Goal: Task Accomplishment & Management: Use online tool/utility

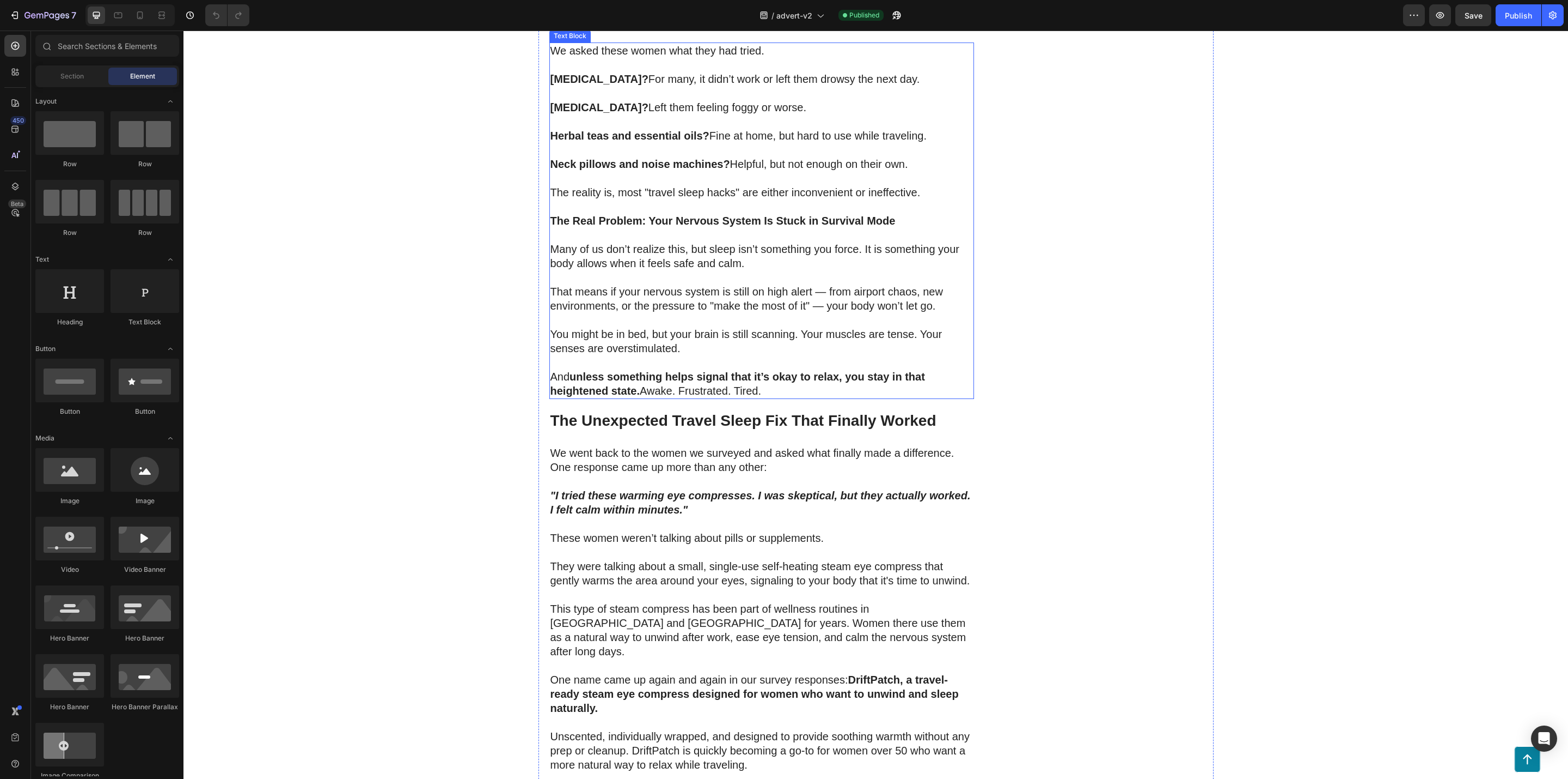
scroll to position [1635, 0]
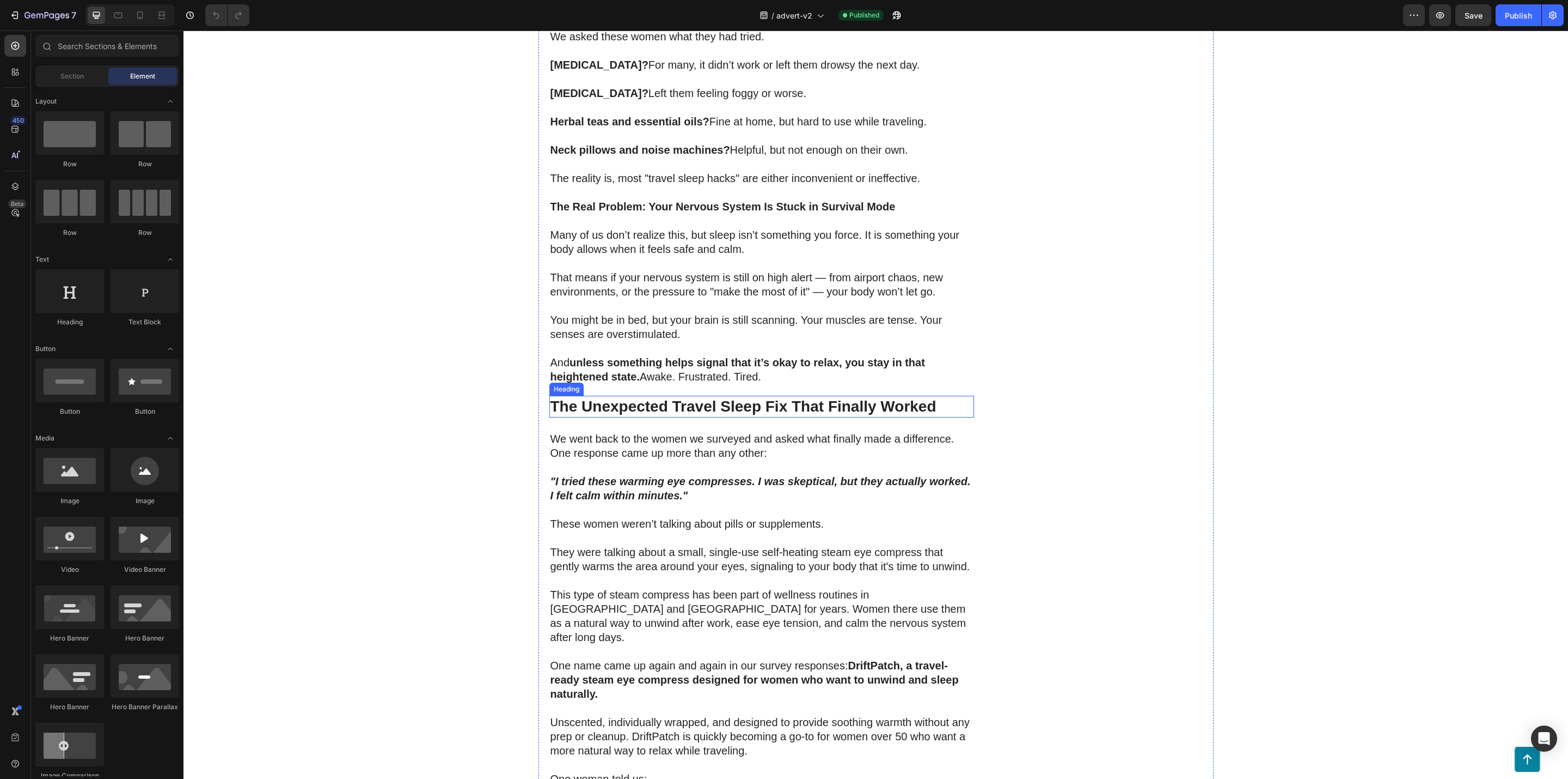
click at [703, 397] on strong "The Unexpected Travel Sleep Fix That Finally Worked" at bounding box center [743, 405] width 386 height 17
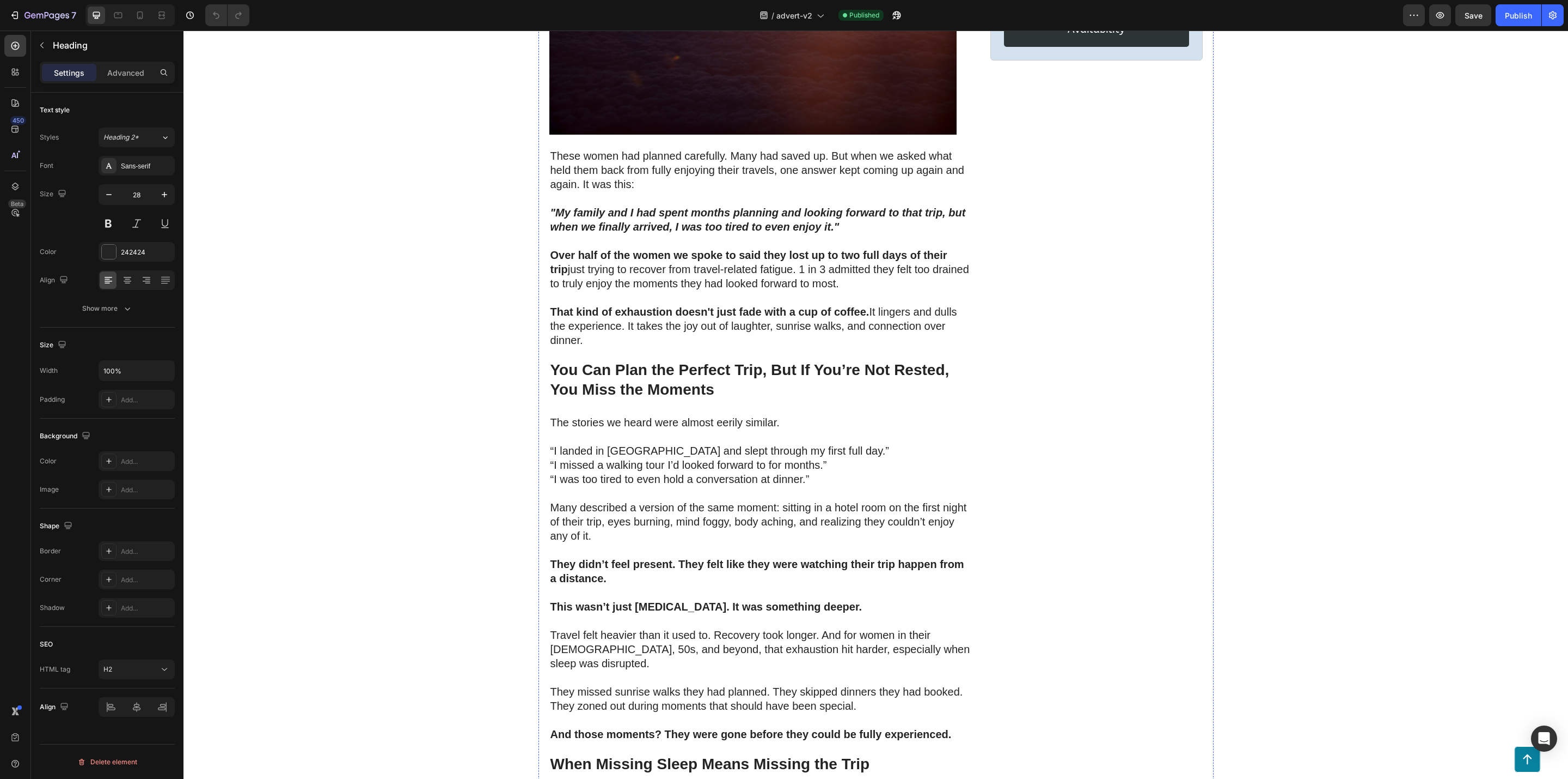
scroll to position [327, 0]
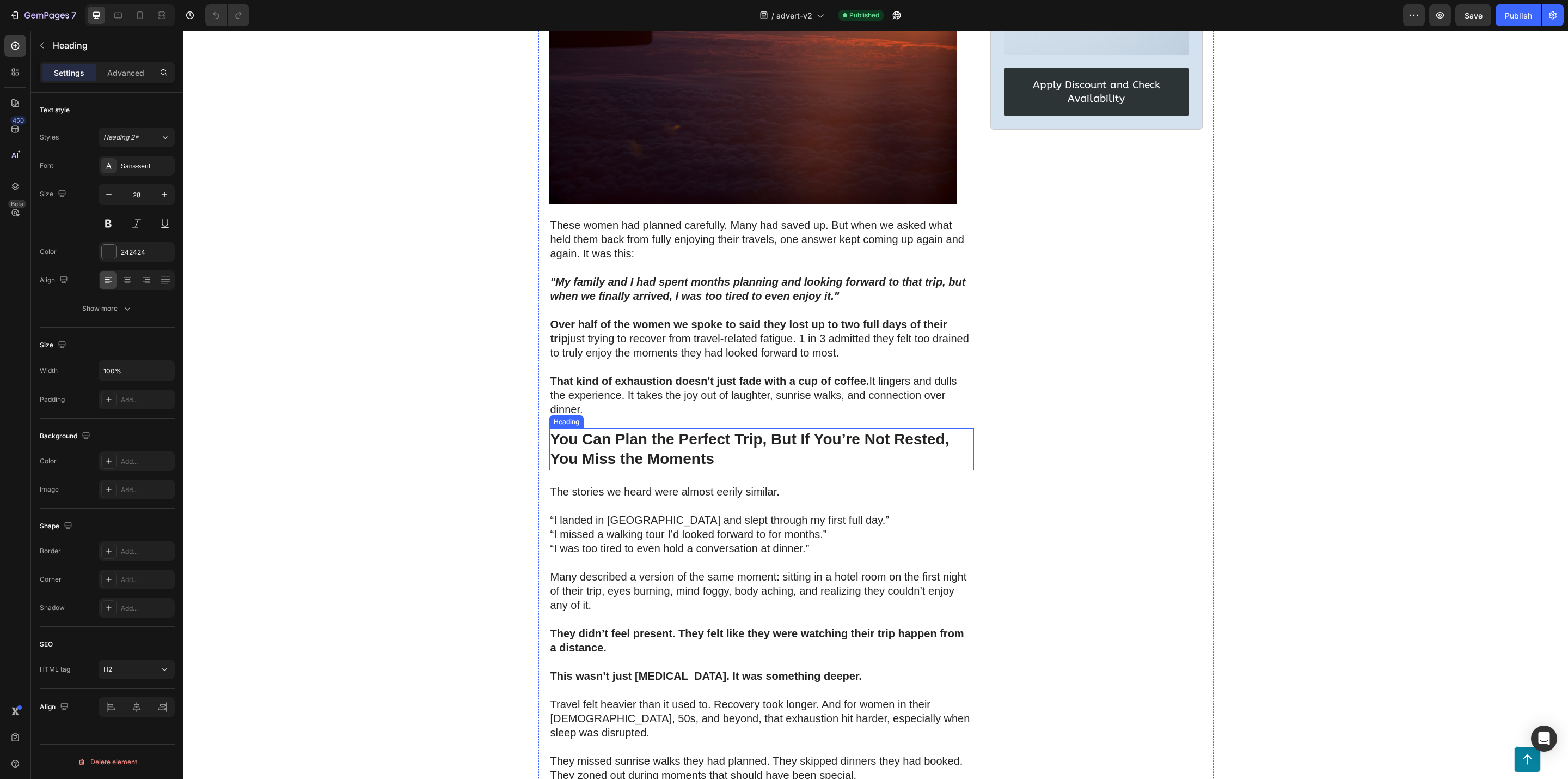
click at [693, 442] on strong "You Can Plan the Perfect Trip, But If You’re Not Rested, You Miss the Moments" at bounding box center [750, 448] width 399 height 37
click at [596, 418] on icon at bounding box center [597, 418] width 3 height 2
click at [554, 416] on icon at bounding box center [558, 417] width 9 height 9
click at [579, 440] on strong "You Can Plan the Perfect Trip, But If You’re Not Rested, You Miss the Moments" at bounding box center [750, 448] width 399 height 37
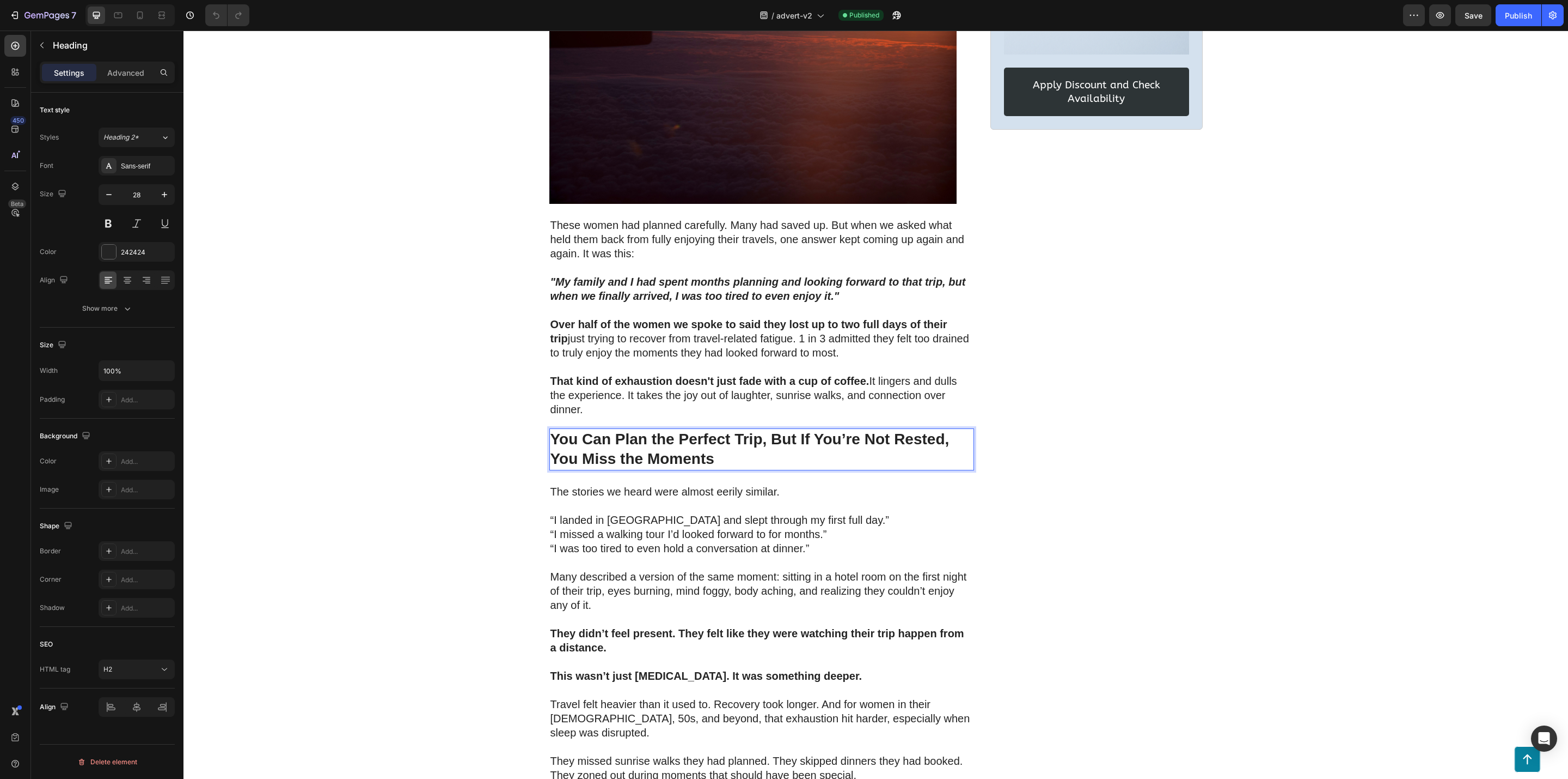
click at [648, 446] on strong "You Can Plan the Perfect Trip, But If You’re Not Rested, You Miss the Moments" at bounding box center [750, 448] width 399 height 37
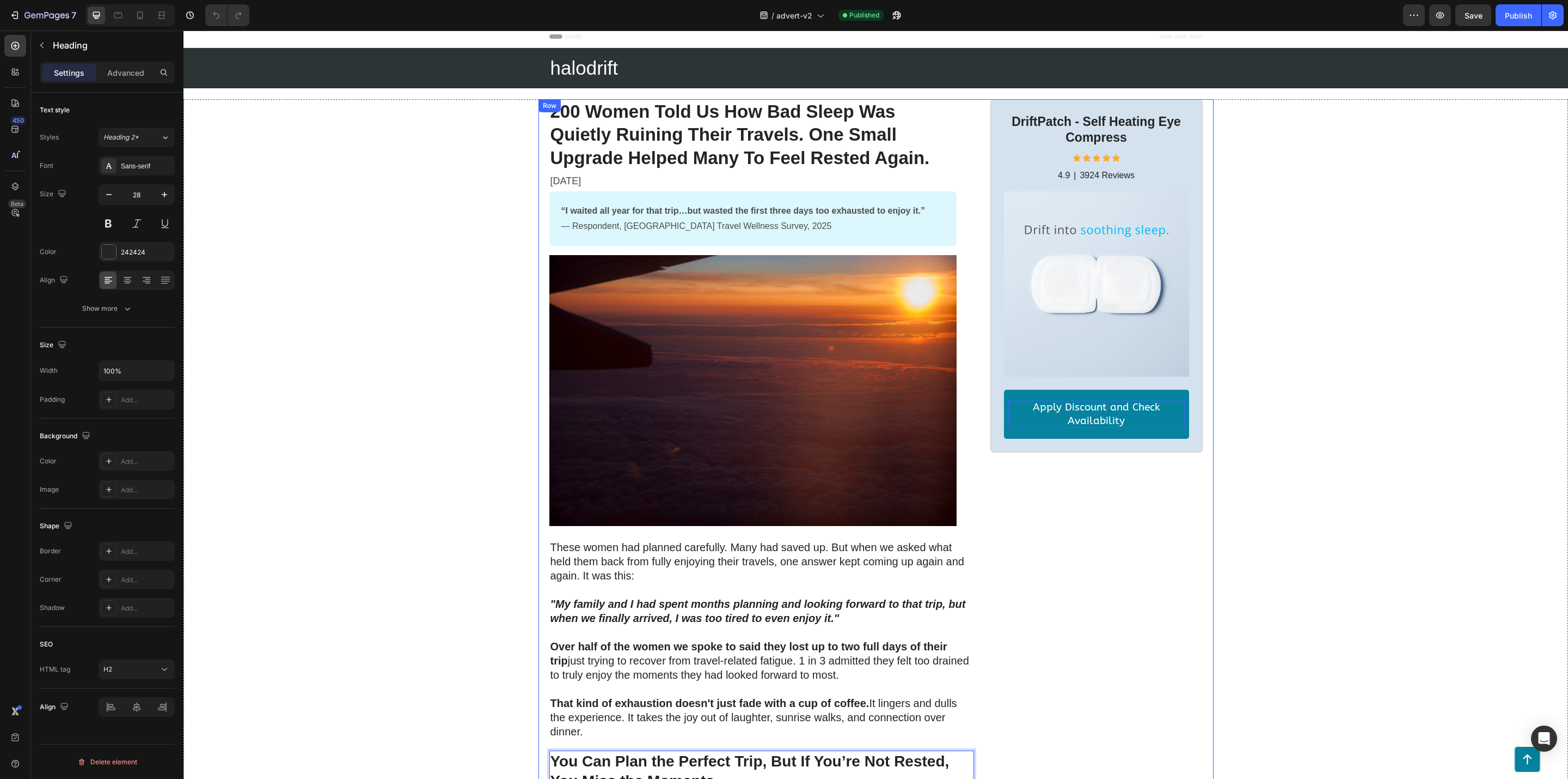
scroll to position [0, 0]
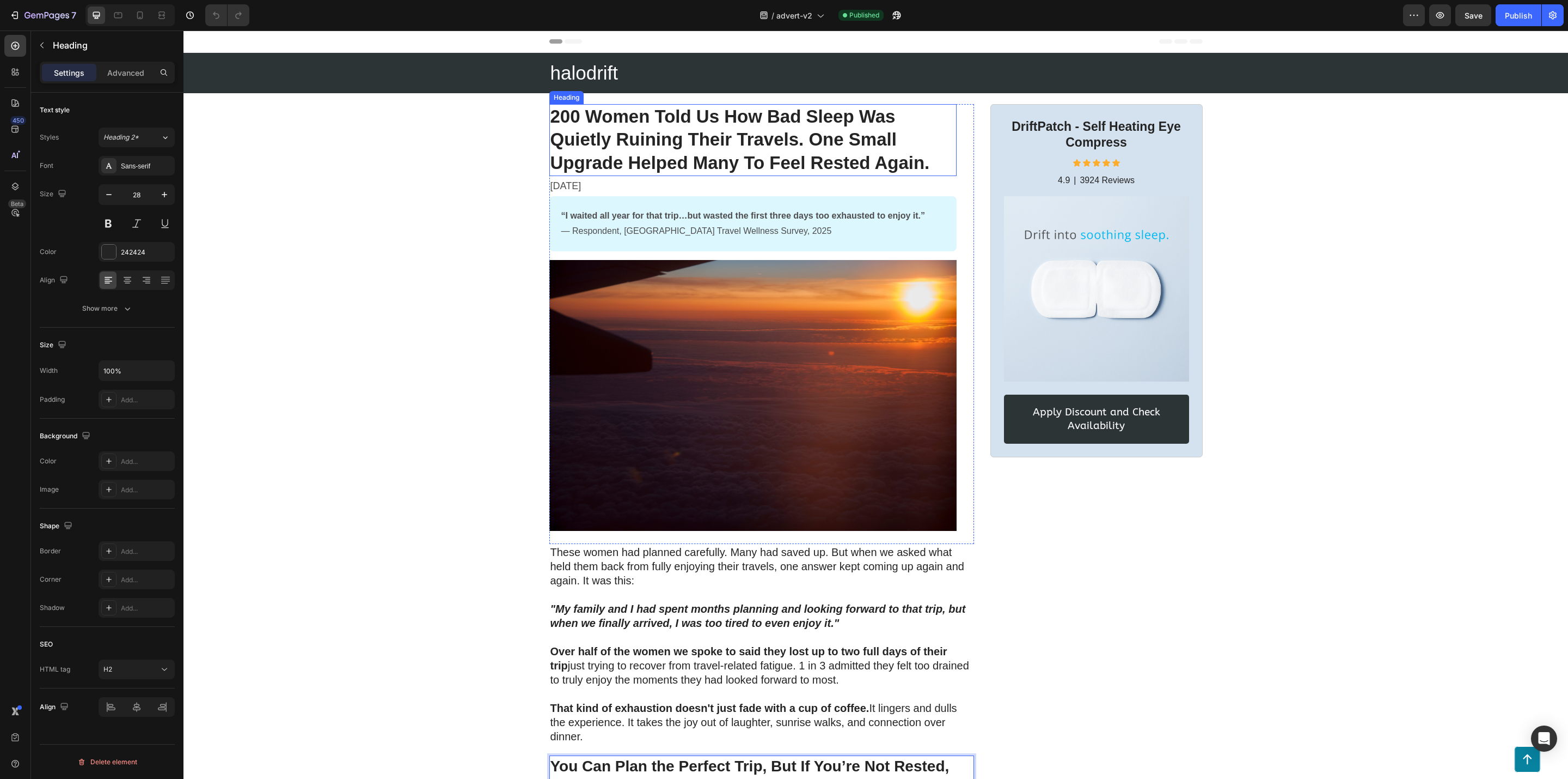
click at [743, 144] on strong "200 Women Told Us How Bad Sleep Was Quietly Ruining Their Travels. One Small Up…" at bounding box center [740, 139] width 379 height 67
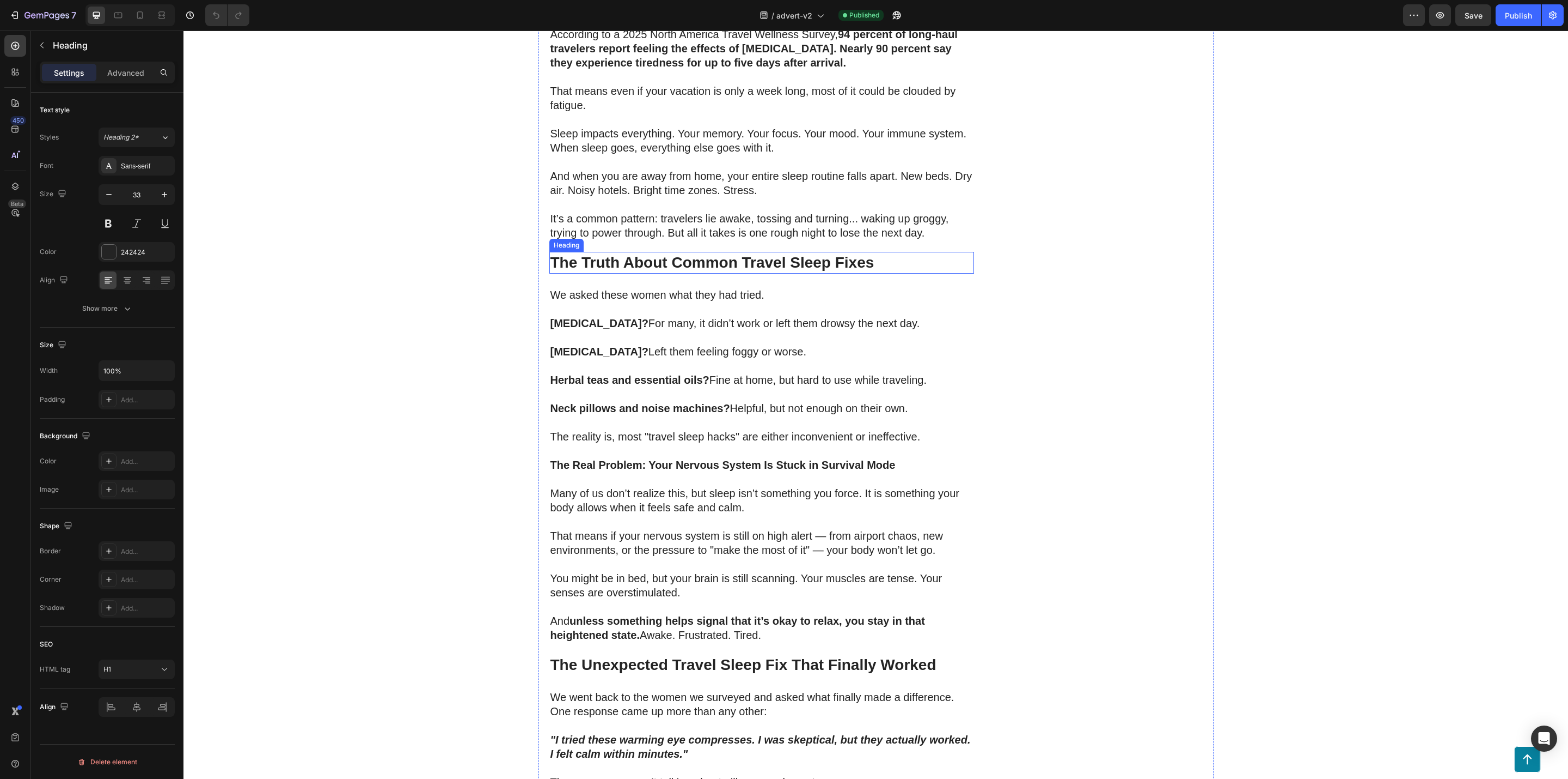
scroll to position [1471, 0]
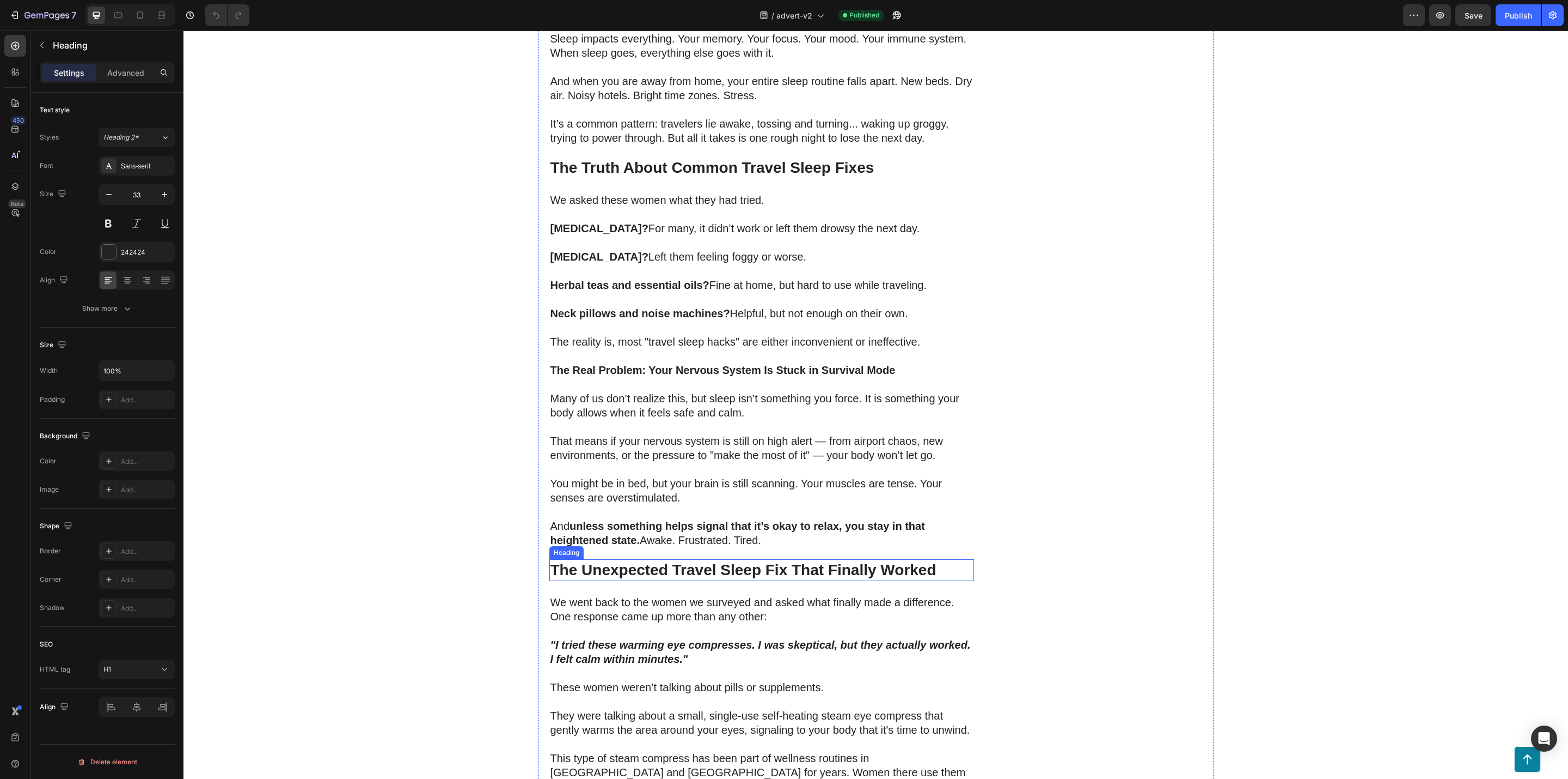
click at [757, 562] on strong "The Unexpected Travel Sleep Fix That Finally Worked" at bounding box center [743, 569] width 386 height 17
click at [172, 197] on button "button" at bounding box center [165, 195] width 20 height 20
click at [167, 196] on icon "button" at bounding box center [164, 194] width 11 height 11
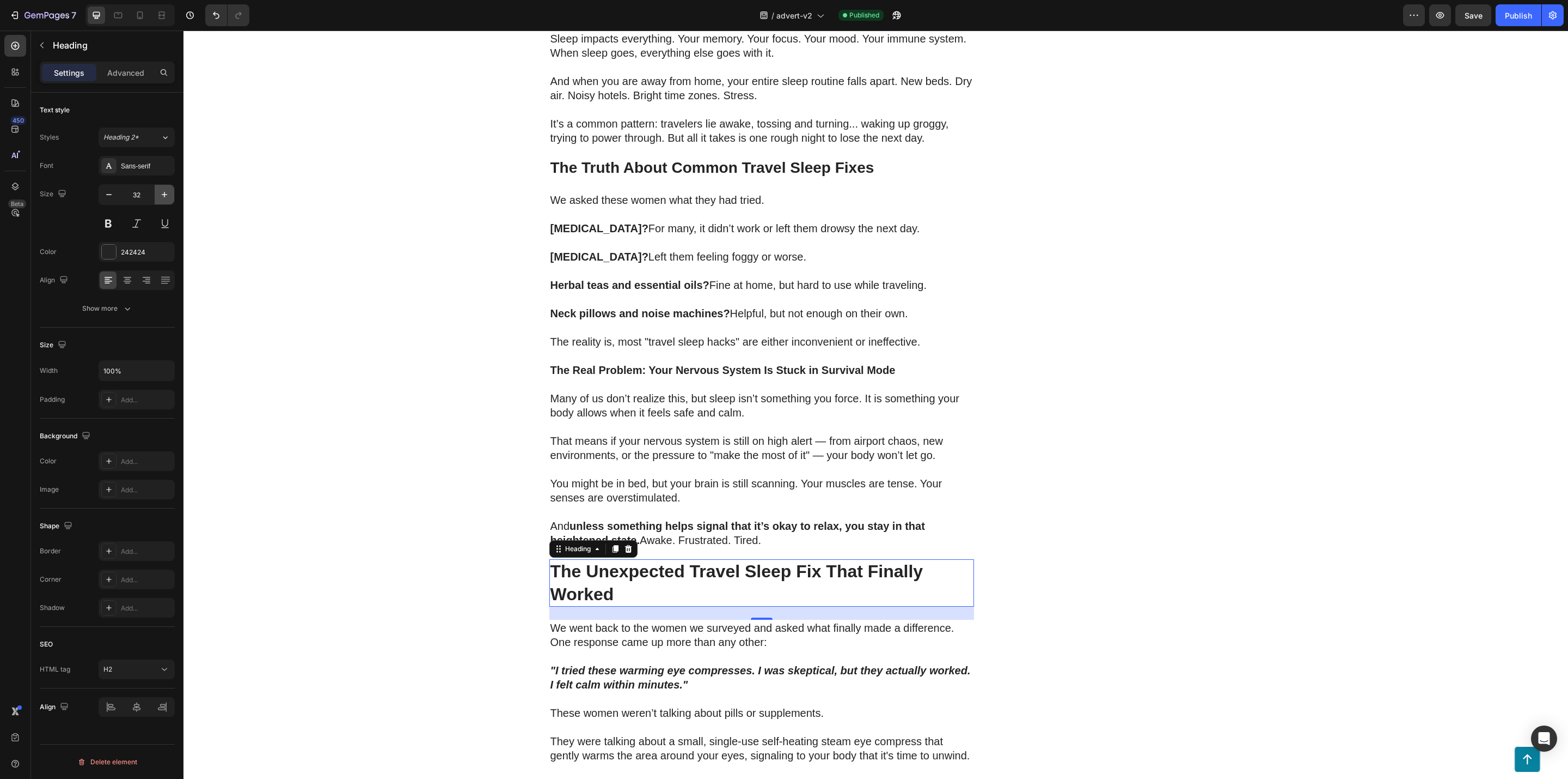
click at [167, 196] on icon "button" at bounding box center [164, 194] width 11 height 11
type input "33"
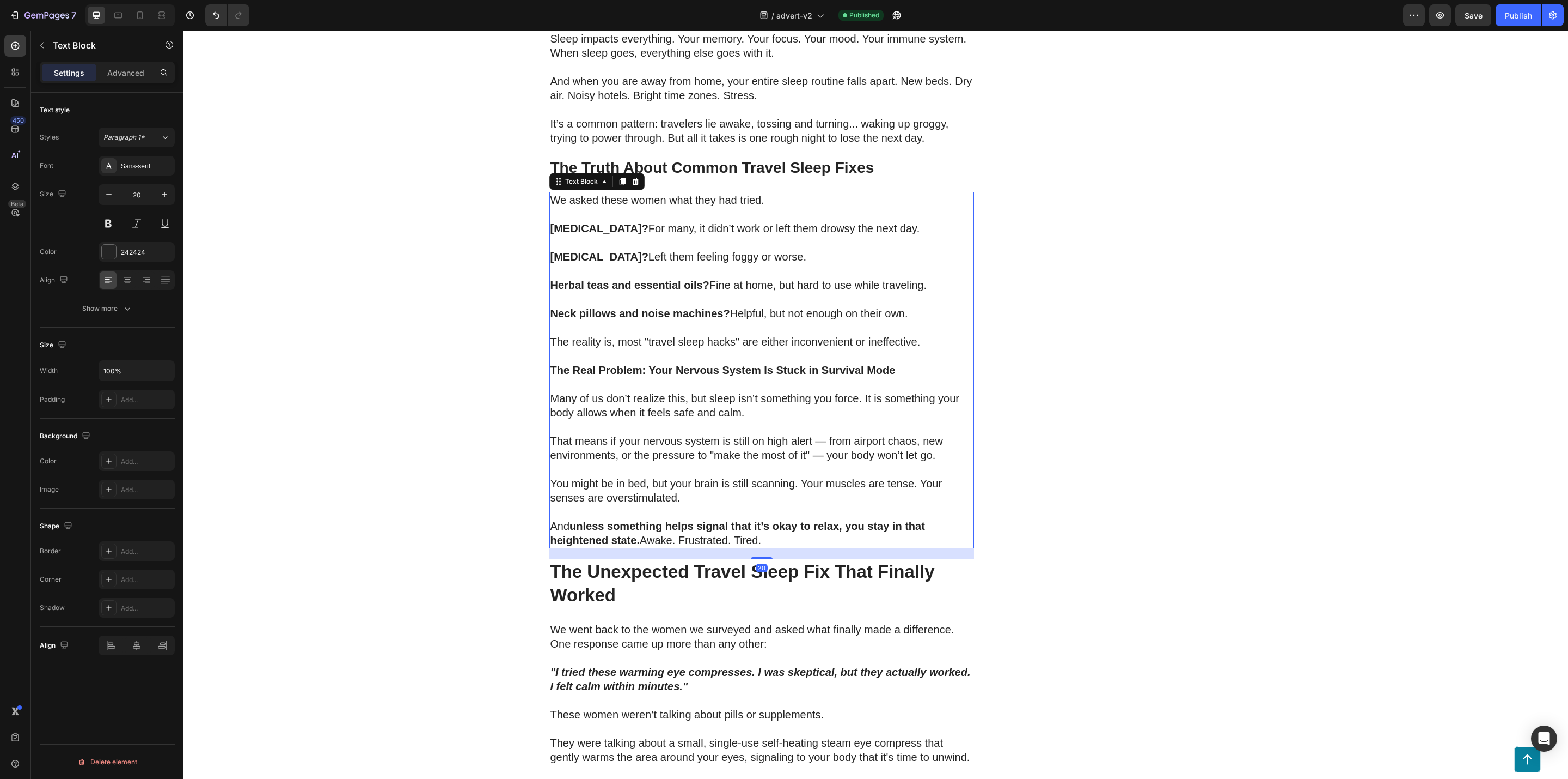
click at [811, 520] on strong "unless something helps signal that it’s okay to relax, you stay in that heighte…" at bounding box center [737, 533] width 374 height 26
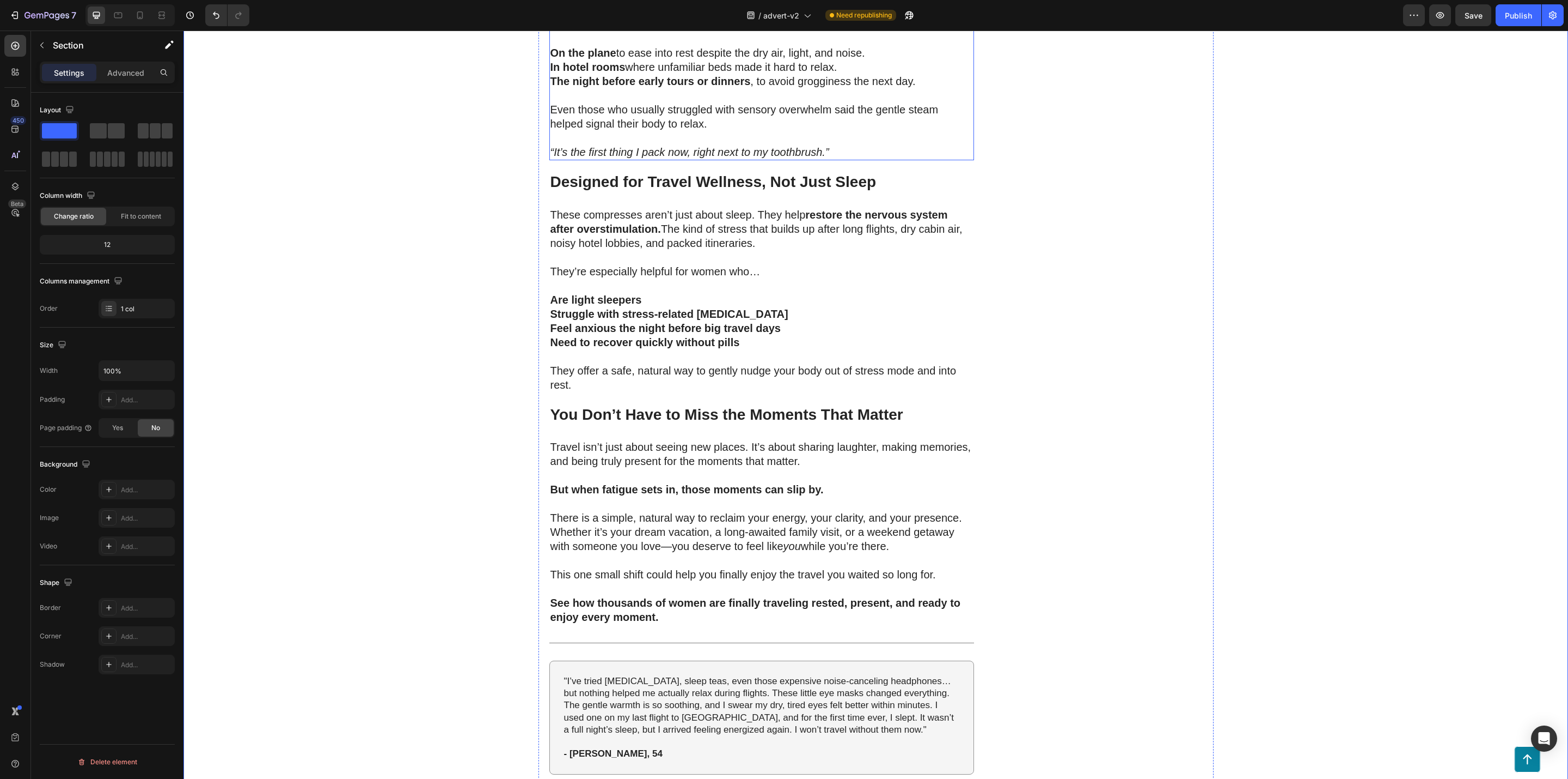
scroll to position [3351, 0]
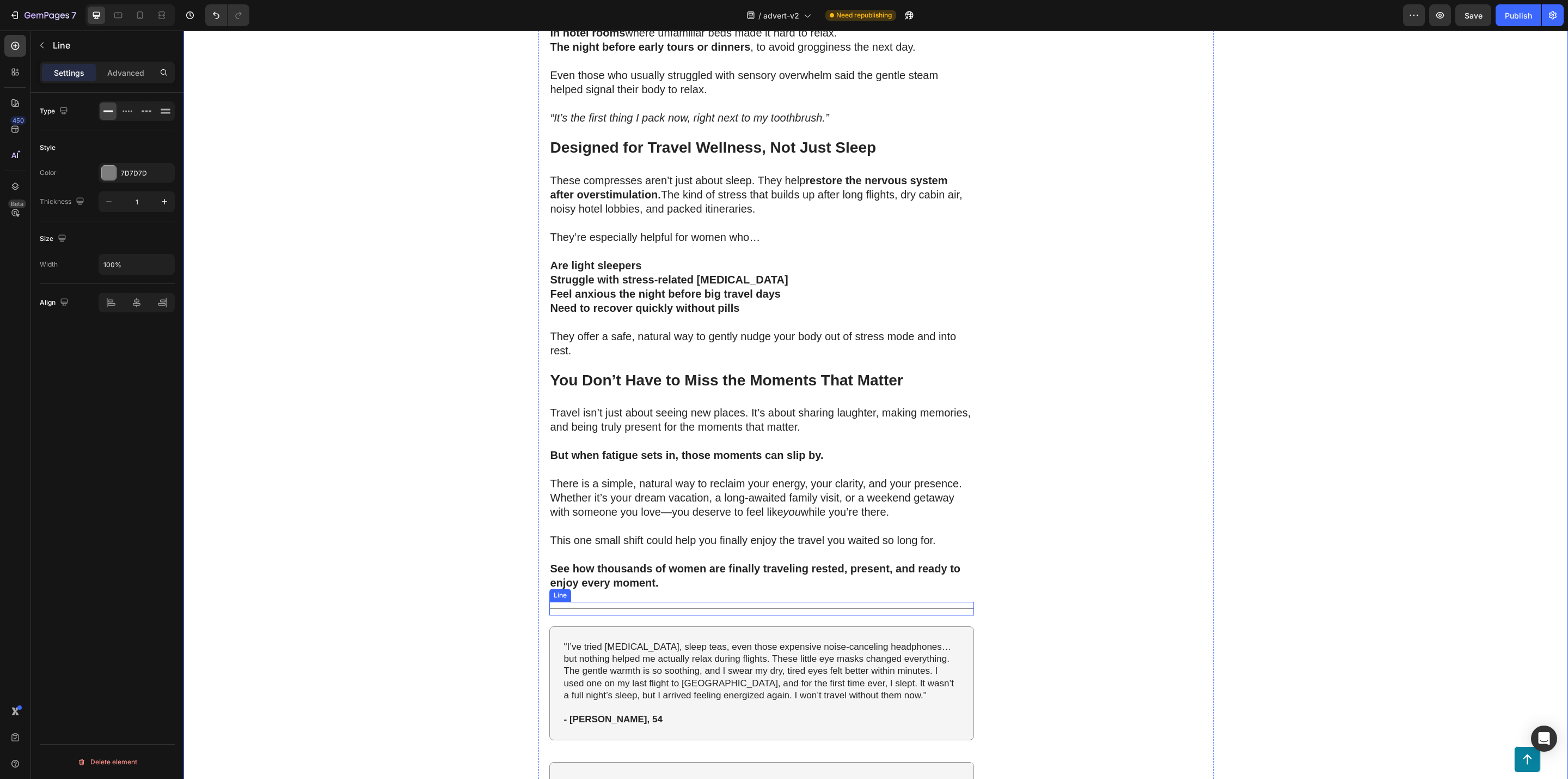
click at [610, 608] on div at bounding box center [762, 608] width 425 height 1
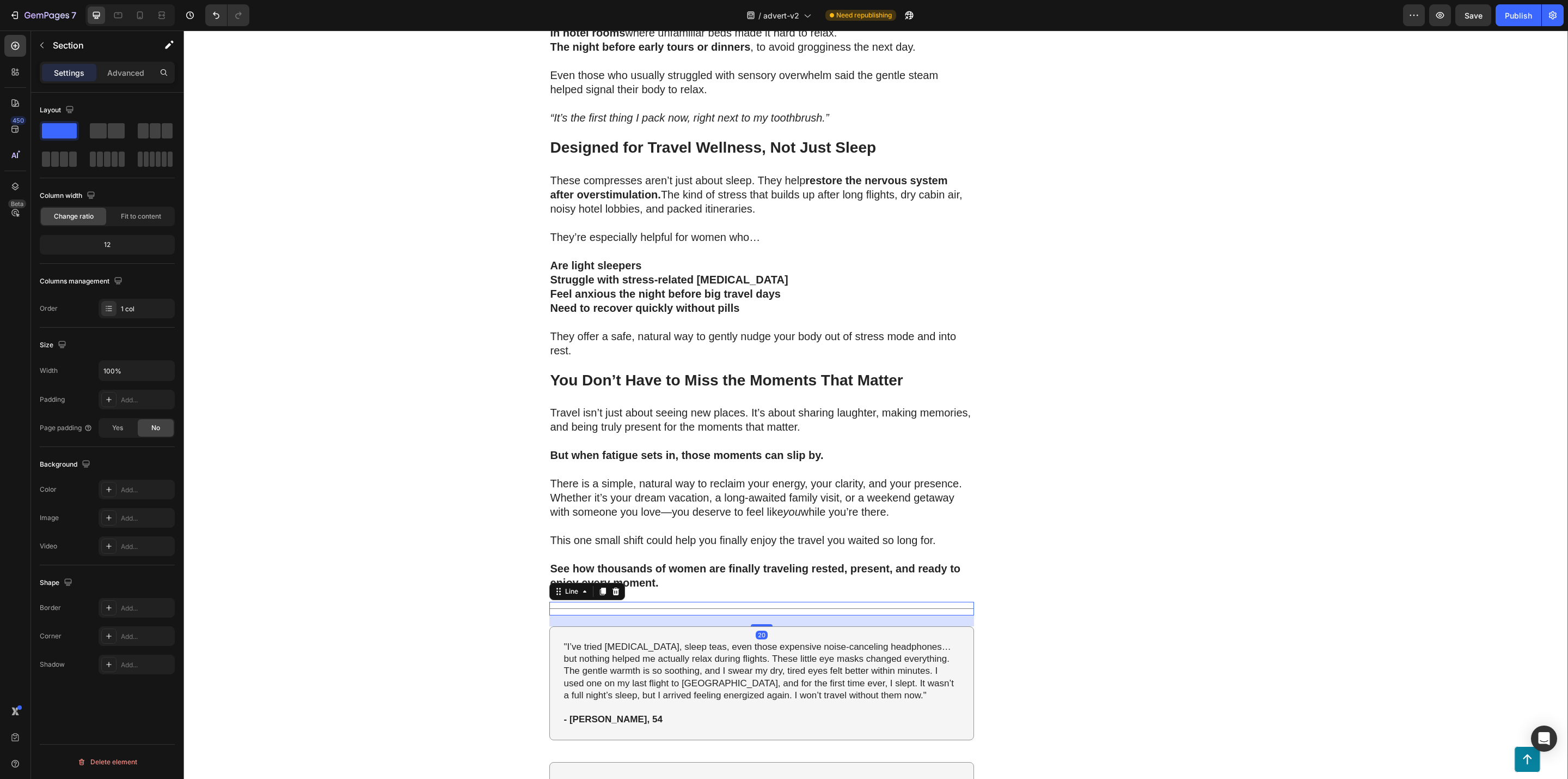
click at [132, 67] on p "Advanced" at bounding box center [125, 73] width 37 height 12
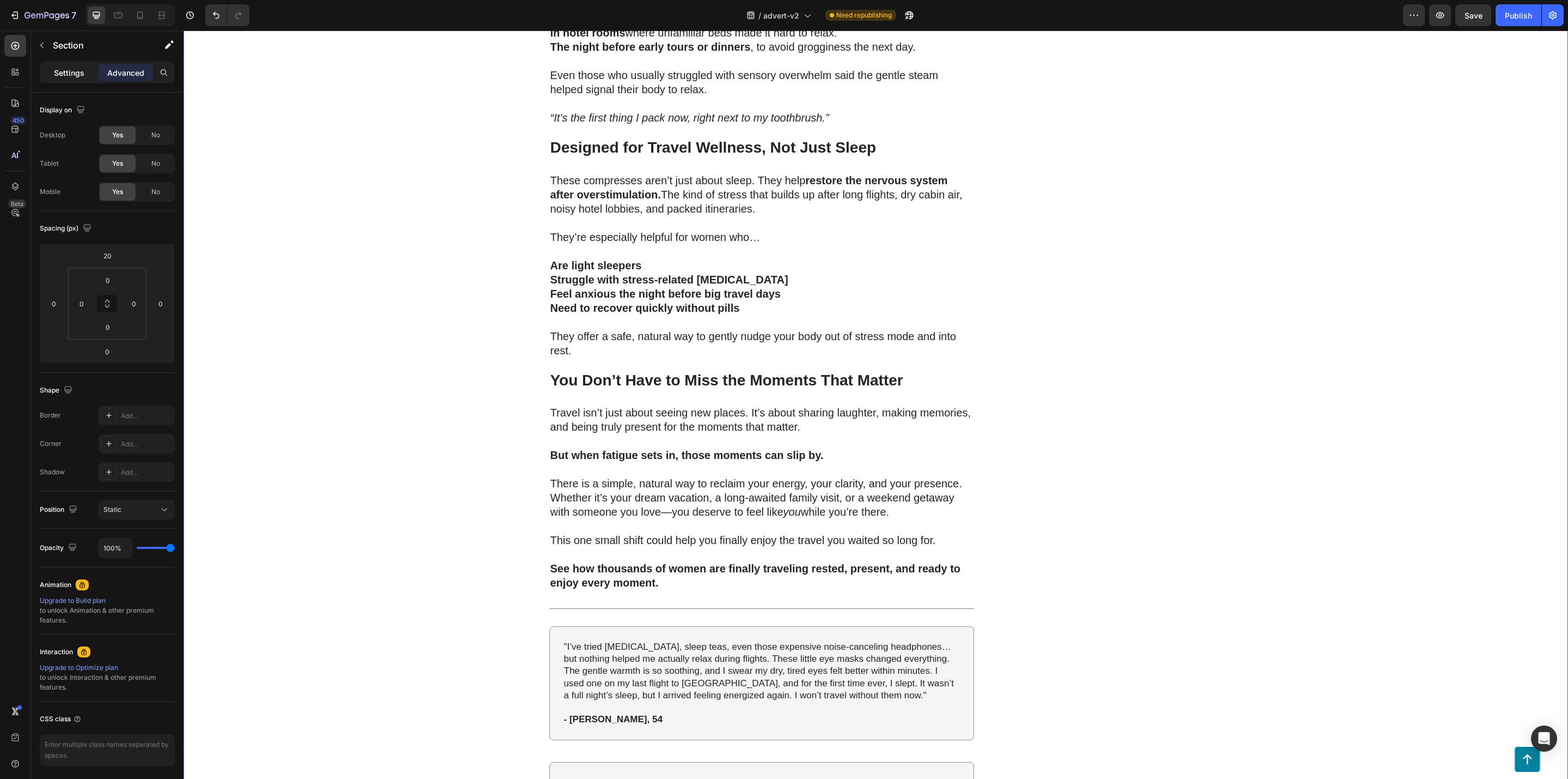
click at [71, 72] on p "Settings" at bounding box center [69, 73] width 31 height 12
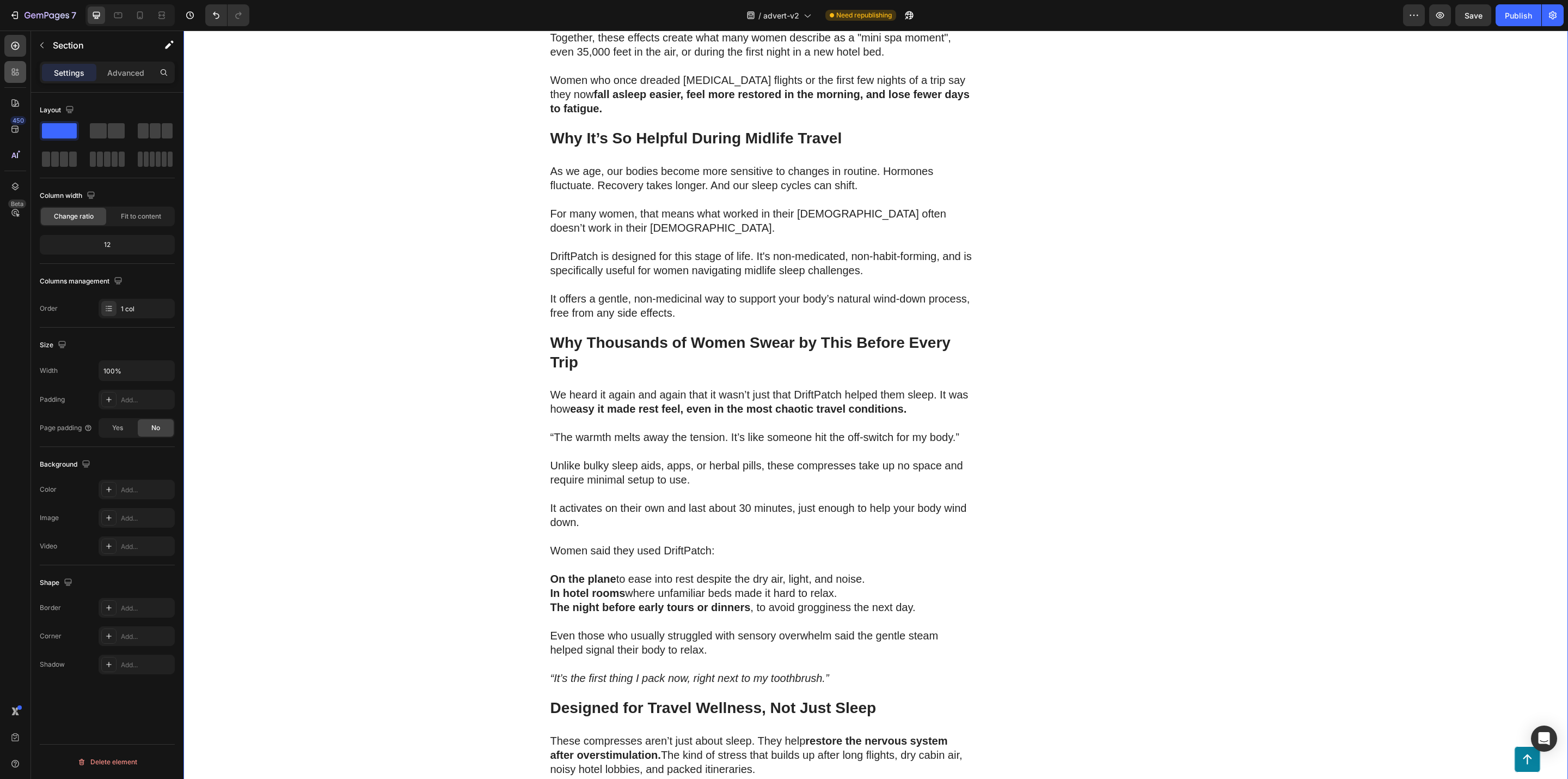
scroll to position [2616, 0]
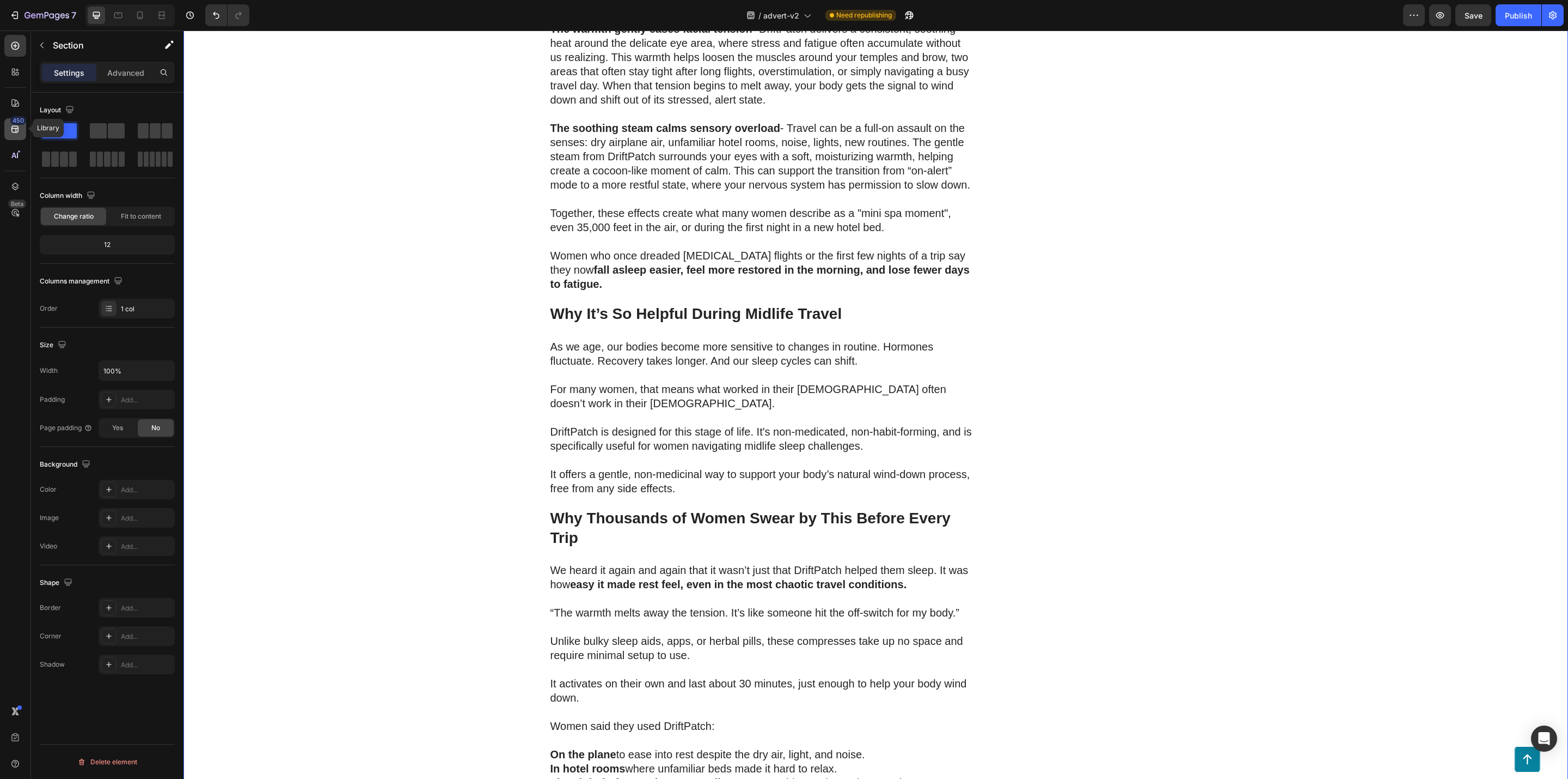
click at [18, 123] on div "450" at bounding box center [18, 120] width 16 height 9
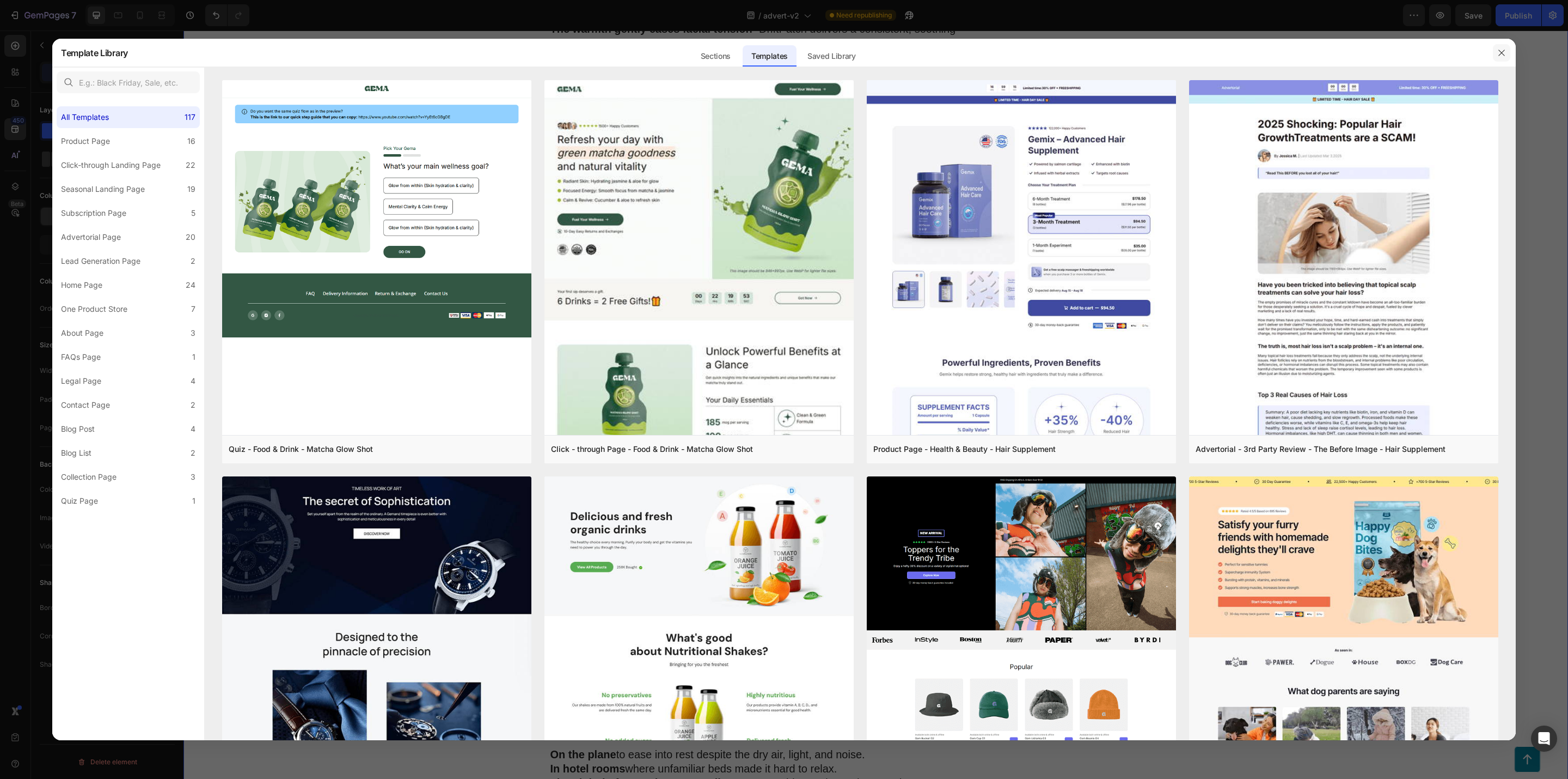
click at [1503, 51] on icon "button" at bounding box center [1502, 52] width 9 height 9
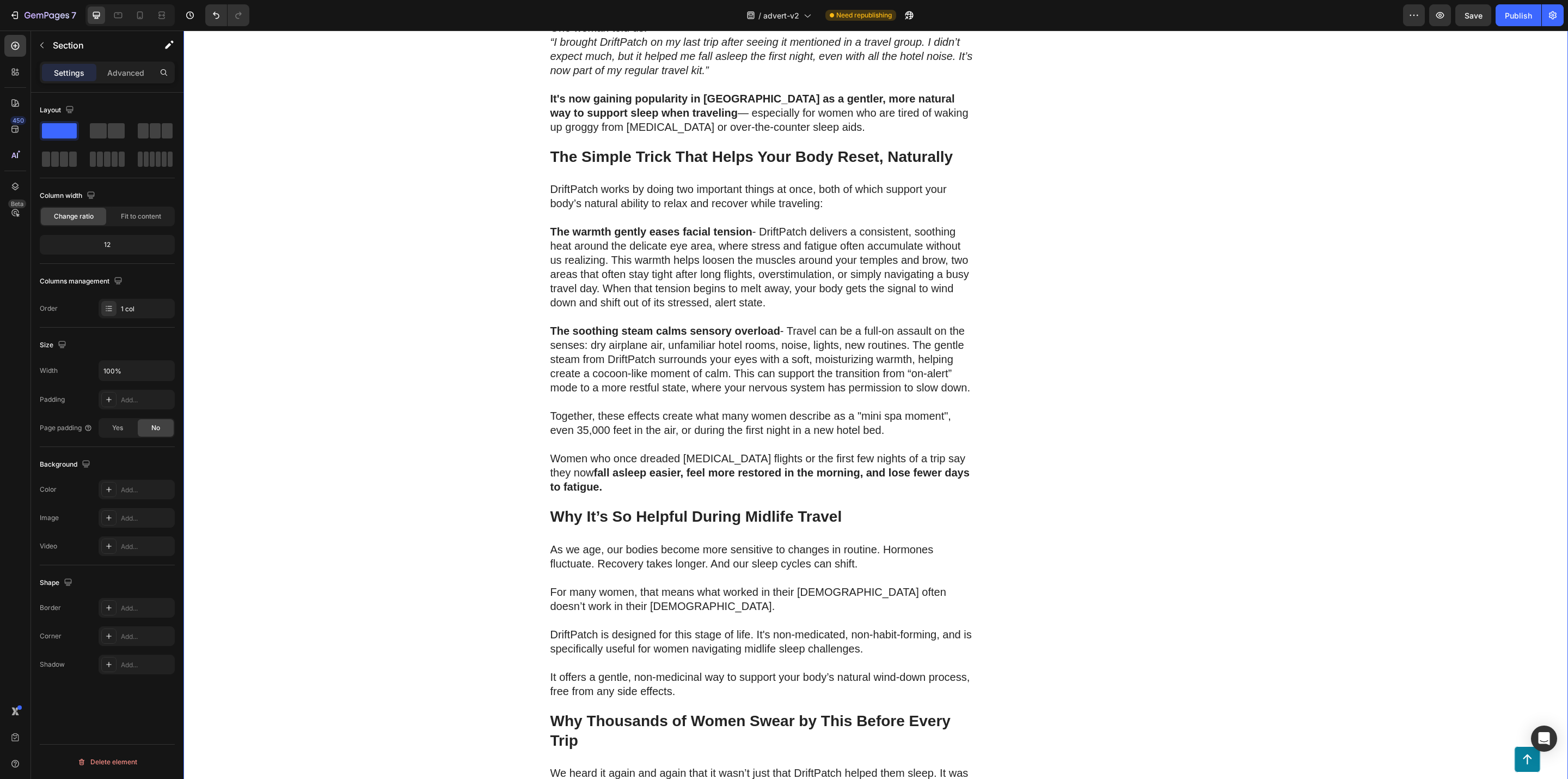
scroll to position [2371, 0]
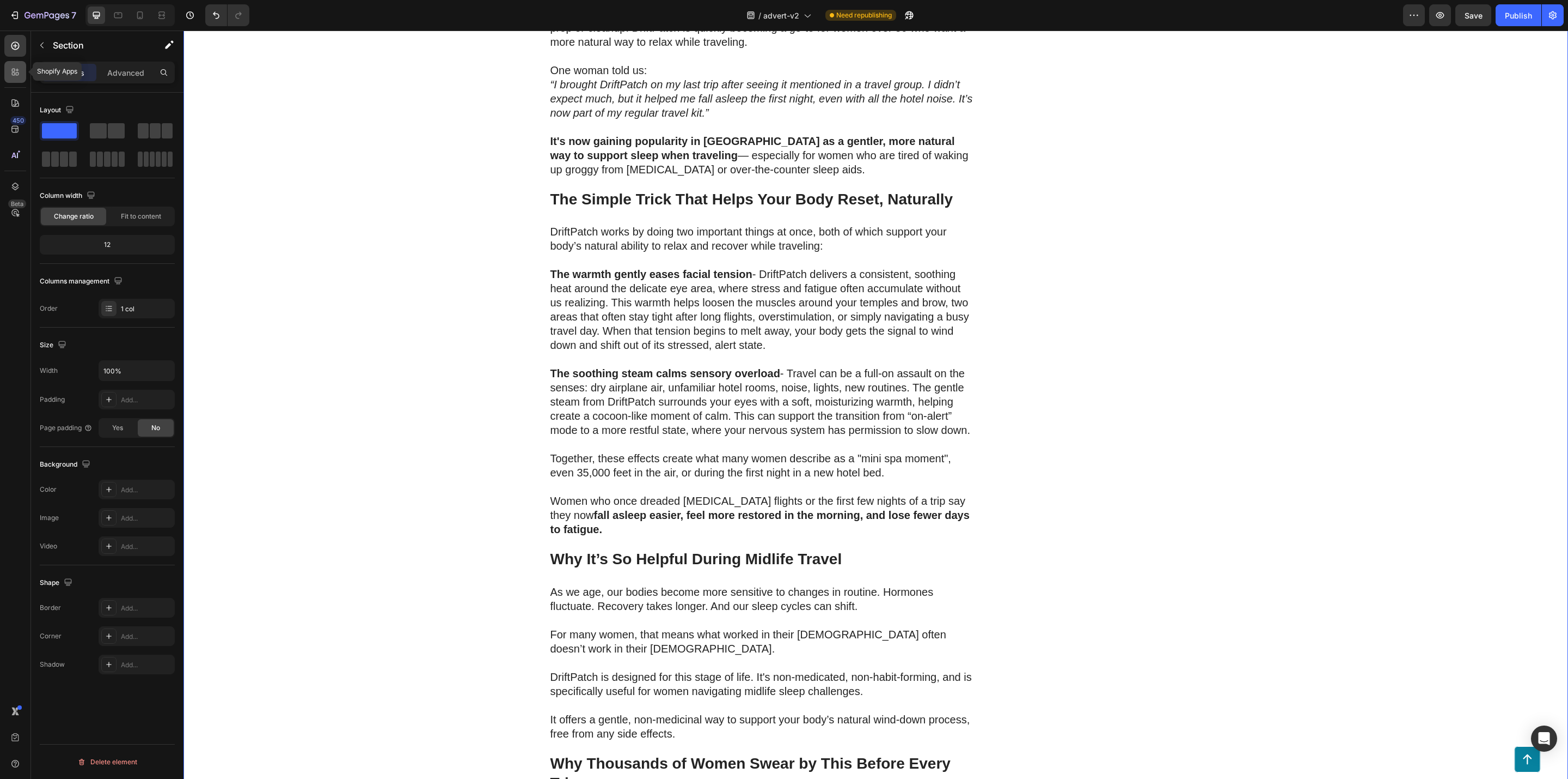
click at [10, 66] on icon at bounding box center [15, 71] width 11 height 11
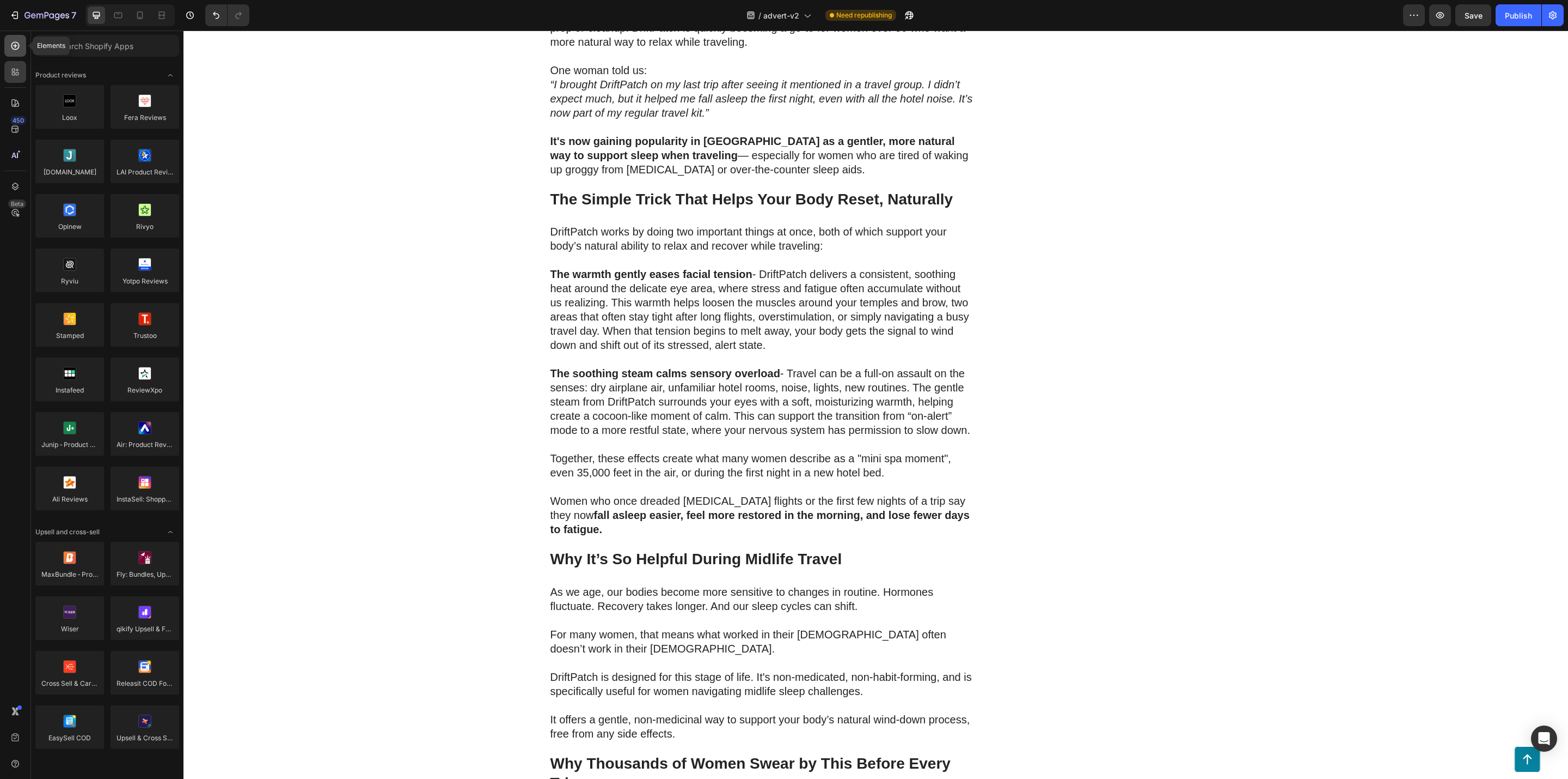
click at [9, 52] on div at bounding box center [15, 45] width 22 height 22
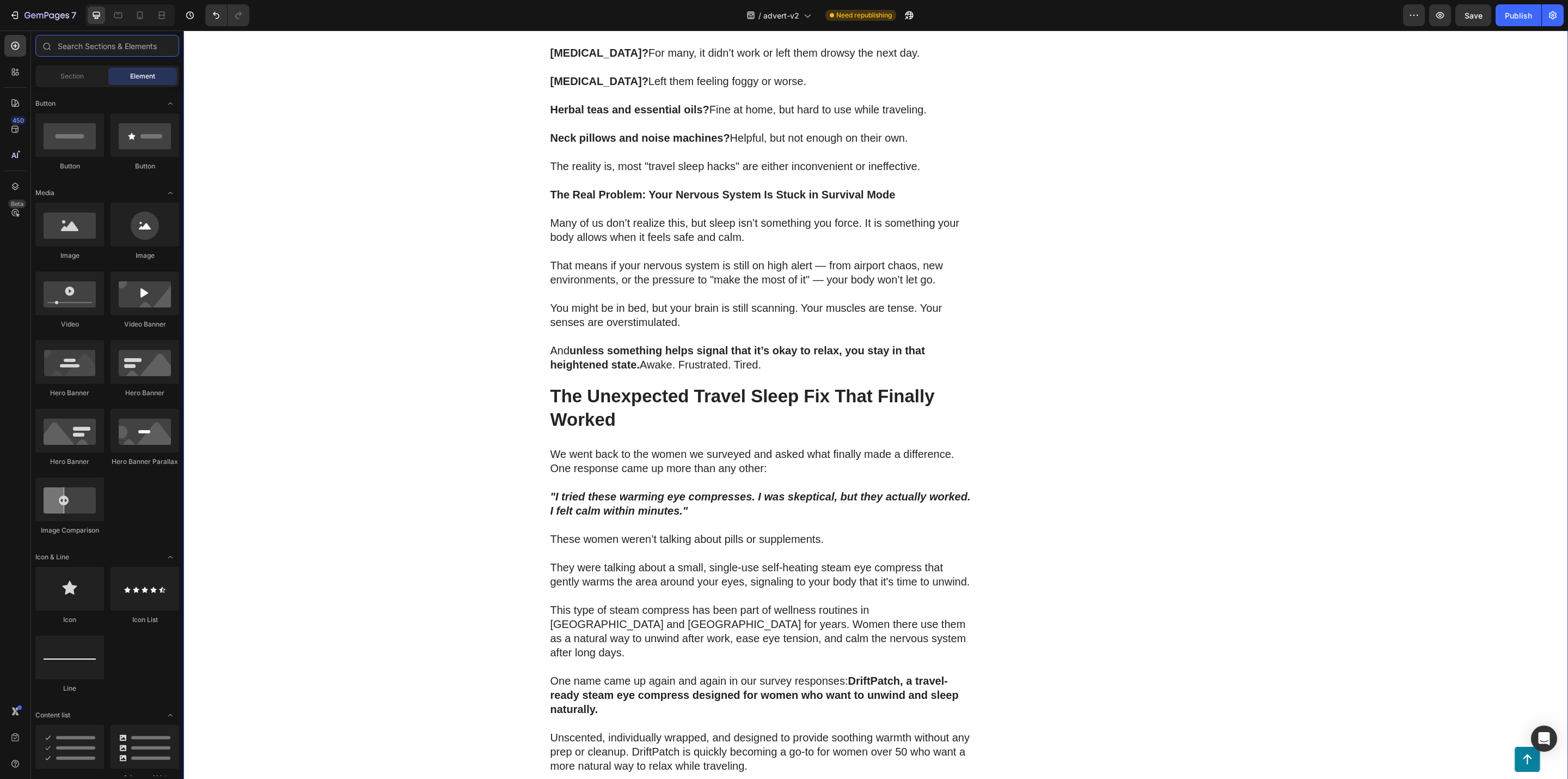
scroll to position [1635, 0]
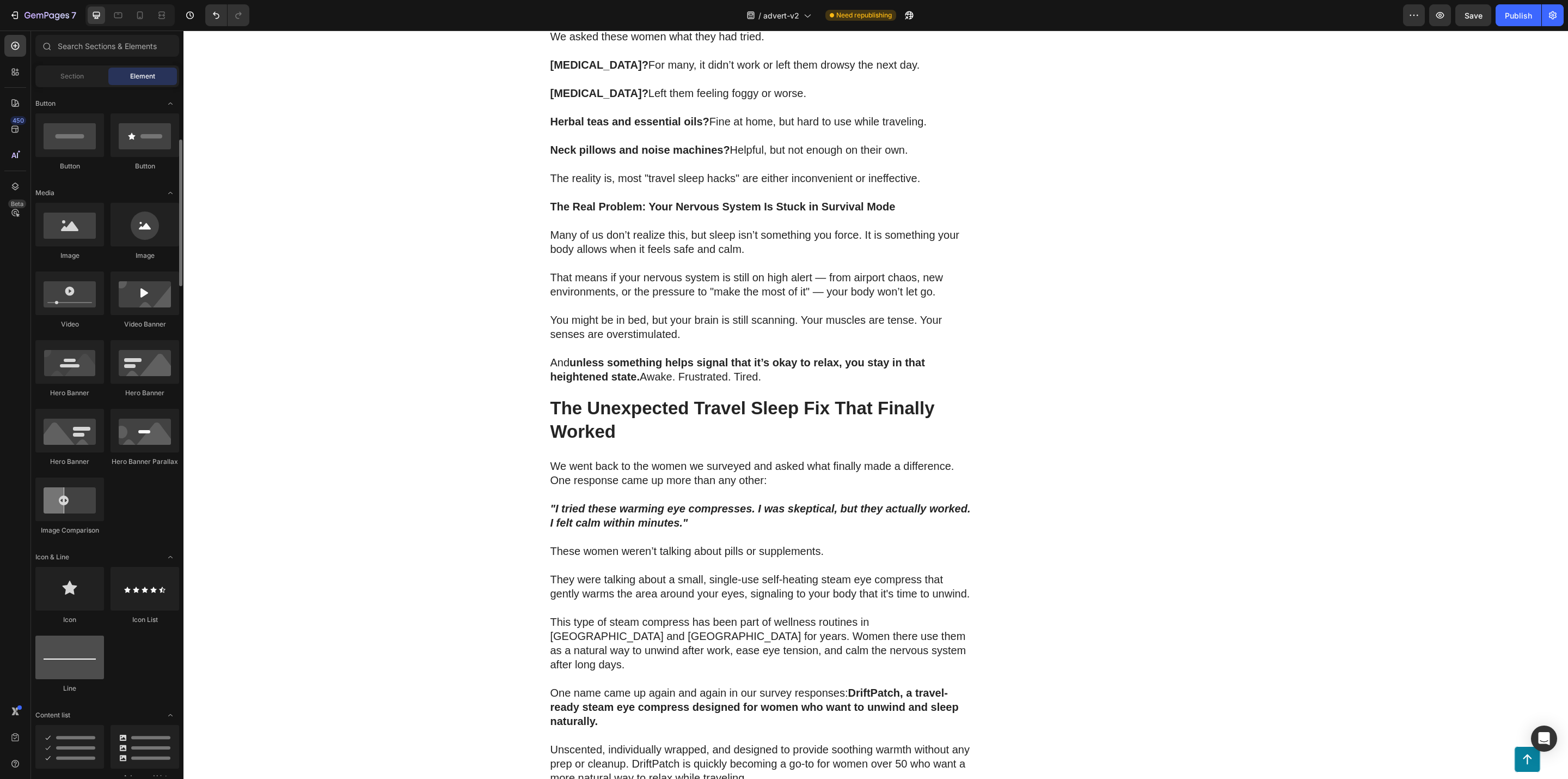
click at [60, 654] on div at bounding box center [69, 657] width 68 height 43
click at [61, 666] on div at bounding box center [69, 657] width 68 height 43
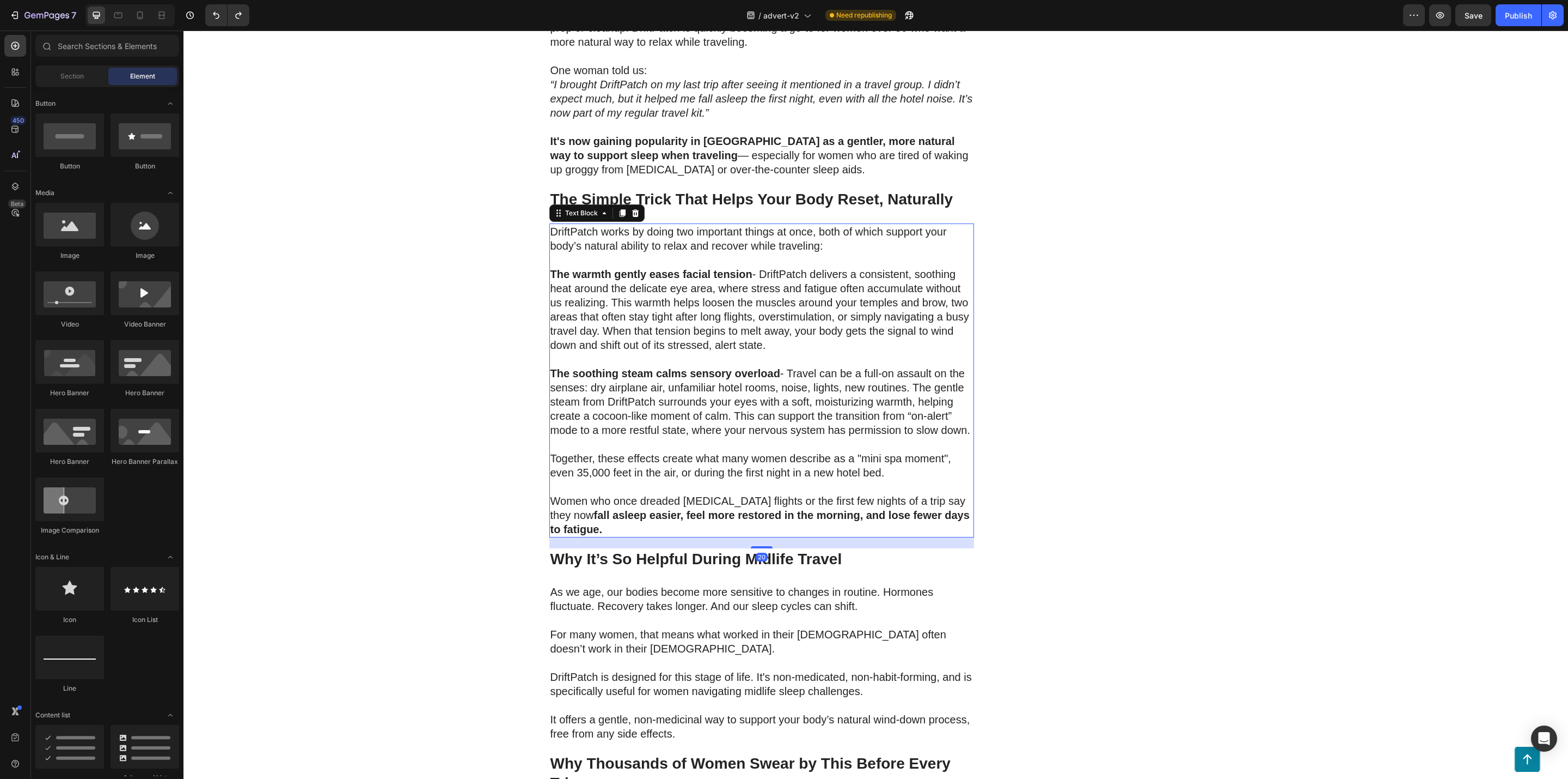
click at [649, 451] on p "Together, these effects create what many women describe as a "mini spa moment",…" at bounding box center [762, 465] width 423 height 29
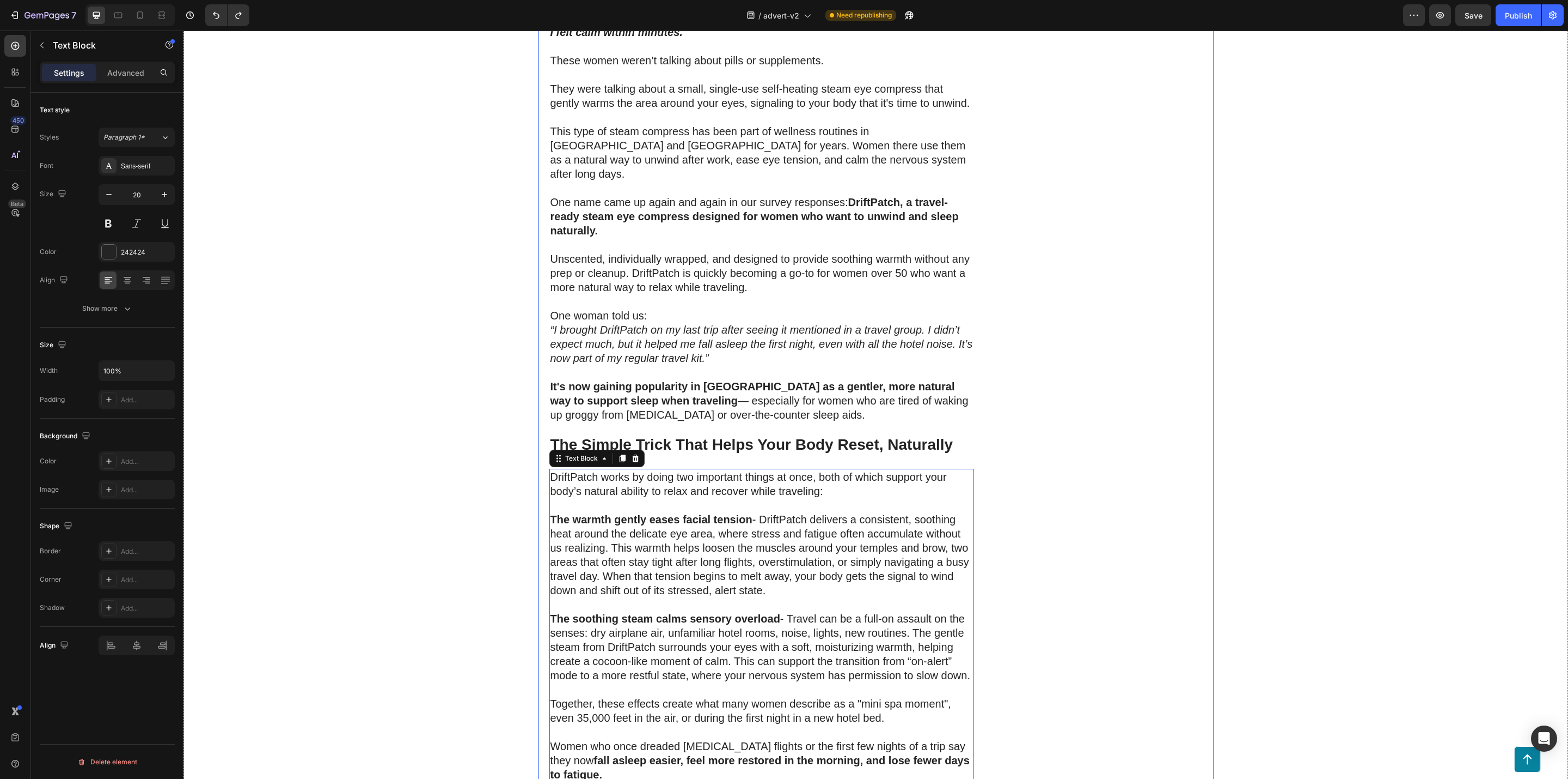
click at [665, 397] on div "200 Women Told Us How Bad Sleep Was Quietly Ruining Their Travels. One Small Up…" at bounding box center [762, 150] width 425 height 4345
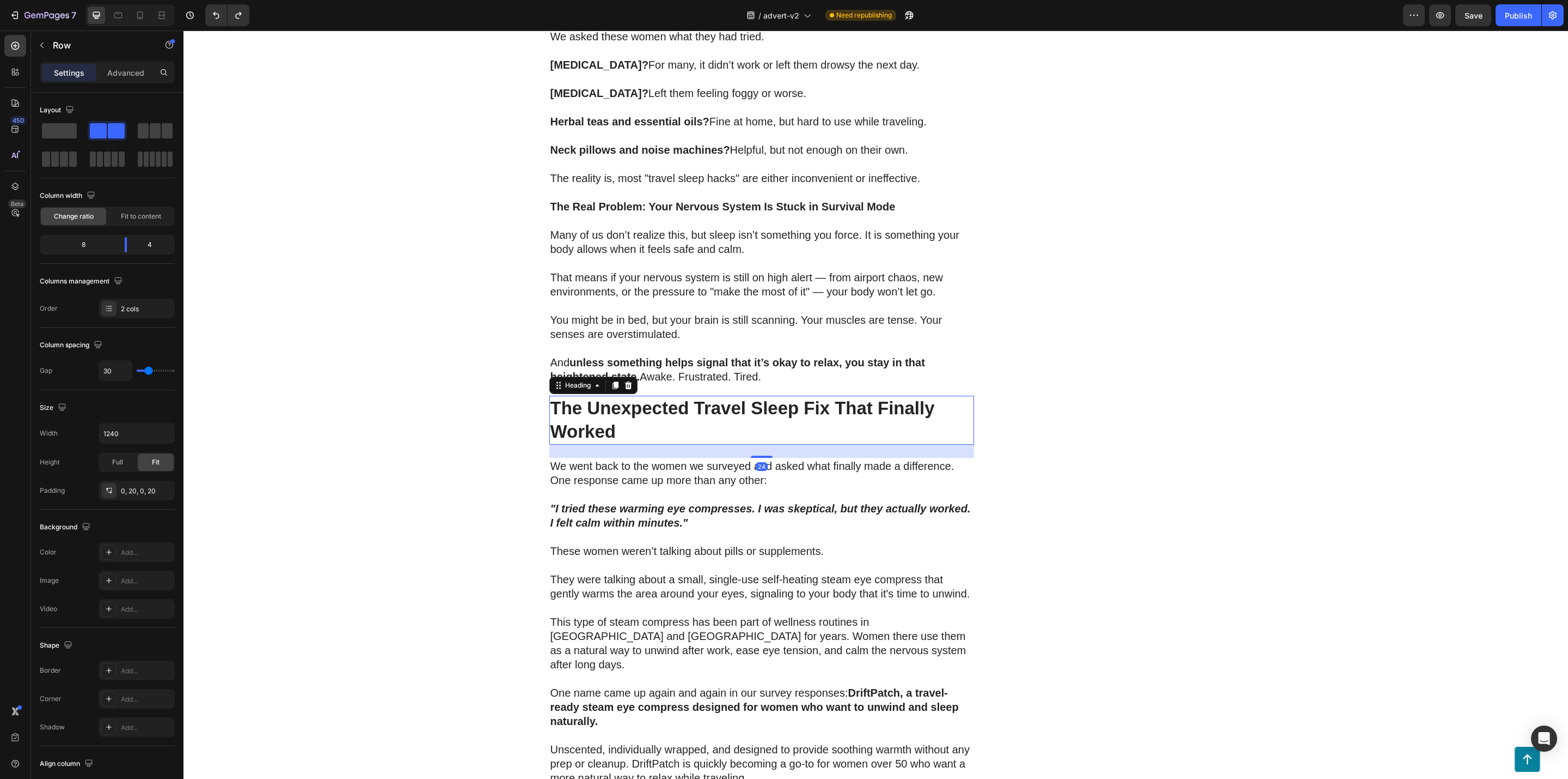
click at [660, 397] on strong "The Unexpected Travel Sleep Fix That Finally Worked" at bounding box center [742, 419] width 384 height 43
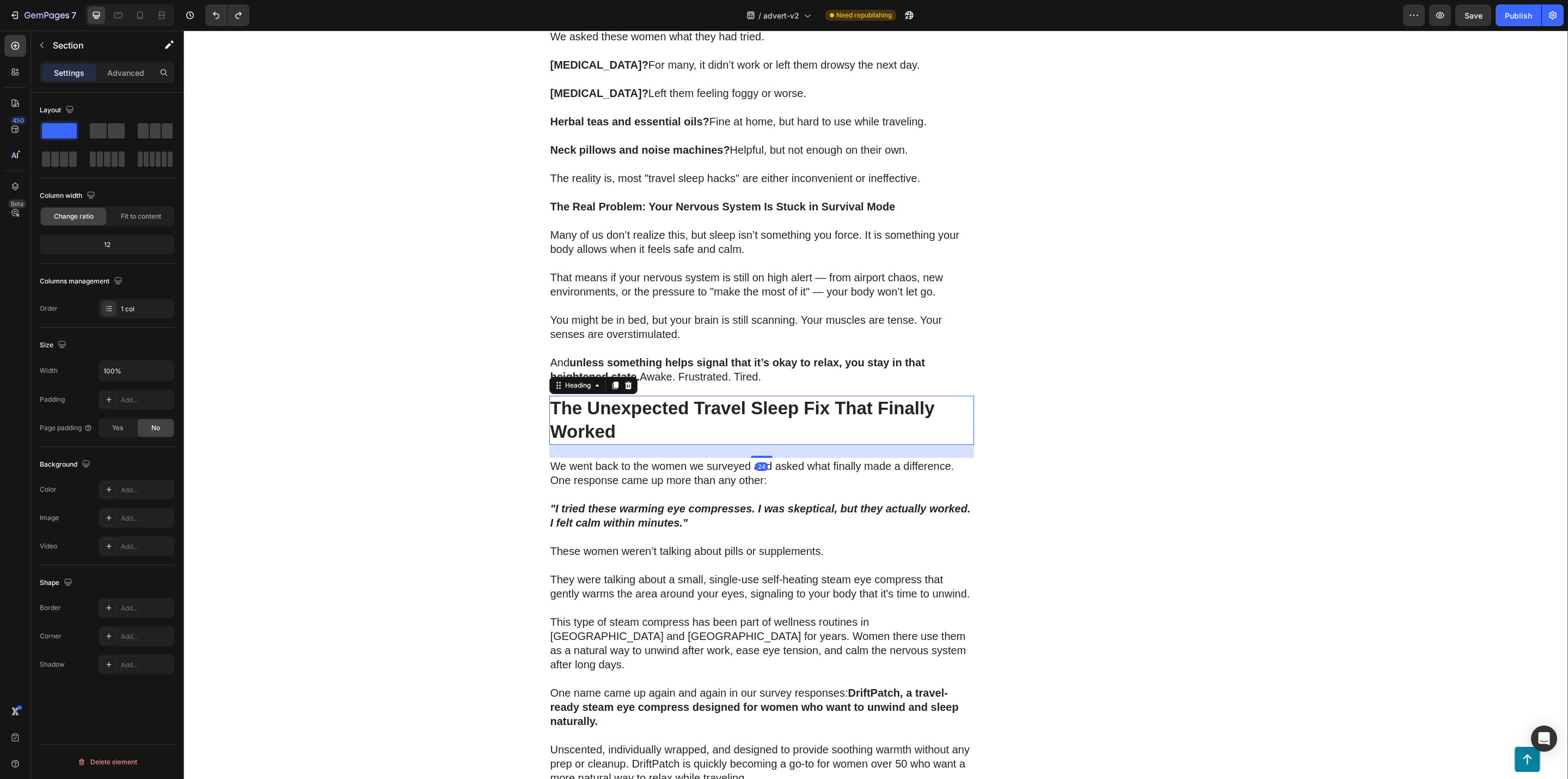
click at [437, 388] on div "200 Women Told Us How Bad Sleep Was Quietly Ruining Their Travels. One Small Up…" at bounding box center [876, 651] width 1385 height 4367
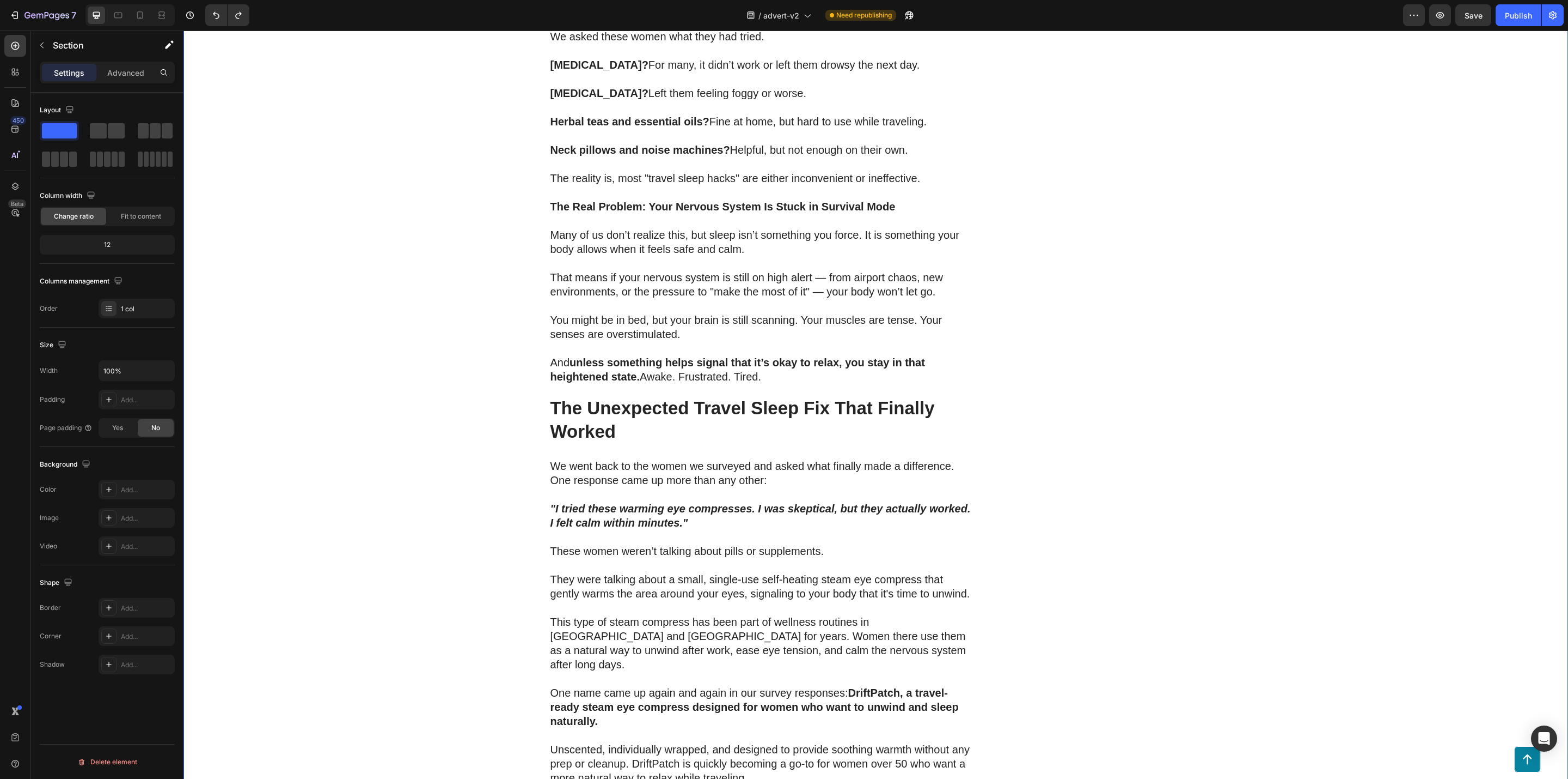
click at [70, 72] on p "Settings" at bounding box center [69, 73] width 31 height 12
click at [41, 48] on icon "button" at bounding box center [41, 44] width 9 height 9
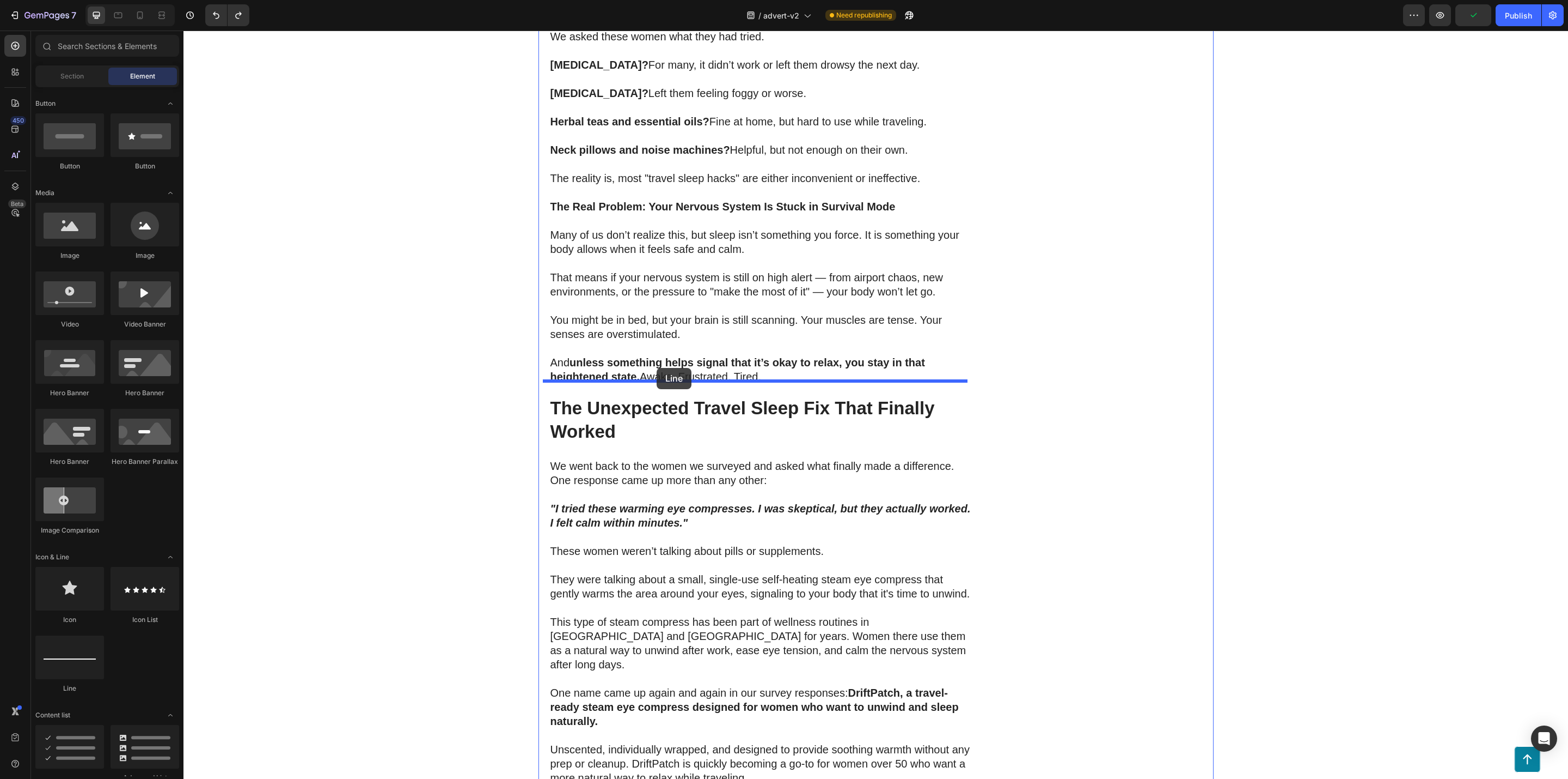
drag, startPoint x: 303, startPoint y: 684, endPoint x: 657, endPoint y: 368, distance: 474.5
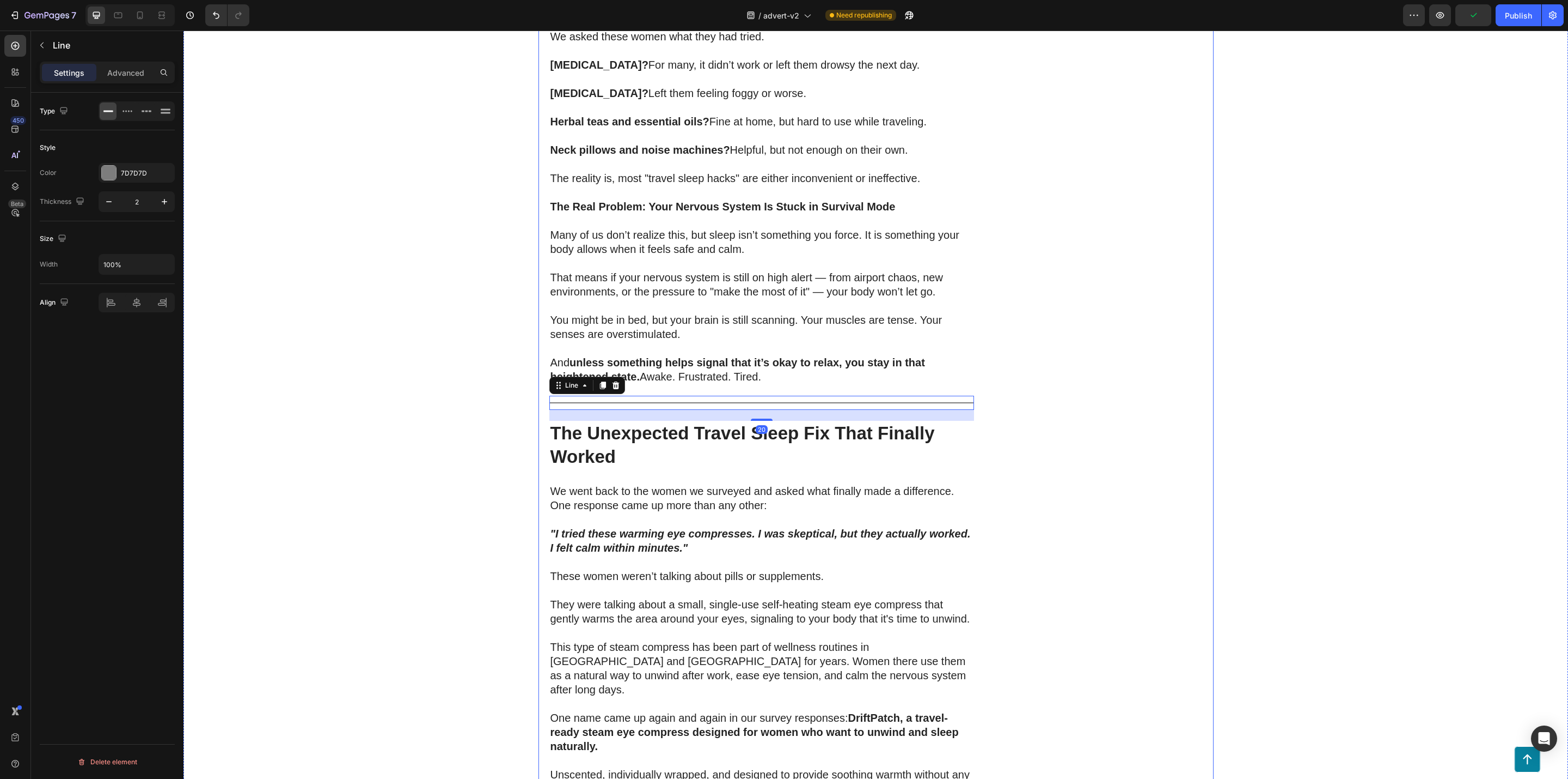
click at [1200, 450] on div "200 Women Told Us How Bad Sleep Was Quietly Ruining Their Travels. One Small Up…" at bounding box center [875, 653] width 675 height 4370
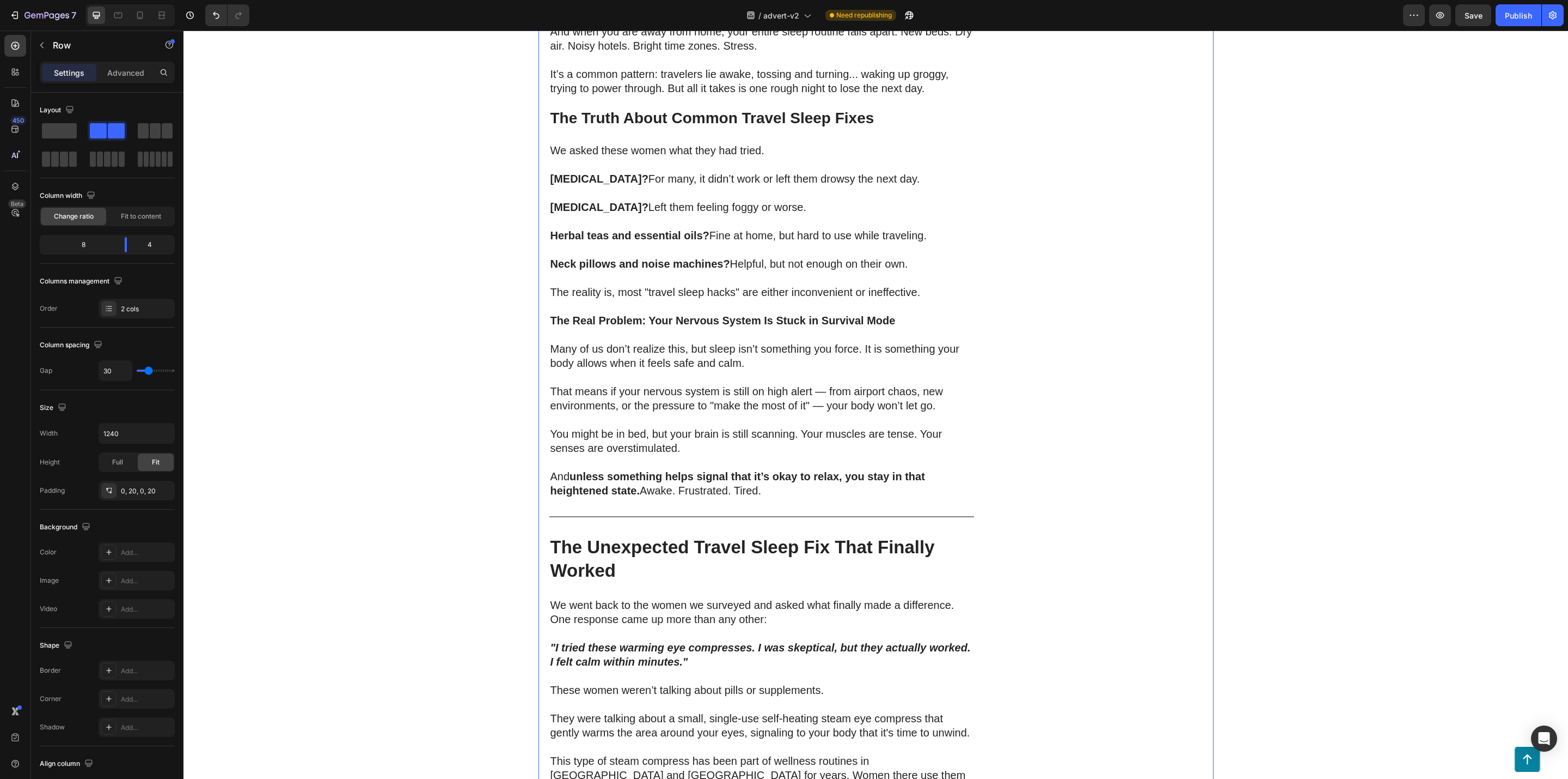
scroll to position [1471, 0]
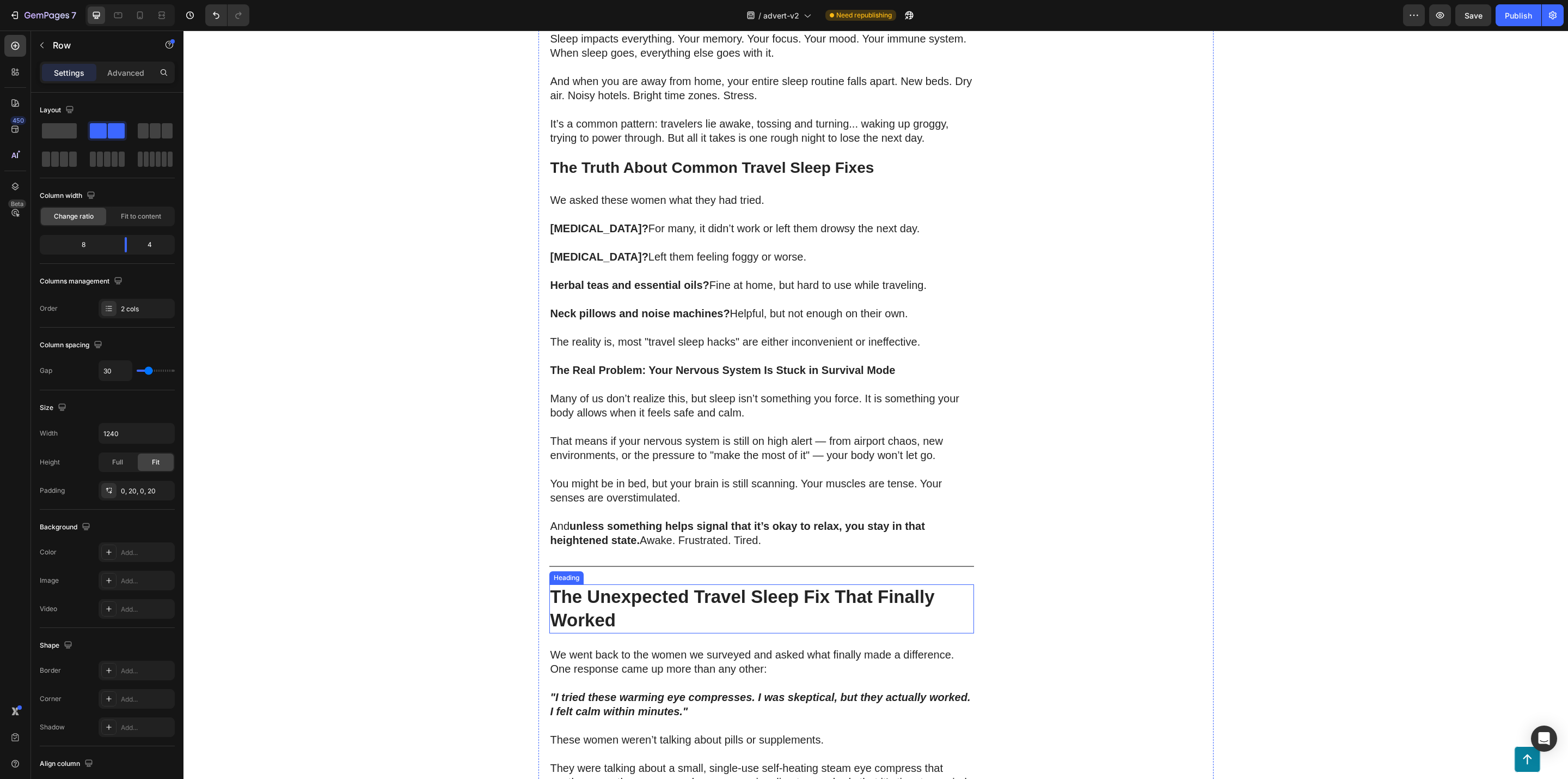
click at [682, 586] on strong "The Unexpected Travel Sleep Fix That Finally Worked" at bounding box center [742, 608] width 384 height 43
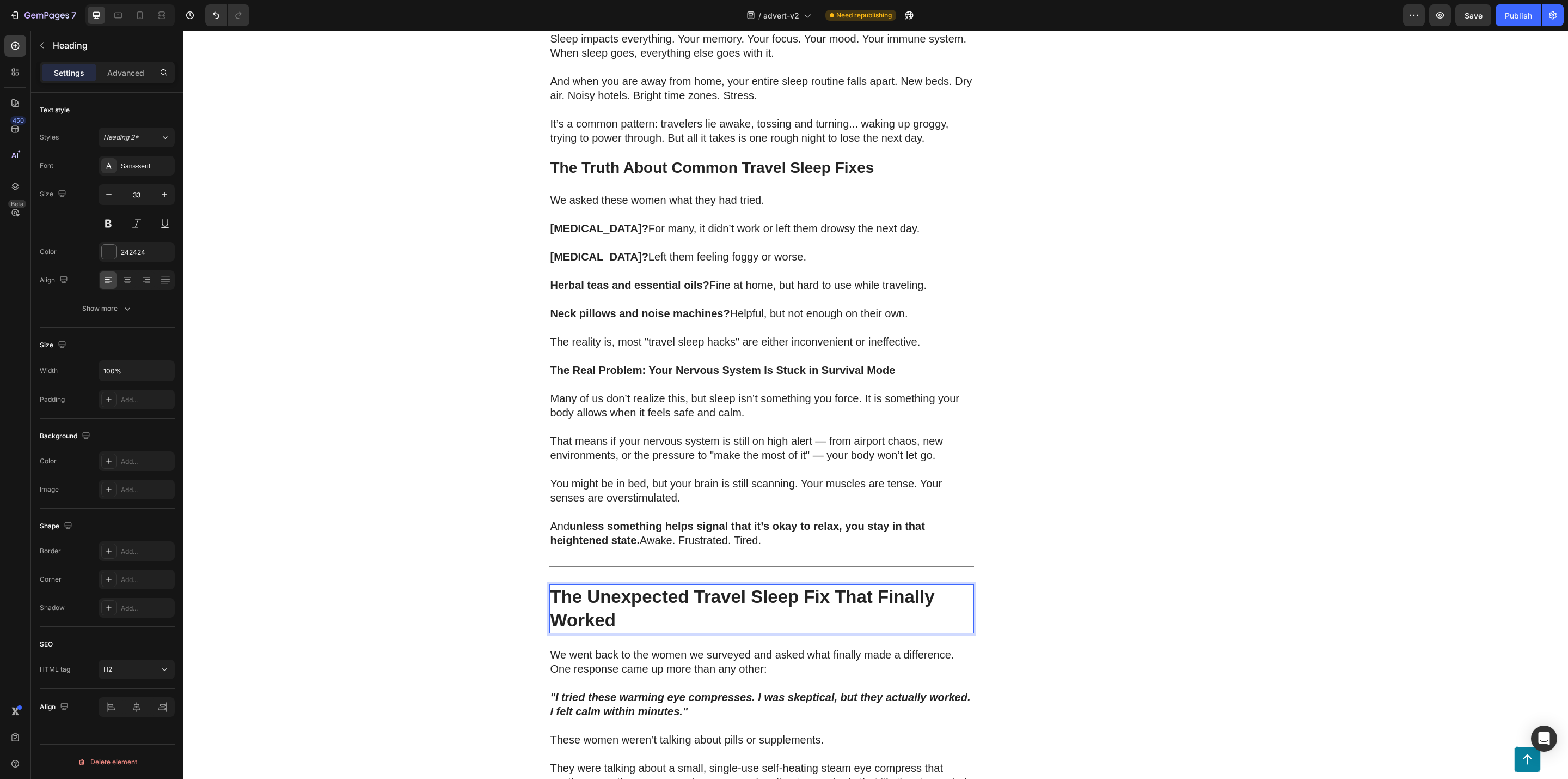
click at [680, 586] on strong "The Unexpected Travel Sleep Fix That Finally Worked" at bounding box center [742, 608] width 384 height 43
click at [668, 586] on strong "The Unexpected Travel Sleep Fix That Finally Worked" at bounding box center [742, 608] width 384 height 43
click at [663, 592] on strong "The Simple T ravel Upgrade That's Helping Thousands Sleep Better" at bounding box center [732, 608] width 365 height 43
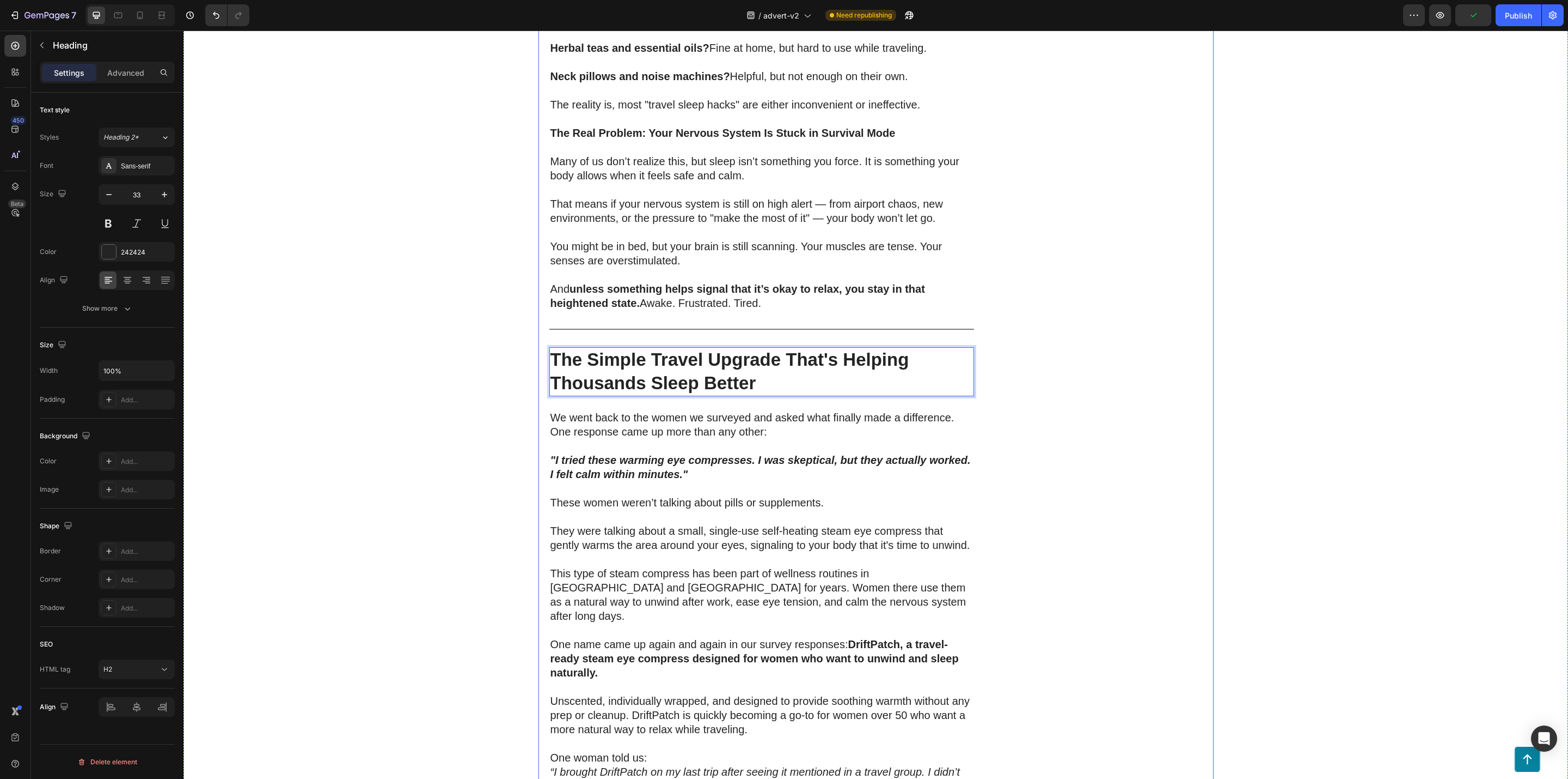
scroll to position [1716, 0]
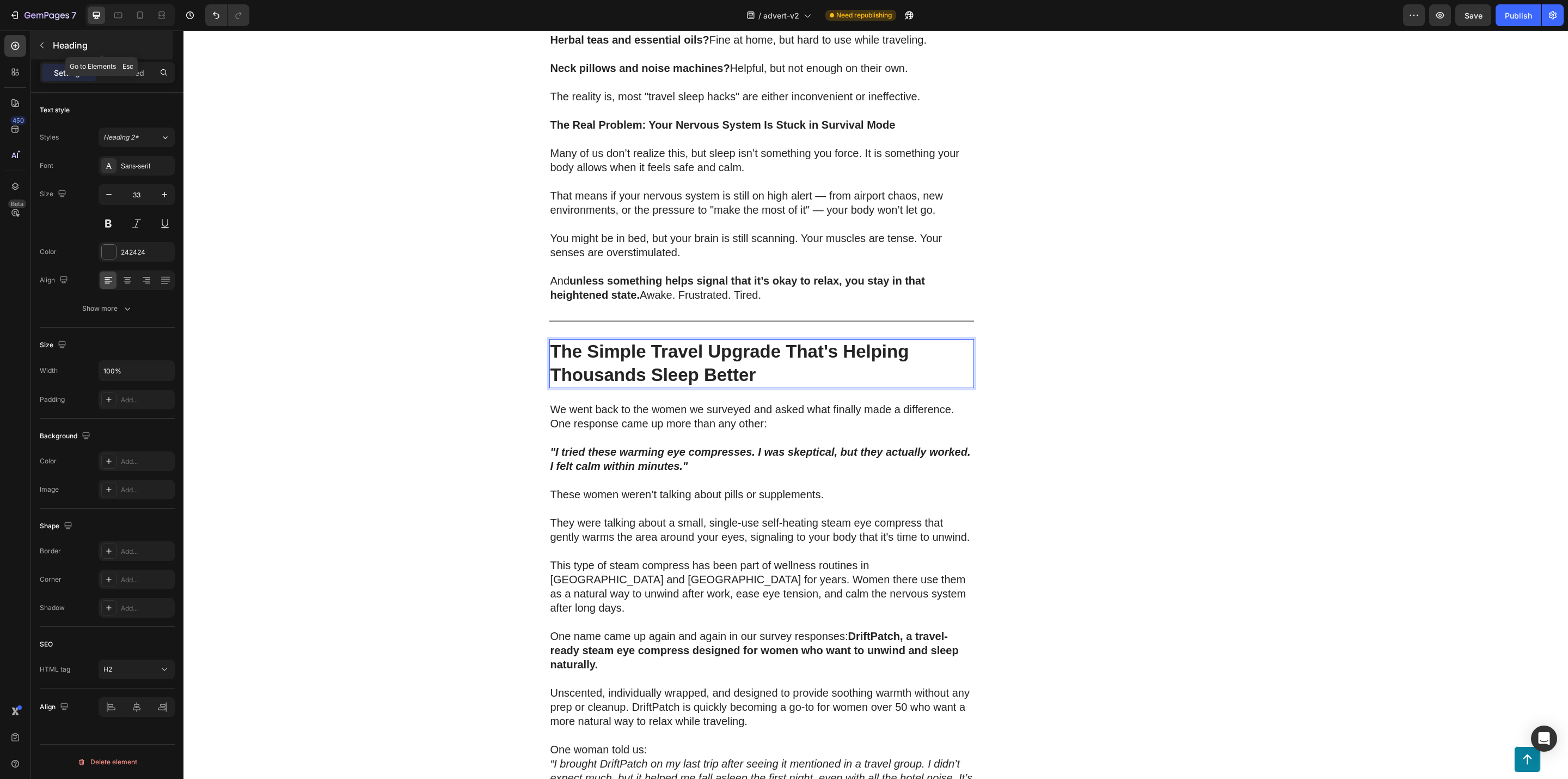
click at [40, 48] on icon "button" at bounding box center [41, 44] width 9 height 9
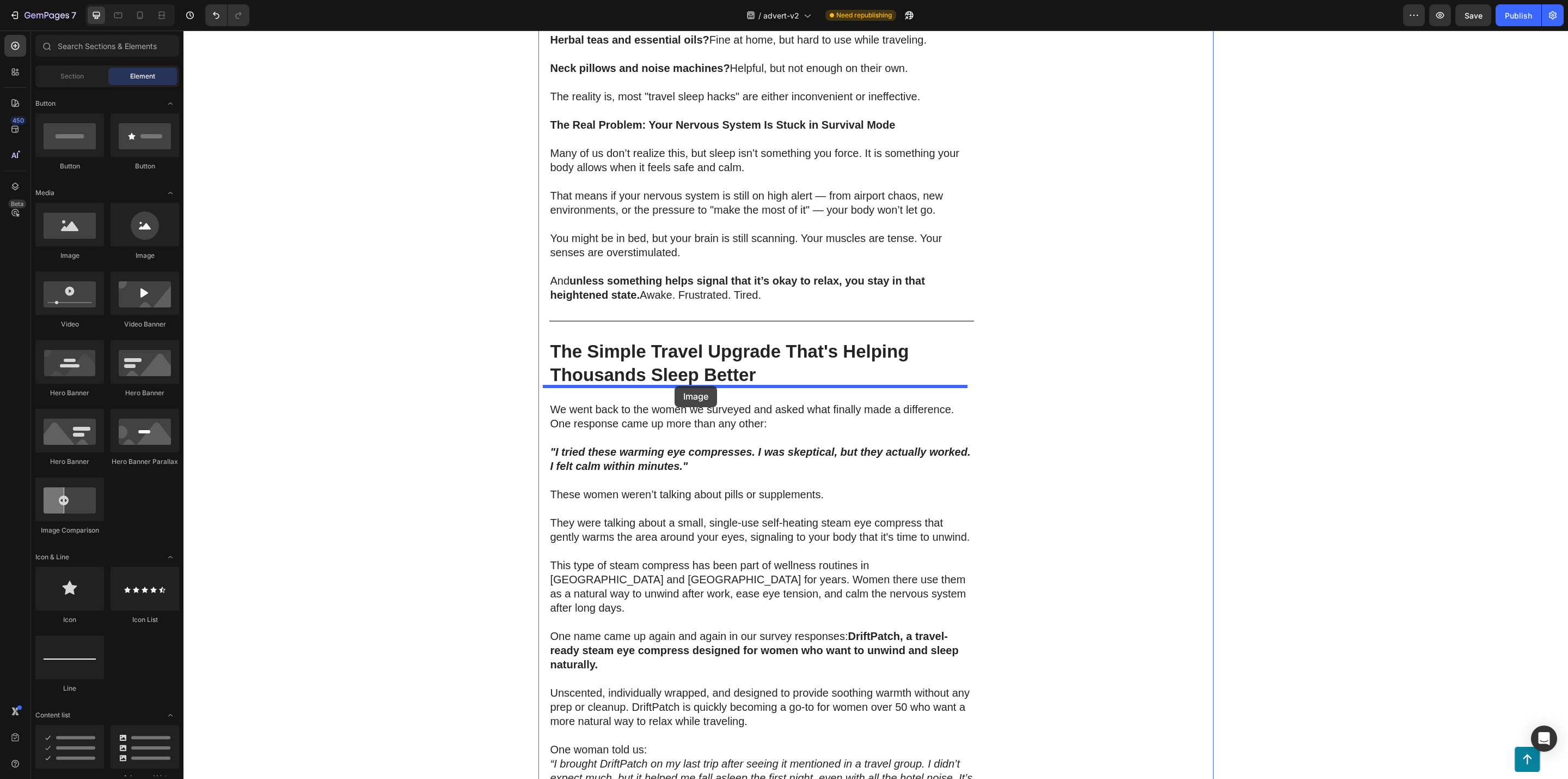
drag, startPoint x: 264, startPoint y: 267, endPoint x: 675, endPoint y: 386, distance: 427.9
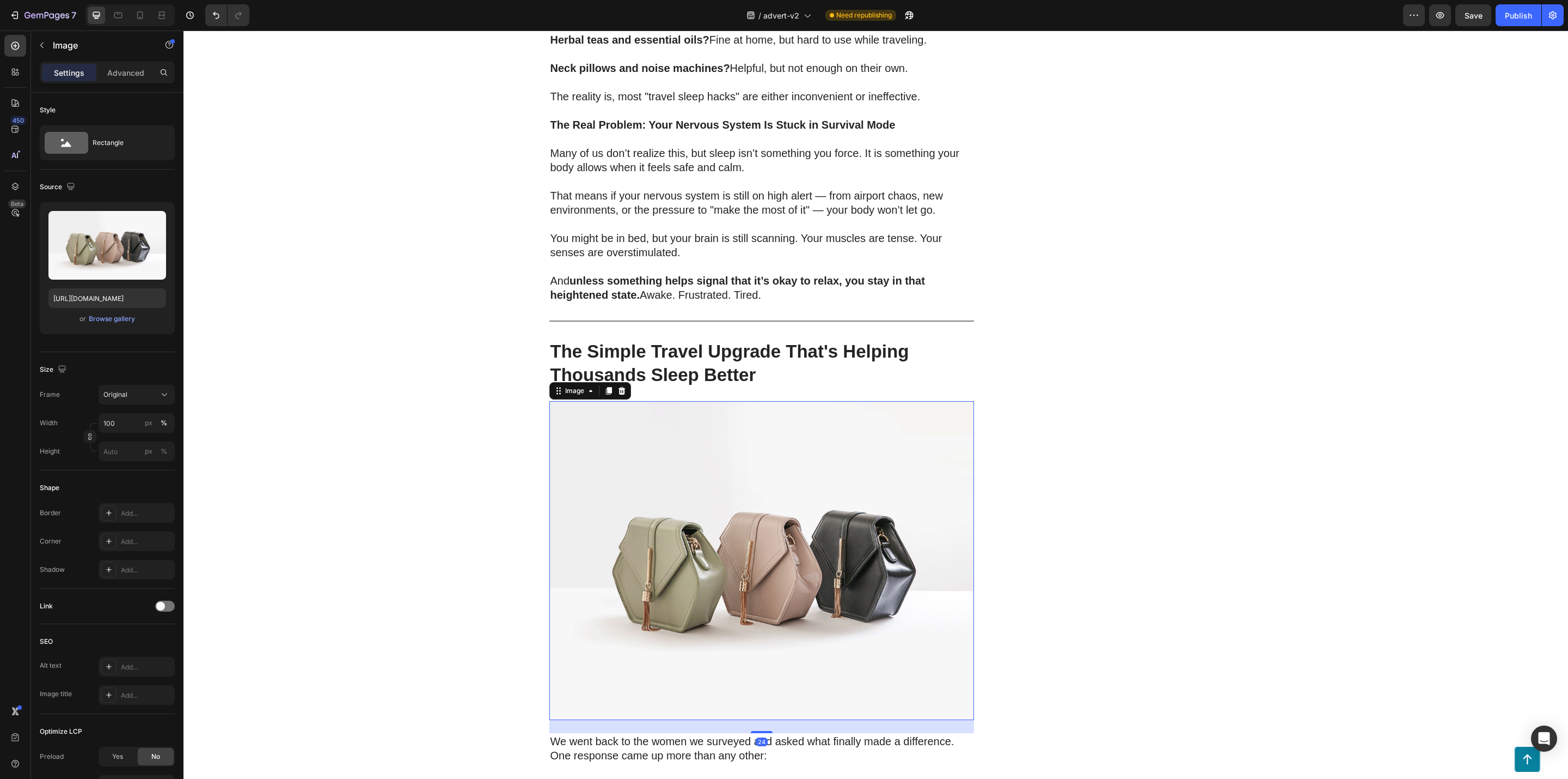
click at [737, 487] on img at bounding box center [762, 561] width 425 height 318
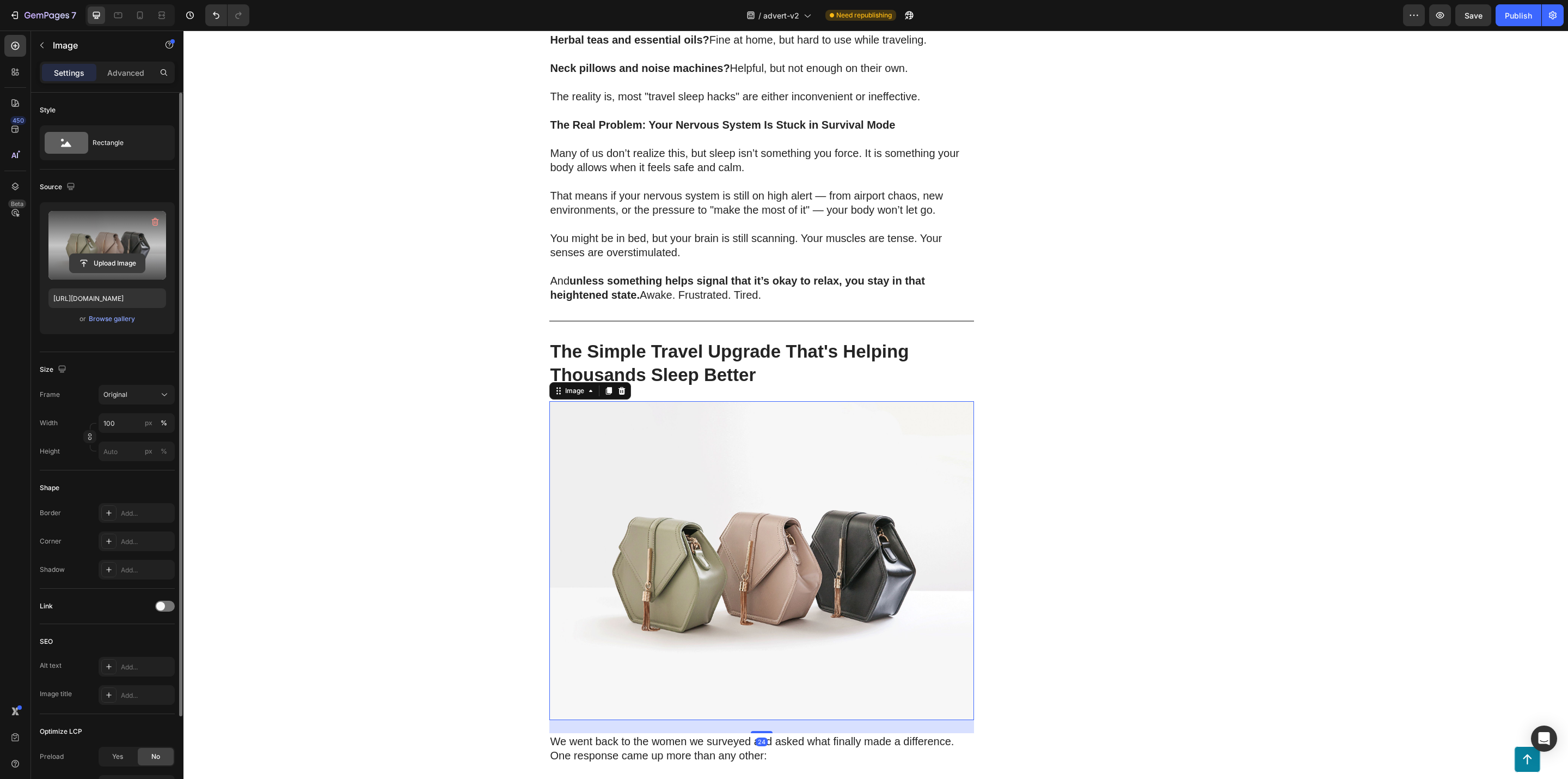
click at [111, 263] on input "file" at bounding box center [108, 263] width 75 height 19
click at [111, 317] on div "Browse gallery" at bounding box center [112, 318] width 46 height 10
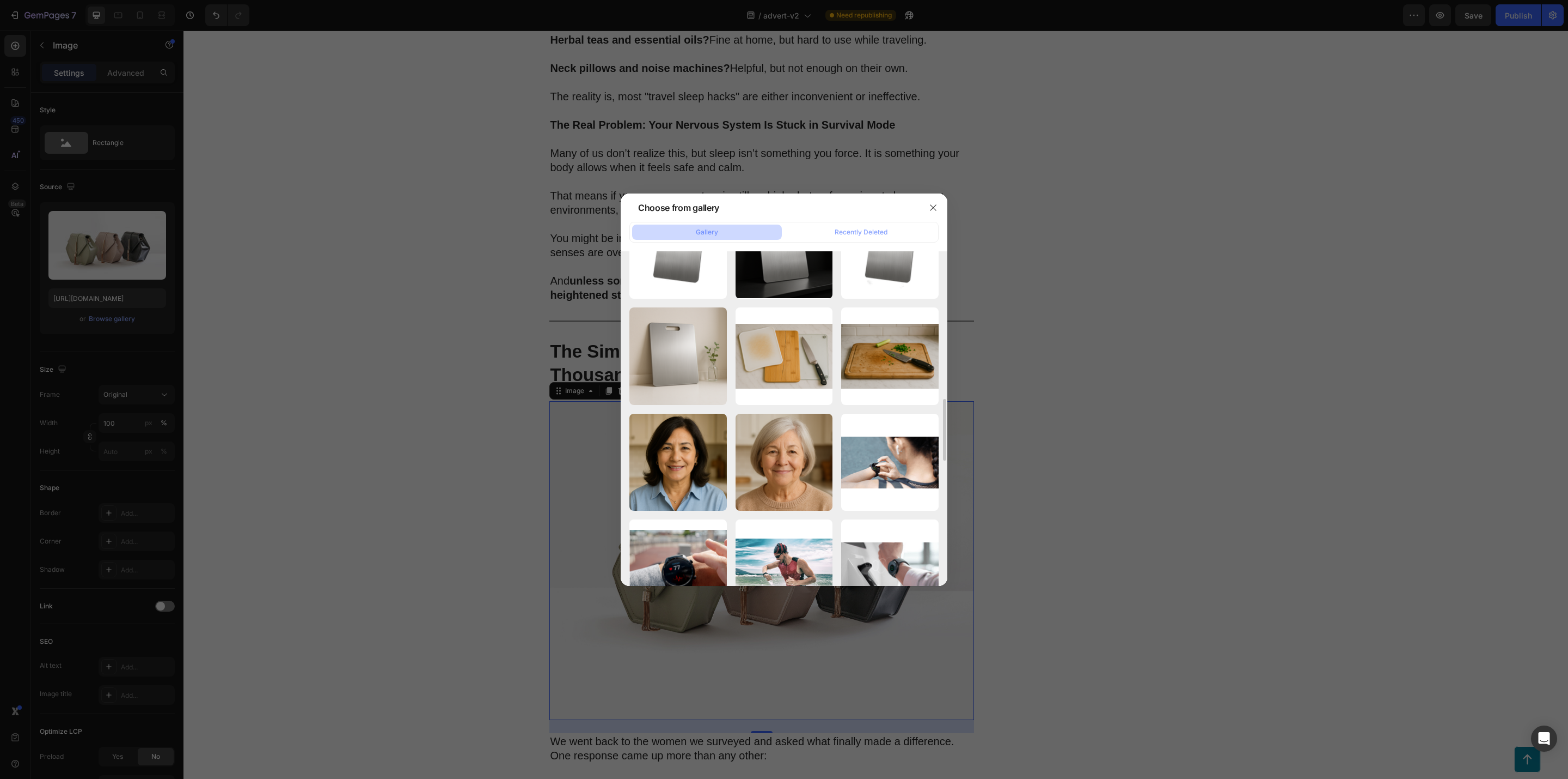
scroll to position [556, 0]
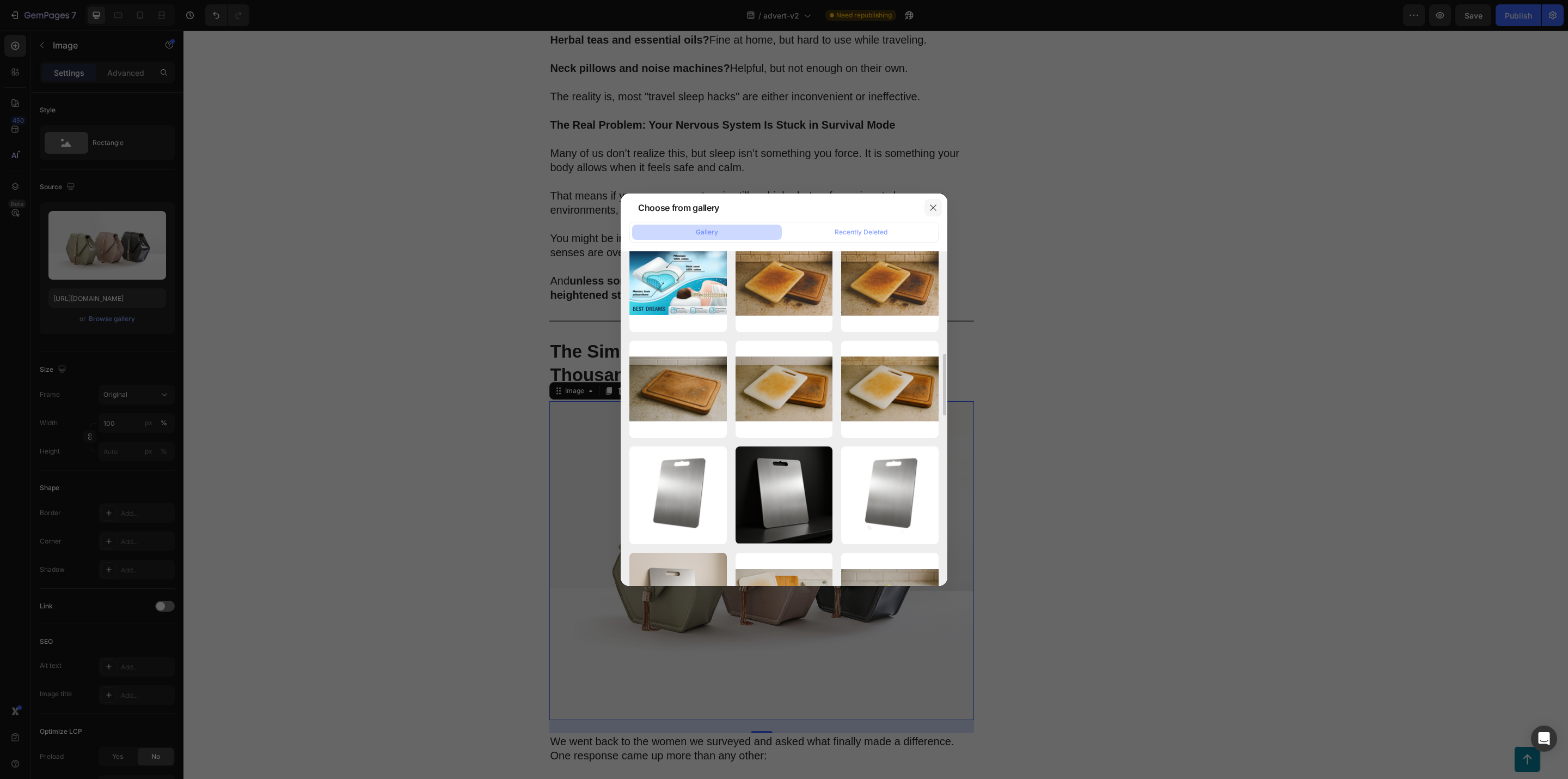
click at [930, 204] on icon "button" at bounding box center [933, 208] width 9 height 9
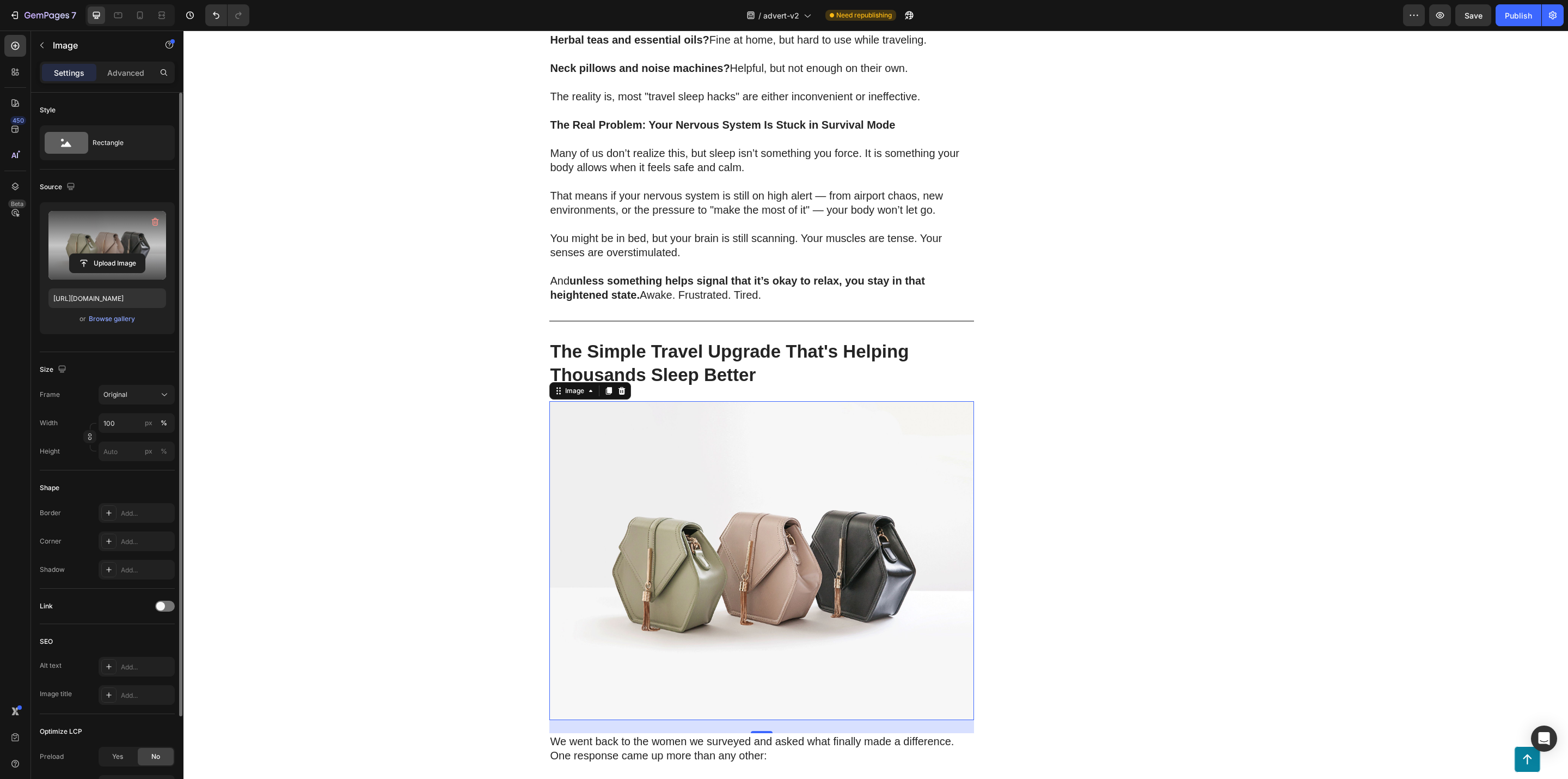
click at [104, 246] on label at bounding box center [107, 244] width 118 height 68
click at [104, 254] on input "file" at bounding box center [108, 263] width 75 height 19
type input "[URL][DOMAIN_NAME]"
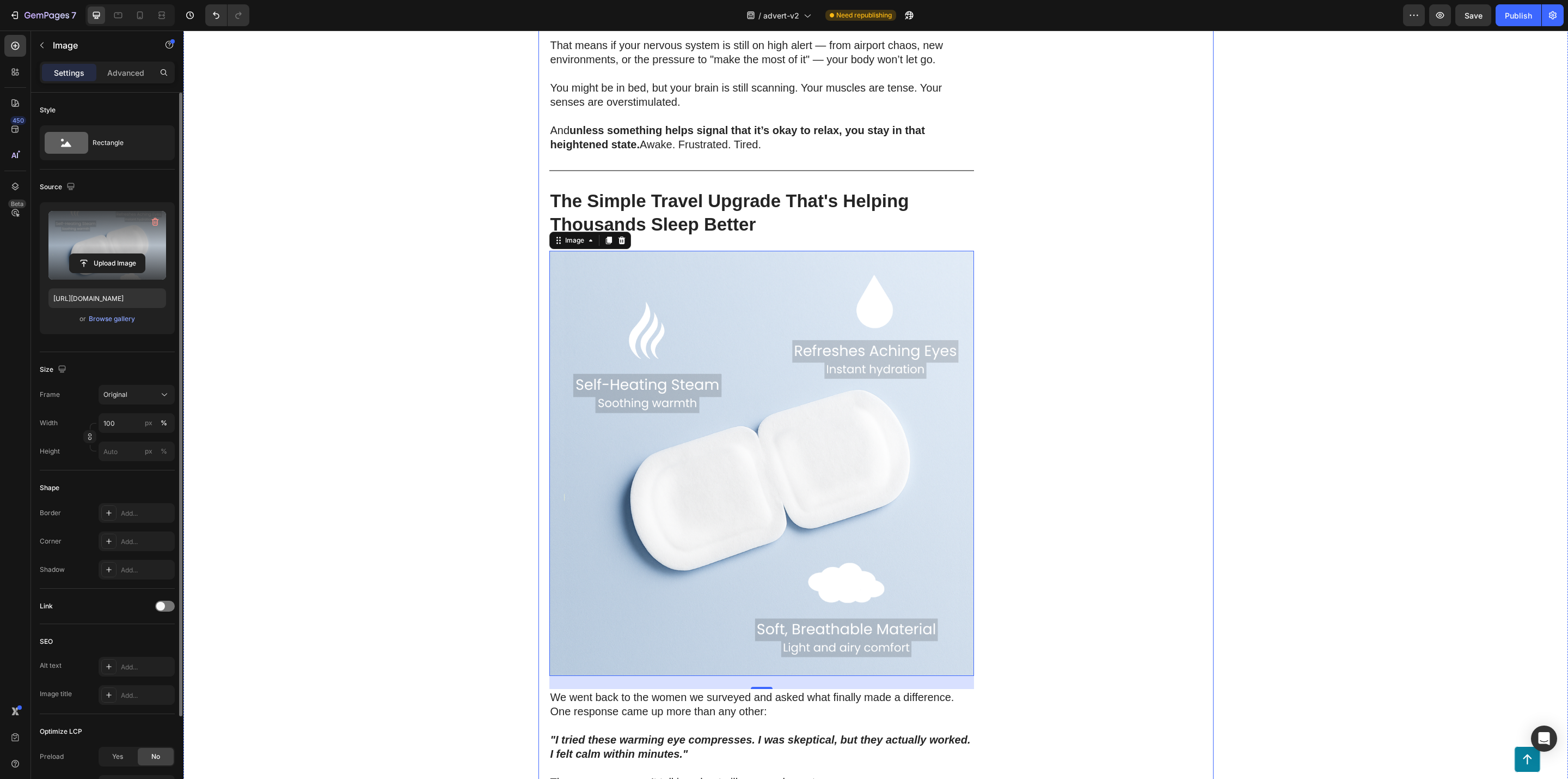
scroll to position [1880, 0]
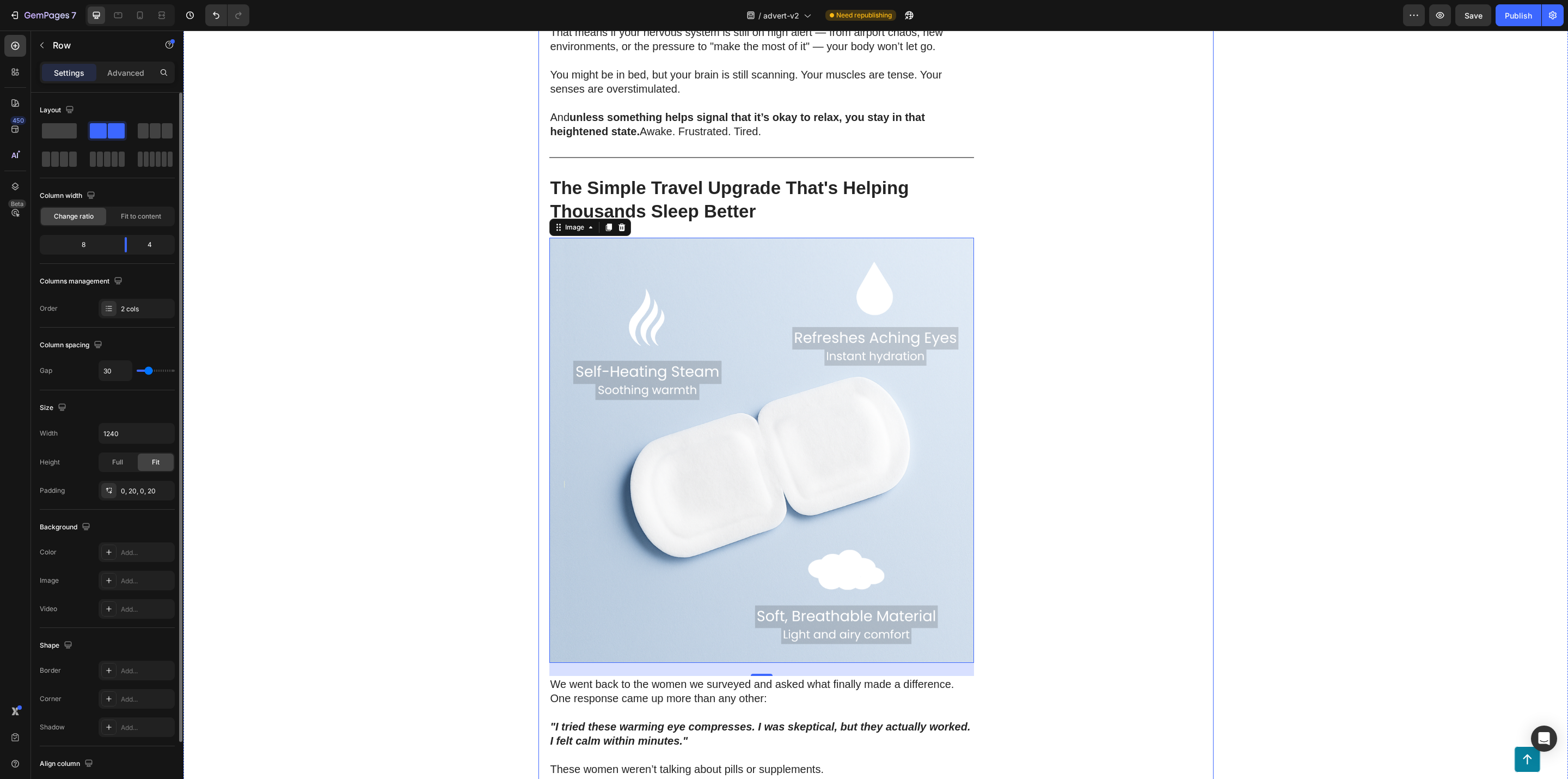
click at [1165, 457] on div "DriftPatch - Self Heating Eye Compress Heading Icon Icon Icon Icon Icon Icon Li…" at bounding box center [1097, 627] width 212 height 4807
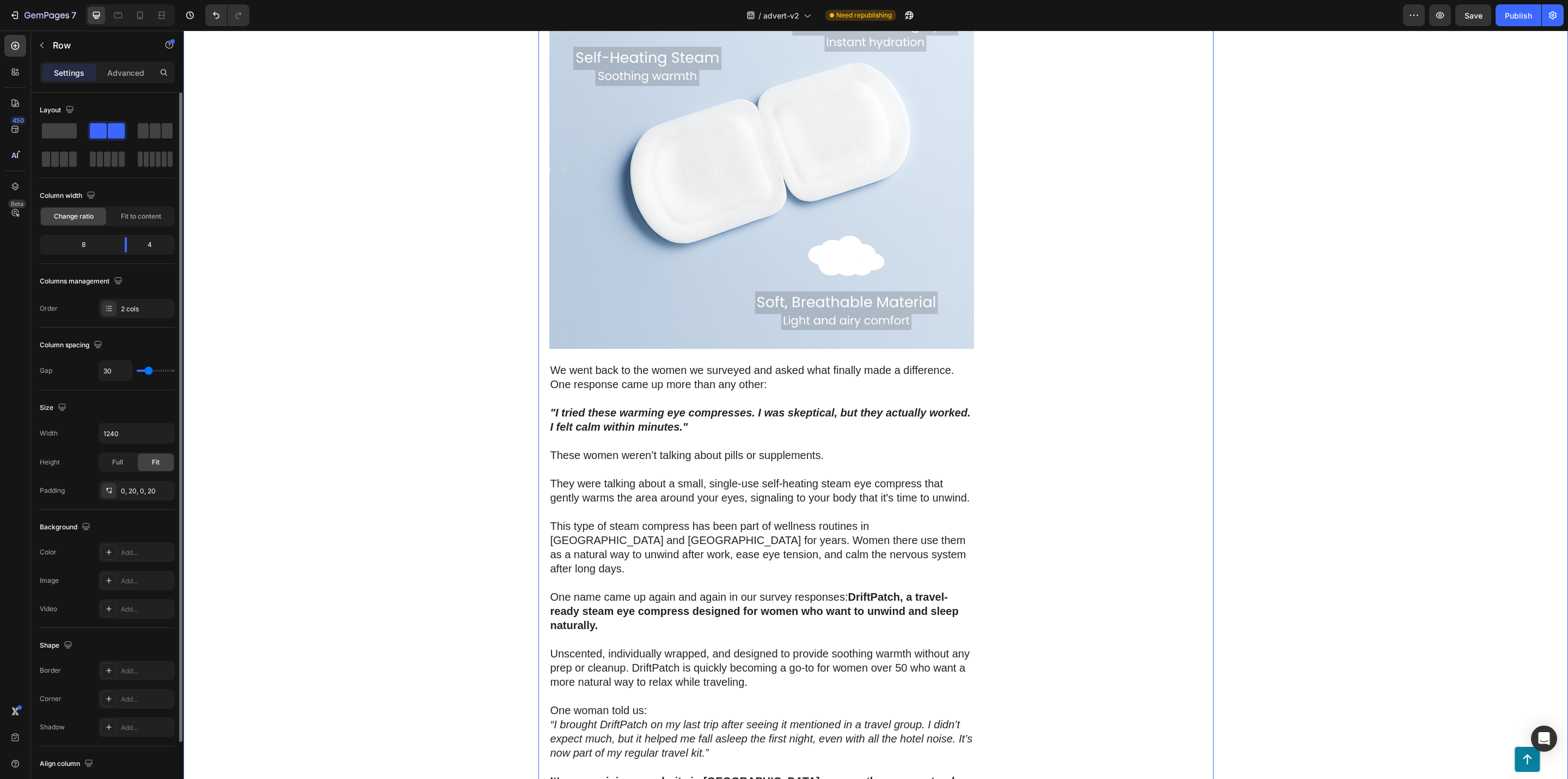
scroll to position [2179, 0]
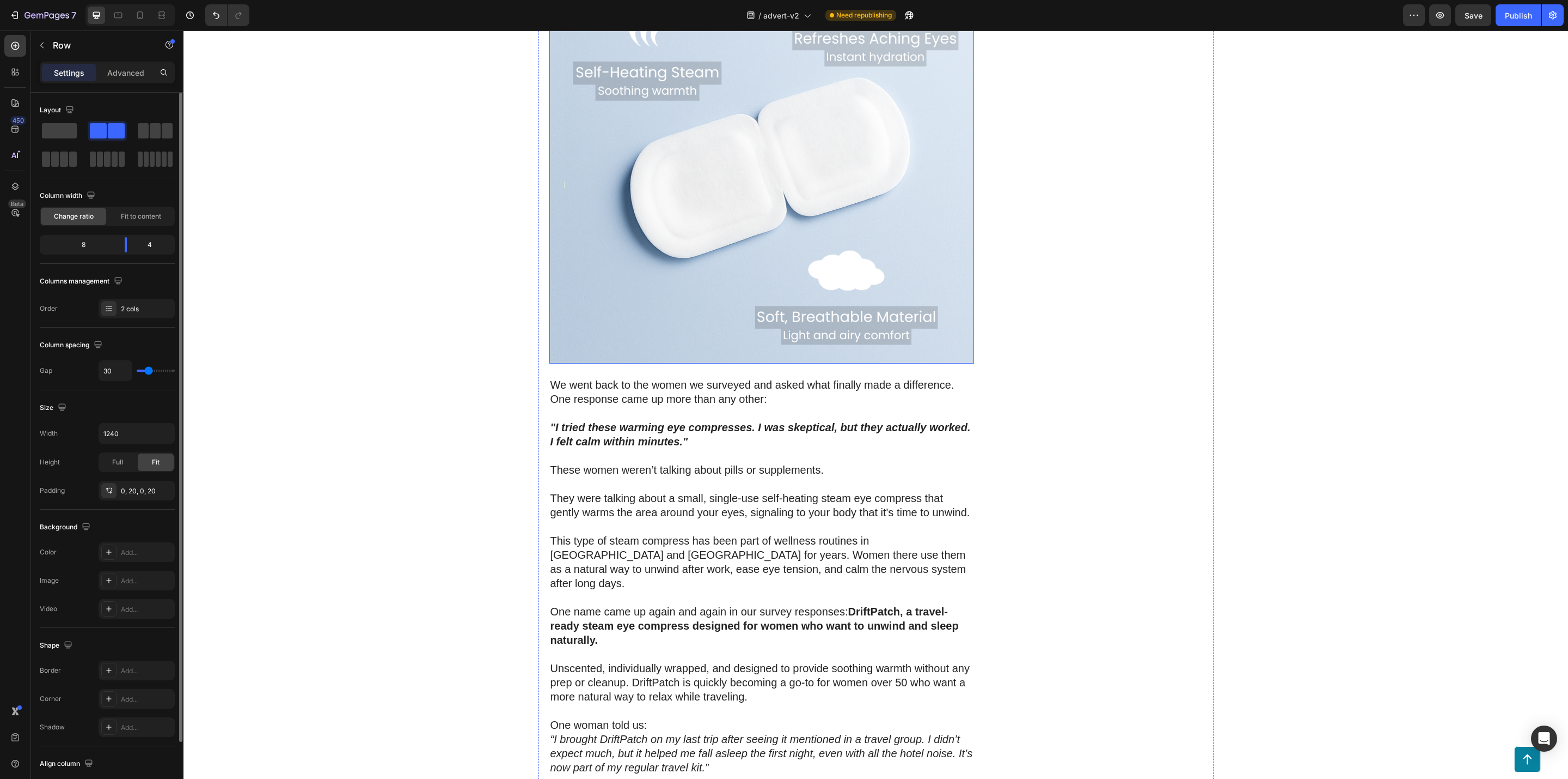
click at [653, 269] on img at bounding box center [762, 151] width 425 height 425
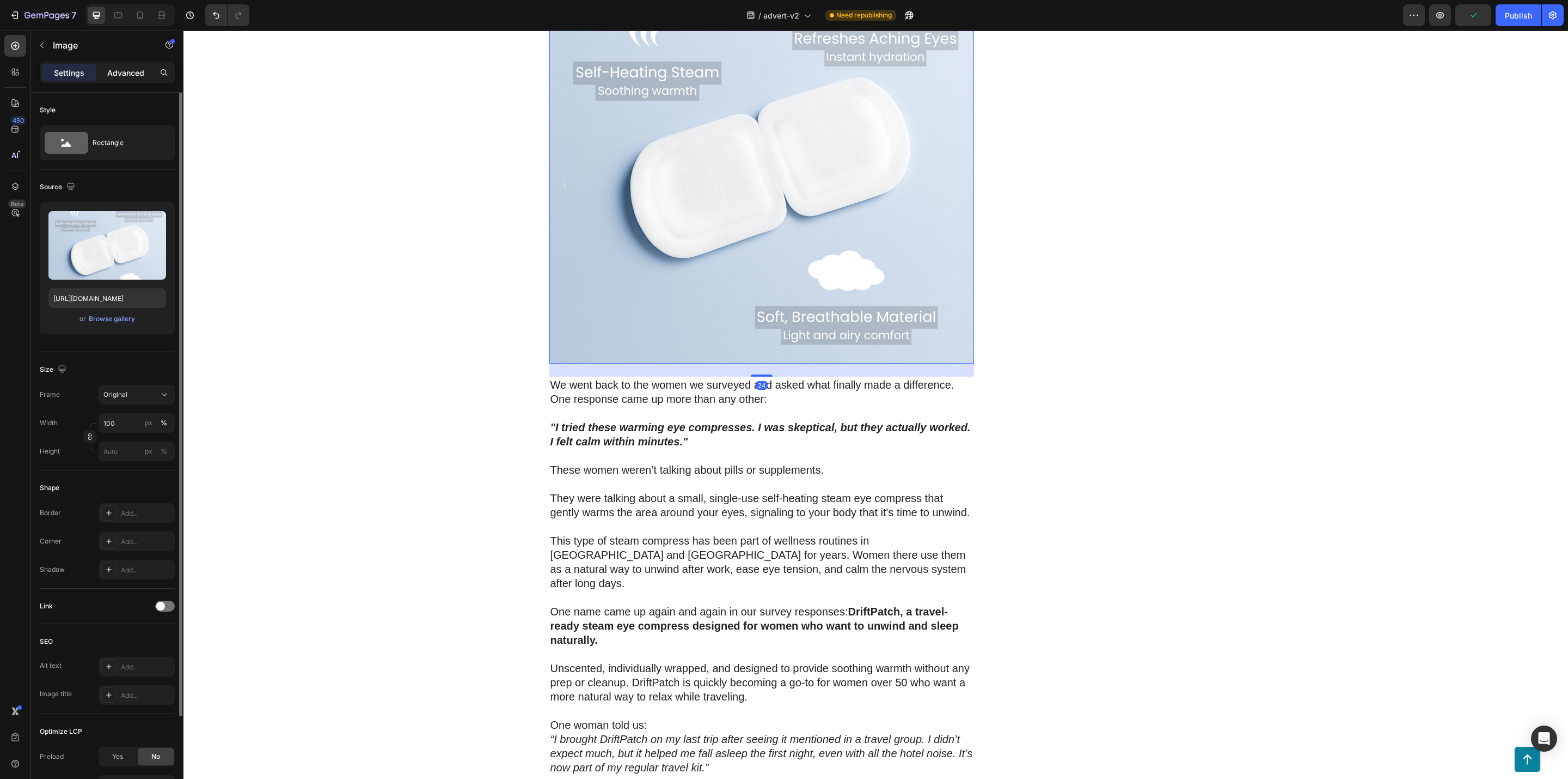
click at [115, 72] on p "Advanced" at bounding box center [125, 73] width 37 height 12
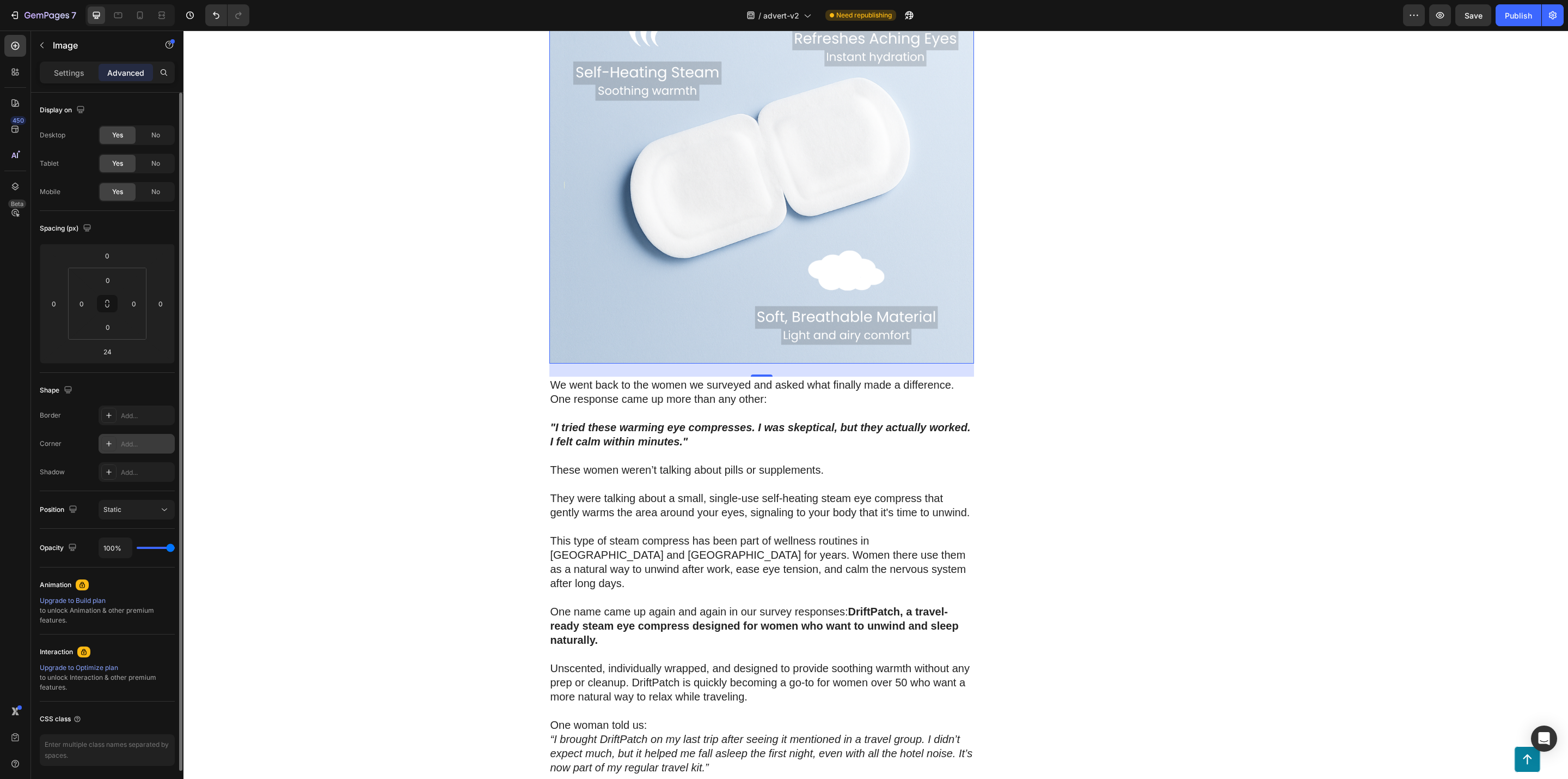
click at [110, 440] on icon at bounding box center [109, 443] width 9 height 9
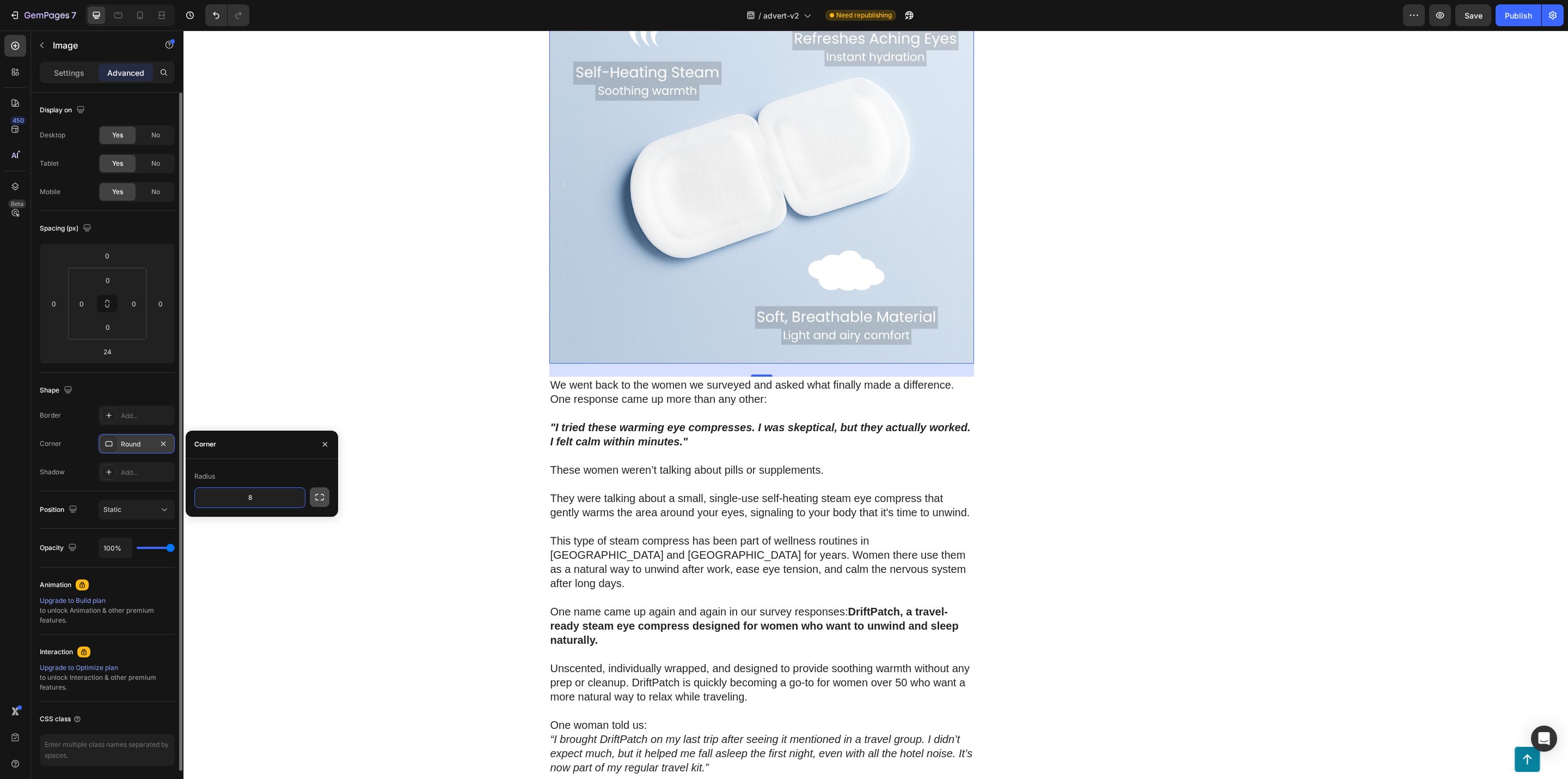
click at [317, 495] on icon "button" at bounding box center [319, 496] width 11 height 11
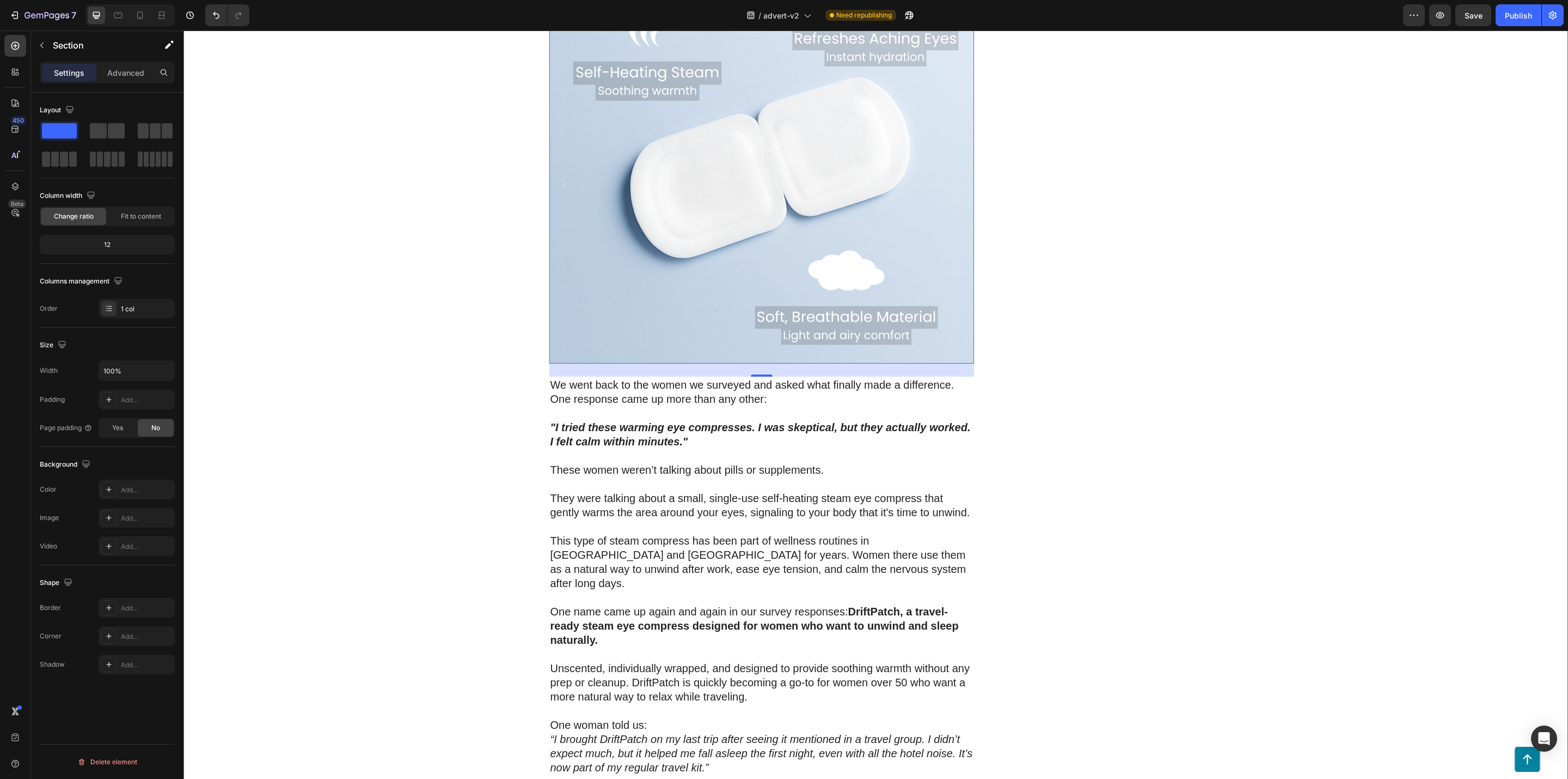
click at [397, 487] on div "200 Women Told Us How Bad Sleep Was Quietly Ruining Their Travels. One Small Up…" at bounding box center [876, 339] width 1385 height 4829
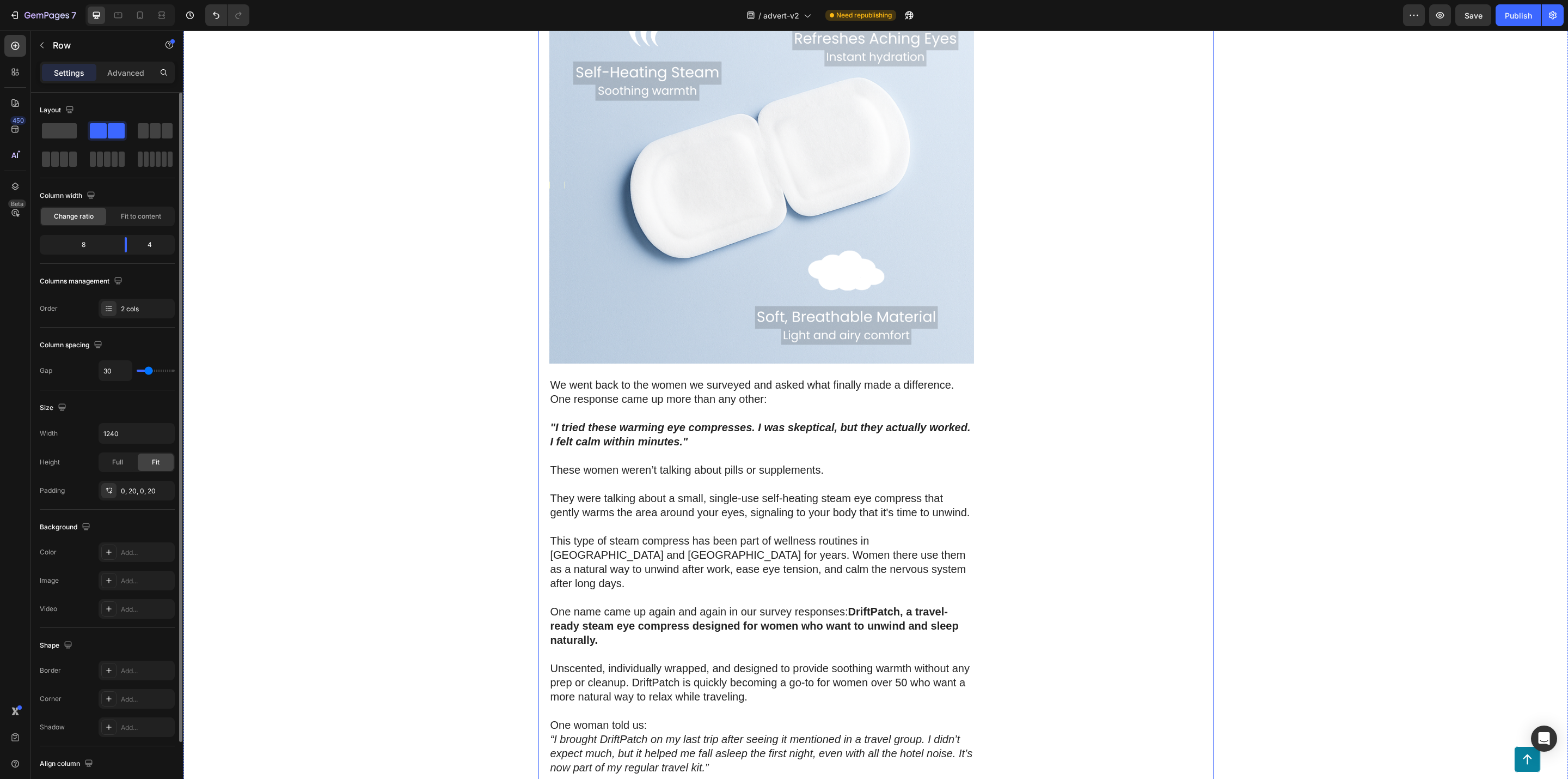
click at [1017, 438] on div "DriftPatch - Self Heating Eye Compress Heading Icon Icon Icon Icon Icon Icon Li…" at bounding box center [1097, 328] width 212 height 4807
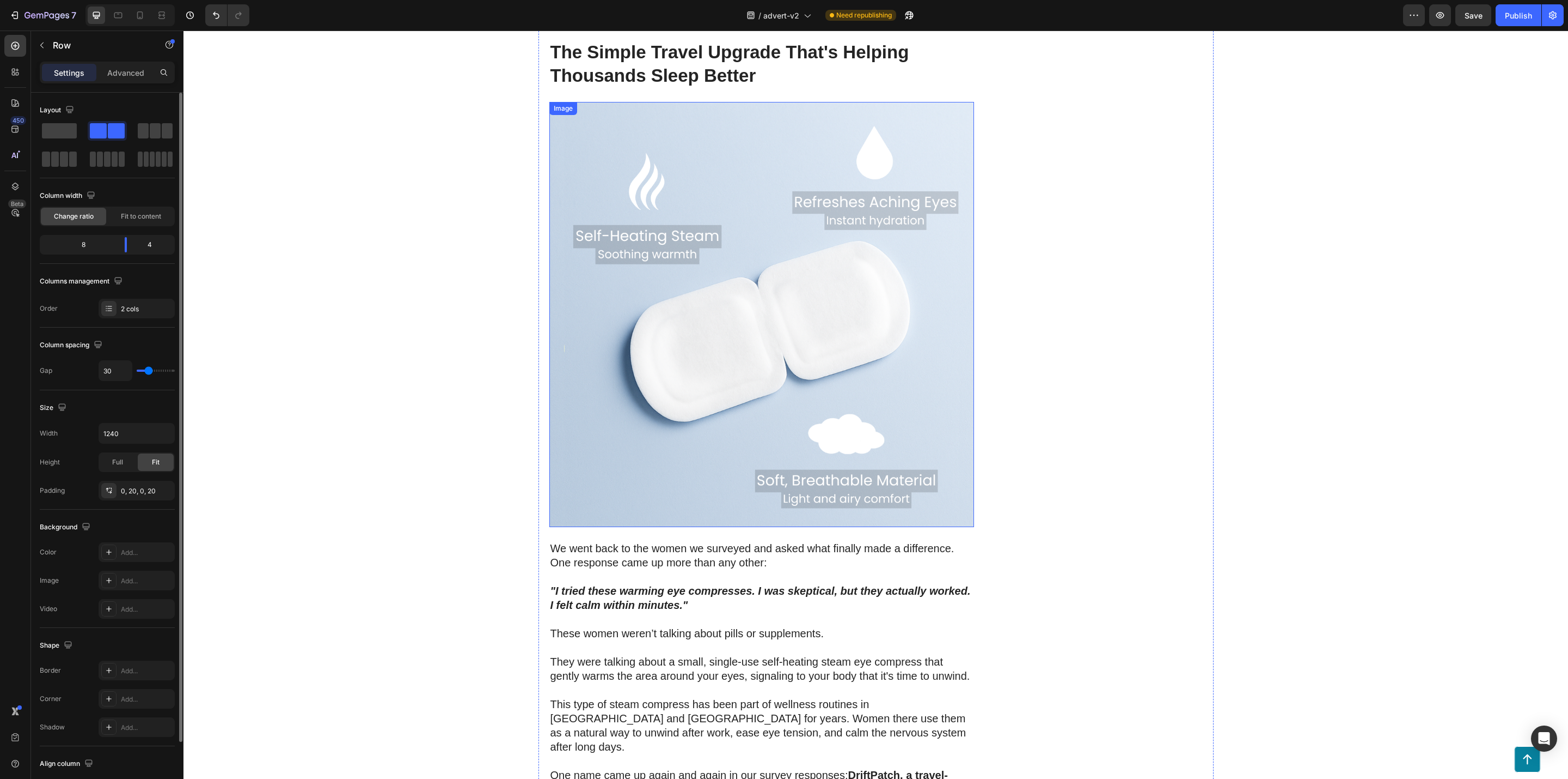
click at [689, 352] on img at bounding box center [762, 314] width 425 height 425
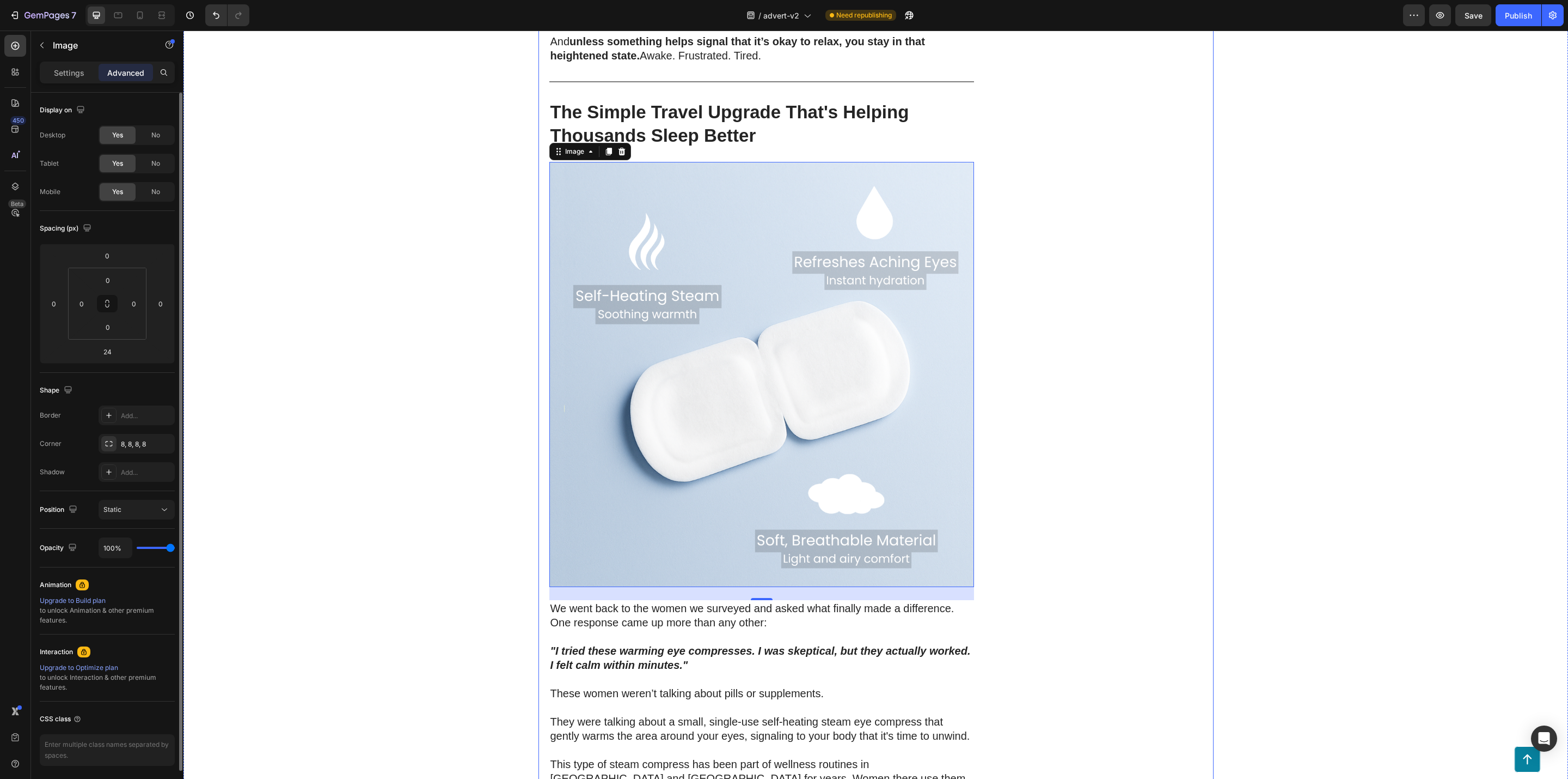
scroll to position [1961, 0]
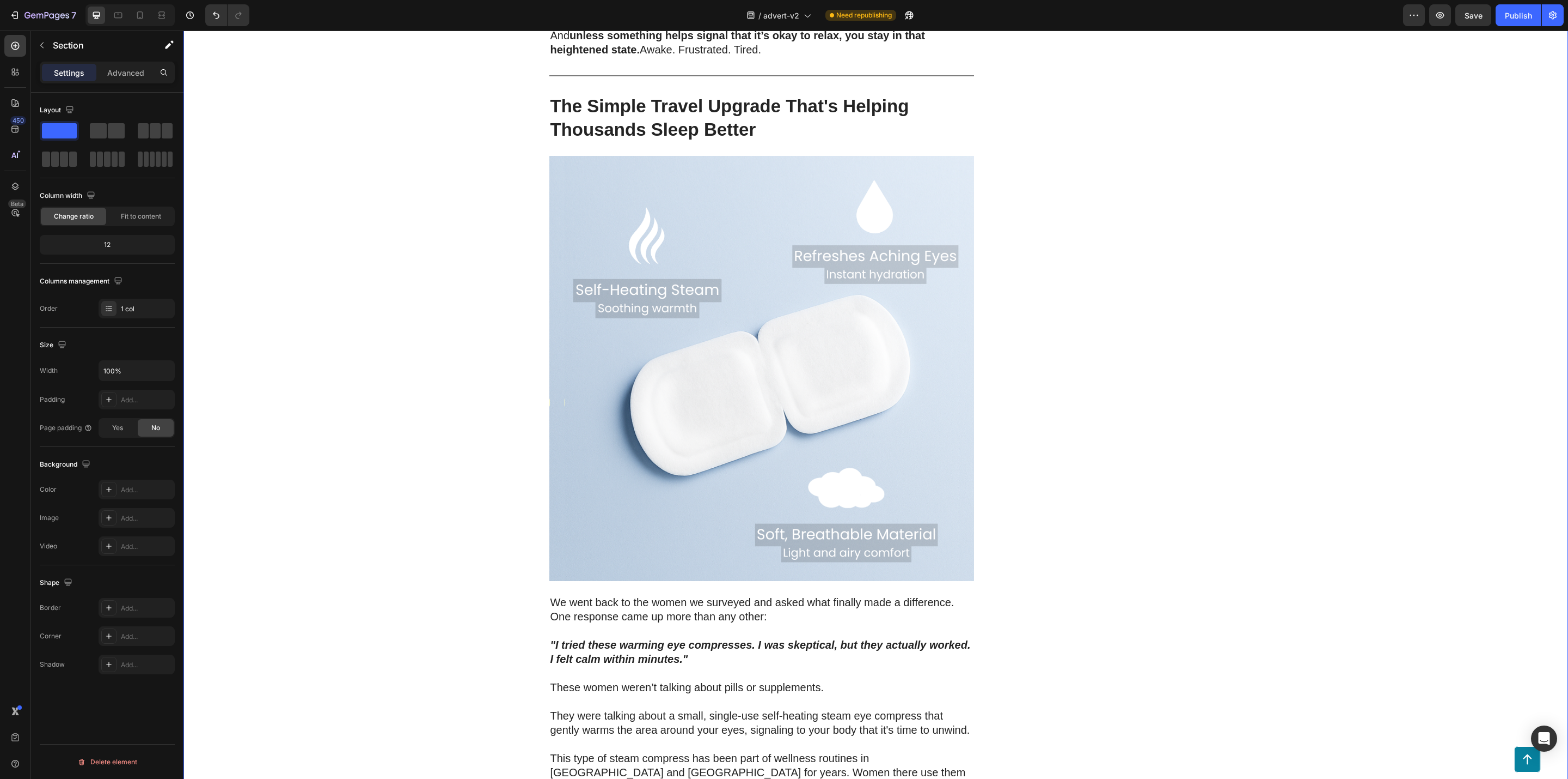
click at [449, 392] on div "200 Women Told Us How Bad Sleep Was Quietly Ruining Their Travels. One Small Up…" at bounding box center [876, 556] width 1385 height 4829
click at [134, 368] on input "100%" at bounding box center [136, 371] width 75 height 20
click at [157, 368] on button "button" at bounding box center [165, 371] width 20 height 20
click at [127, 418] on p "Default 1200px" at bounding box center [133, 421] width 62 height 10
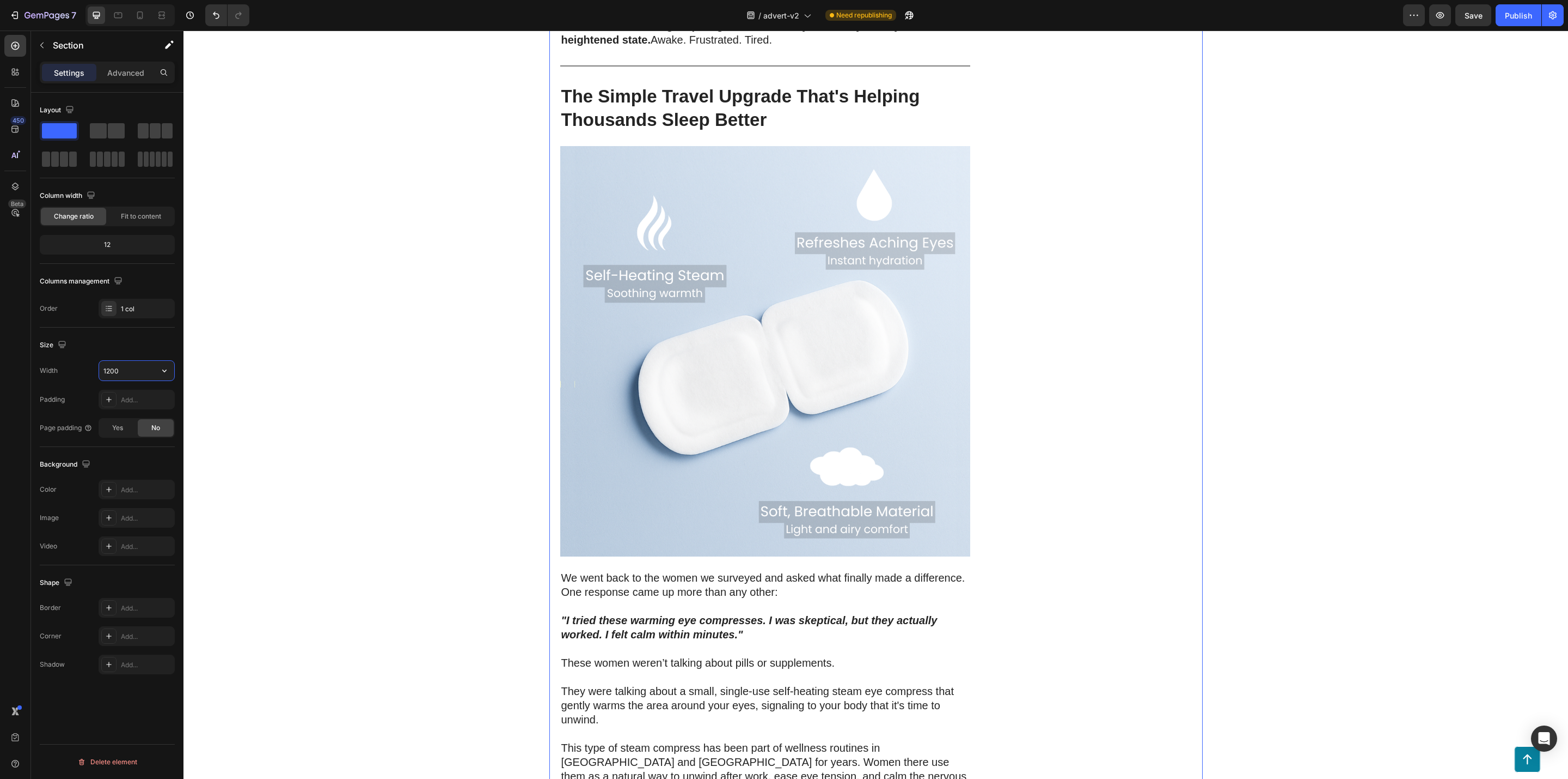
click at [153, 380] on input "1200" at bounding box center [136, 371] width 75 height 20
click at [161, 378] on button "button" at bounding box center [165, 371] width 20 height 20
click at [131, 395] on p "Full 100%" at bounding box center [133, 400] width 62 height 10
type input "100%"
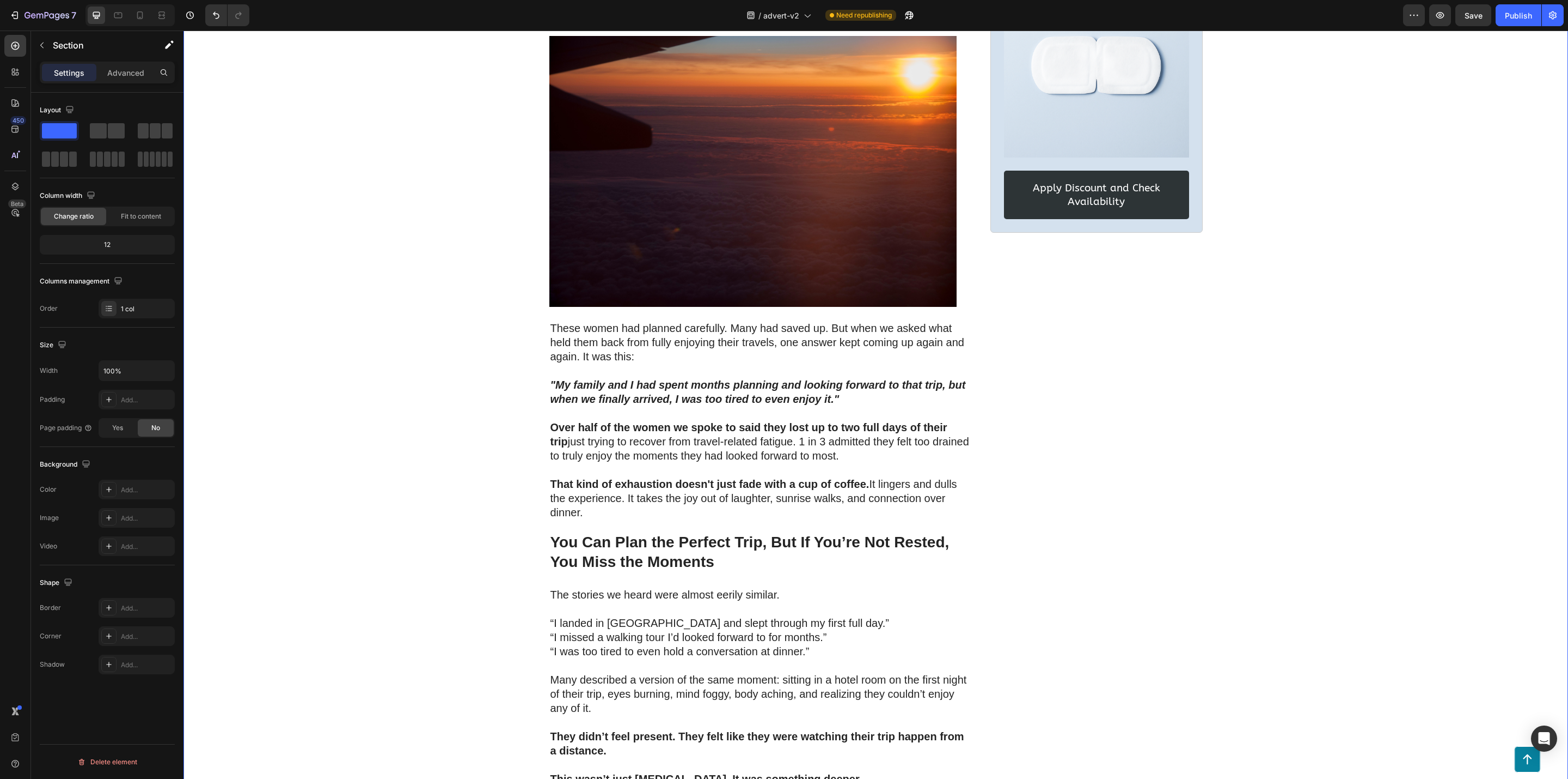
scroll to position [0, 0]
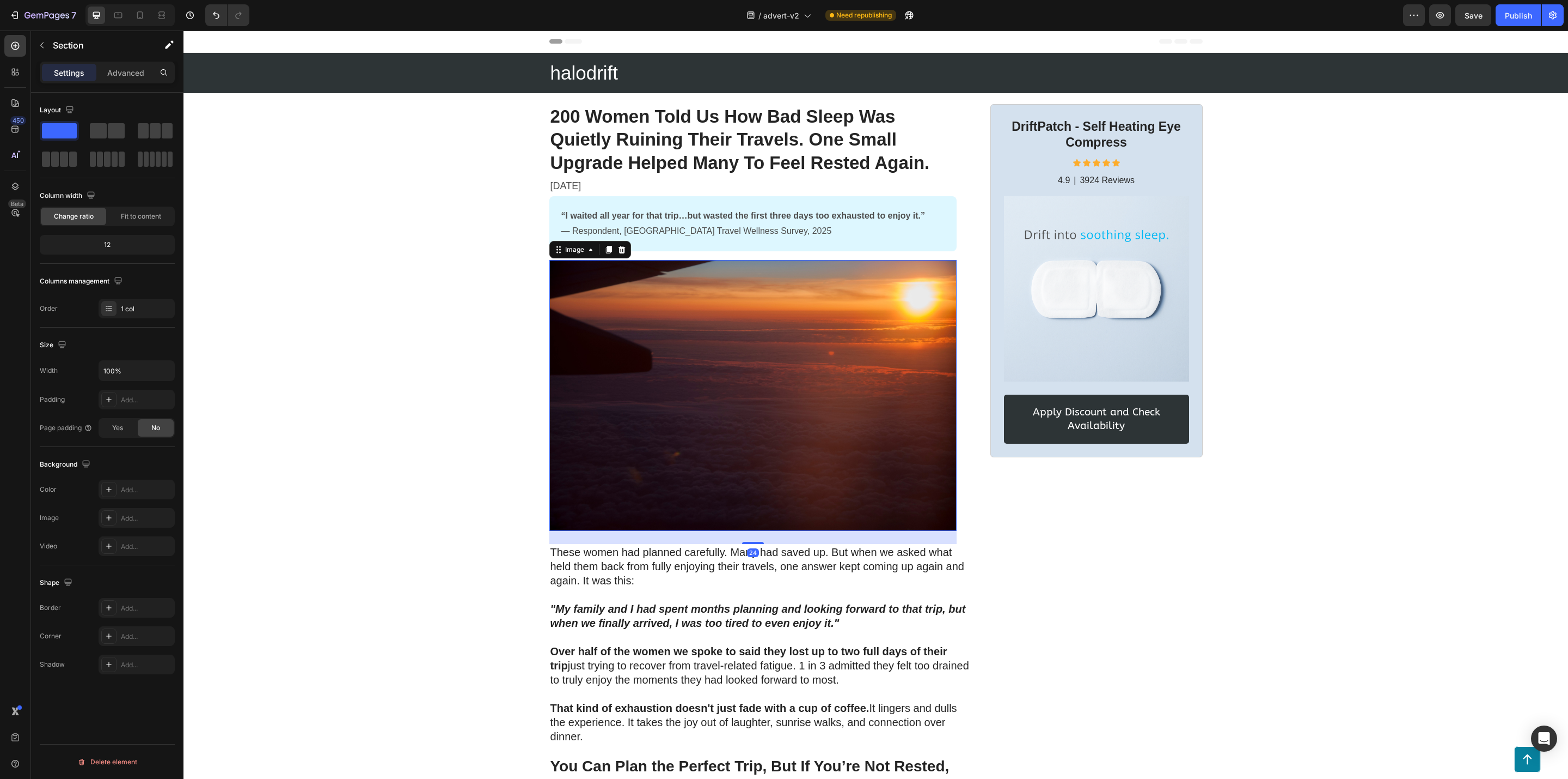
click at [753, 330] on img at bounding box center [753, 395] width 407 height 271
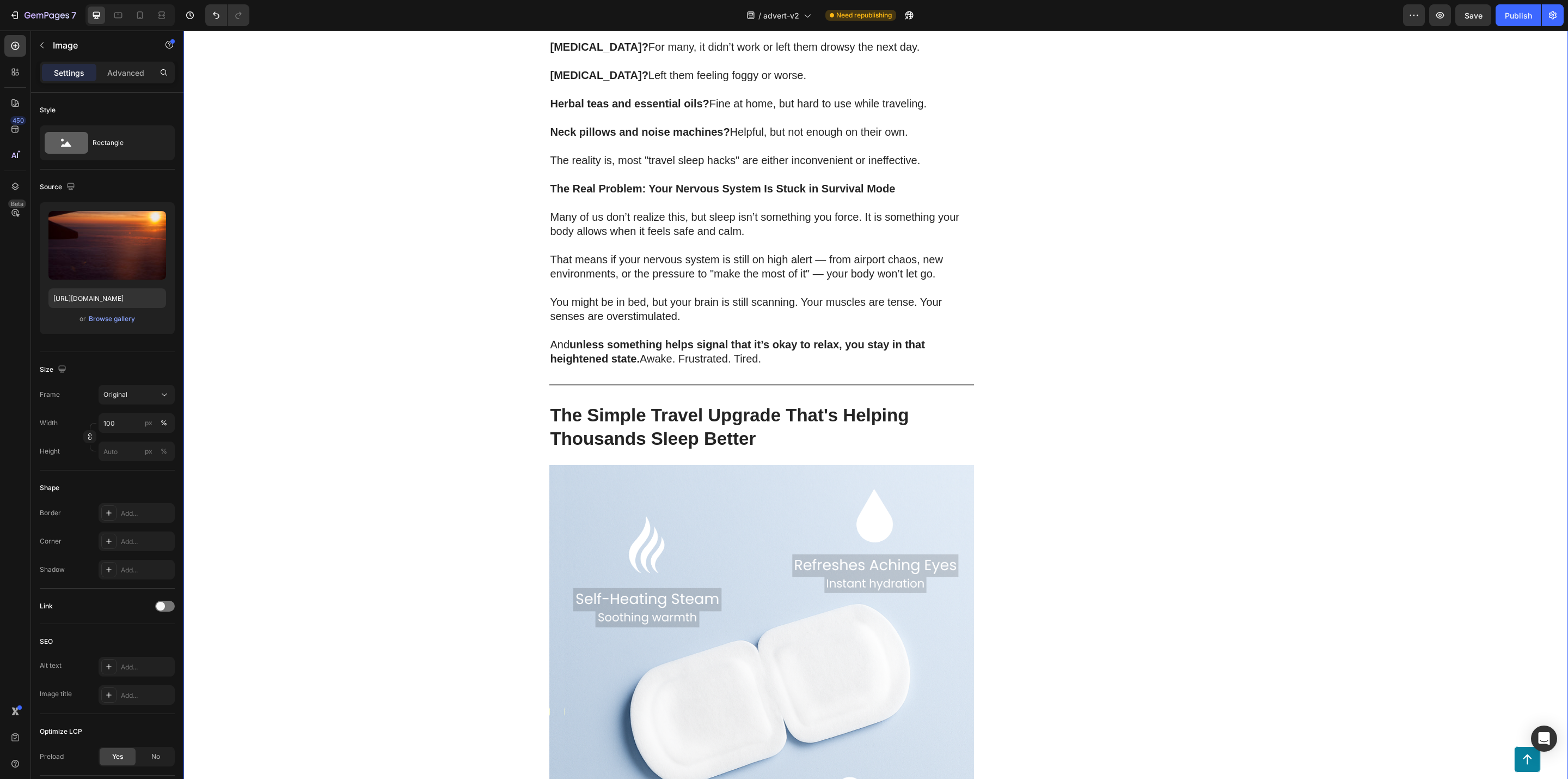
scroll to position [1716, 0]
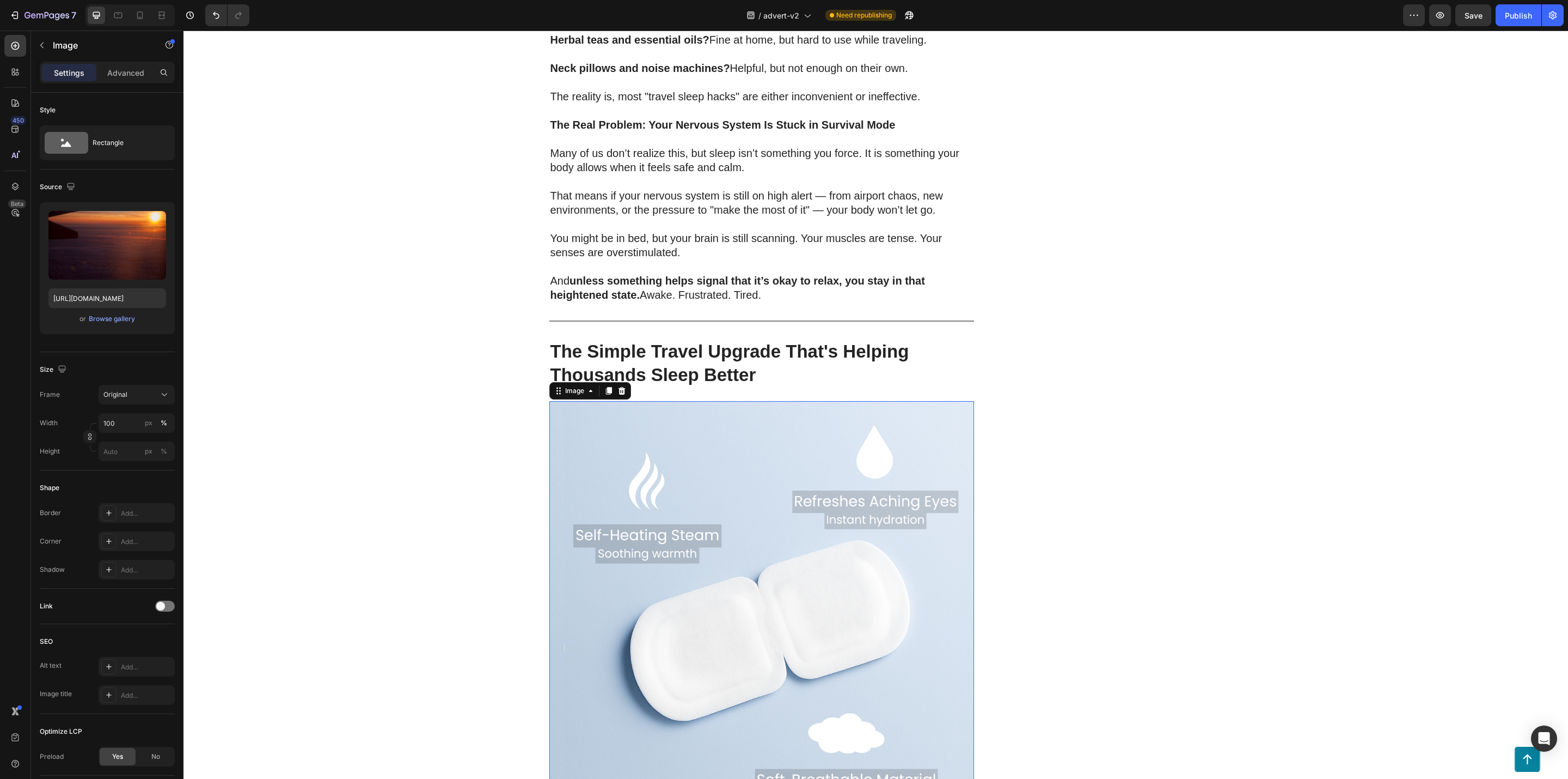
click at [575, 600] on img at bounding box center [762, 614] width 425 height 425
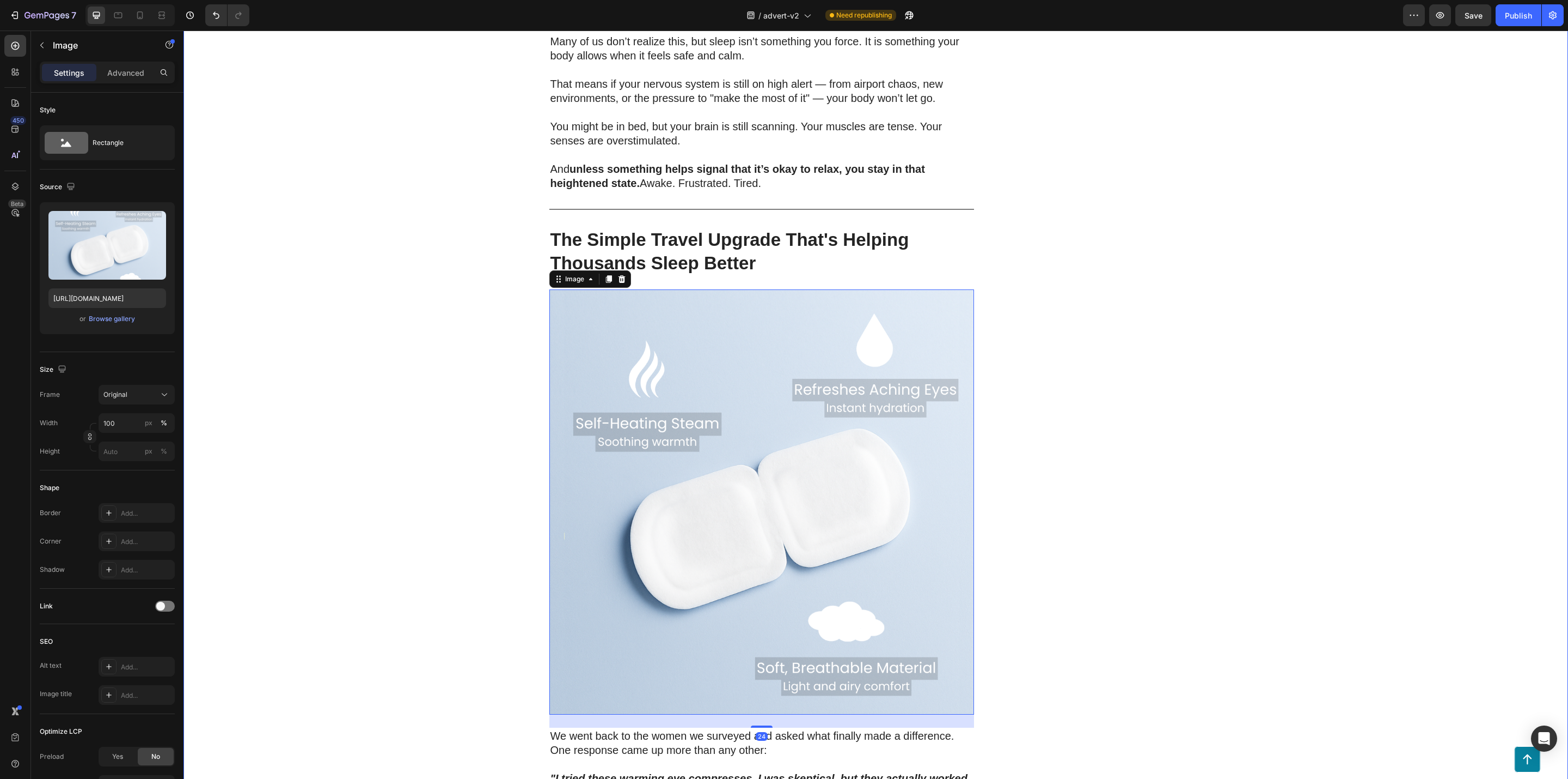
scroll to position [1880, 0]
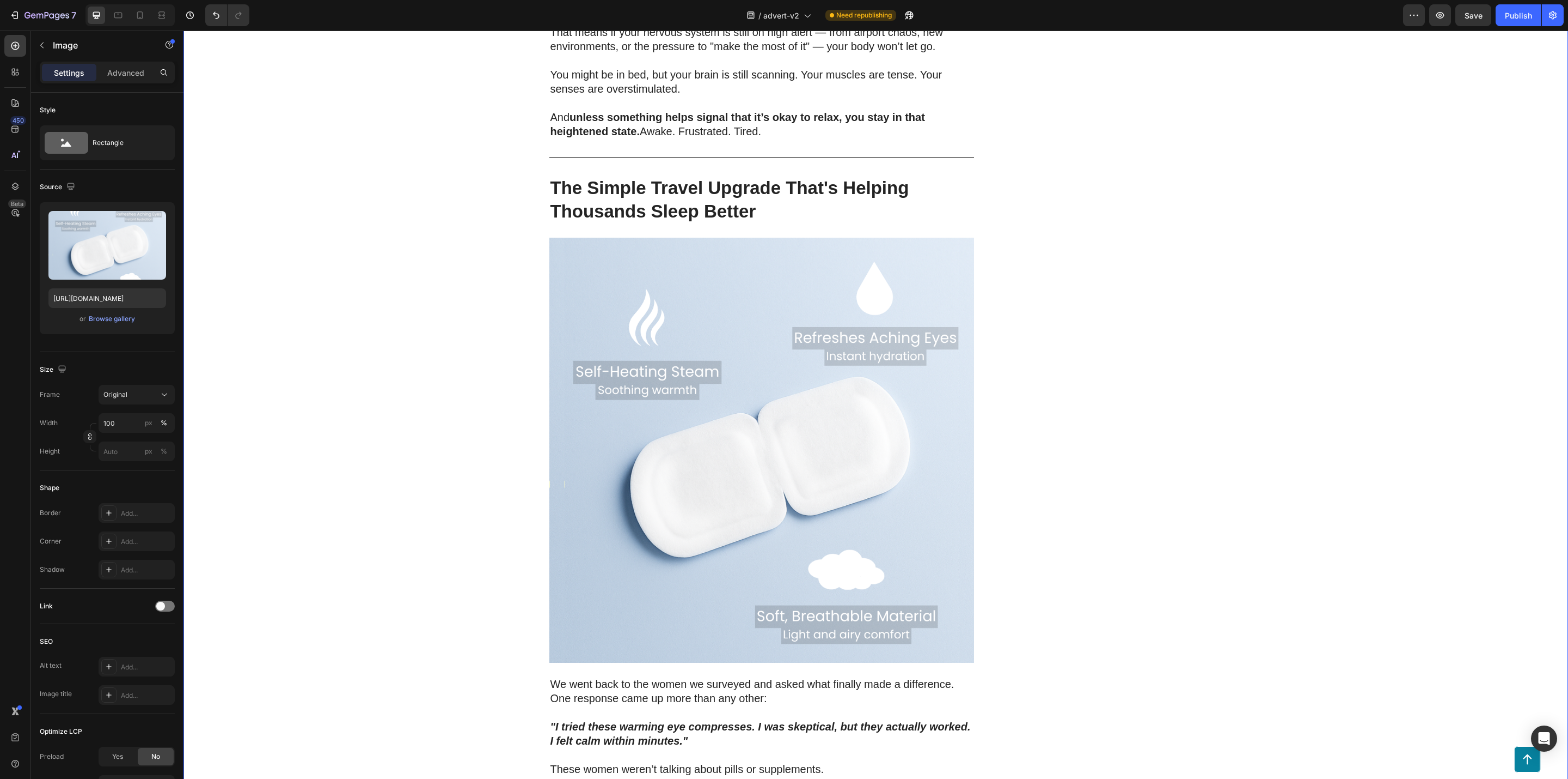
click at [275, 546] on div "200 Women Told Us How Bad Sleep Was Quietly Ruining Their Travels. One Small Up…" at bounding box center [876, 638] width 1385 height 4829
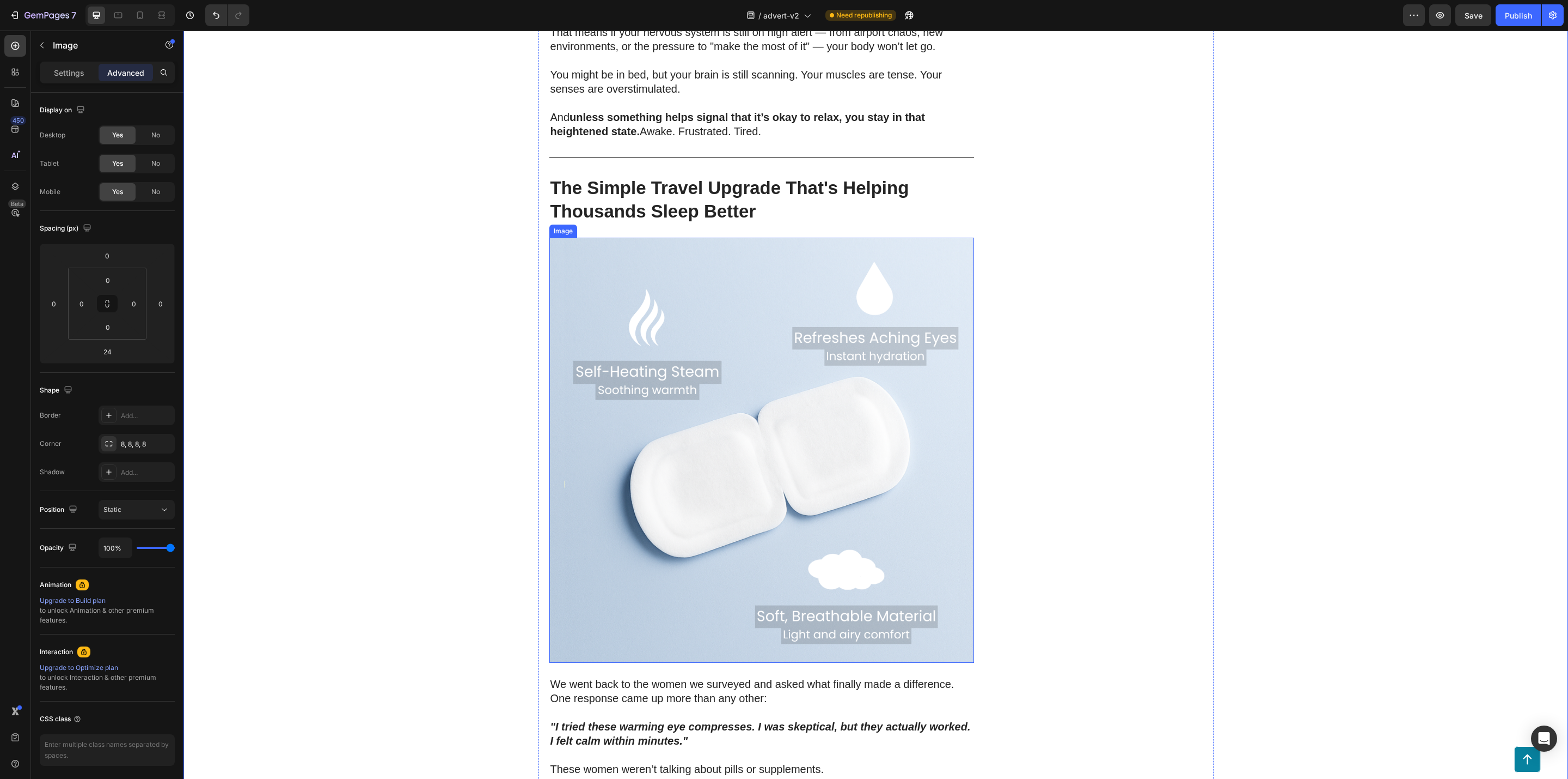
click at [559, 546] on img at bounding box center [762, 450] width 425 height 425
click at [106, 444] on icon at bounding box center [109, 443] width 9 height 9
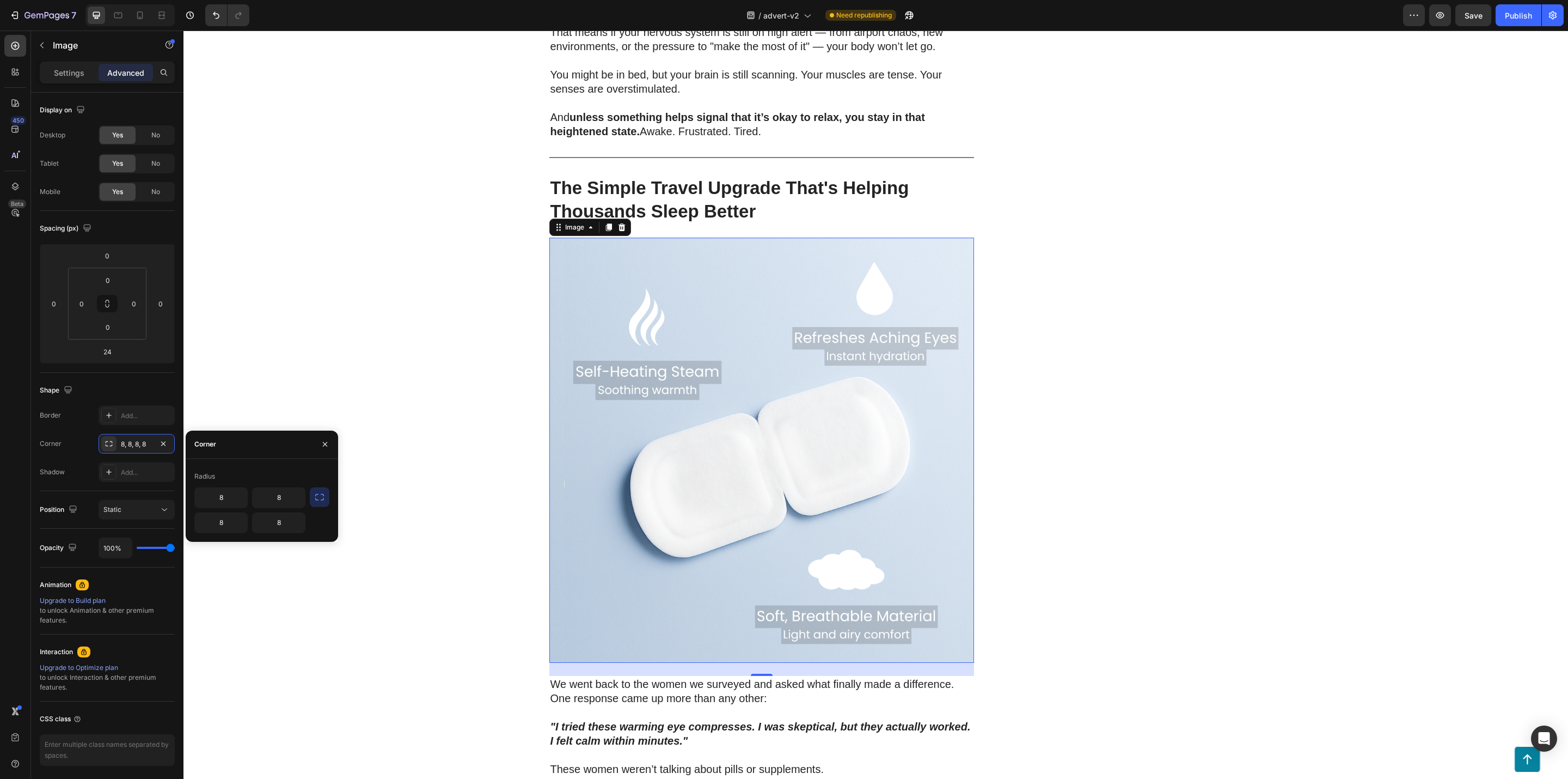
click at [319, 494] on icon "button" at bounding box center [319, 496] width 11 height 11
type input "60"
click at [420, 483] on div "200 Women Told Us How Bad Sleep Was Quietly Ruining Their Travels. One Small Up…" at bounding box center [876, 638] width 1385 height 4829
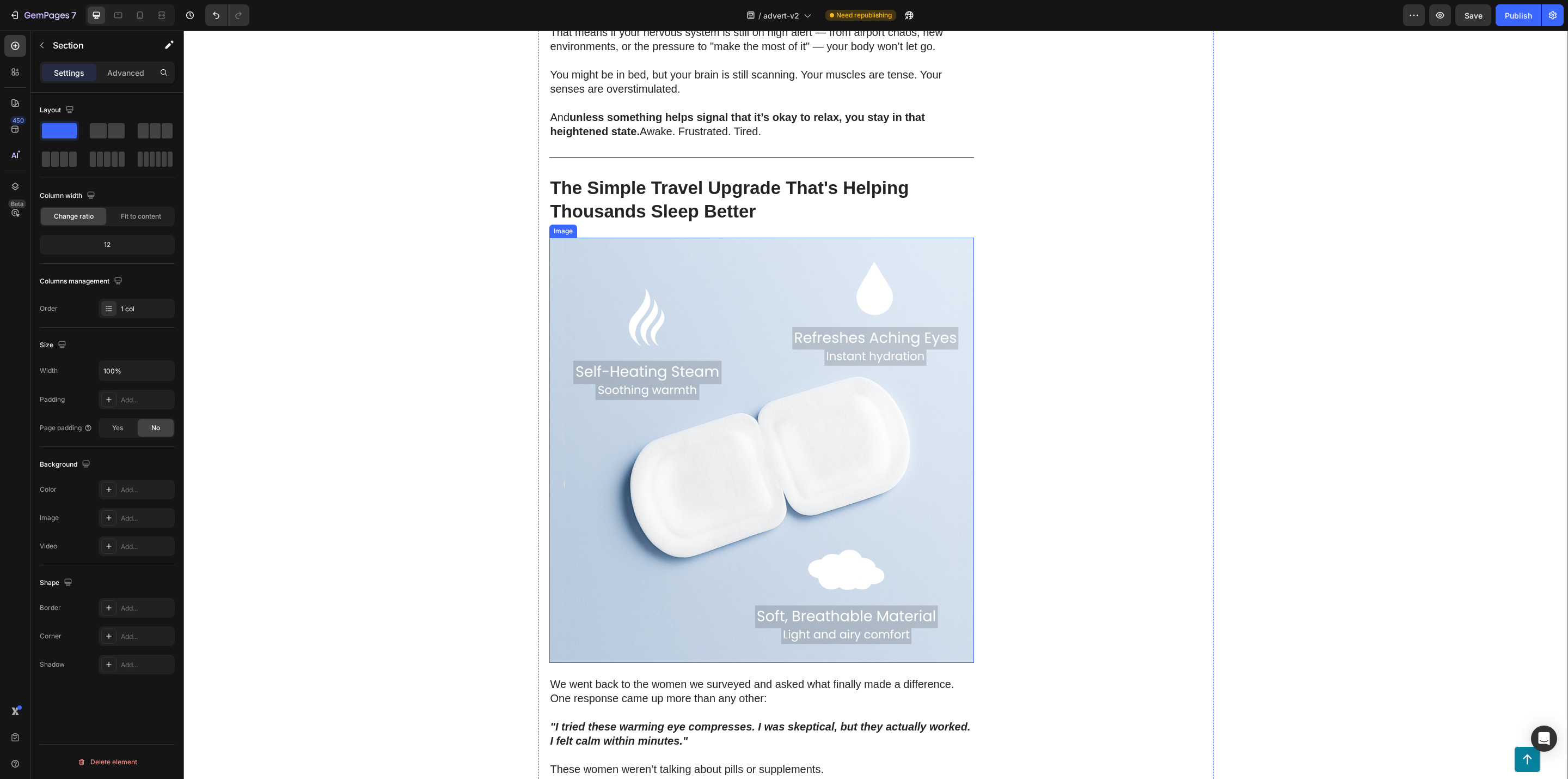
click at [597, 502] on img at bounding box center [762, 450] width 425 height 425
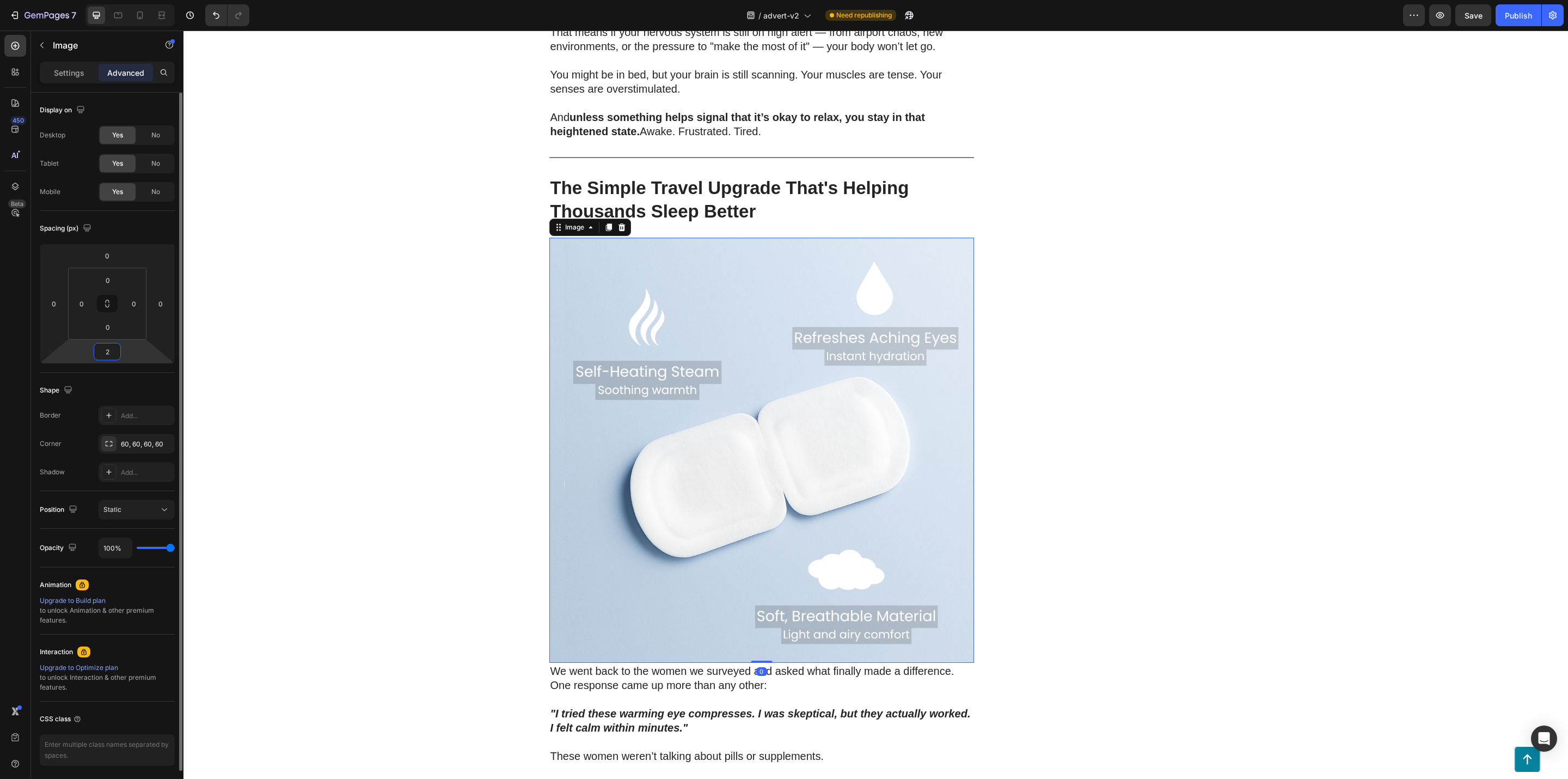
type input "24"
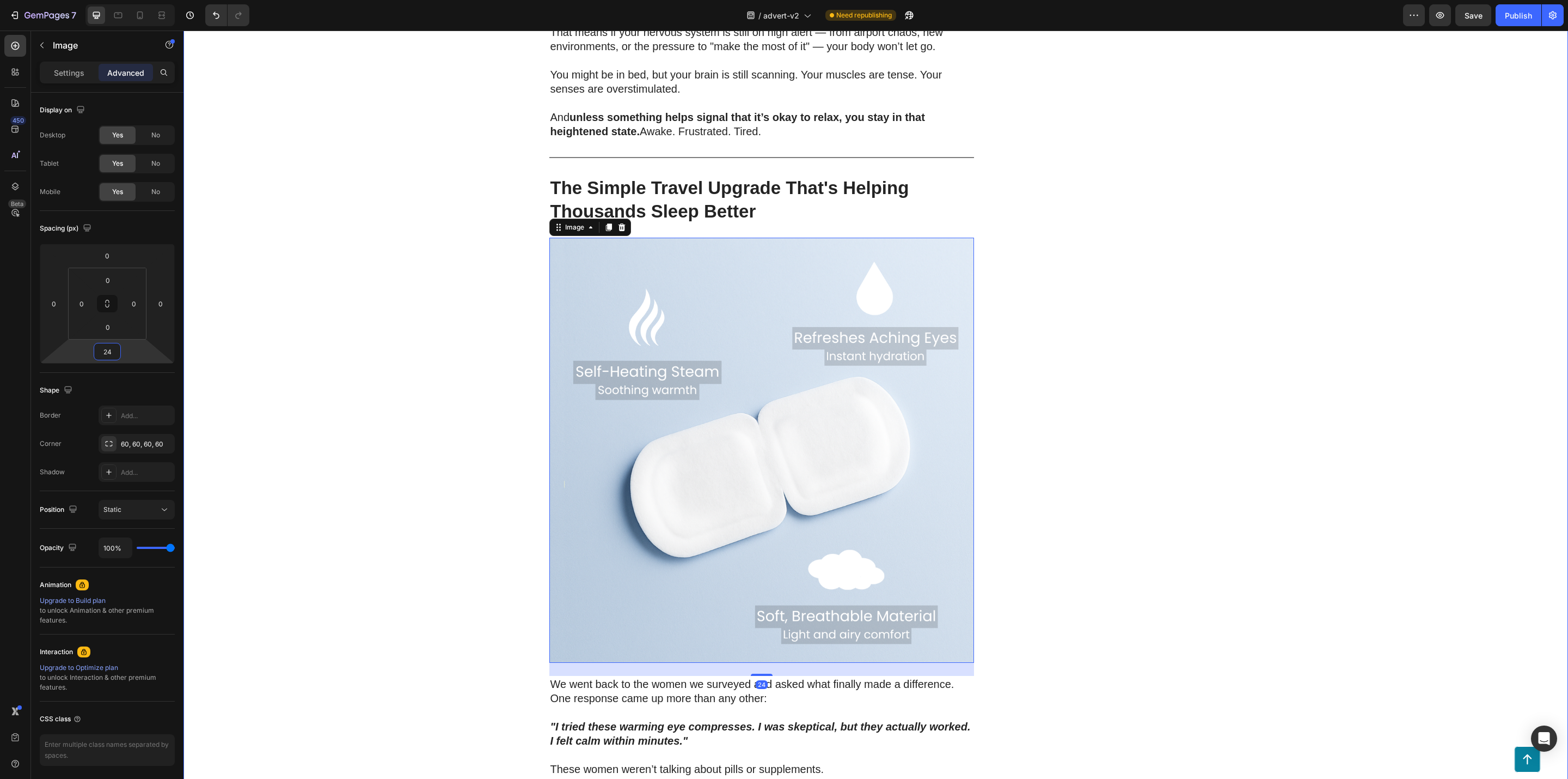
click at [344, 369] on div "200 Women Told Us How Bad Sleep Was Quietly Ruining Their Travels. One Small Up…" at bounding box center [876, 638] width 1385 height 4829
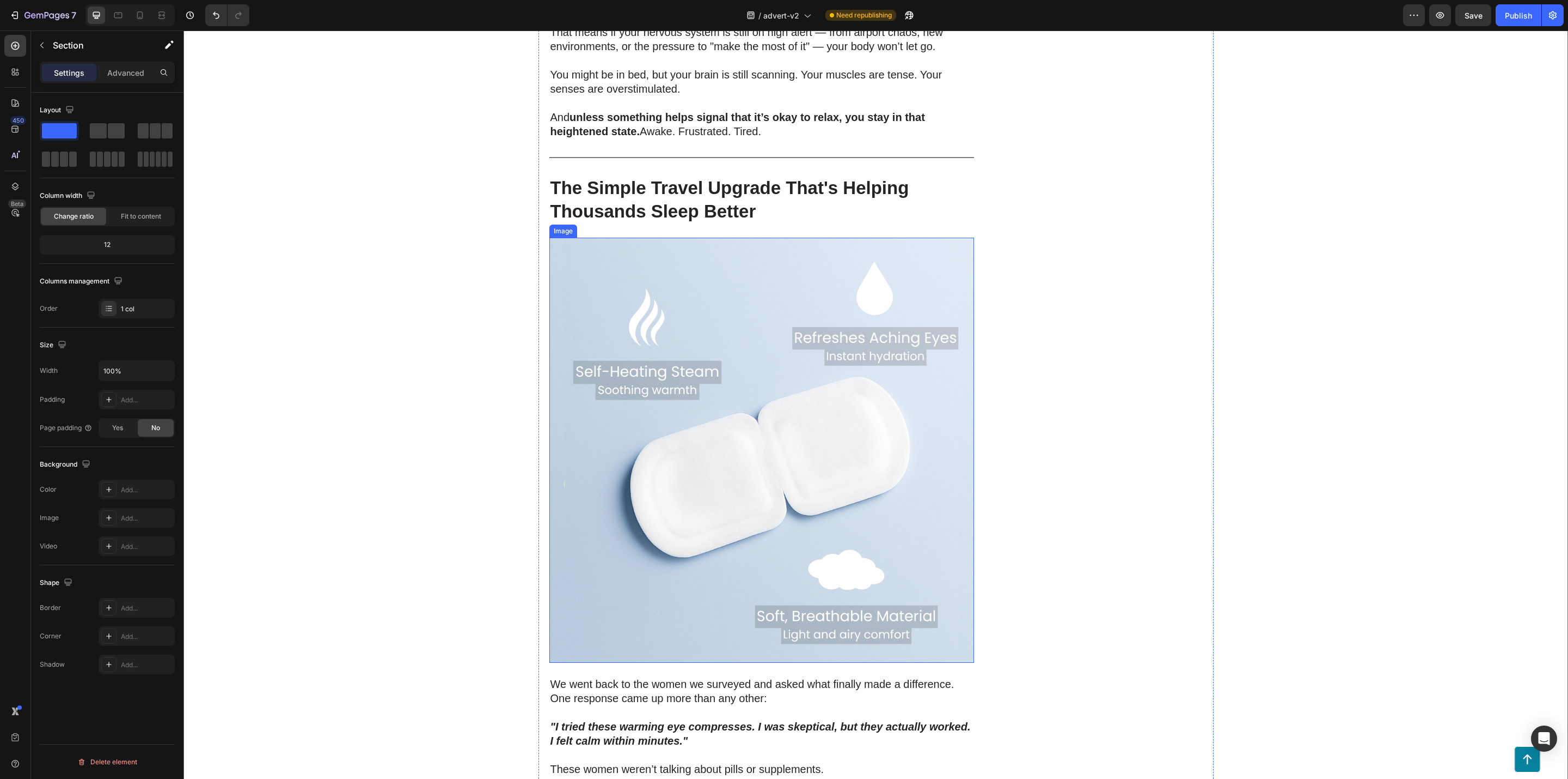
click at [593, 507] on img at bounding box center [762, 450] width 425 height 425
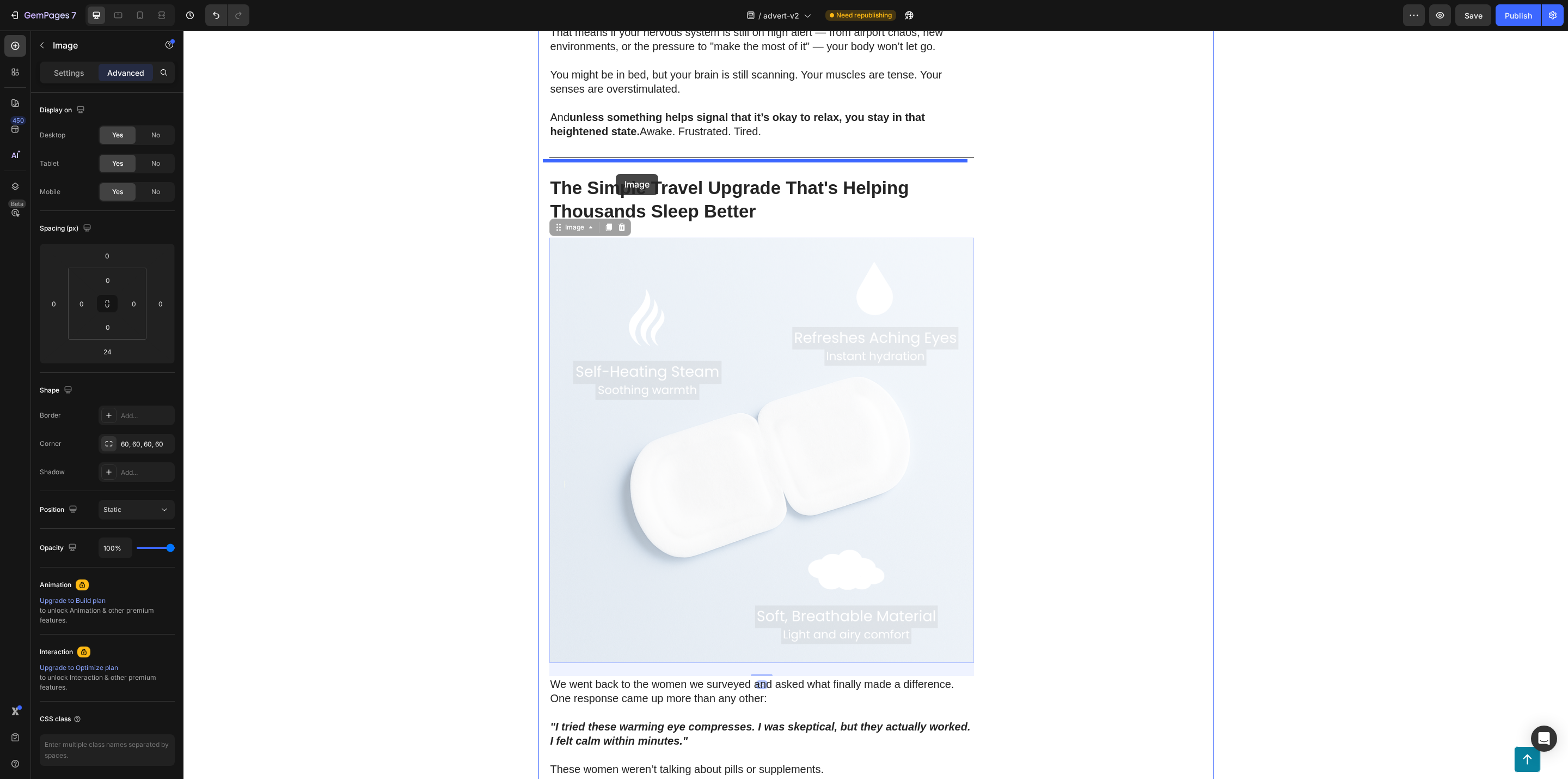
drag, startPoint x: 637, startPoint y: 449, endPoint x: 616, endPoint y: 174, distance: 275.8
click at [616, 174] on div "Header Button Sticky 200 Women Told Us How Bad Sleep Was Quietly Ruining Their …" at bounding box center [876, 703] width 1385 height 5106
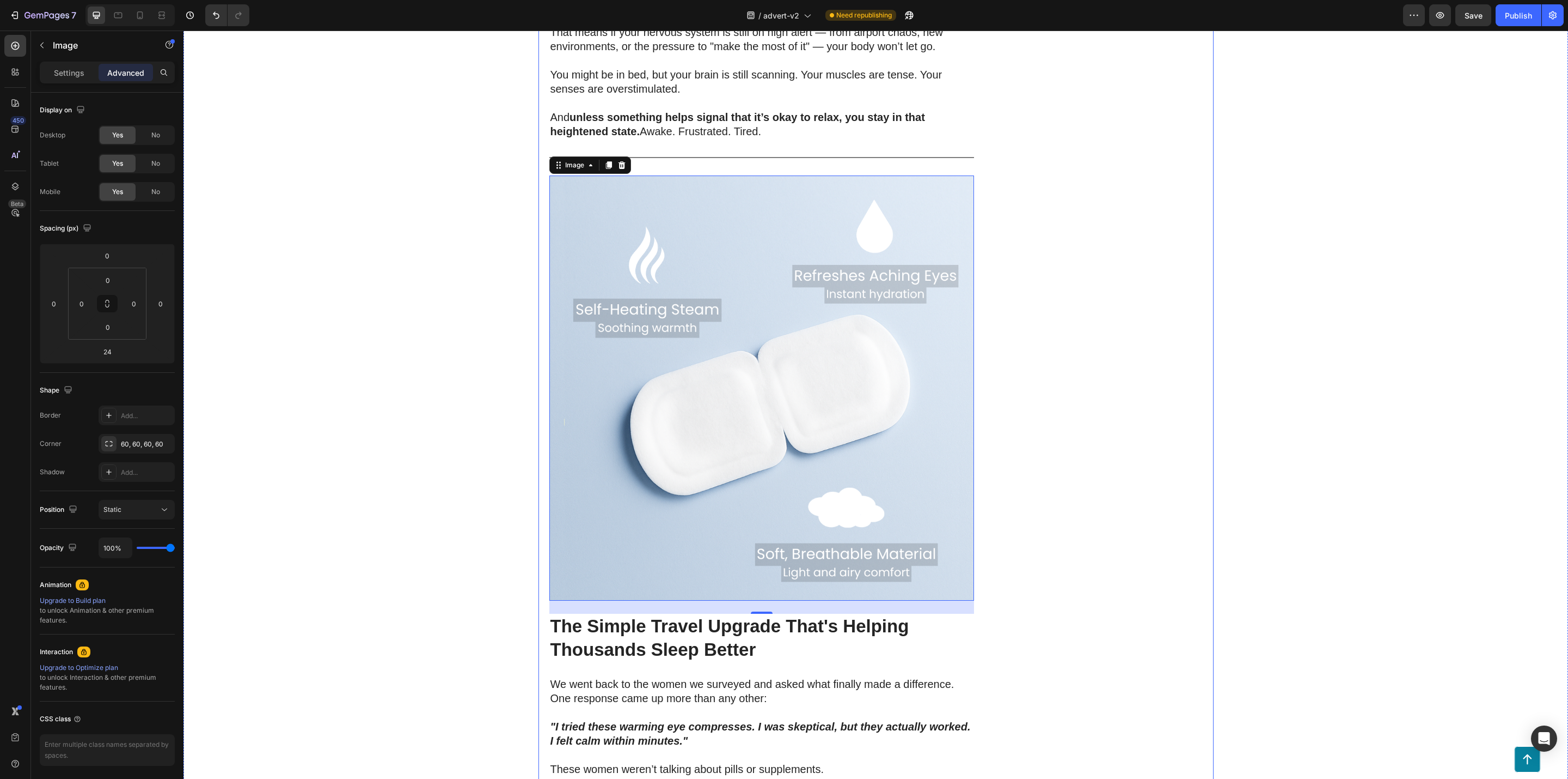
click at [1145, 364] on div "DriftPatch - Self Heating Eye Compress Heading Icon Icon Icon Icon Icon Icon Li…" at bounding box center [1097, 627] width 212 height 4807
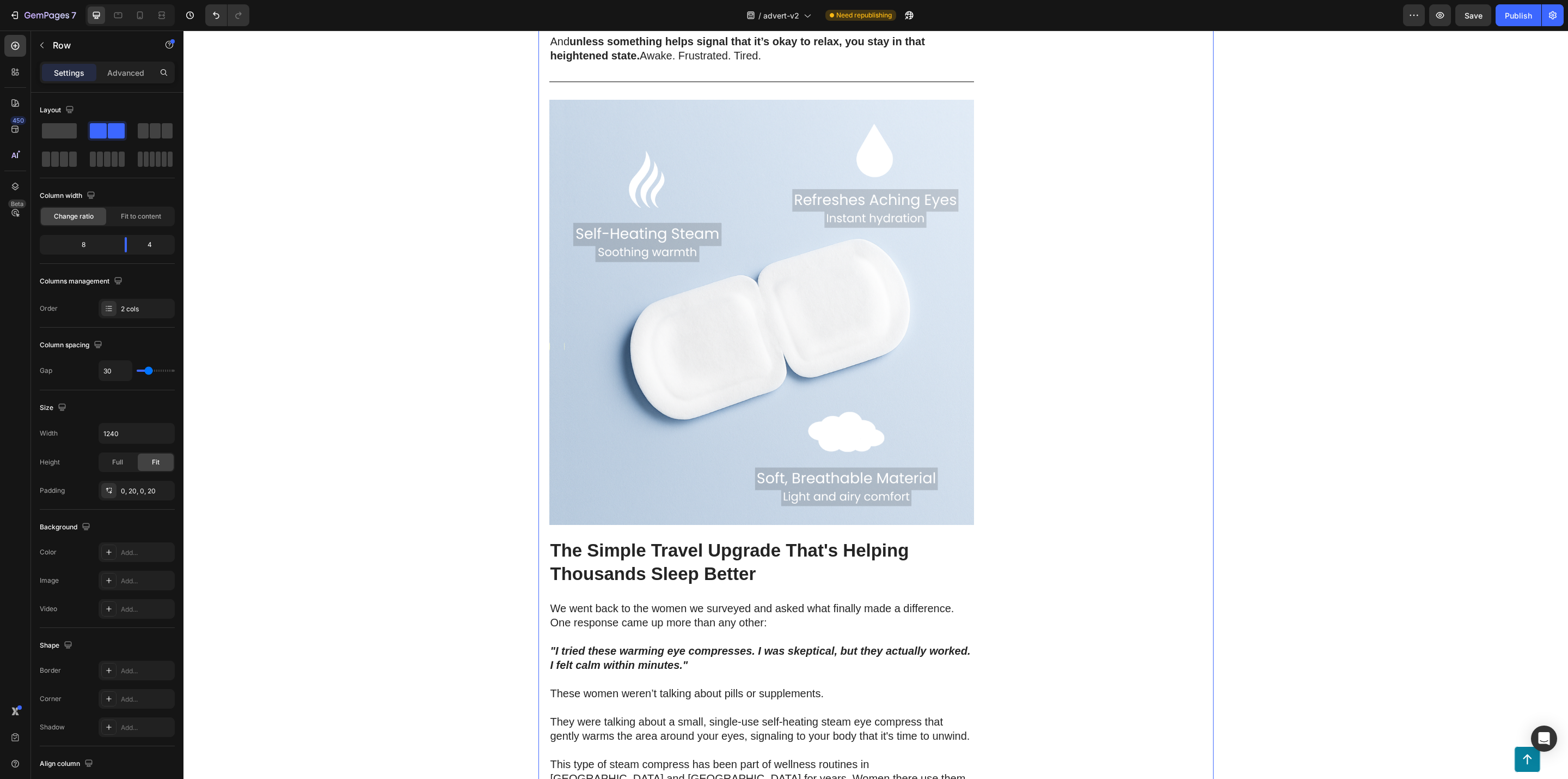
scroll to position [1961, 0]
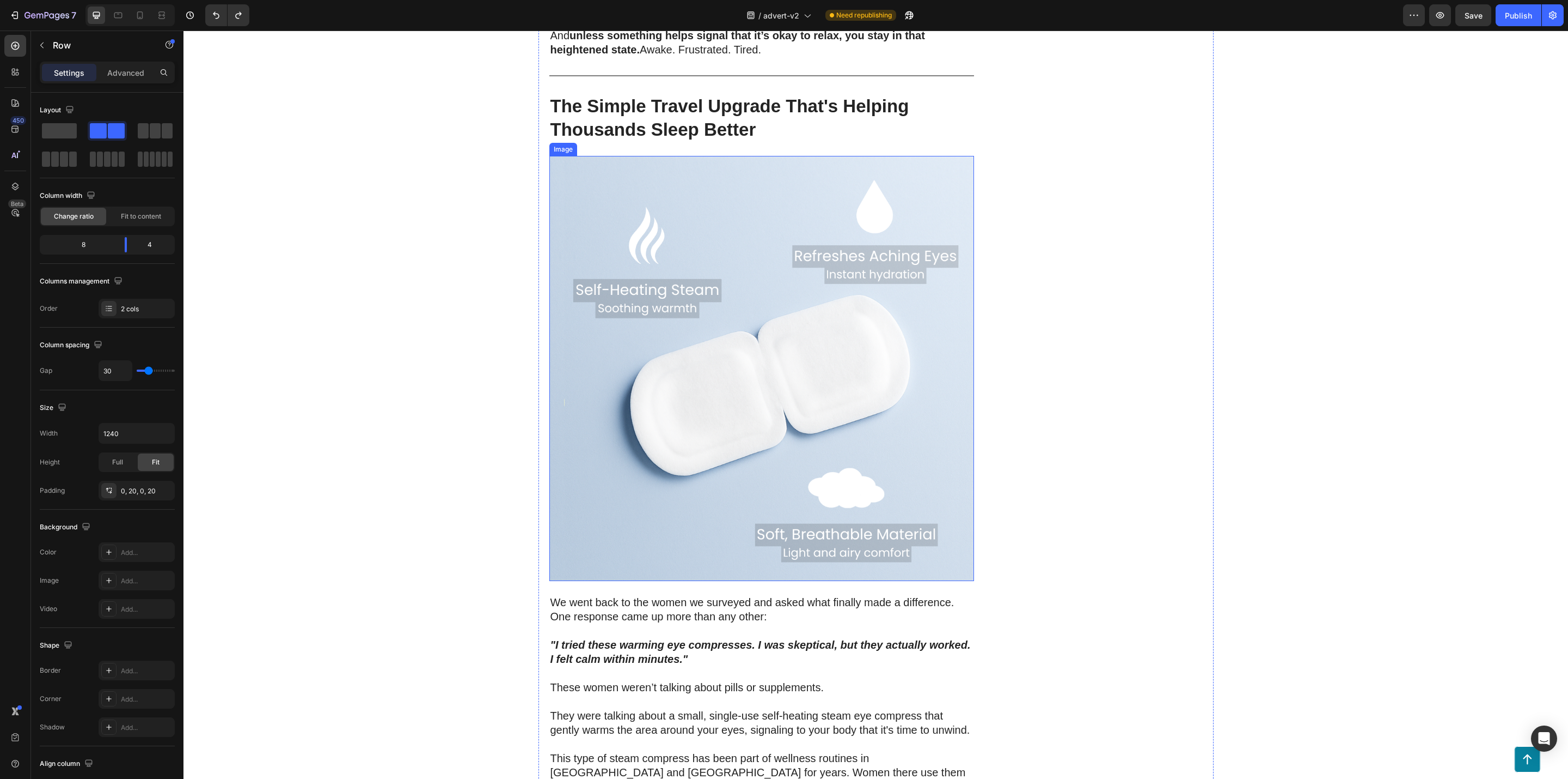
click at [577, 487] on img at bounding box center [762, 369] width 425 height 425
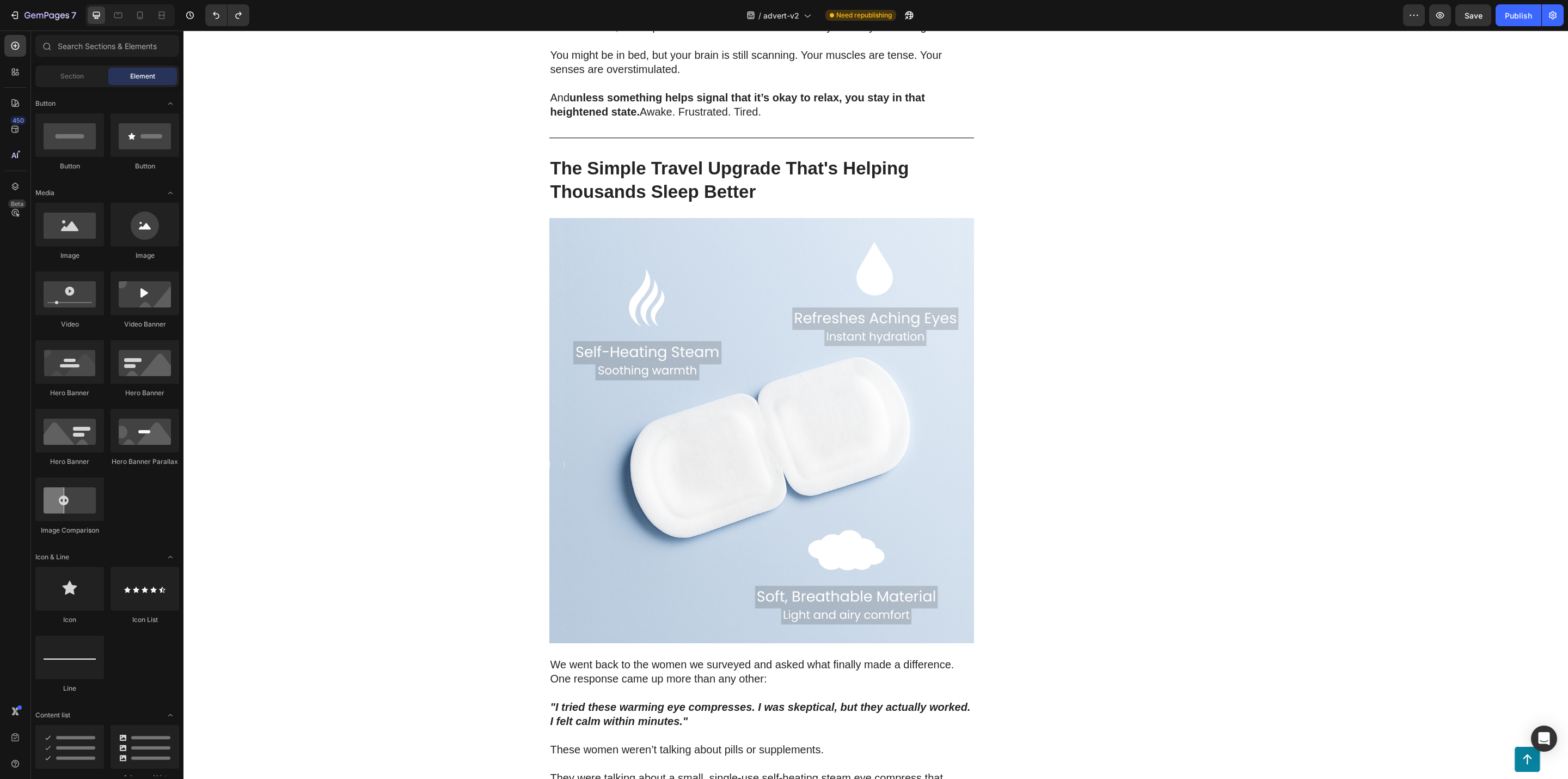
scroll to position [1946, 0]
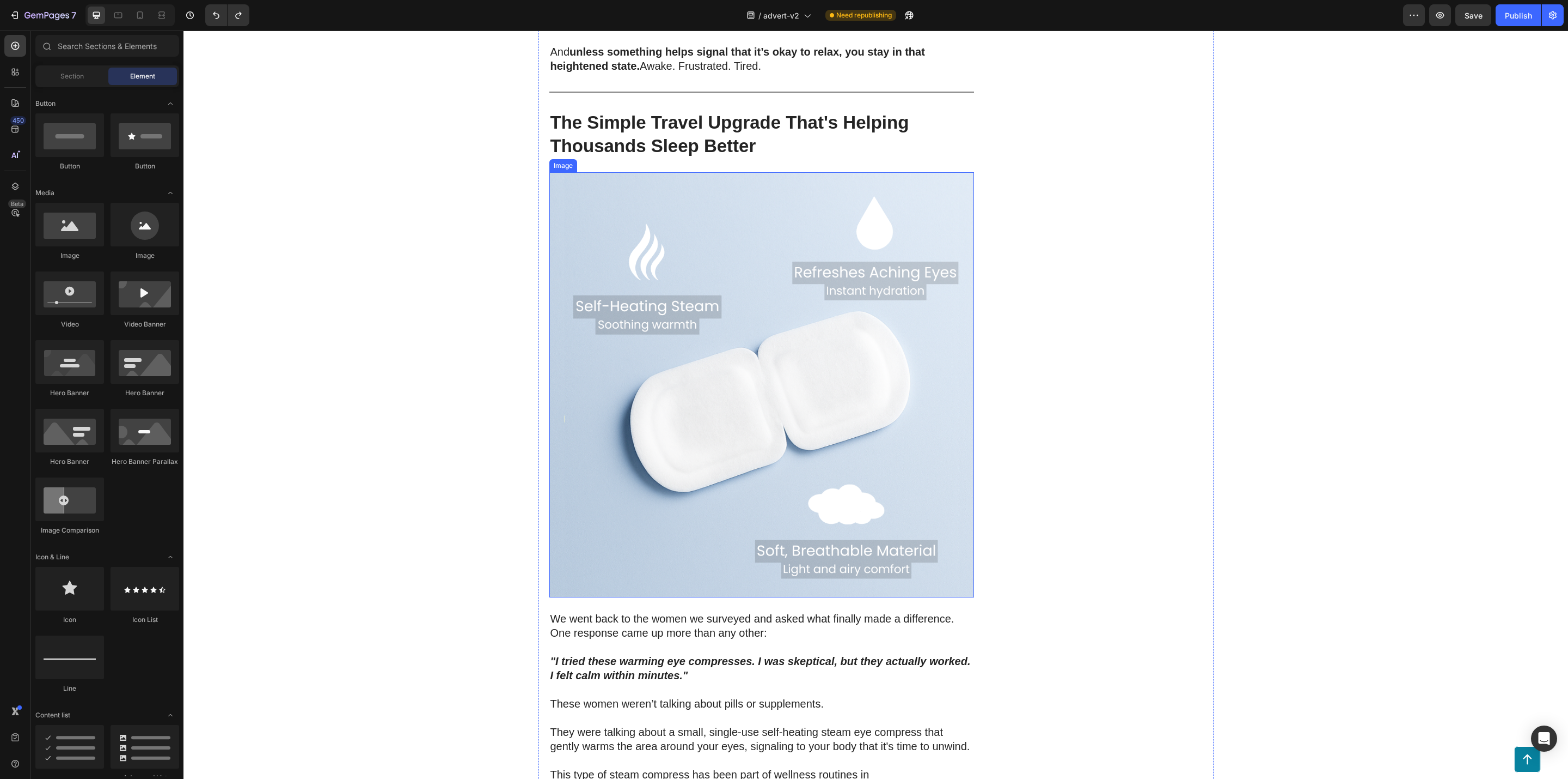
click at [579, 453] on img at bounding box center [762, 385] width 425 height 425
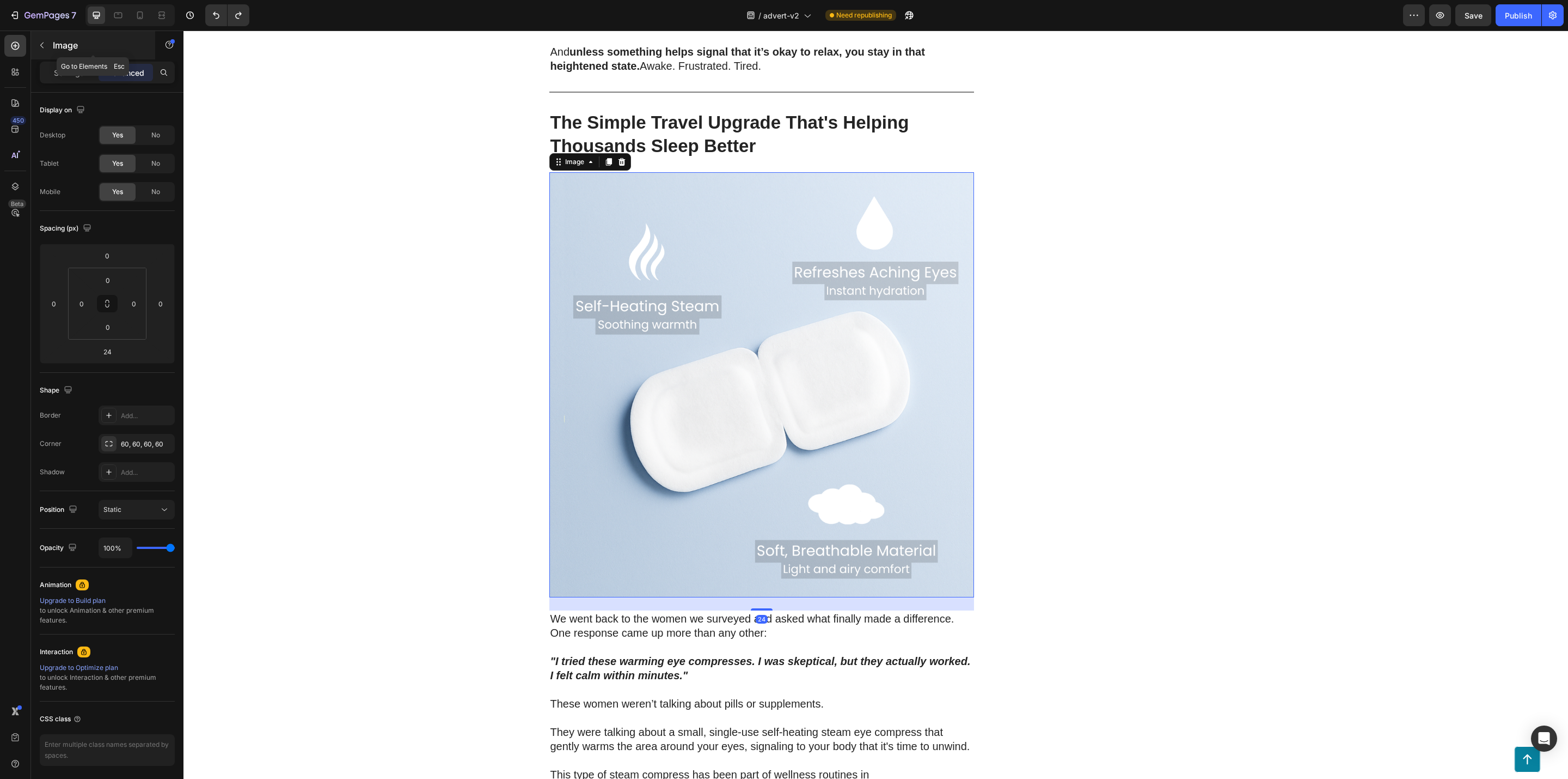
click at [49, 44] on button "button" at bounding box center [42, 45] width 18 height 18
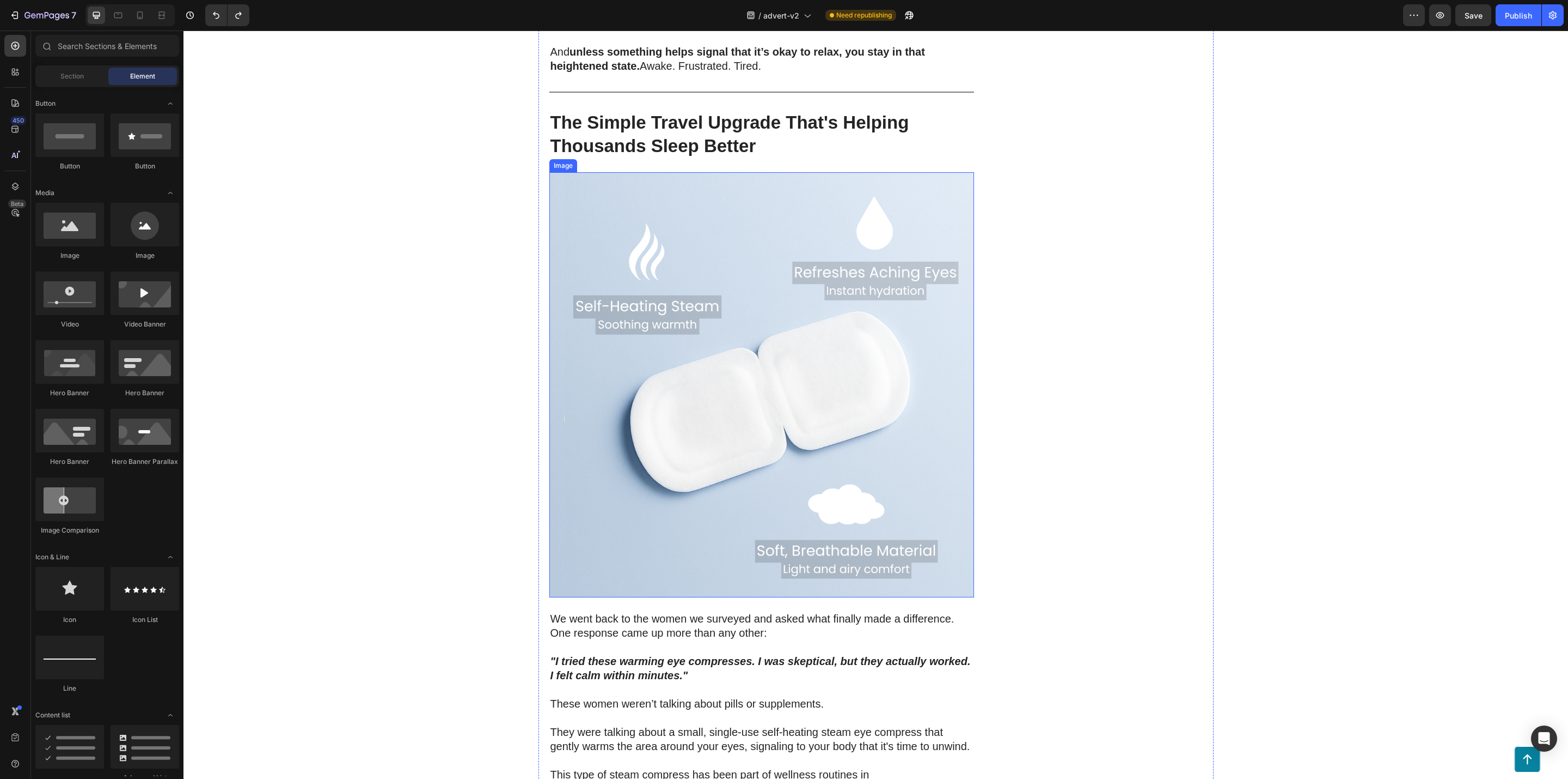
click at [587, 509] on img at bounding box center [762, 385] width 425 height 425
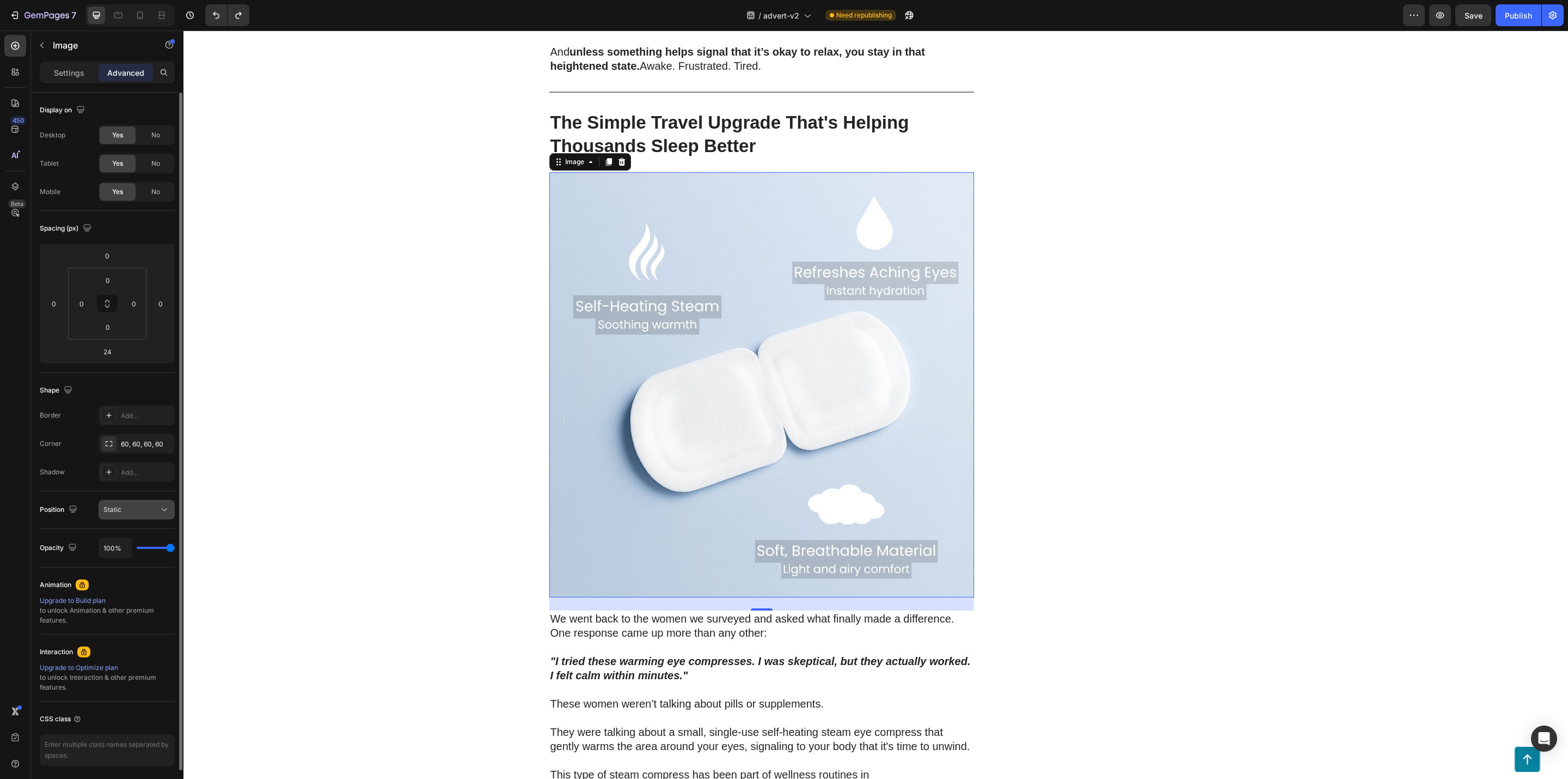
click at [155, 514] on div "Static" at bounding box center [131, 509] width 55 height 10
click at [120, 417] on div "Add..." at bounding box center [136, 415] width 76 height 20
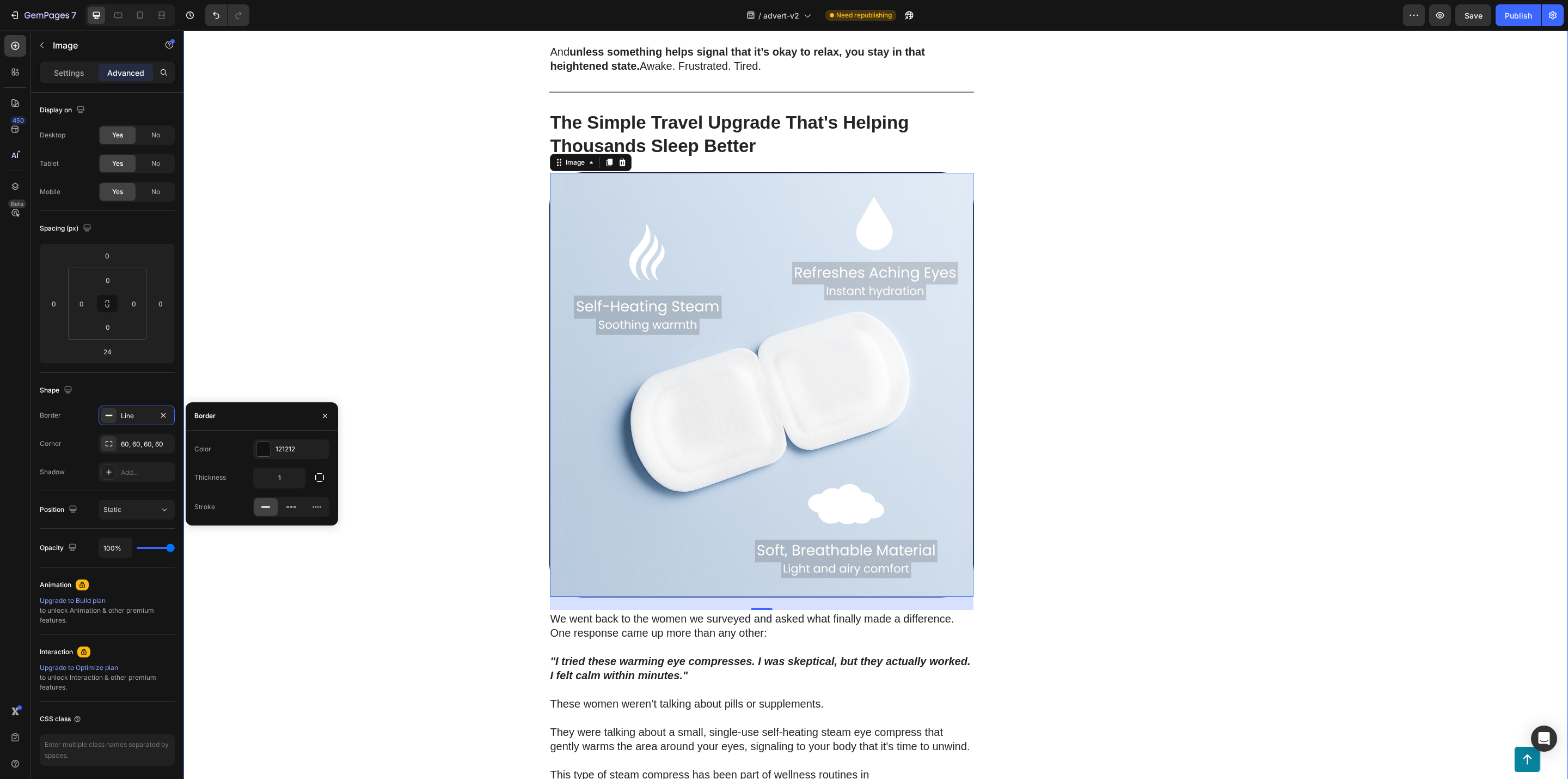
click at [363, 354] on div "200 Women Told Us How Bad Sleep Was Quietly Ruining Their Travels. One Small Up…" at bounding box center [876, 572] width 1385 height 4829
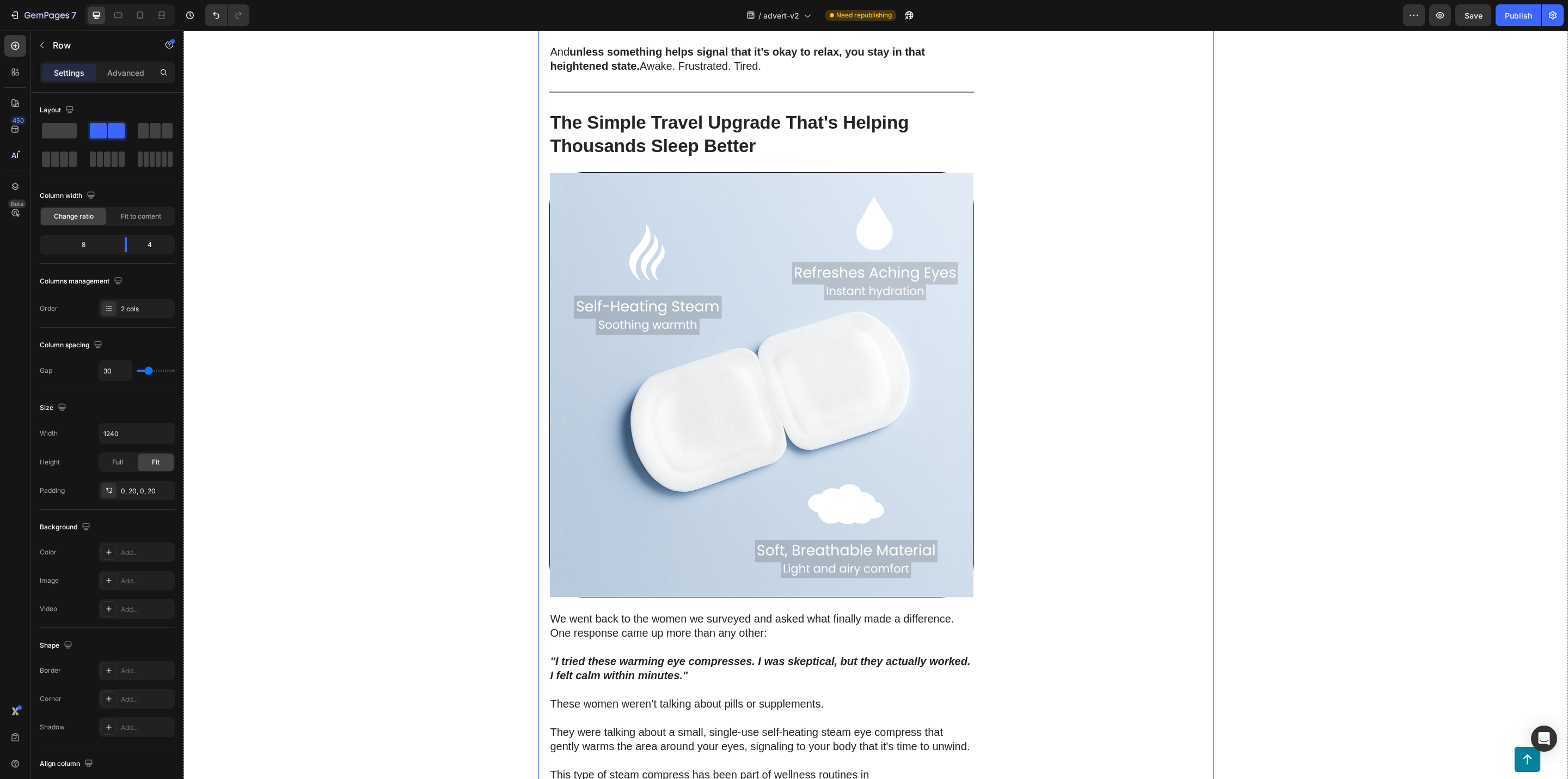
click at [1180, 416] on div "DriftPatch - Self Heating Eye Compress Heading Icon Icon Icon Icon Icon Icon Li…" at bounding box center [1097, 562] width 212 height 4807
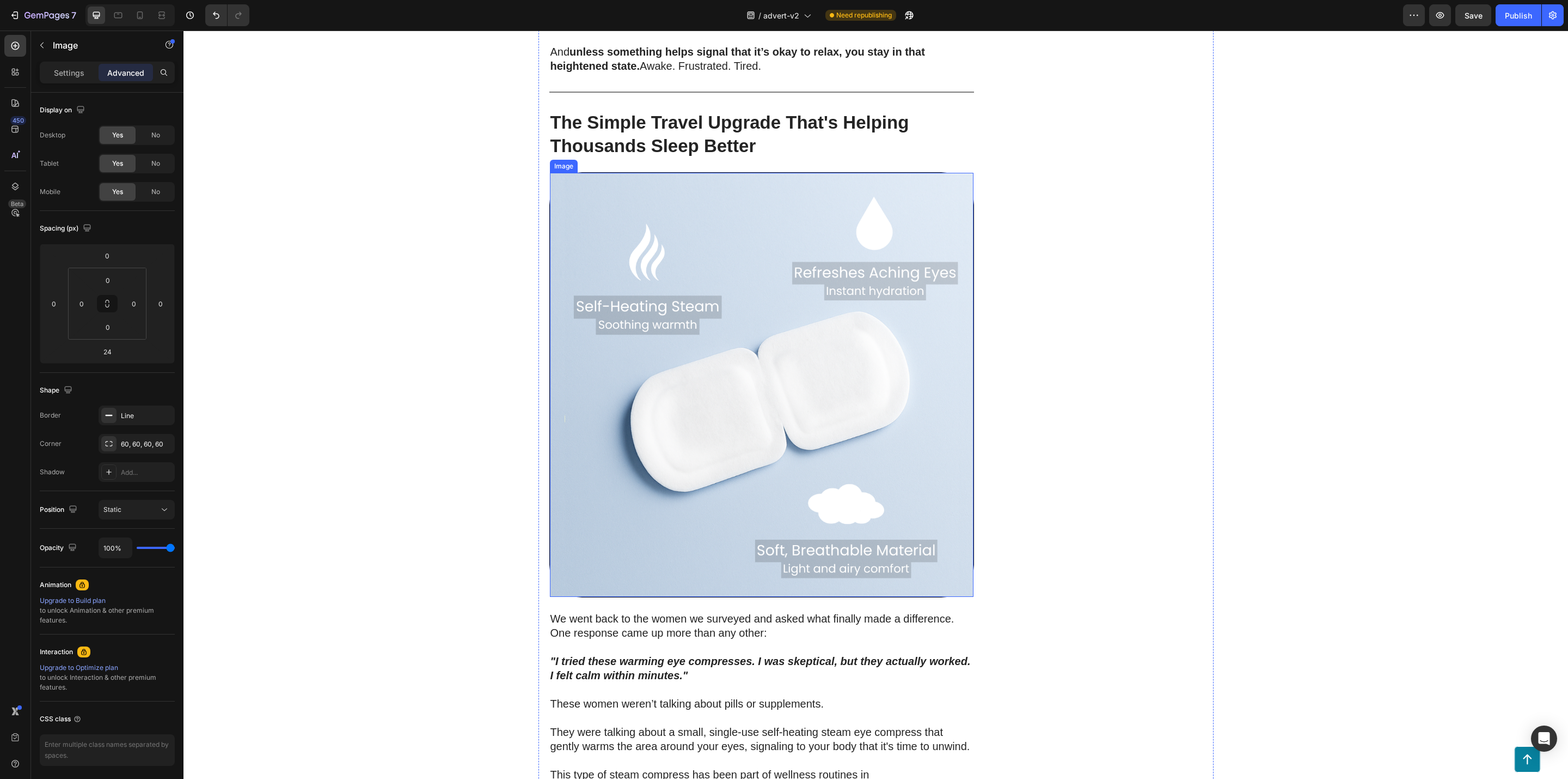
click at [550, 477] on img at bounding box center [762, 385] width 424 height 424
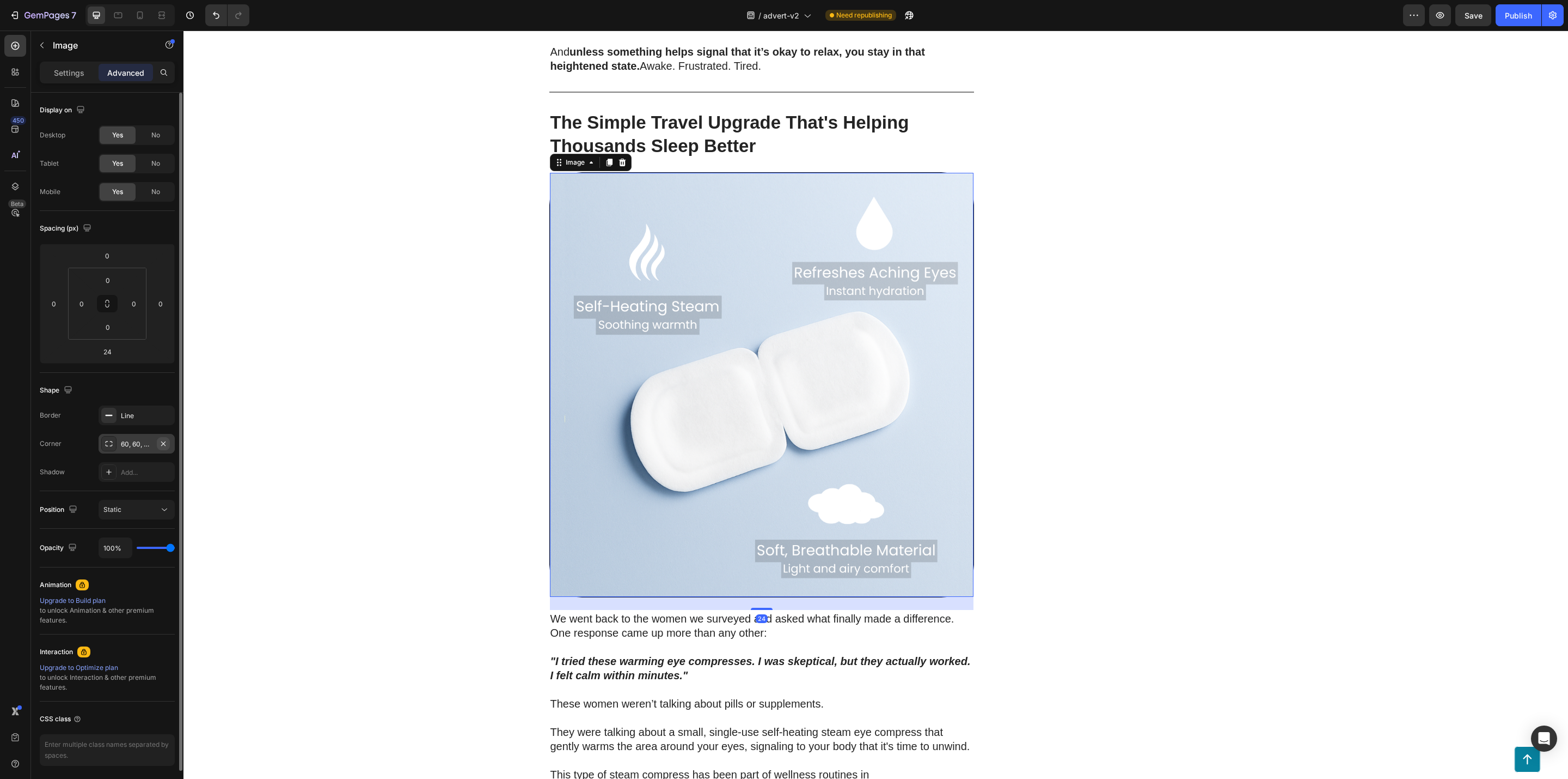
click at [162, 442] on icon "button" at bounding box center [163, 443] width 9 height 9
click at [274, 438] on div "200 Women Told Us How Bad Sleep Was Quietly Ruining Their Travels. One Small Up…" at bounding box center [876, 572] width 1385 height 4829
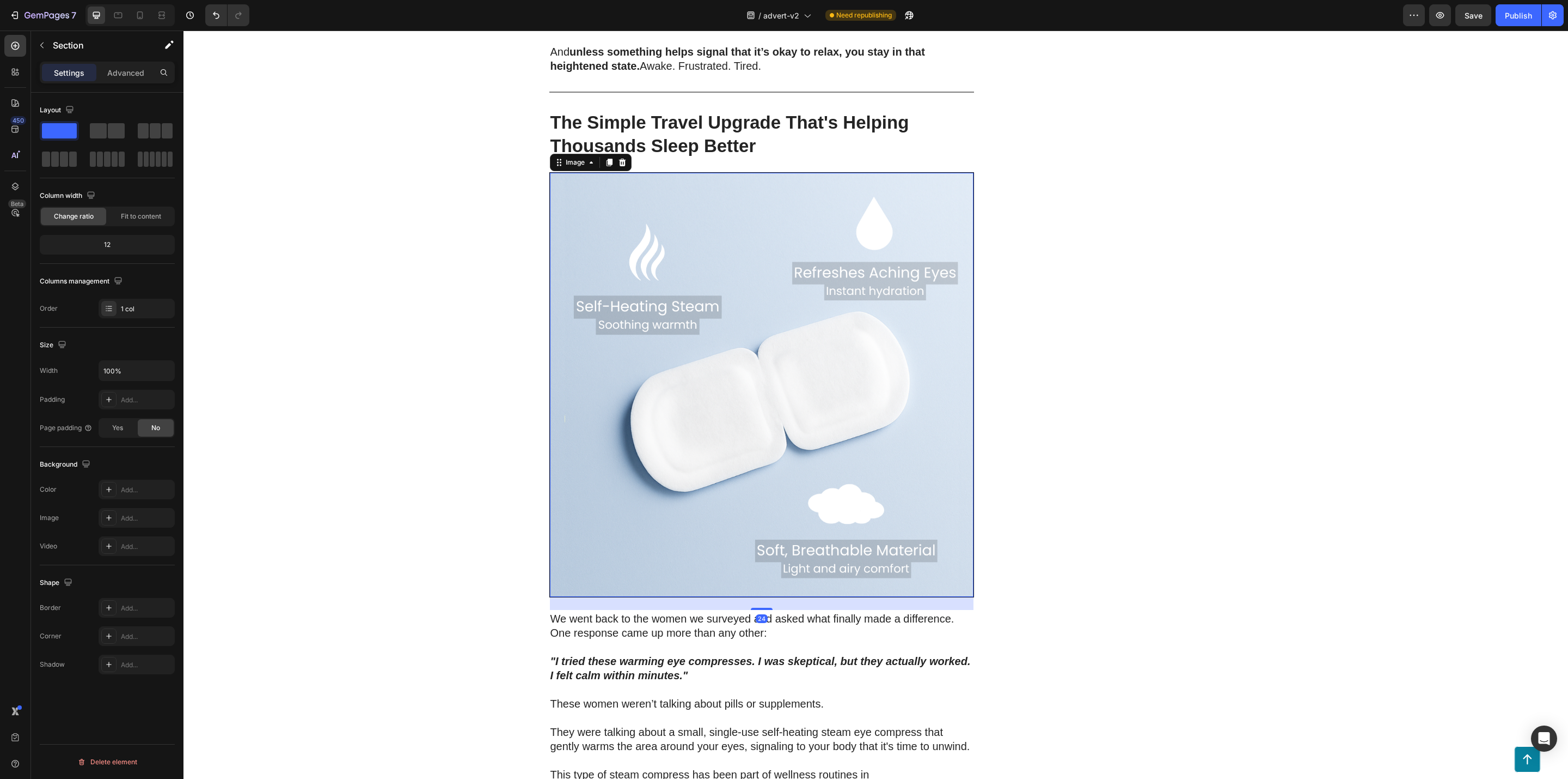
click at [572, 504] on img at bounding box center [762, 385] width 424 height 424
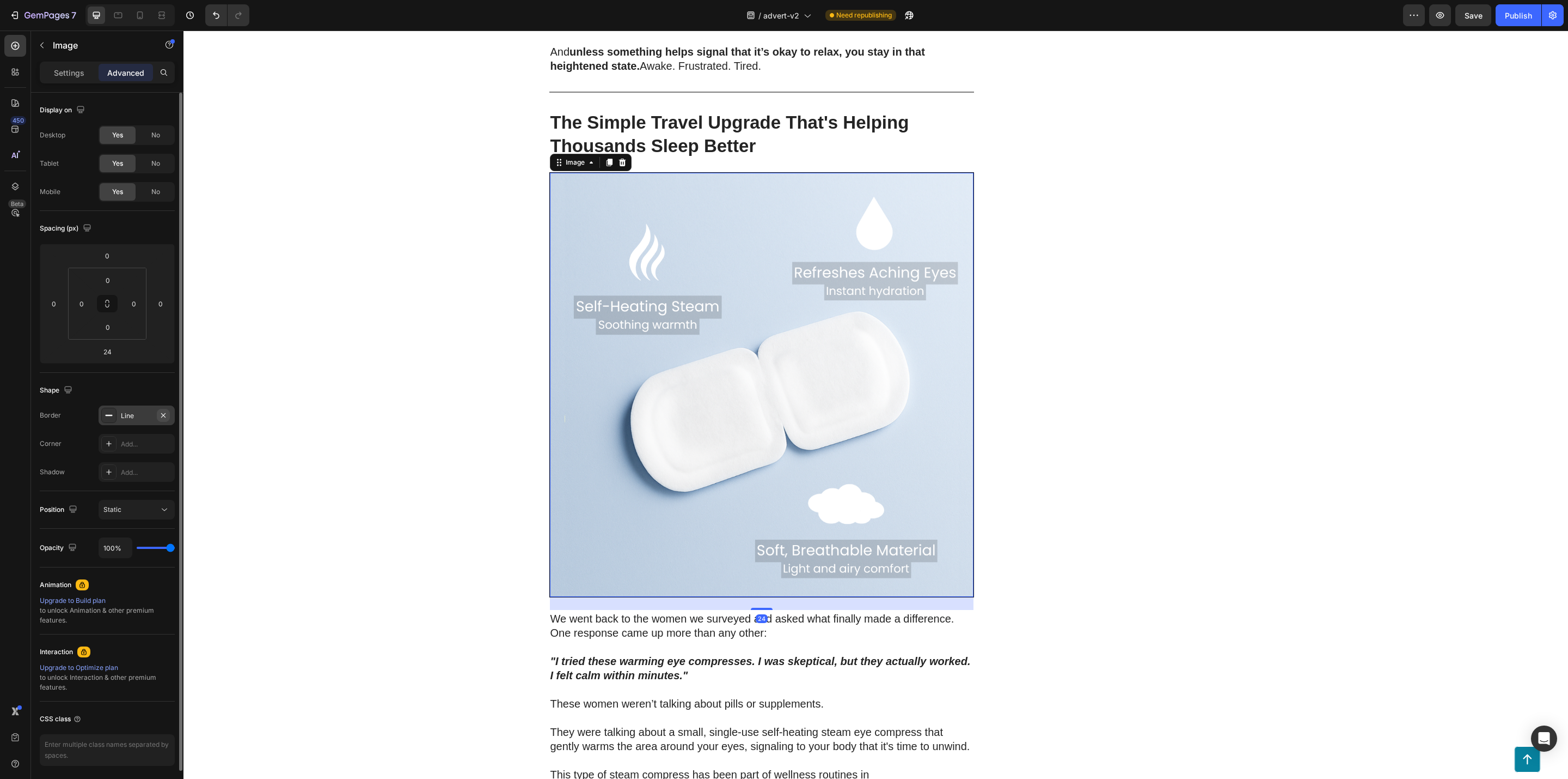
click at [160, 422] on button "button" at bounding box center [163, 414] width 13 height 13
click at [142, 420] on div "Add..." at bounding box center [146, 416] width 51 height 10
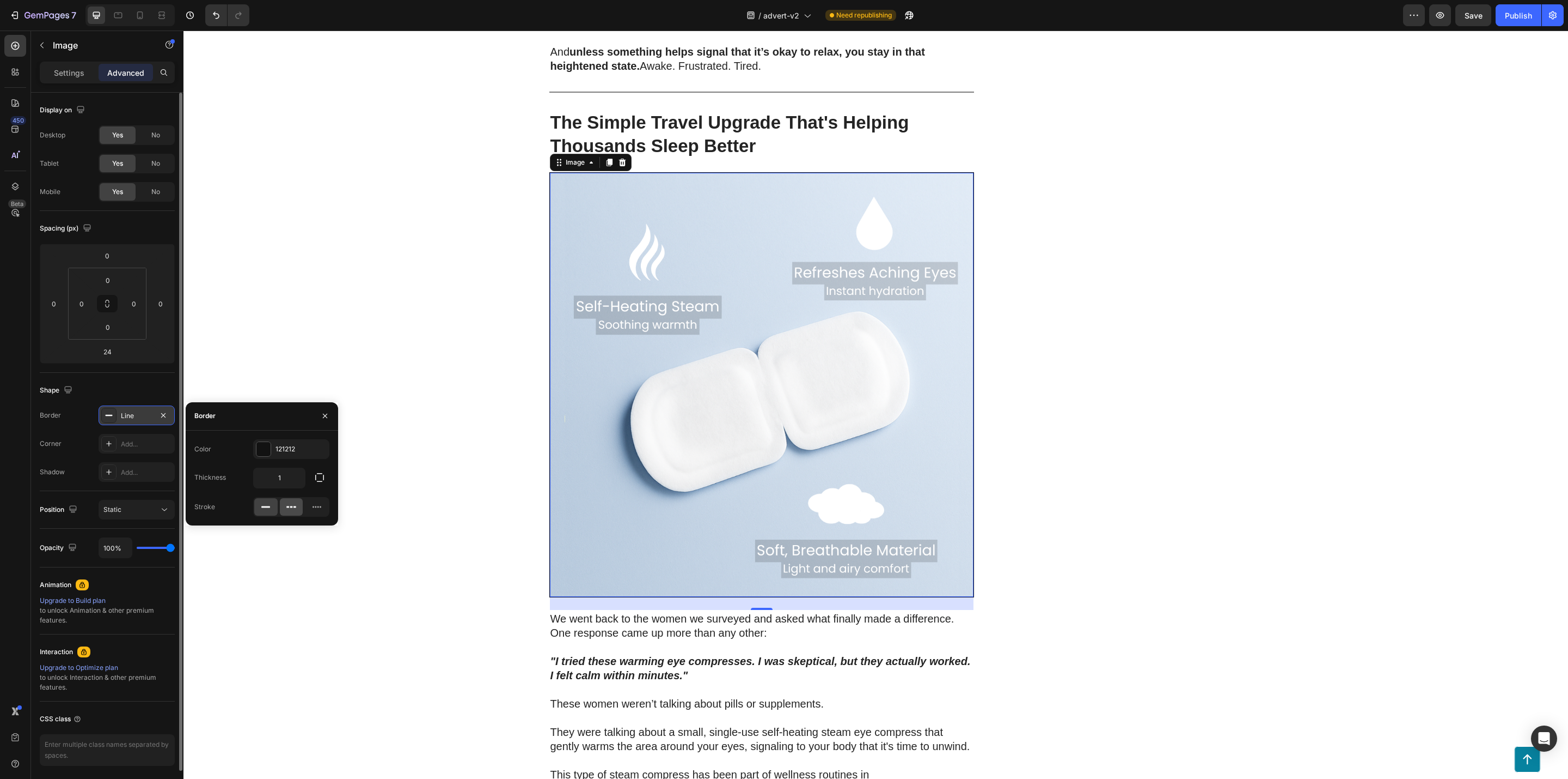
click at [295, 507] on icon at bounding box center [294, 507] width 3 height 2
click at [400, 307] on div "200 Women Told Us How Bad Sleep Was Quietly Ruining Their Travels. One Small Up…" at bounding box center [876, 572] width 1385 height 4829
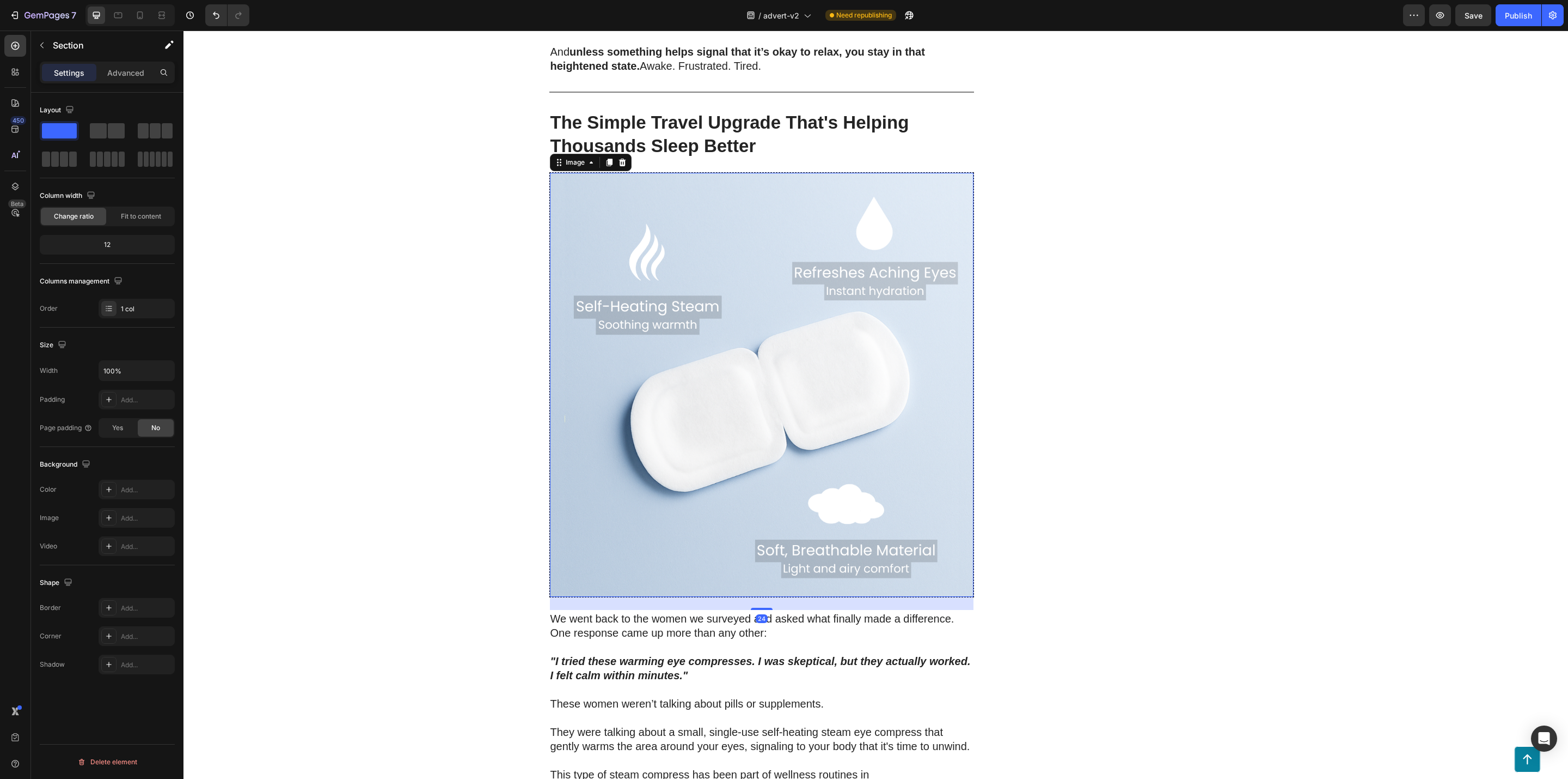
click at [579, 506] on img at bounding box center [762, 385] width 424 height 424
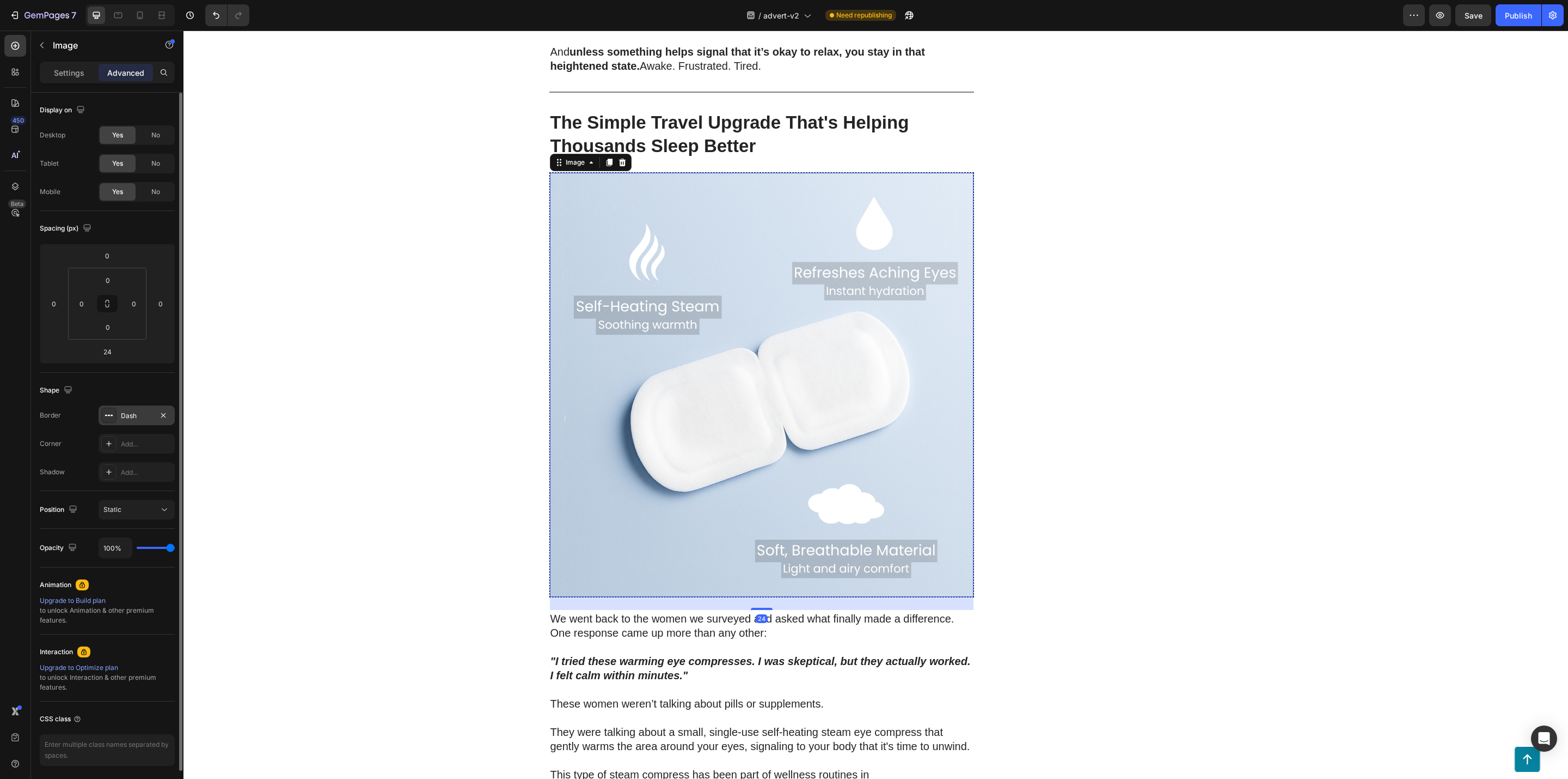
click at [157, 412] on div at bounding box center [163, 414] width 13 height 13
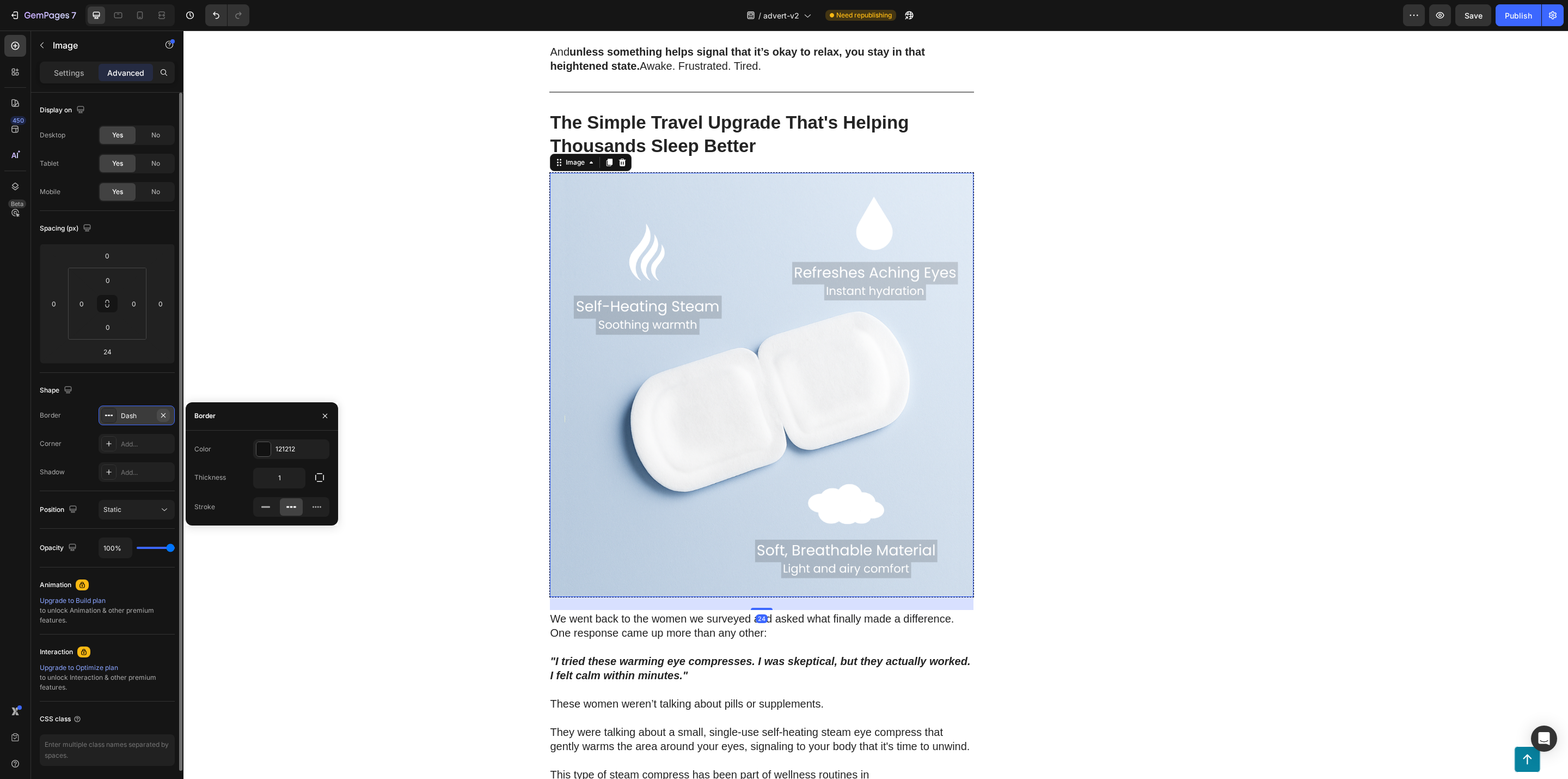
click at [161, 412] on icon "button" at bounding box center [163, 415] width 9 height 9
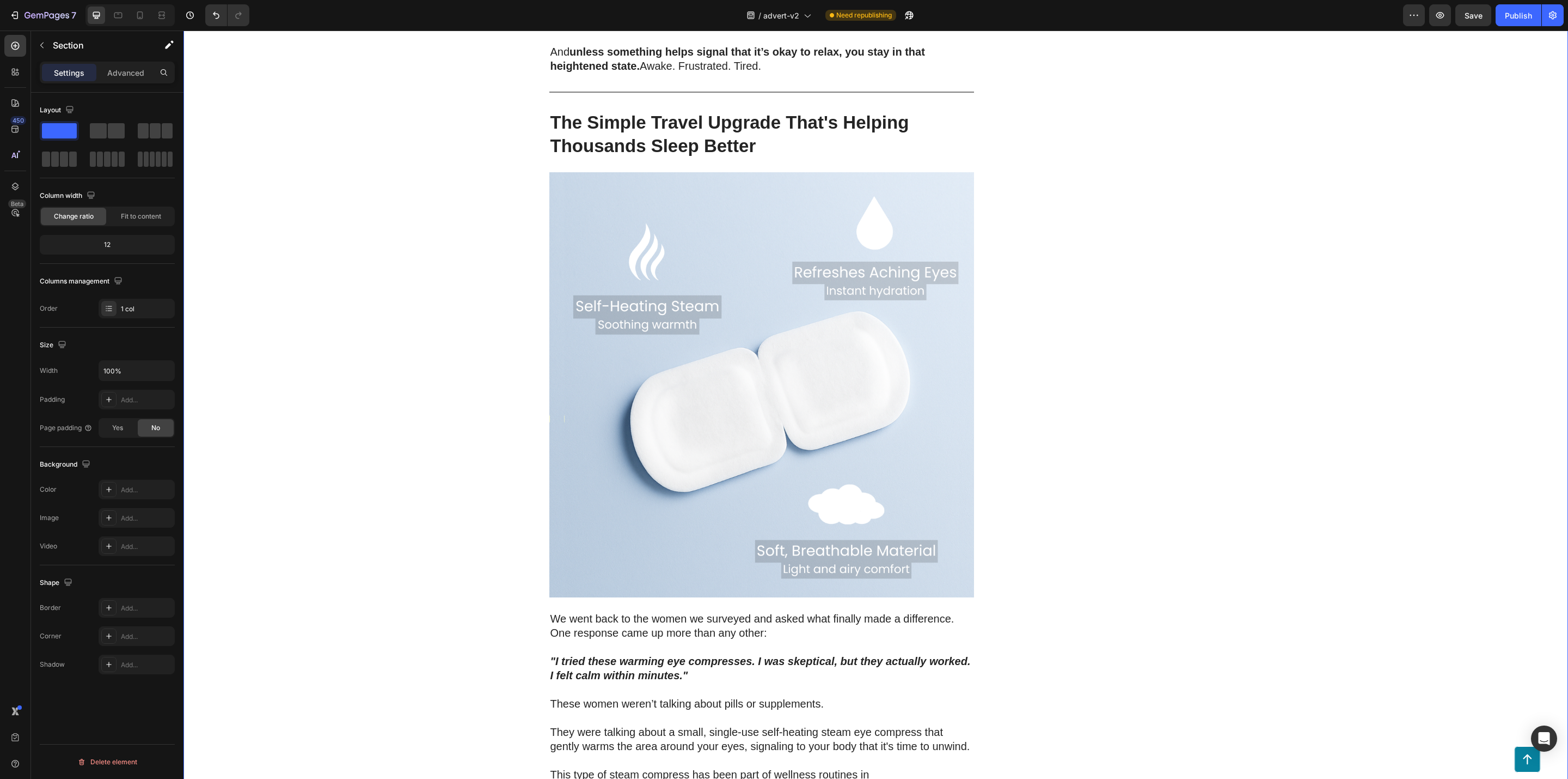
click at [222, 415] on div "200 Women Told Us How Bad Sleep Was Quietly Ruining Their Travels. One Small Up…" at bounding box center [876, 572] width 1385 height 4829
click at [125, 219] on span "Fit to content" at bounding box center [140, 216] width 41 height 10
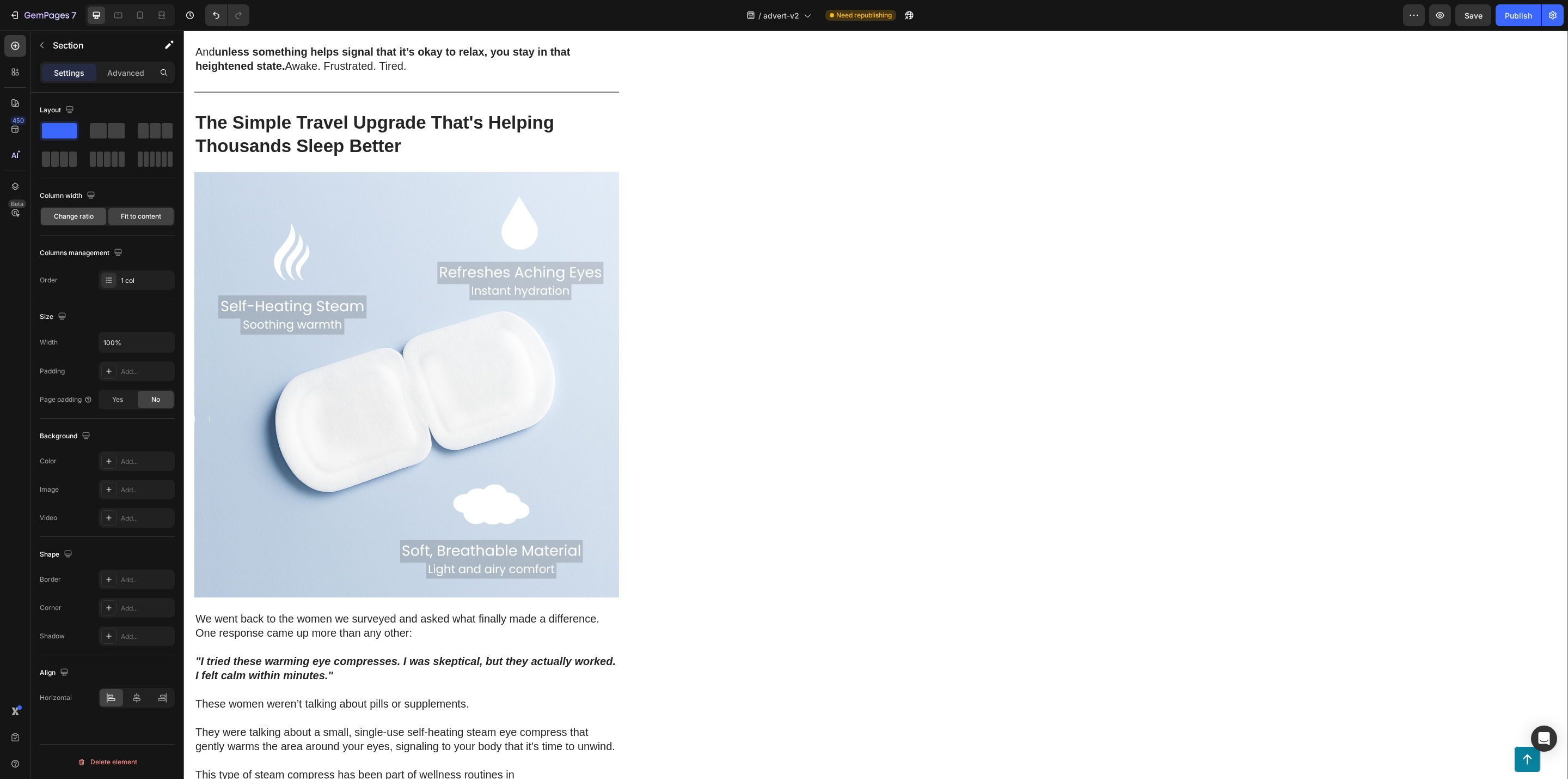
click at [72, 221] on span "Change ratio" at bounding box center [74, 216] width 40 height 10
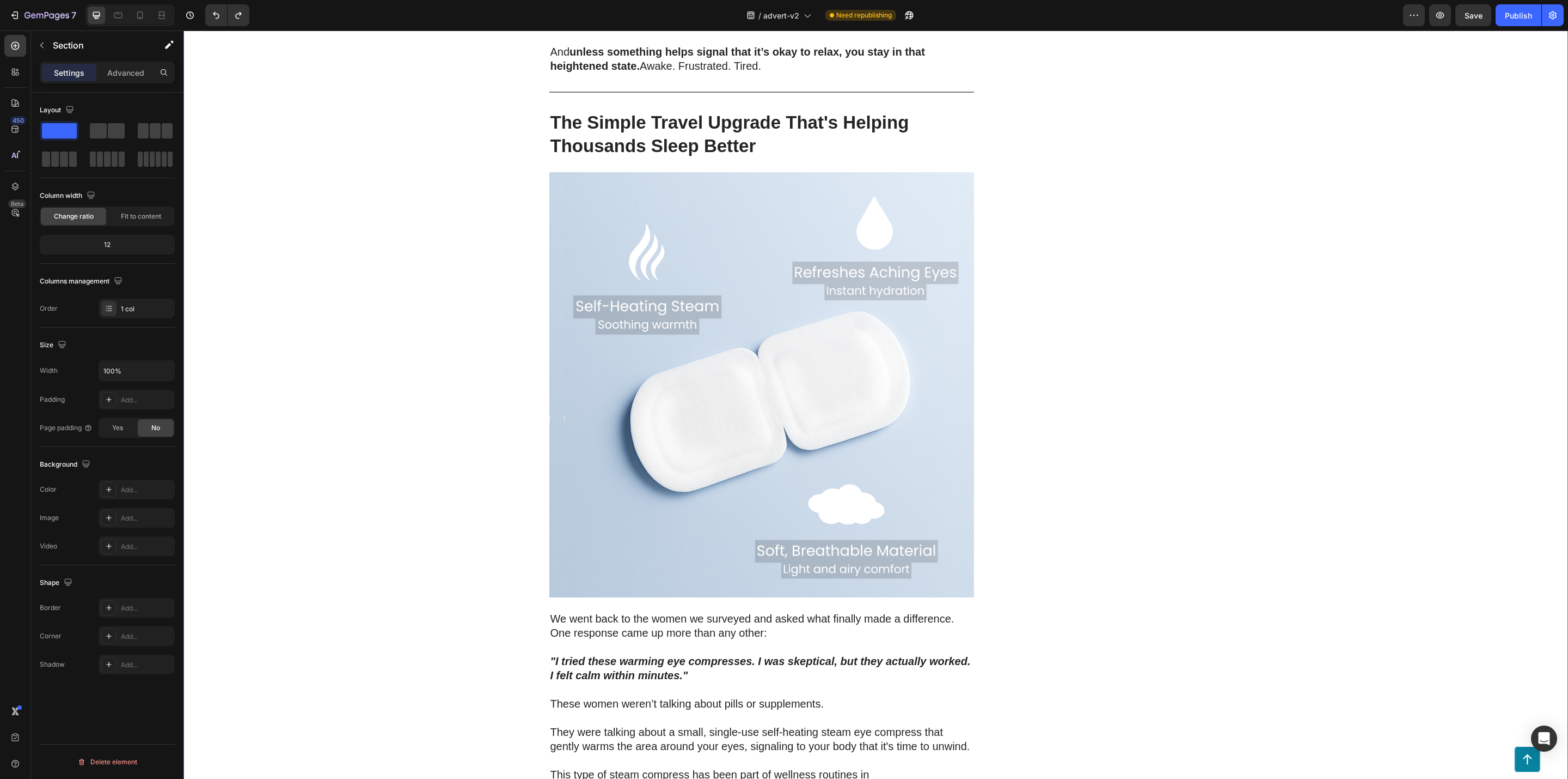
click at [304, 402] on div "200 Women Told Us How Bad Sleep Was Quietly Ruining Their Travels. One Small Up…" at bounding box center [876, 572] width 1385 height 4829
click at [573, 442] on img at bounding box center [762, 385] width 425 height 425
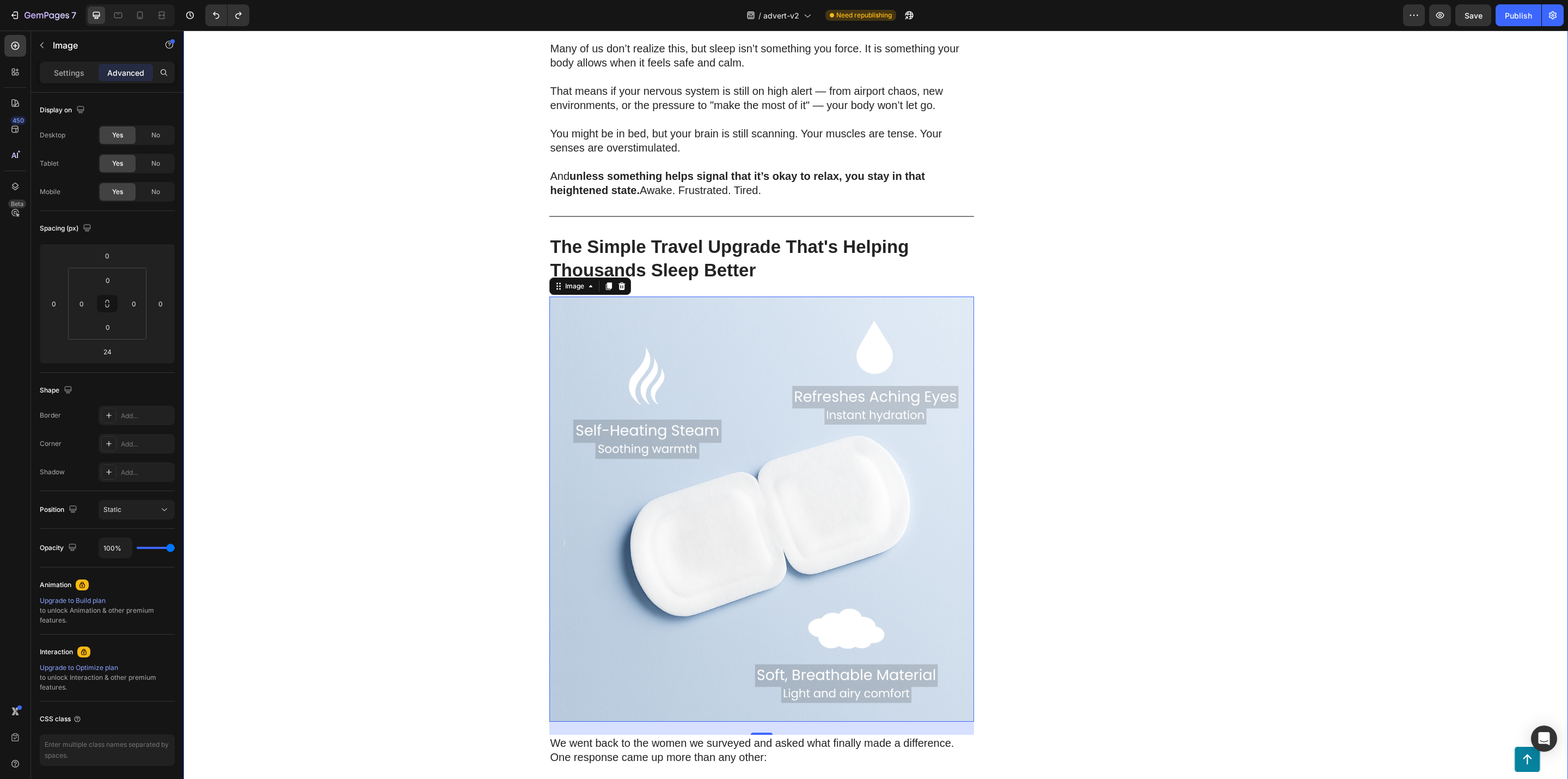
scroll to position [1781, 0]
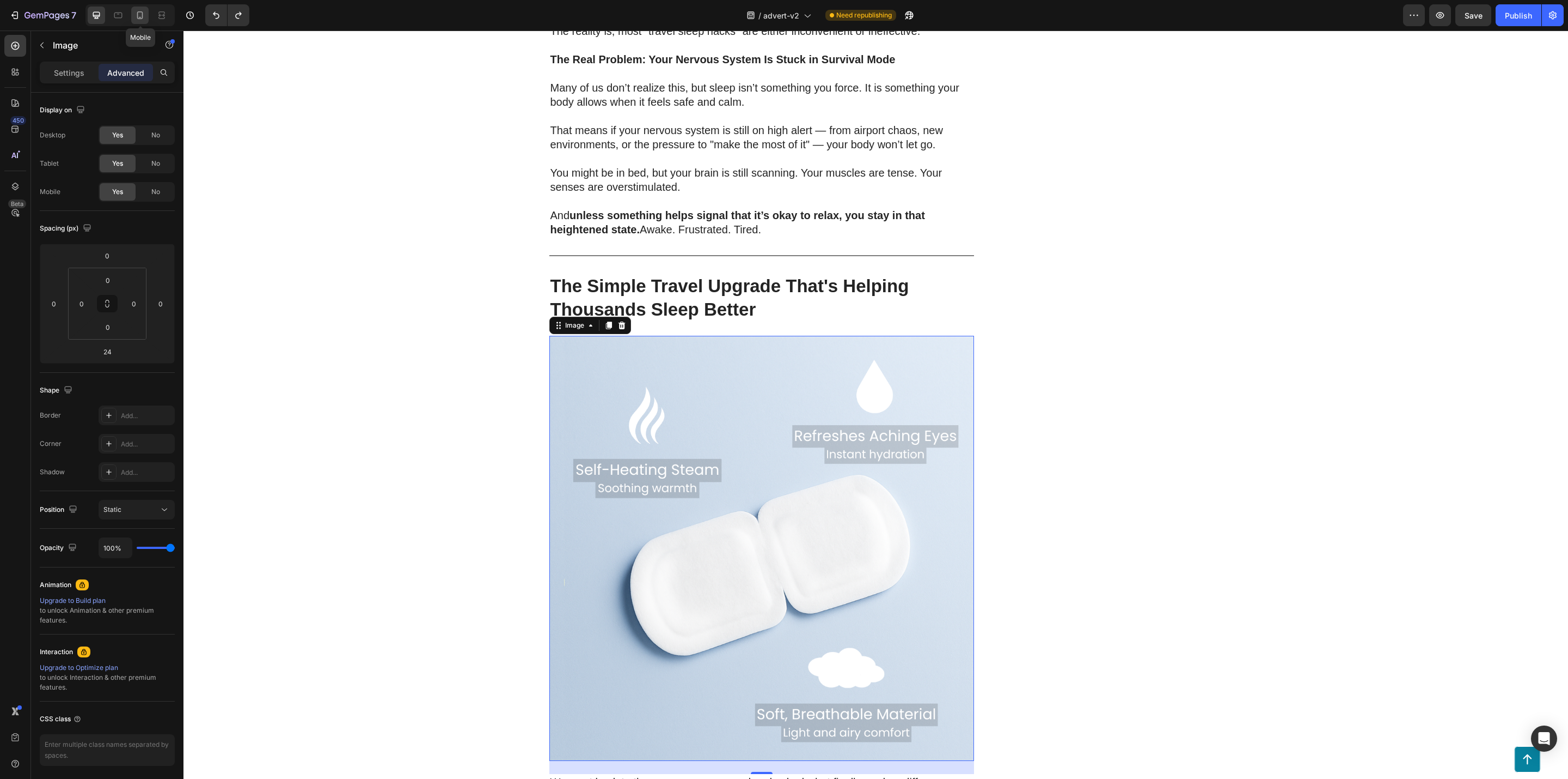
click at [144, 14] on icon at bounding box center [139, 15] width 11 height 11
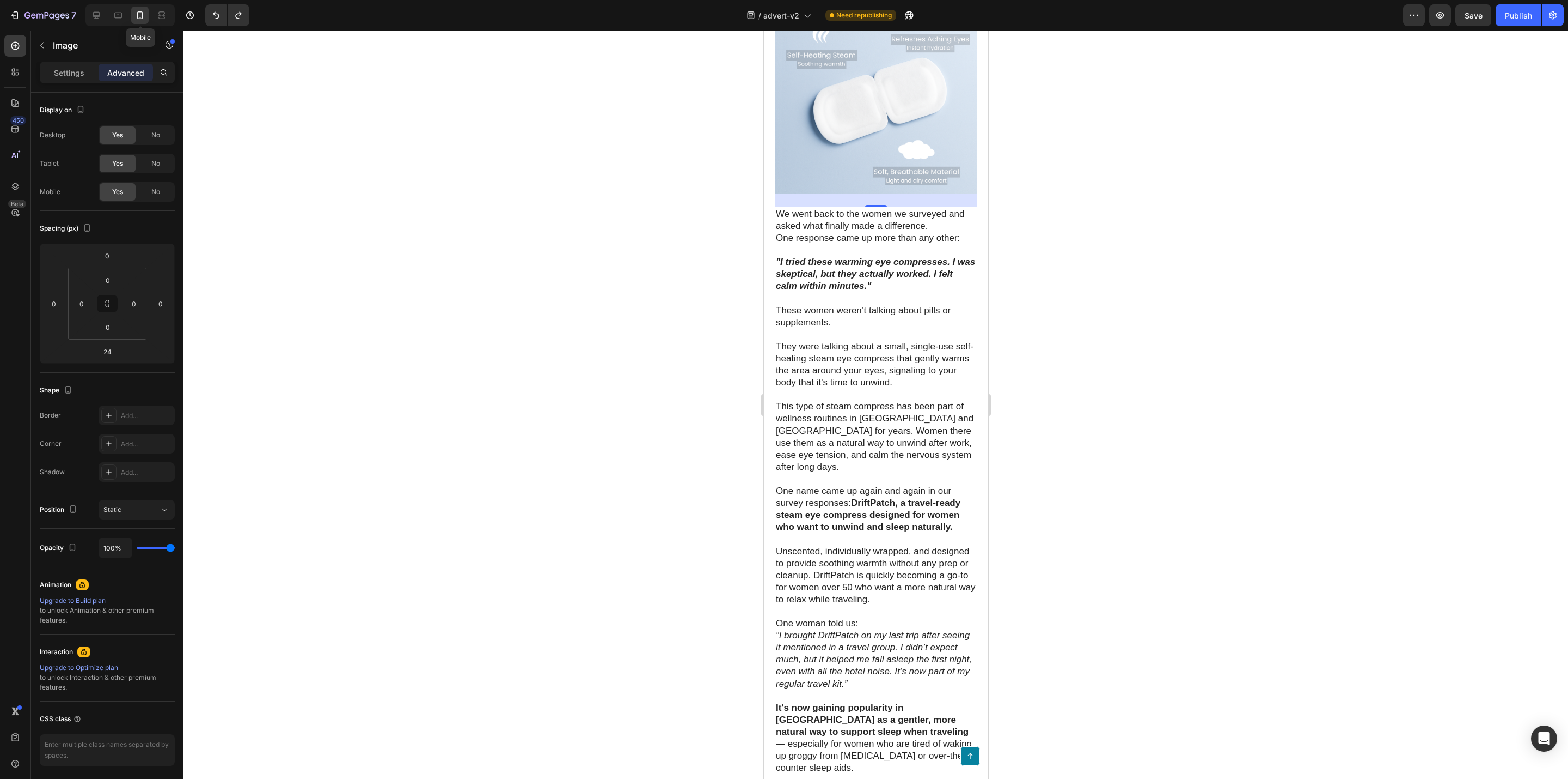
scroll to position [2309, 0]
click at [828, 326] on p "These women weren’t talking about pills or supplements." at bounding box center [875, 313] width 201 height 24
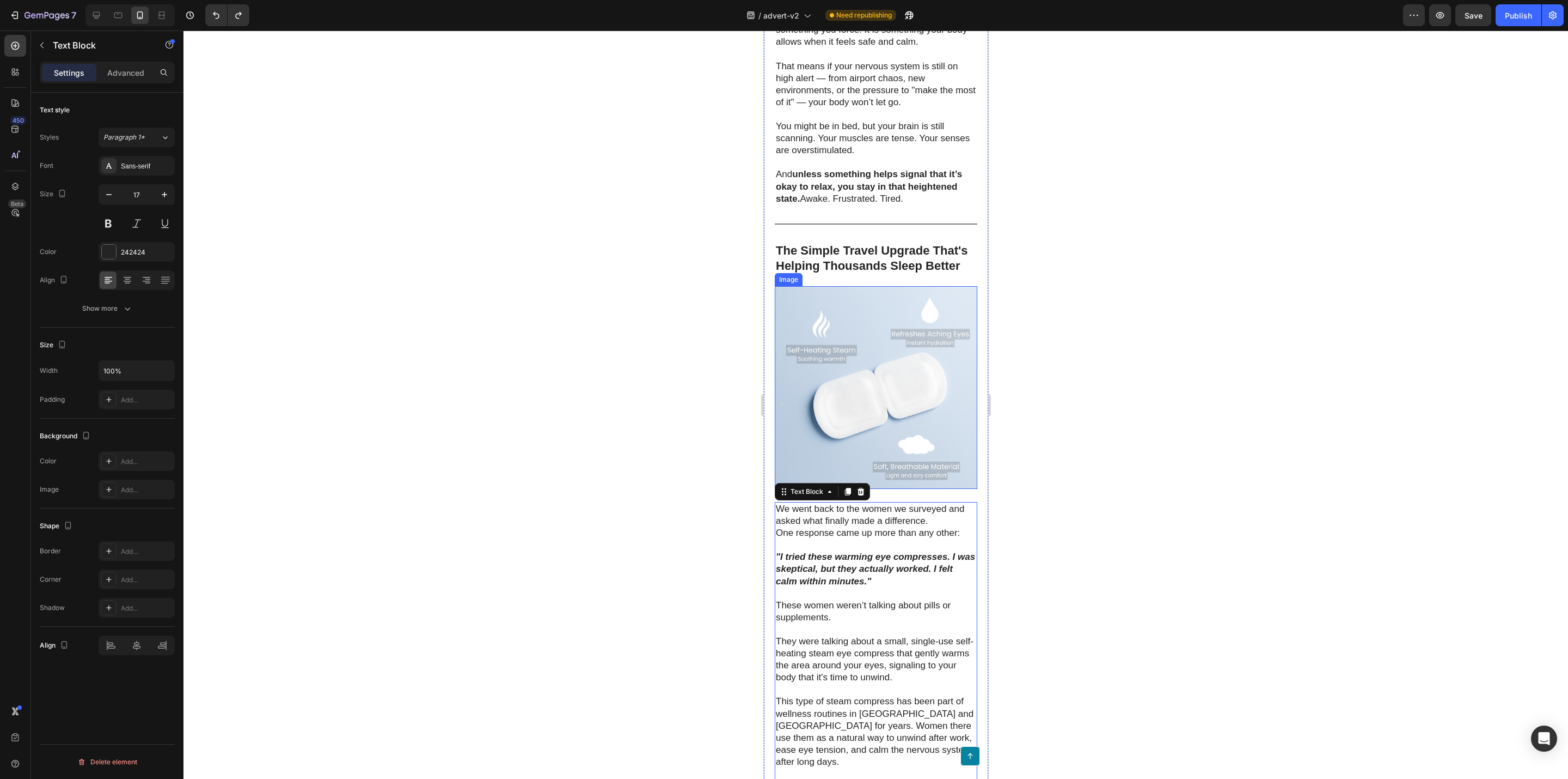
scroll to position [2043, 0]
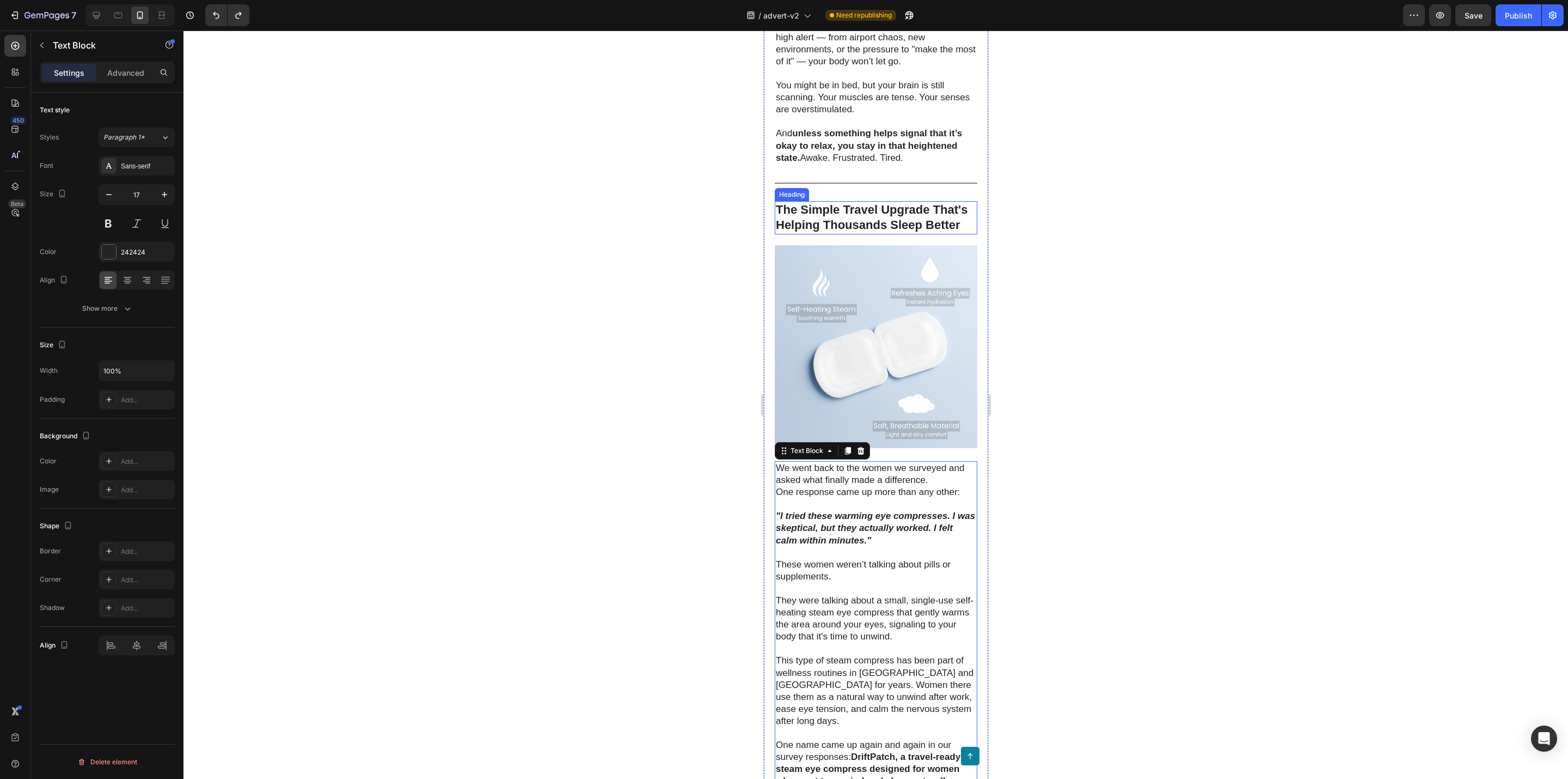
click at [831, 232] on strong "The Simple Travel Upgrade That's Helping Thousands Sleep Better" at bounding box center [871, 217] width 192 height 30
click at [865, 232] on strong "The Simple Travel Upgrade That's Helping Thousands Sleep Better" at bounding box center [871, 217] width 192 height 30
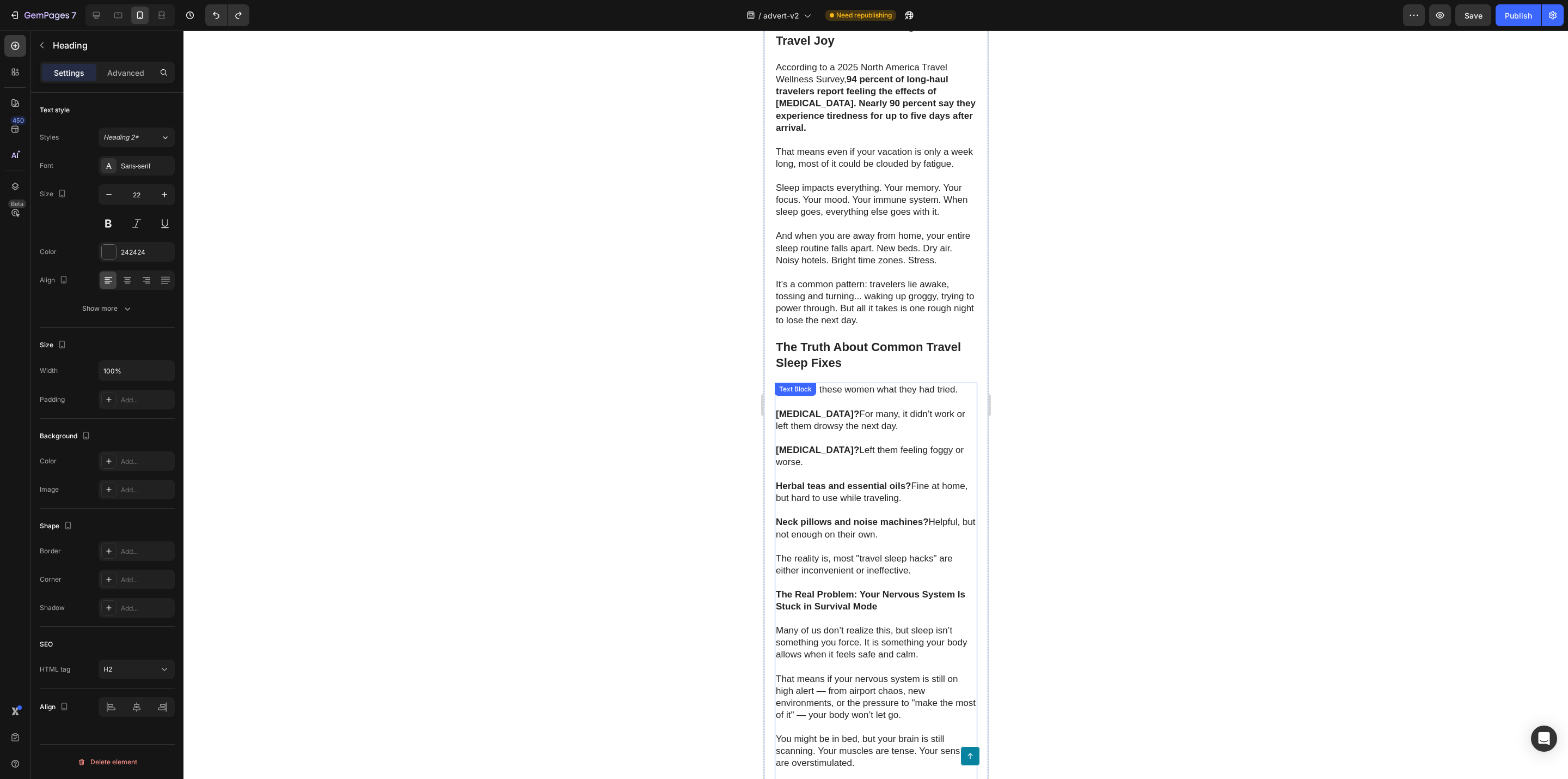
scroll to position [1390, 0]
click at [850, 372] on h2 "The Truth About Common Travel Sleep Fixes" at bounding box center [875, 356] width 203 height 34
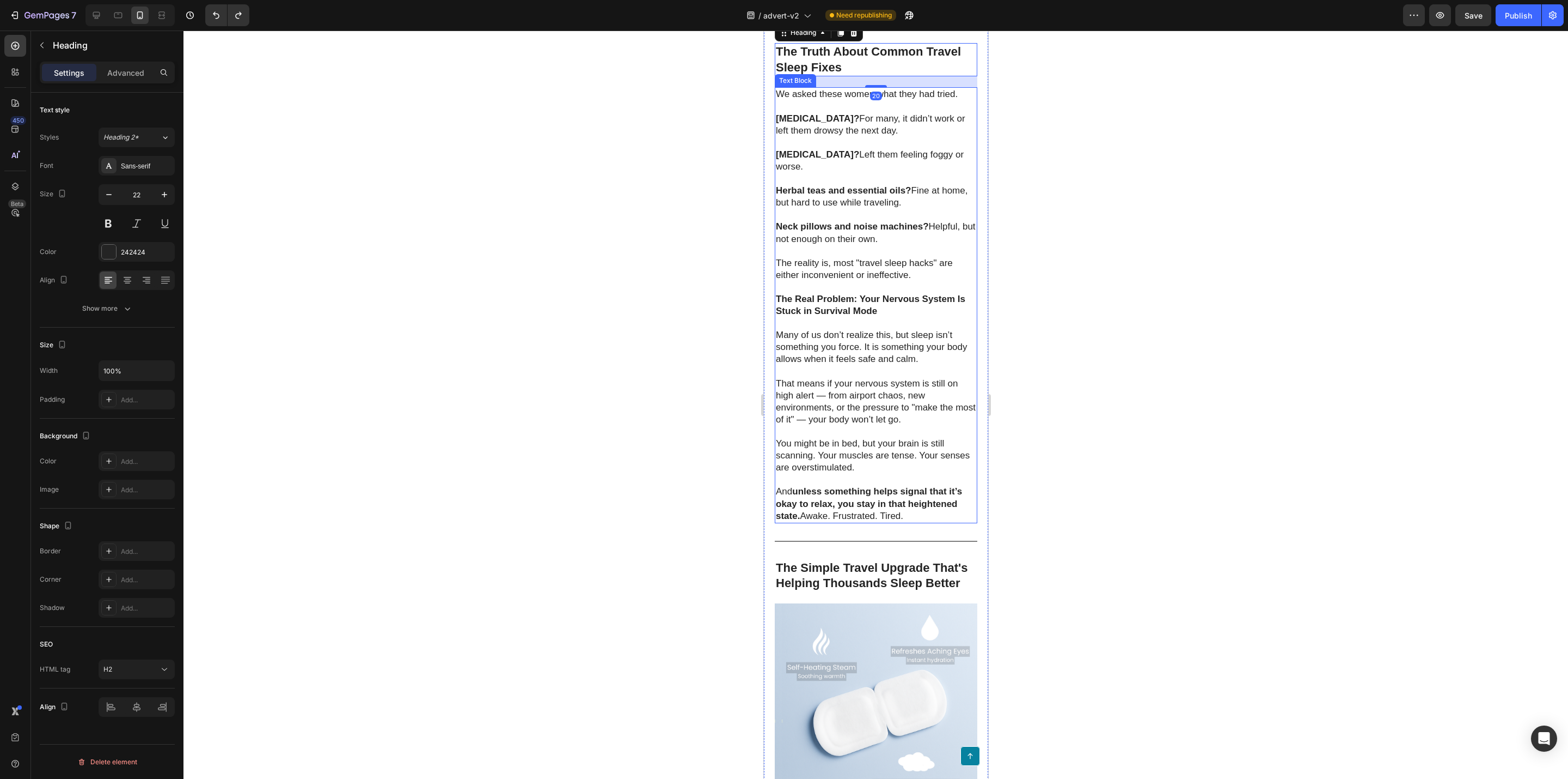
scroll to position [1798, 0]
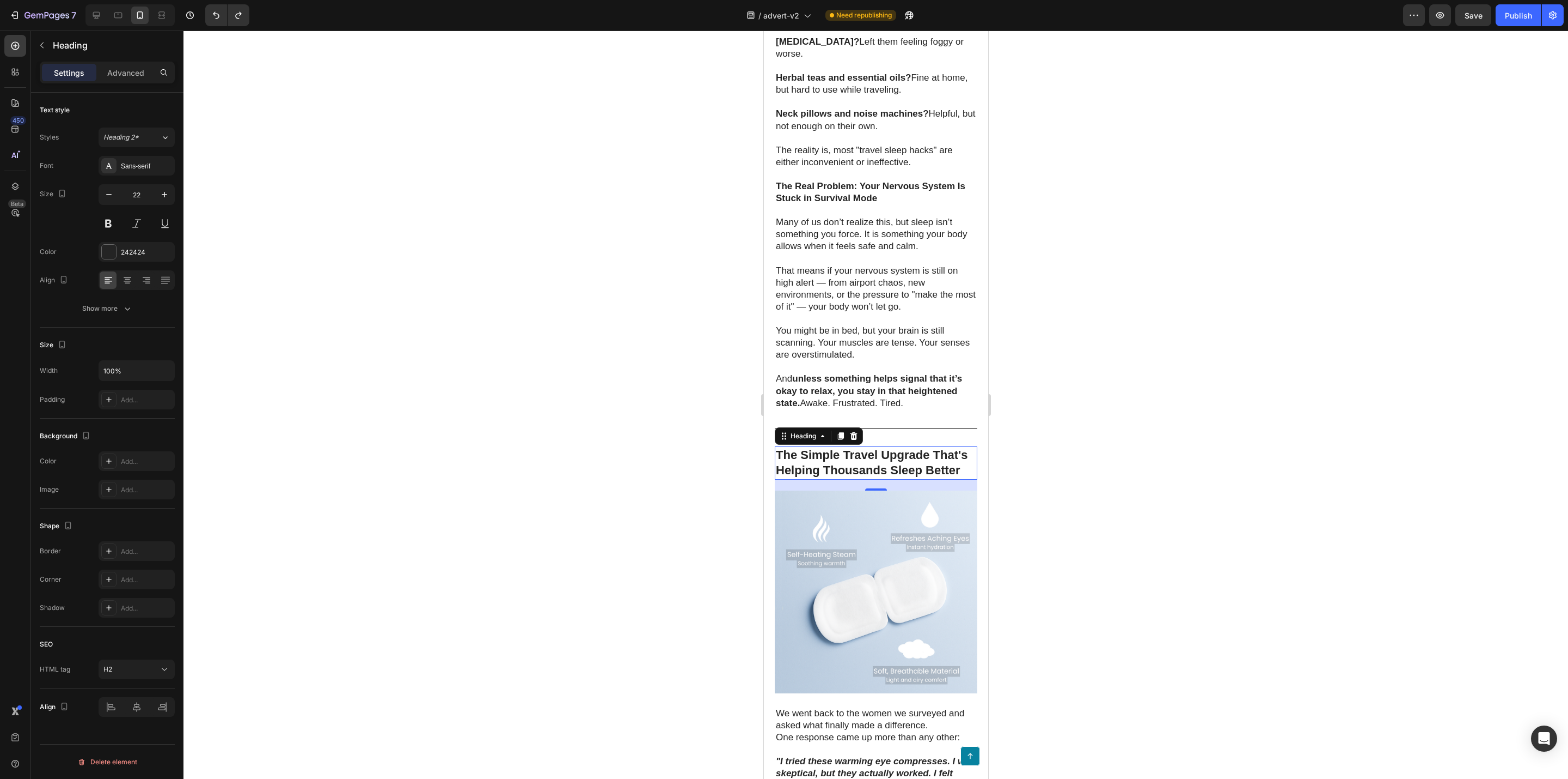
click at [842, 478] on p "⁠⁠⁠⁠⁠⁠⁠ The Simple Travel Upgrade That's Helping Thousands Sleep Better" at bounding box center [875, 463] width 201 height 31
click at [159, 190] on icon "button" at bounding box center [164, 194] width 11 height 11
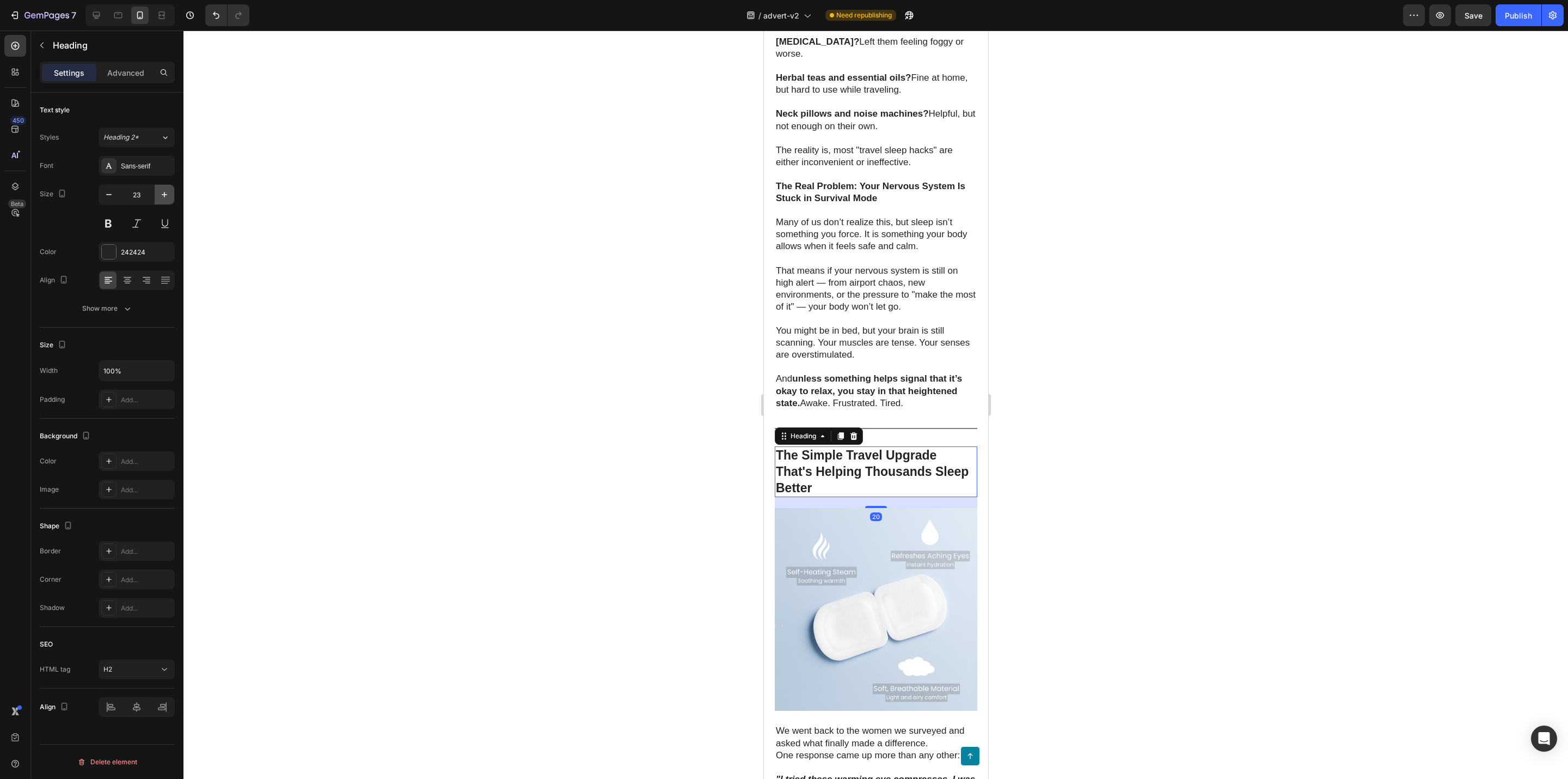
click at [159, 190] on icon "button" at bounding box center [164, 194] width 11 height 11
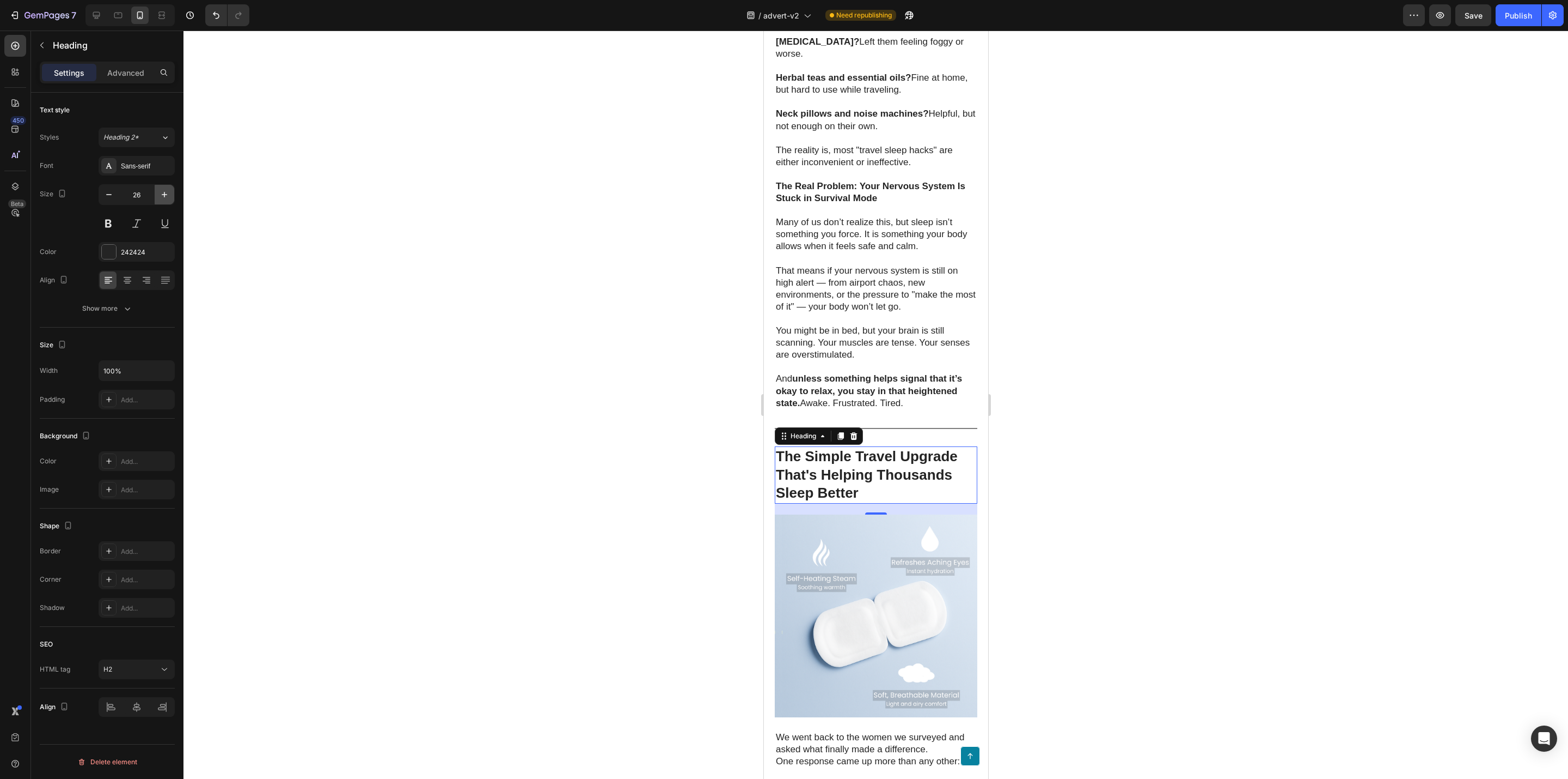
click at [159, 190] on icon "button" at bounding box center [164, 194] width 11 height 11
type input "27"
click at [579, 317] on div at bounding box center [876, 404] width 1385 height 748
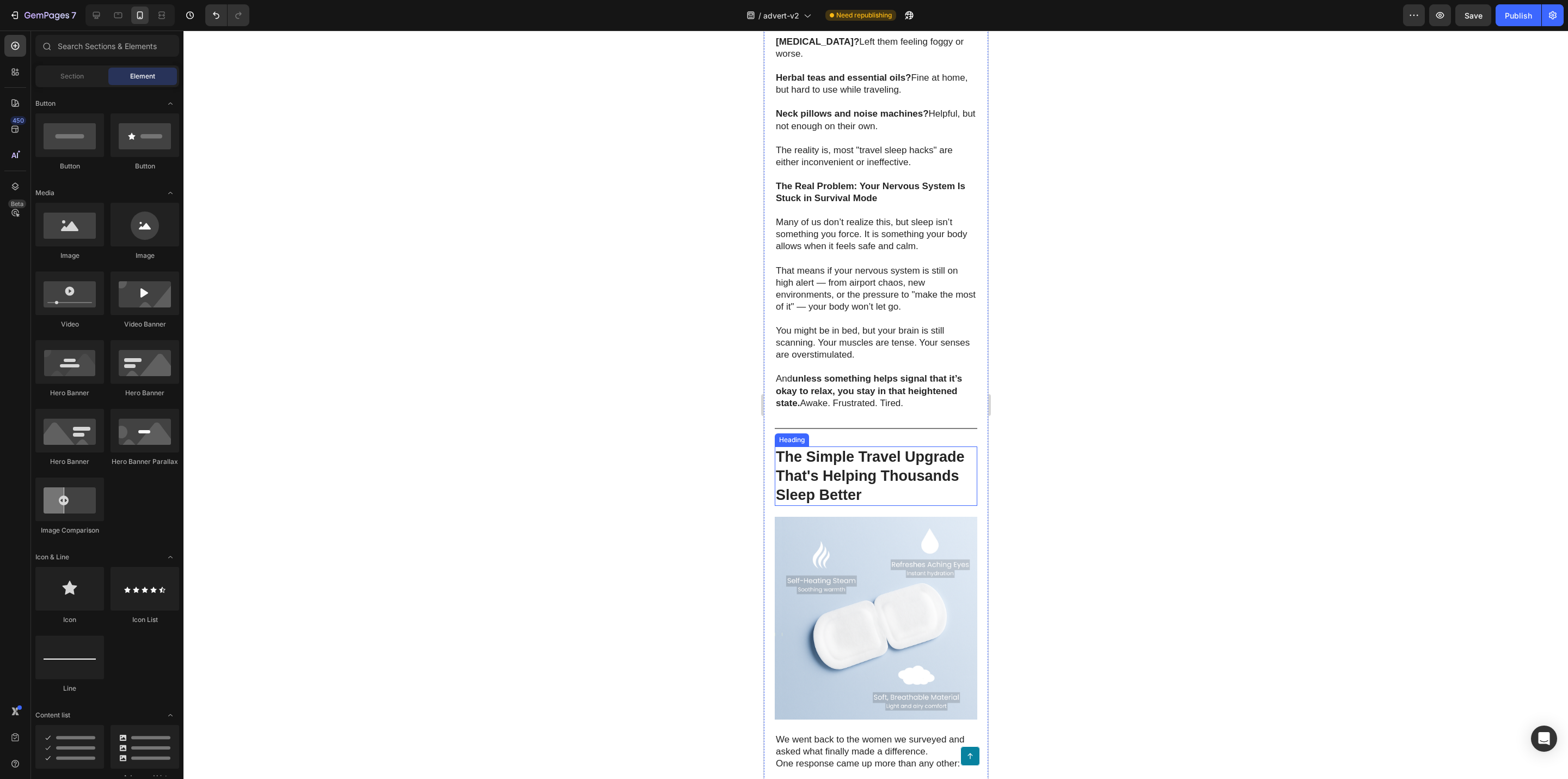
click at [832, 503] on strong "The Simple Travel Upgrade That's Helping Thousands Sleep Better" at bounding box center [869, 476] width 189 height 54
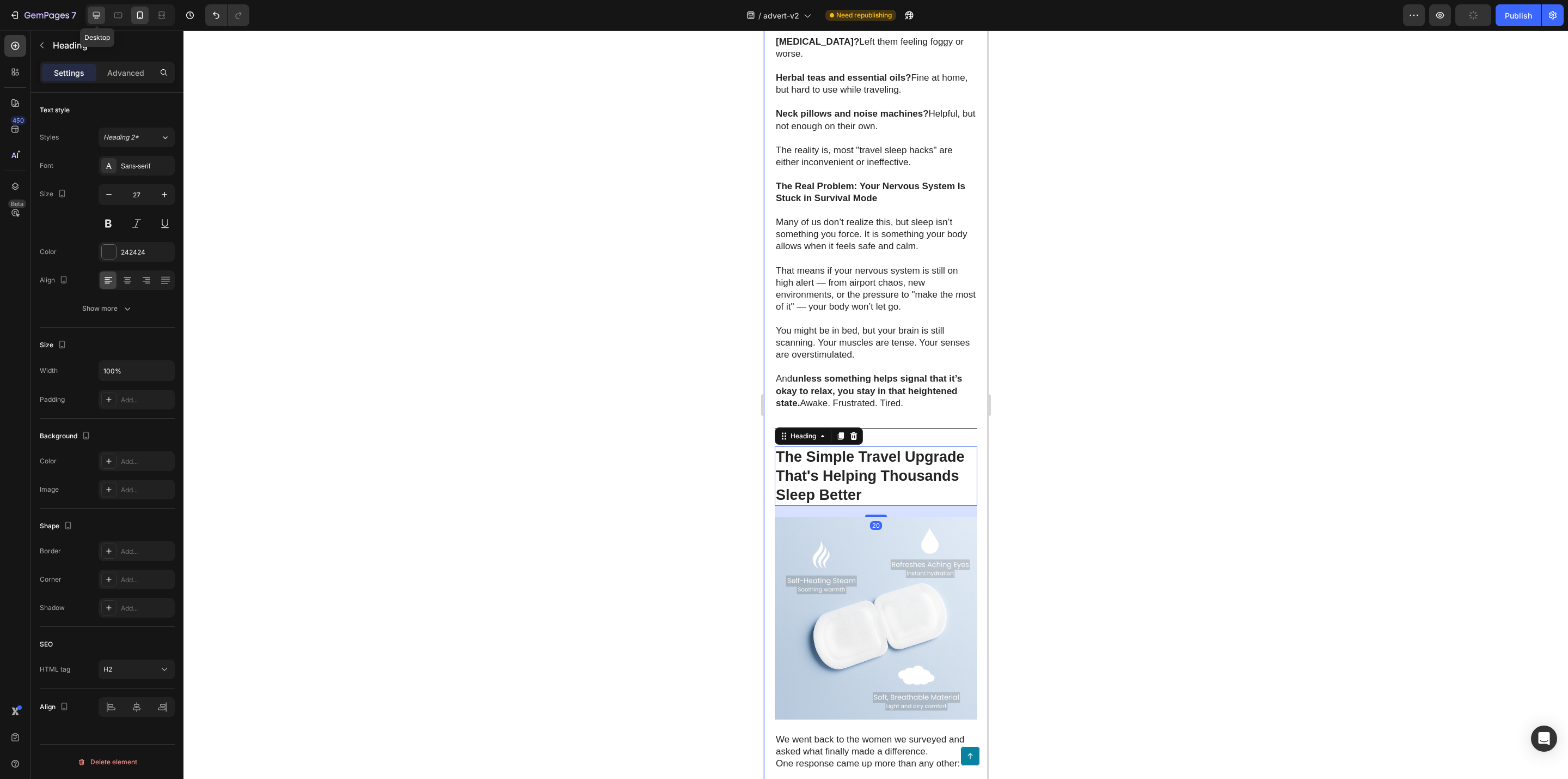
click at [100, 15] on icon at bounding box center [96, 15] width 7 height 7
type input "33"
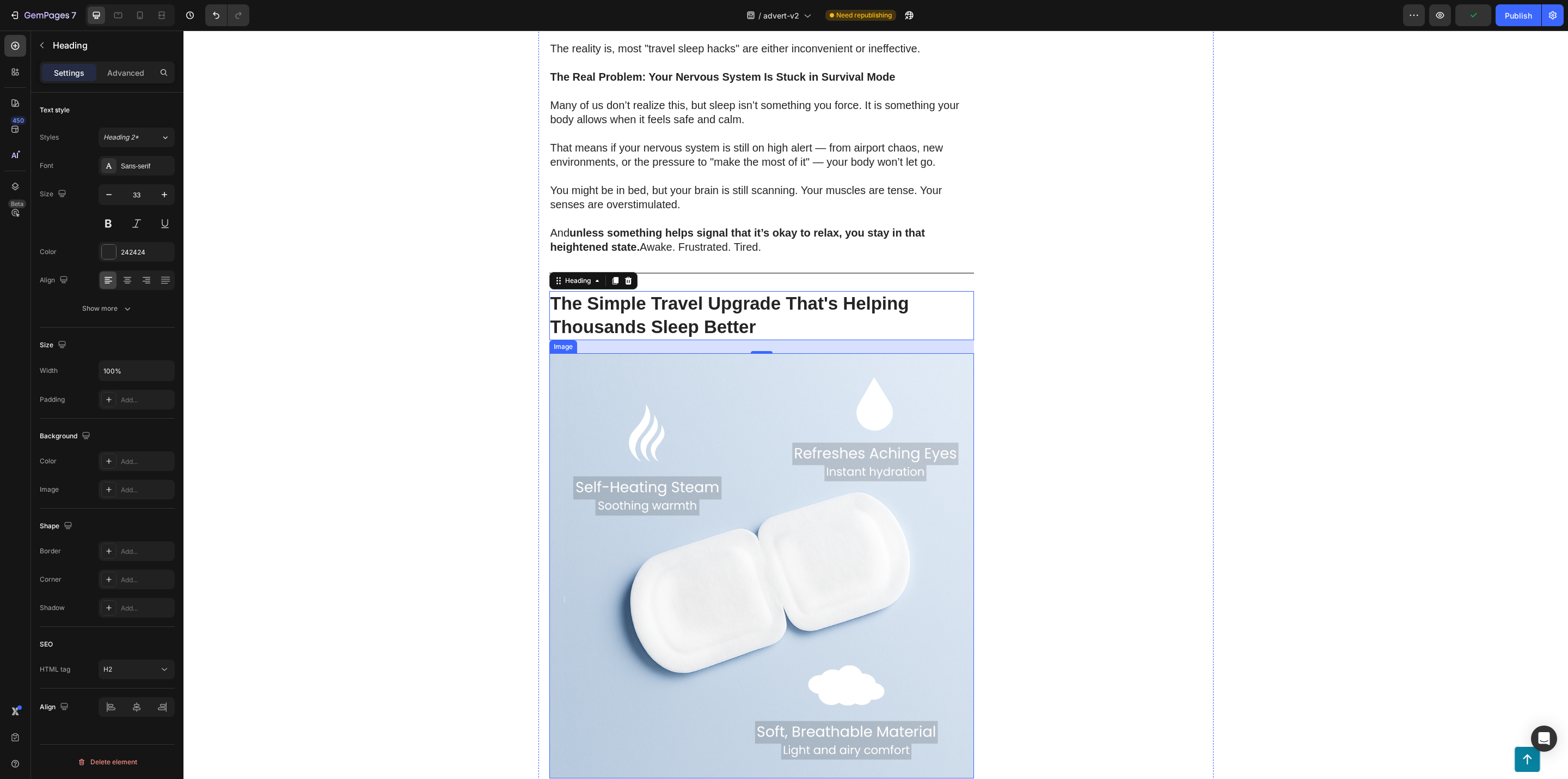
scroll to position [1717, 0]
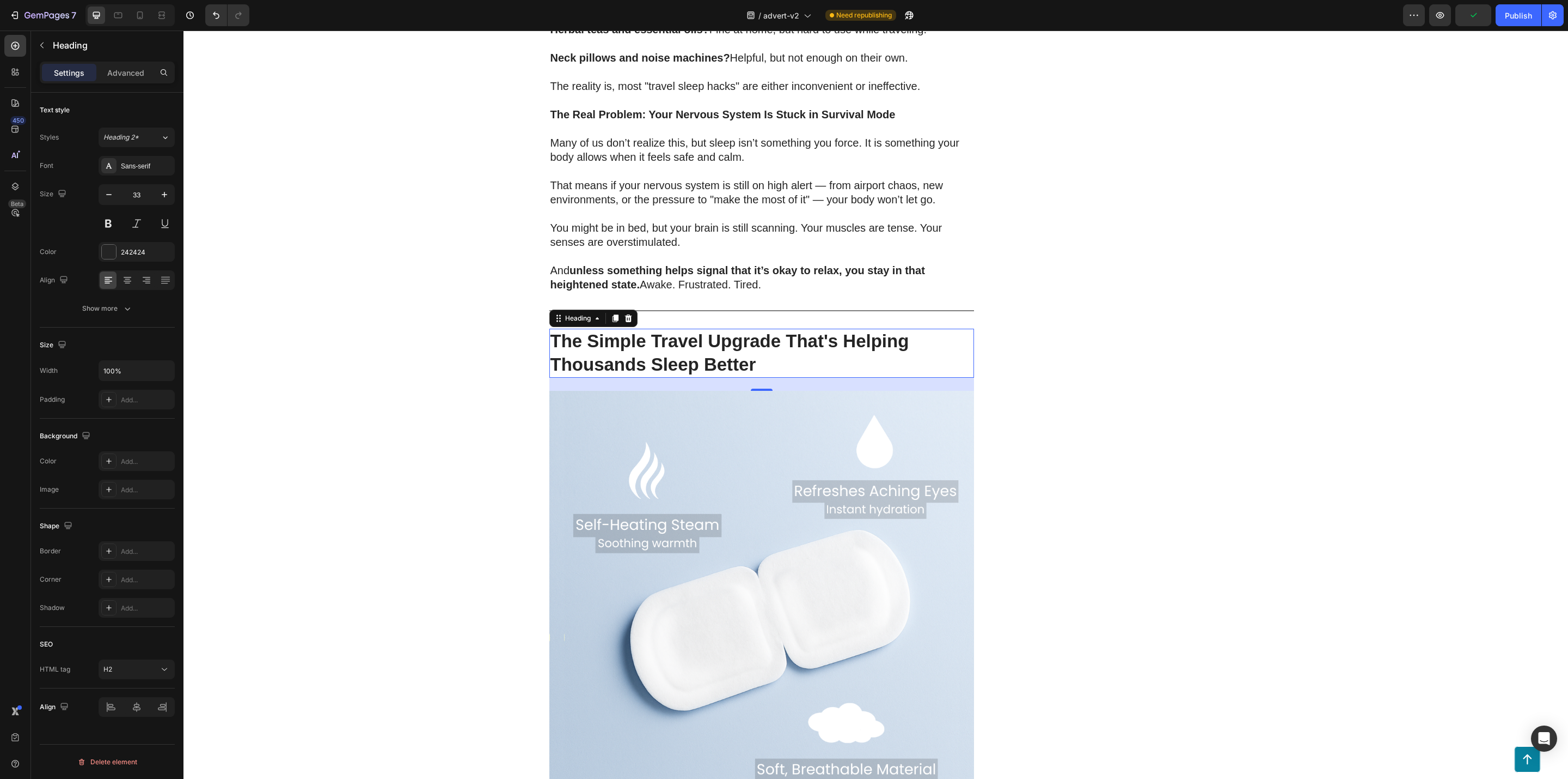
click at [1120, 394] on div "DriftPatch - Self Heating Eye Compress Heading Icon Icon Icon Icon Icon Icon Li…" at bounding box center [1097, 781] width 212 height 4807
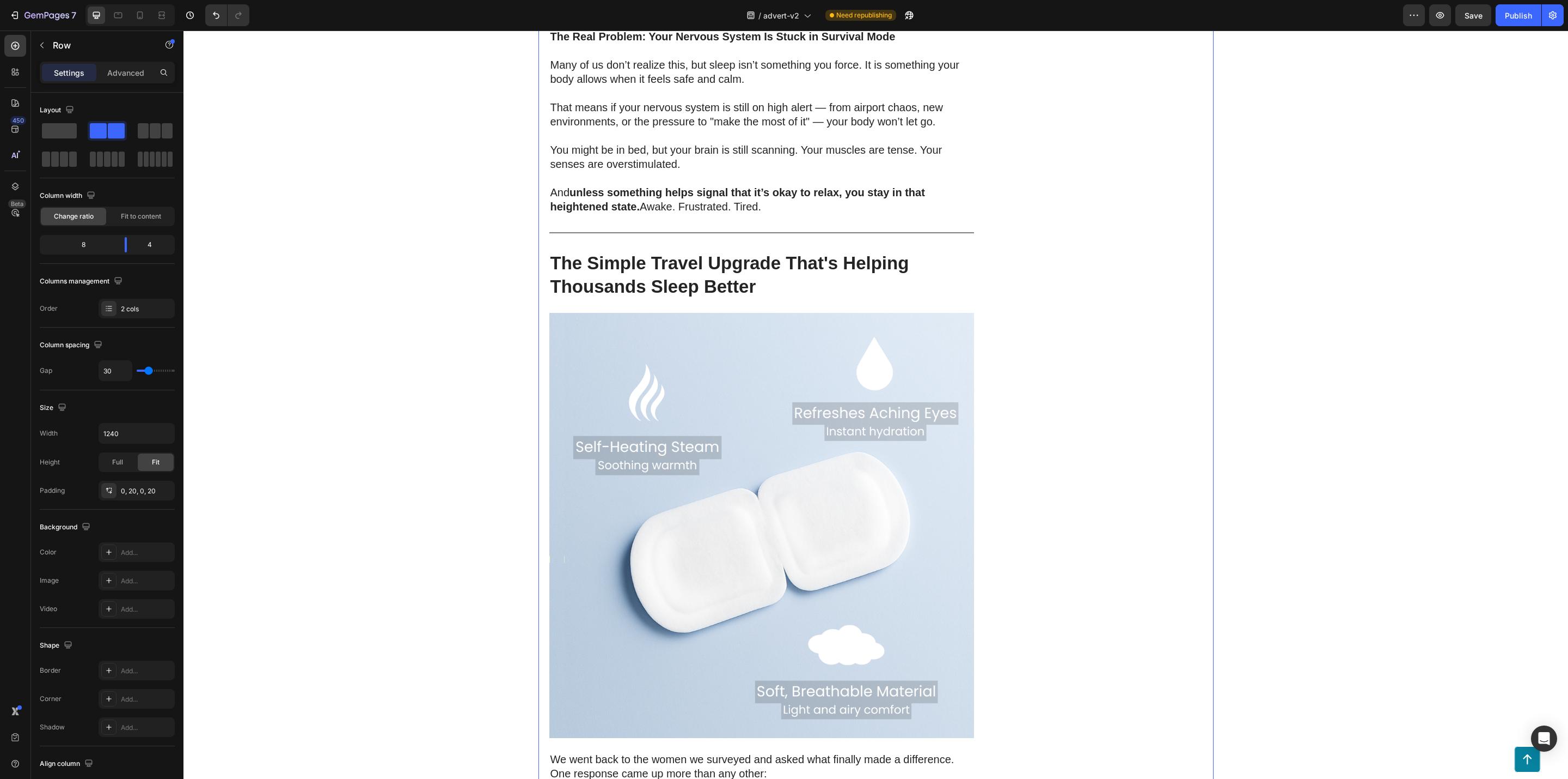
scroll to position [1798, 0]
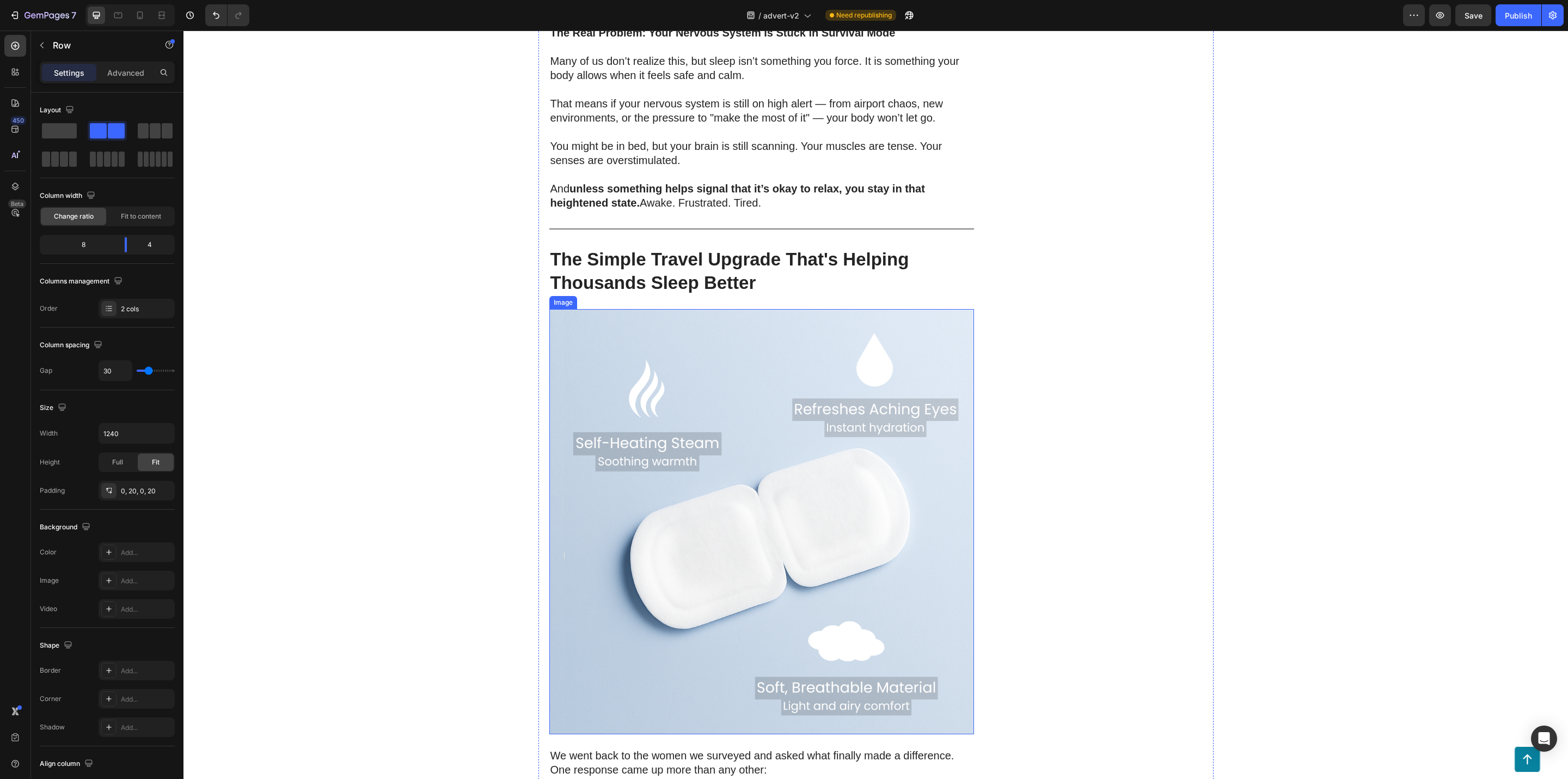
click at [590, 514] on img at bounding box center [762, 522] width 425 height 425
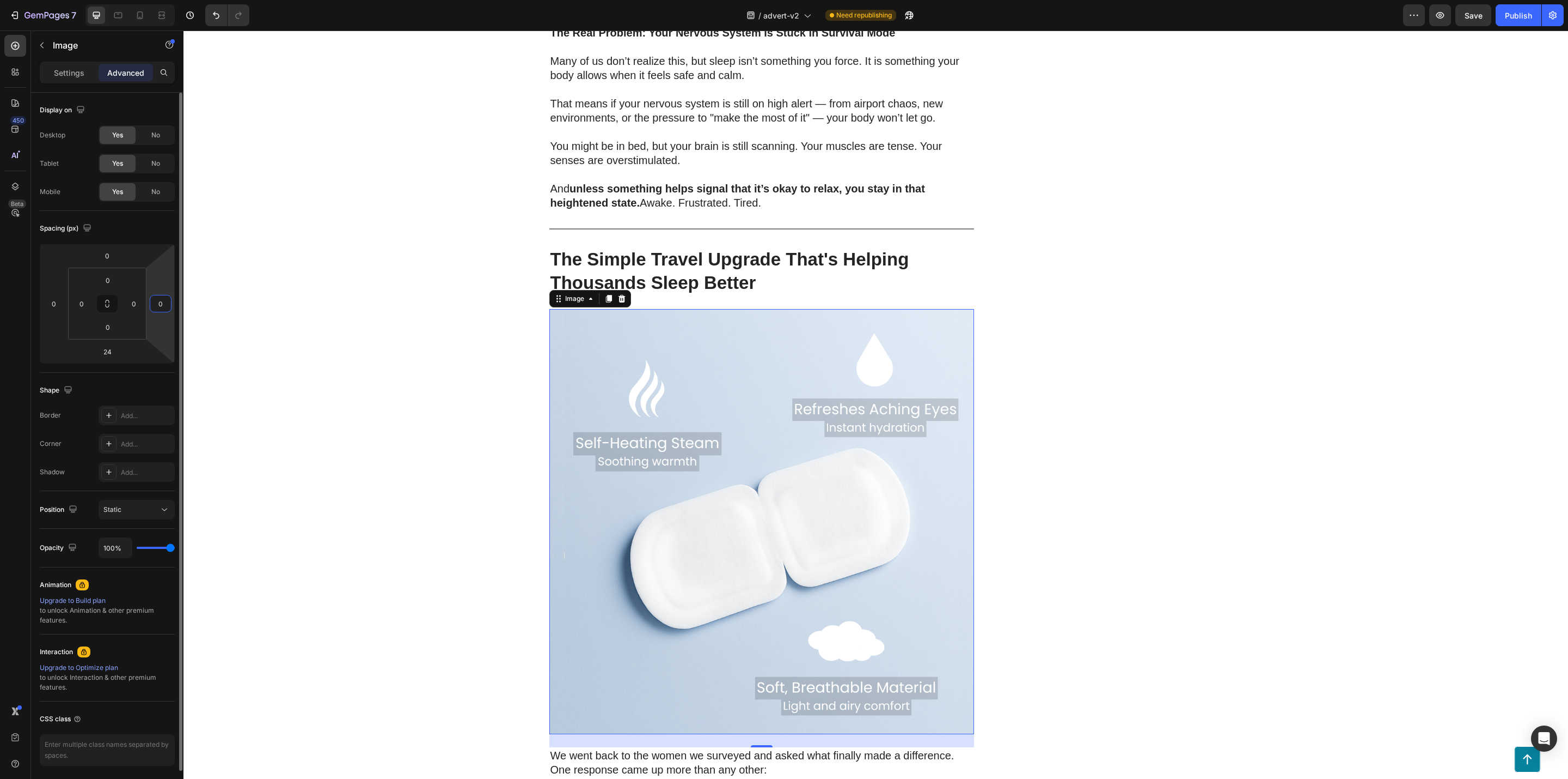
click at [158, 304] on input "0" at bounding box center [160, 303] width 17 height 17
drag, startPoint x: 109, startPoint y: 303, endPoint x: 134, endPoint y: 301, distance: 25.1
click at [134, 301] on div "0 0 0 0" at bounding box center [107, 303] width 78 height 72
click at [134, 301] on input "0" at bounding box center [133, 303] width 17 height 17
click at [105, 304] on icon at bounding box center [107, 303] width 9 height 9
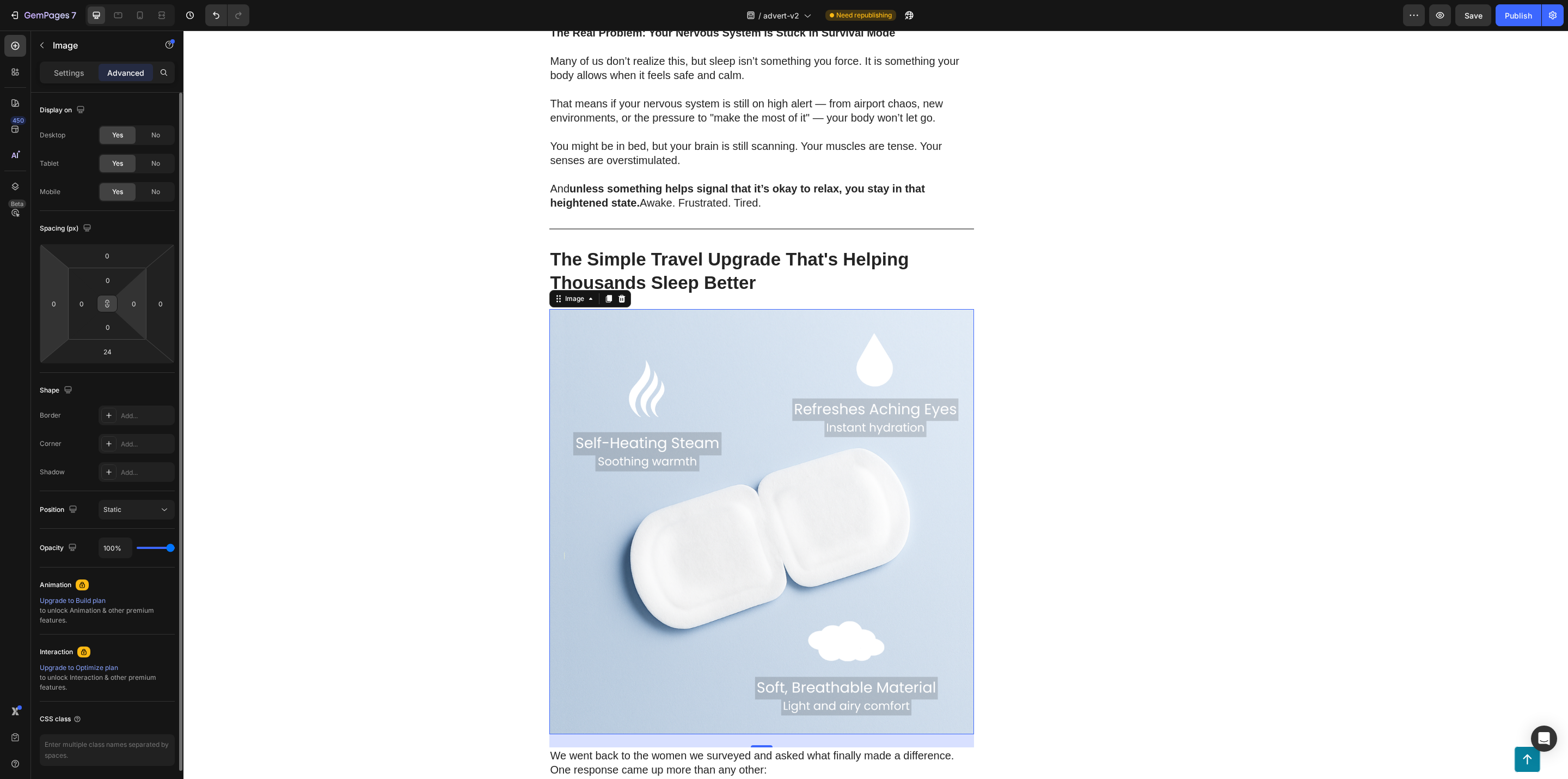
drag, startPoint x: 105, startPoint y: 304, endPoint x: 63, endPoint y: 322, distance: 45.7
click at [63, 322] on div "0 0 24 0 0 0 0 0" at bounding box center [107, 303] width 135 height 120
drag, startPoint x: 110, startPoint y: 304, endPoint x: 109, endPoint y: 271, distance: 33.0
click at [109, 271] on div "0 0 0 0" at bounding box center [107, 303] width 78 height 72
click at [128, 300] on input "0" at bounding box center [133, 303] width 17 height 17
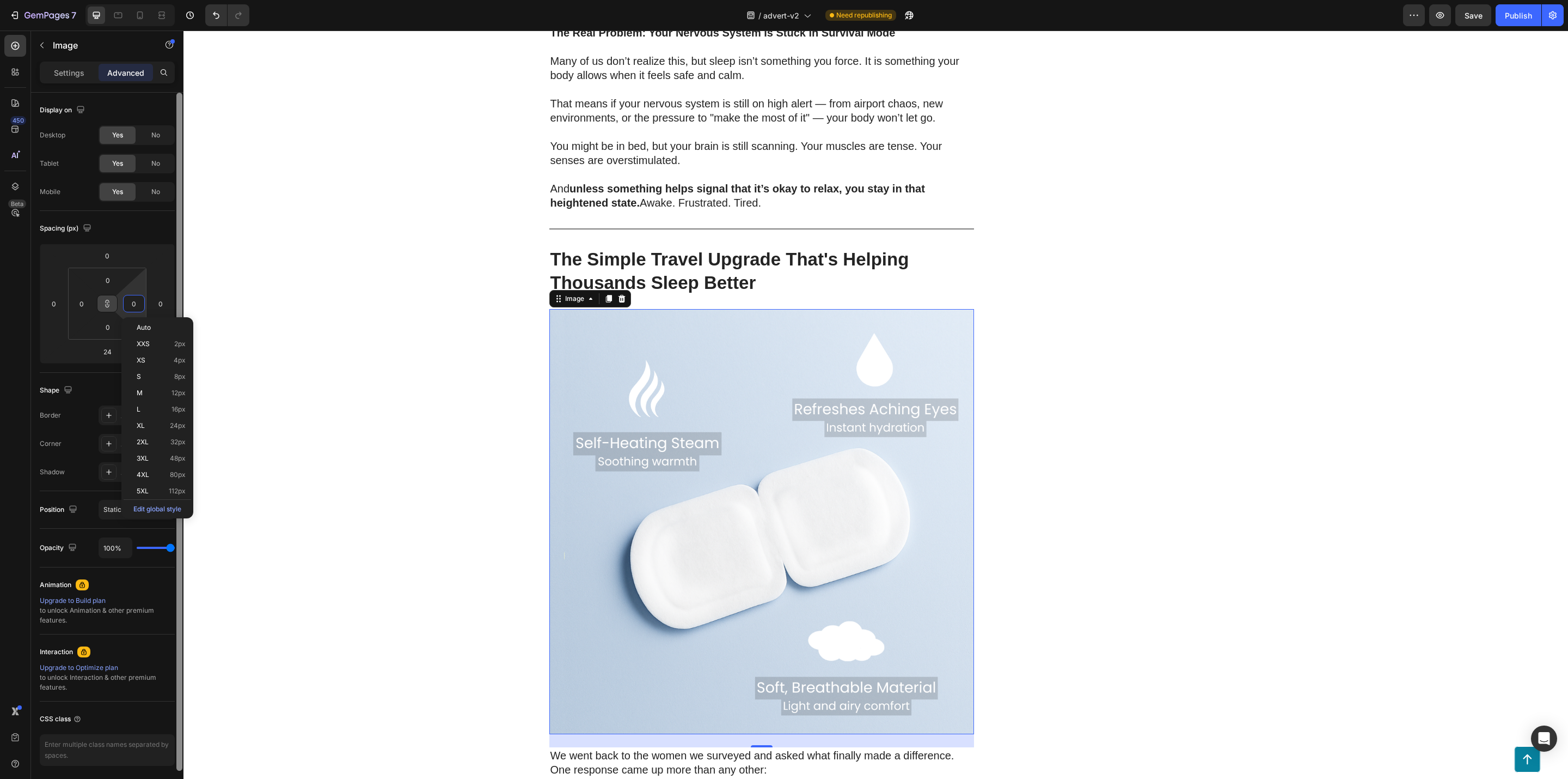
type input "80"
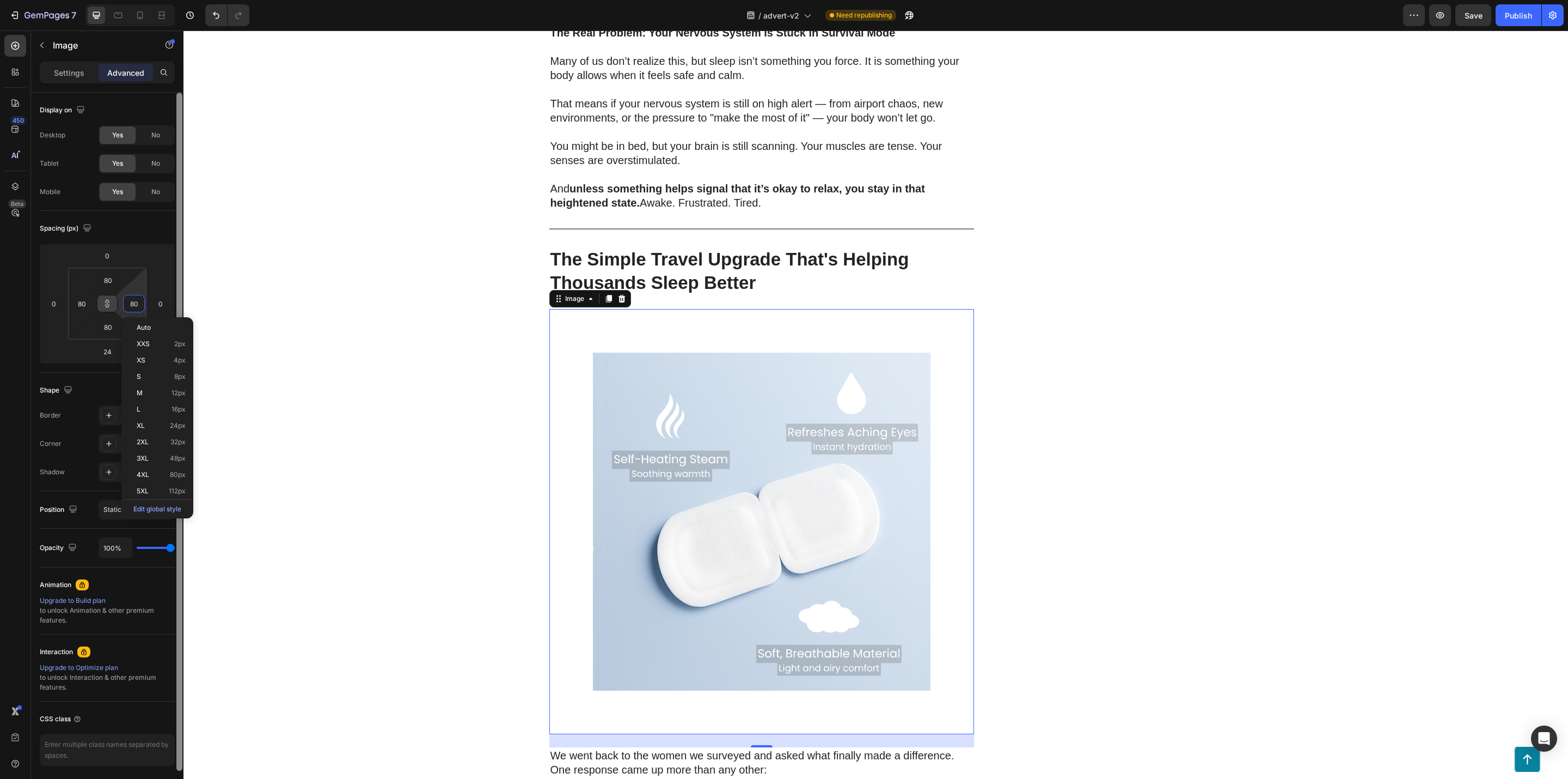
type input "880"
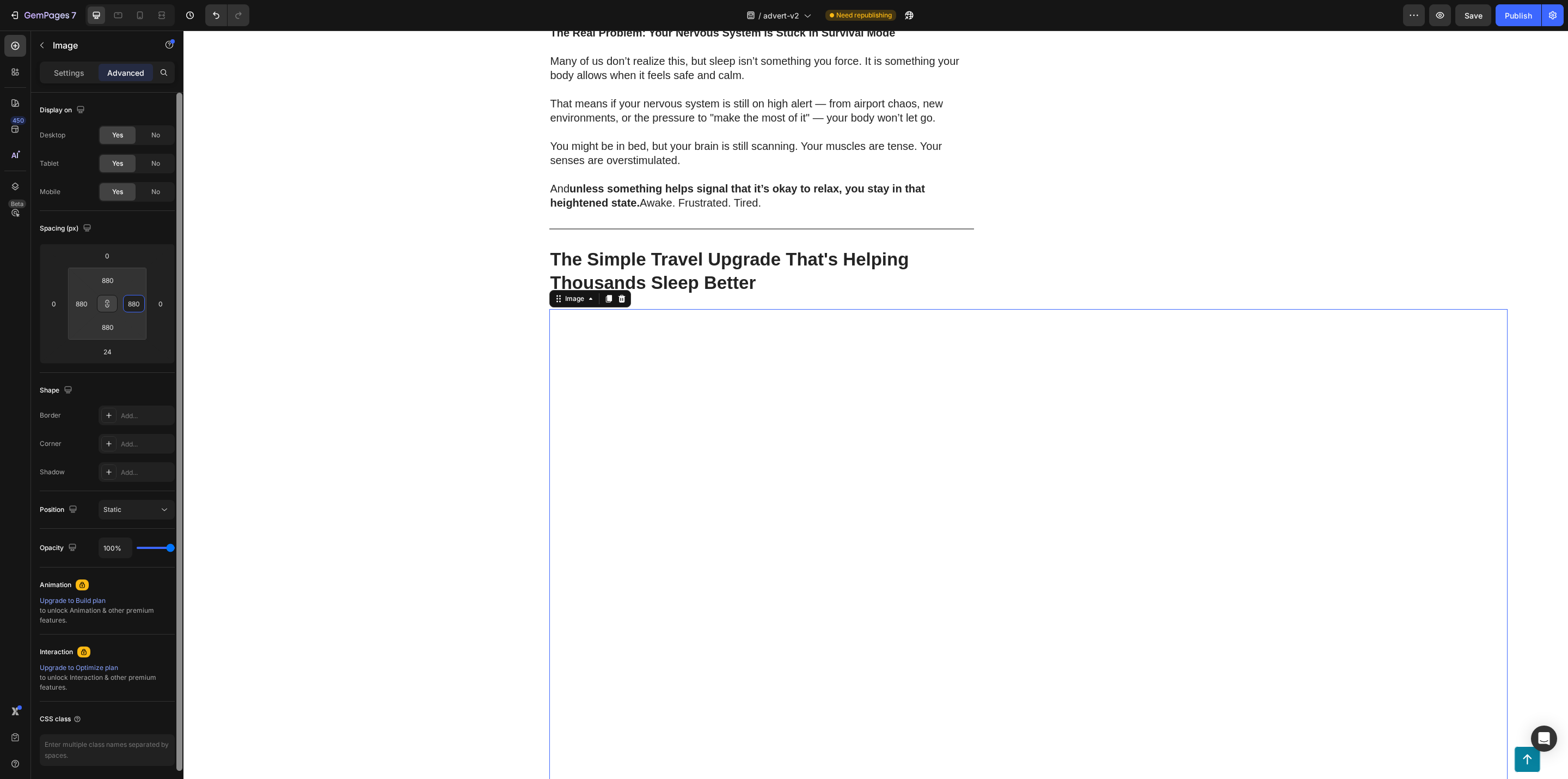
type input "8880"
type input "880"
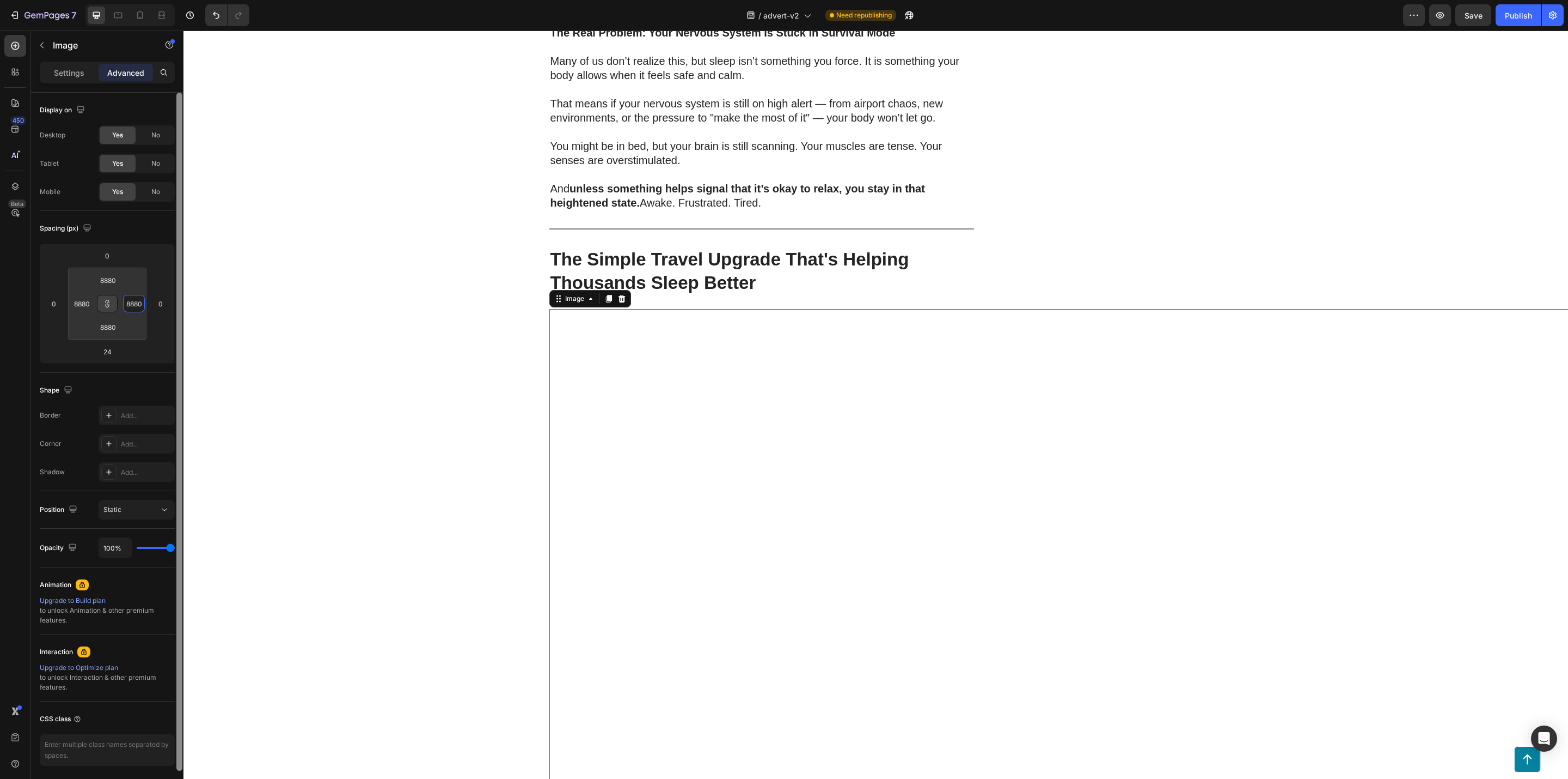
type input "880"
type input "80"
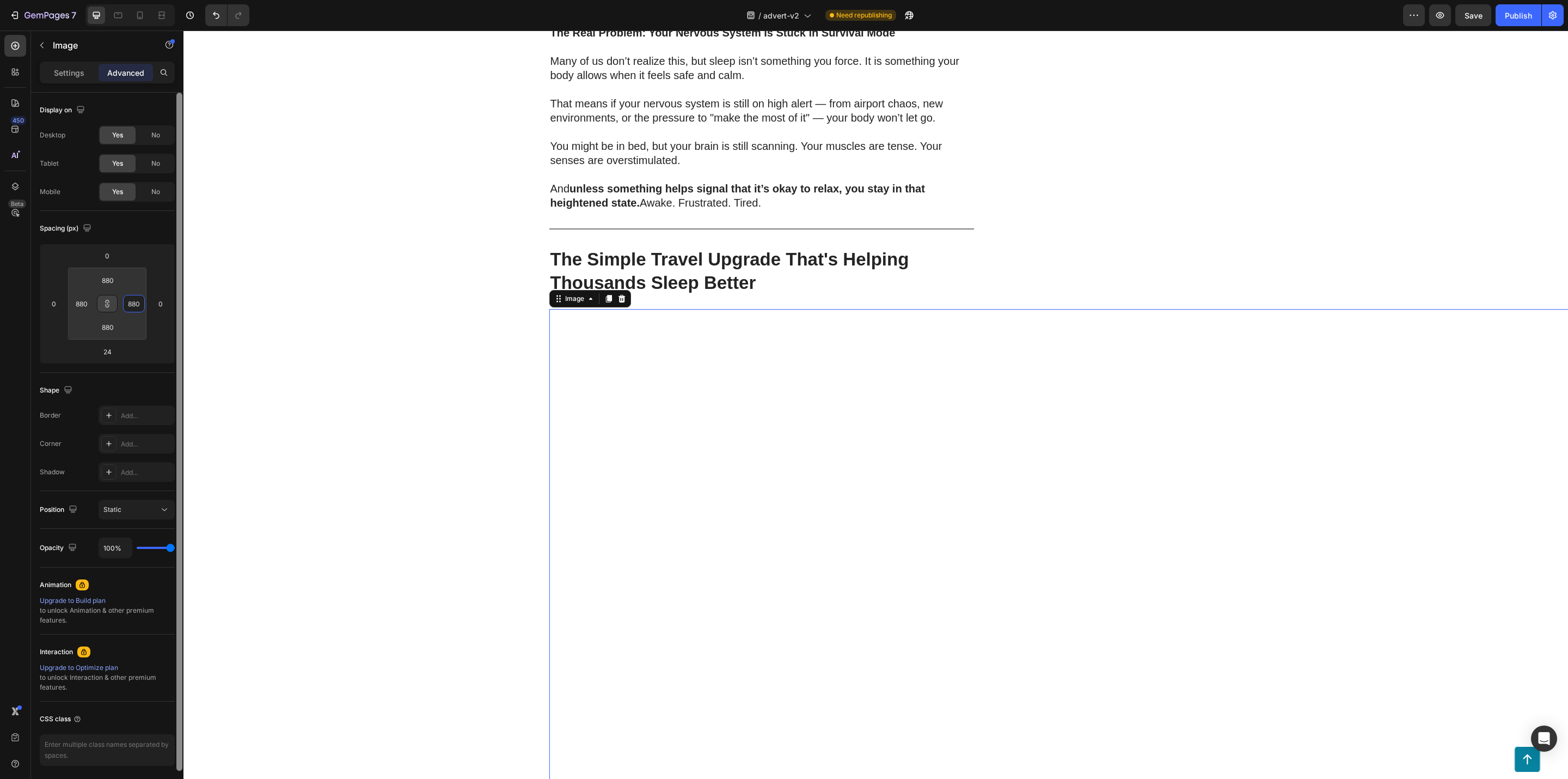
type input "80"
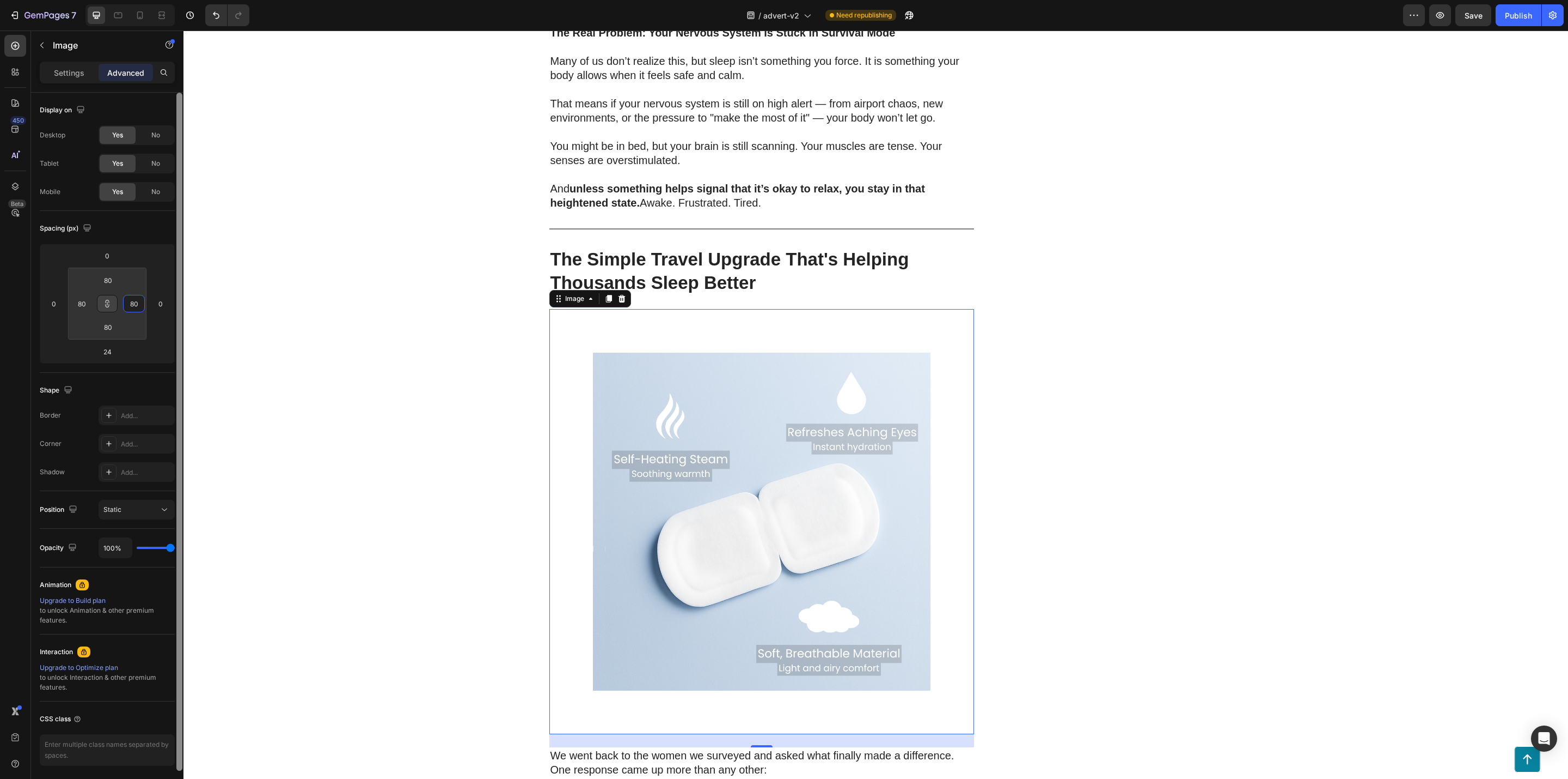
type input "880"
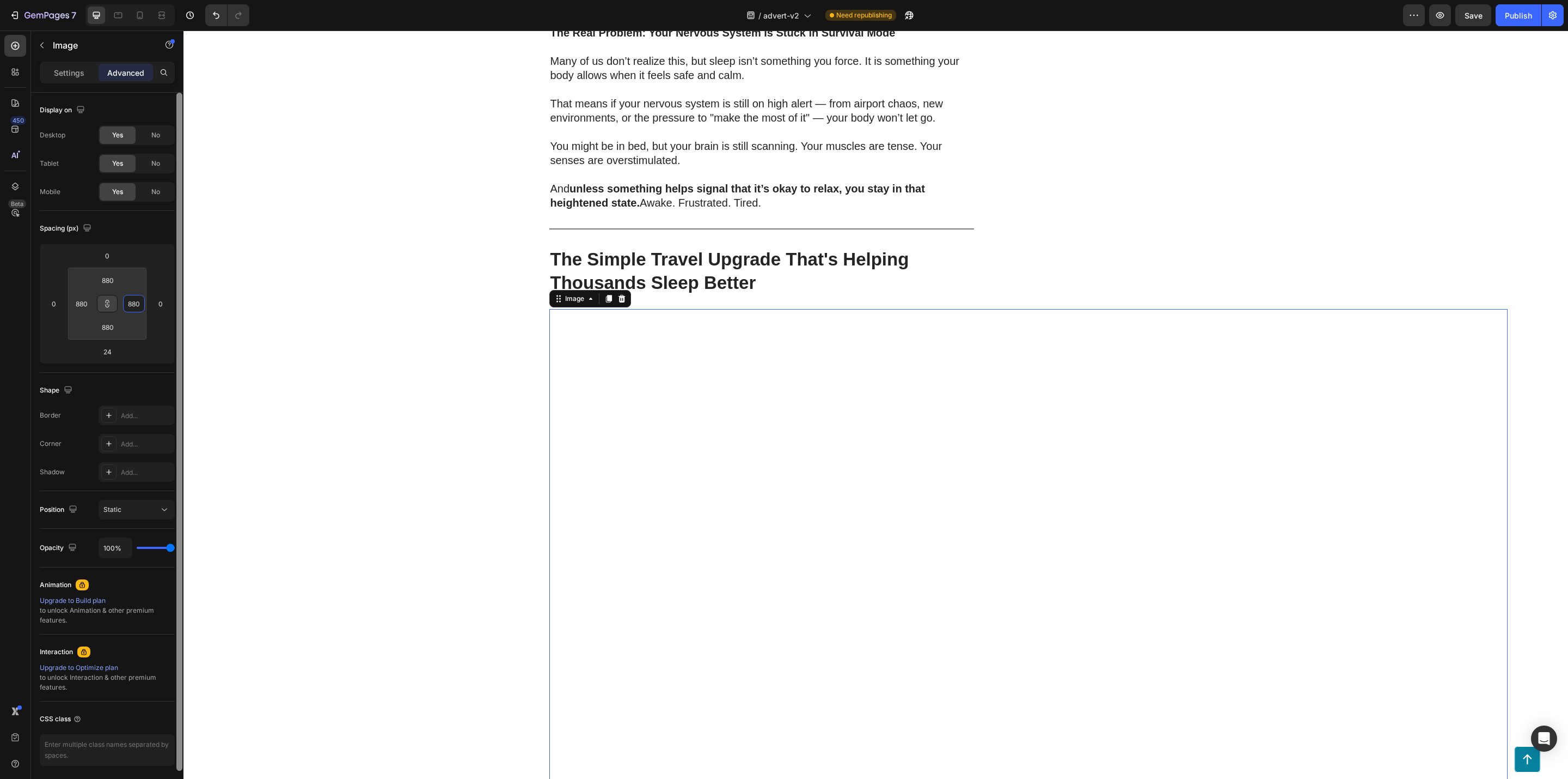
type input "80"
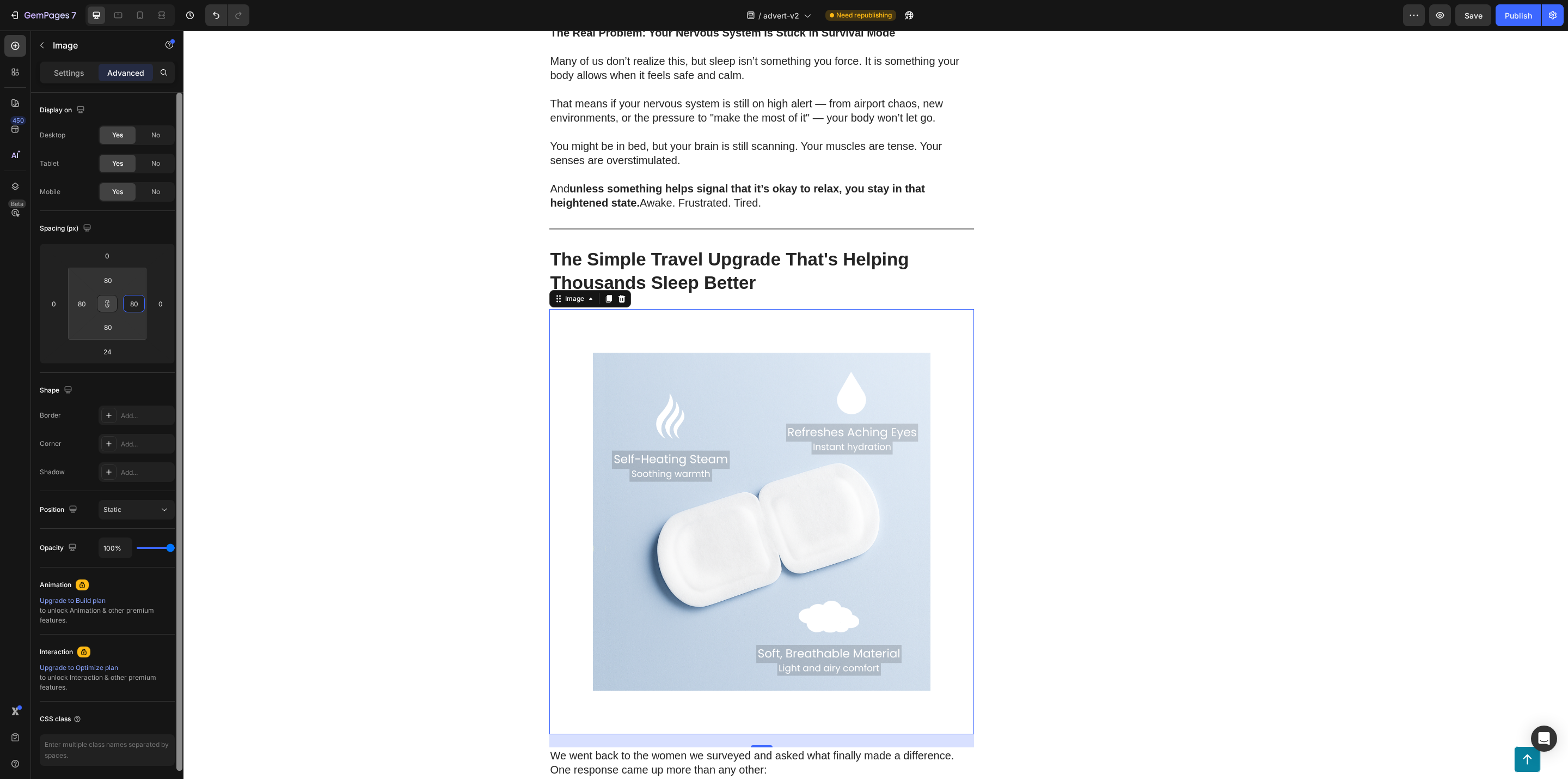
type input "0"
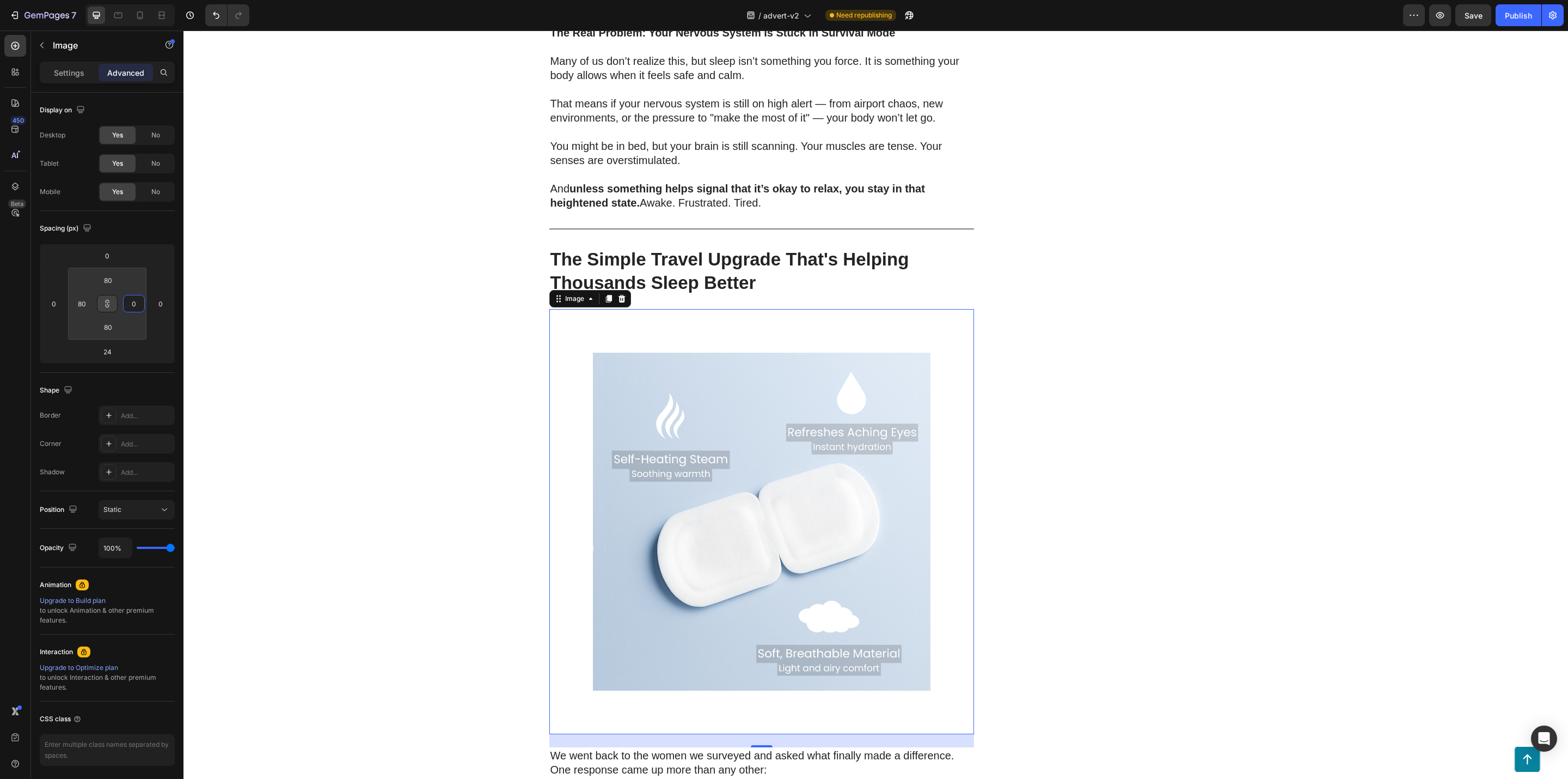
click at [352, 359] on div "200 Women Told Us How Bad Sleep Was Quietly Ruining Their Travels. One Small Up…" at bounding box center [876, 710] width 1385 height 4829
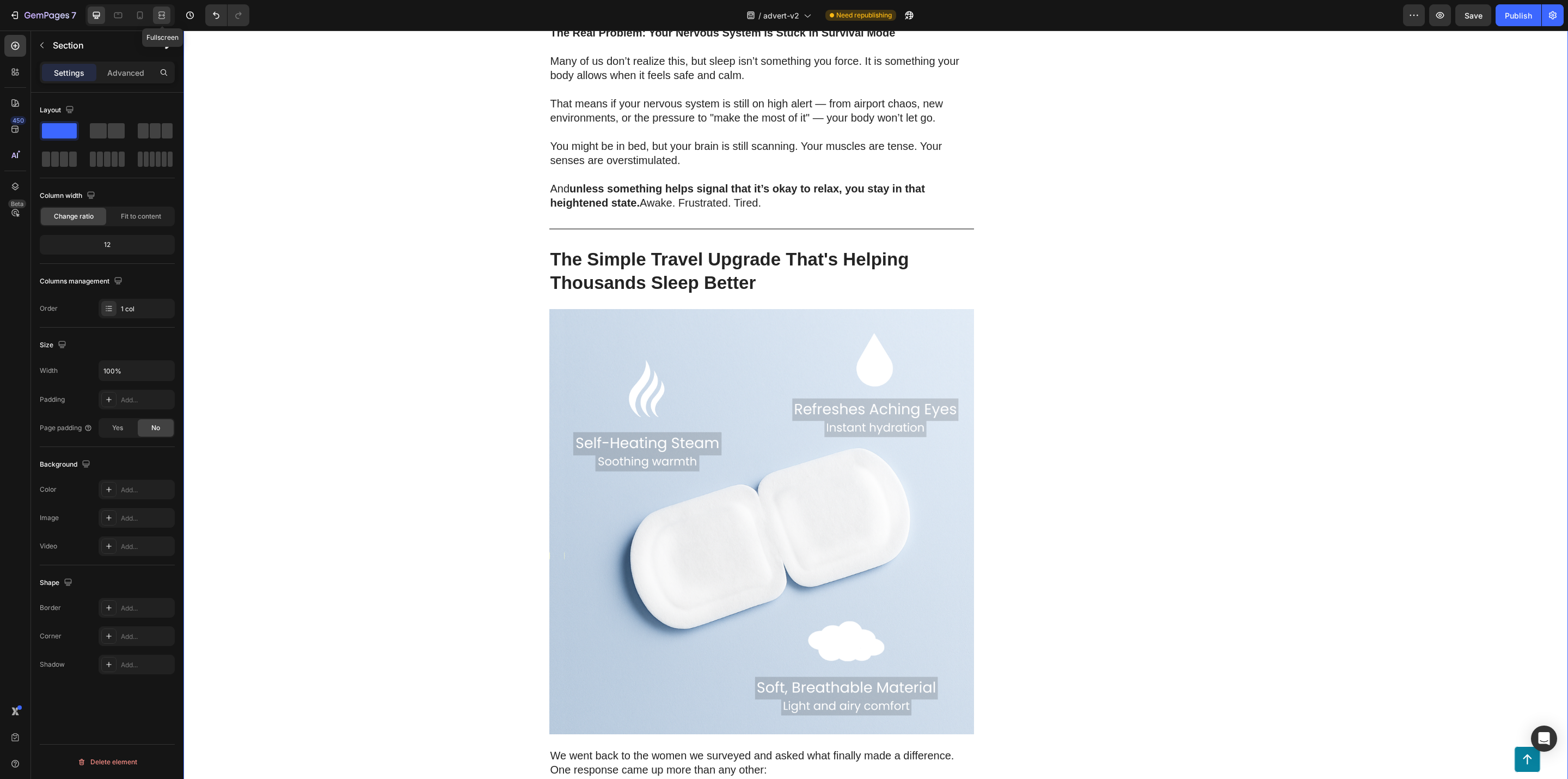
click at [162, 15] on icon at bounding box center [163, 15] width 3 height 3
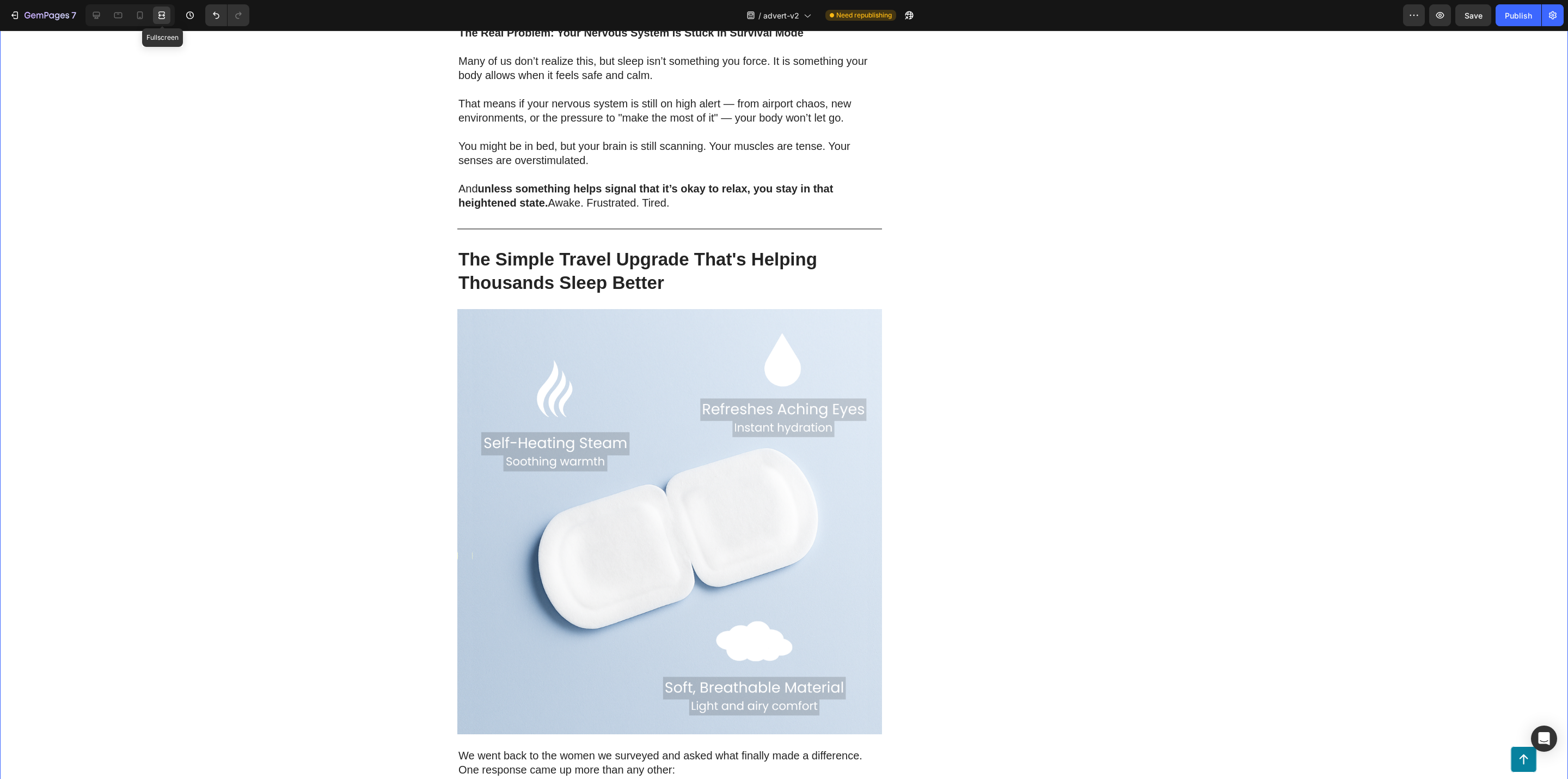
click at [163, 17] on icon at bounding box center [161, 15] width 11 height 11
click at [105, 20] on div at bounding box center [97, 16] width 18 height 18
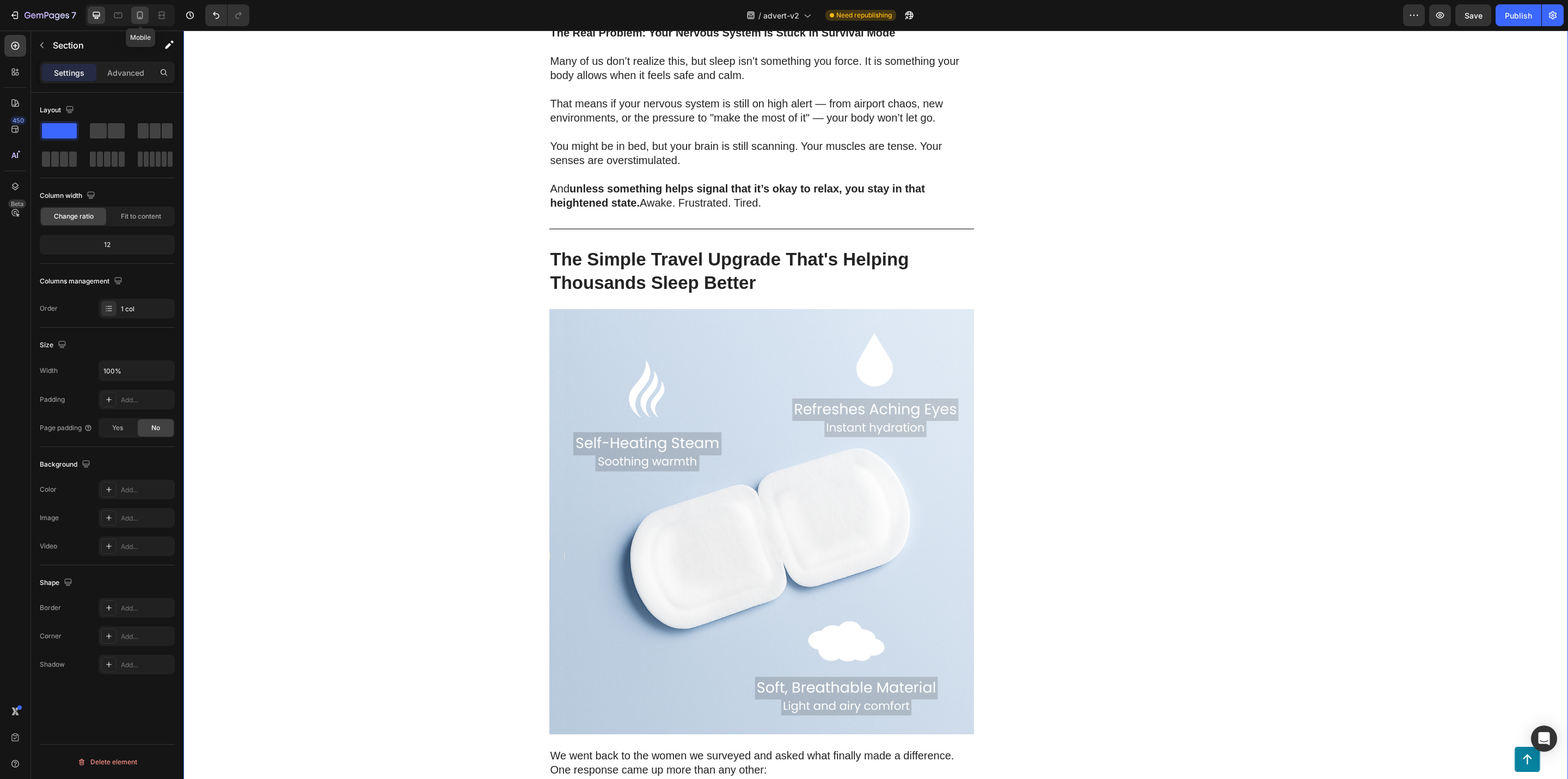
click at [142, 15] on icon at bounding box center [139, 15] width 11 height 11
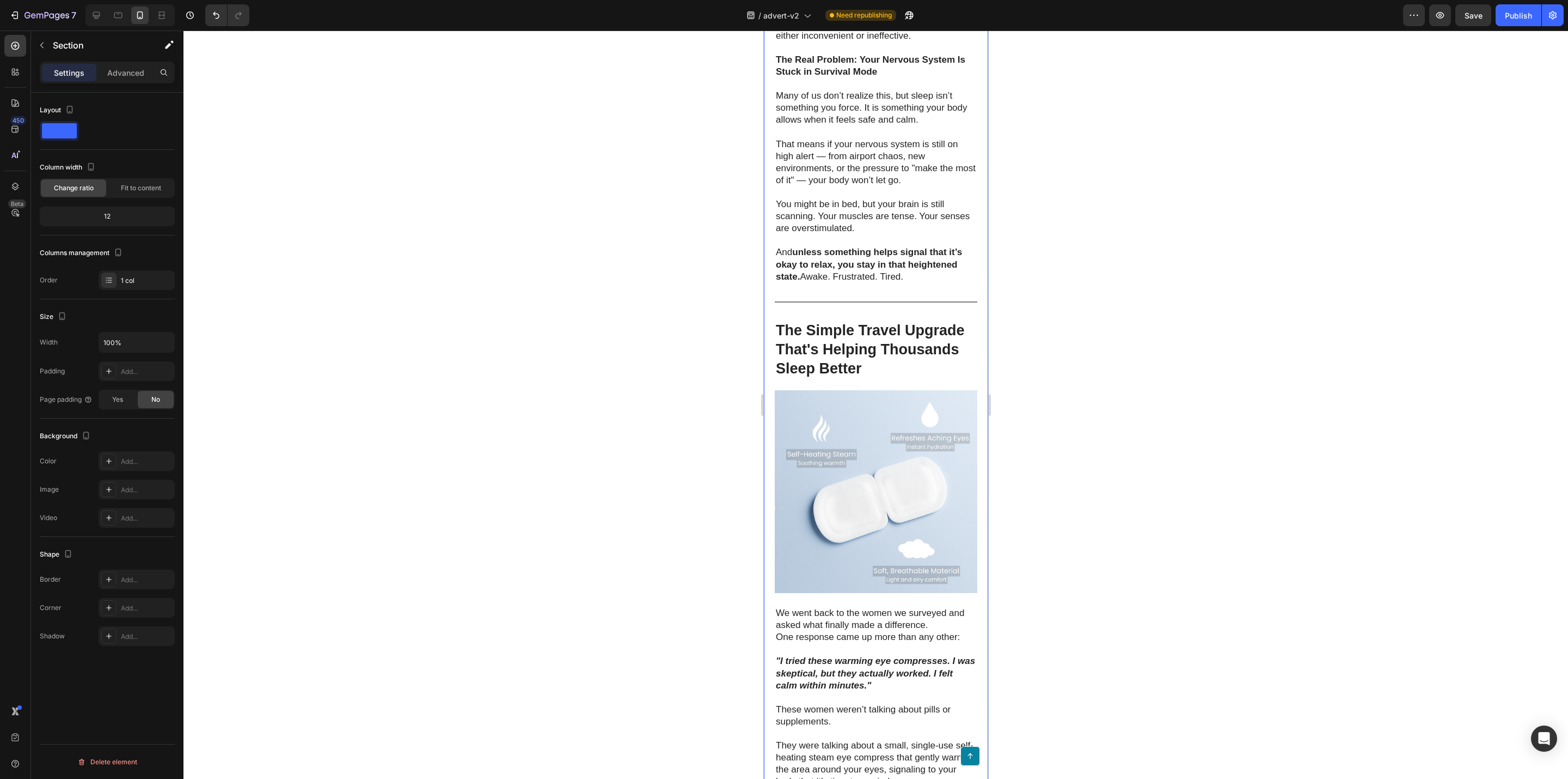
scroll to position [1961, 0]
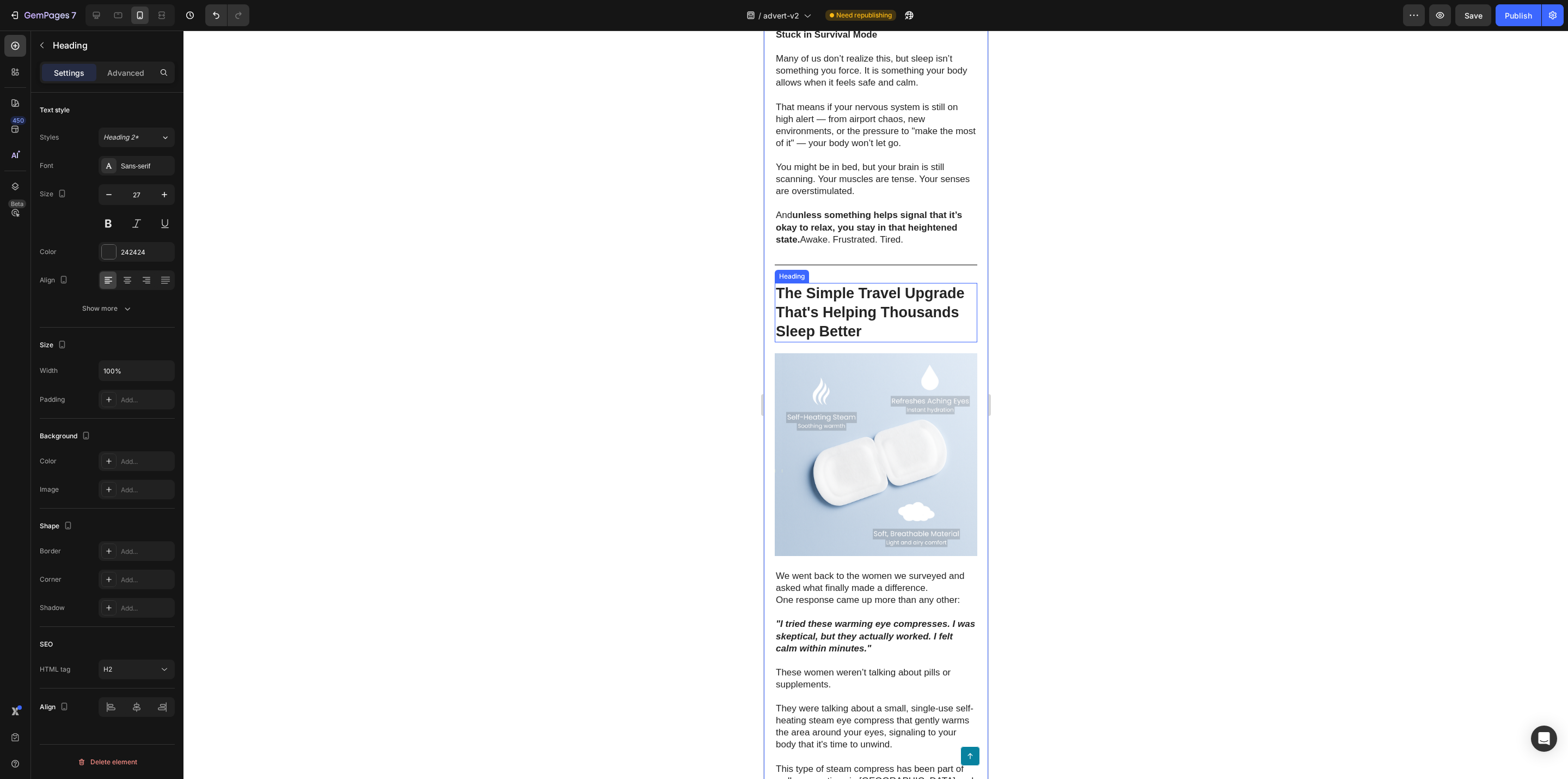
click at [861, 339] on strong "The Simple Travel Upgrade That's Helping Thousands Sleep Better" at bounding box center [869, 311] width 189 height 54
click at [109, 193] on icon "button" at bounding box center [109, 194] width 11 height 11
type input "26"
click at [125, 194] on input "26" at bounding box center [136, 195] width 36 height 20
click at [505, 286] on div at bounding box center [876, 404] width 1385 height 748
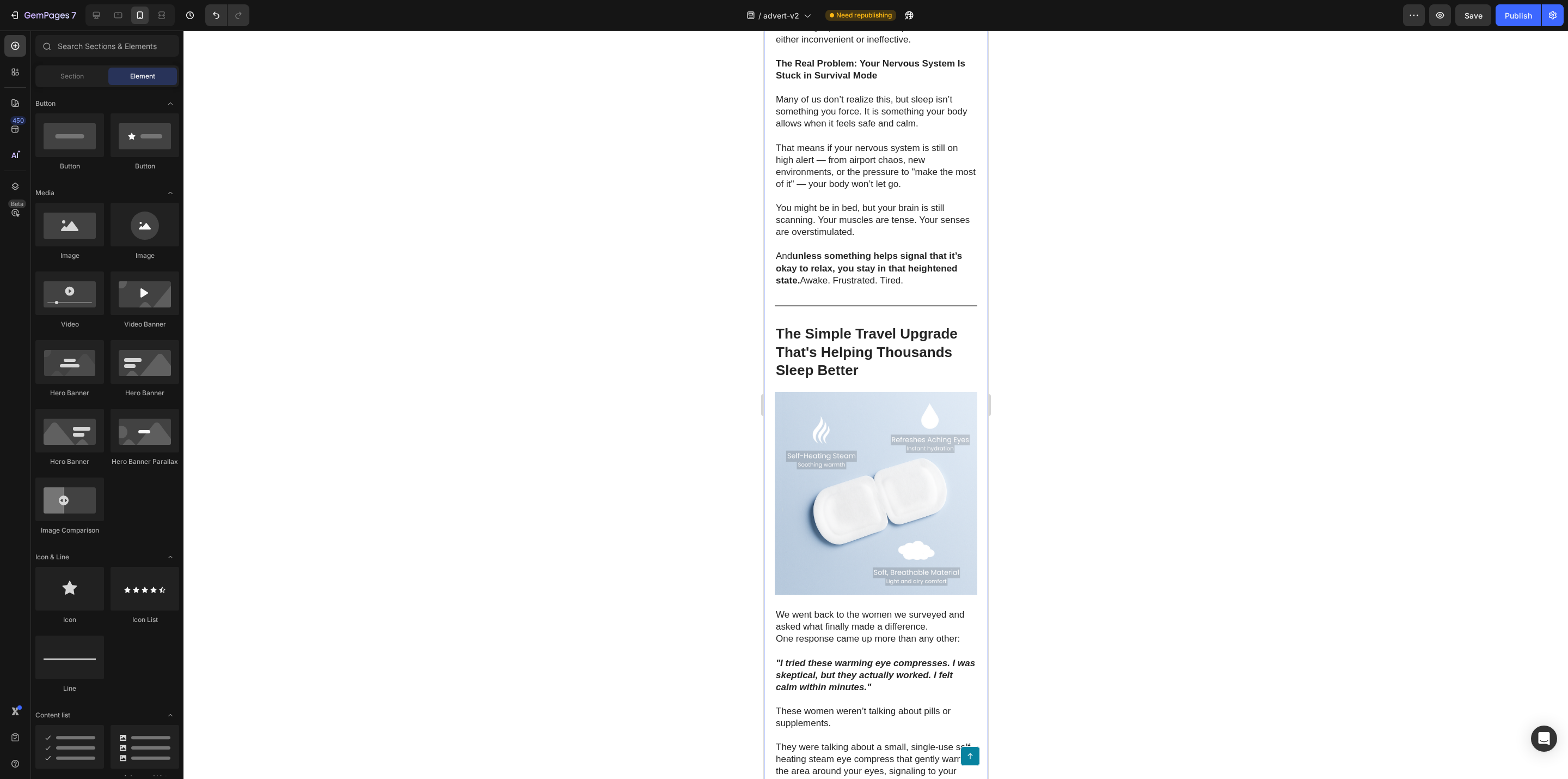
scroll to position [1880, 0]
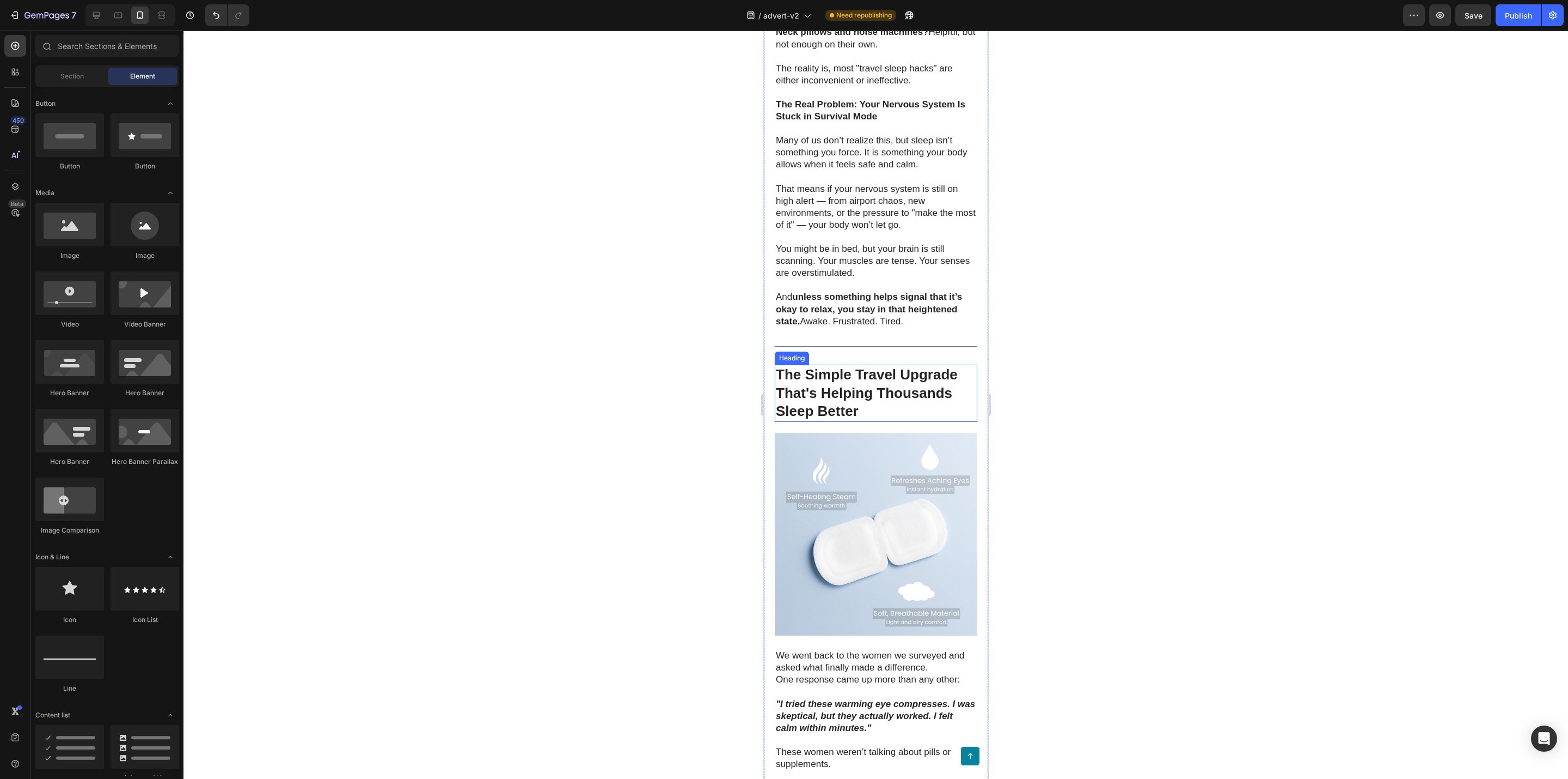
click at [911, 419] on strong "The Simple Travel Upgrade That's Helping Thousands Sleep Better" at bounding box center [867, 392] width 182 height 53
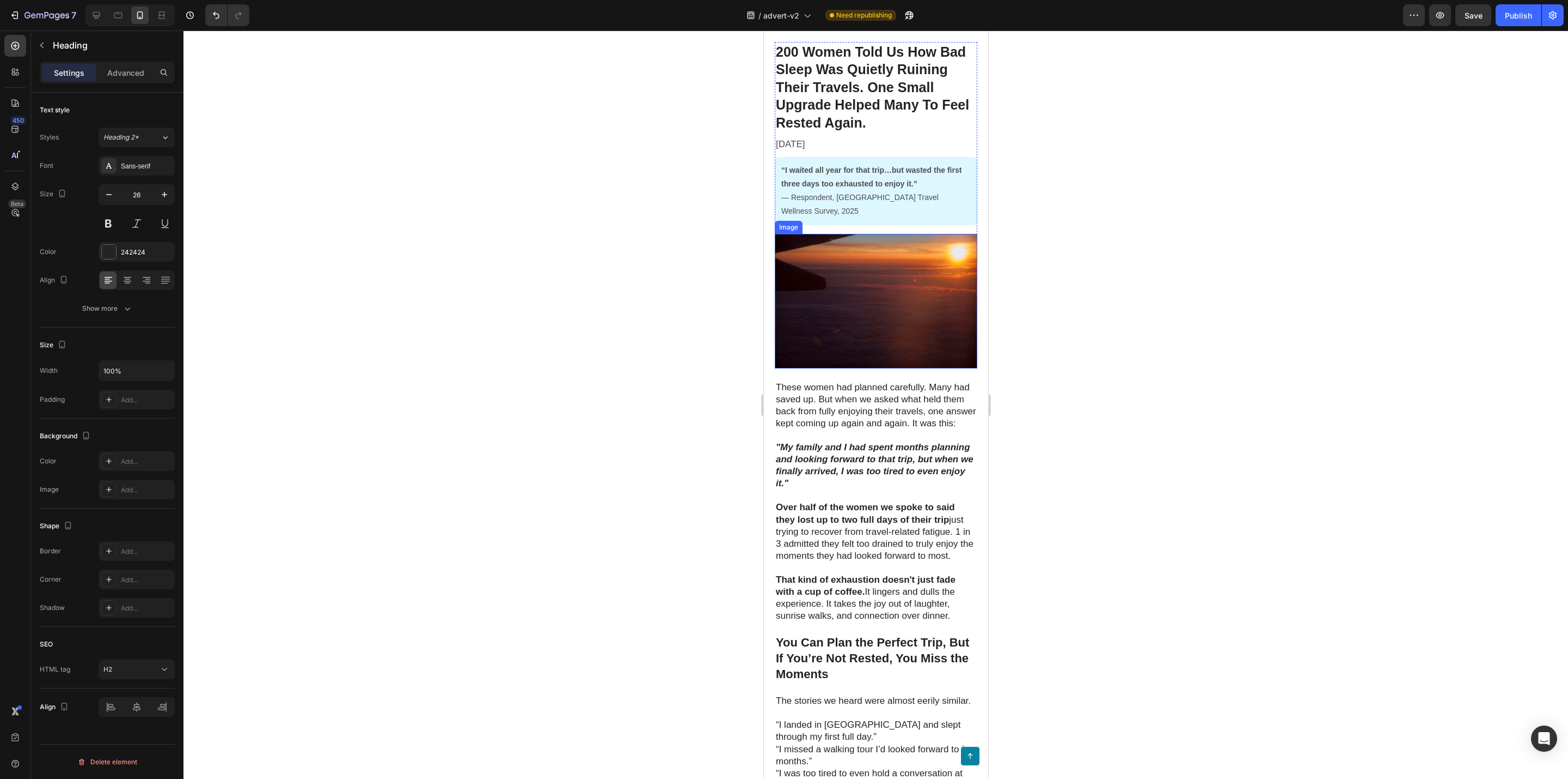
scroll to position [0, 0]
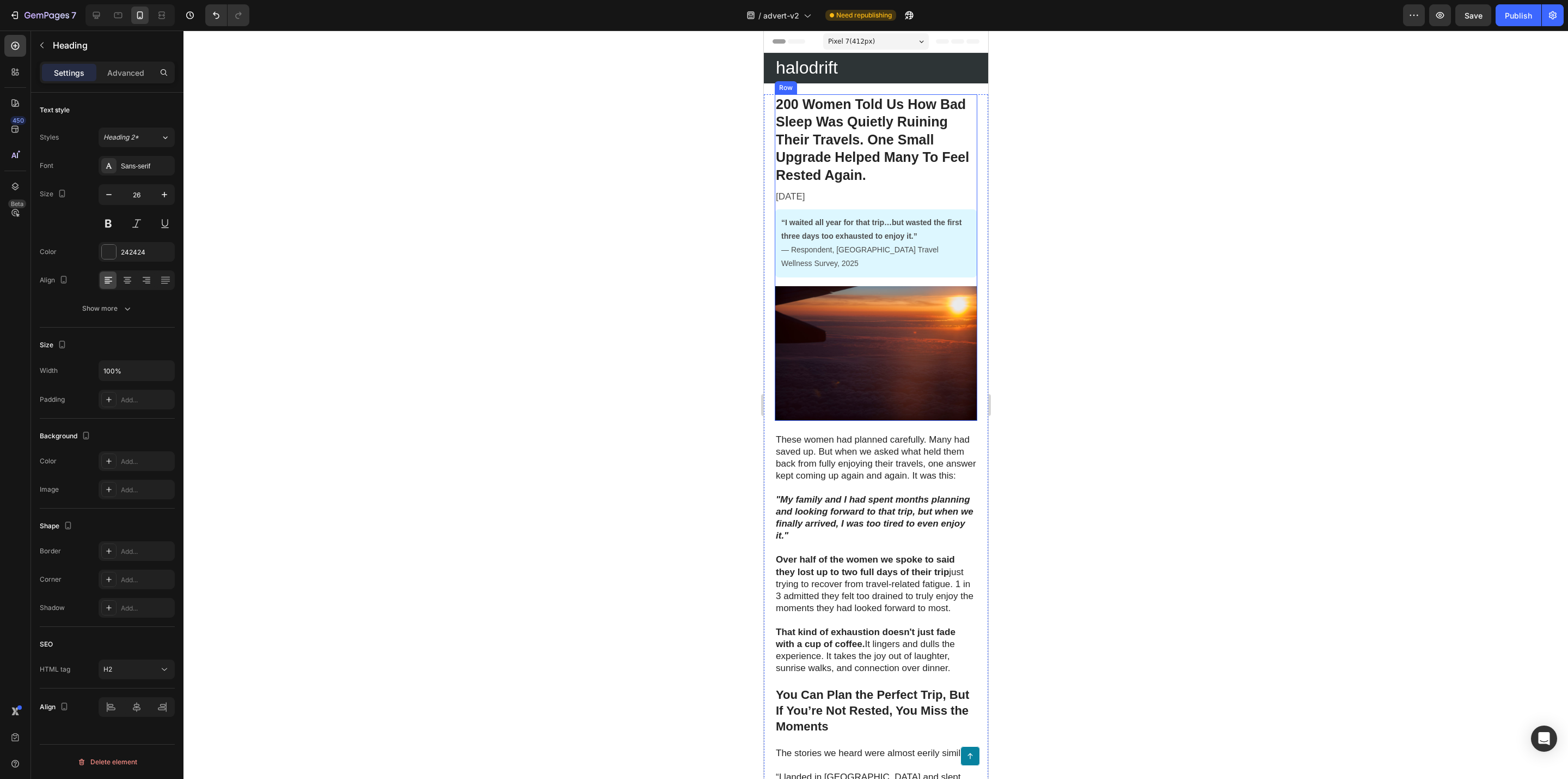
click at [845, 260] on p "“I waited all year for that trip…but wasted the first three days too exhausted …" at bounding box center [875, 243] width 190 height 55
click at [107, 72] on div "Advanced" at bounding box center [125, 72] width 54 height 18
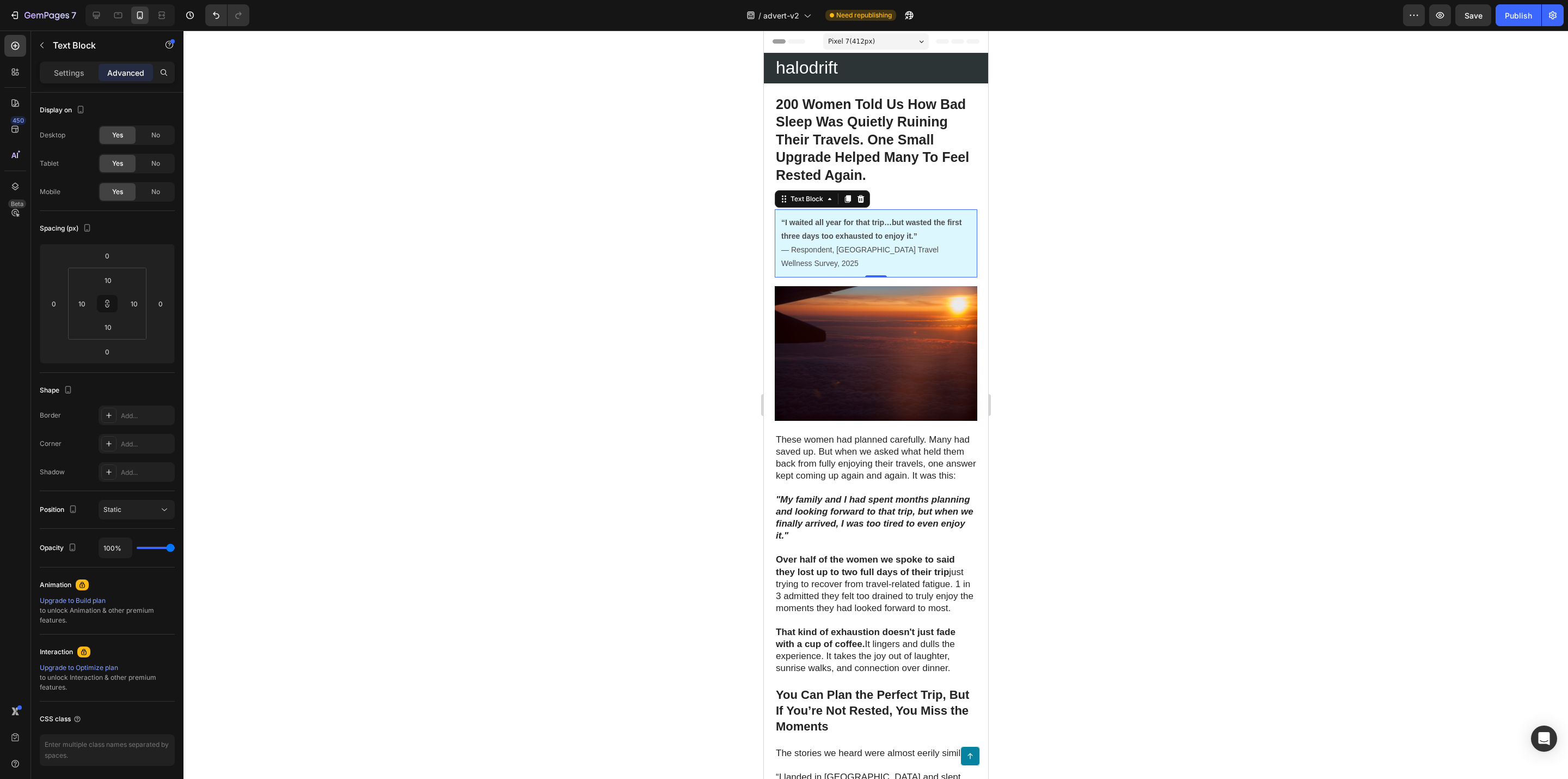
click at [911, 265] on p "“I waited all year for that trip…but wasted the first three days too exhausted …" at bounding box center [875, 243] width 190 height 55
click at [703, 231] on div at bounding box center [876, 404] width 1385 height 748
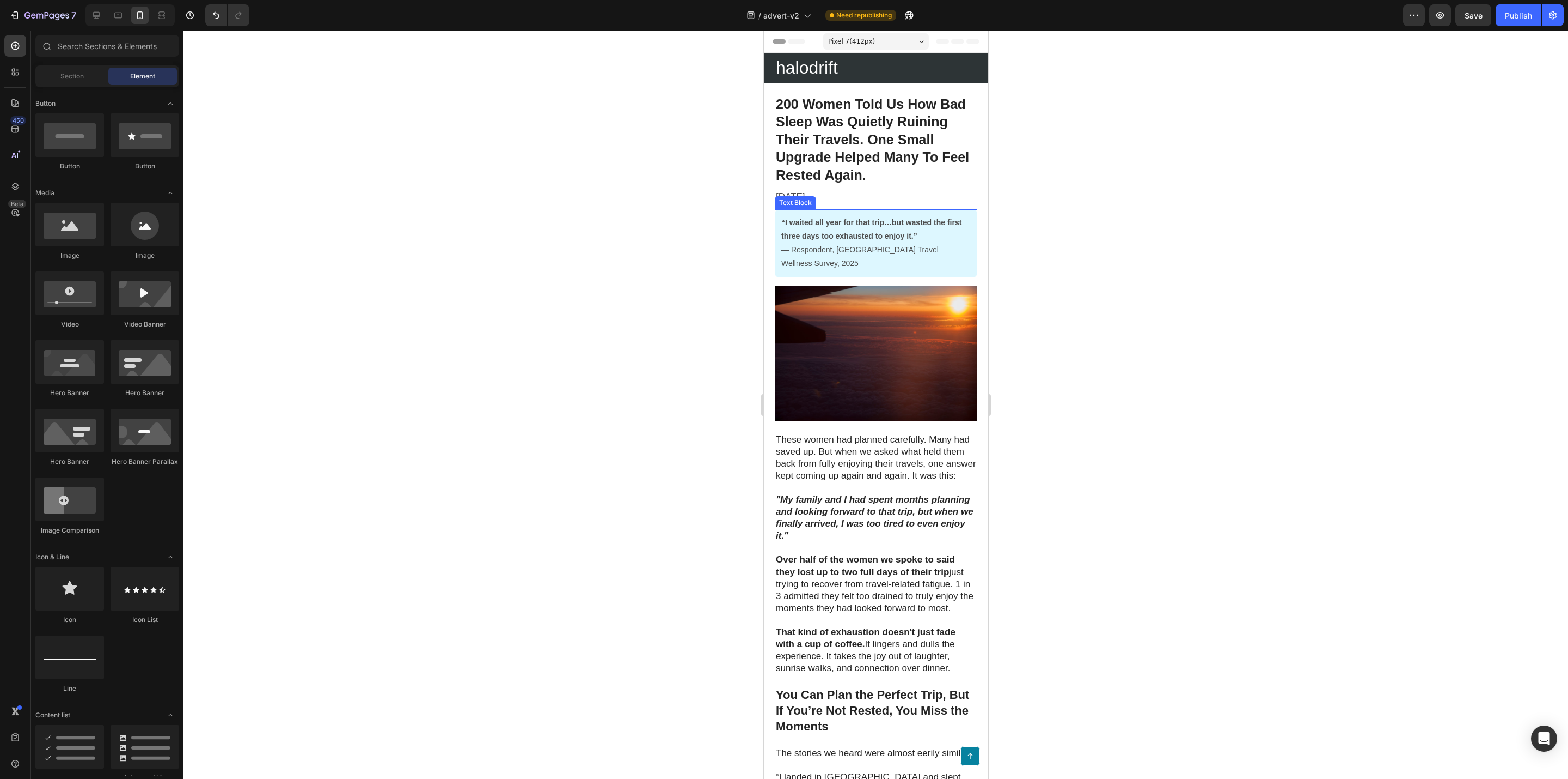
click at [861, 254] on p "“I waited all year for that trip…but wasted the first three days too exhausted …" at bounding box center [875, 243] width 190 height 55
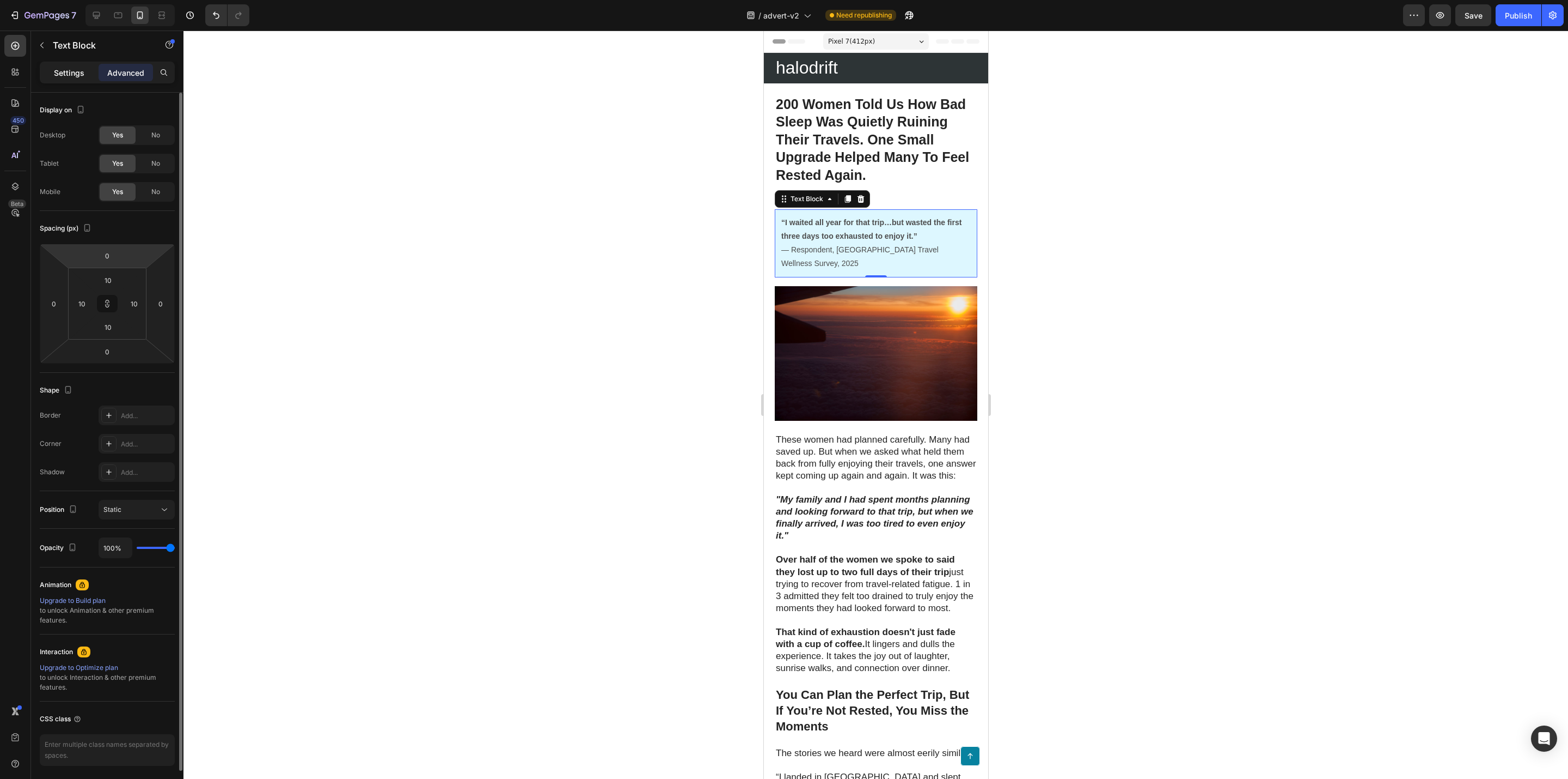
click at [60, 74] on p "Settings" at bounding box center [69, 73] width 31 height 12
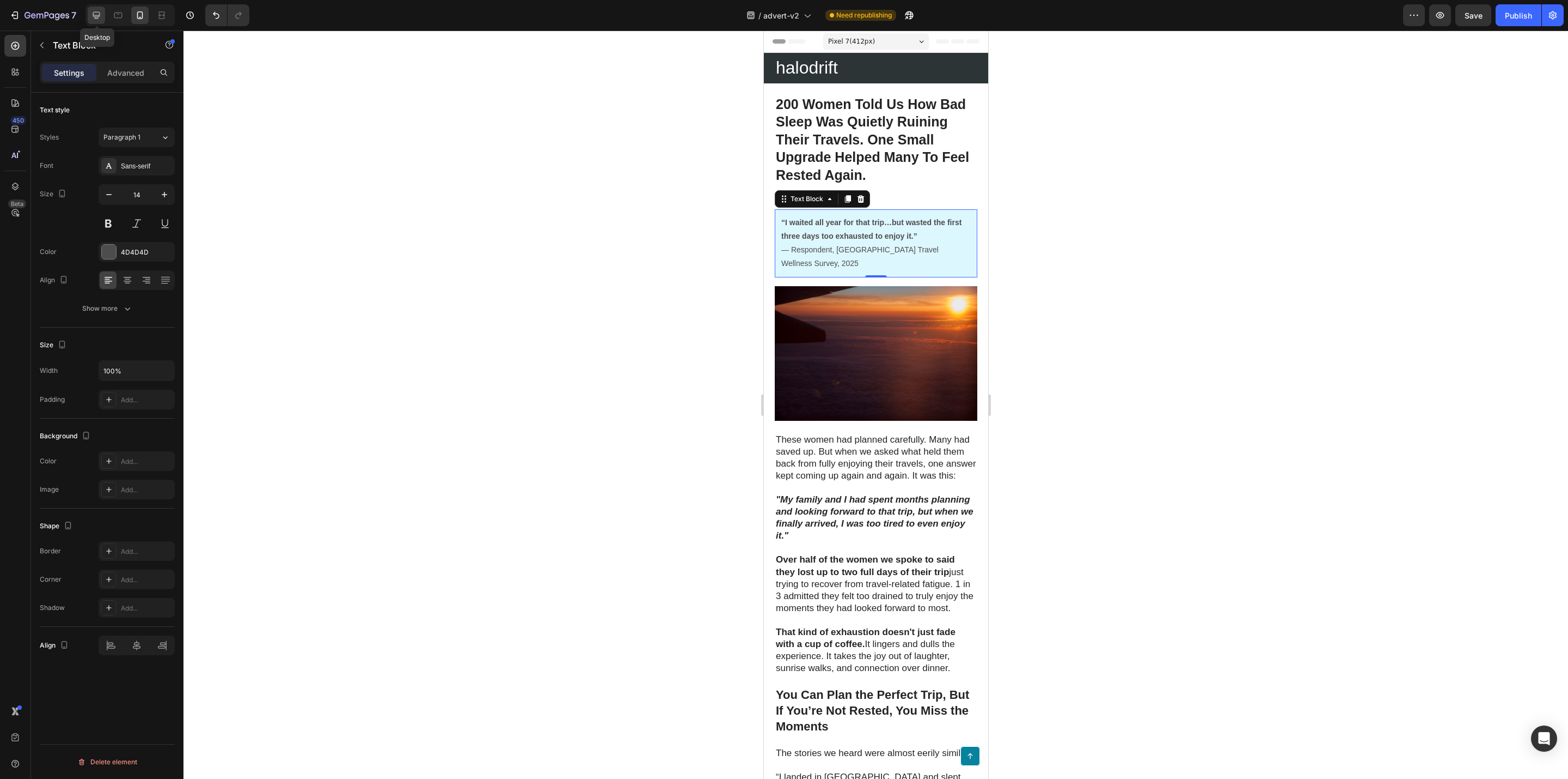
click at [92, 20] on icon at bounding box center [96, 15] width 11 height 11
type input "16"
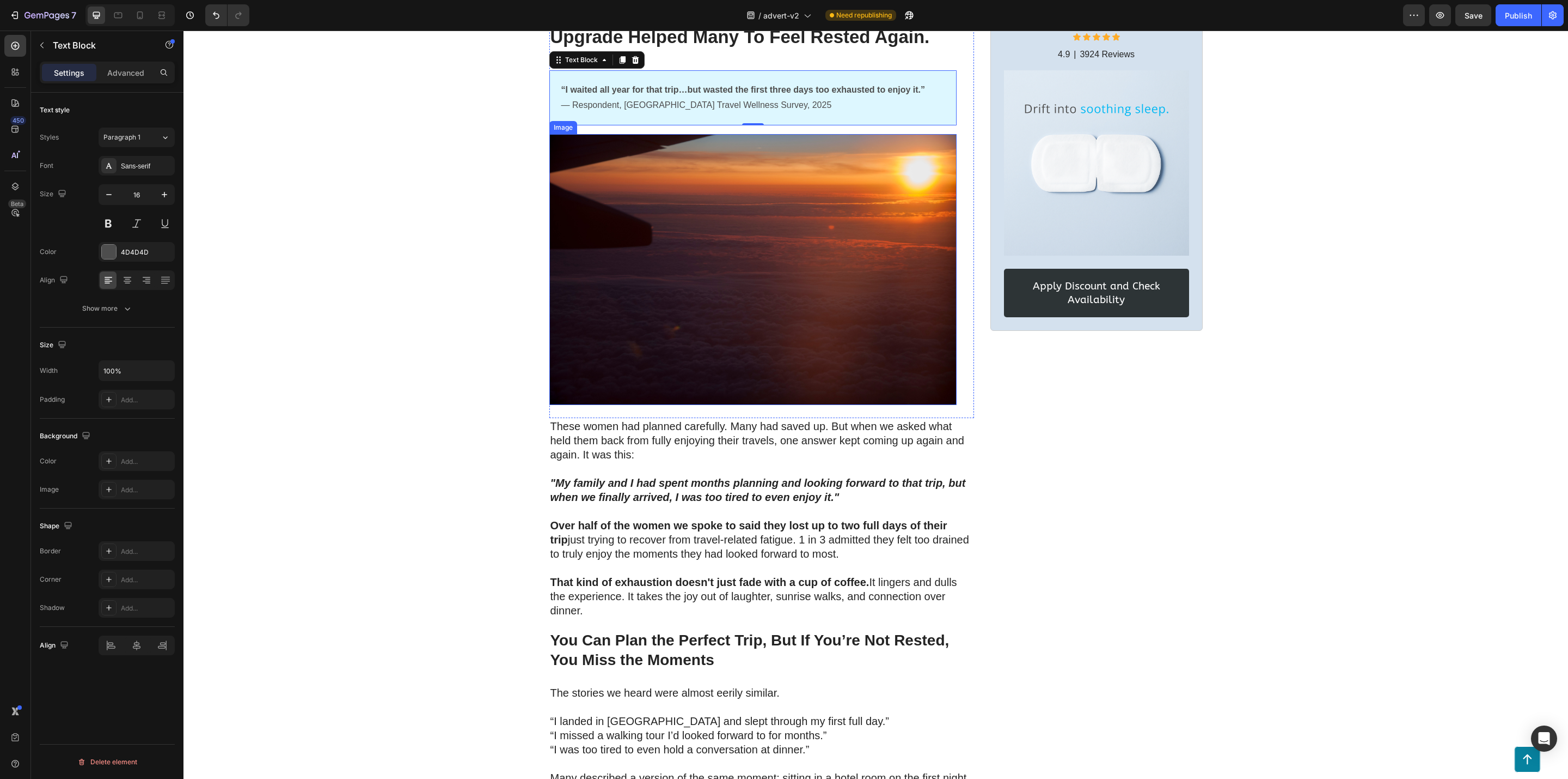
scroll to position [128, 0]
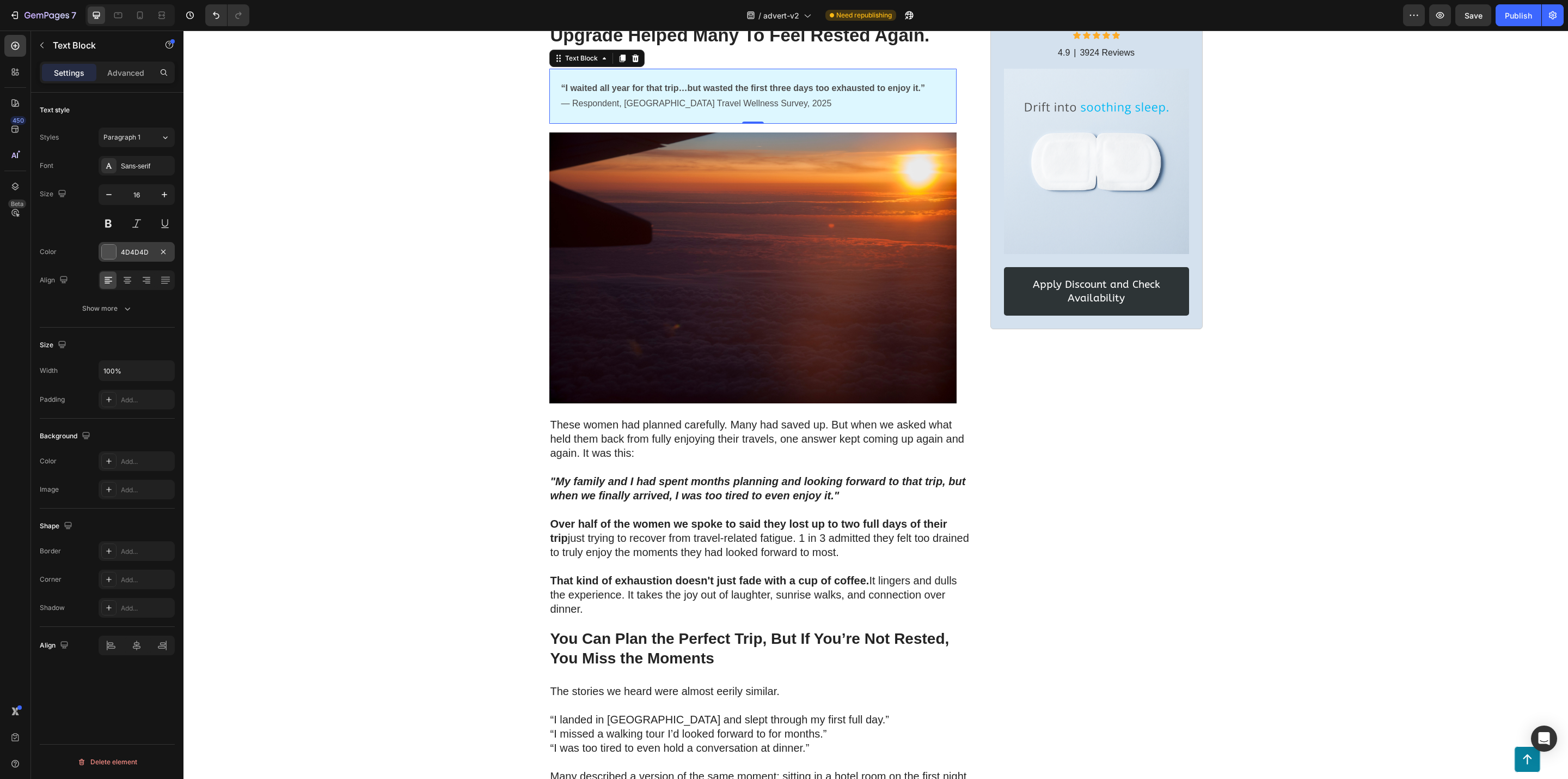
click at [115, 257] on div at bounding box center [109, 251] width 14 height 14
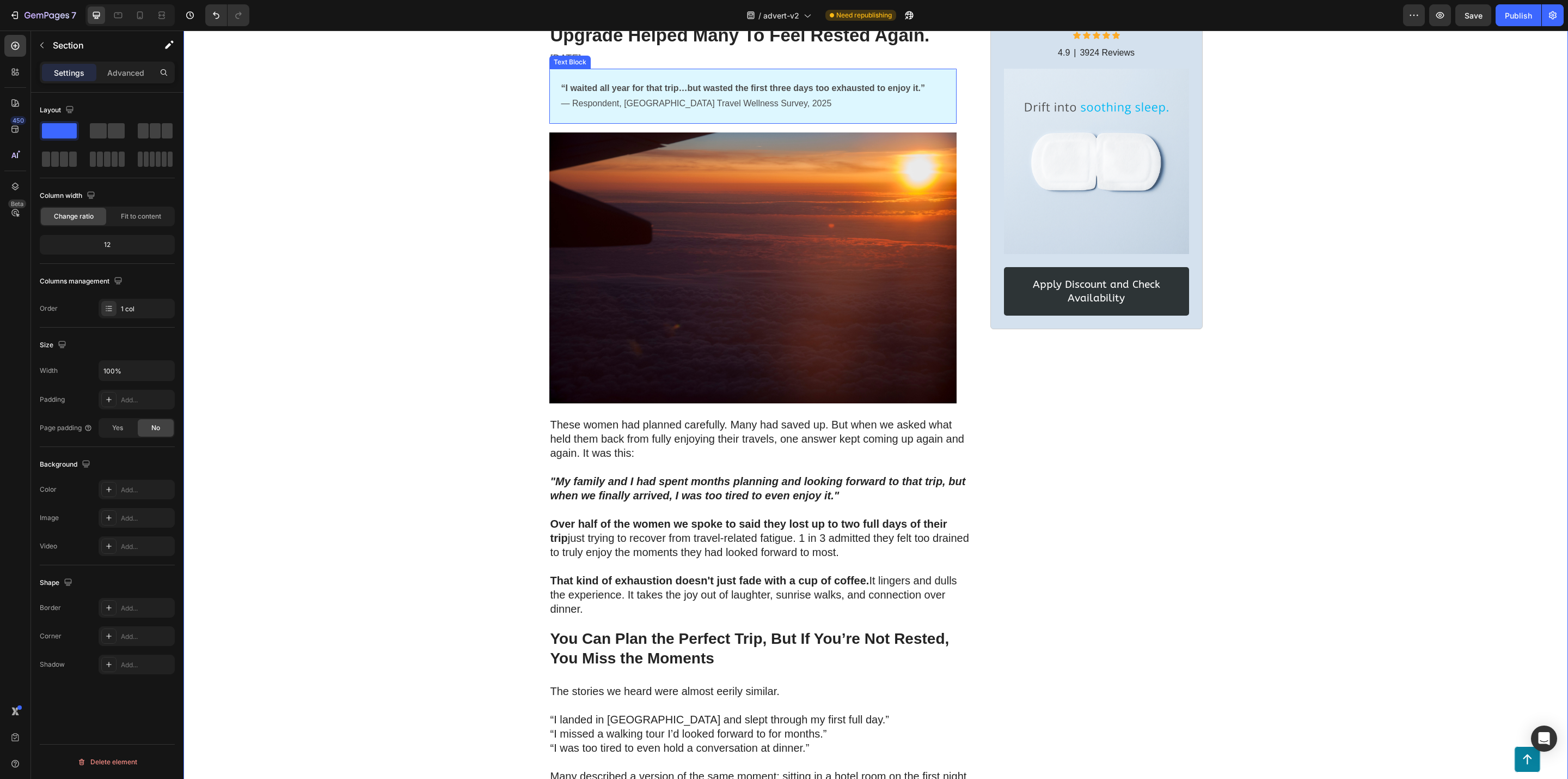
click at [674, 108] on p "“I waited all year for that trip…but wasted the first three days too exhausted …" at bounding box center [753, 97] width 383 height 32
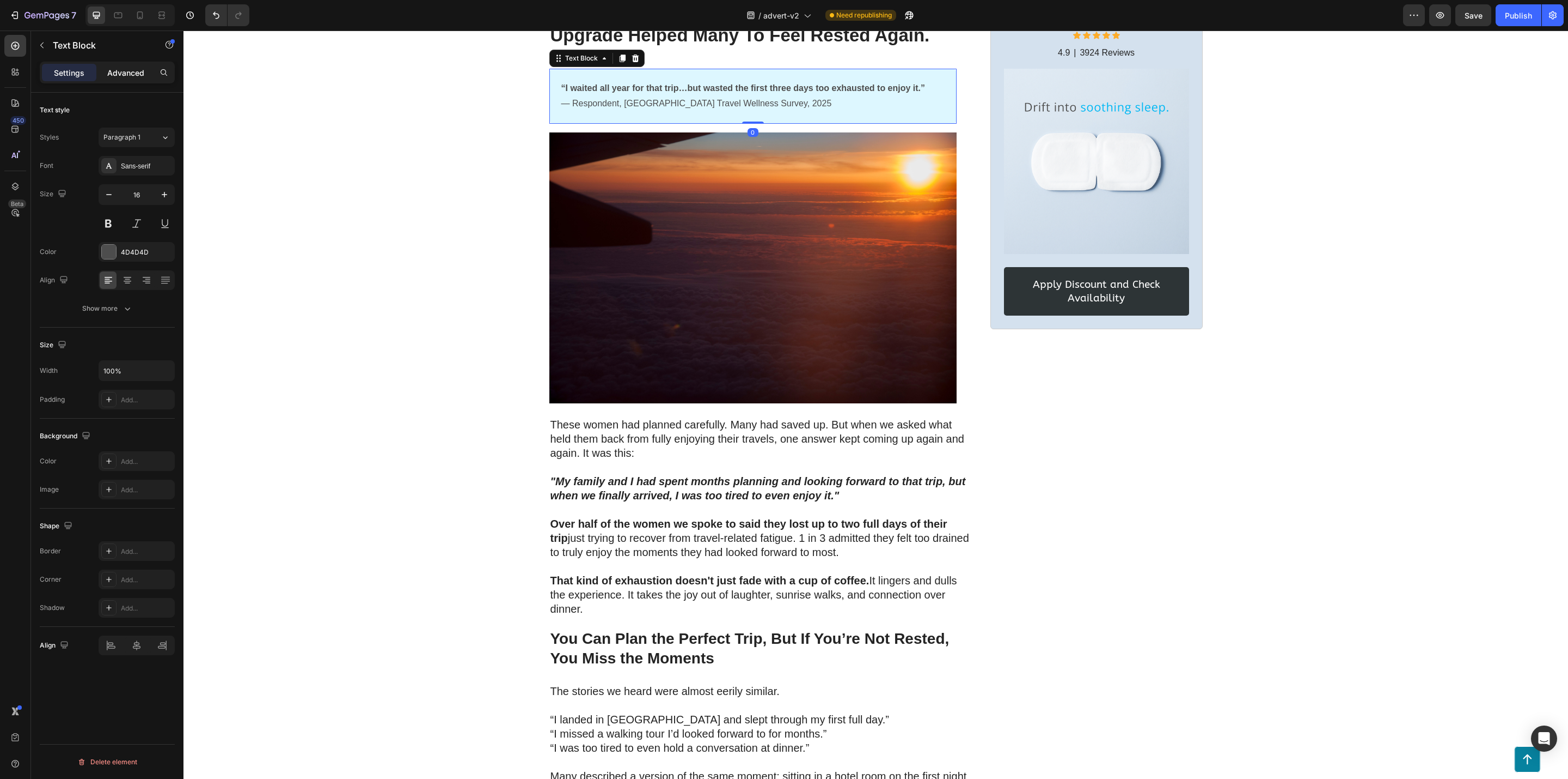
click at [124, 75] on p "Advanced" at bounding box center [125, 73] width 37 height 12
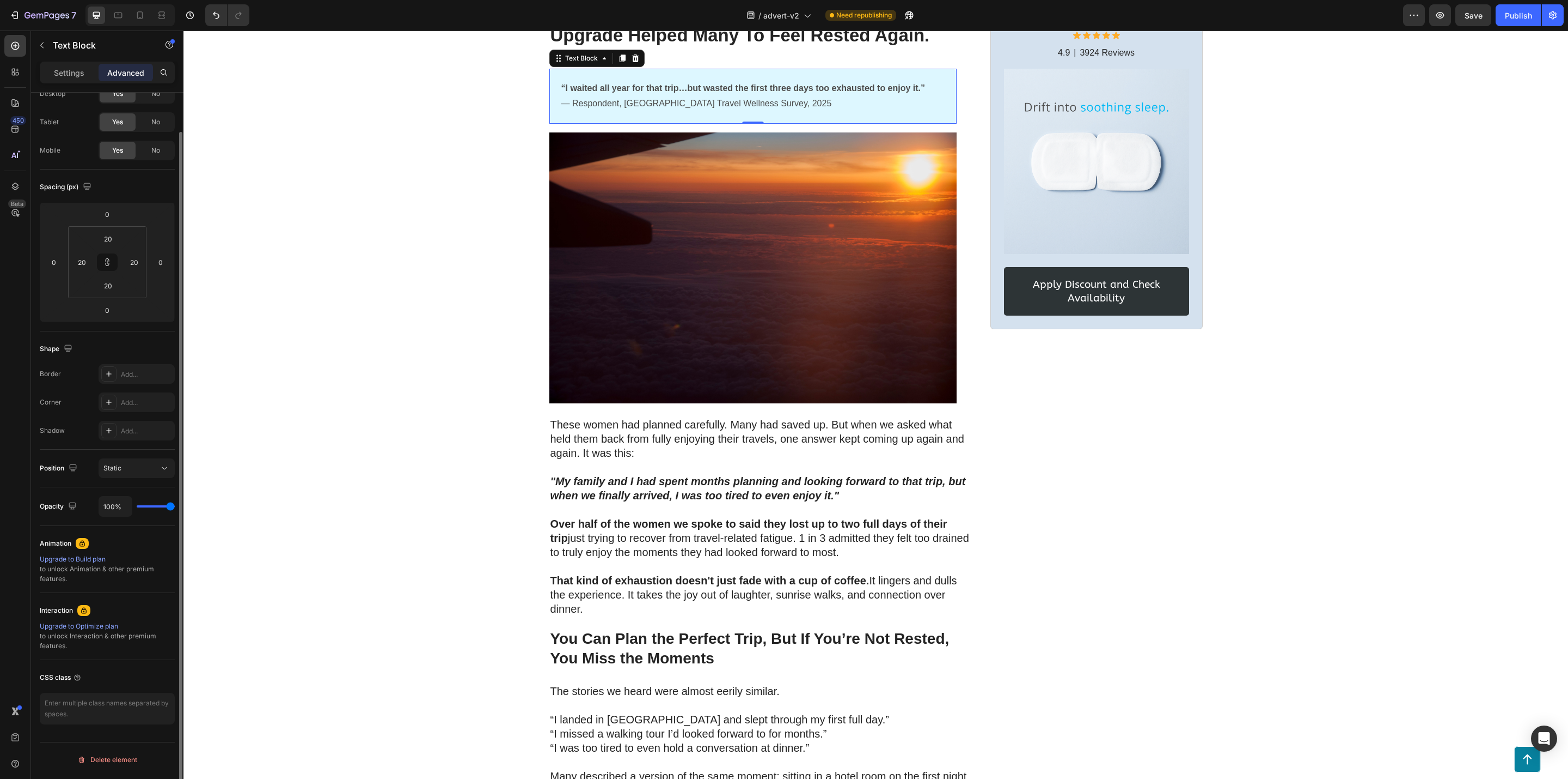
scroll to position [0, 0]
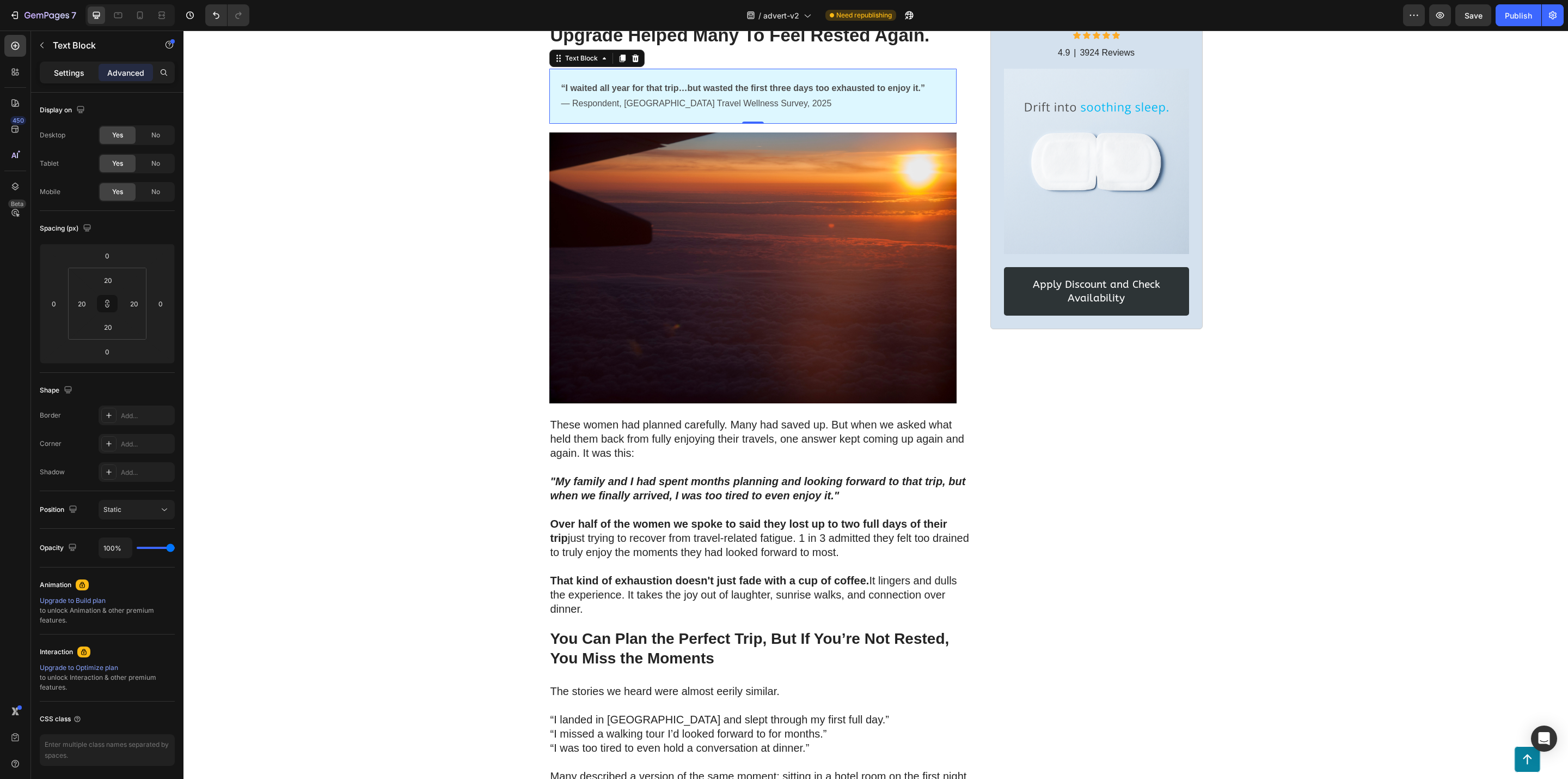
click at [73, 70] on p "Settings" at bounding box center [69, 73] width 31 height 12
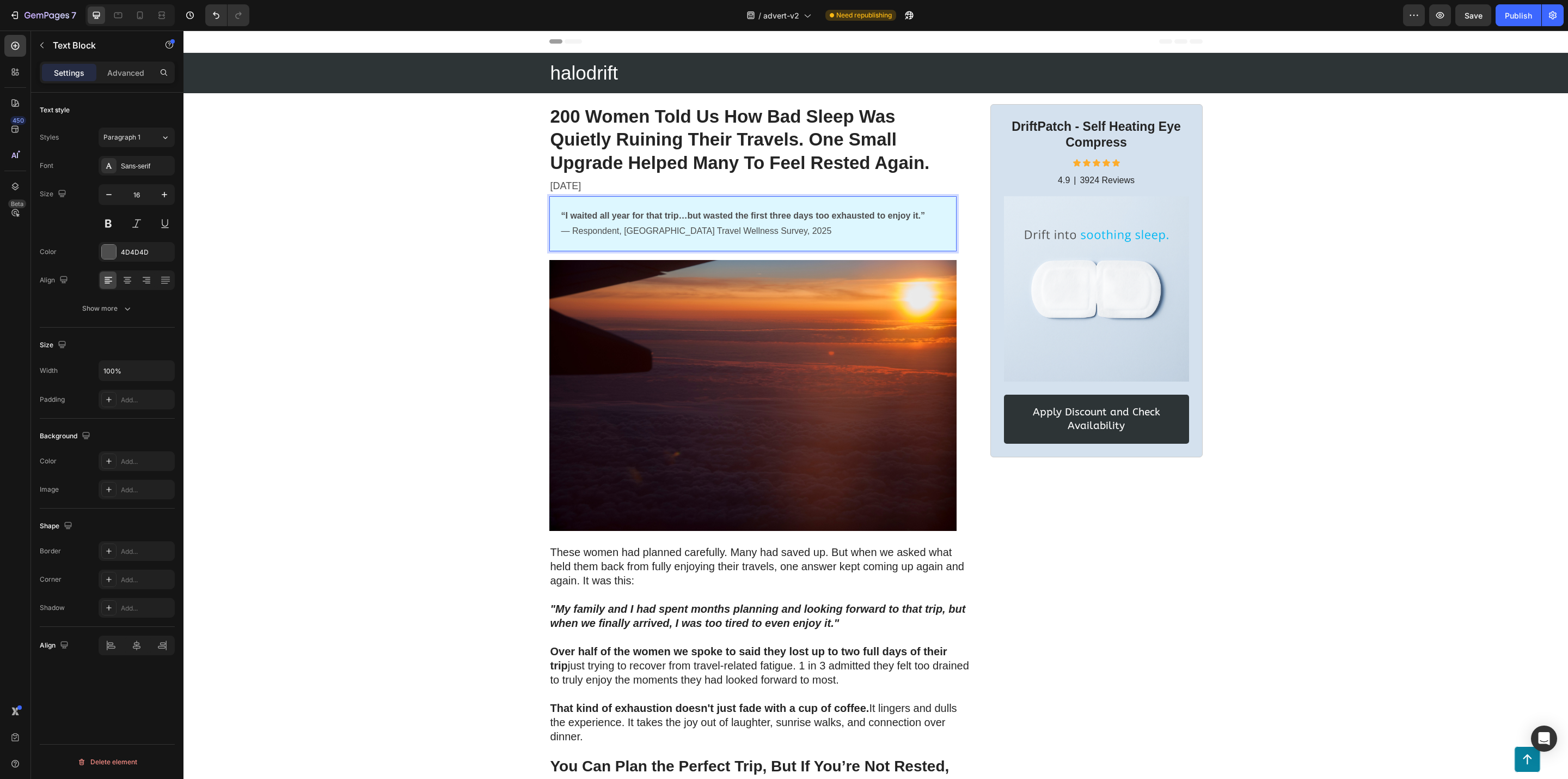
click at [856, 232] on p "“I waited all year for that trip…but wasted the first three days too exhausted …" at bounding box center [753, 224] width 383 height 32
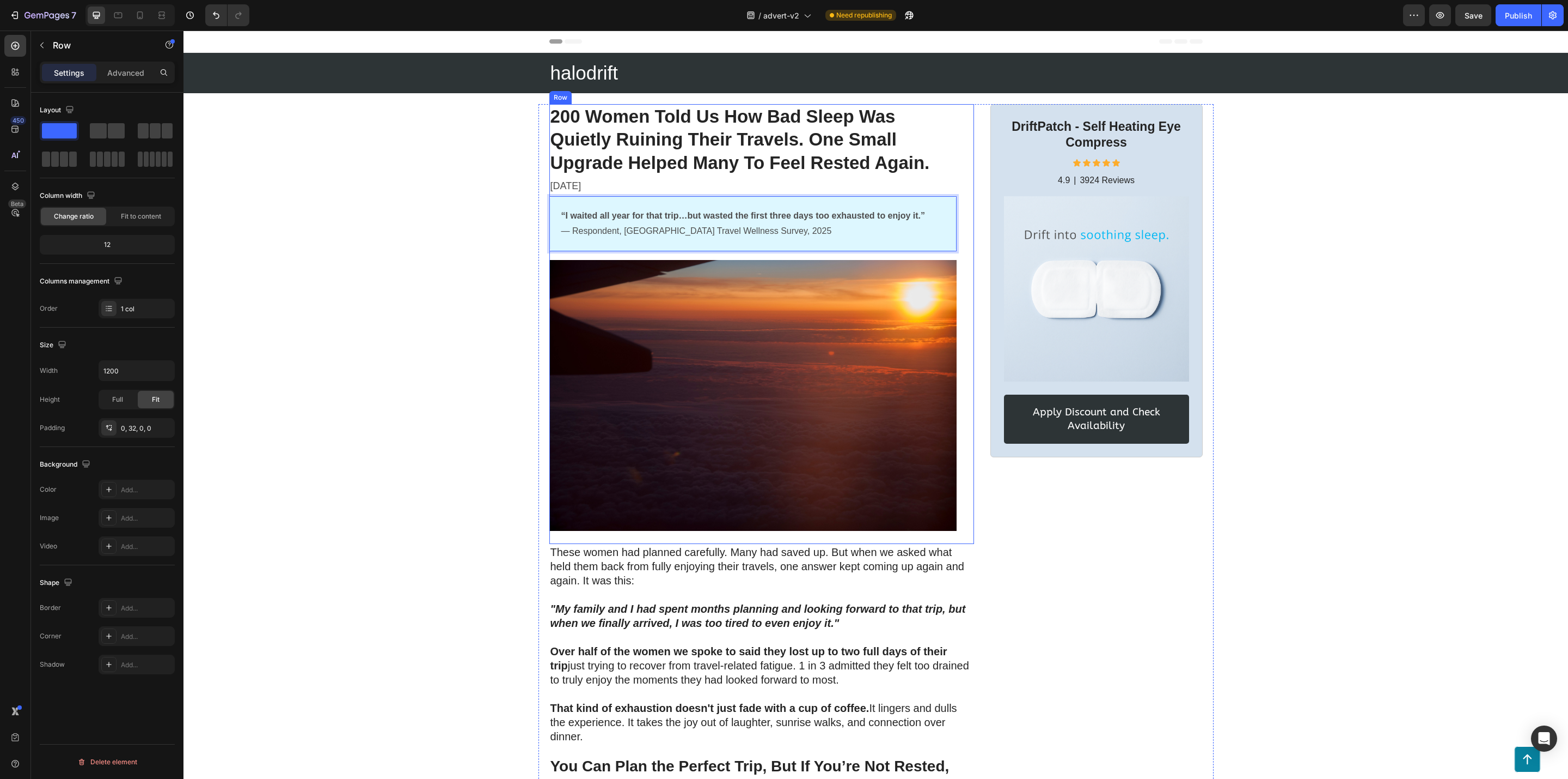
click at [962, 221] on div "200 Women Told Us How Bad Sleep Was Quietly Ruining Their Travels. One Small Up…" at bounding box center [762, 323] width 425 height 440
click at [887, 230] on p "“I waited all year for that trip…but wasted the first three days too exhausted …" at bounding box center [753, 224] width 383 height 32
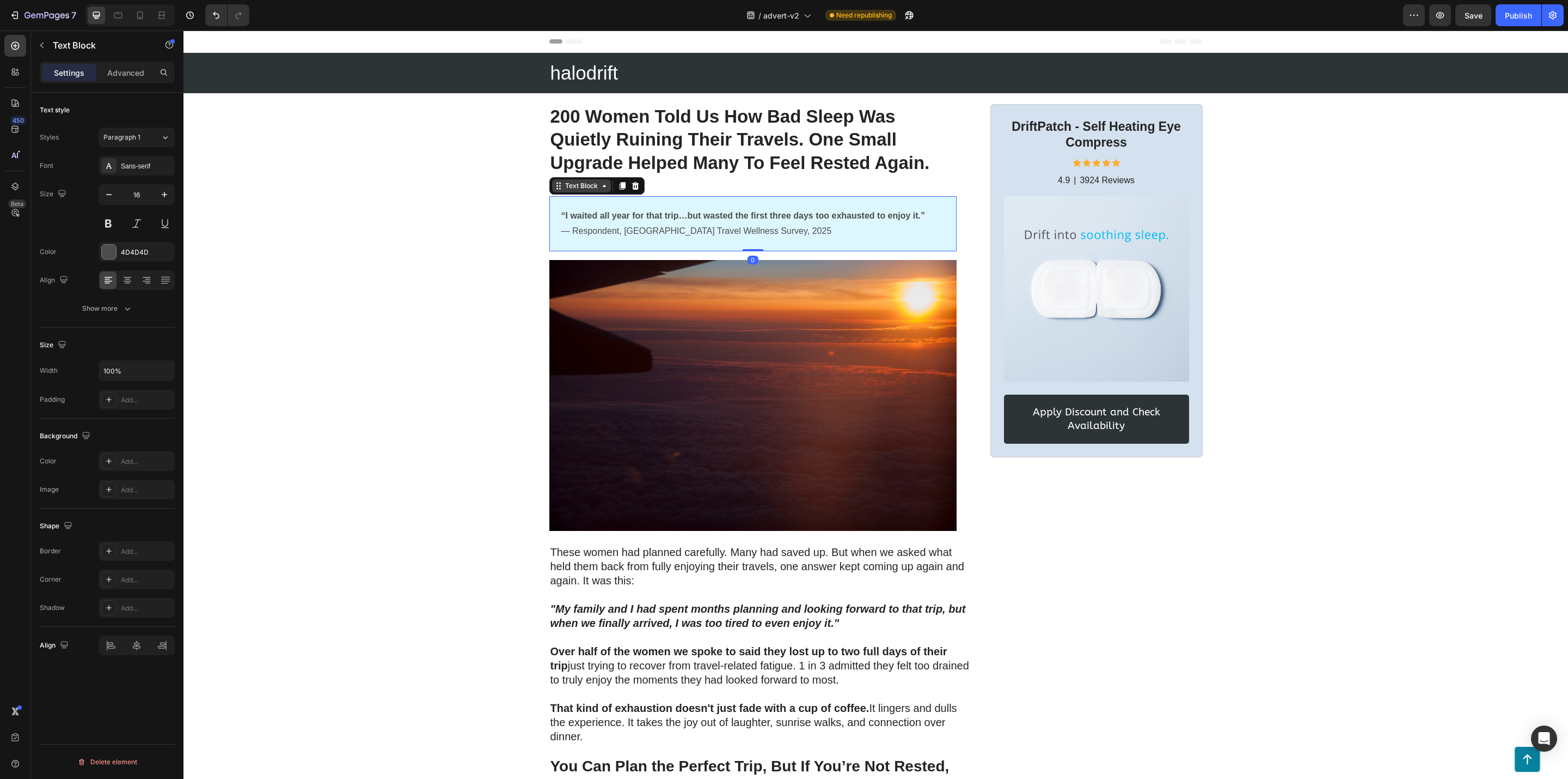
click at [554, 189] on icon at bounding box center [558, 186] width 9 height 9
click at [600, 190] on icon at bounding box center [604, 186] width 9 height 9
click at [110, 254] on div at bounding box center [109, 251] width 14 height 14
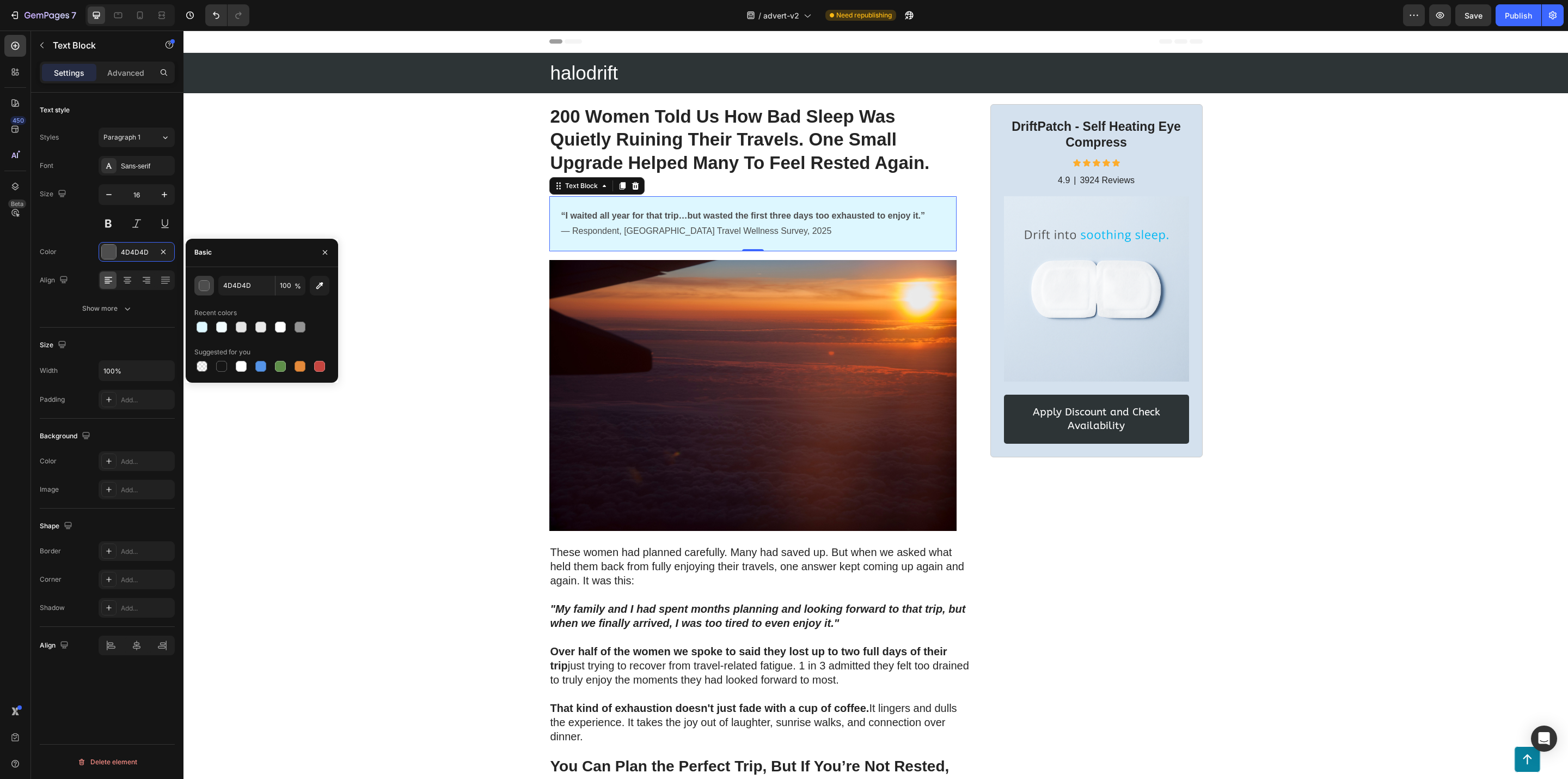
click at [206, 281] on div "button" at bounding box center [205, 286] width 11 height 11
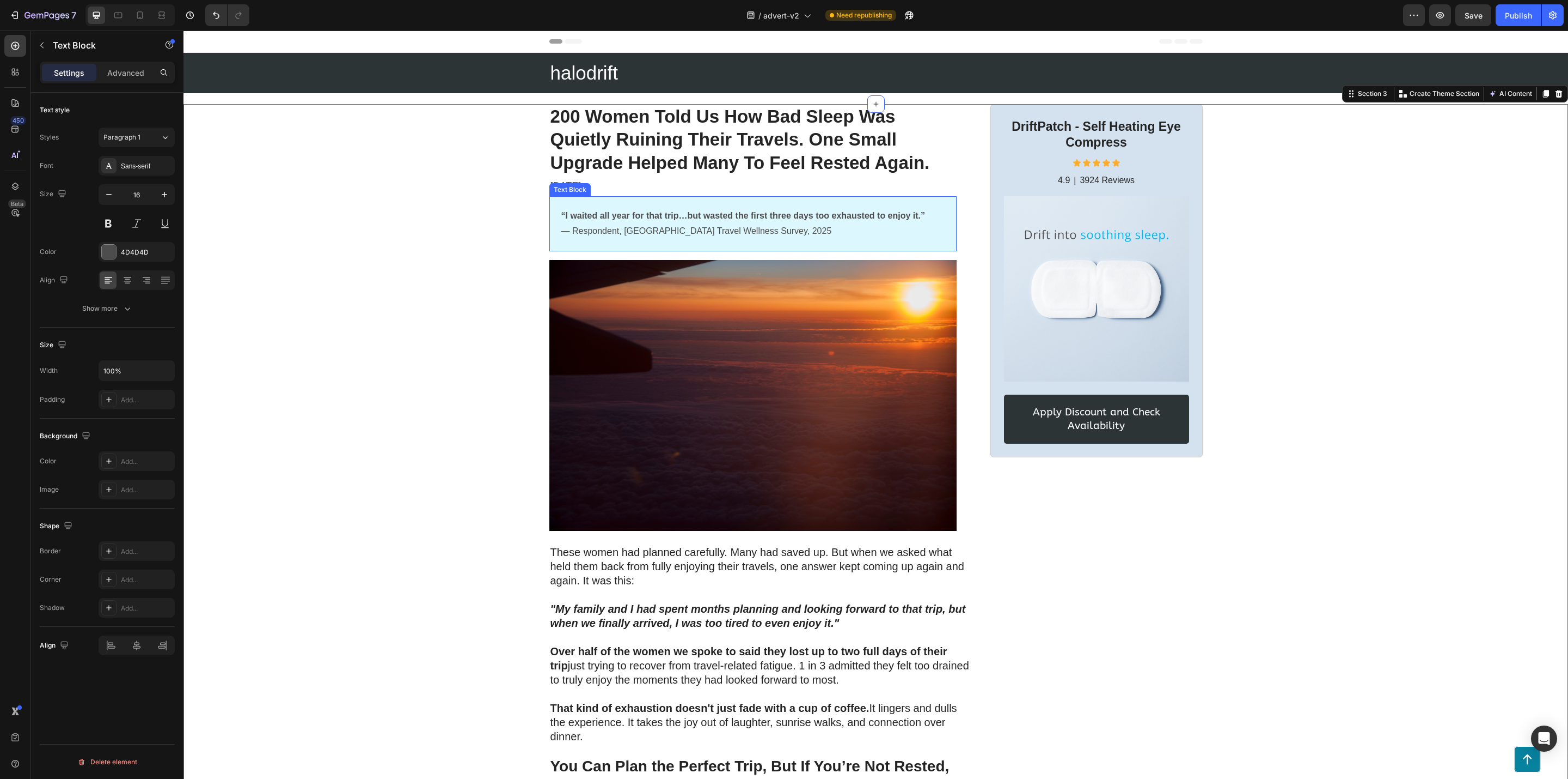
click at [880, 220] on p "“I waited all year for that trip…but wasted the first three days too exhausted …" at bounding box center [753, 224] width 383 height 32
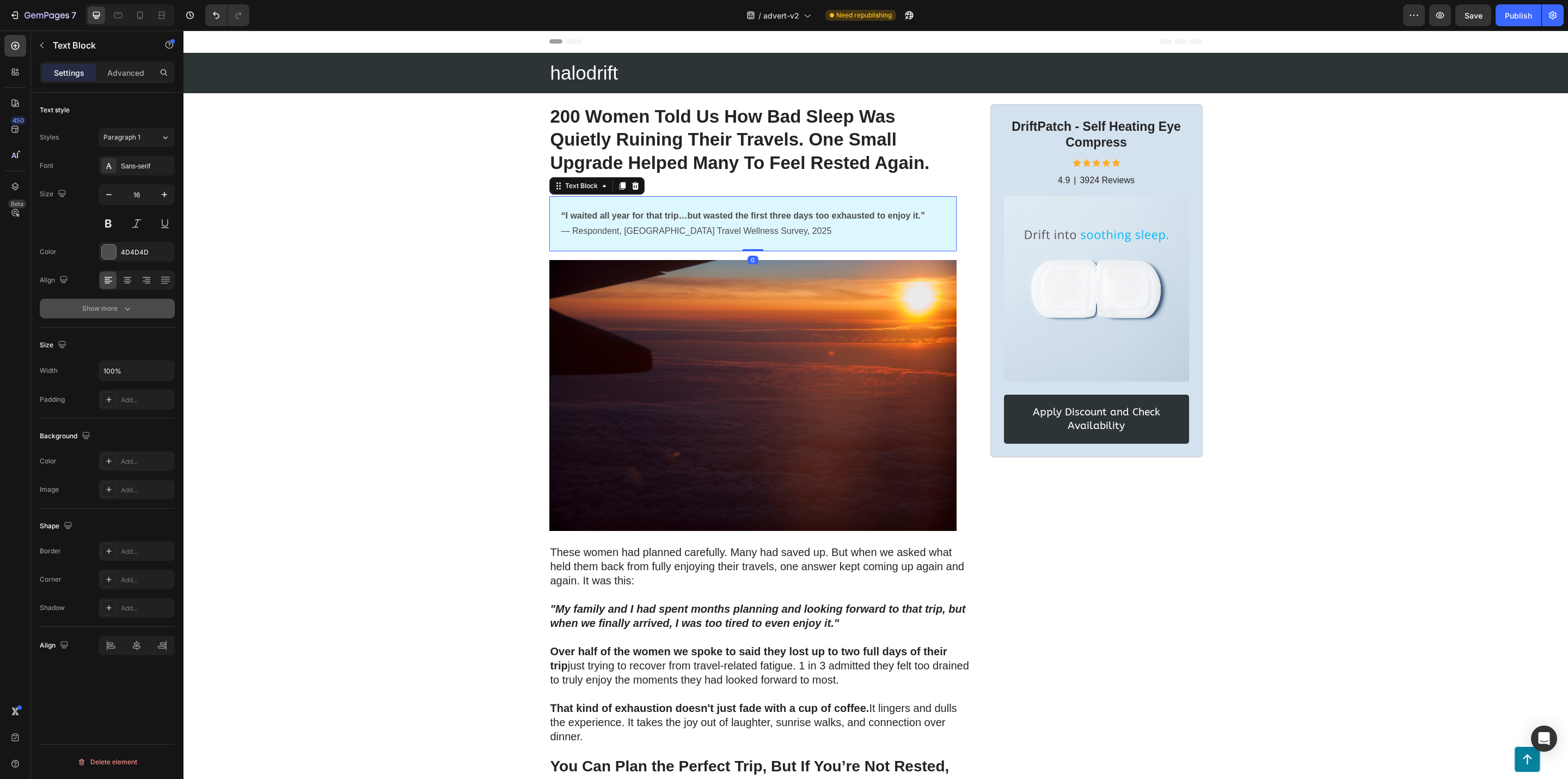
click at [136, 309] on button "Show more" at bounding box center [107, 308] width 135 height 20
click at [113, 67] on p "Advanced" at bounding box center [125, 73] width 37 height 12
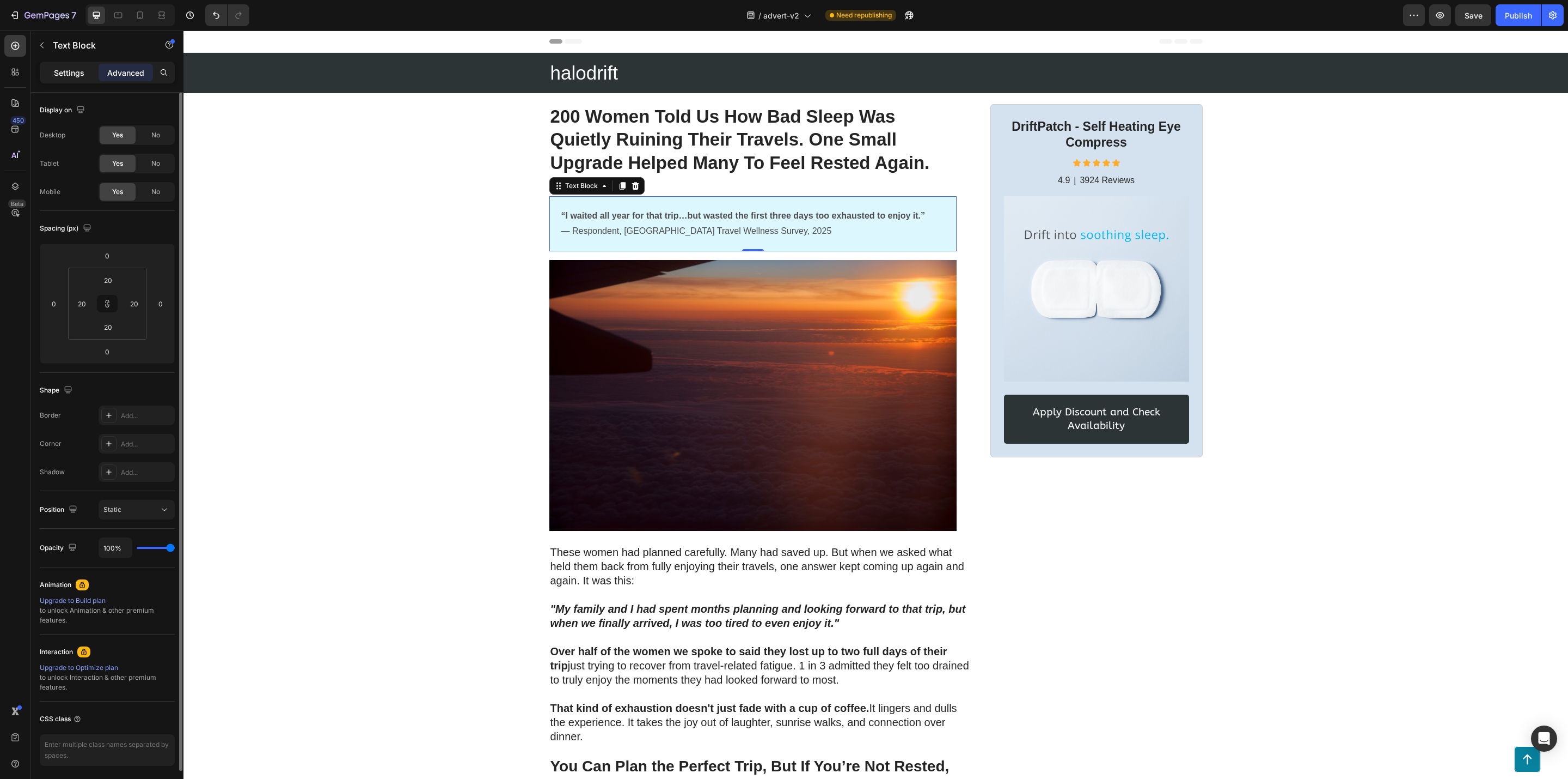
click at [63, 71] on p "Settings" at bounding box center [69, 73] width 31 height 12
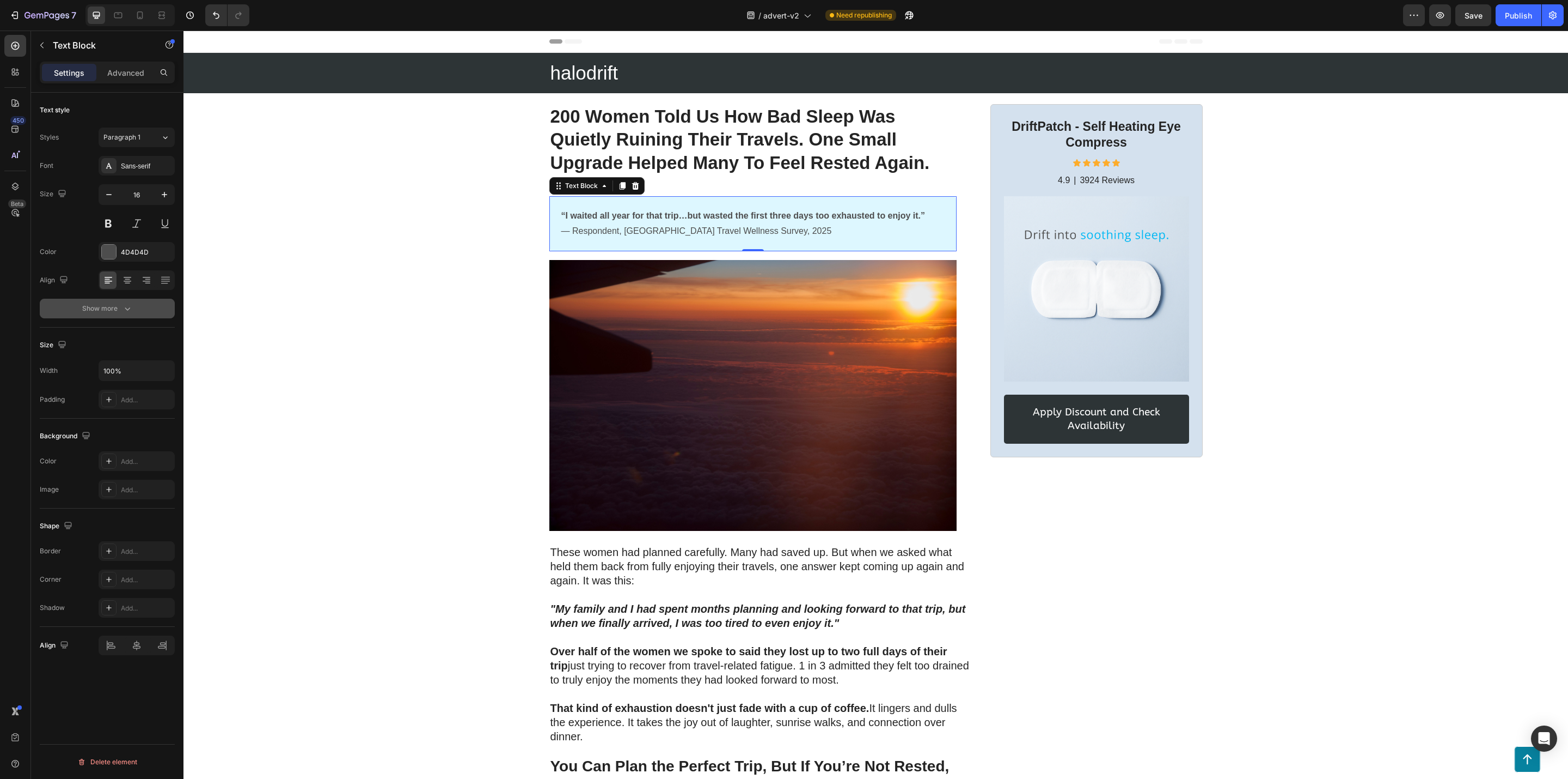
click at [120, 307] on div "Show more" at bounding box center [107, 307] width 50 height 11
click at [840, 242] on div "“I waited all year for that trip…but wasted the first three days too exhausted …" at bounding box center [753, 223] width 407 height 55
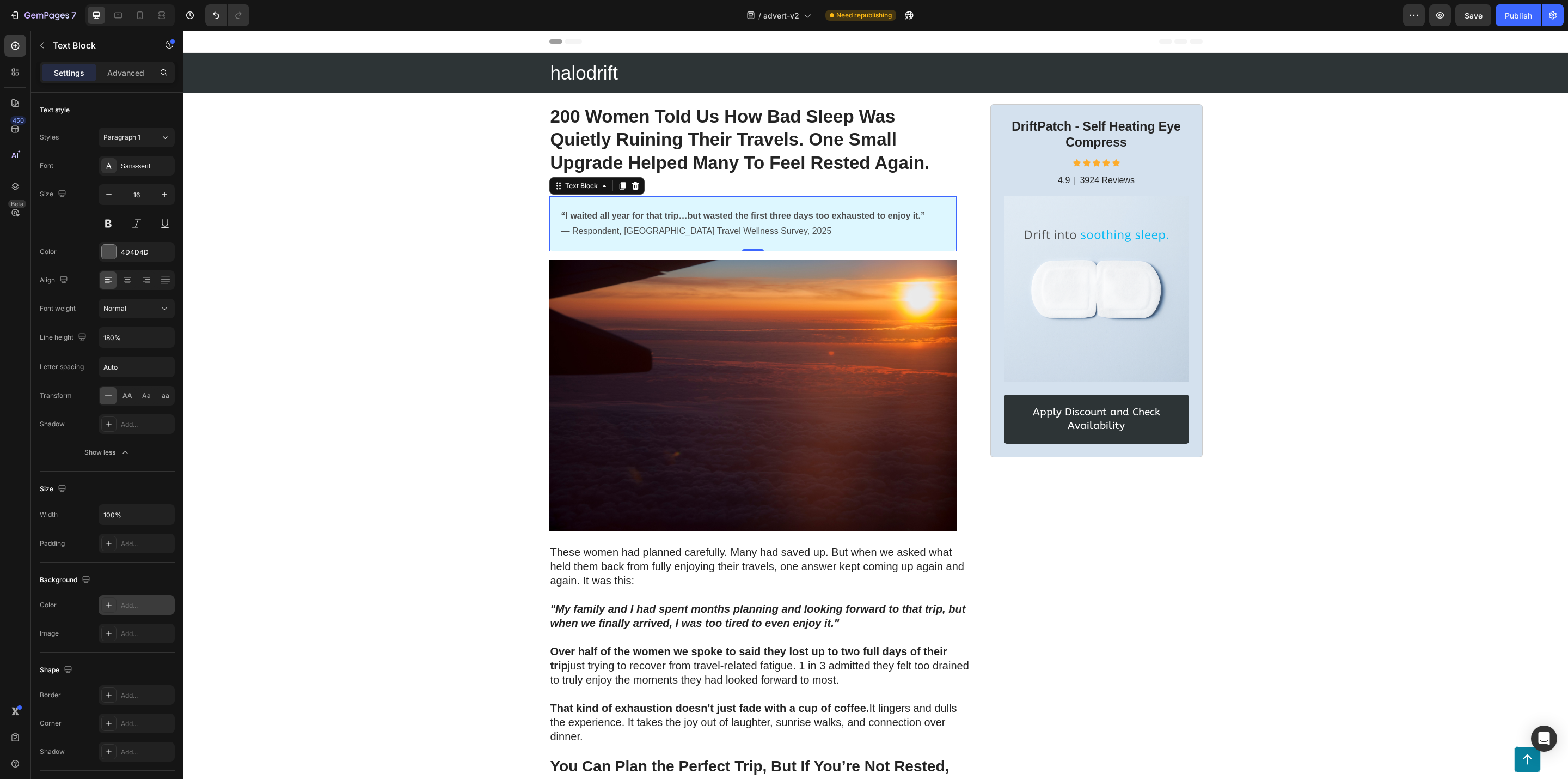
click at [109, 609] on icon at bounding box center [109, 604] width 9 height 9
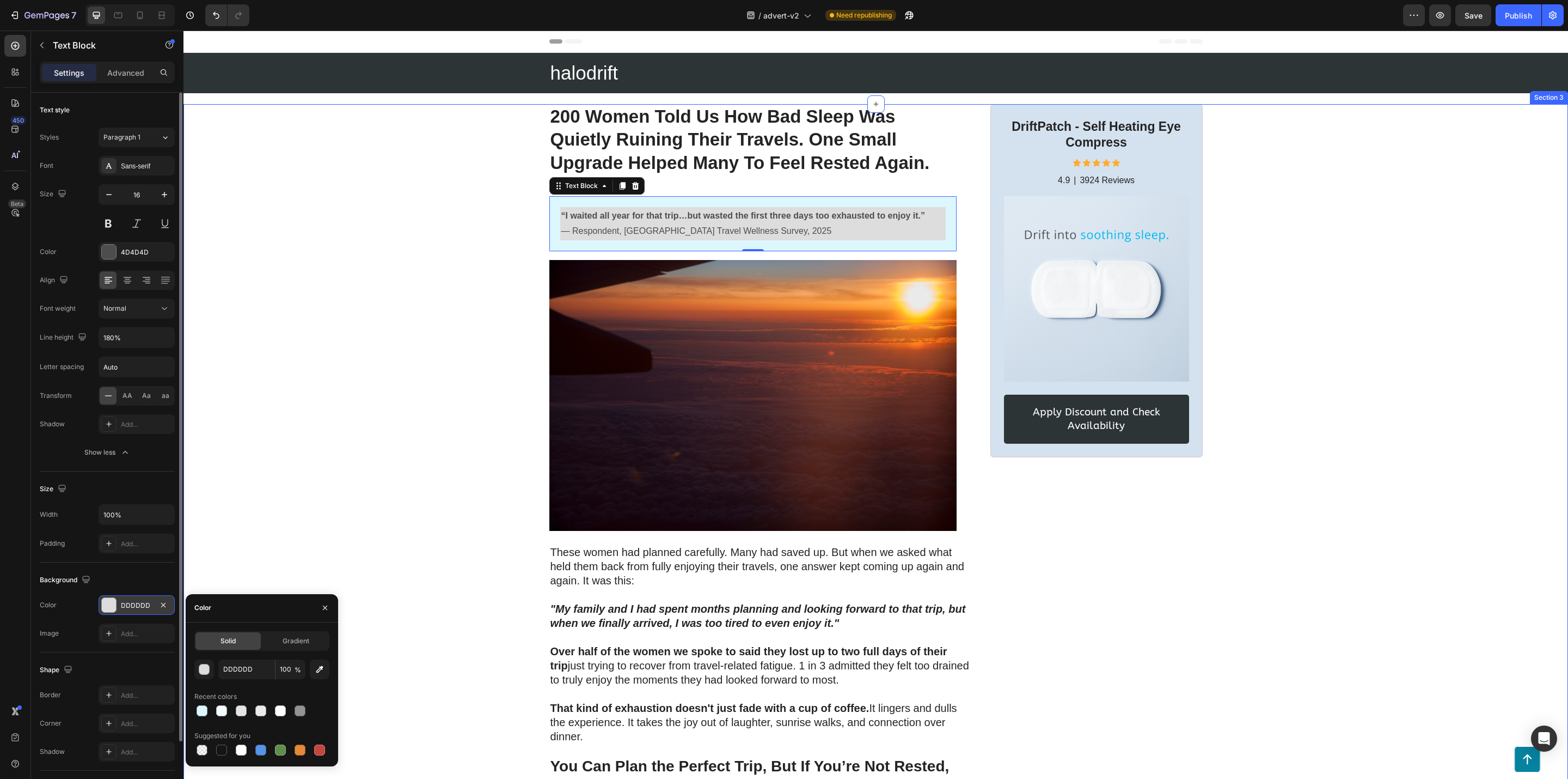
type input "000000"
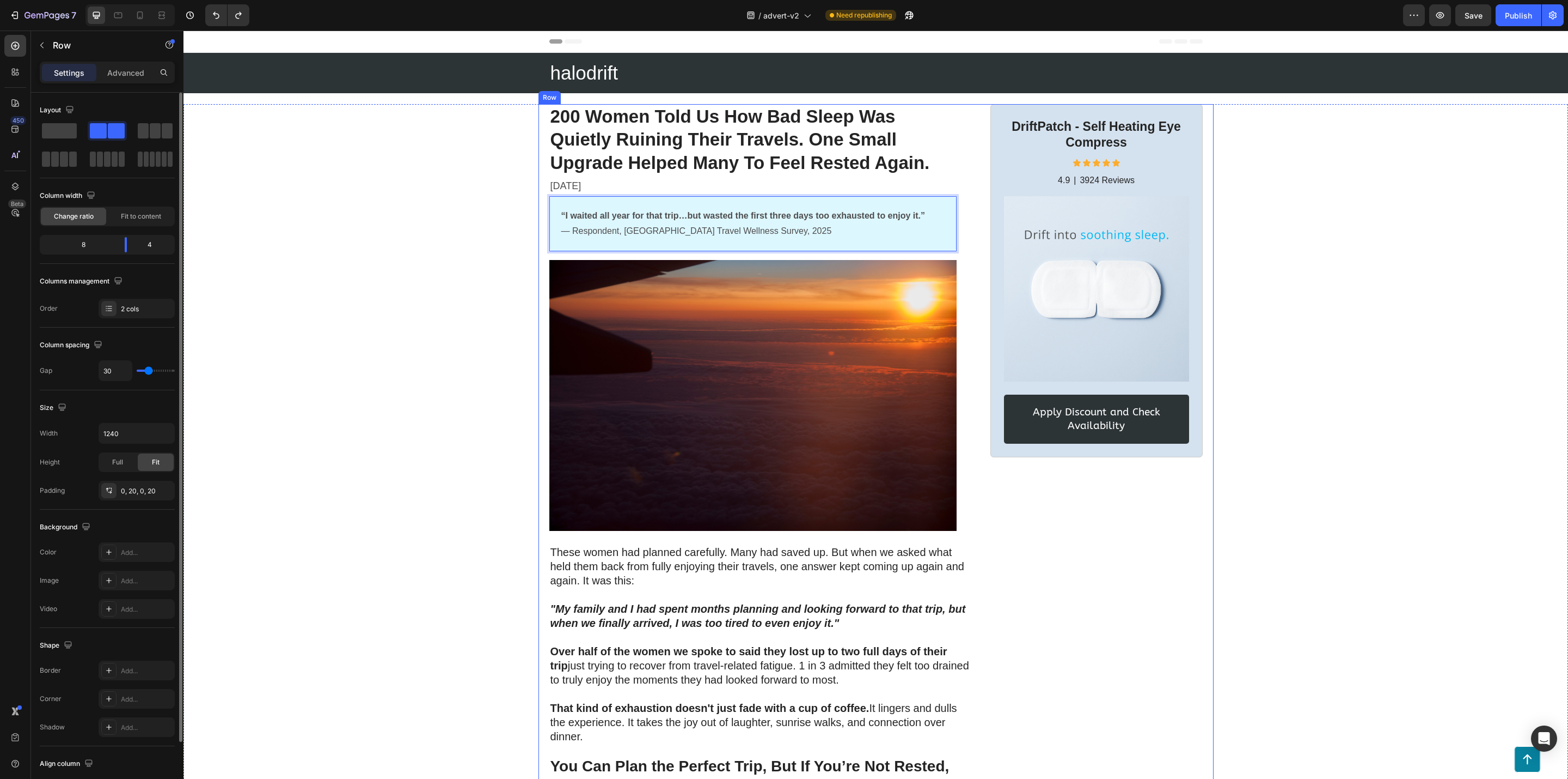
click at [551, 205] on div "“I waited all year for that trip…but wasted the first three days too exhausted …" at bounding box center [753, 223] width 407 height 55
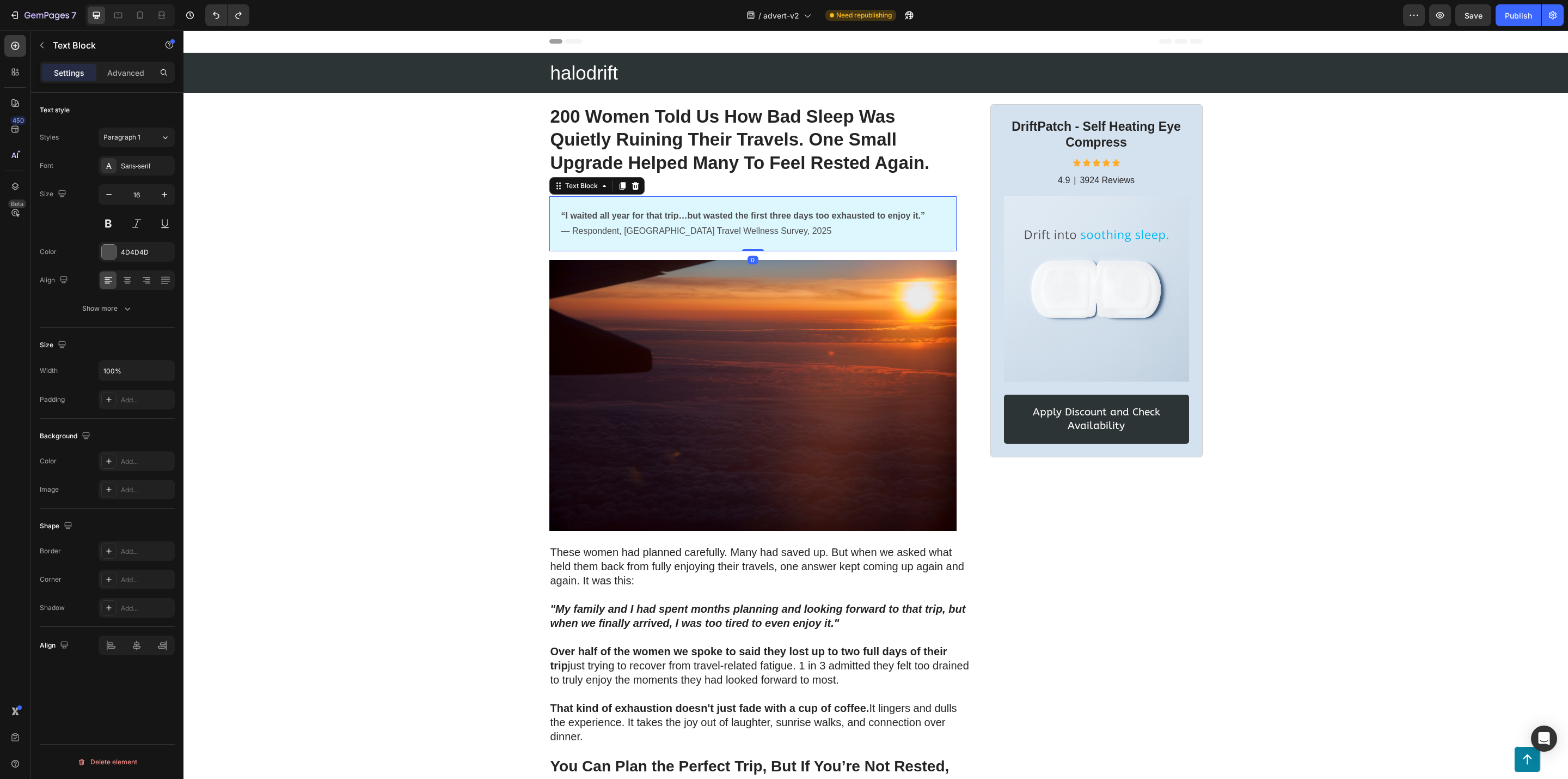
click at [549, 205] on div "“I waited all year for that trip…but wasted the first three days too exhausted …" at bounding box center [753, 223] width 407 height 55
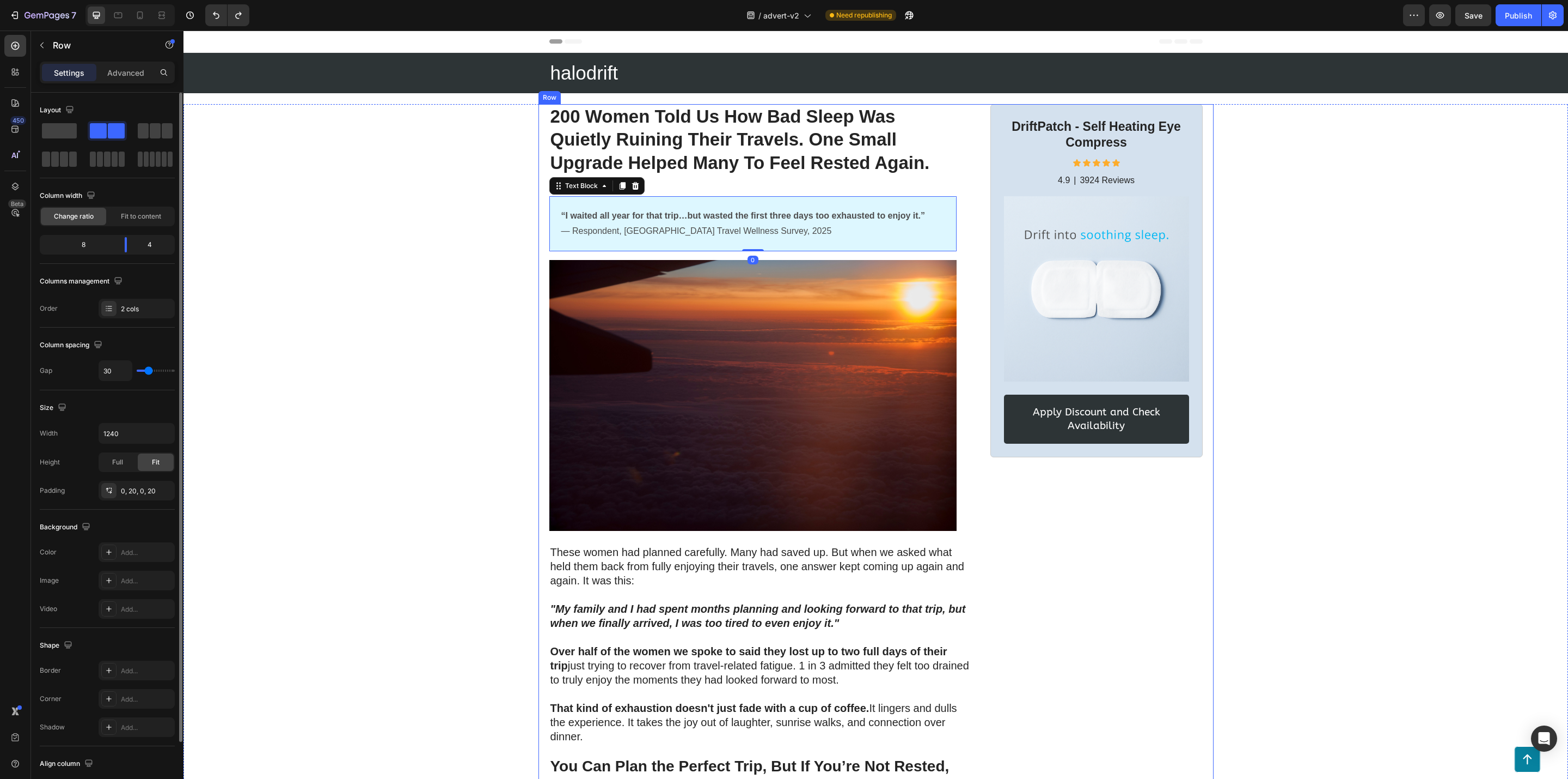
click at [549, 206] on div "“I waited all year for that trip…but wasted the first three days too exhausted …" at bounding box center [753, 223] width 407 height 55
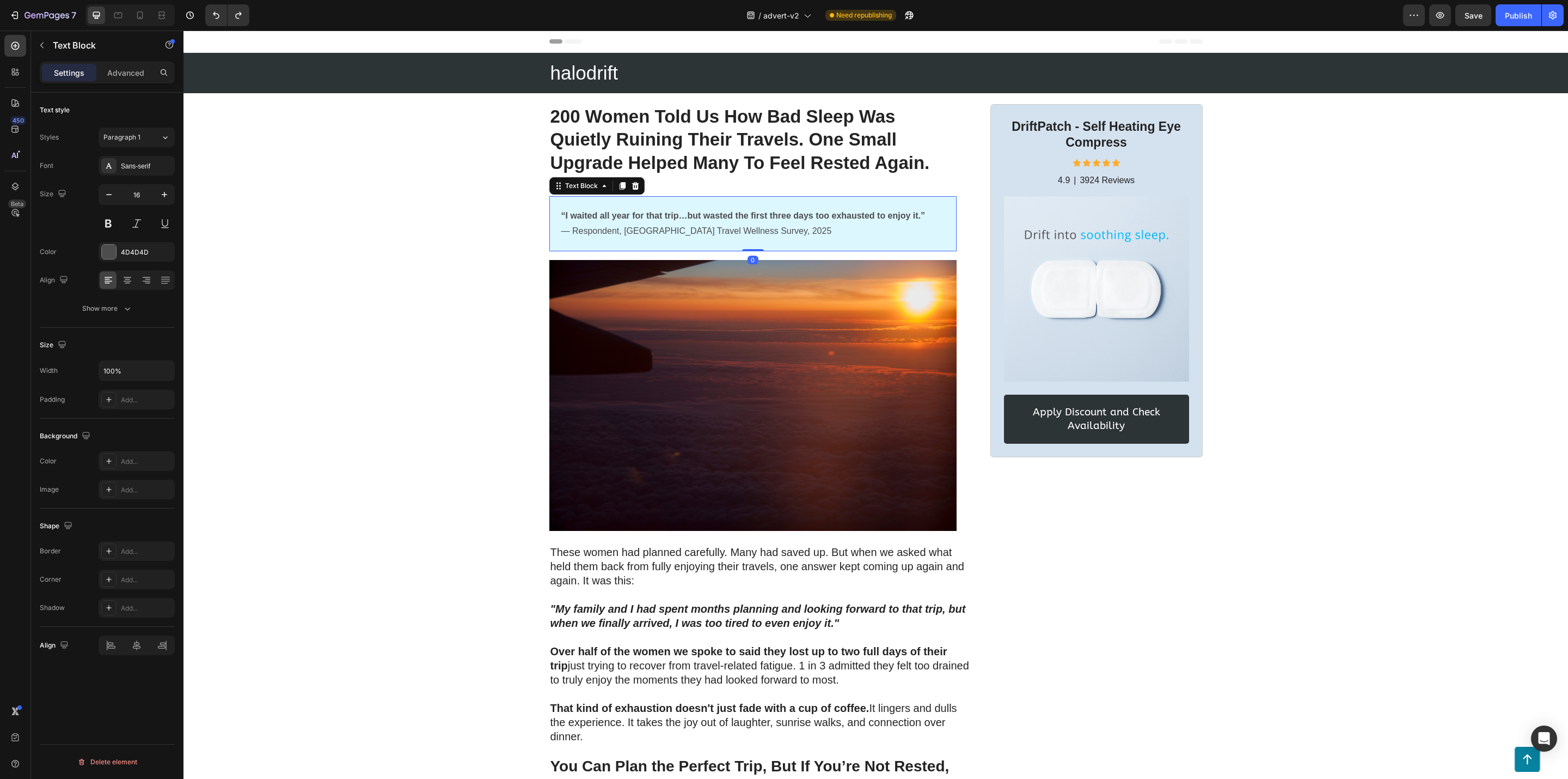
click at [549, 207] on div "“I waited all year for that trip…but wasted the first three days too exhausted …" at bounding box center [753, 223] width 407 height 55
click at [560, 207] on div "“I waited all year for that trip…but wasted the first three days too exhausted …" at bounding box center [753, 223] width 385 height 34
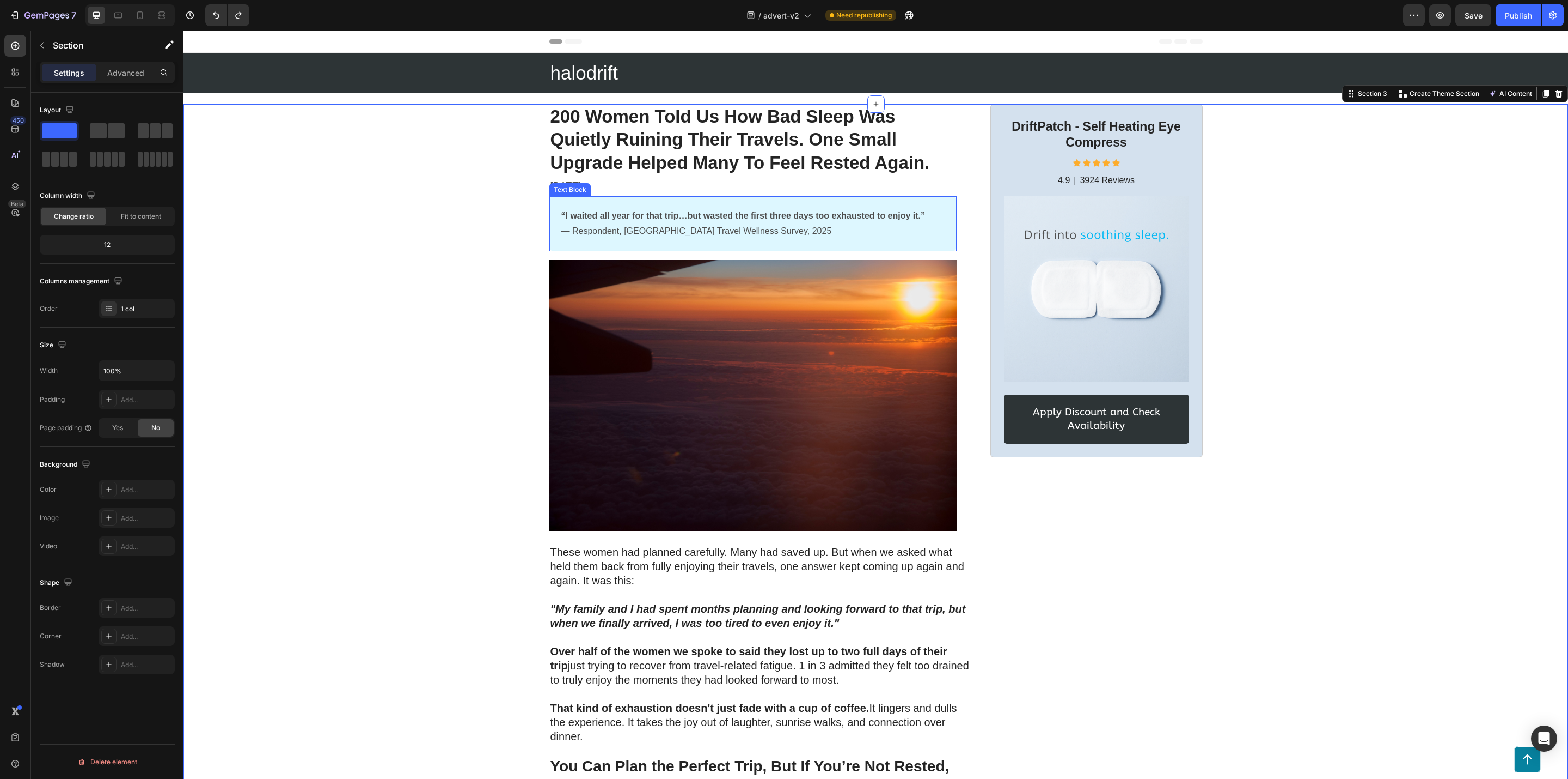
click at [549, 230] on div "“I waited all year for that trip…but wasted the first three days too exhausted …" at bounding box center [753, 223] width 407 height 55
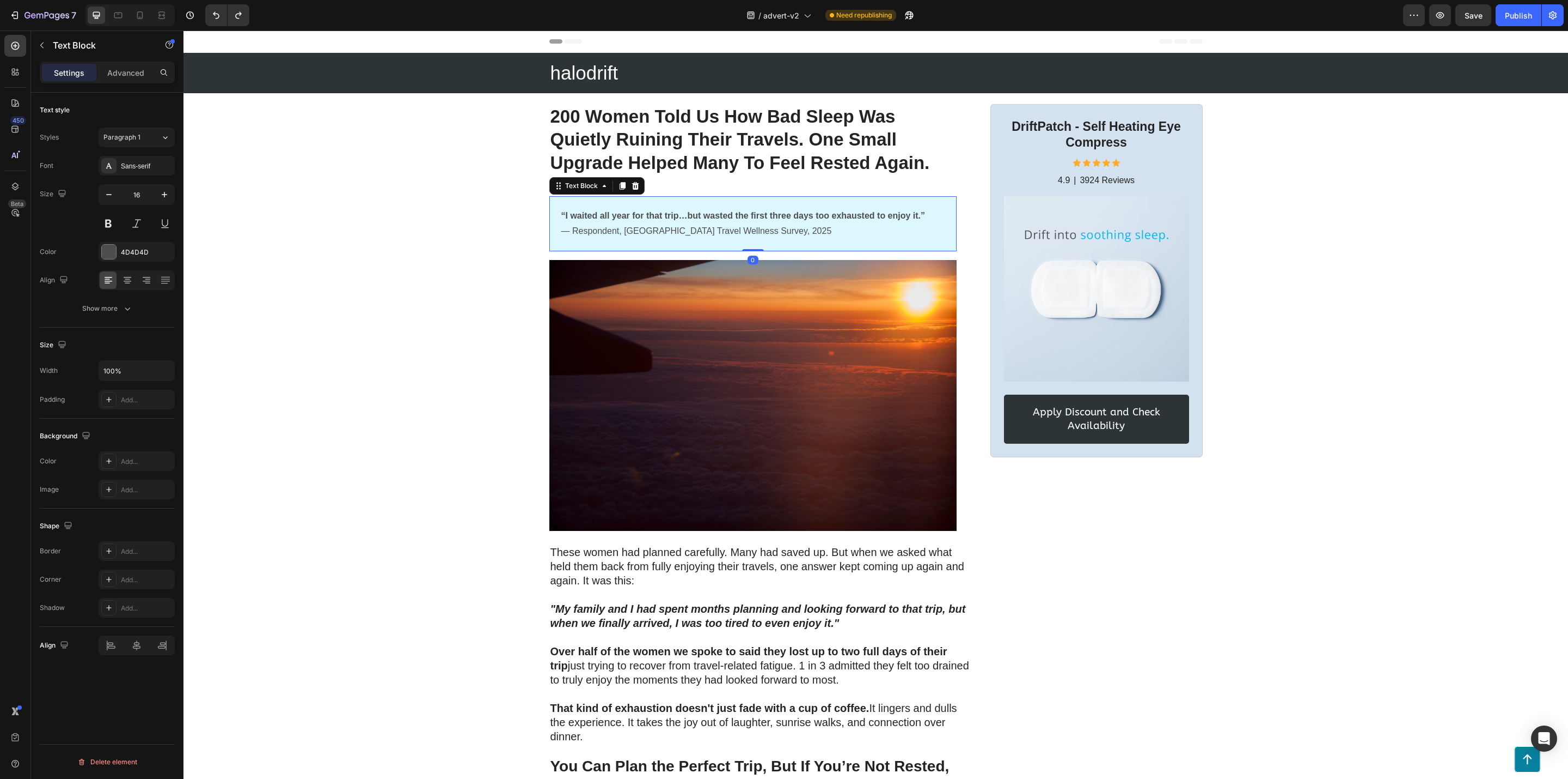
click at [911, 236] on p "“I waited all year for that trip…but wasted the first three days too exhausted …" at bounding box center [753, 224] width 383 height 32
click at [917, 236] on p "“I waited all year for that trip…but wasted the first three days too exhausted …" at bounding box center [753, 224] width 383 height 32
click at [897, 228] on p "“I waited all year for that trip…but wasted the first three days too exhausted …" at bounding box center [753, 224] width 383 height 32
click at [933, 237] on p "“I waited all year for that trip…but wasted the first three days too exhausted …" at bounding box center [753, 224] width 383 height 32
drag, startPoint x: 933, startPoint y: 237, endPoint x: 845, endPoint y: 216, distance: 90.5
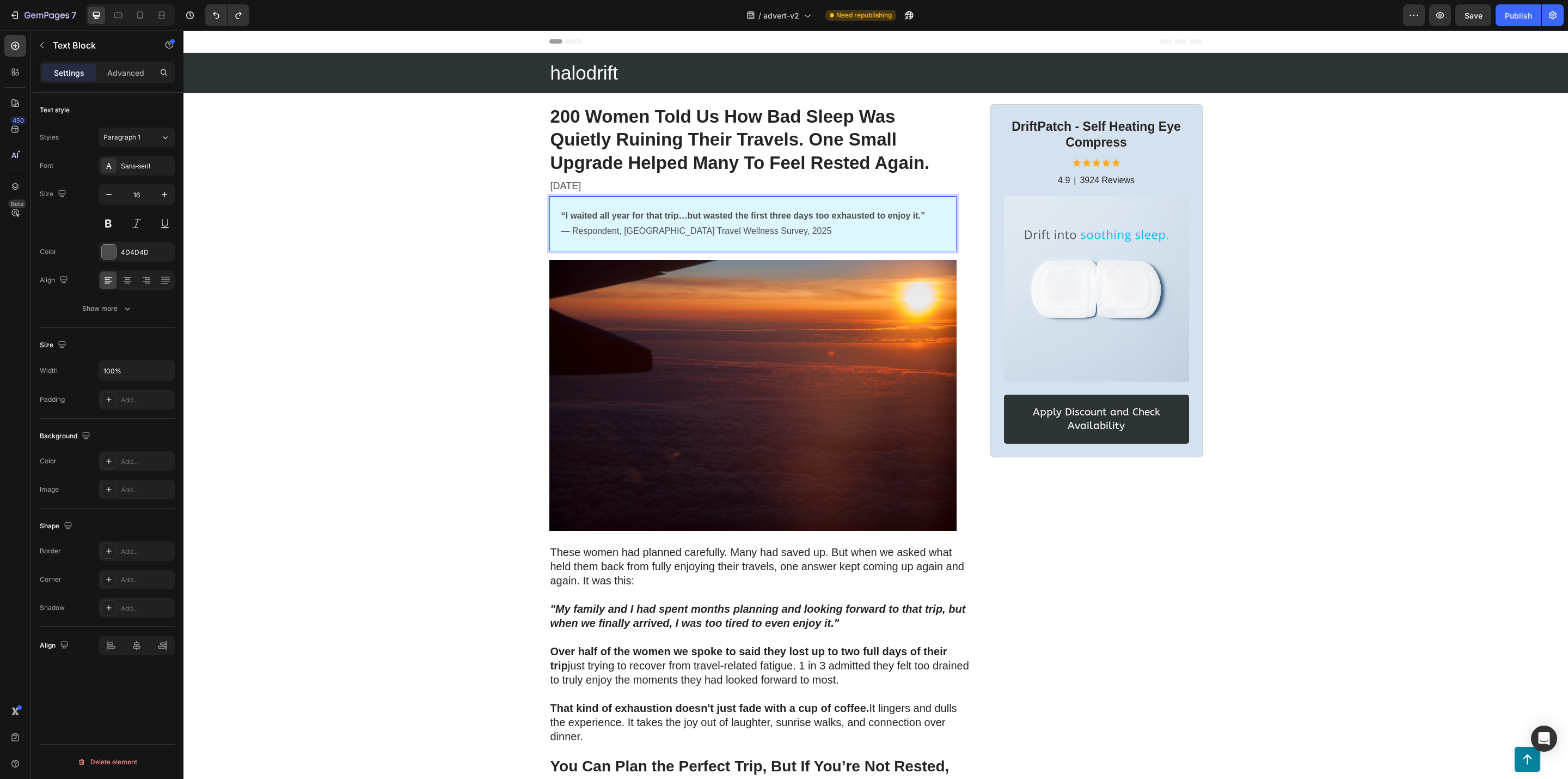
click at [845, 216] on strong "“I waited all year for that trip…but wasted the first three days too exhausted …" at bounding box center [743, 215] width 365 height 9
click at [964, 227] on div "200 Women Told Us How Bad Sleep Was Quietly Ruining Their Travels. One Small Up…" at bounding box center [762, 323] width 425 height 440
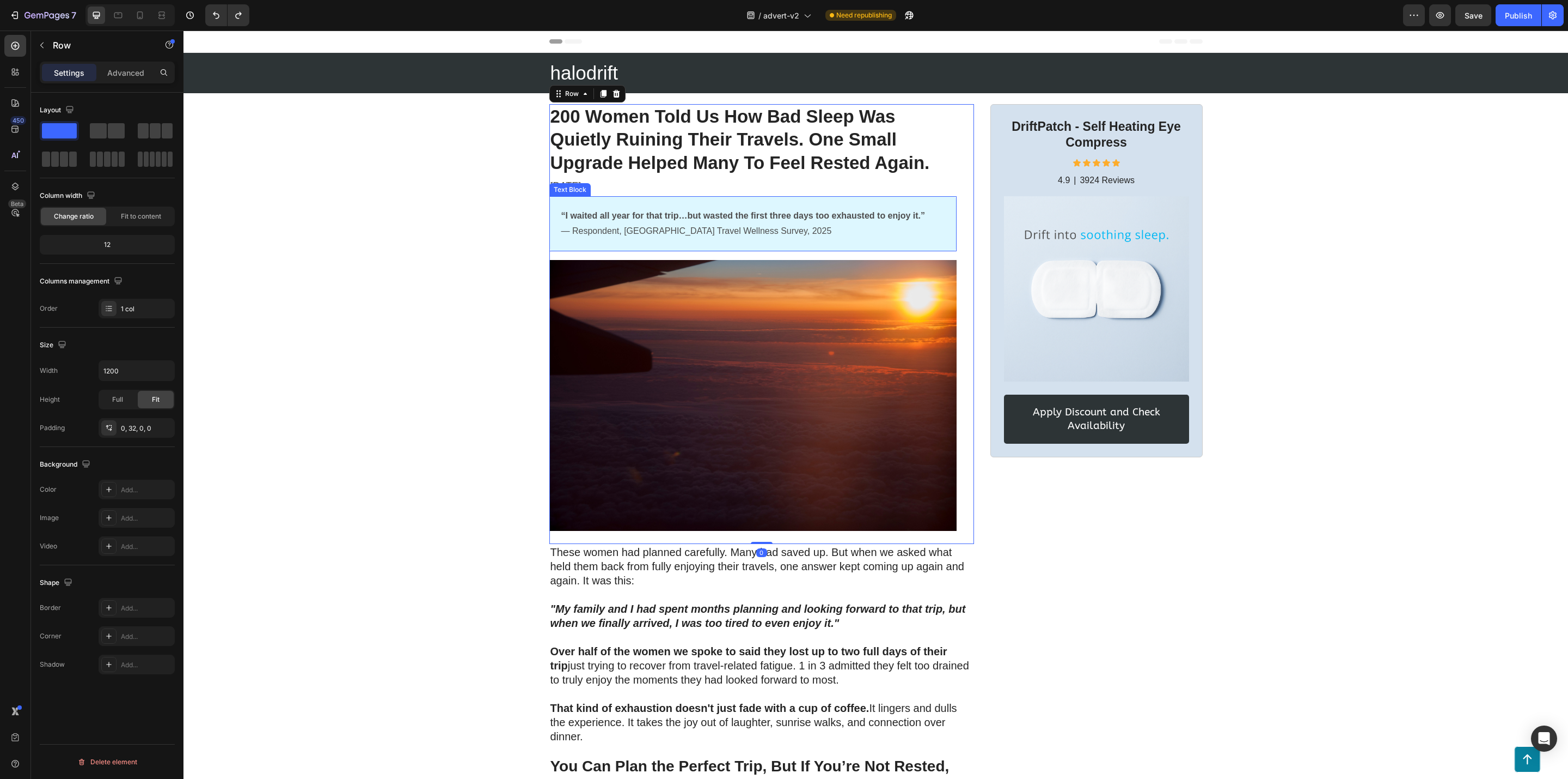
click at [932, 231] on p "“I waited all year for that trip…but wasted the first three days too exhausted …" at bounding box center [753, 224] width 383 height 32
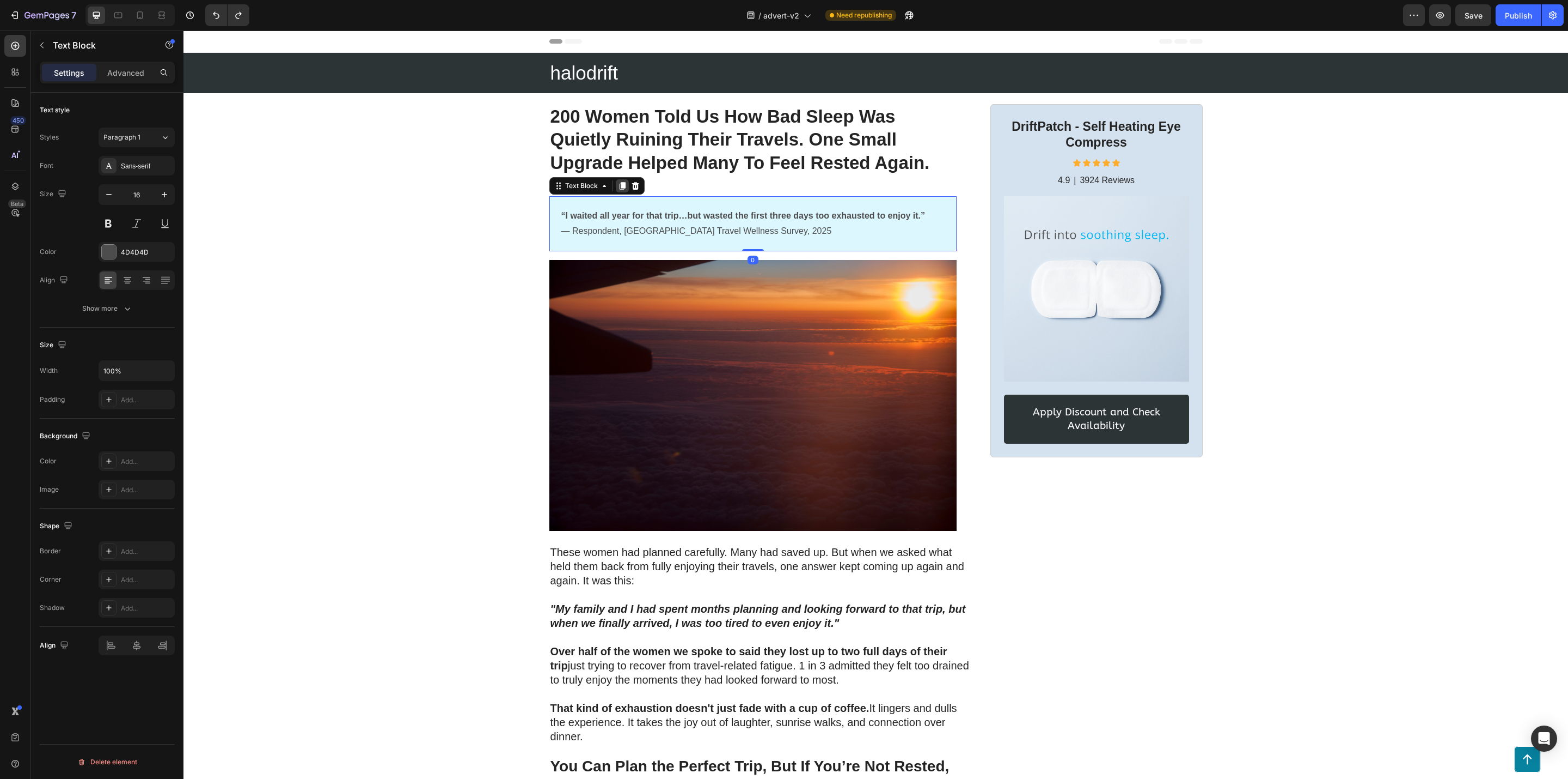
click at [619, 187] on icon at bounding box center [622, 186] width 6 height 8
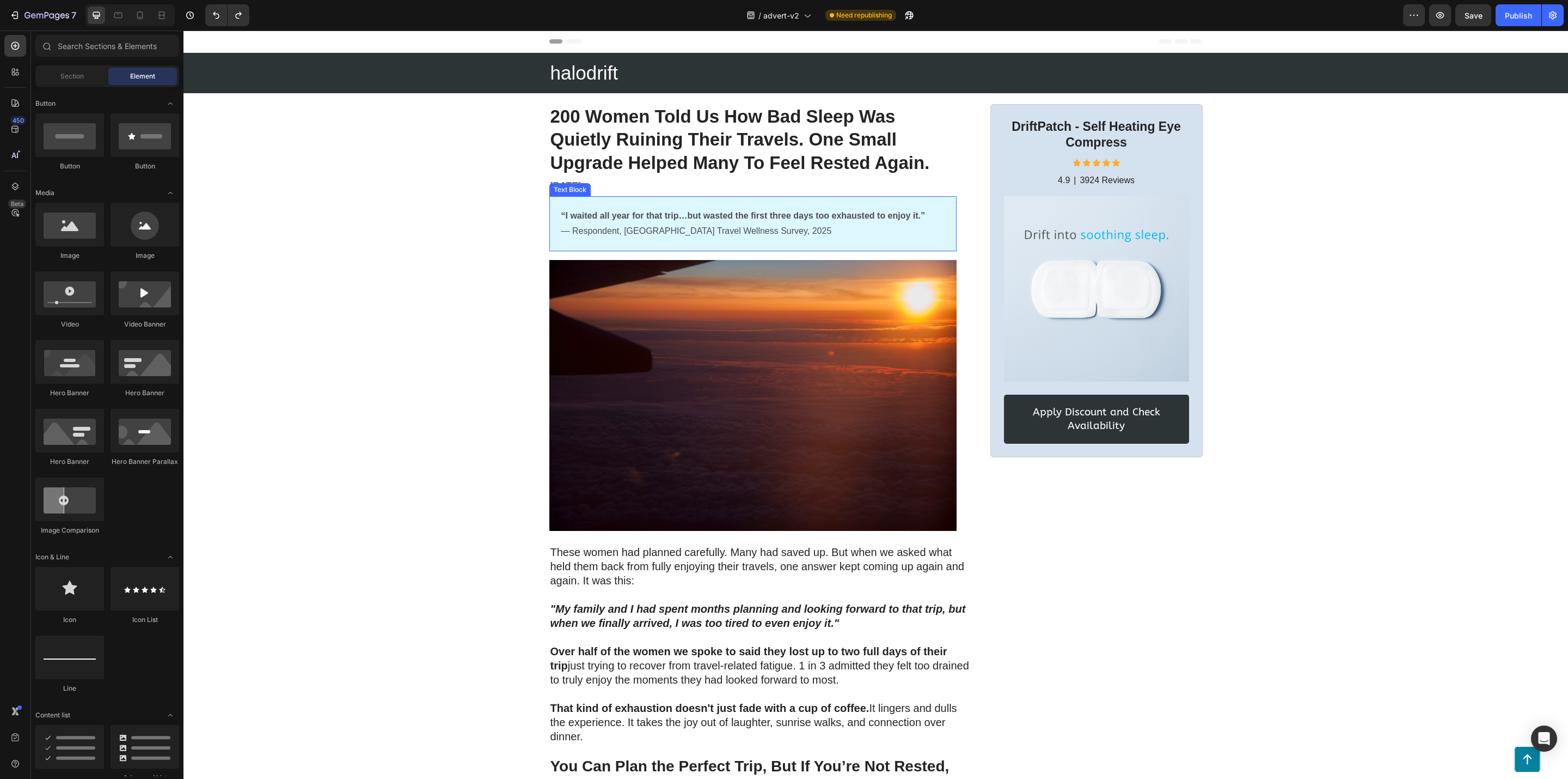
click at [897, 242] on div "“I waited all year for that trip…but wasted the first three days too exhausted …" at bounding box center [753, 223] width 407 height 55
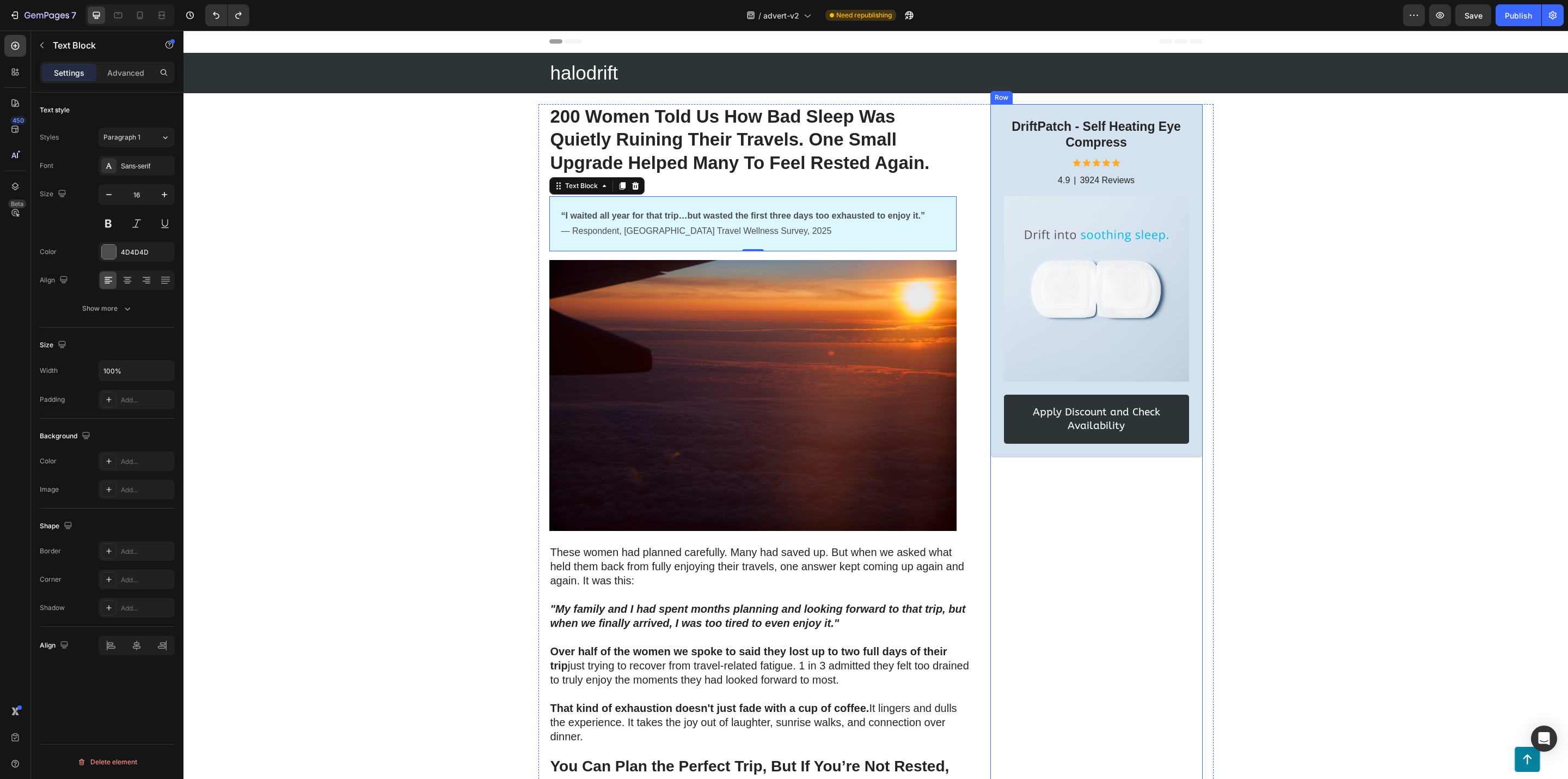
click at [997, 177] on div "DriftPatch - Self Heating Eye Compress Heading Icon Icon Icon Icon Icon Icon Li…" at bounding box center [1097, 280] width 212 height 353
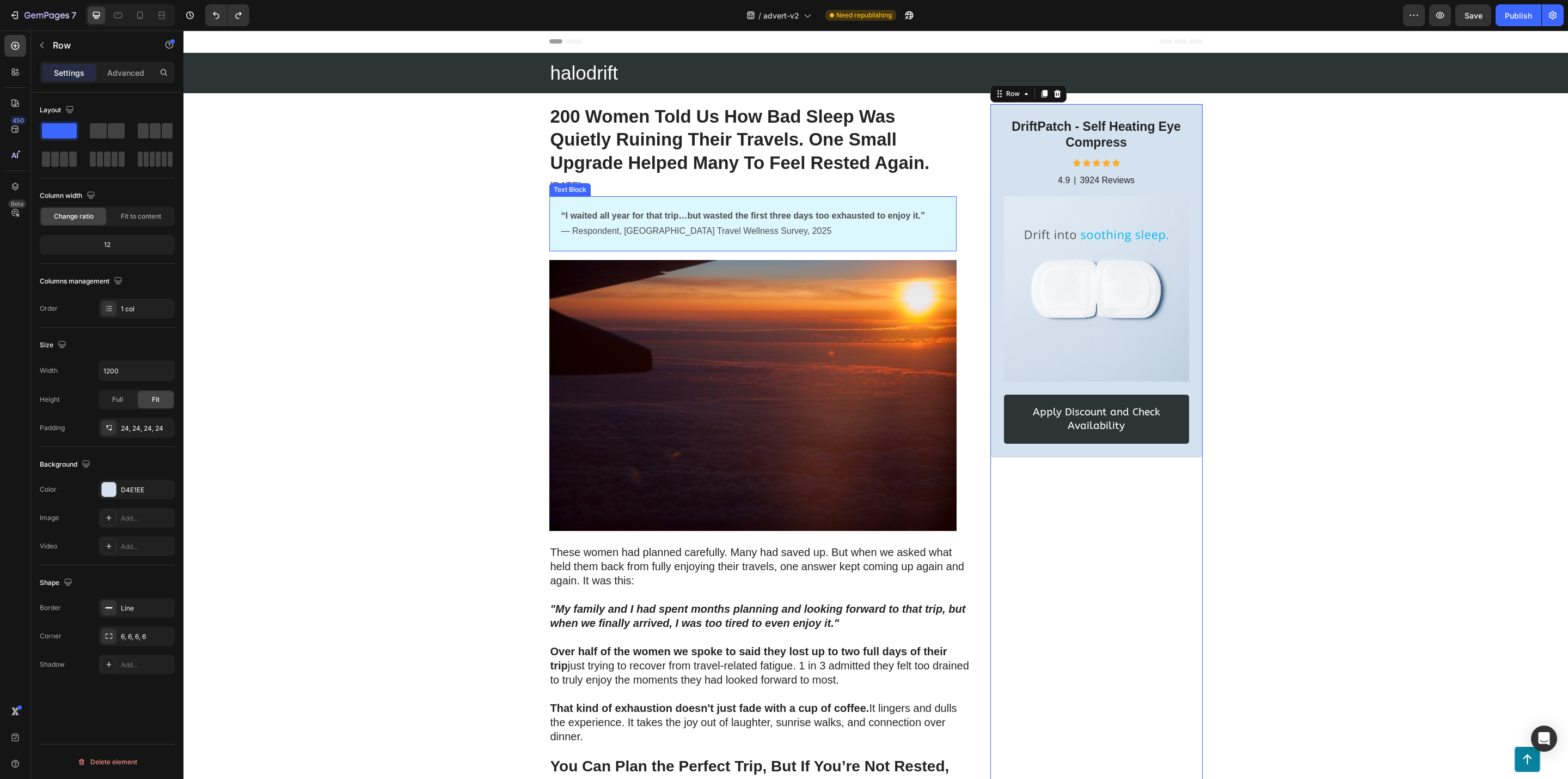
click at [860, 246] on div "“I waited all year for that trip…but wasted the first three days too exhausted …" at bounding box center [753, 223] width 407 height 55
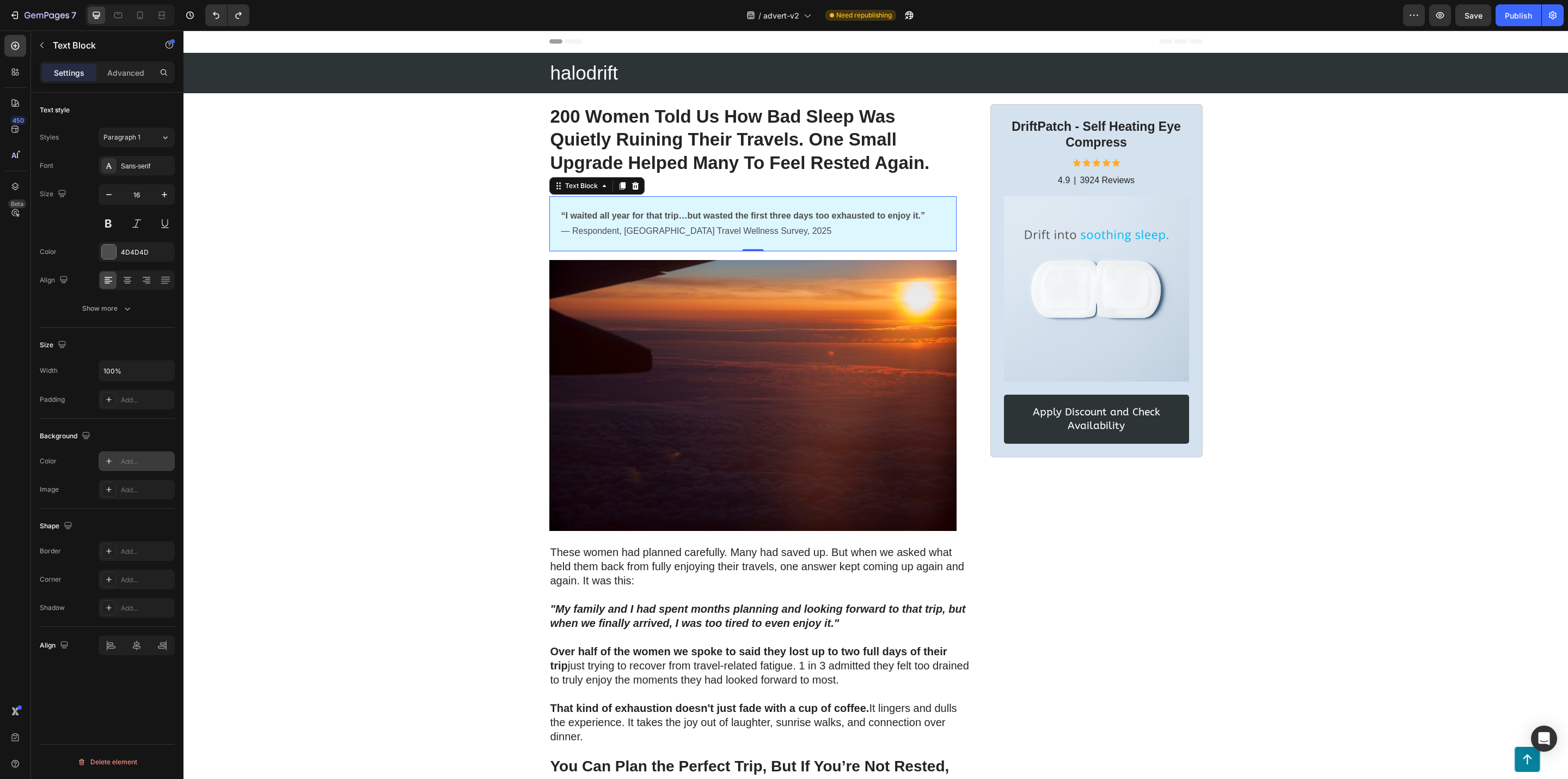
click at [102, 468] on div at bounding box center [109, 461] width 15 height 15
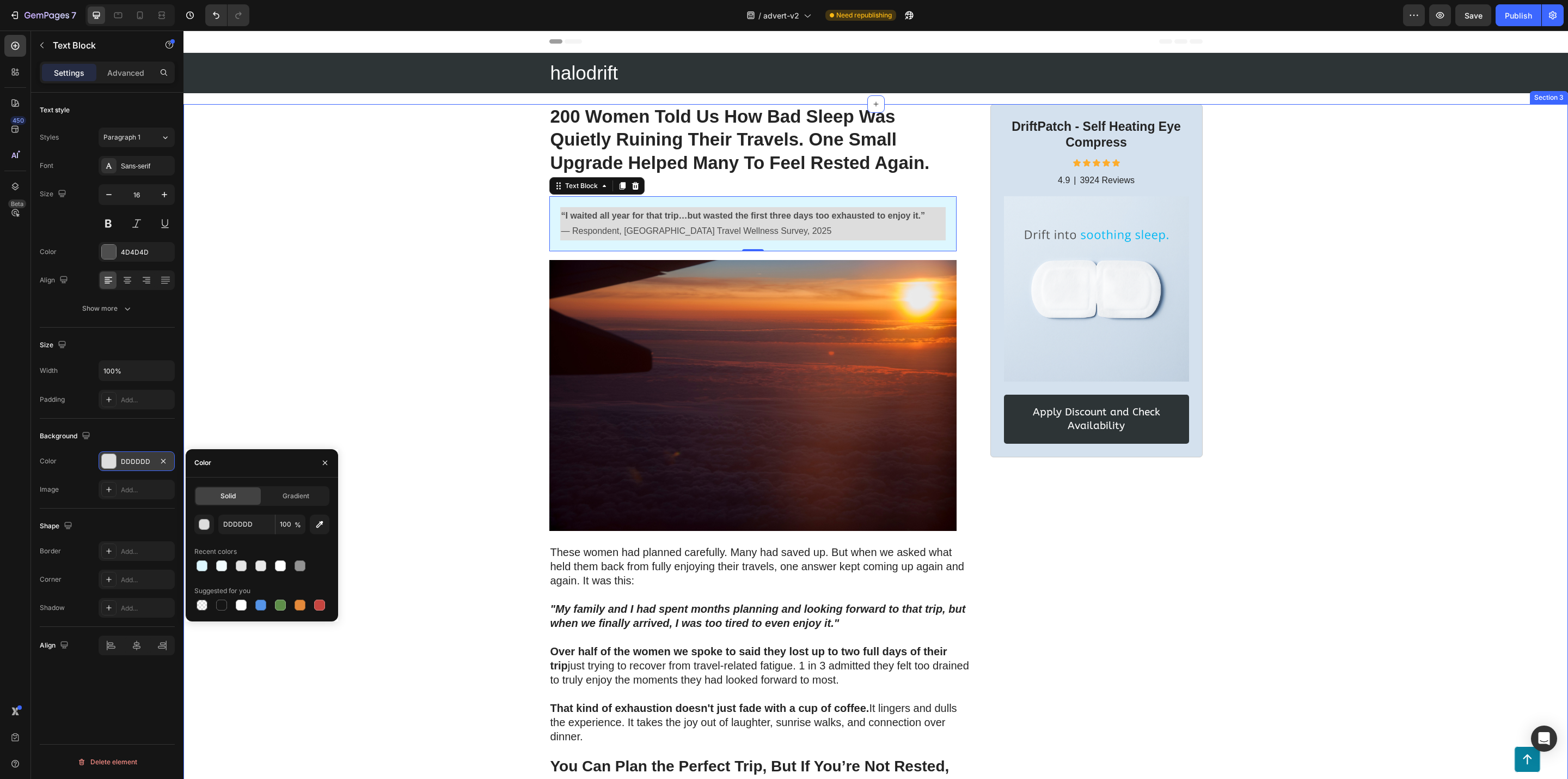
type input "000000"
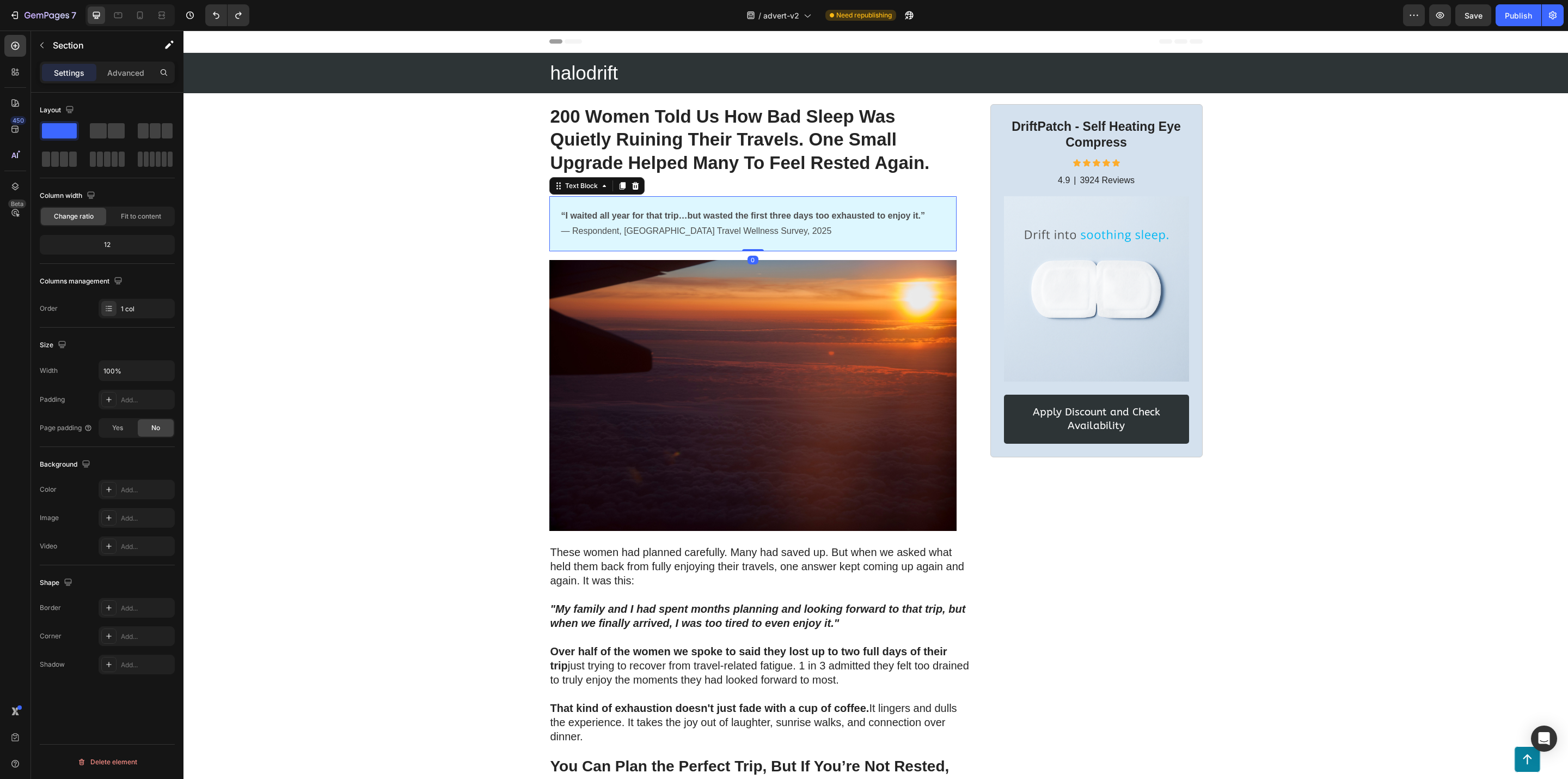
click at [935, 246] on div "“I waited all year for that trip…but wasted the first three days too exhausted …" at bounding box center [753, 223] width 407 height 55
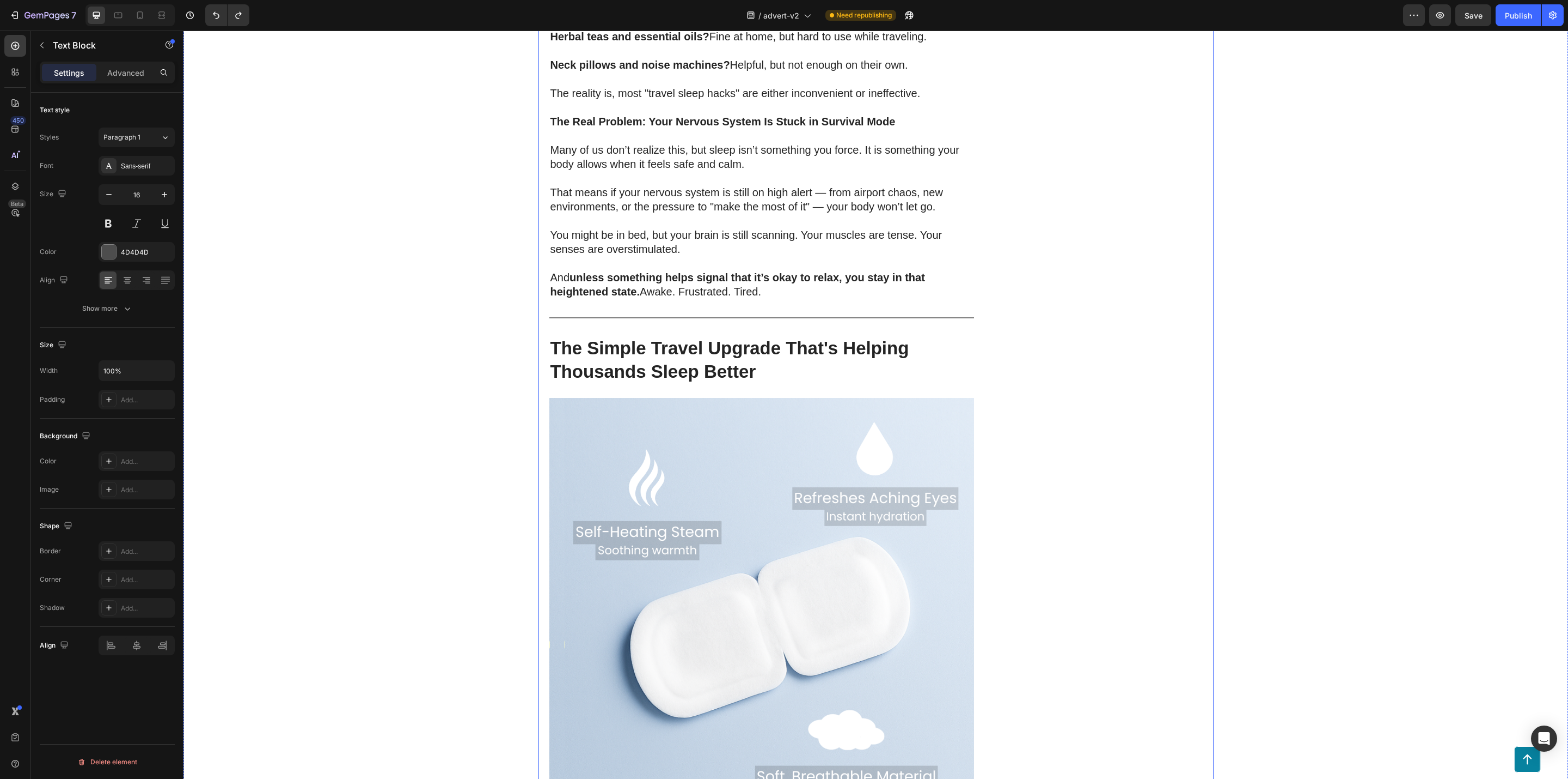
scroll to position [1716, 0]
click at [812, 359] on p "⁠⁠⁠⁠⁠⁠⁠ The Simple Travel Upgrade That's Helping Thousands Sleep Better" at bounding box center [762, 363] width 423 height 46
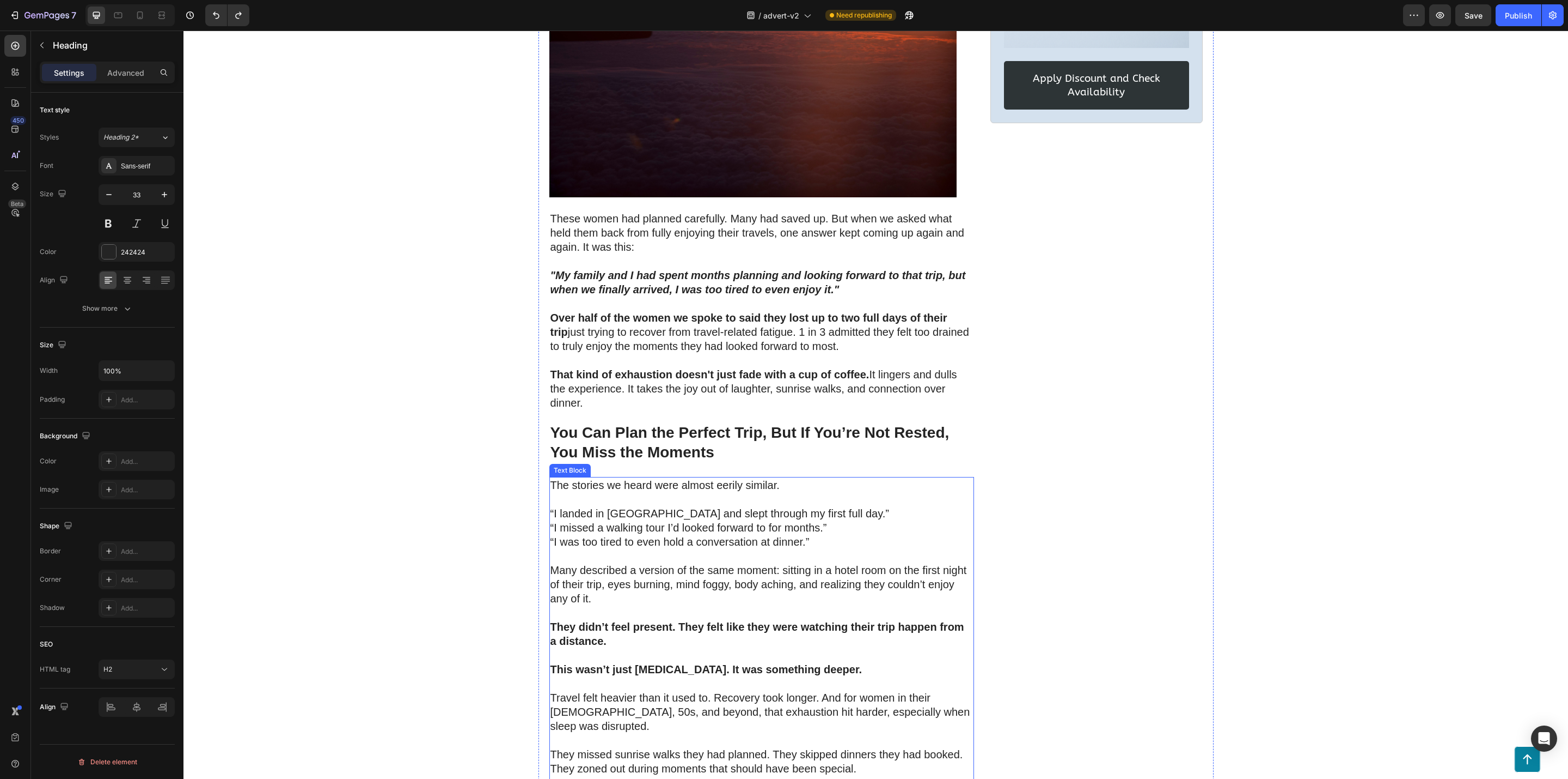
scroll to position [0, 0]
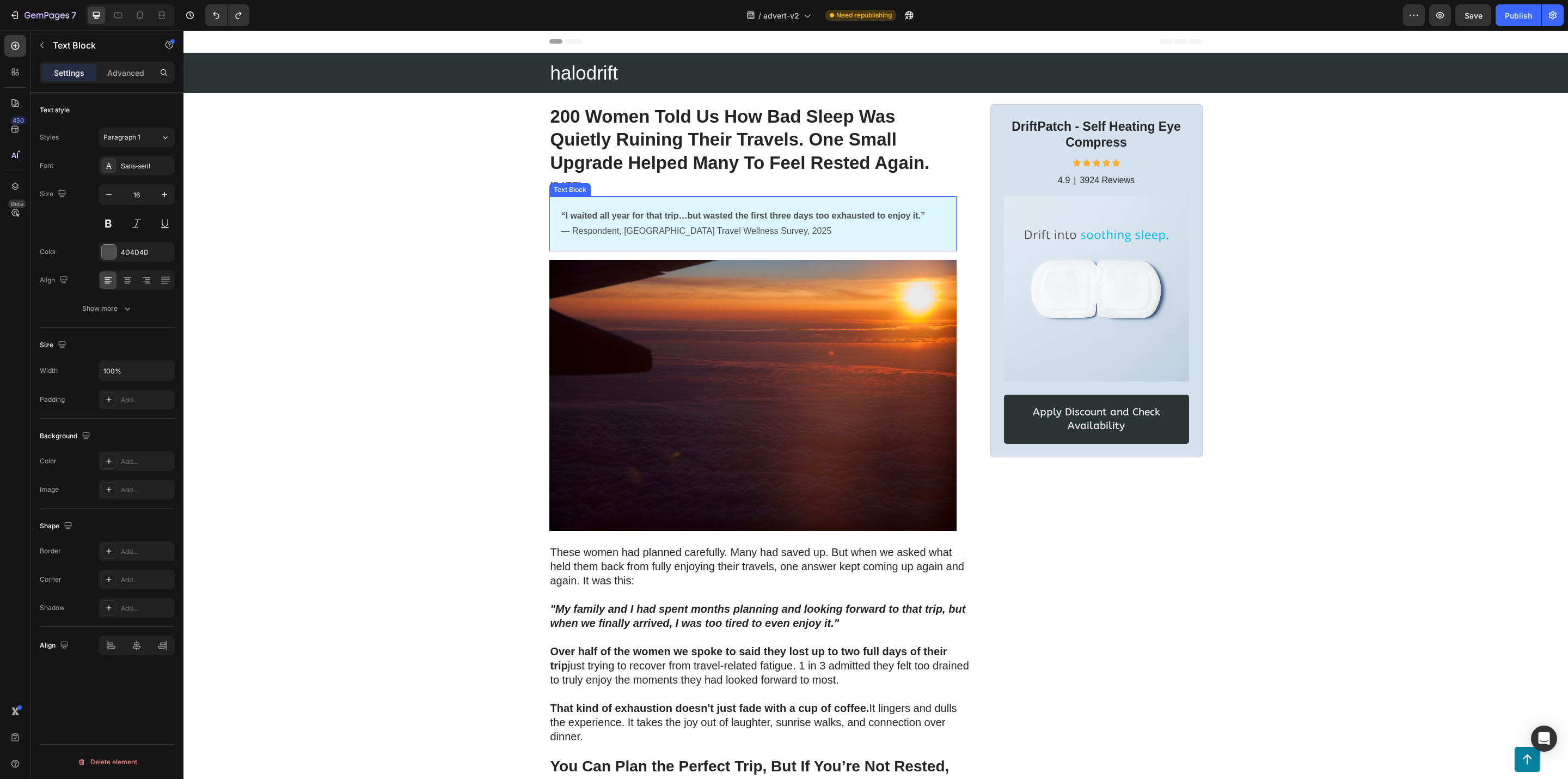
click at [917, 247] on div "“I waited all year for that trip…but wasted the first three days too exhausted …" at bounding box center [753, 223] width 407 height 55
click at [915, 243] on div "“I waited all year for that trip…but wasted the first three days too exhausted …" at bounding box center [753, 223] width 407 height 55
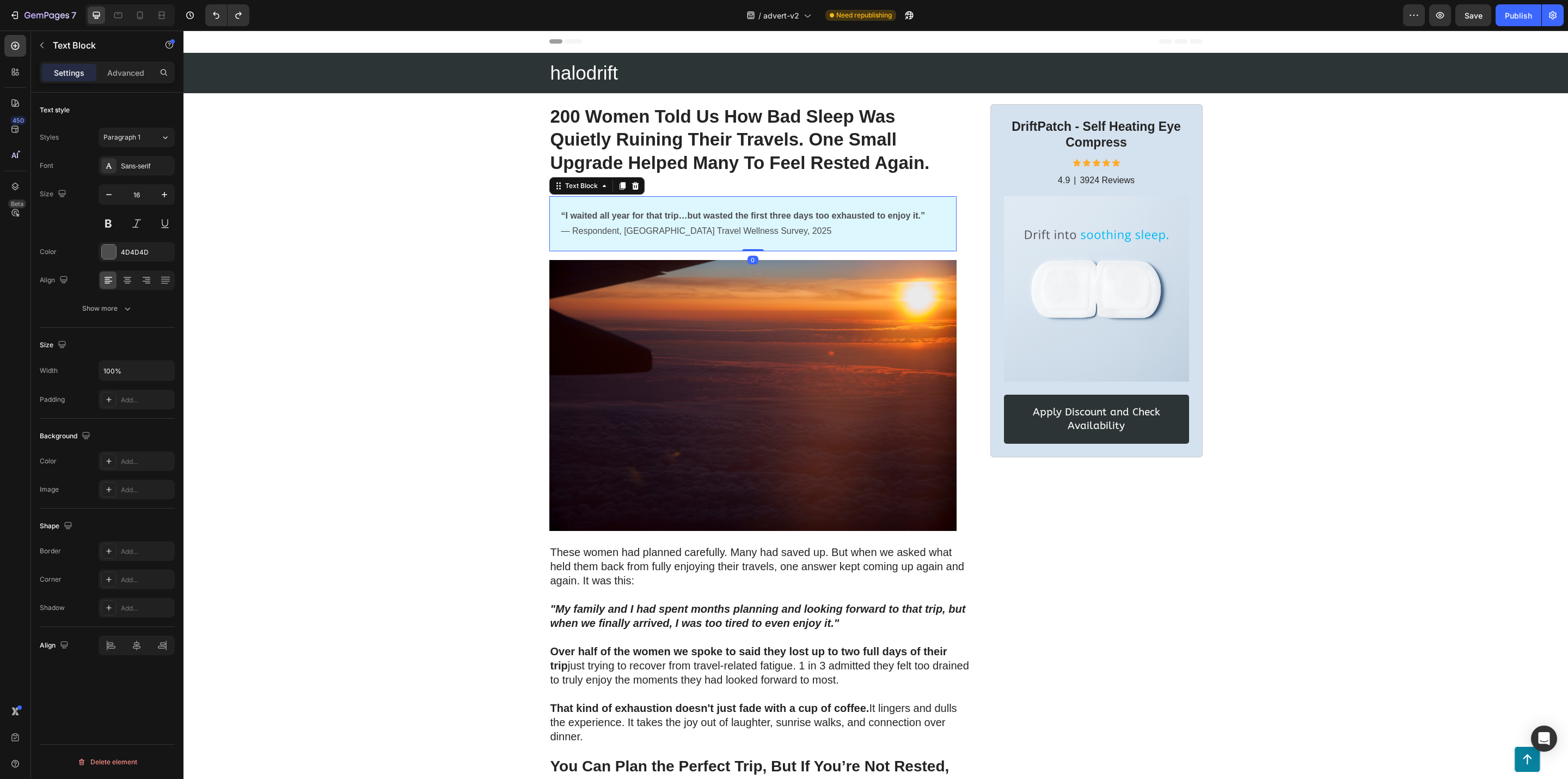
click at [915, 243] on div "“I waited all year for that trip…but wasted the first three days too exhausted …" at bounding box center [753, 223] width 407 height 55
drag, startPoint x: 915, startPoint y: 243, endPoint x: 902, endPoint y: 242, distance: 13.0
click at [914, 243] on div "“I waited all year for that trip…but wasted the first three days too exhausted …" at bounding box center [753, 223] width 407 height 55
click at [902, 242] on div "“I waited all year for that trip…but wasted the first three days too exhausted …" at bounding box center [753, 223] width 407 height 55
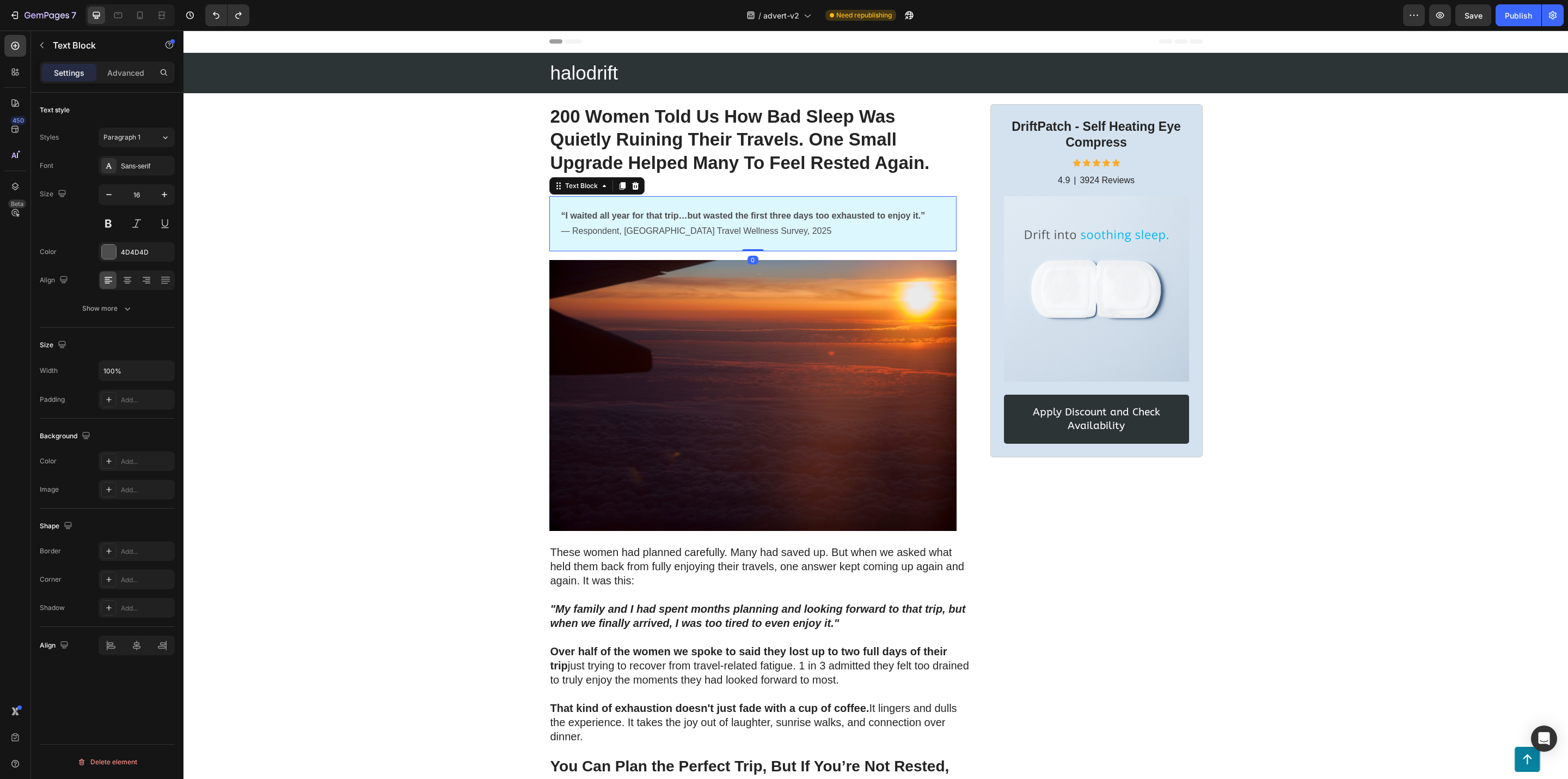
click at [900, 241] on div "“I waited all year for that trip…but wasted the first three days too exhausted …" at bounding box center [753, 223] width 407 height 55
click at [899, 241] on div "“I waited all year for that trip…but wasted the first three days too exhausted …" at bounding box center [753, 223] width 407 height 55
click at [899, 240] on div "“I waited all year for that trip…but wasted the first three days too exhausted …" at bounding box center [753, 223] width 407 height 55
drag, startPoint x: 899, startPoint y: 240, endPoint x: 900, endPoint y: 234, distance: 6.1
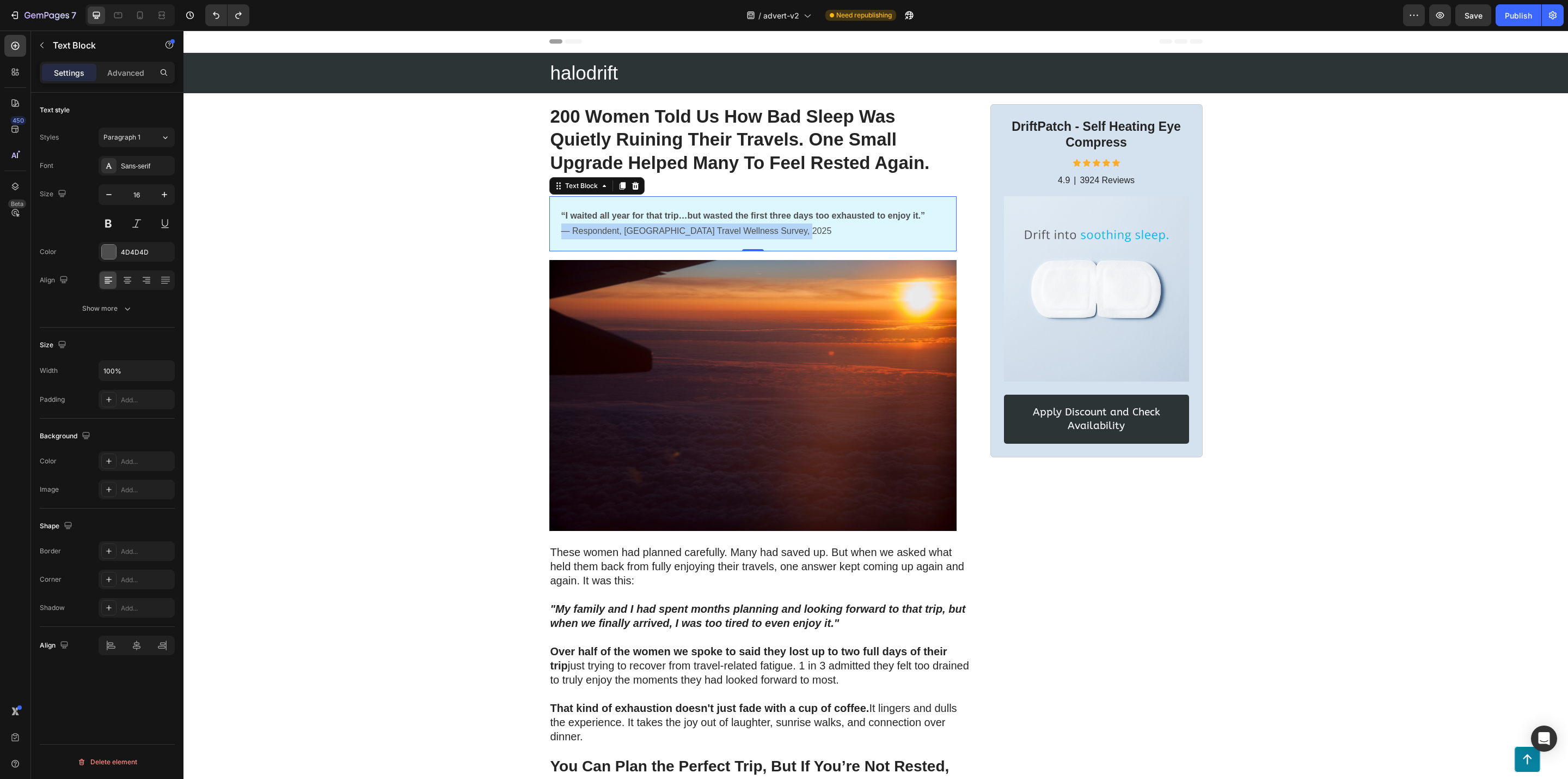
click at [899, 237] on div "“I waited all year for that trip…but wasted the first three days too exhausted …" at bounding box center [753, 223] width 385 height 34
click at [900, 233] on p "“I waited all year for that trip…but wasted the first three days too exhausted …" at bounding box center [753, 224] width 383 height 32
click at [896, 232] on p "“I waited all year for that trip…but wasted the first three days too exhausted …" at bounding box center [753, 224] width 383 height 32
click at [897, 232] on p "“I waited all year for that trip…but wasted the first three days too exhausted …" at bounding box center [753, 224] width 383 height 32
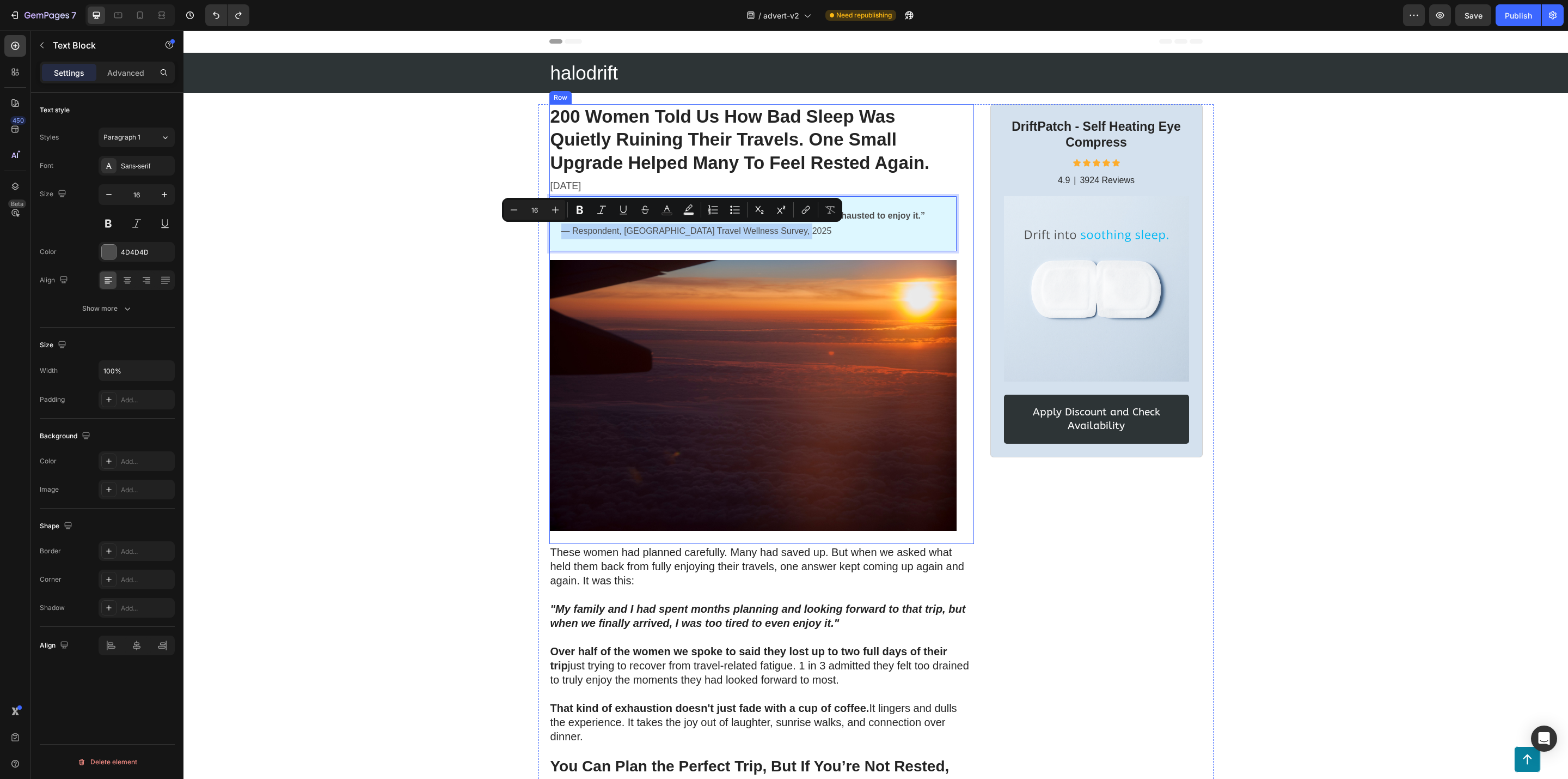
click at [960, 242] on div "200 Women Told Us How Bad Sleep Was Quietly Ruining Their Travels. One Small Up…" at bounding box center [762, 323] width 425 height 440
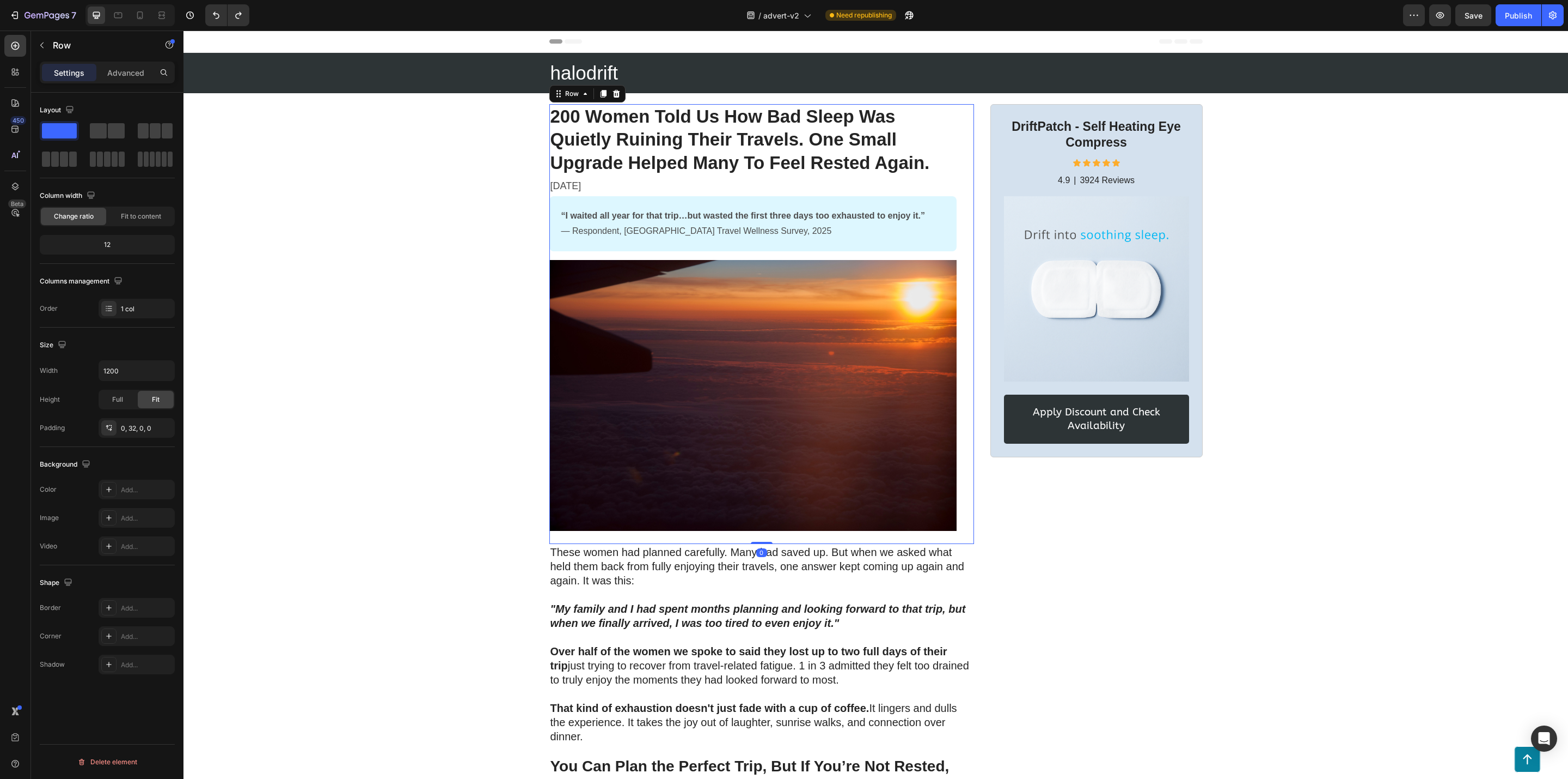
click at [878, 237] on p "“I waited all year for that trip…but wasted the first three days too exhausted …" at bounding box center [753, 224] width 383 height 32
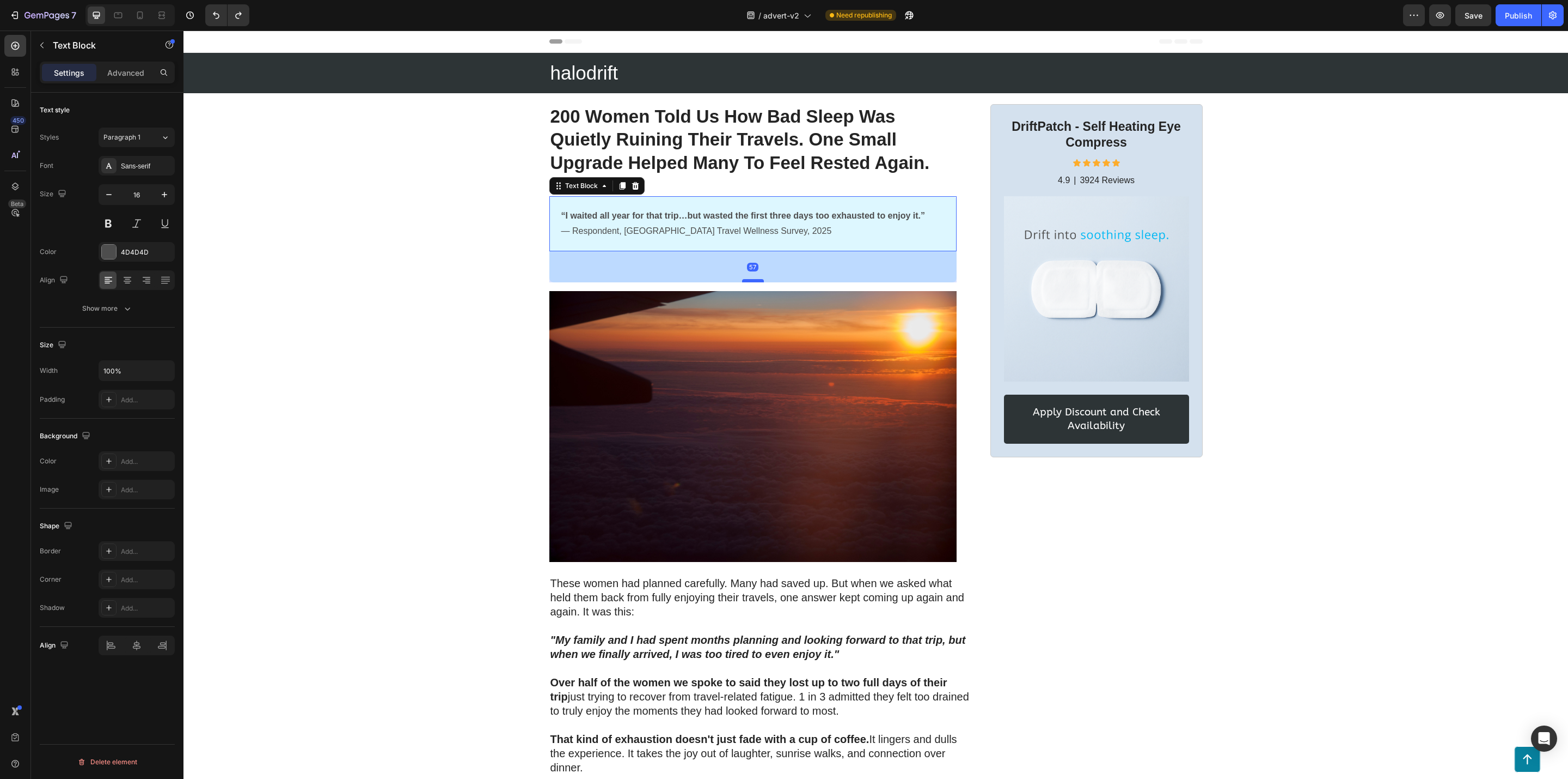
drag, startPoint x: 747, startPoint y: 251, endPoint x: 753, endPoint y: 282, distance: 31.6
click at [753, 282] on div at bounding box center [753, 280] width 22 height 3
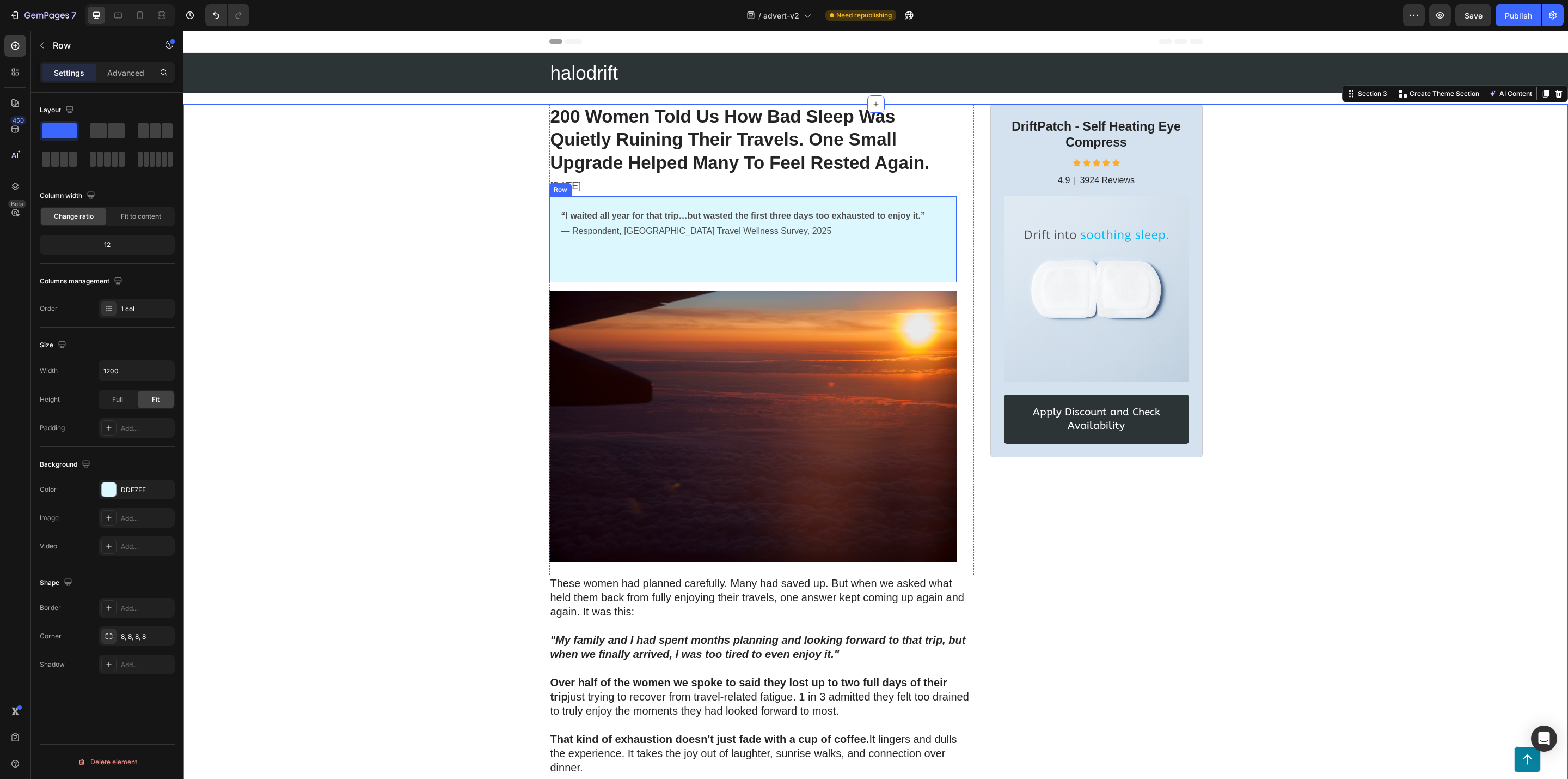
click at [621, 262] on div "“I waited all year for that trip…but wasted the first three days too exhausted …" at bounding box center [753, 239] width 407 height 87
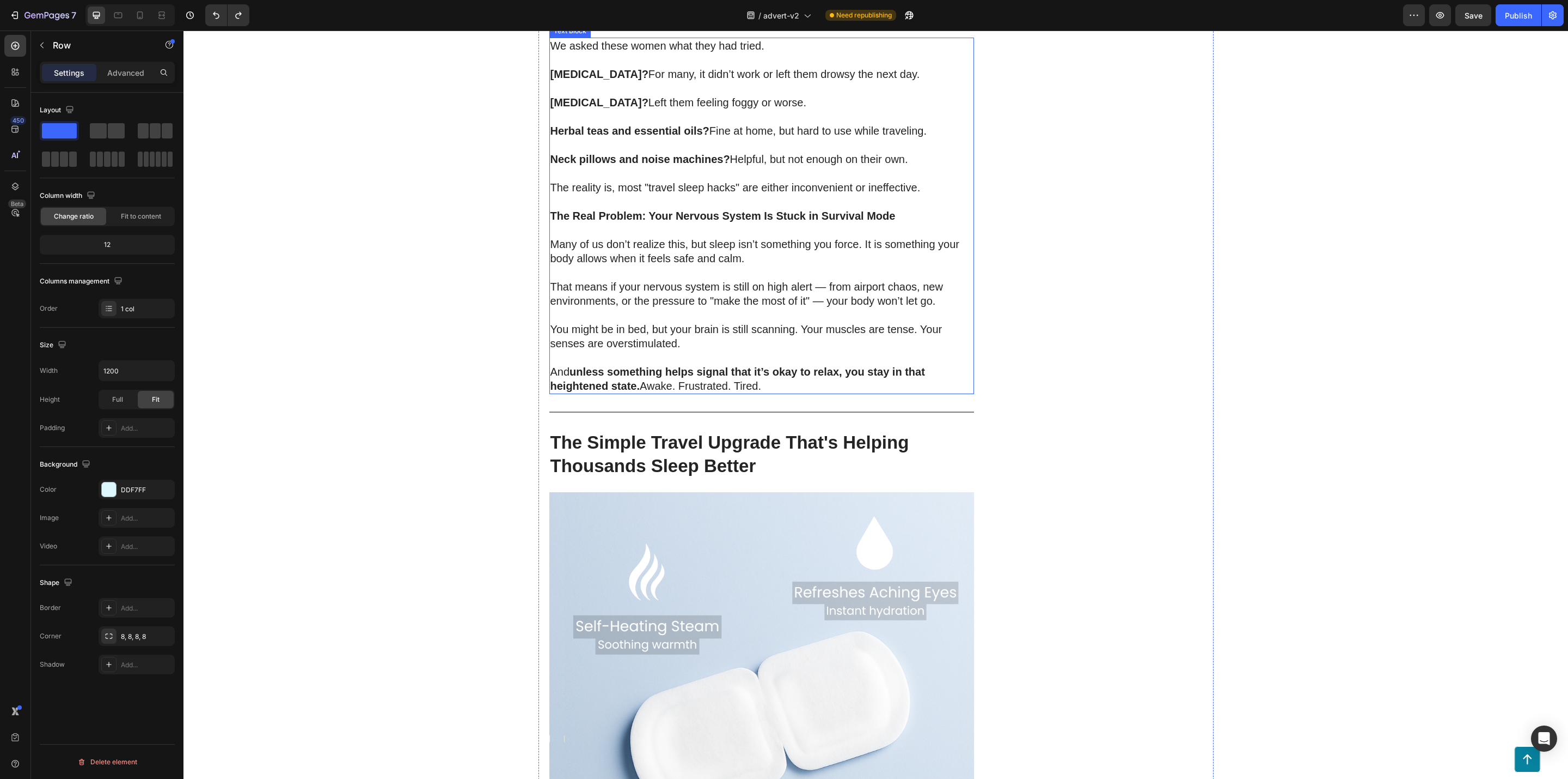
scroll to position [1635, 0]
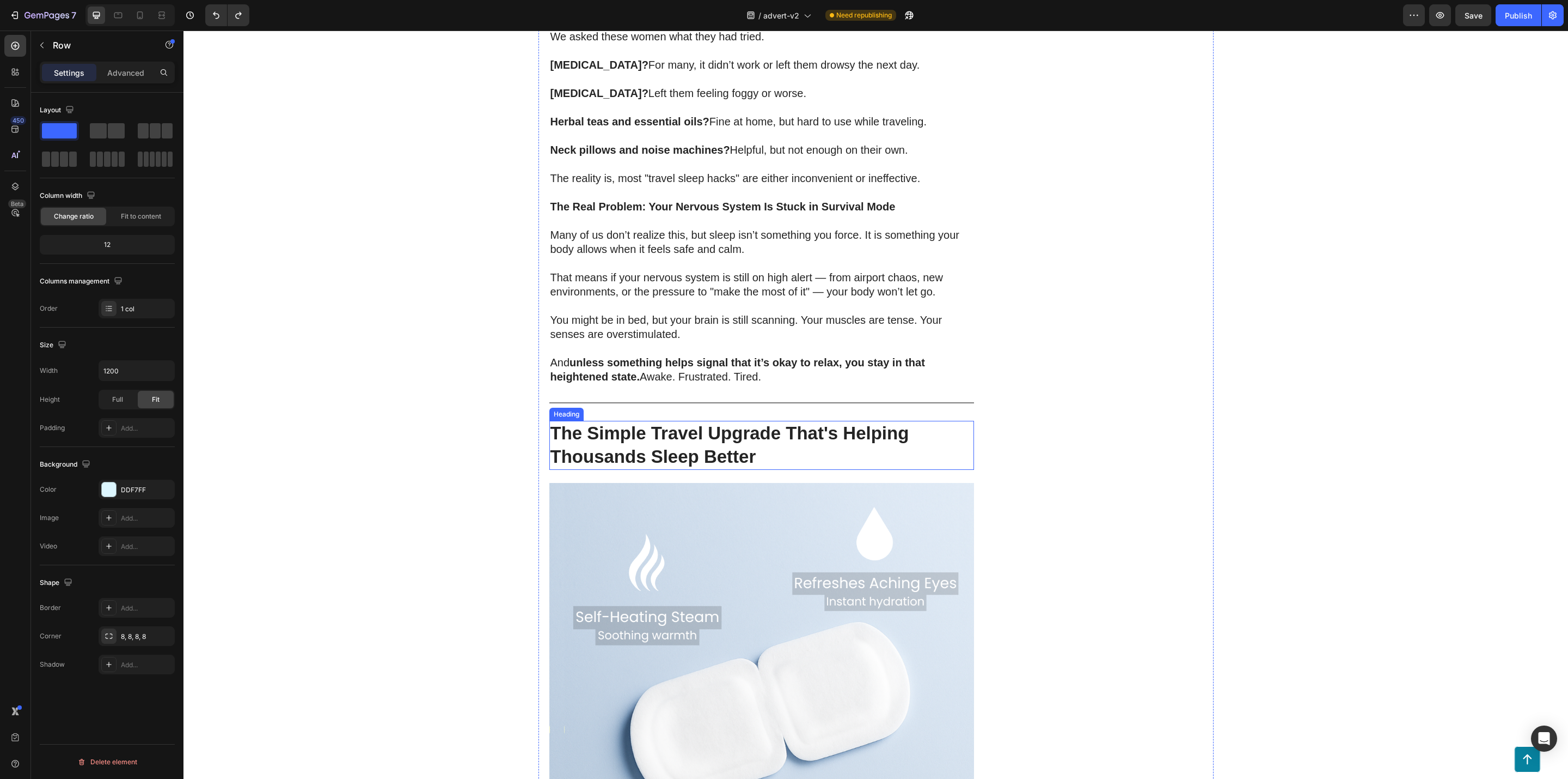
click at [719, 439] on strong "The Simple Travel Upgrade That's Helping Thousands Sleep Better" at bounding box center [729, 445] width 359 height 43
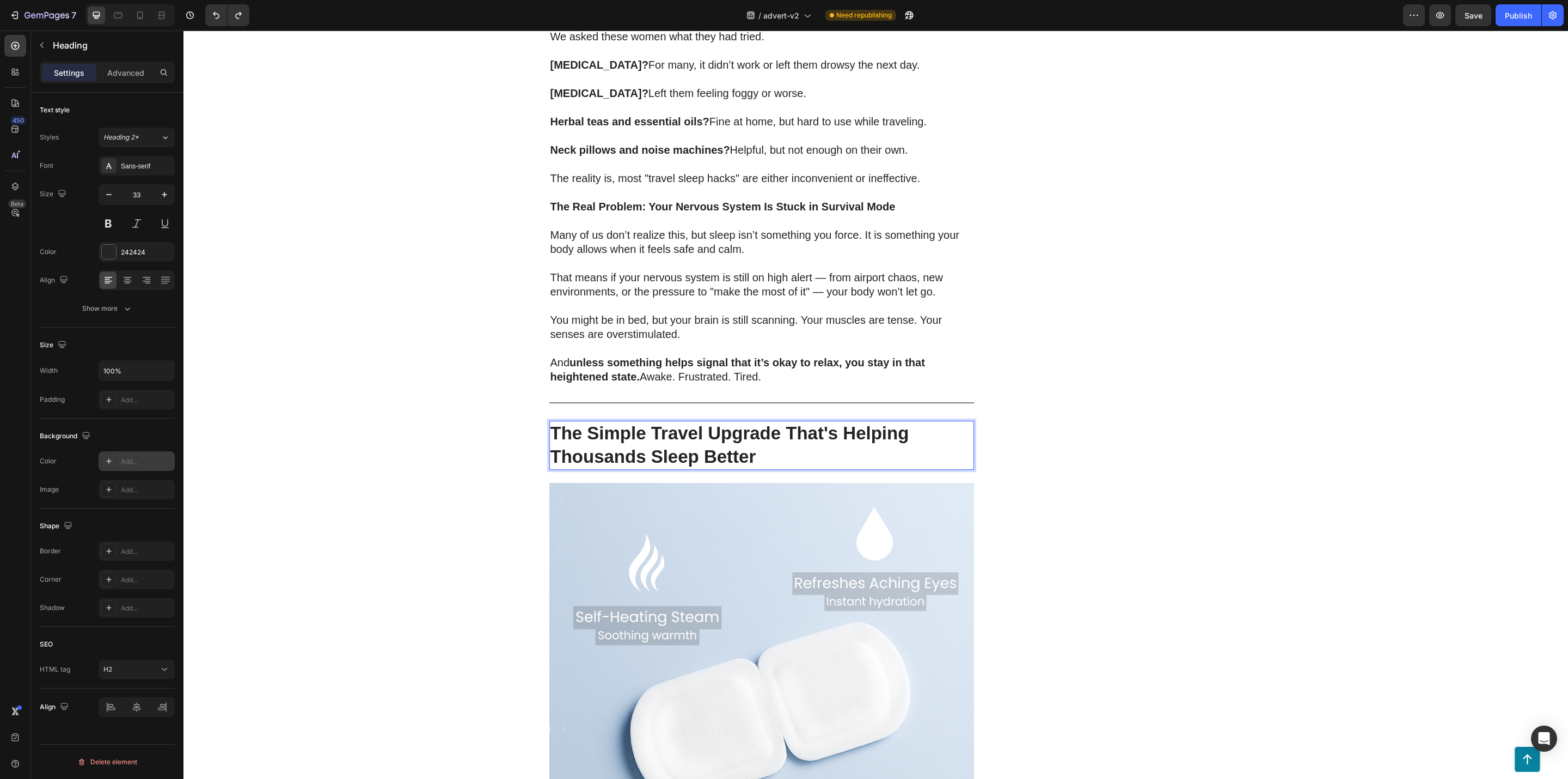
click at [135, 458] on div "Add..." at bounding box center [146, 462] width 51 height 10
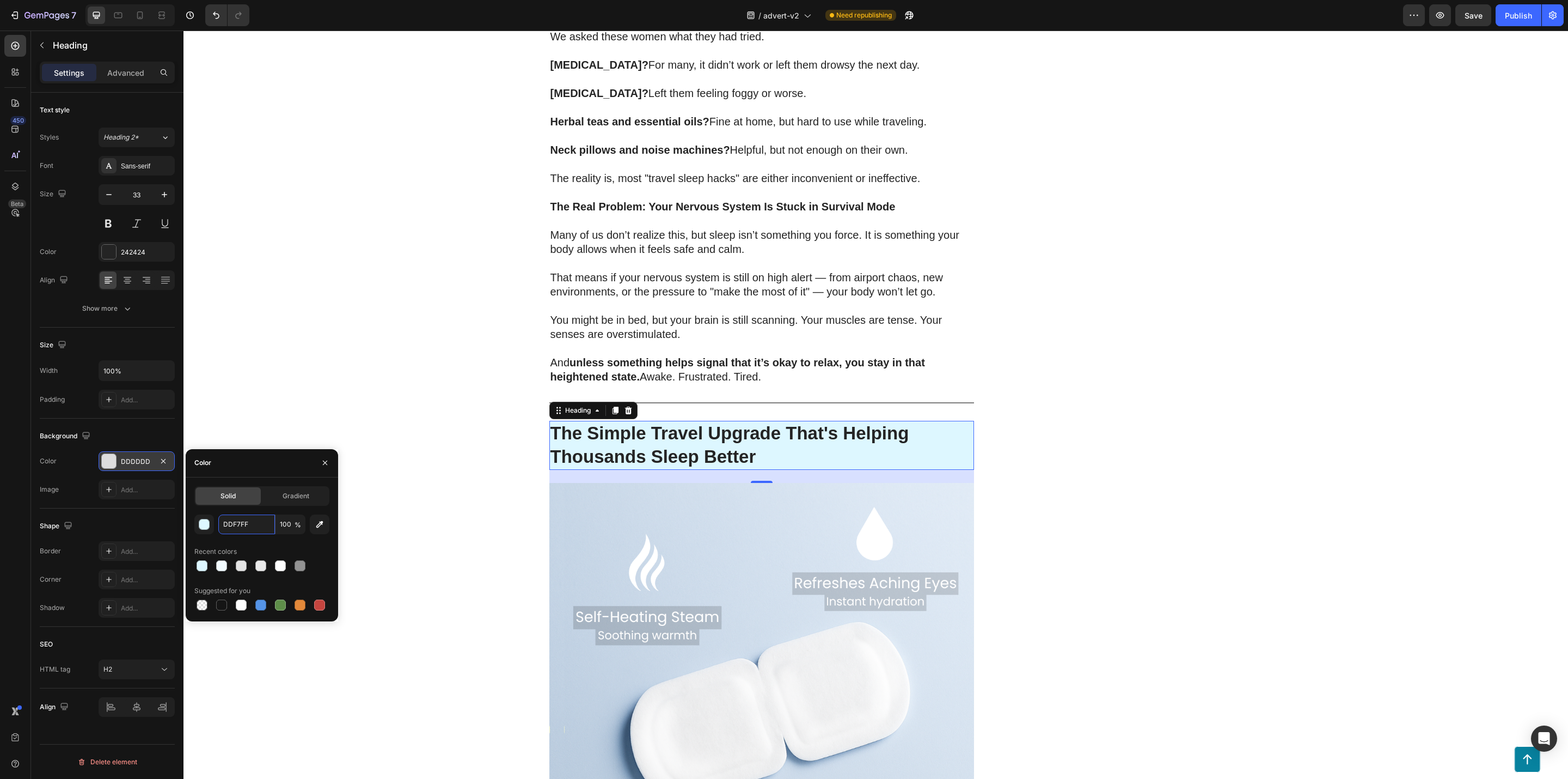
type input "DDF7FF"
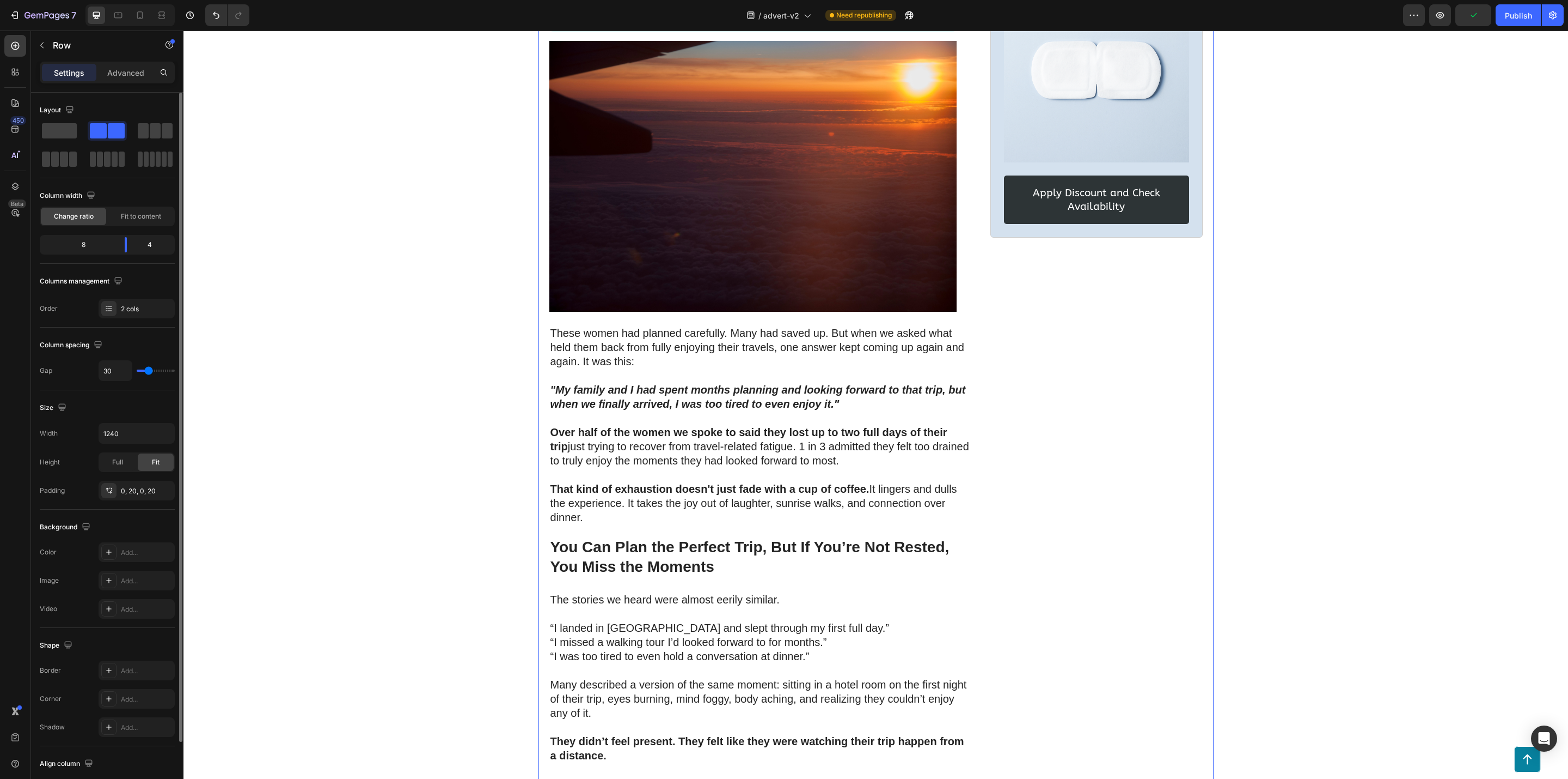
scroll to position [0, 0]
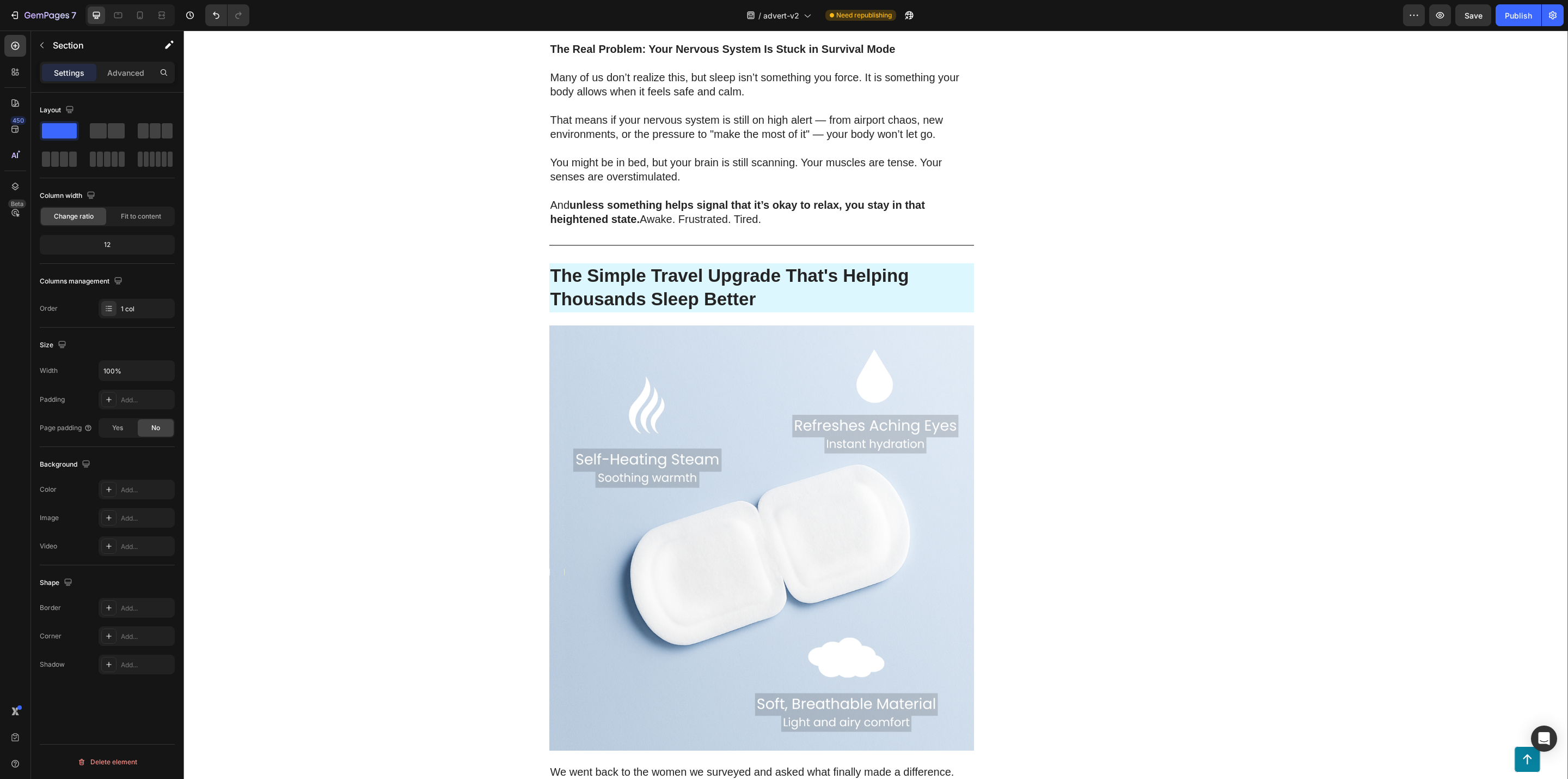
scroll to position [1798, 0]
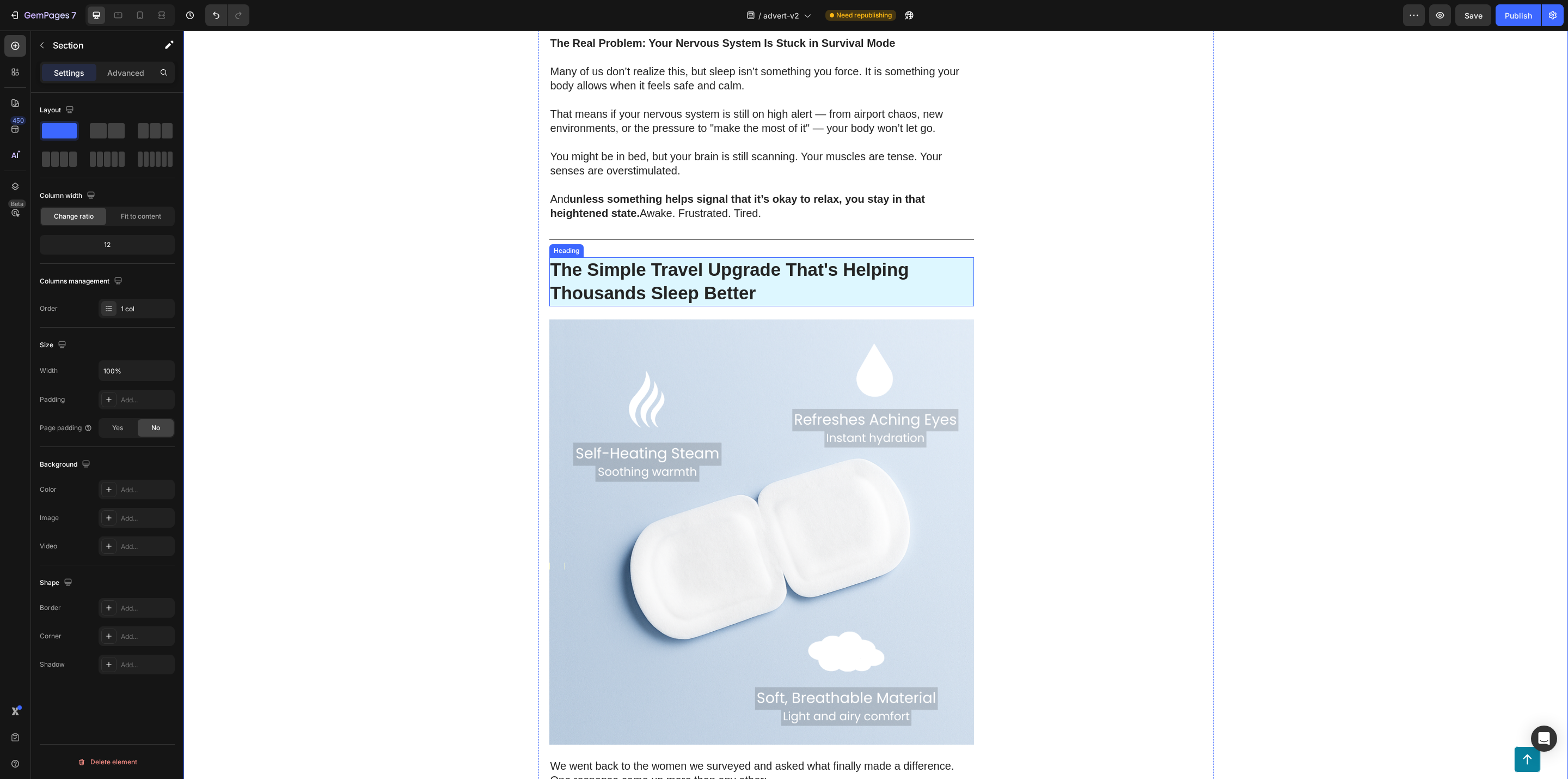
click at [752, 262] on strong "The Simple Travel Upgrade That's Helping Thousands Sleep Better" at bounding box center [729, 281] width 359 height 43
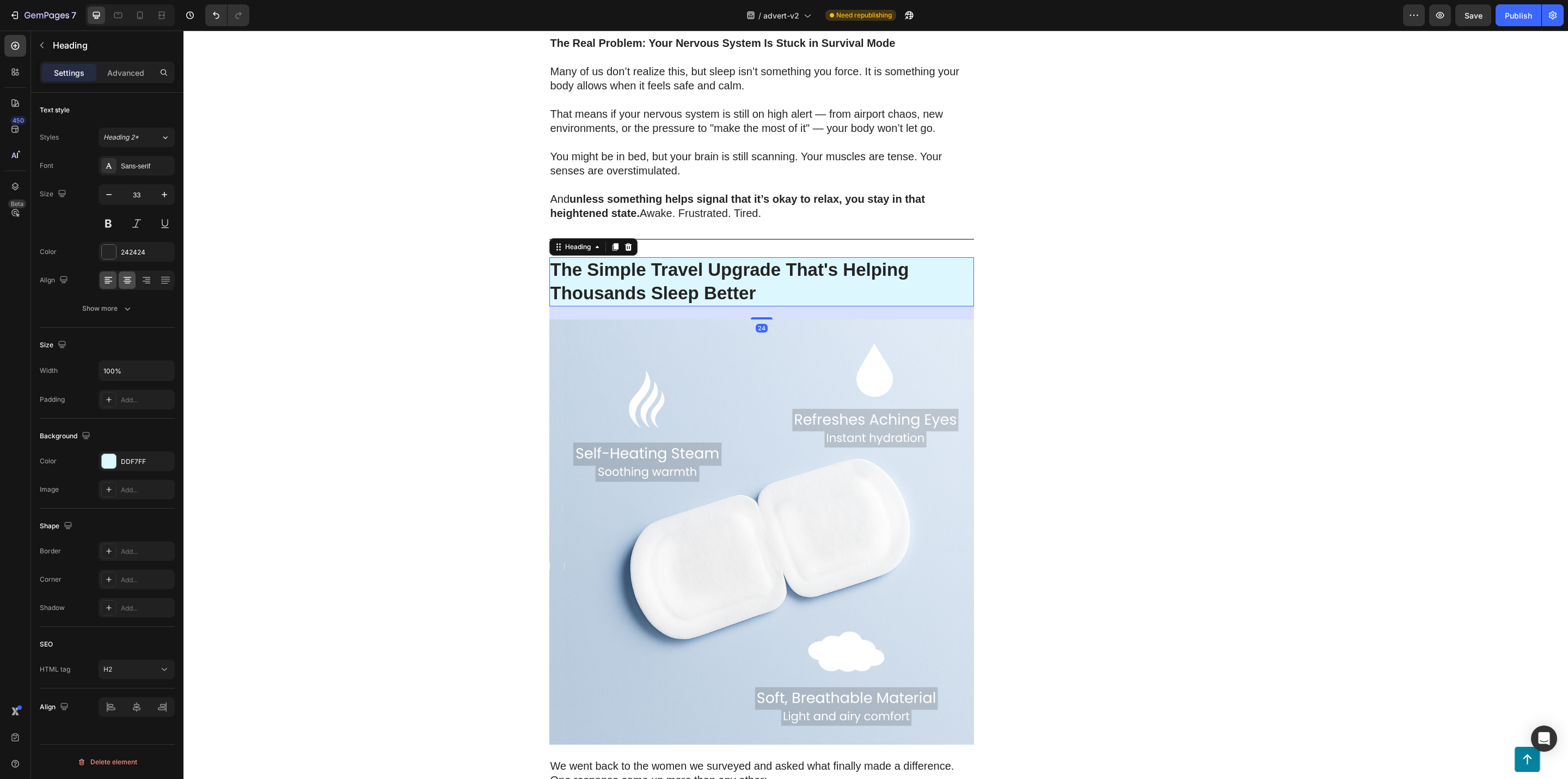
click at [127, 280] on icon at bounding box center [126, 280] width 11 height 11
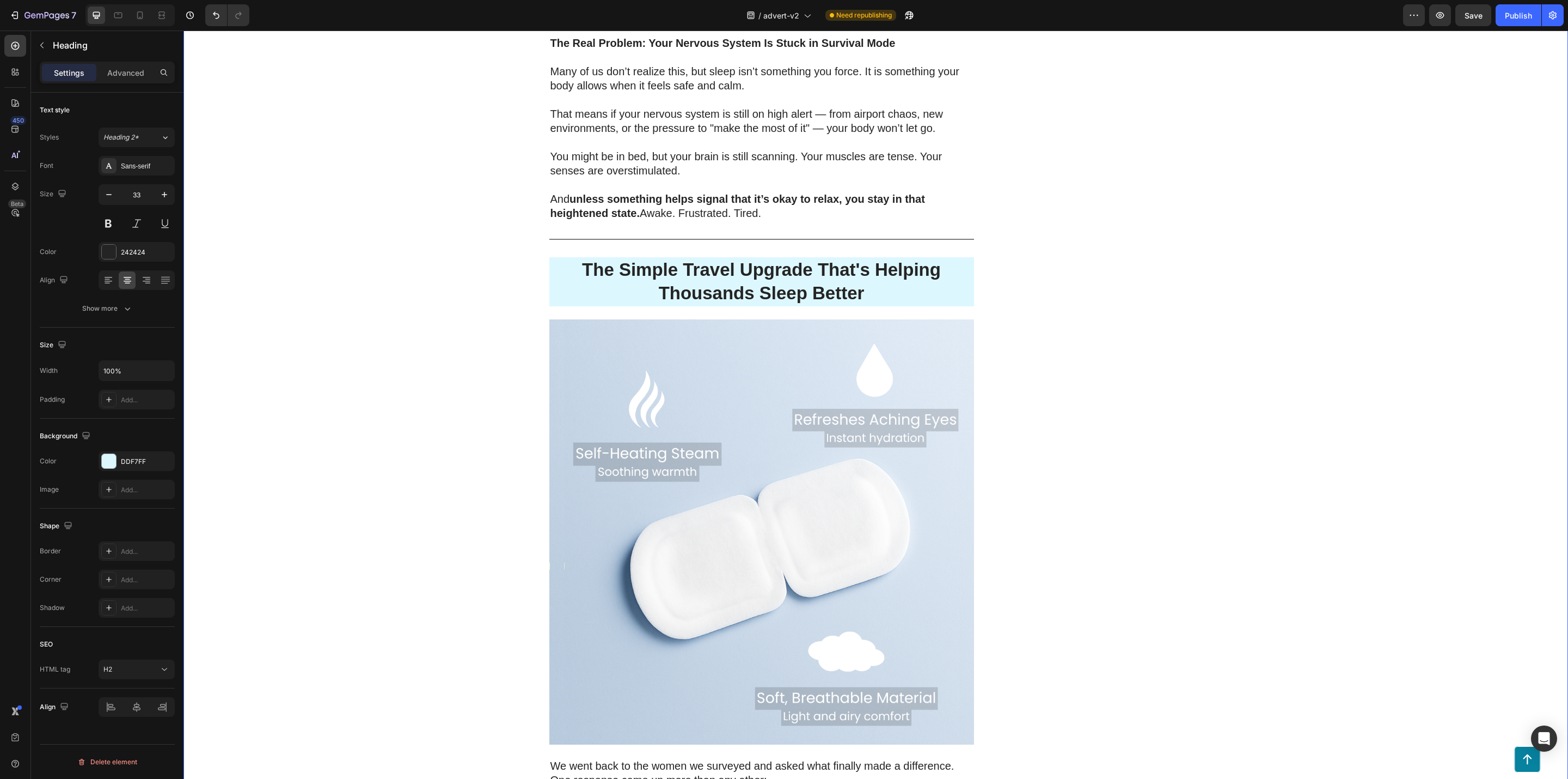
click at [298, 279] on div "200 Women Told Us How Bad Sleep Was Quietly Ruining Their Travels. One Small Up…" at bounding box center [876, 720] width 1385 height 4829
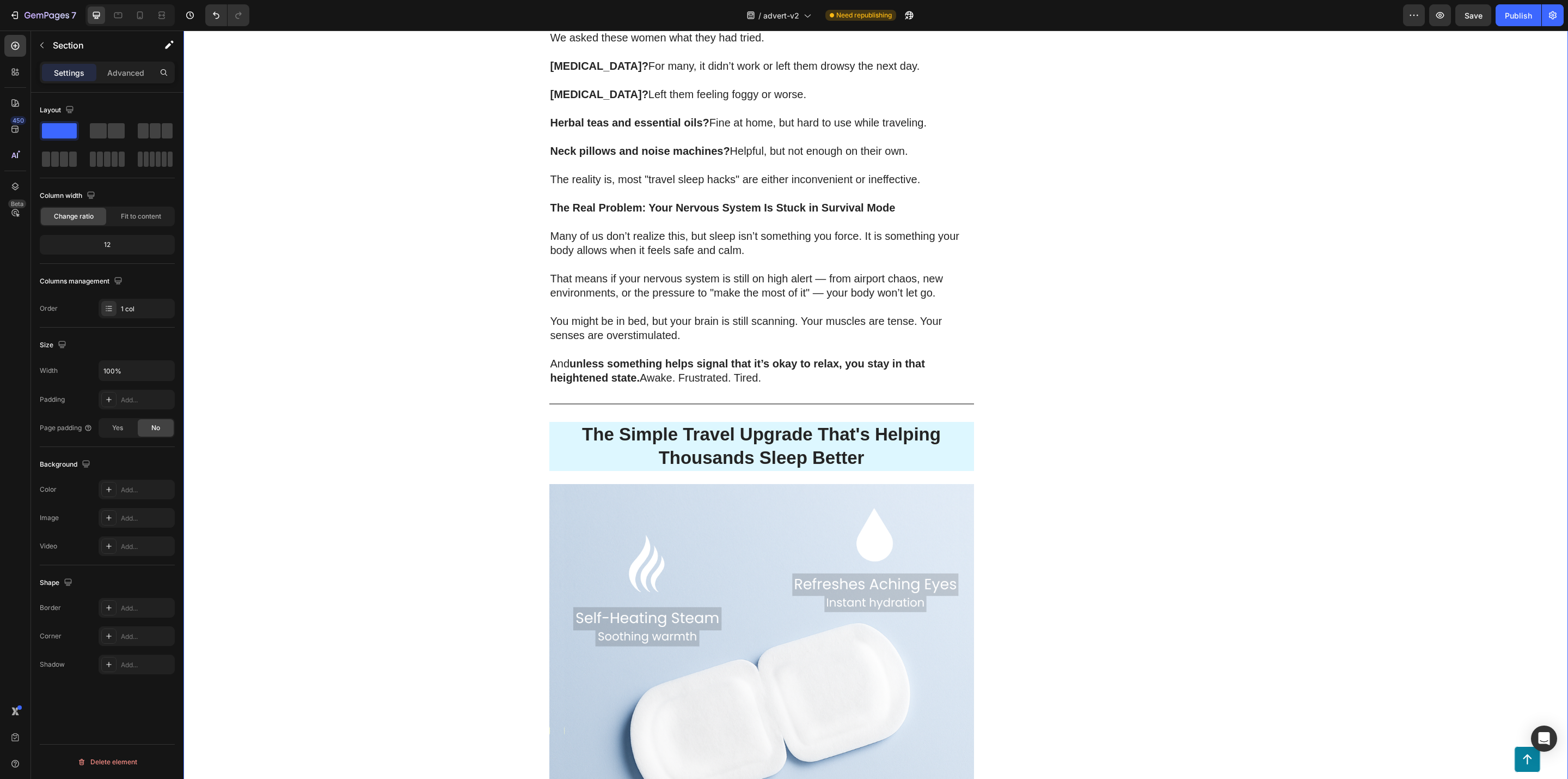
scroll to position [1553, 0]
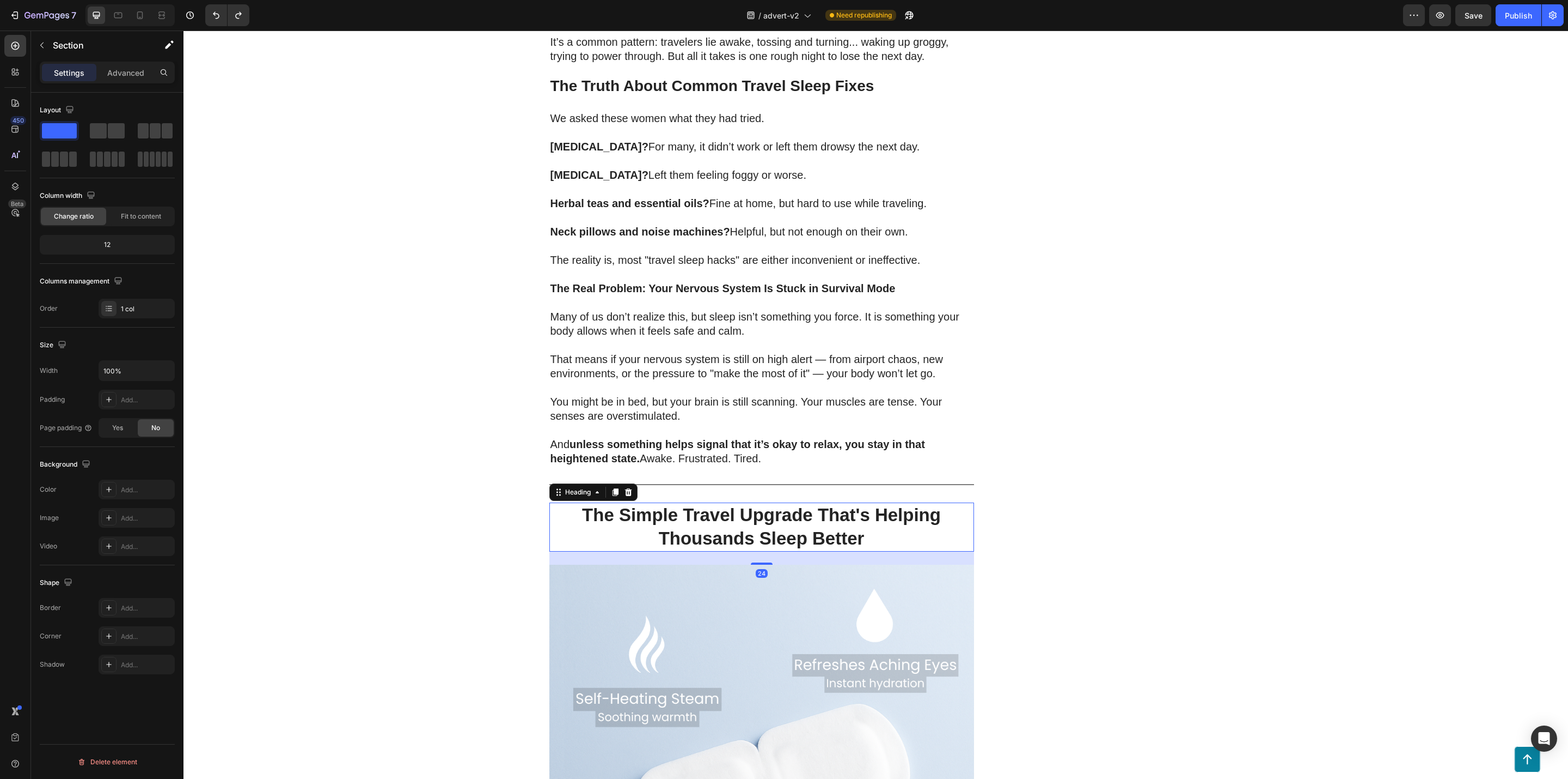
click at [955, 503] on p "⁠⁠⁠⁠⁠⁠⁠ The Simple Travel Upgrade That's Helping Thousands Sleep Better" at bounding box center [762, 526] width 423 height 46
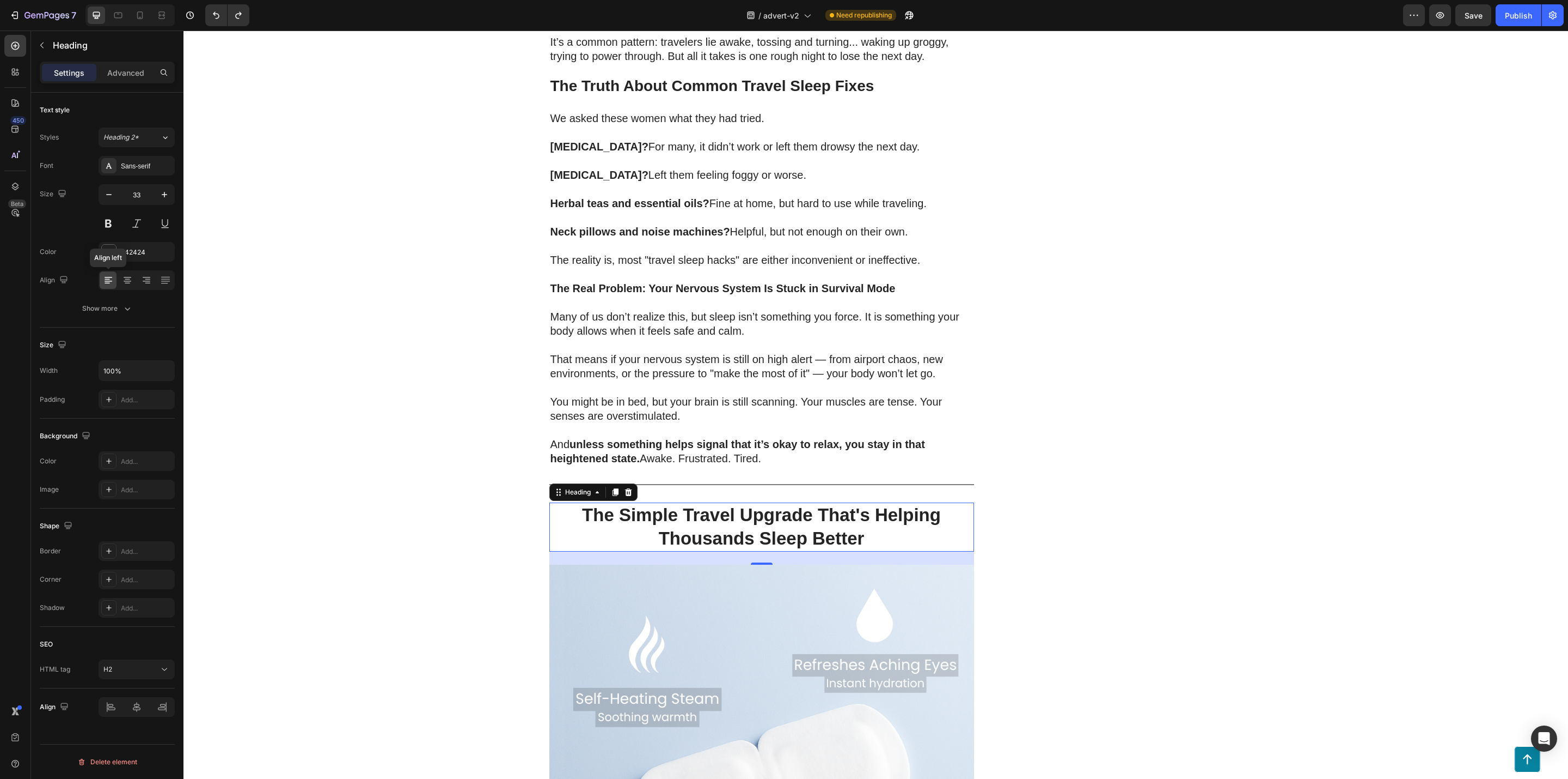
click at [110, 280] on icon at bounding box center [108, 279] width 6 height 1
click at [131, 283] on icon at bounding box center [126, 280] width 11 height 11
click at [115, 280] on div at bounding box center [108, 280] width 17 height 18
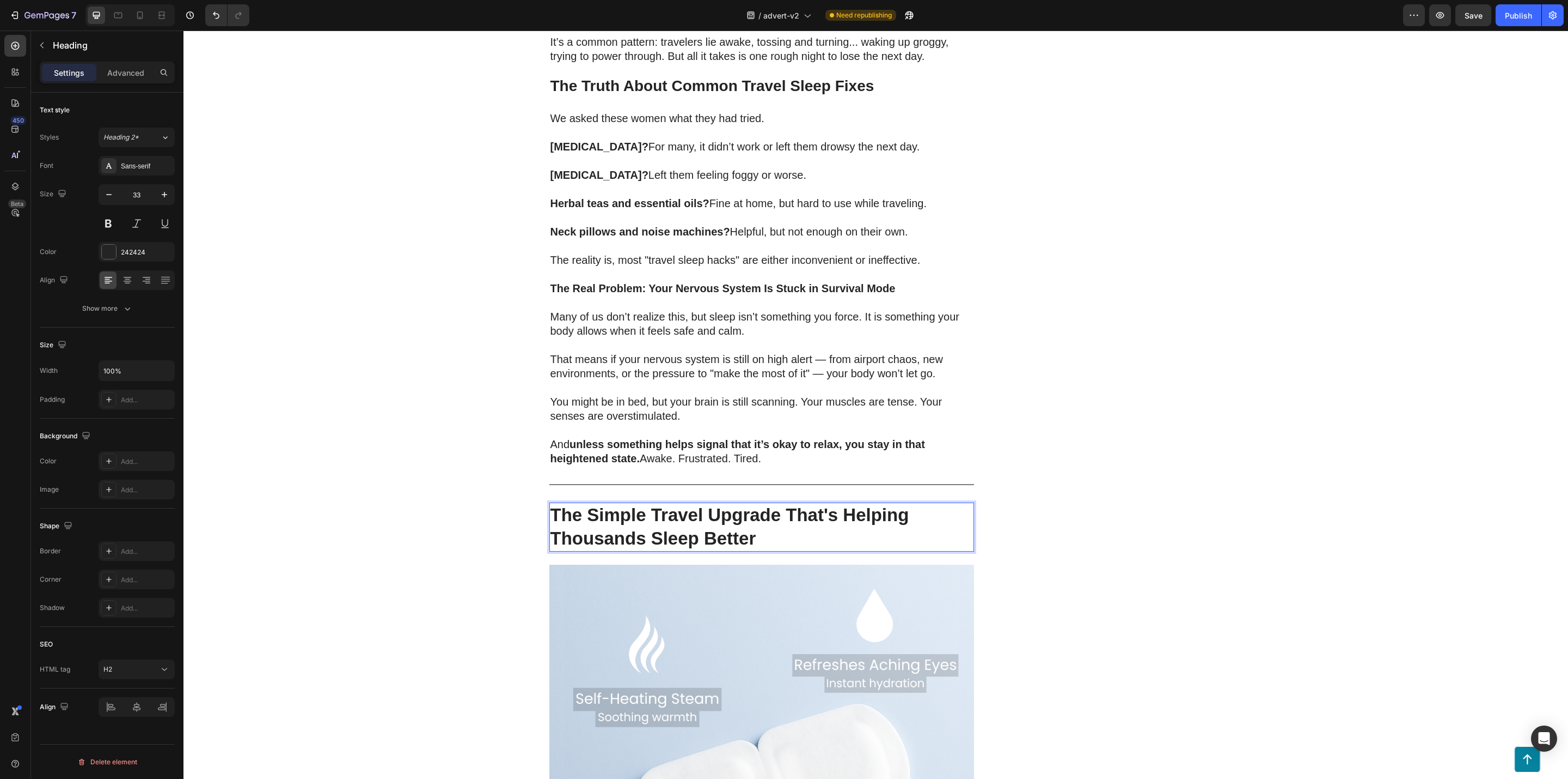
click at [785, 522] on p "The Simple Travel Upgrade That's Helping Thousands Sleep Better" at bounding box center [762, 526] width 423 height 46
click at [129, 456] on div "Add..." at bounding box center [136, 461] width 76 height 20
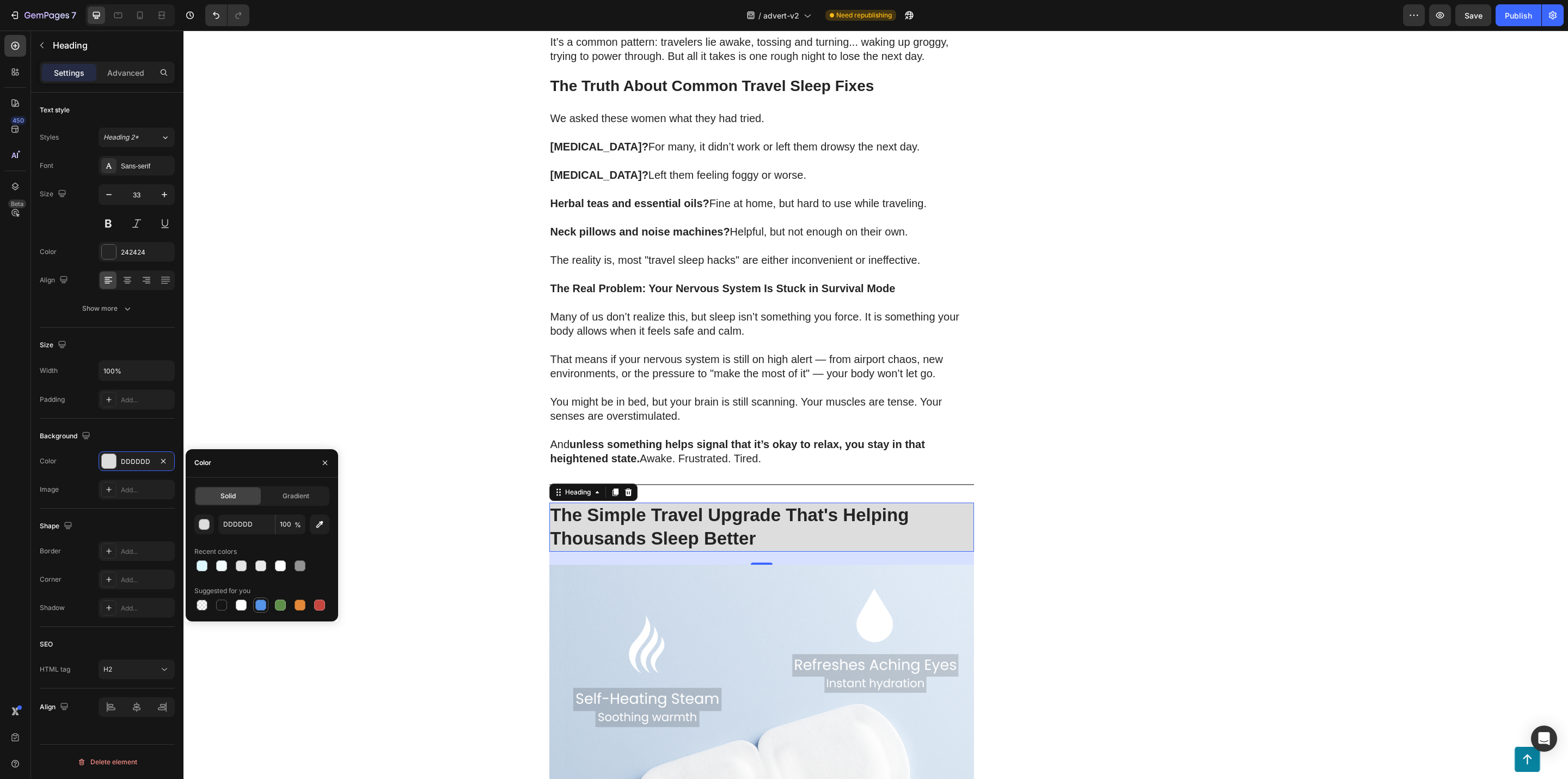
click at [260, 602] on div at bounding box center [261, 604] width 11 height 11
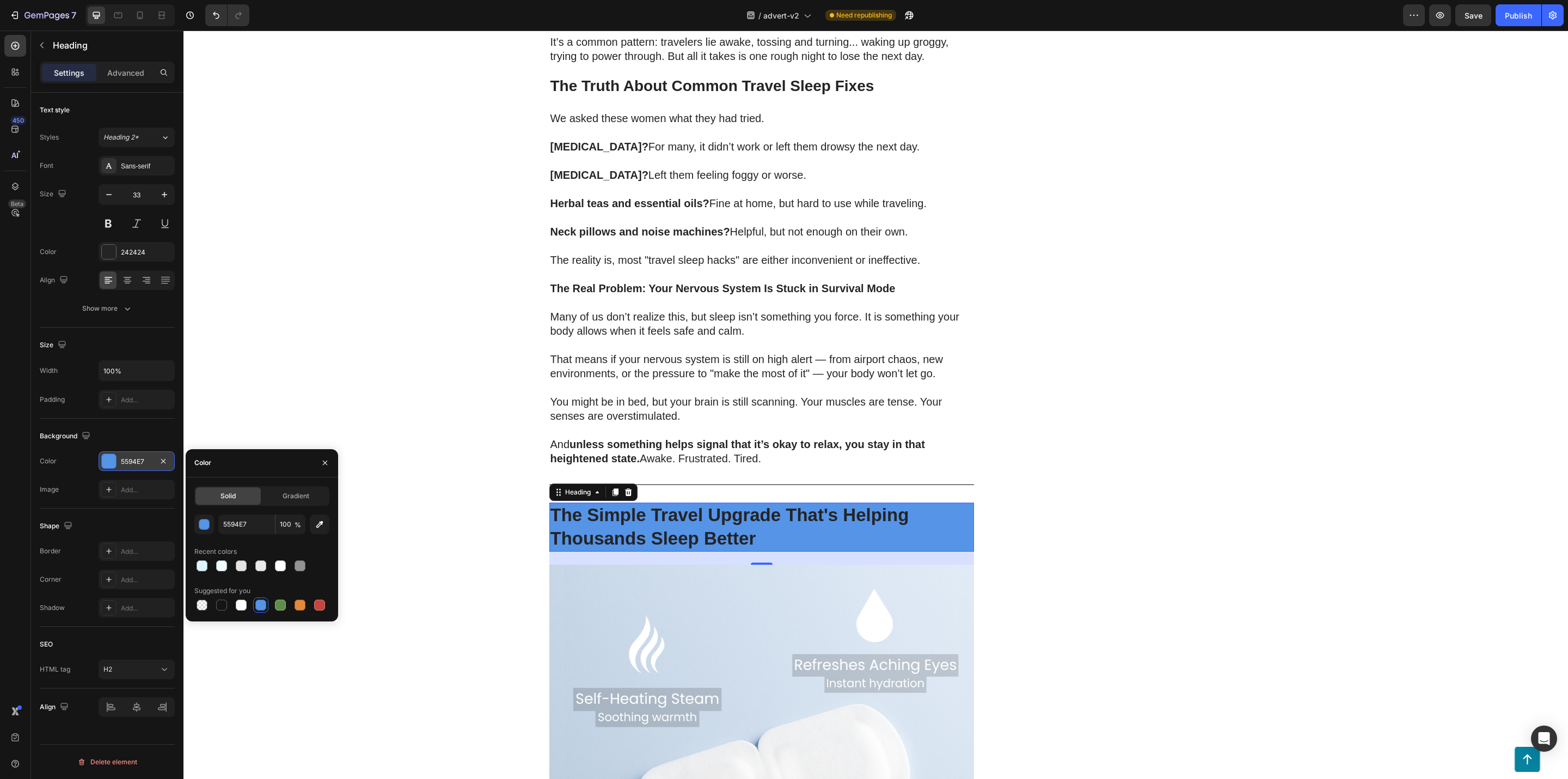
click at [149, 463] on div "5594E7" at bounding box center [136, 462] width 32 height 10
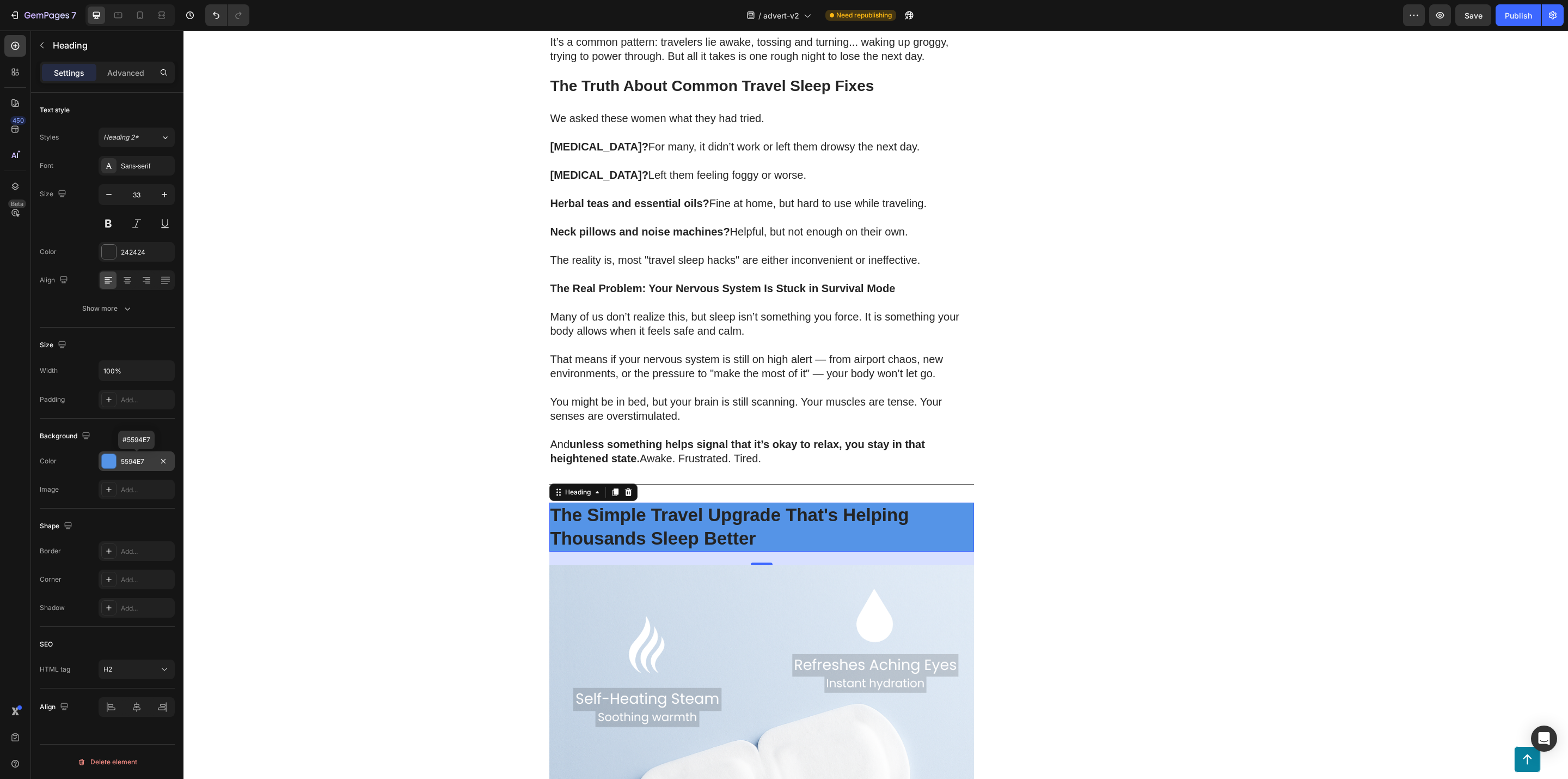
click at [149, 463] on div "5594E7" at bounding box center [136, 462] width 32 height 10
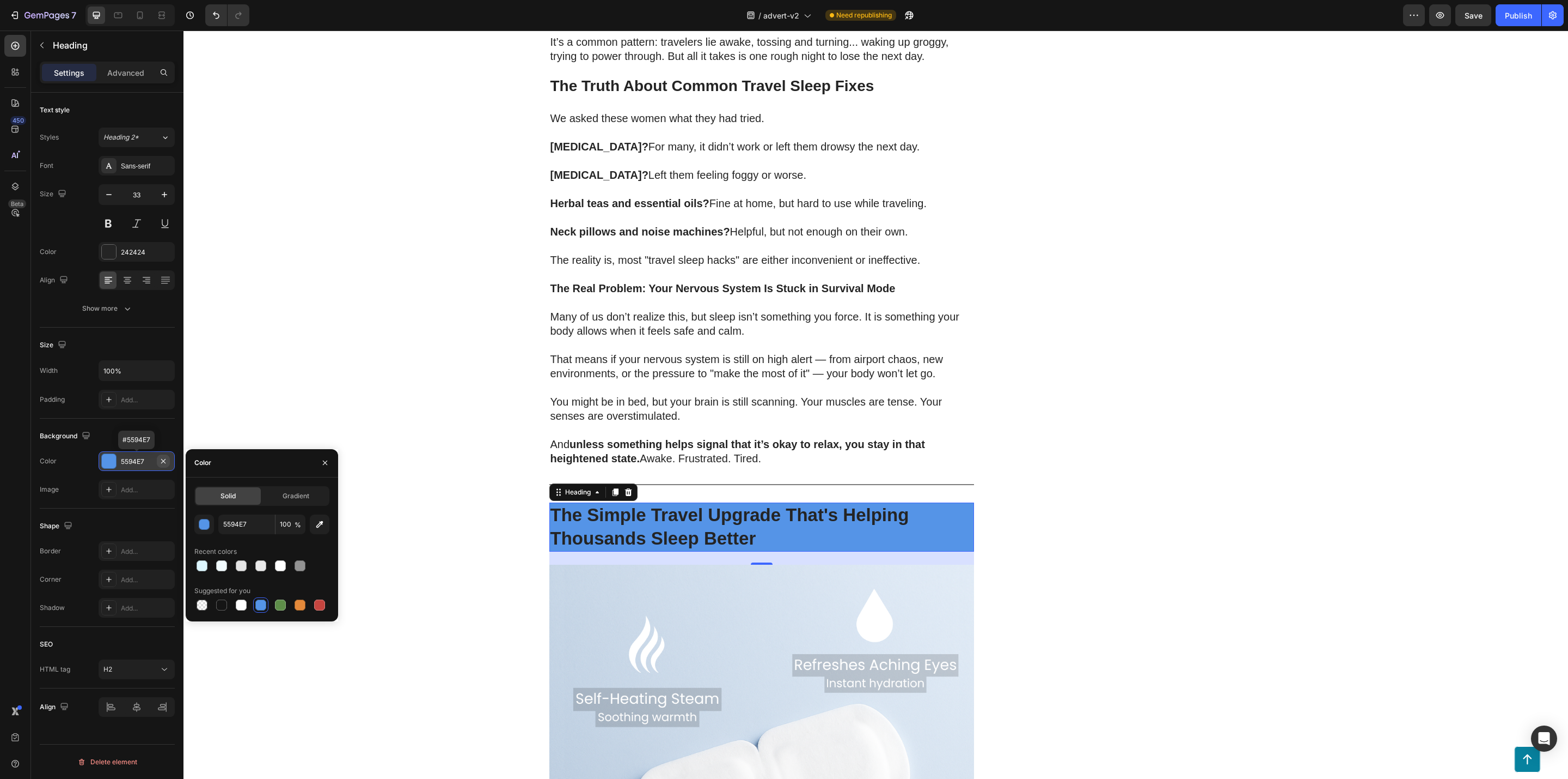
click at [165, 465] on icon "button" at bounding box center [163, 461] width 9 height 9
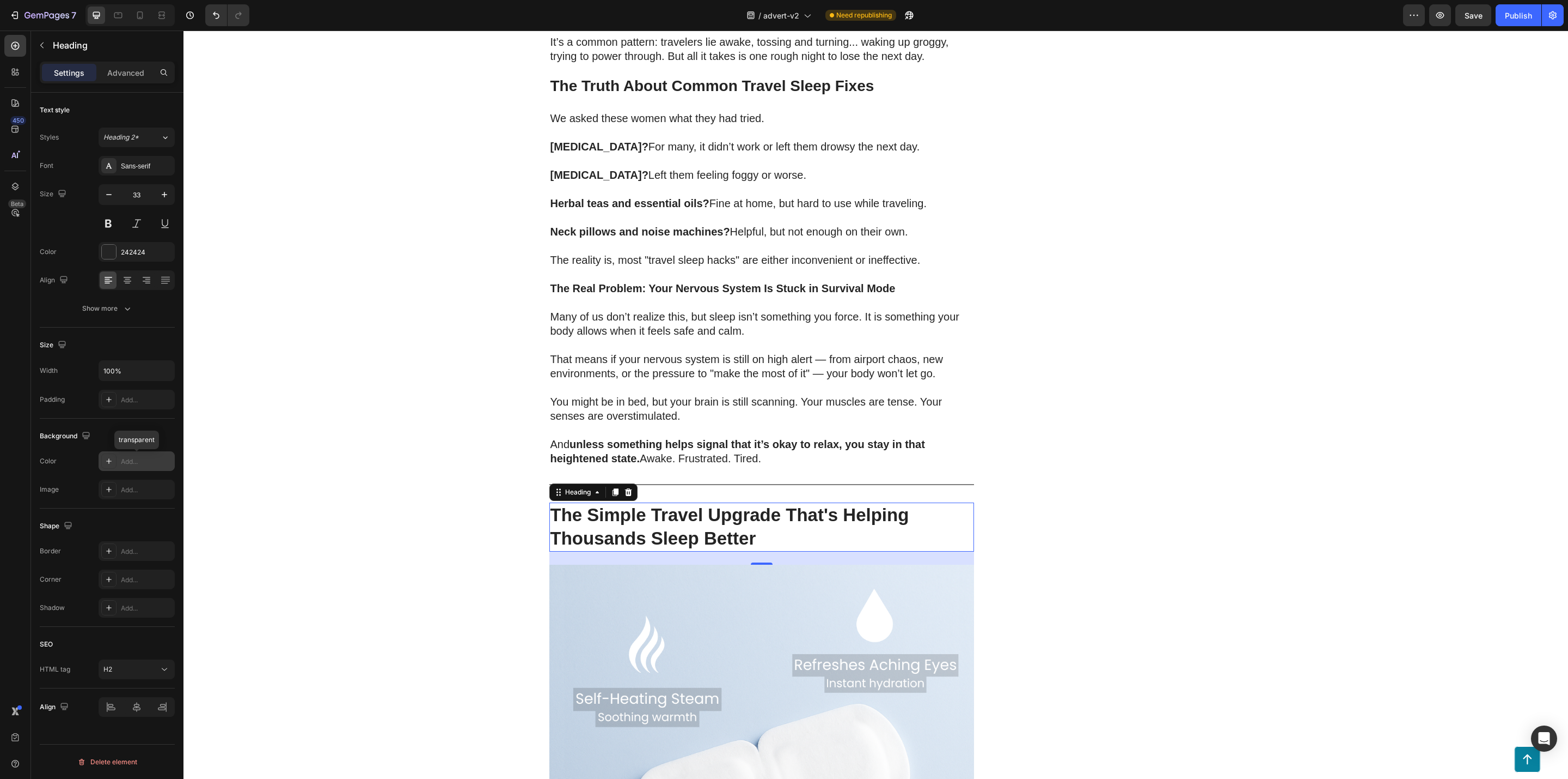
click at [149, 464] on div "Add..." at bounding box center [146, 462] width 51 height 10
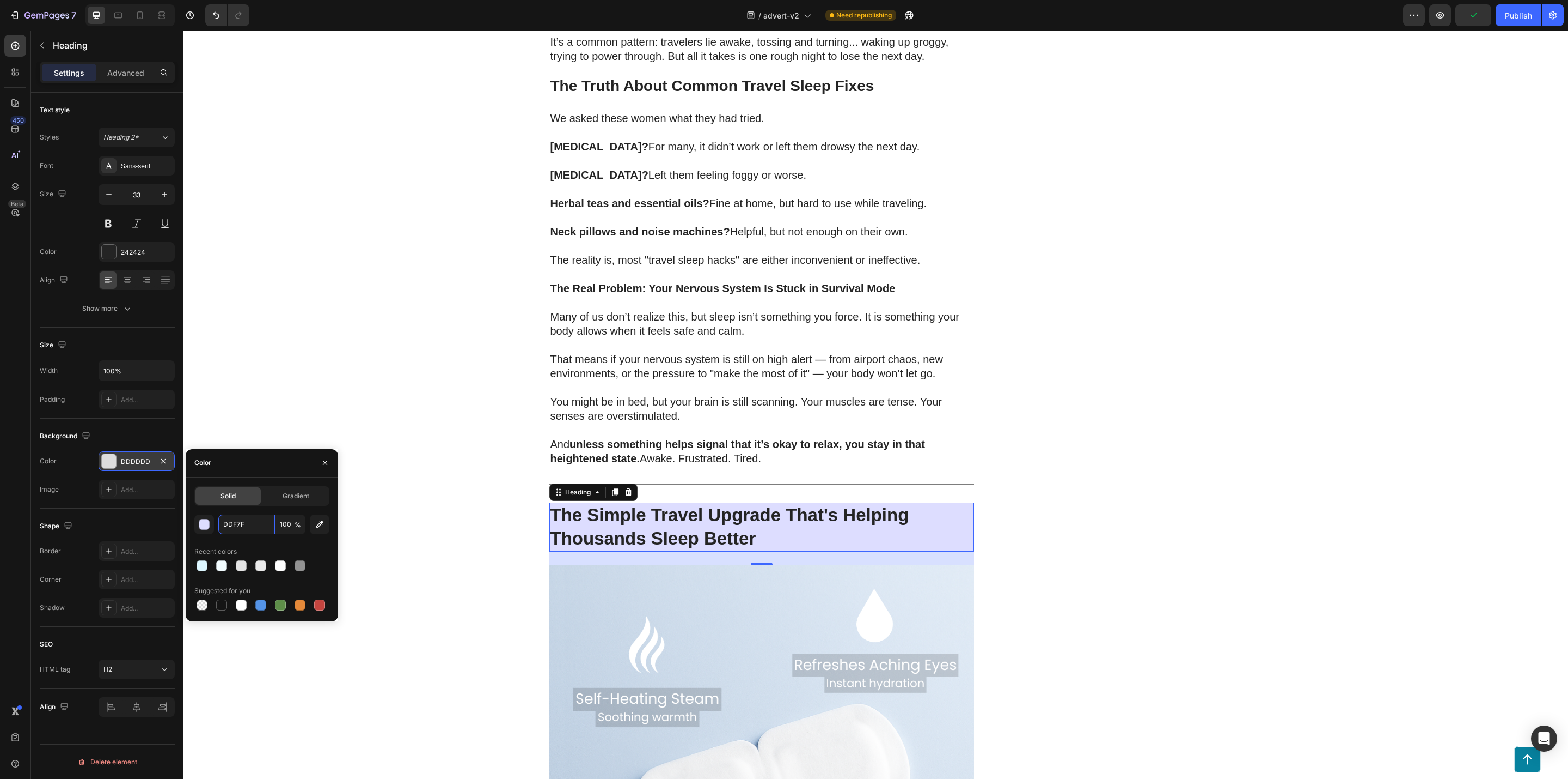
type input "DDF7FF"
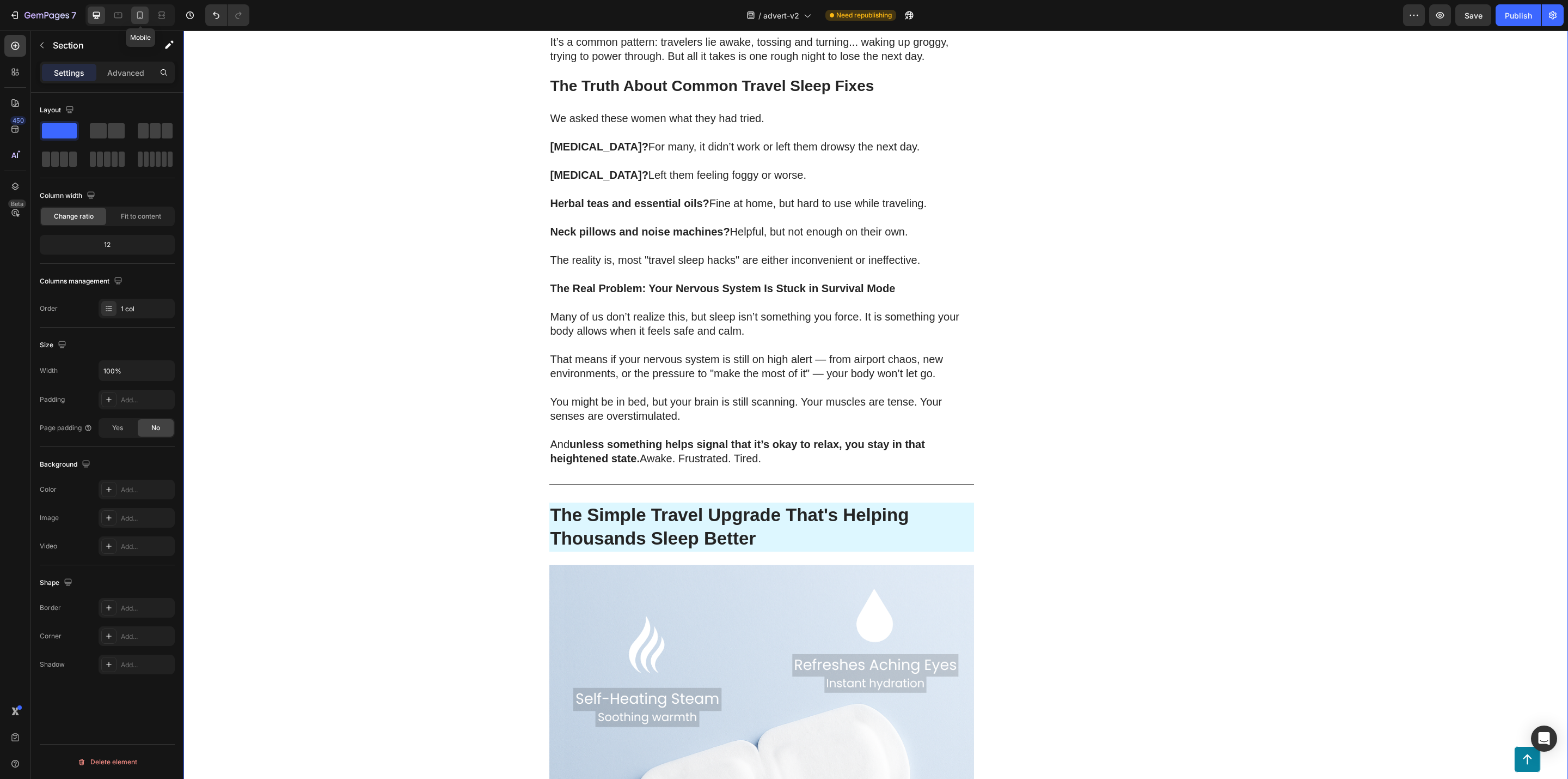
click at [146, 13] on div at bounding box center [140, 16] width 18 height 18
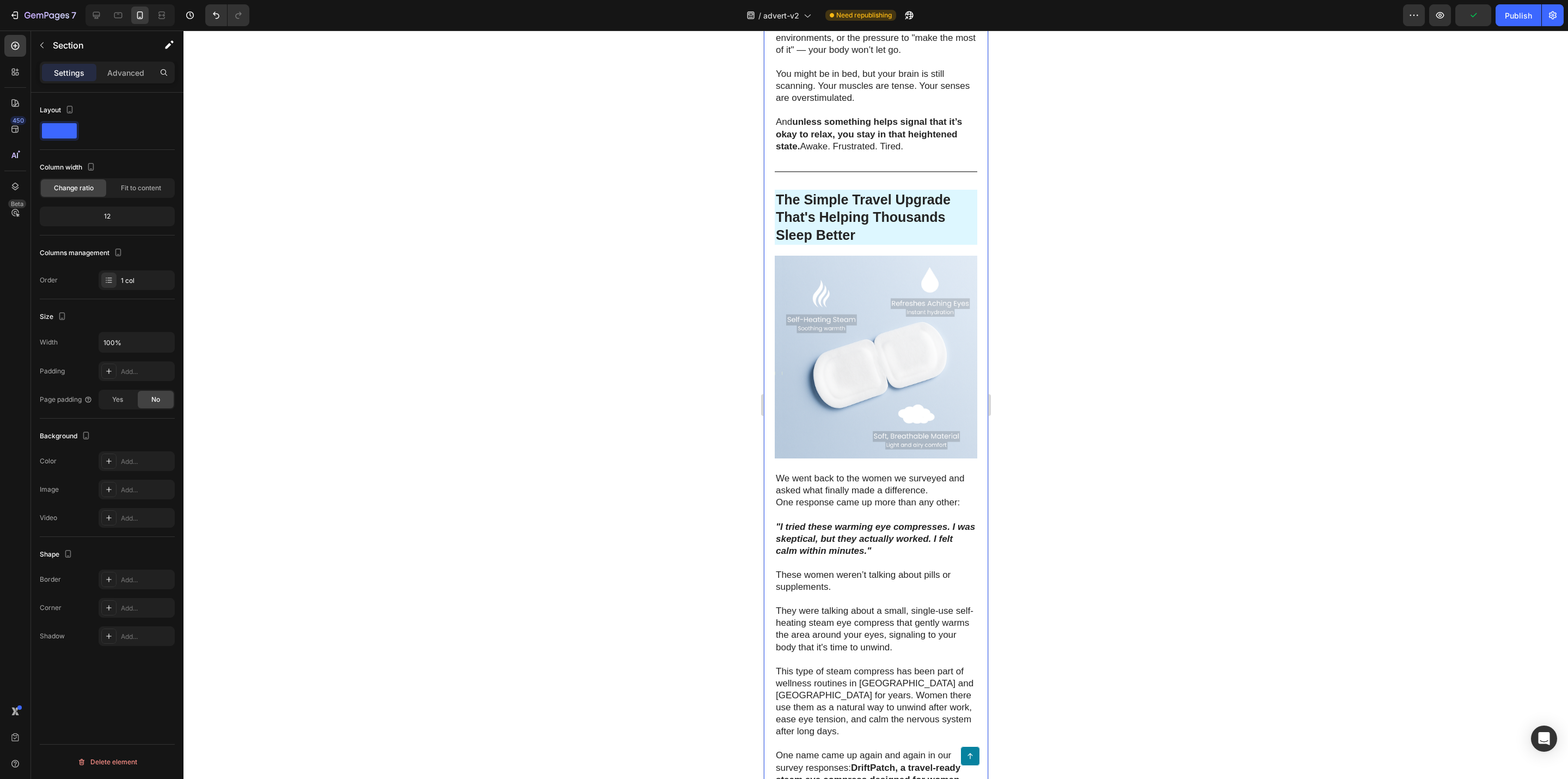
scroll to position [2078, 0]
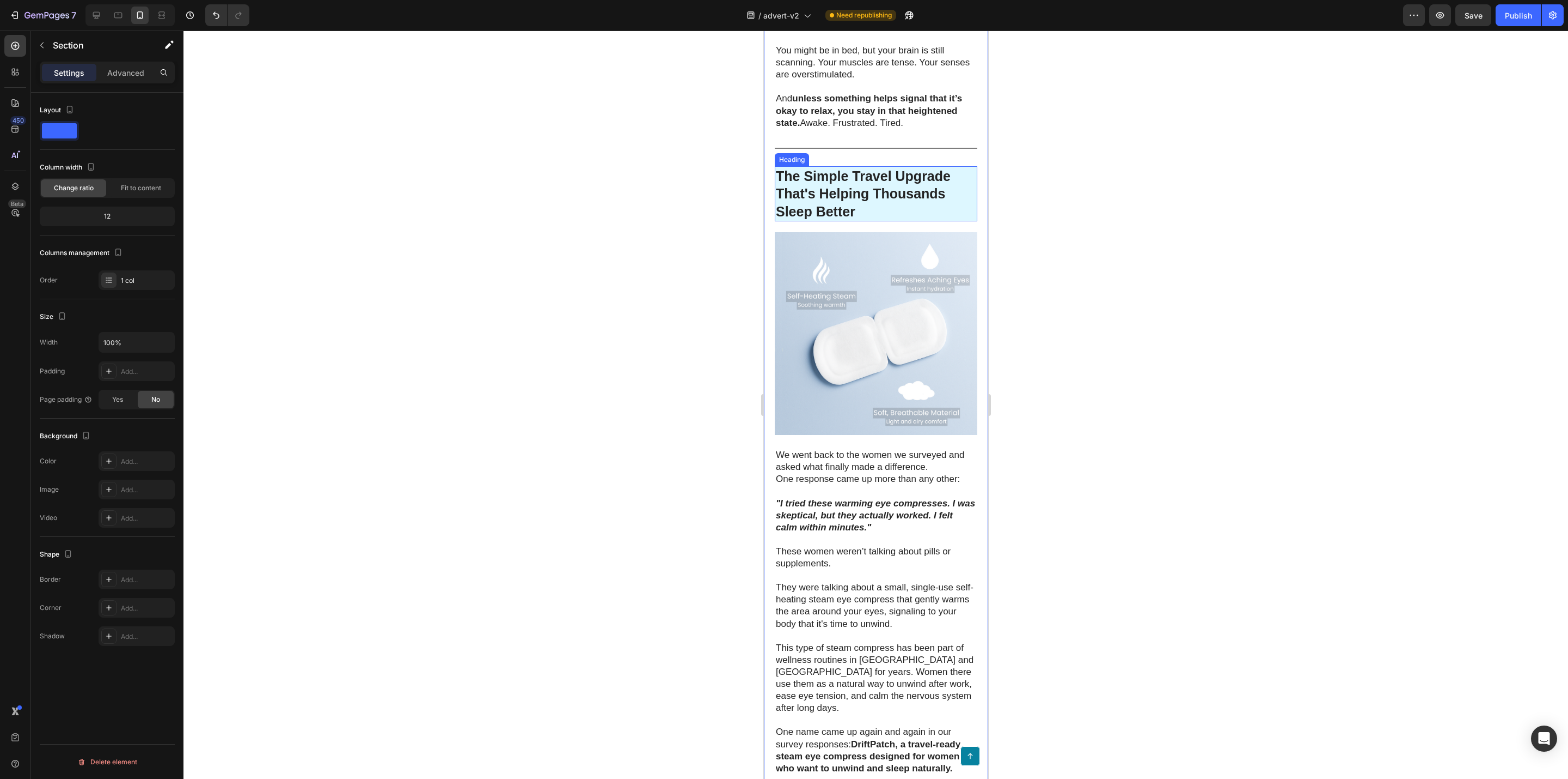
click at [841, 219] on strong "The Simple Travel Upgrade That's Helping Thousands Sleep Better" at bounding box center [863, 193] width 175 height 50
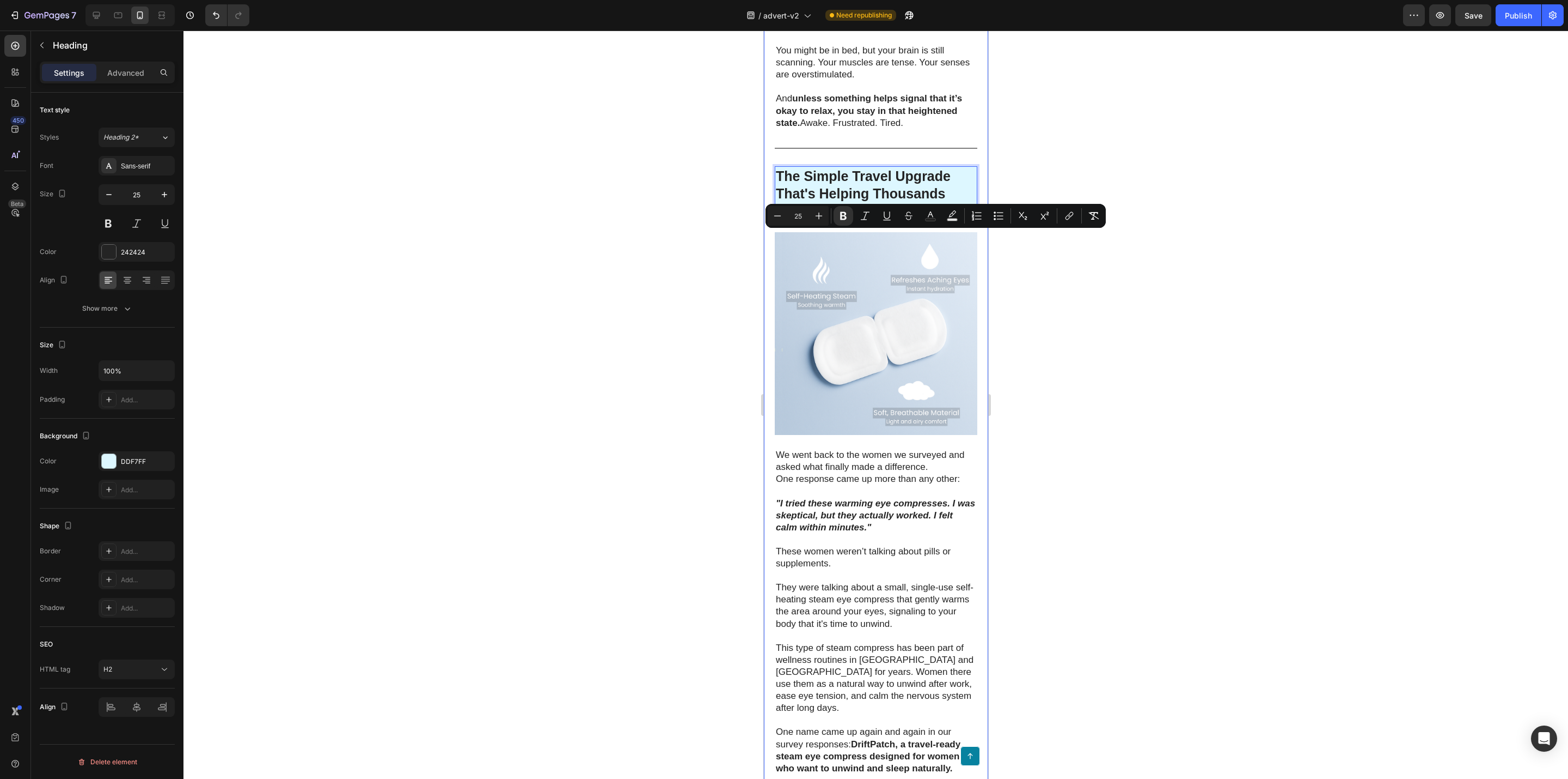
click at [1149, 337] on div at bounding box center [876, 404] width 1385 height 748
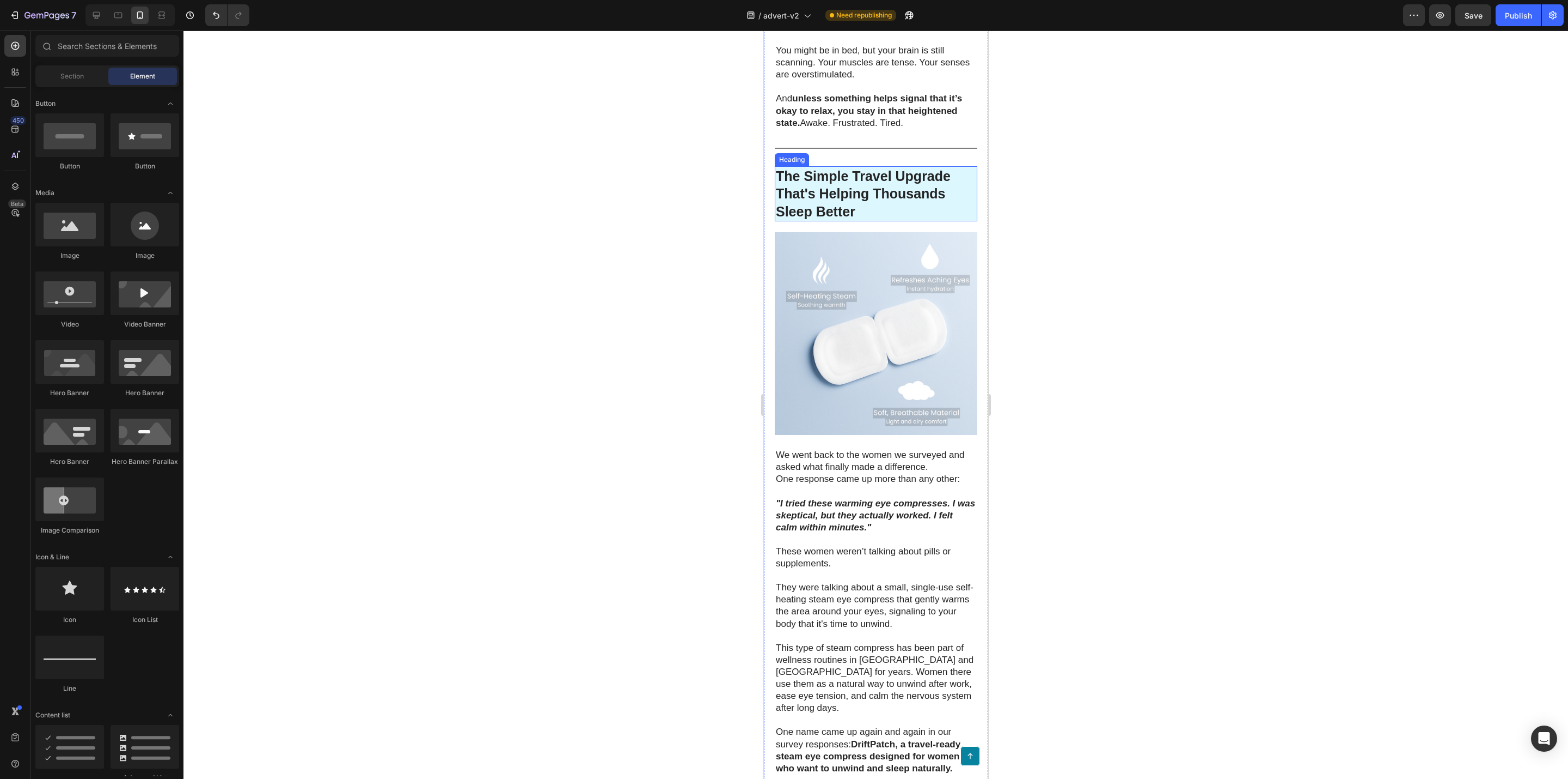
click at [832, 219] on strong "The Simple Travel Upgrade That's Helping Thousands Sleep Better" at bounding box center [863, 193] width 175 height 50
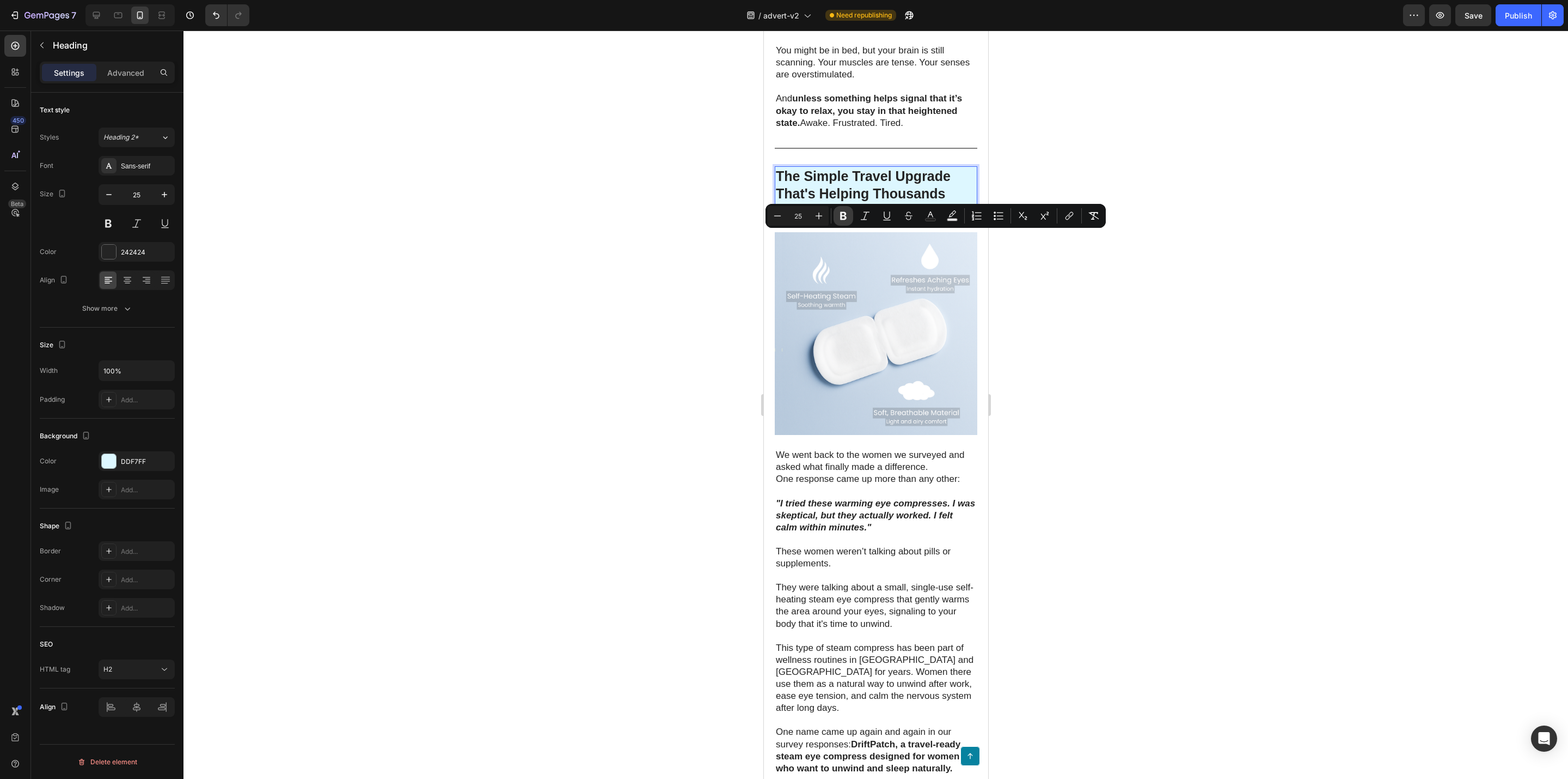
click at [840, 222] on button "Bold" at bounding box center [844, 216] width 20 height 20
click at [836, 220] on p "The Simple Travel Upgrade That's Helping Thousands Sleep Better" at bounding box center [875, 194] width 201 height 53
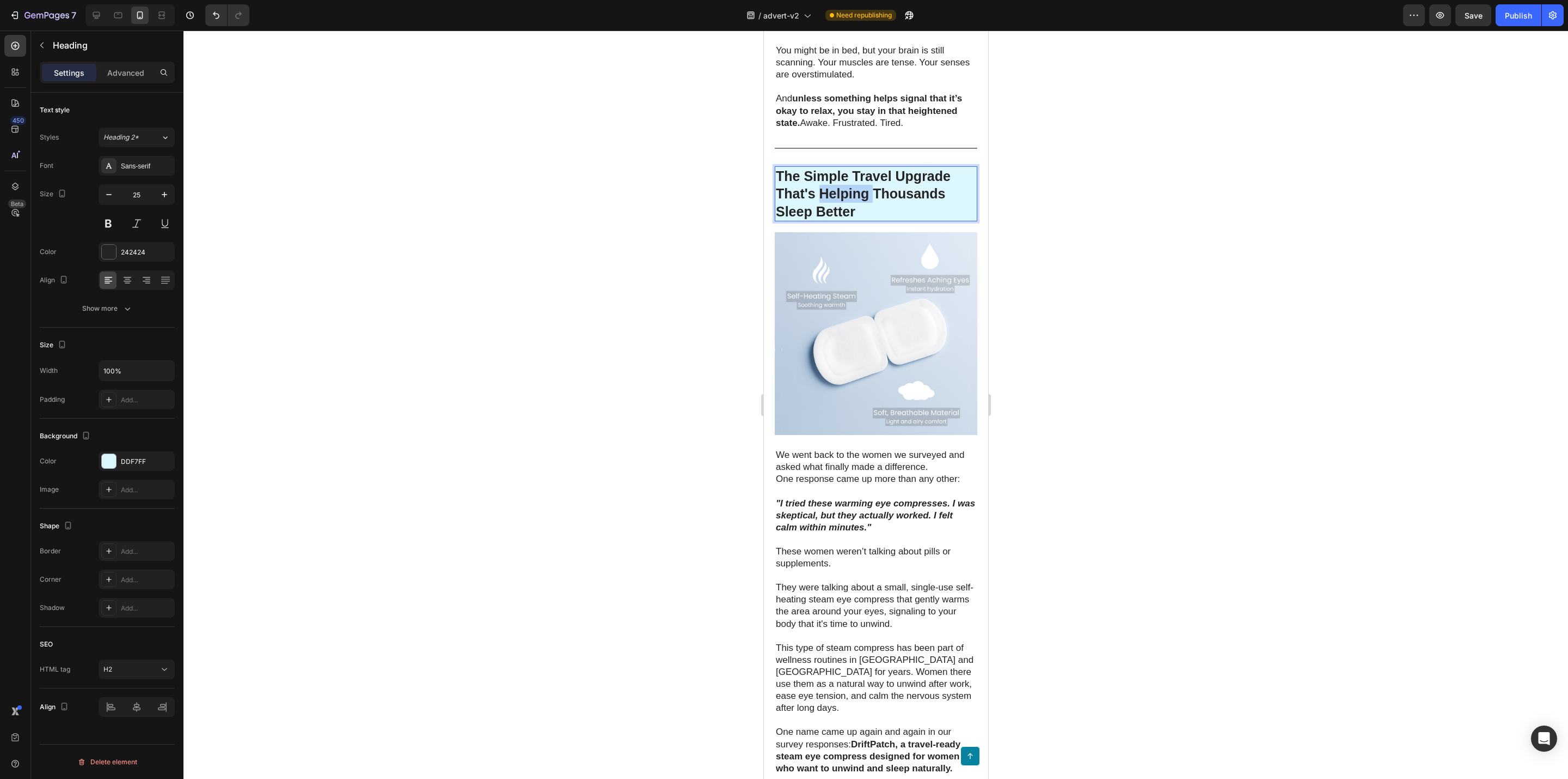
click at [836, 220] on p "The Simple Travel Upgrade That's Helping Thousands Sleep Better" at bounding box center [875, 194] width 201 height 53
click at [662, 285] on div at bounding box center [876, 404] width 1385 height 748
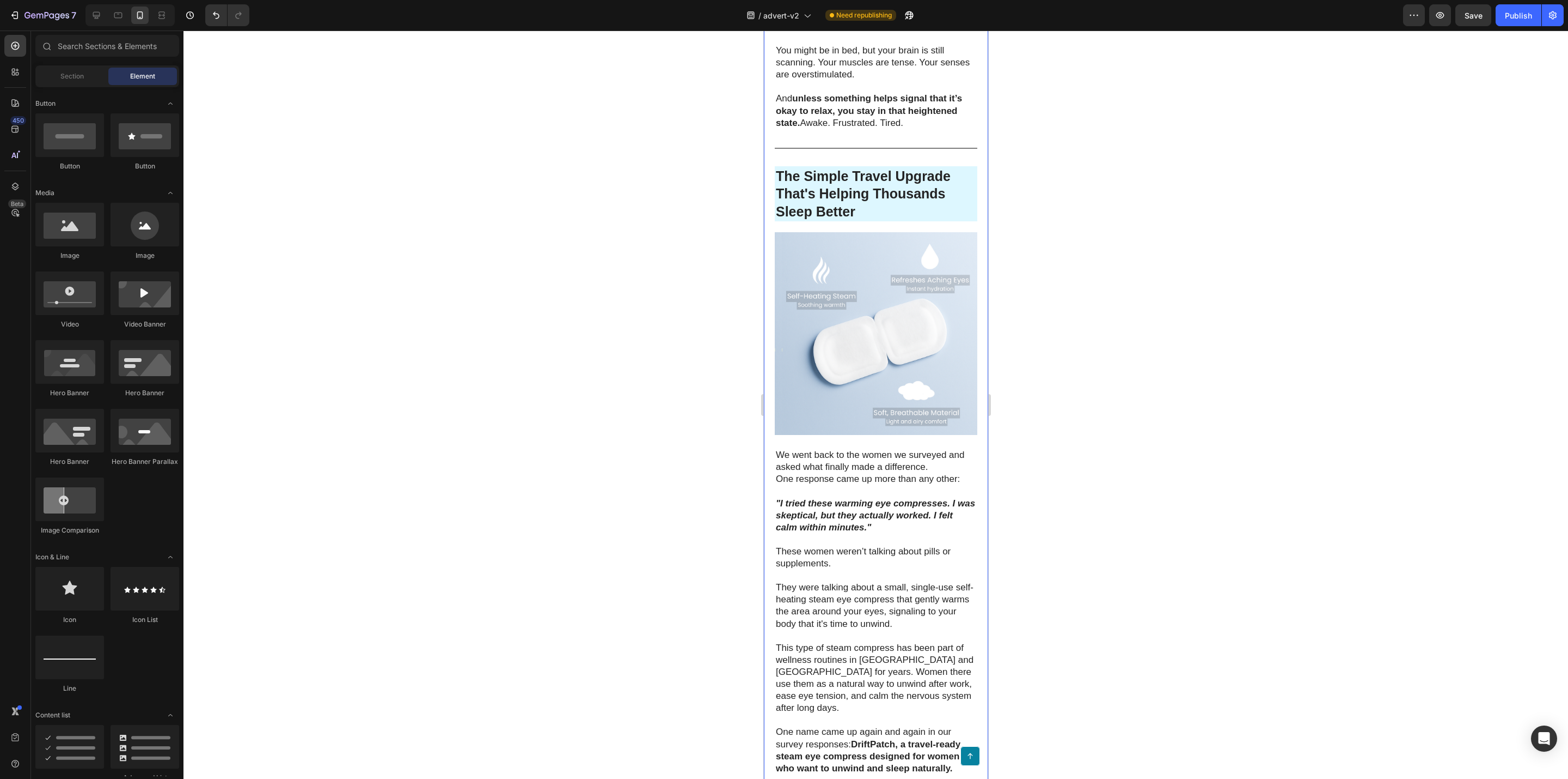
click at [820, 220] on p "The Simple Travel Upgrade That's Helping Thousands Sleep Better" at bounding box center [875, 194] width 201 height 53
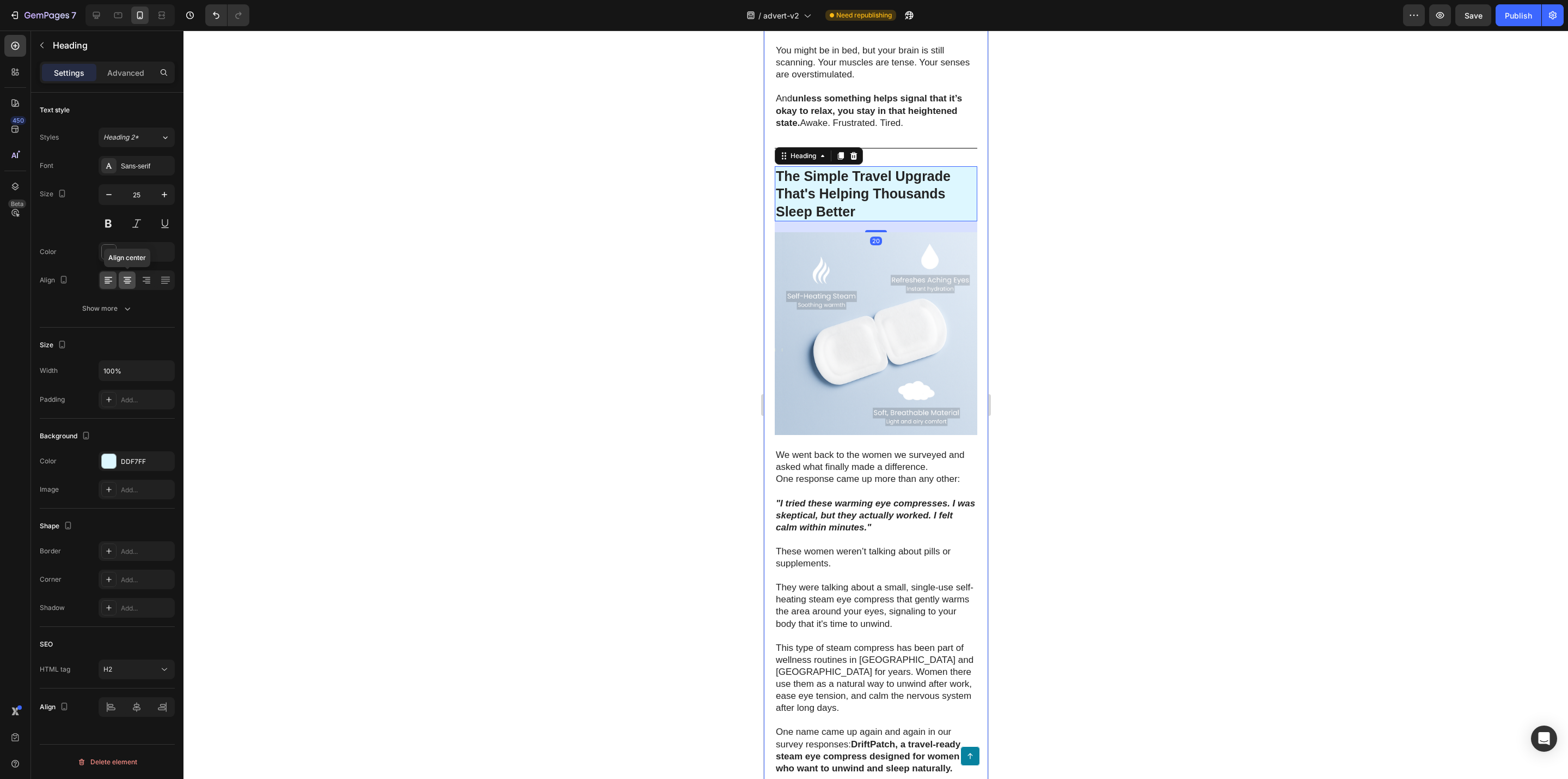
click at [125, 282] on icon at bounding box center [127, 281] width 8 height 1
click at [409, 285] on div at bounding box center [876, 404] width 1385 height 748
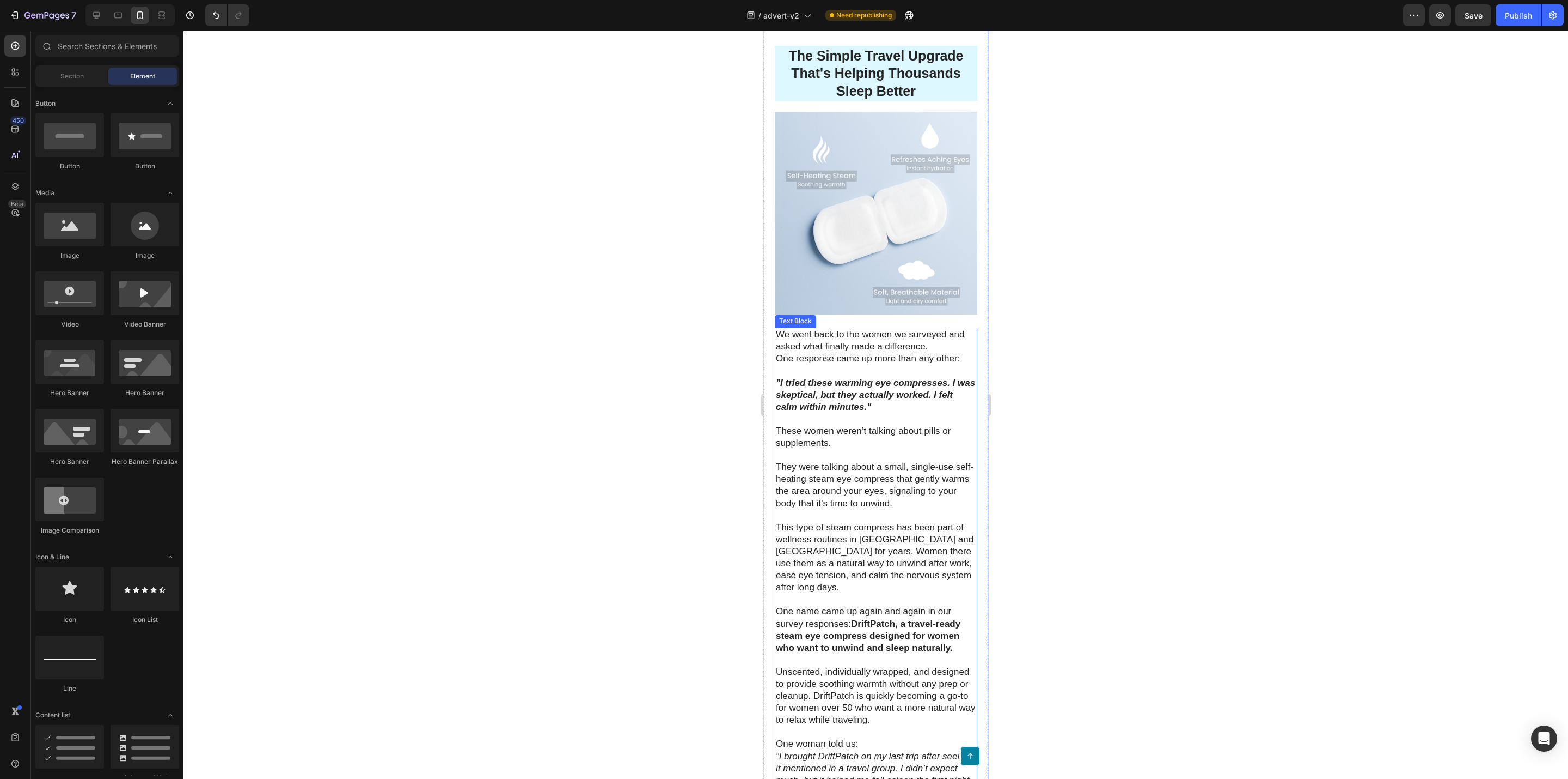
scroll to position [2207, 0]
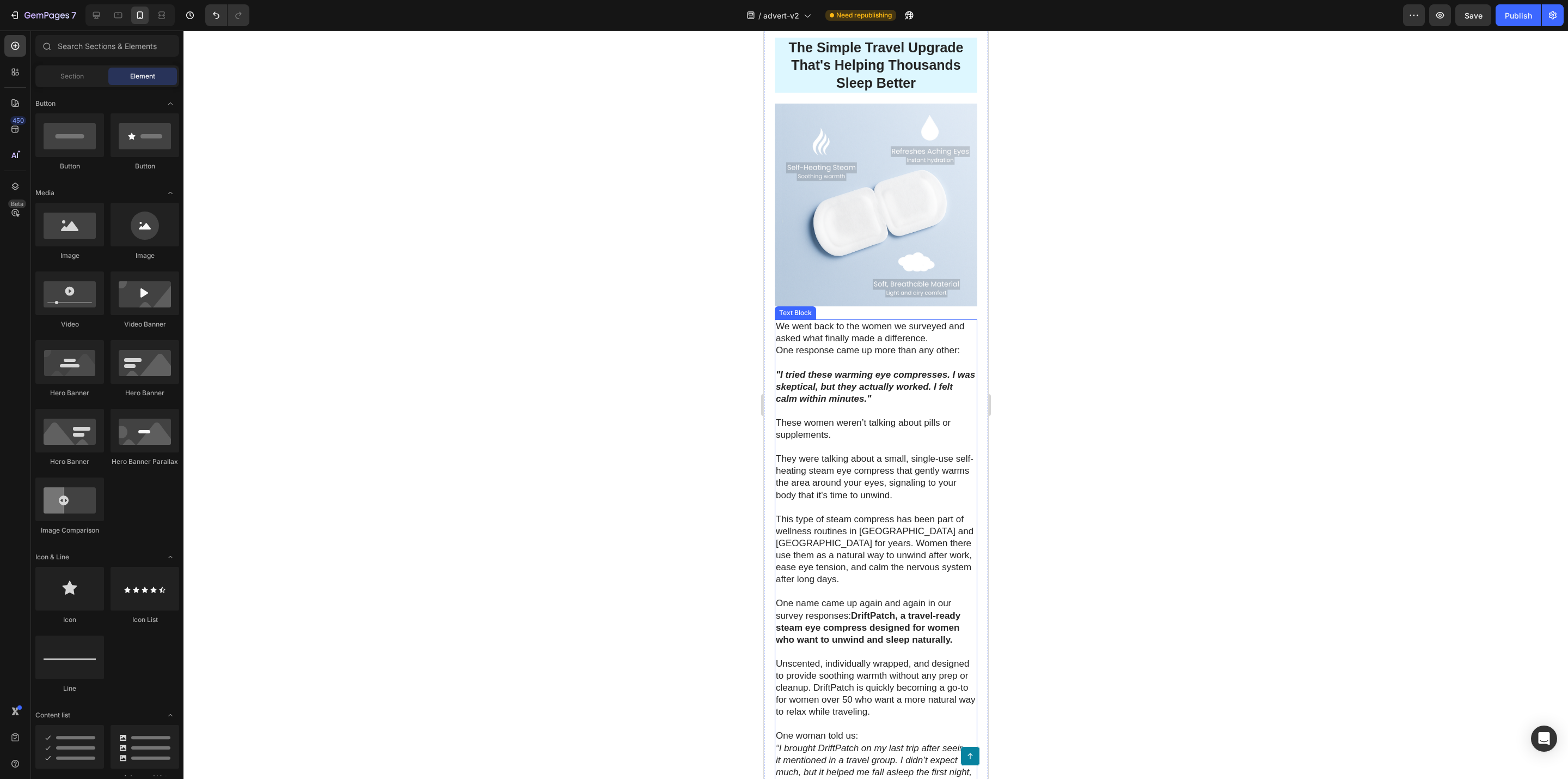
click at [924, 557] on p "They were talking about a small, single-use self-heating steam eye compress tha…" at bounding box center [875, 519] width 201 height 132
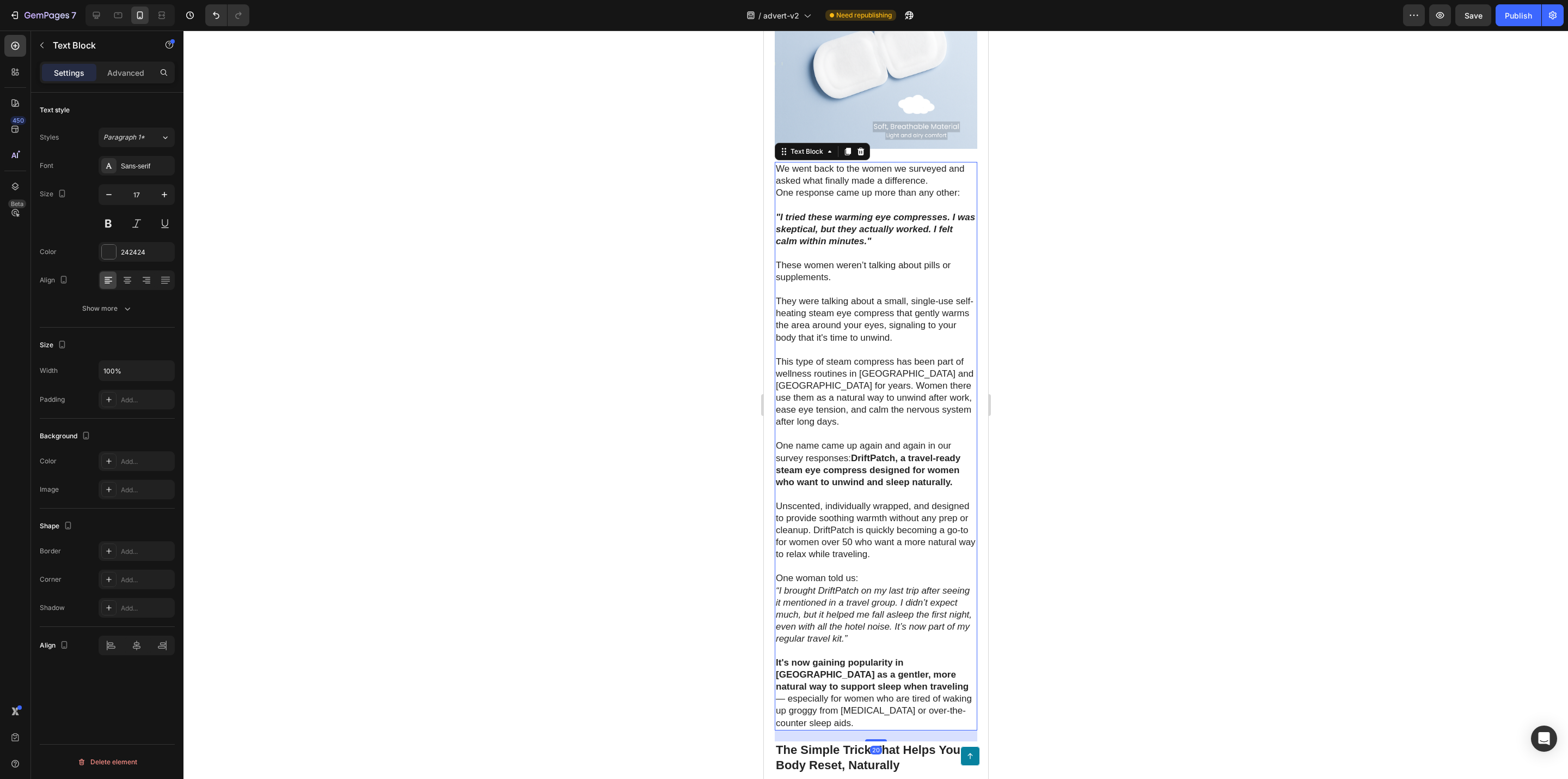
scroll to position [2371, 0]
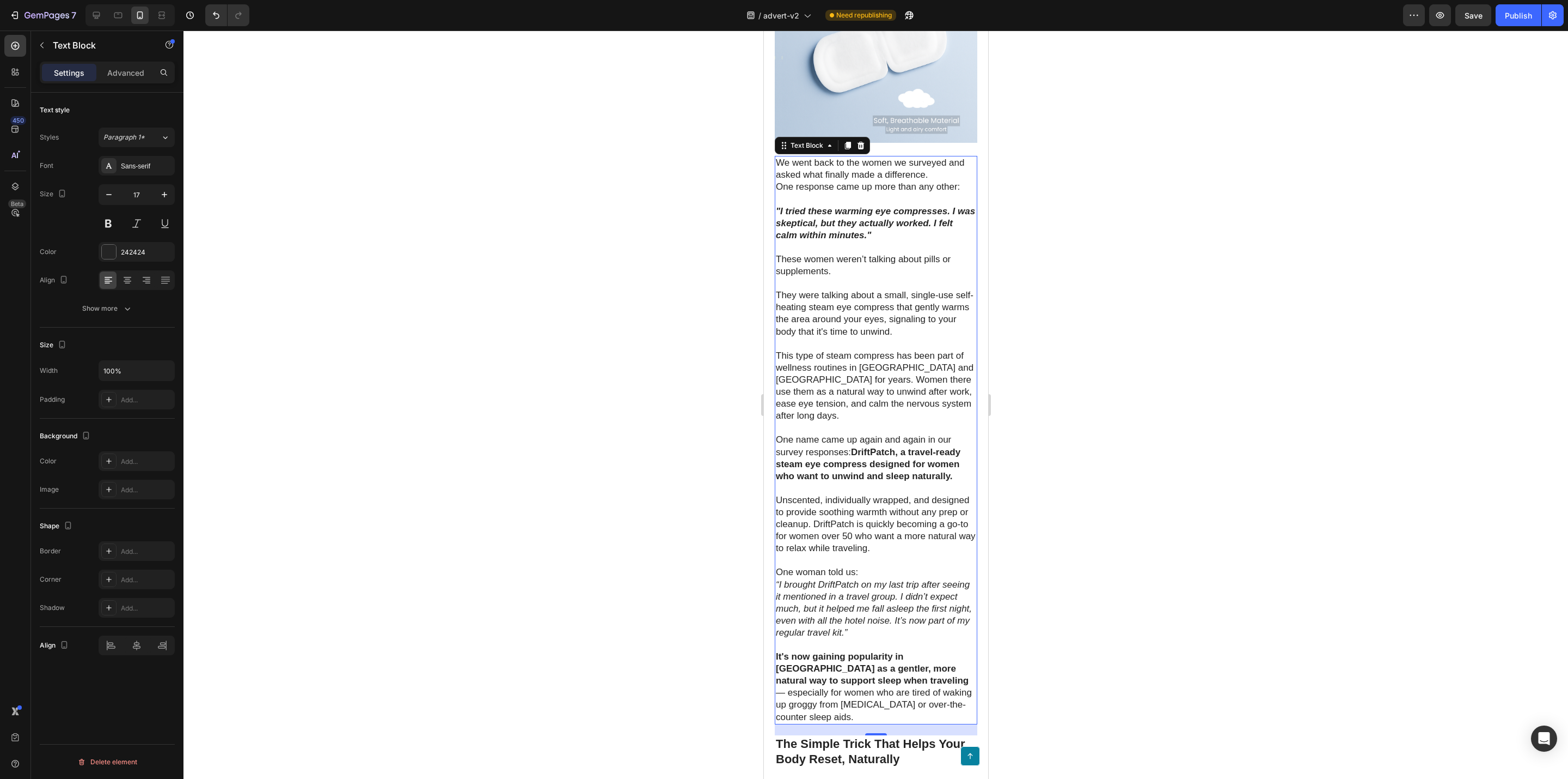
click at [923, 555] on p "Unscented, individually wrapped, and designed to provide soothing warmth withou…" at bounding box center [875, 524] width 201 height 60
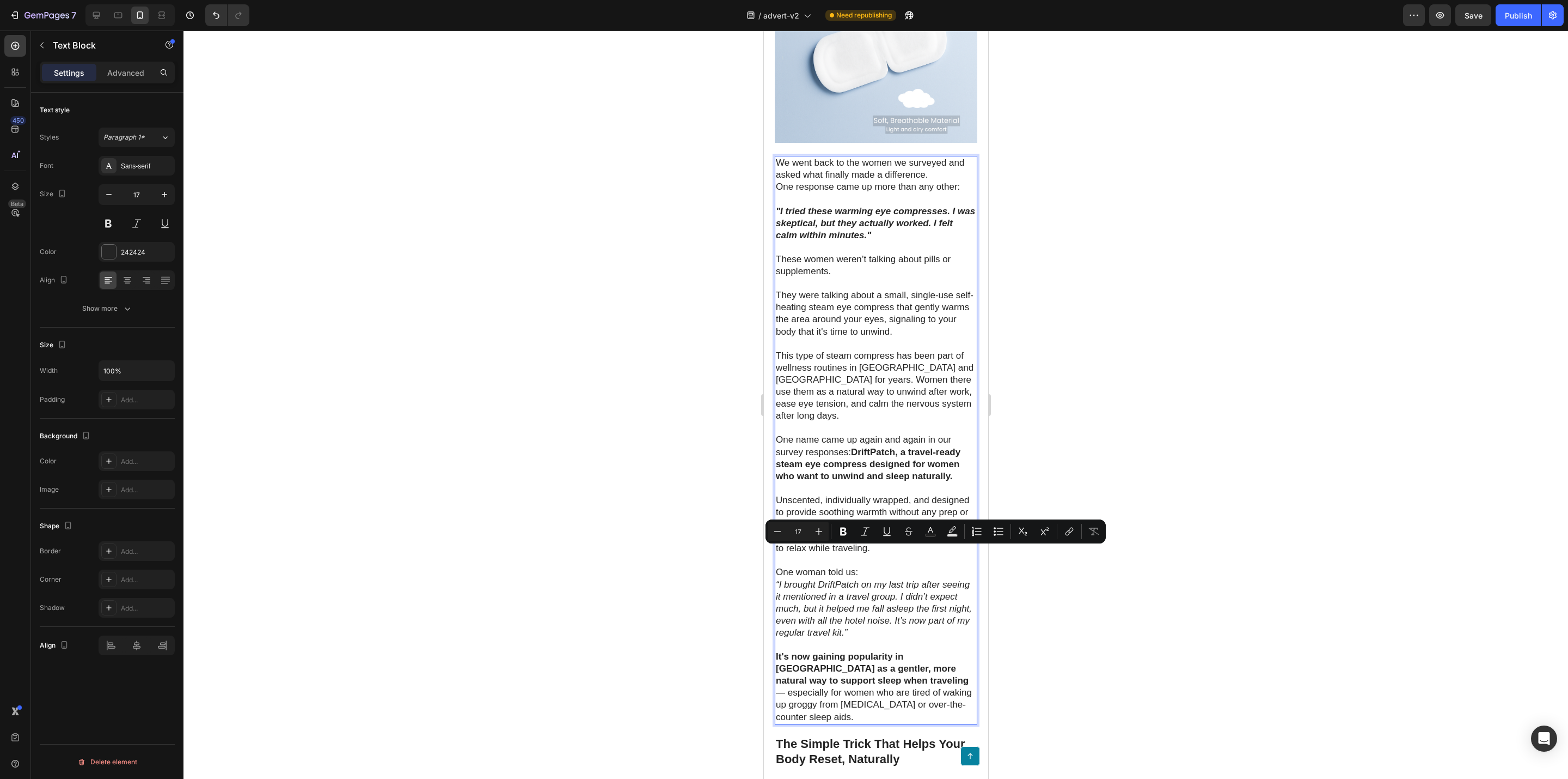
click at [873, 475] on p "One name came up again and again in our survey responses: DriftPatch, a travel-…" at bounding box center [875, 458] width 201 height 48
click at [777, 477] on p "One name came up again and again in our survey responses: DriftPatch, a travel-…" at bounding box center [875, 458] width 201 height 48
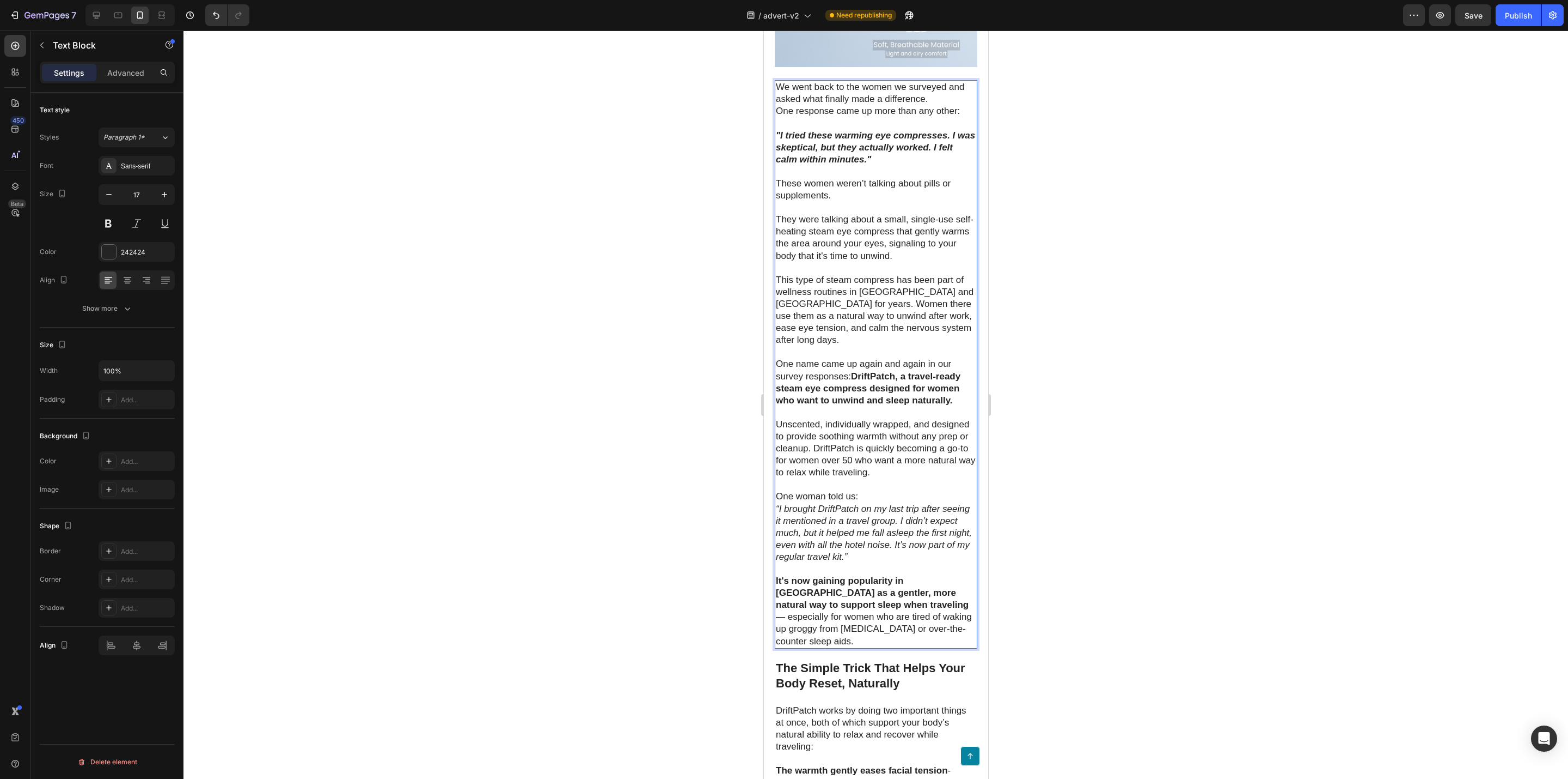
scroll to position [2452, 0]
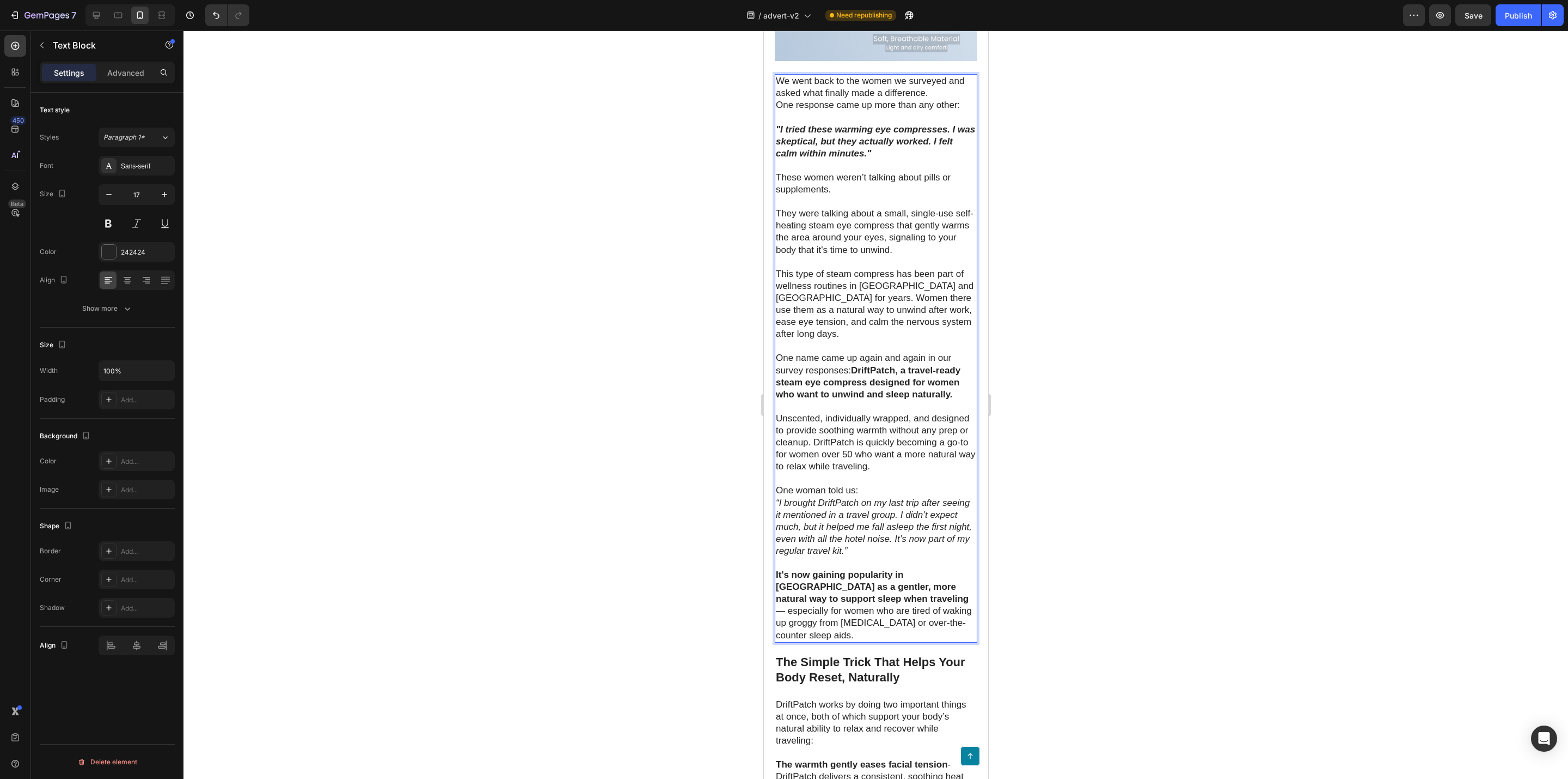
click at [818, 642] on p "It's now gaining popularity in [GEOGRAPHIC_DATA] as a gentler, more natural way…" at bounding box center [875, 604] width 201 height 72
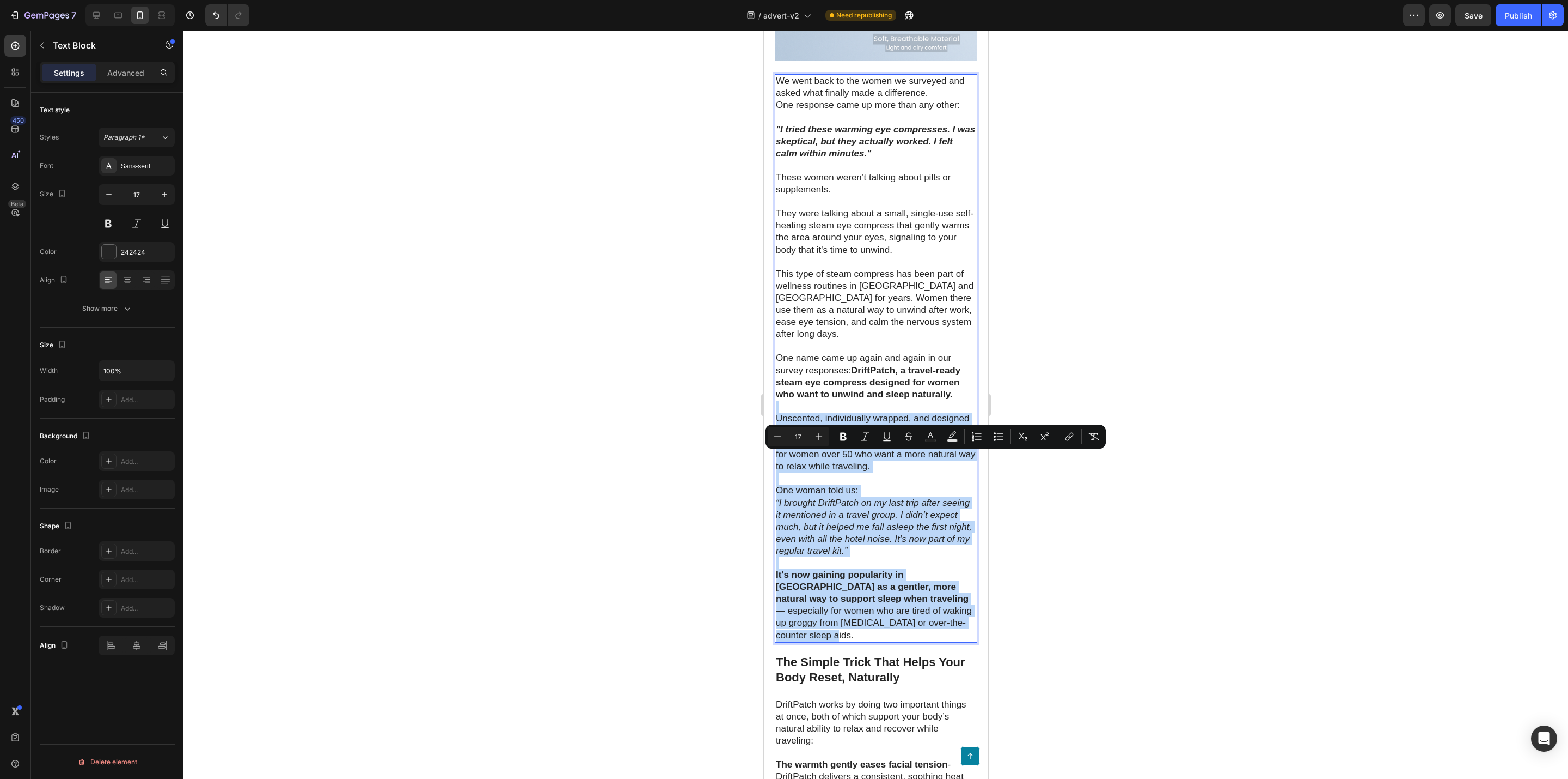
drag, startPoint x: 812, startPoint y: 689, endPoint x: 779, endPoint y: 450, distance: 241.3
click at [779, 450] on div "We went back to the women we surveyed and asked what finally made a difference.…" at bounding box center [875, 358] width 203 height 567
copy div "Unscented, individually wrapped, and designed to provide soothing warmth withou…"
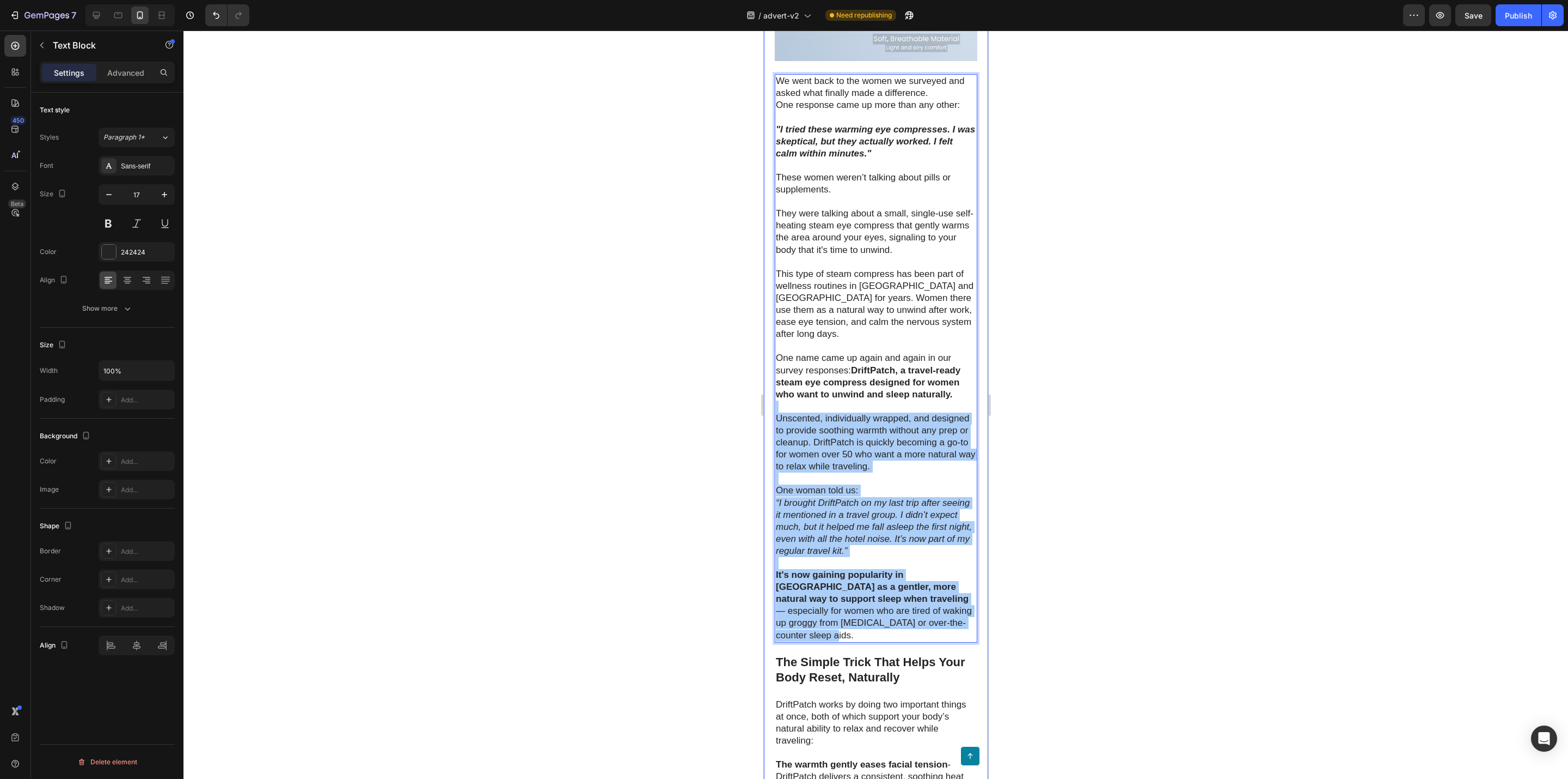
click at [398, 471] on div at bounding box center [876, 404] width 1385 height 748
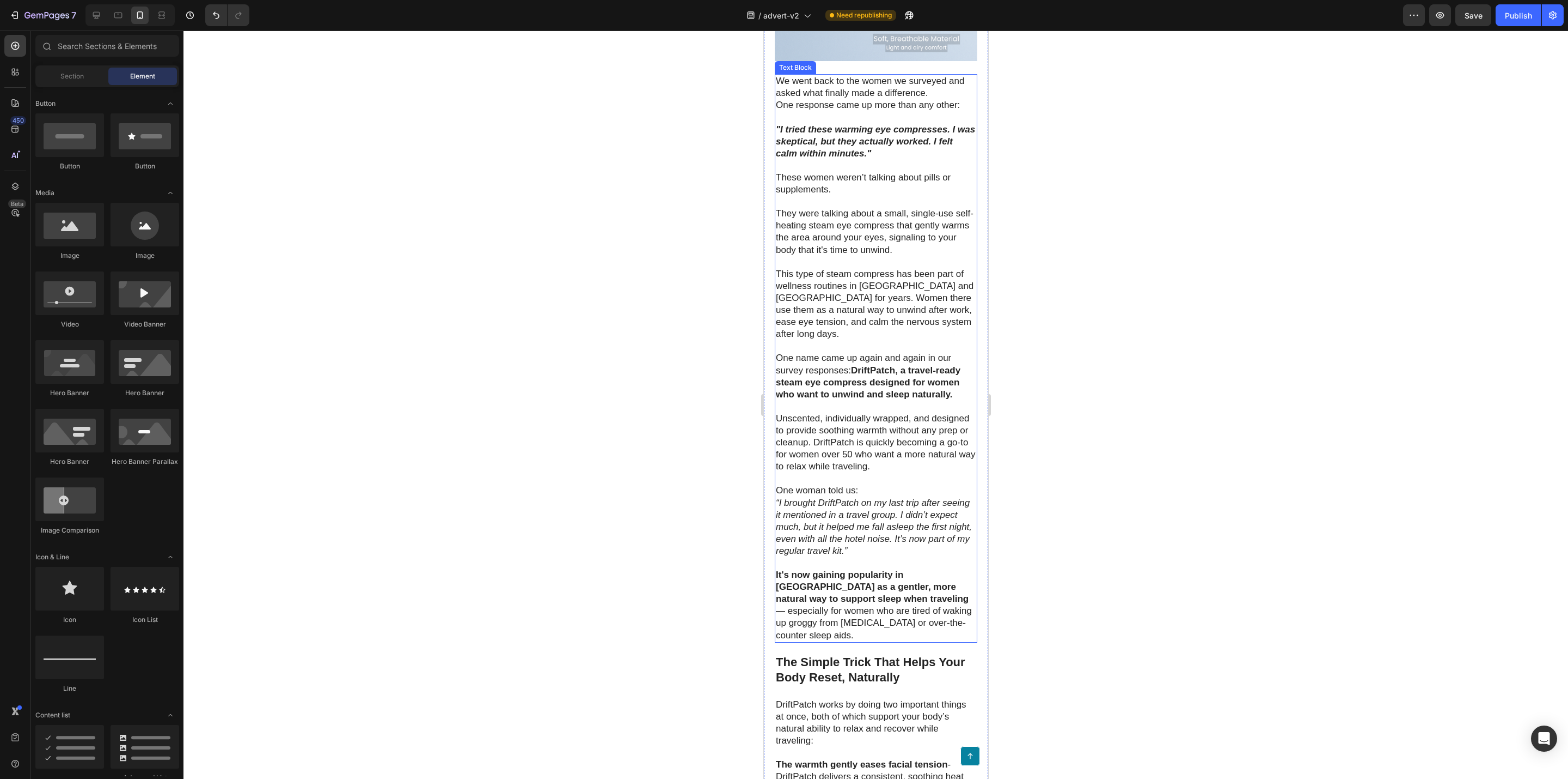
click at [858, 642] on p "It's now gaining popularity in [GEOGRAPHIC_DATA] as a gentler, more natural way…" at bounding box center [875, 604] width 201 height 72
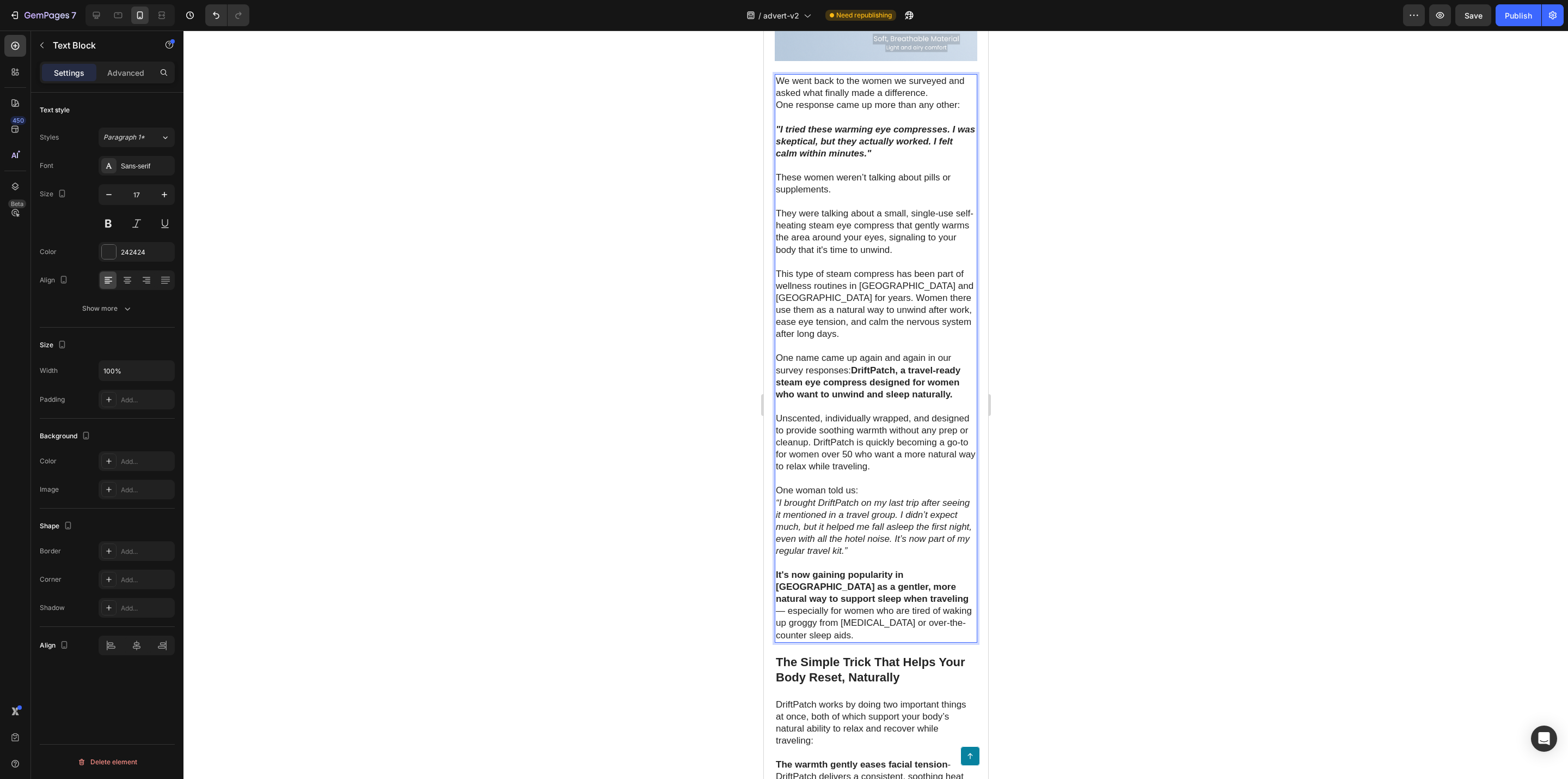
click at [827, 642] on p "It's now gaining popularity in [GEOGRAPHIC_DATA] as a gentler, more natural way…" at bounding box center [875, 604] width 201 height 72
click at [802, 642] on p "It's now gaining popularity in [GEOGRAPHIC_DATA] as a gentler, more natural way…" at bounding box center [875, 604] width 201 height 72
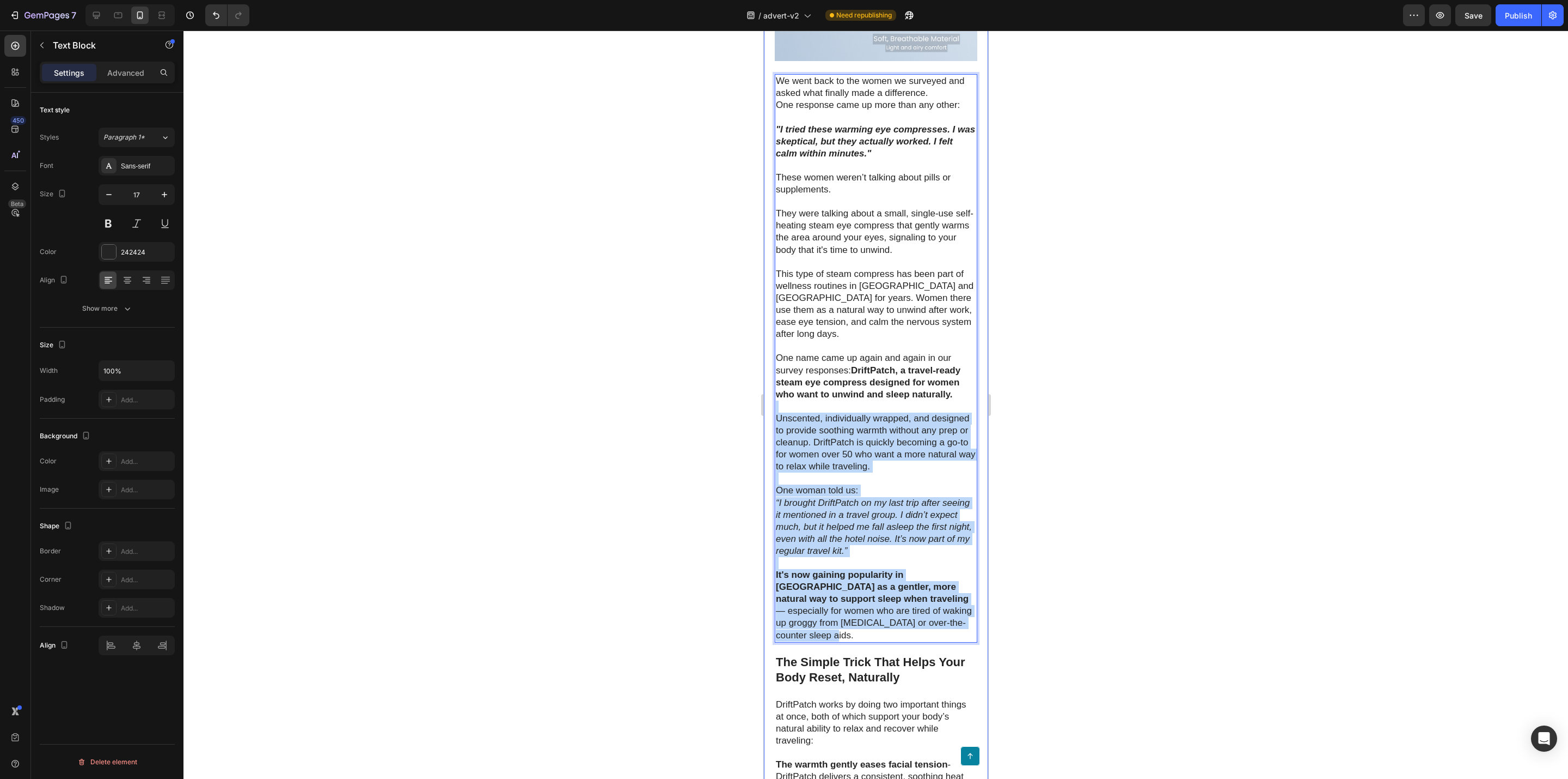
drag, startPoint x: 801, startPoint y: 684, endPoint x: 774, endPoint y: 447, distance: 238.5
click at [774, 447] on div "200 Women Told Us How Bad Sleep Was Quietly Ruining Their Travels. One Small Up…" at bounding box center [875, 517] width 224 height 5750
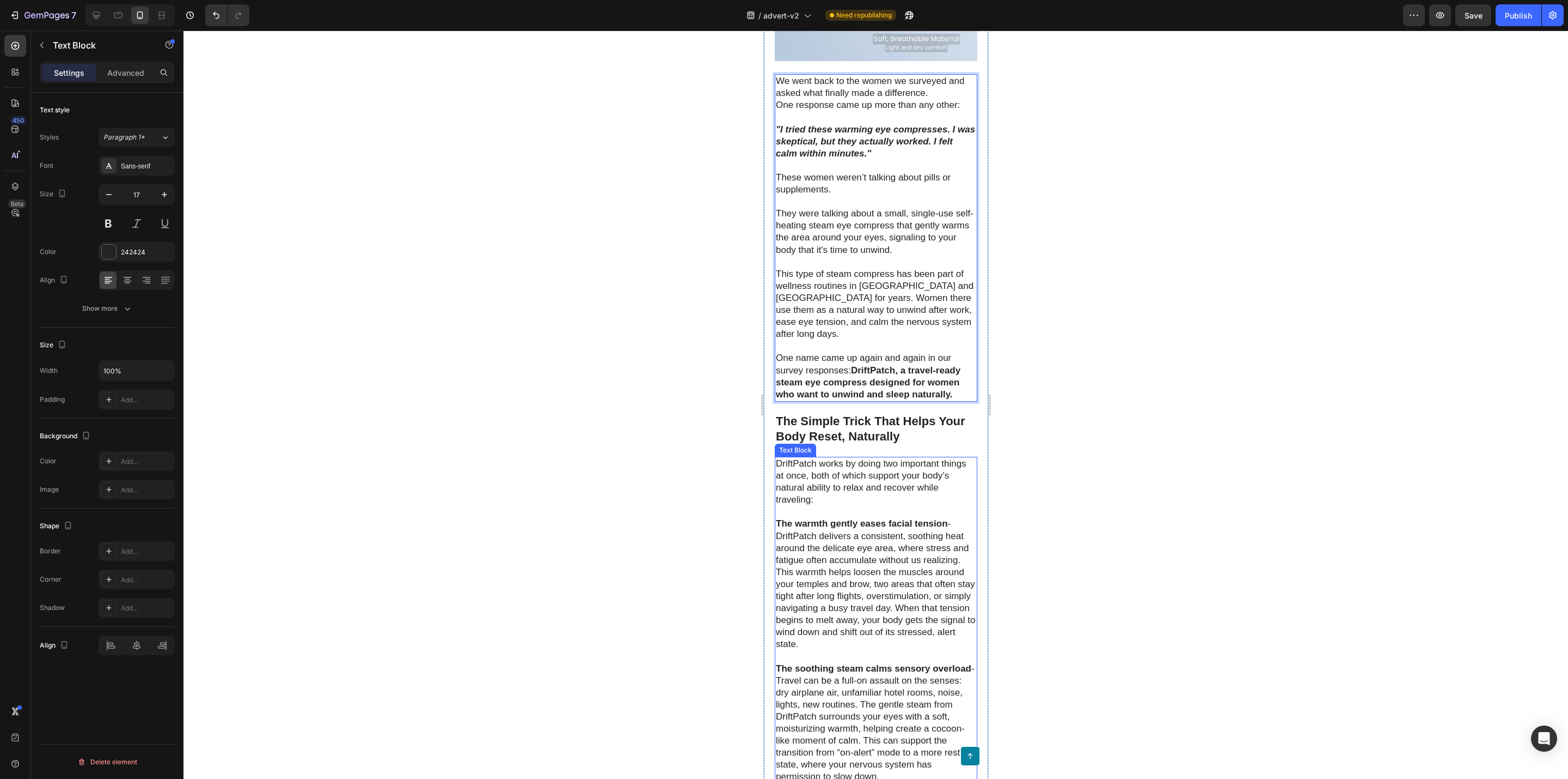
click at [897, 529] on strong "The warmth gently eases facial tension" at bounding box center [862, 523] width 172 height 10
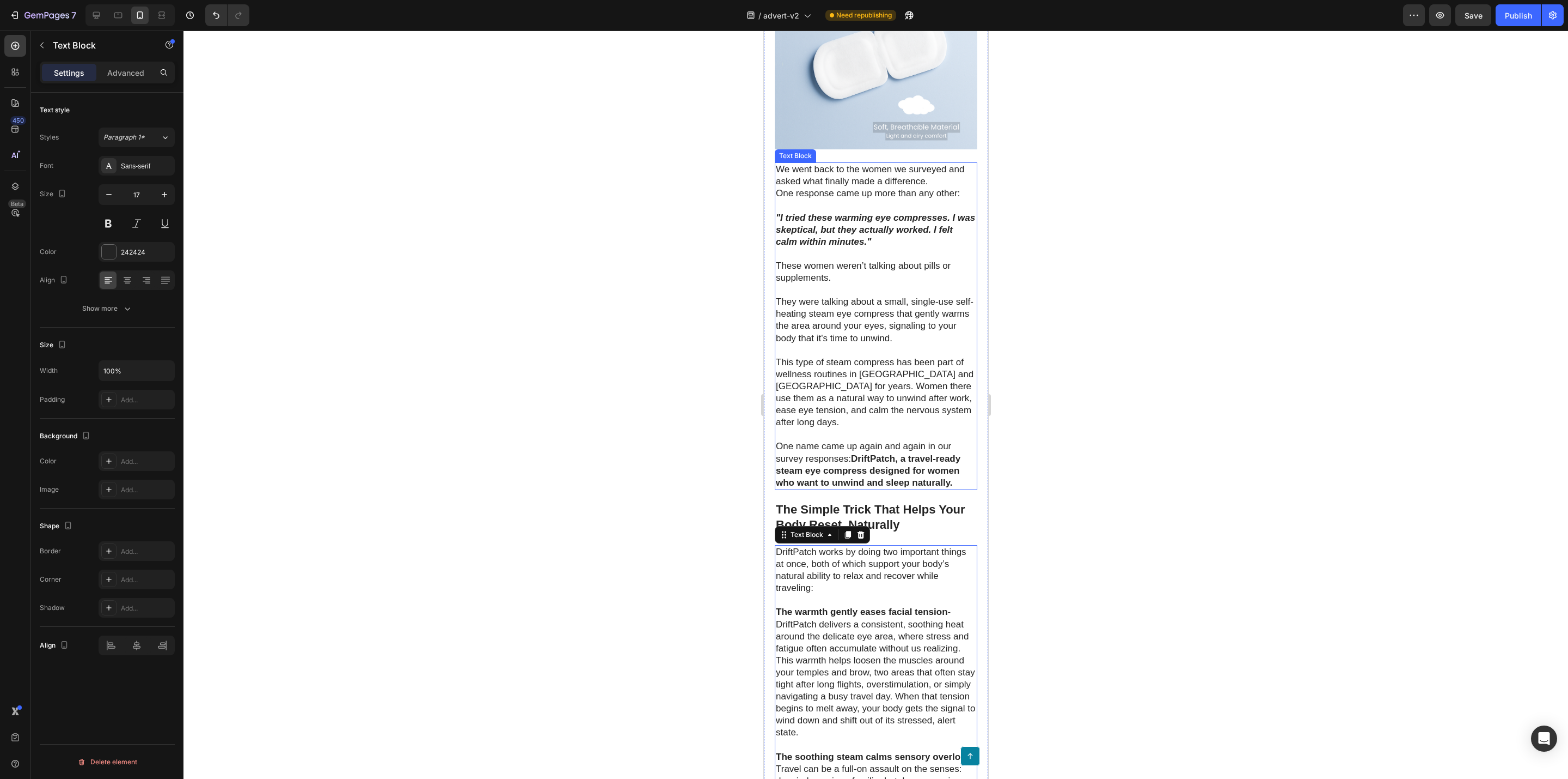
scroll to position [2371, 0]
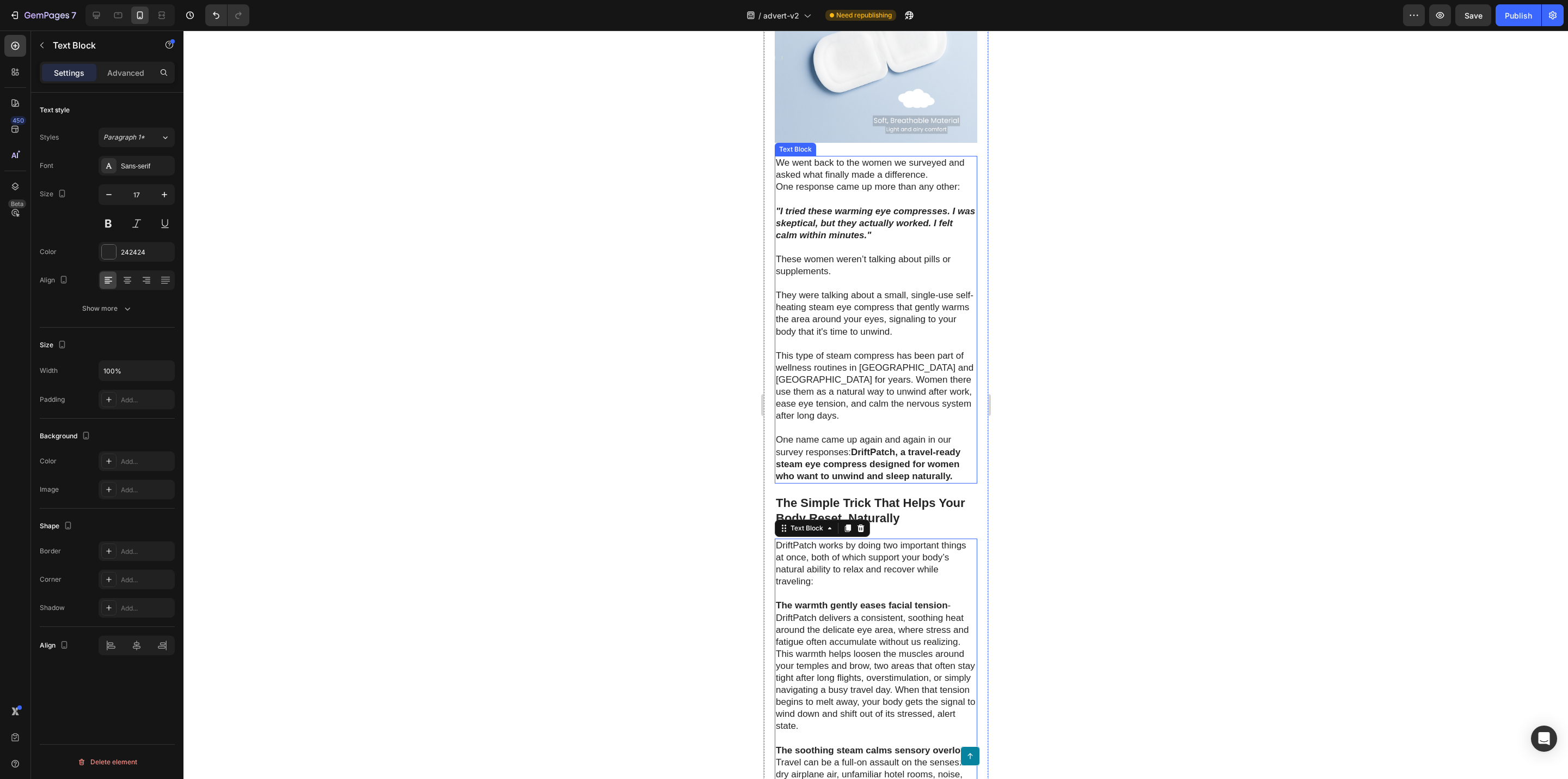
click at [903, 352] on p "They were talking about a small, single-use self-heating steam eye compress tha…" at bounding box center [875, 356] width 201 height 132
click at [882, 347] on p "They were talking about a small, single-use self-heating steam eye compress tha…" at bounding box center [875, 356] width 201 height 132
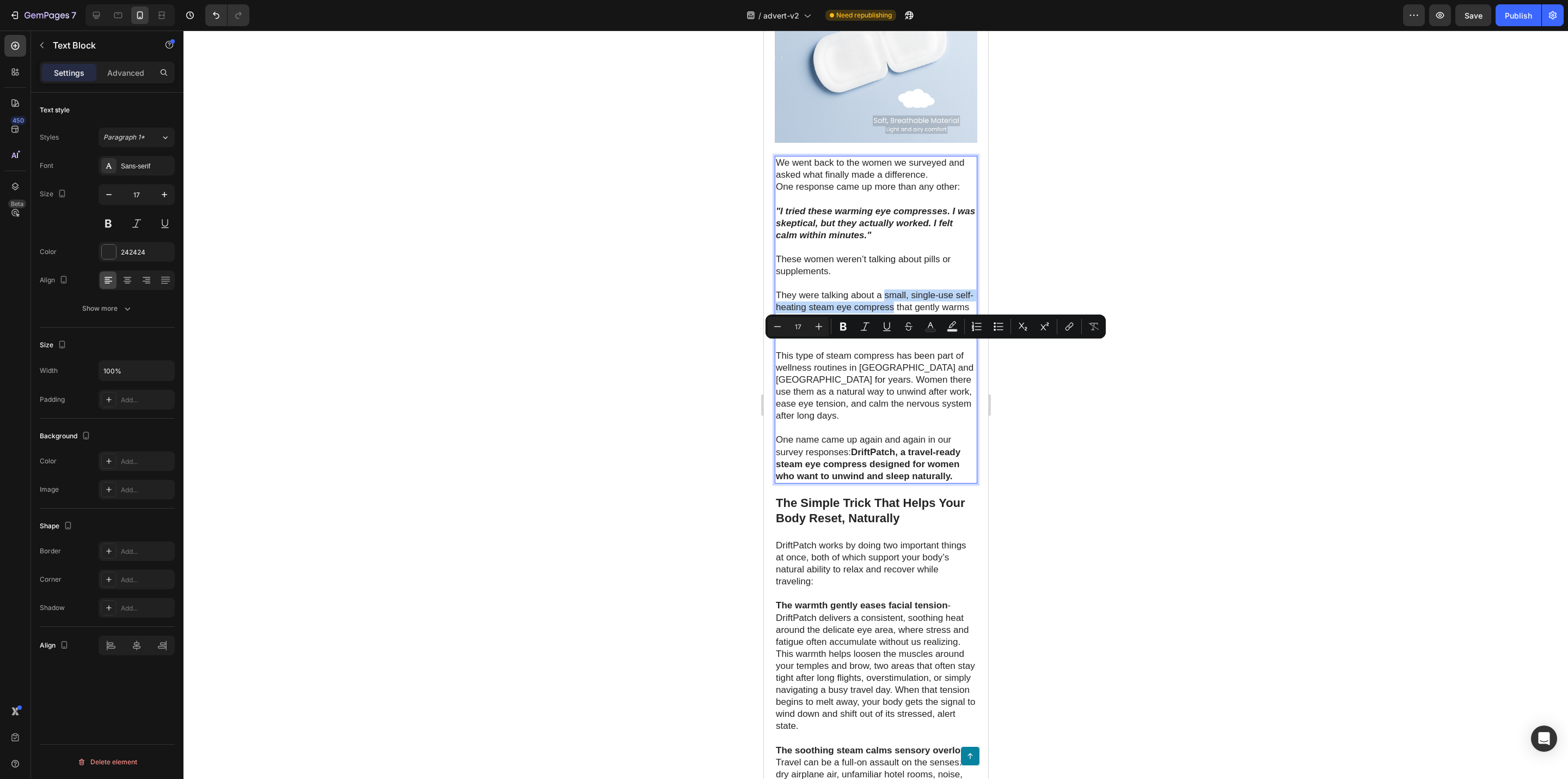
drag, startPoint x: 882, startPoint y: 347, endPoint x: 911, endPoint y: 359, distance: 31.4
click at [911, 359] on p "They were talking about a small, single-use self-heating steam eye compress tha…" at bounding box center [875, 356] width 201 height 132
click at [929, 394] on p "They were talking about a small, single-use self-heating steam eye compress tha…" at bounding box center [875, 356] width 201 height 132
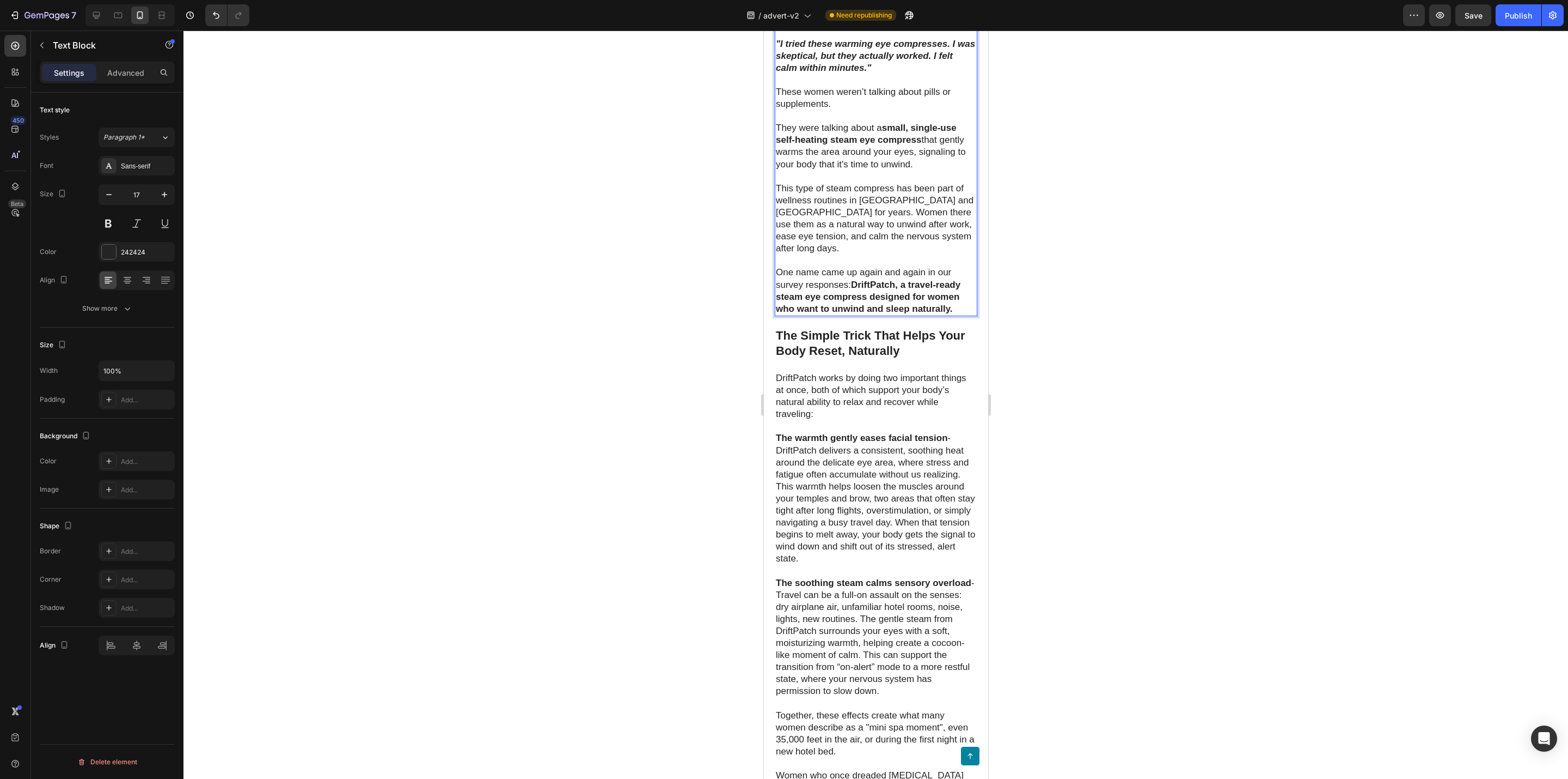
scroll to position [2534, 0]
click at [891, 362] on strong "The Simple Trick That Helps Your Body Reset, Naturally" at bounding box center [870, 347] width 190 height 30
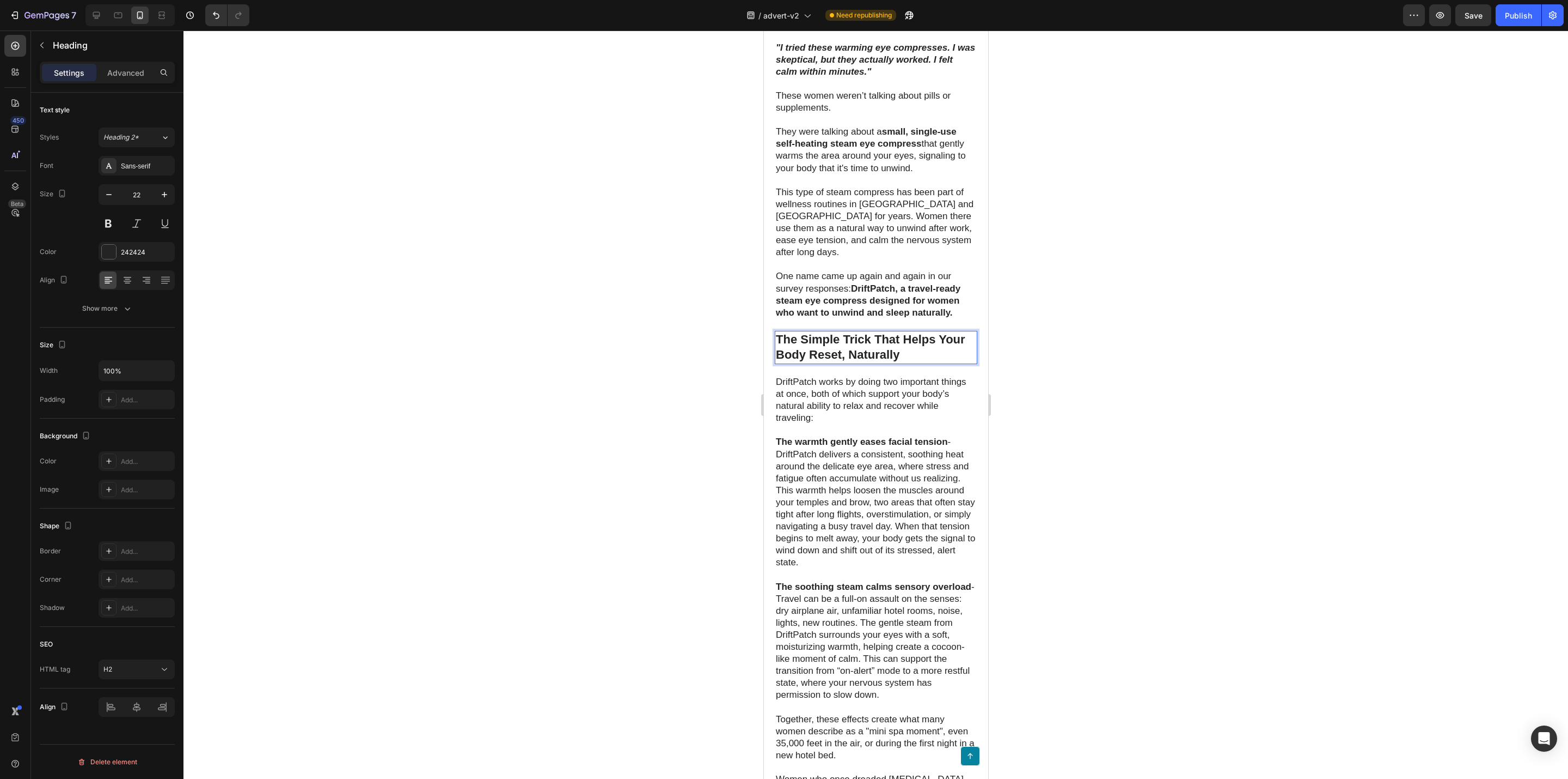
click at [913, 363] on p "The Simple Trick That Helps Your Body Reset, Naturally" at bounding box center [875, 347] width 201 height 31
click at [881, 317] on strong "DriftPatch, a travel-ready steam eye compress designed for women who want to un…" at bounding box center [867, 301] width 185 height 35
click at [880, 363] on p "⁠⁠⁠⁠⁠⁠⁠ The Simple Trick That Helps Your Body Reset, Naturally" at bounding box center [875, 347] width 201 height 31
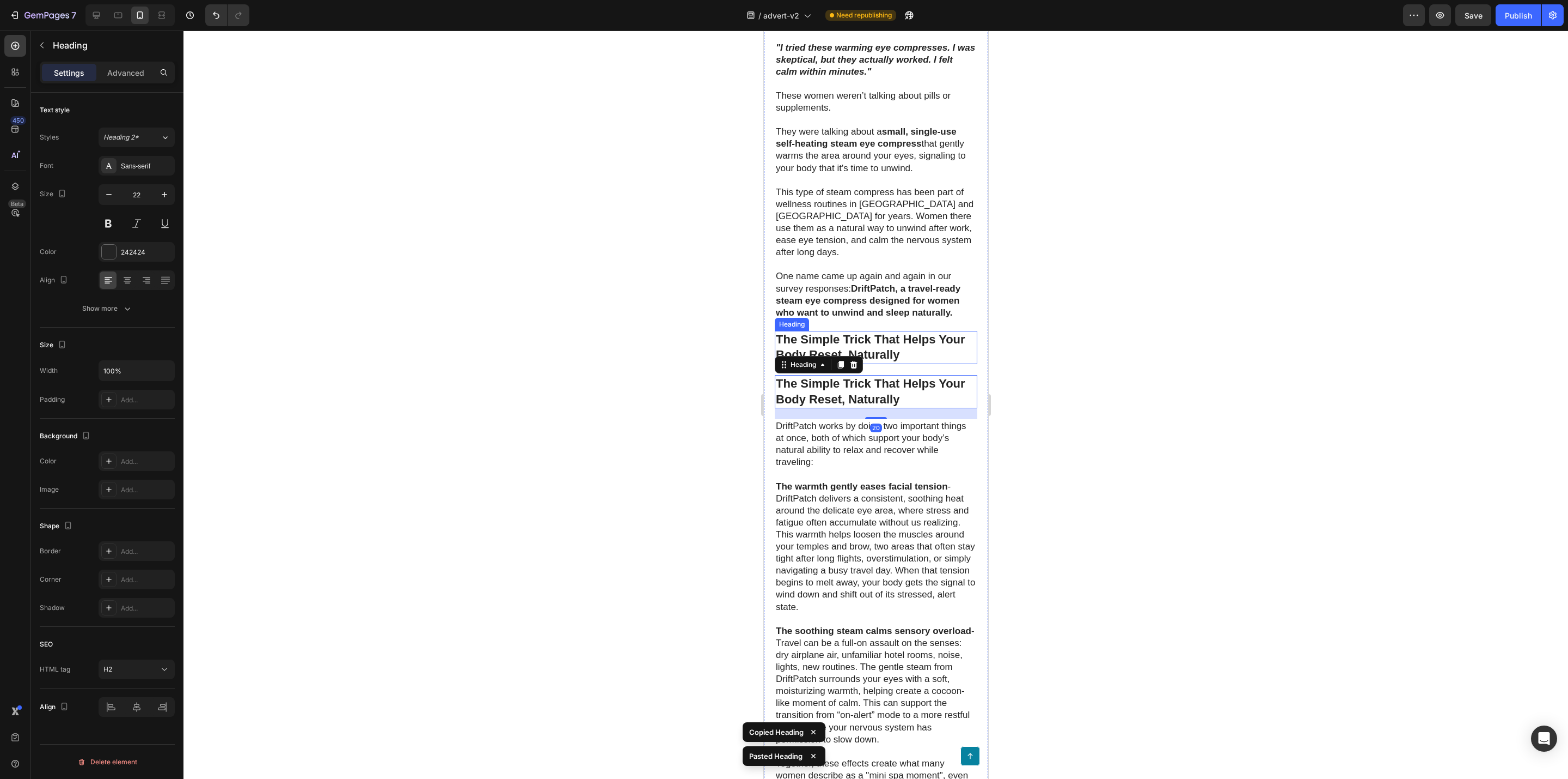
click at [890, 362] on strong "The Simple Trick That Helps Your Body Reset, Naturally" at bounding box center [870, 347] width 190 height 30
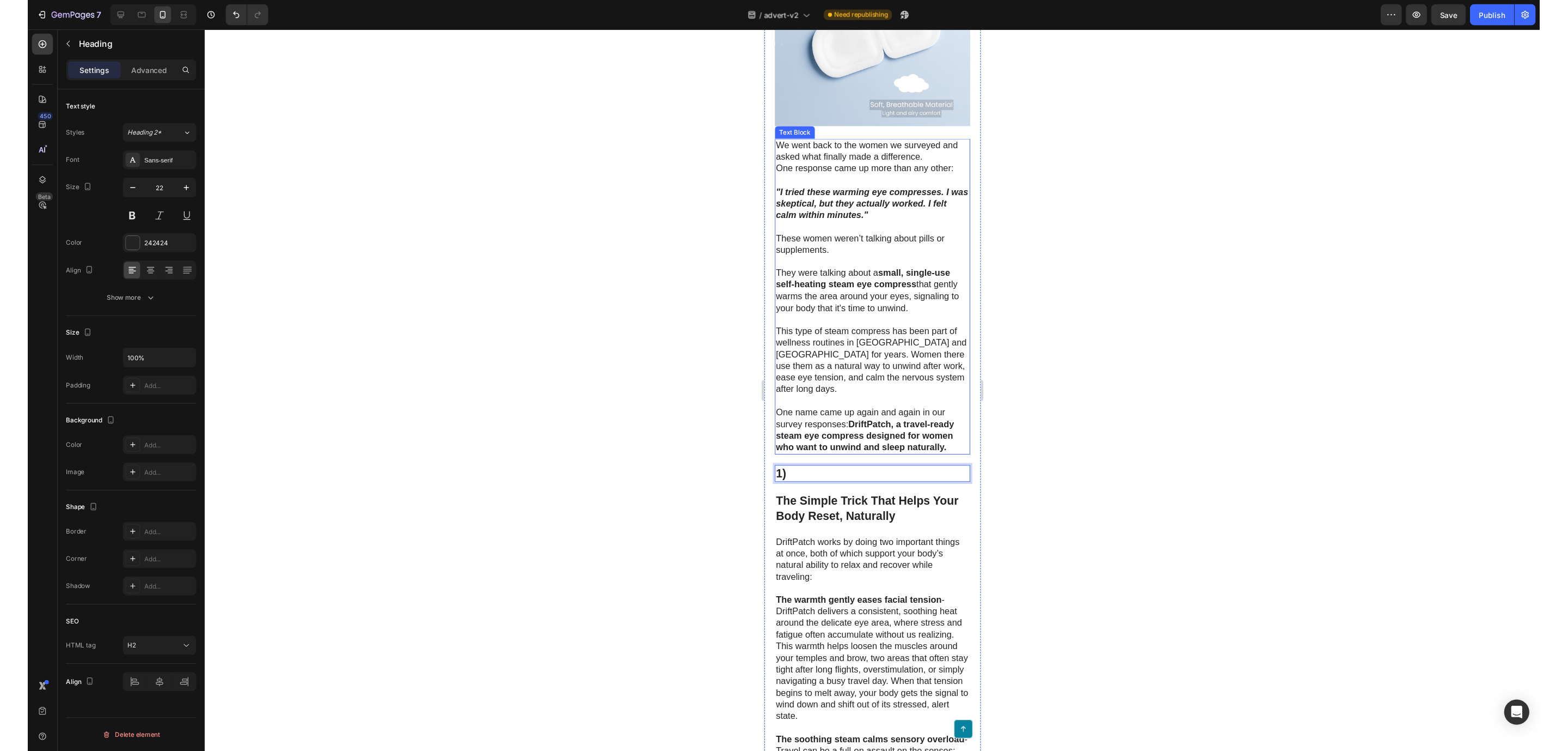
scroll to position [2370, 0]
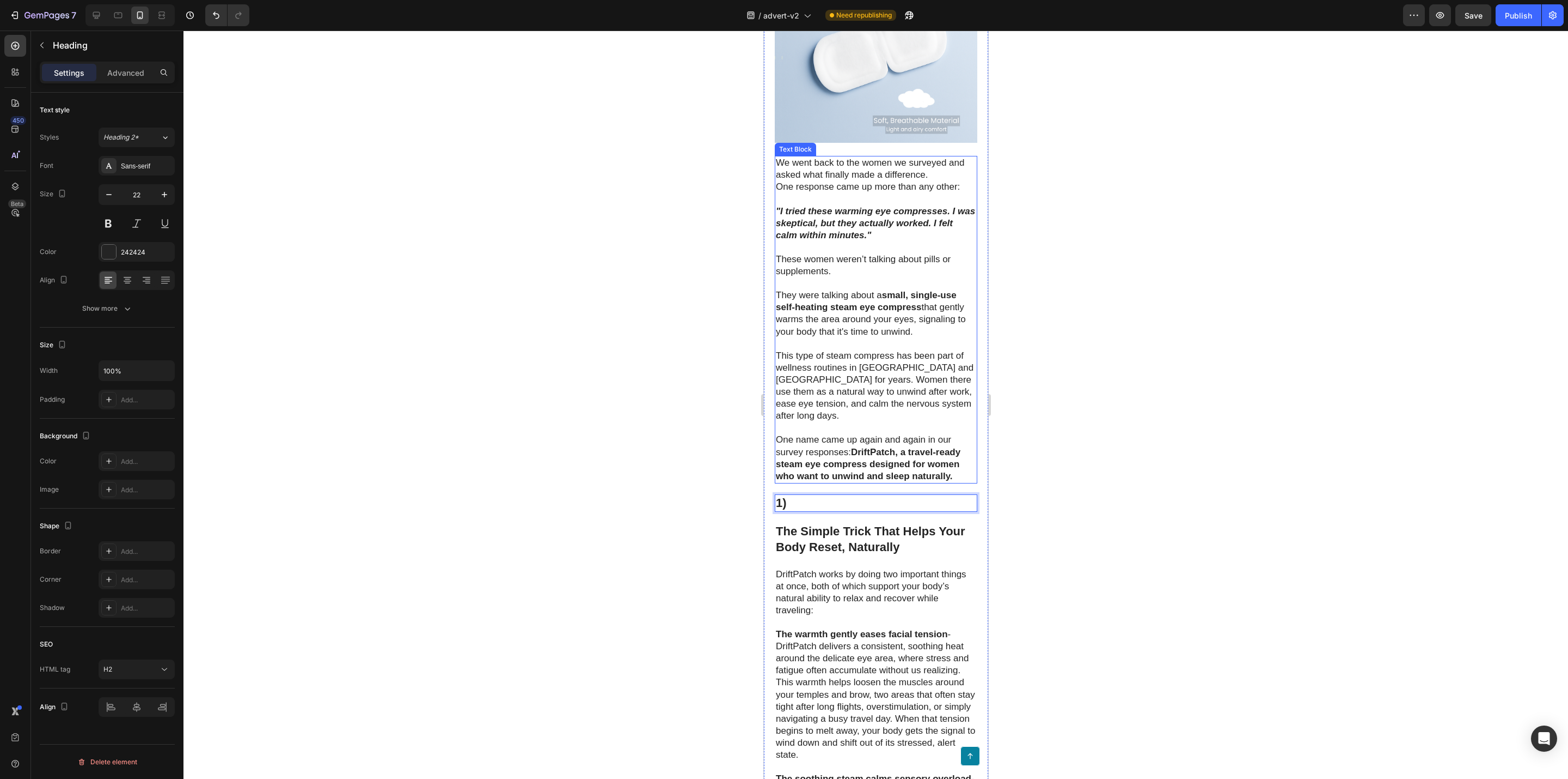
click at [953, 481] on p "One name came up again and again in our survey responses: DriftPatch, a travel-…" at bounding box center [875, 458] width 201 height 48
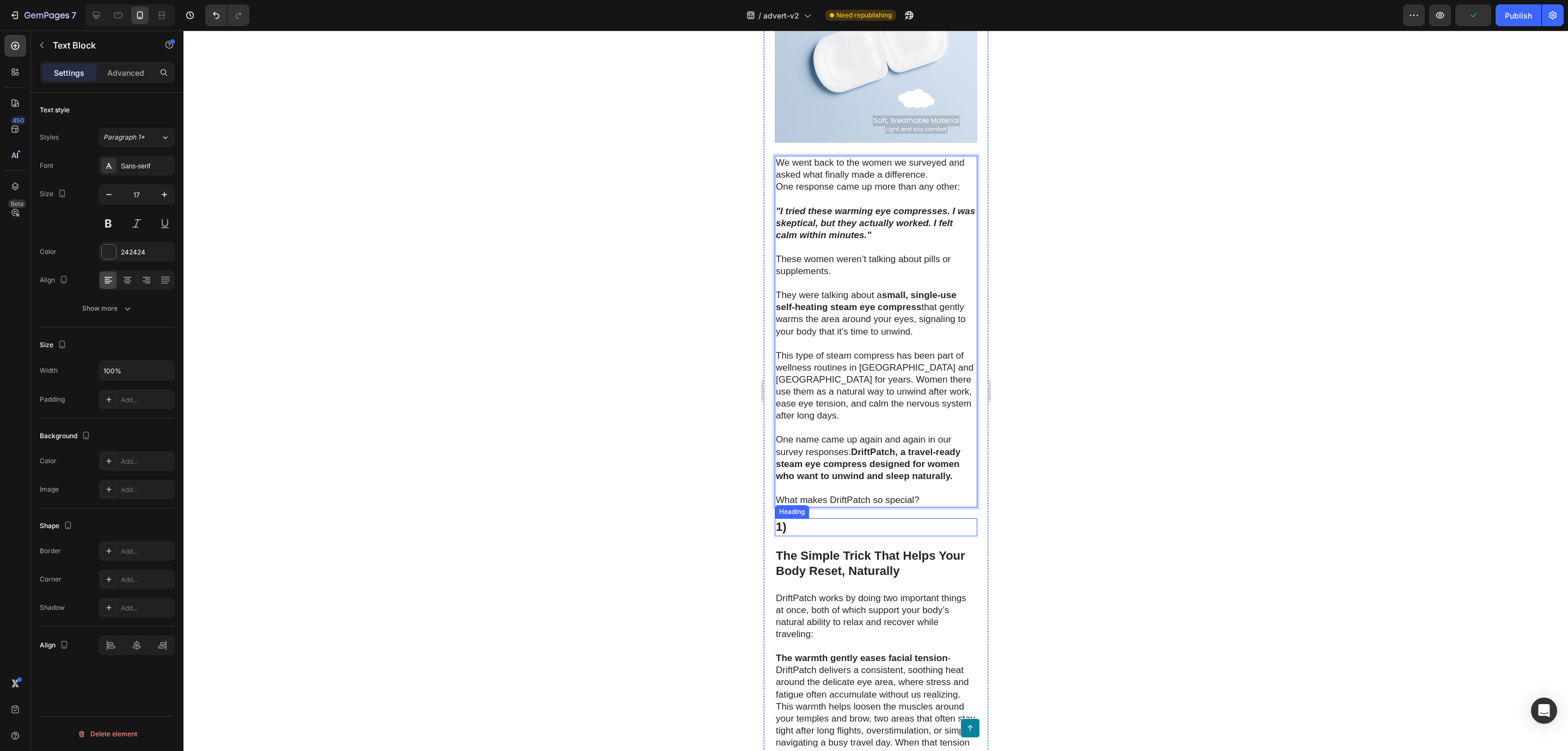
click at [828, 535] on p "⁠⁠⁠⁠⁠⁠⁠ 1)" at bounding box center [875, 527] width 201 height 16
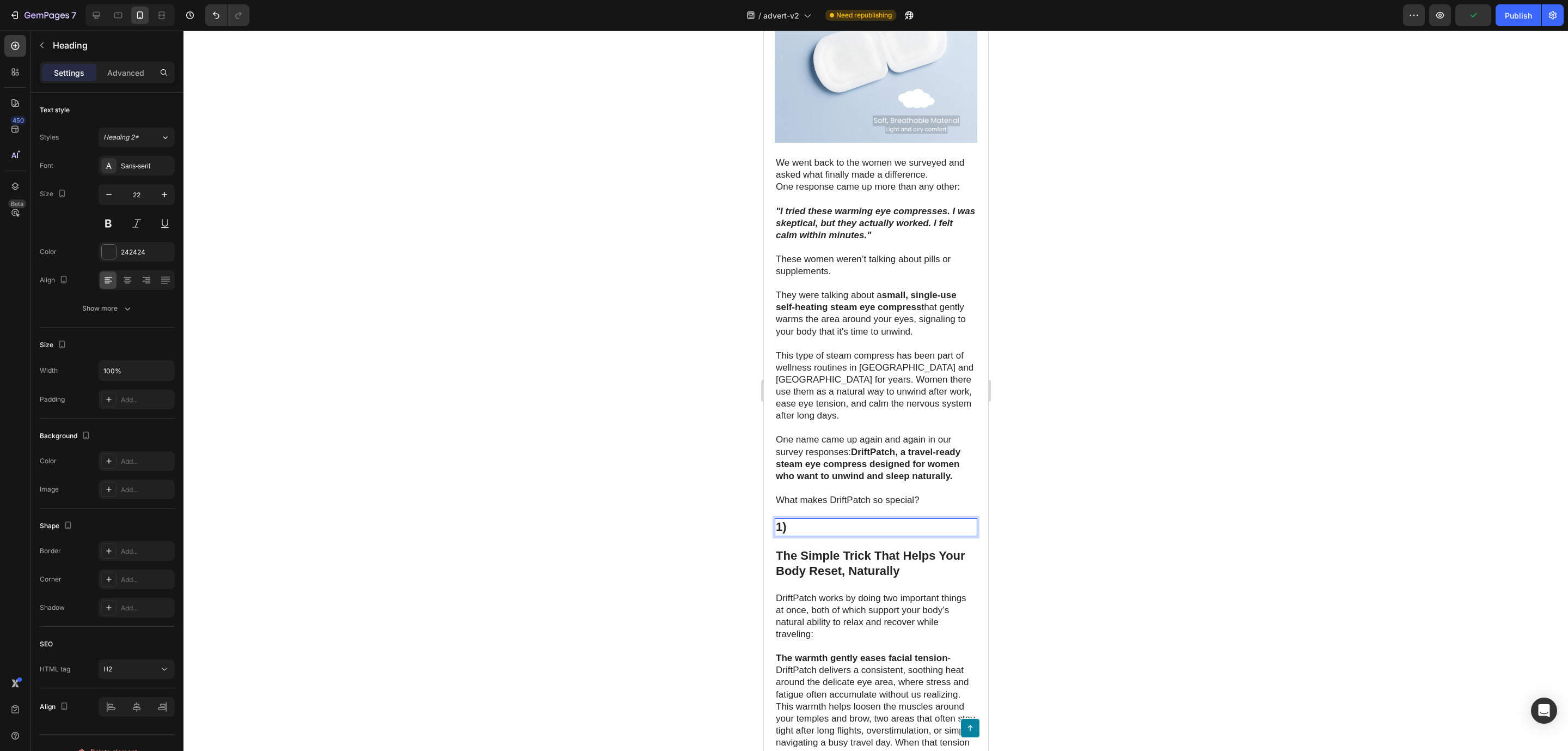
click at [826, 535] on p "1)" at bounding box center [875, 527] width 201 height 16
click at [799, 535] on p "1)" at bounding box center [875, 527] width 201 height 16
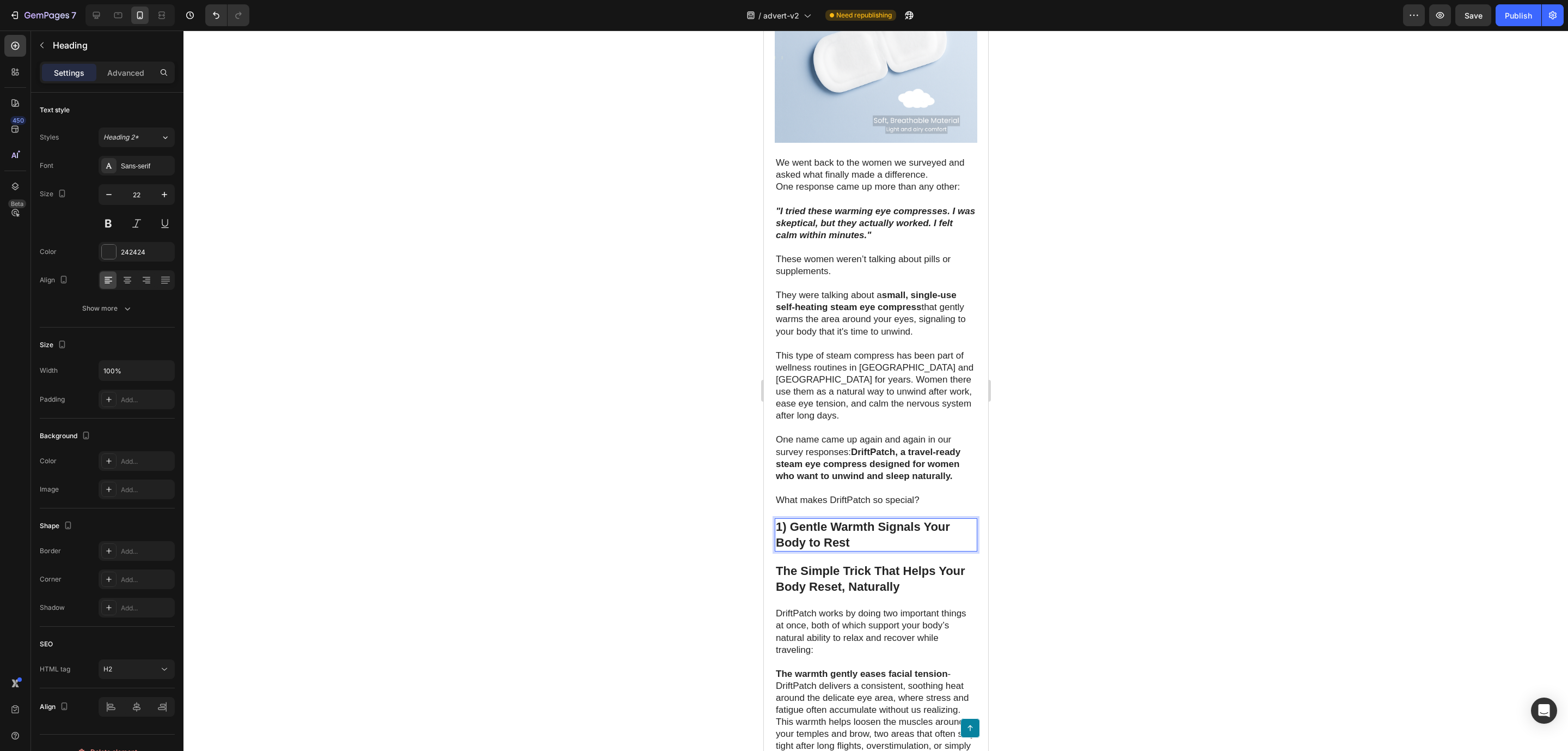
click at [858, 550] on p "1) Gentle Warmth Signals Your Body to Rest" at bounding box center [875, 534] width 201 height 31
drag, startPoint x: 858, startPoint y: 585, endPoint x: 759, endPoint y: 561, distance: 101.9
click at [764, 561] on html "Pixel 7 ( 412 px) iPhone 13 Mini iPhone 13 Pro iPhone 11 Pro Max iPhone 15 Pro …" at bounding box center [875, 635] width 224 height 5950
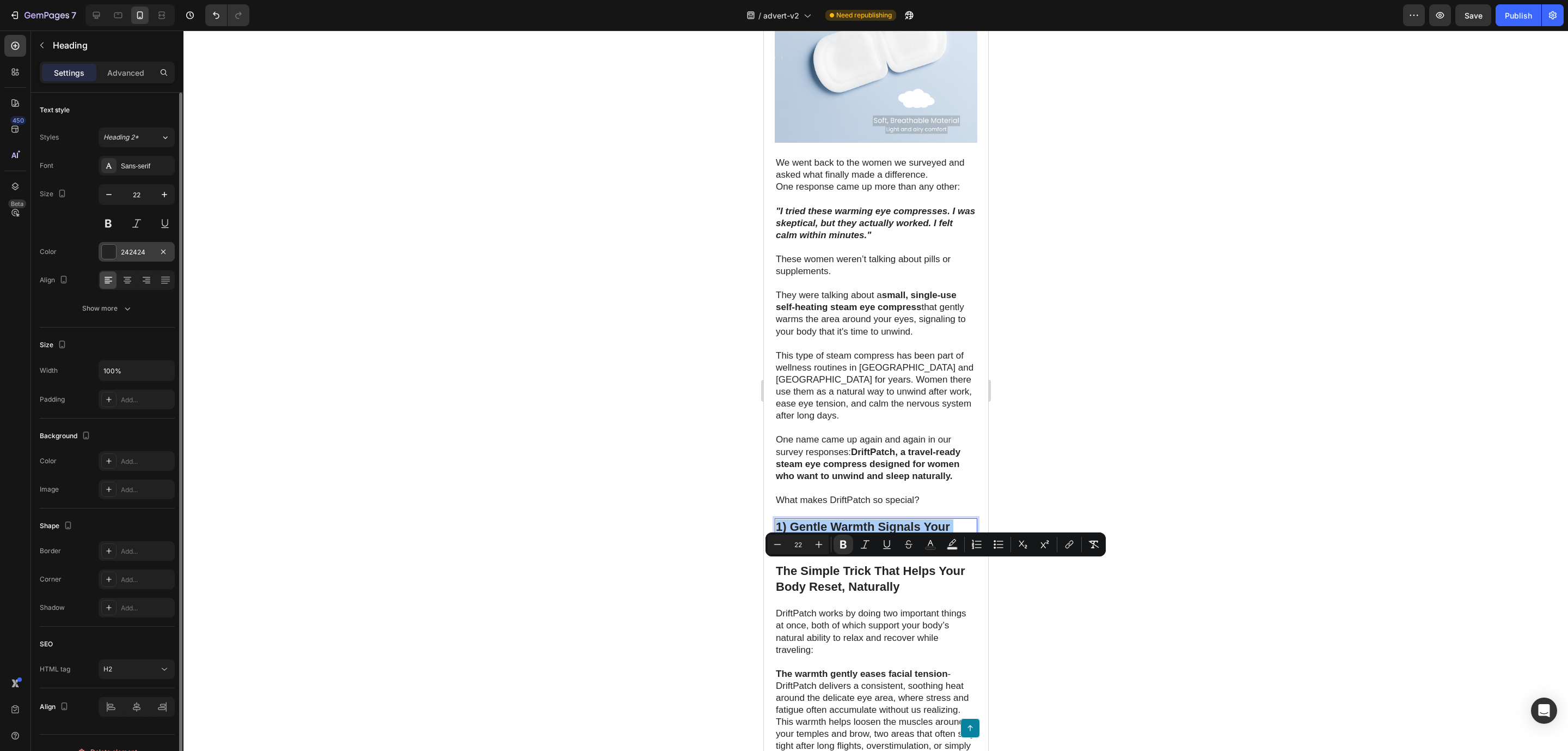
click at [140, 251] on div "242424" at bounding box center [136, 252] width 32 height 10
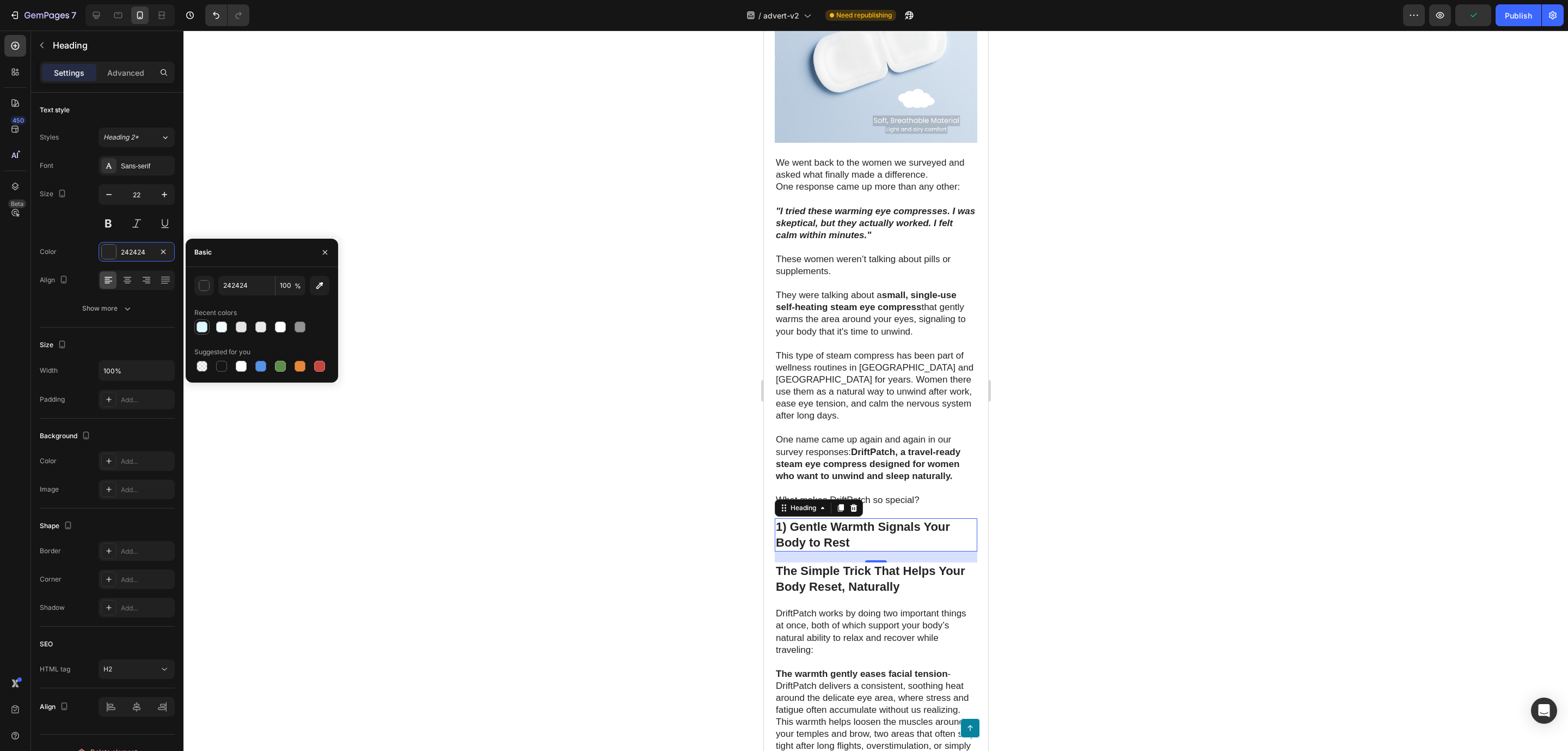
click at [206, 326] on div at bounding box center [202, 326] width 11 height 11
click at [220, 327] on div at bounding box center [221, 326] width 11 height 11
click at [206, 322] on div at bounding box center [202, 326] width 11 height 11
click at [206, 291] on button "button" at bounding box center [205, 286] width 20 height 20
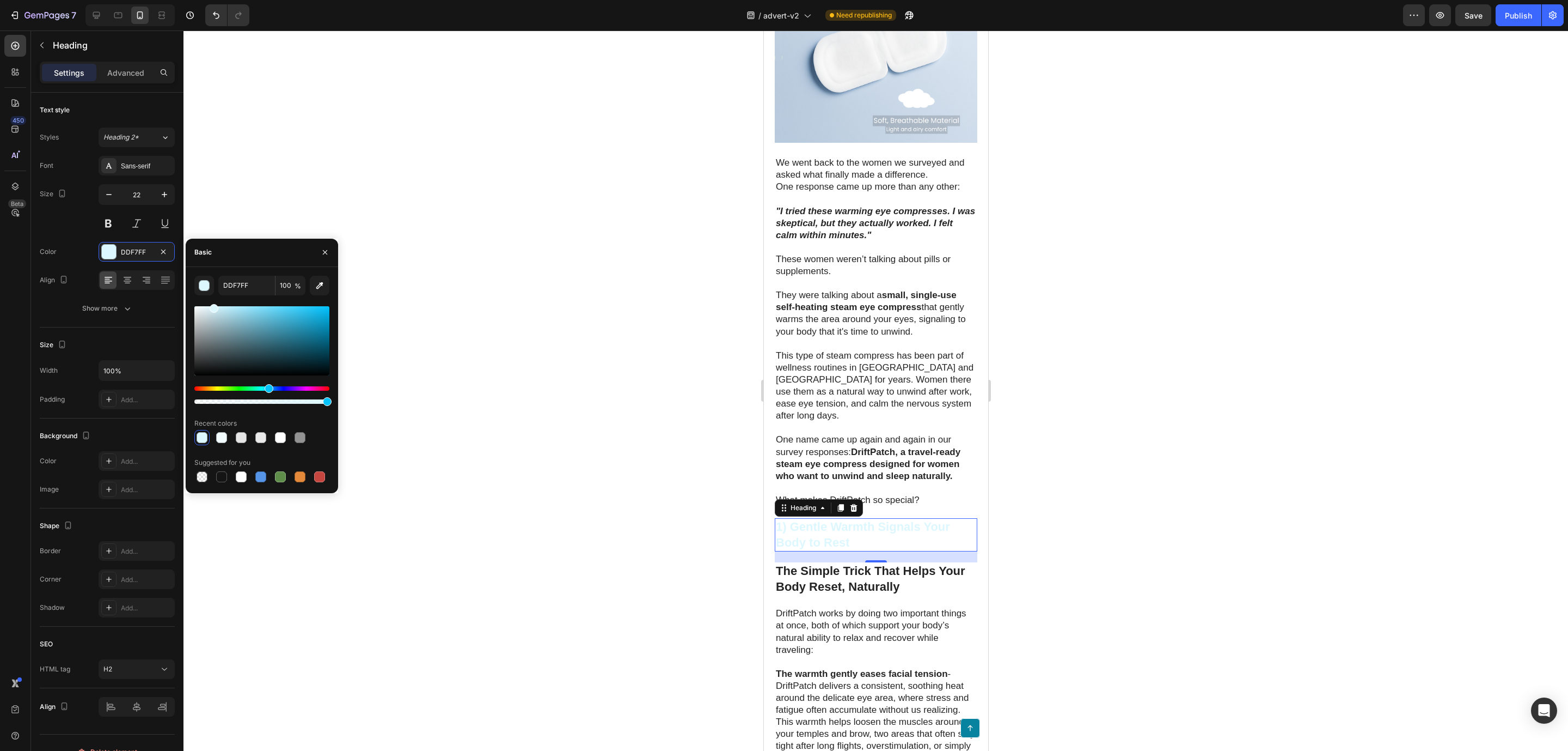
click at [248, 331] on div at bounding box center [262, 341] width 135 height 69
type input "1D9BC1"
drag, startPoint x: 281, startPoint y: 325, endPoint x: 309, endPoint y: 322, distance: 28.2
click at [309, 322] on div at bounding box center [262, 341] width 135 height 69
click at [585, 385] on div at bounding box center [876, 390] width 1385 height 720
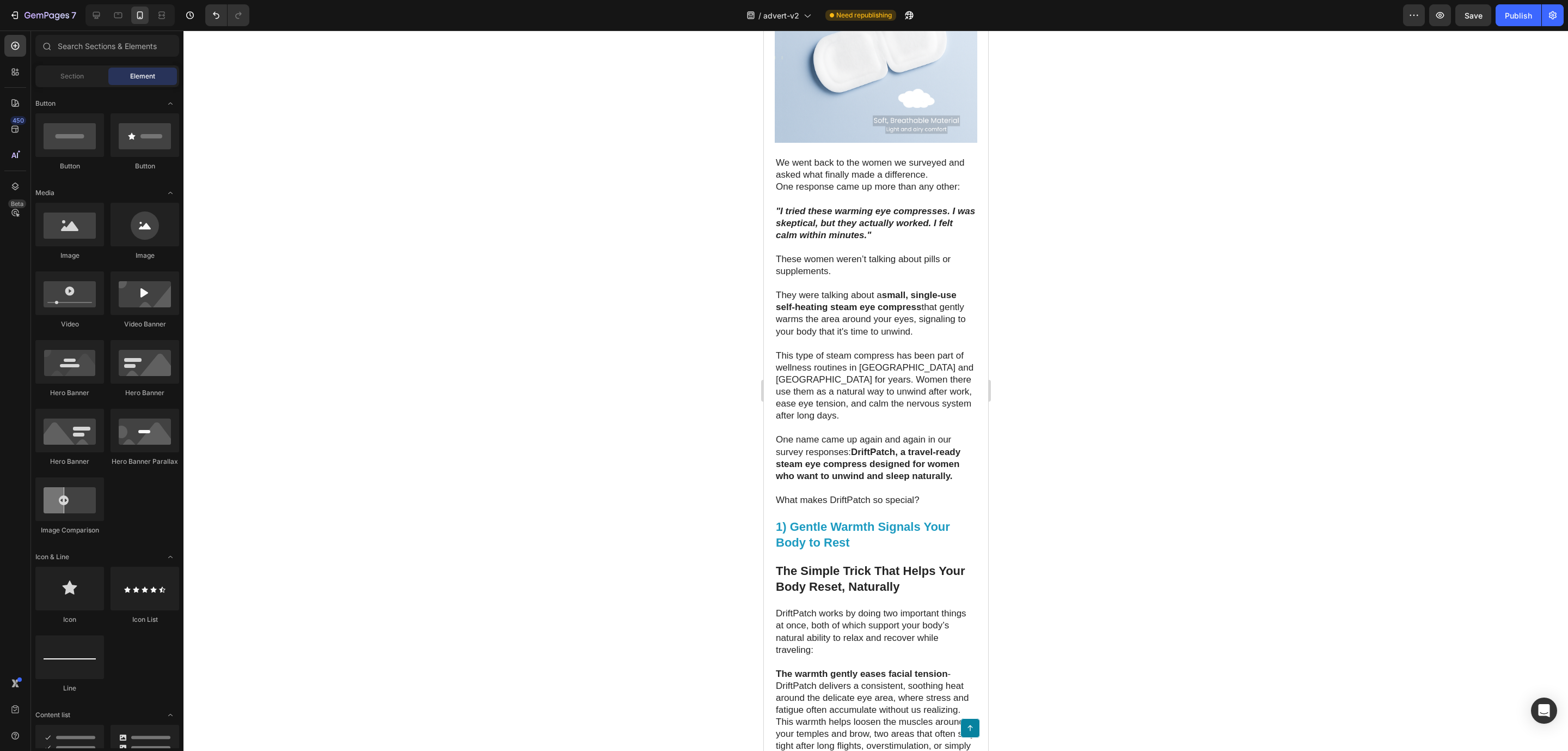
click at [1209, 456] on div at bounding box center [876, 390] width 1385 height 720
click at [906, 550] on p "⁠⁠⁠⁠⁠⁠⁠ 1) Gentle Warmth Signals Your Body to Rest" at bounding box center [875, 534] width 201 height 31
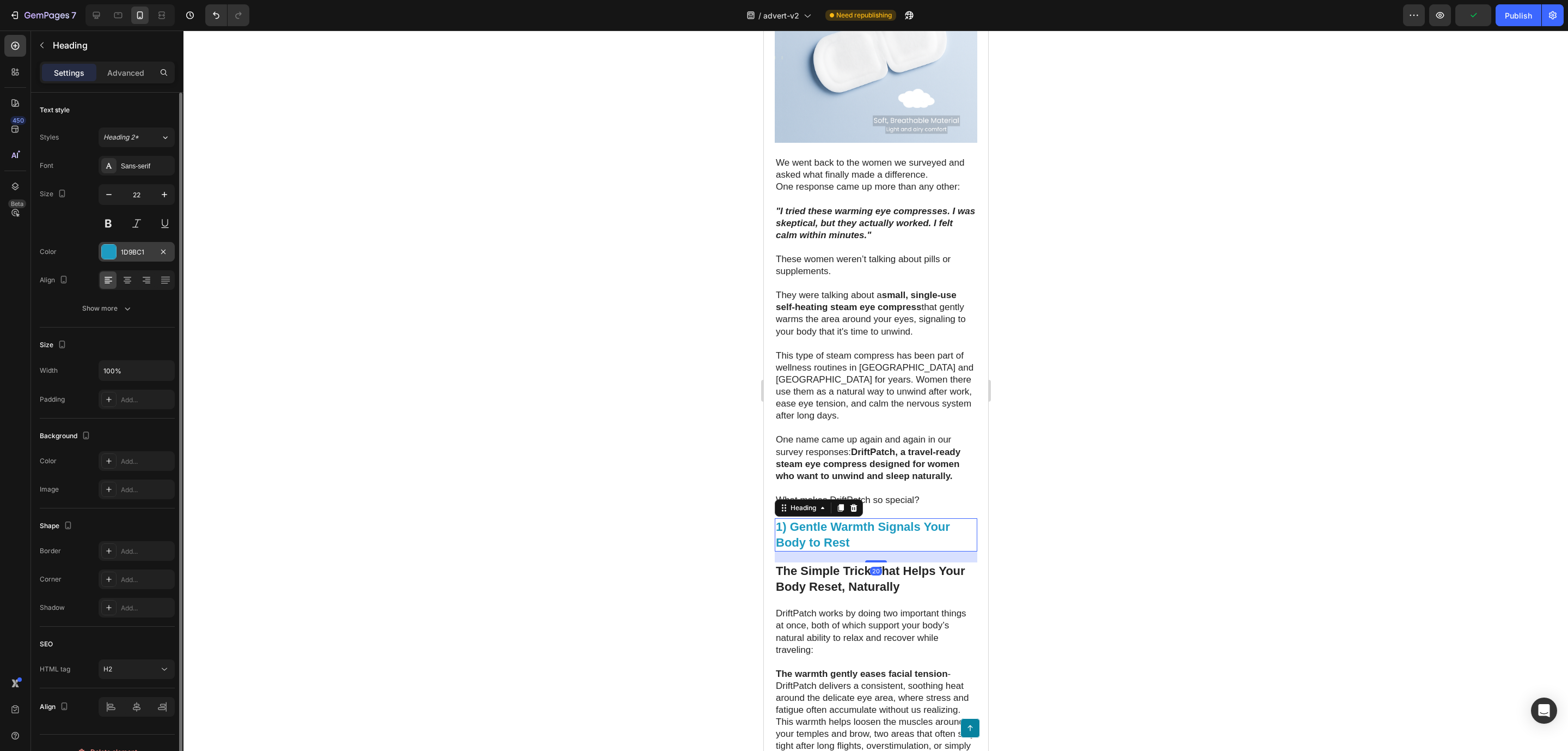
click at [110, 250] on div at bounding box center [109, 251] width 14 height 14
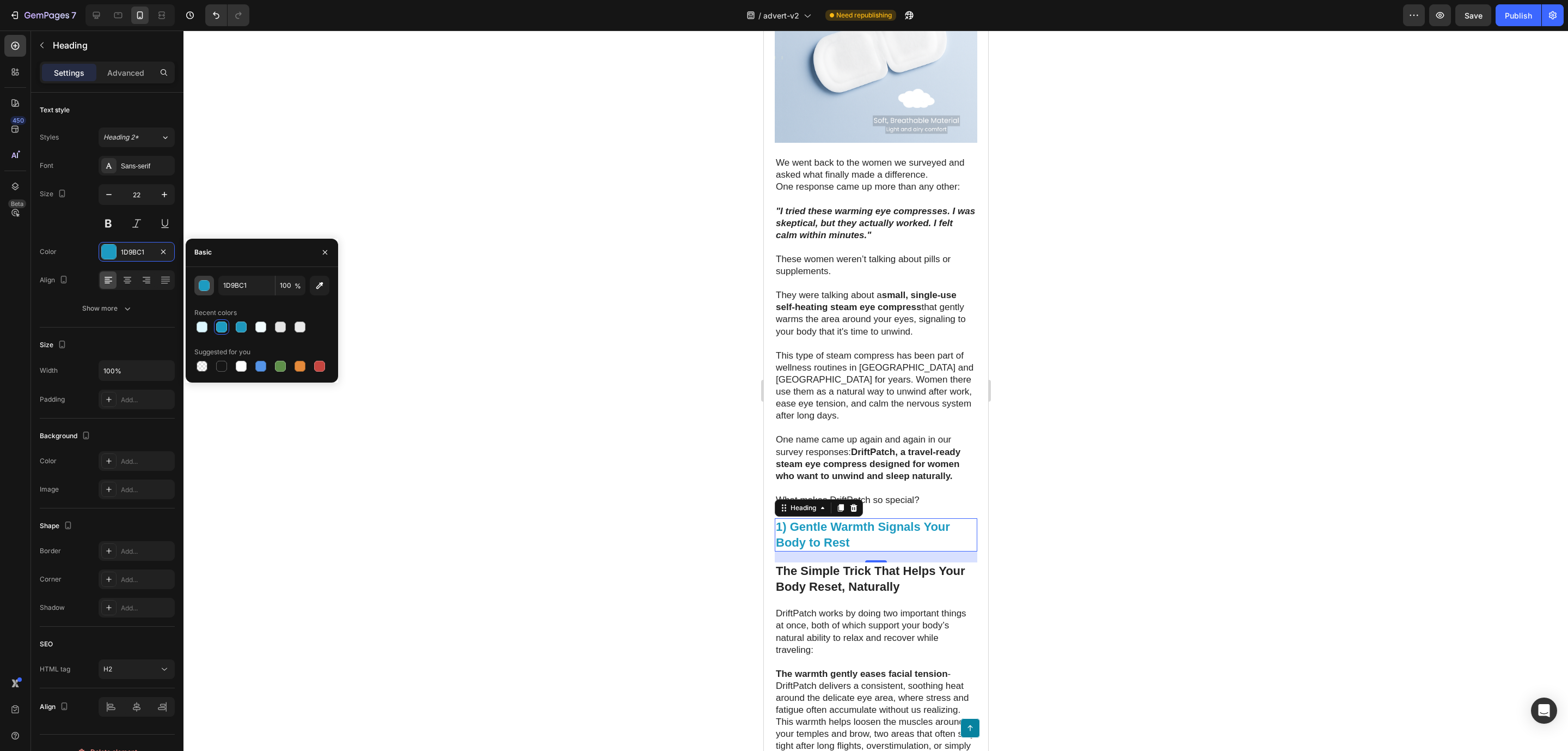
click at [206, 283] on div "button" at bounding box center [205, 286] width 11 height 11
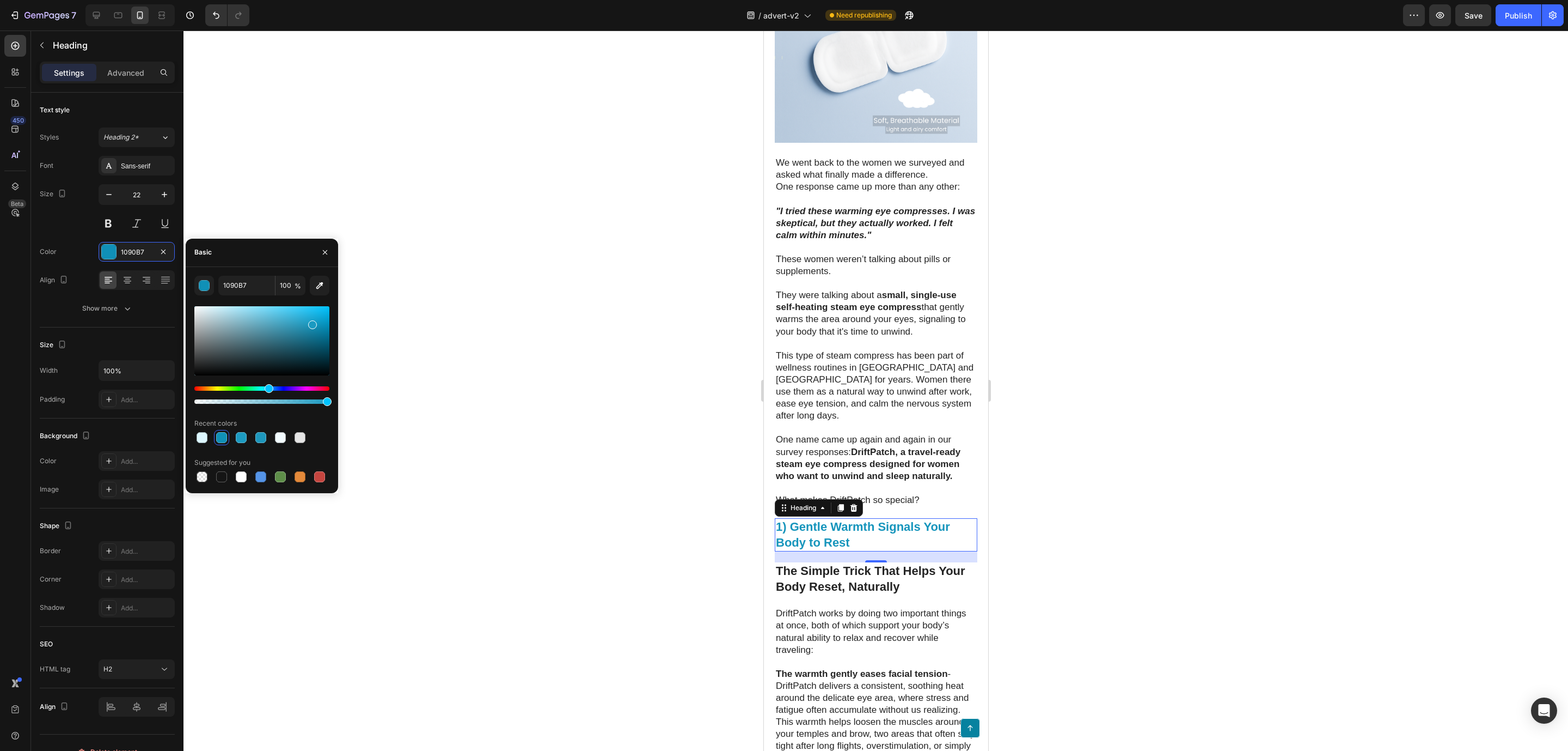
drag, startPoint x: 319, startPoint y: 333, endPoint x: 311, endPoint y: 322, distance: 13.6
click at [311, 322] on div at bounding box center [262, 341] width 135 height 69
click at [268, 386] on div "Hue" at bounding box center [269, 388] width 9 height 9
type input "1B98C1"
click at [317, 400] on div at bounding box center [262, 401] width 135 height 4
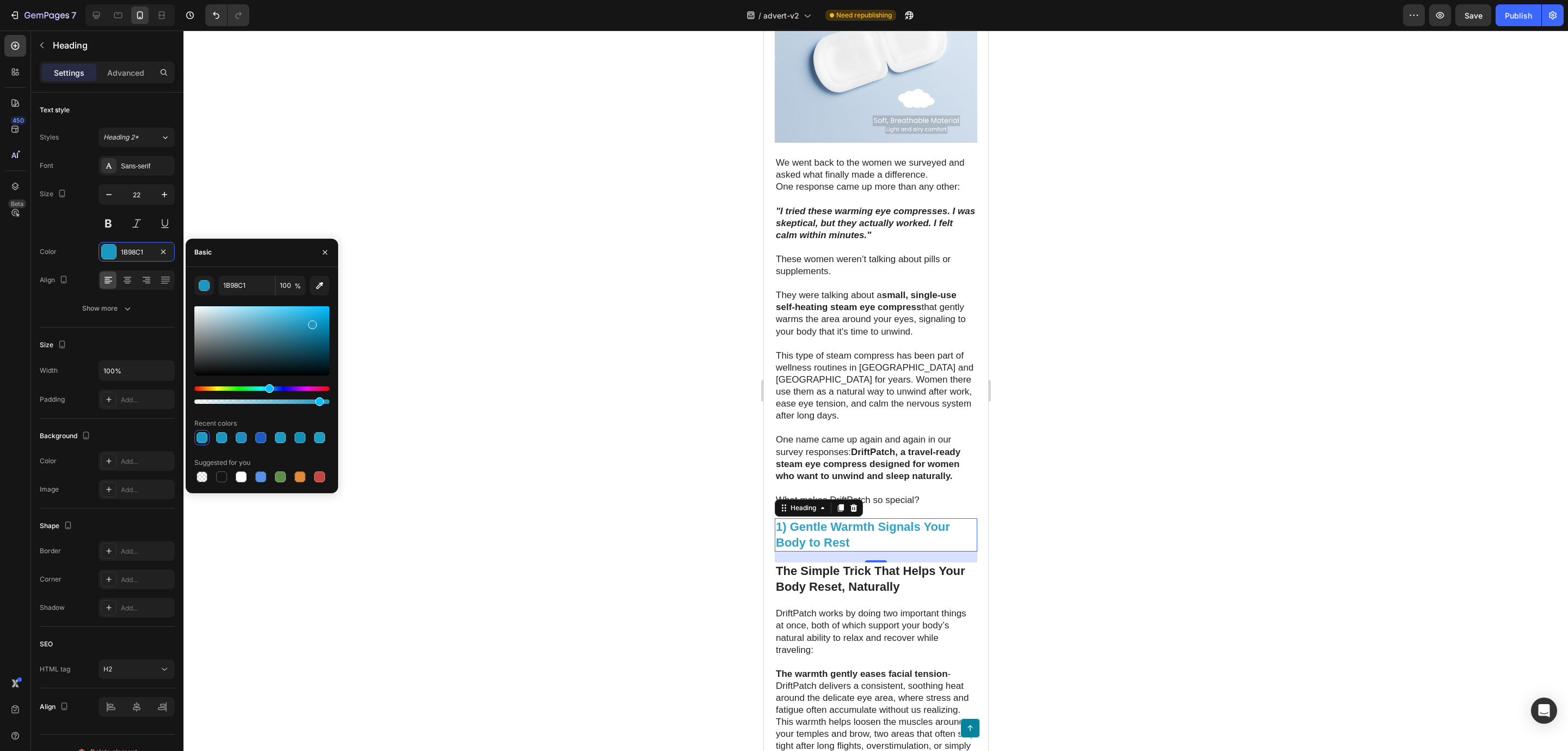
type input "91"
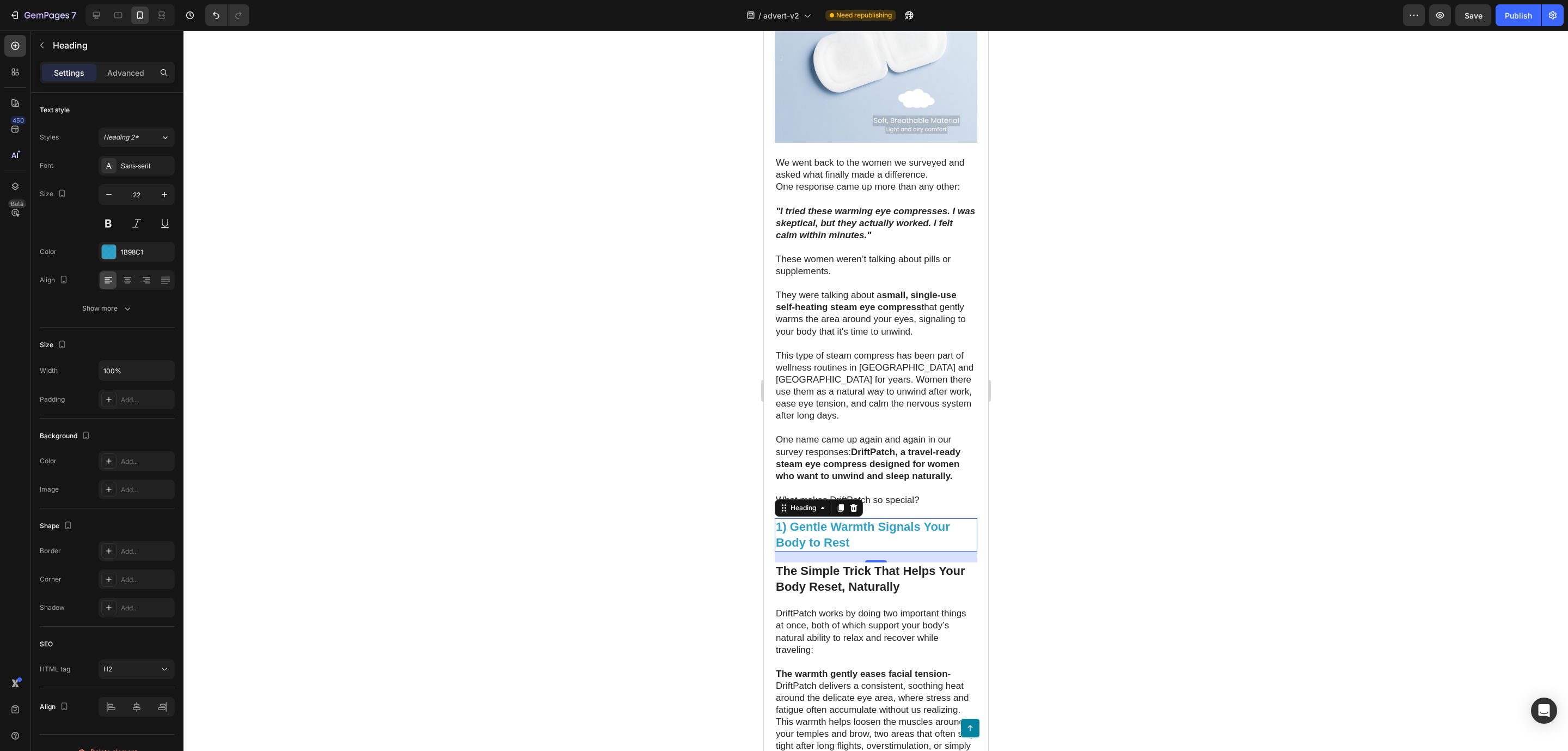
click at [577, 394] on div at bounding box center [876, 390] width 1385 height 720
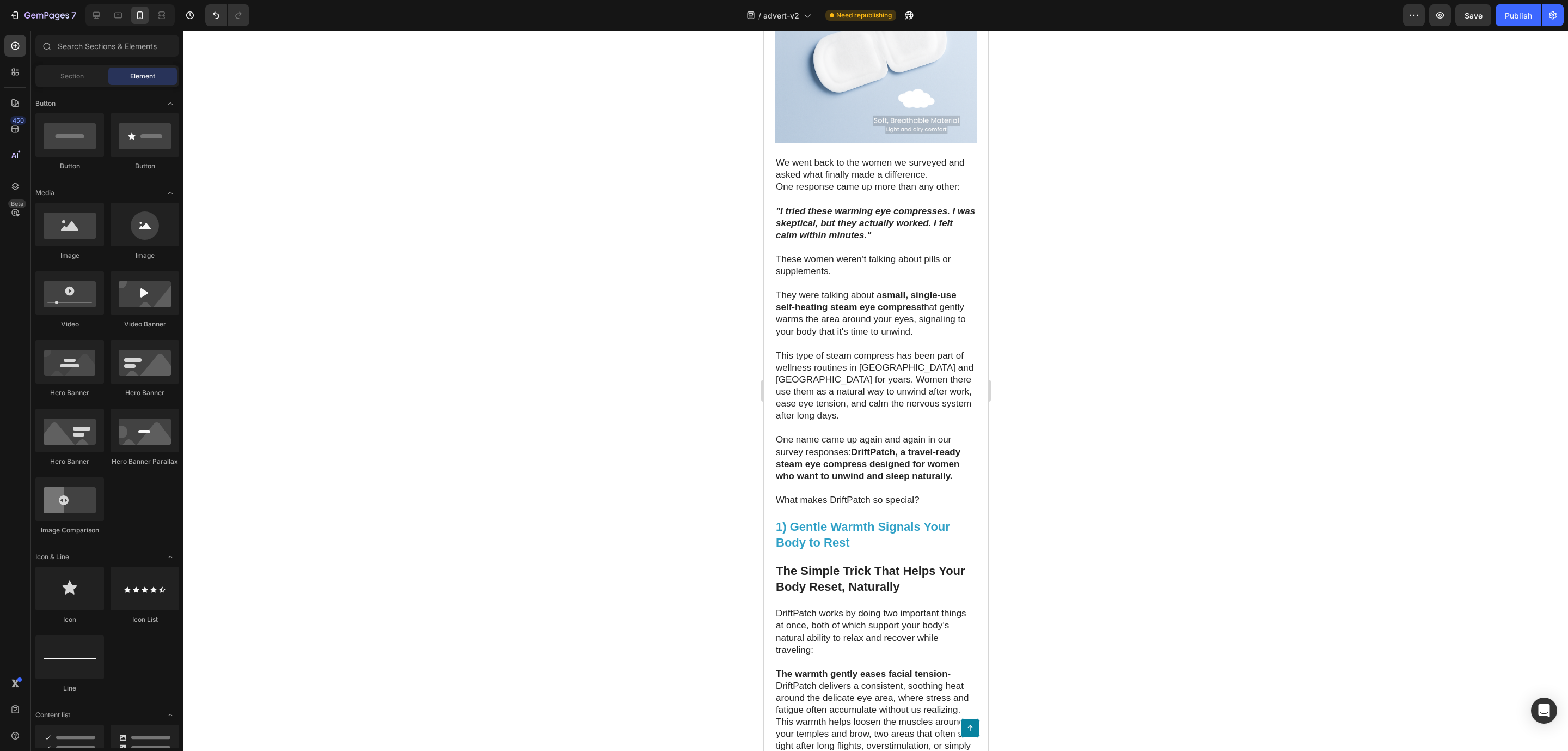
click at [1134, 424] on div at bounding box center [876, 390] width 1385 height 720
click at [100, 14] on icon at bounding box center [96, 15] width 7 height 7
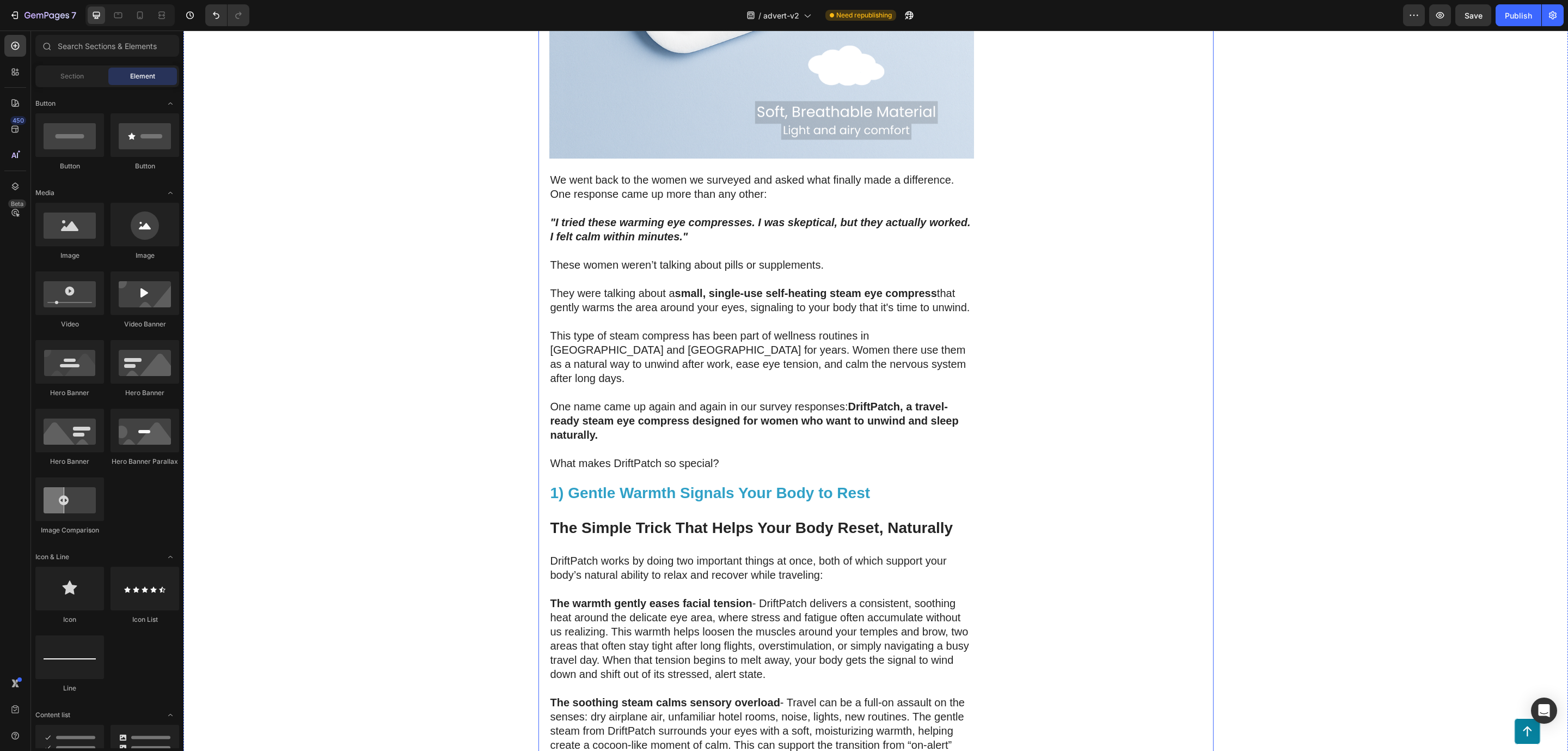
scroll to position [2368, 0]
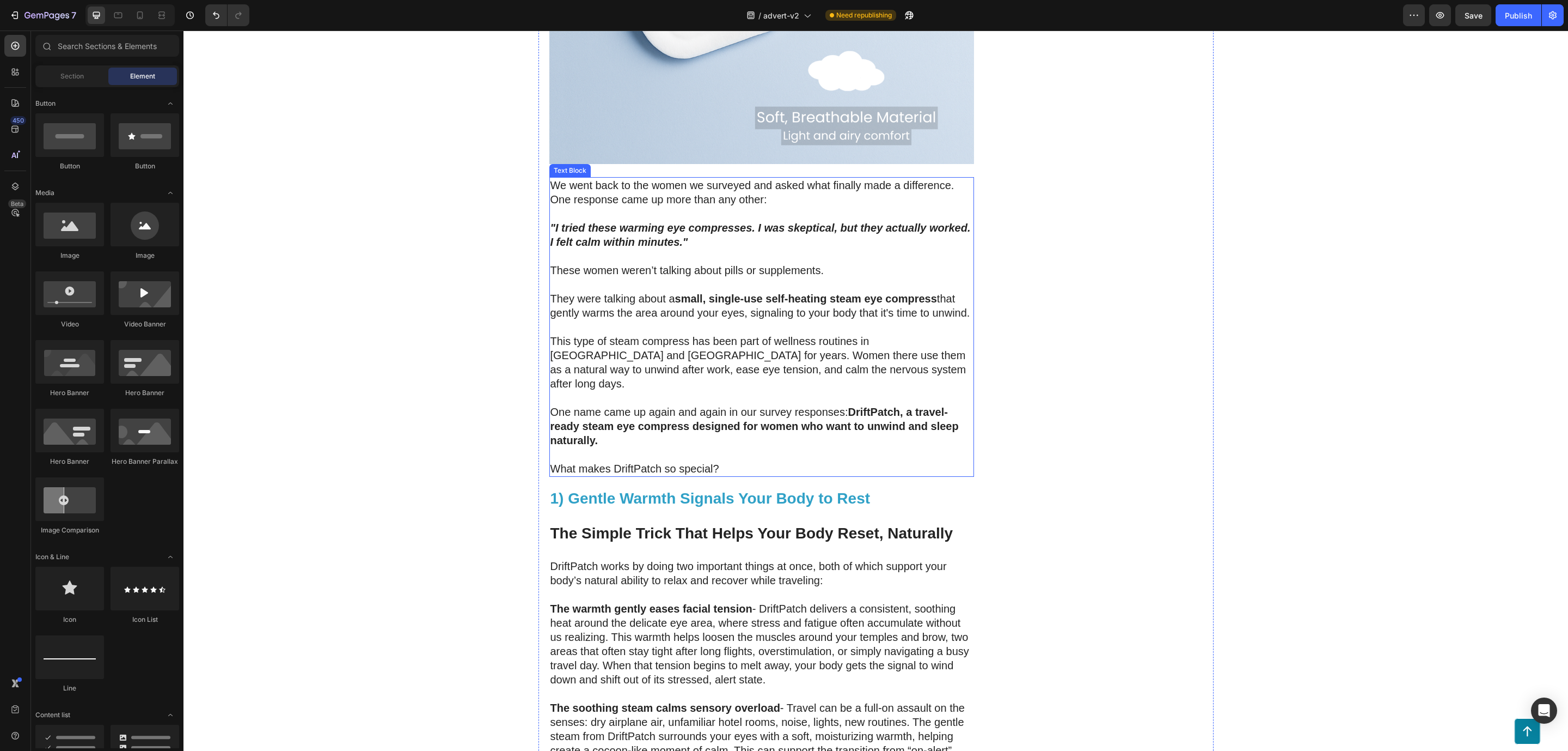
click at [755, 461] on p "What makes DriftPatch so special?" at bounding box center [762, 468] width 423 height 14
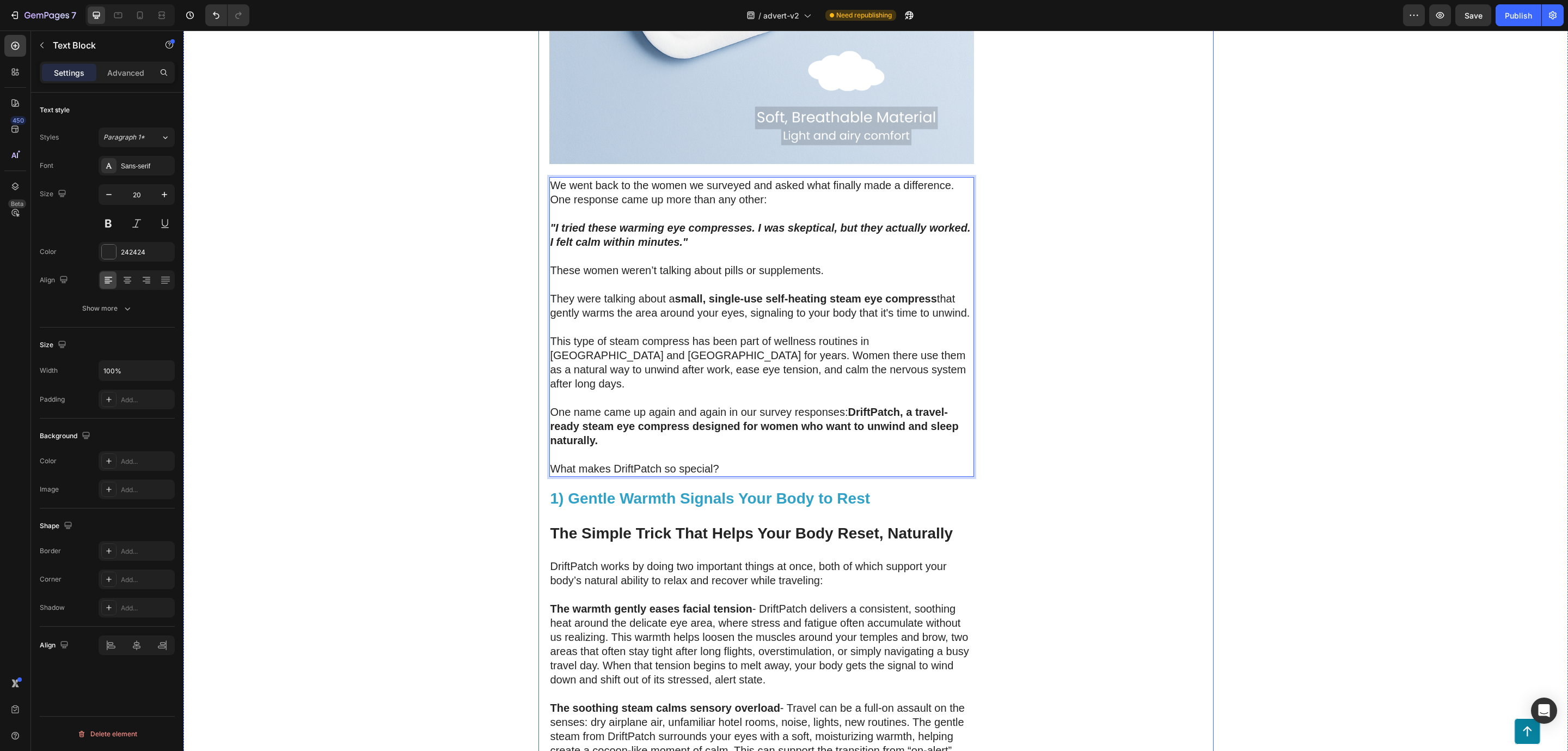
click at [1032, 439] on div "DriftPatch - Self Heating Eye Compress Heading Icon Icon Icon Icon Icon Icon Li…" at bounding box center [1097, 68] width 212 height 4685
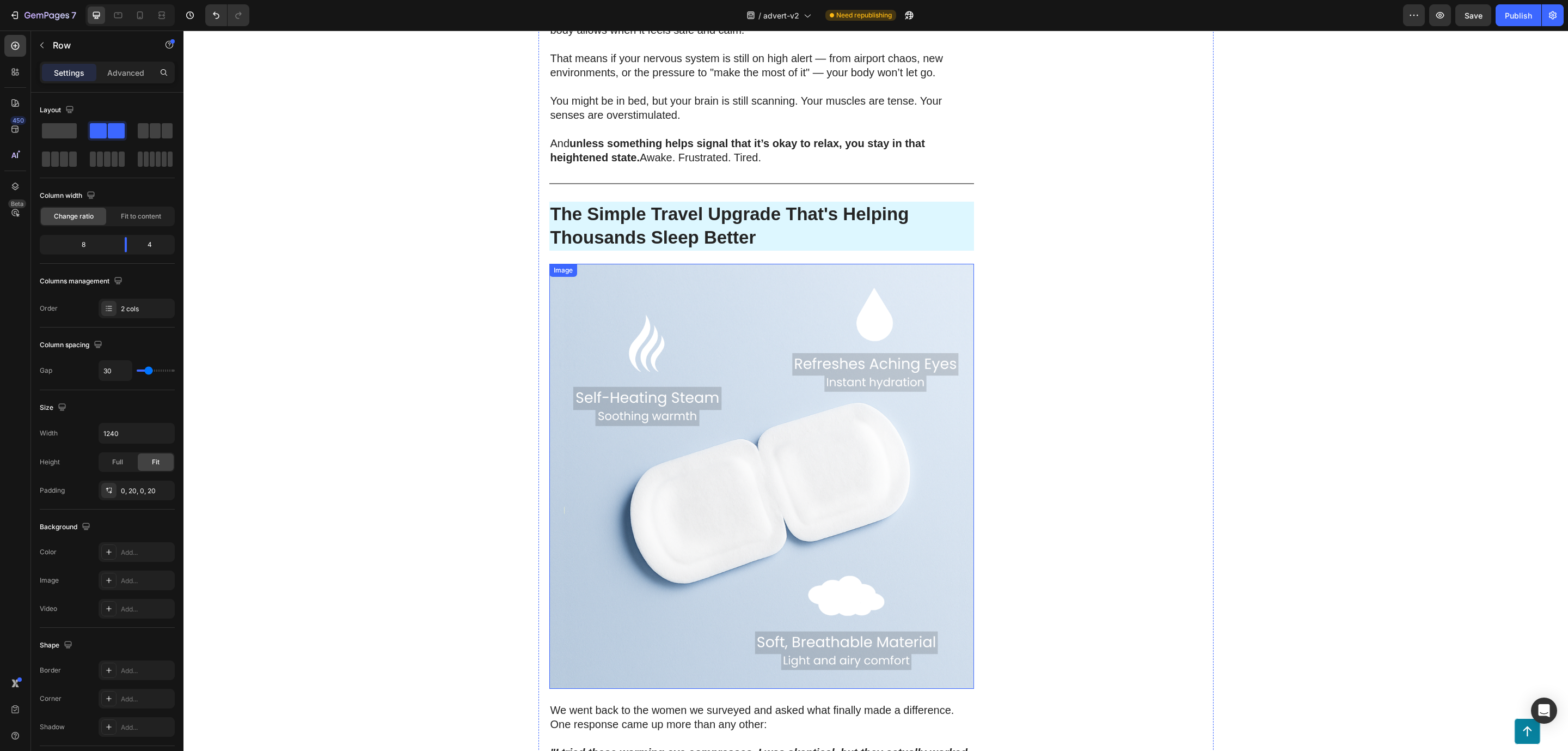
scroll to position [1795, 0]
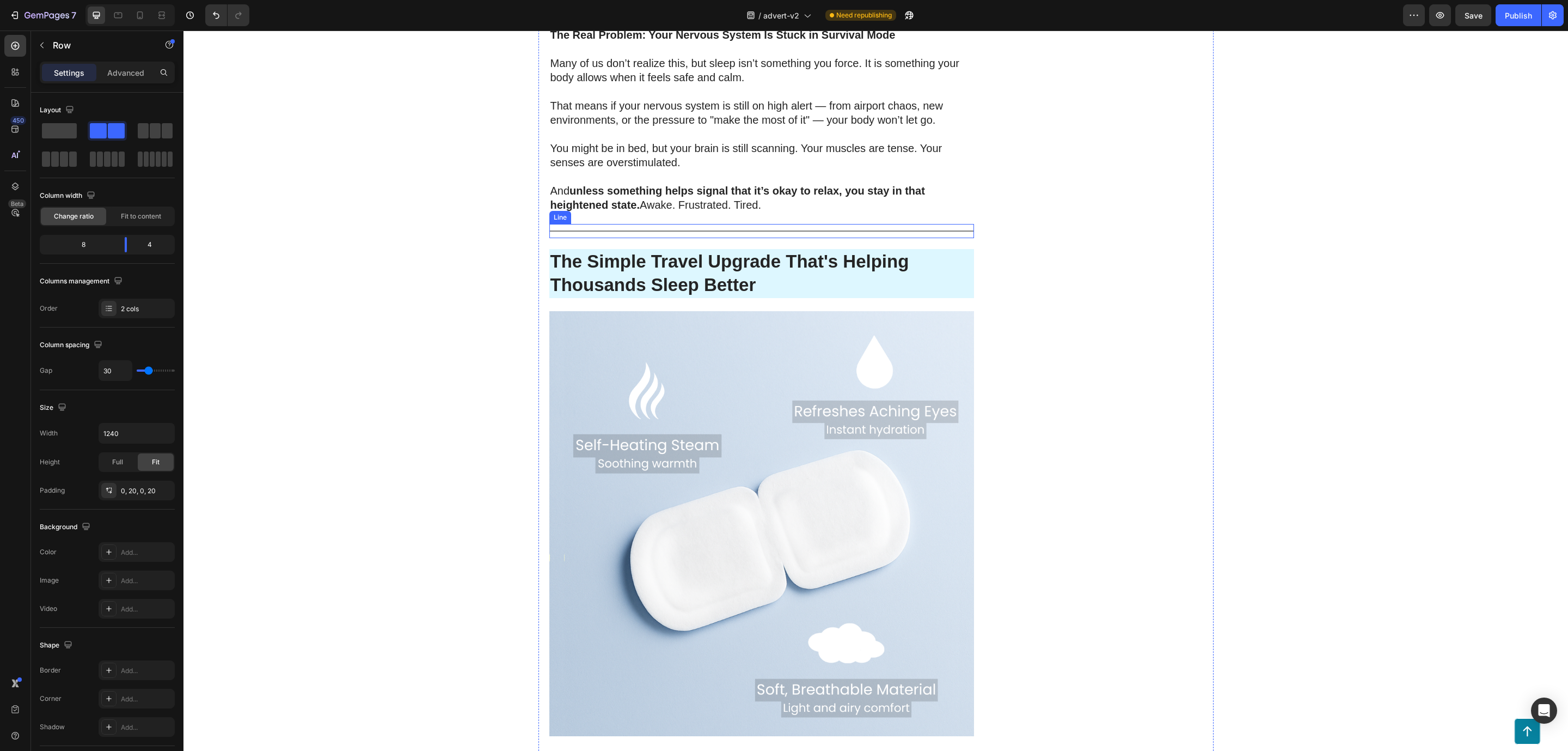
click at [663, 224] on div "Title Line" at bounding box center [762, 231] width 425 height 14
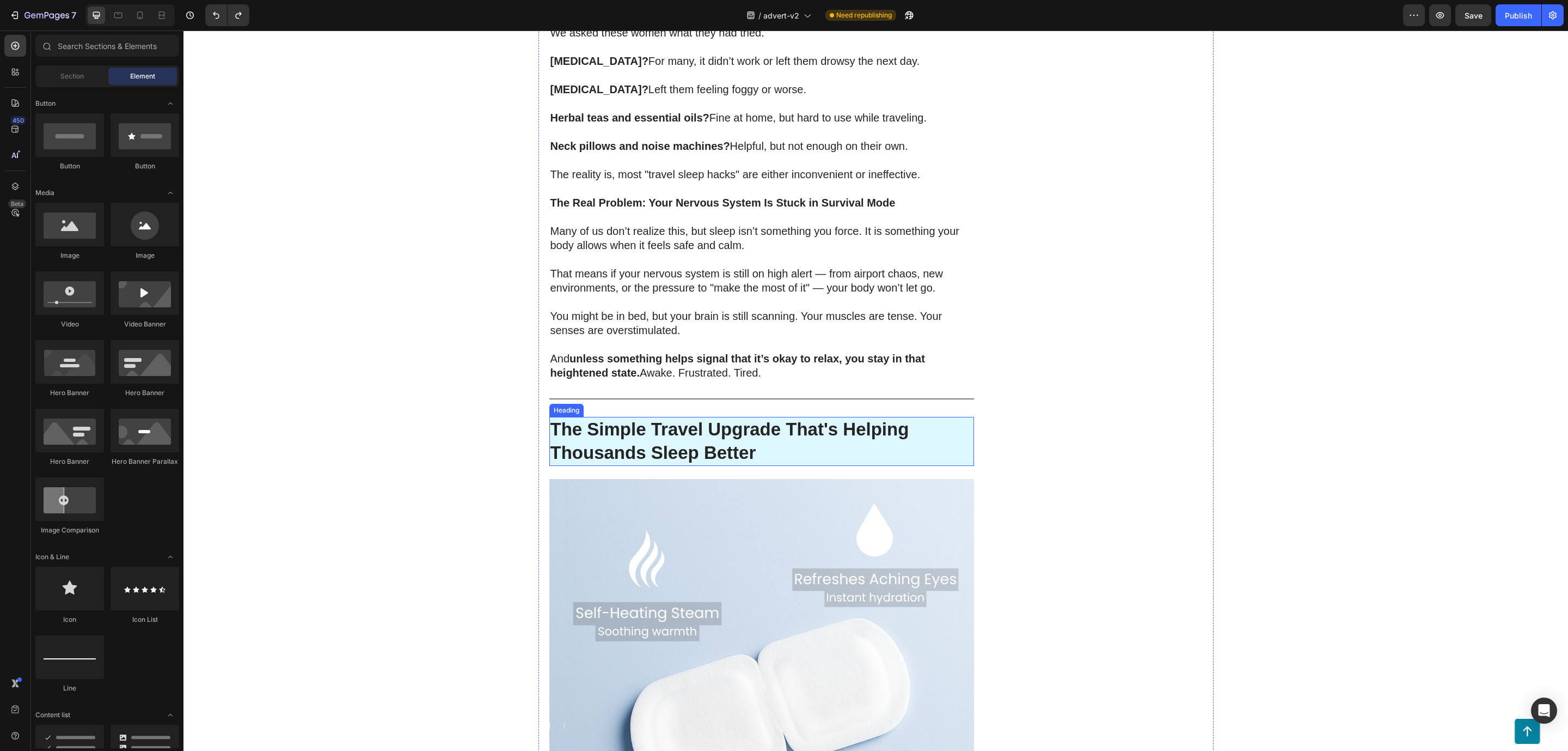
scroll to position [1634, 0]
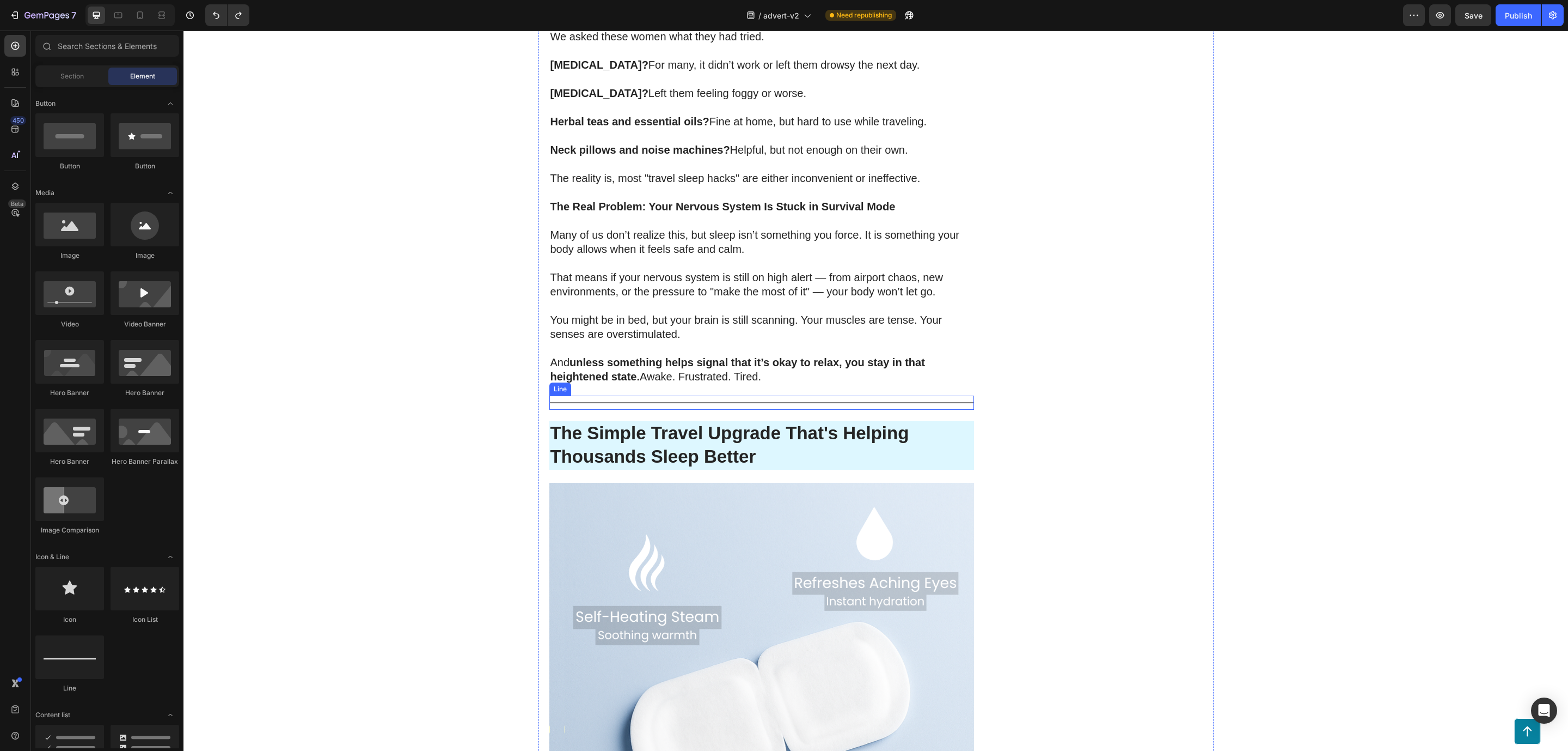
click at [713, 395] on div "Title Line" at bounding box center [762, 402] width 425 height 14
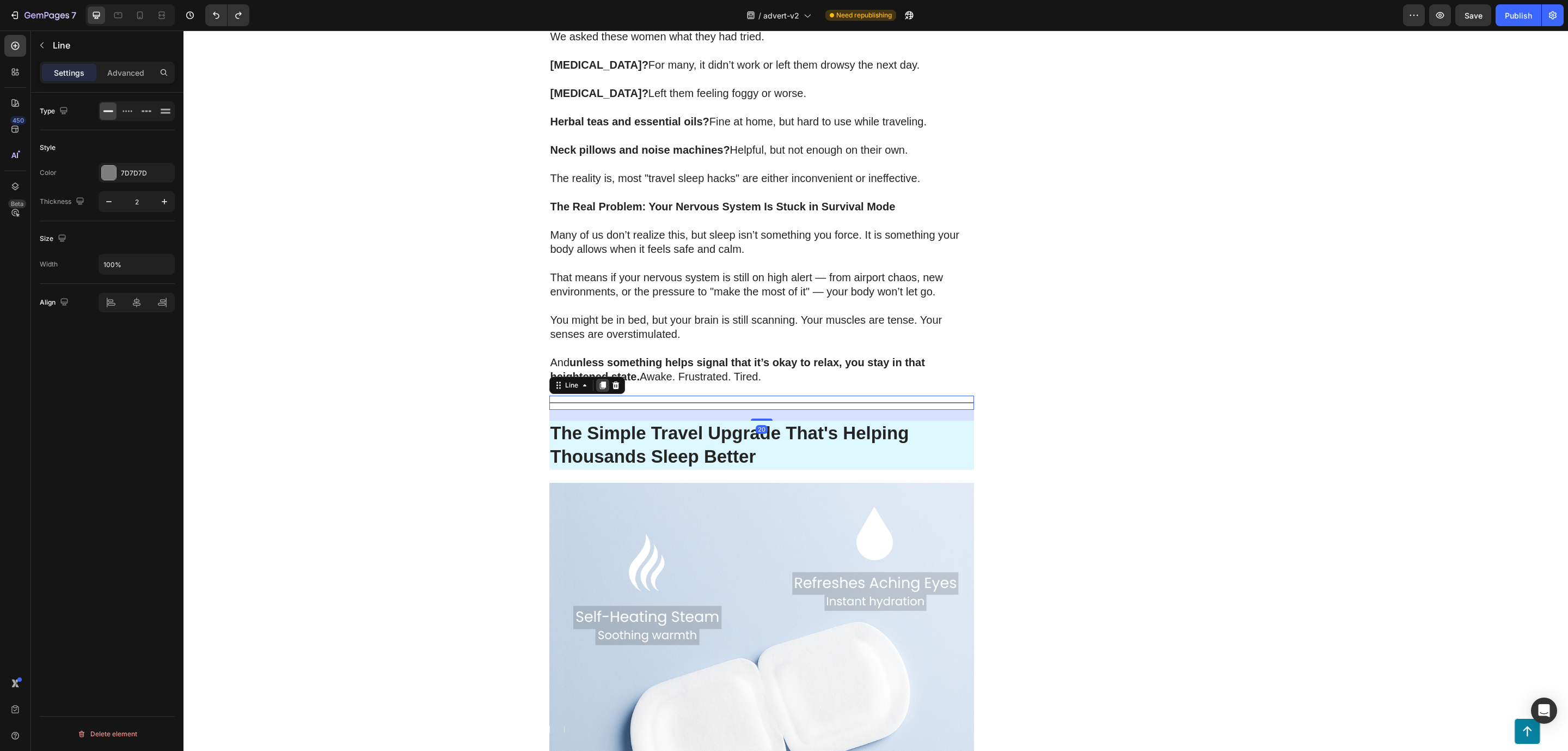
click at [600, 381] on icon at bounding box center [603, 385] width 6 height 8
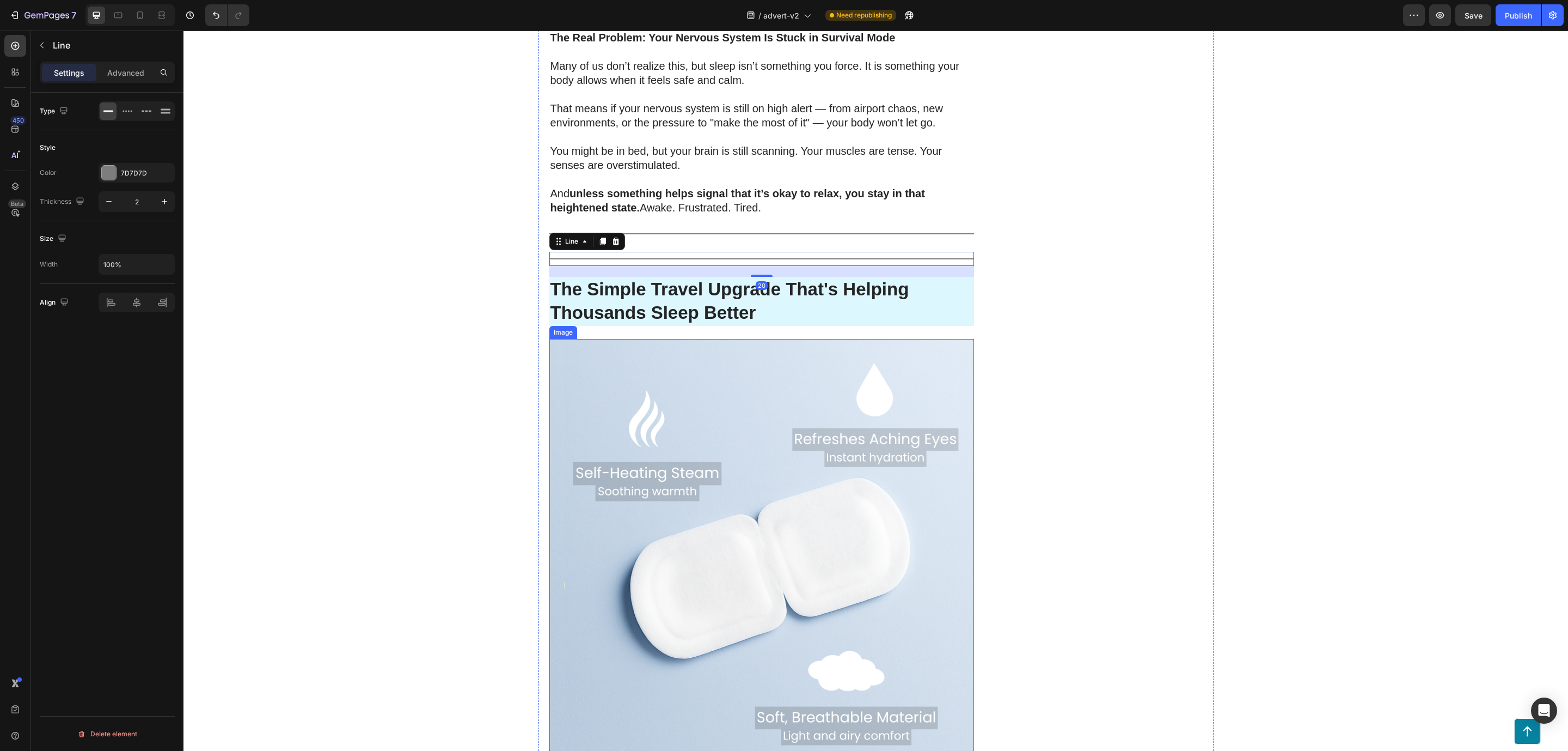
scroll to position [1879, 0]
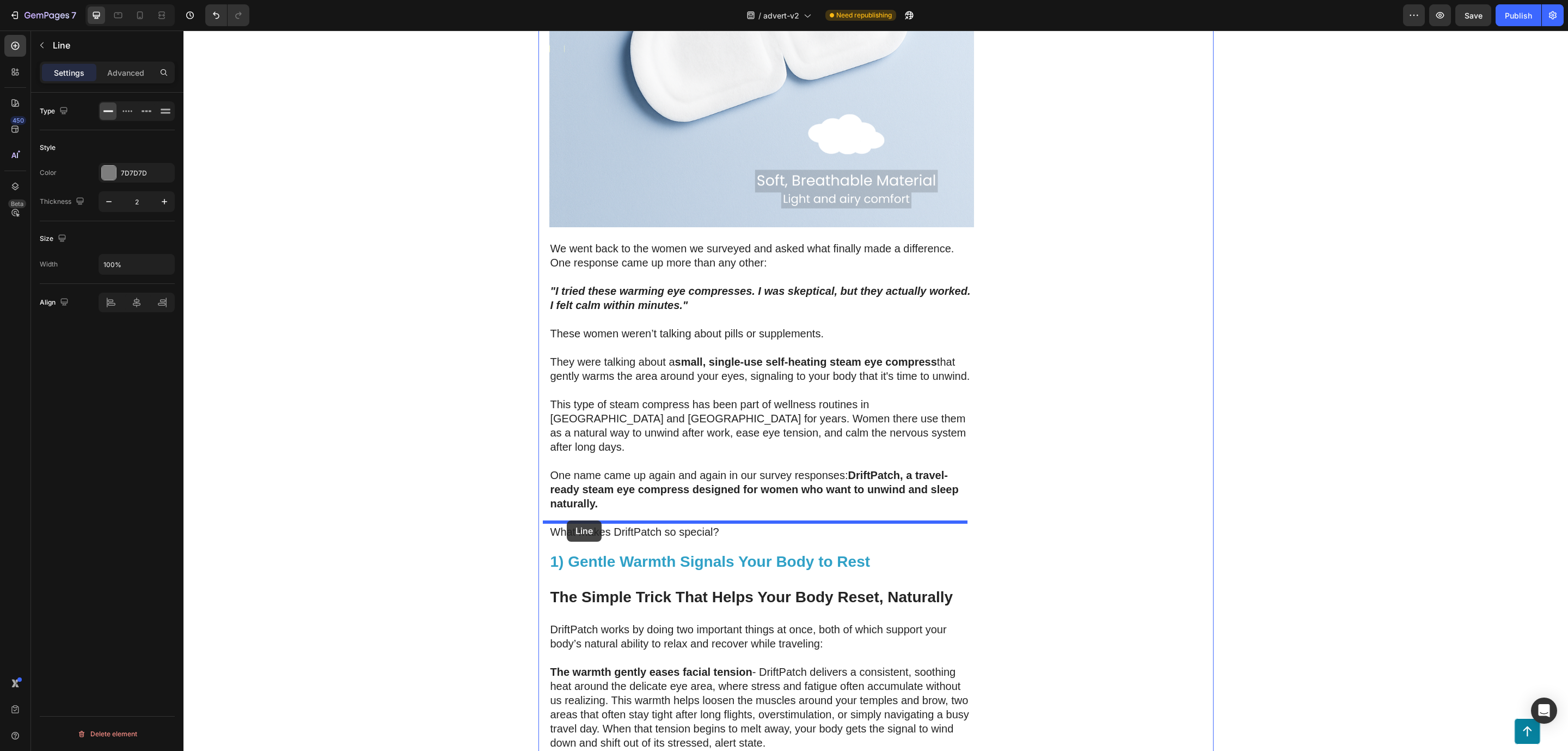
drag, startPoint x: 552, startPoint y: 152, endPoint x: 567, endPoint y: 520, distance: 368.3
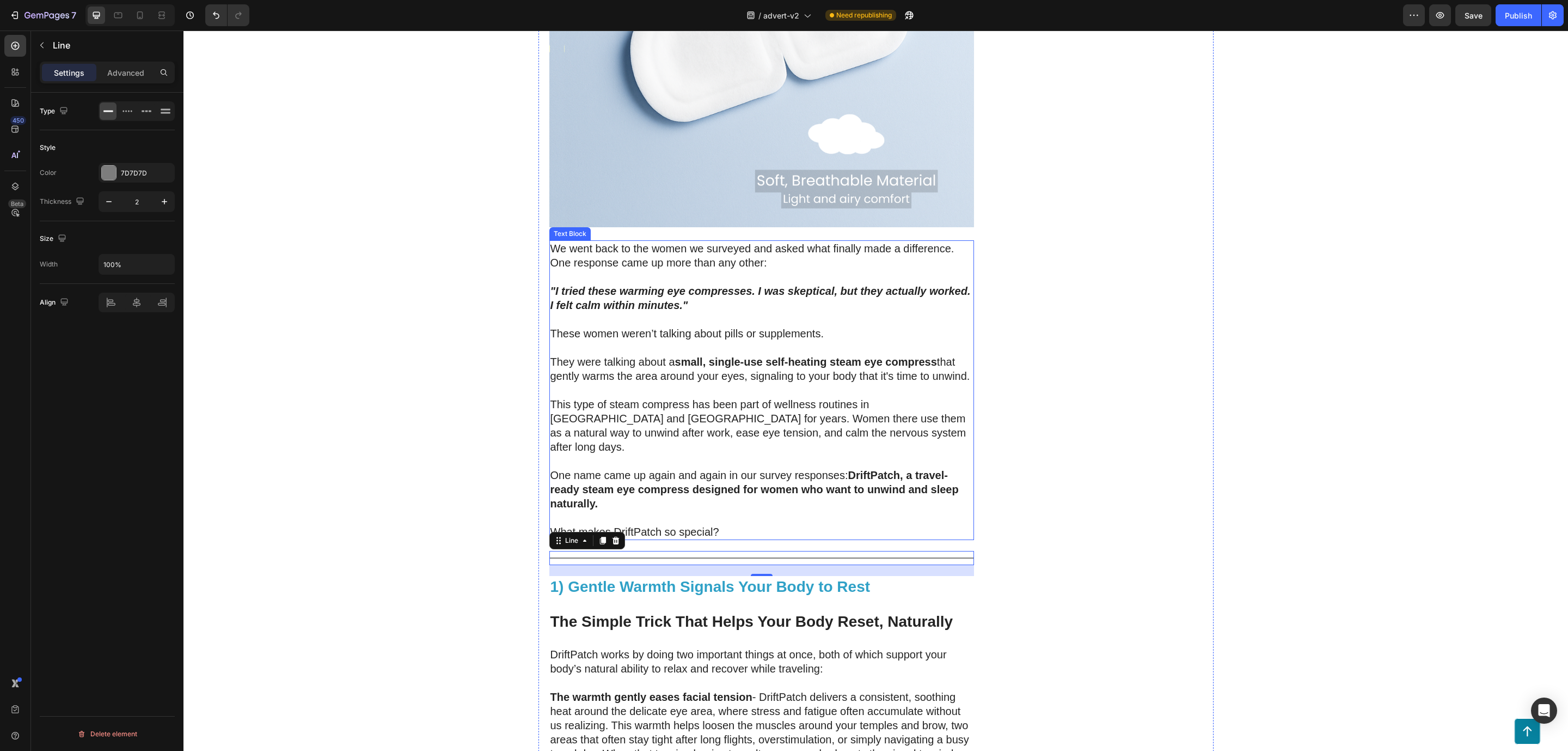
click at [852, 472] on p "One name came up again and again in our survey responses: DriftPatch, a travel-…" at bounding box center [762, 488] width 423 height 42
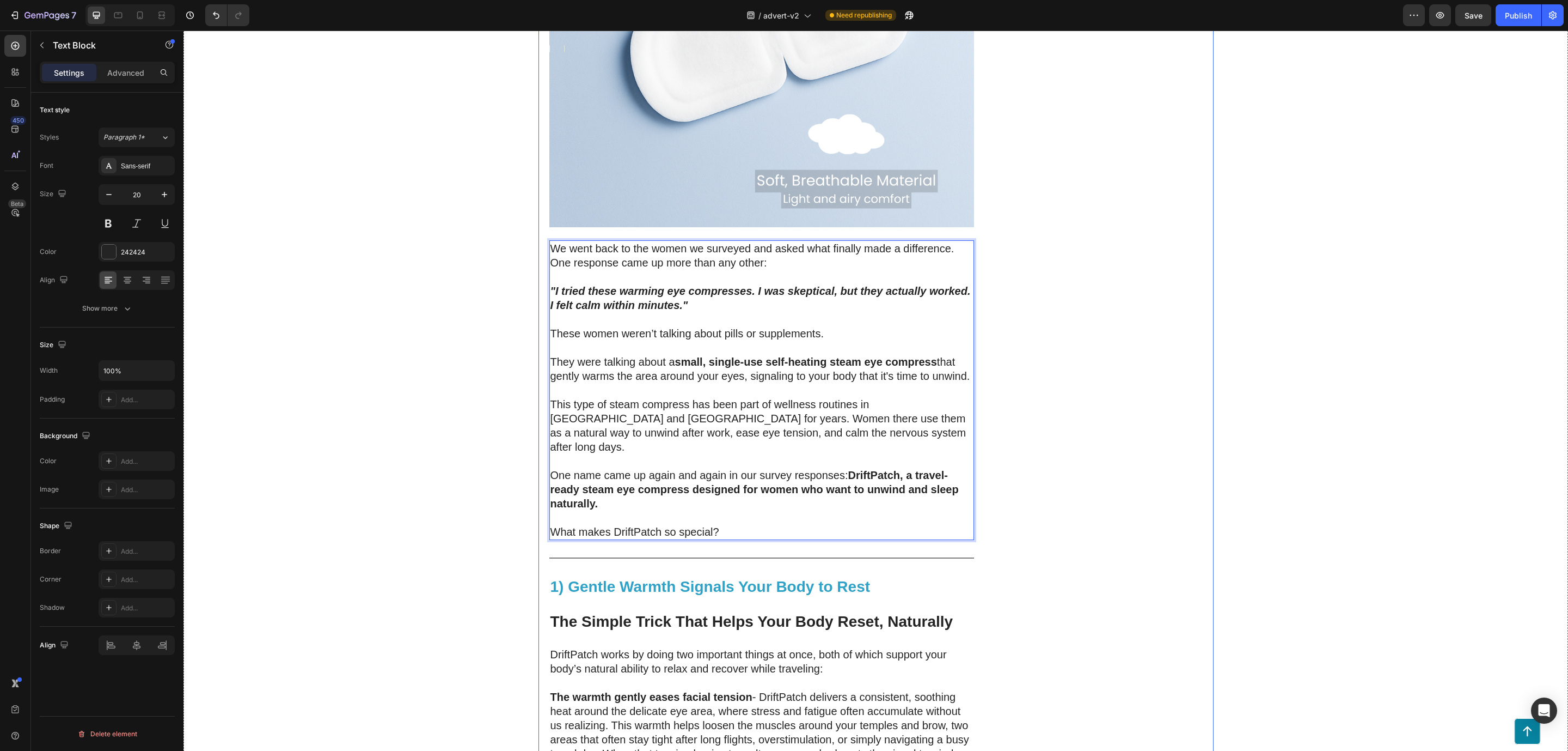
click at [1065, 414] on div "DriftPatch - Self Heating Eye Compress Heading Icon Icon Icon Icon Icon Icon Li…" at bounding box center [1097, 144] width 212 height 4711
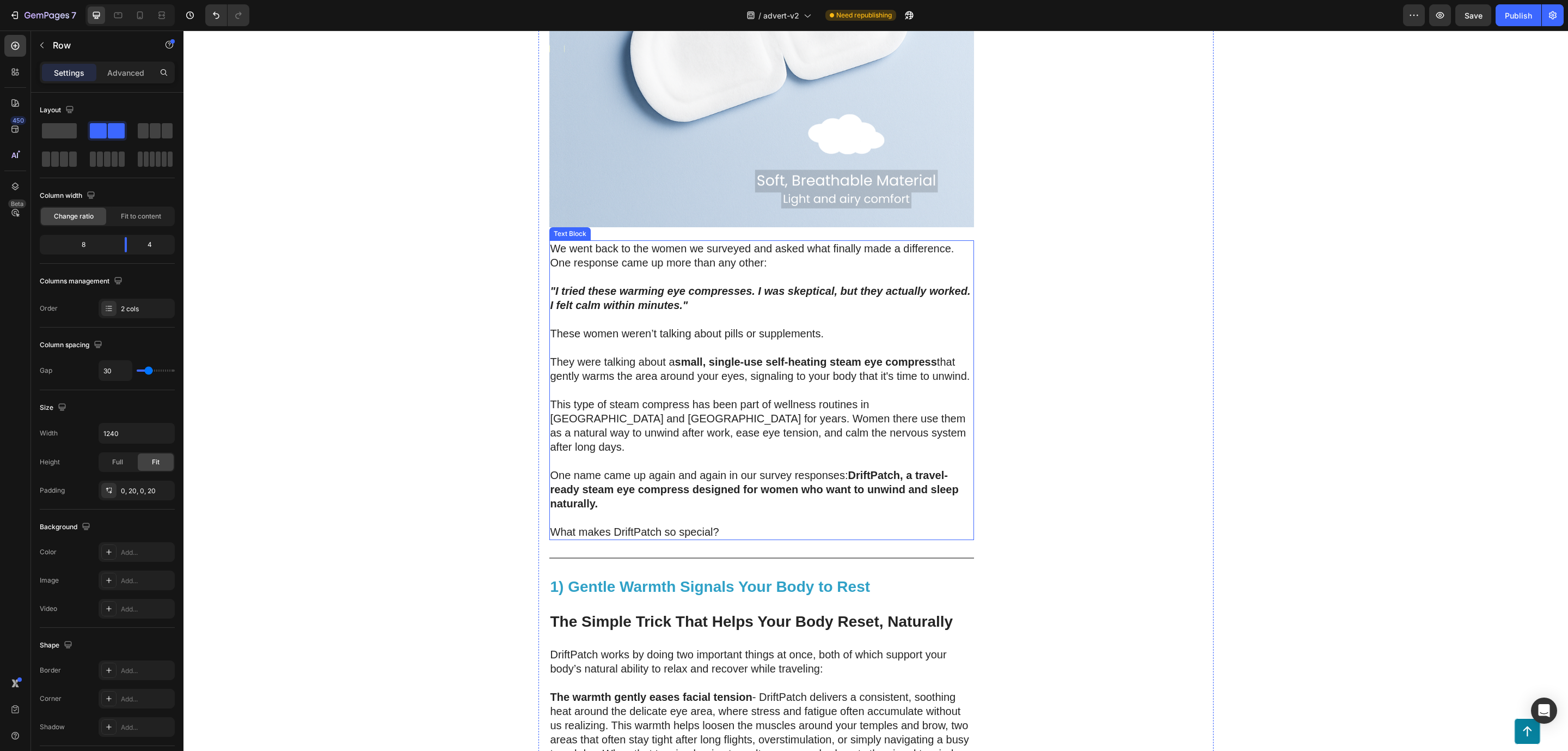
click at [550, 525] on p "What makes DriftPatch so special?" at bounding box center [762, 532] width 423 height 14
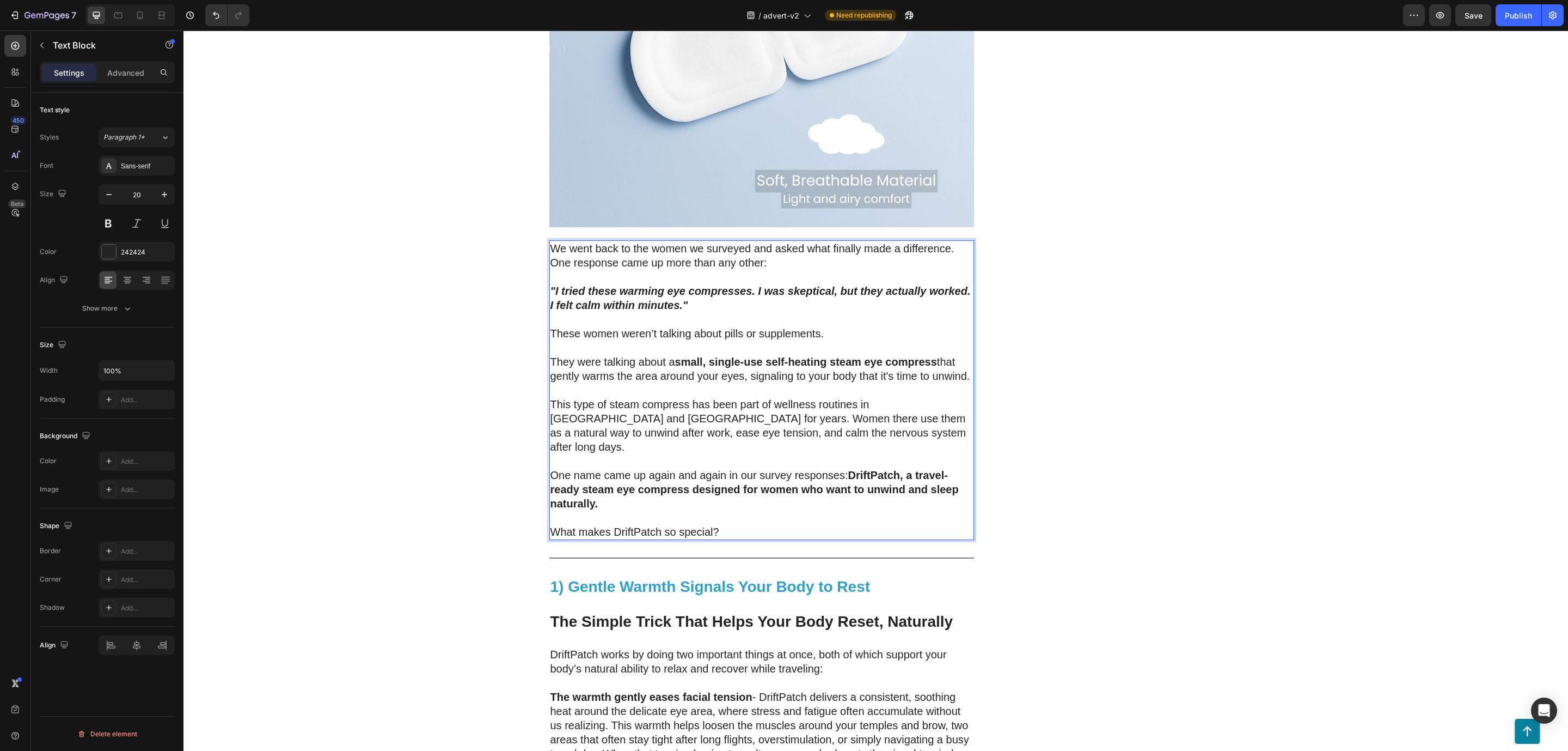
click at [550, 525] on p "What makes DriftPatch so special?" at bounding box center [762, 532] width 423 height 14
click at [554, 525] on p "What makes DriftPatch so special?" at bounding box center [762, 532] width 423 height 14
click at [302, 420] on div "200 Women Told Us How Bad Sleep Was Quietly Ruining Their Travels. One Small Up…" at bounding box center [876, 155] width 1385 height 4732
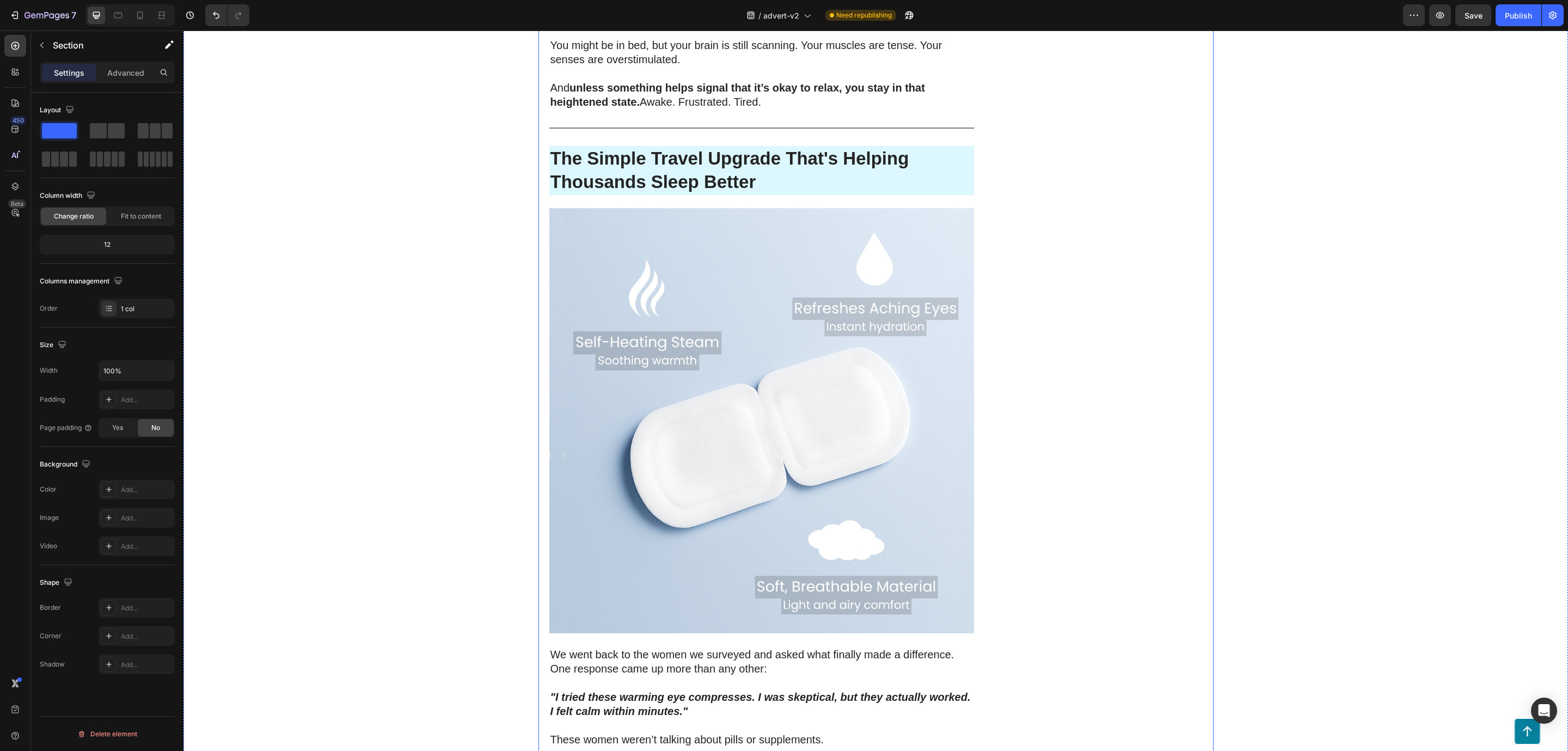
scroll to position [1906, 0]
click at [402, 513] on div "200 Women Told Us How Bad Sleep Was Quietly Ruining Their Travels. One Small Up…" at bounding box center [876, 563] width 1385 height 4732
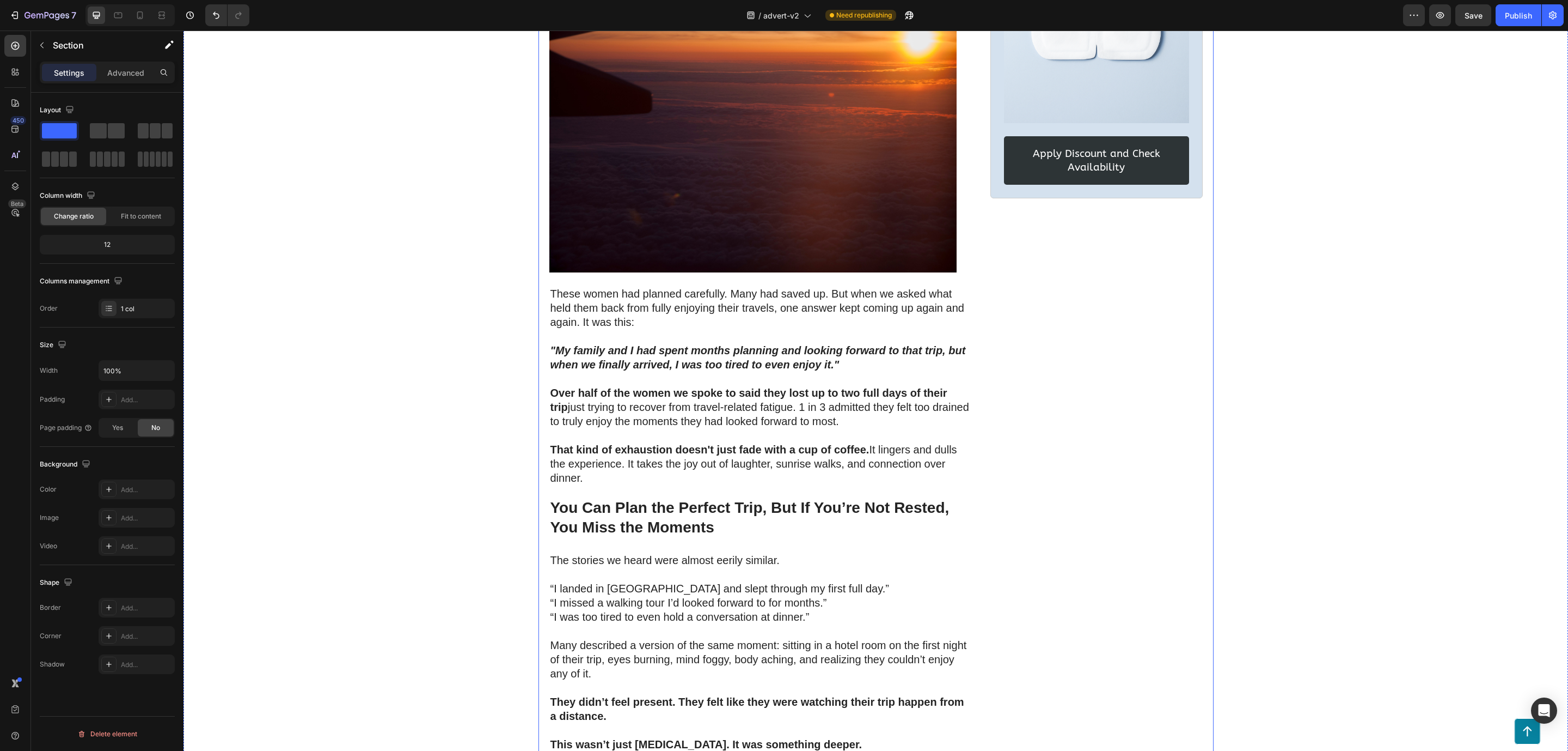
scroll to position [0, 0]
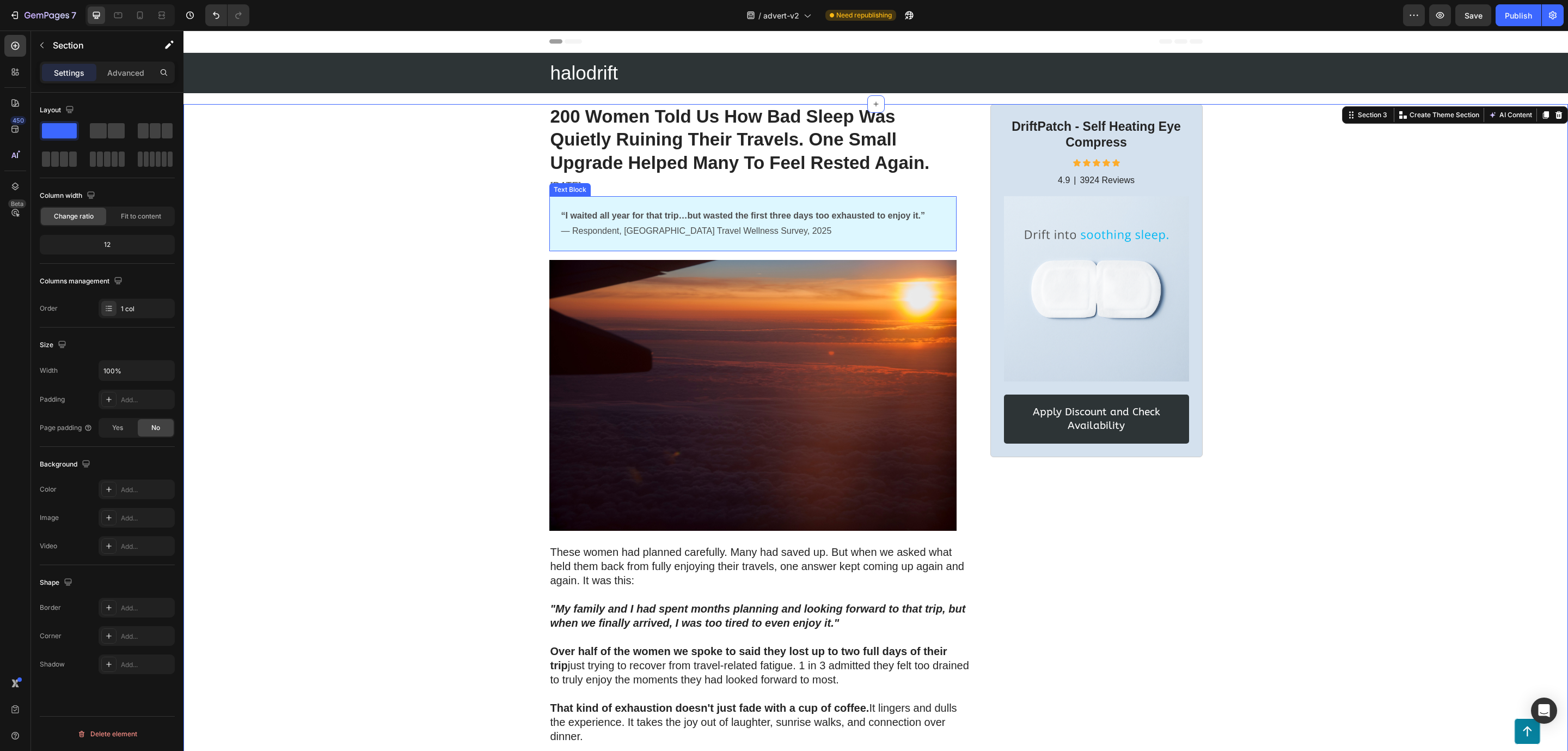
click at [930, 242] on div "“I waited all year for that trip…but wasted the first three days too exhausted …" at bounding box center [753, 223] width 407 height 55
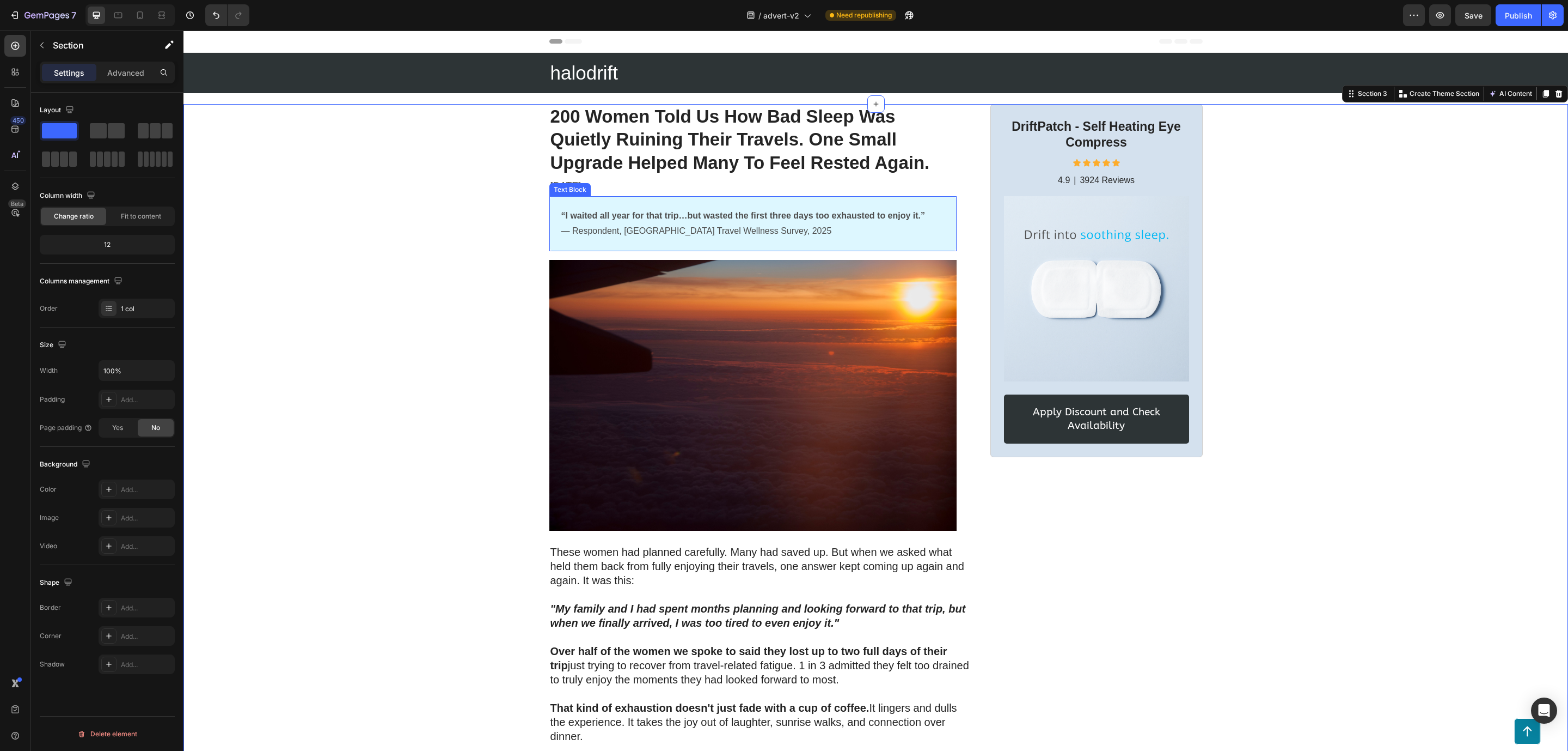
click at [930, 244] on div "“I waited all year for that trip…but wasted the first three days too exhausted …" at bounding box center [753, 223] width 407 height 55
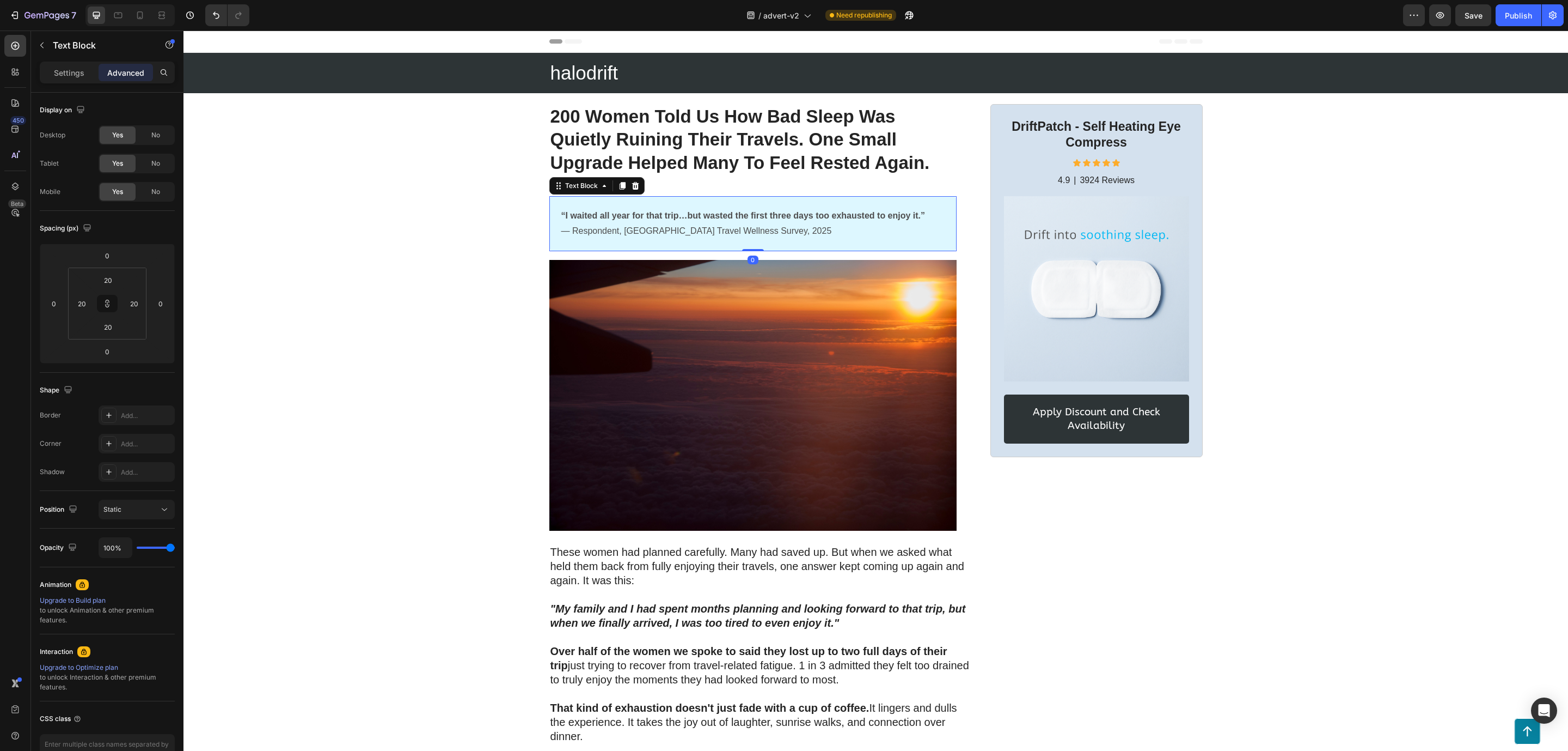
click at [930, 244] on div "“I waited all year for that trip…but wasted the first three days too exhausted …" at bounding box center [753, 223] width 407 height 55
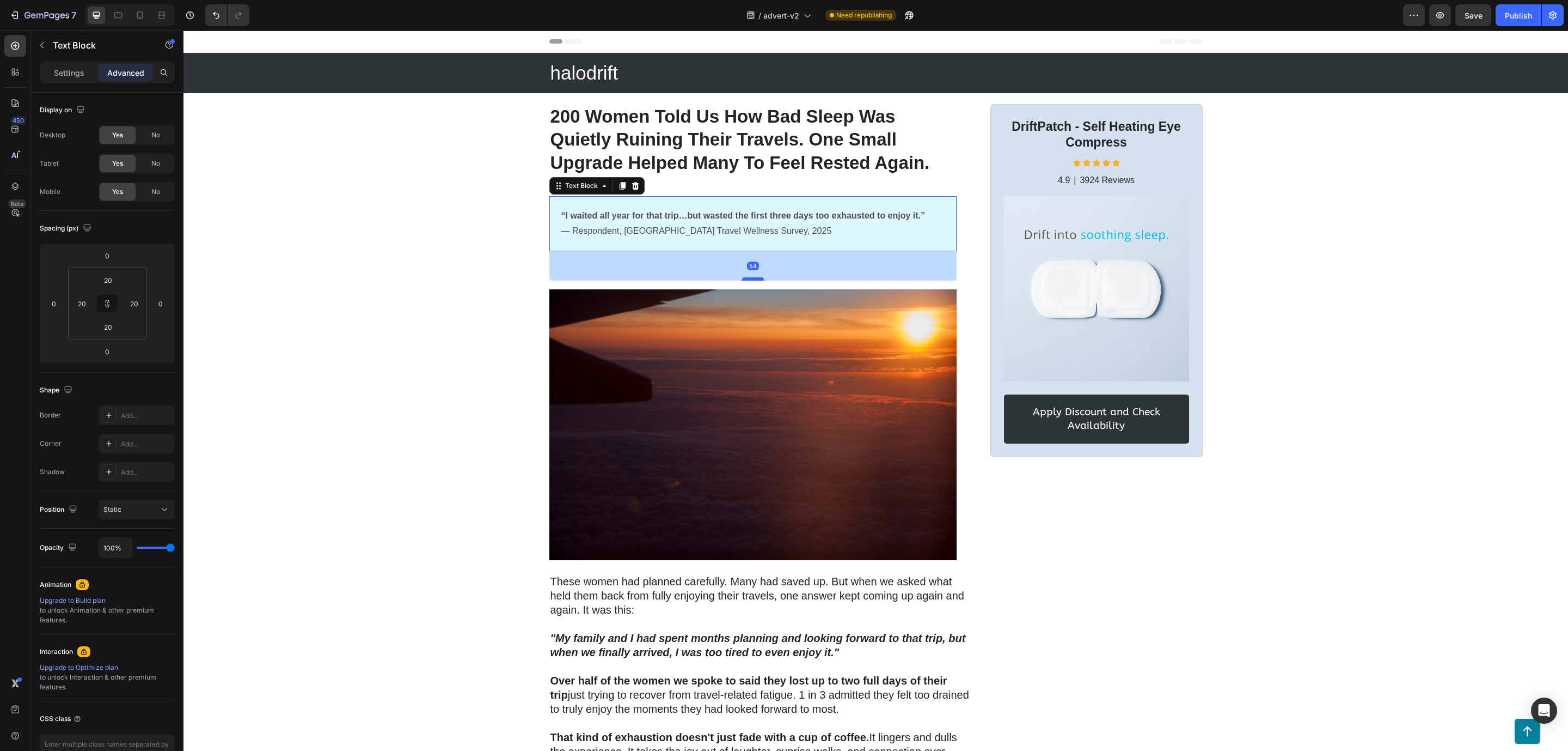
drag, startPoint x: 746, startPoint y: 250, endPoint x: 750, endPoint y: 289, distance: 39.2
click at [749, 281] on div at bounding box center [753, 279] width 22 height 3
type input "70"
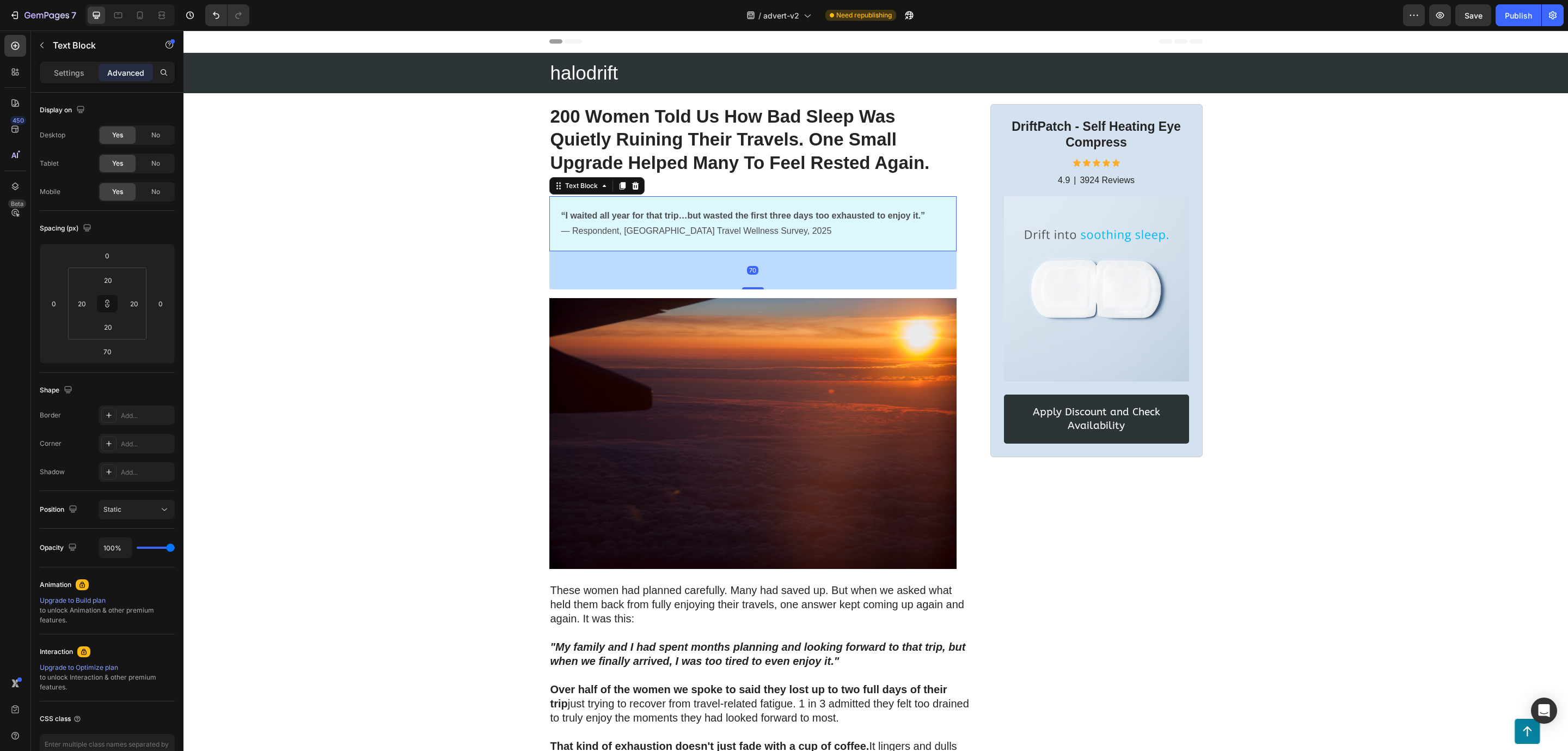
click at [822, 262] on div "70" at bounding box center [753, 270] width 407 height 39
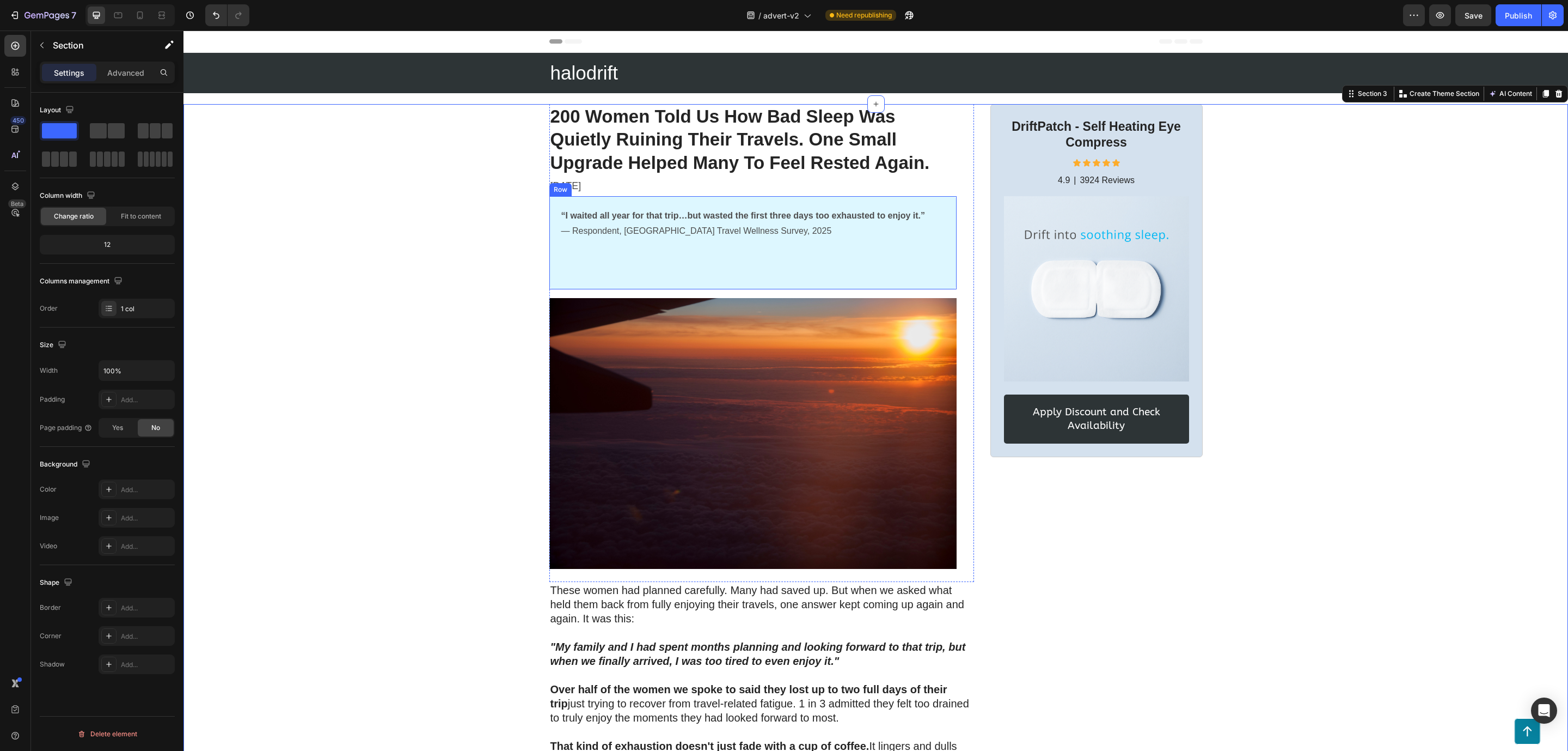
click at [587, 275] on div "“I waited all year for that trip…but wasted the first three days too exhausted …" at bounding box center [753, 242] width 407 height 94
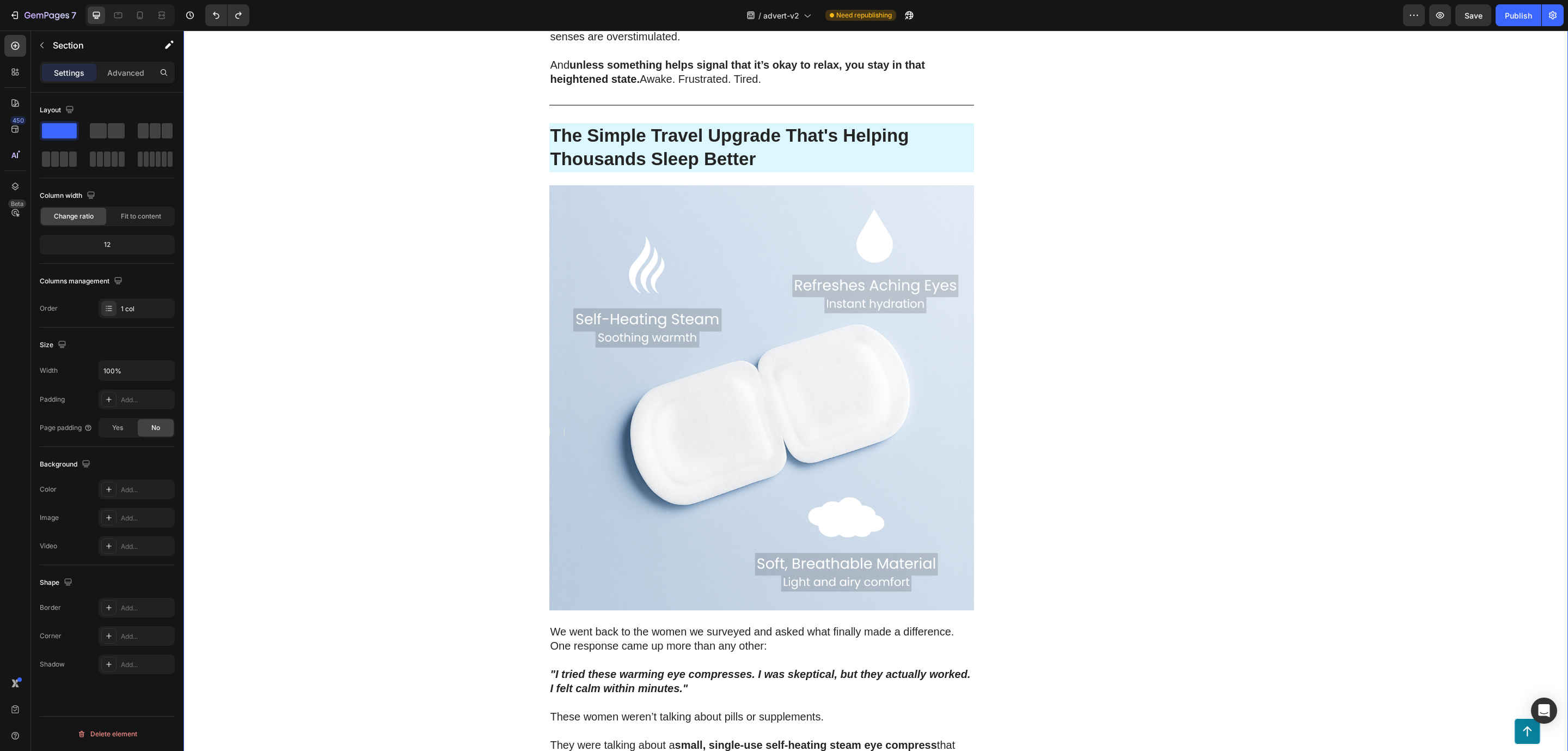
scroll to position [1961, 0]
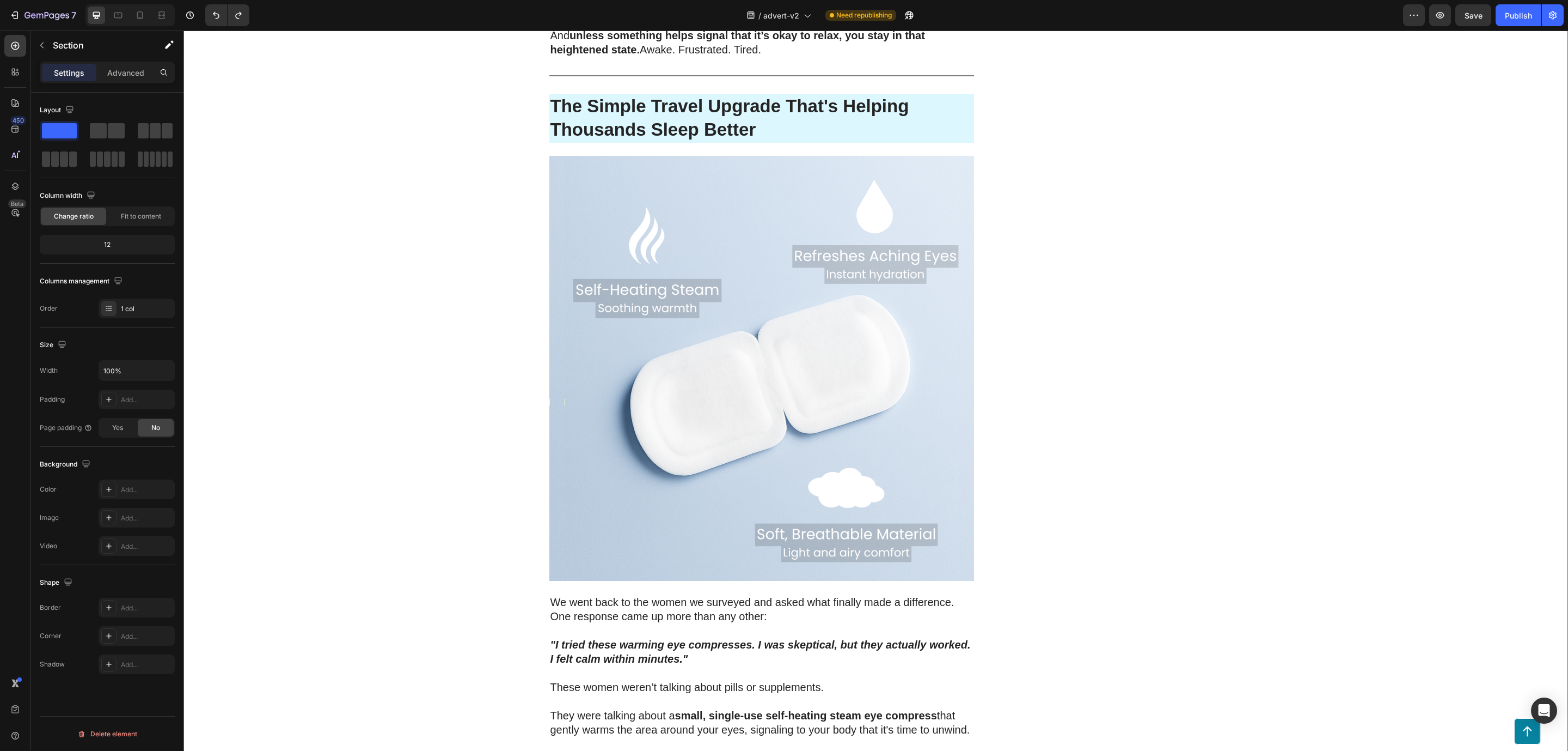
click at [550, 456] on img at bounding box center [762, 369] width 425 height 425
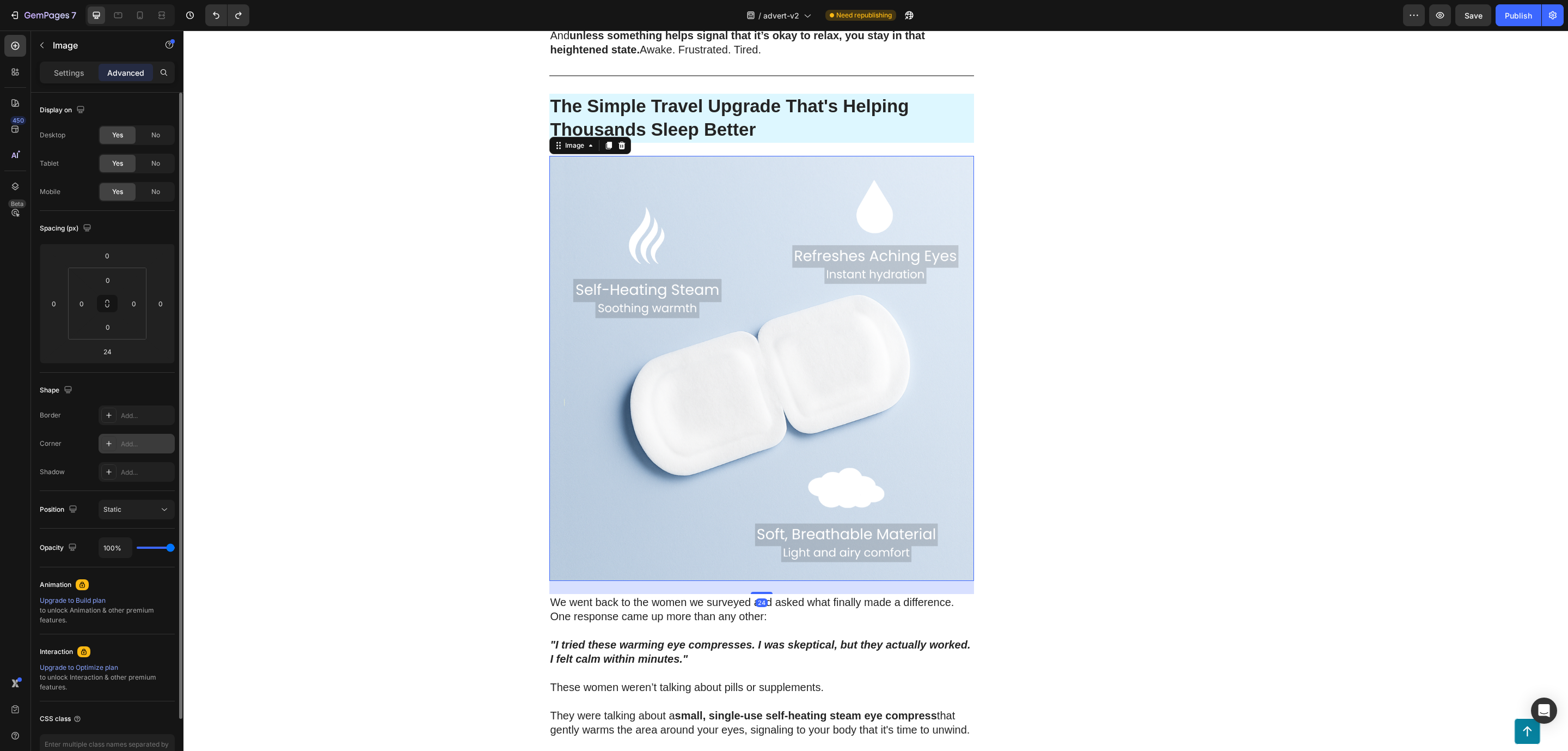
click at [139, 446] on div "Add..." at bounding box center [146, 444] width 51 height 10
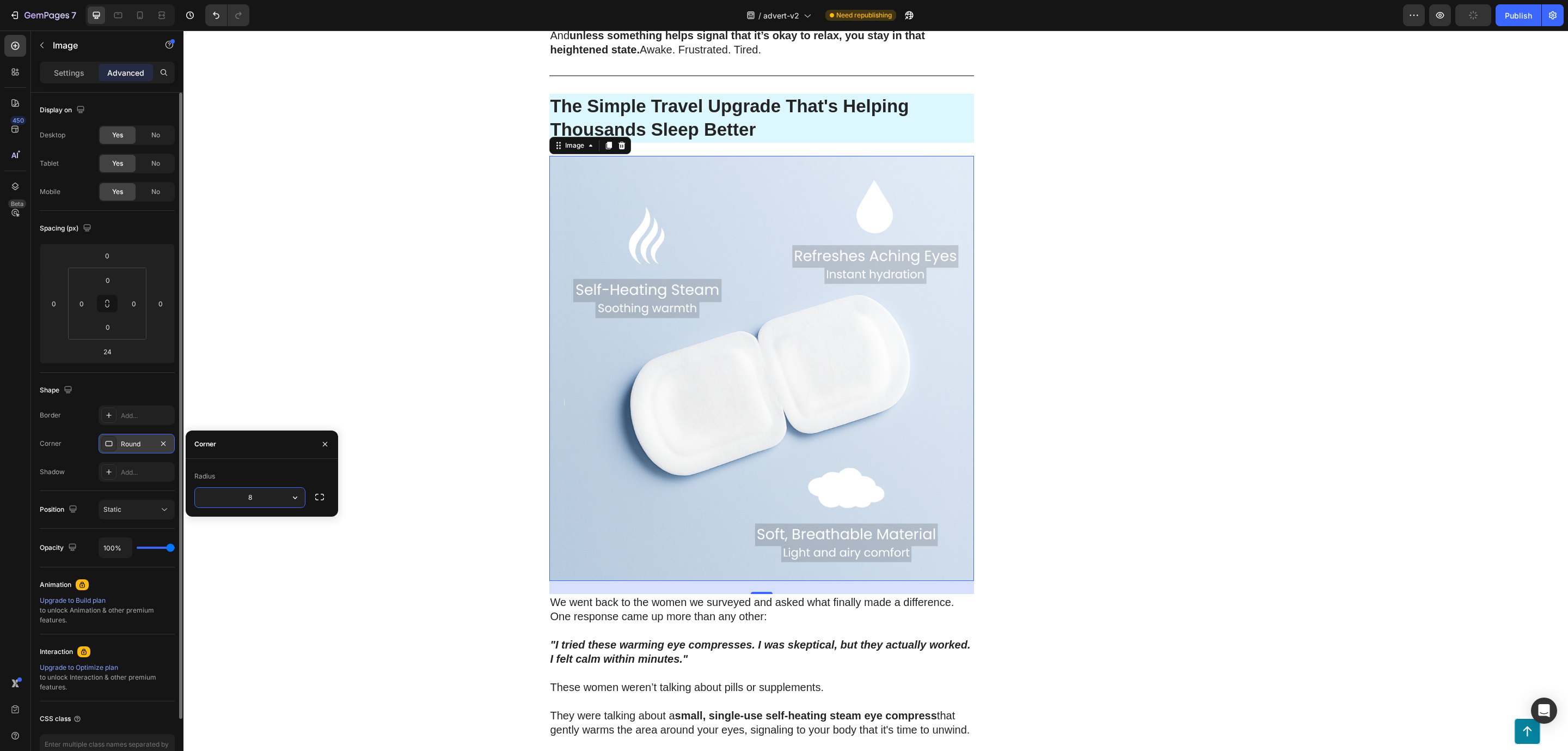
click at [274, 492] on input "8" at bounding box center [249, 497] width 110 height 20
click at [397, 370] on div "200 Women Told Us How Bad Sleep Was Quietly Ruining Their Travels. One Small Up…" at bounding box center [876, 508] width 1385 height 4732
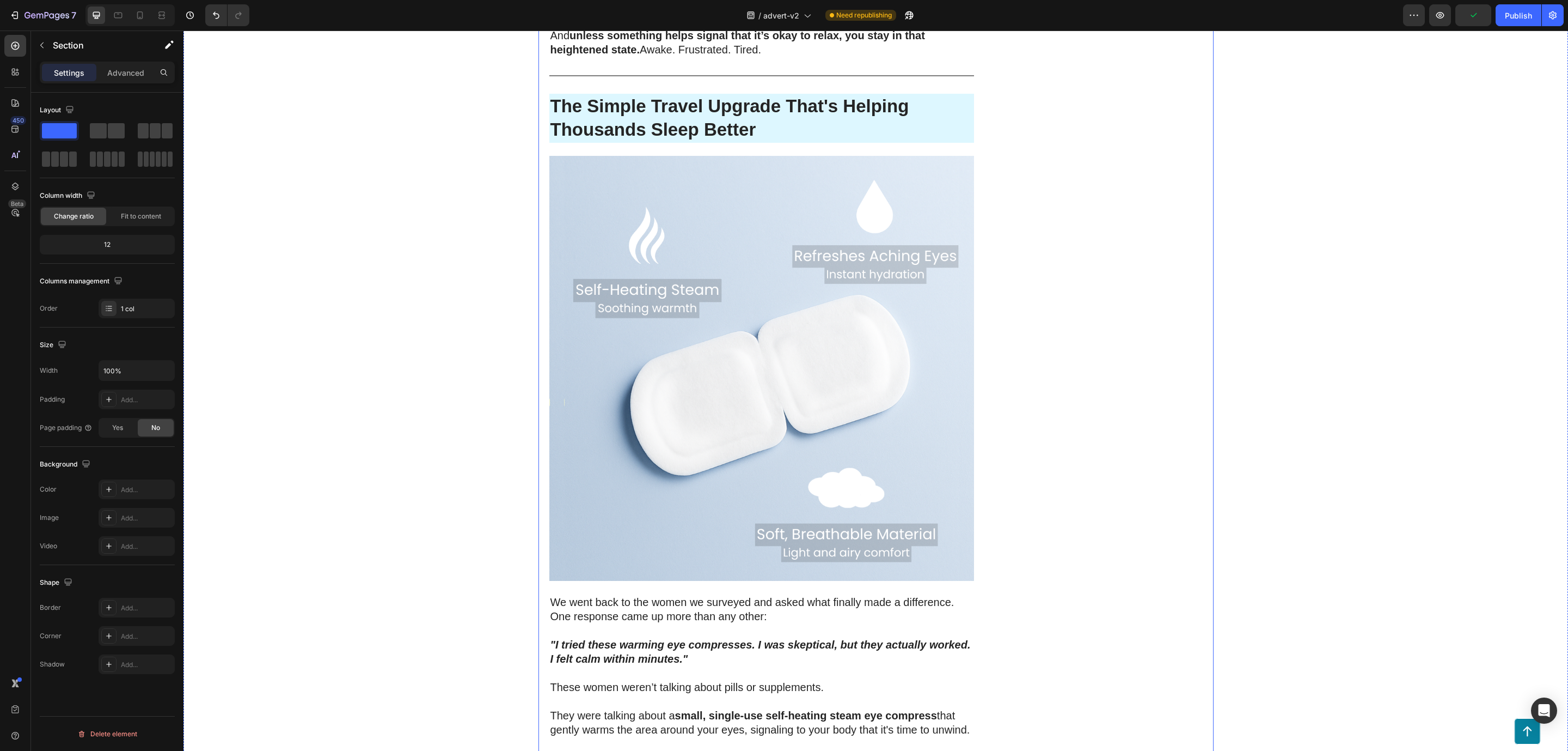
click at [557, 502] on img at bounding box center [762, 369] width 425 height 425
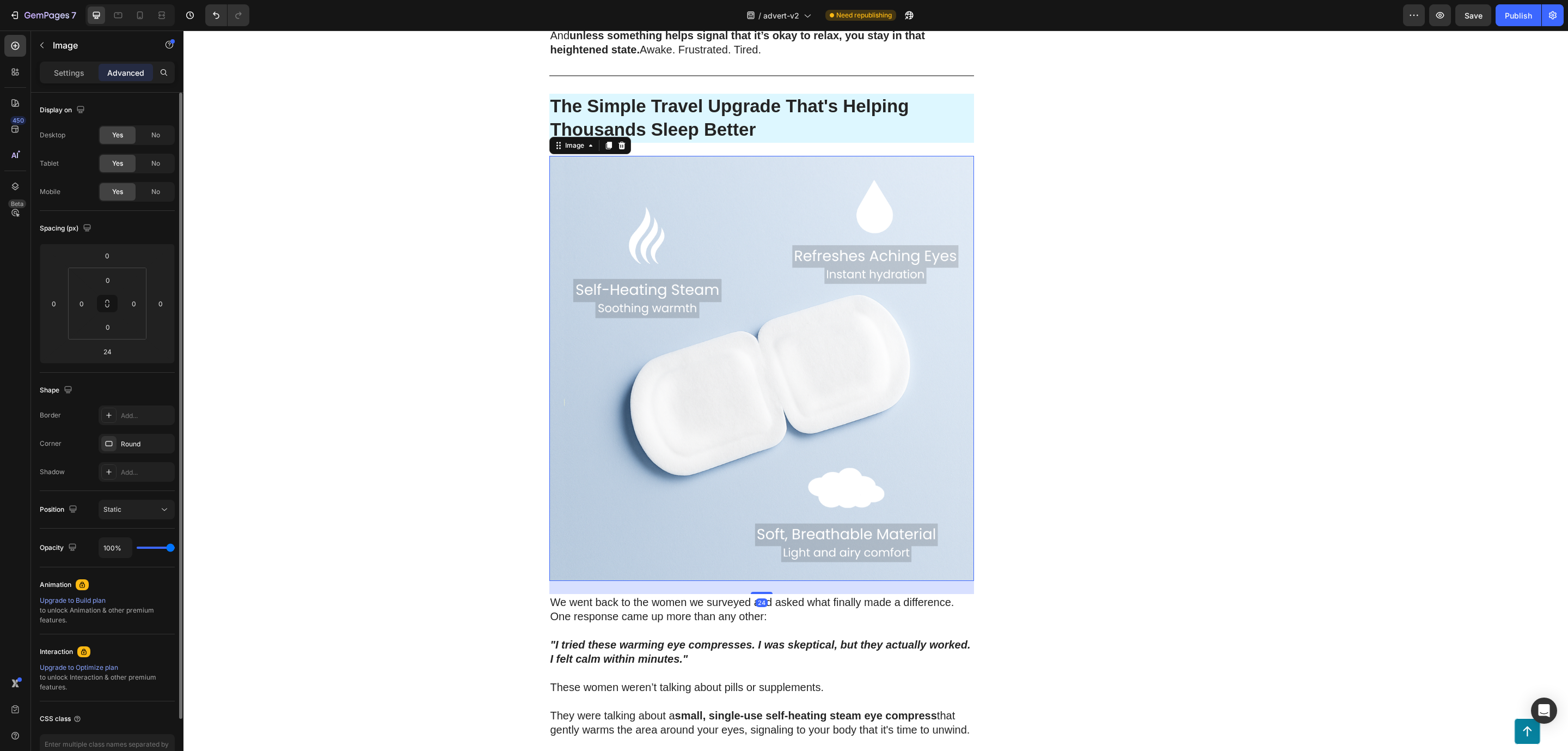
click at [619, 581] on div "24" at bounding box center [762, 587] width 425 height 13
click at [814, 115] on p "The Simple Travel Upgrade That's Helping Thousands Sleep Better" at bounding box center [762, 118] width 423 height 46
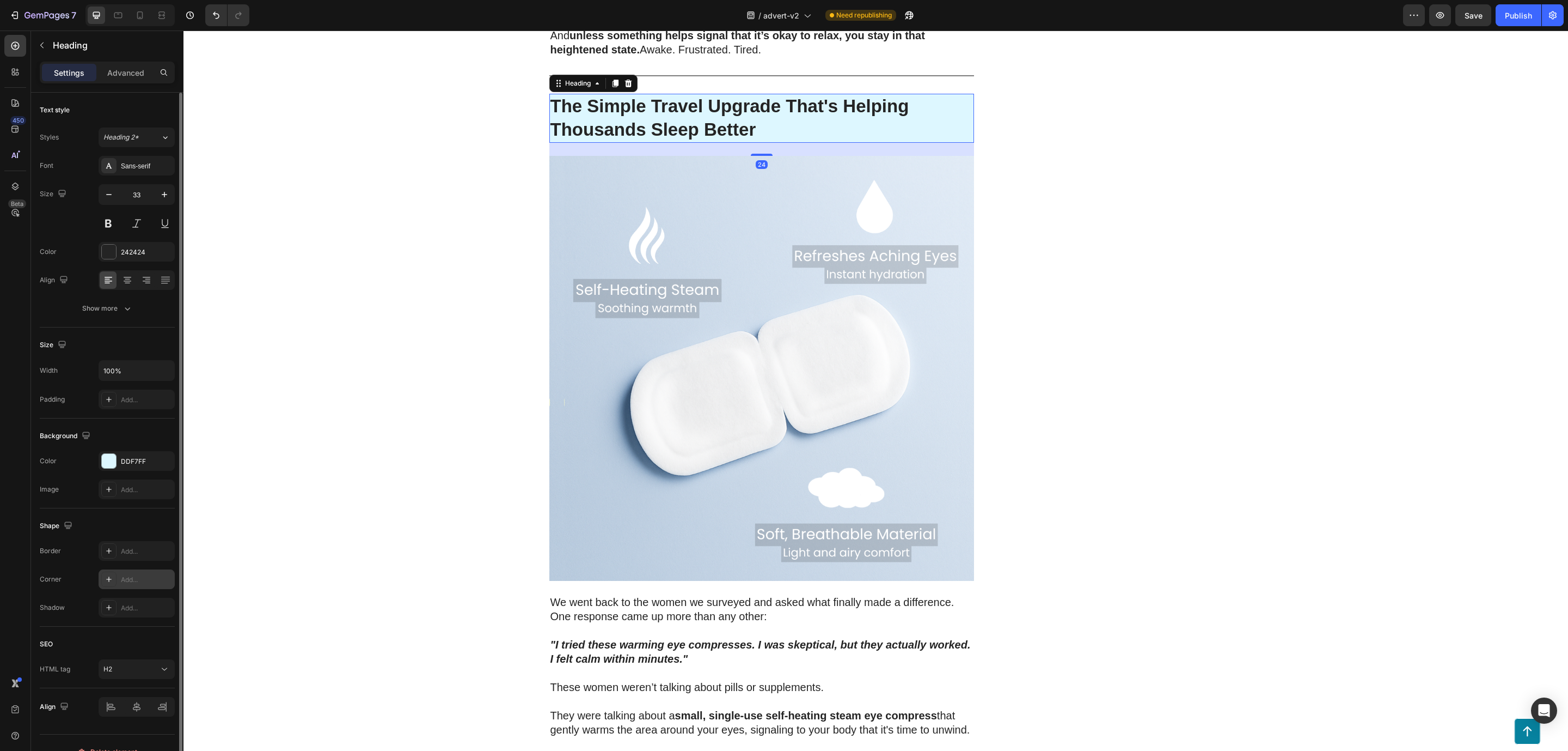
click at [124, 584] on div "Add..." at bounding box center [146, 580] width 51 height 10
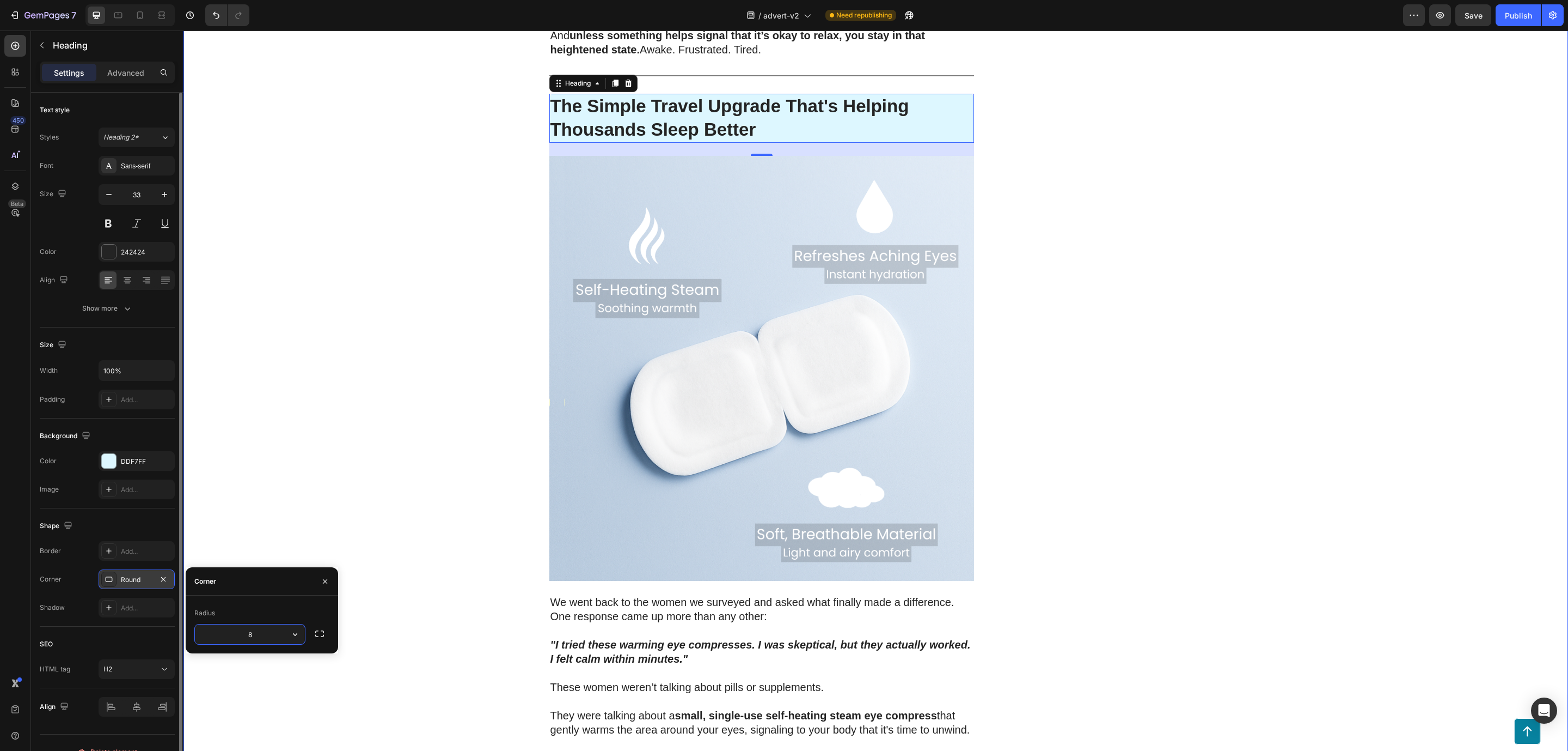
click at [377, 444] on div "200 Women Told Us How Bad Sleep Was Quietly Ruining Their Travels. One Small Up…" at bounding box center [876, 508] width 1385 height 4732
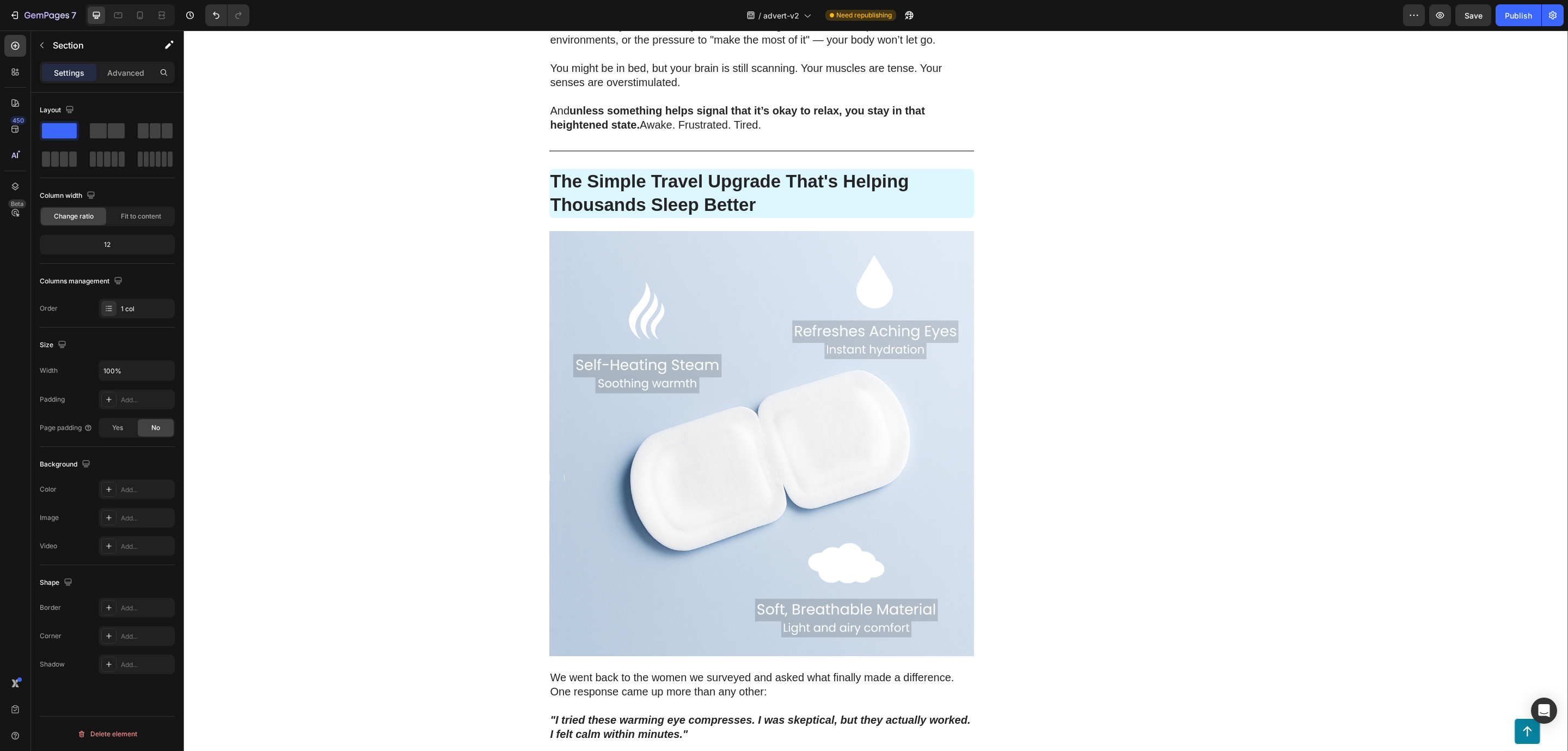
scroll to position [1879, 0]
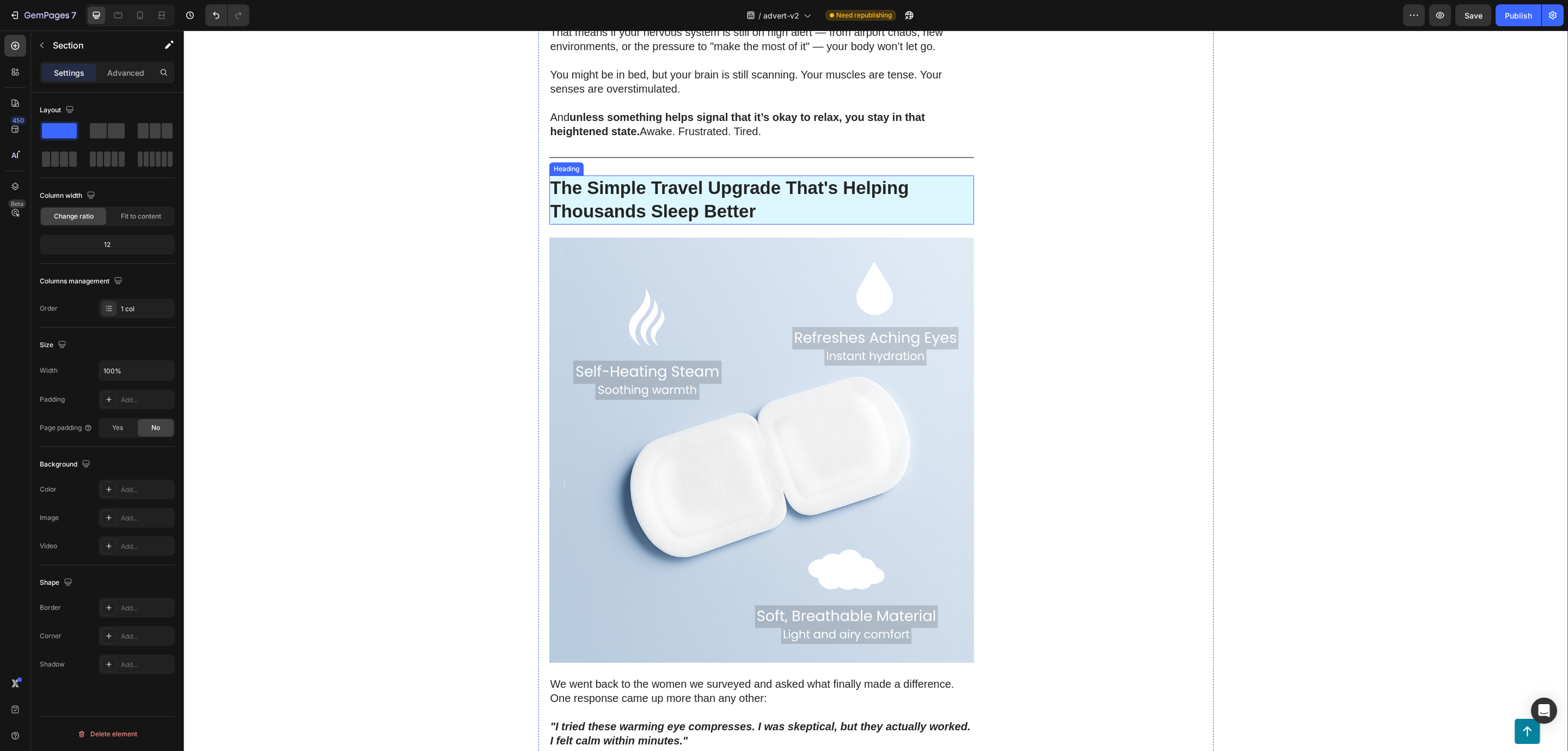
click at [602, 183] on p "The Simple Travel Upgrade That's Helping Thousands Sleep Better" at bounding box center [762, 200] width 423 height 46
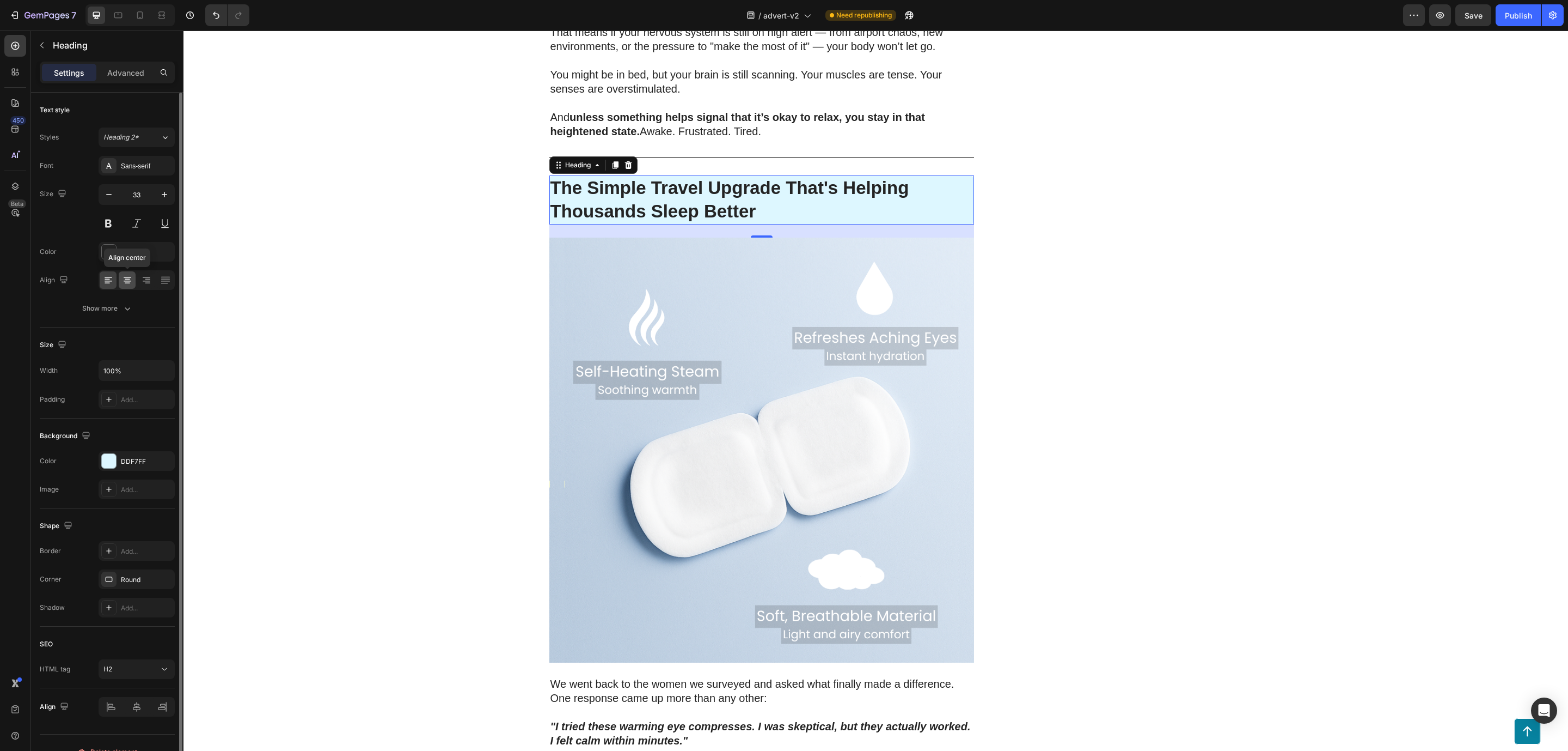
click at [120, 285] on div at bounding box center [126, 280] width 17 height 18
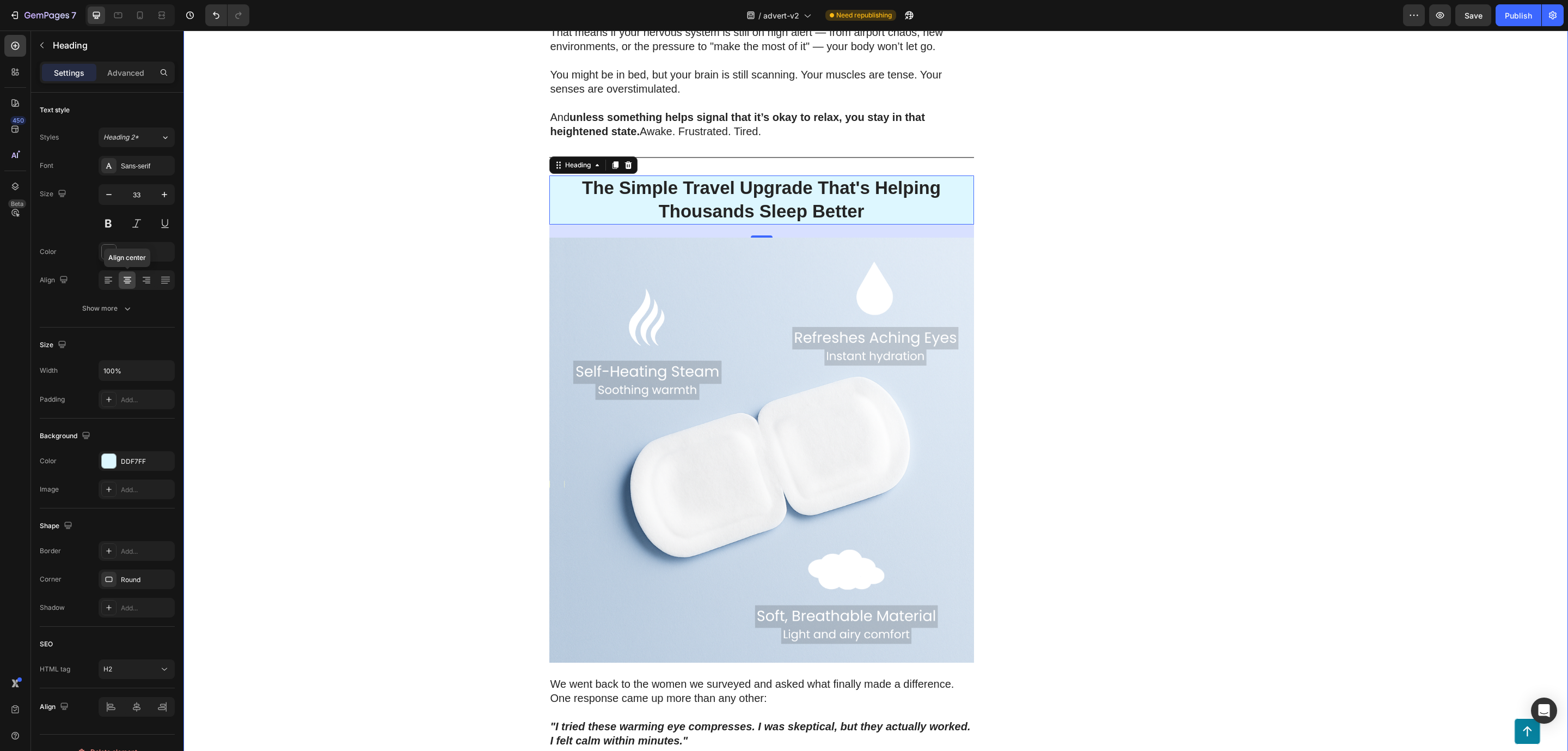
click at [227, 279] on div "200 Women Told Us How Bad Sleep Was Quietly Ruining Their Travels. One Small Up…" at bounding box center [876, 590] width 1385 height 4732
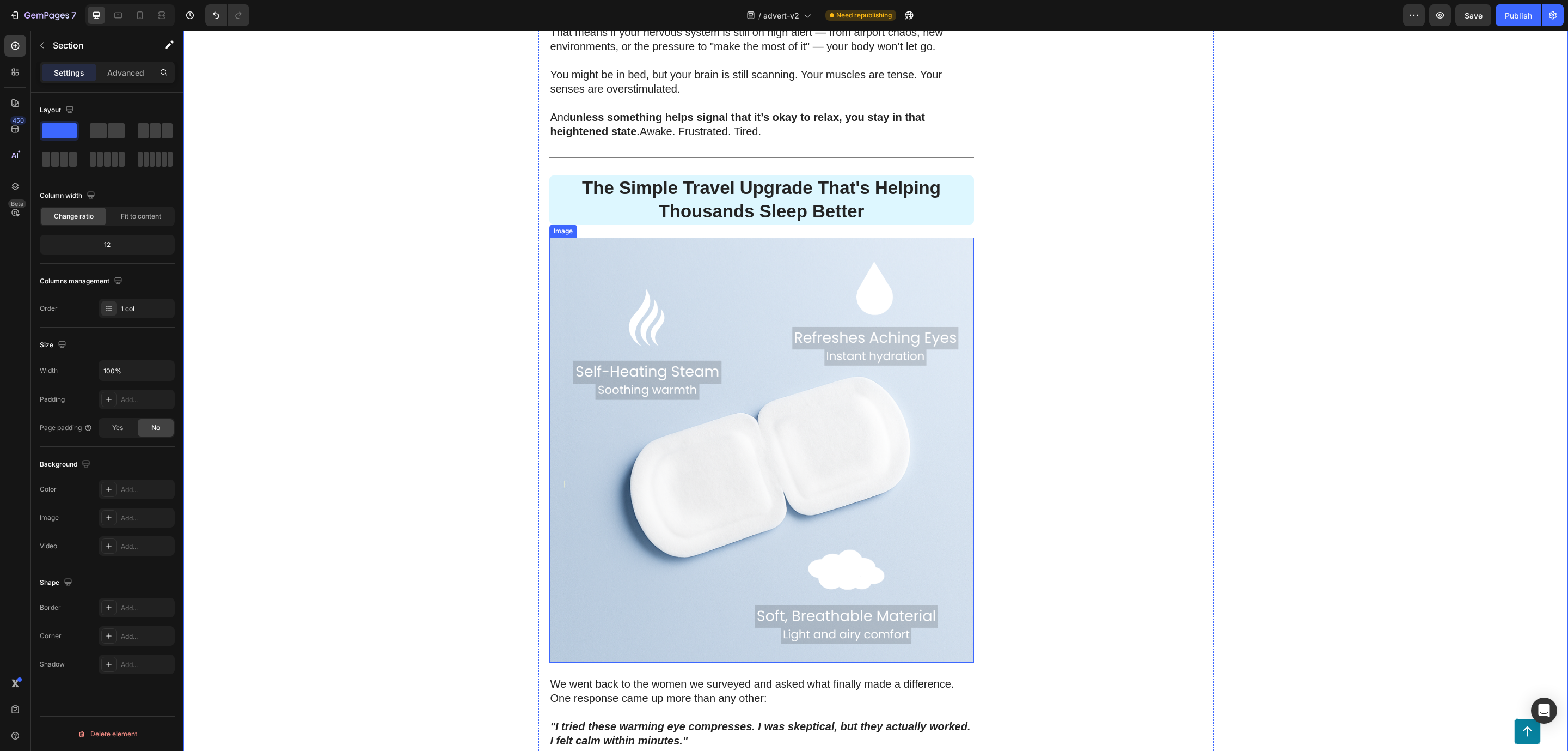
click at [935, 587] on img at bounding box center [762, 450] width 425 height 425
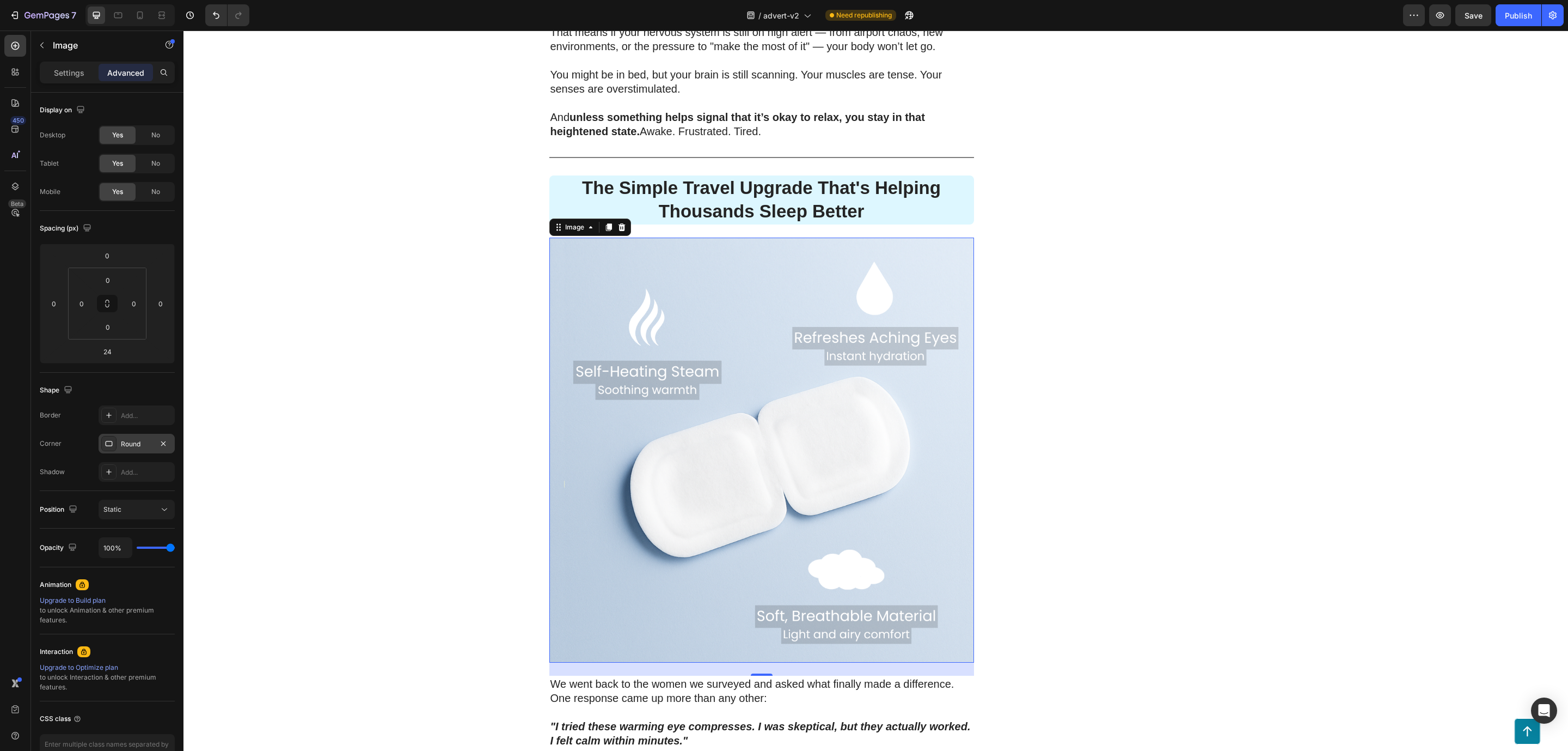
click at [147, 445] on div "Round" at bounding box center [136, 444] width 32 height 10
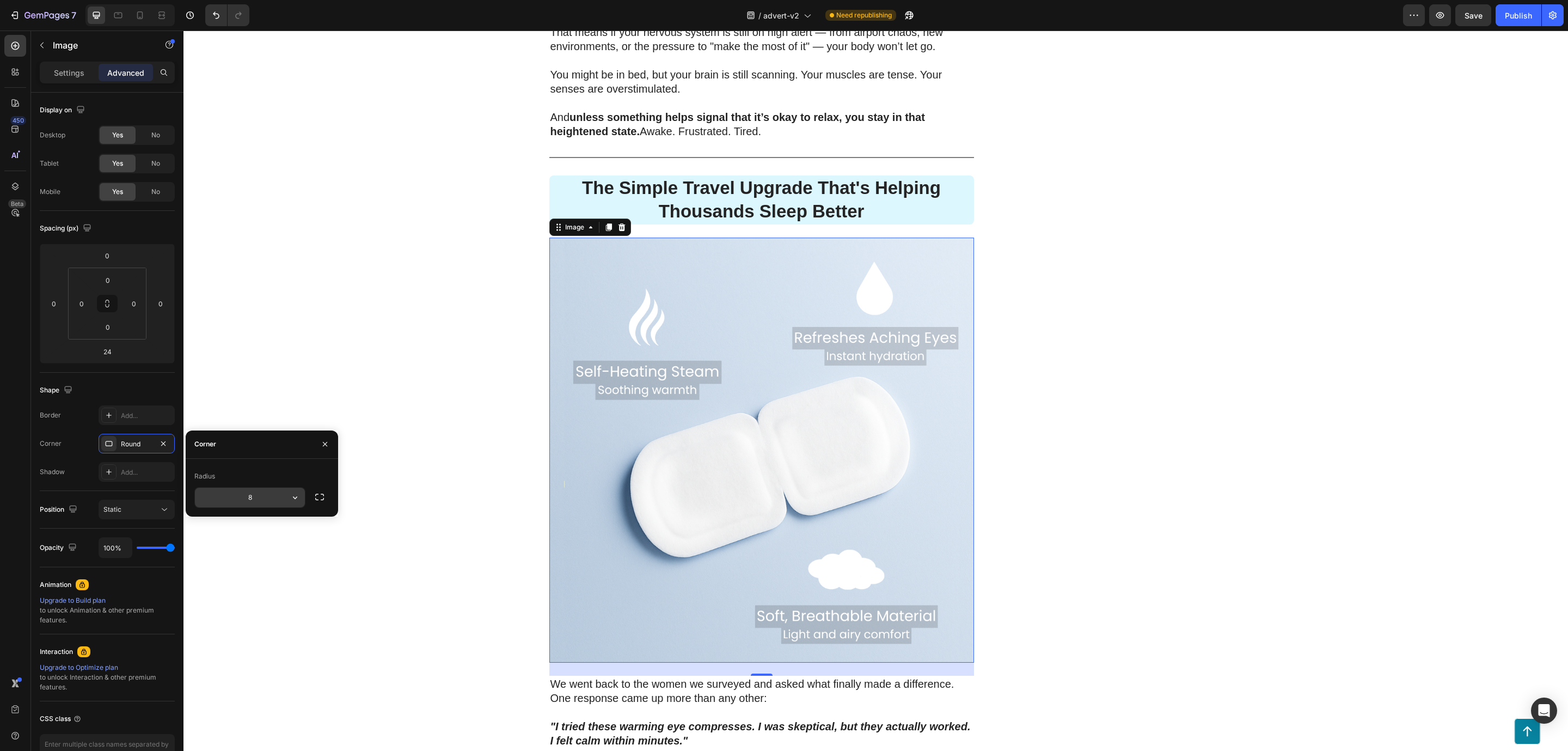
click at [256, 494] on input "8" at bounding box center [249, 497] width 110 height 20
type input "700"
click at [292, 128] on div "200 Women Told Us How Bad Sleep Was Quietly Ruining Their Travels. One Small Up…" at bounding box center [876, 590] width 1385 height 4732
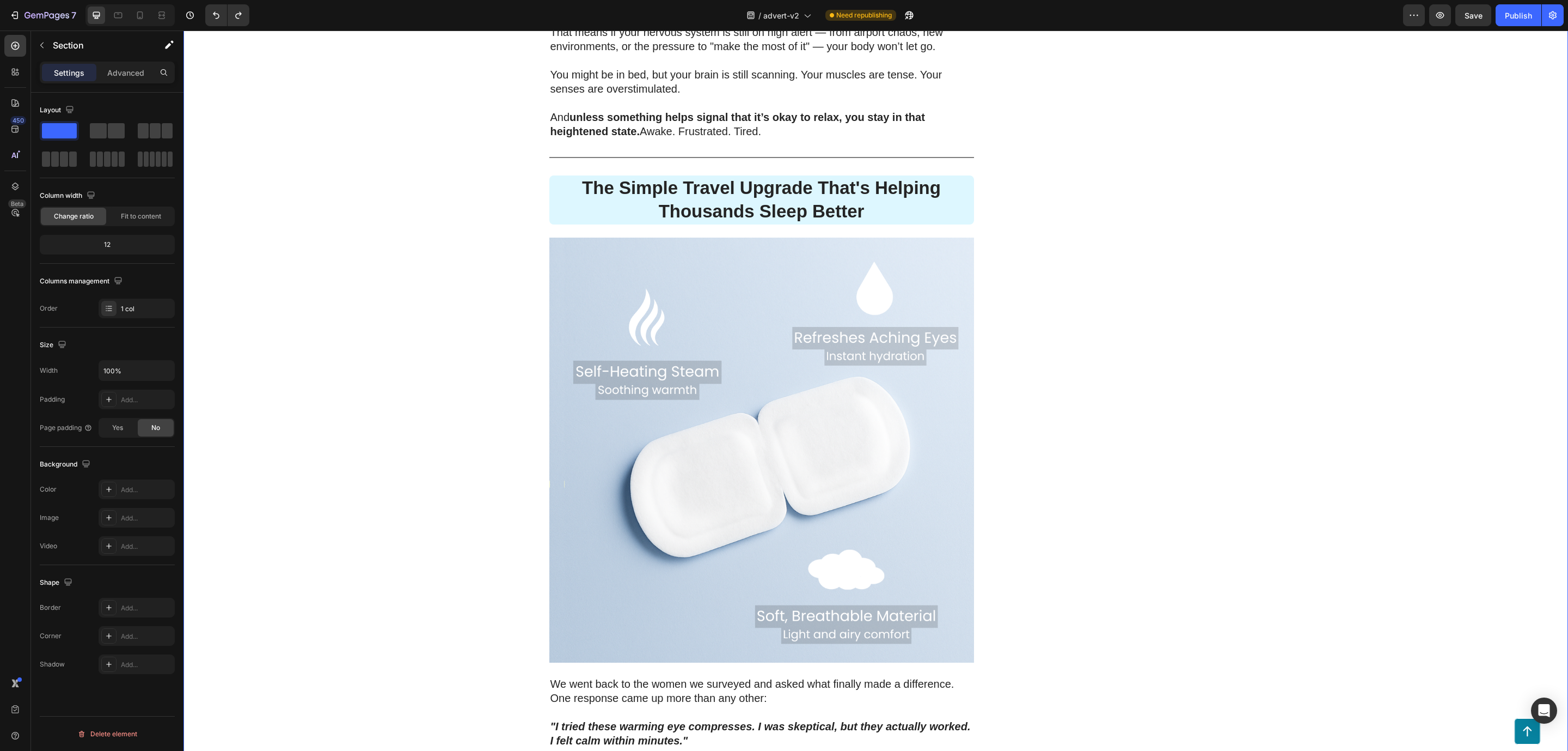
click at [529, 554] on div "200 Women Told Us How Bad Sleep Was Quietly Ruining Their Travels. One Small Up…" at bounding box center [876, 590] width 1385 height 4732
click at [584, 575] on img at bounding box center [762, 450] width 425 height 425
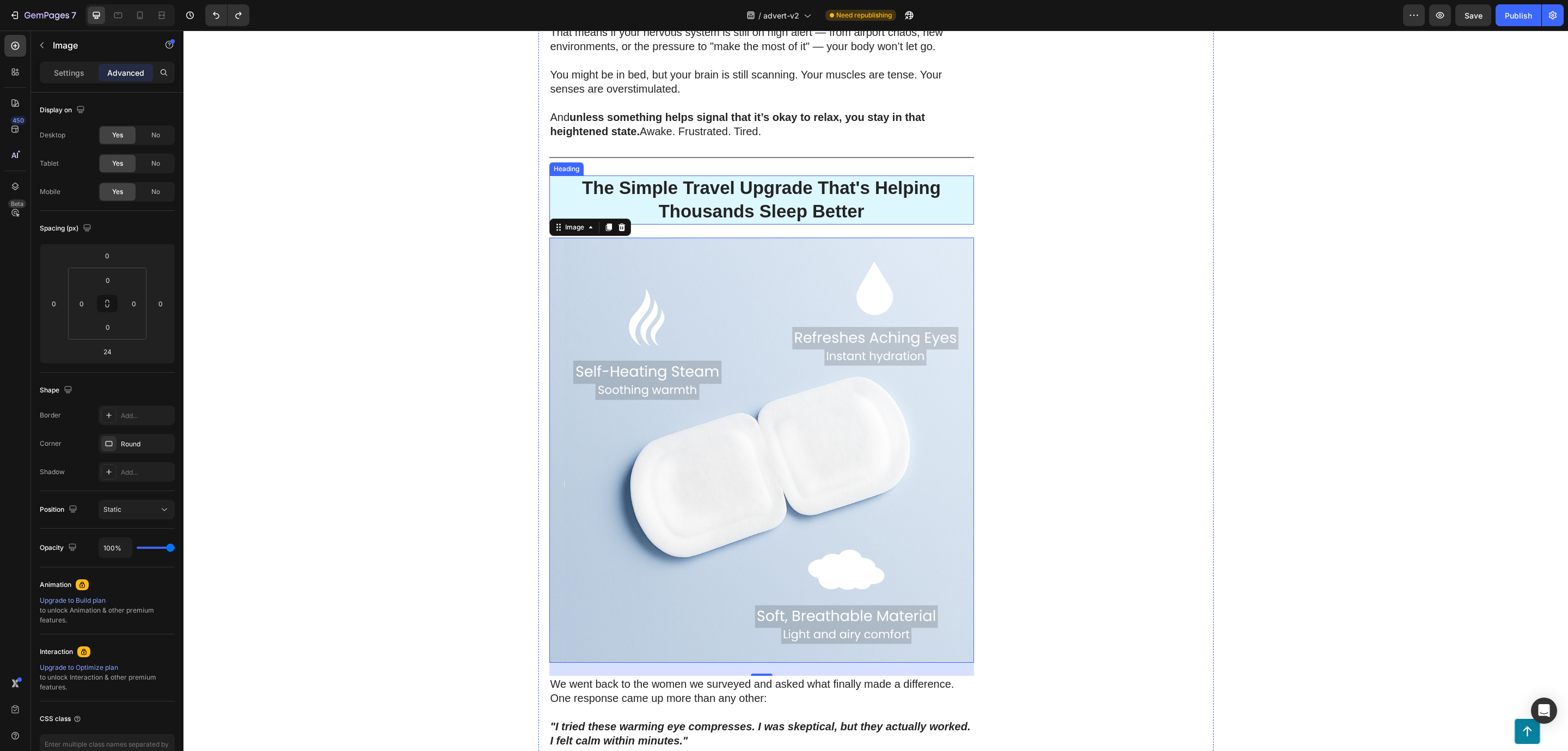
click at [570, 195] on p "The Simple Travel Upgrade That's Helping Thousands Sleep Better" at bounding box center [762, 200] width 423 height 46
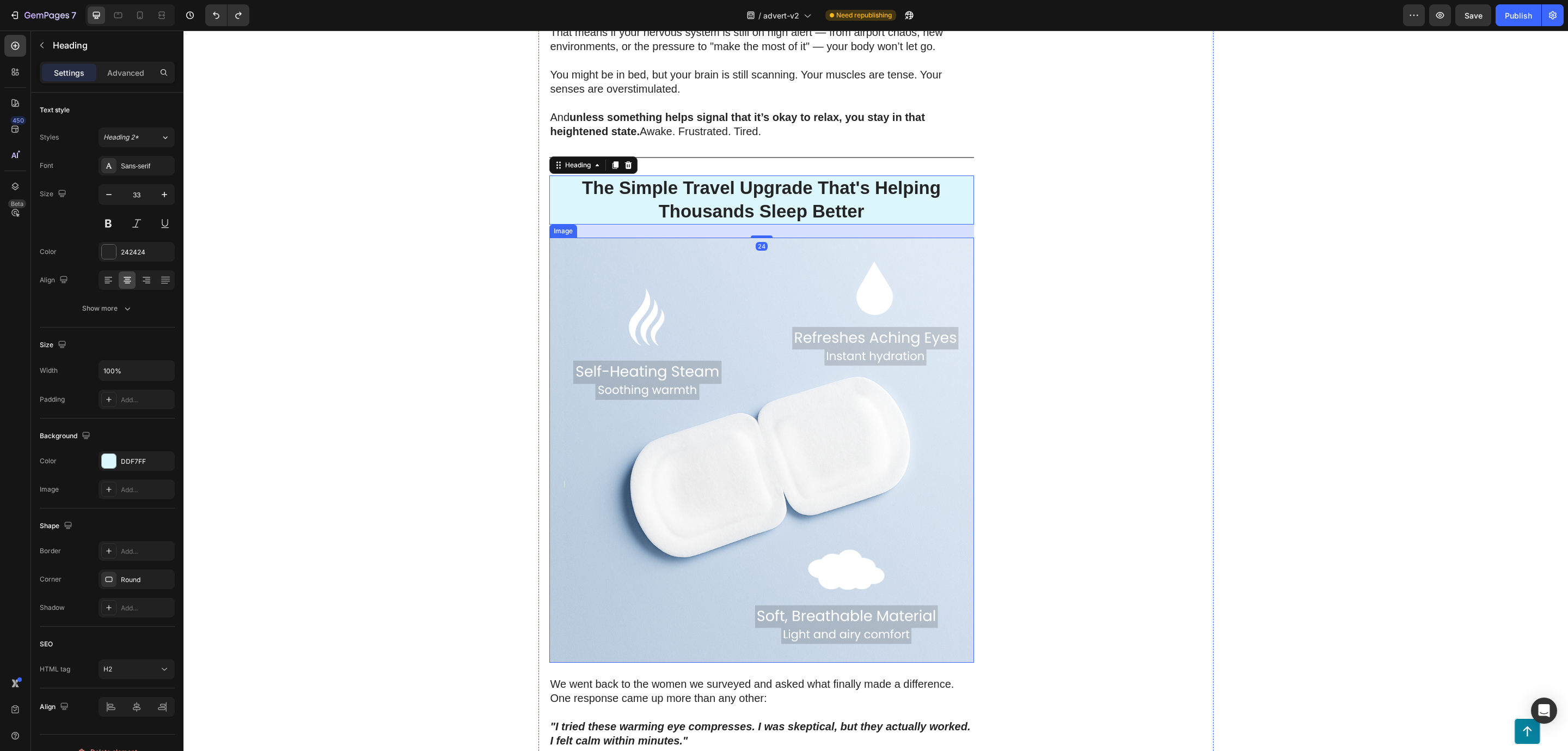
click at [592, 262] on img at bounding box center [762, 450] width 425 height 425
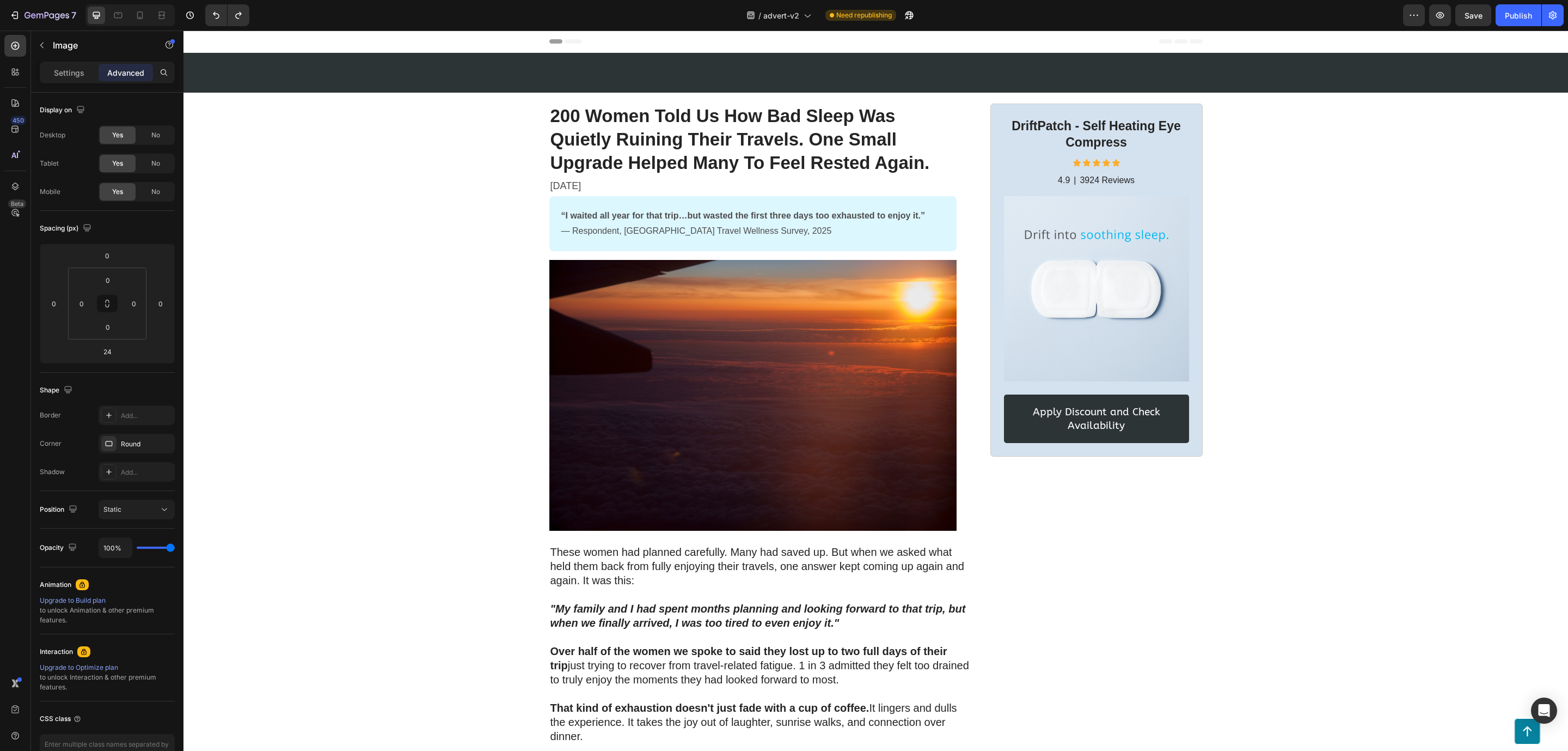
scroll to position [1879, 0]
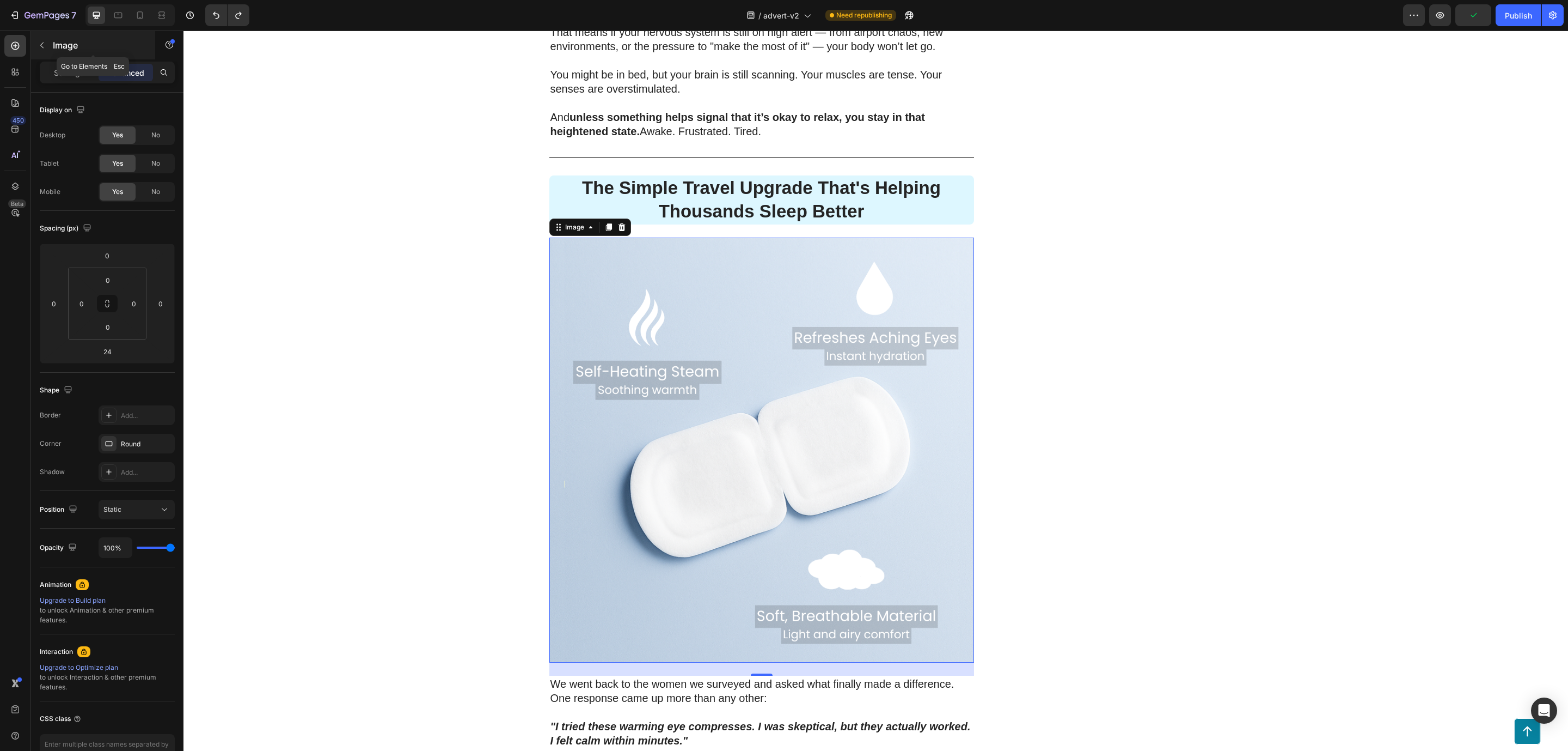
click at [40, 44] on icon "button" at bounding box center [41, 44] width 9 height 9
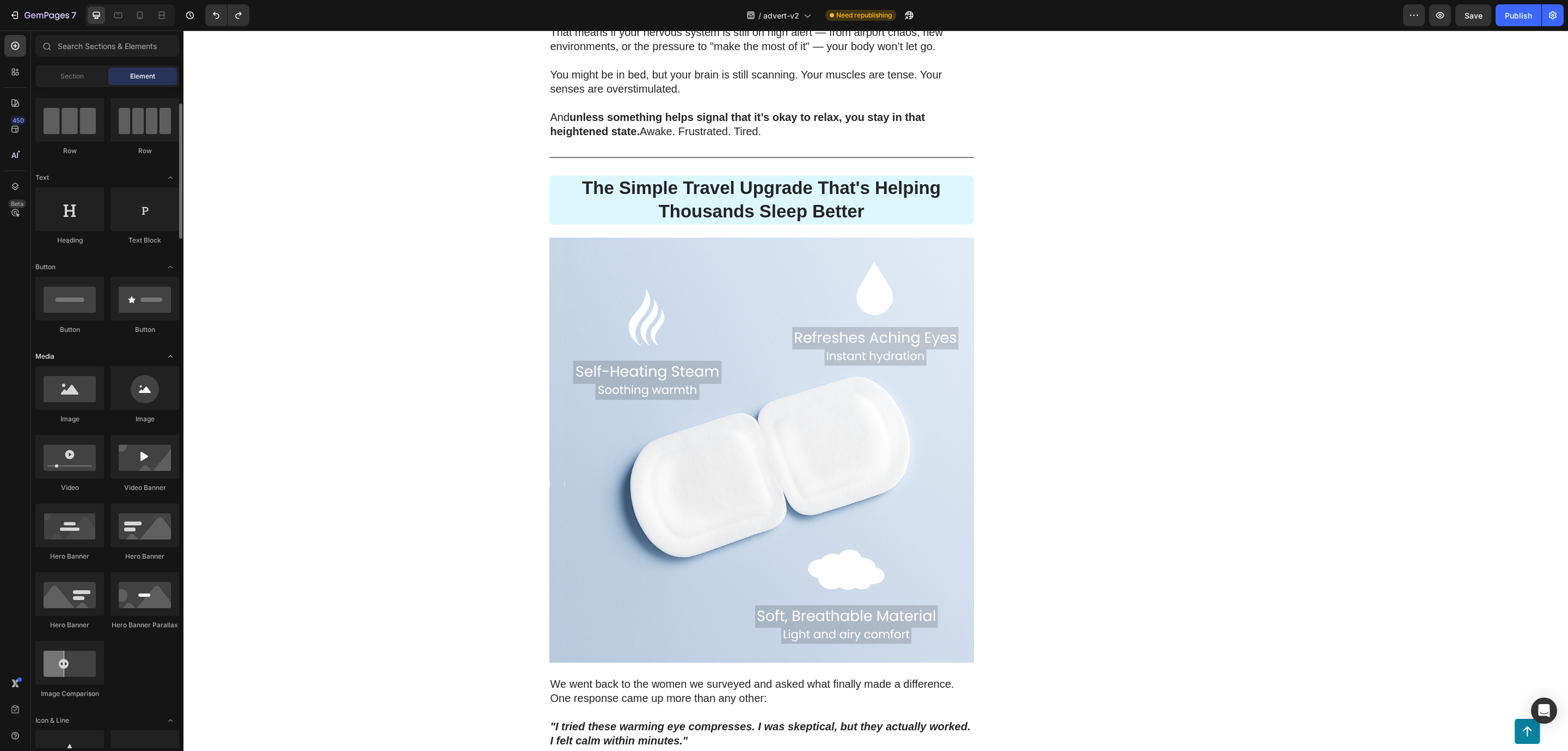
scroll to position [0, 0]
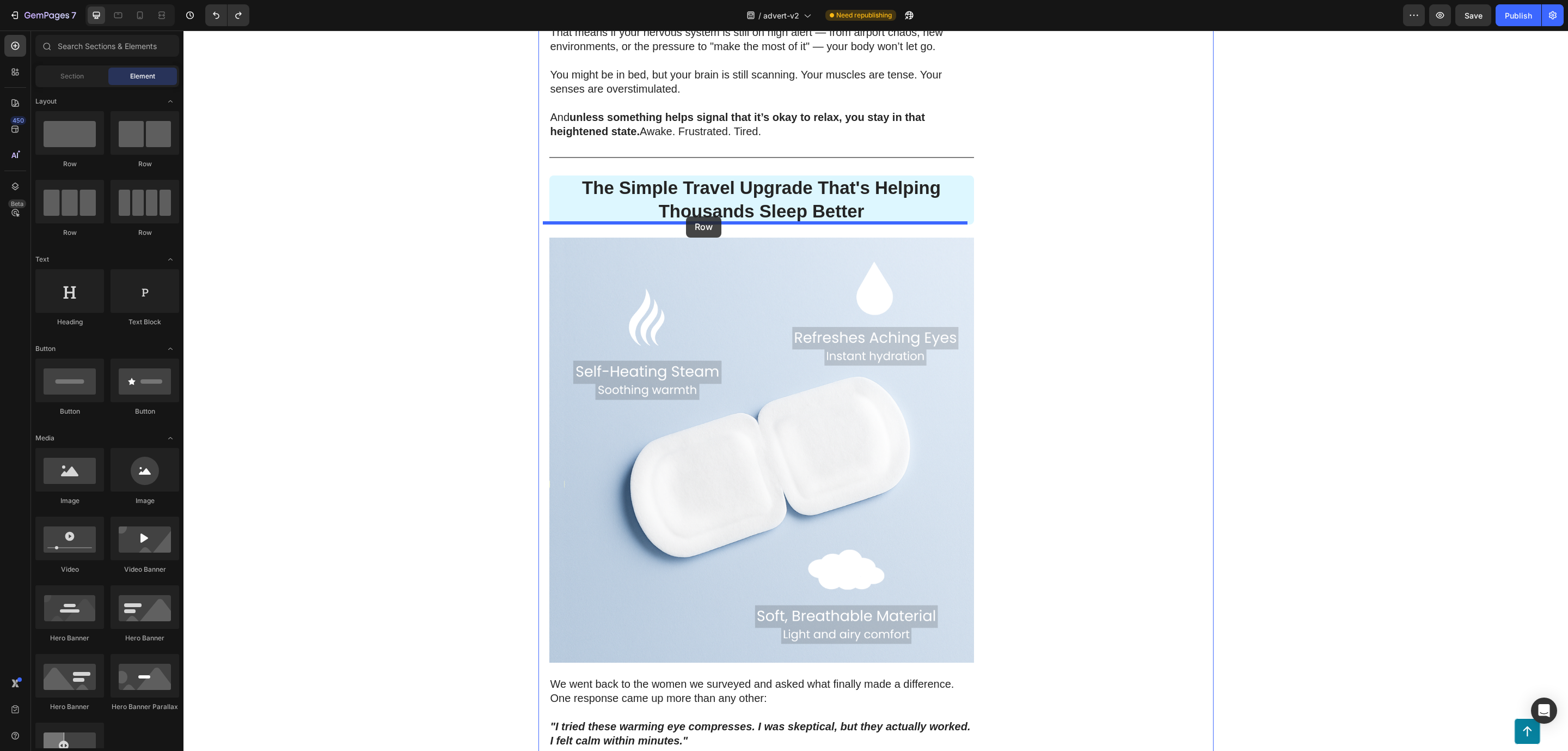
drag, startPoint x: 253, startPoint y: 178, endPoint x: 685, endPoint y: 216, distance: 433.7
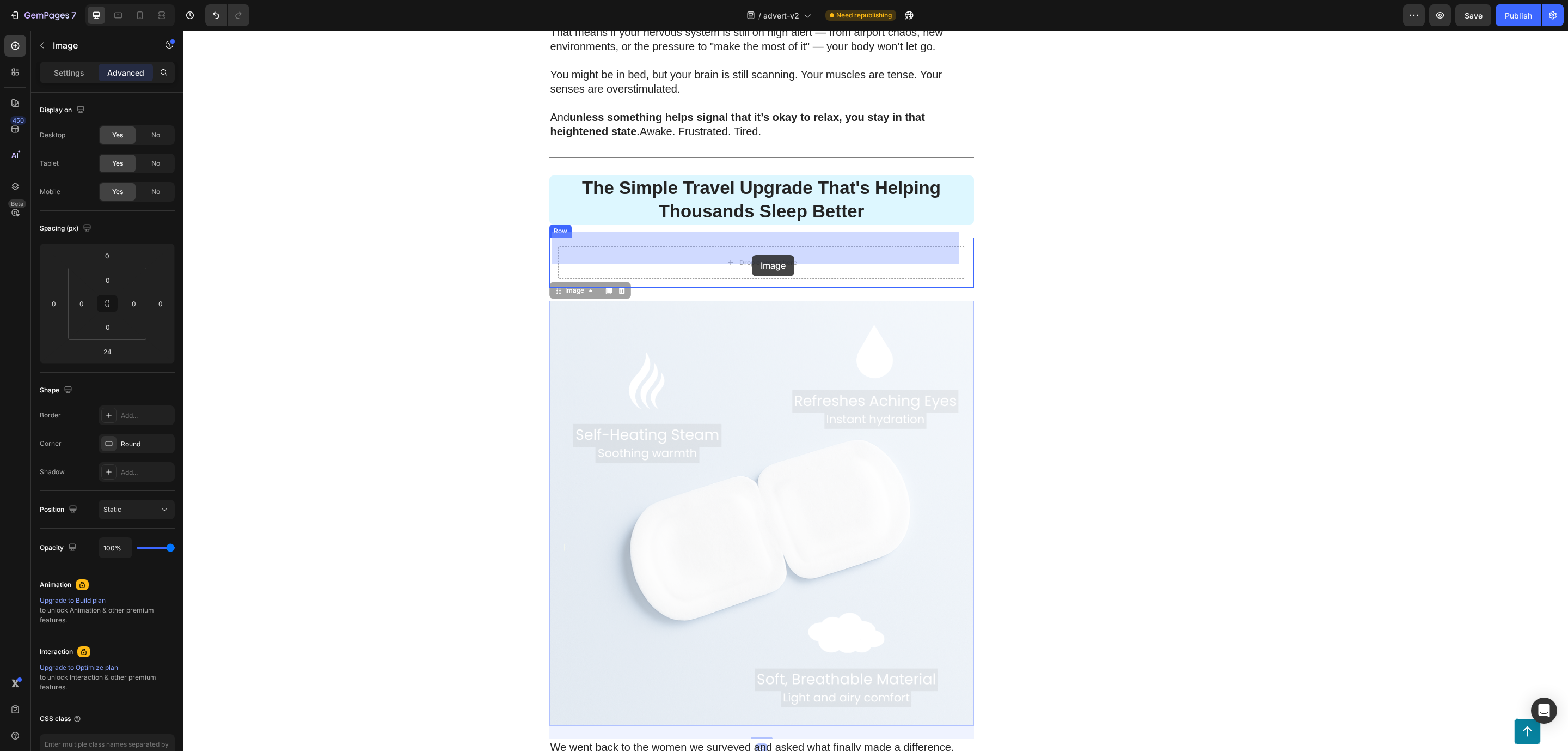
drag, startPoint x: 735, startPoint y: 334, endPoint x: 752, endPoint y: 255, distance: 80.8
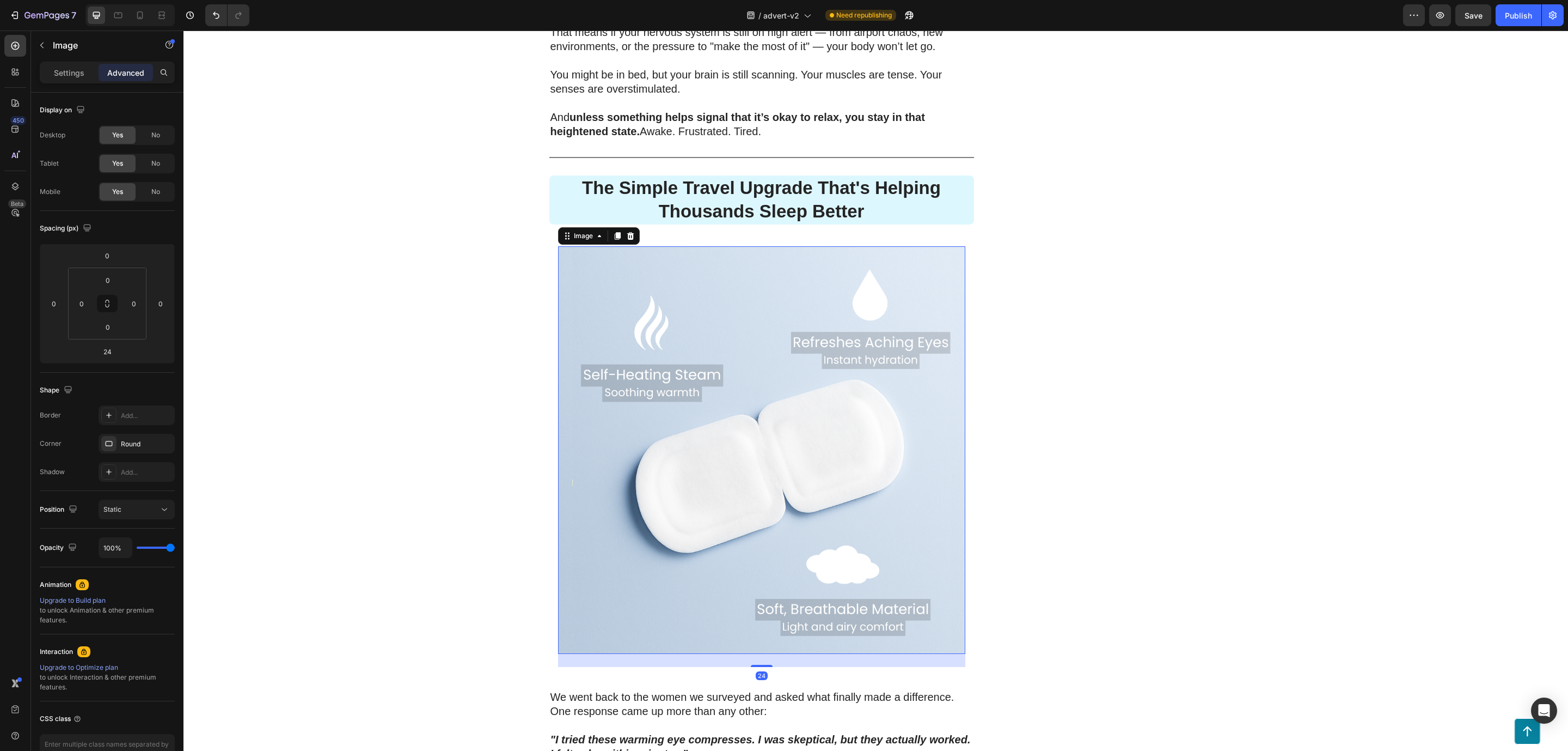
click at [579, 653] on div "24" at bounding box center [762, 659] width 407 height 13
click at [164, 445] on icon "button" at bounding box center [163, 443] width 9 height 9
click at [350, 531] on div "200 Women Told Us How Bad Sleep Was Quietly Ruining Their Travels. One Small Up…" at bounding box center [876, 597] width 1385 height 4745
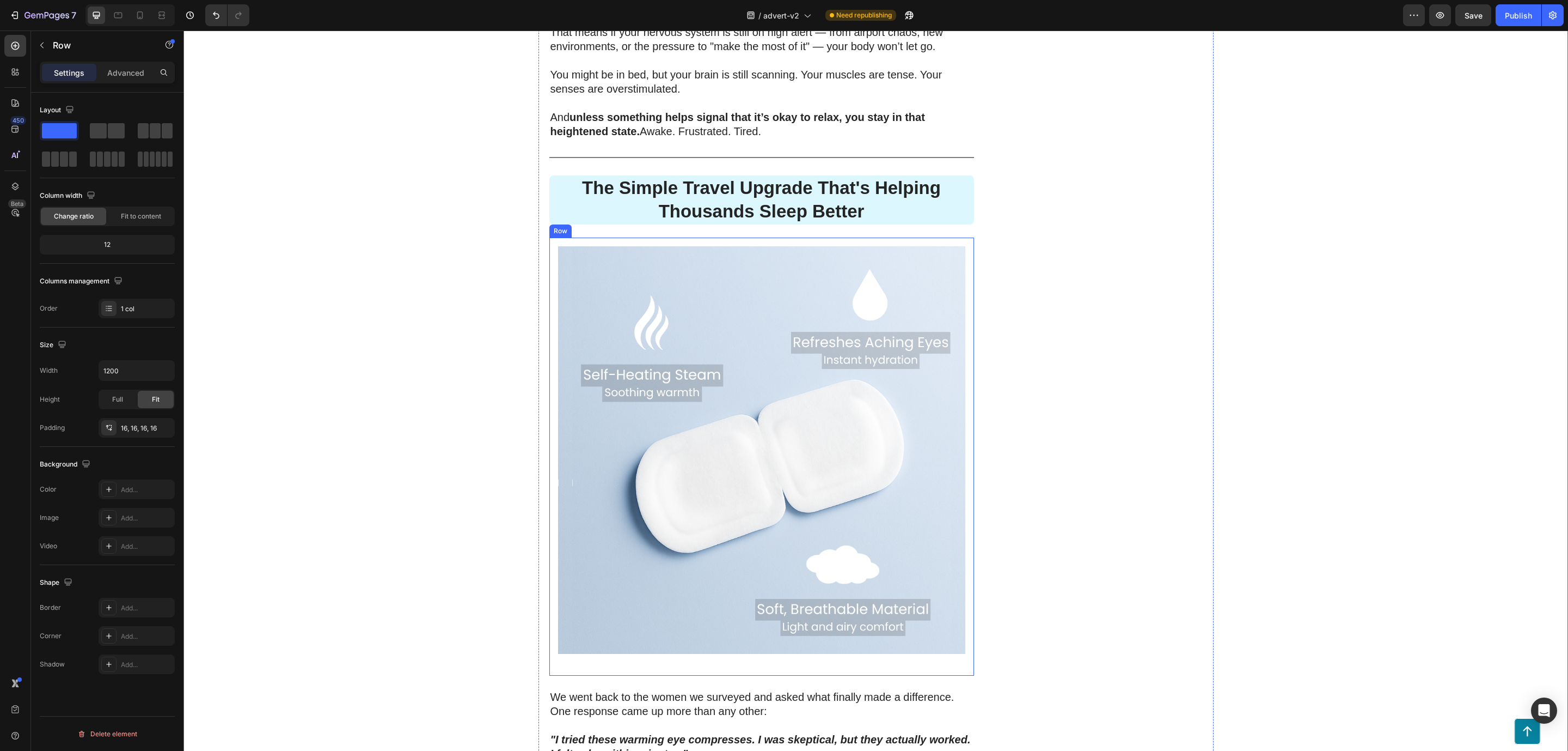
click at [582, 642] on div "Image" at bounding box center [762, 457] width 407 height 421
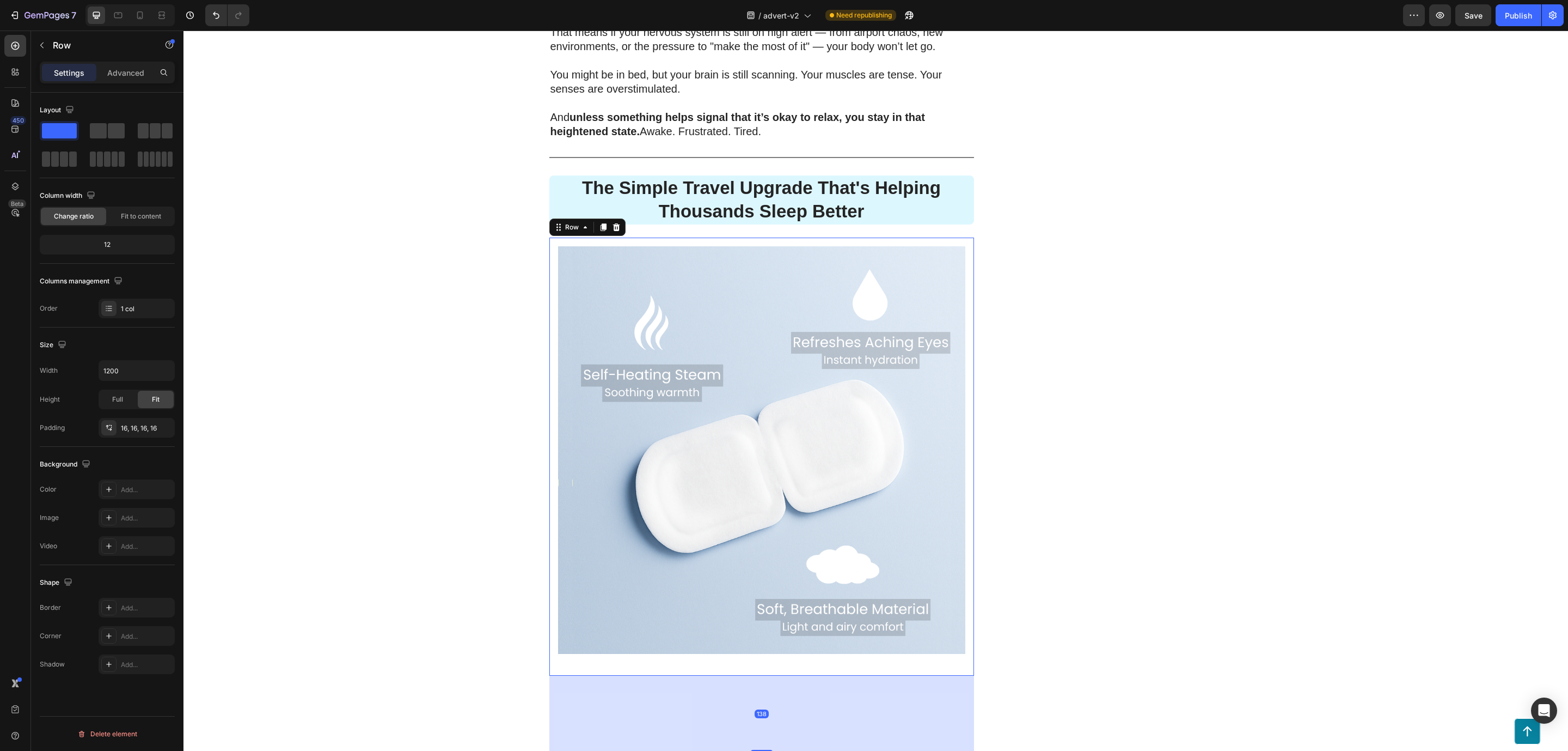
drag, startPoint x: 756, startPoint y: 671, endPoint x: 767, endPoint y: 744, distance: 73.8
click at [767, 744] on div "Button Sticky 200 Women Told Us How Bad Sleep Was Quietly Ruining Their Travels…" at bounding box center [876, 639] width 1385 height 4931
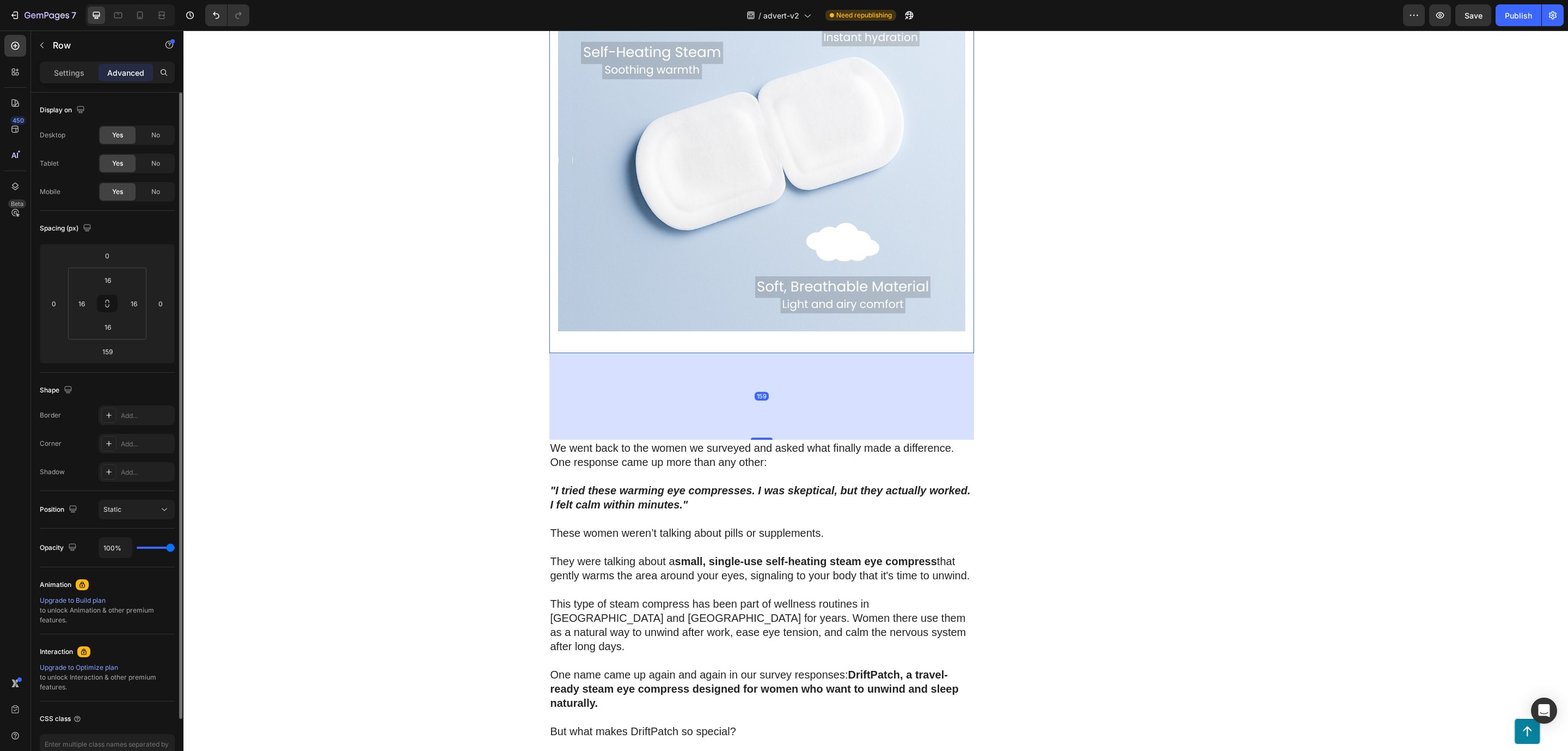
scroll to position [2206, 0]
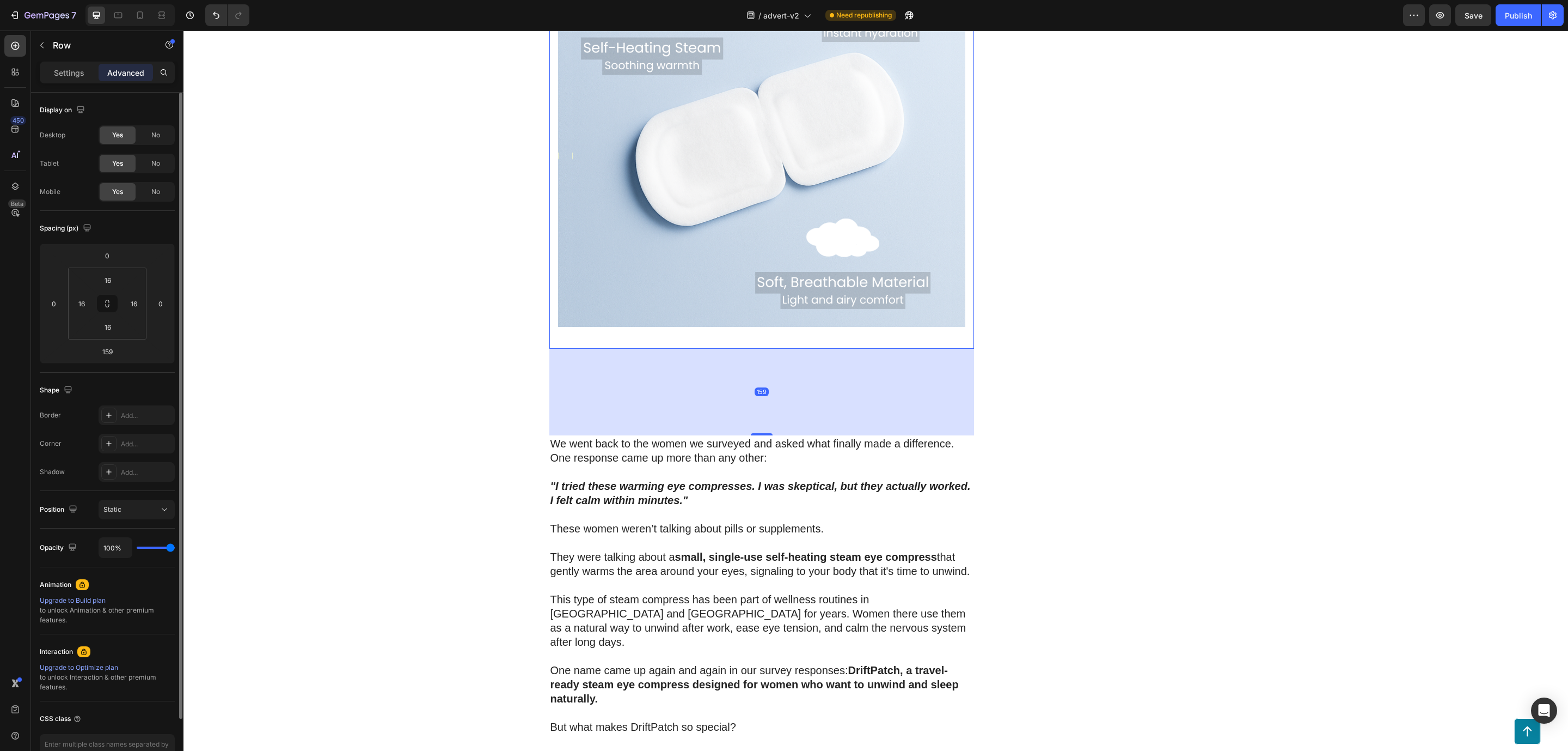
click at [675, 370] on div "159" at bounding box center [762, 392] width 425 height 87
click at [655, 322] on div "Image" at bounding box center [762, 129] width 407 height 421
type input "24"
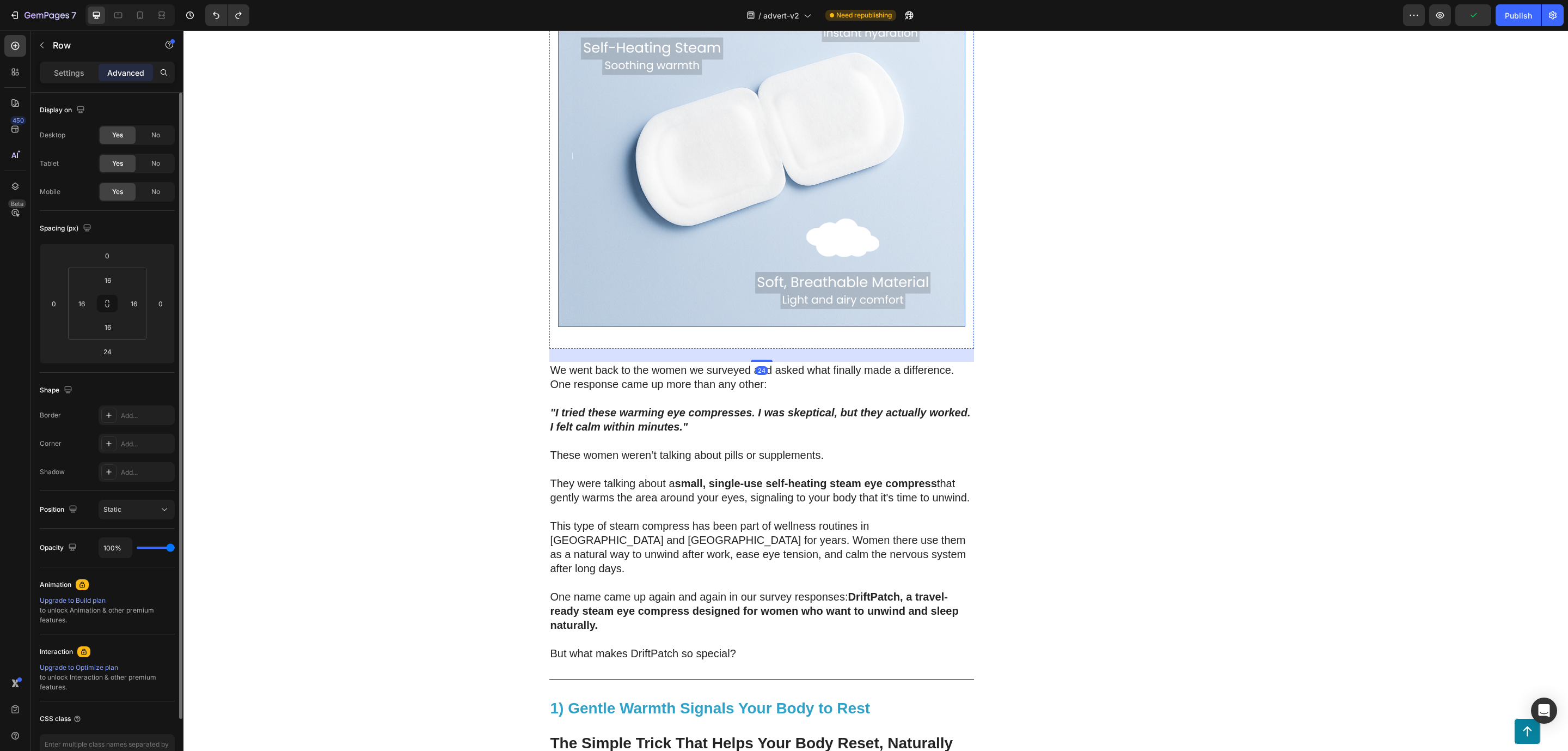
click at [686, 301] on img at bounding box center [762, 123] width 407 height 407
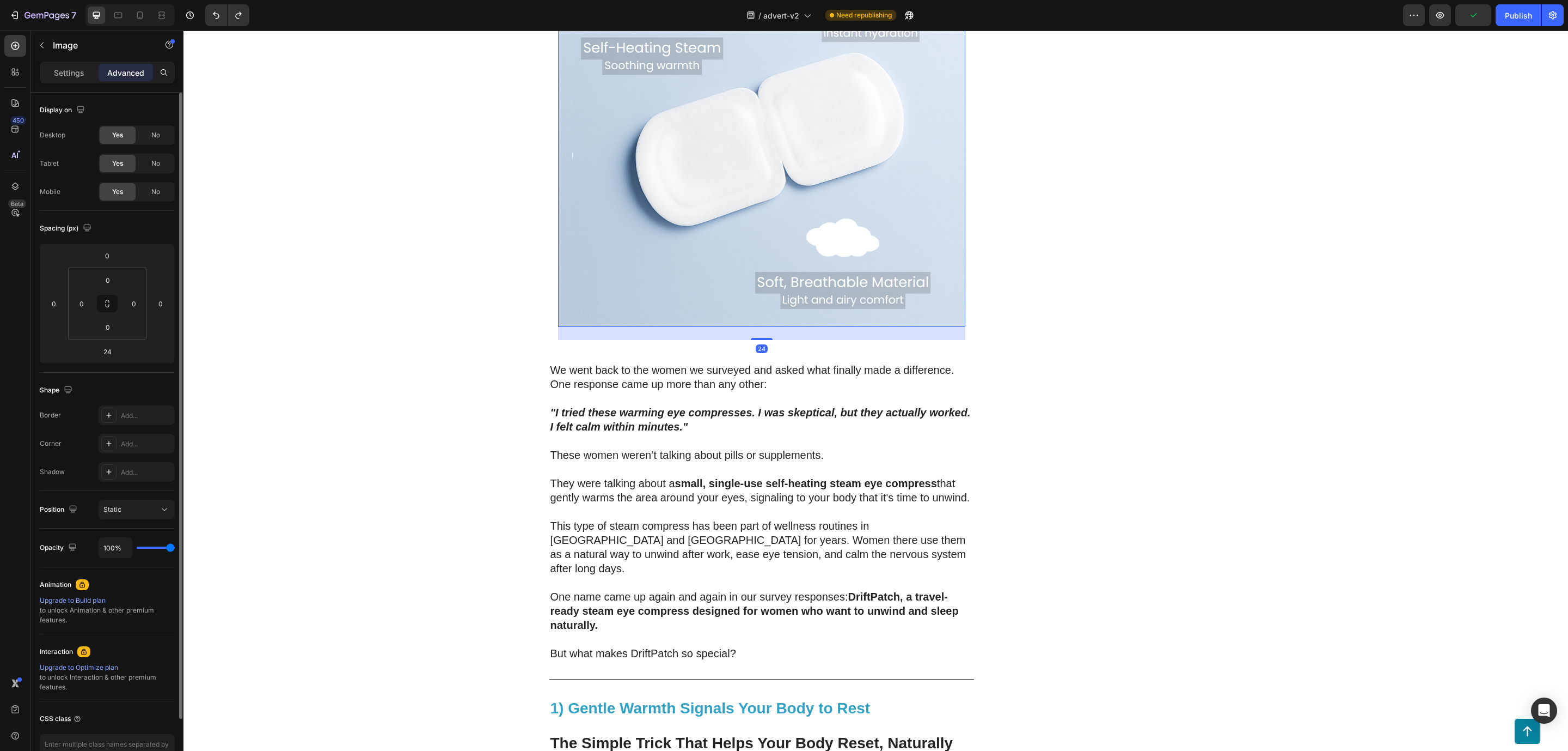
click at [688, 327] on div "24" at bounding box center [762, 333] width 407 height 13
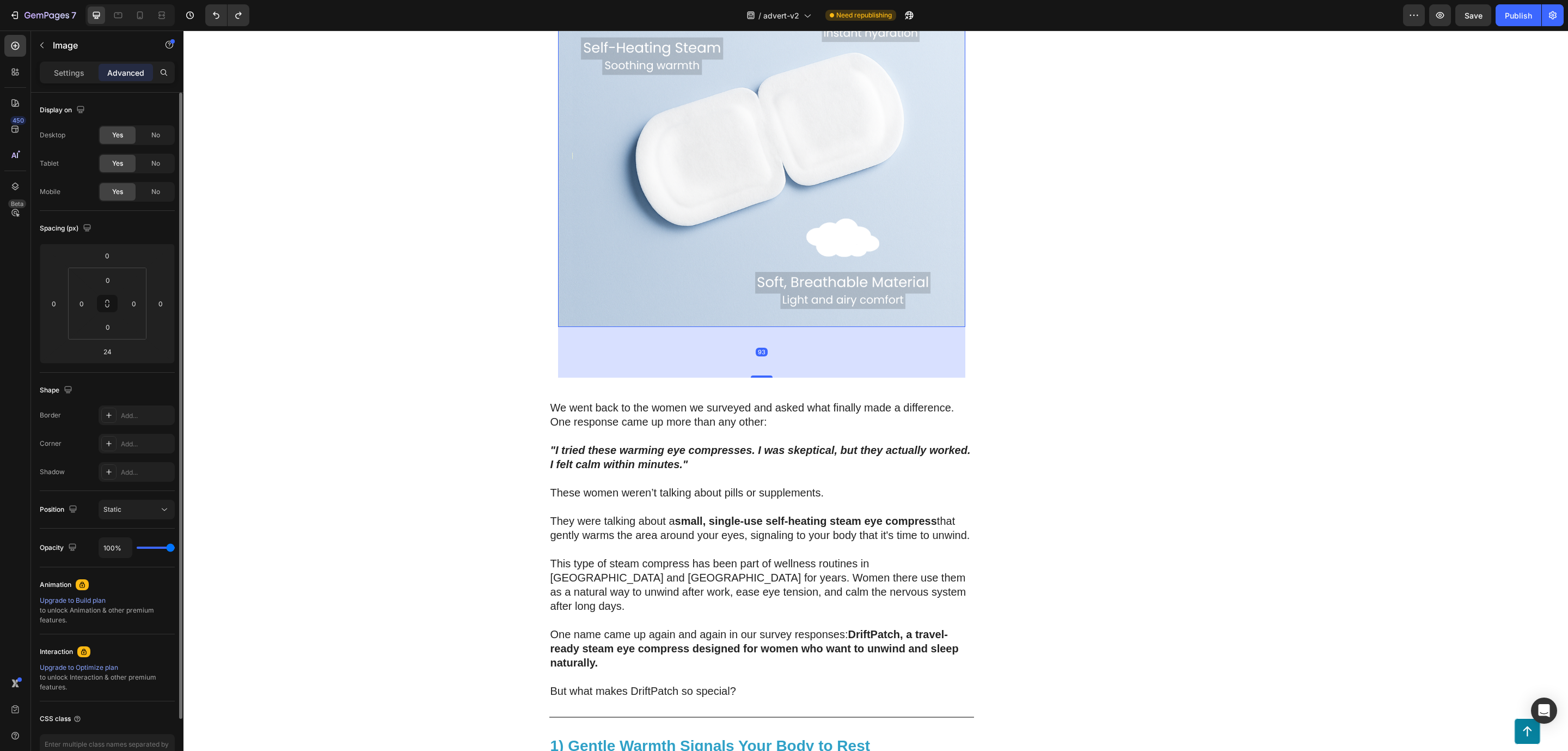
drag, startPoint x: 759, startPoint y: 324, endPoint x: 769, endPoint y: 380, distance: 56.9
click at [769, 327] on div "93" at bounding box center [762, 327] width 407 height 0
type input "128"
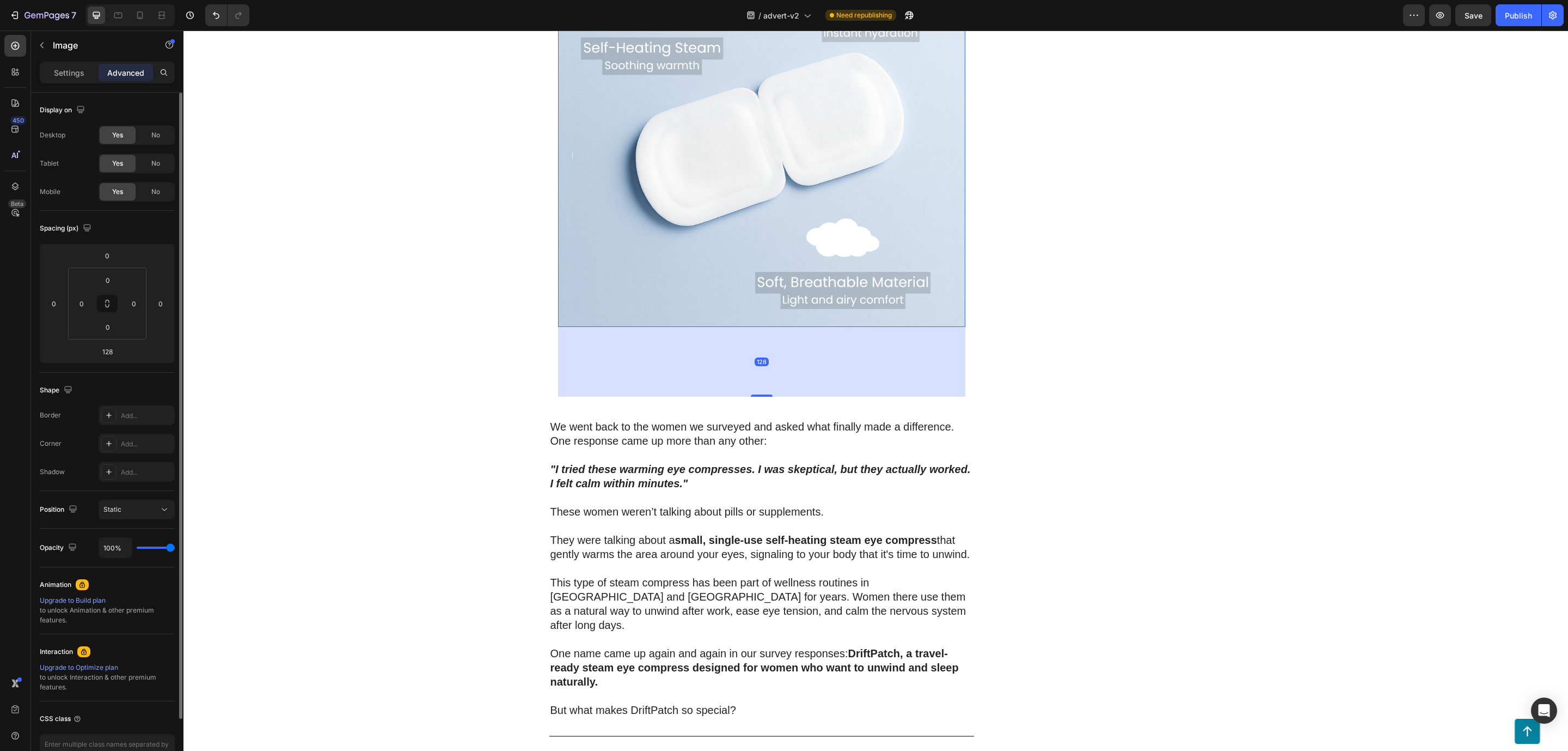
click at [745, 340] on div "128" at bounding box center [762, 362] width 407 height 70
click at [421, 321] on div "200 Women Told Us How Bad Sleep Was Quietly Ruining Their Travels. One Small Up…" at bounding box center [876, 297] width 1385 height 4801
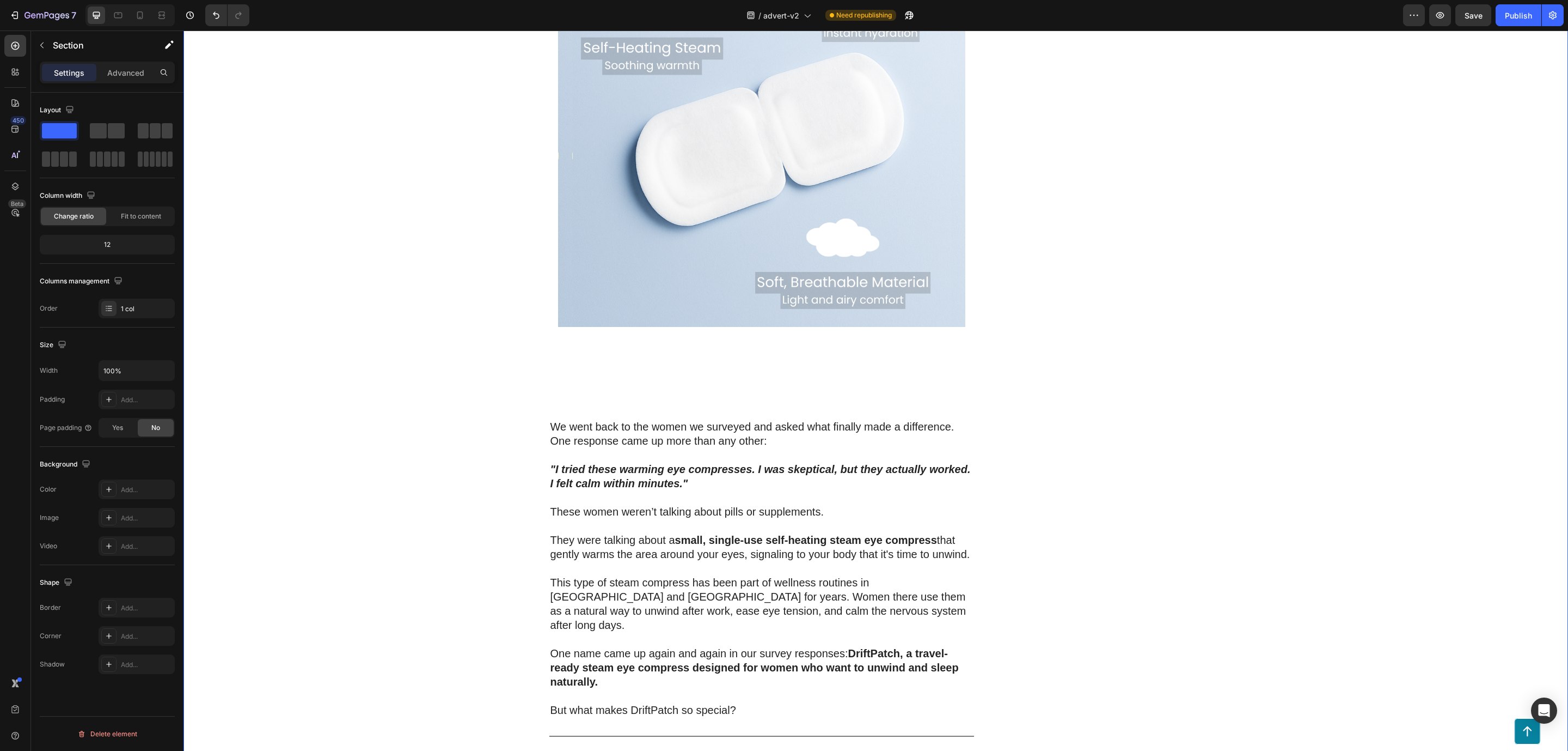
click at [690, 354] on div "Image" at bounding box center [762, 157] width 407 height 477
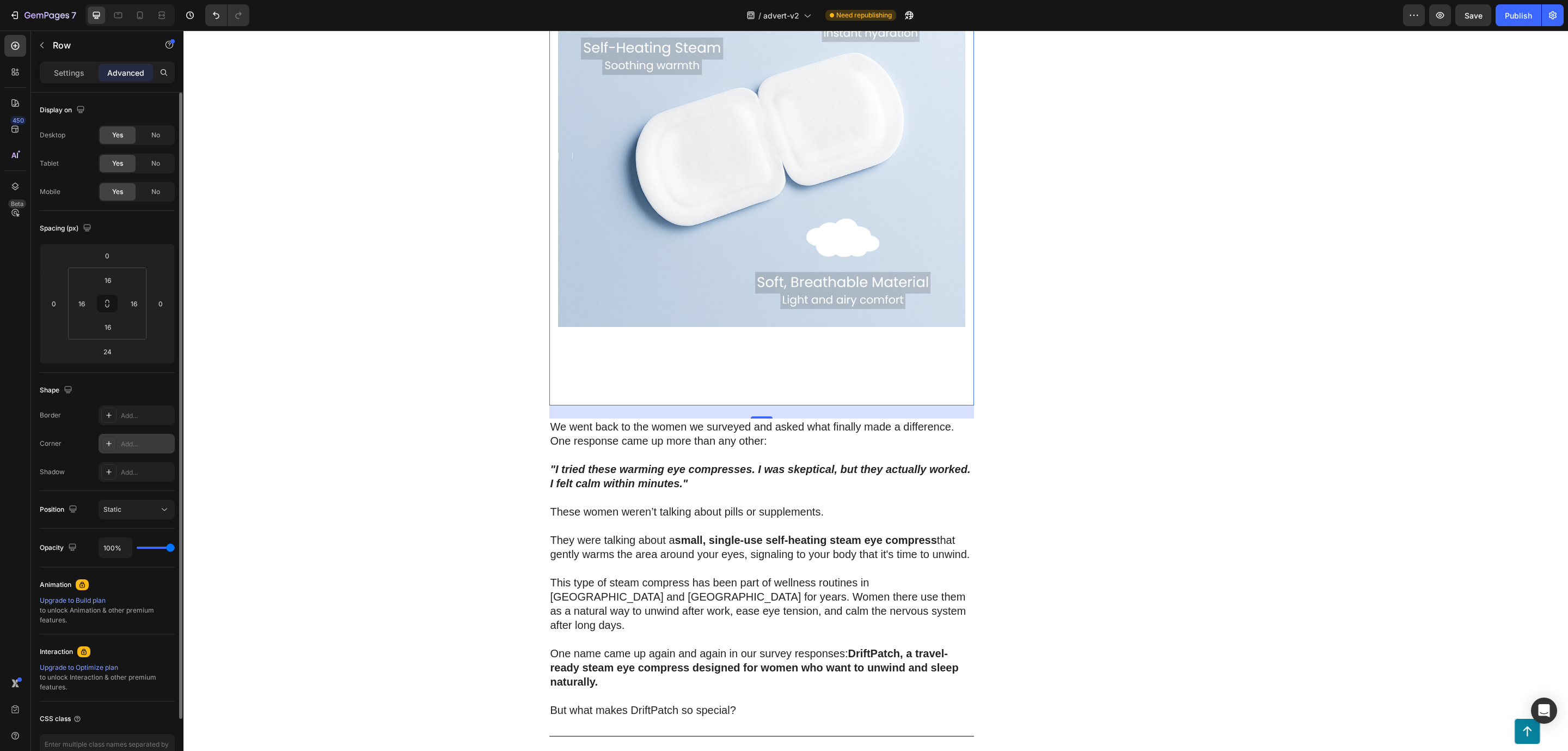
click at [161, 448] on div "Add..." at bounding box center [146, 444] width 51 height 10
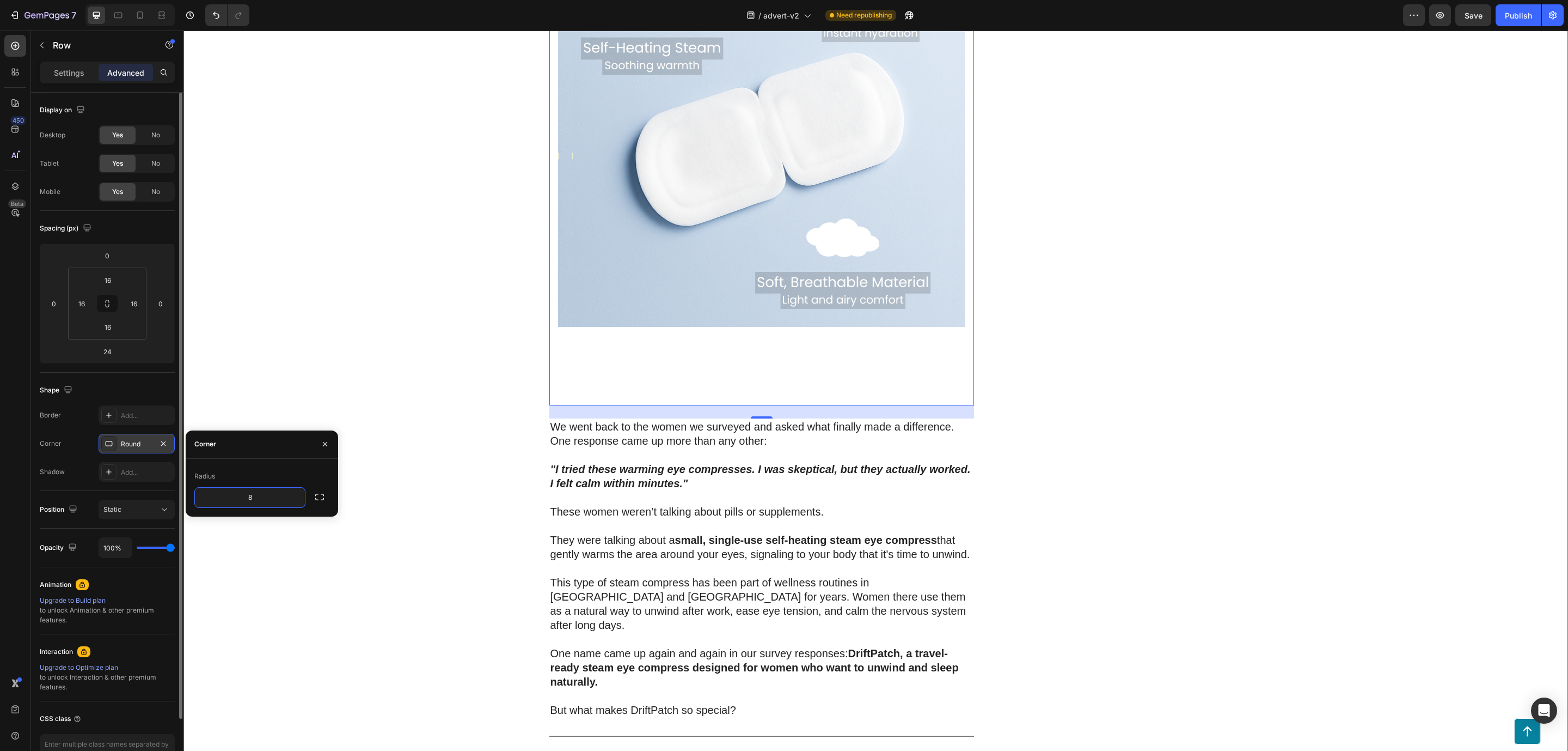
click at [451, 476] on div "200 Women Told Us How Bad Sleep Was Quietly Ruining Their Travels. One Small Up…" at bounding box center [876, 297] width 1385 height 4801
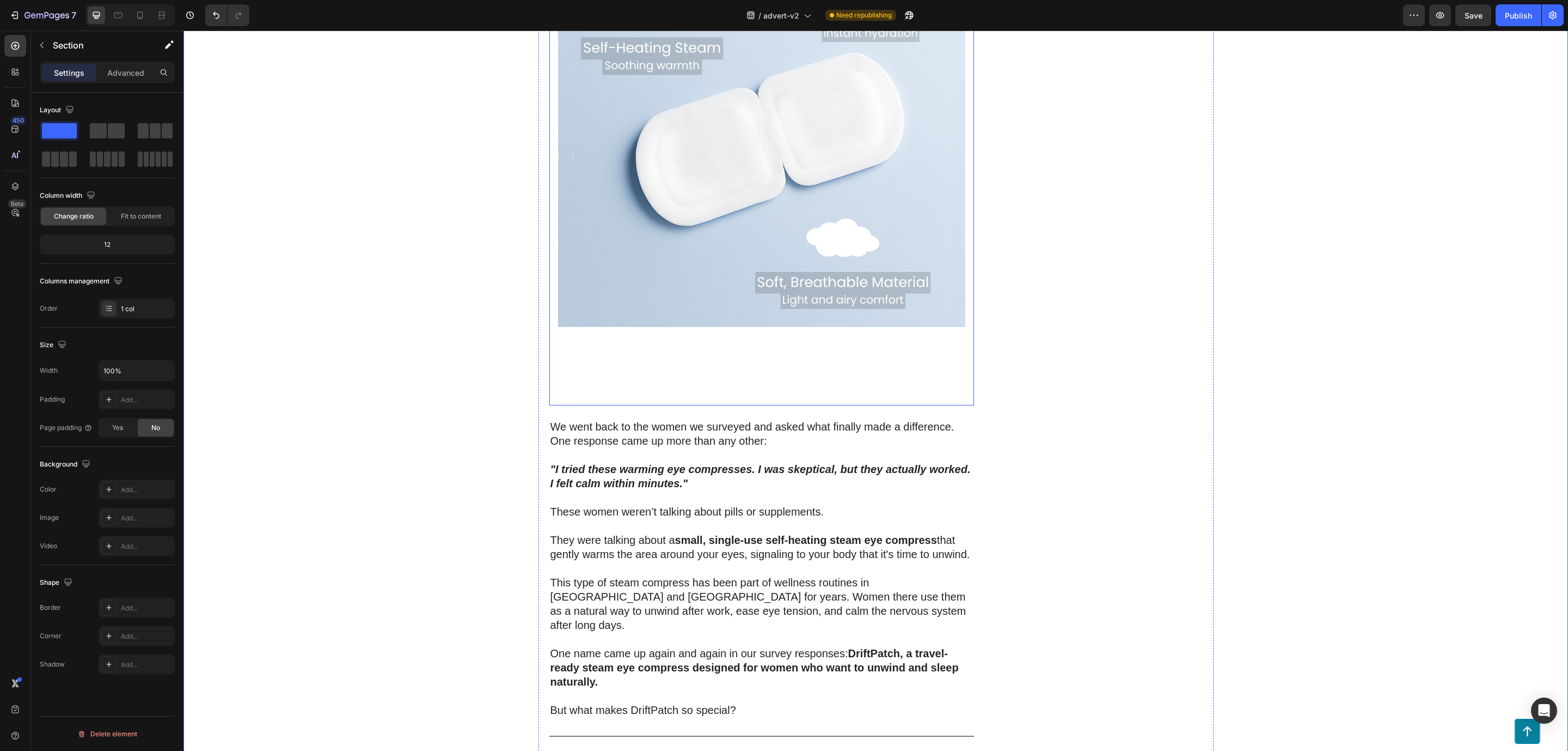
click at [711, 347] on div "Image" at bounding box center [762, 157] width 407 height 477
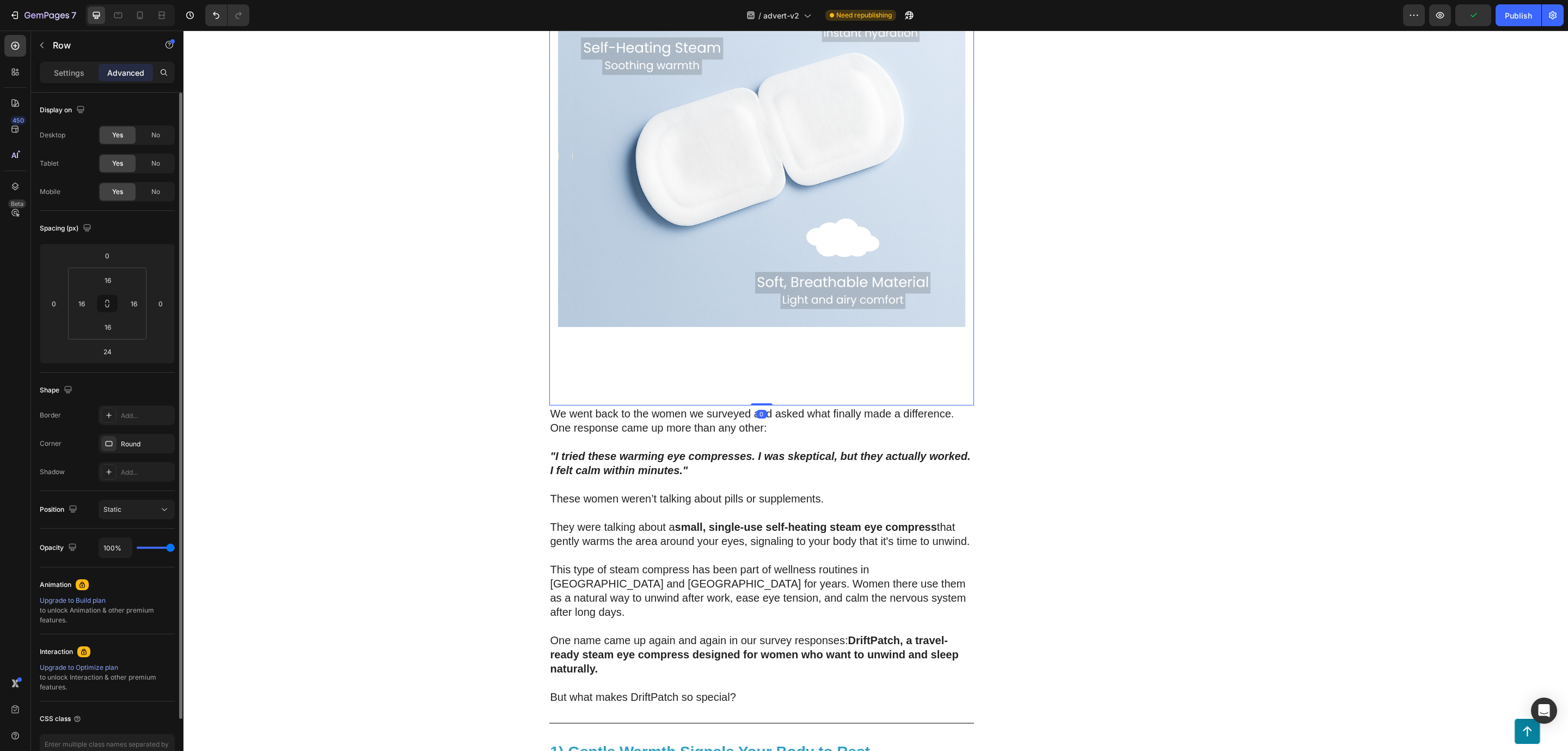
drag, startPoint x: 759, startPoint y: 402, endPoint x: 772, endPoint y: 318, distance: 85.0
click at [772, 318] on div "Image Row 0" at bounding box center [762, 158] width 425 height 494
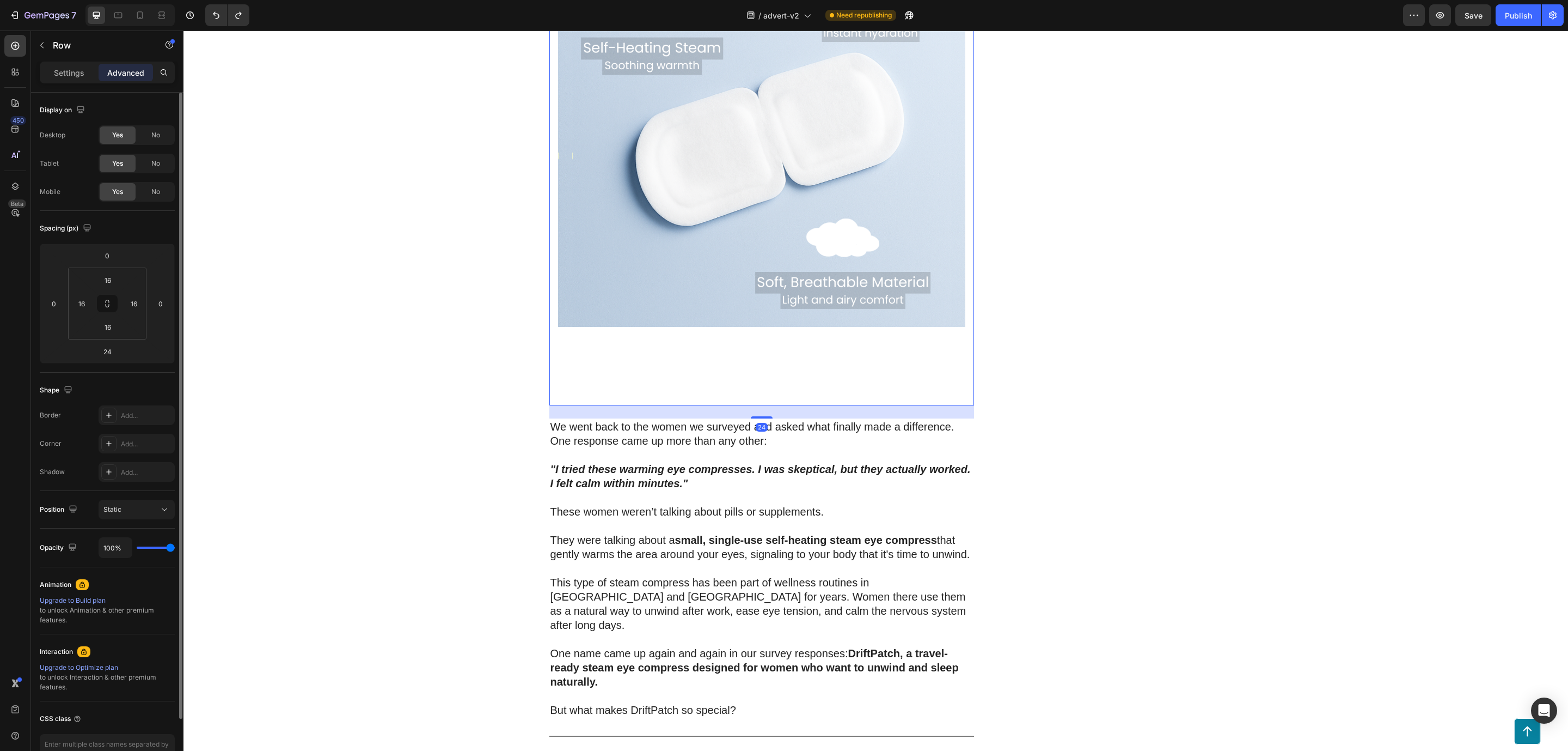
click at [762, 368] on div "Image" at bounding box center [762, 157] width 407 height 477
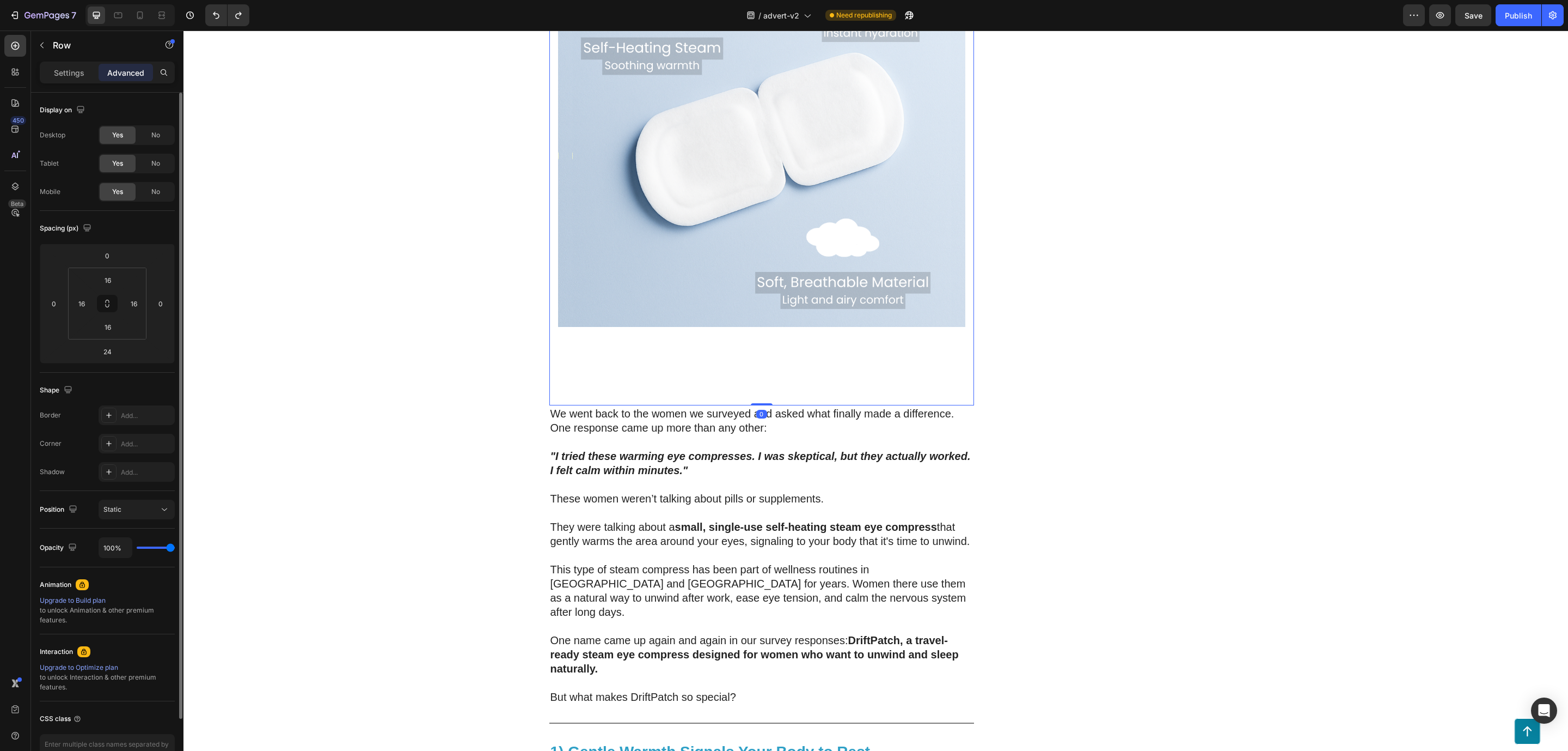
drag, startPoint x: 756, startPoint y: 402, endPoint x: 763, endPoint y: 373, distance: 29.8
click at [762, 372] on div "Image Row 0" at bounding box center [762, 158] width 425 height 494
type input "24"
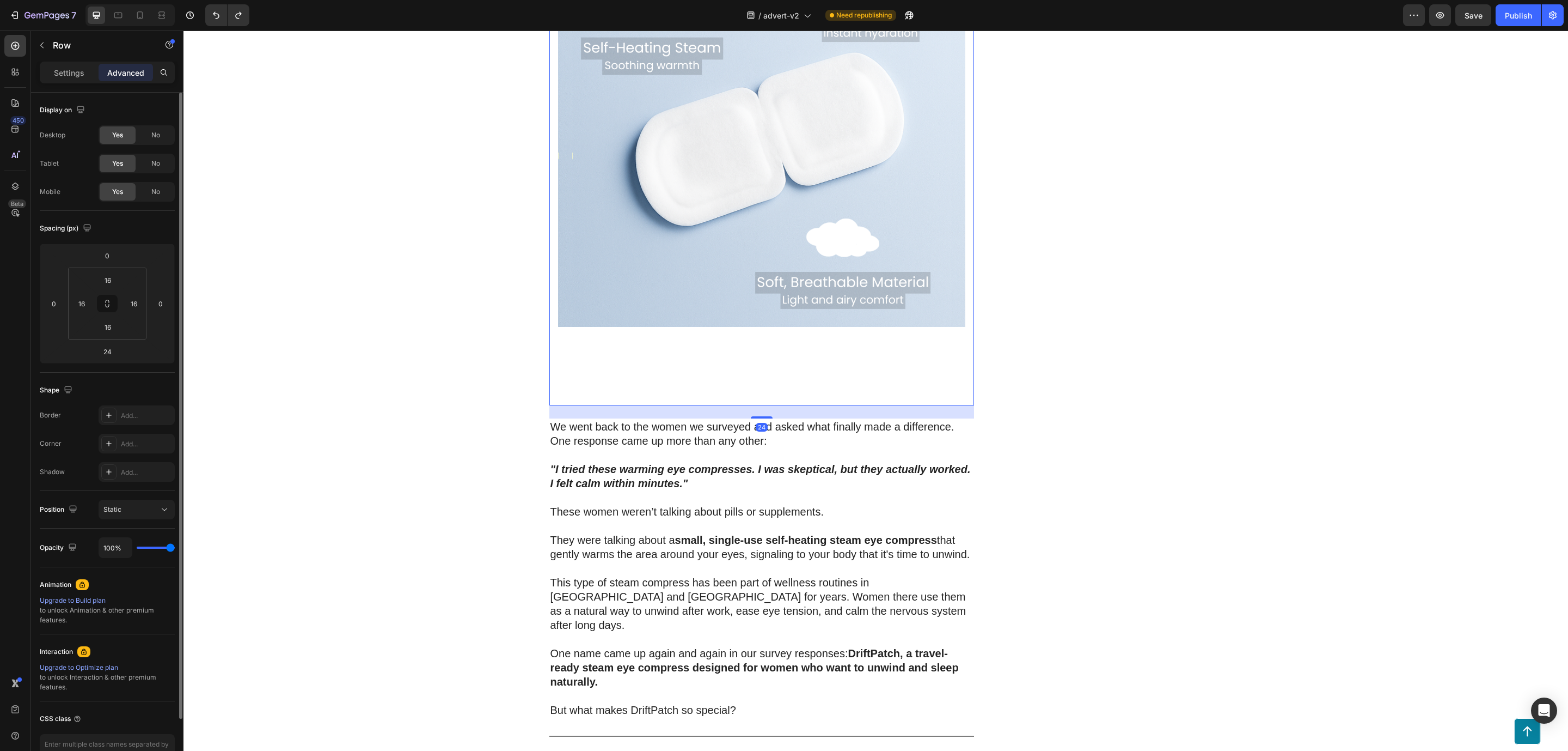
click at [752, 376] on div "Image" at bounding box center [762, 157] width 407 height 477
click at [747, 297] on img at bounding box center [762, 123] width 407 height 407
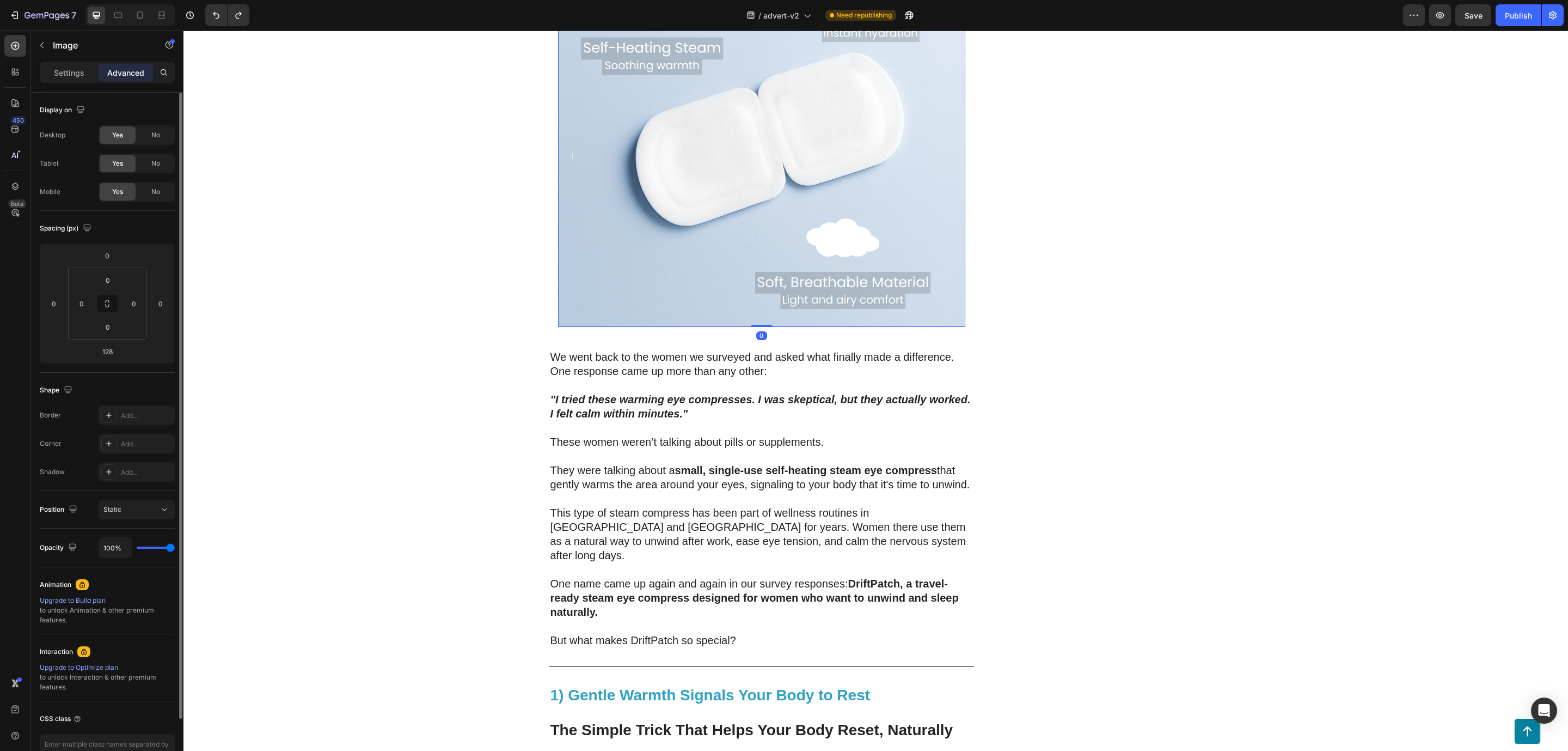
drag, startPoint x: 760, startPoint y: 379, endPoint x: 765, endPoint y: 298, distance: 81.2
click at [764, 299] on div "Image 0" at bounding box center [762, 123] width 407 height 407
type input "0"
click at [1124, 292] on div "DriftPatch - Self Heating Eye Compress Heading Icon Icon Icon Icon Icon Icon Li…" at bounding box center [1097, 252] width 212 height 4711
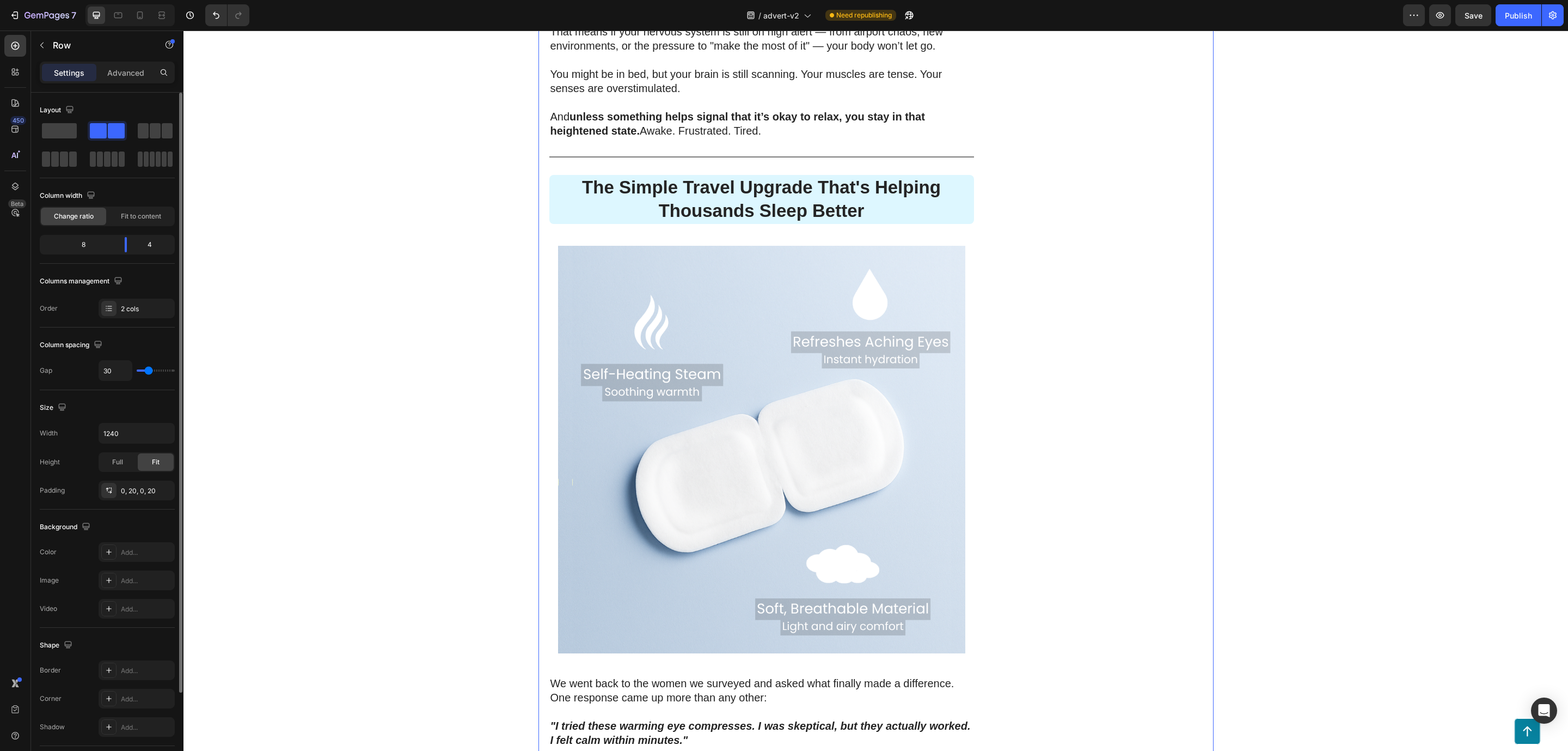
scroll to position [1879, 0]
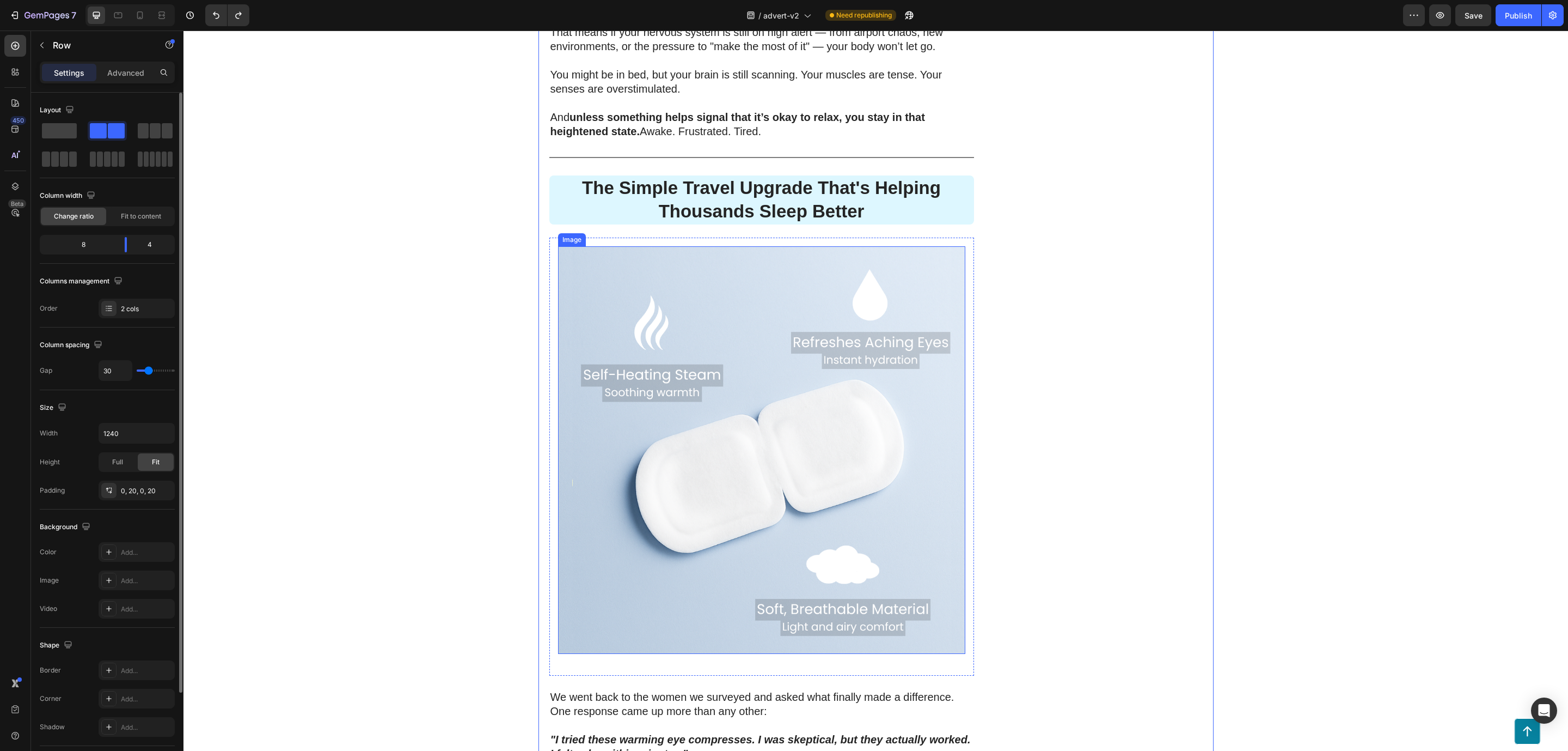
click at [595, 417] on img at bounding box center [762, 450] width 407 height 407
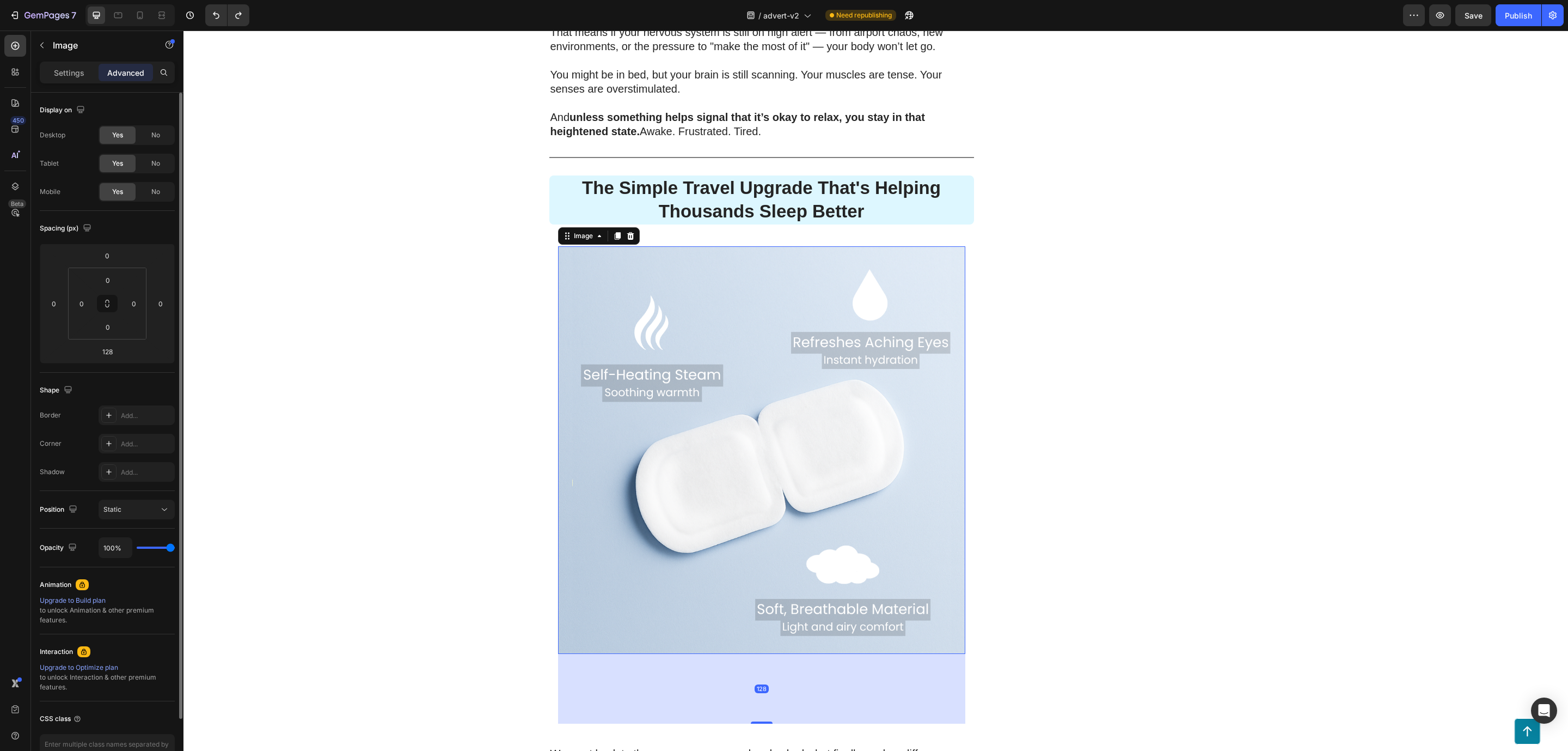
type input "0"
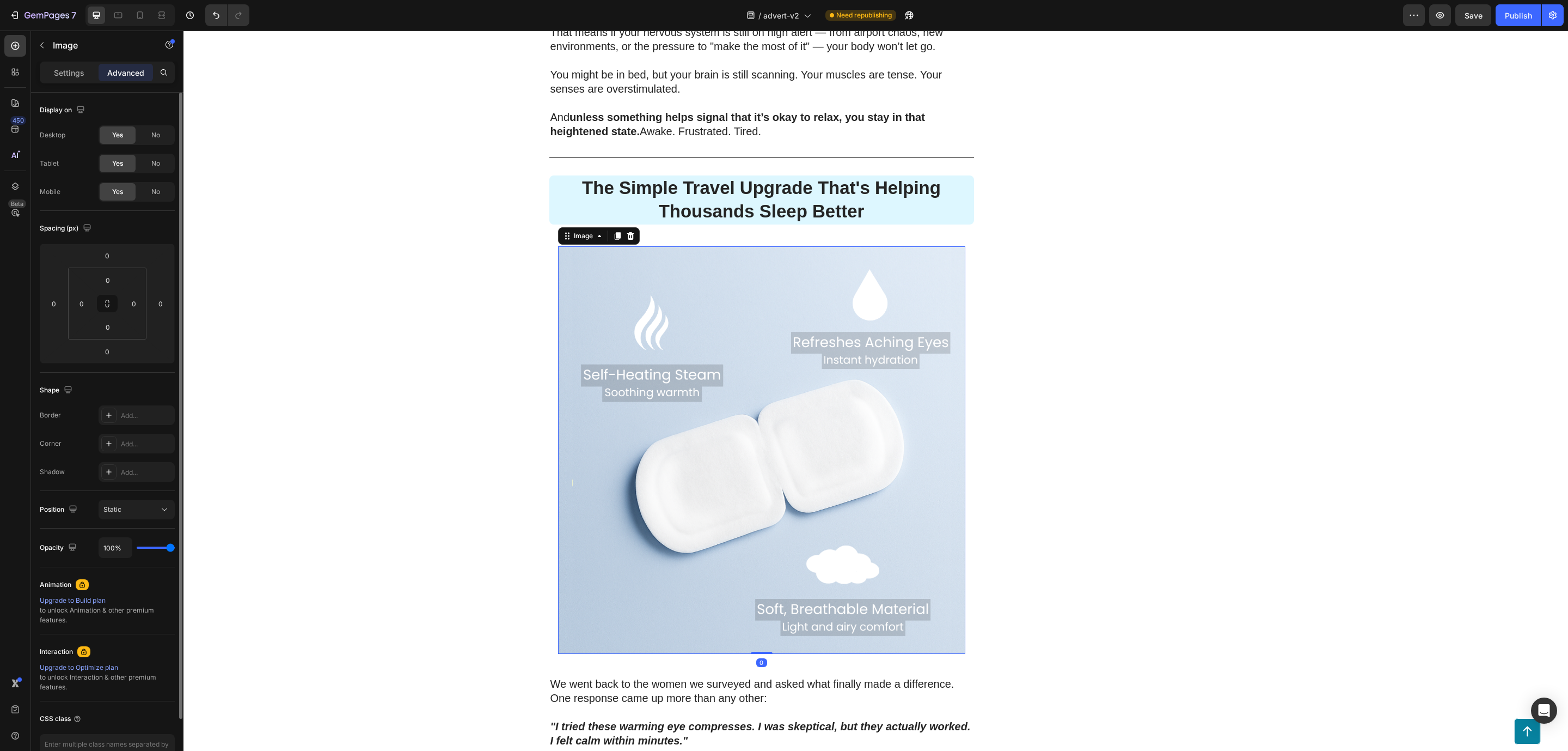
click at [595, 417] on img at bounding box center [762, 450] width 407 height 407
click at [74, 67] on p "Settings" at bounding box center [69, 73] width 31 height 12
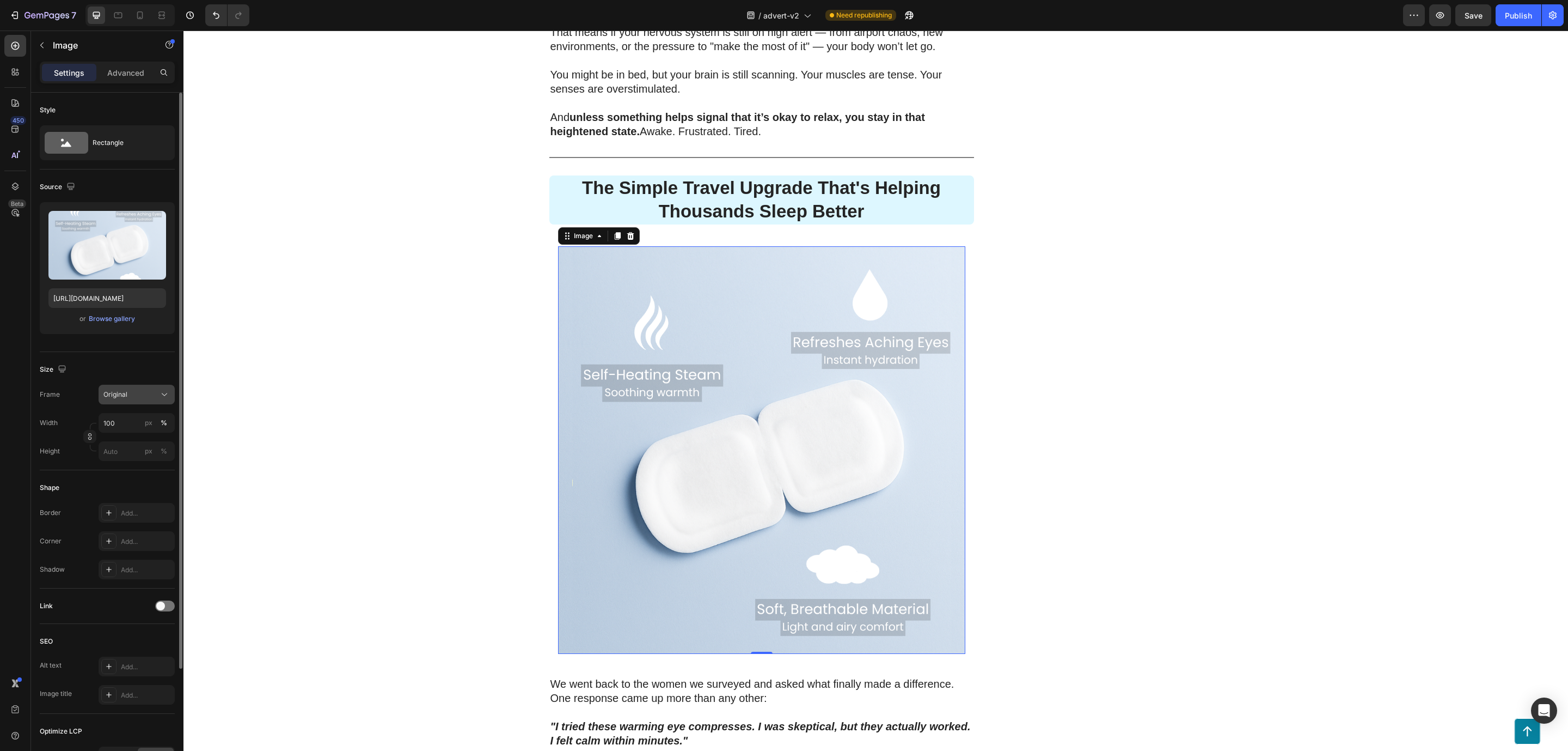
click at [160, 400] on icon at bounding box center [164, 394] width 11 height 11
click at [144, 415] on div "Square" at bounding box center [126, 421] width 87 height 21
click at [164, 418] on icon at bounding box center [164, 421] width 11 height 11
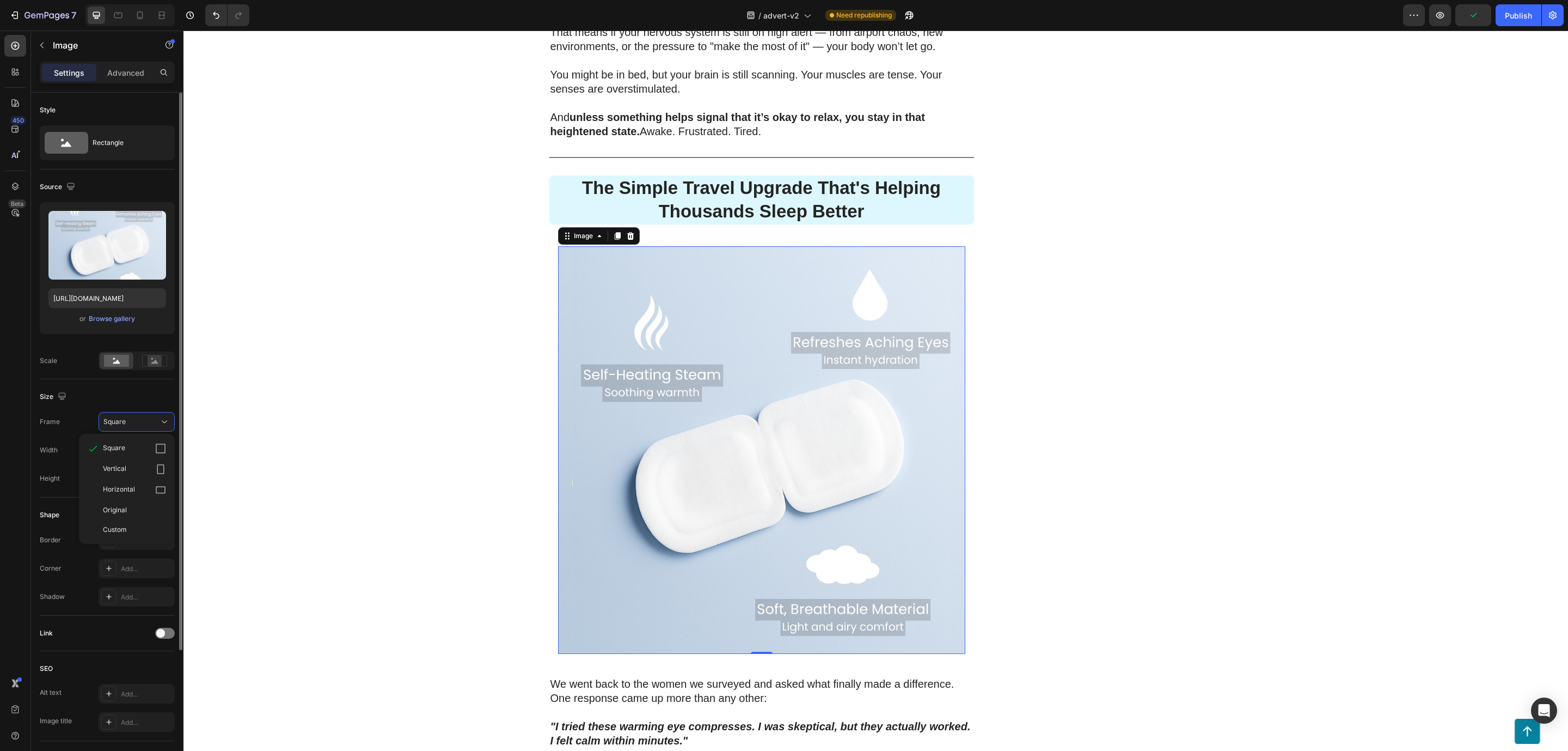
click at [139, 482] on div "Horizontal" at bounding box center [126, 489] width 87 height 21
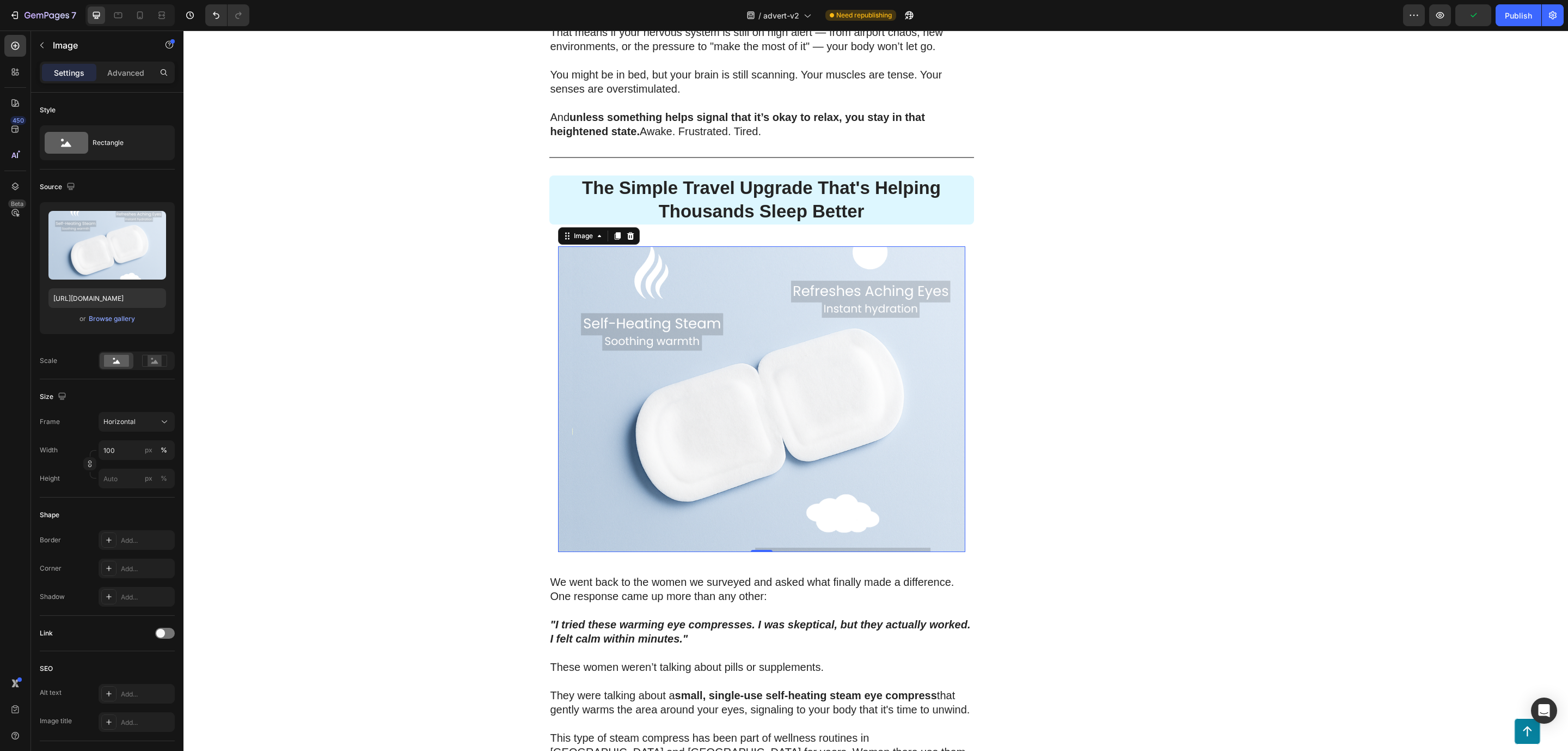
click at [362, 433] on div "200 Women Told Us How Bad Sleep Was Quietly Ruining Their Travels. One Small Up…" at bounding box center [876, 540] width 1385 height 4631
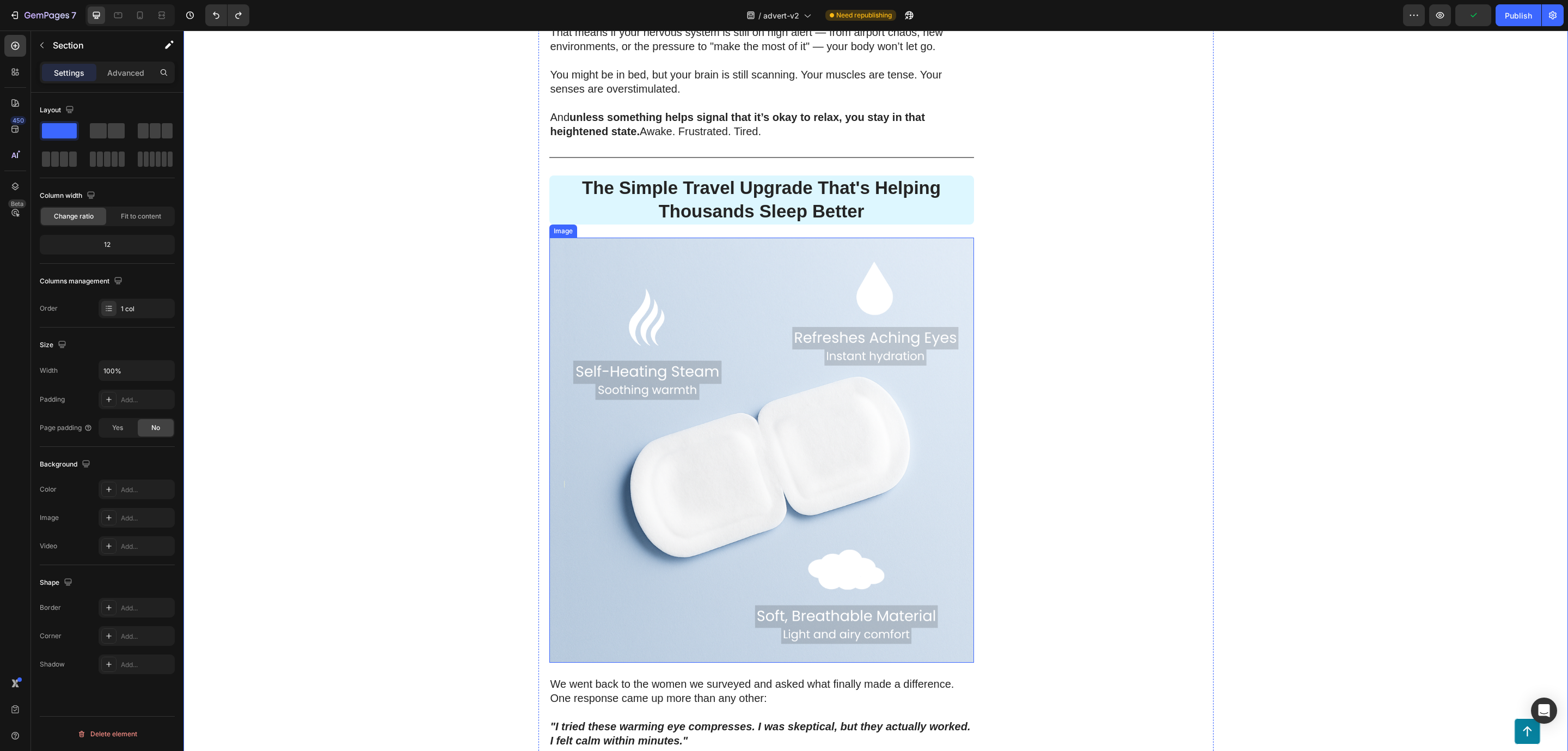
click at [634, 562] on img at bounding box center [762, 450] width 425 height 425
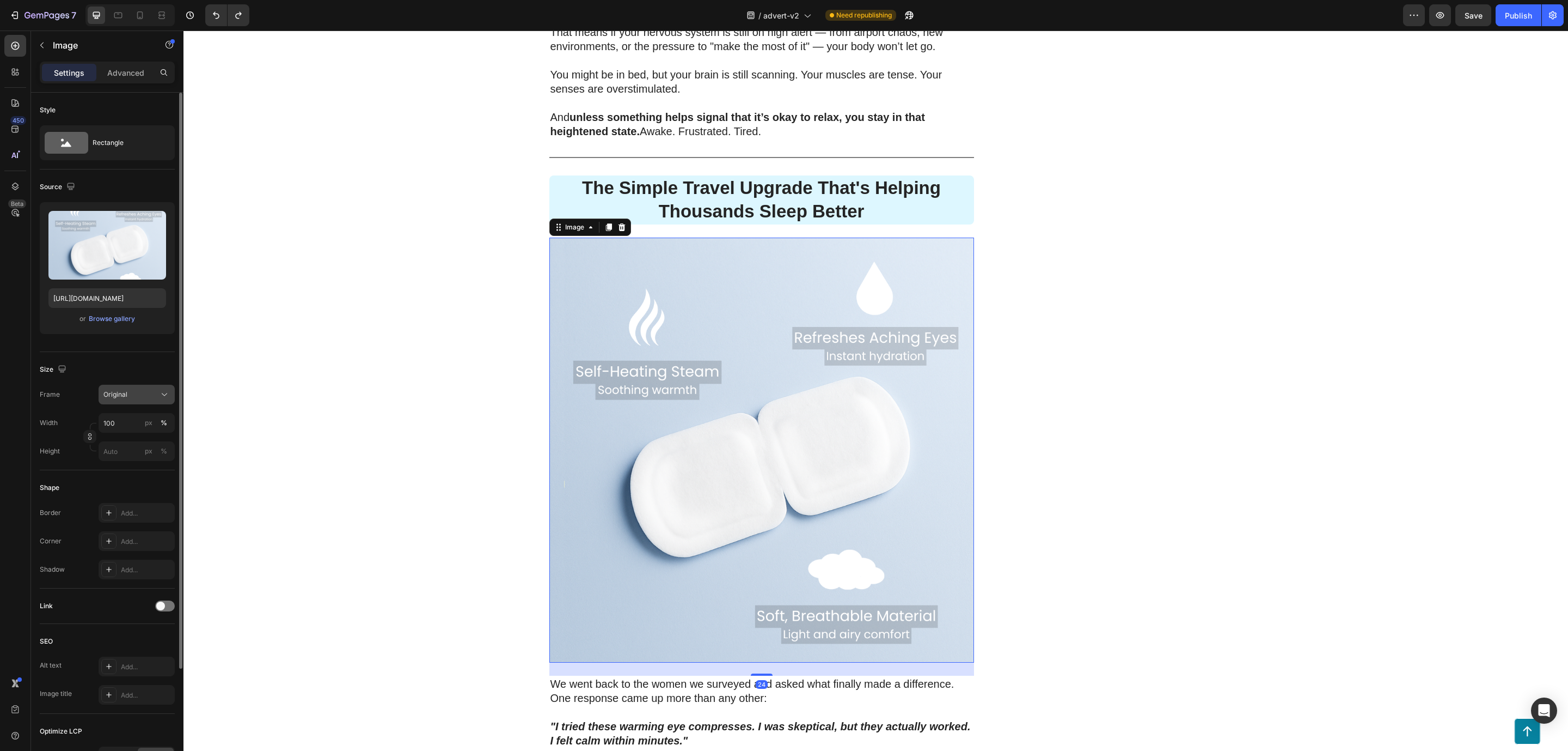
click at [141, 387] on button "Original" at bounding box center [136, 394] width 76 height 20
click at [129, 464] on span "Horizontal" at bounding box center [119, 461] width 33 height 11
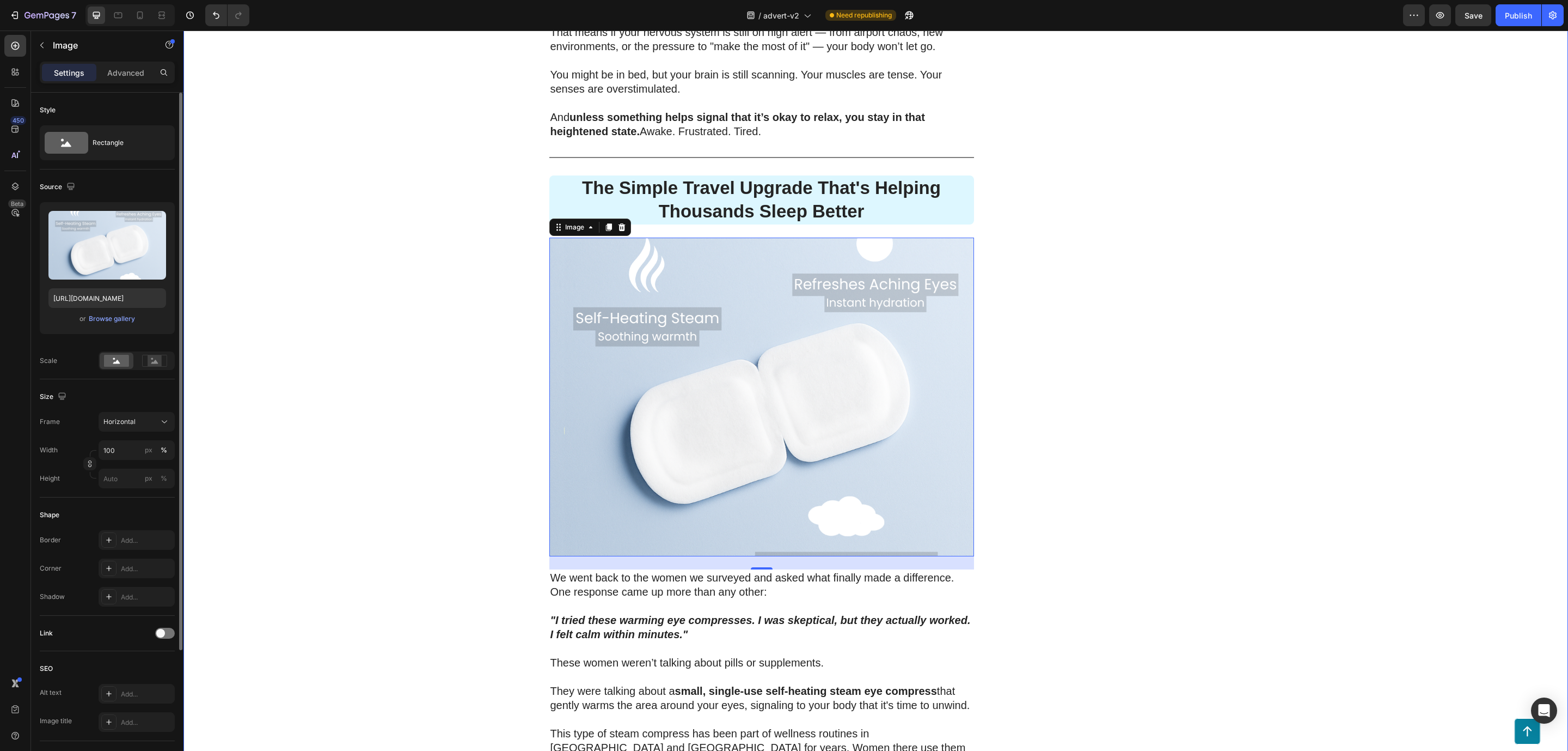
click at [355, 407] on div "200 Women Told Us How Bad Sleep Was Quietly Ruining Their Travels. One Small Up…" at bounding box center [876, 537] width 1385 height 4626
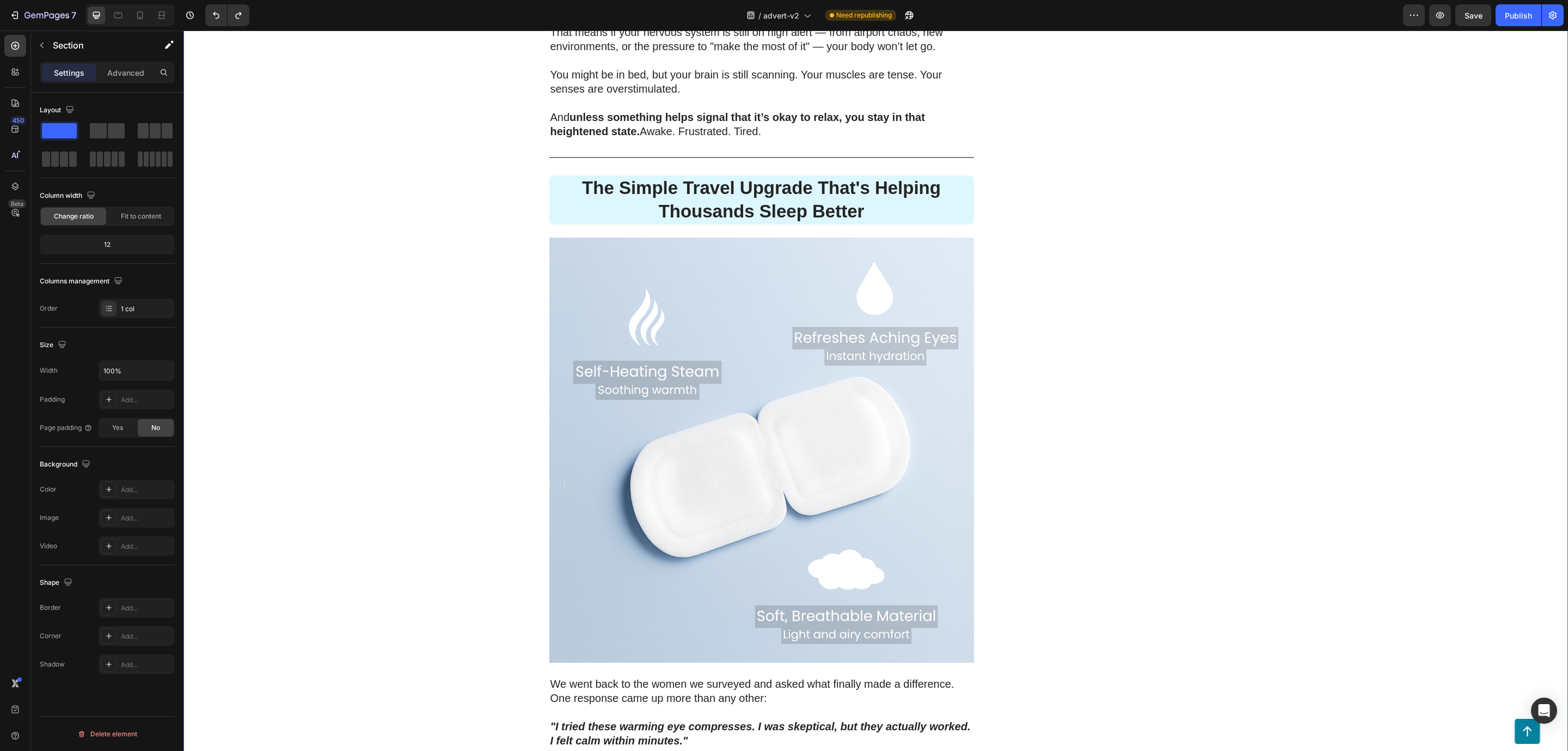
click at [1270, 438] on div "200 Women Told Us How Bad Sleep Was Quietly Ruining Their Travels. One Small Up…" at bounding box center [876, 590] width 1385 height 4732
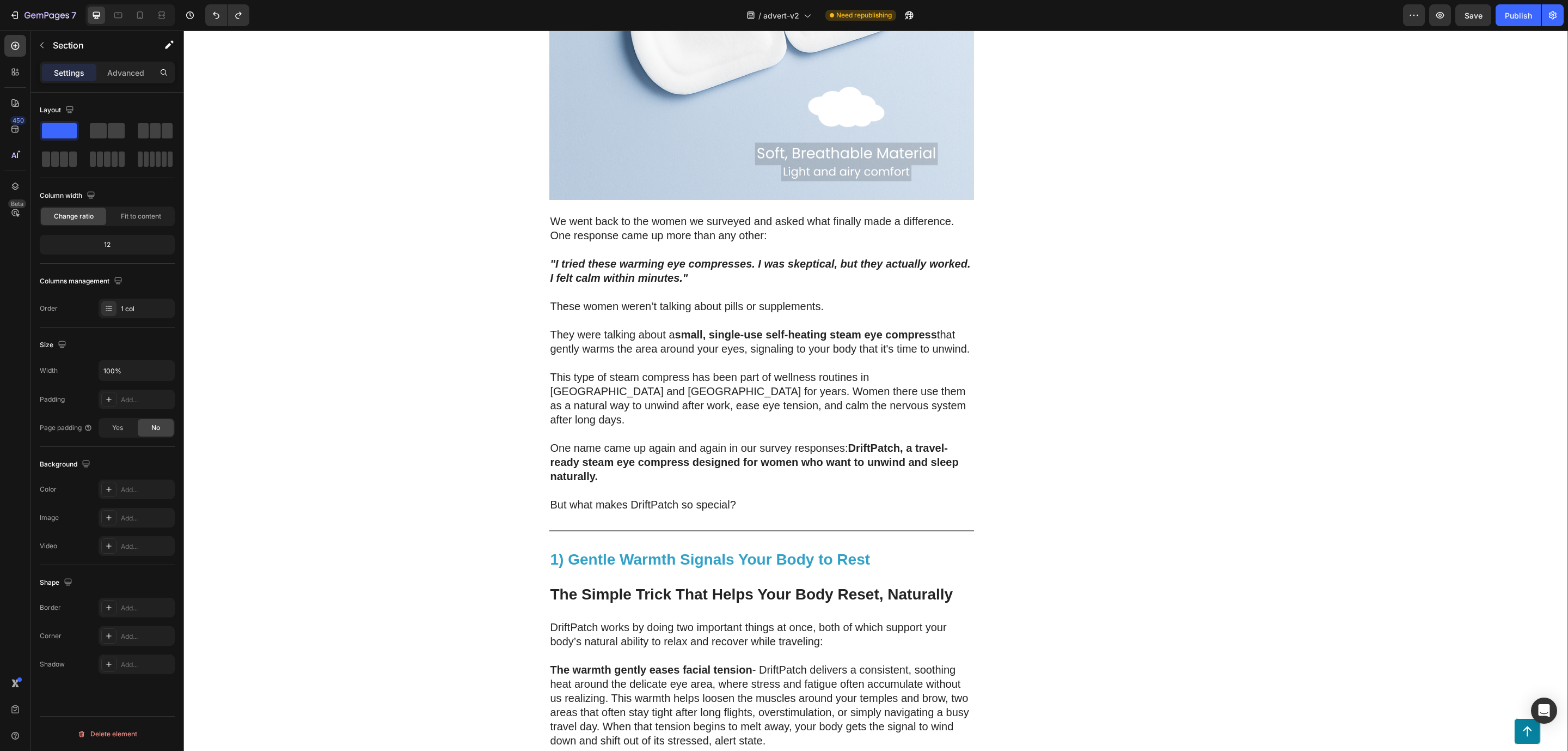
scroll to position [2370, 0]
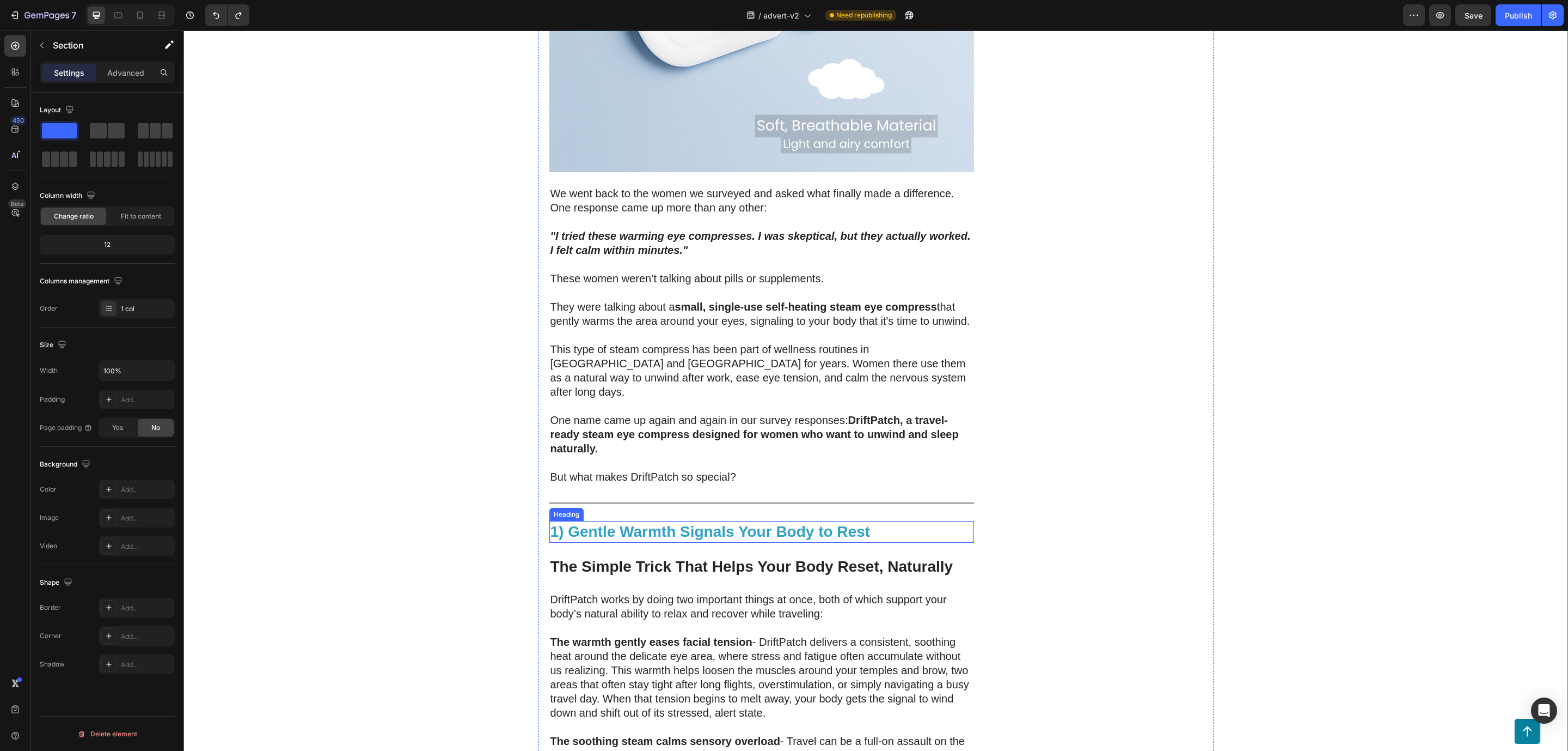
click at [827, 523] on strong "1) Gentle Warmth Signals Your Body to Rest" at bounding box center [710, 531] width 320 height 17
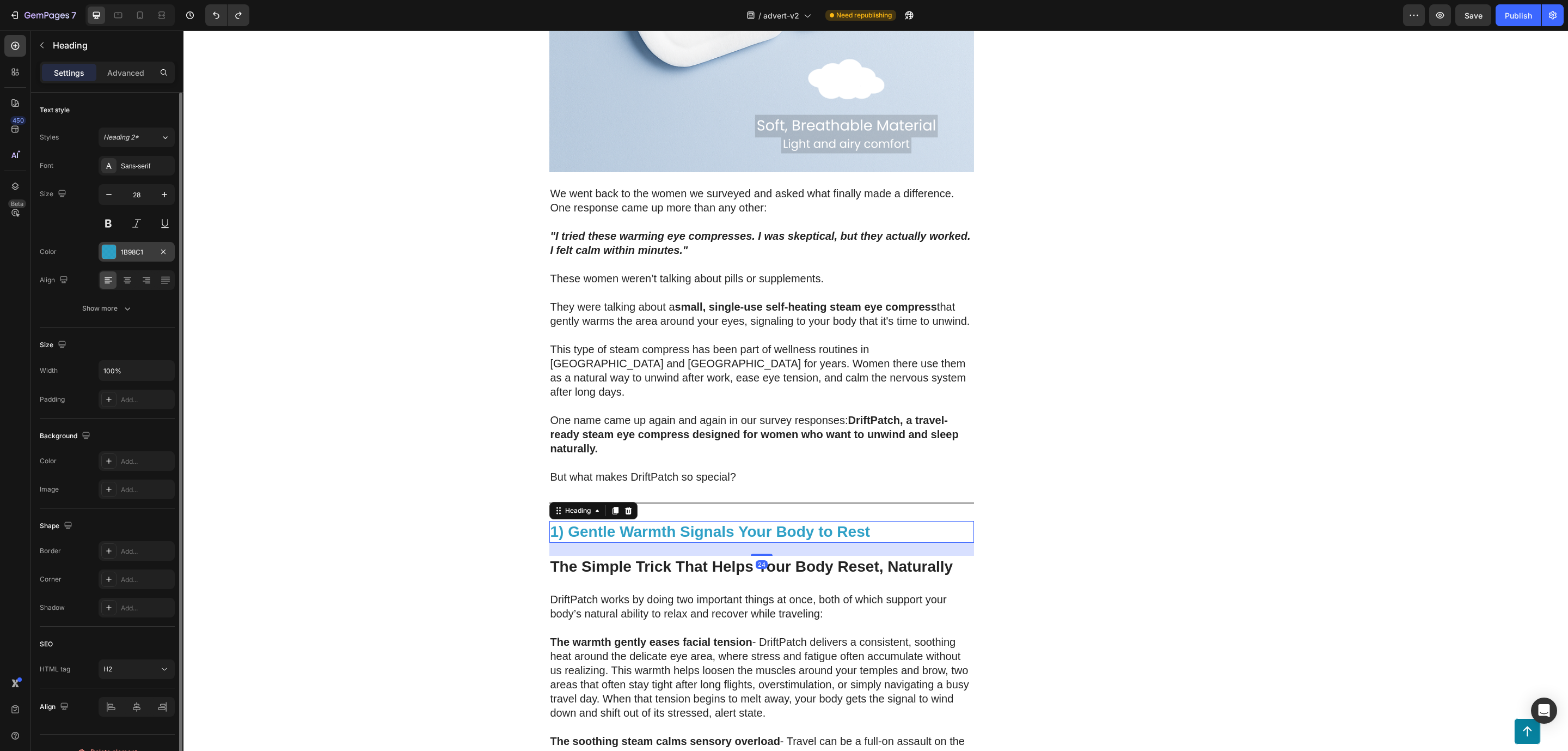
click at [112, 249] on div at bounding box center [109, 251] width 14 height 14
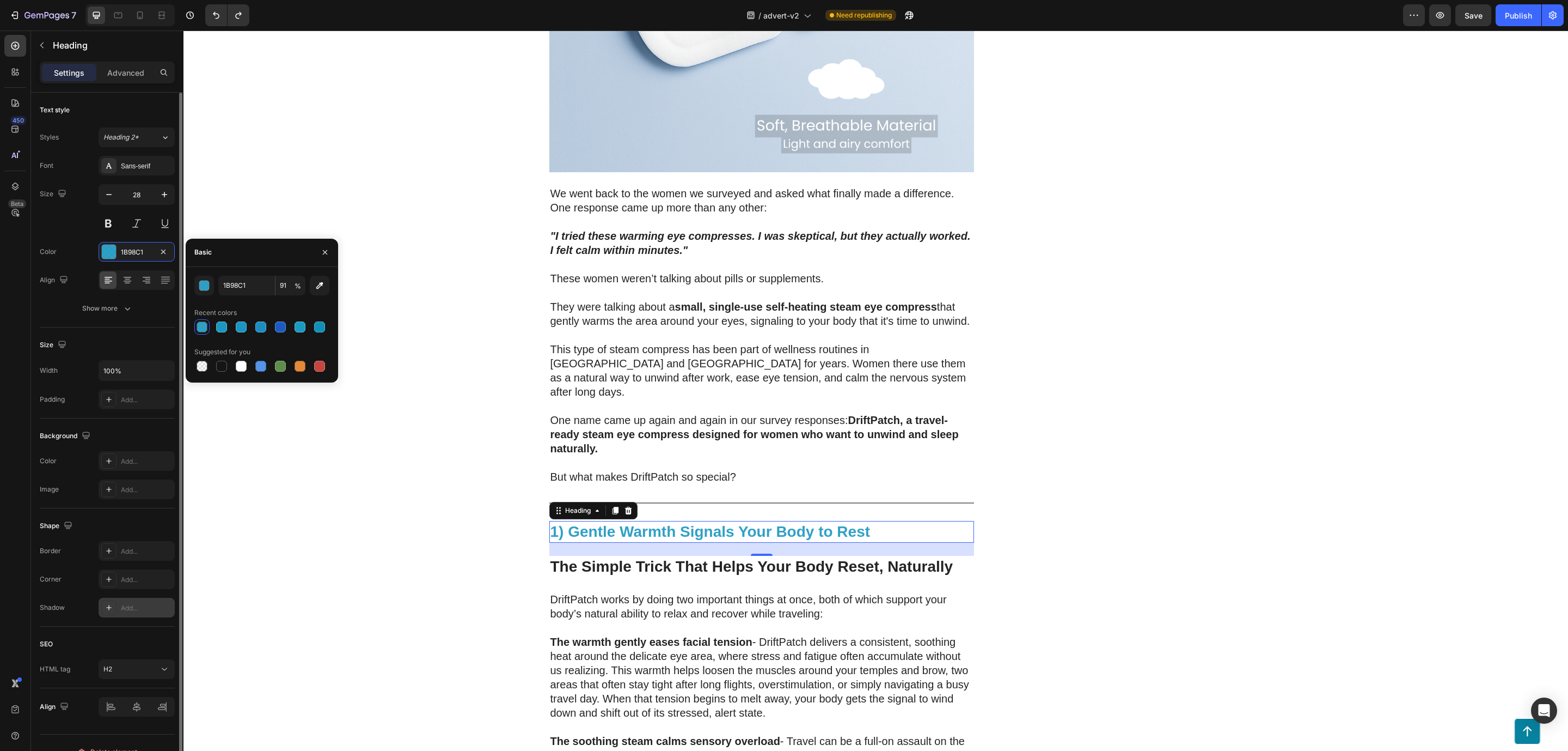
click at [130, 605] on div "Add..." at bounding box center [146, 608] width 51 height 10
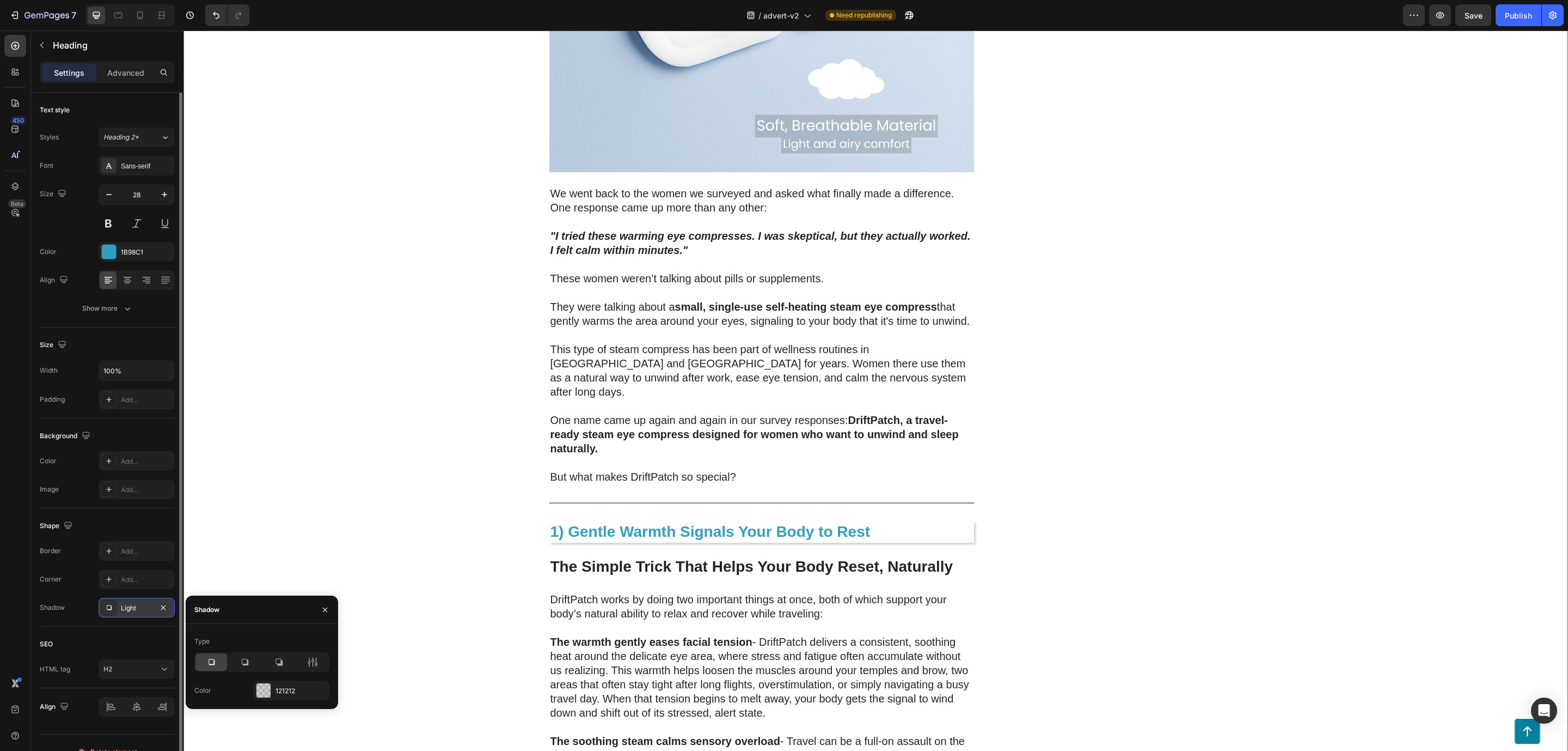
click at [292, 557] on div "200 Women Told Us How Bad Sleep Was Quietly Ruining Their Travels. One Small Up…" at bounding box center [876, 100] width 1385 height 4732
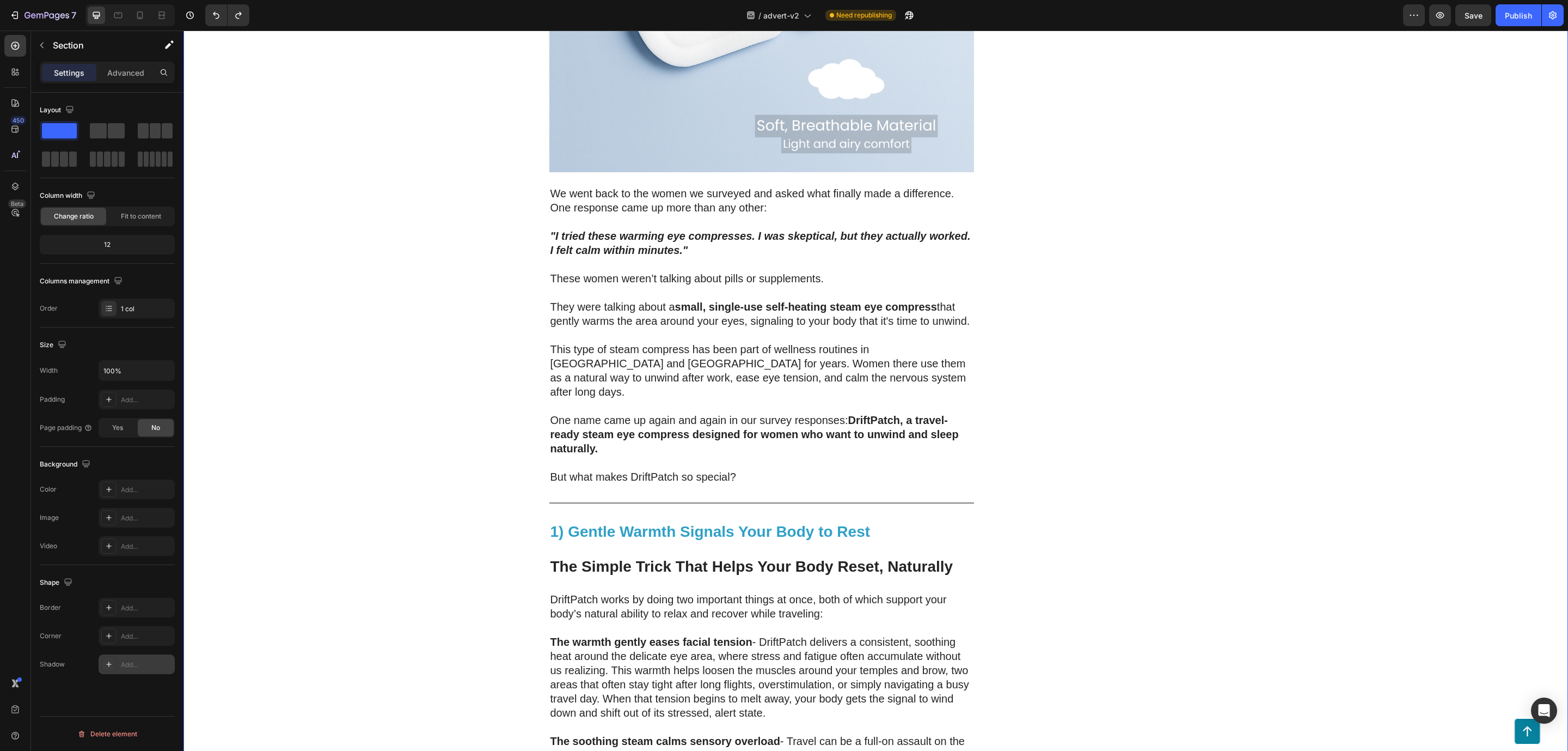
click at [132, 669] on div "Add..." at bounding box center [146, 664] width 51 height 10
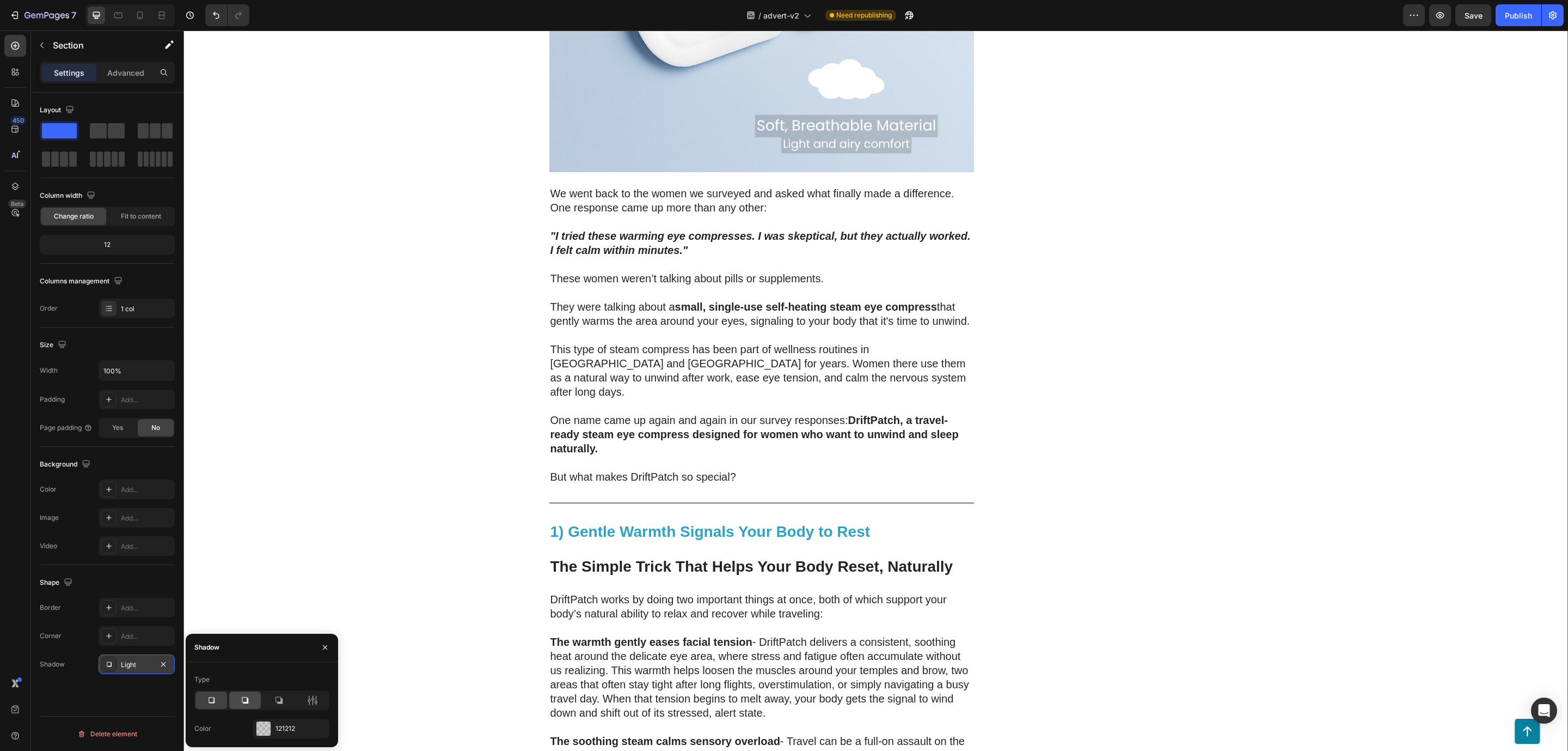
click at [237, 700] on div at bounding box center [245, 700] width 32 height 18
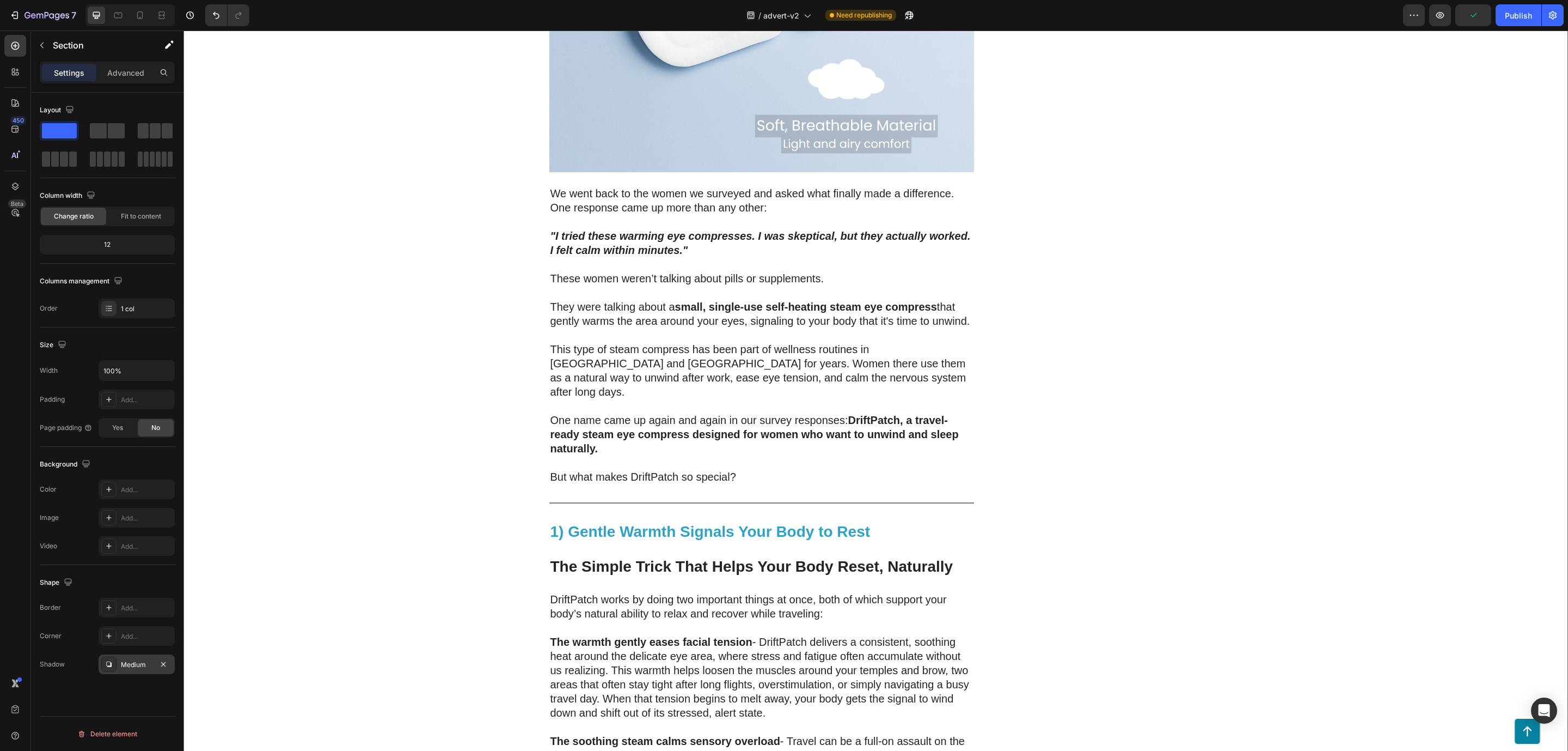
click at [387, 535] on div "200 Women Told Us How Bad Sleep Was Quietly Ruining Their Travels. One Small Up…" at bounding box center [876, 100] width 1385 height 4732
click at [564, 523] on strong "1) Gentle Warmth Signals Your Body to Rest" at bounding box center [710, 531] width 320 height 17
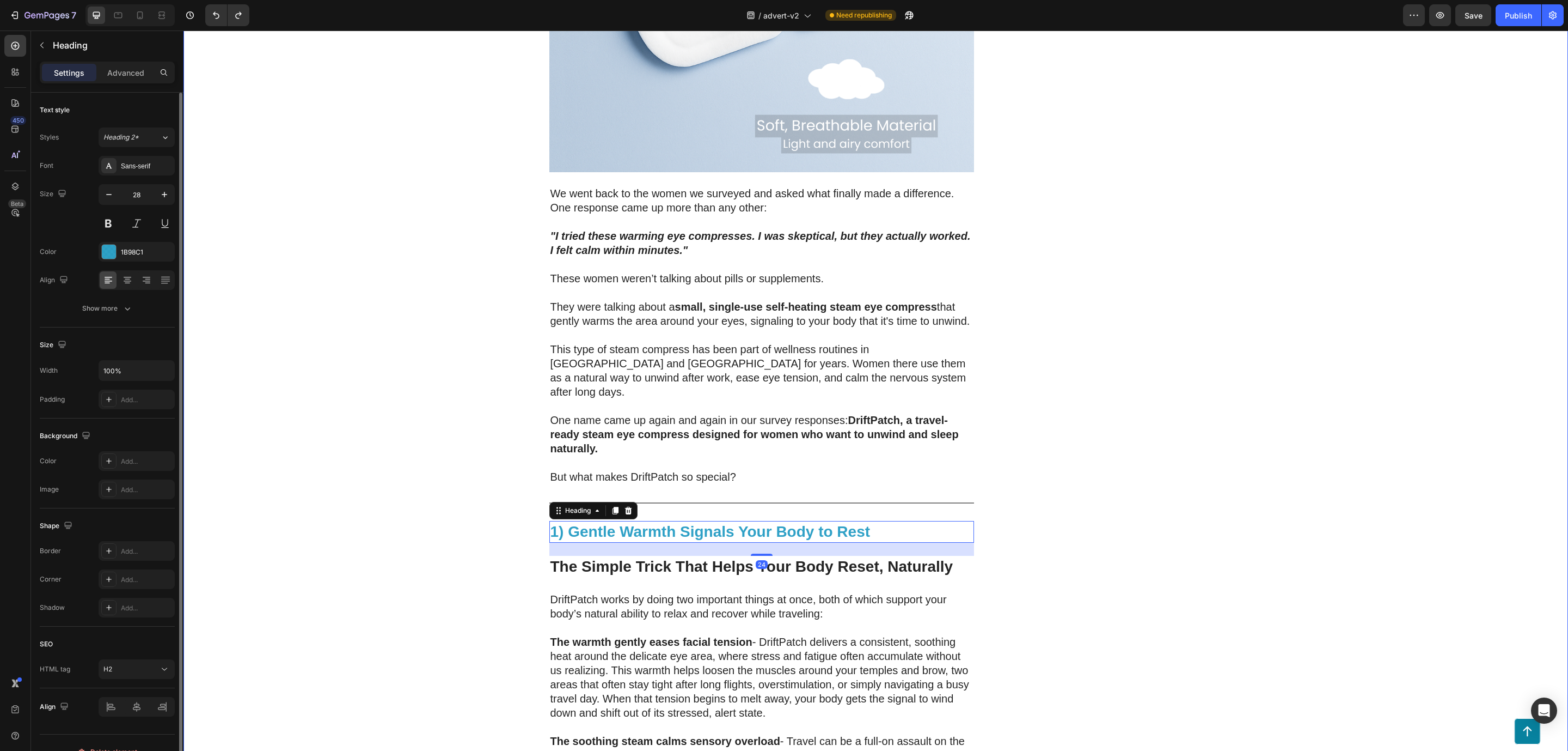
click at [301, 555] on div "200 Women Told Us How Bad Sleep Was Quietly Ruining Their Travels. One Small Up…" at bounding box center [876, 100] width 1385 height 4732
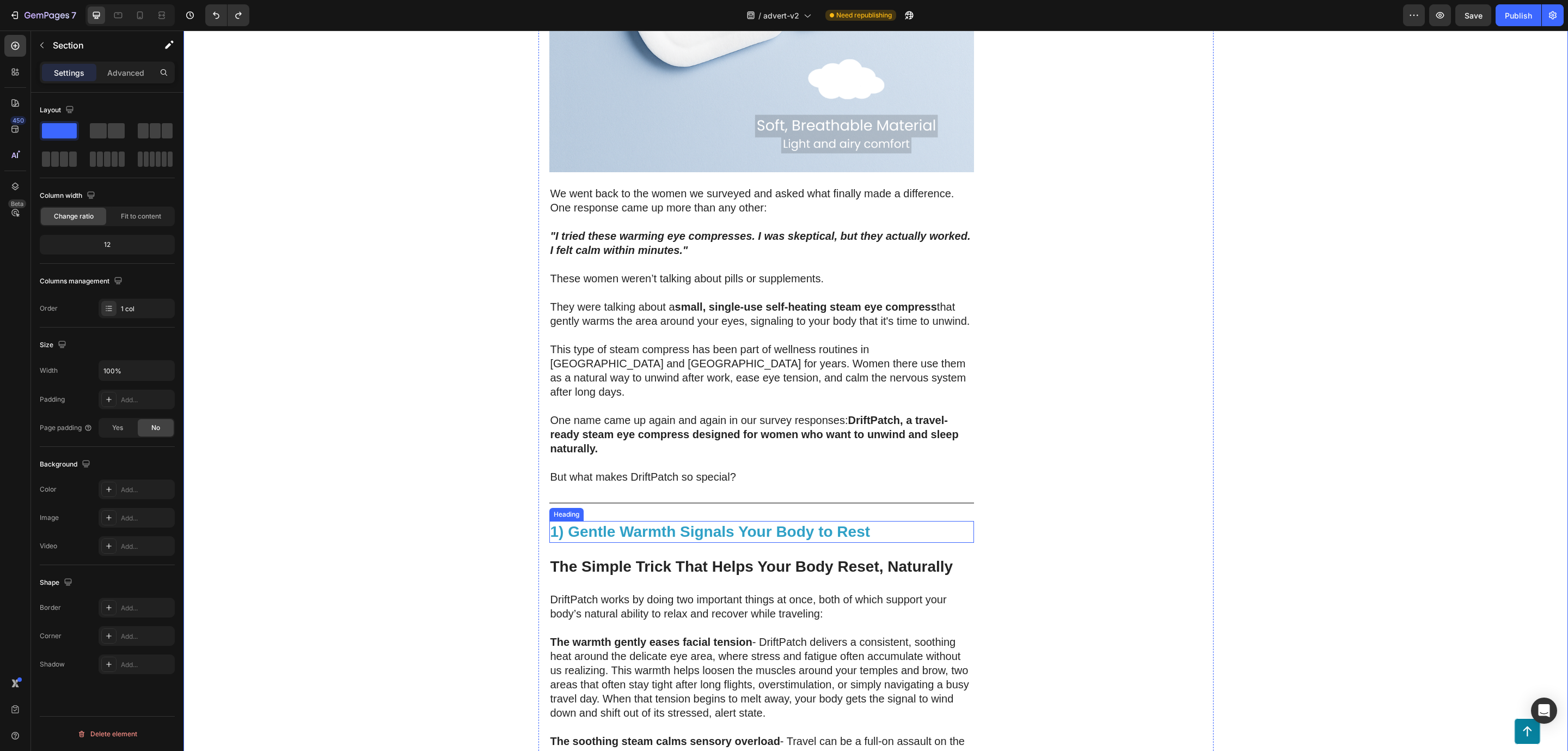
click at [731, 523] on strong "1) Gentle Warmth Signals Your Body to Rest" at bounding box center [710, 531] width 320 height 17
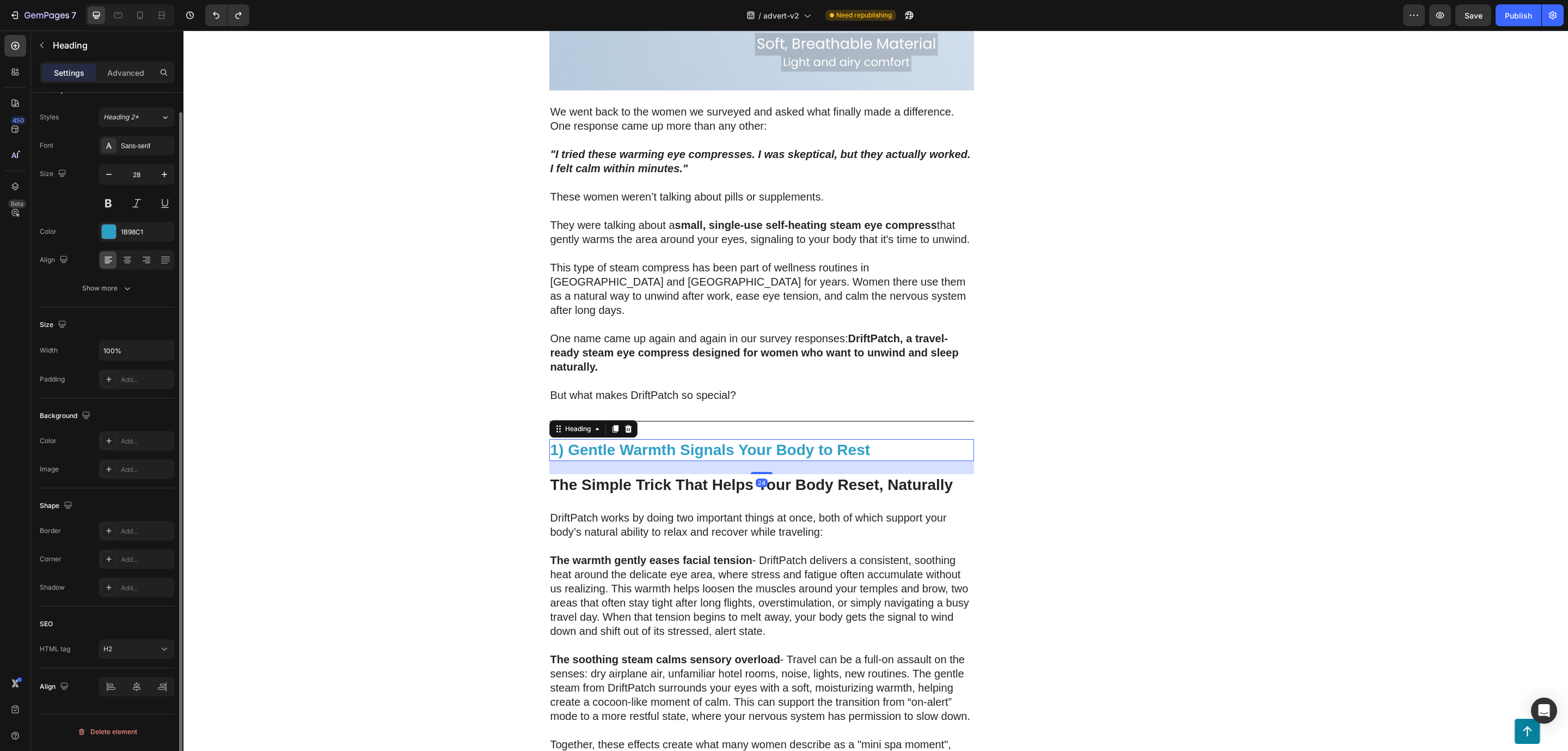
scroll to position [0, 0]
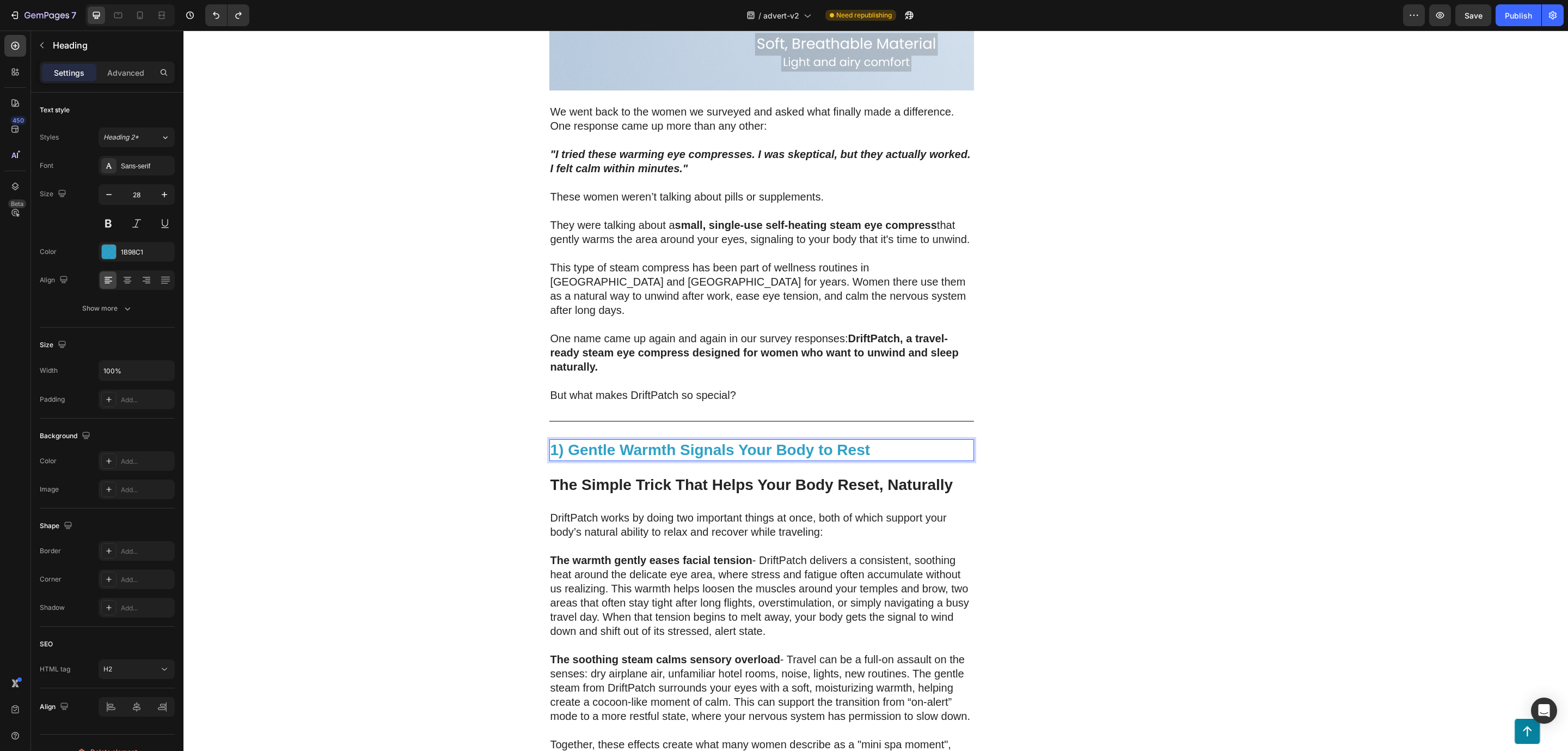
click at [1005, 421] on div "DriftPatch - Self Heating Eye Compress Heading Icon Icon Icon Icon Icon Icon Li…" at bounding box center [1097, 7] width 212 height 4711
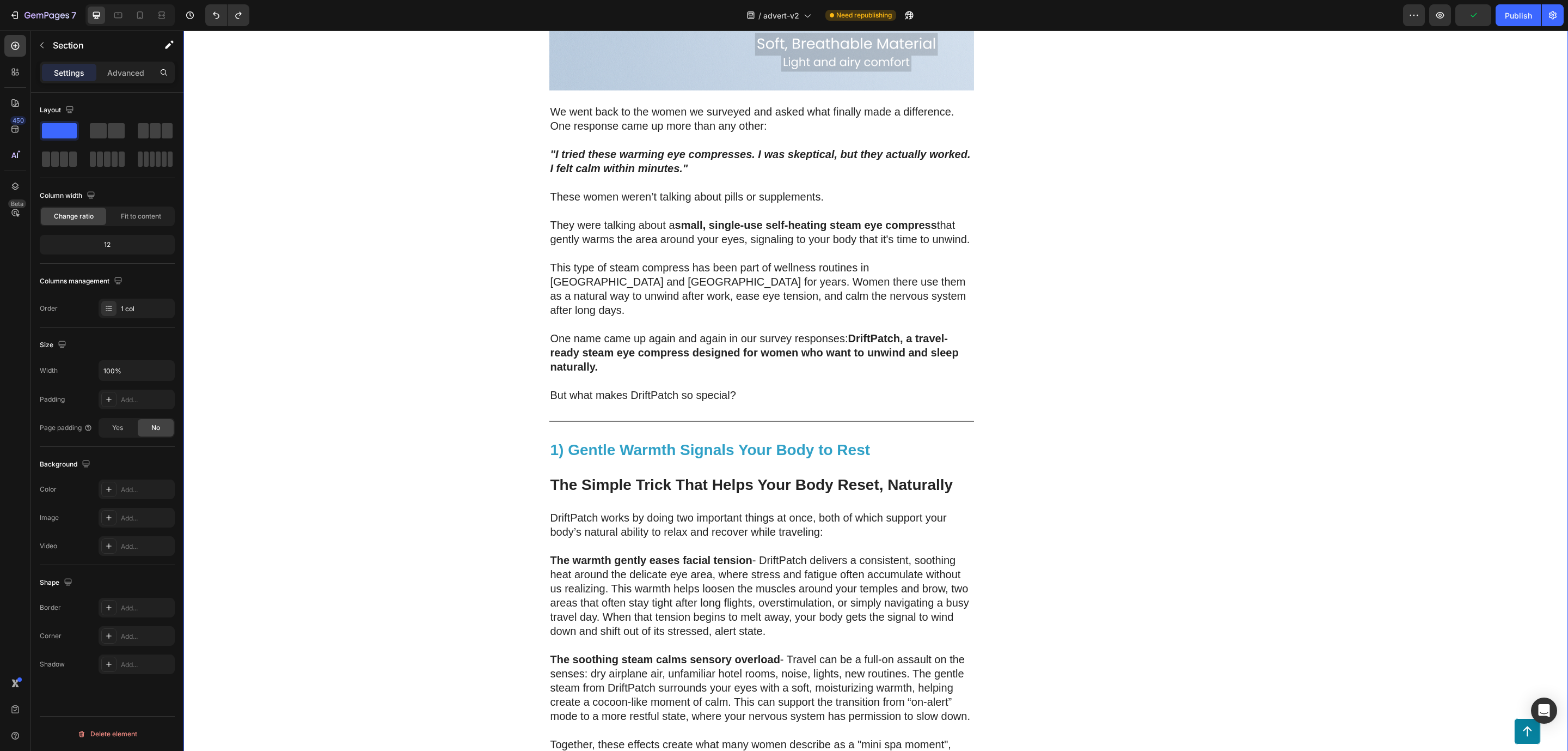
click at [405, 454] on div "200 Women Told Us How Bad Sleep Was Quietly Ruining Their Travels. One Small Up…" at bounding box center [876, 18] width 1385 height 4732
click at [552, 441] on strong "1) Gentle Warmth Signals Your Body to Rest" at bounding box center [710, 449] width 320 height 17
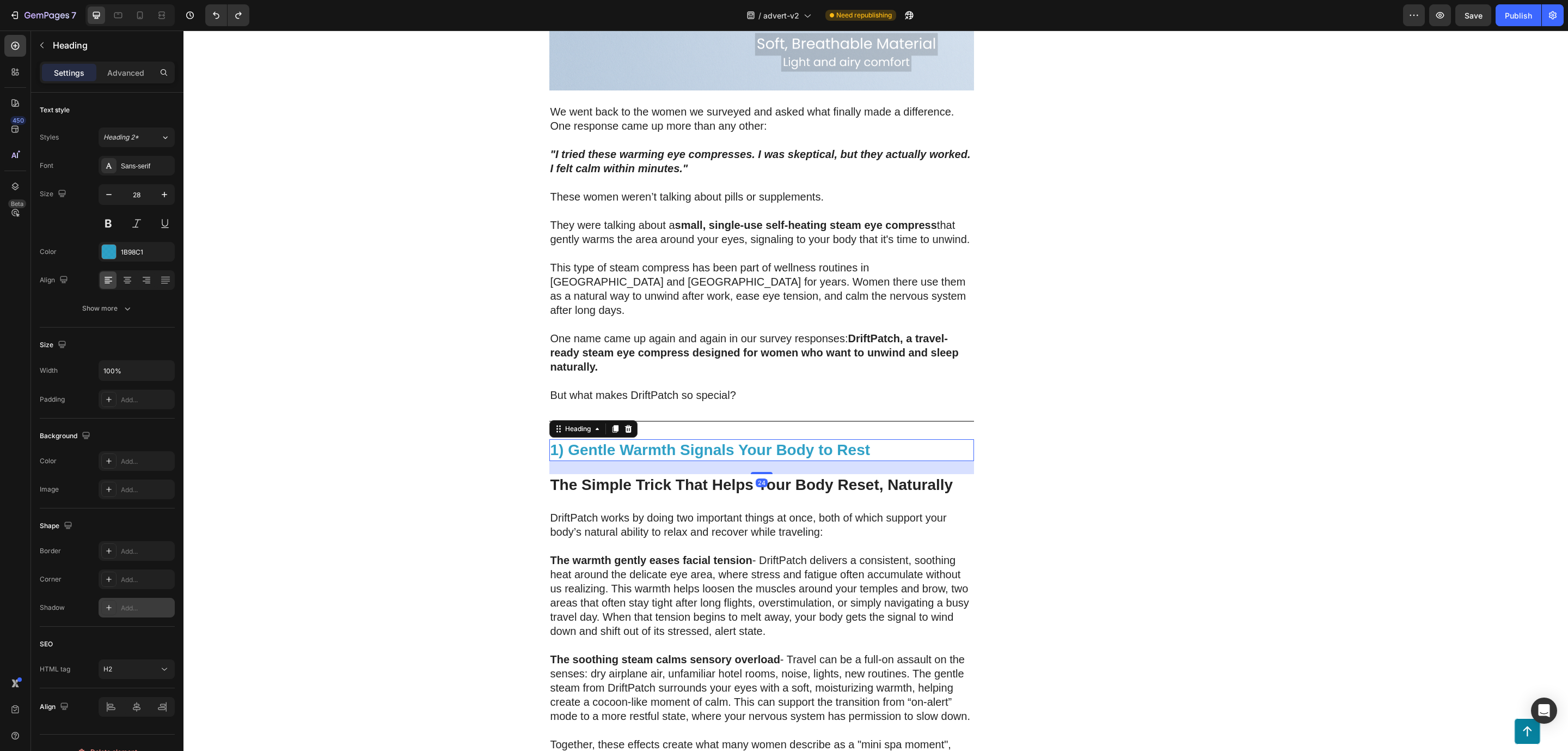
click at [135, 615] on div "Add..." at bounding box center [136, 608] width 76 height 20
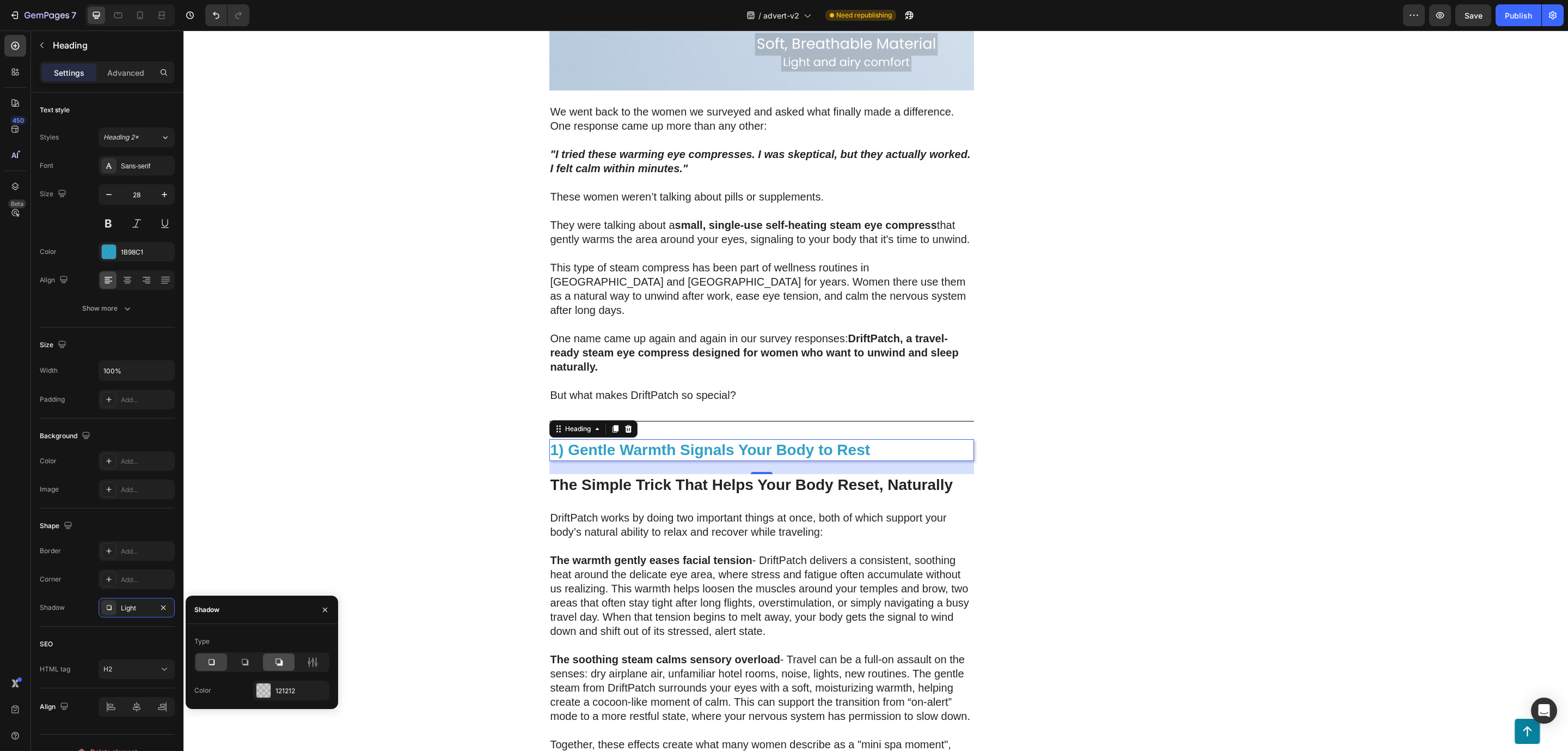
click at [277, 662] on icon at bounding box center [279, 661] width 11 height 11
click at [355, 509] on div "200 Women Told Us How Bad Sleep Was Quietly Ruining Their Travels. One Small Up…" at bounding box center [876, 18] width 1385 height 4732
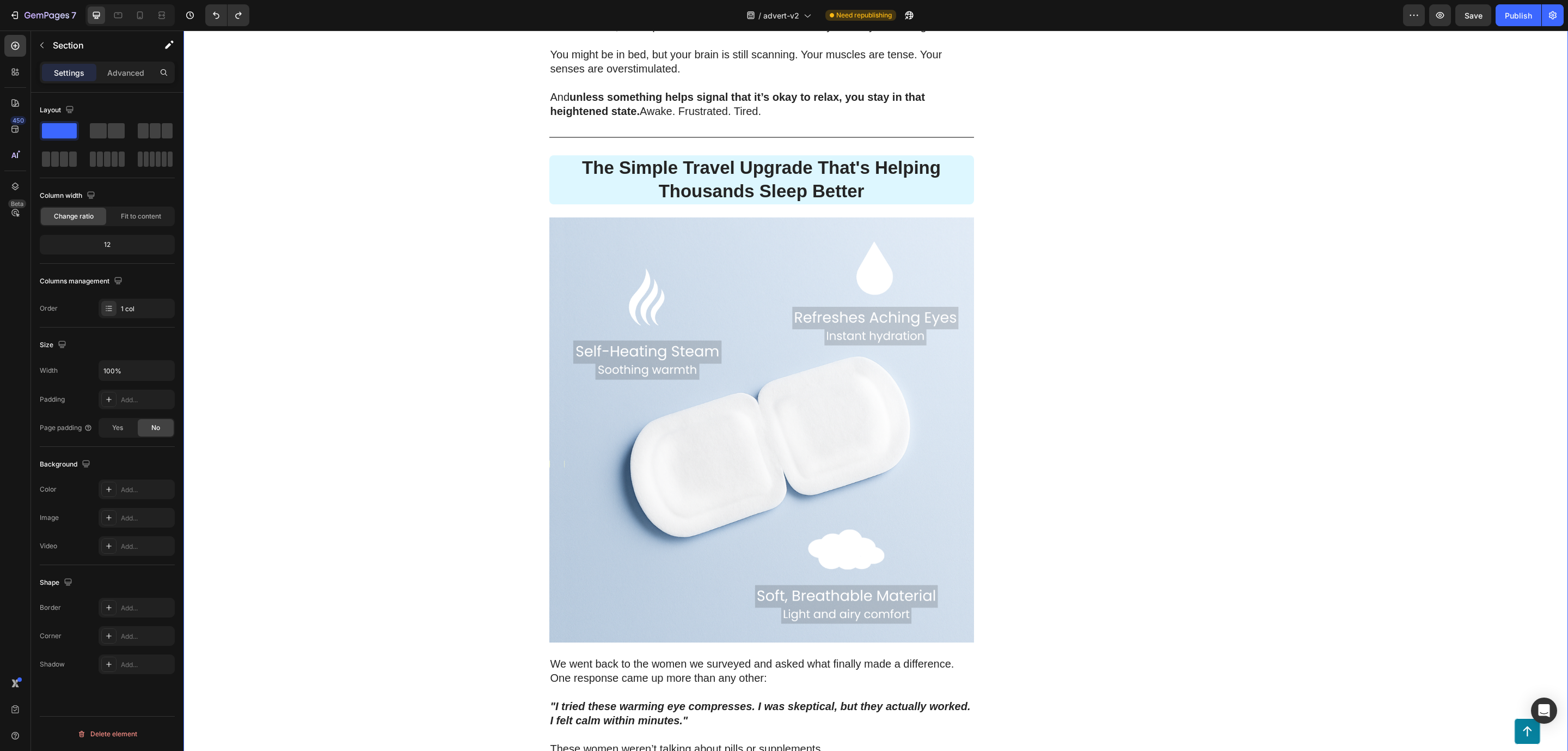
scroll to position [1797, 0]
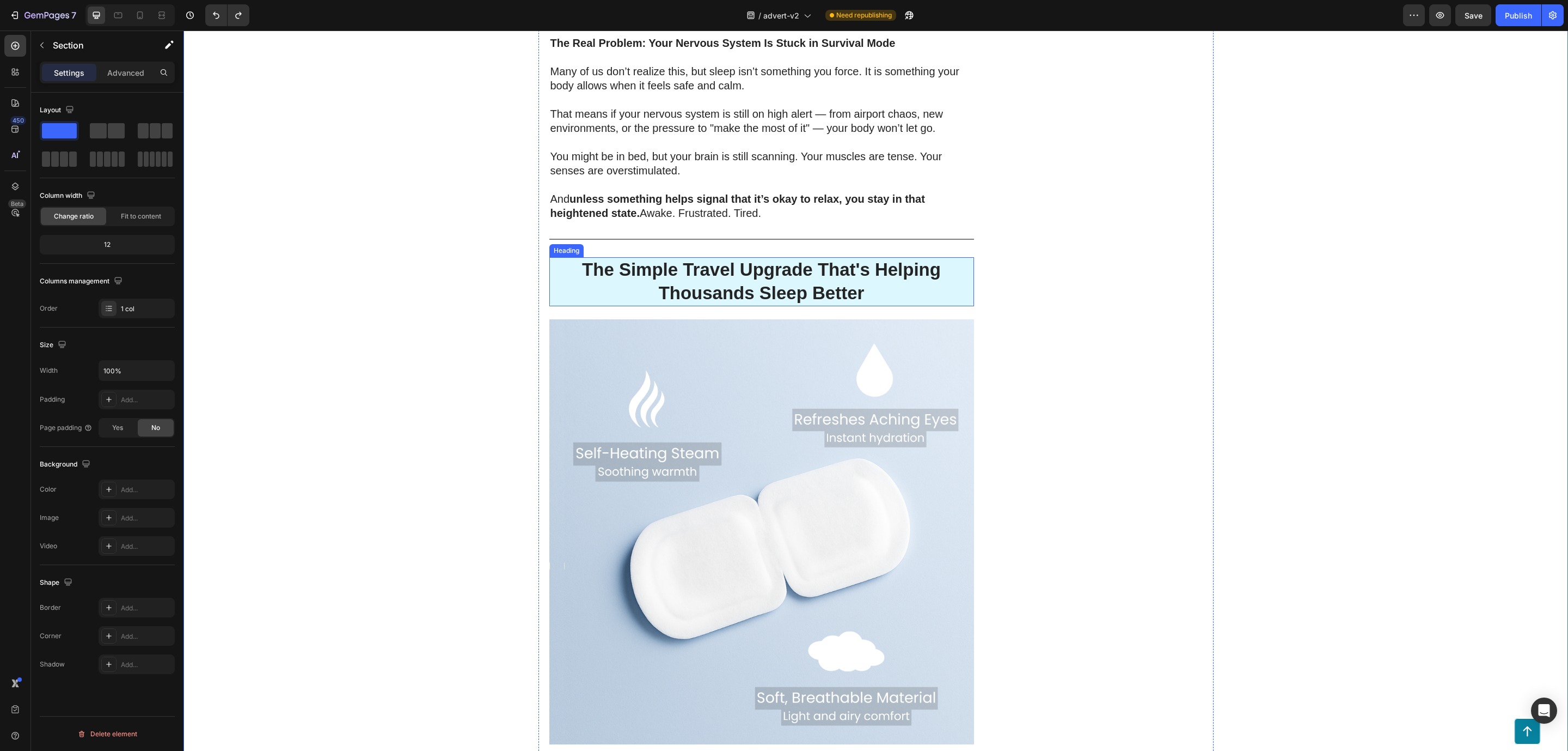
click at [598, 281] on p "The Simple Travel Upgrade That's Helping Thousands Sleep Better" at bounding box center [762, 281] width 423 height 46
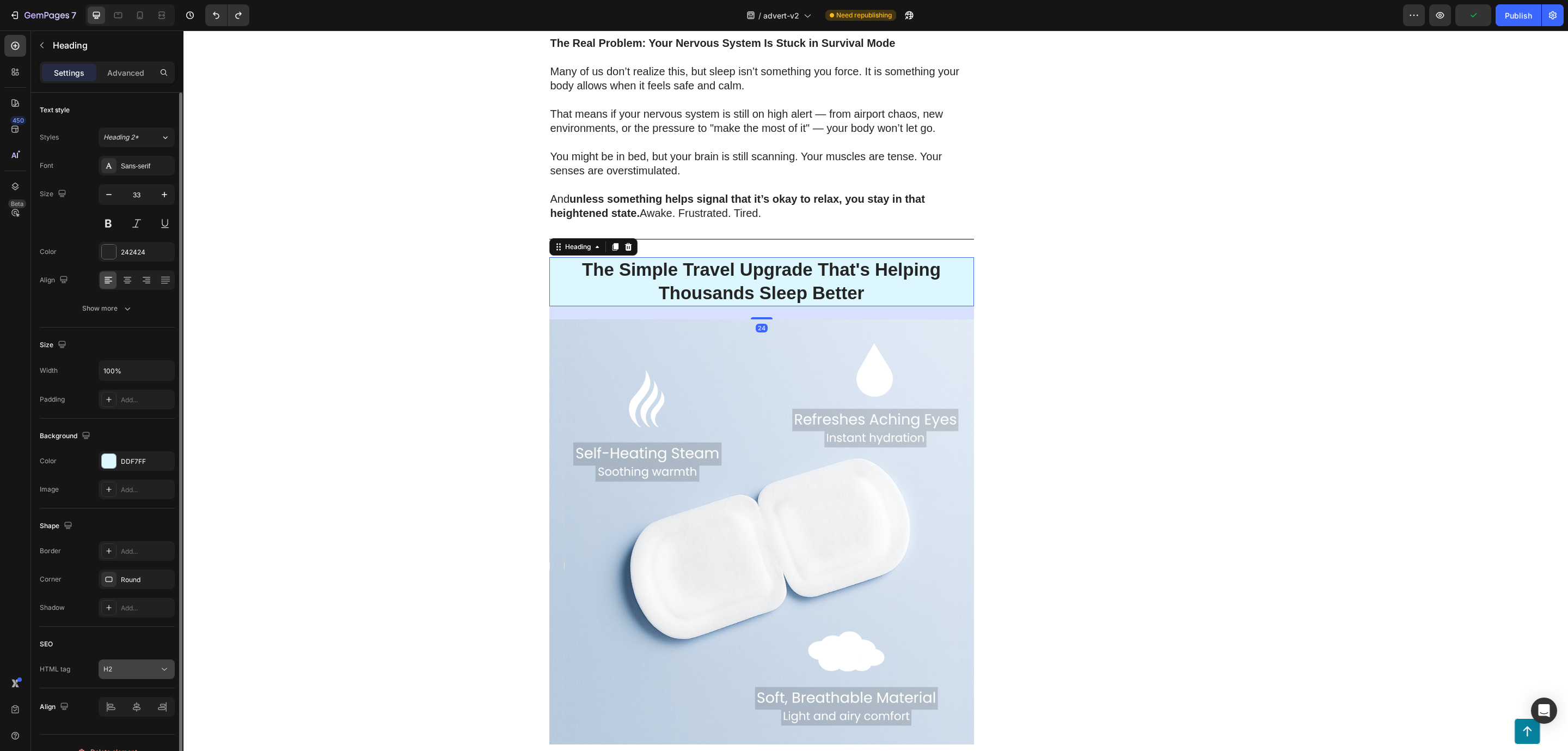
scroll to position [20, 0]
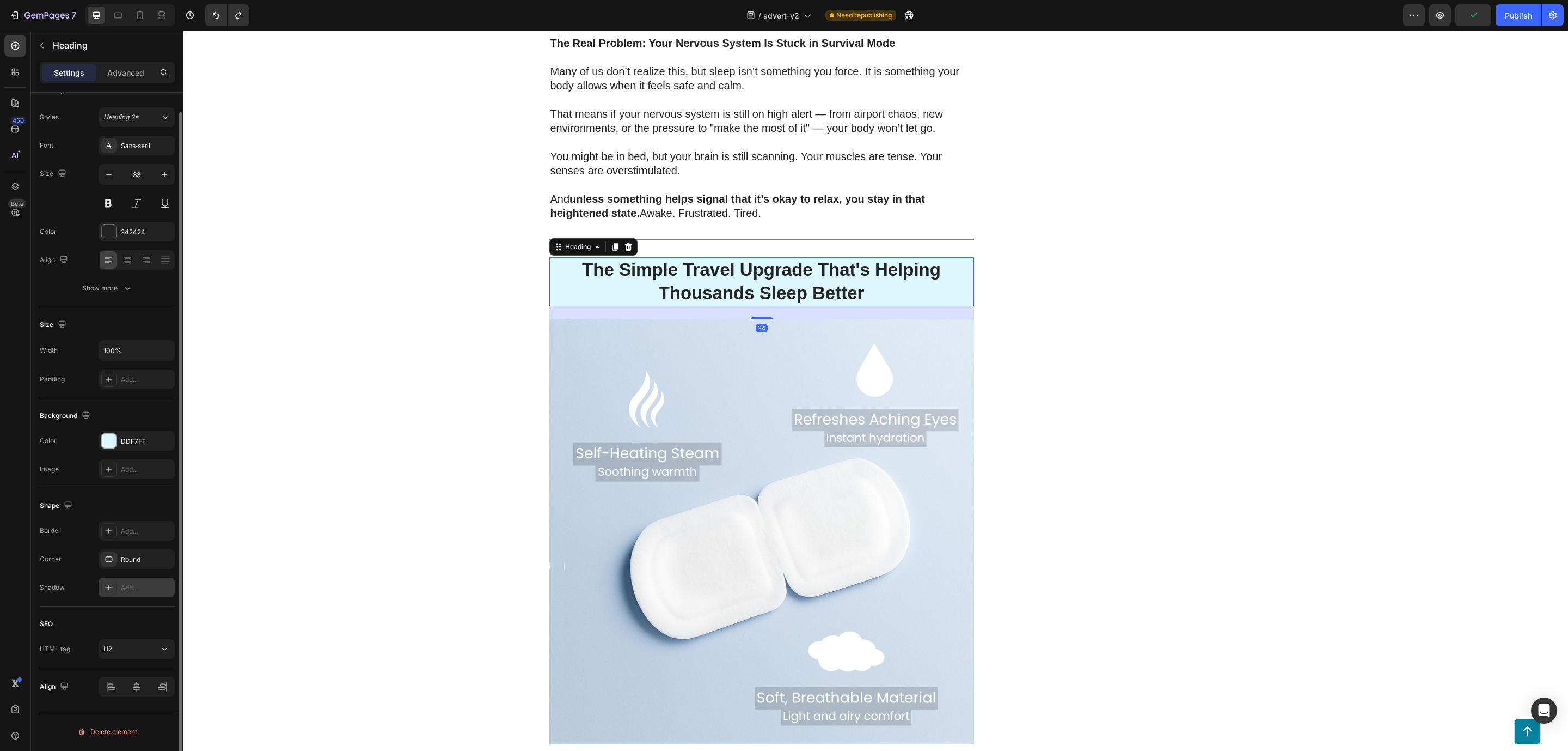
click at [149, 585] on div "Add..." at bounding box center [146, 588] width 51 height 10
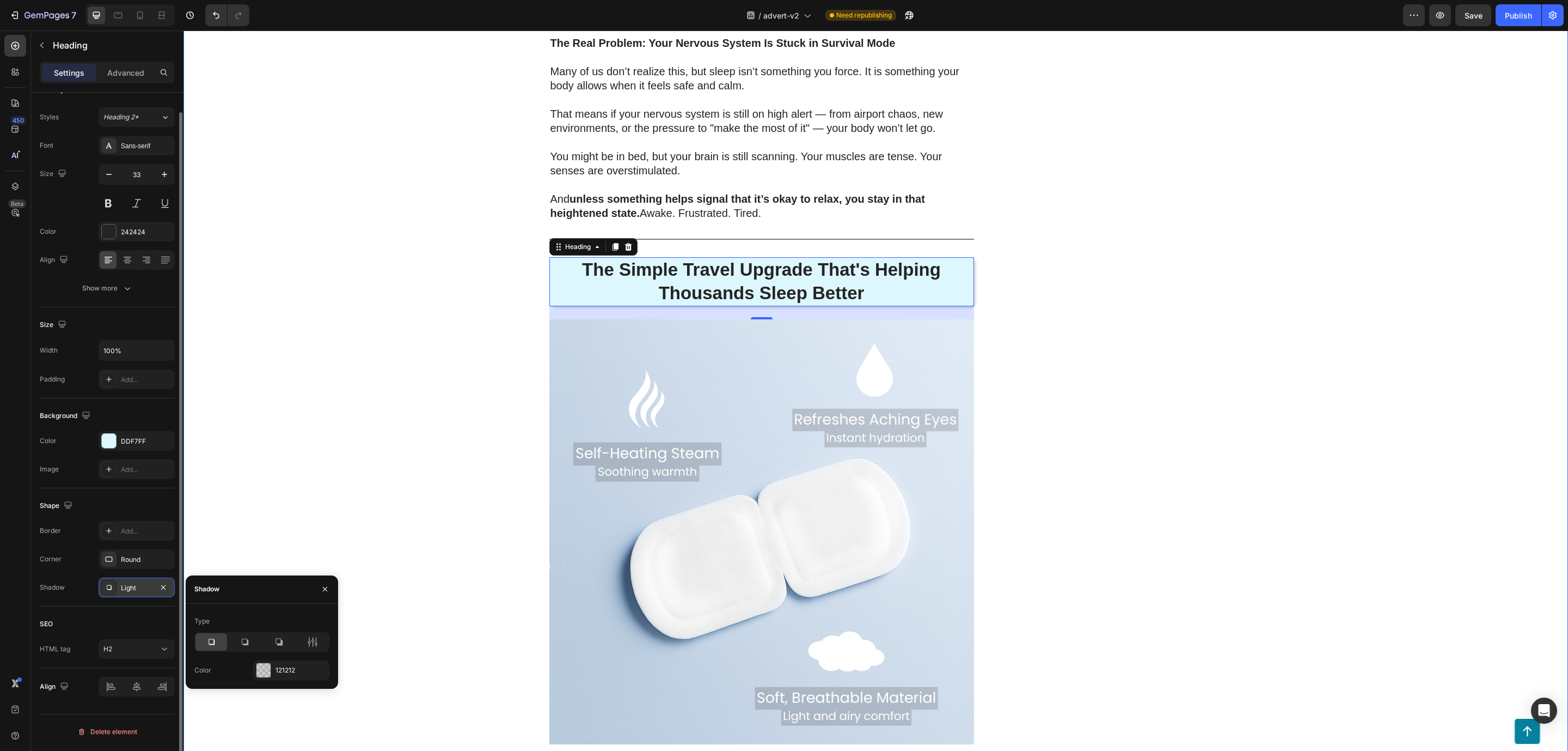
click at [313, 499] on div "200 Women Told Us How Bad Sleep Was Quietly Ruining Their Travels. One Small Up…" at bounding box center [876, 672] width 1385 height 4732
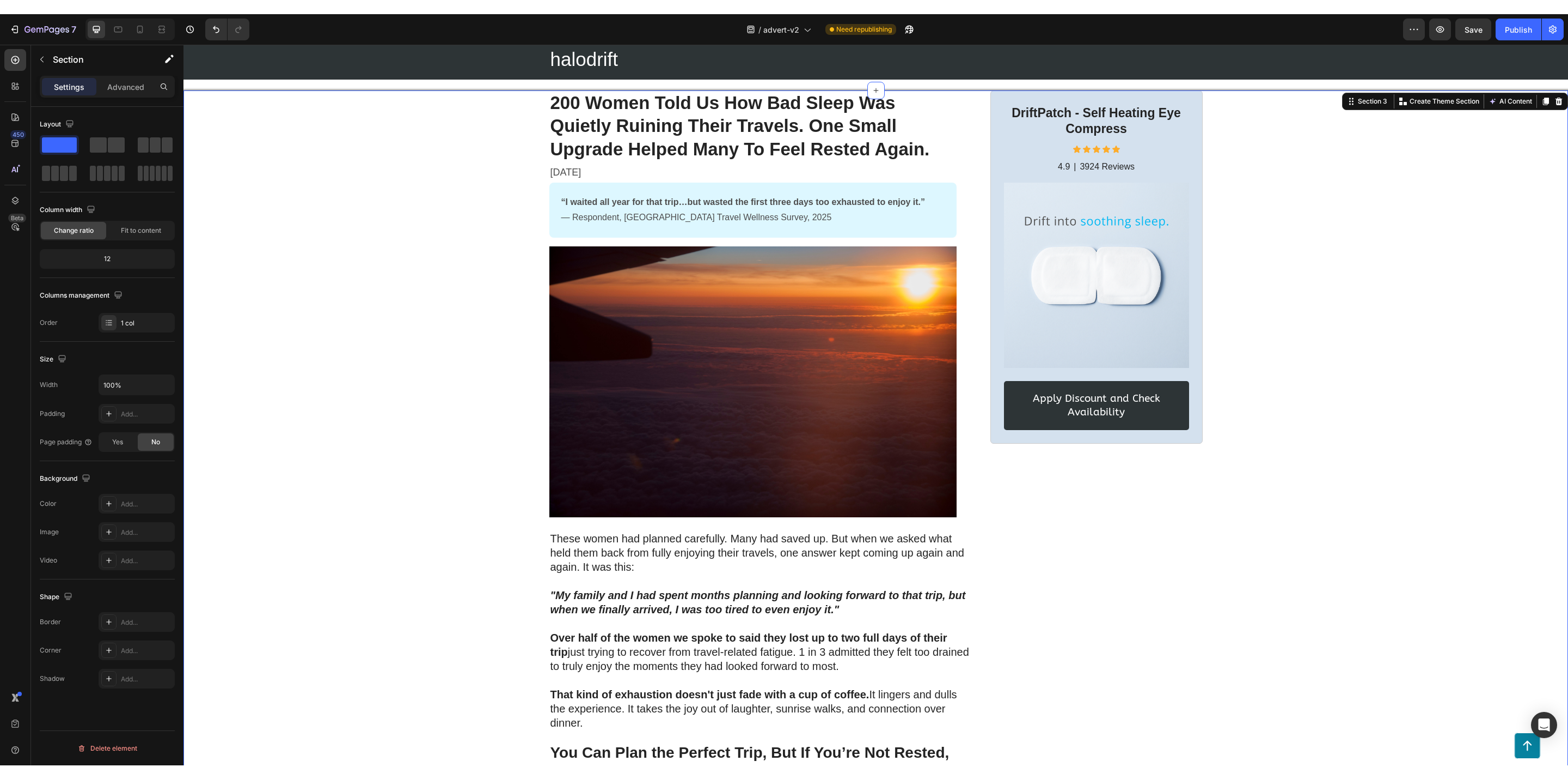
scroll to position [0, 0]
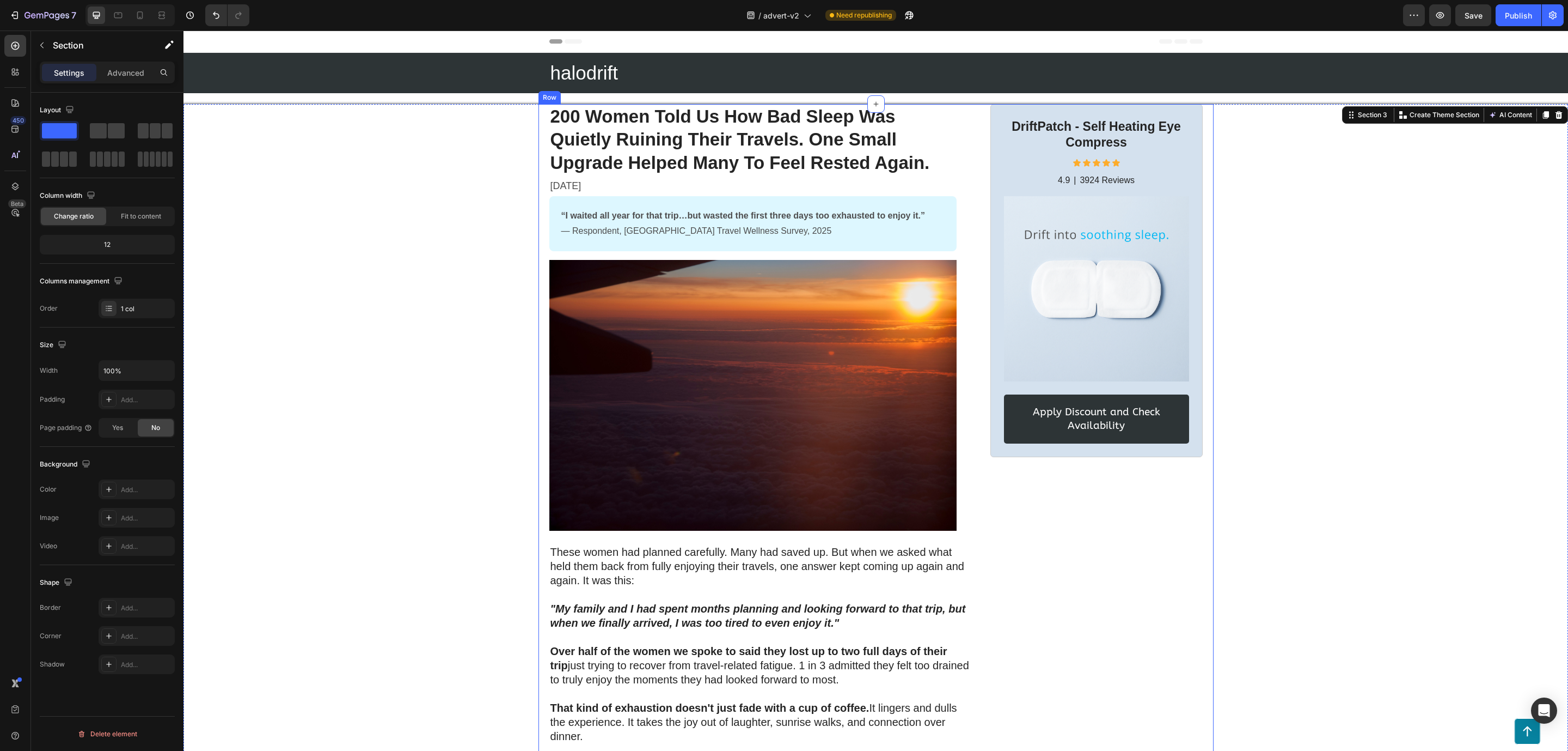
click at [549, 246] on div "“I waited all year for that trip…but wasted the first three days too exhausted …" at bounding box center [753, 223] width 407 height 55
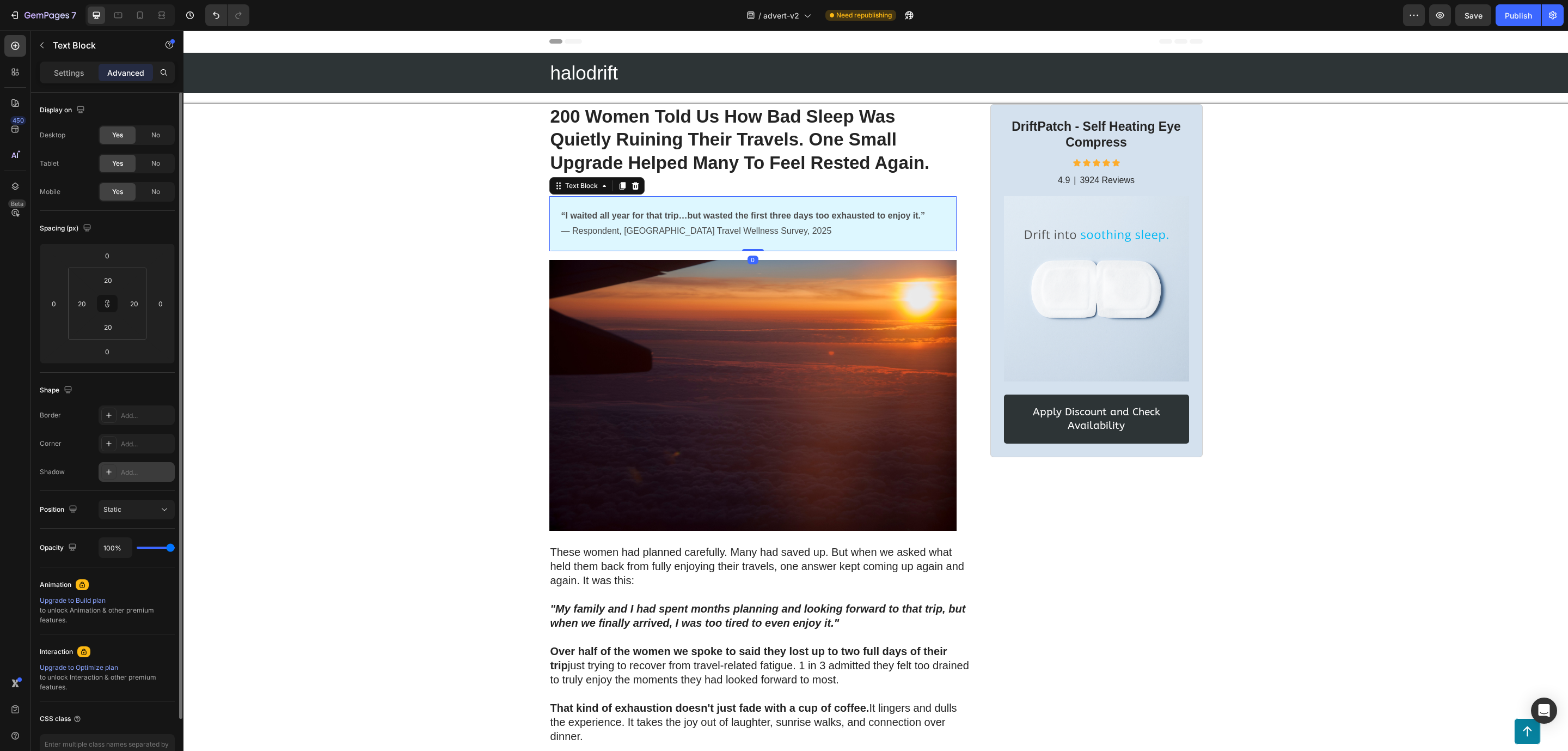
click at [141, 474] on div "Add..." at bounding box center [146, 472] width 51 height 10
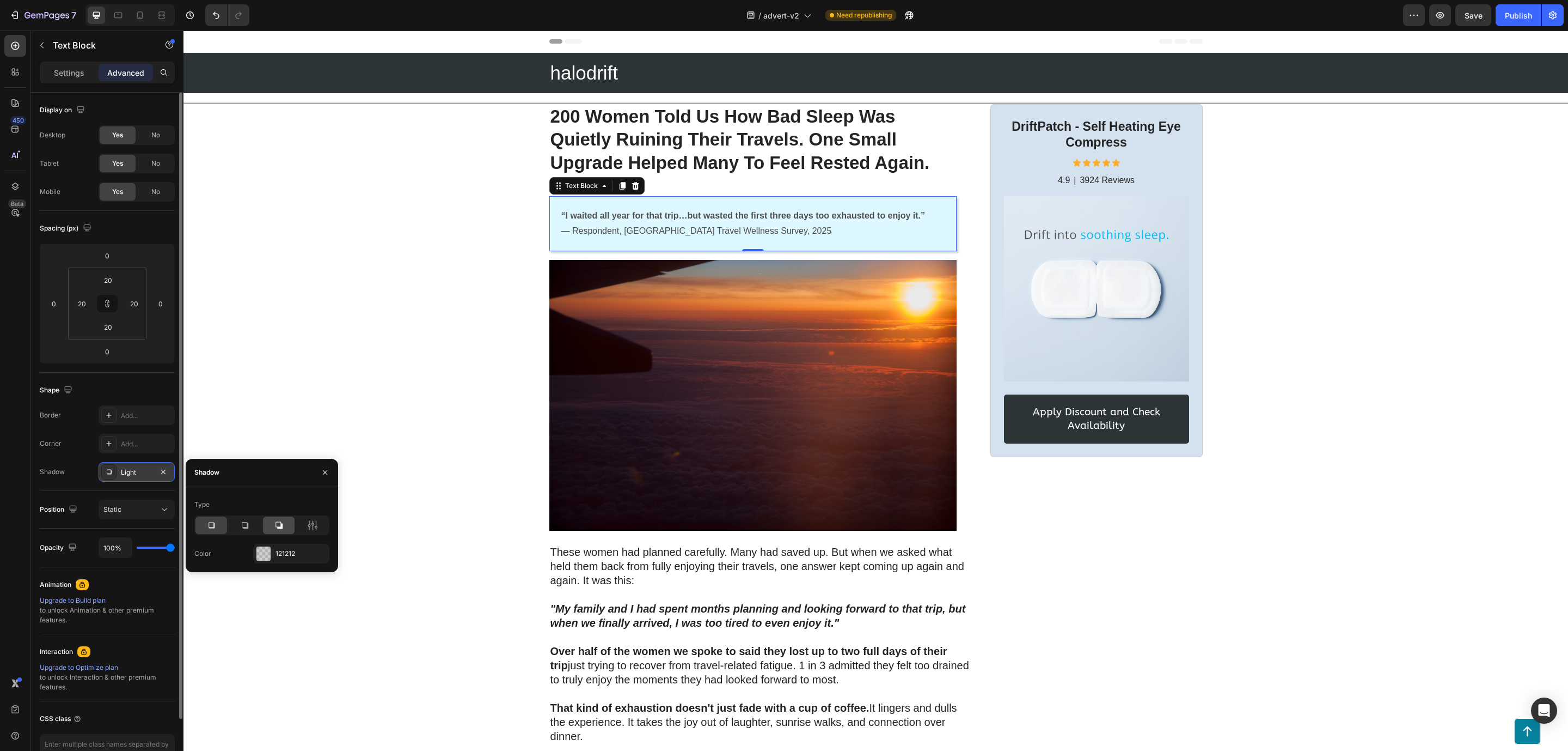
click at [279, 525] on icon at bounding box center [279, 525] width 11 height 11
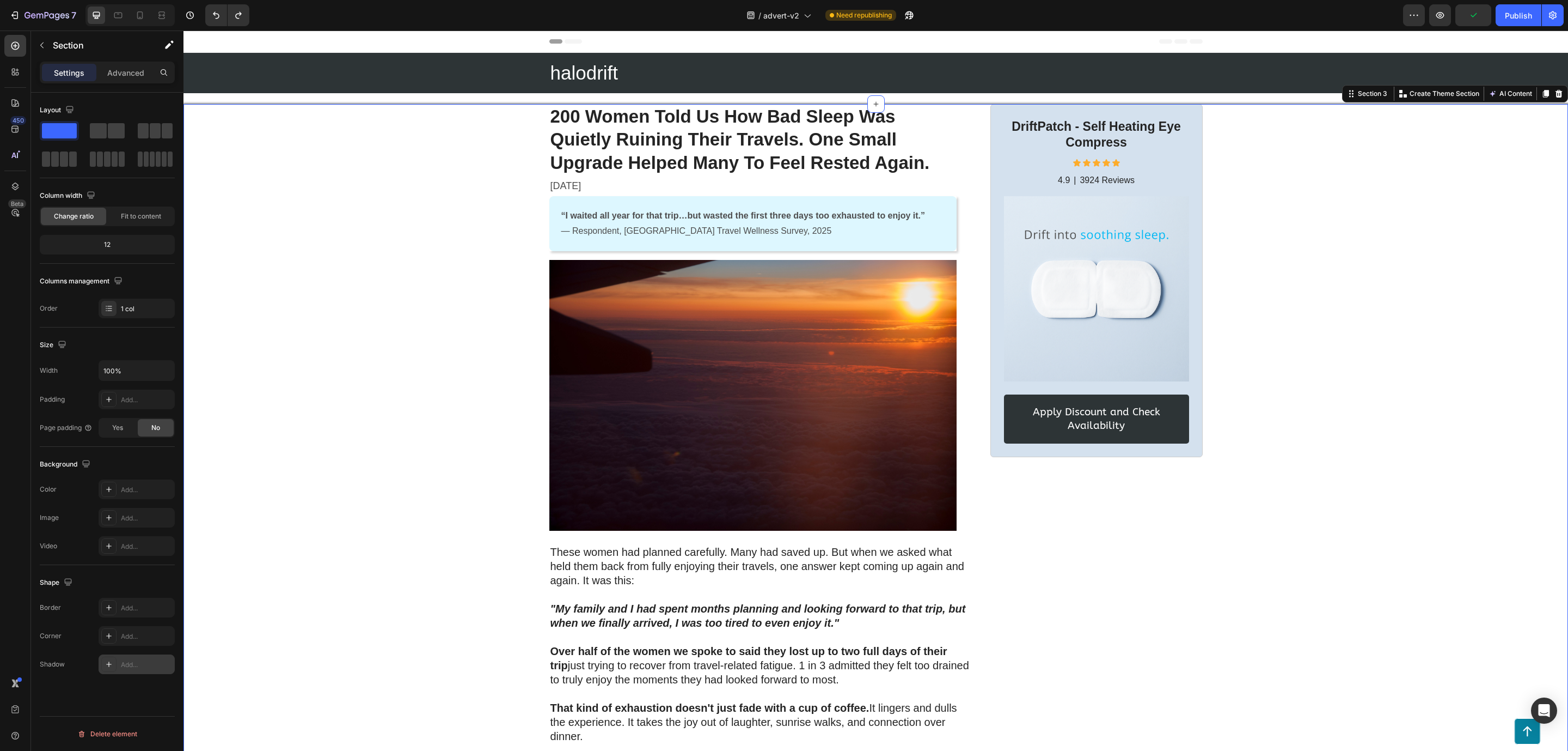
click at [122, 669] on div "Add..." at bounding box center [146, 664] width 51 height 10
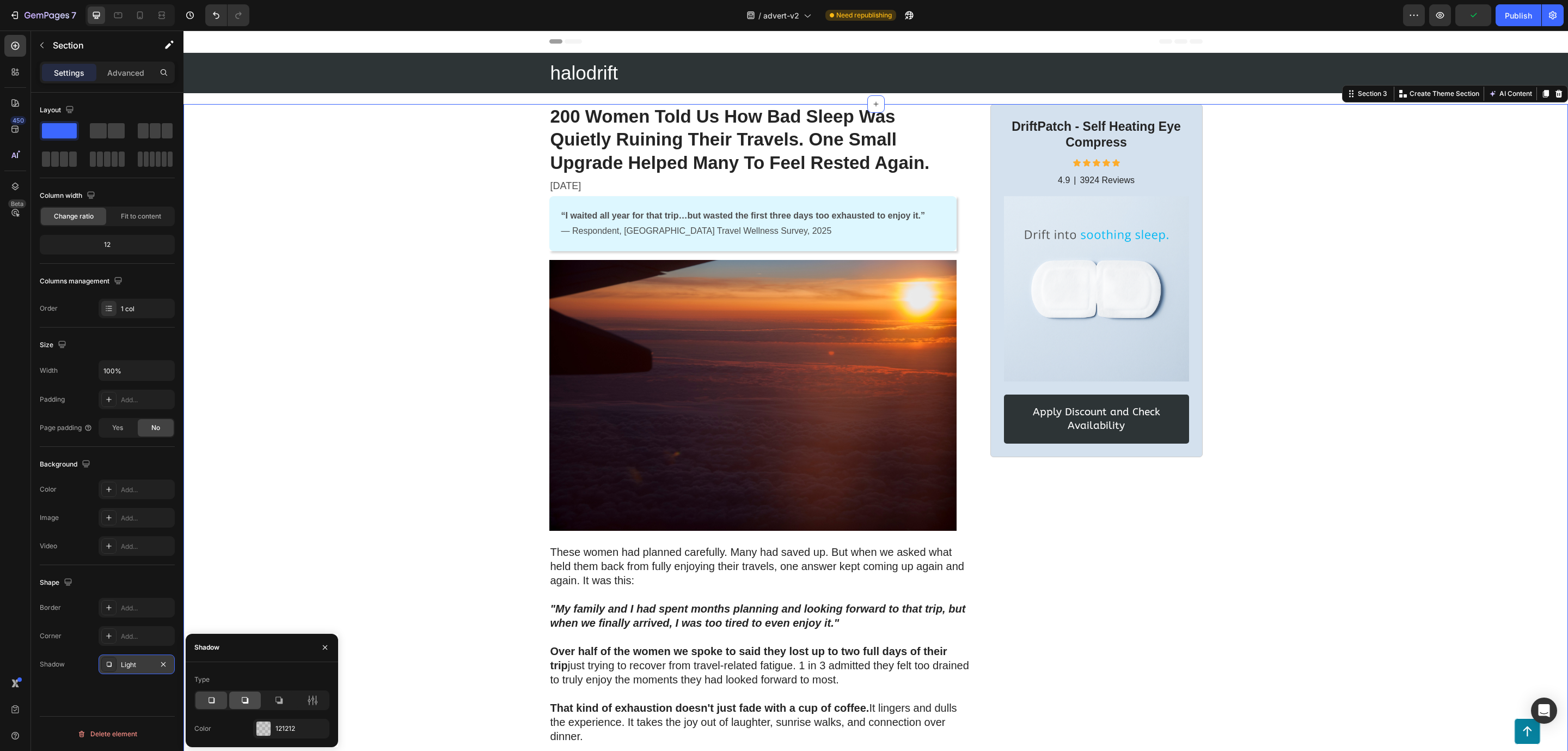
click at [234, 693] on div at bounding box center [245, 700] width 32 height 18
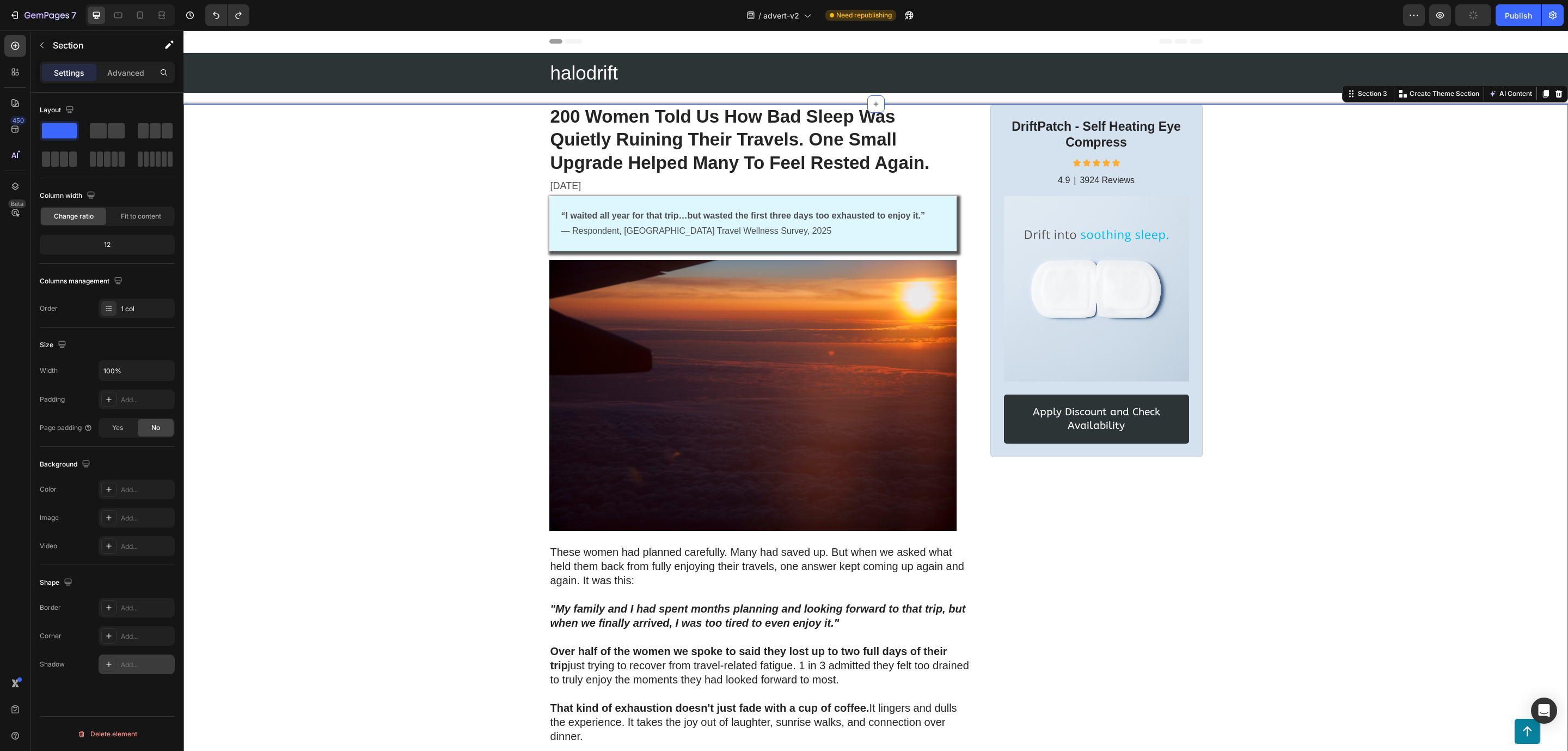
click at [660, 222] on p "“I waited all year for that trip…but wasted the first three days too exhausted …" at bounding box center [753, 224] width 383 height 32
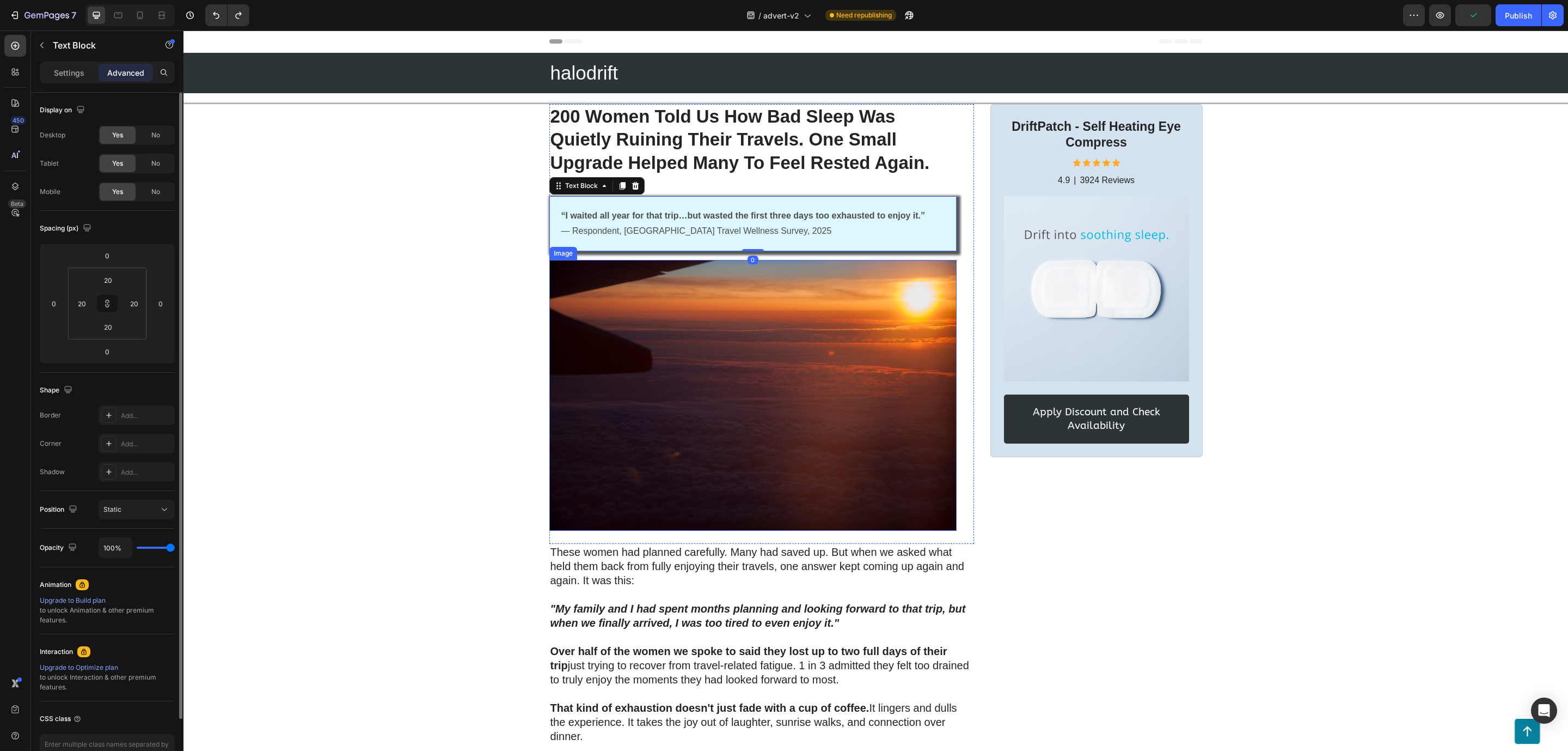
click at [756, 389] on img at bounding box center [753, 395] width 407 height 271
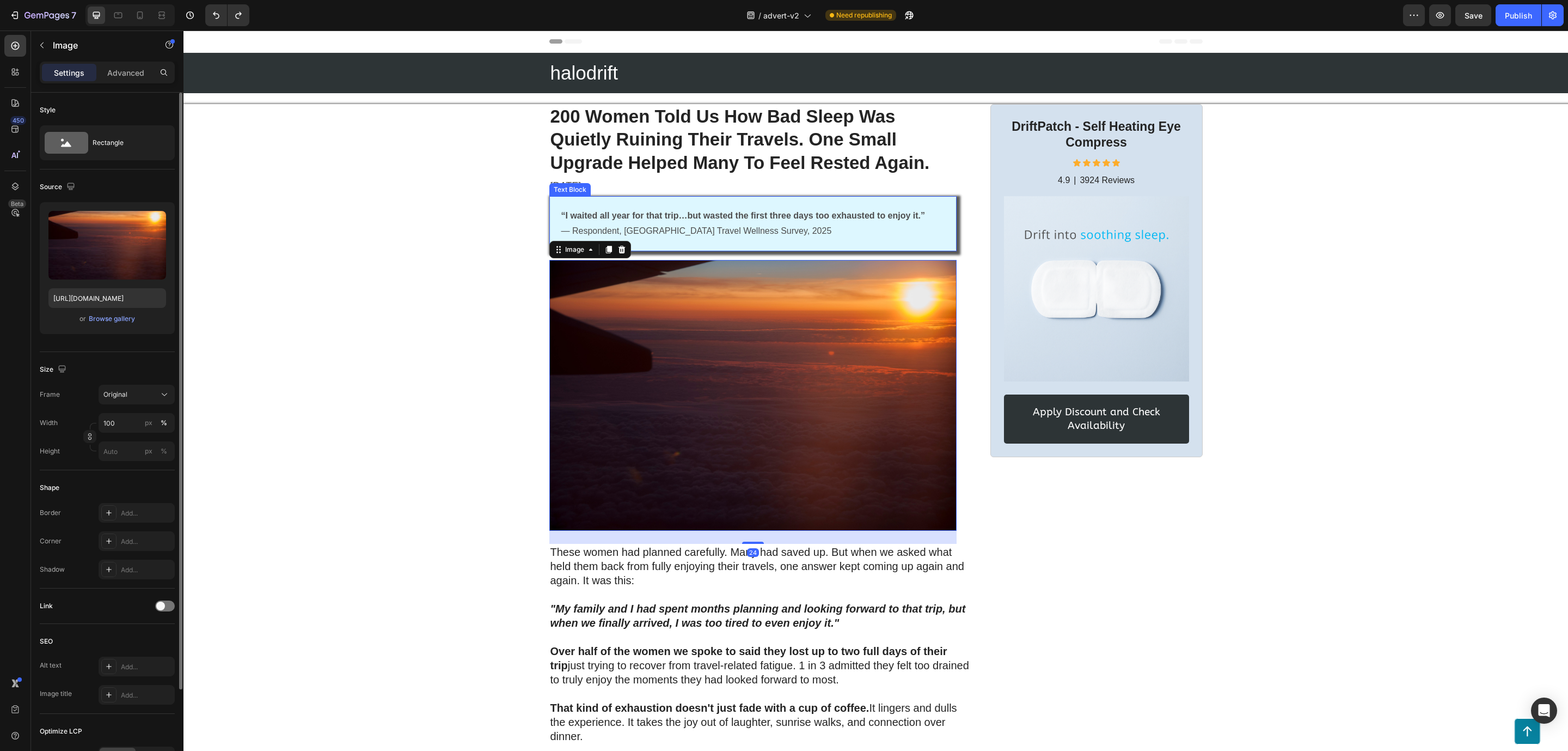
click at [666, 239] on p "“I waited all year for that trip…but wasted the first three days too exhausted …" at bounding box center [753, 224] width 383 height 32
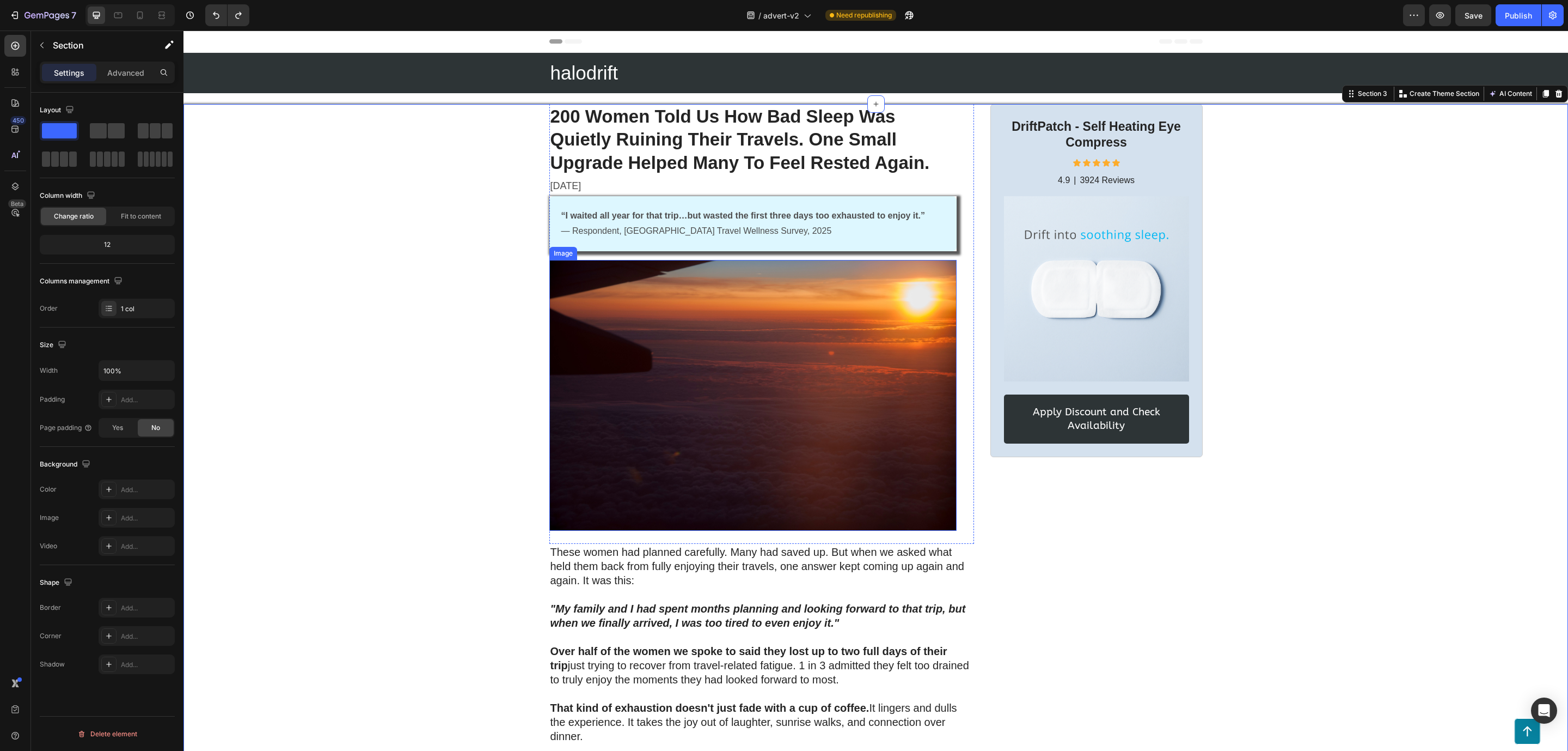
click at [549, 259] on div "200 Women Told Us How Bad Sleep Was Quietly Ruining Their Travels. One Small Up…" at bounding box center [753, 323] width 407 height 440
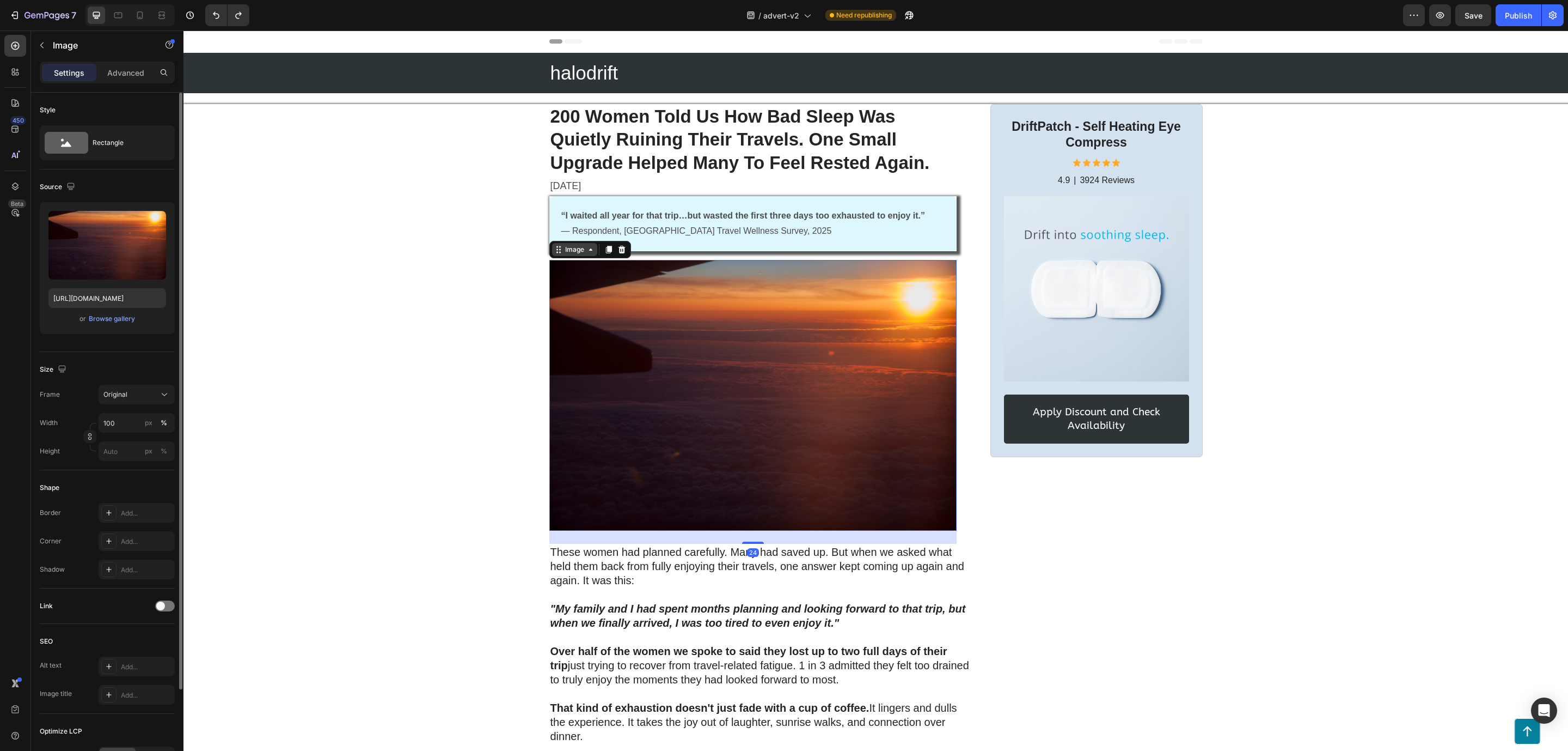
click at [552, 243] on div "Image" at bounding box center [575, 249] width 45 height 13
click at [907, 234] on p "“I waited all year for that trip…but wasted the first three days too exhausted …" at bounding box center [753, 224] width 383 height 32
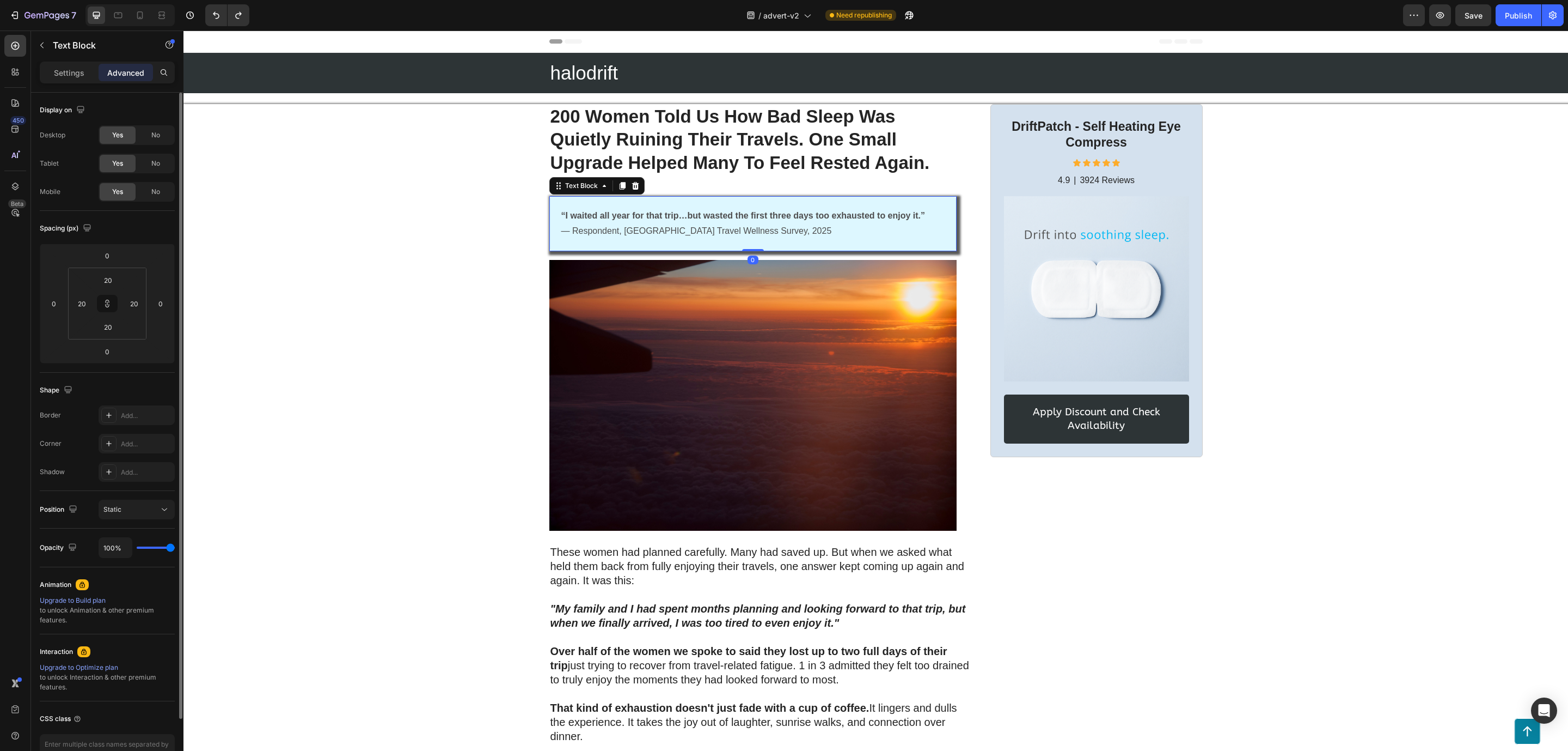
click at [940, 238] on div "“I waited all year for that trip…but wasted the first three days too exhausted …" at bounding box center [753, 223] width 407 height 55
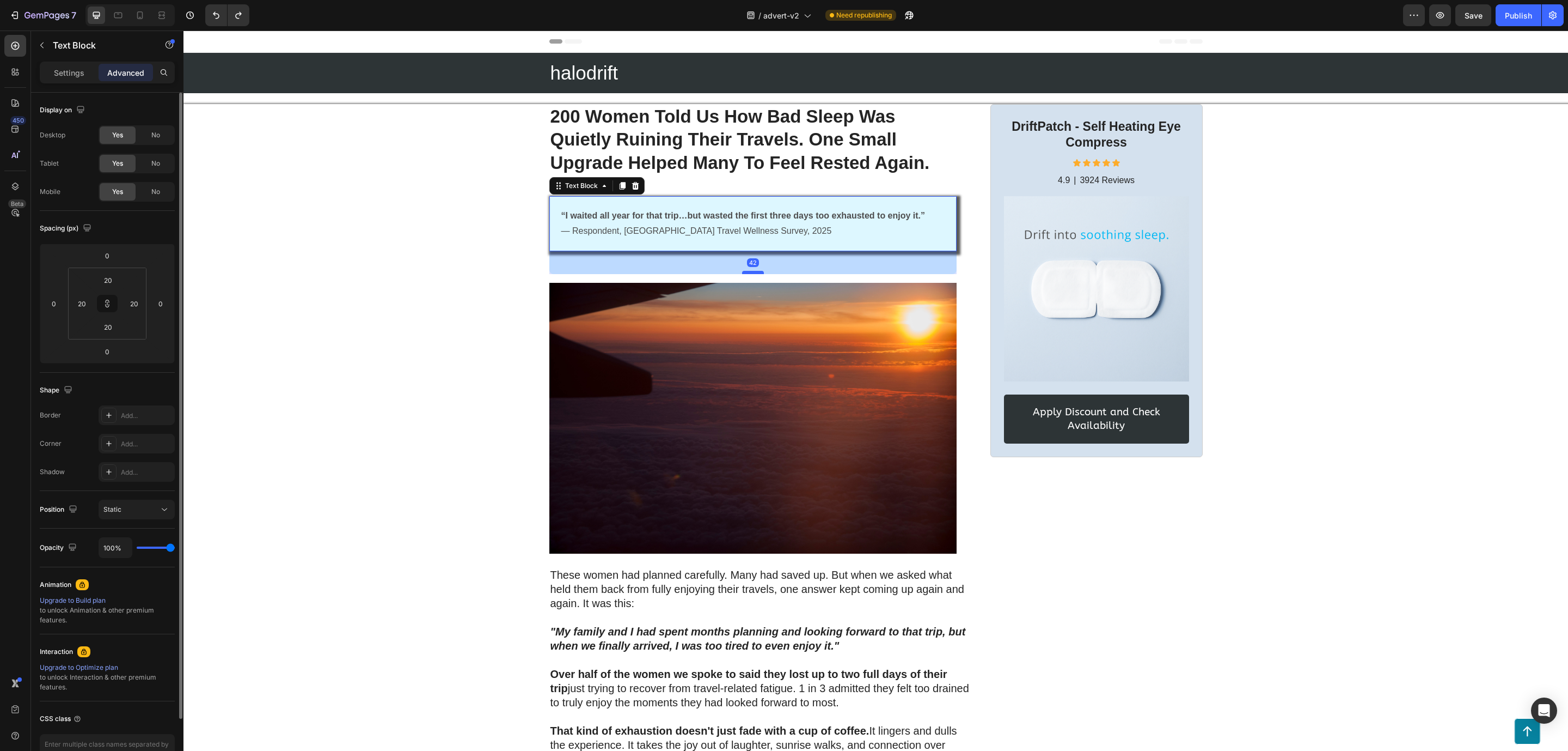
drag, startPoint x: 750, startPoint y: 250, endPoint x: 752, endPoint y: 274, distance: 24.1
click at [752, 274] on div at bounding box center [753, 272] width 22 height 3
type input "43"
click at [743, 257] on div "43" at bounding box center [753, 263] width 407 height 24
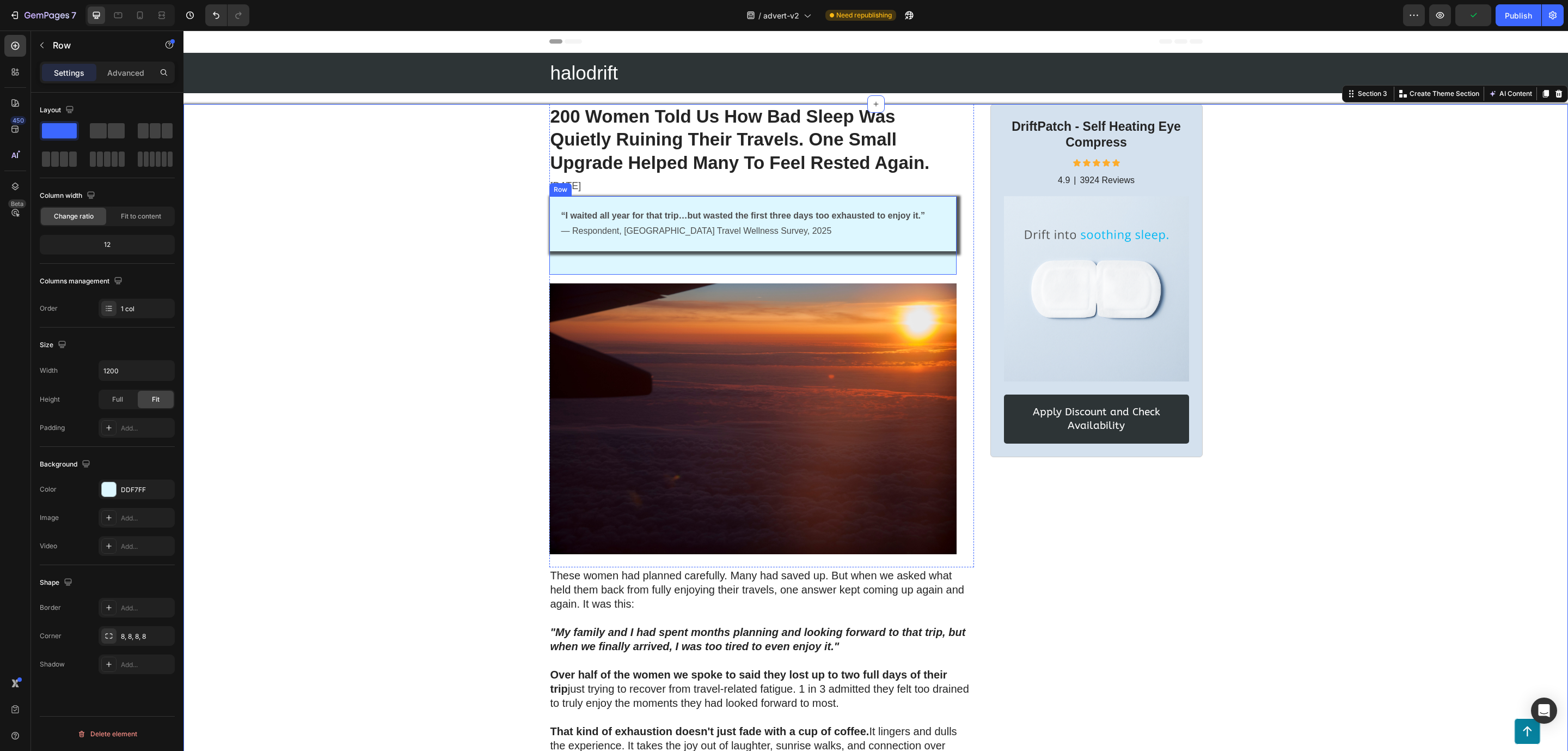
click at [559, 263] on div "“I waited all year for that trip…but wasted the first three days too exhausted …" at bounding box center [753, 235] width 407 height 79
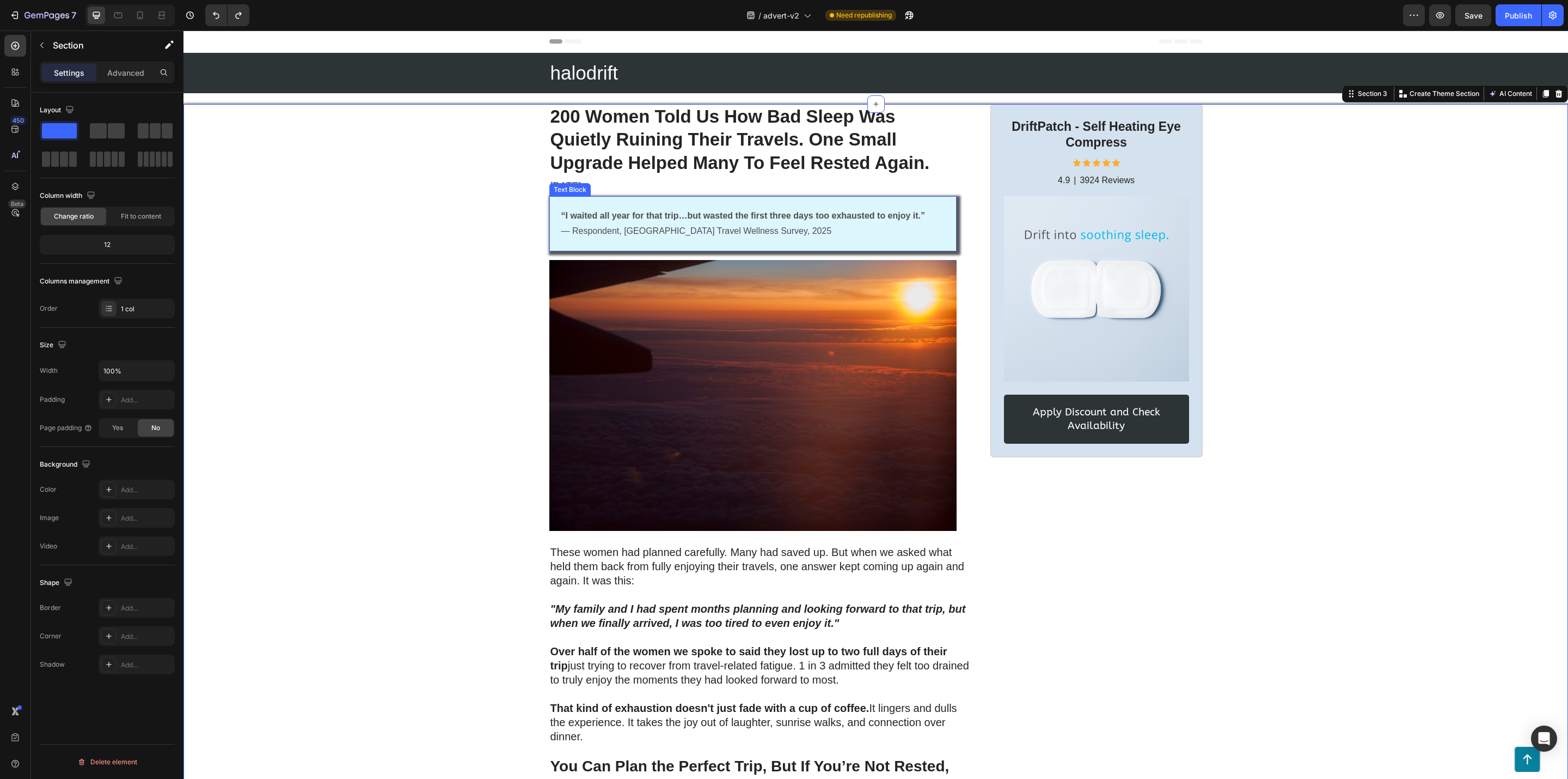
click at [560, 240] on div "“I waited all year for that trip…but wasted the first three days too exhausted …" at bounding box center [753, 223] width 385 height 34
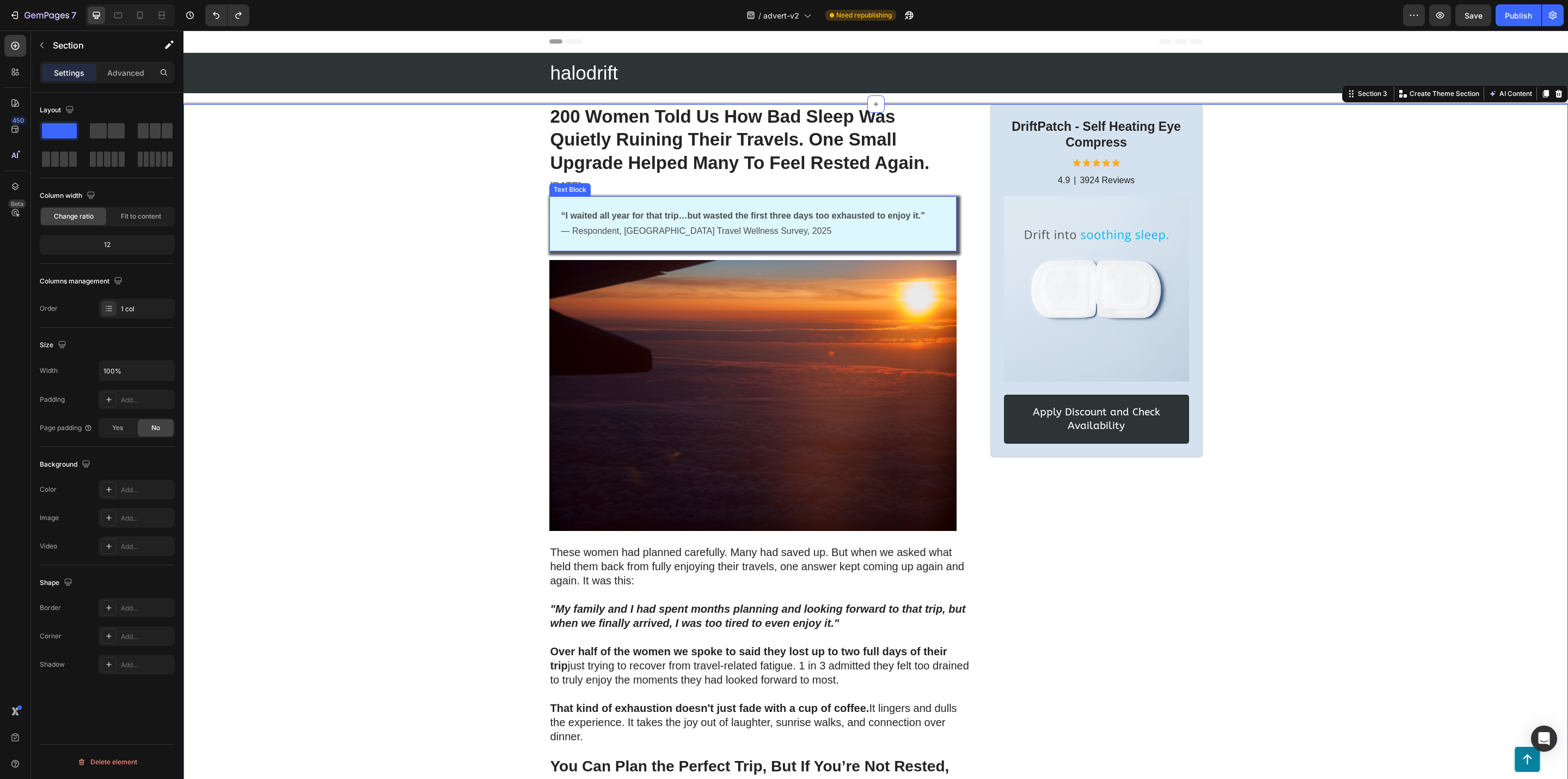
click at [827, 247] on div "“I waited all year for that trip…but wasted the first three days too exhausted …" at bounding box center [753, 223] width 407 height 55
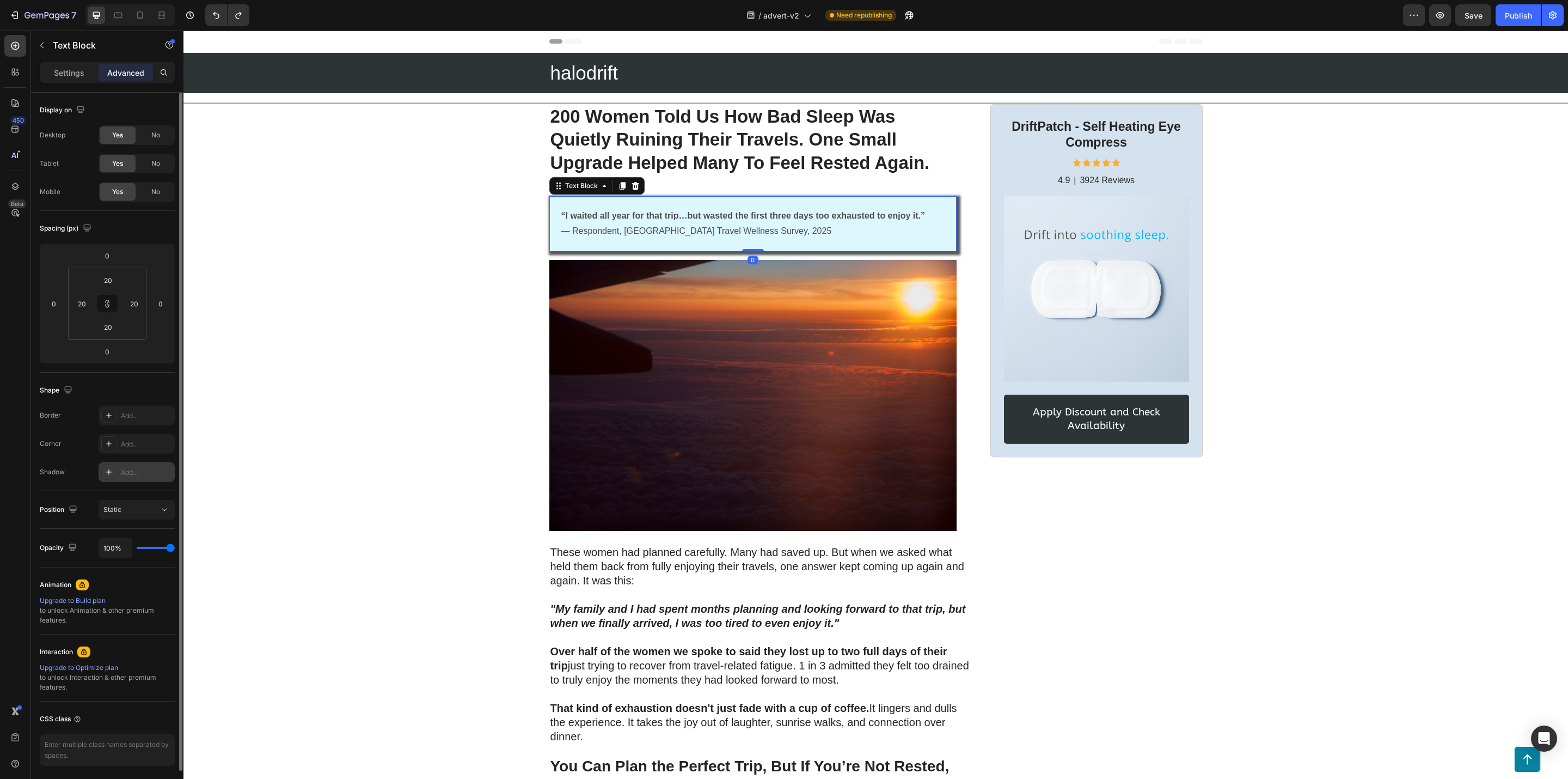
click at [148, 477] on div "Add..." at bounding box center [136, 472] width 76 height 20
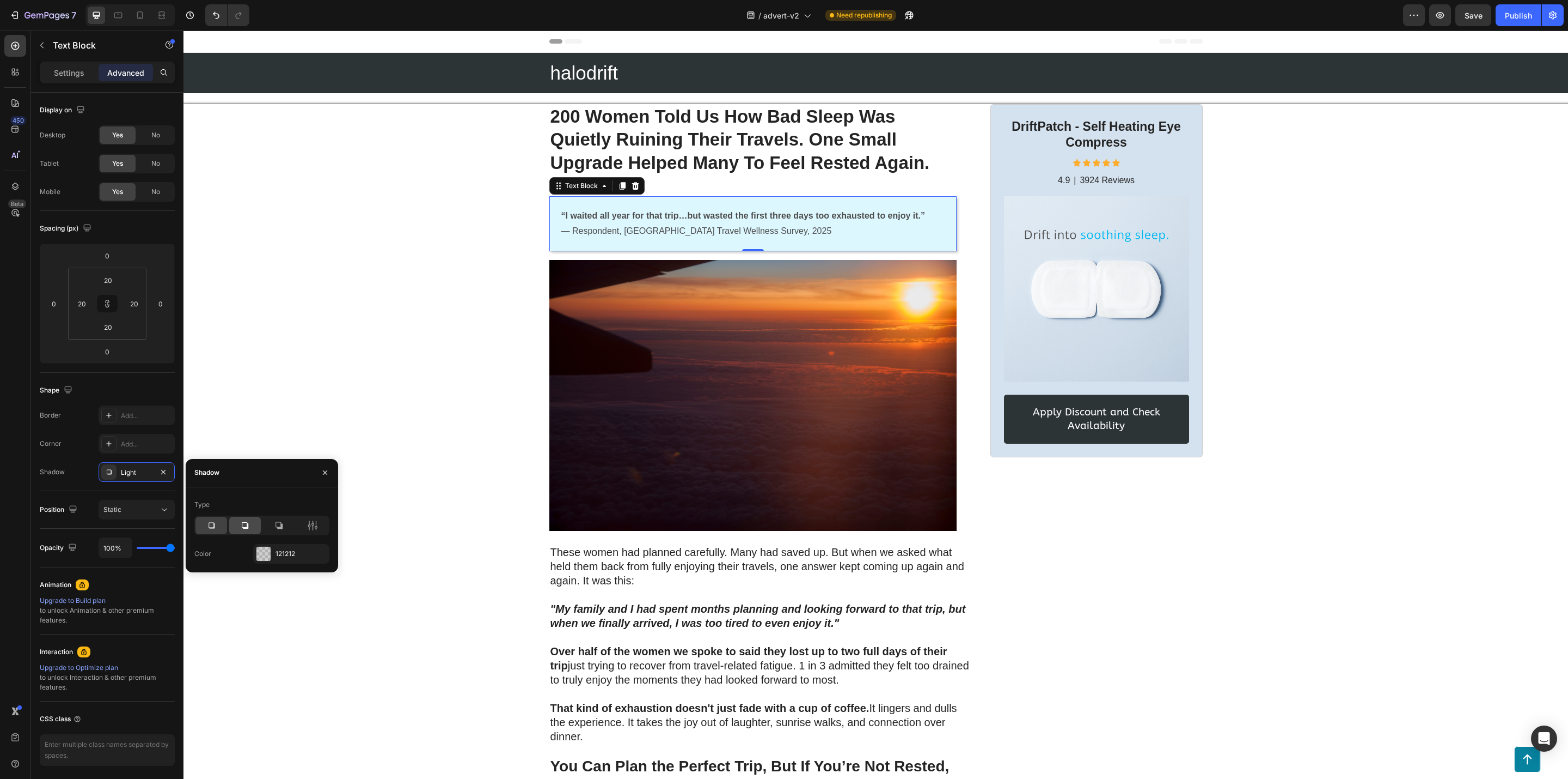
click at [245, 522] on icon at bounding box center [245, 525] width 7 height 7
click at [209, 522] on icon at bounding box center [211, 525] width 6 height 6
click at [166, 470] on icon "button" at bounding box center [163, 472] width 9 height 9
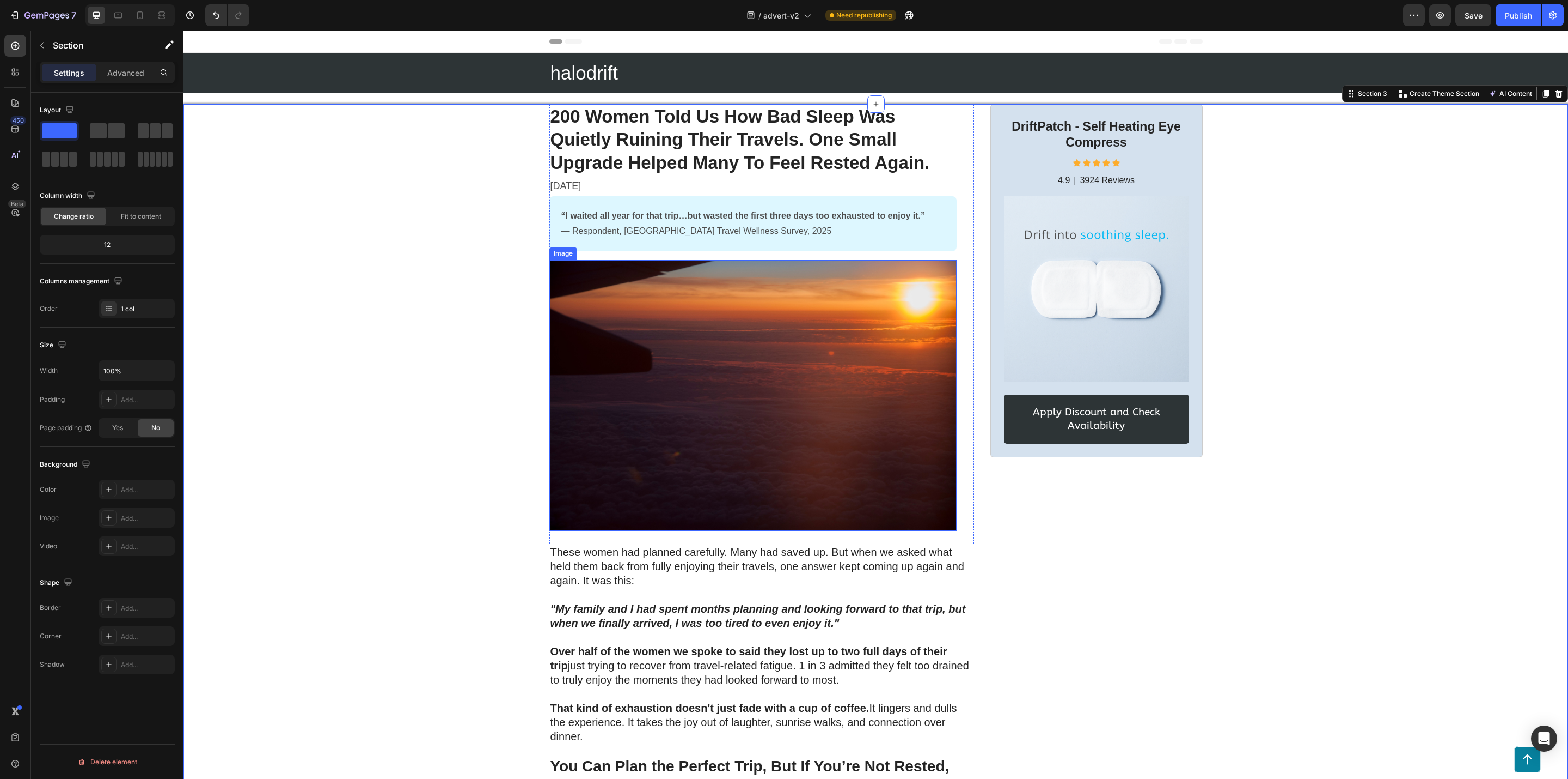
click at [557, 245] on div "“I waited all year for that trip…but wasted the first three days too exhausted …" at bounding box center [753, 223] width 407 height 55
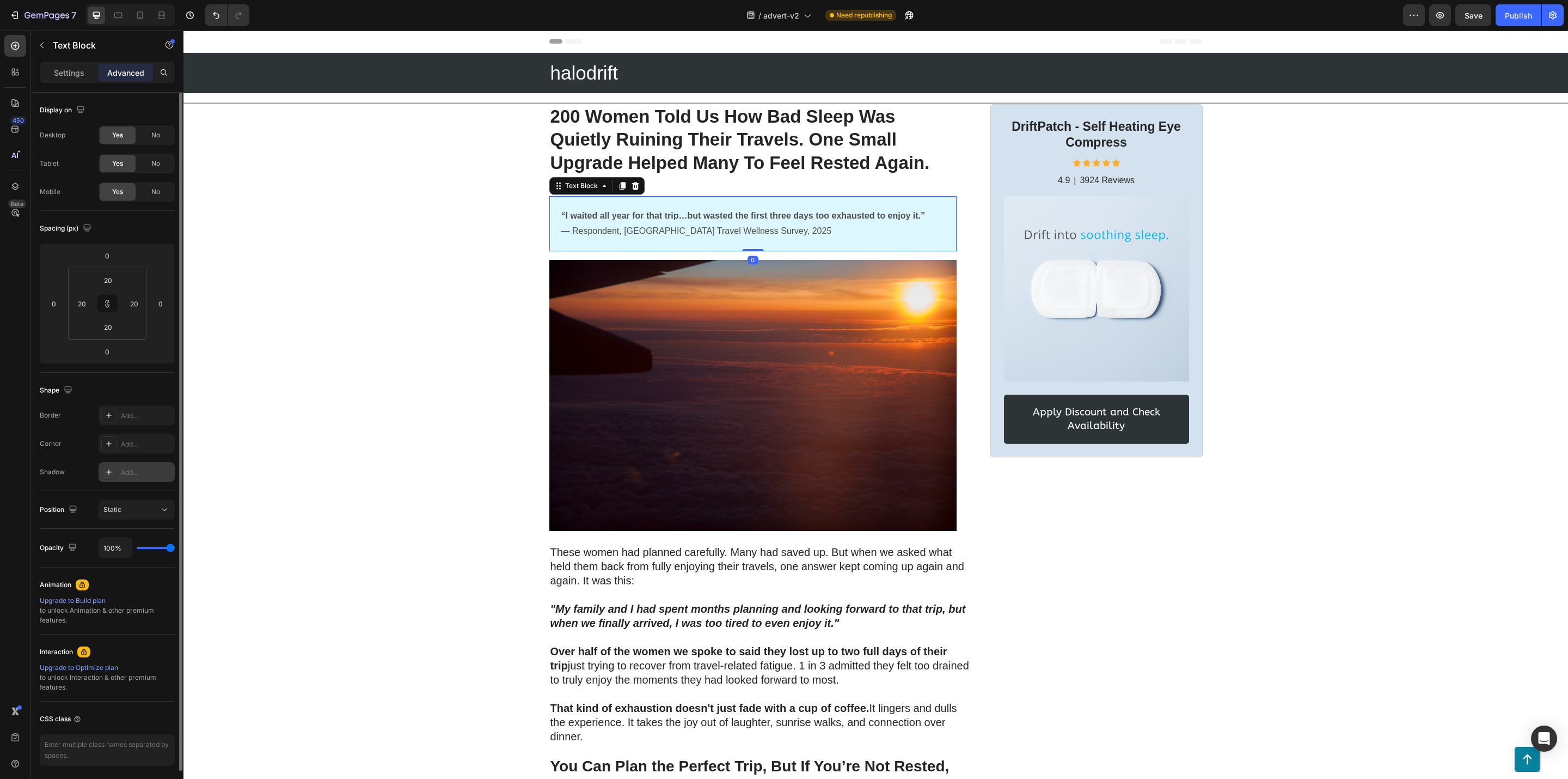
click at [147, 475] on div "Add..." at bounding box center [146, 473] width 51 height 10
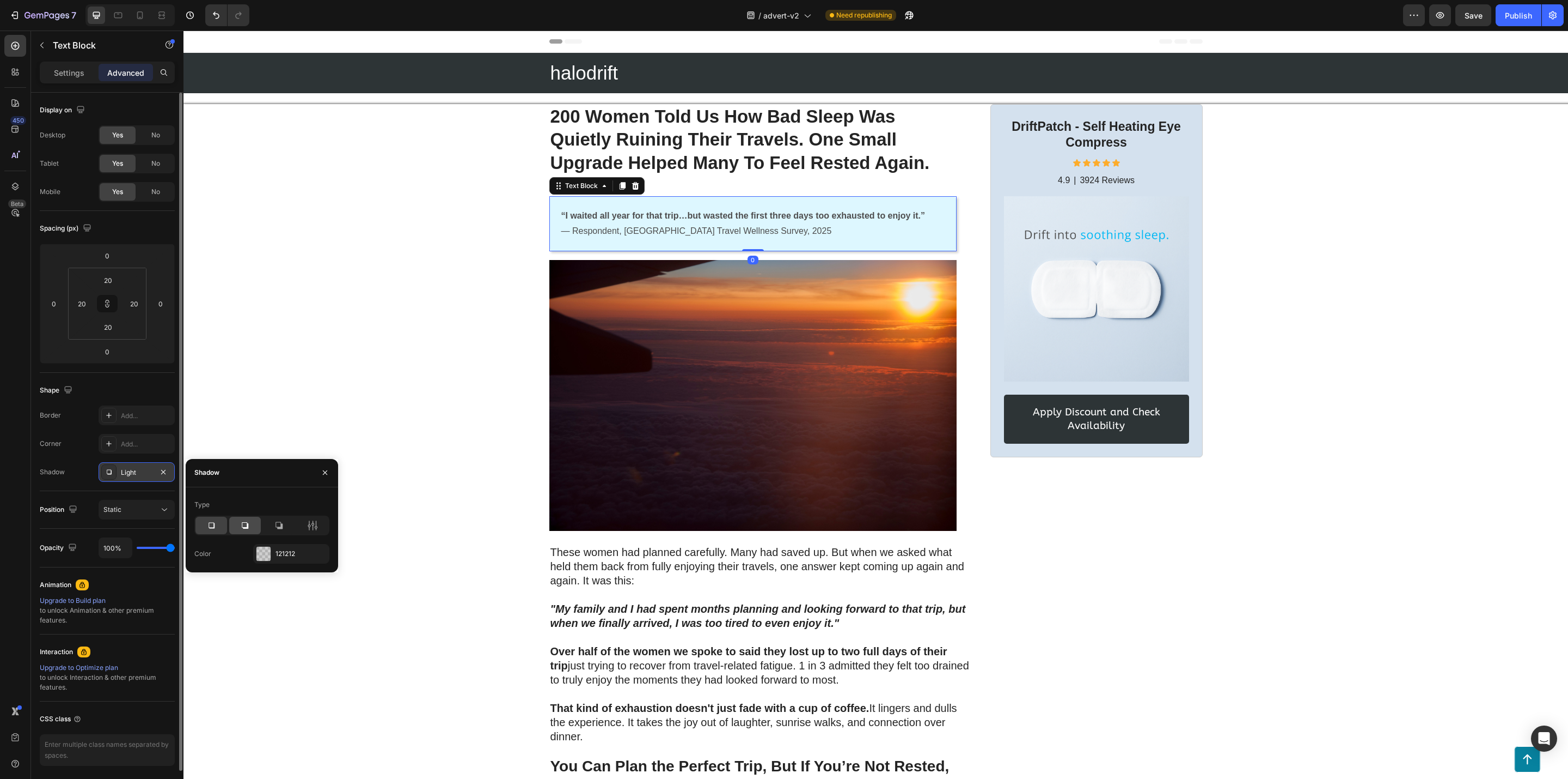
click at [242, 520] on icon at bounding box center [245, 525] width 11 height 11
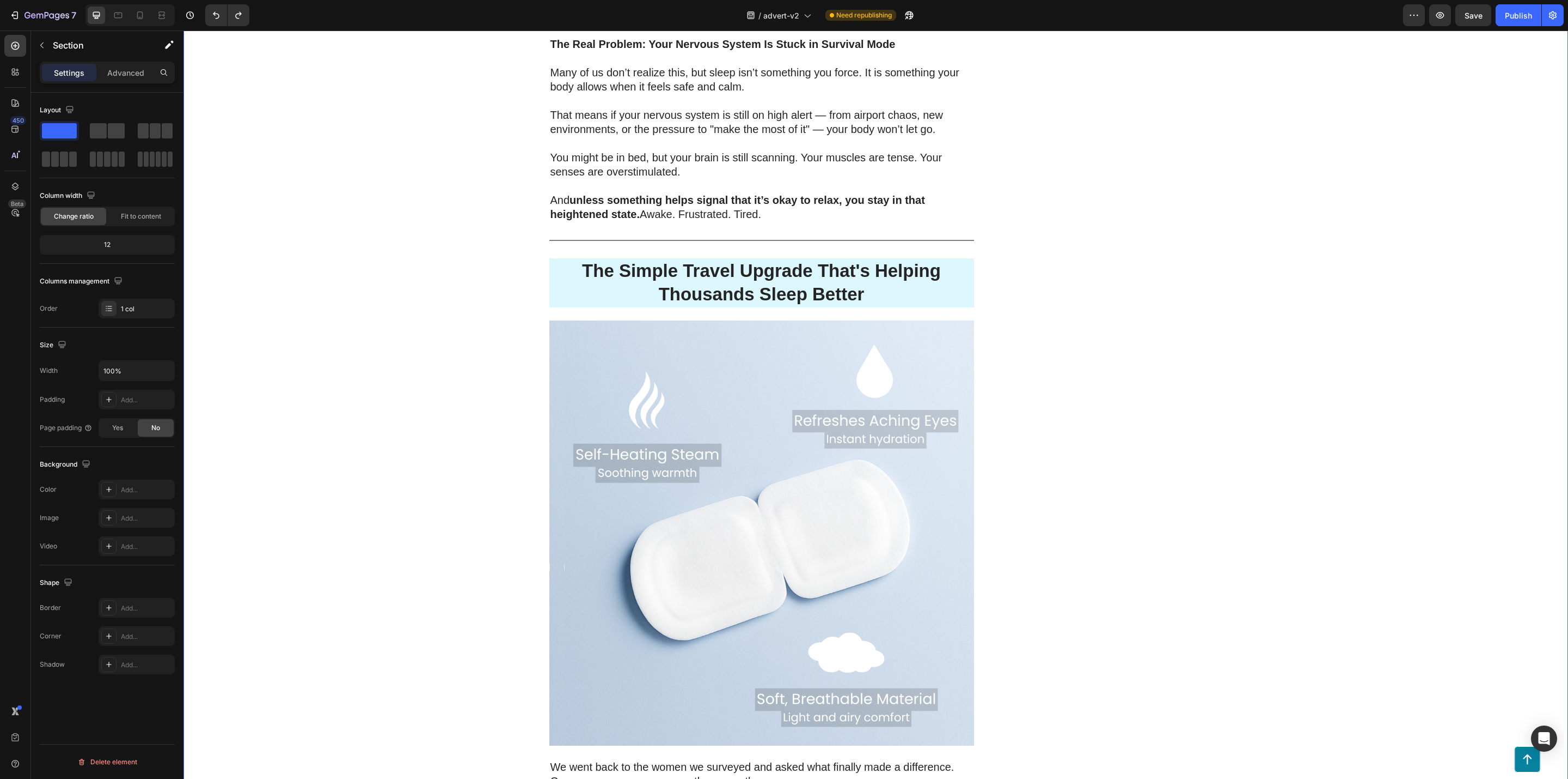
scroll to position [1798, 0]
click at [577, 285] on p "The Simple Travel Upgrade That's Helping Thousands Sleep Better" at bounding box center [762, 281] width 423 height 46
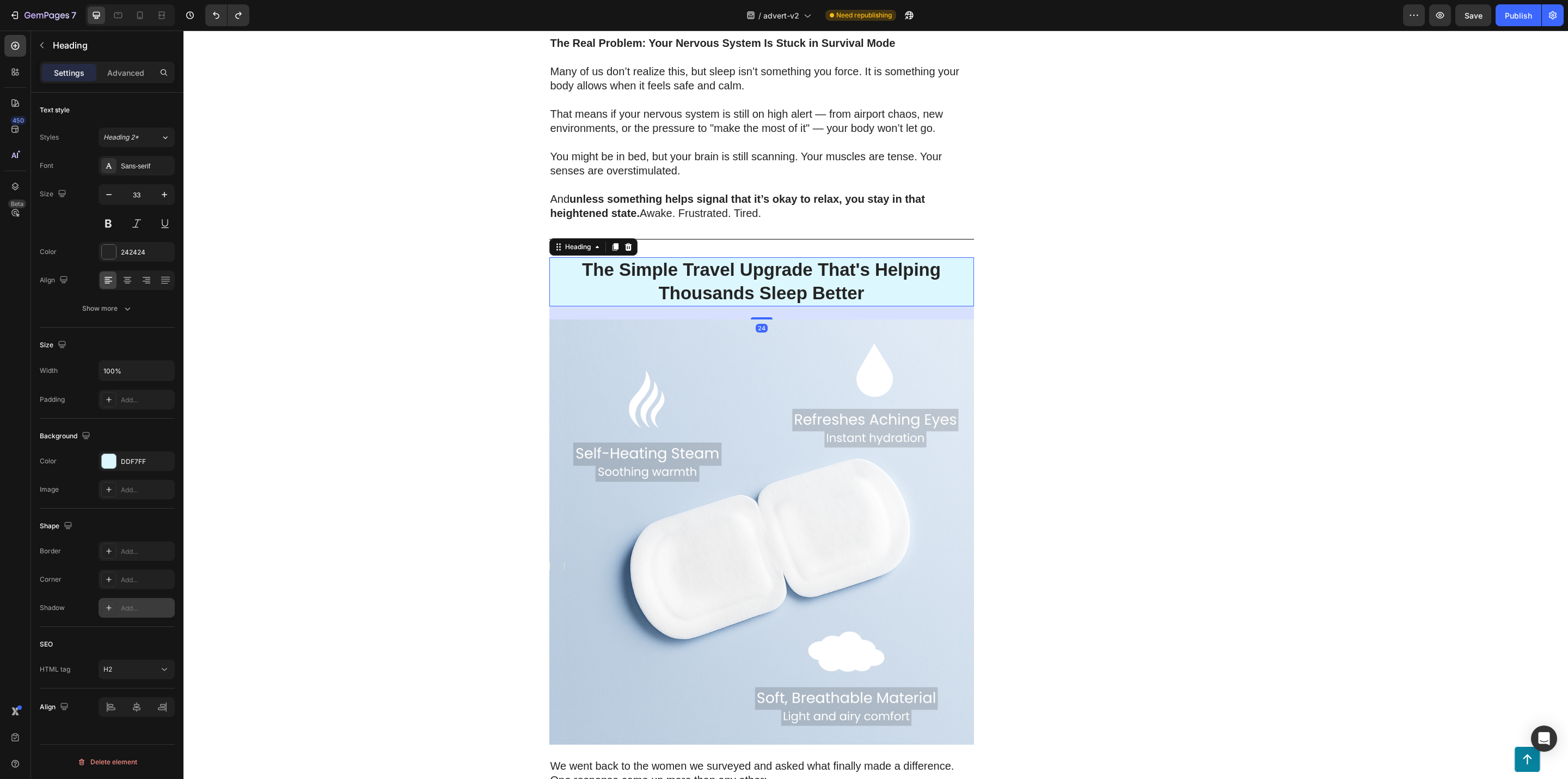
click at [129, 603] on div "Add..." at bounding box center [136, 608] width 76 height 20
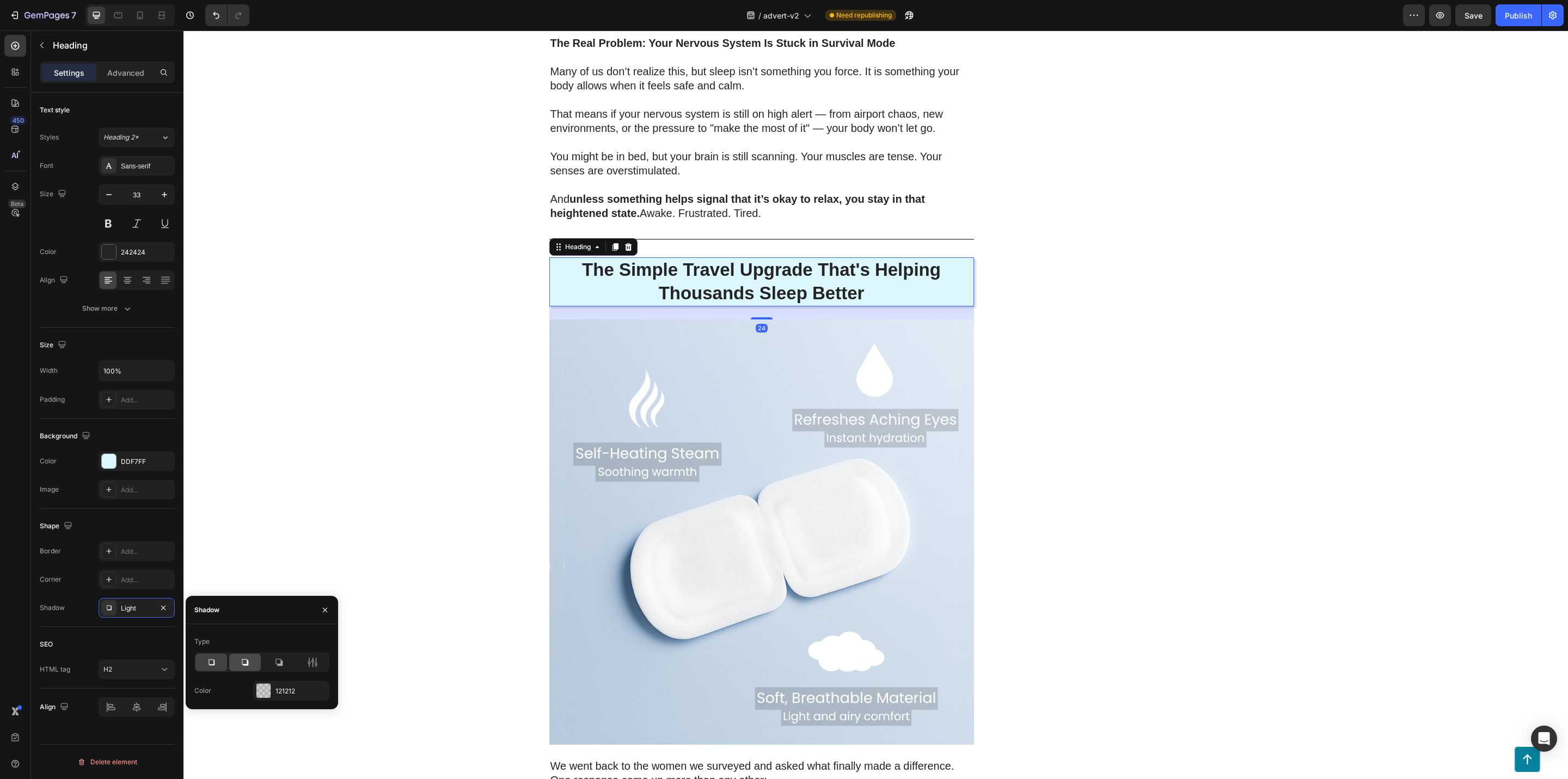
click at [238, 661] on div at bounding box center [245, 662] width 32 height 18
click at [207, 654] on div at bounding box center [211, 662] width 32 height 18
click at [317, 517] on div "200 Women Told Us How Bad Sleep Was Quietly Ruining Their Travels. One Small Up…" at bounding box center [876, 659] width 1385 height 4709
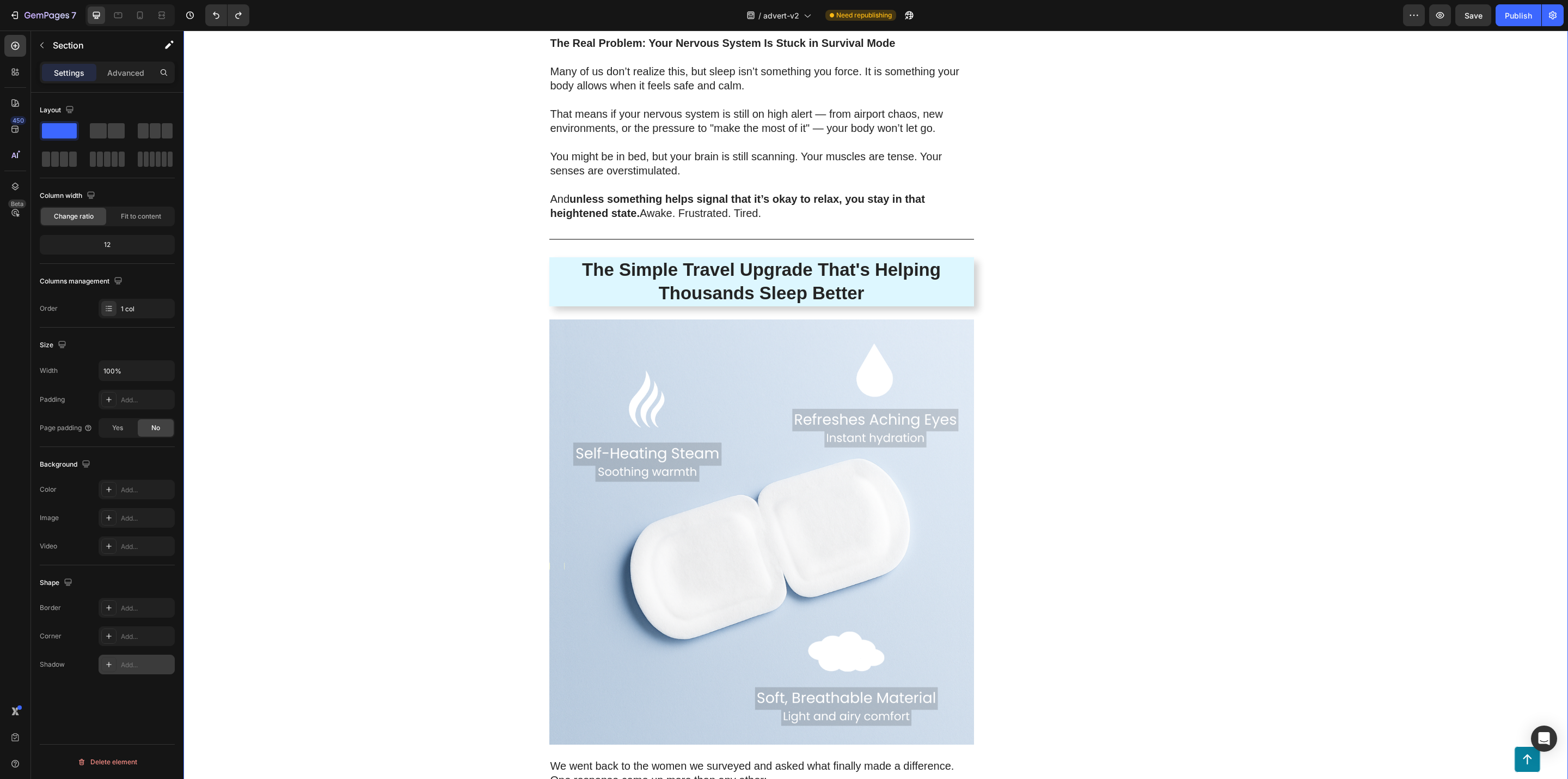
click at [125, 667] on div "Add..." at bounding box center [146, 664] width 51 height 10
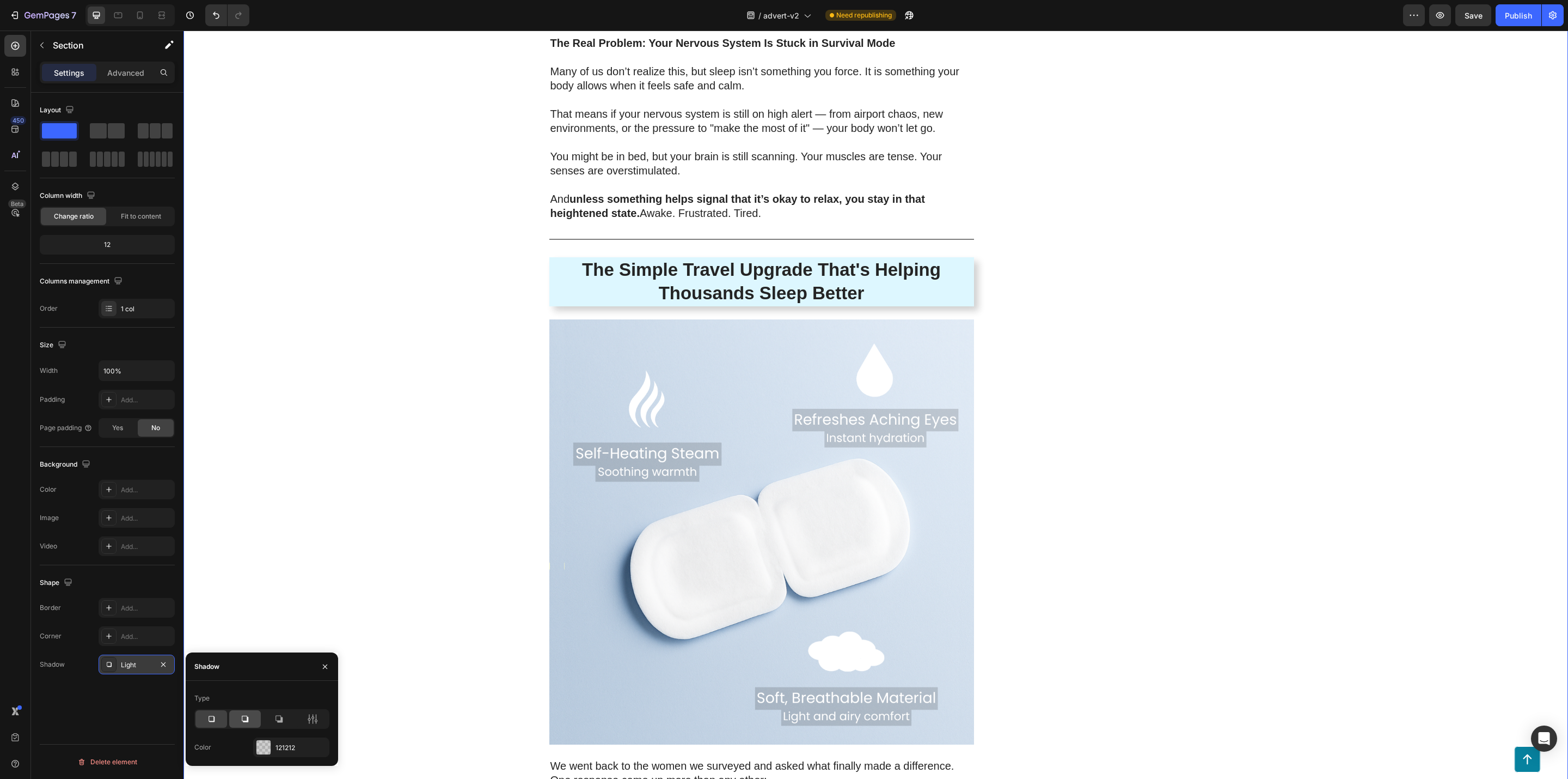
click at [240, 715] on icon at bounding box center [245, 719] width 11 height 11
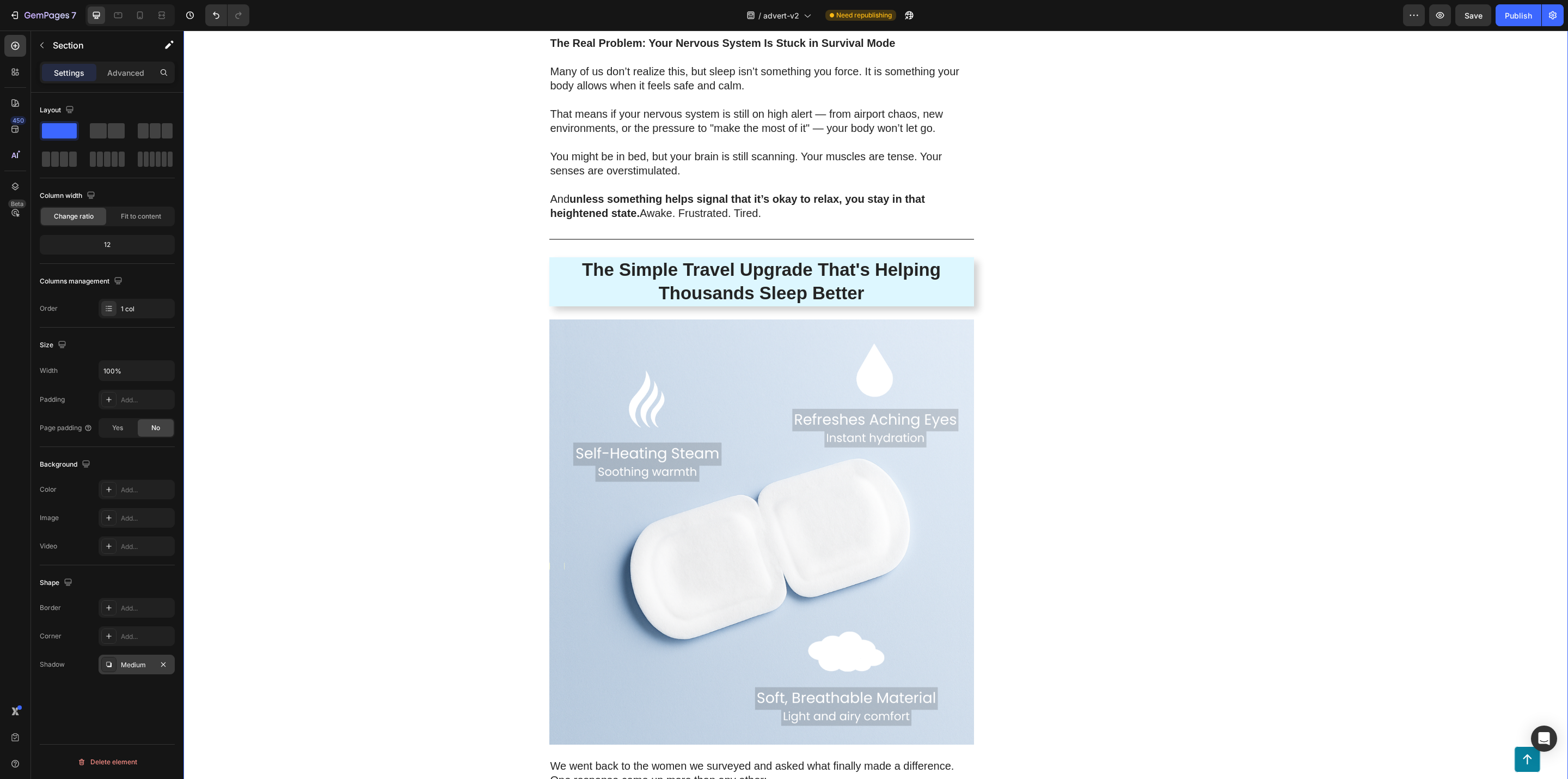
click at [317, 555] on div "200 Women Told Us How Bad Sleep Was Quietly Ruining Their Travels. One Small Up…" at bounding box center [876, 659] width 1385 height 4709
click at [555, 270] on p "The Simple Travel Upgrade That's Helping Thousands Sleep Better" at bounding box center [762, 281] width 423 height 46
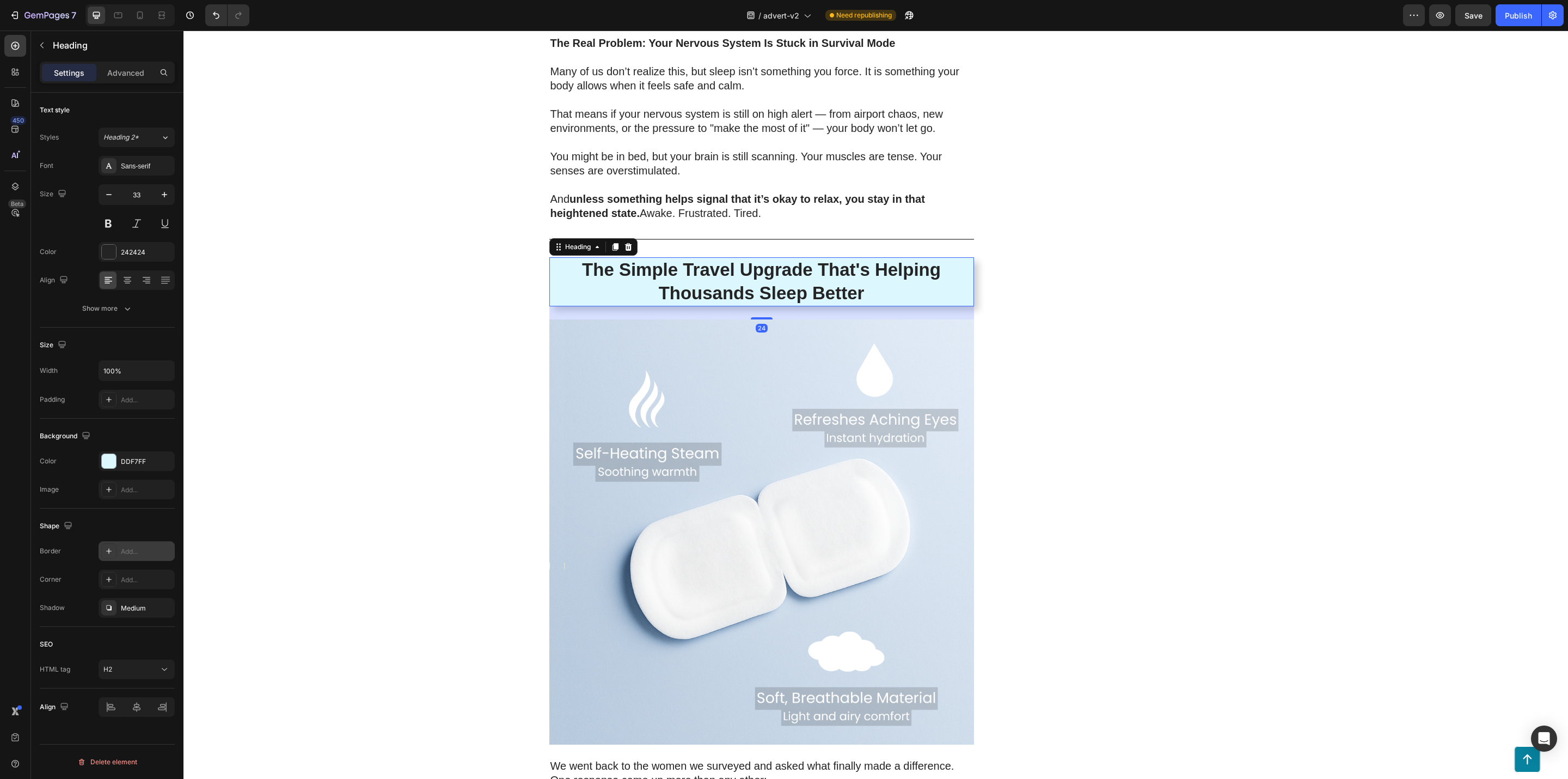
click at [134, 551] on div "Add..." at bounding box center [146, 552] width 51 height 10
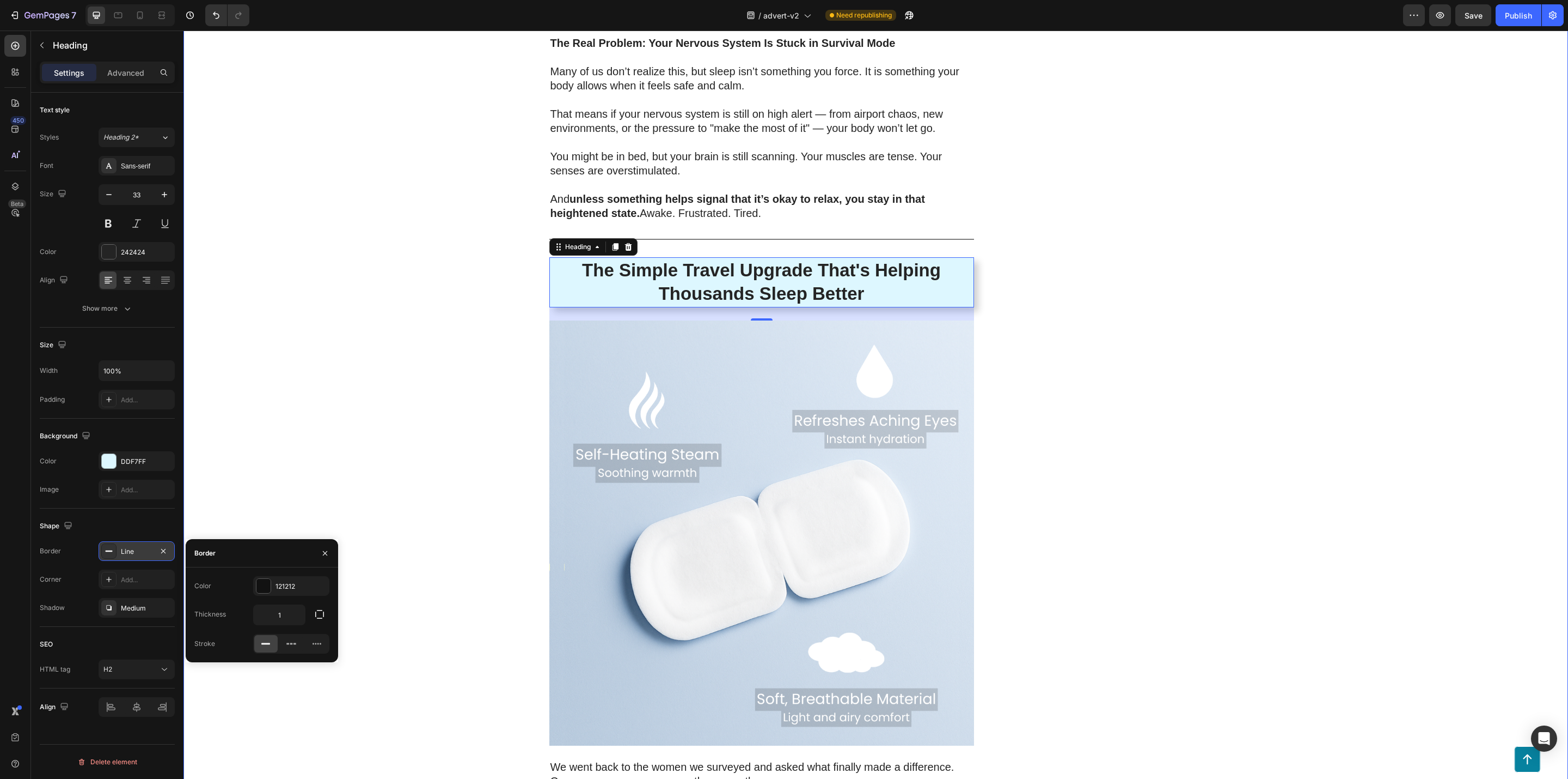
click at [295, 491] on div "200 Women Told Us How Bad Sleep Was Quietly Ruining Their Travels. One Small Up…" at bounding box center [876, 660] width 1385 height 4710
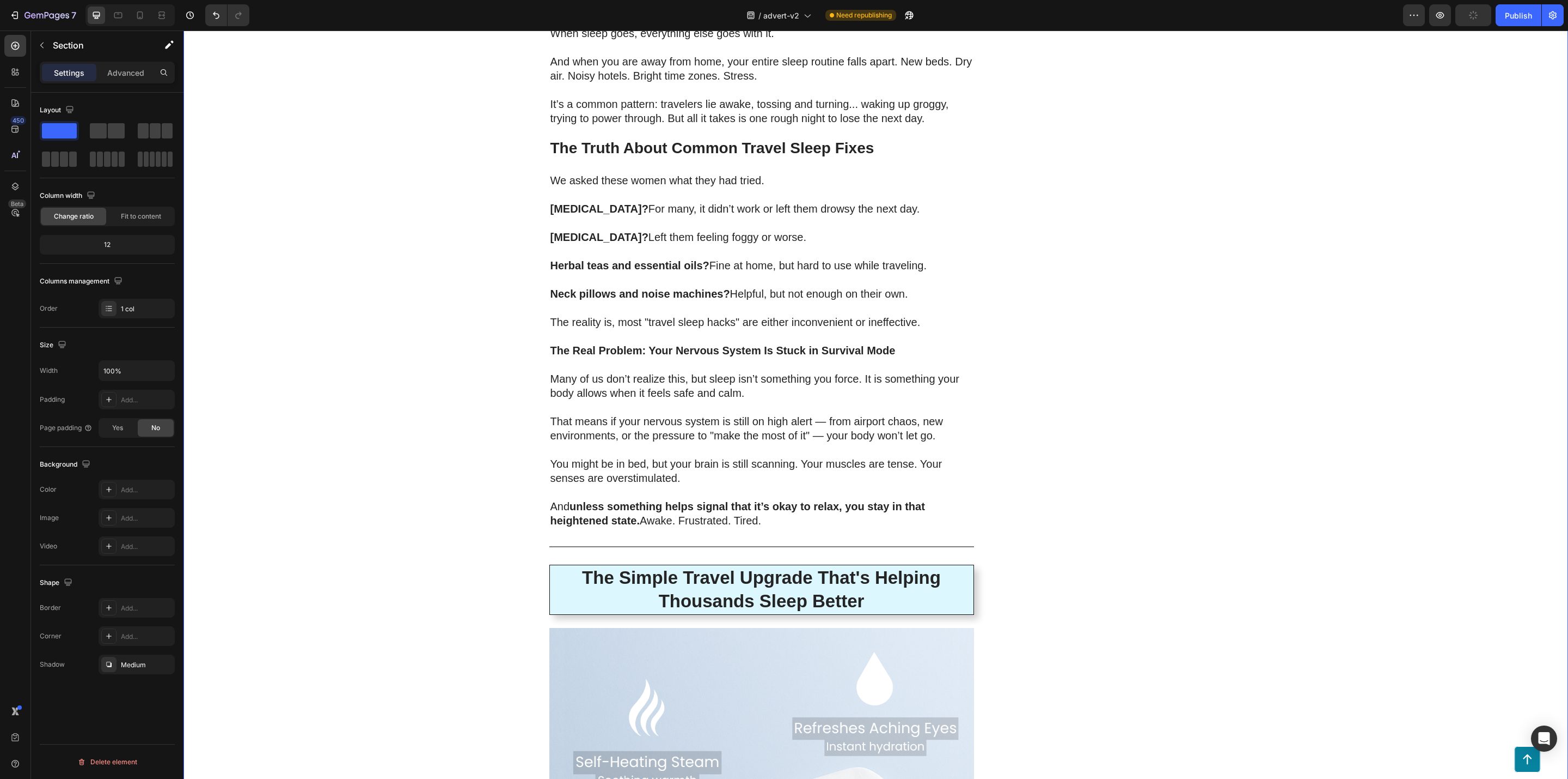
scroll to position [1390, 0]
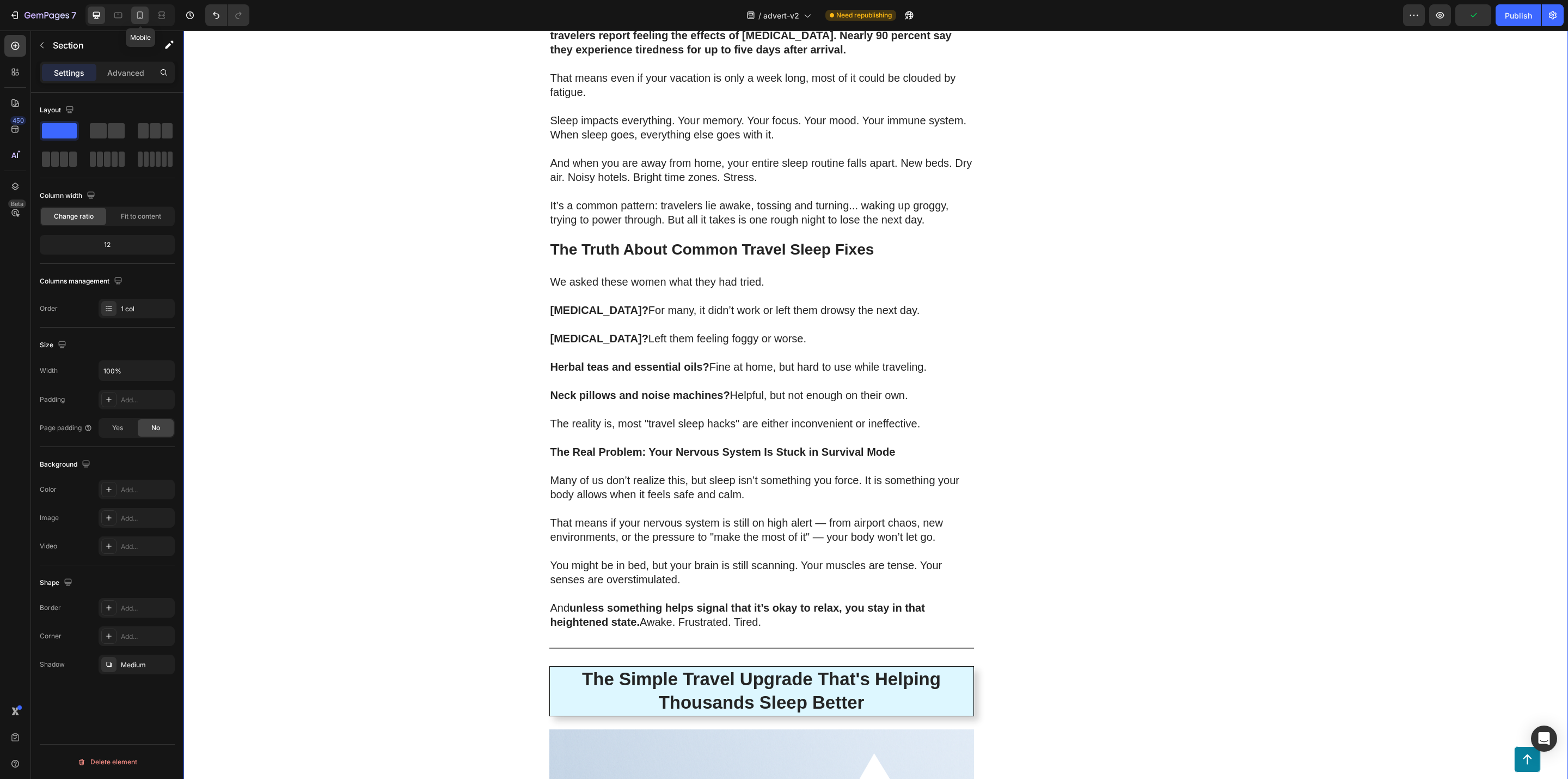
click at [139, 15] on icon at bounding box center [139, 15] width 11 height 11
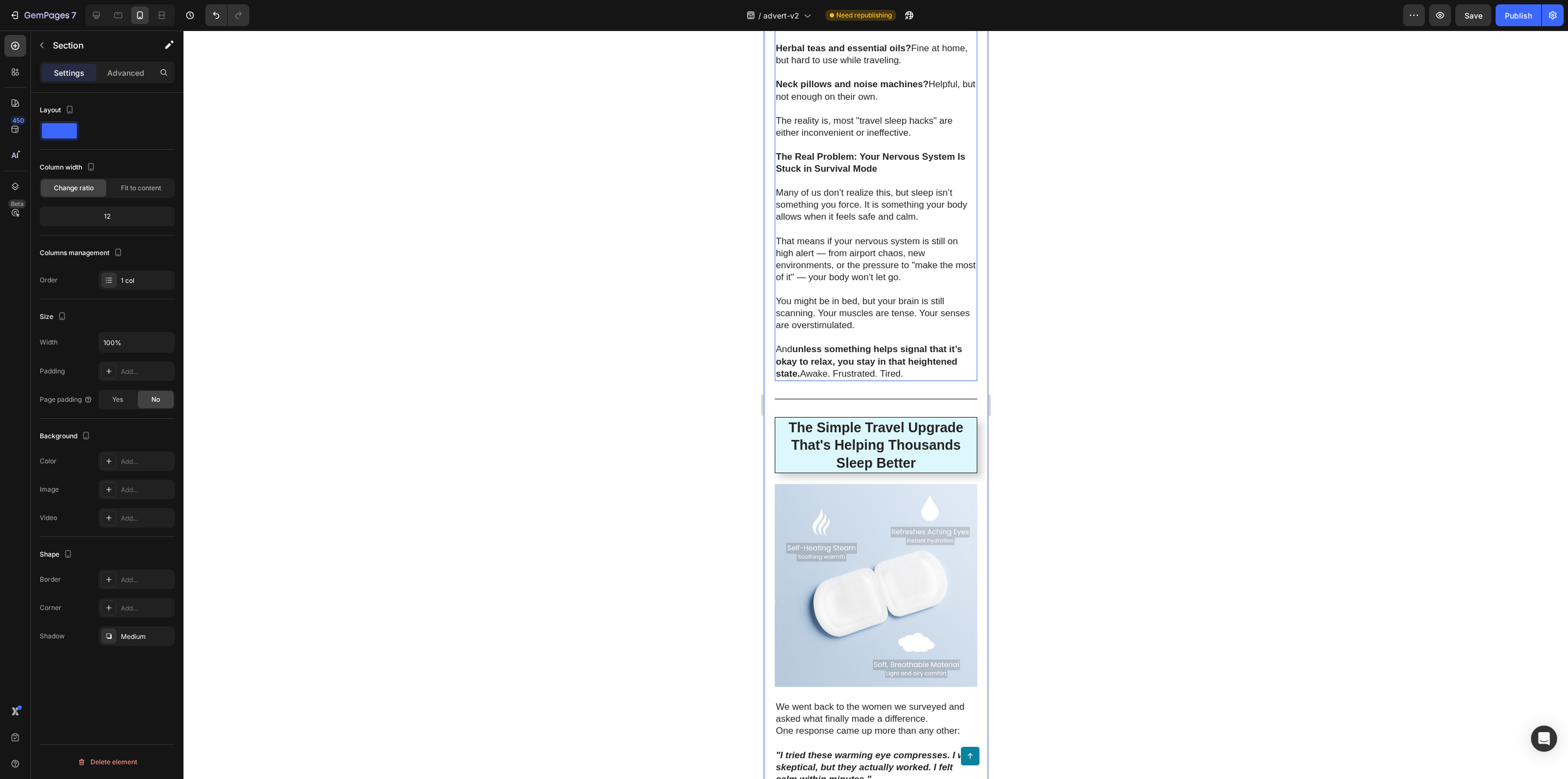
scroll to position [1833, 0]
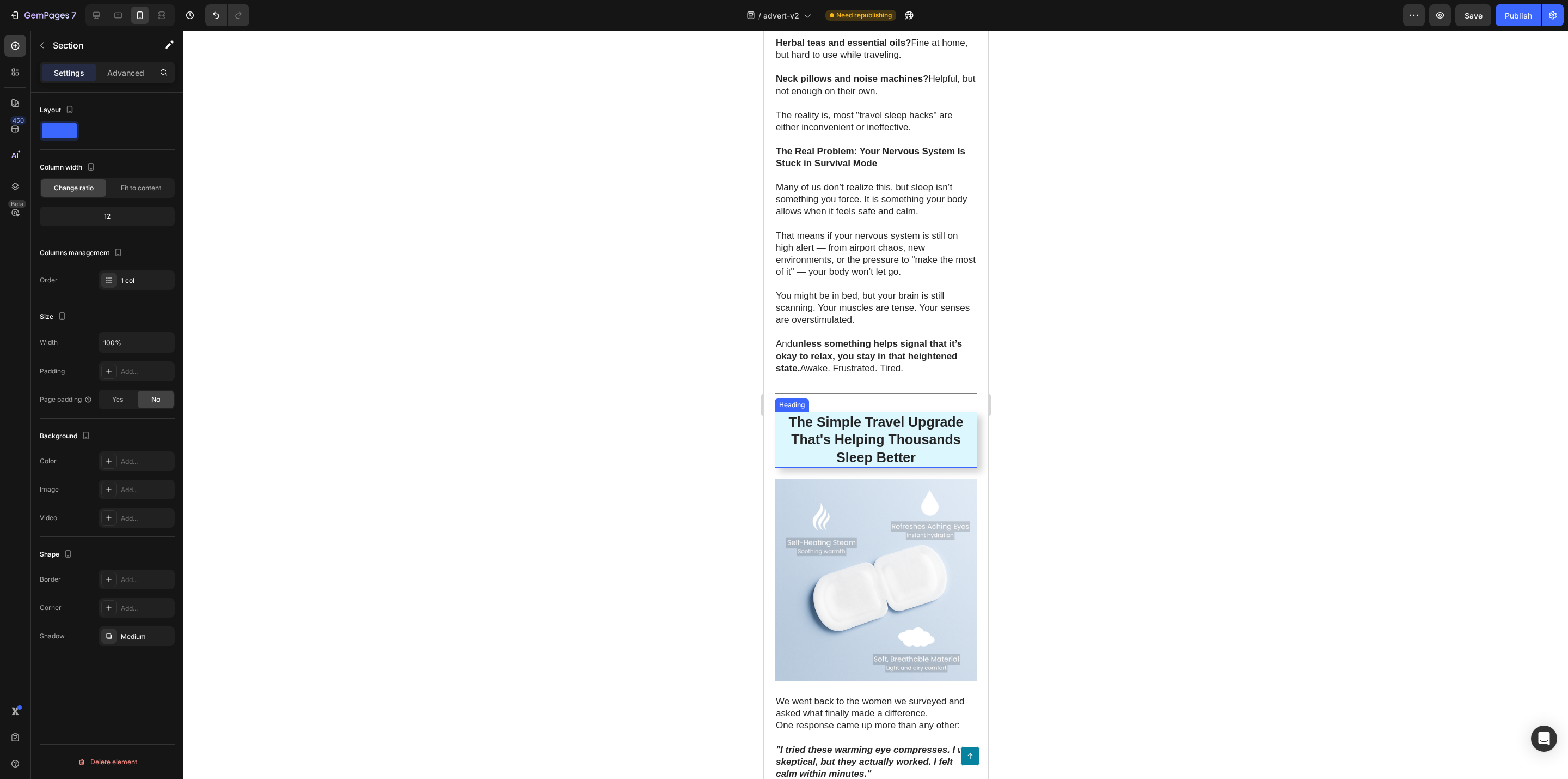
click at [786, 467] on p "The Simple Travel Upgrade That's Helping Thousands Sleep Better" at bounding box center [875, 440] width 200 height 53
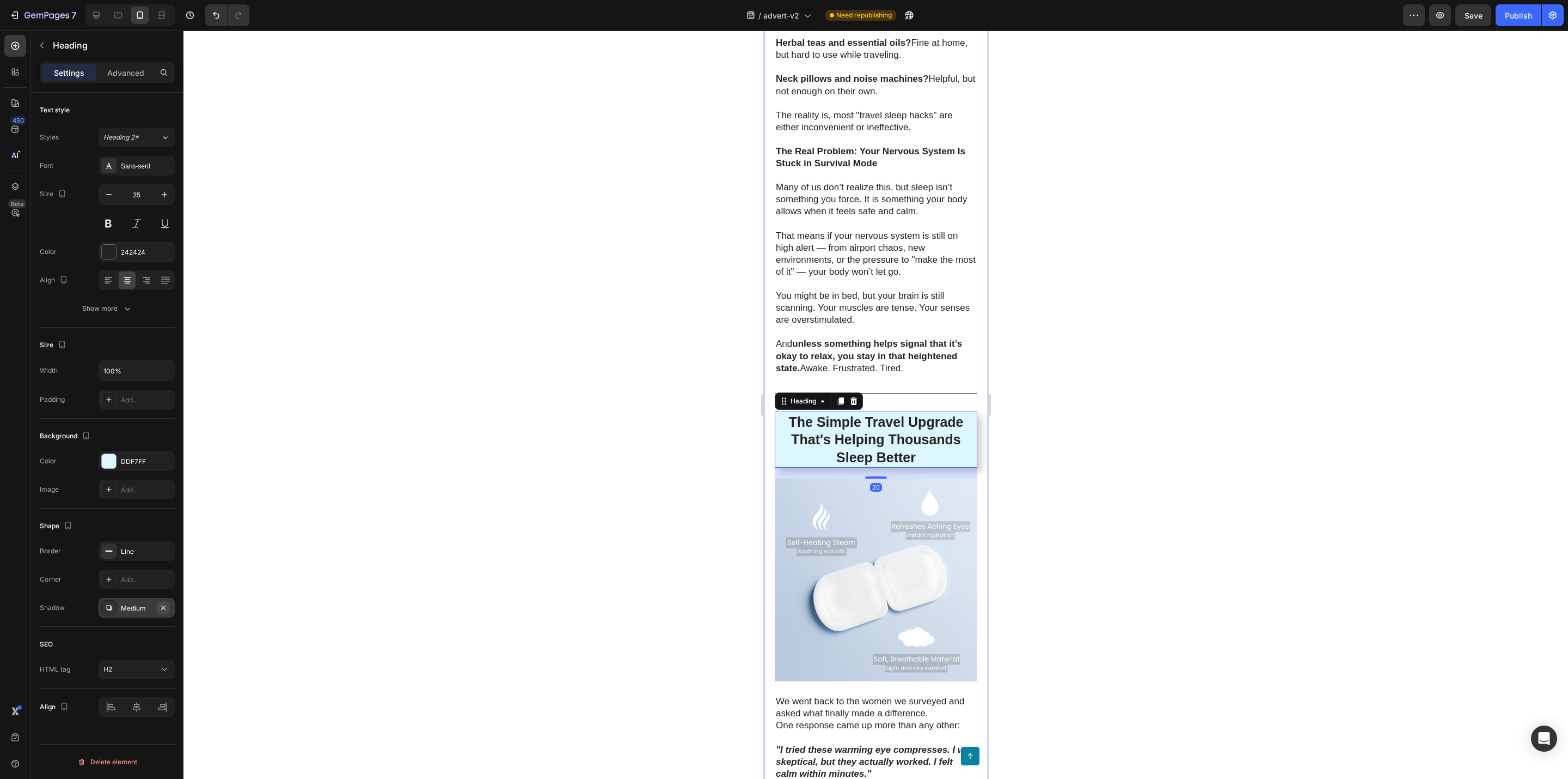
click at [163, 612] on icon "button" at bounding box center [163, 607] width 9 height 9
click at [343, 567] on div at bounding box center [876, 404] width 1385 height 748
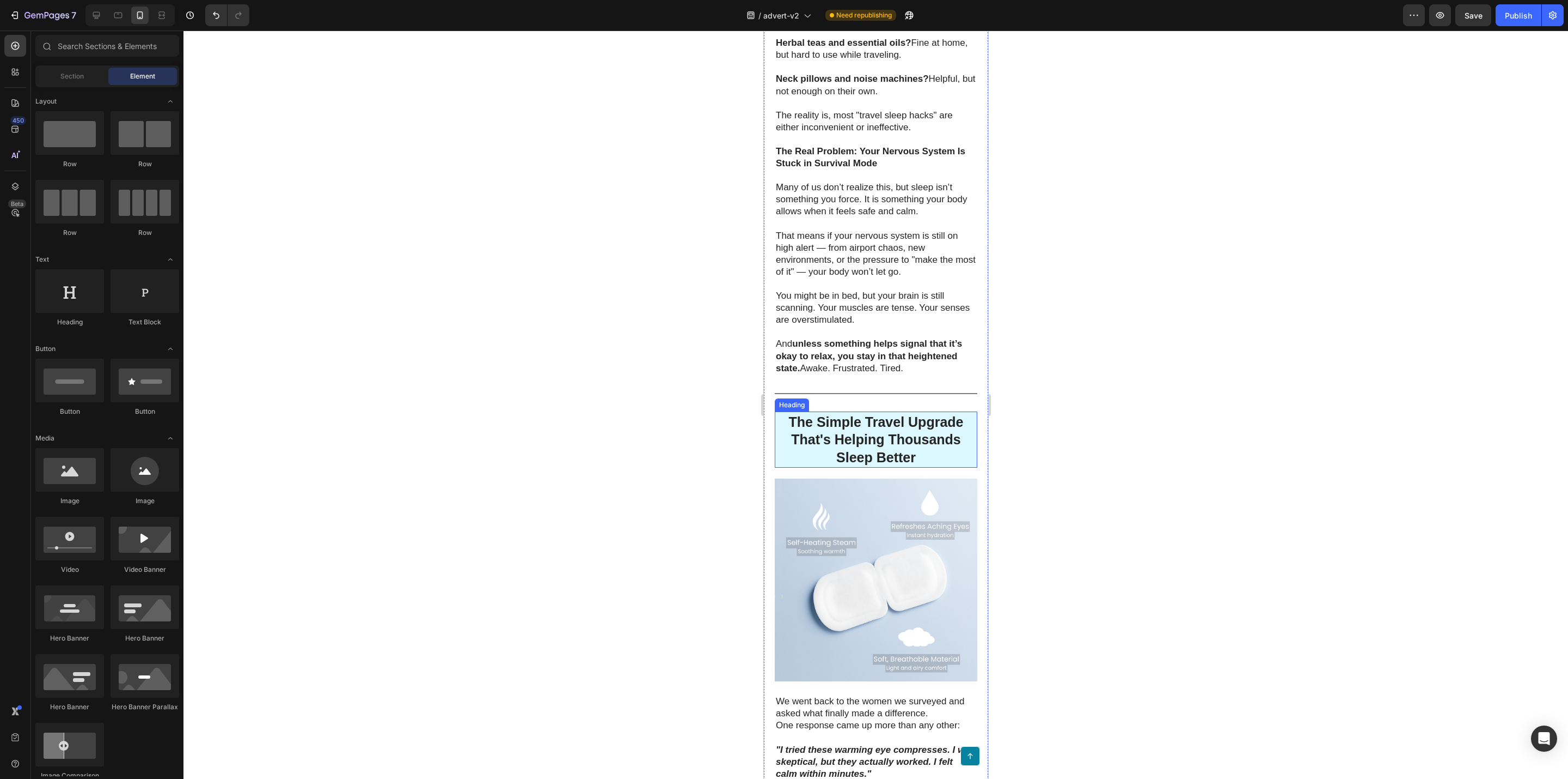
click at [788, 467] on p "The Simple Travel Upgrade That's Helping Thousands Sleep Better" at bounding box center [875, 440] width 200 height 53
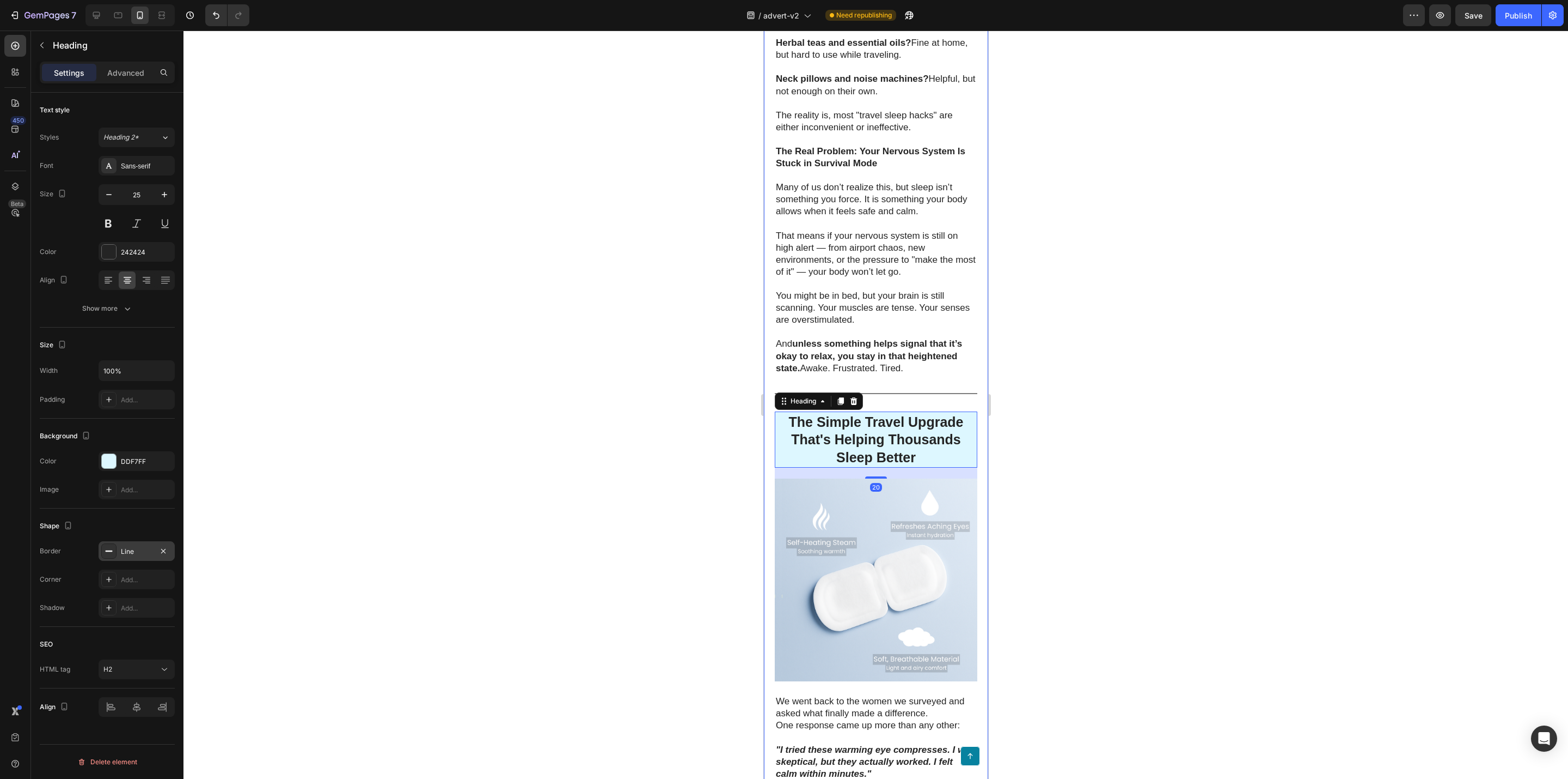
click at [137, 551] on div "Line" at bounding box center [136, 552] width 32 height 10
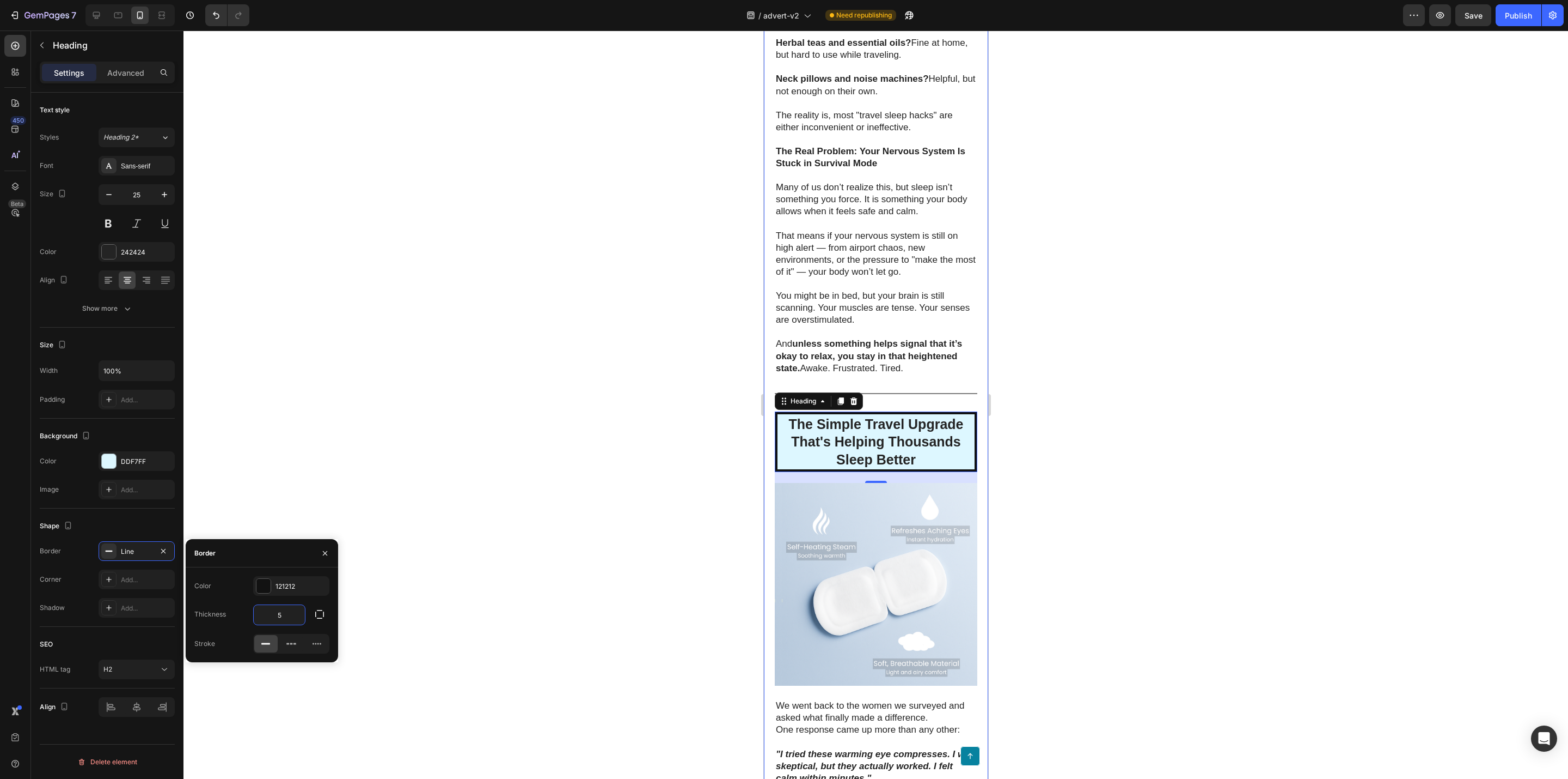
type input "5"
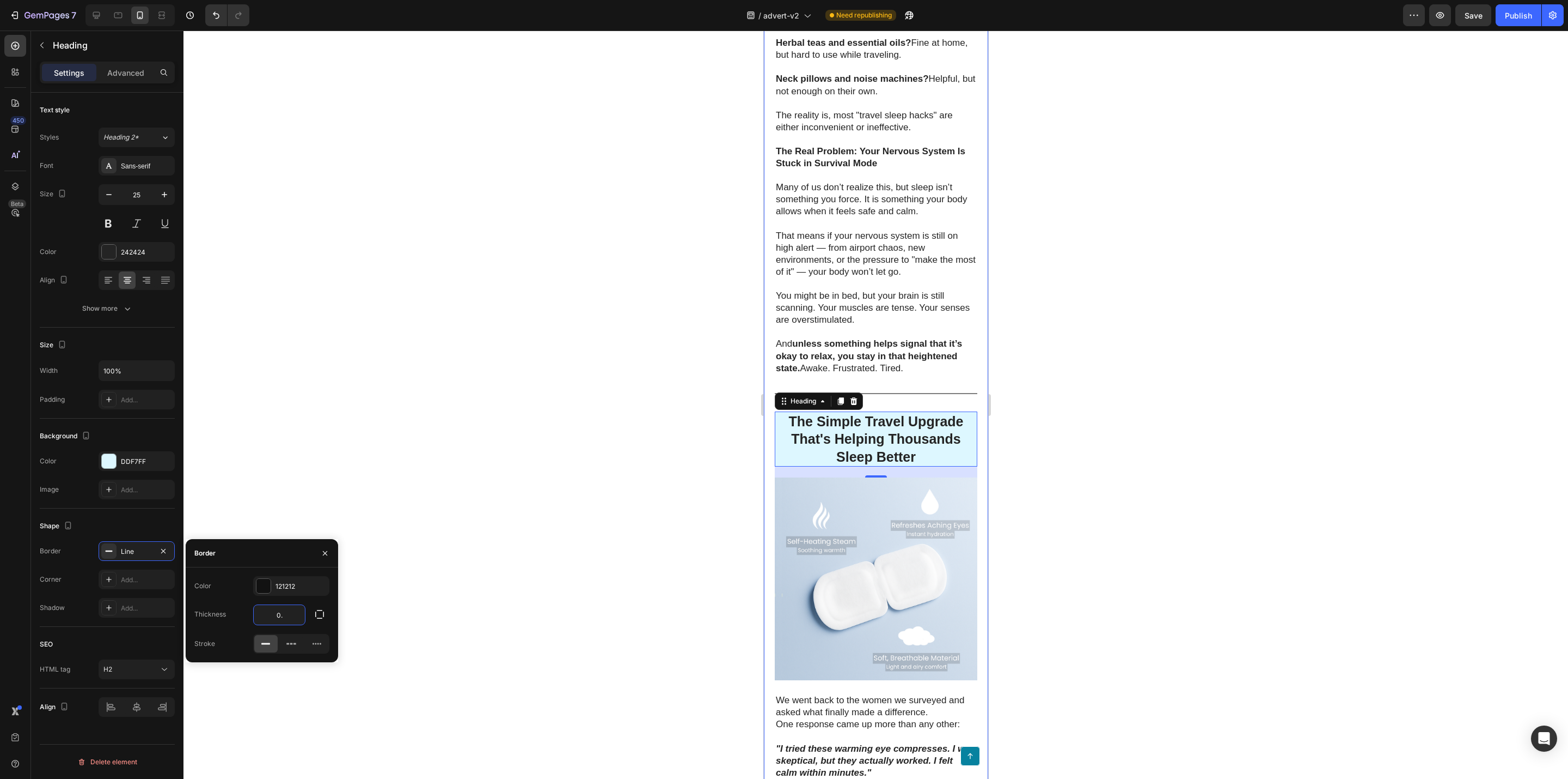
type input "0.5"
click at [394, 613] on div at bounding box center [876, 404] width 1385 height 748
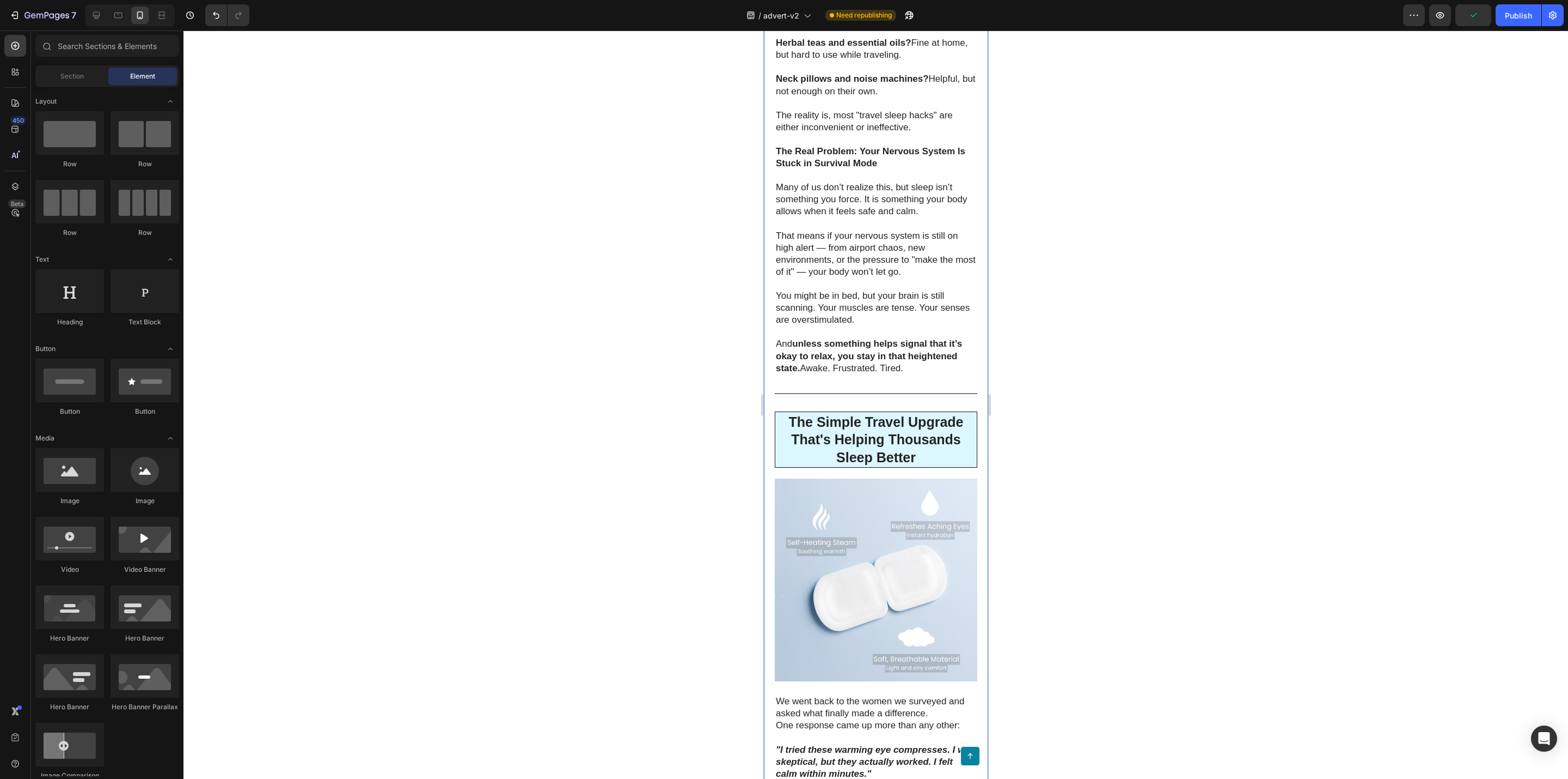
click at [793, 467] on p "The Simple Travel Upgrade That's Helping Thousands Sleep Better" at bounding box center [875, 440] width 200 height 53
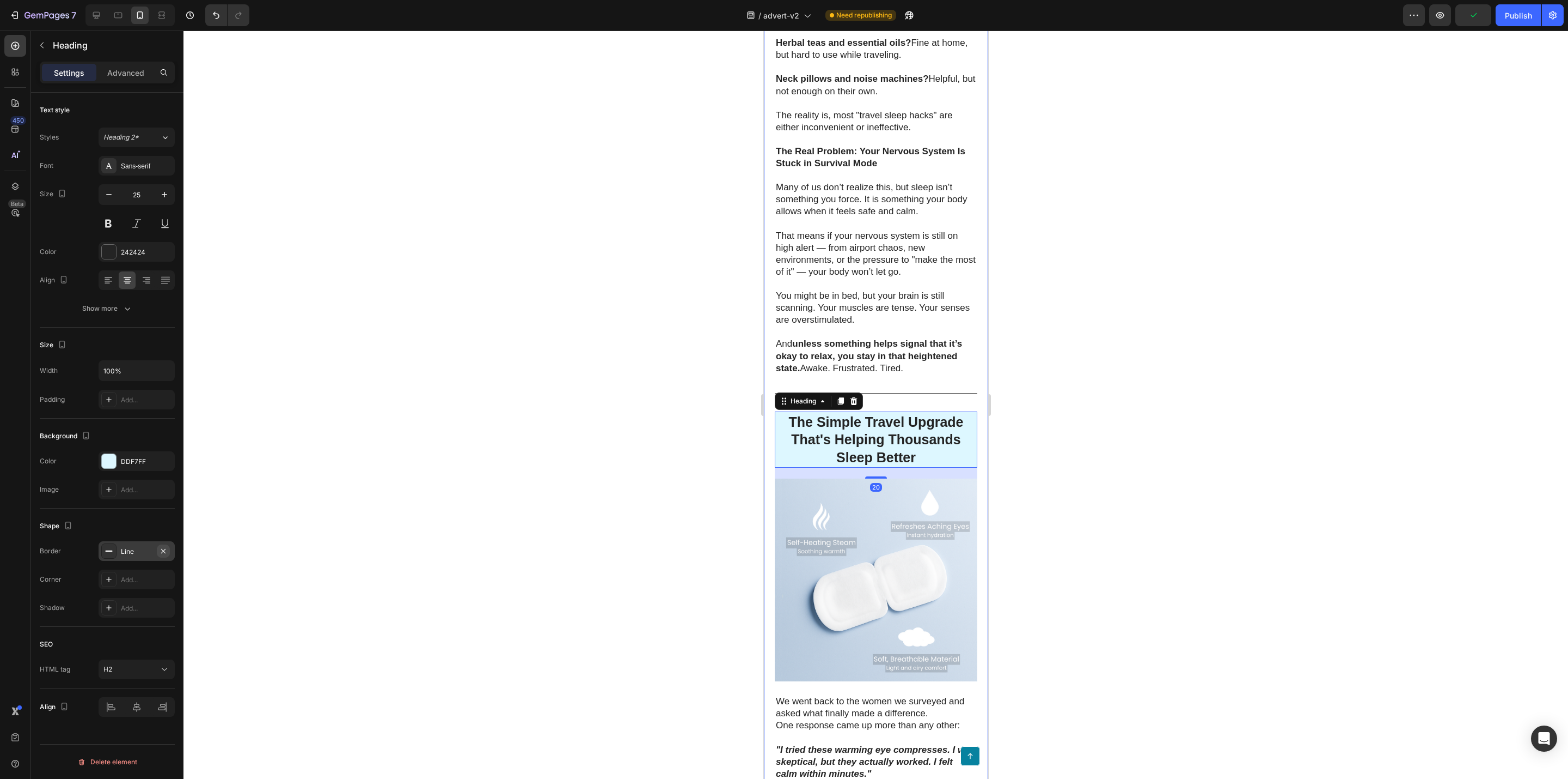
click at [167, 552] on icon "button" at bounding box center [163, 551] width 9 height 9
click at [317, 536] on div at bounding box center [876, 404] width 1385 height 748
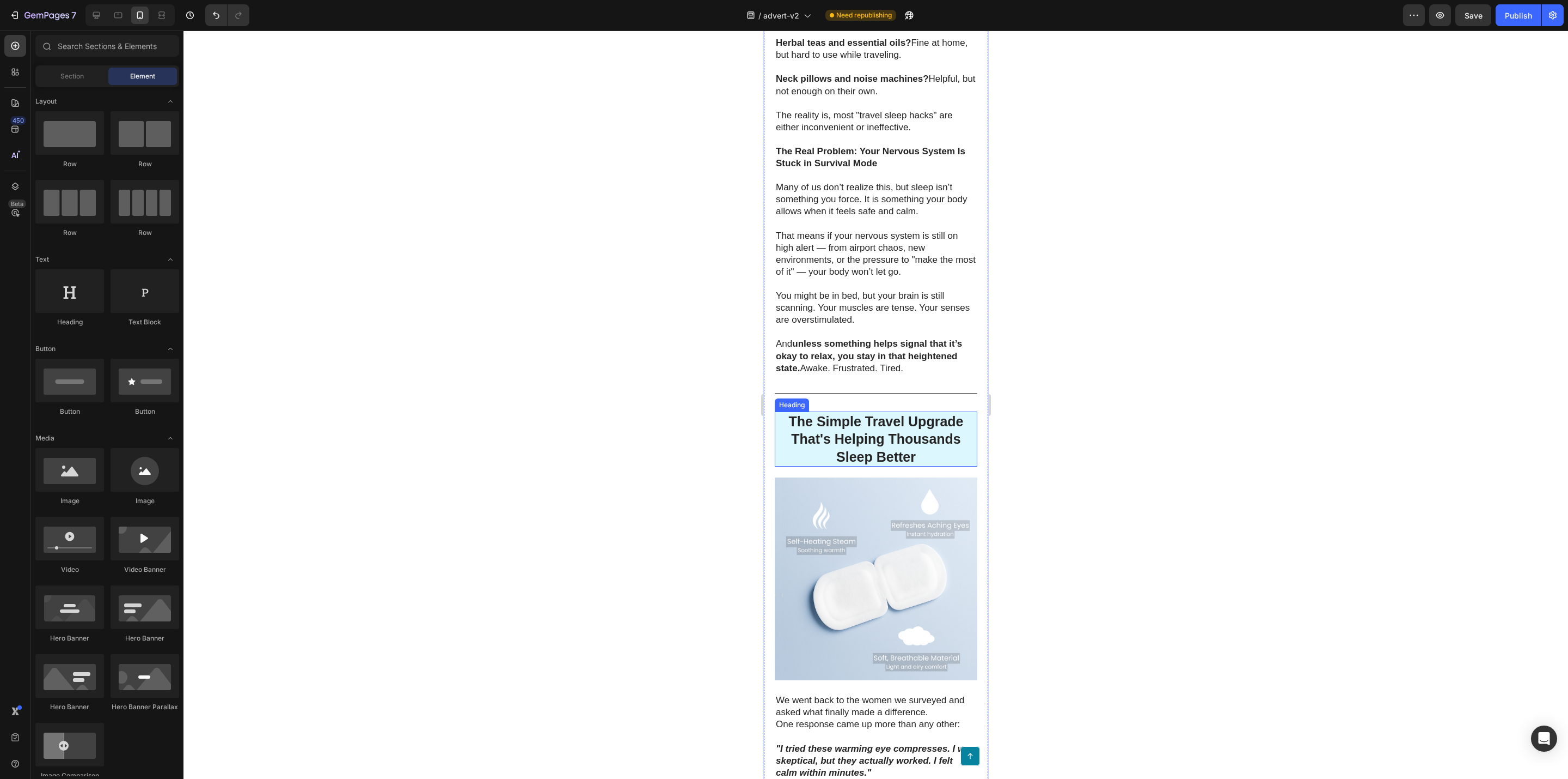
click at [892, 466] on p "The Simple Travel Upgrade That's Helping Thousands Sleep Better" at bounding box center [875, 439] width 201 height 53
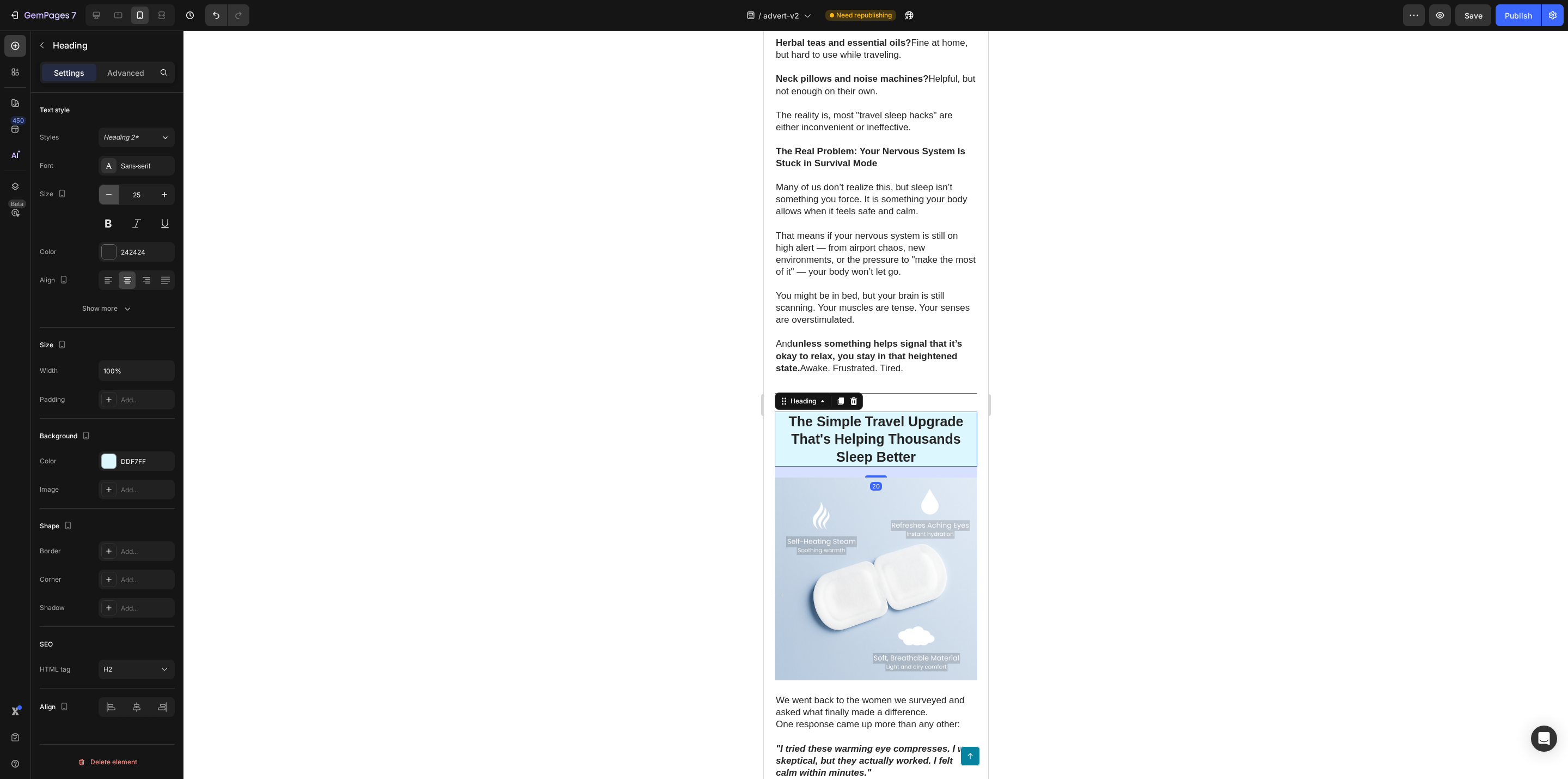
click at [106, 189] on button "button" at bounding box center [109, 195] width 20 height 20
type input "24"
click at [392, 352] on div at bounding box center [876, 404] width 1385 height 748
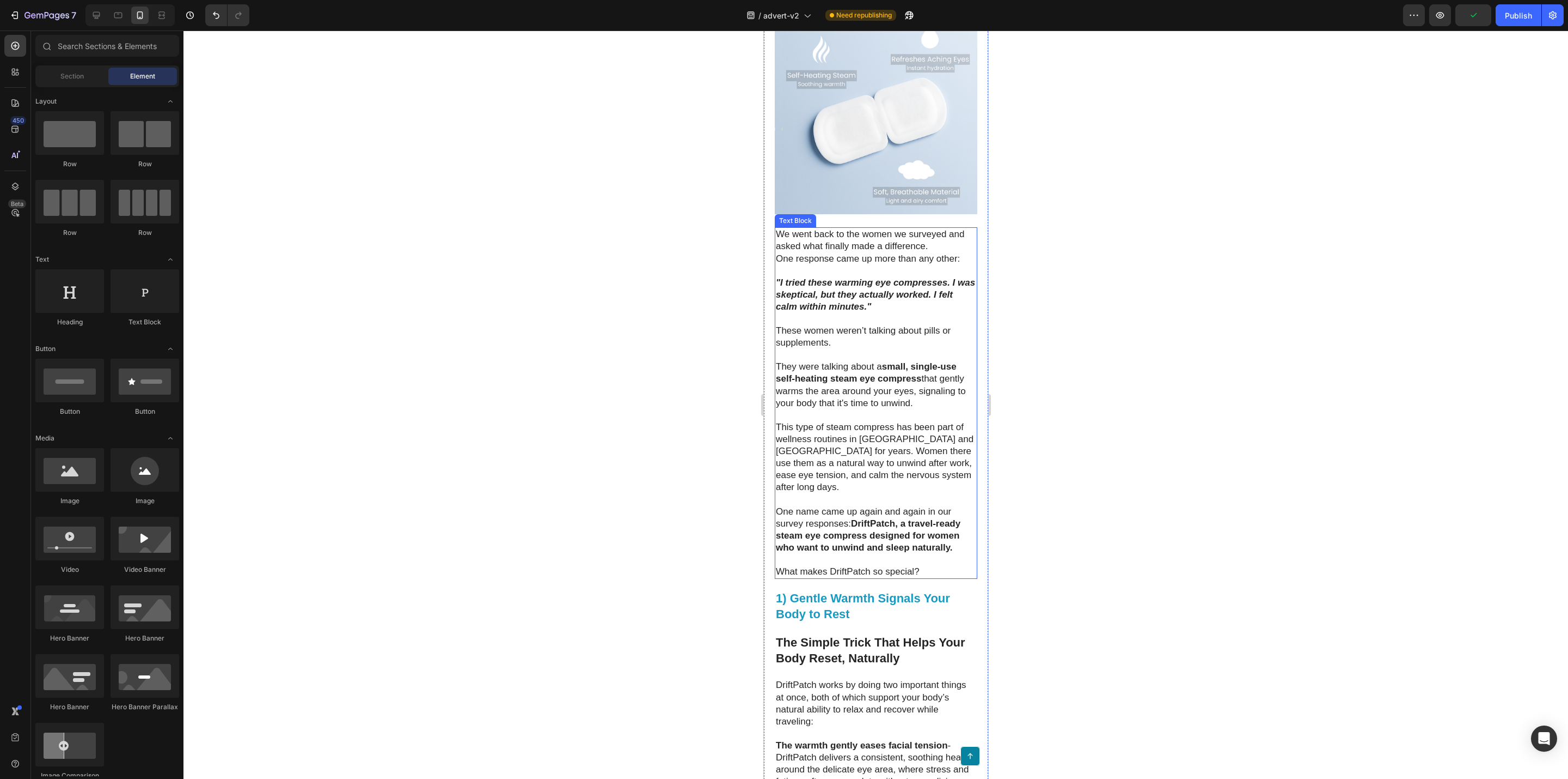
scroll to position [2323, 0]
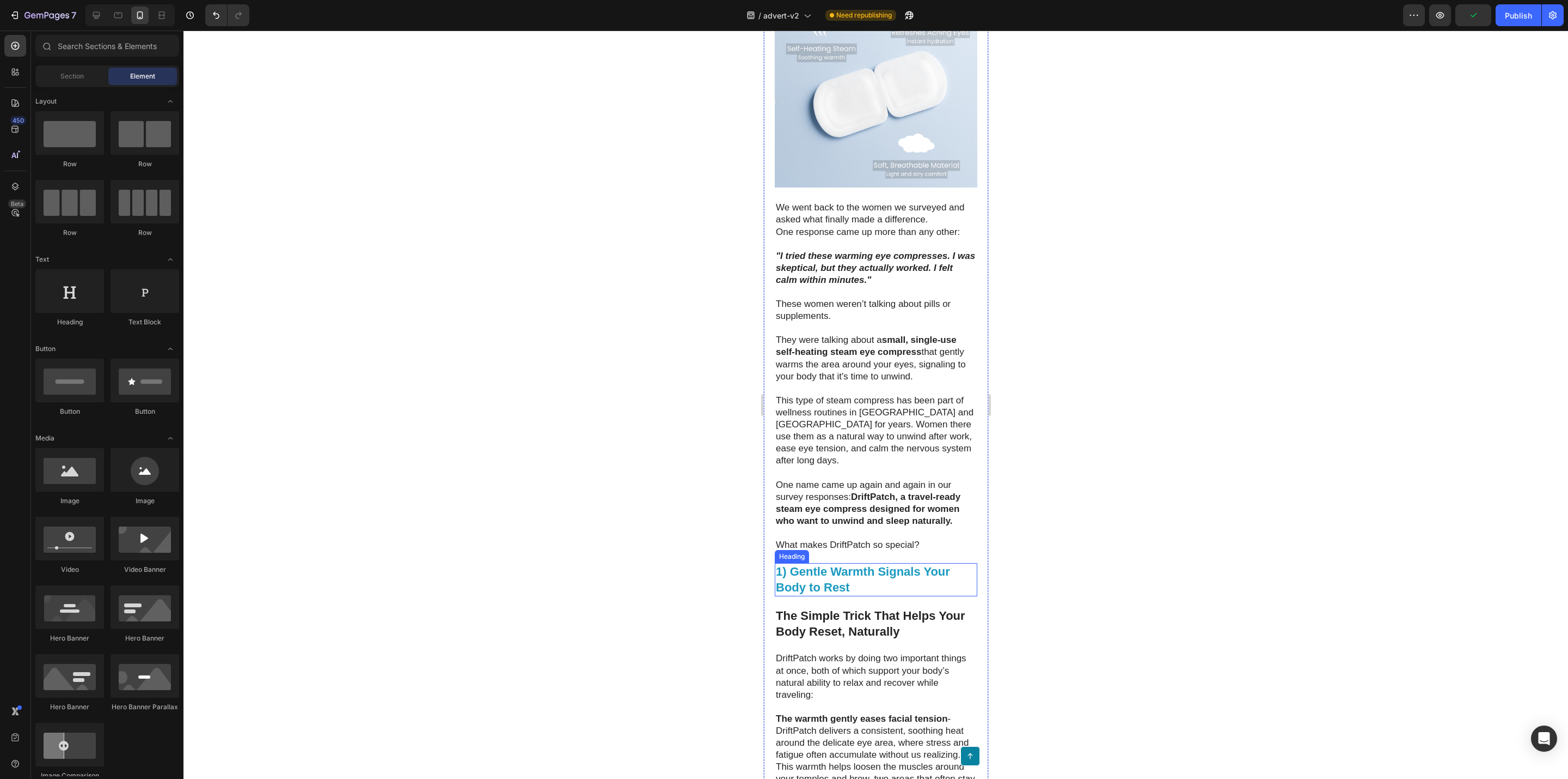
click at [839, 594] on strong "1) Gentle Warmth Signals Your Body to Rest" at bounding box center [863, 579] width 174 height 30
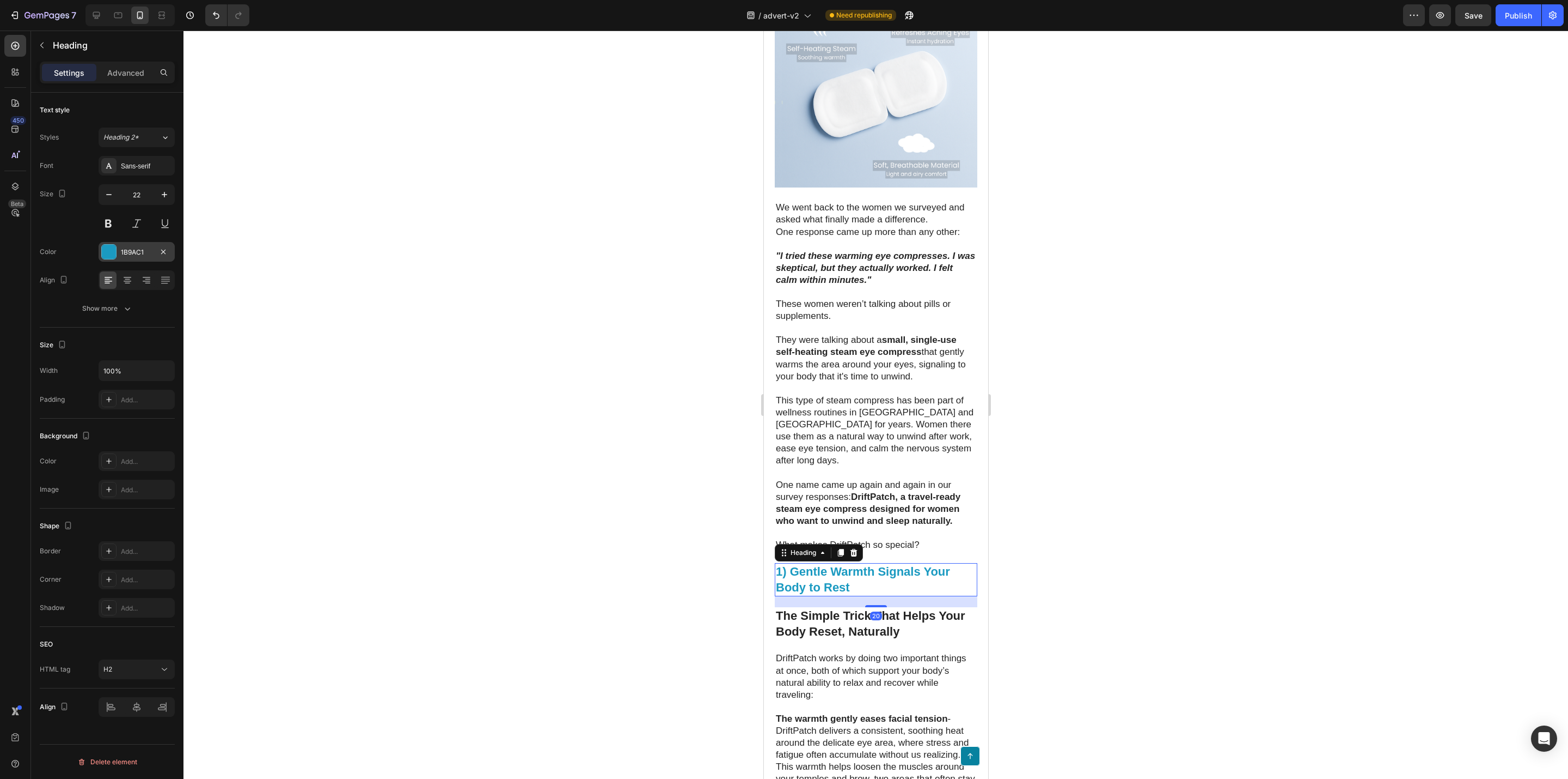
click at [106, 257] on div at bounding box center [109, 251] width 14 height 14
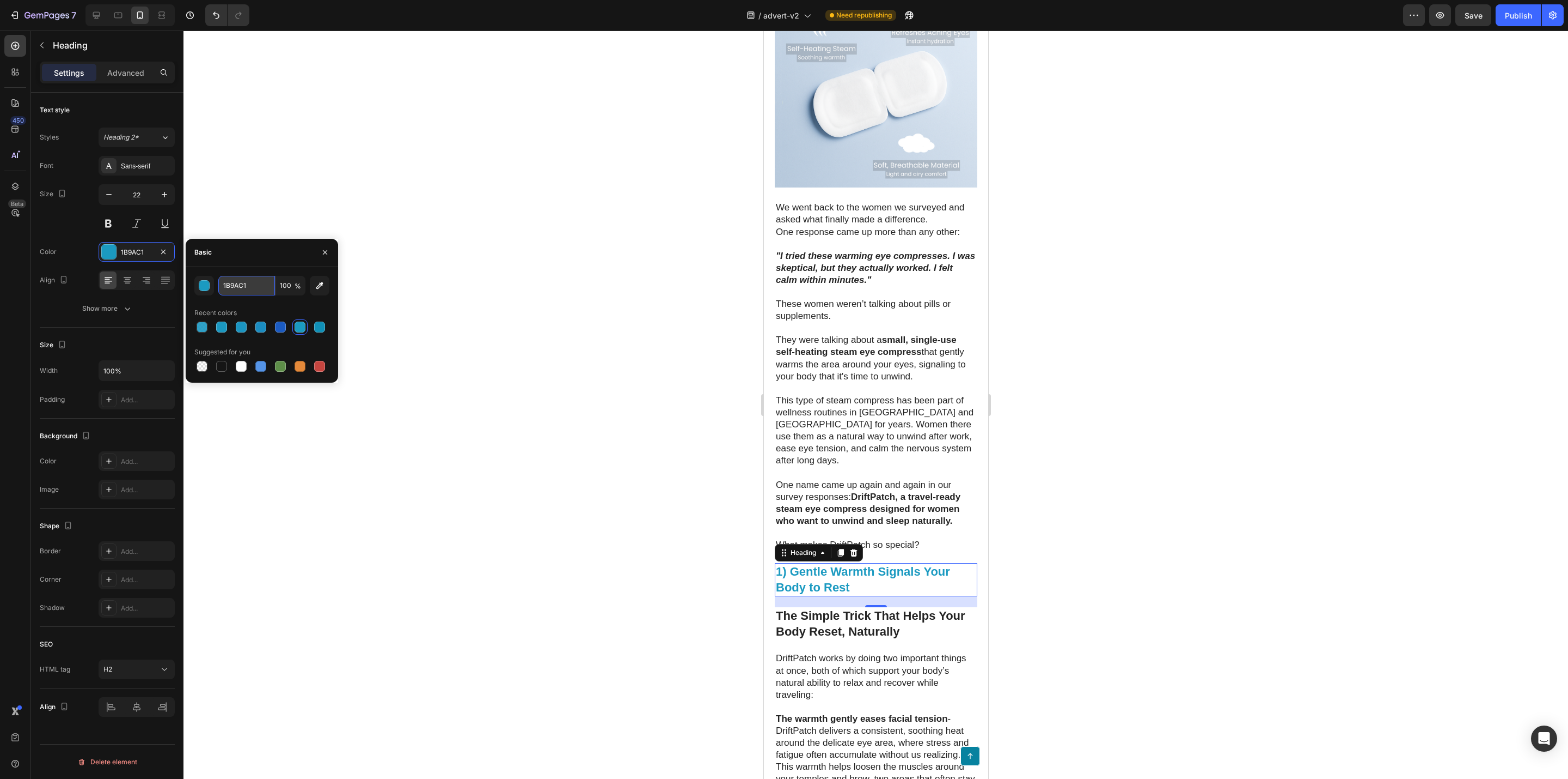
click at [251, 289] on input "1B9AC1" at bounding box center [246, 286] width 56 height 20
click at [205, 287] on div "button" at bounding box center [205, 286] width 11 height 11
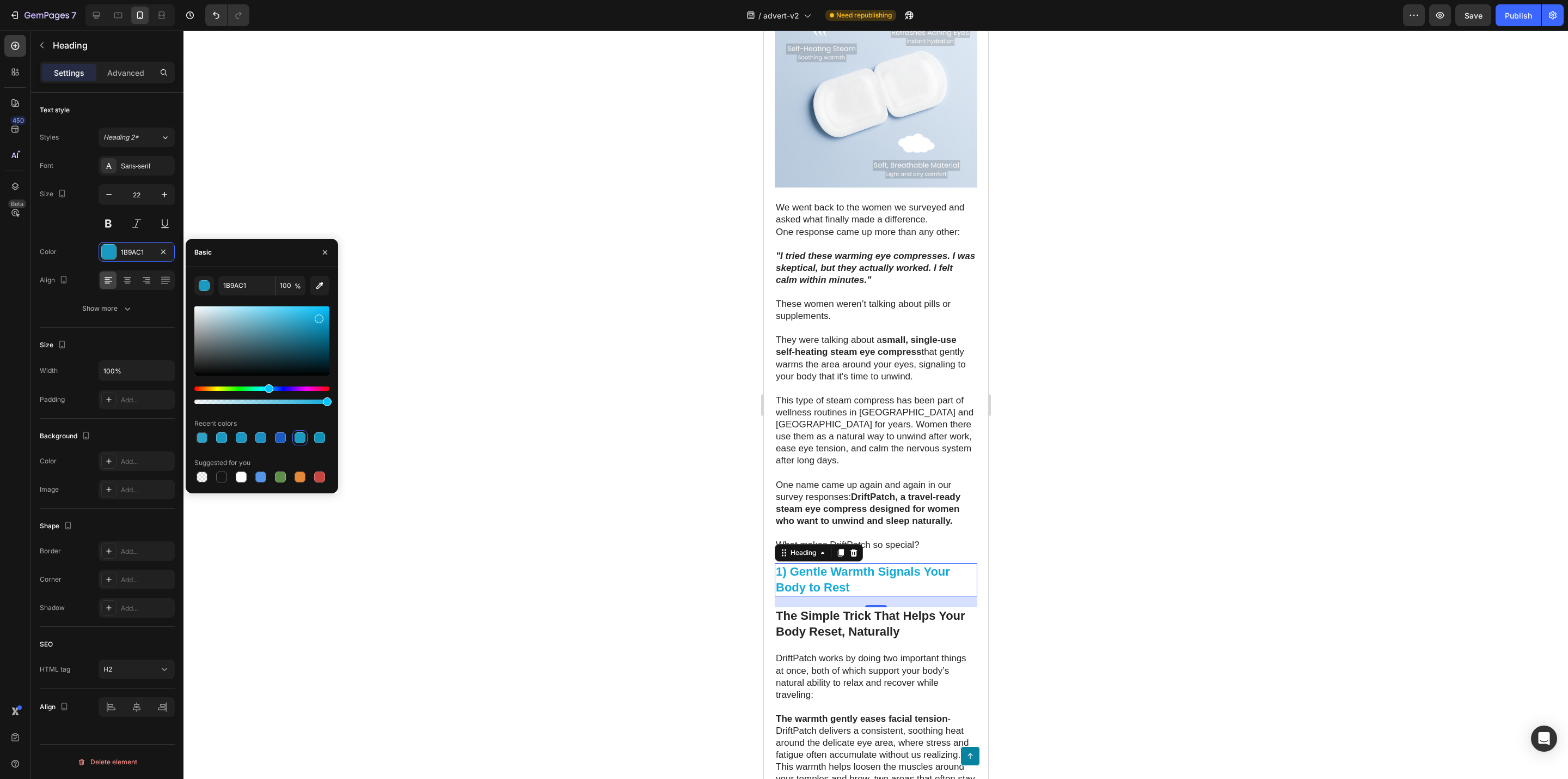
drag, startPoint x: 314, startPoint y: 322, endPoint x: 318, endPoint y: 316, distance: 7.2
click at [318, 316] on div at bounding box center [319, 318] width 9 height 9
drag, startPoint x: 274, startPoint y: 386, endPoint x: 267, endPoint y: 388, distance: 7.3
click at [267, 388] on div "Hue" at bounding box center [262, 389] width 135 height 4
click at [312, 313] on div at bounding box center [262, 341] width 135 height 69
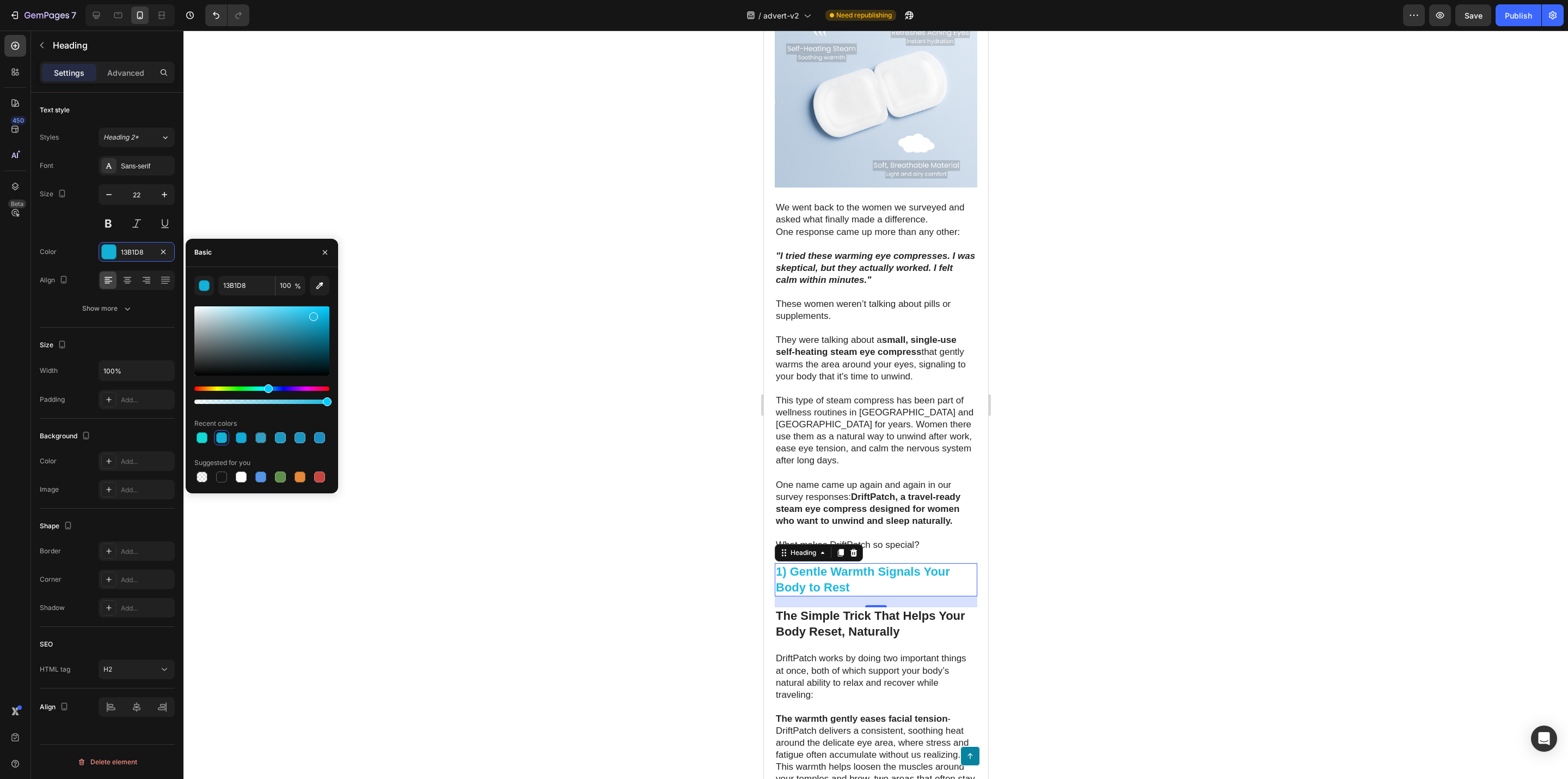
type input "1DB9E0"
click at [317, 311] on div at bounding box center [262, 341] width 135 height 69
click at [515, 356] on div at bounding box center [876, 404] width 1385 height 748
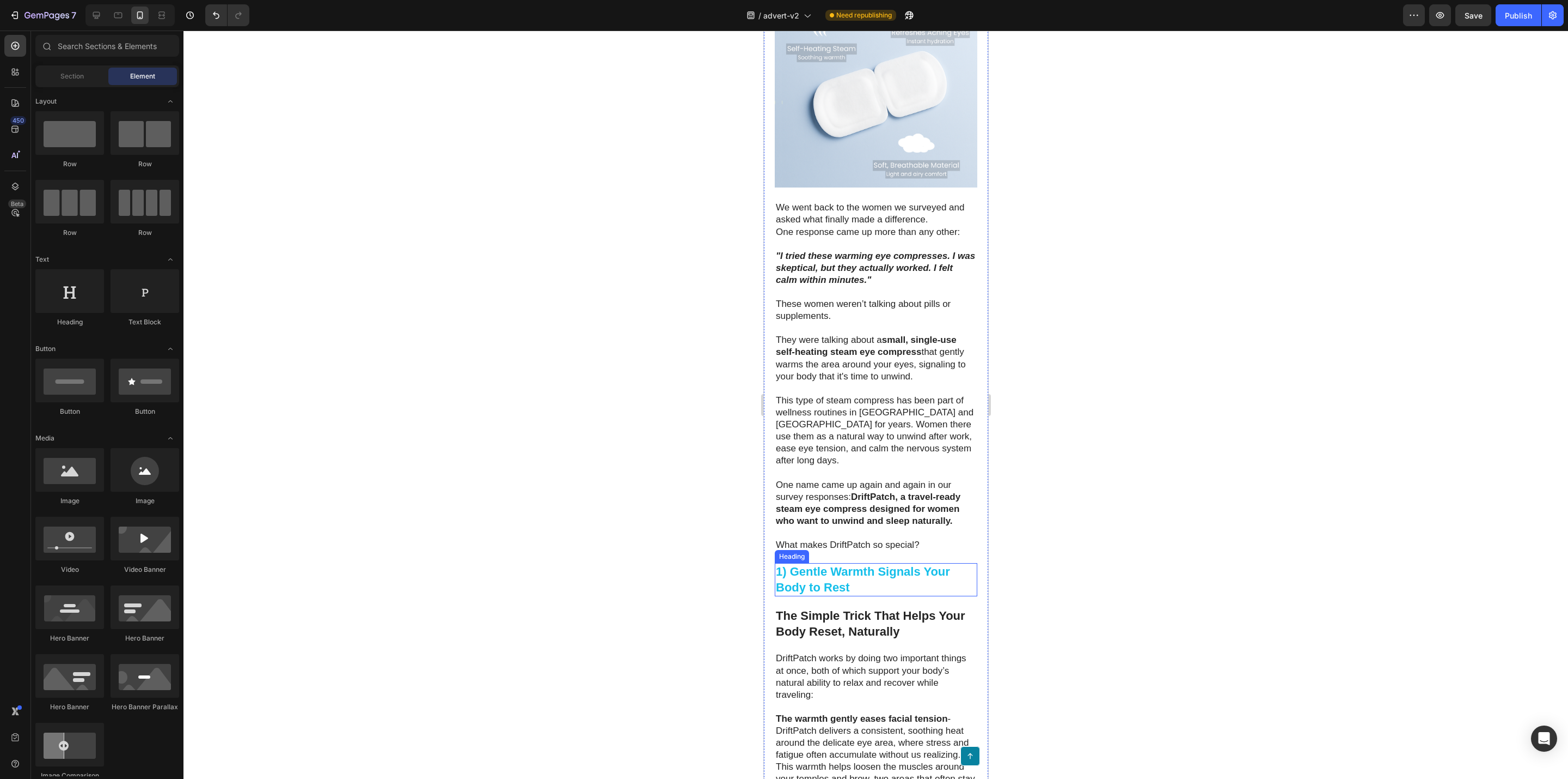
click at [867, 594] on strong "1) Gentle Warmth Signals Your Body to Rest" at bounding box center [863, 579] width 174 height 30
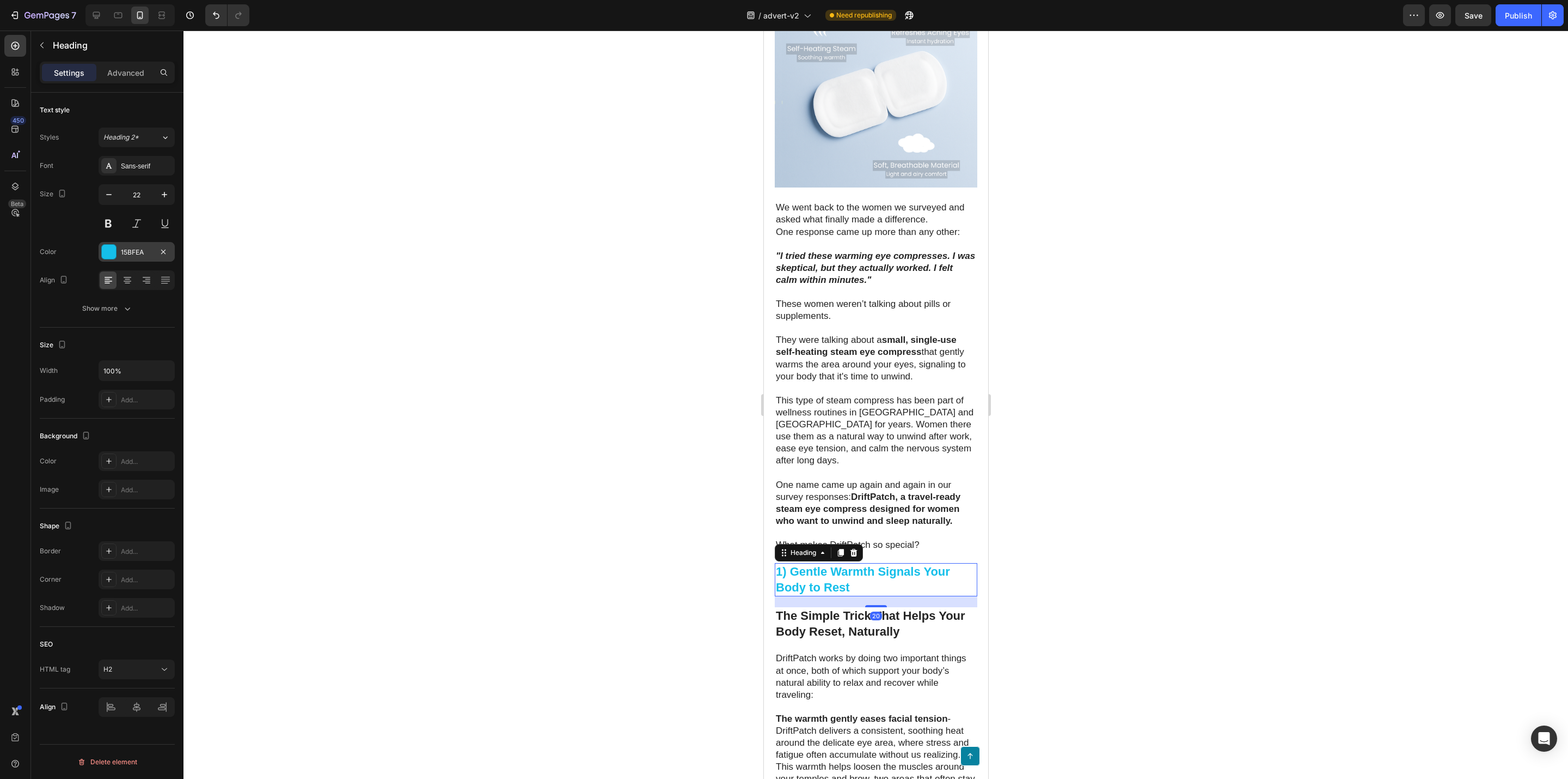
click at [108, 255] on div at bounding box center [109, 251] width 14 height 14
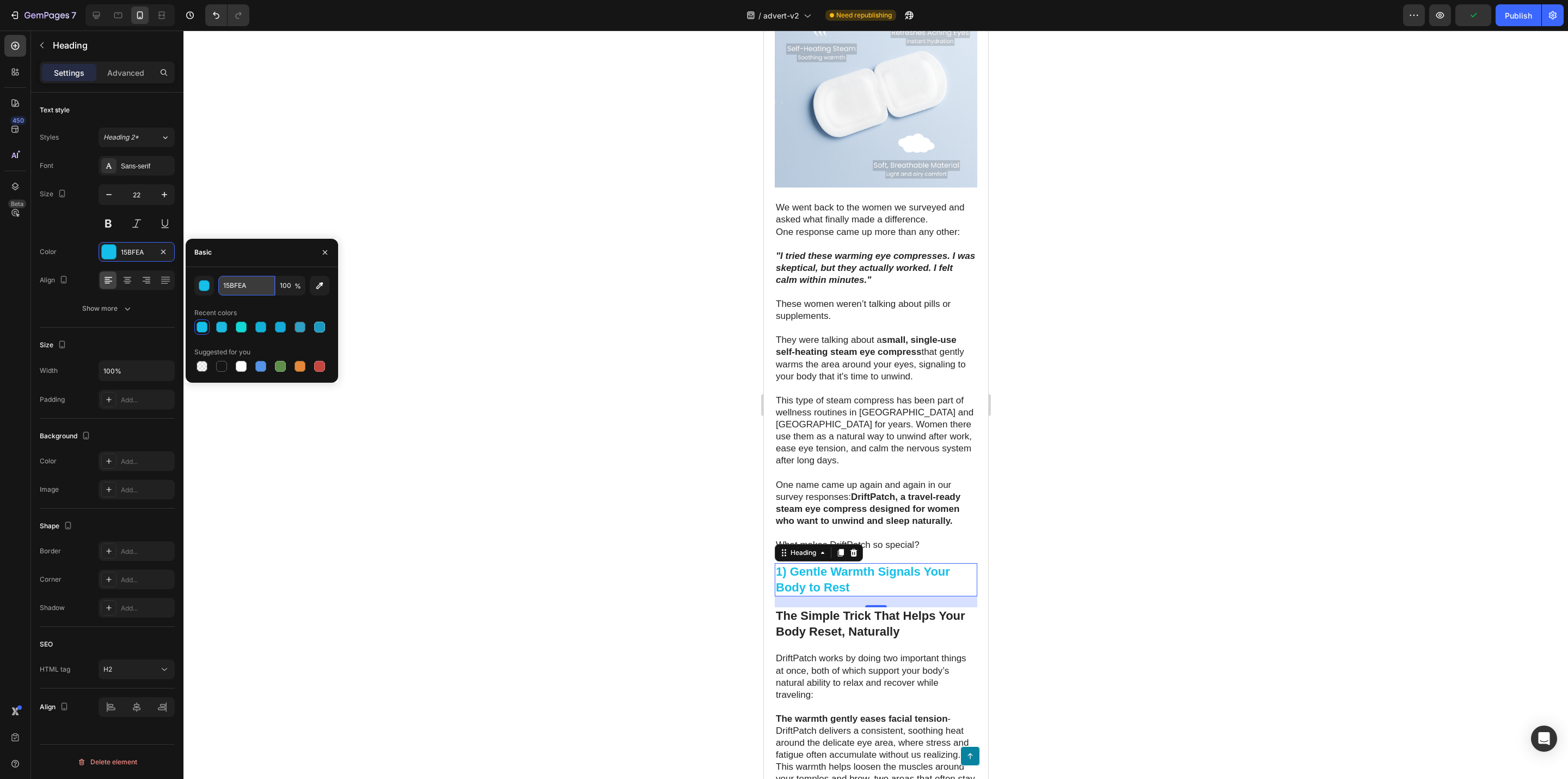
click at [253, 286] on input "15BFEA" at bounding box center [246, 286] width 56 height 20
click at [206, 286] on div "button" at bounding box center [205, 286] width 11 height 11
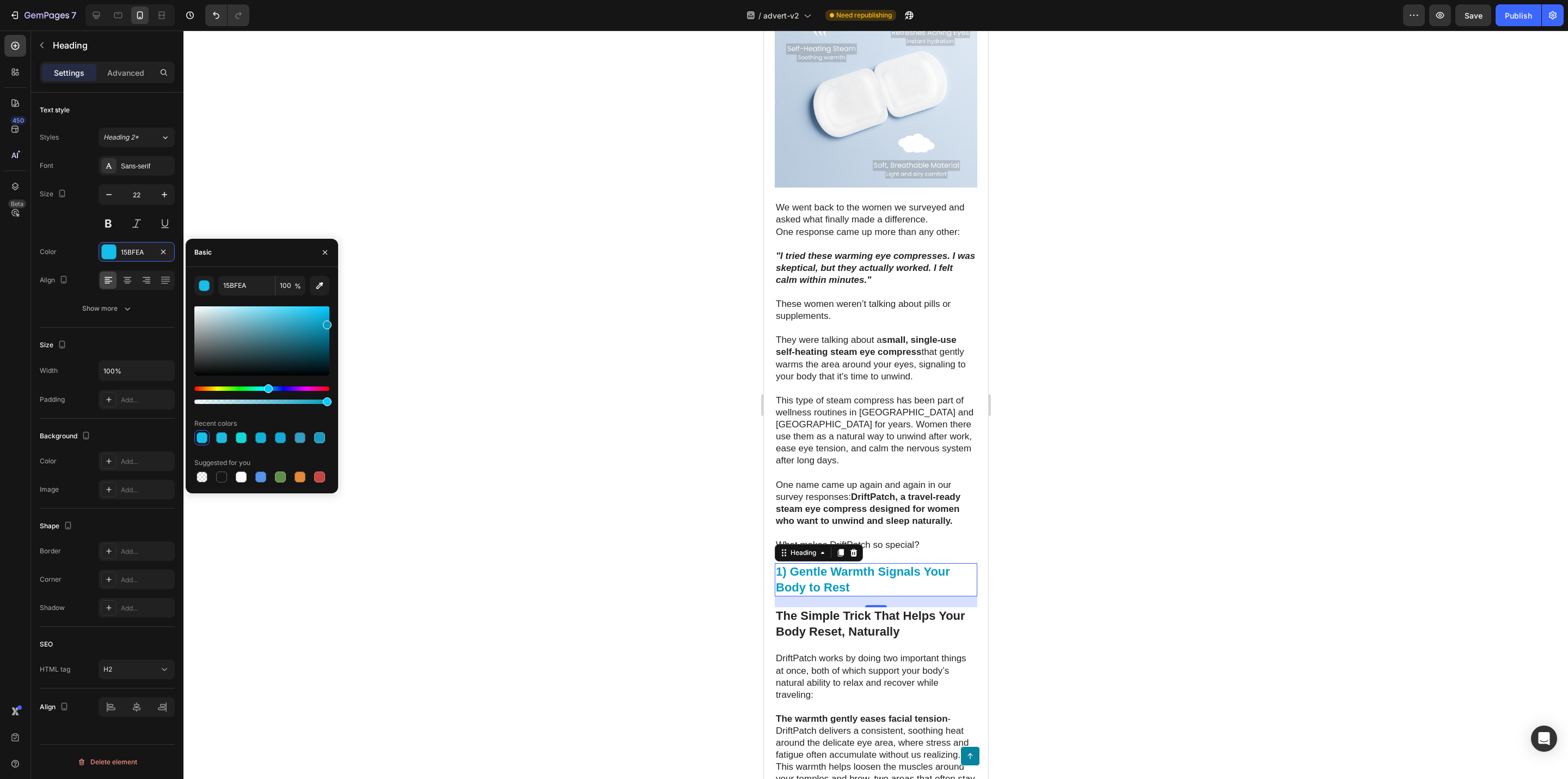
drag, startPoint x: 322, startPoint y: 318, endPoint x: 327, endPoint y: 322, distance: 6.4
click at [327, 322] on div at bounding box center [262, 341] width 135 height 69
type input "059CC1"
click at [644, 338] on div at bounding box center [876, 404] width 1385 height 748
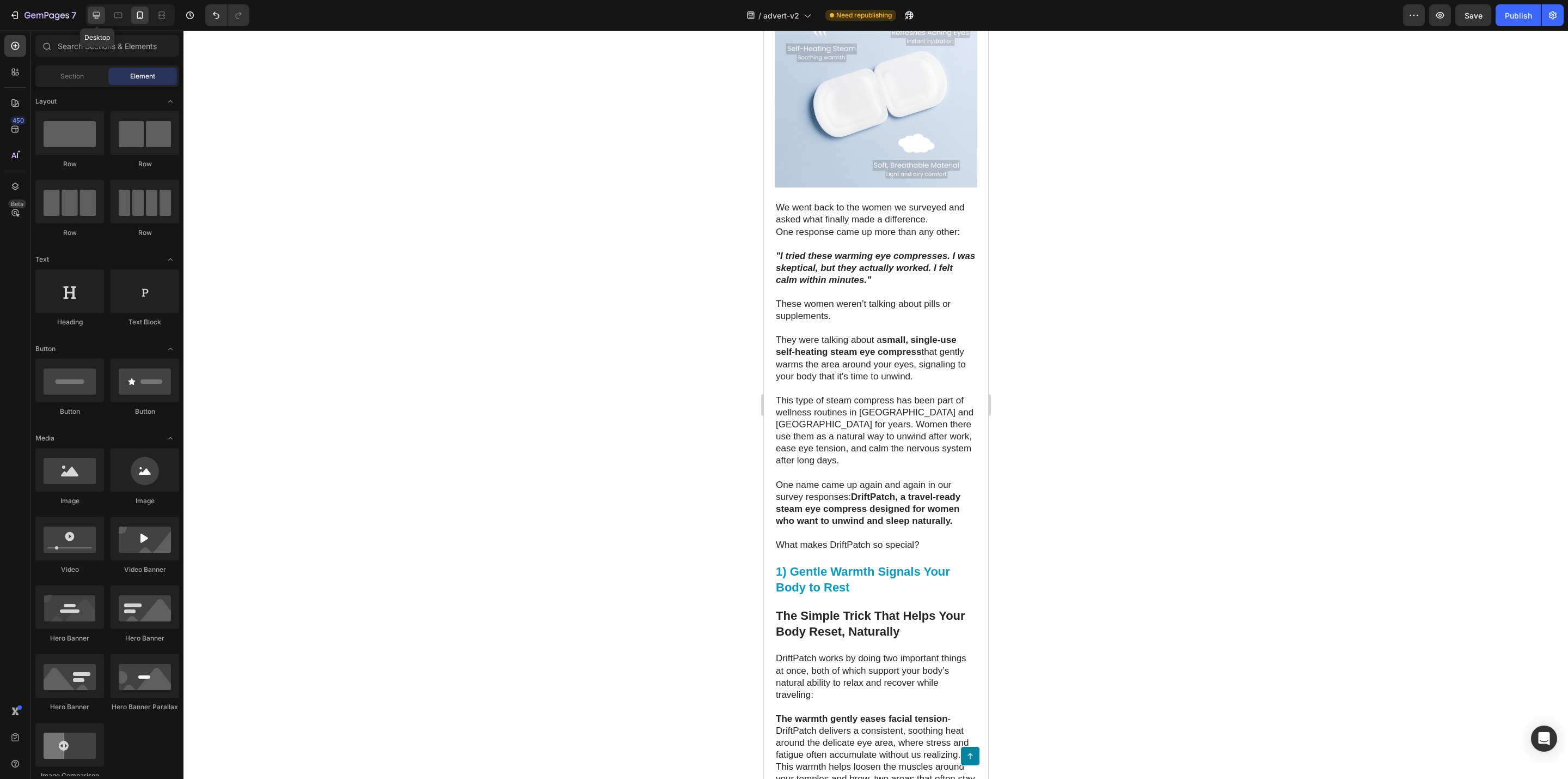
click at [100, 10] on icon at bounding box center [96, 15] width 11 height 11
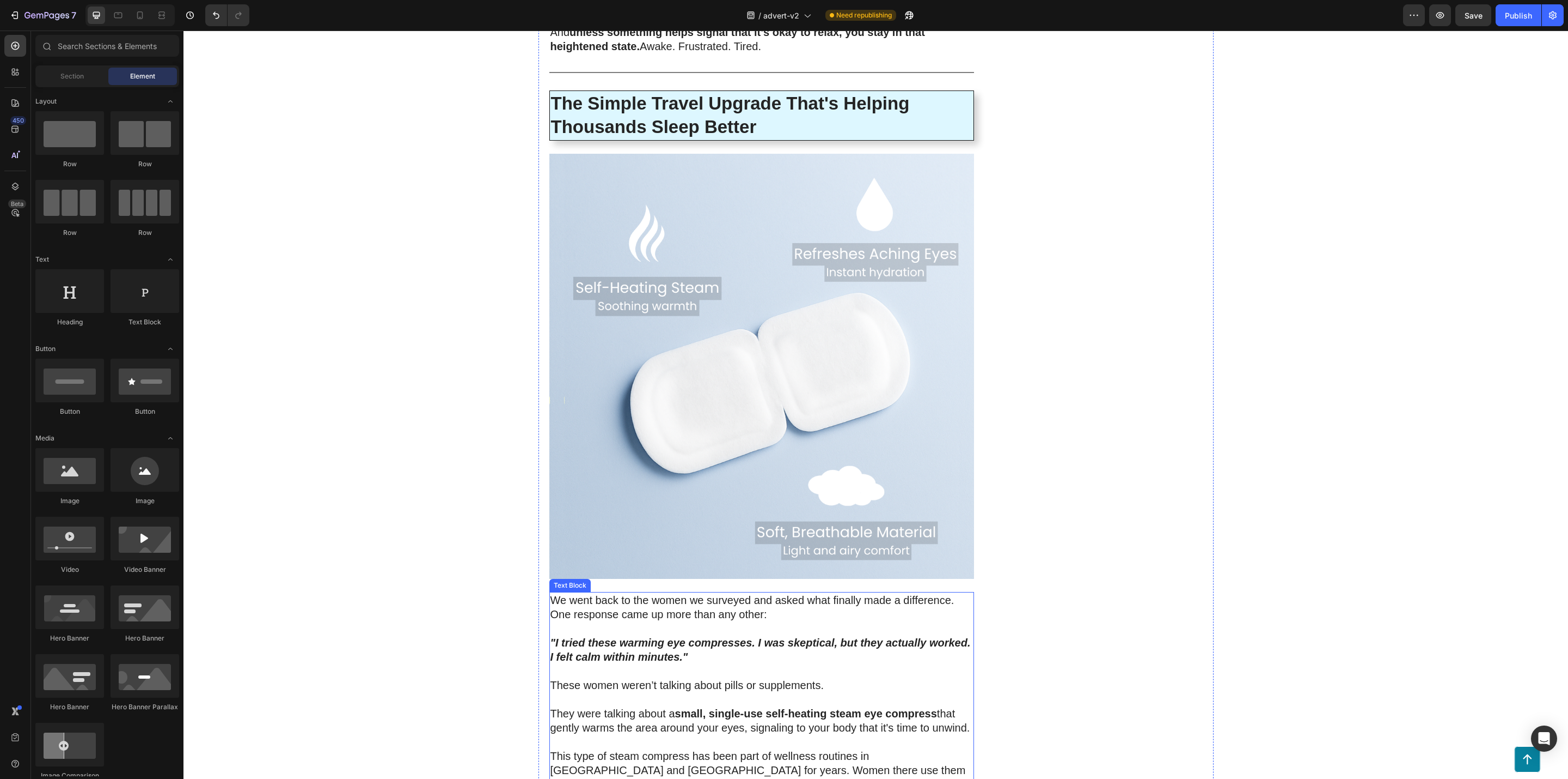
scroll to position [1604, 0]
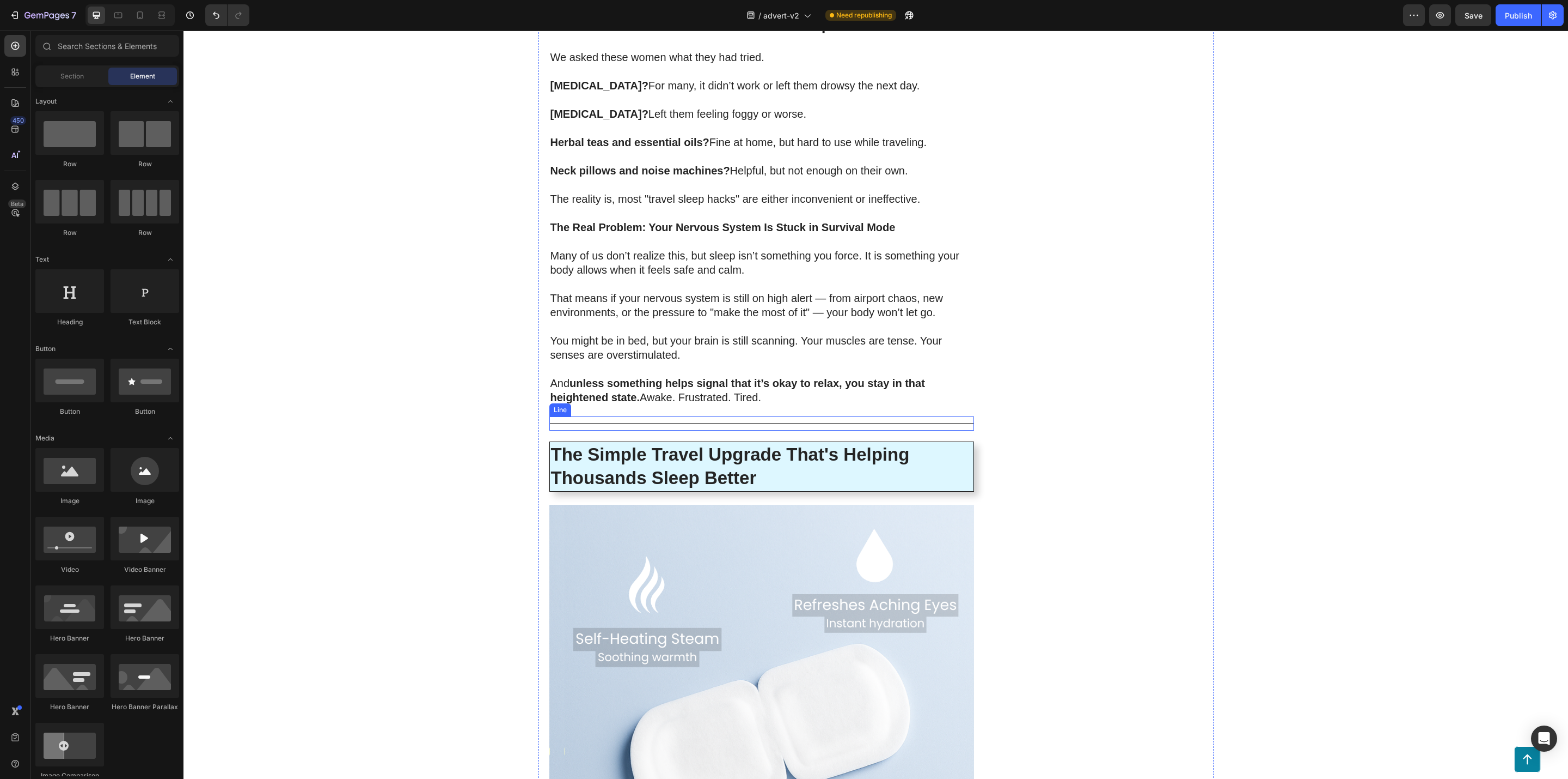
click at [684, 416] on div "Title Line" at bounding box center [762, 423] width 425 height 14
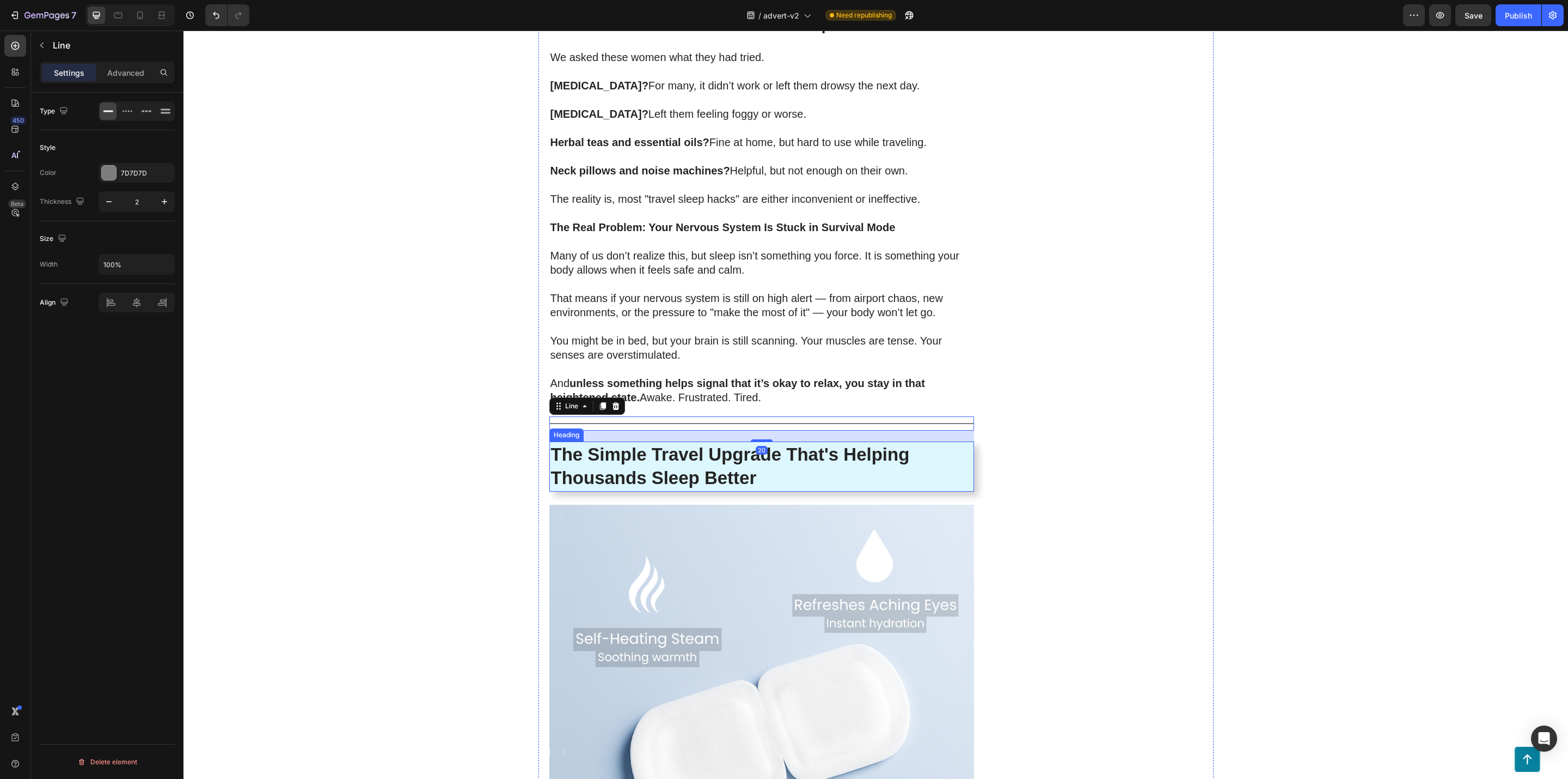
click at [814, 453] on p "The Simple Travel Upgrade That's Helping Thousands Sleep Better" at bounding box center [762, 466] width 422 height 46
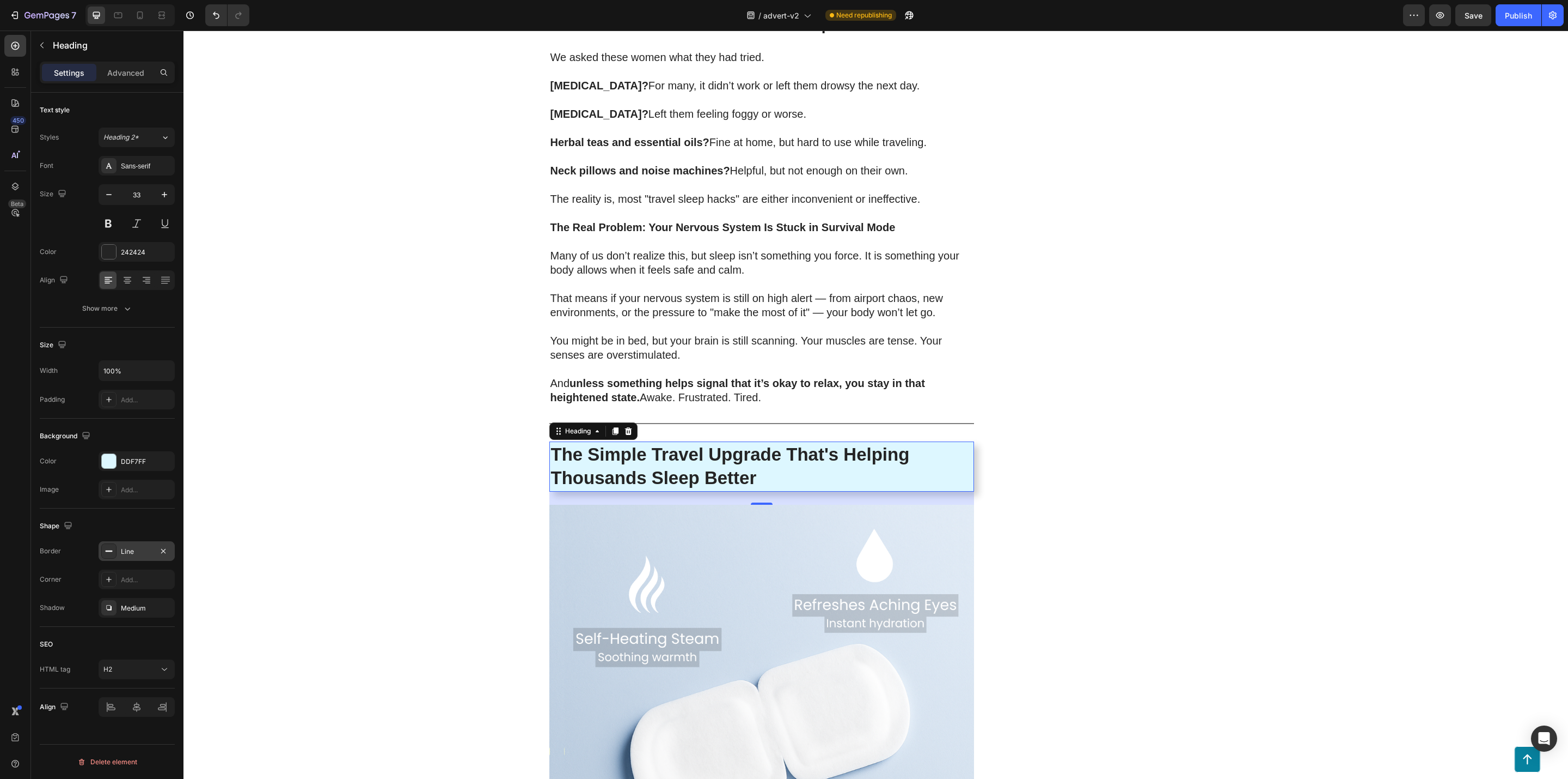
click at [165, 553] on icon "button" at bounding box center [163, 551] width 9 height 9
click at [162, 611] on icon "button" at bounding box center [163, 607] width 9 height 9
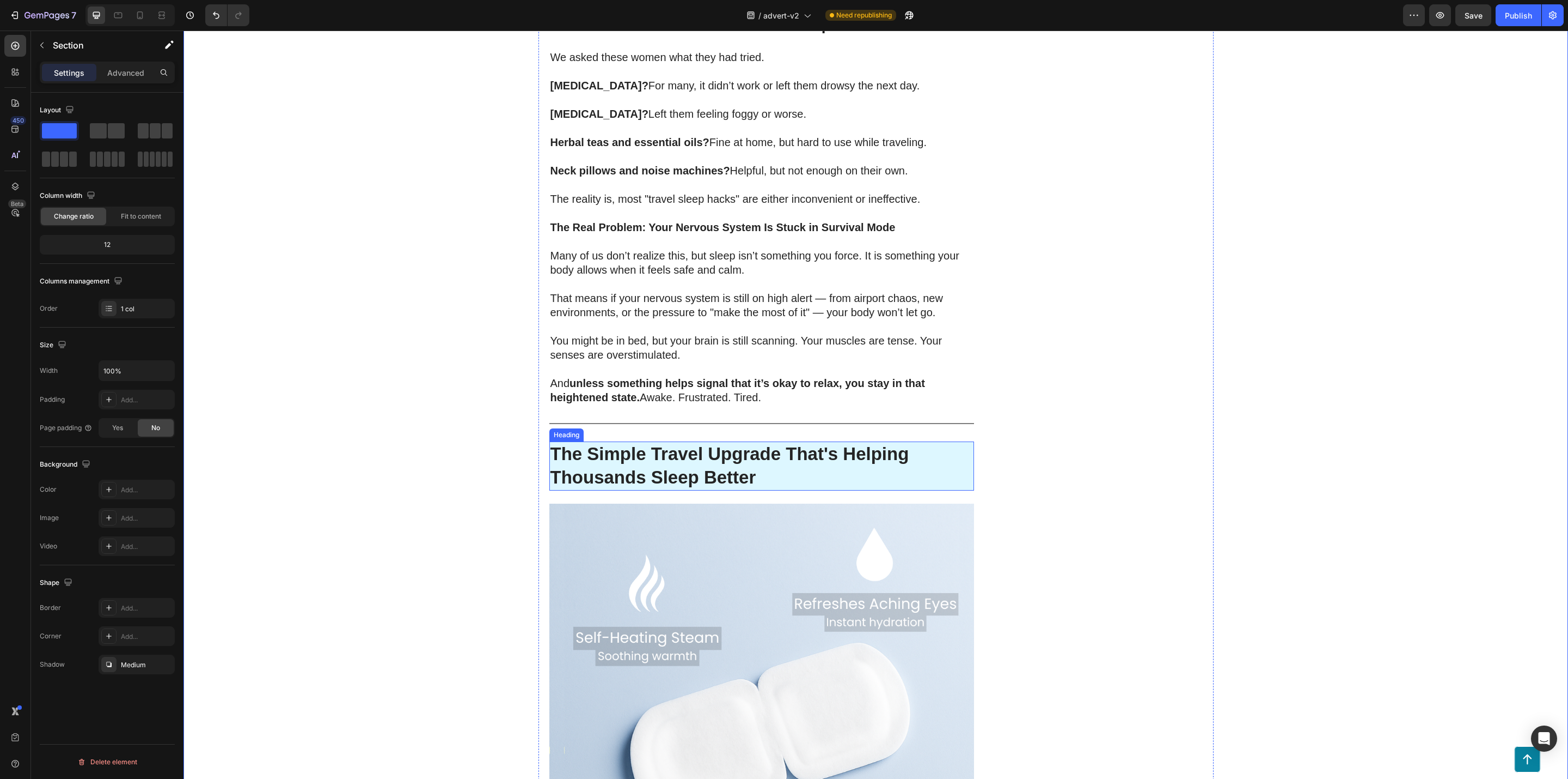
click at [626, 459] on p "The Simple Travel Upgrade That's Helping Thousands Sleep Better" at bounding box center [762, 466] width 423 height 46
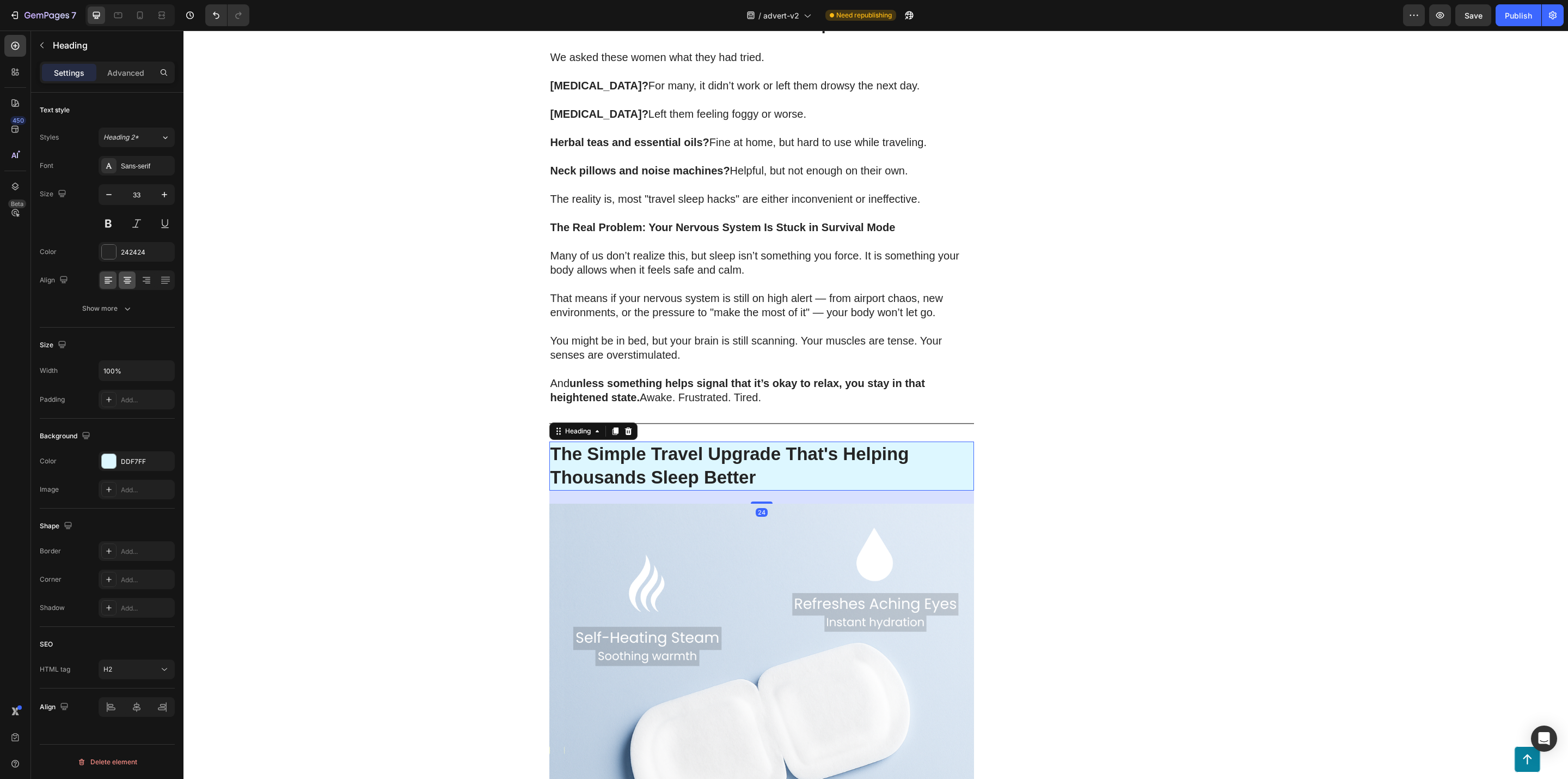
click at [127, 276] on icon at bounding box center [126, 280] width 11 height 11
click at [119, 19] on icon at bounding box center [118, 15] width 11 height 11
type input "28"
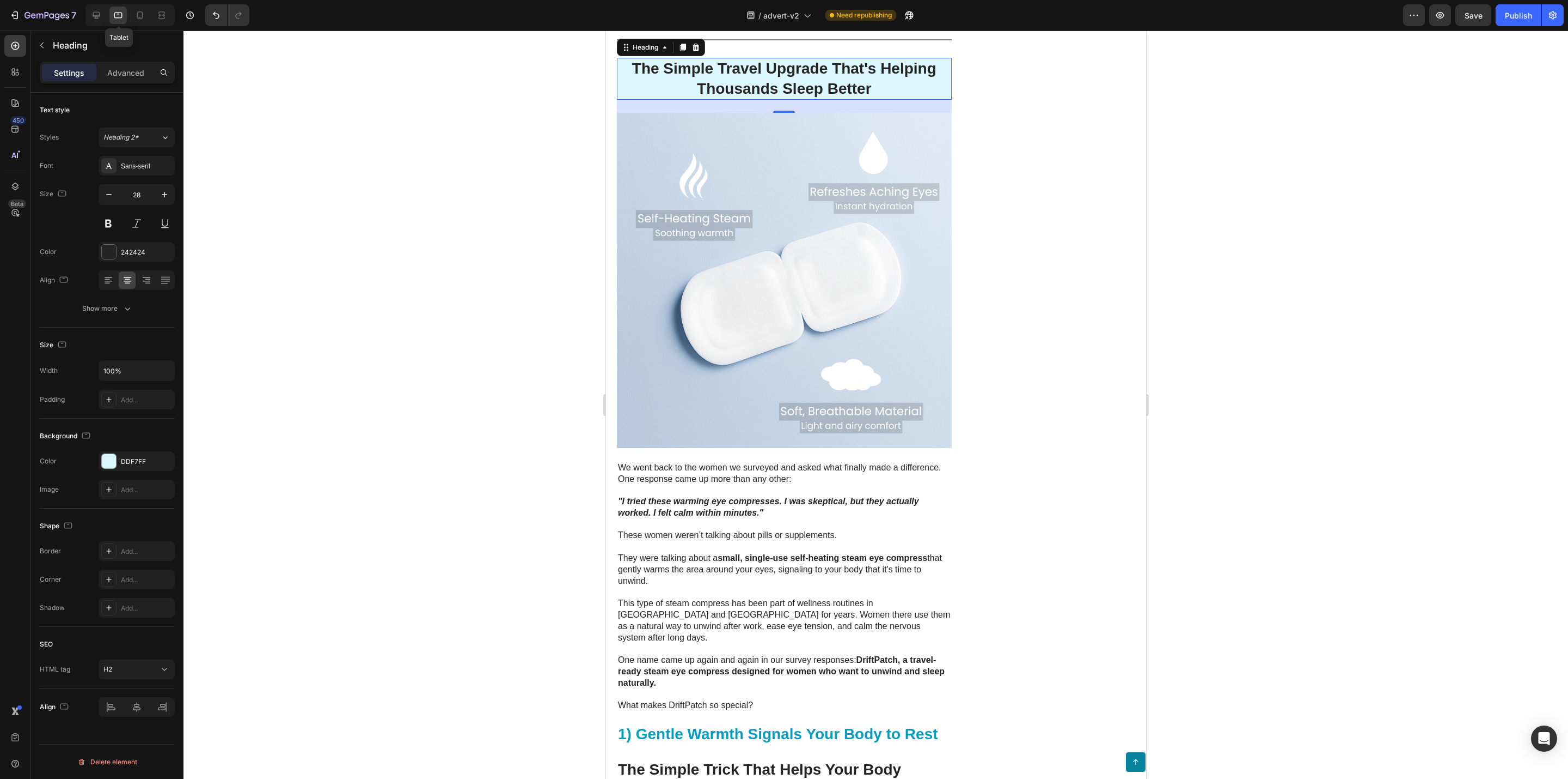
scroll to position [1676, 0]
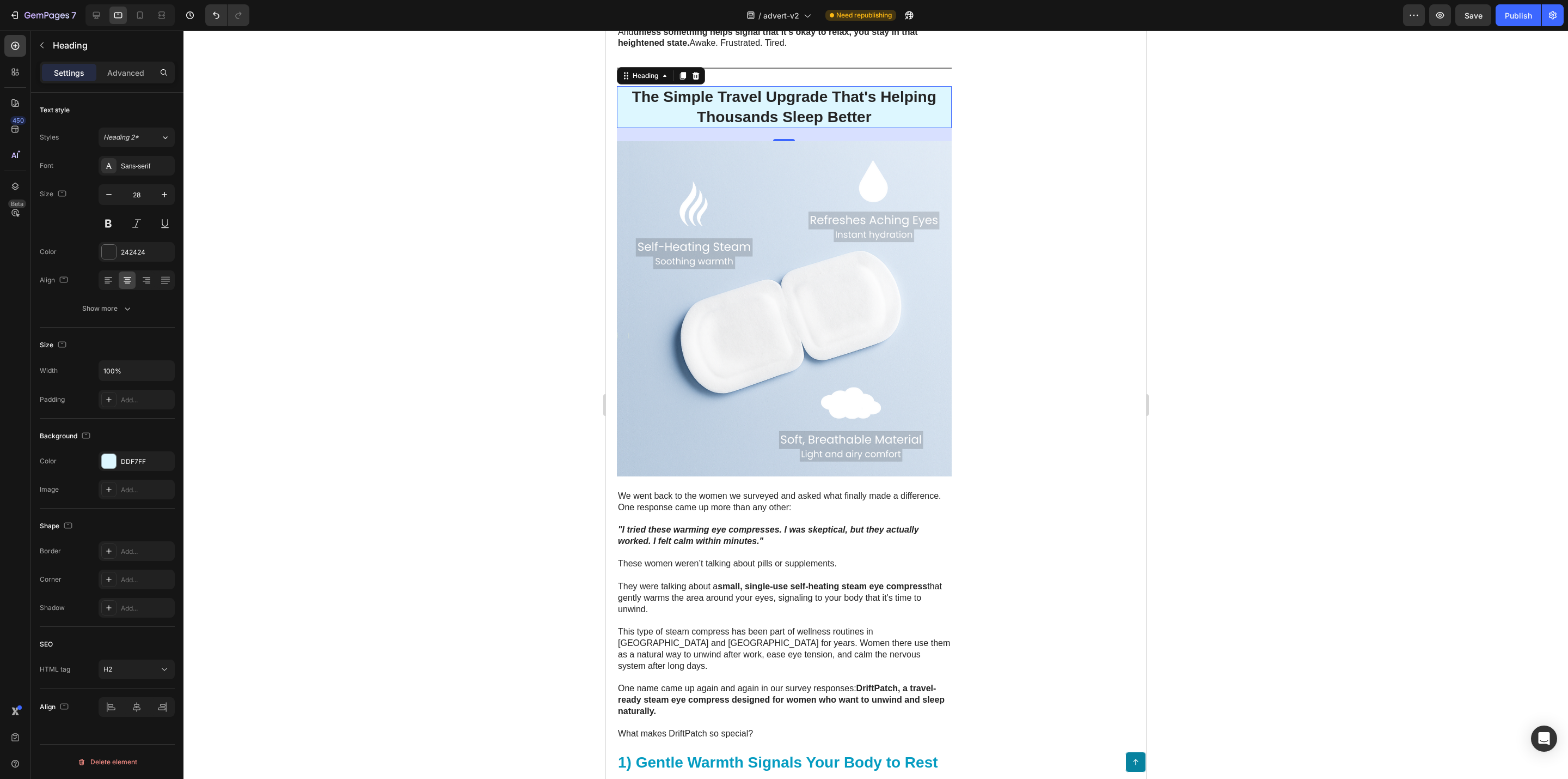
click at [371, 239] on div at bounding box center [876, 404] width 1385 height 748
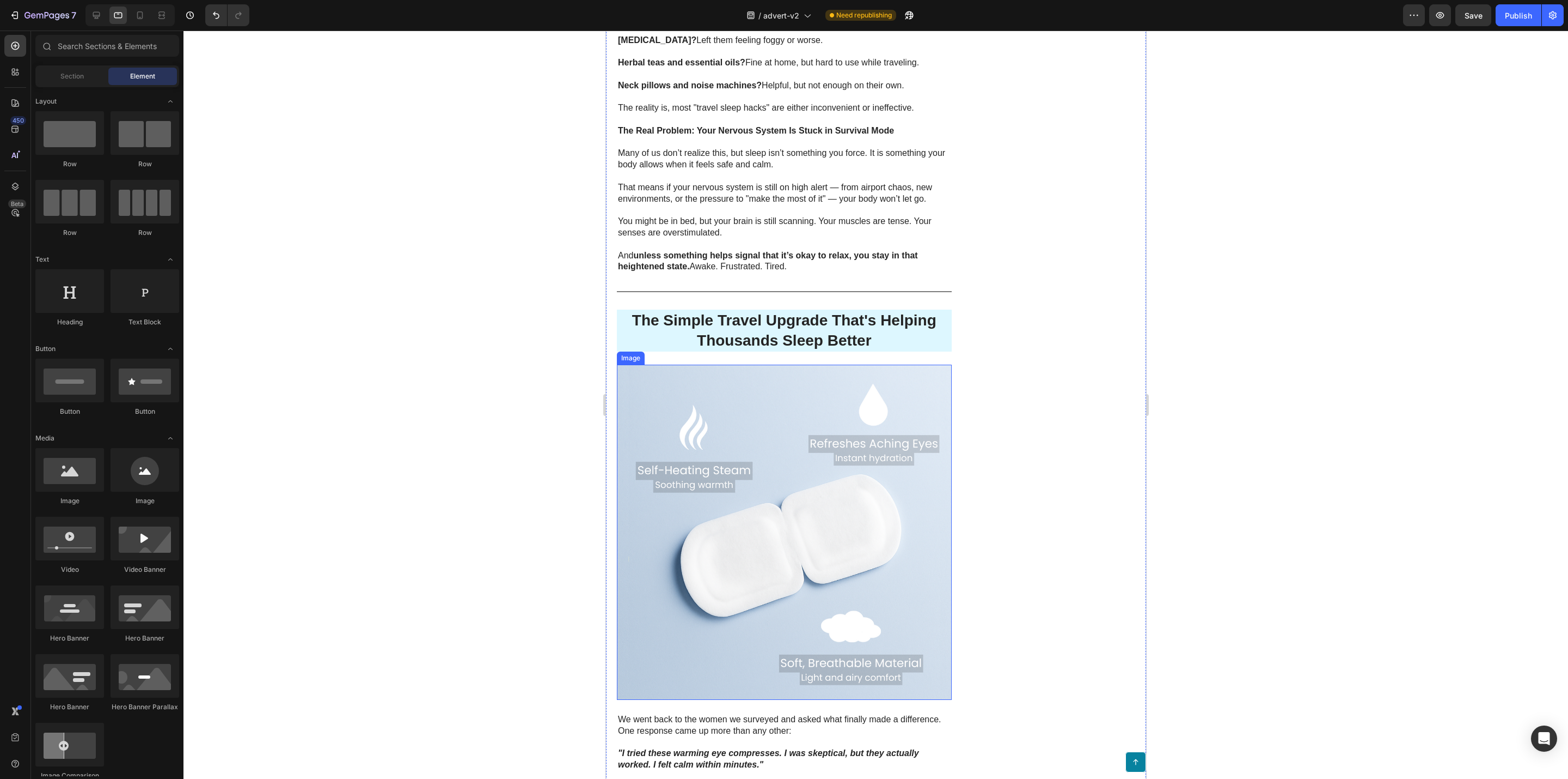
scroll to position [1430, 0]
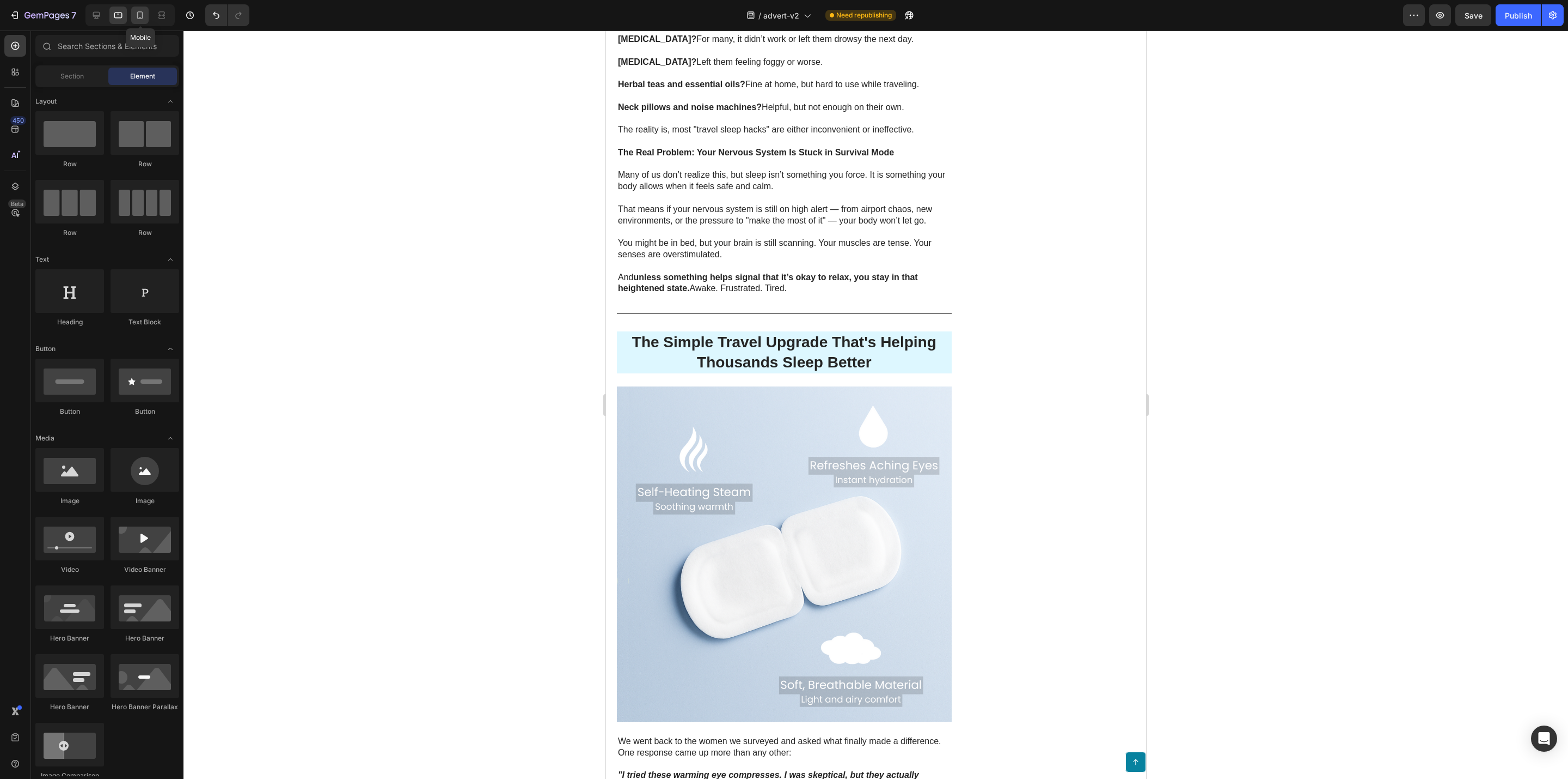
click at [134, 14] on icon at bounding box center [139, 15] width 11 height 11
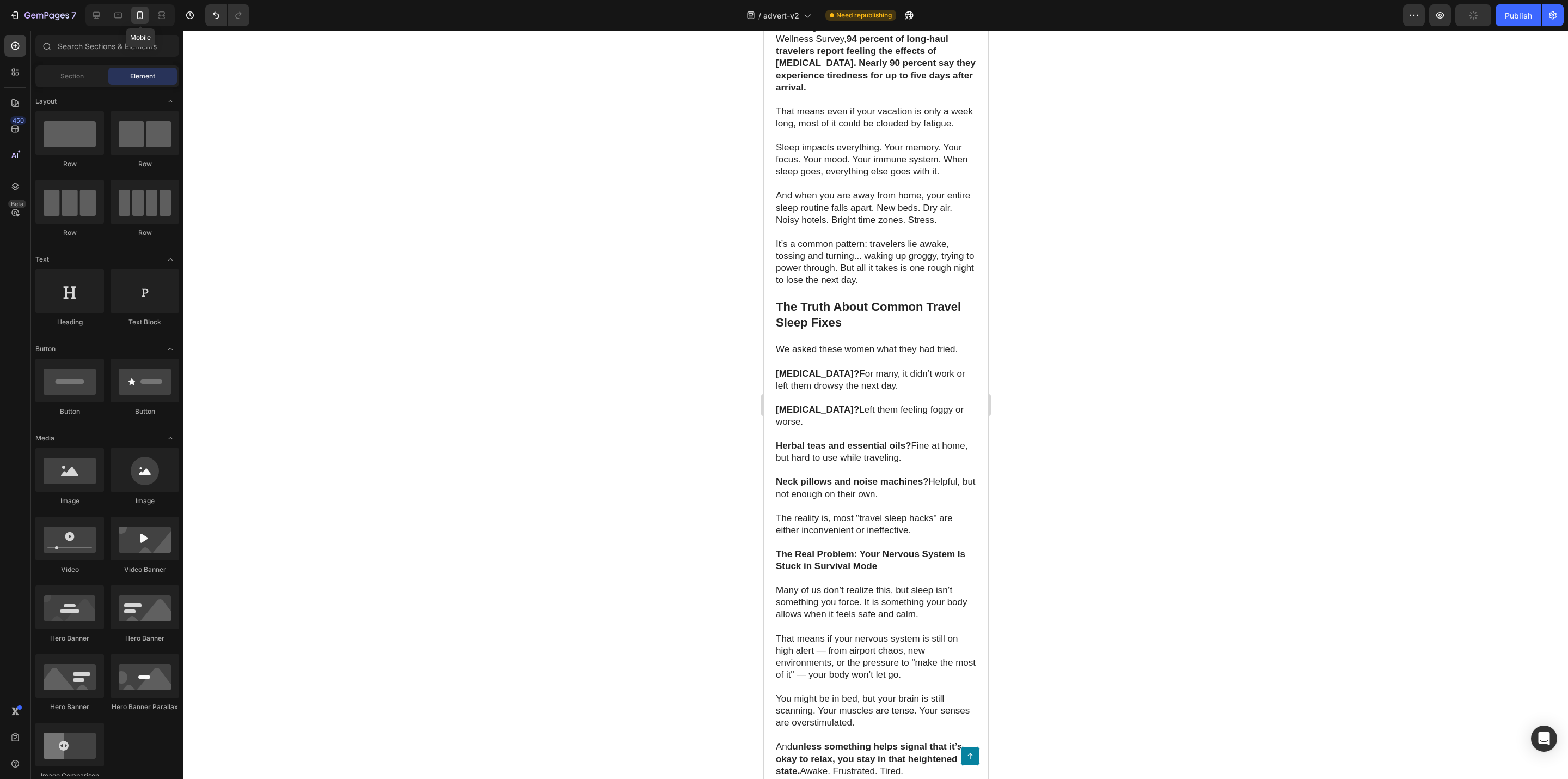
scroll to position [1833, 0]
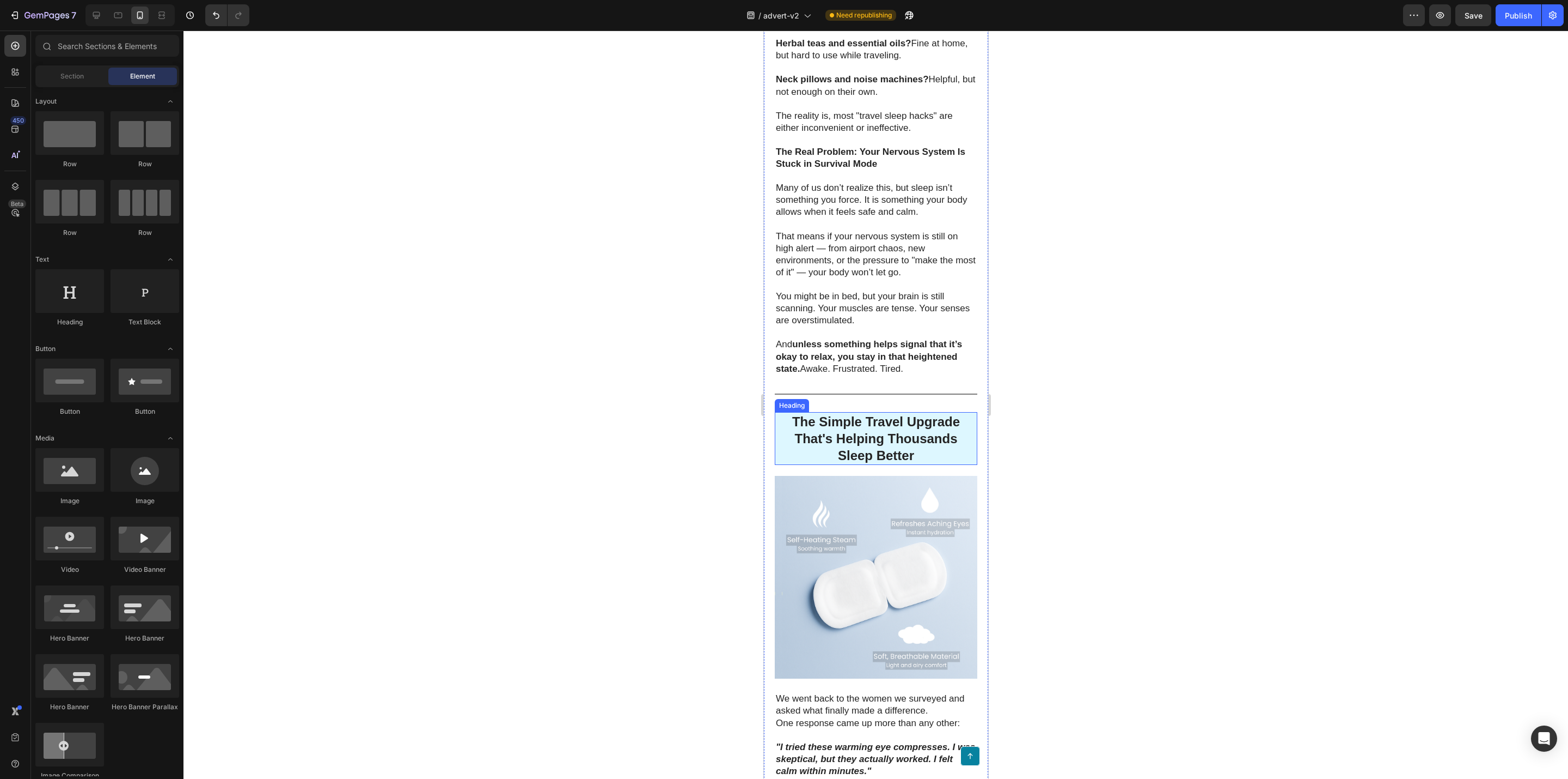
click at [785, 465] on p "The Simple Travel Upgrade That's Helping Thousands Sleep Better" at bounding box center [875, 439] width 201 height 51
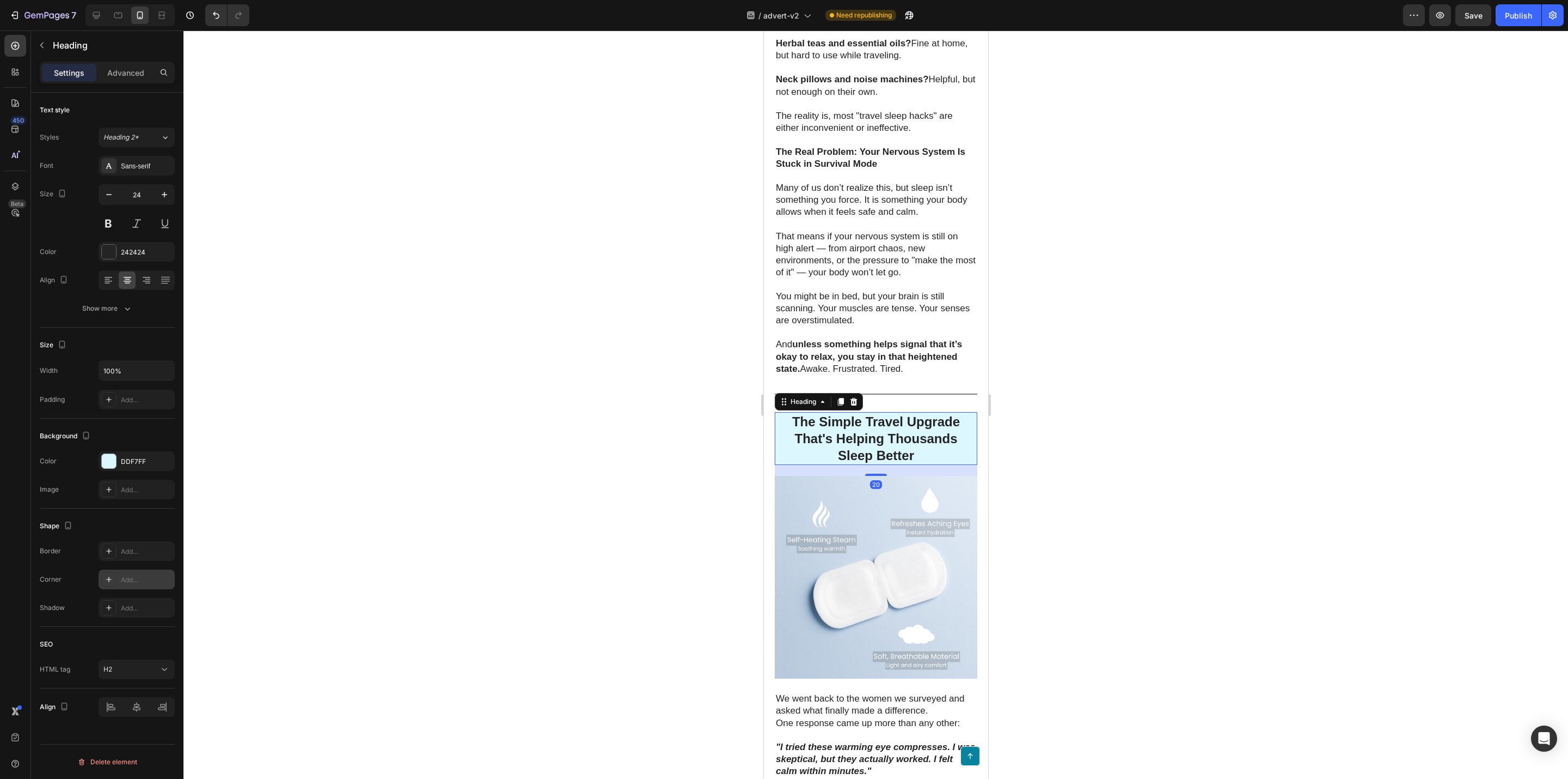
click at [132, 582] on div "Add..." at bounding box center [146, 580] width 51 height 10
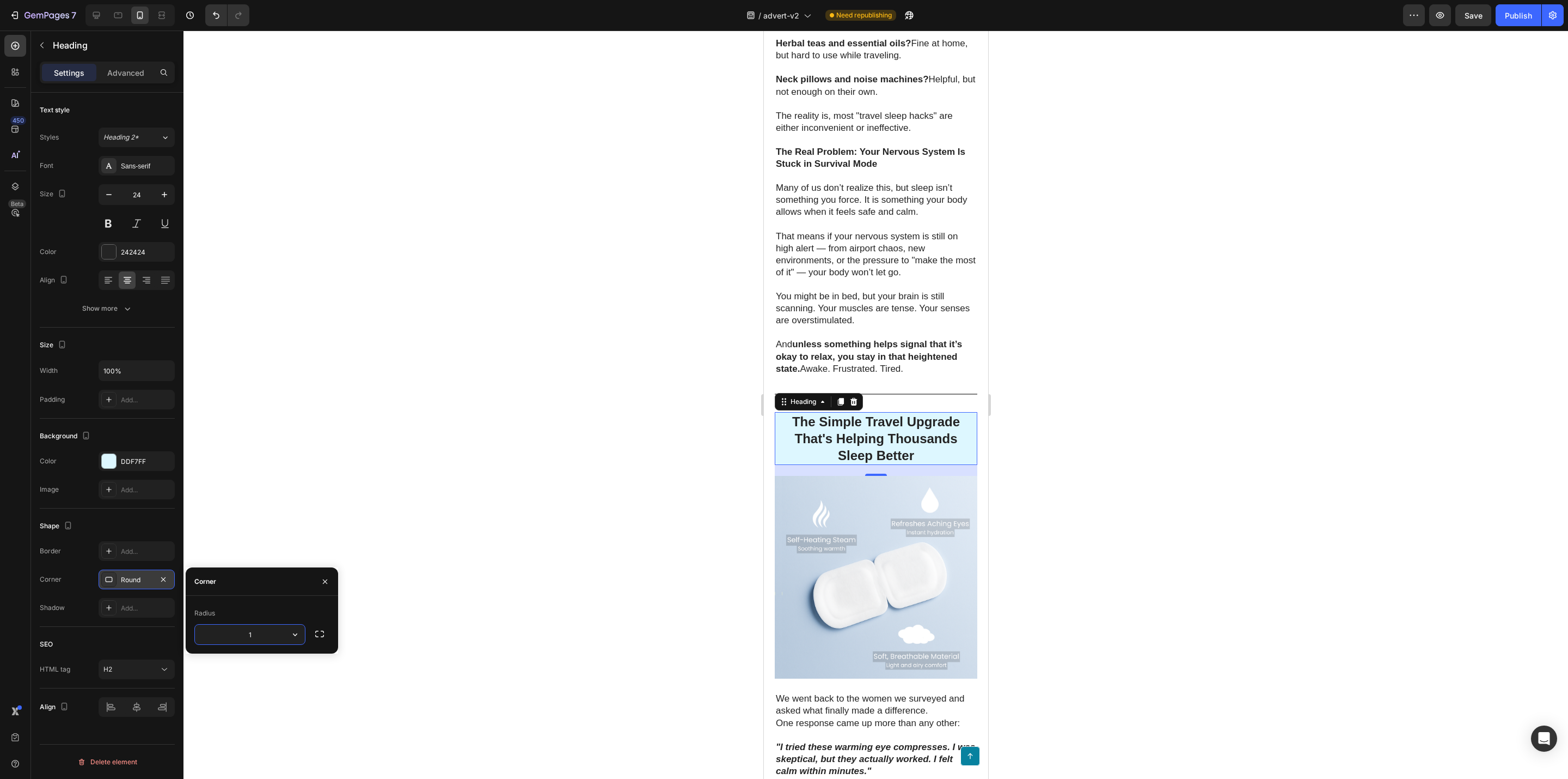
type input "12"
click at [409, 577] on div at bounding box center [876, 404] width 1385 height 748
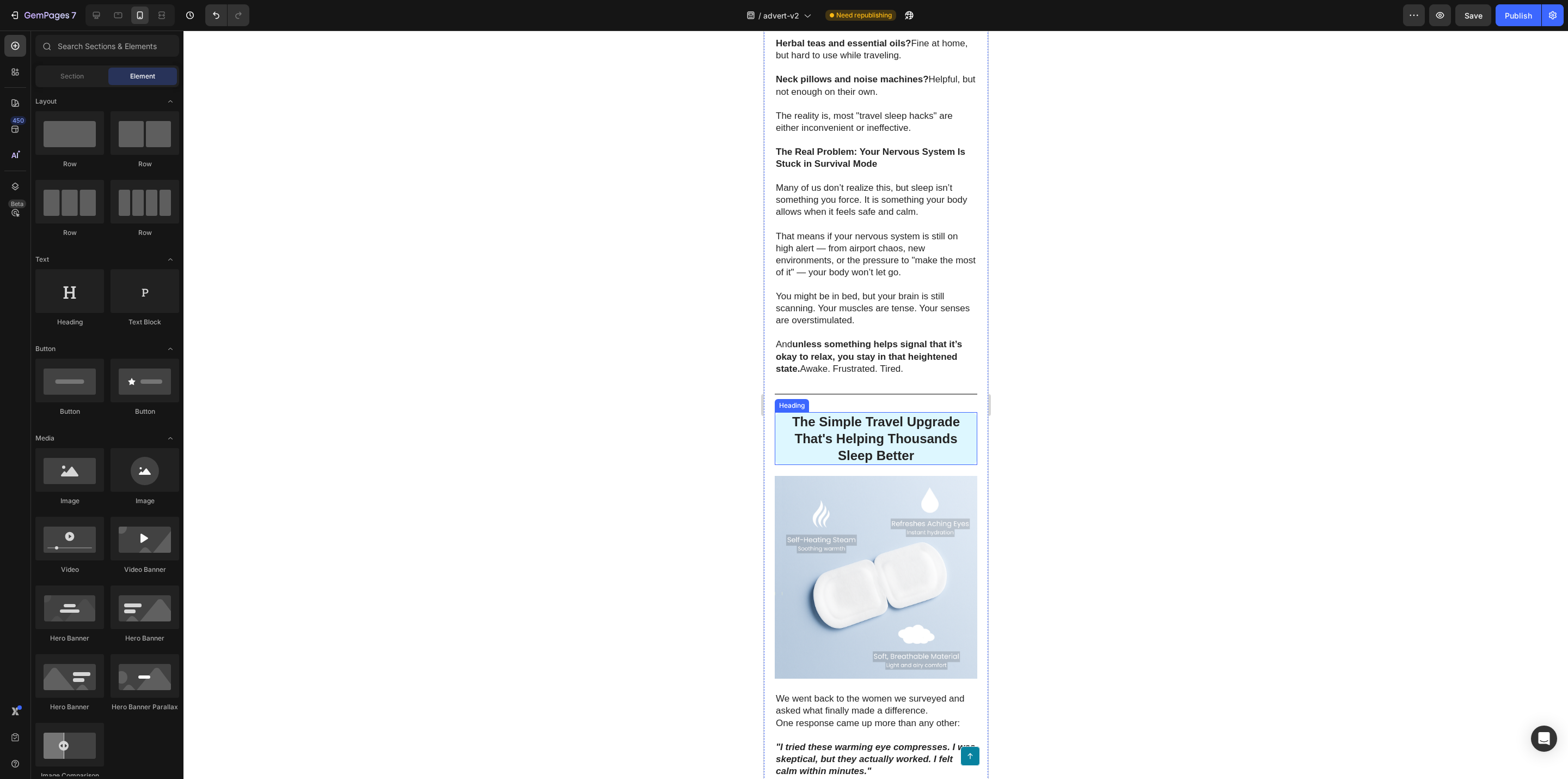
click at [789, 465] on p "The Simple Travel Upgrade That's Helping Thousands Sleep Better" at bounding box center [875, 439] width 201 height 51
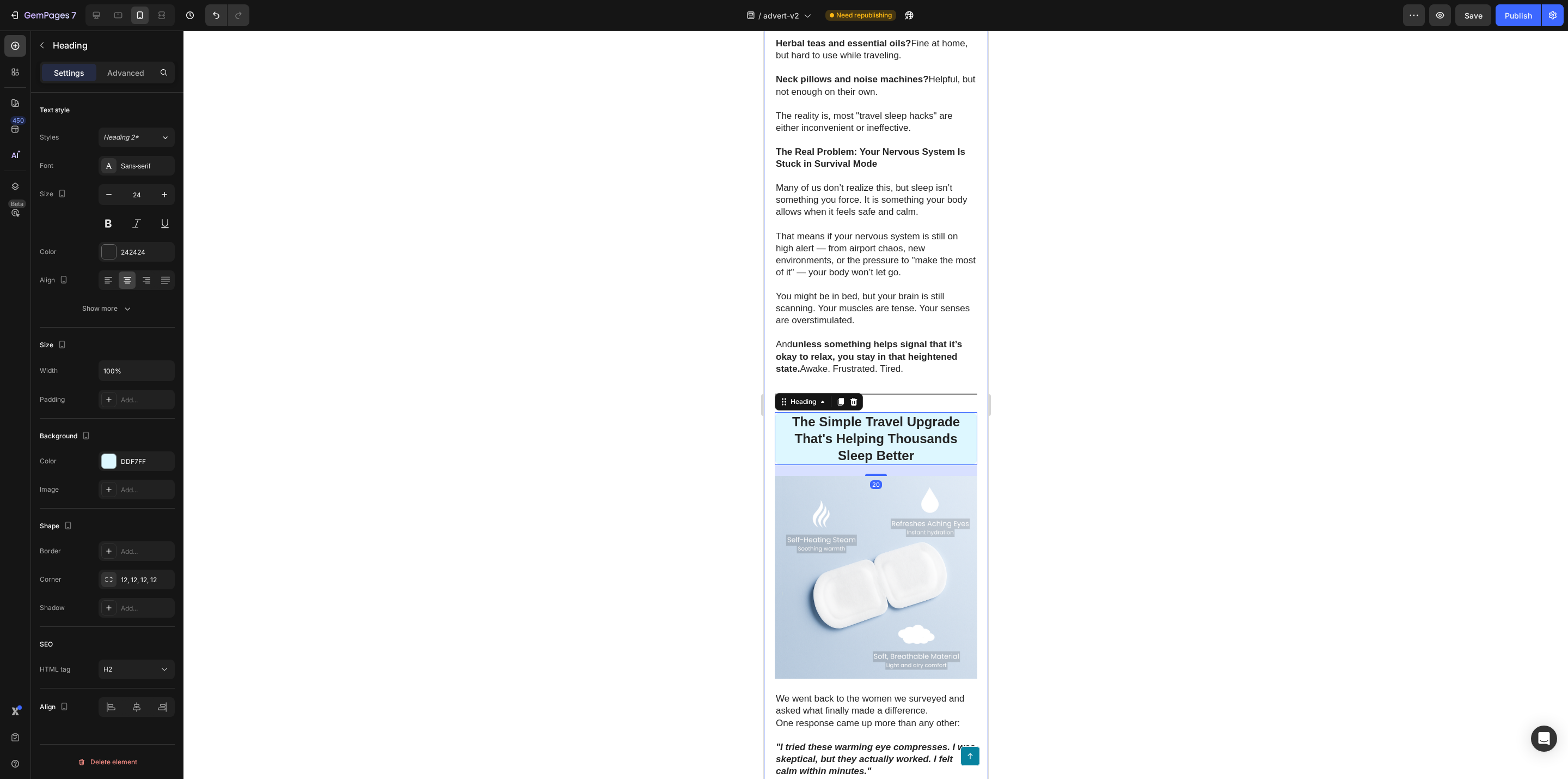
click at [141, 570] on div "Border Add... Corner 12, 12, 12, 12 Shadow Add..." at bounding box center [107, 578] width 135 height 76
click at [150, 580] on div "12, 12, 12, 12" at bounding box center [136, 580] width 32 height 10
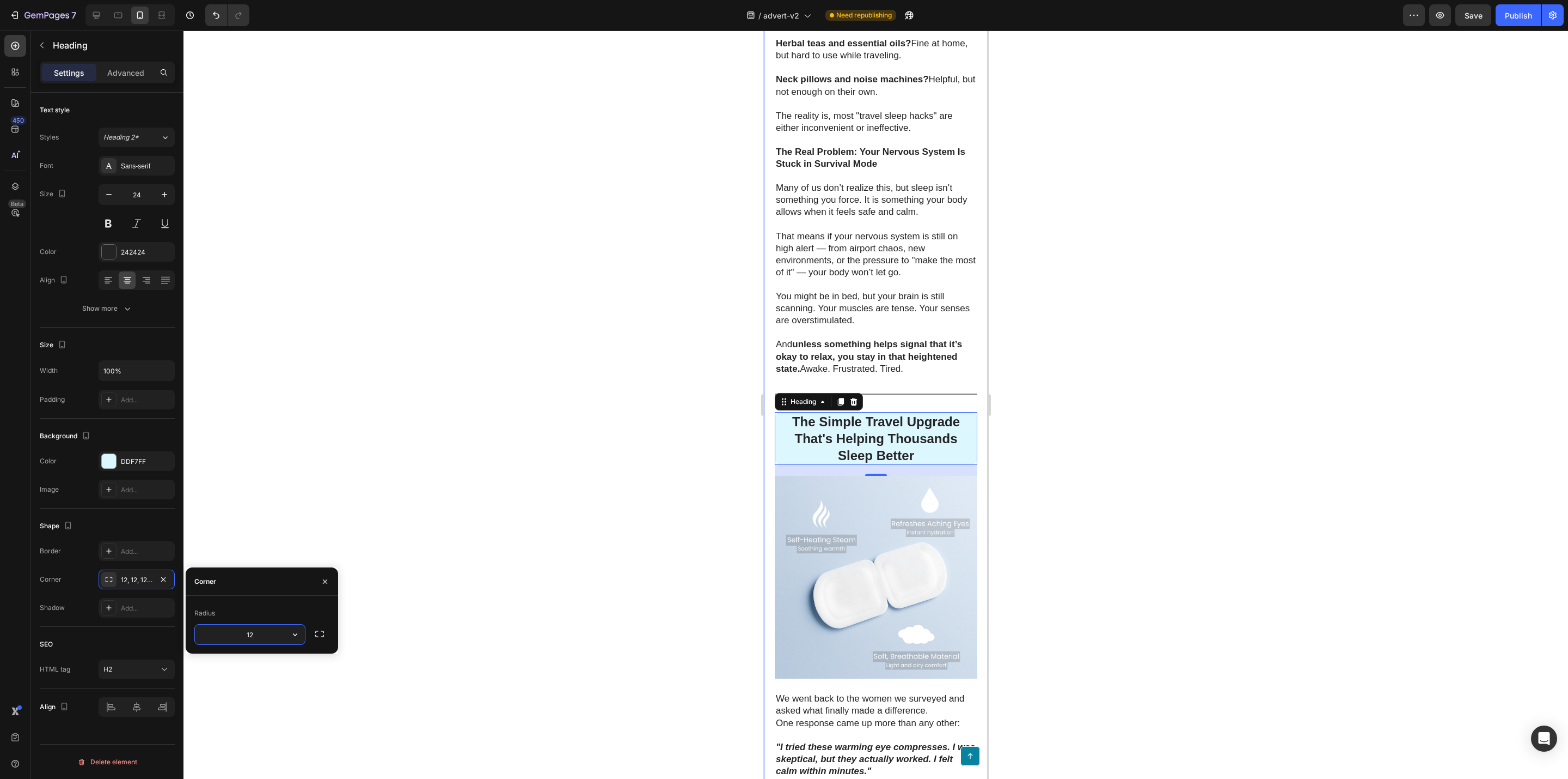
click at [258, 632] on input "12" at bounding box center [249, 635] width 110 height 20
drag, startPoint x: 258, startPoint y: 632, endPoint x: 199, endPoint y: 625, distance: 59.4
click at [199, 625] on input "12" at bounding box center [249, 635] width 110 height 20
type input "10"
click at [438, 579] on div at bounding box center [876, 404] width 1385 height 748
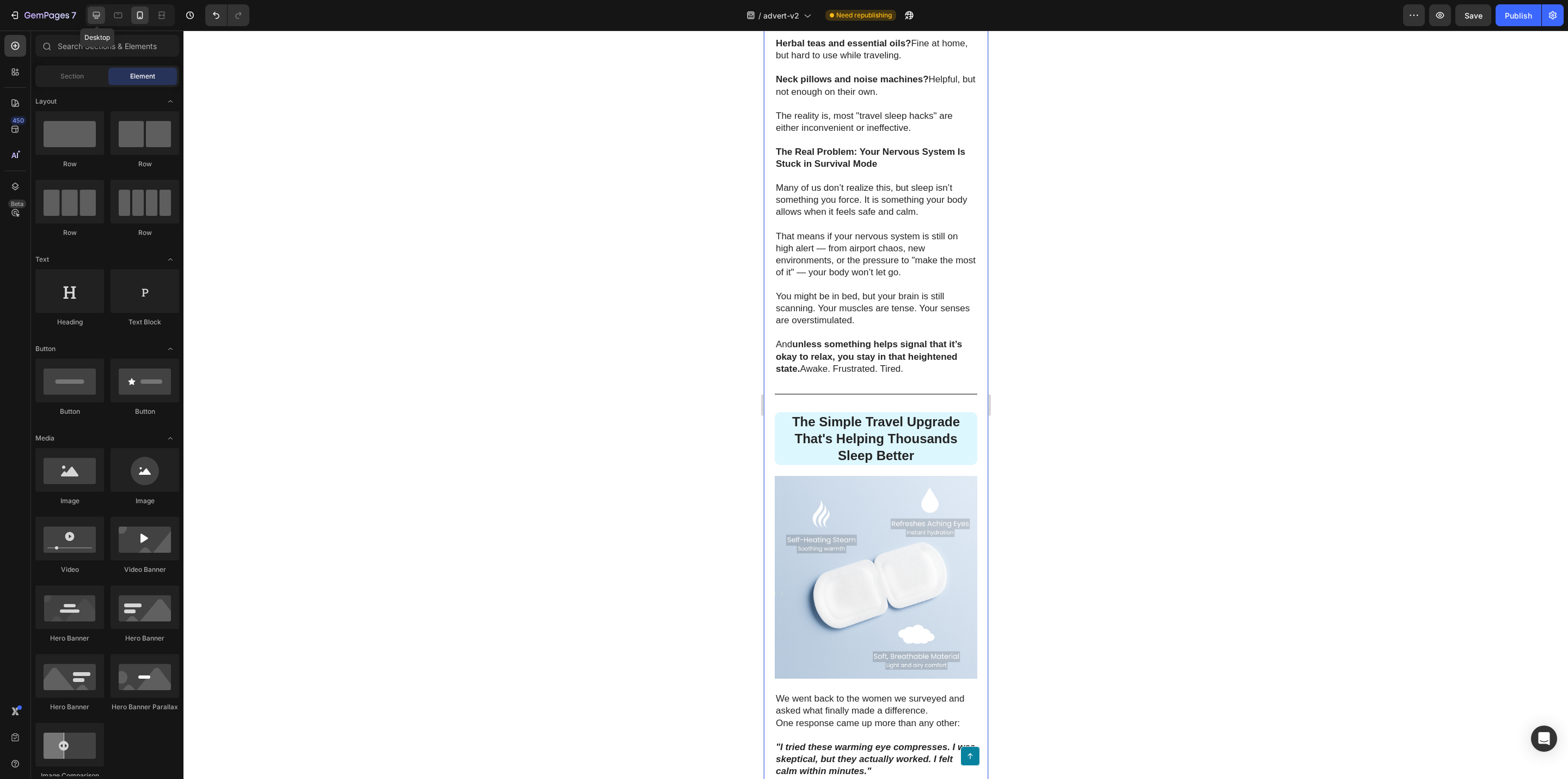
click at [94, 15] on icon at bounding box center [96, 15] width 7 height 7
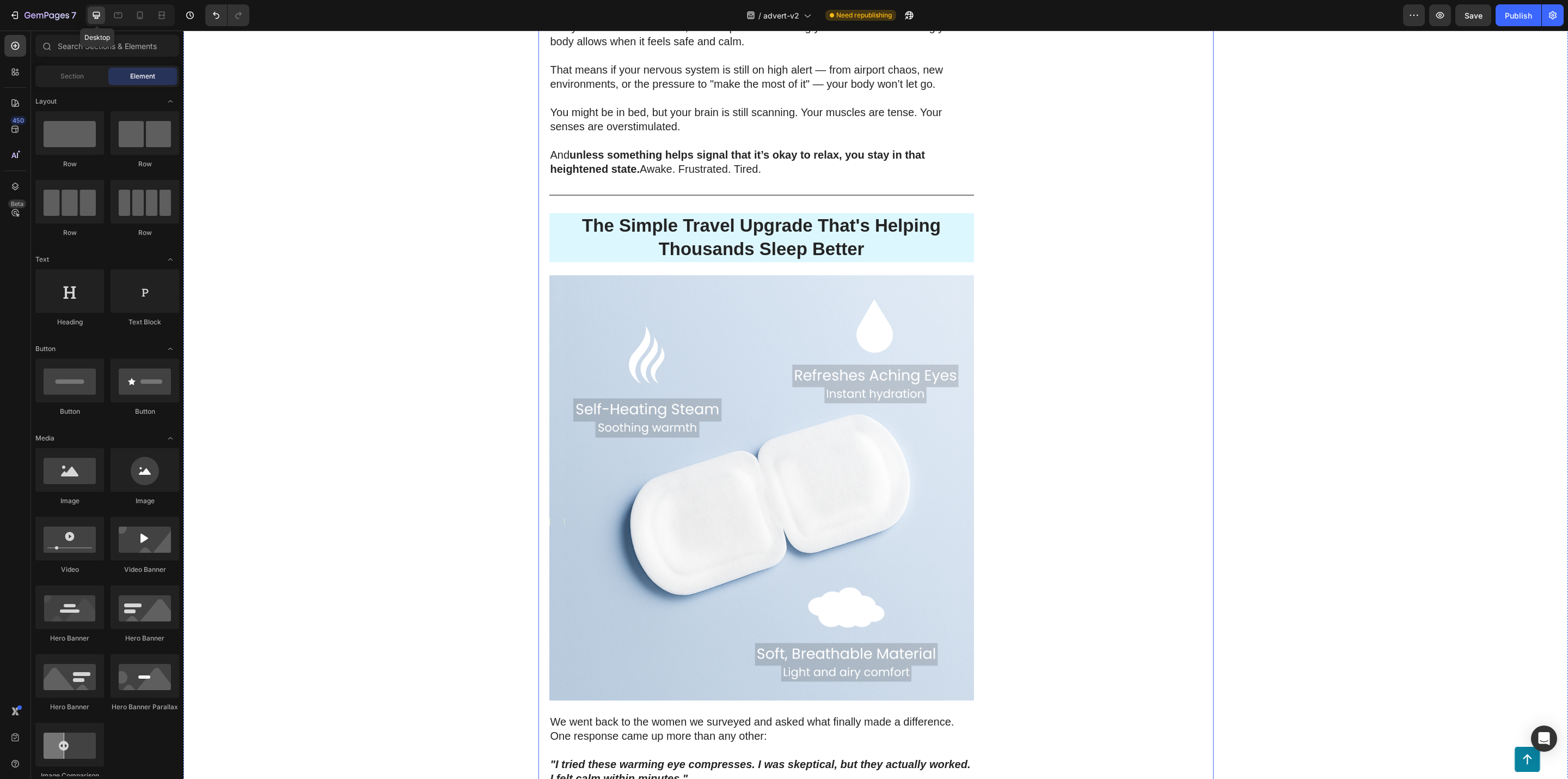
scroll to position [1558, 0]
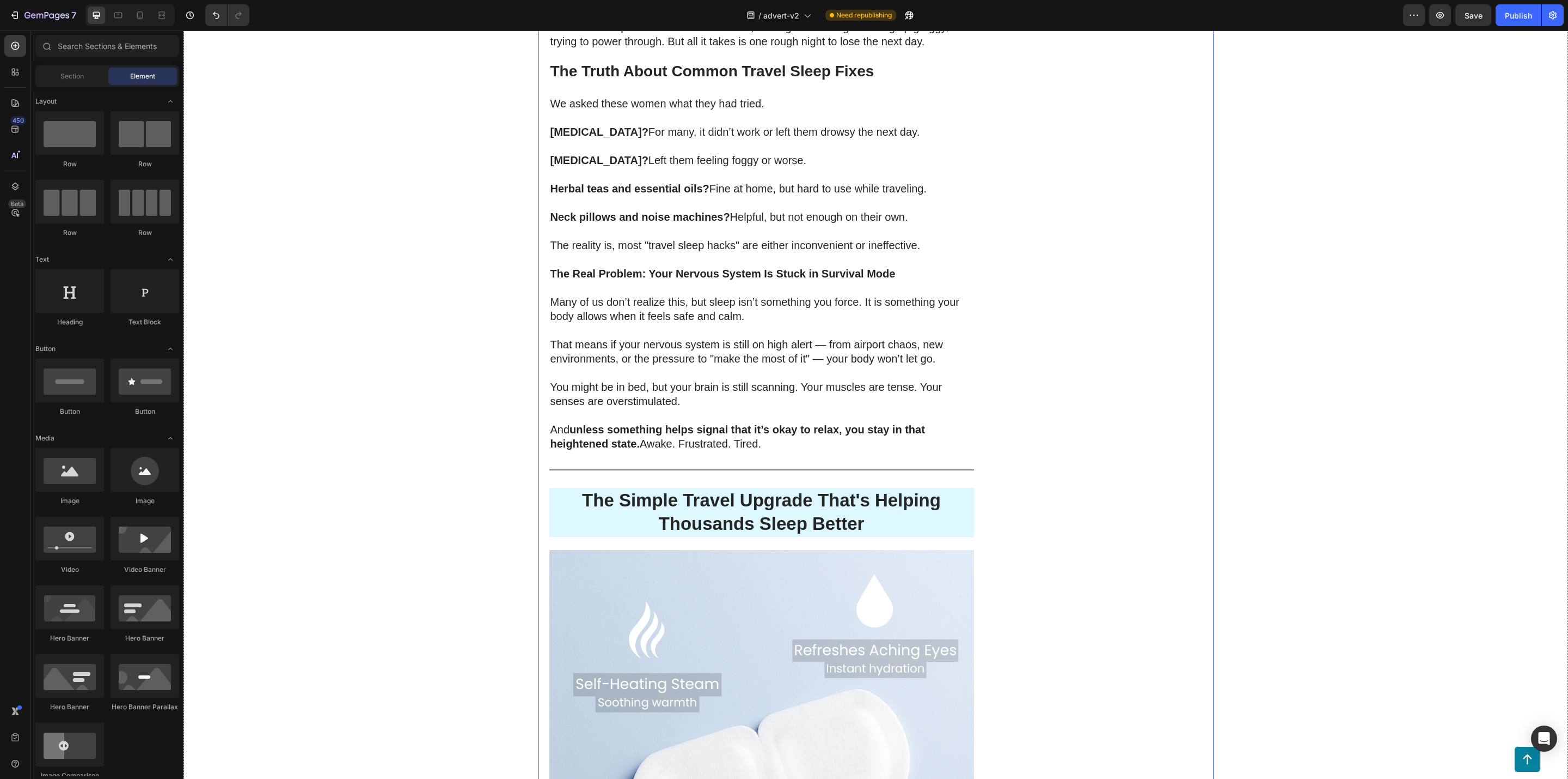
click at [559, 517] on p "The Simple Travel Upgrade That's Helping Thousands Sleep Better" at bounding box center [762, 511] width 423 height 46
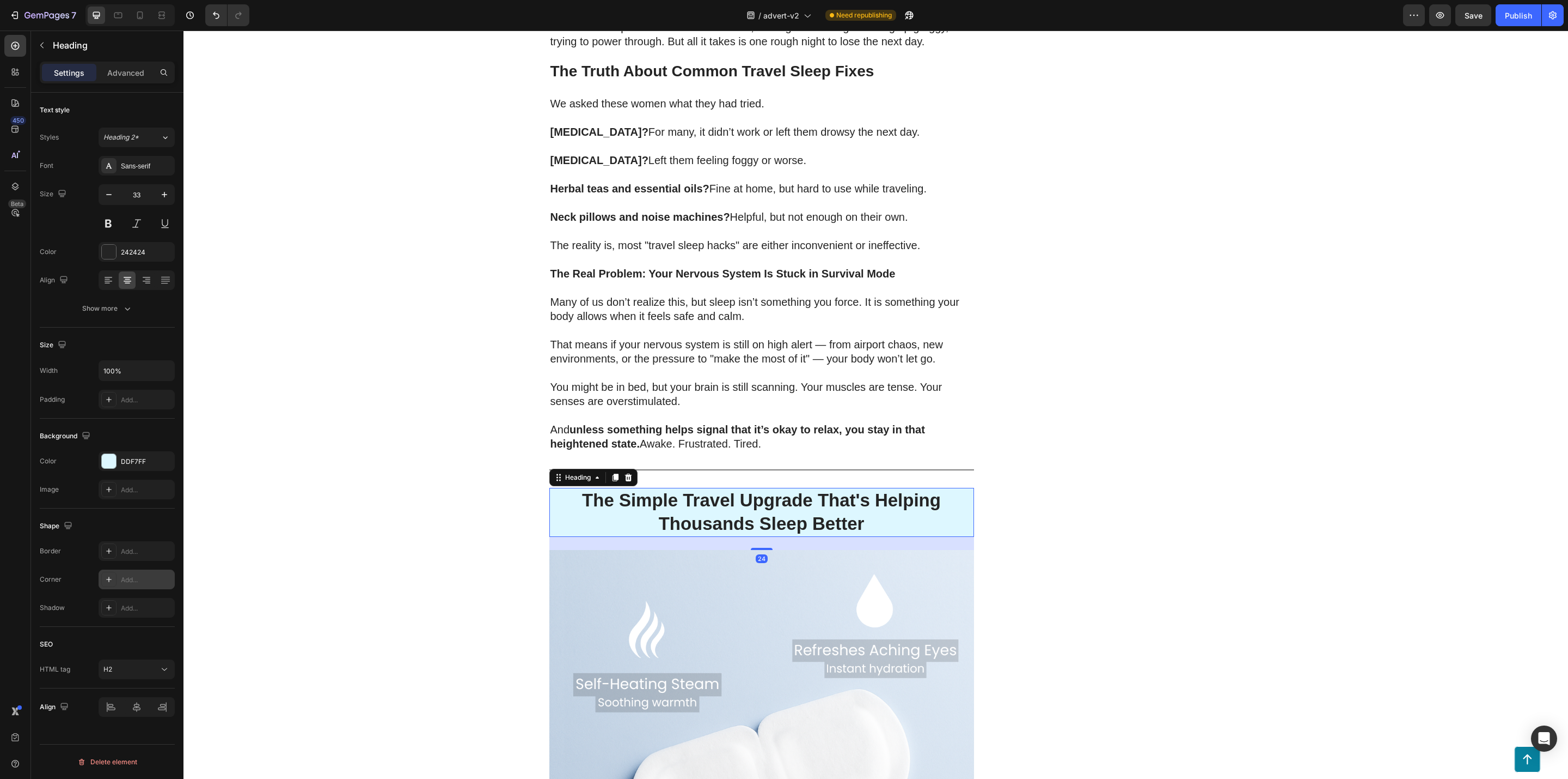
click at [132, 575] on div "Add..." at bounding box center [136, 579] width 76 height 20
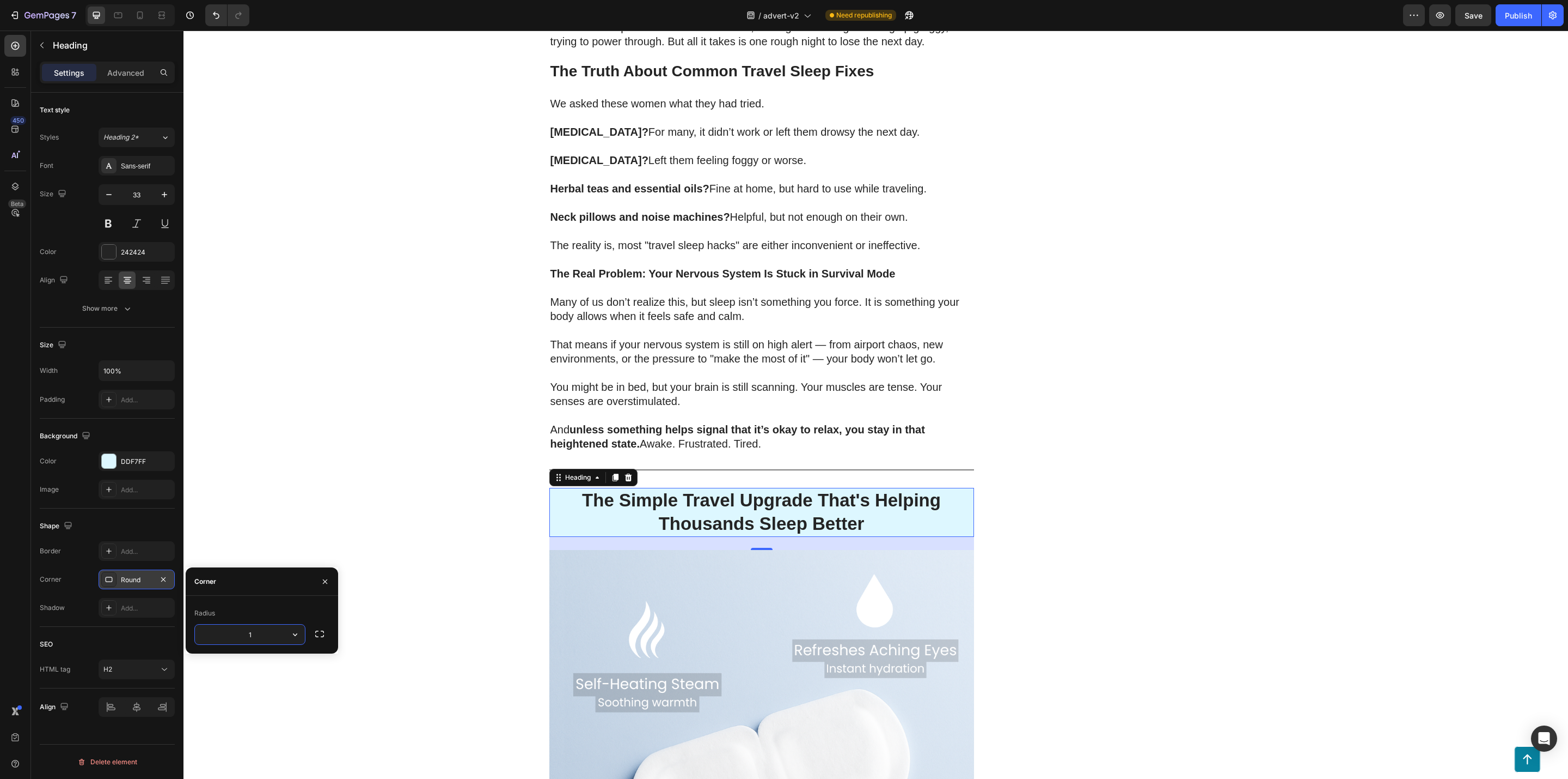
type input "10"
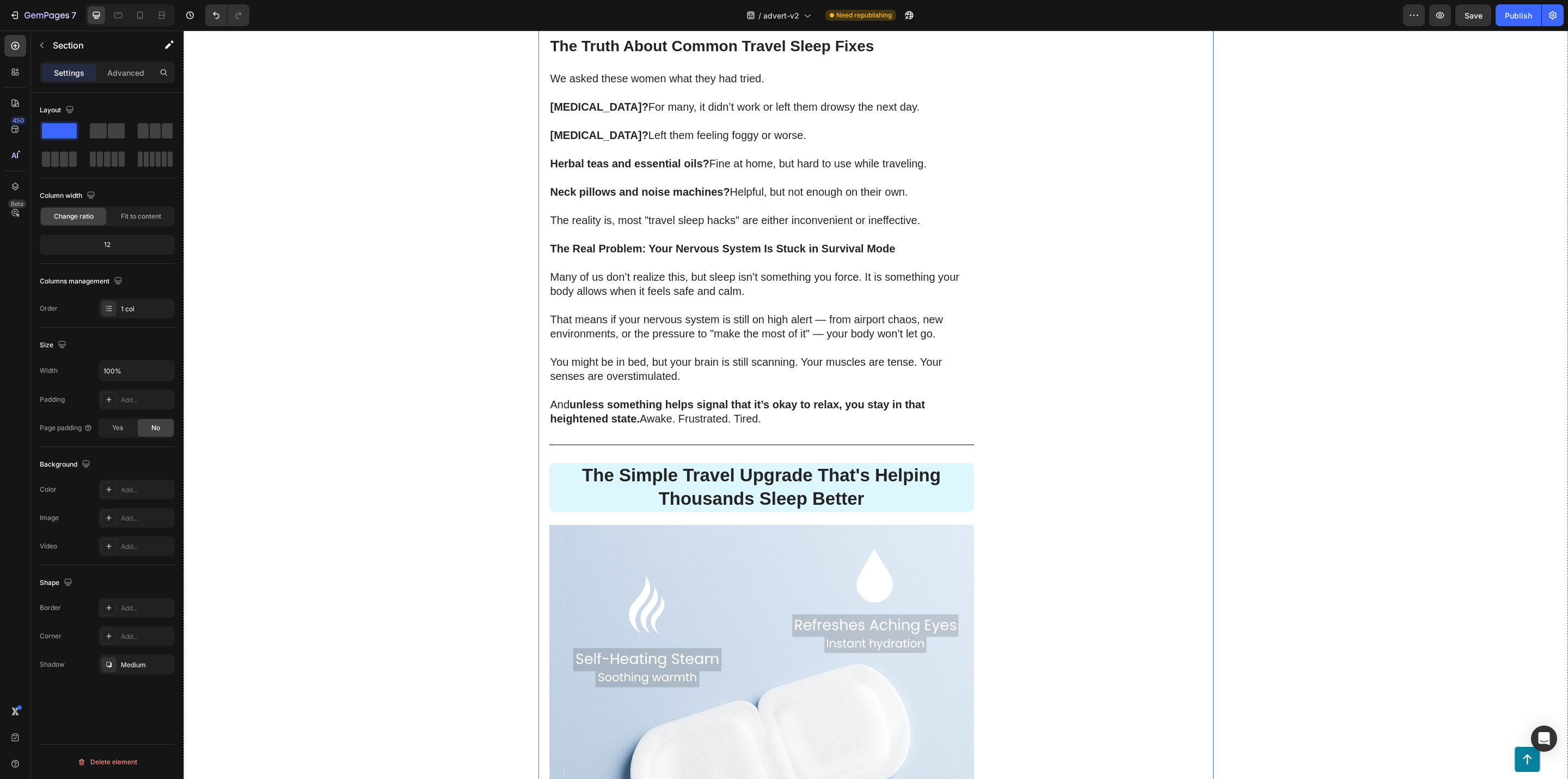
scroll to position [1640, 0]
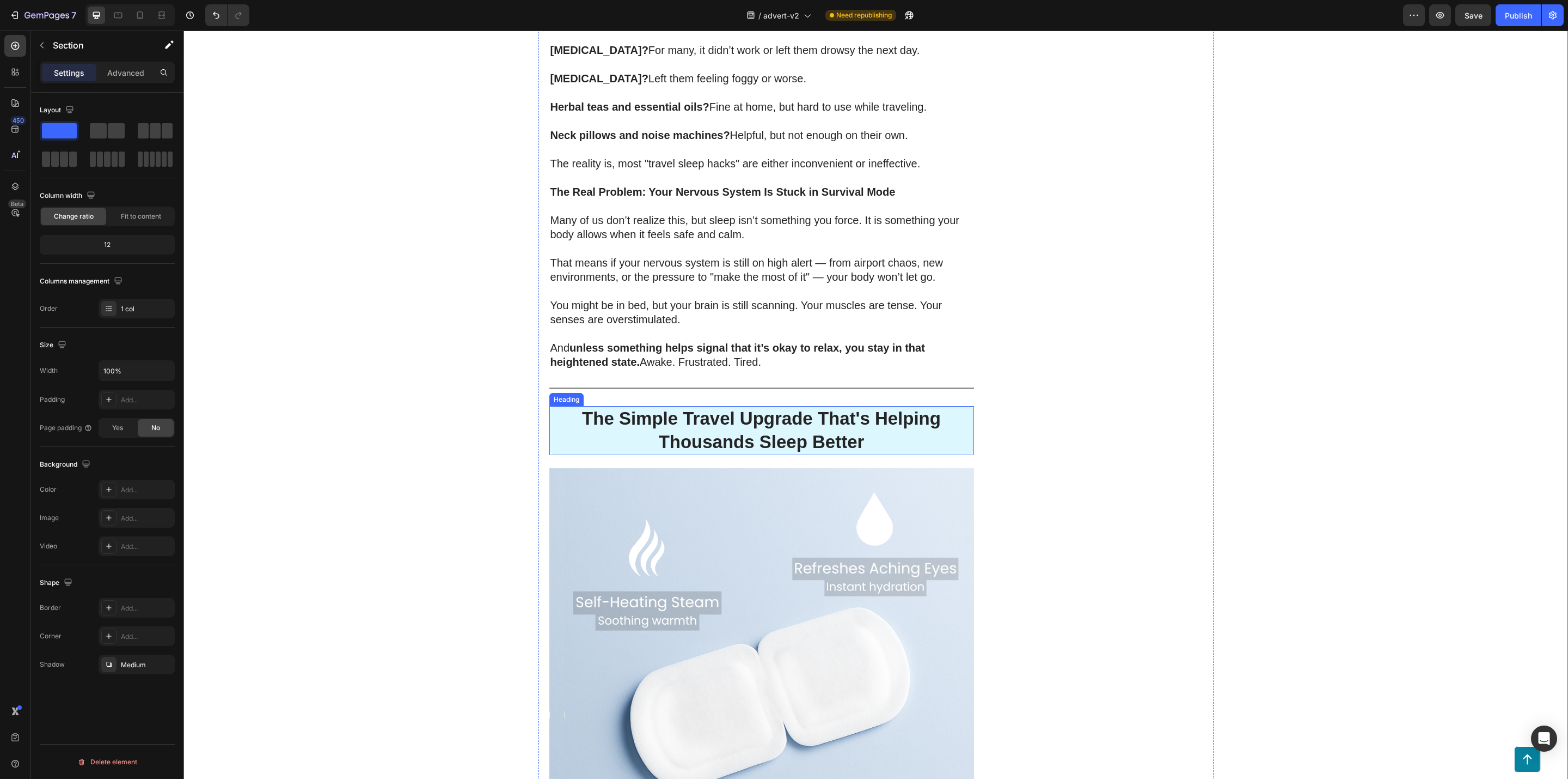
click at [930, 418] on p "The Simple Travel Upgrade That's Helping Thousands Sleep Better" at bounding box center [762, 430] width 423 height 46
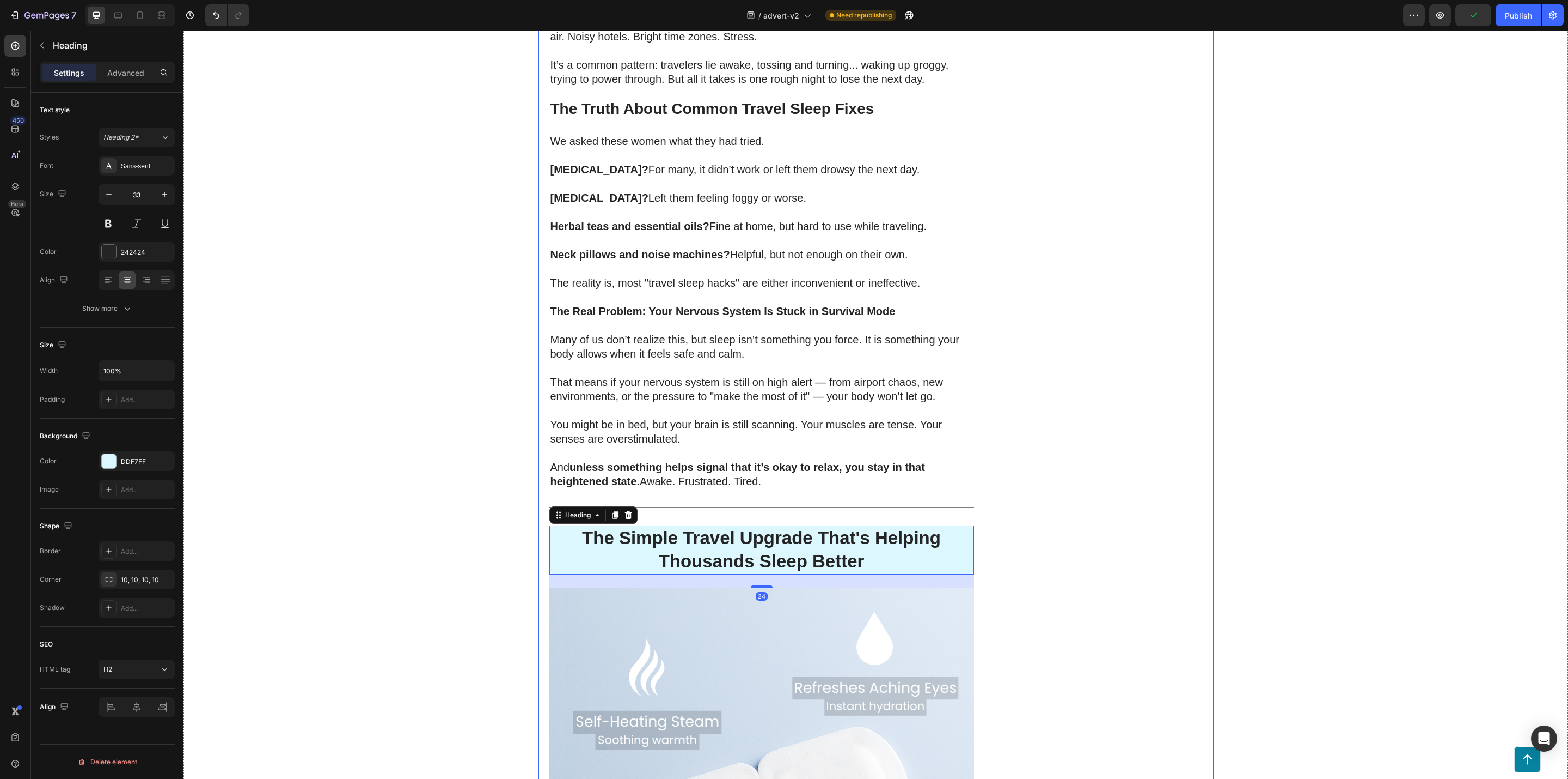
scroll to position [1476, 0]
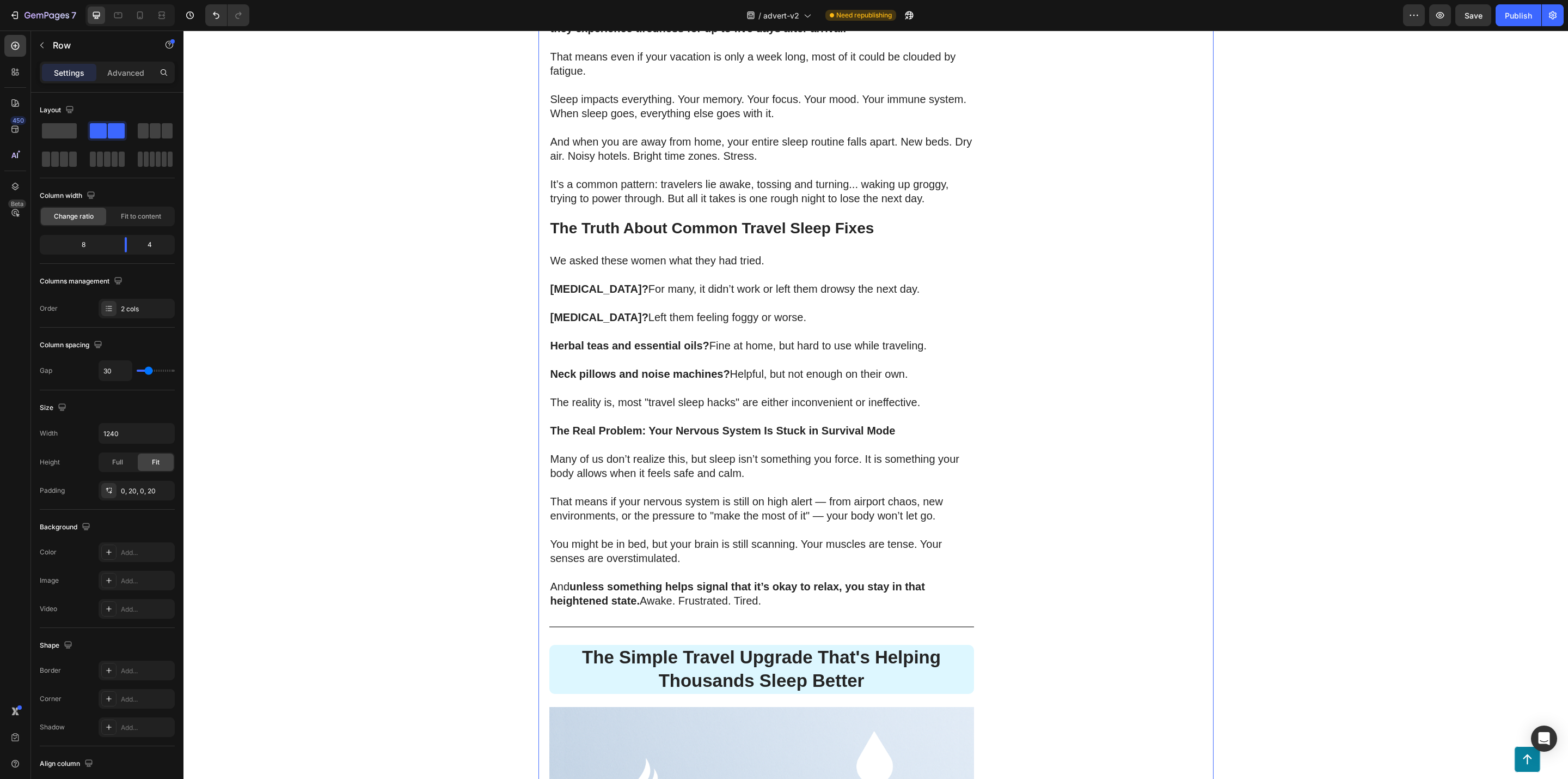
scroll to position [1394, 0]
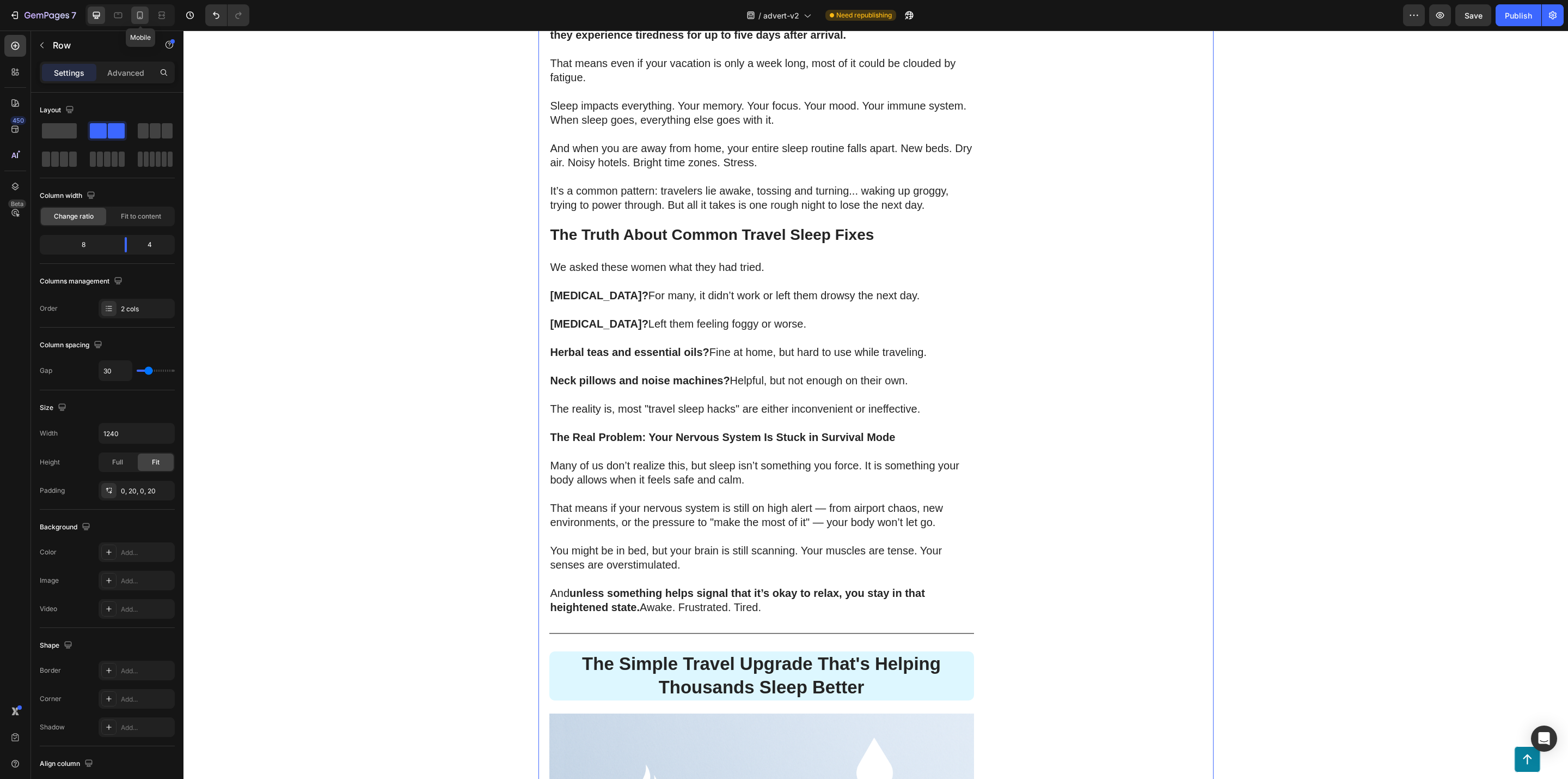
click at [139, 12] on icon at bounding box center [139, 15] width 11 height 11
type input "0"
type input "100%"
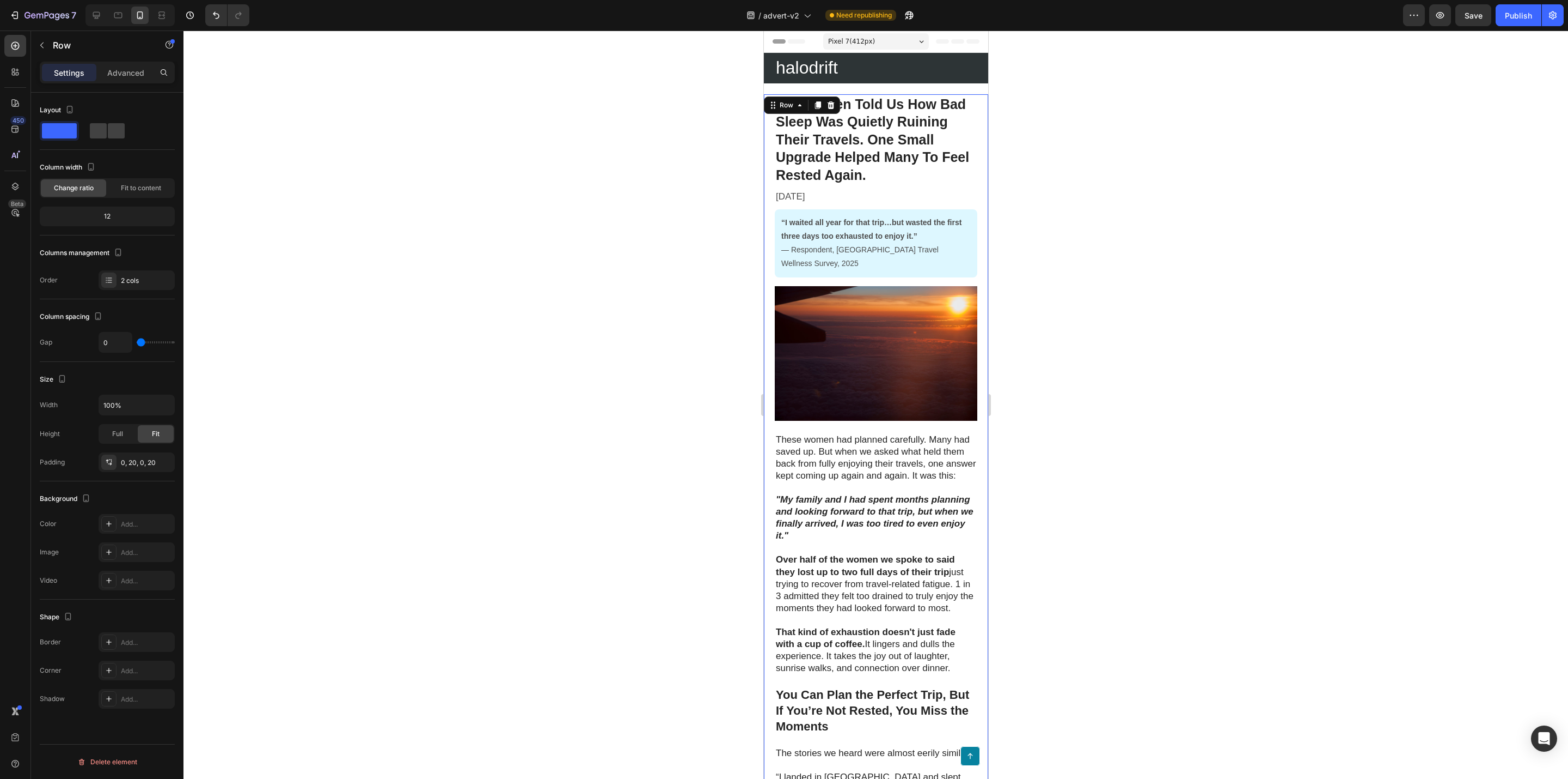
click at [631, 340] on div at bounding box center [876, 404] width 1385 height 748
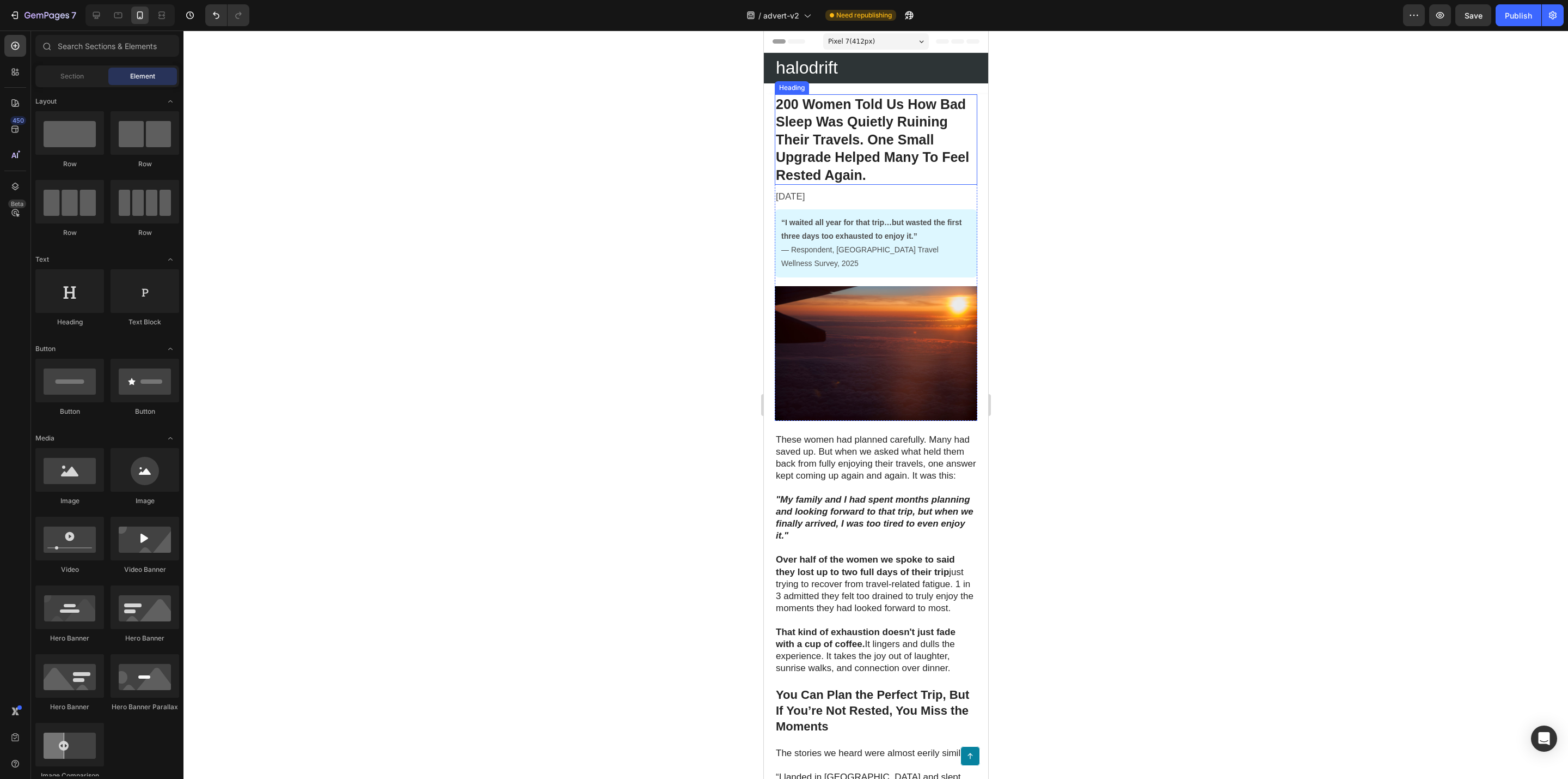
click at [859, 140] on strong "200 Women Told Us How Bad Sleep Was Quietly Ruining Their Travels. One Small Up…" at bounding box center [872, 139] width 194 height 86
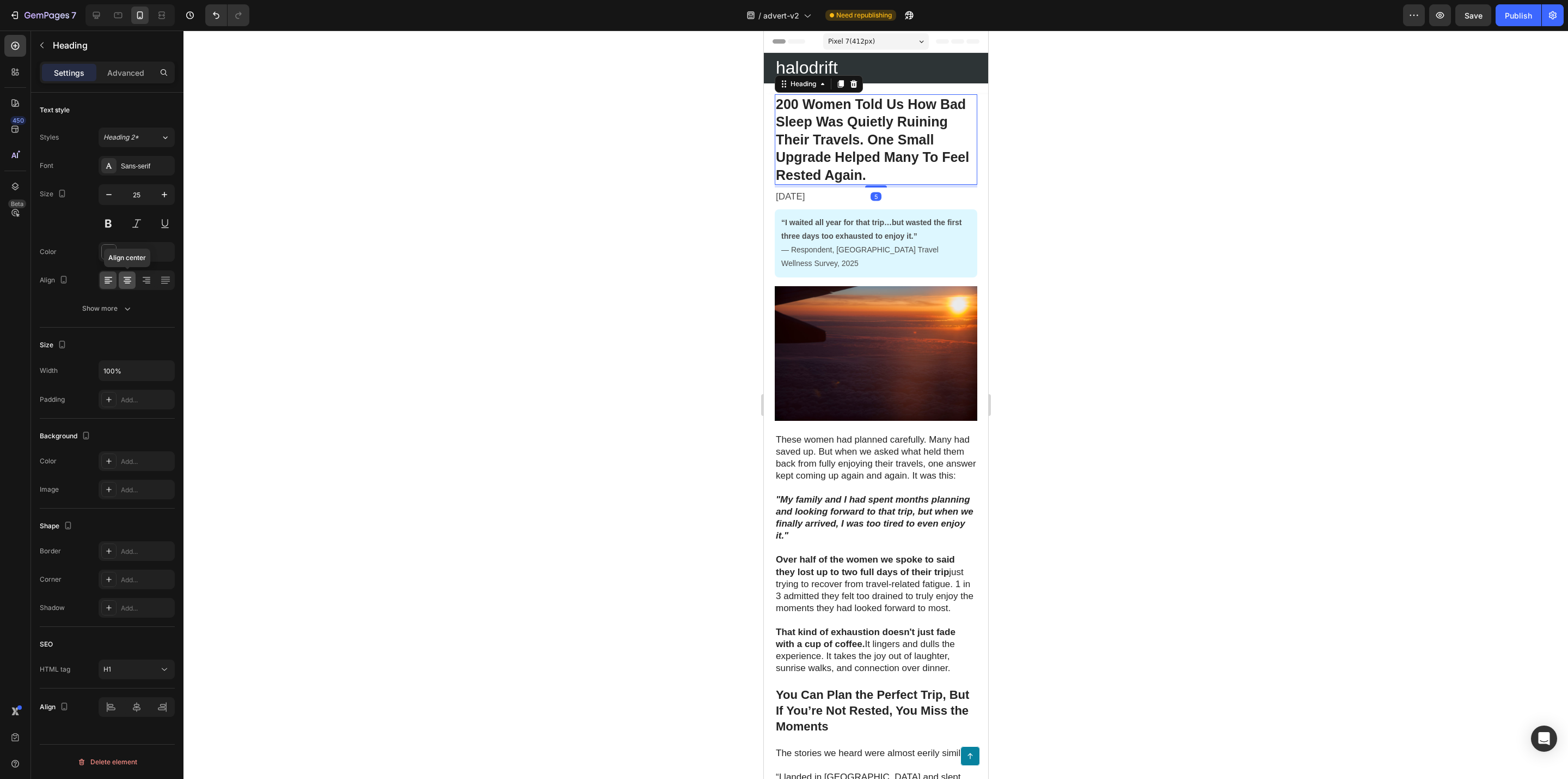
click at [124, 280] on icon at bounding box center [126, 280] width 11 height 11
click at [102, 284] on div at bounding box center [108, 280] width 17 height 18
click at [386, 338] on div at bounding box center [876, 404] width 1385 height 748
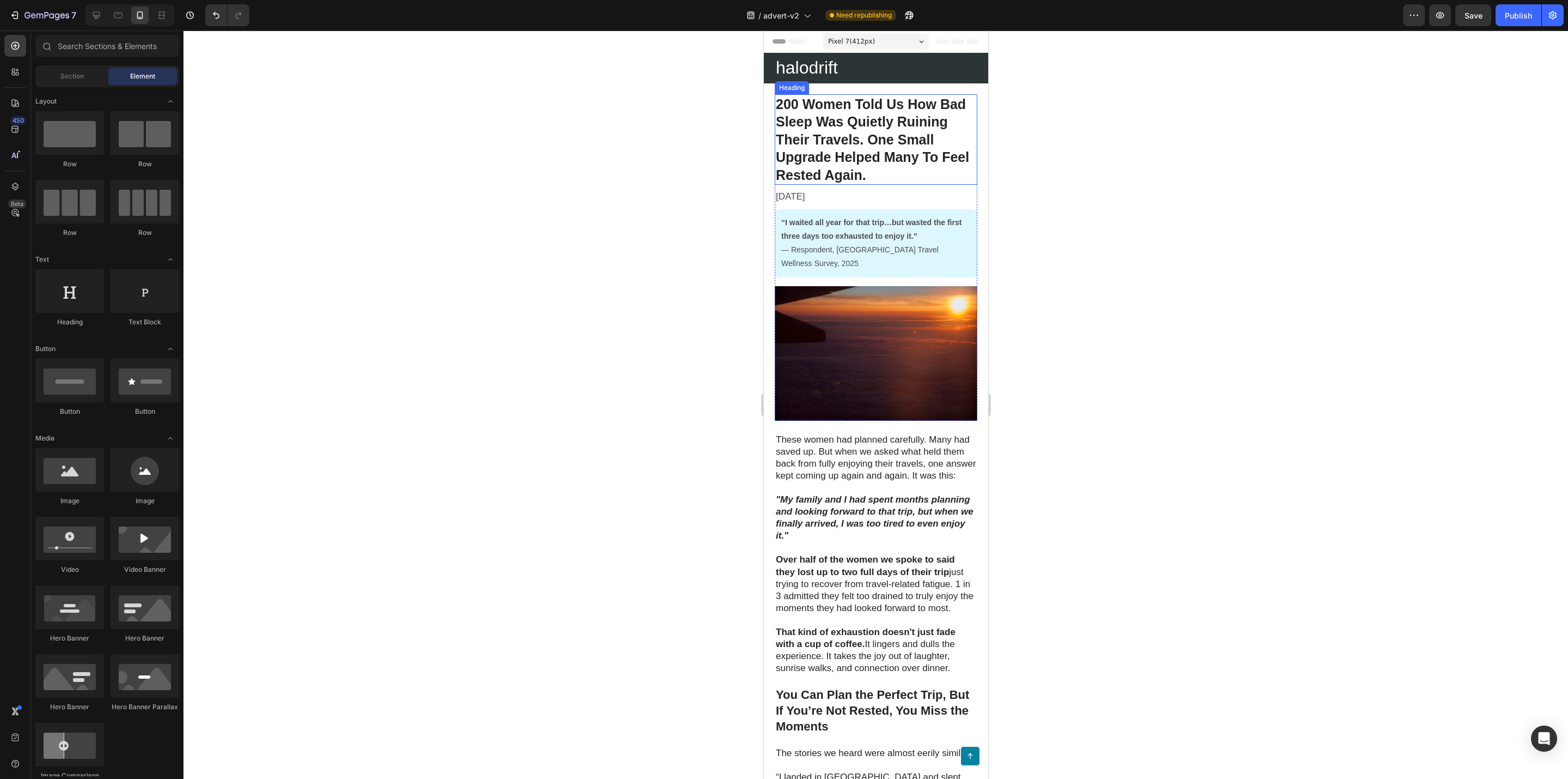
click at [816, 179] on strong "200 Women Told Us How Bad Sleep Was Quietly Ruining Their Travels. One Small Up…" at bounding box center [872, 139] width 194 height 86
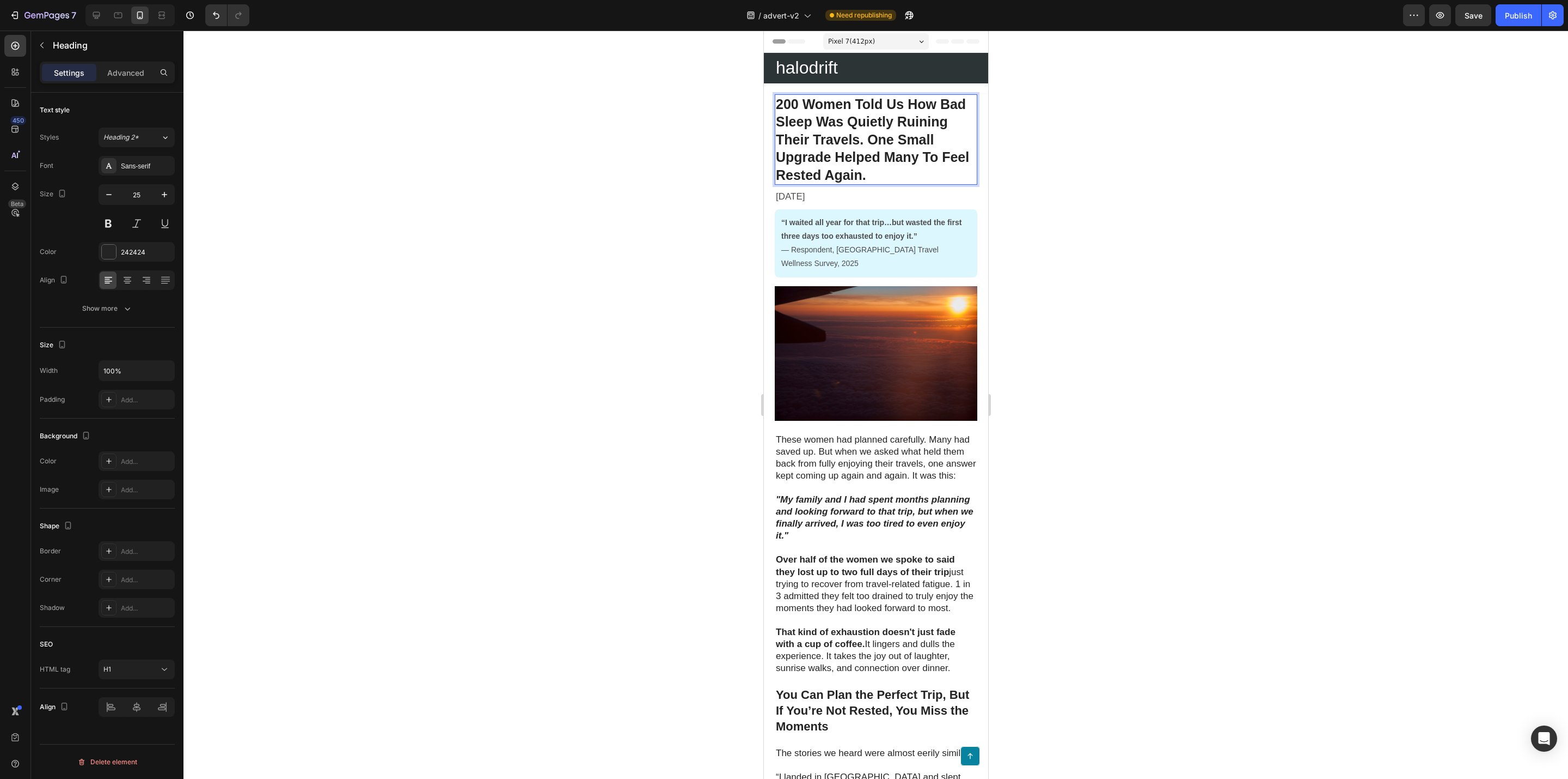
click at [793, 178] on strong "200 Women Told Us How Bad Sleep Was Quietly Ruining Their Travels. One Small Up…" at bounding box center [872, 139] width 194 height 86
click at [924, 131] on strong "200 Women Told Us How Bad Sleep Was Quietly Ruining Their Travels. One Small Up…" at bounding box center [870, 139] width 190 height 86
click at [704, 200] on div at bounding box center [876, 404] width 1385 height 748
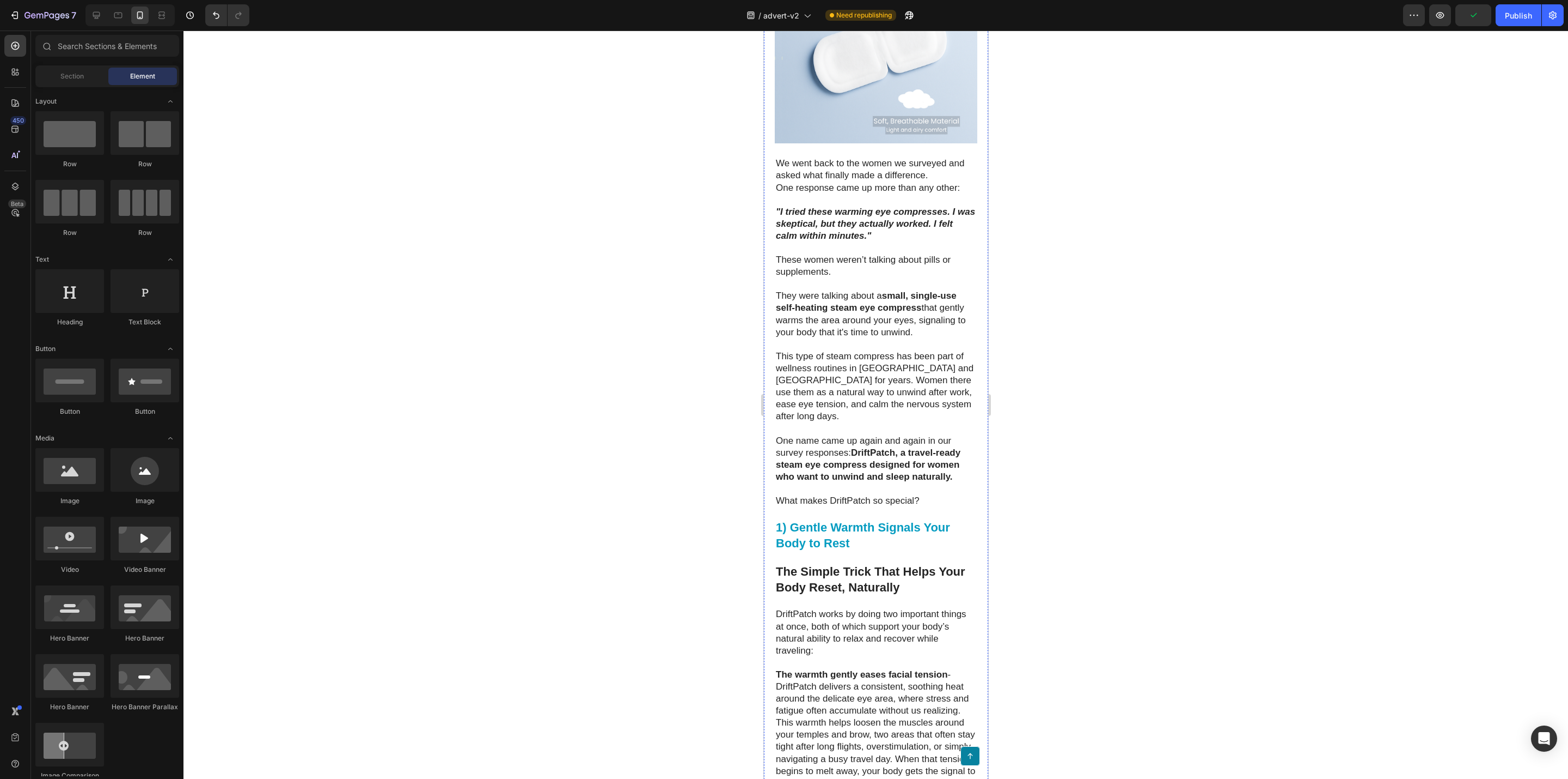
scroll to position [2371, 0]
click at [93, 19] on icon at bounding box center [96, 15] width 11 height 11
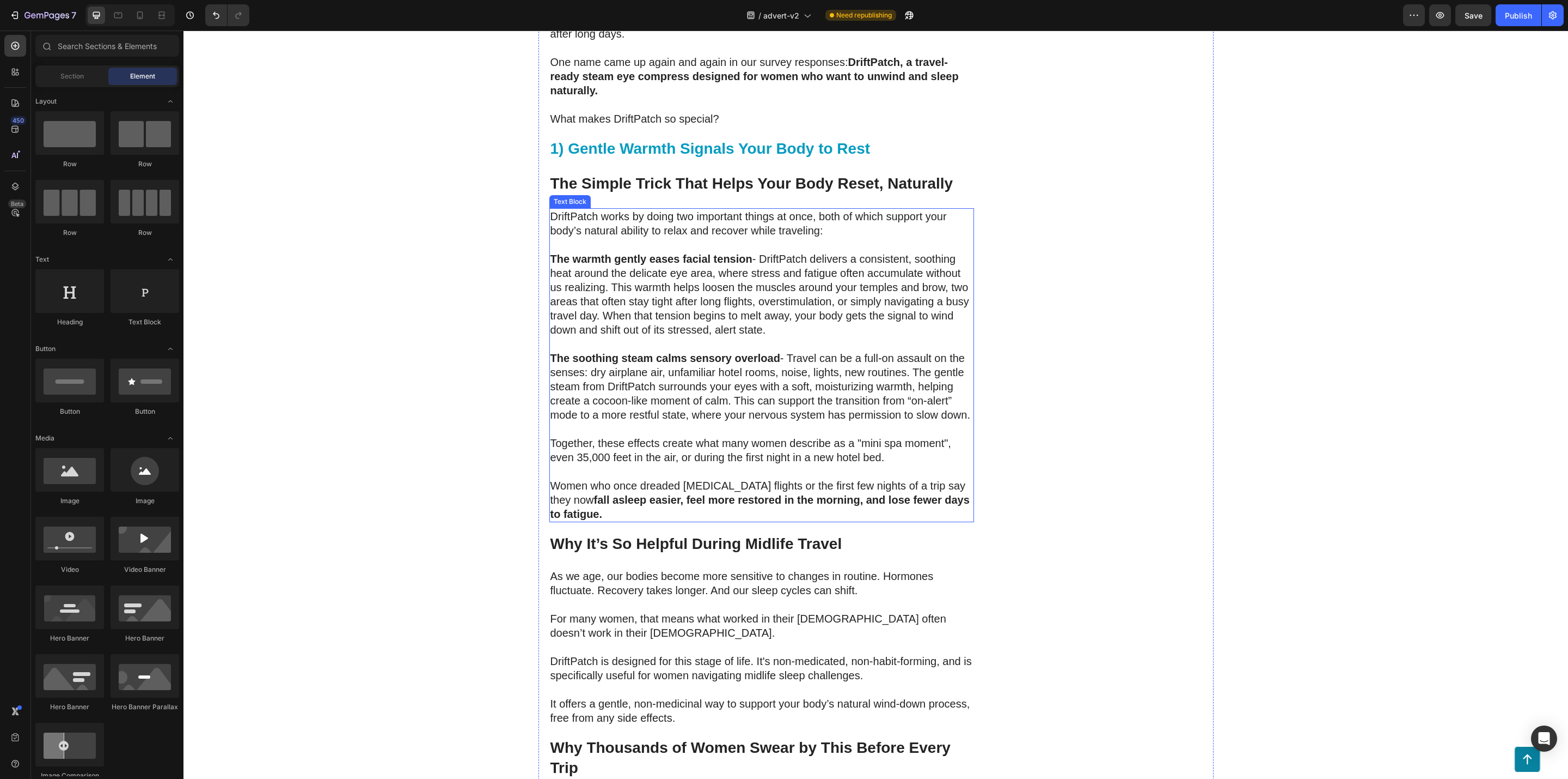
scroll to position [2727, 0]
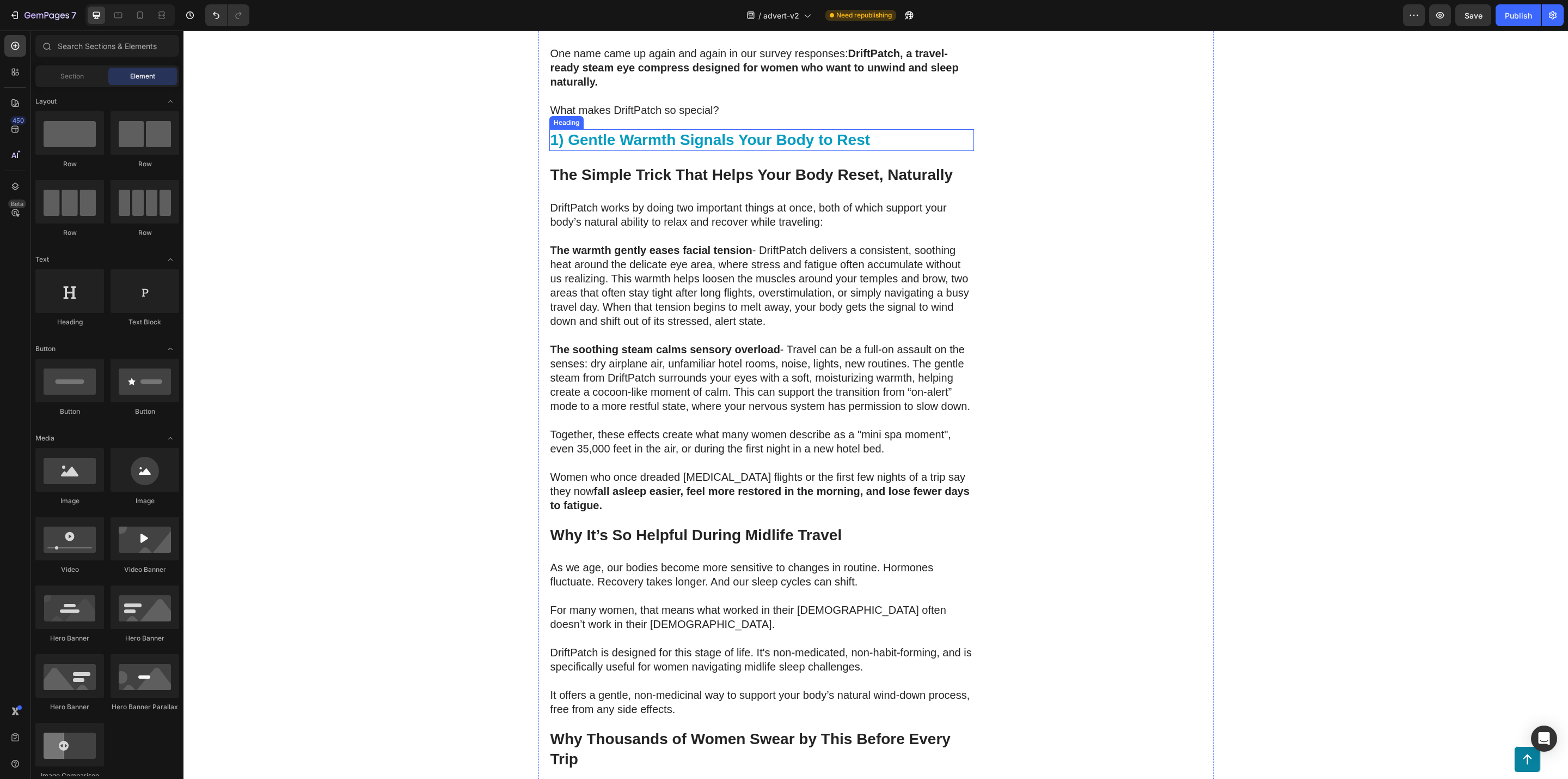
click at [602, 131] on strong "1) Gentle Warmth Signals Your Body to Rest" at bounding box center [710, 139] width 320 height 17
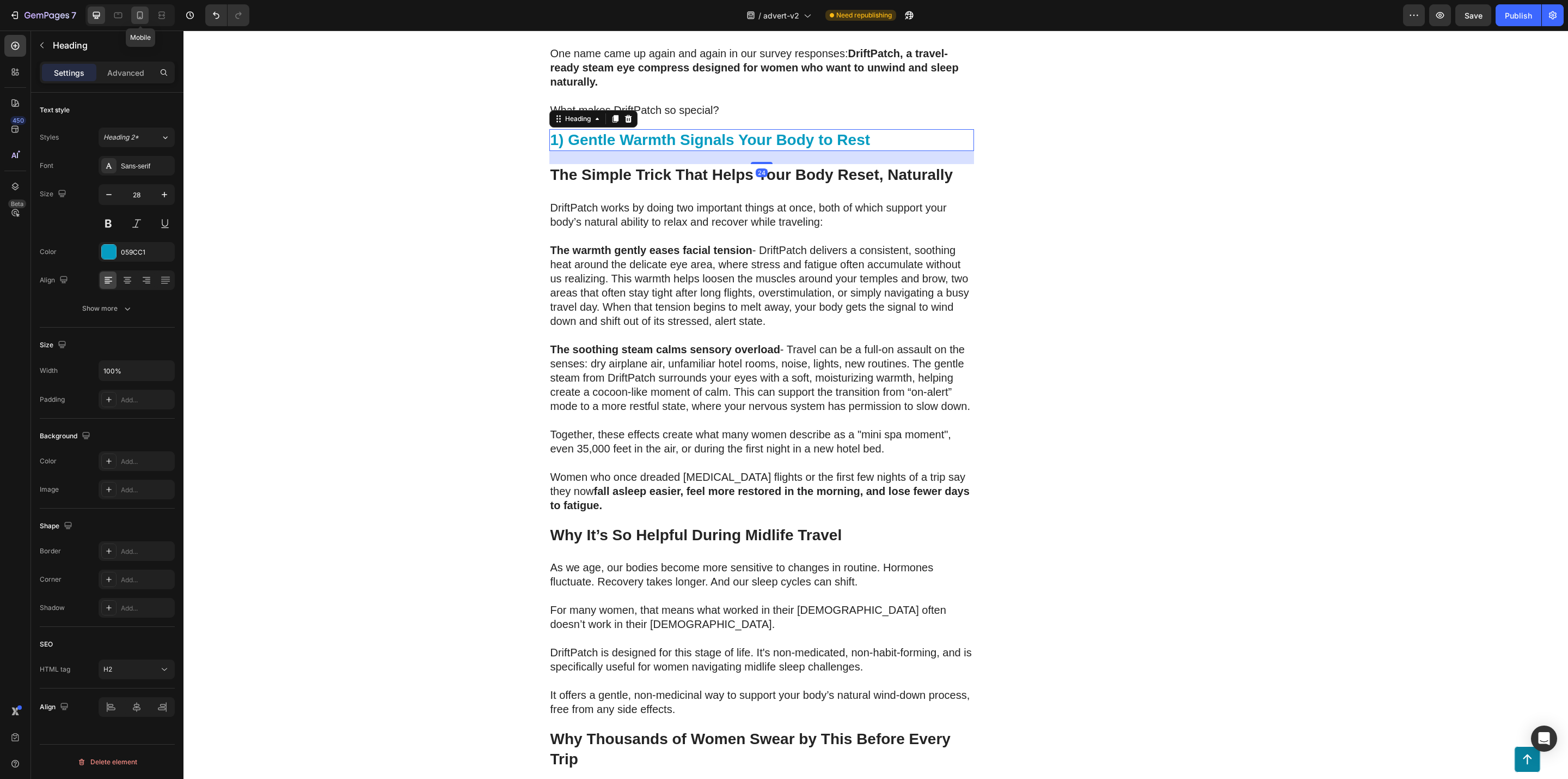
click at [134, 15] on icon at bounding box center [139, 15] width 11 height 11
type input "22"
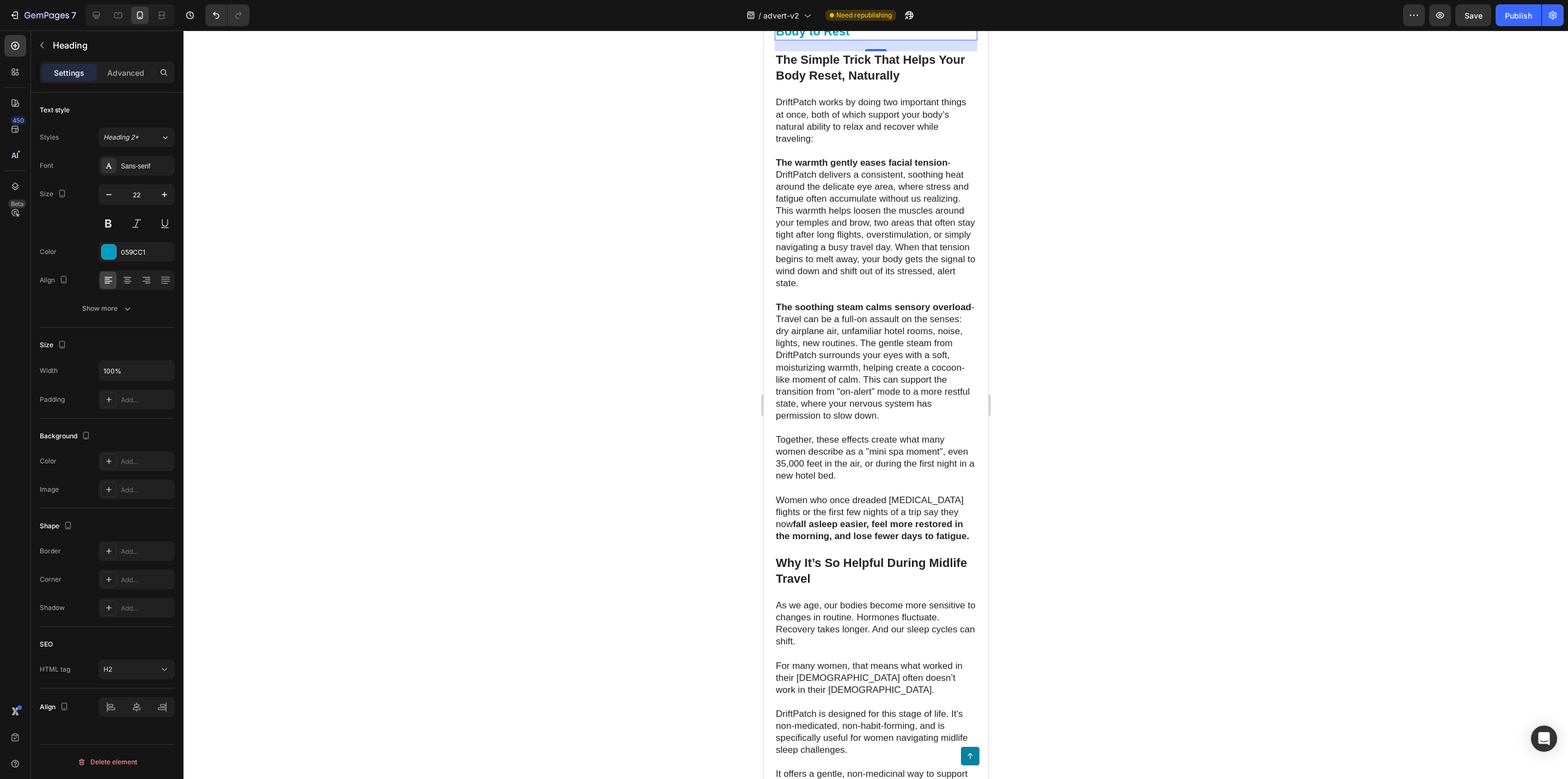
scroll to position [2858, 0]
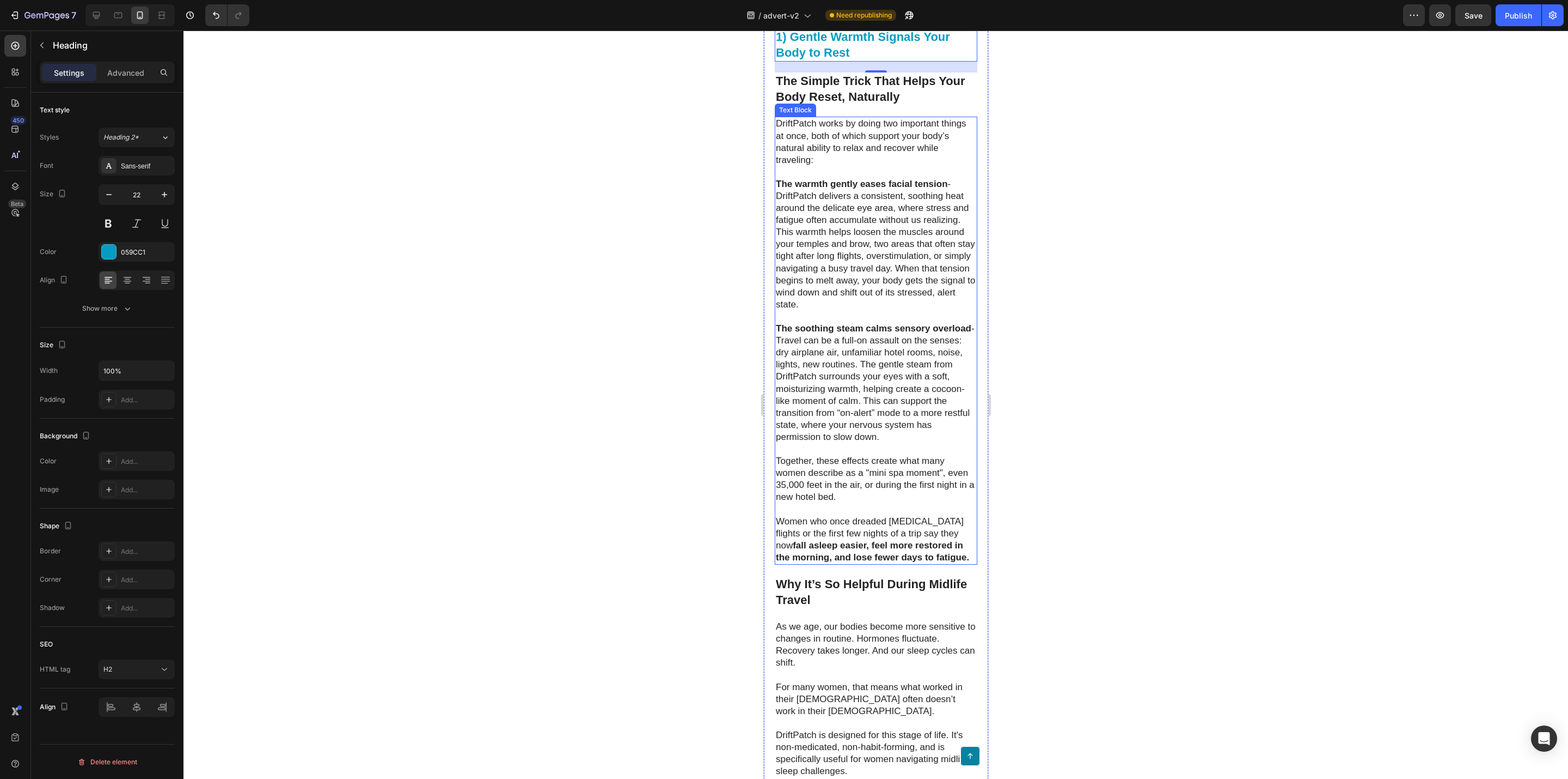
click at [836, 239] on p "The warmth gently eases facial tension - DriftPatch delivers a consistent, soot…" at bounding box center [875, 244] width 201 height 132
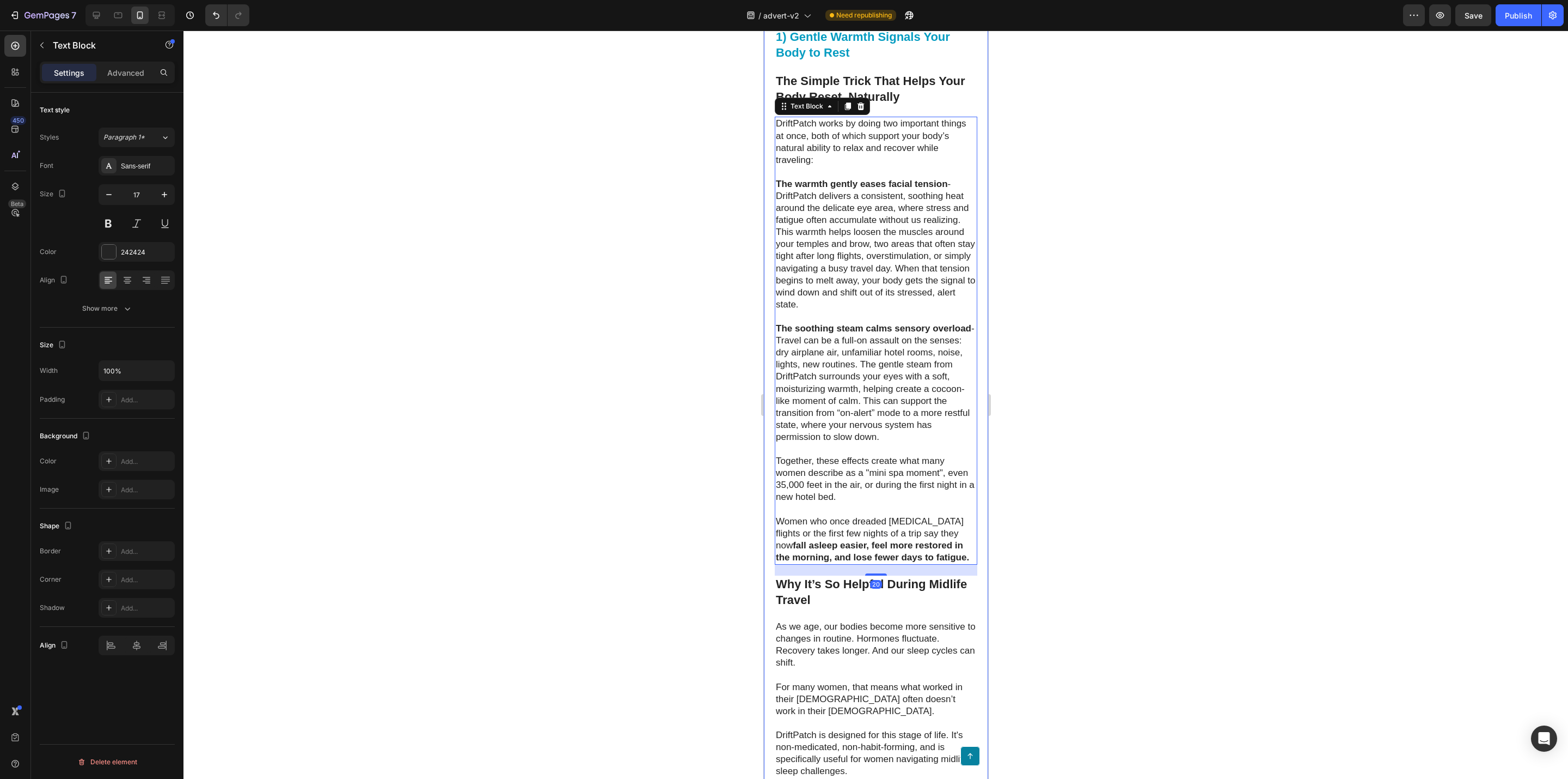
click at [839, 59] on strong "1) Gentle Warmth Signals Your Body to Rest" at bounding box center [863, 44] width 174 height 30
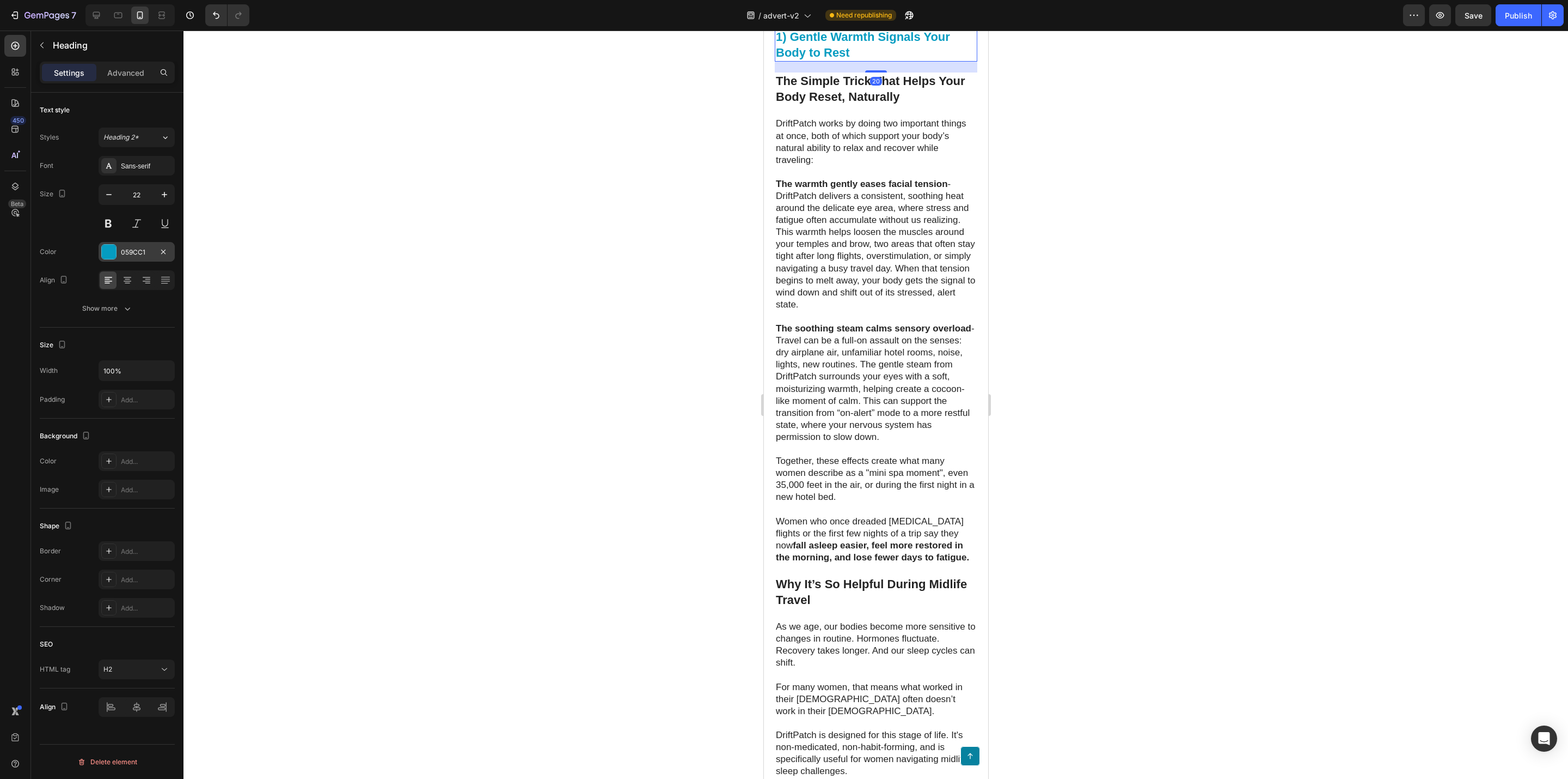
click at [142, 250] on div "059CC1" at bounding box center [136, 252] width 32 height 10
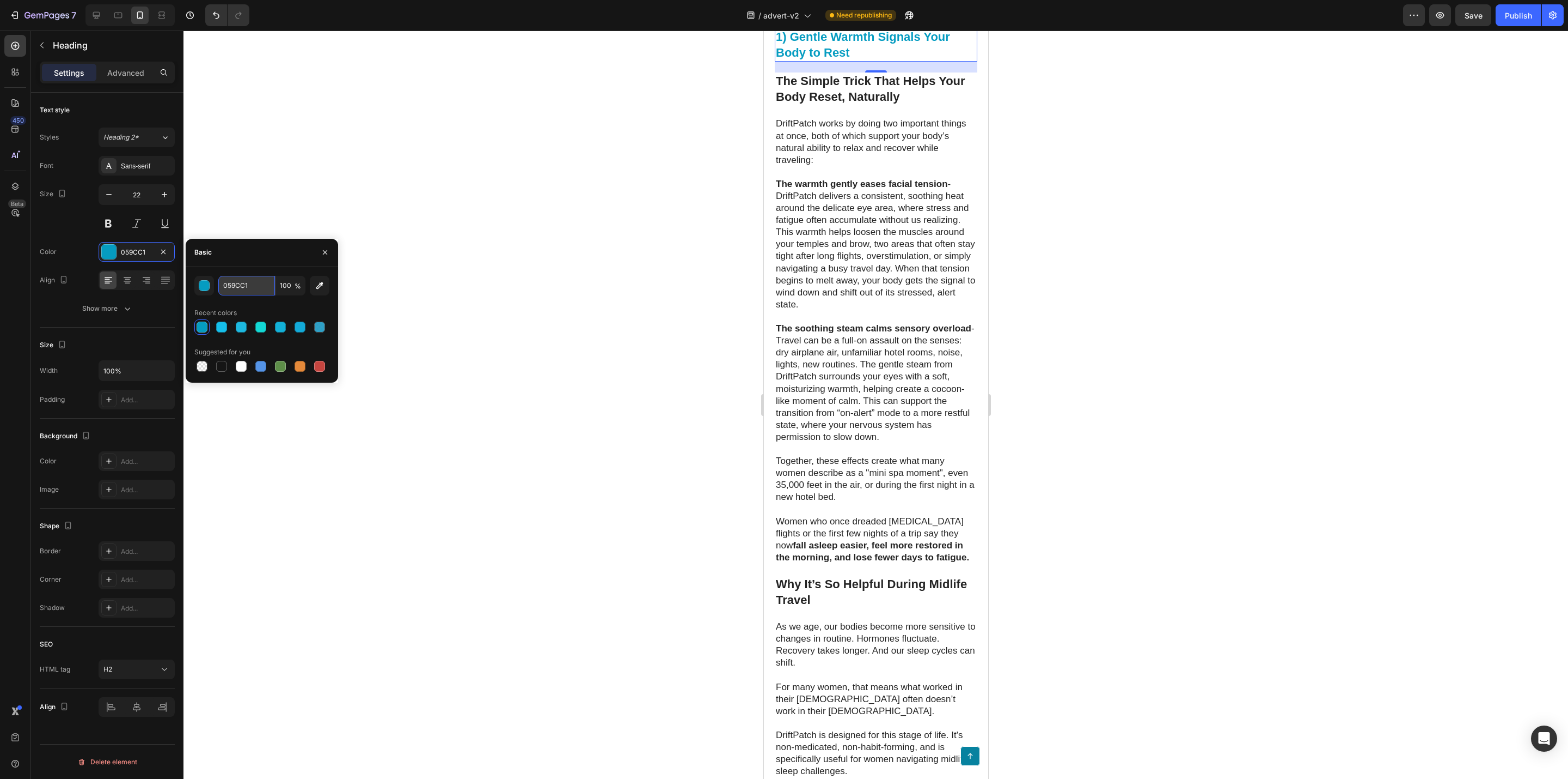
click at [252, 282] on input "059CC1" at bounding box center [246, 286] width 56 height 20
click at [667, 350] on div at bounding box center [876, 404] width 1385 height 748
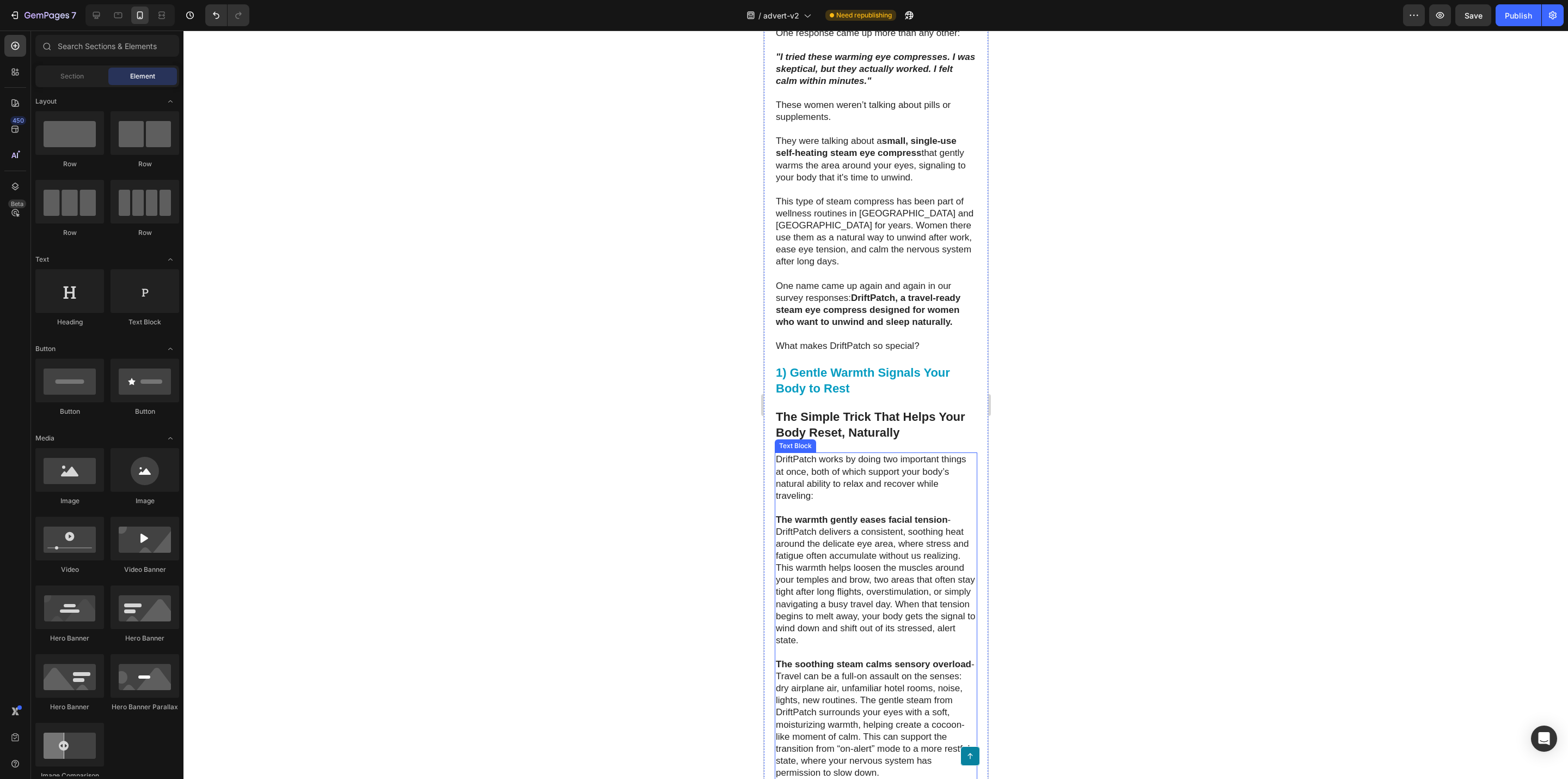
scroll to position [2450, 0]
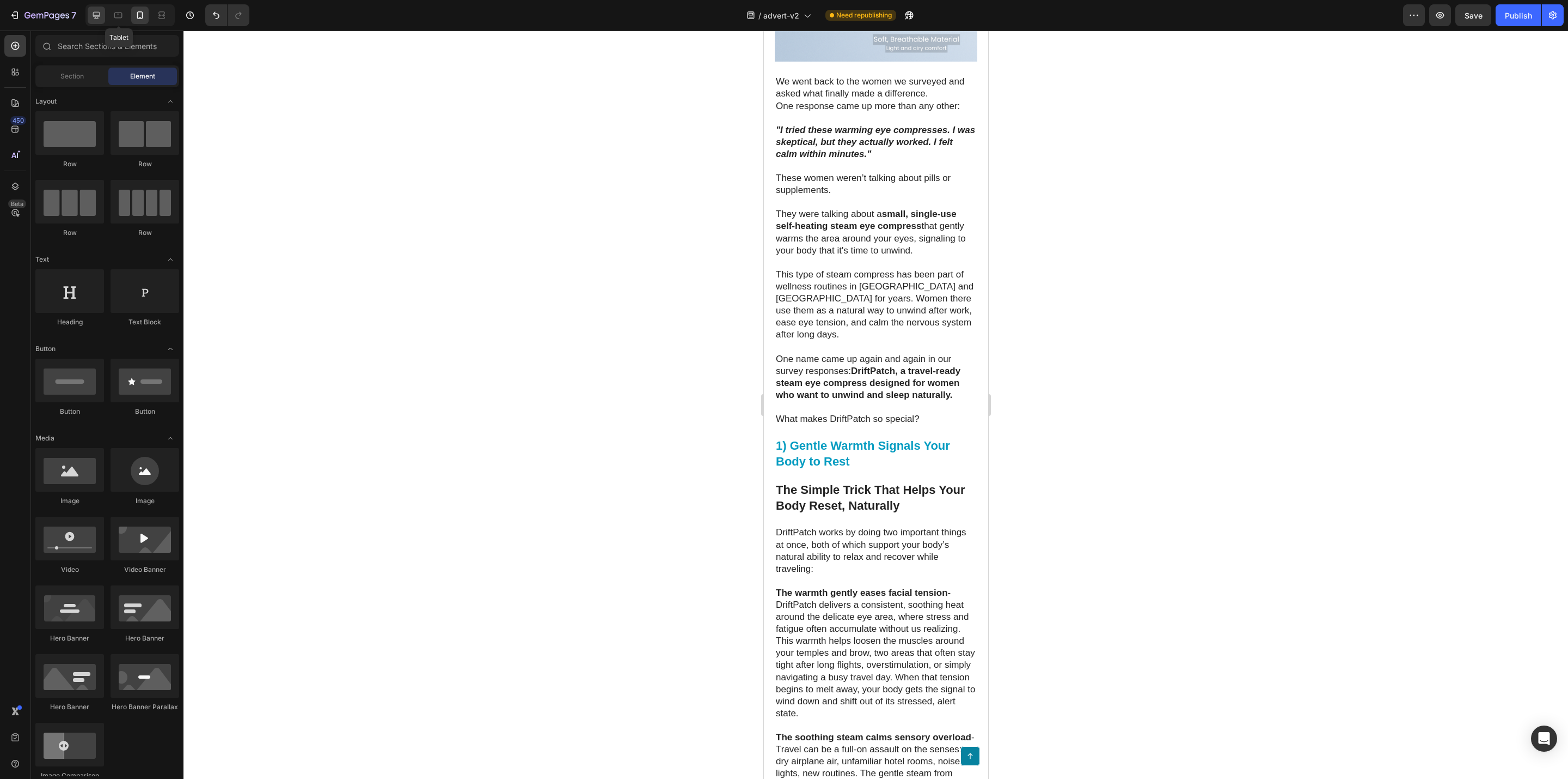
click at [103, 15] on div at bounding box center [97, 16] width 18 height 18
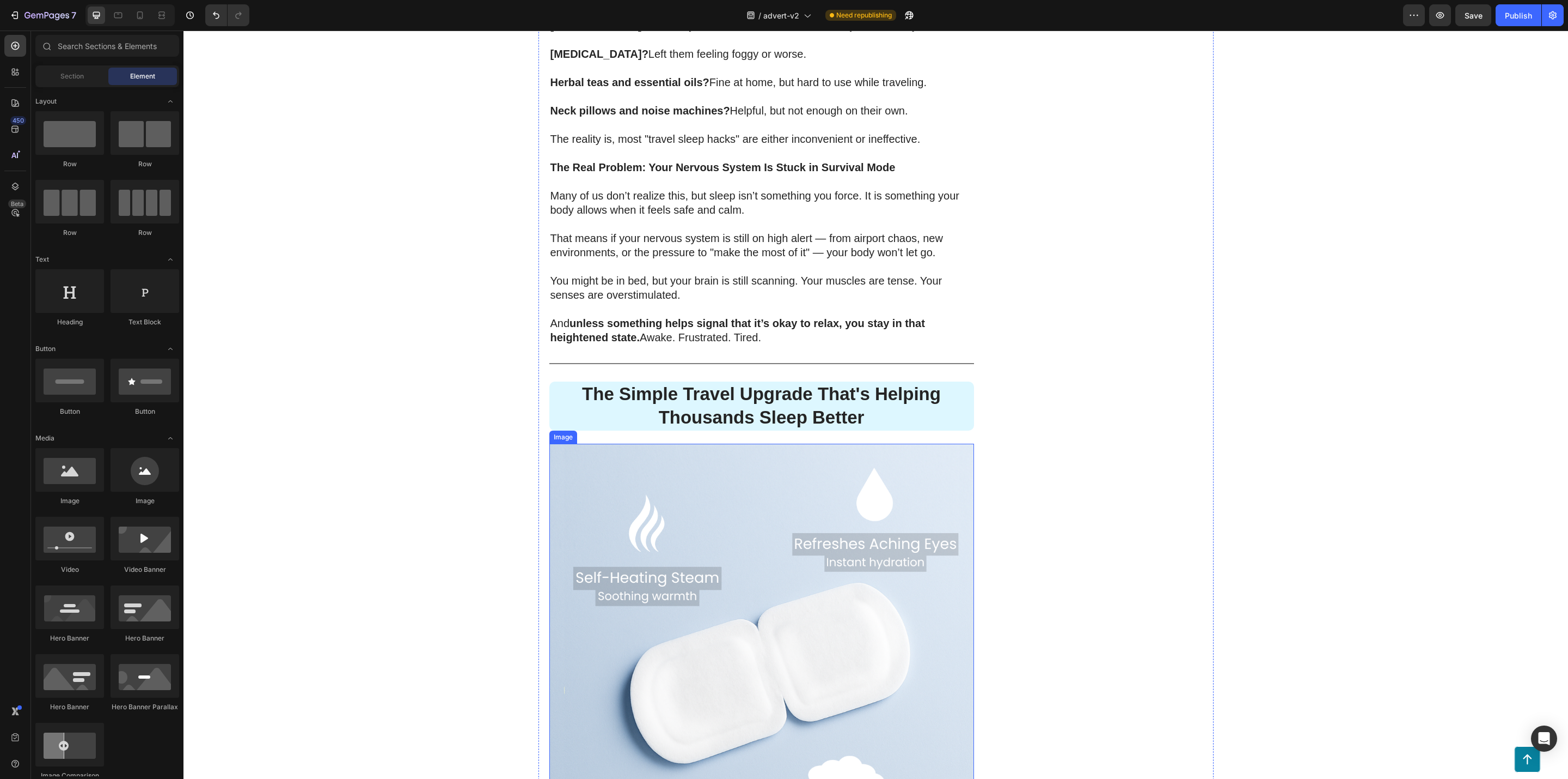
scroll to position [1663, 0]
click at [696, 365] on div at bounding box center [762, 365] width 425 height 1
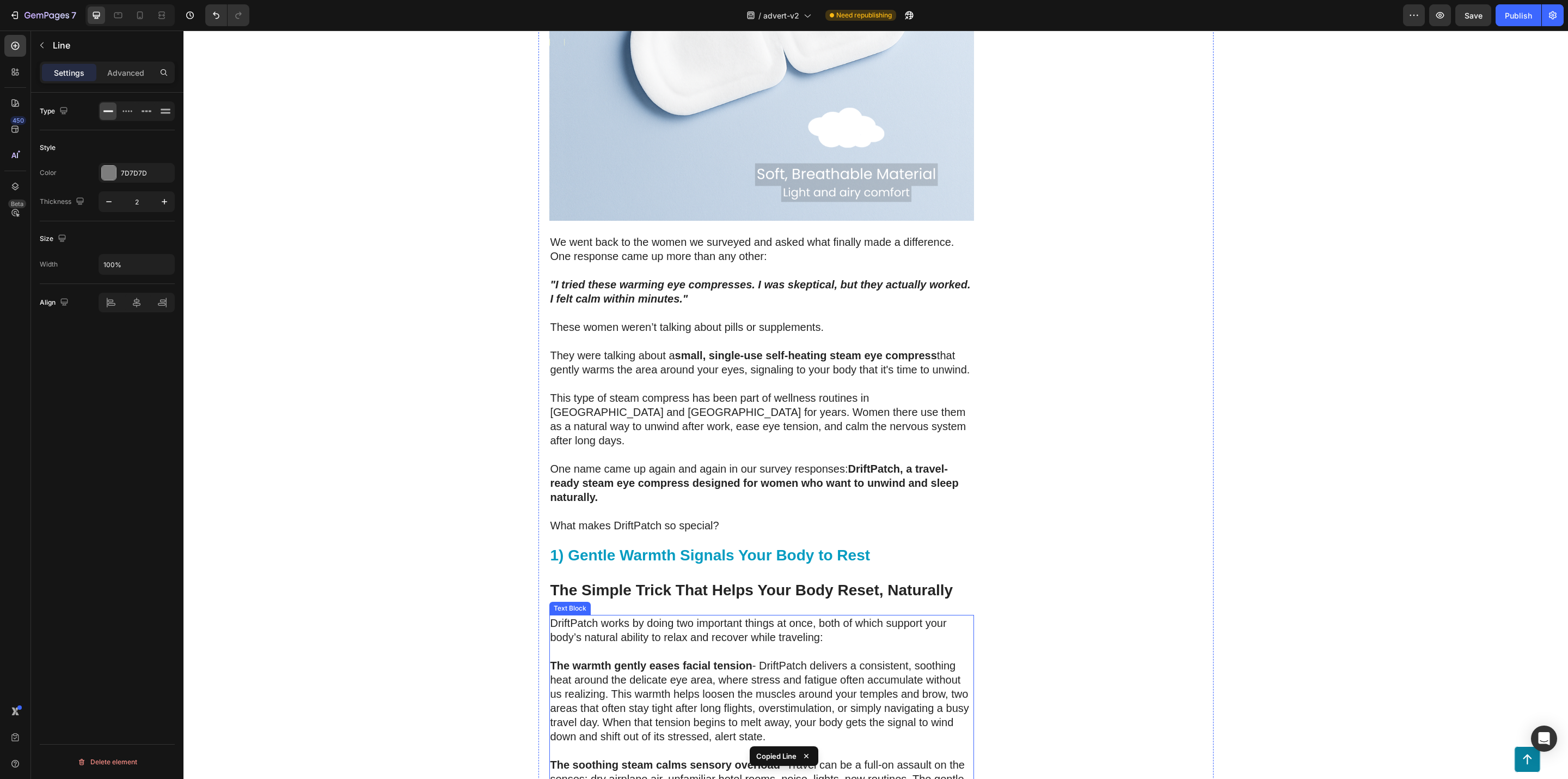
scroll to position [2316, 0]
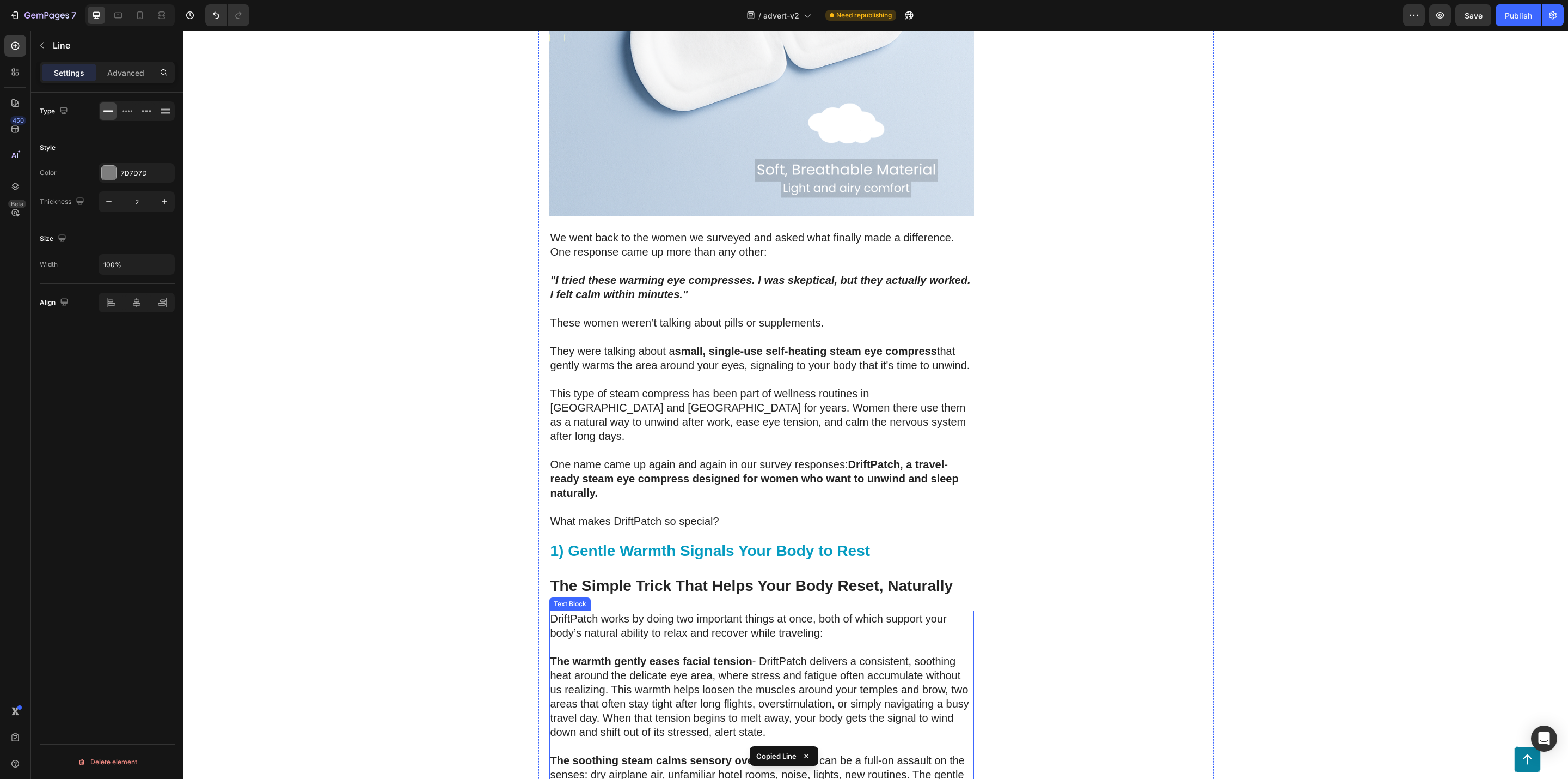
click at [832, 611] on p "DriftPatch works by doing two important things at once, both of which support y…" at bounding box center [762, 625] width 423 height 29
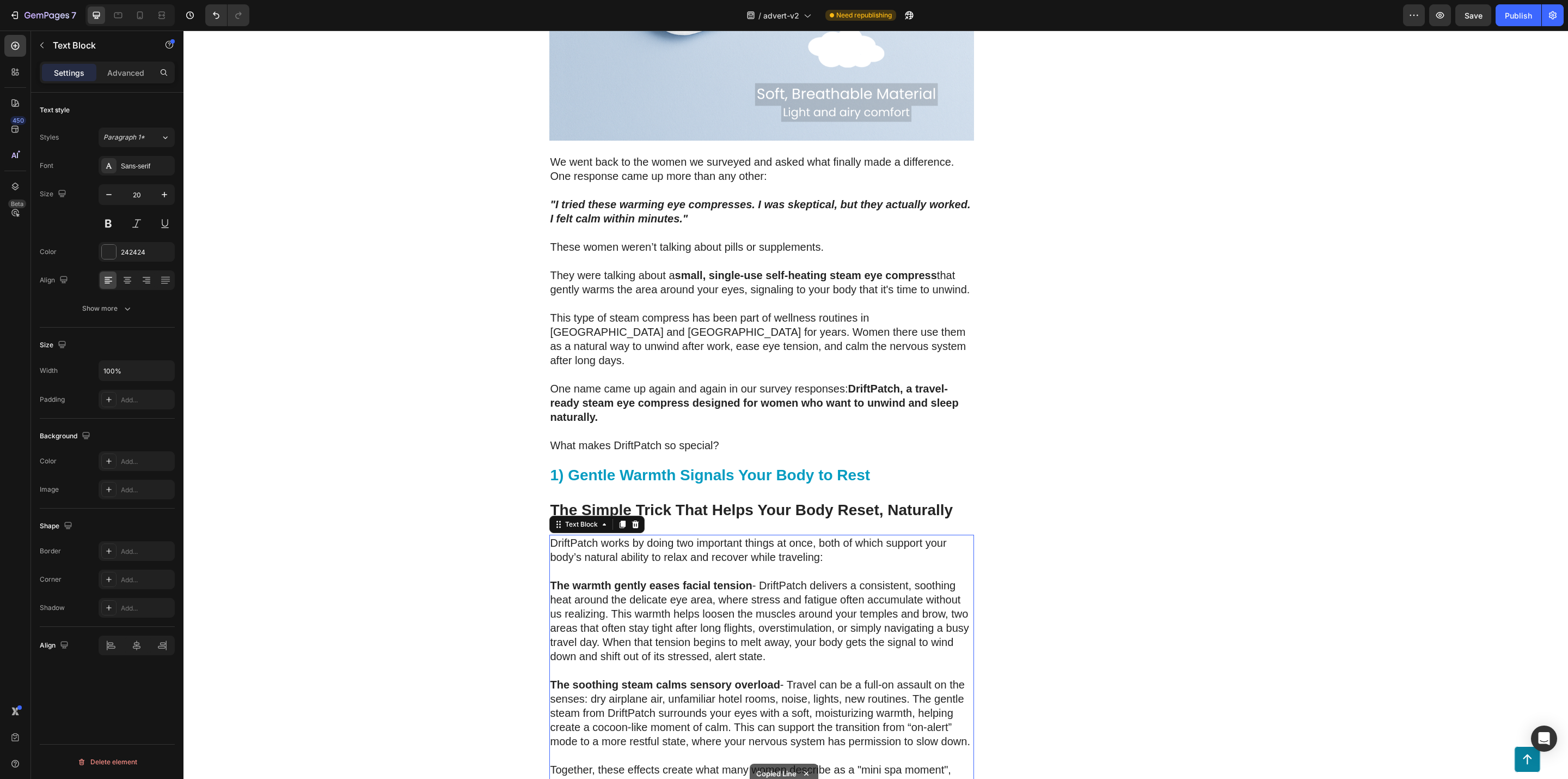
scroll to position [2398, 0]
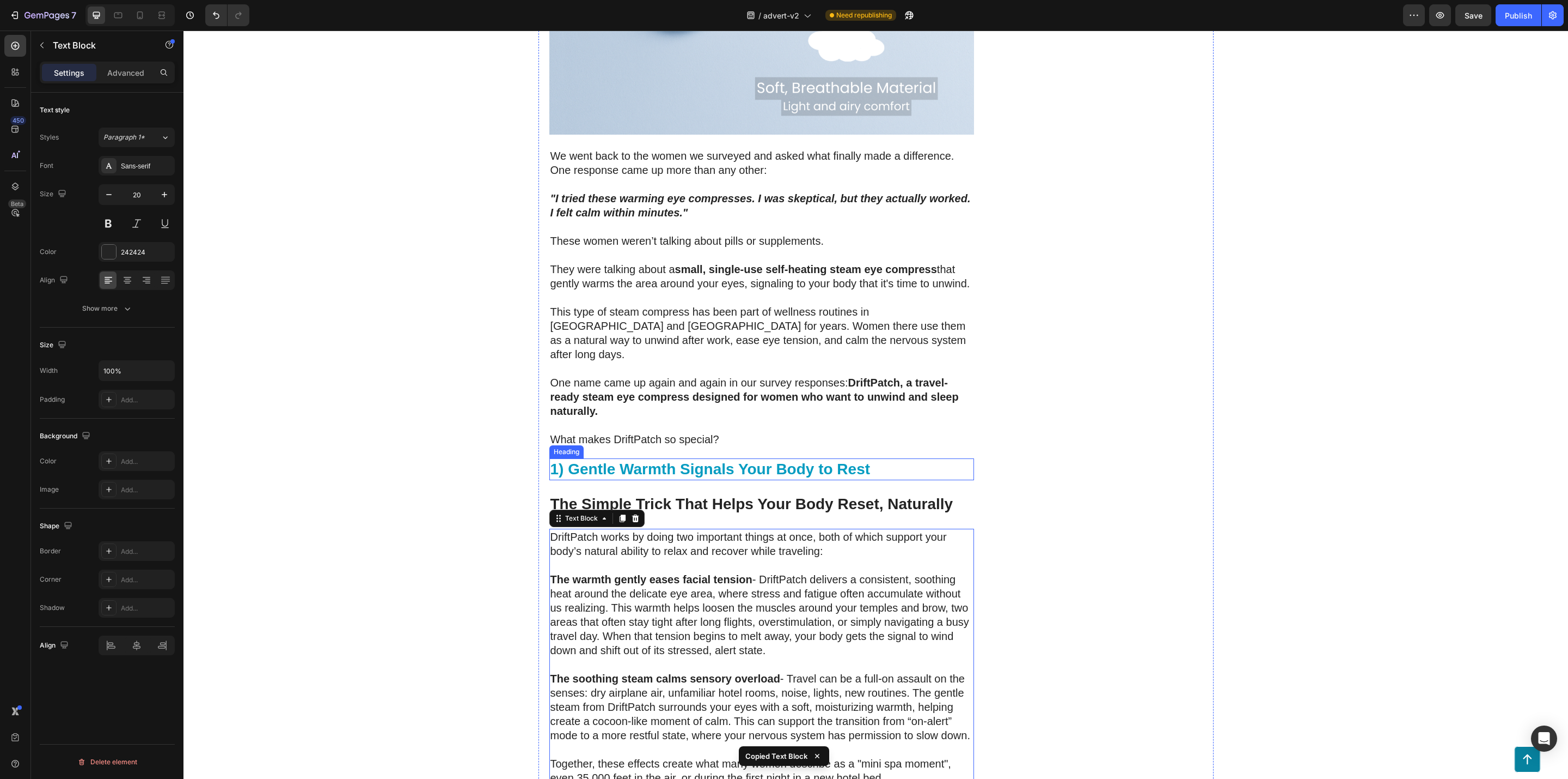
click at [886, 460] on p "⁠⁠⁠⁠⁠⁠⁠ 1) Gentle Warmth Signals Your Body to Rest" at bounding box center [762, 470] width 423 height 20
click at [800, 572] on p "The warmth gently eases facial tension - DriftPatch delivers a consistent, soot…" at bounding box center [762, 615] width 423 height 85
click at [619, 514] on icon at bounding box center [622, 518] width 6 height 8
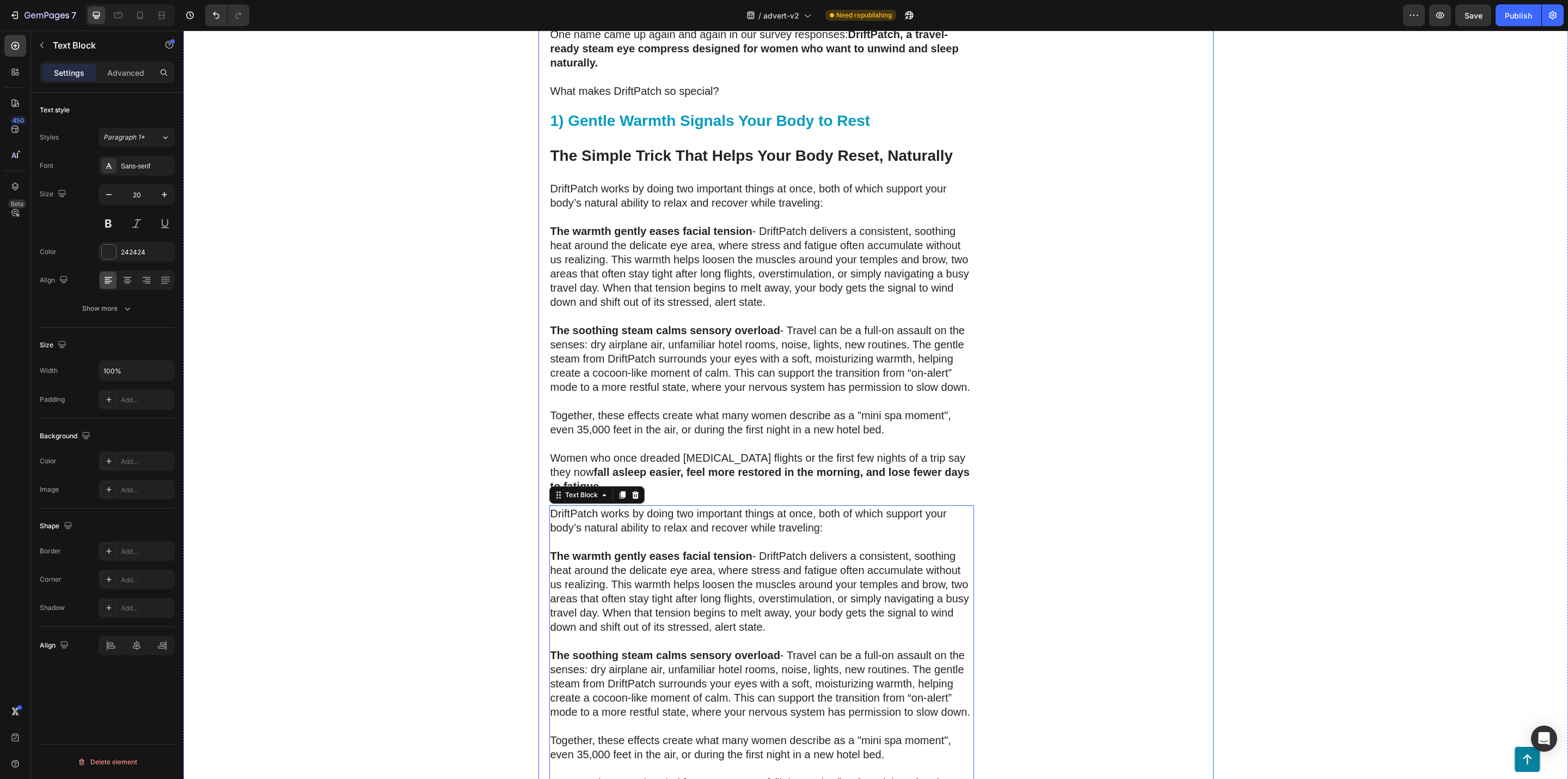
scroll to position [2744, 0]
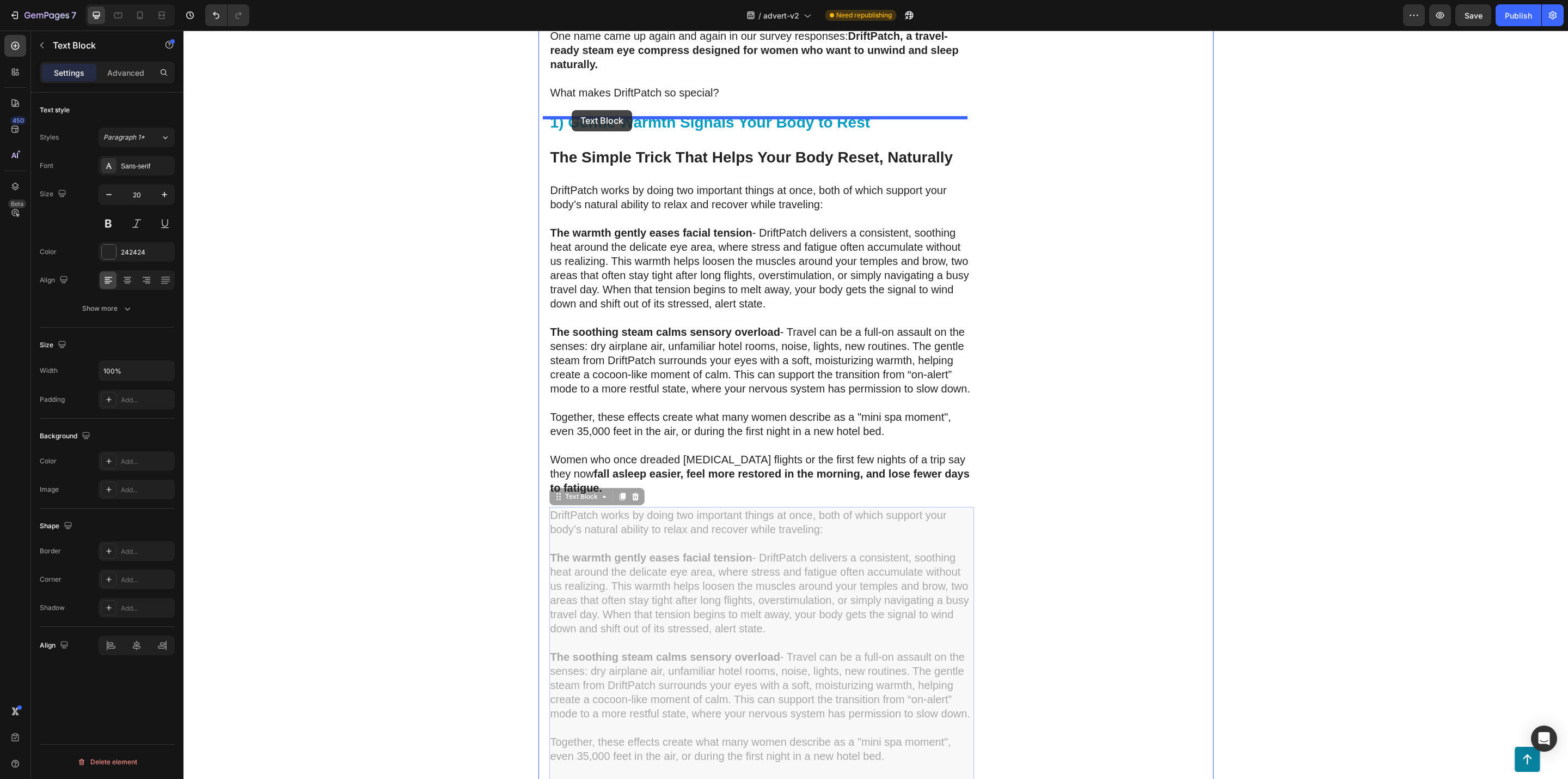
drag, startPoint x: 550, startPoint y: 461, endPoint x: 572, endPoint y: 110, distance: 351.7
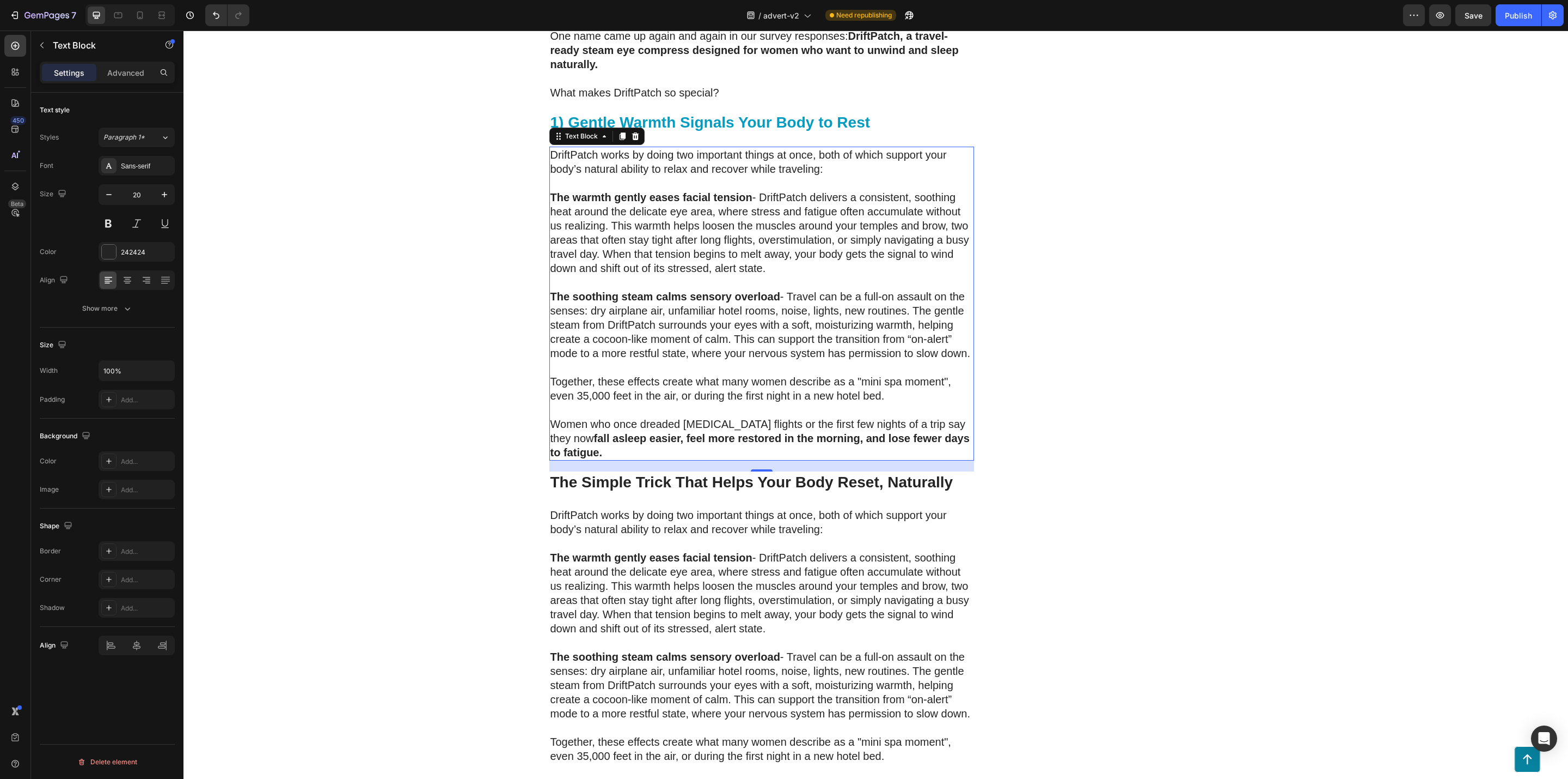
click at [559, 191] on strong "The warmth gently eases facial tension" at bounding box center [651, 197] width 202 height 12
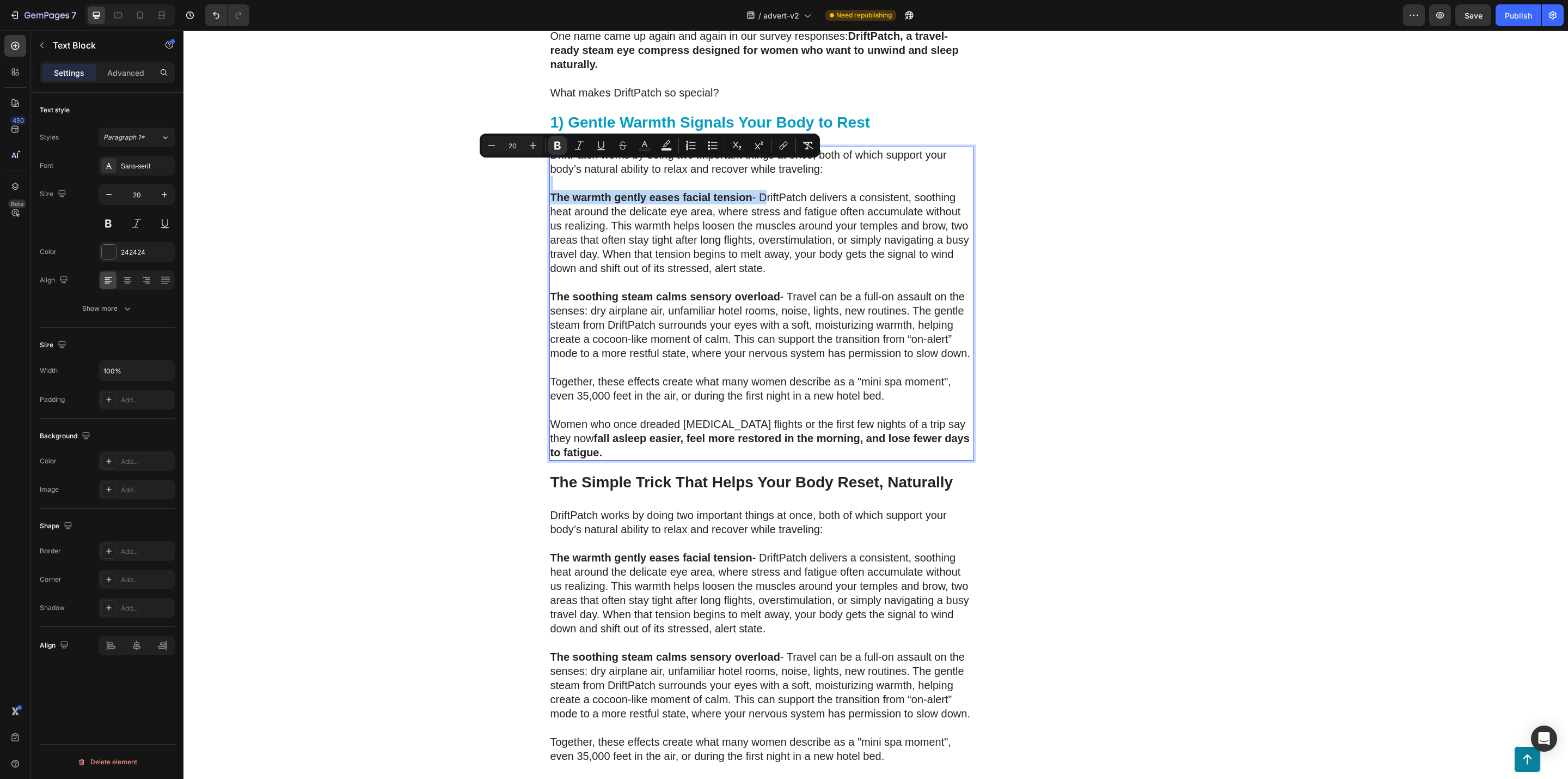
drag, startPoint x: 757, startPoint y: 167, endPoint x: 709, endPoint y: 155, distance: 49.5
click at [709, 155] on div "DriftPatch works by doing two important things at once, both of which support y…" at bounding box center [762, 303] width 425 height 313
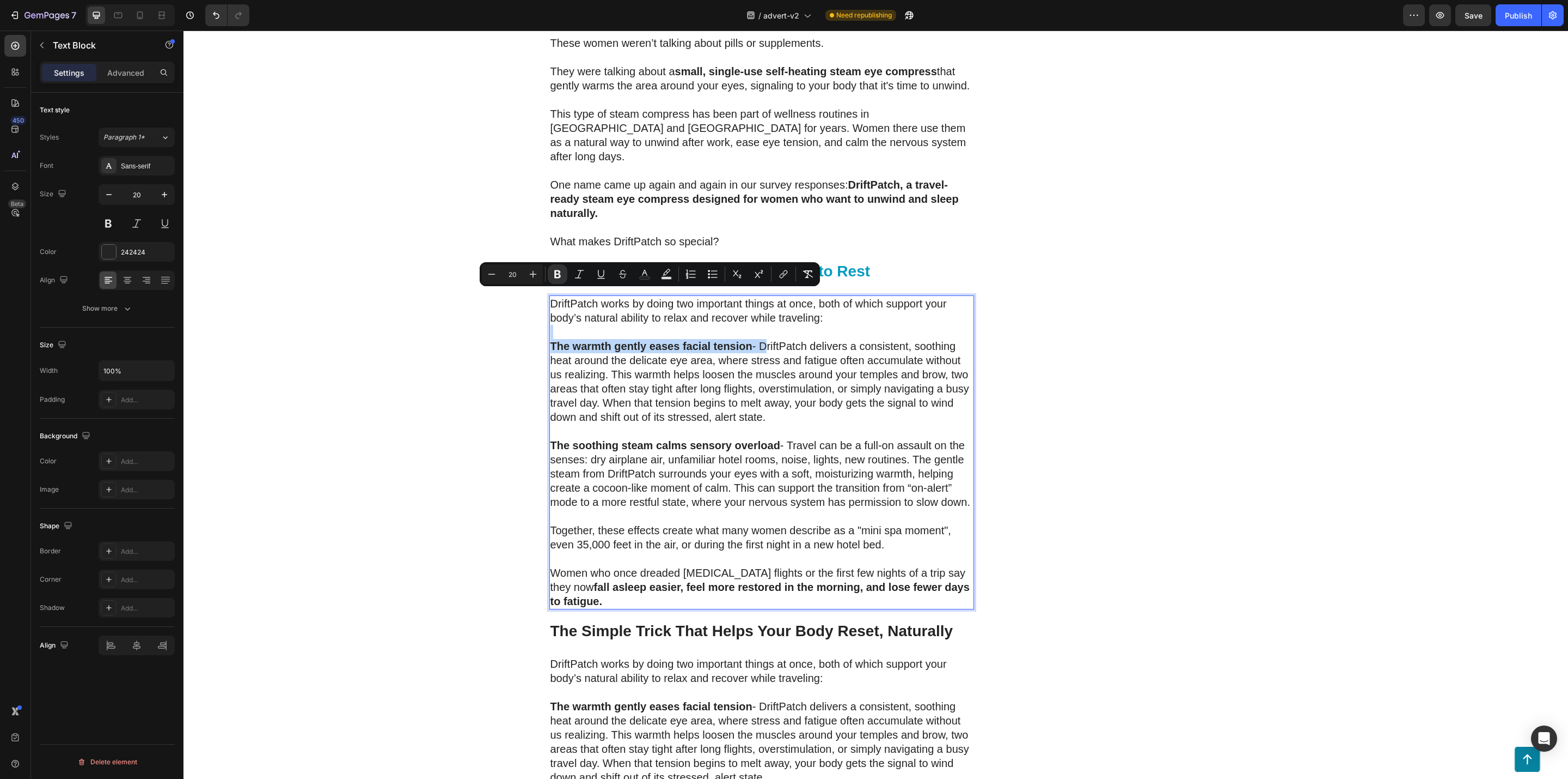
scroll to position [2581, 0]
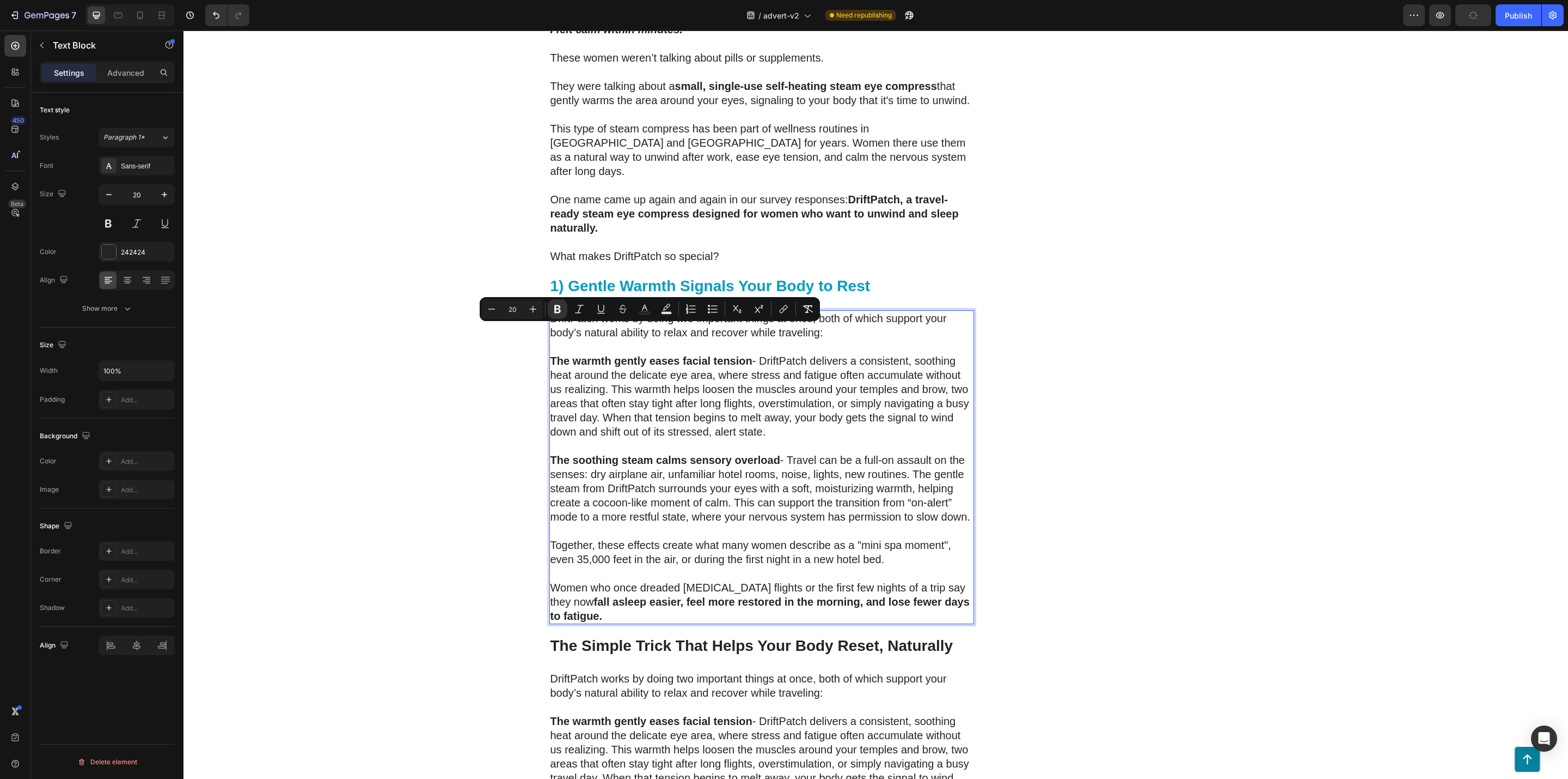
click at [714, 374] on p "The warmth gently eases facial tension - DriftPatch delivers a consistent, soot…" at bounding box center [762, 396] width 423 height 85
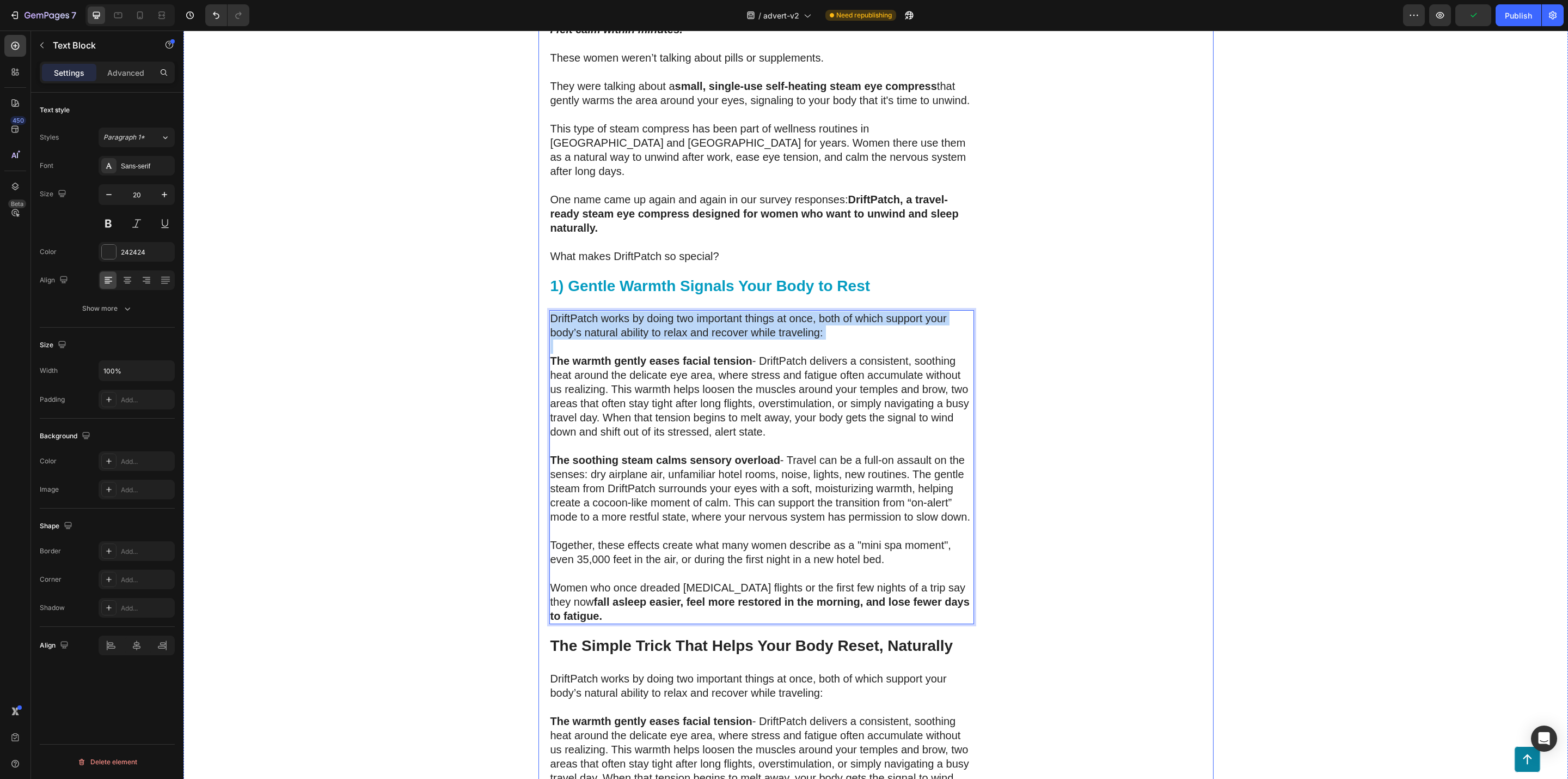
drag, startPoint x: 544, startPoint y: 332, endPoint x: 531, endPoint y: 287, distance: 46.8
click at [531, 287] on div "⁠⁠⁠⁠⁠⁠⁠ 200 Women Told Us How Bad Sleep Was Quietly Ruining Their Travels. One …" at bounding box center [876, 30] width 1385 height 5034
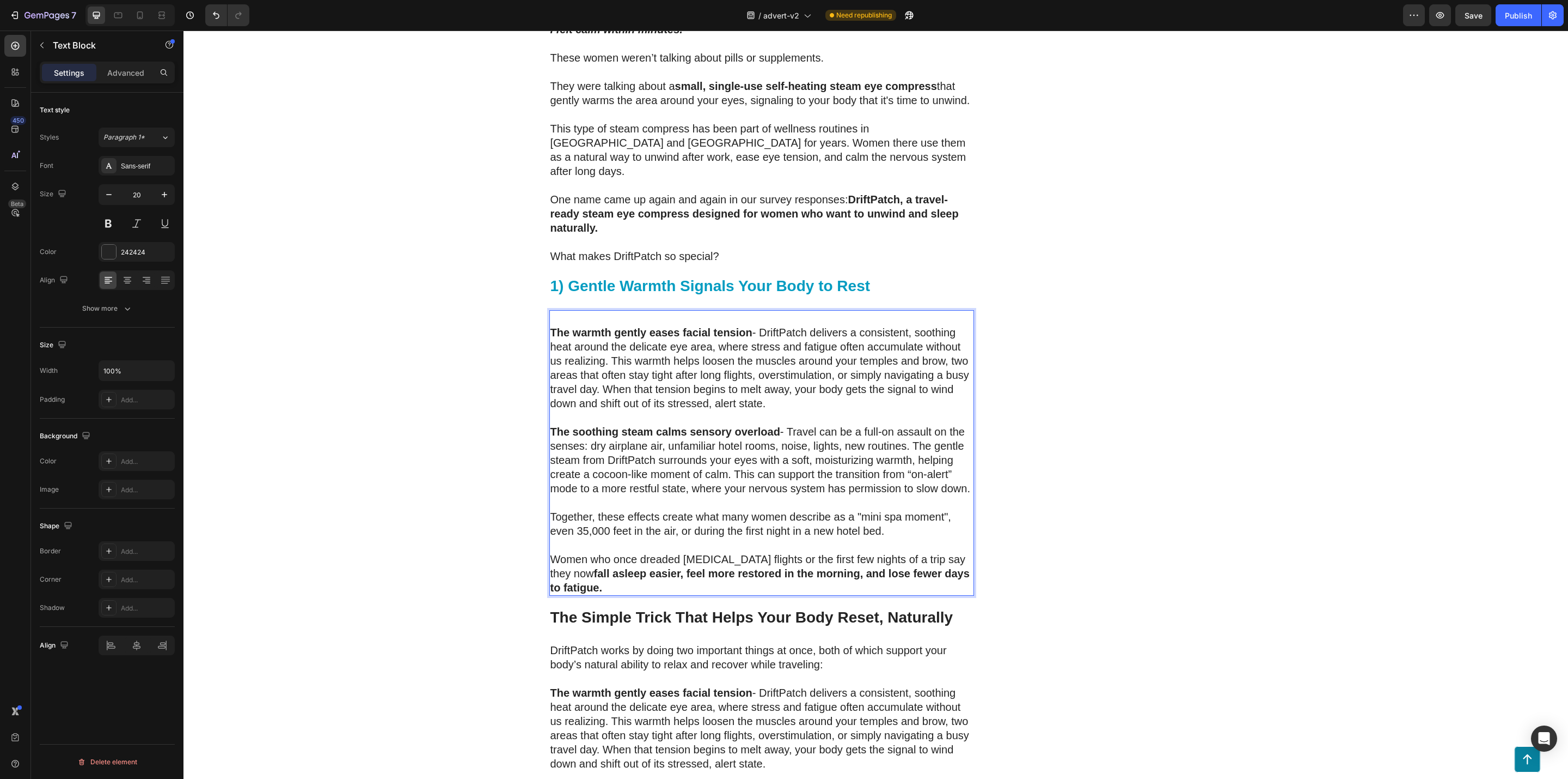
click at [550, 326] on strong "The warmth gently eases facial tension" at bounding box center [651, 332] width 202 height 12
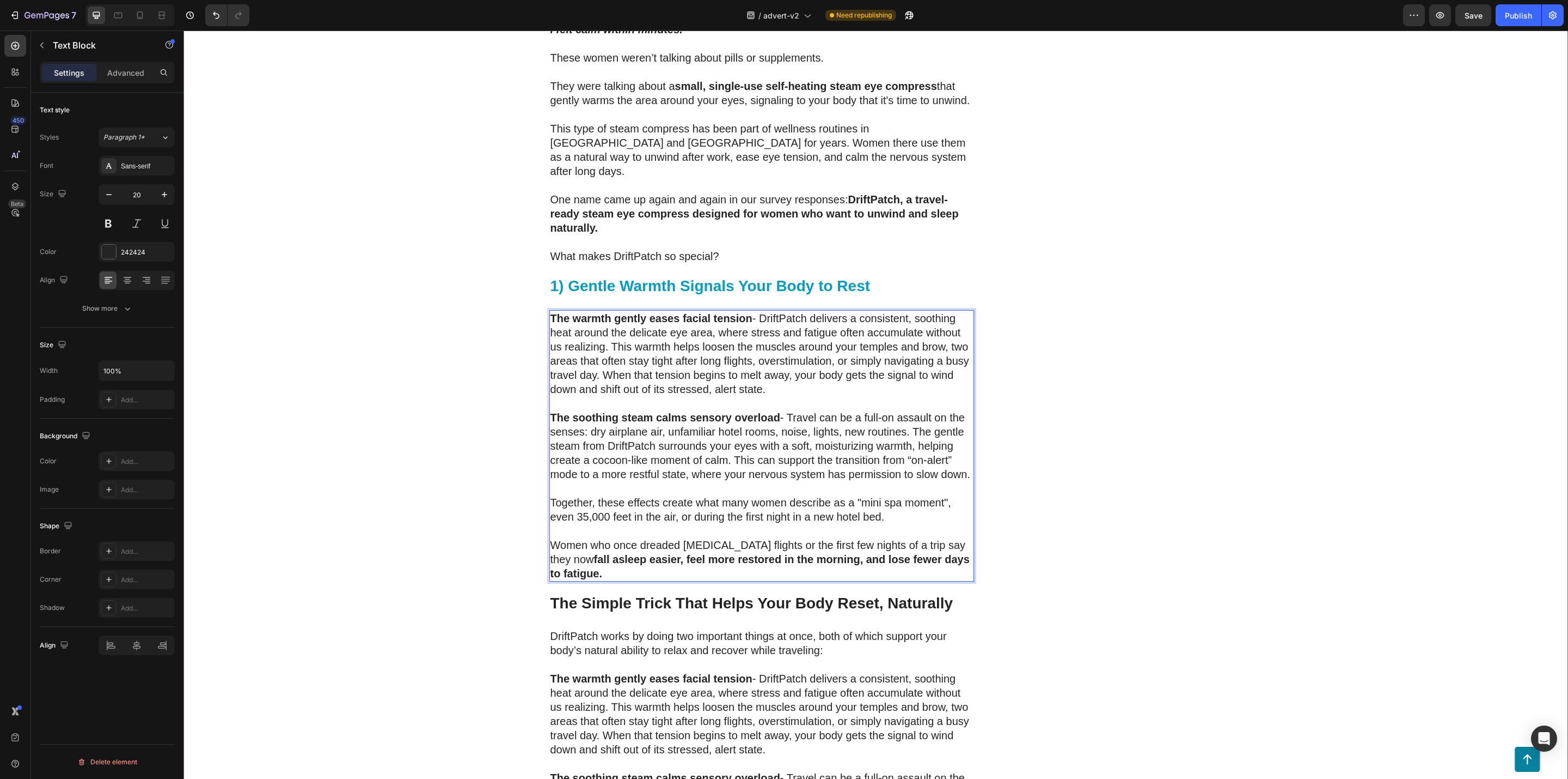
click at [495, 342] on div "⁠⁠⁠⁠⁠⁠⁠ 200 Women Told Us How Bad Sleep Was Quietly Ruining Their Travels. One …" at bounding box center [876, 8] width 1385 height 4991
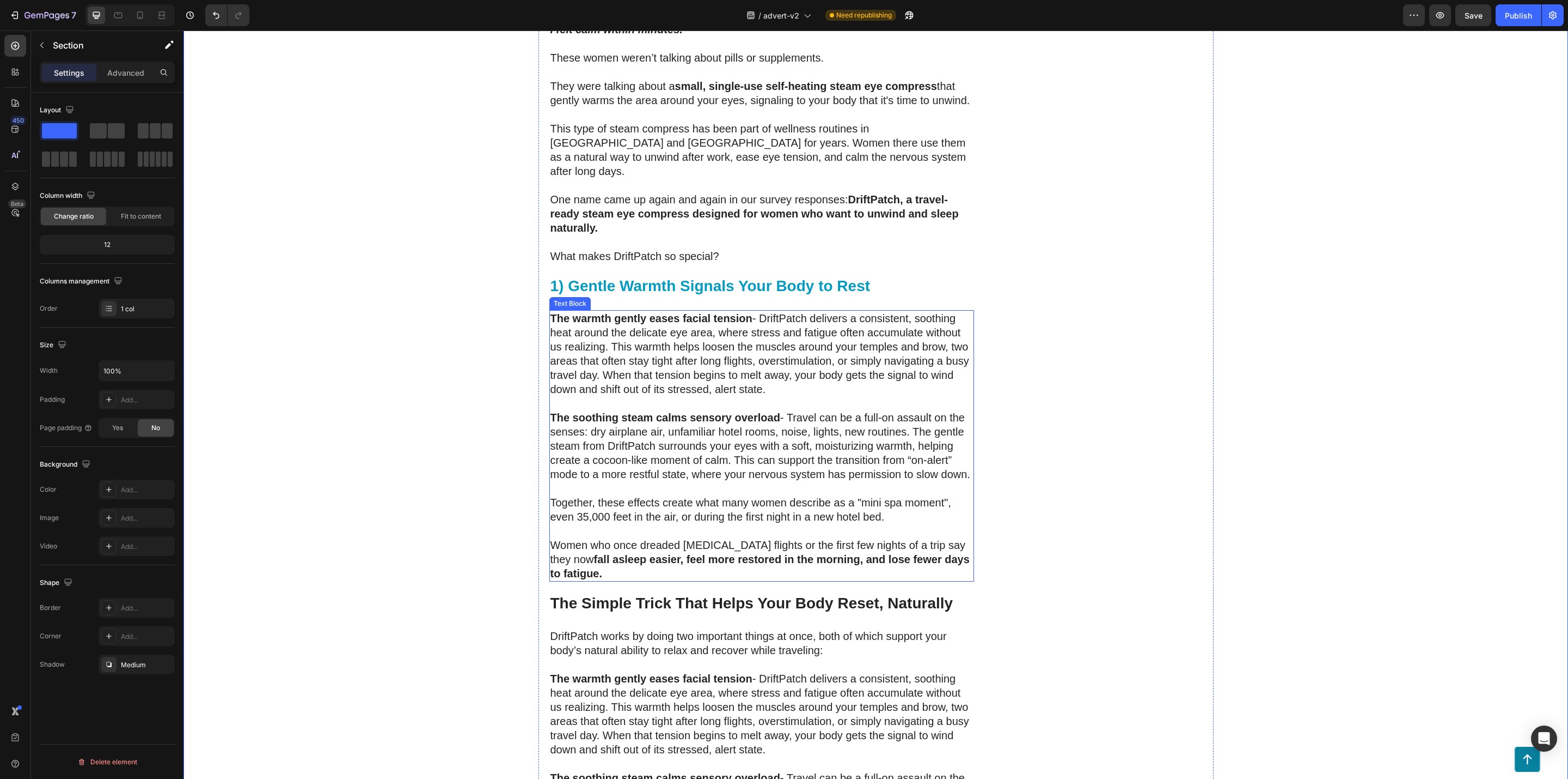
click at [756, 311] on p "The warmth gently eases facial tension - DriftPatch delivers a consistent, soot…" at bounding box center [762, 354] width 423 height 85
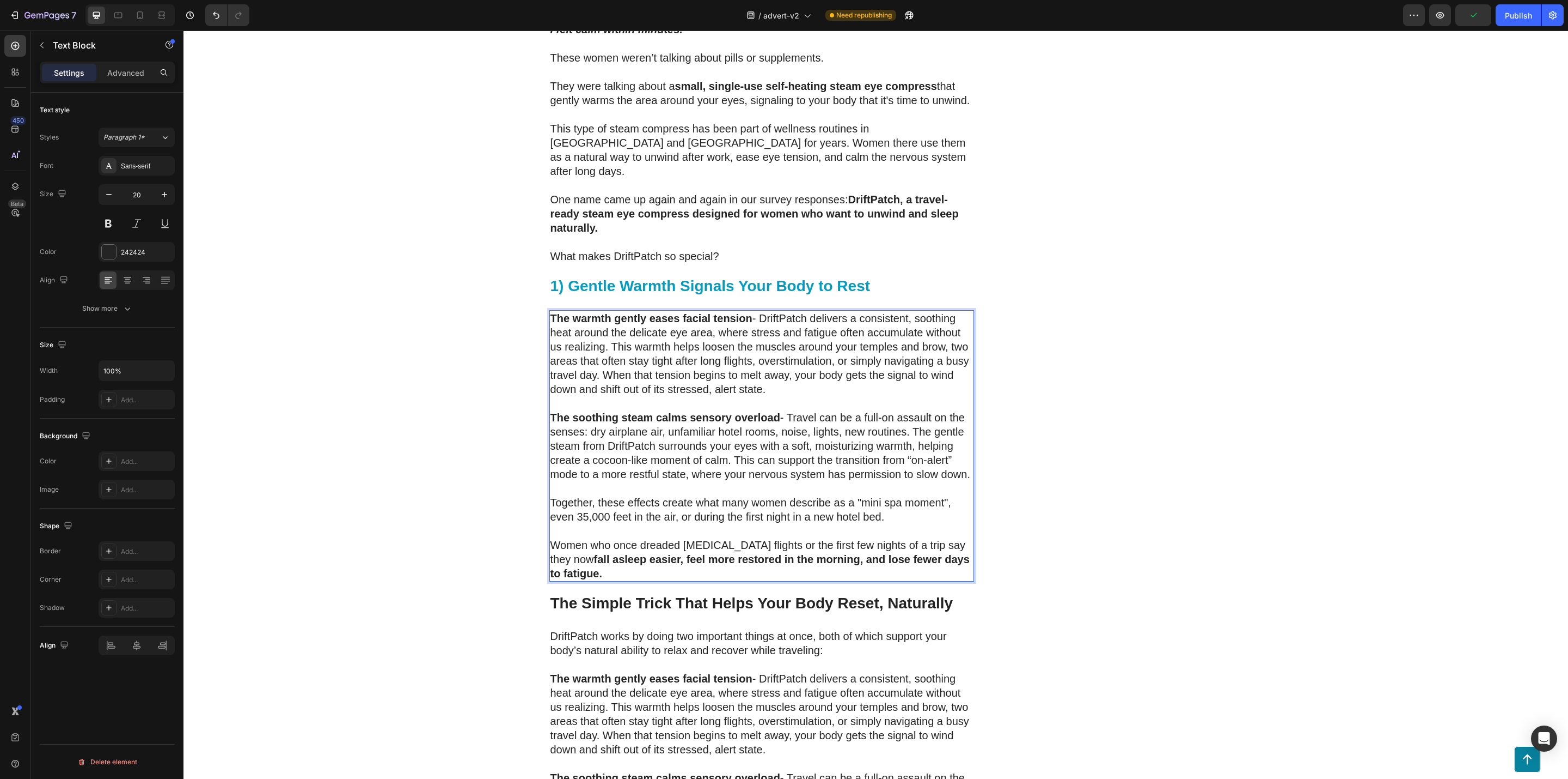
click at [756, 311] on p "The warmth gently eases facial tension - DriftPatch delivers a consistent, soot…" at bounding box center [762, 354] width 423 height 85
click at [849, 410] on p "The soothing steam calms sensory overload - Travel can be a full-on assault on …" at bounding box center [762, 446] width 423 height 71
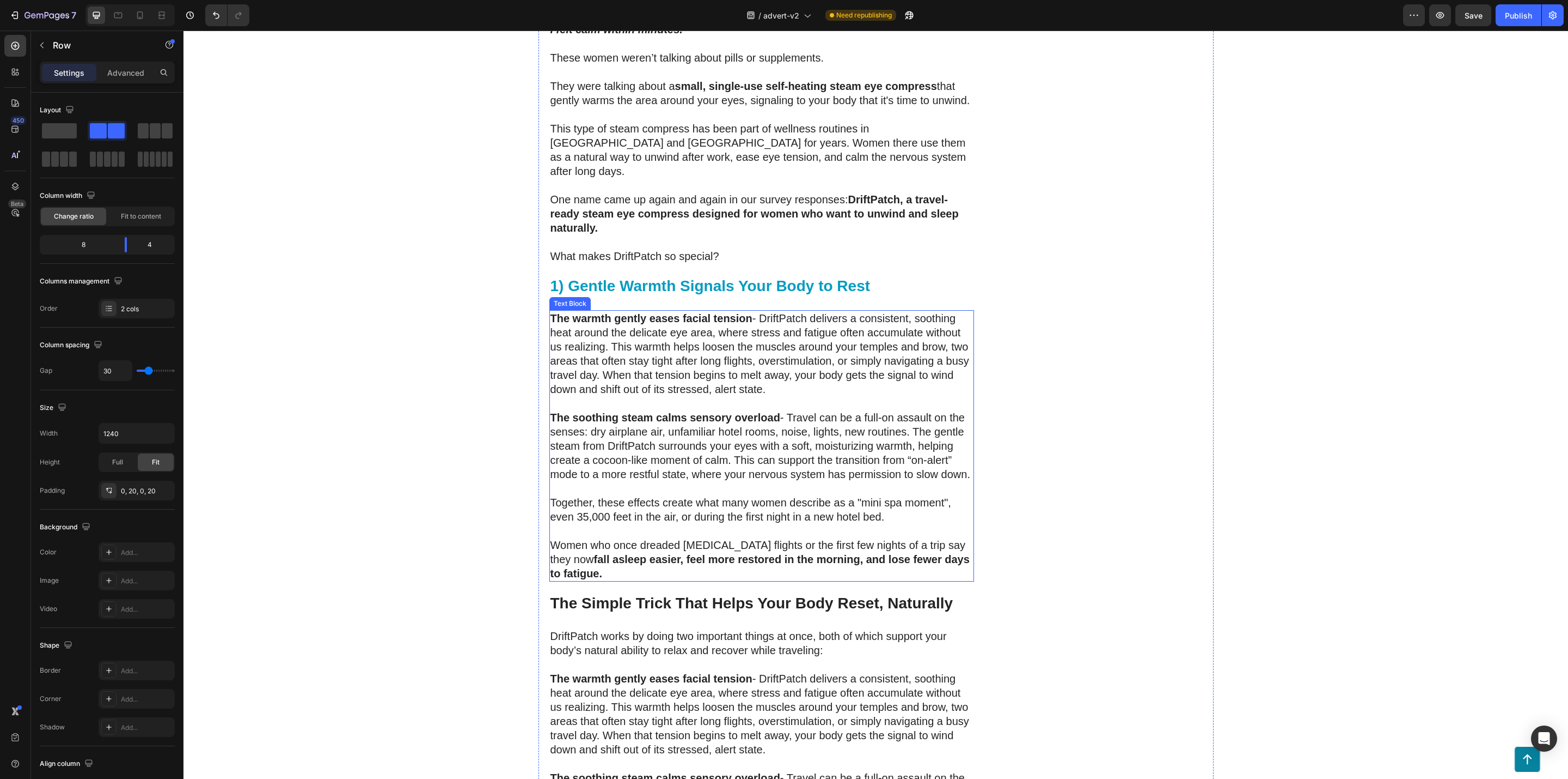
click at [789, 363] on p "The warmth gently eases facial tension - DriftPatch delivers a consistent, soot…" at bounding box center [762, 354] width 423 height 85
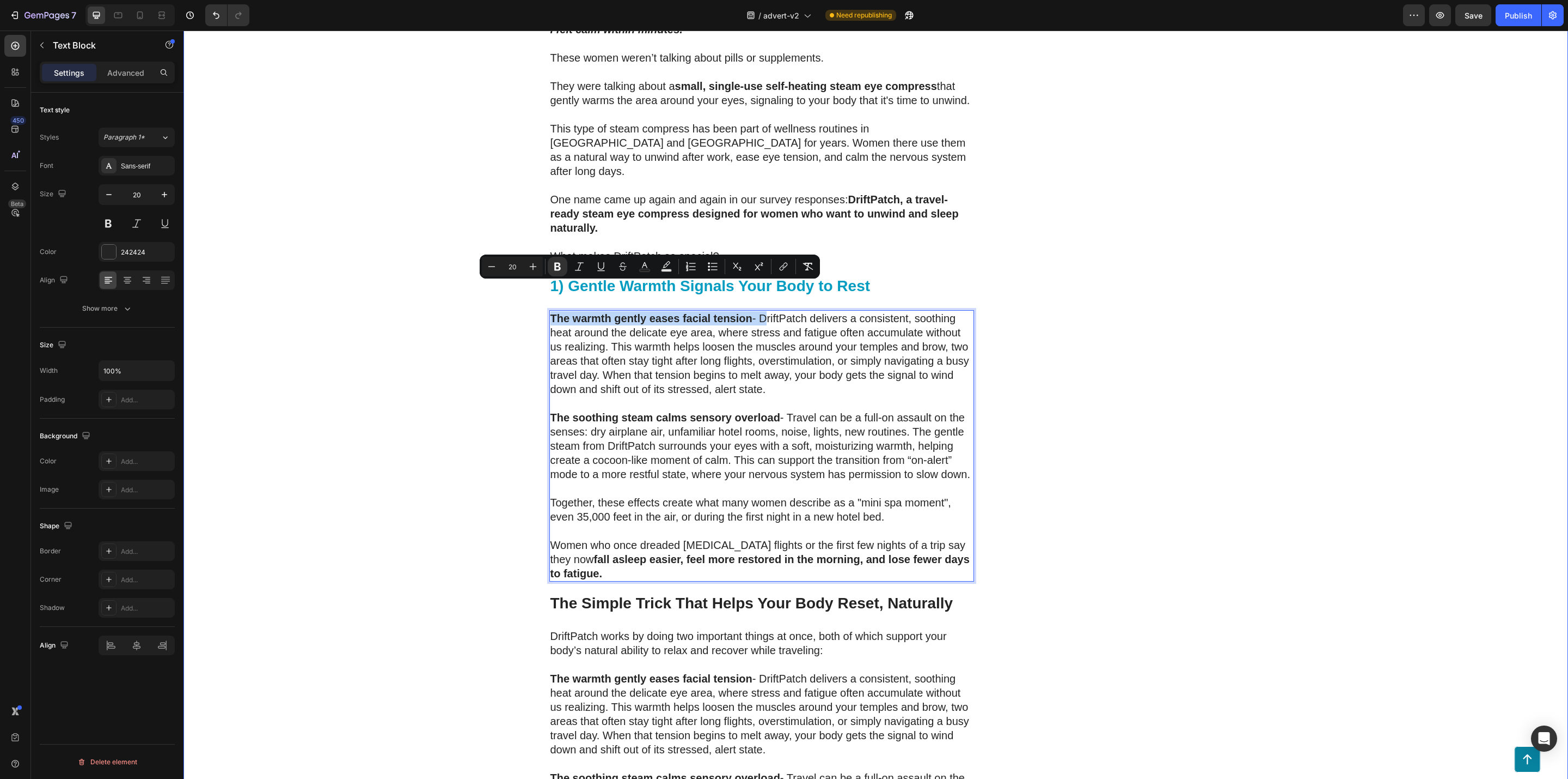
drag, startPoint x: 755, startPoint y: 290, endPoint x: 531, endPoint y: 290, distance: 224.0
click at [531, 290] on div "⁠⁠⁠⁠⁠⁠⁠ 200 Women Told Us How Bad Sleep Was Quietly Ruining Their Travels. One …" at bounding box center [876, 8] width 1385 height 4991
copy p "The warmth gently eases facial tension -"
click at [696, 320] on p "The warmth gently eases facial tension - DriftPatch delivers a consistent, soot…" at bounding box center [762, 354] width 423 height 85
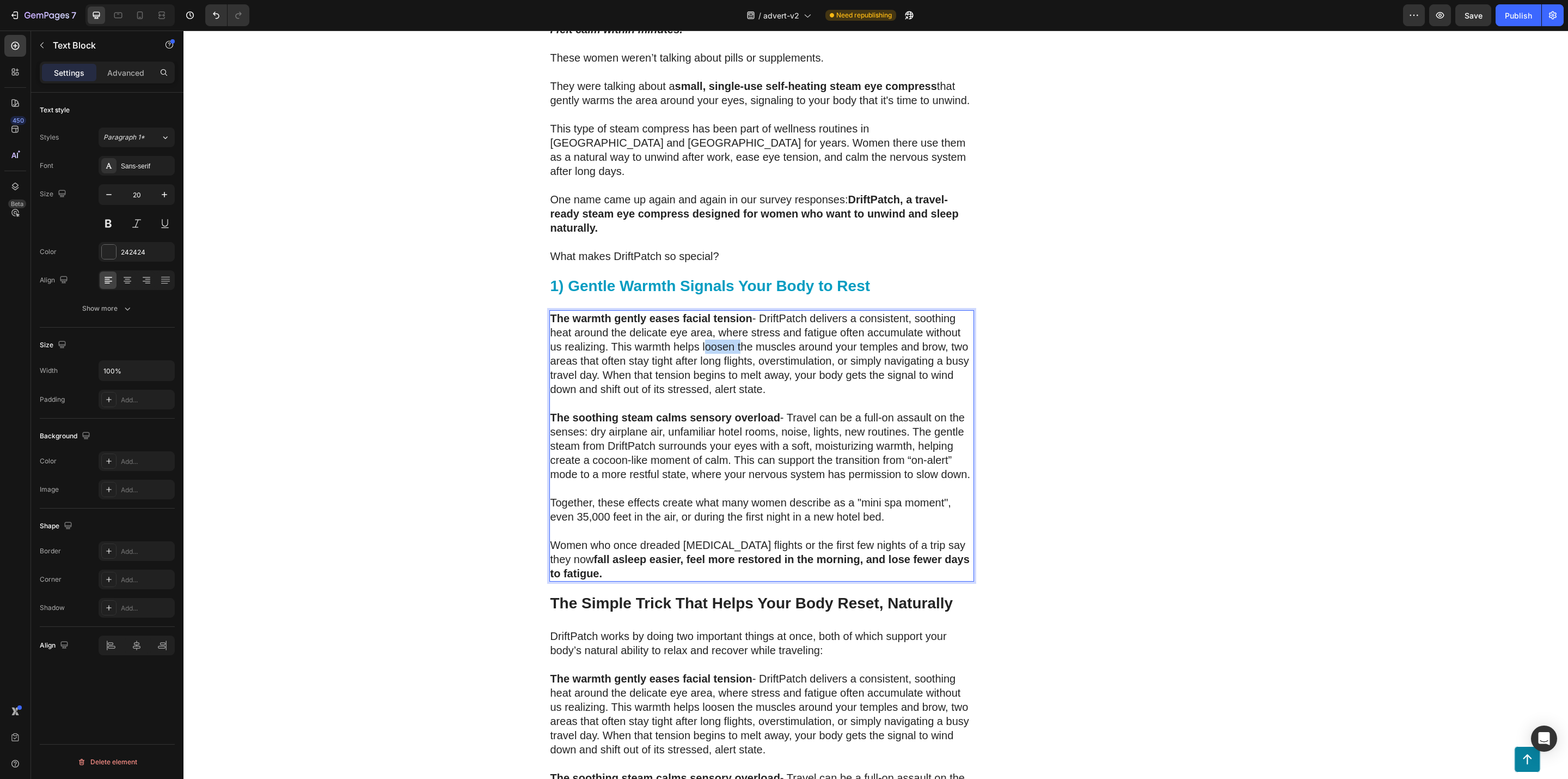
click at [696, 320] on p "The warmth gently eases facial tension - DriftPatch delivers a consistent, soot…" at bounding box center [762, 354] width 423 height 85
click at [870, 495] on p "Together, these effects create what many women describe as a "mini spa moment",…" at bounding box center [762, 509] width 423 height 29
drag, startPoint x: 629, startPoint y: 541, endPoint x: 538, endPoint y: 380, distance: 184.9
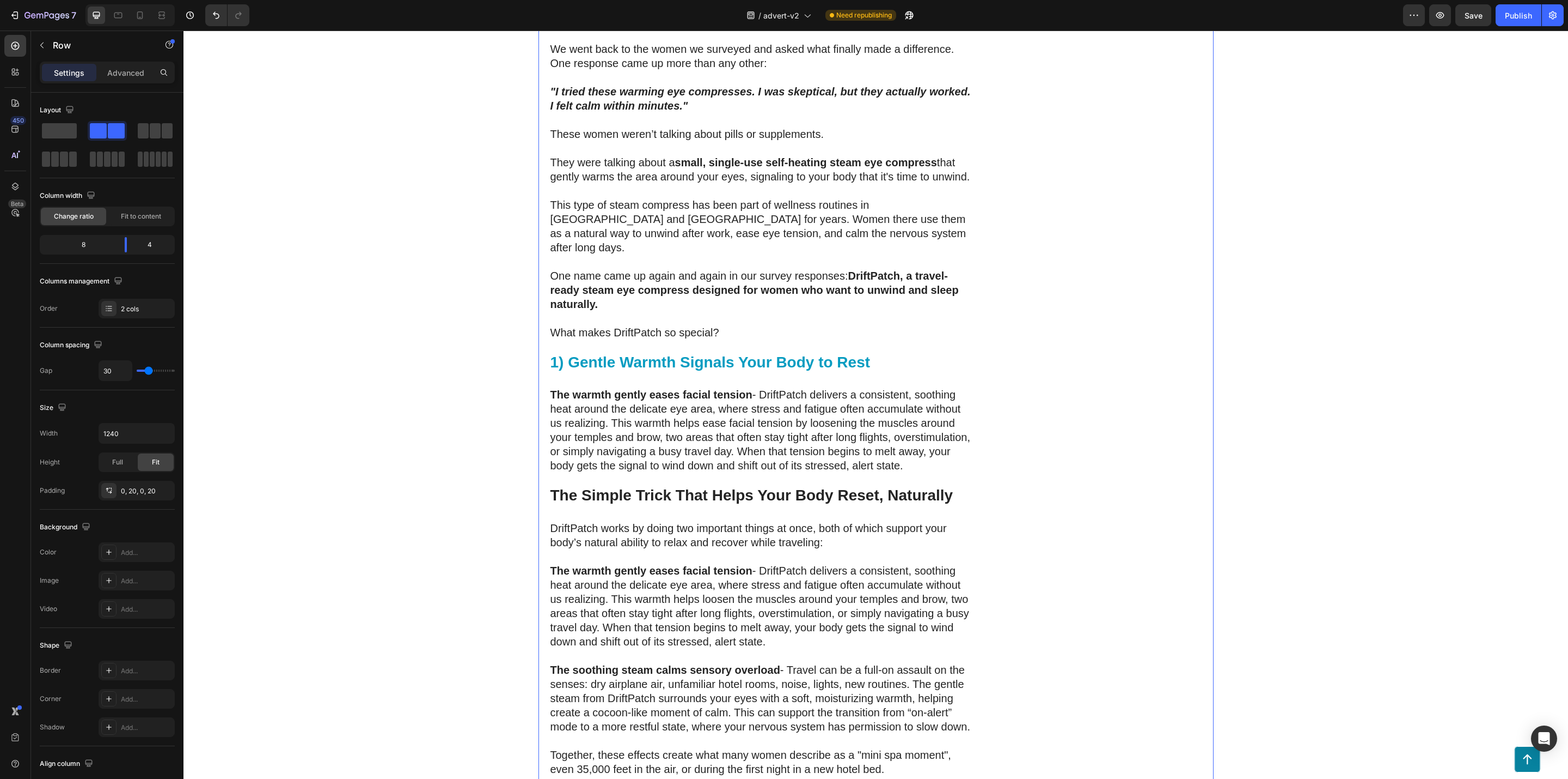
scroll to position [2499, 0]
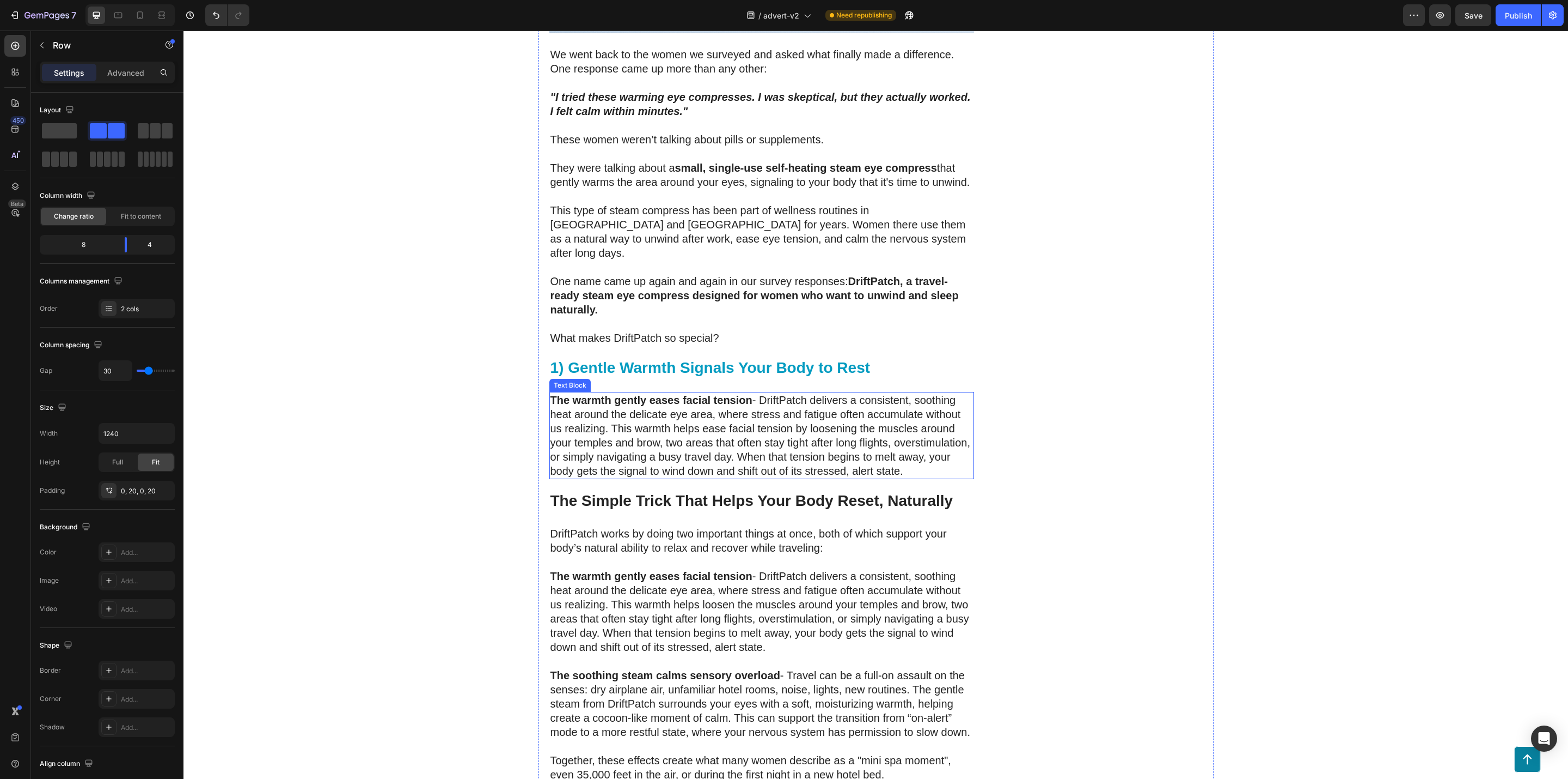
click at [759, 392] on p "The warmth gently eases facial tension - DriftPatch delivers a consistent, soot…" at bounding box center [762, 435] width 423 height 85
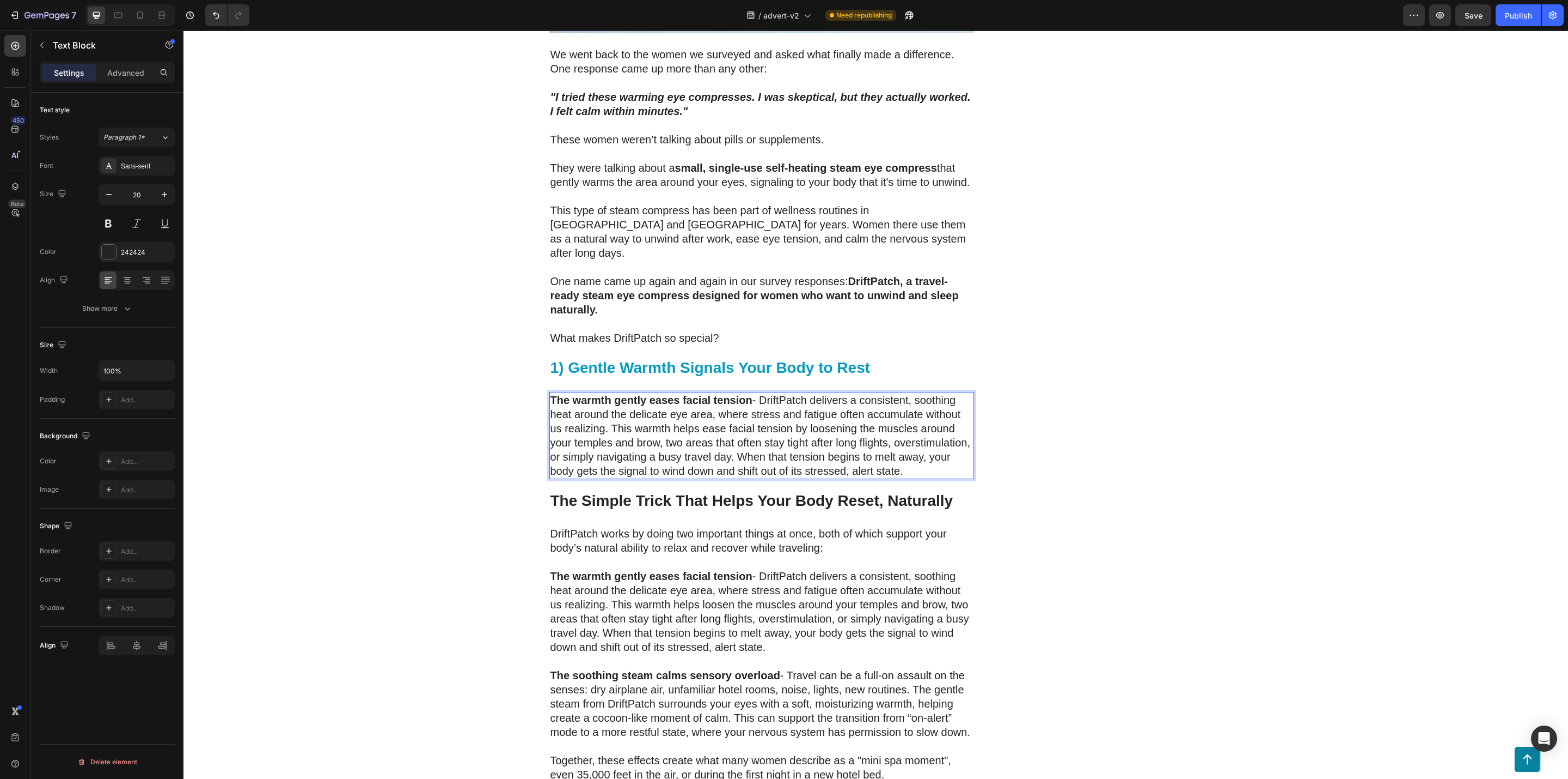
click at [752, 392] on p "The warmth gently eases facial tension - DriftPatch delivers a consistent, soot…" at bounding box center [762, 435] width 423 height 85
drag, startPoint x: 757, startPoint y: 370, endPoint x: 506, endPoint y: 382, distance: 251.3
click at [740, 394] on strong "The warmth gently eases facial tension" at bounding box center [651, 400] width 202 height 12
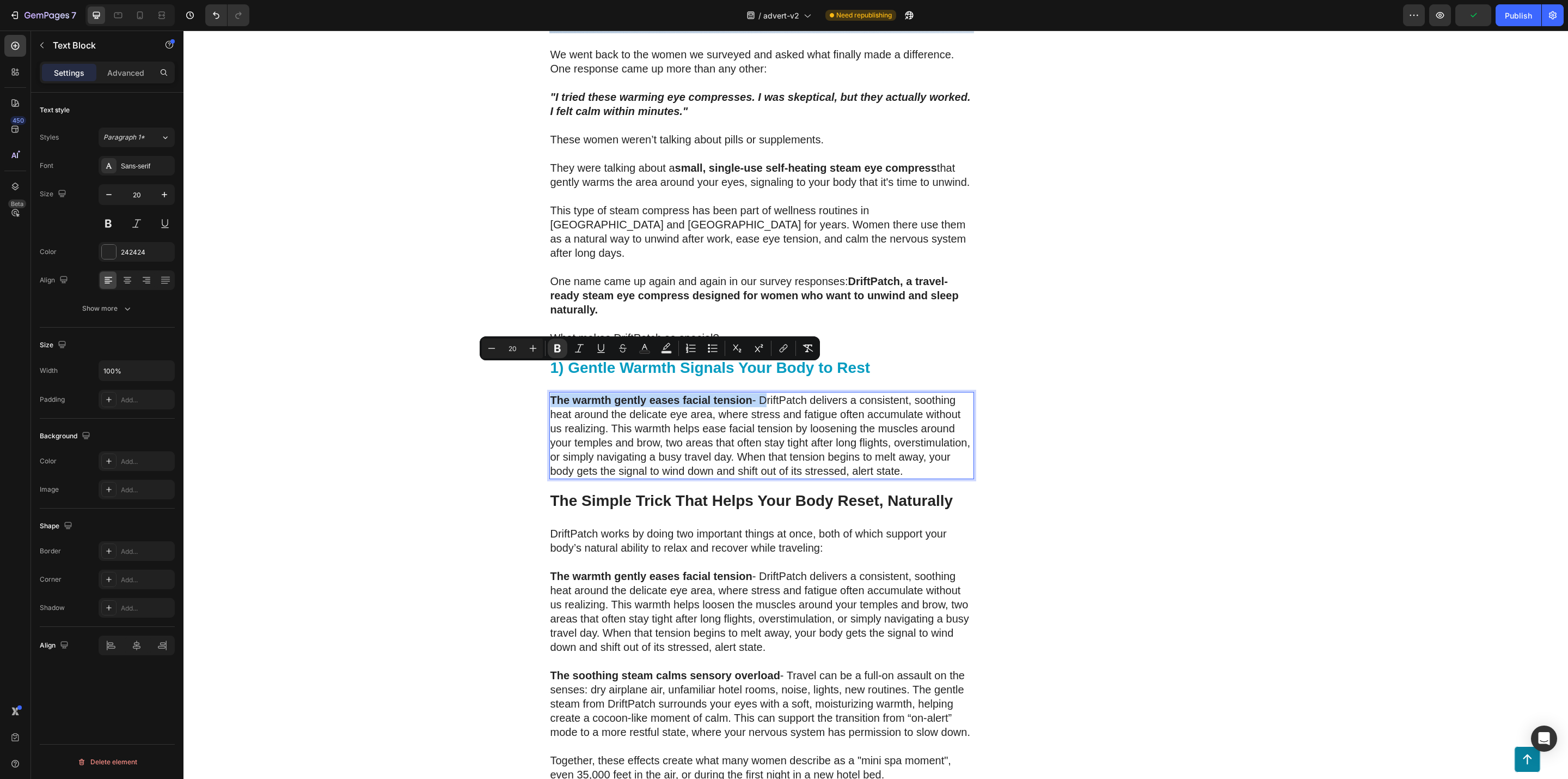
drag, startPoint x: 757, startPoint y: 373, endPoint x: 541, endPoint y: 373, distance: 216.0
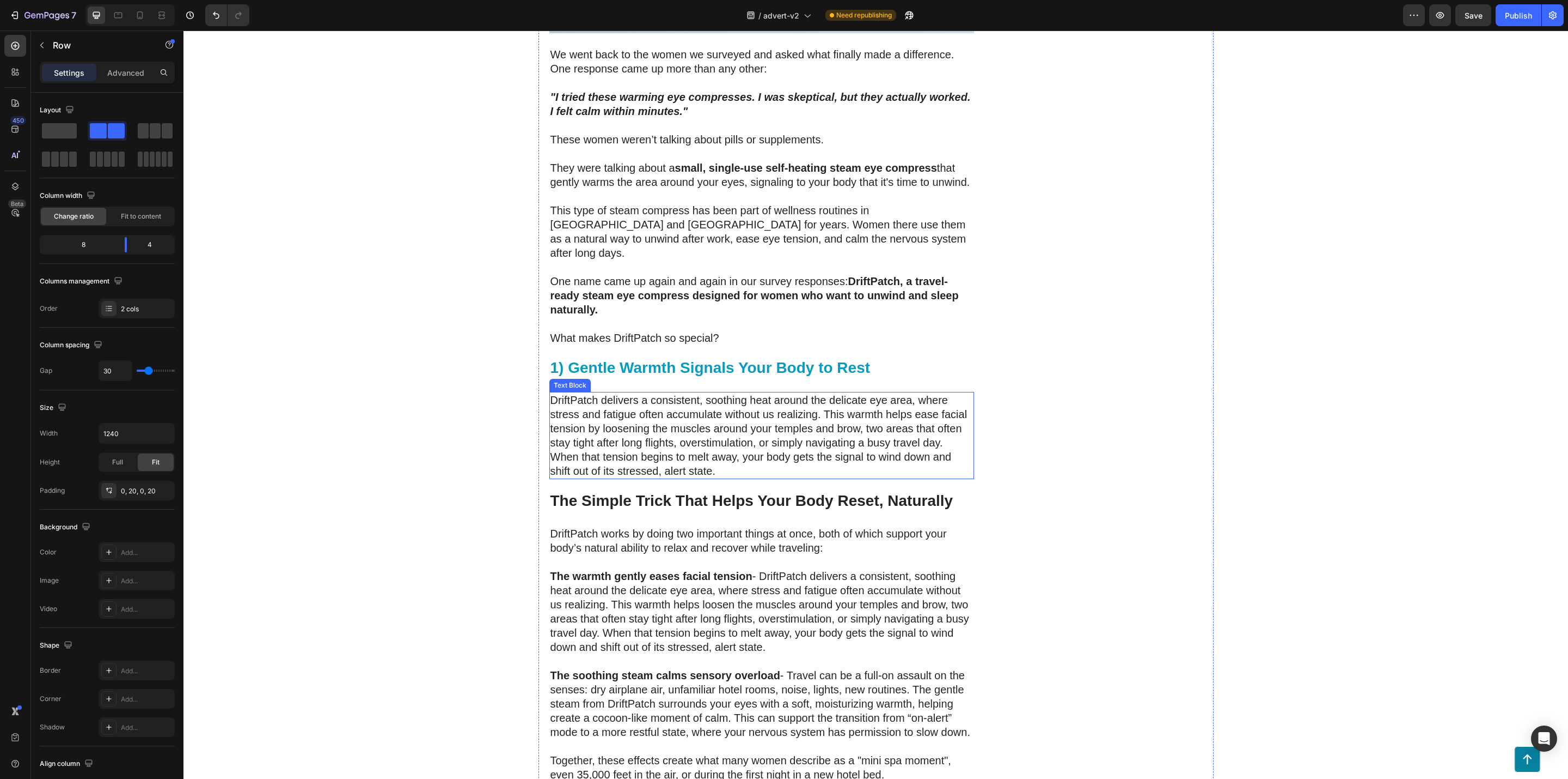
click at [791, 392] on p "DriftPatch delivers a consistent, soothing heat around the delicate eye area, w…" at bounding box center [762, 435] width 423 height 85
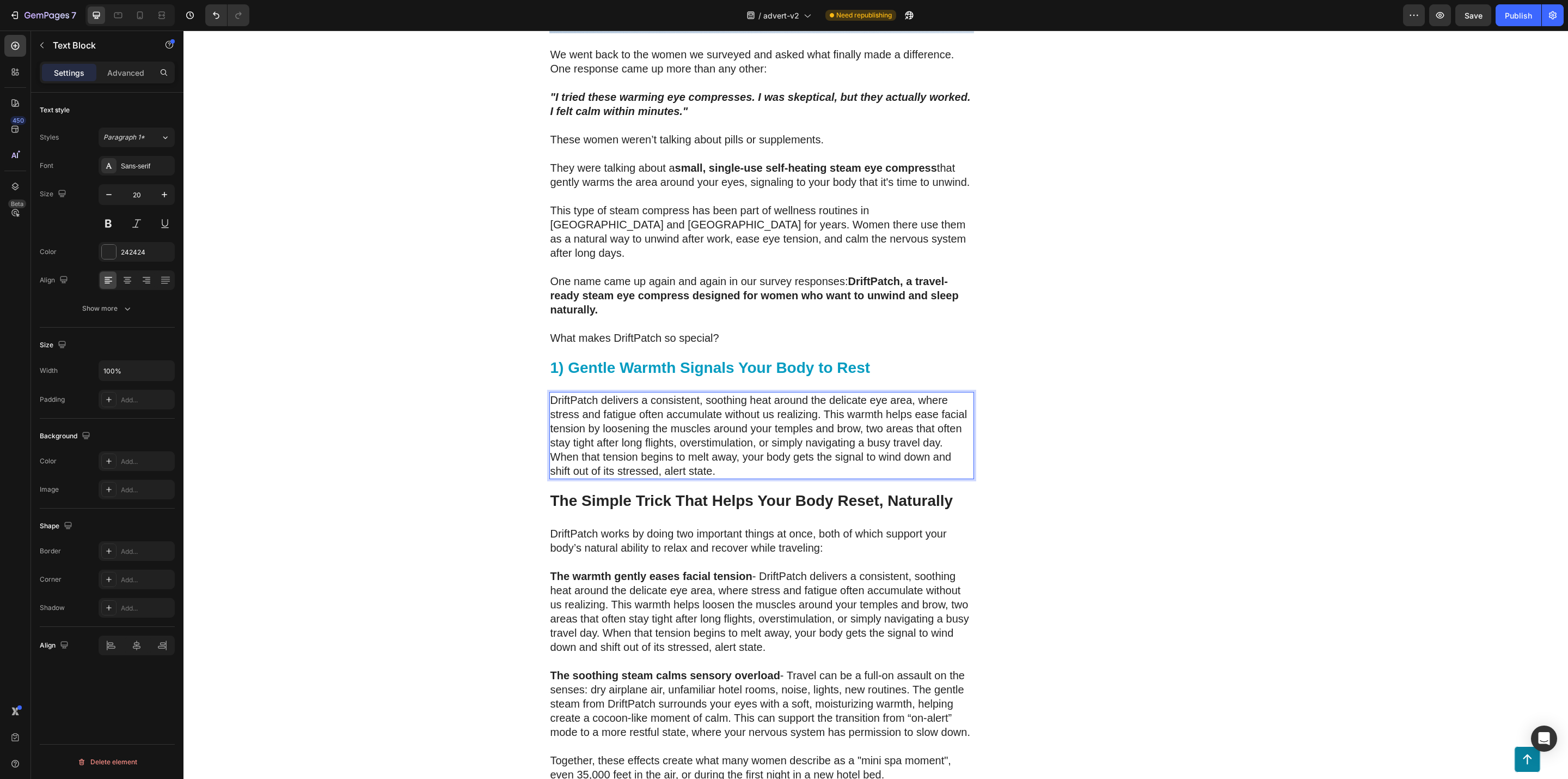
click at [765, 392] on p "DriftPatch delivers a consistent, soothing heat around the delicate eye area, w…" at bounding box center [762, 435] width 423 height 85
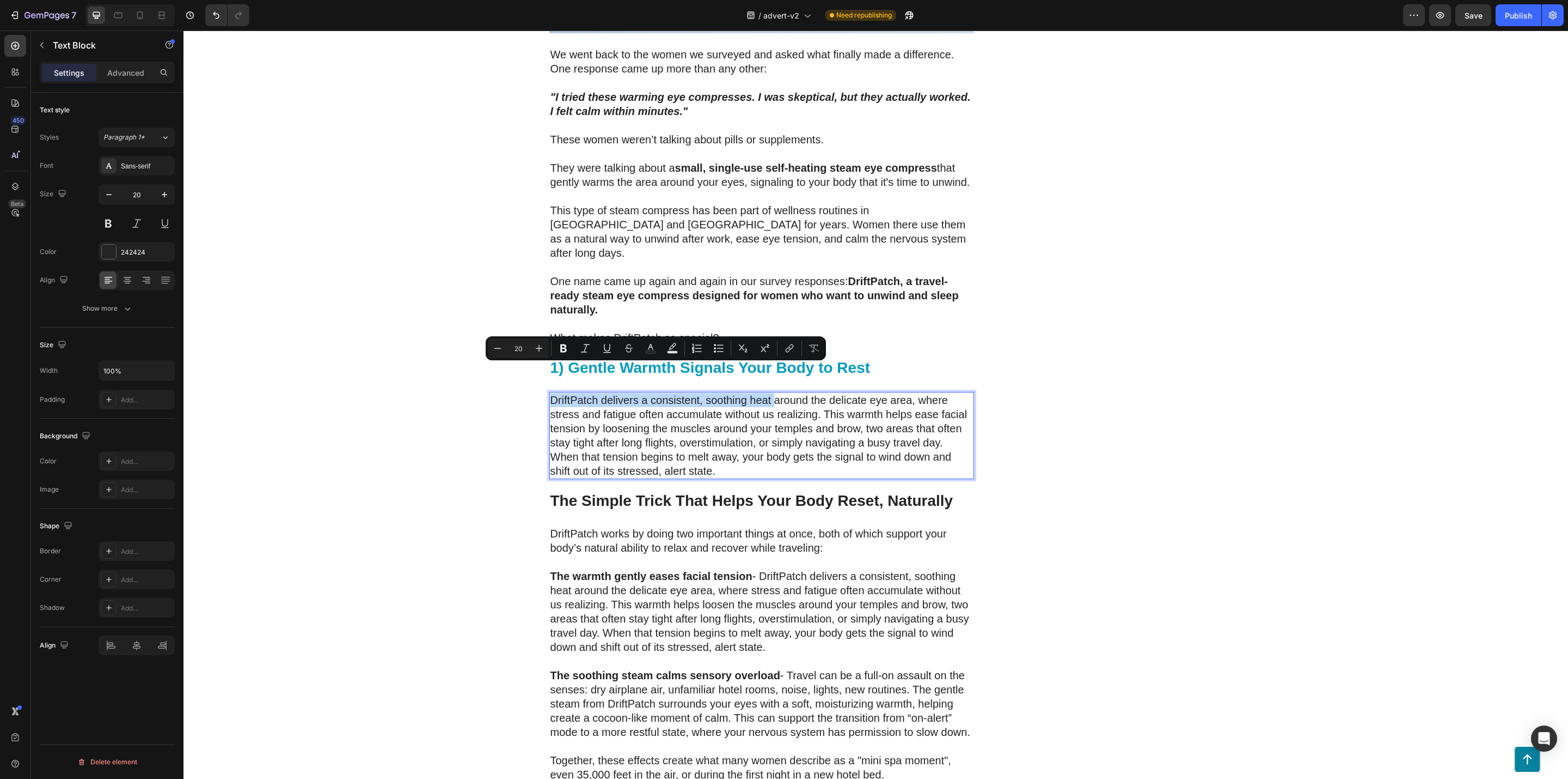
drag, startPoint x: 765, startPoint y: 368, endPoint x: 543, endPoint y: 371, distance: 222.0
click at [550, 392] on p "DriftPatch delivers a consistent, soothing heat around the delicate eye area, w…" at bounding box center [762, 435] width 423 height 85
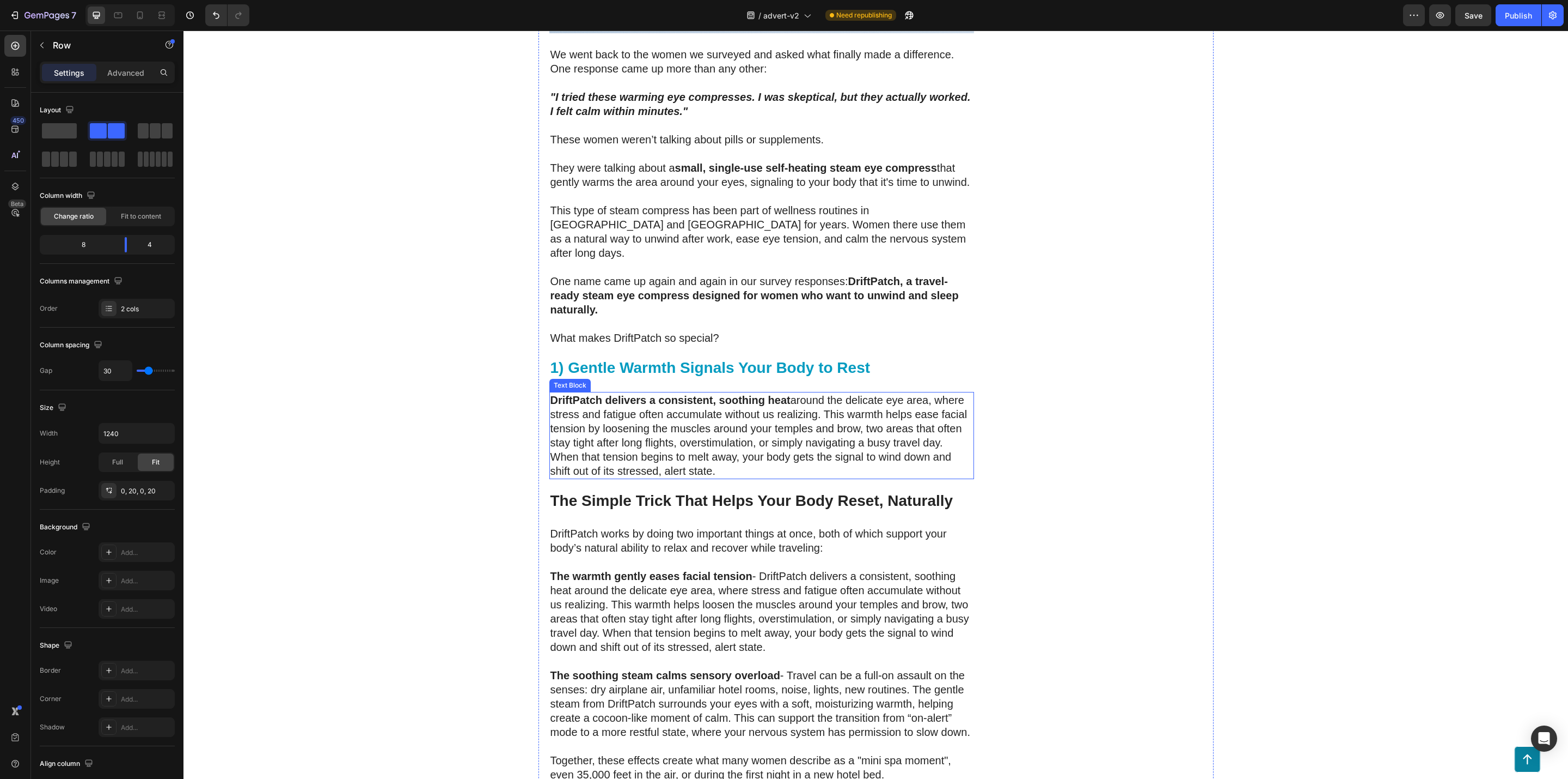
click at [794, 440] on p "DriftPatch delivers a consistent, soothing heat around the delicate eye area, w…" at bounding box center [762, 435] width 423 height 85
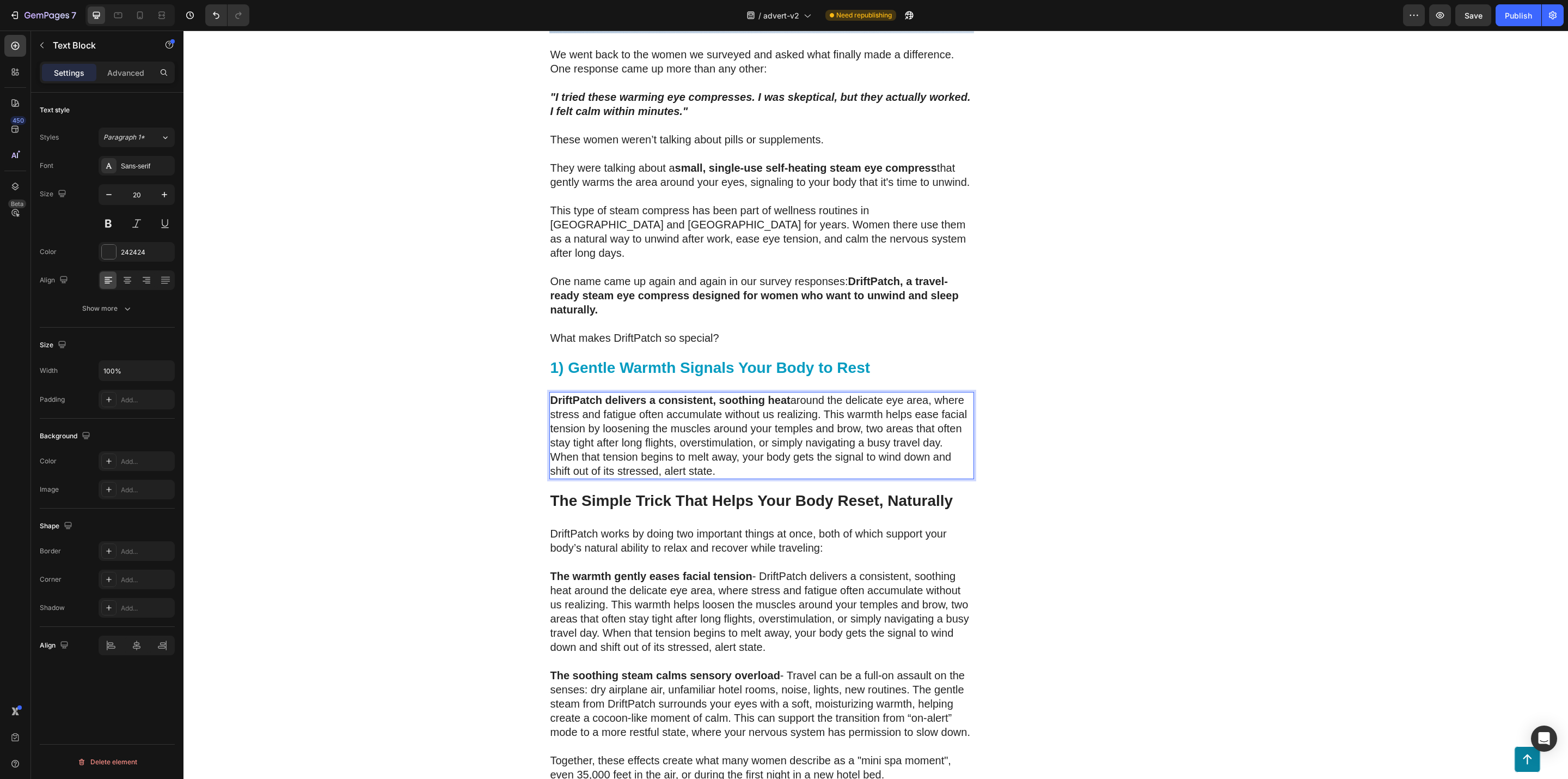
click at [784, 442] on p "DriftPatch delivers a consistent, soothing heat around the delicate eye area, w…" at bounding box center [762, 435] width 423 height 85
click at [820, 392] on p "DriftPatch delivers a consistent, soothing heat around the delicate eye area, w…" at bounding box center [762, 435] width 423 height 85
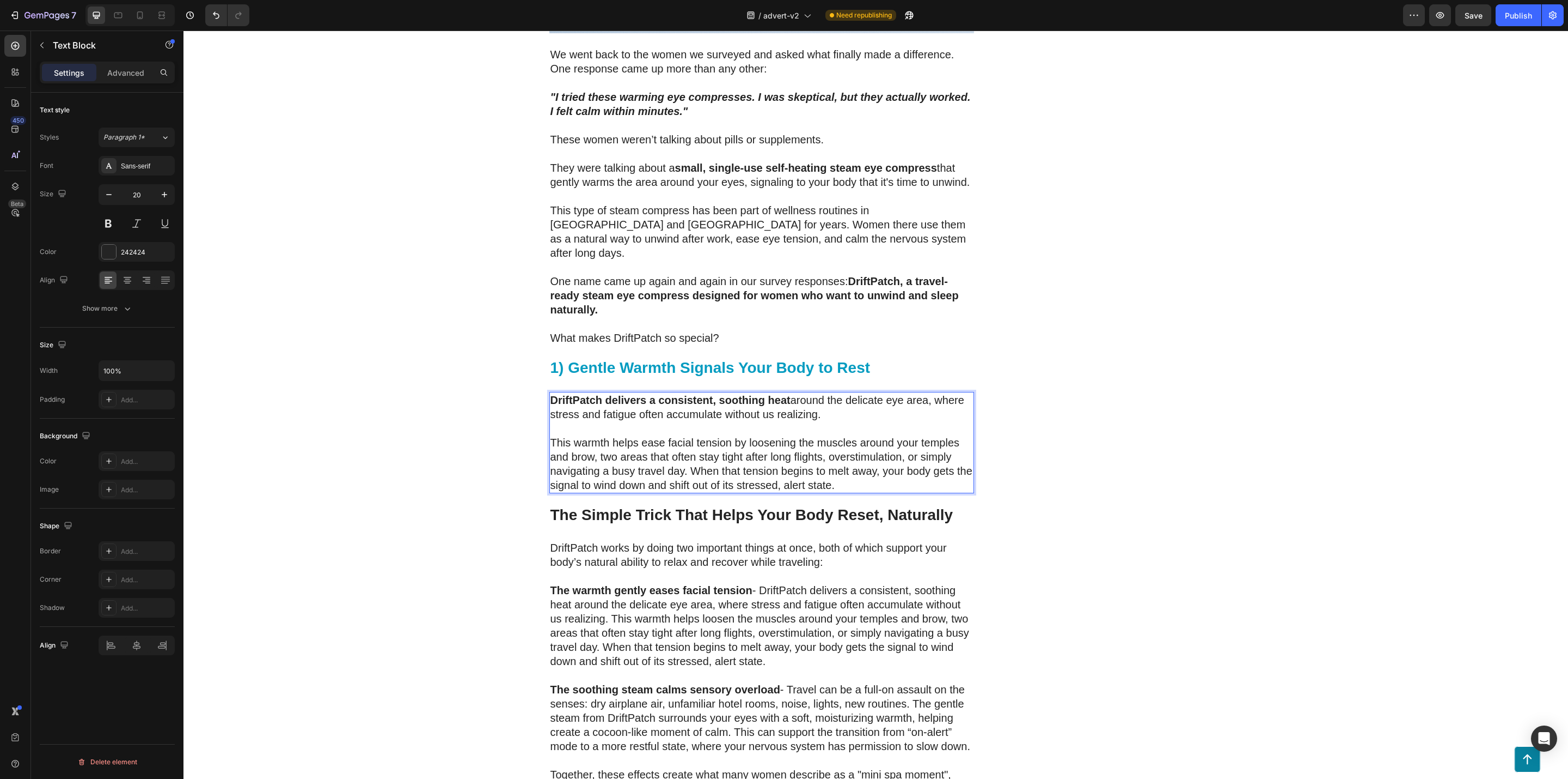
click at [687, 441] on p "This warmth helps ease facial tension by loosening the muscles around your temp…" at bounding box center [762, 463] width 423 height 56
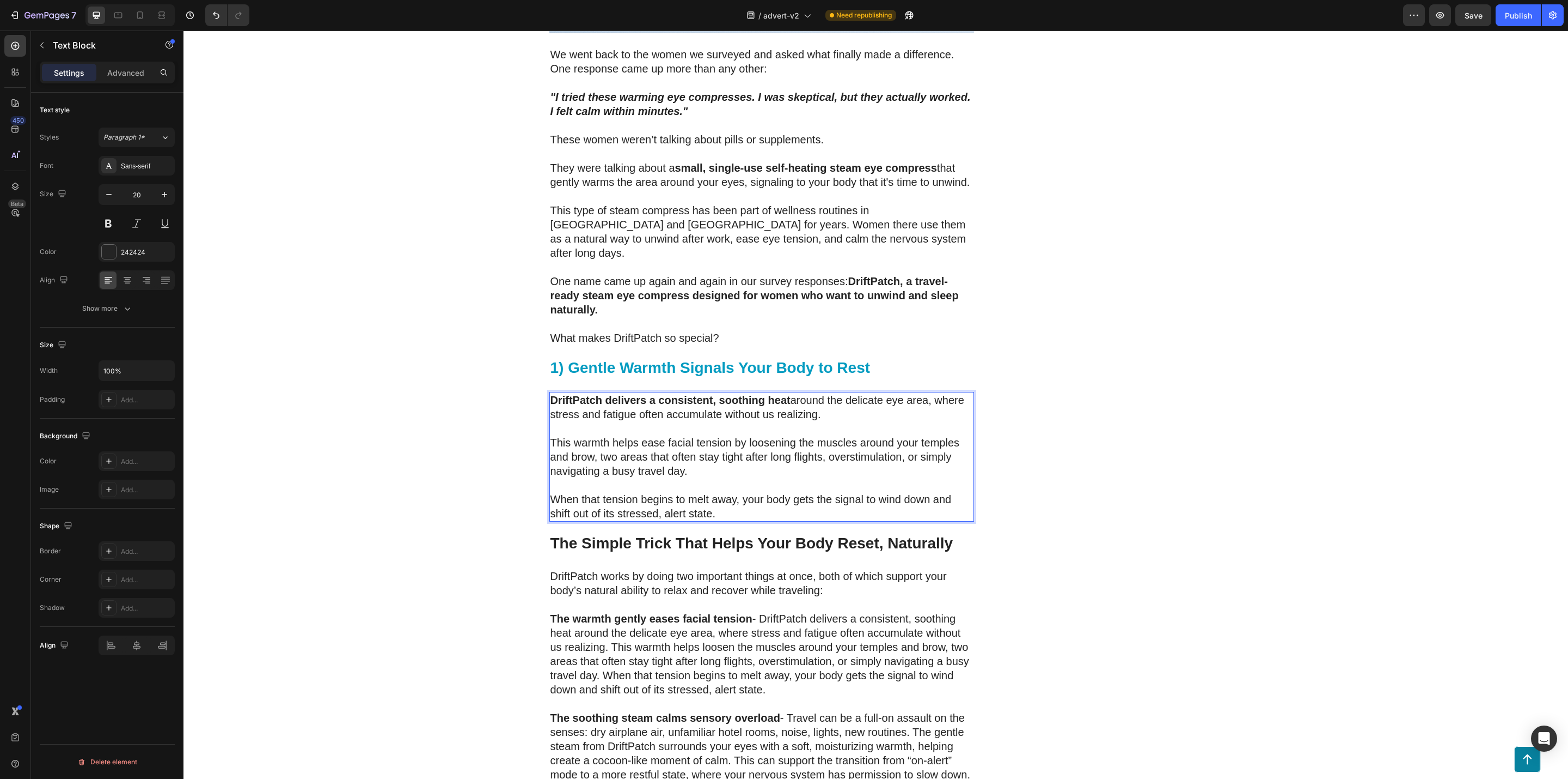
click at [1072, 427] on div "DriftPatch - Self Heating Eye Compress Heading Icon Icon Icon Icon Icon Icon Li…" at bounding box center [1097, 9] width 212 height 4828
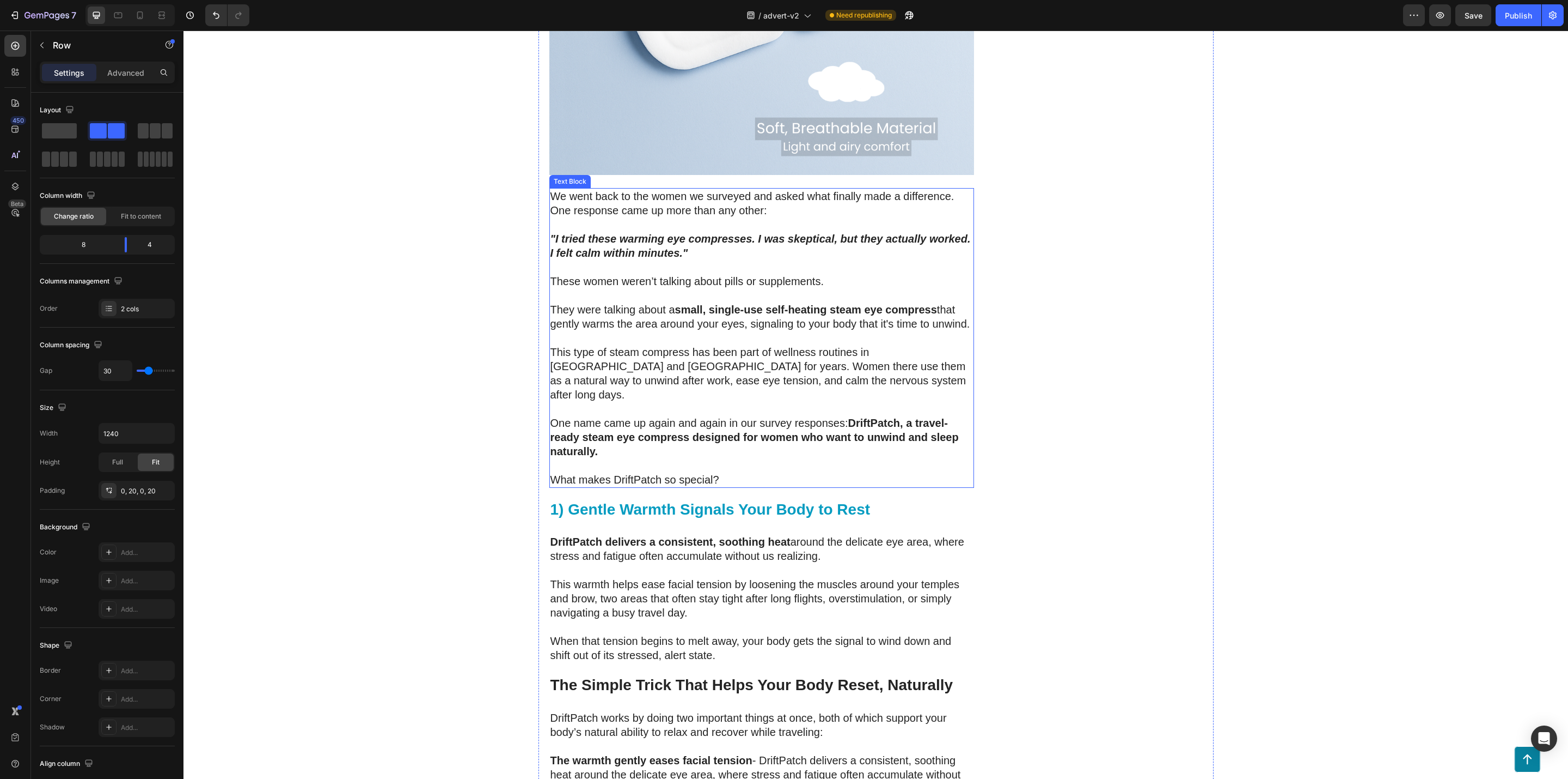
scroll to position [2581, 0]
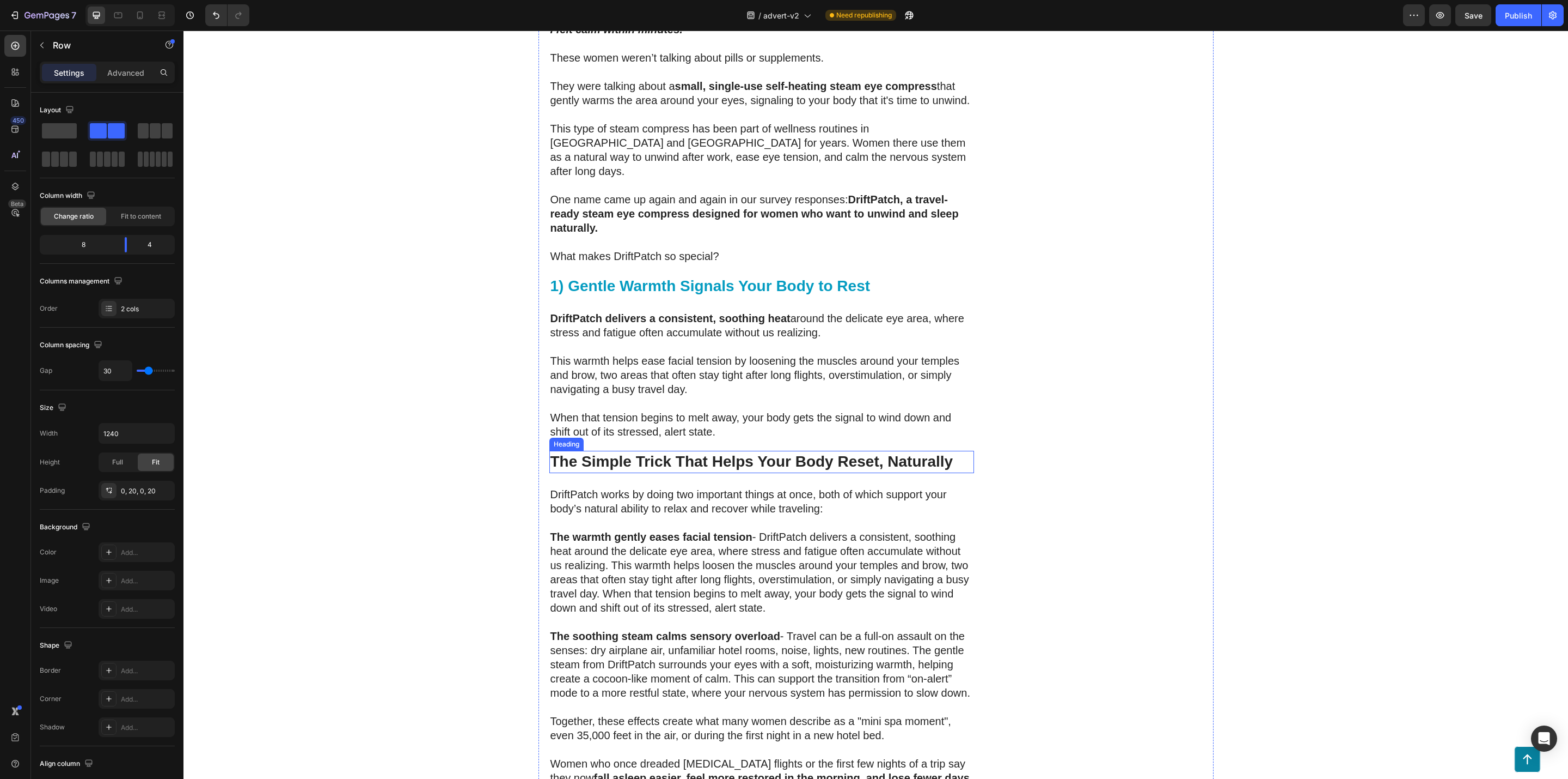
click at [685, 396] on p "Rich Text Editor. Editing area: main" at bounding box center [762, 403] width 423 height 14
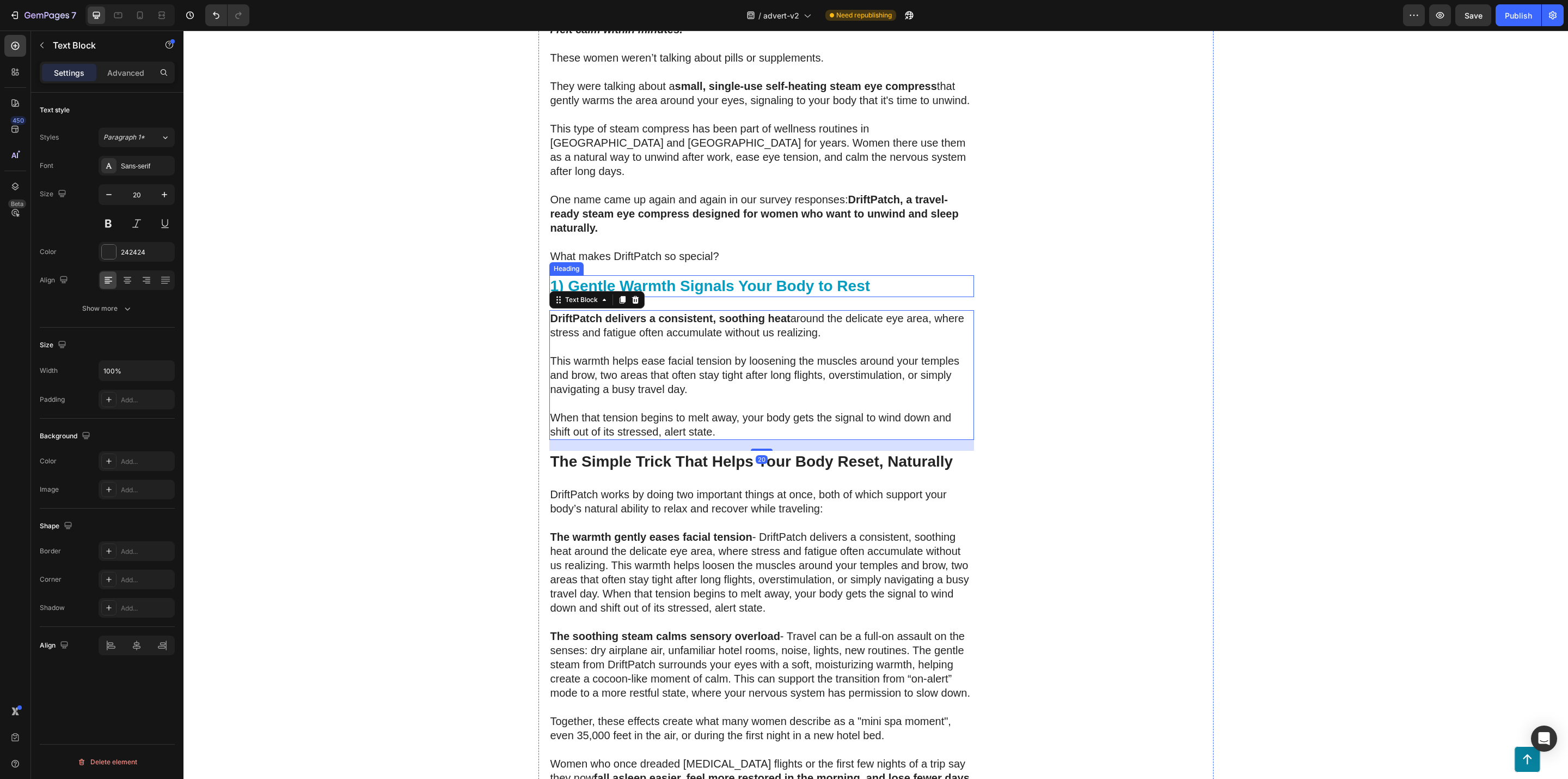
click at [641, 278] on strong "1) Gentle Warmth Signals Your Body to Rest" at bounding box center [710, 286] width 320 height 17
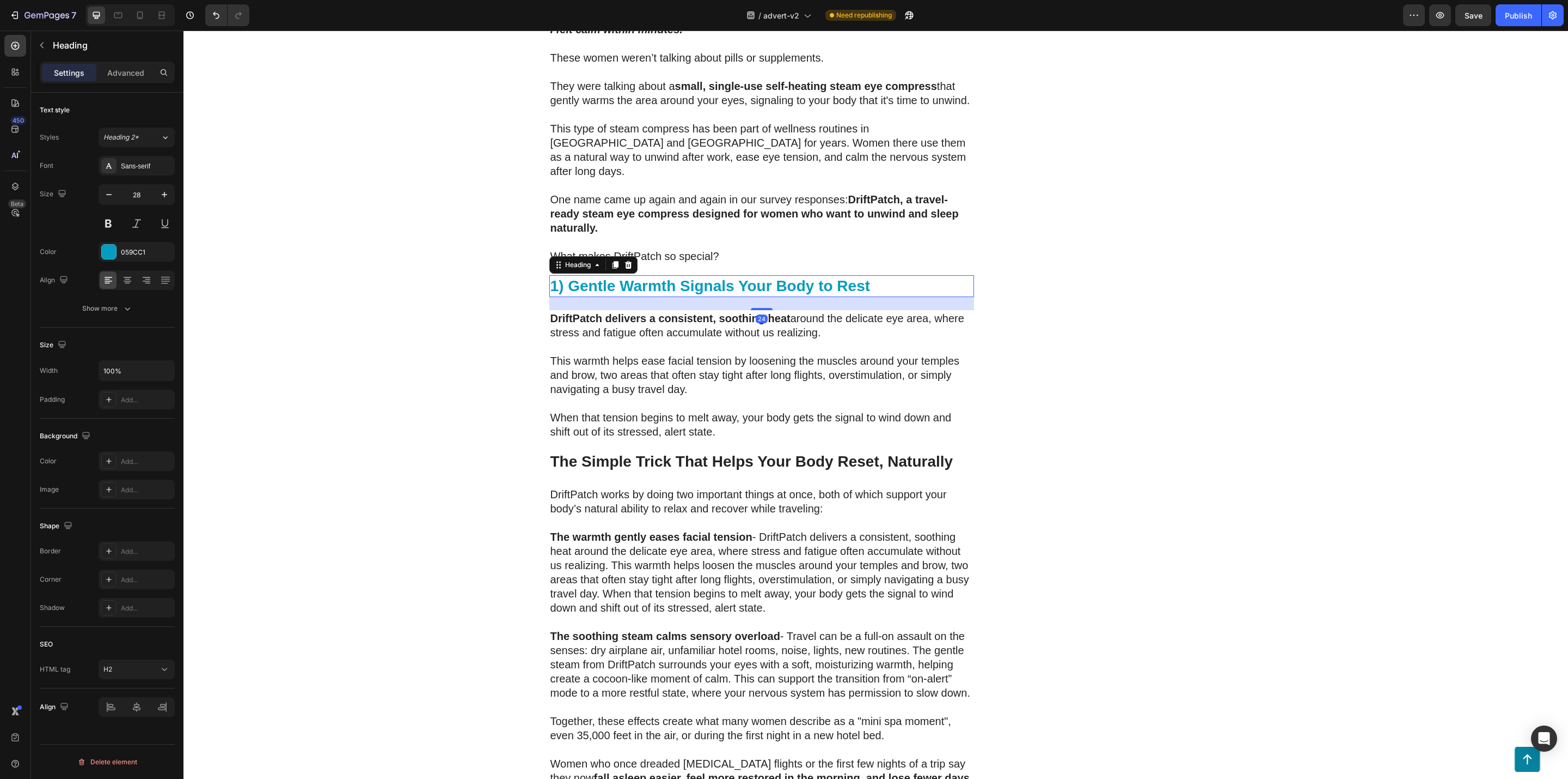
click at [611, 260] on icon at bounding box center [615, 264] width 9 height 9
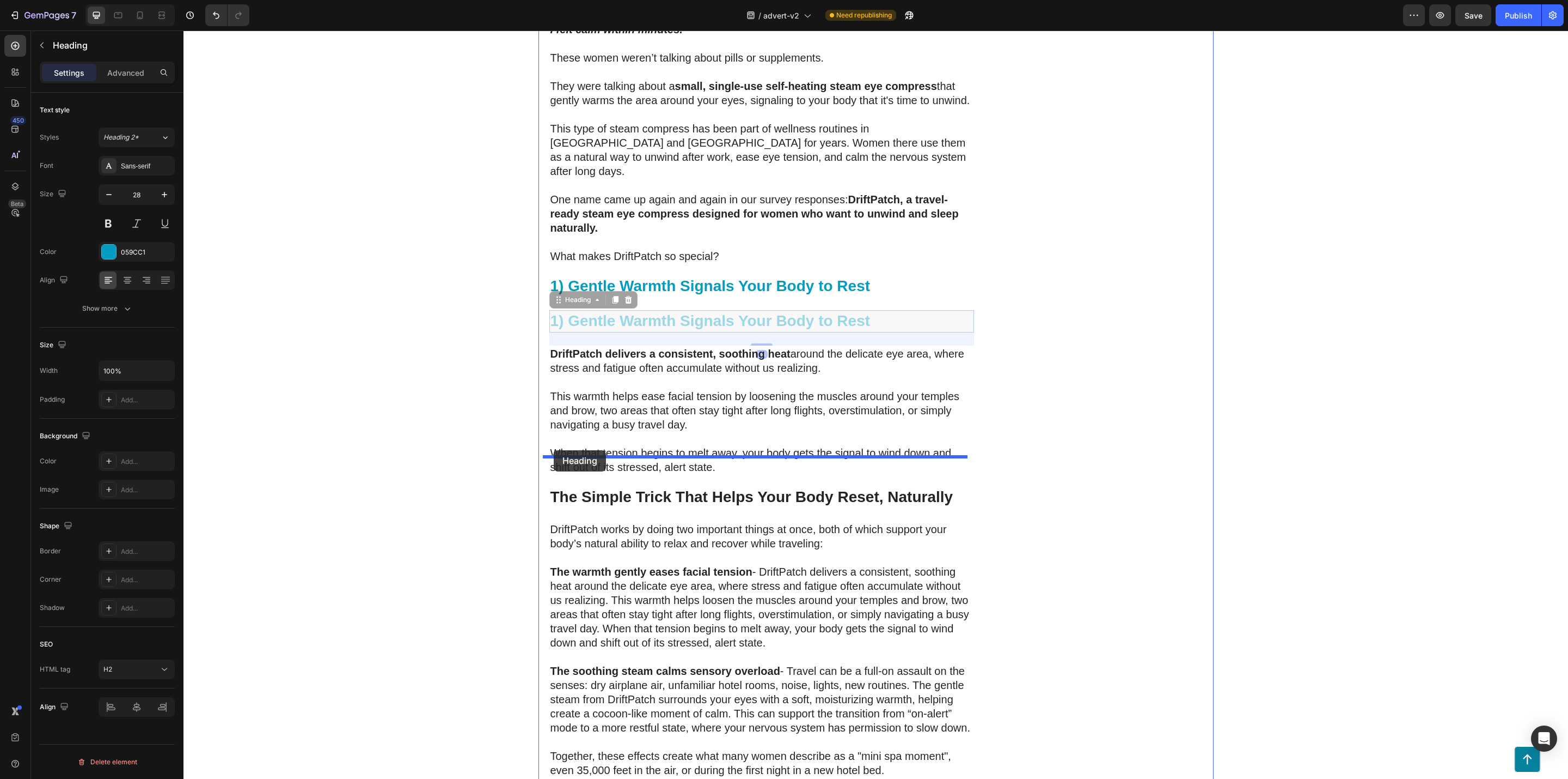
drag, startPoint x: 549, startPoint y: 272, endPoint x: 554, endPoint y: 450, distance: 178.1
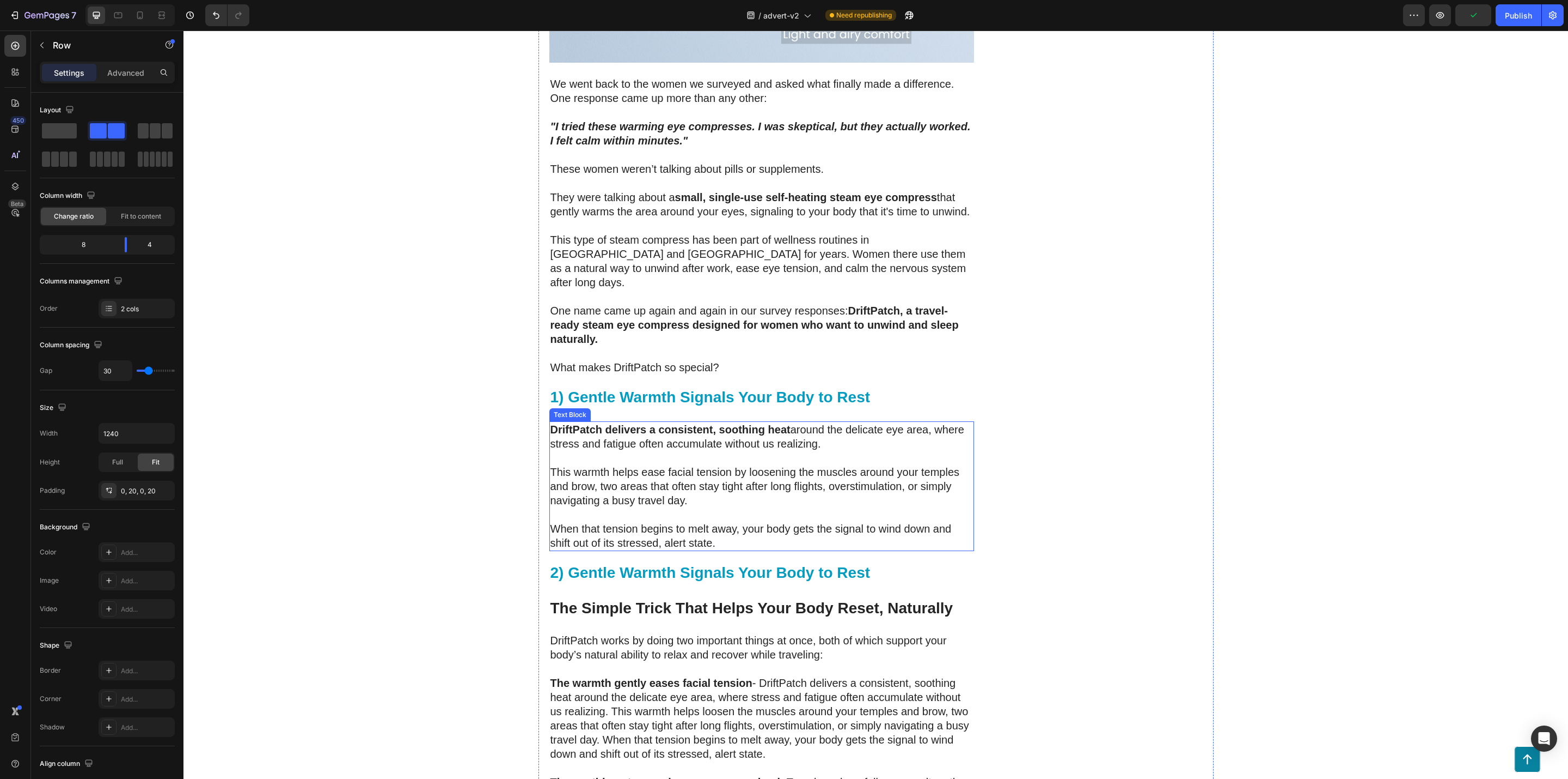
scroll to position [2499, 0]
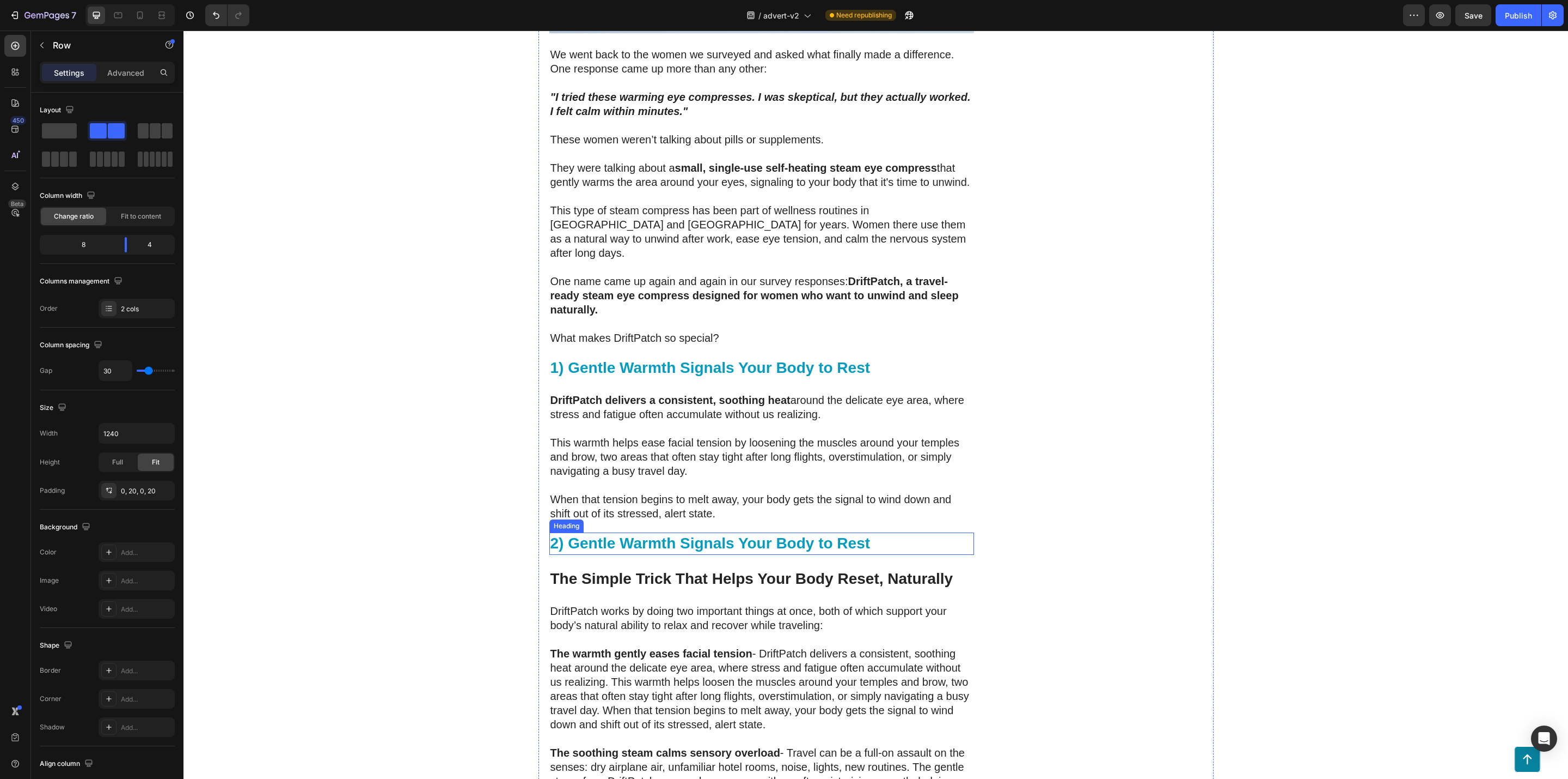
click at [856, 535] on strong "2) Gentle Warmth Signals Your Body to Rest" at bounding box center [710, 543] width 320 height 17
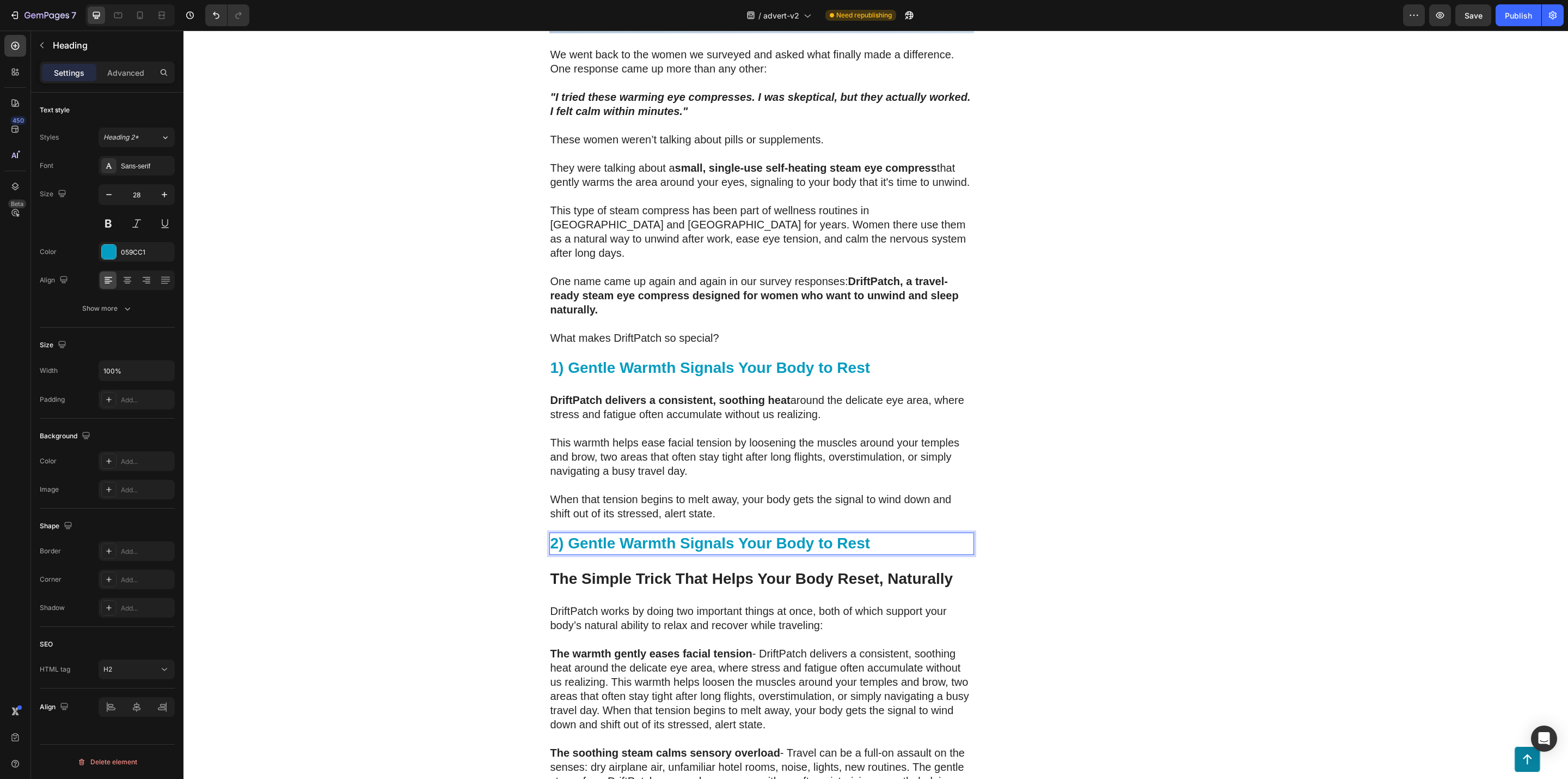
click at [859, 535] on strong "2) Gentle Warmth Signals Your Body to Rest" at bounding box center [710, 543] width 320 height 17
drag, startPoint x: 869, startPoint y: 514, endPoint x: 566, endPoint y: 515, distance: 303.0
click at [566, 534] on p "2) Gentle Warmth Signals Your Body to Rest" at bounding box center [762, 544] width 423 height 20
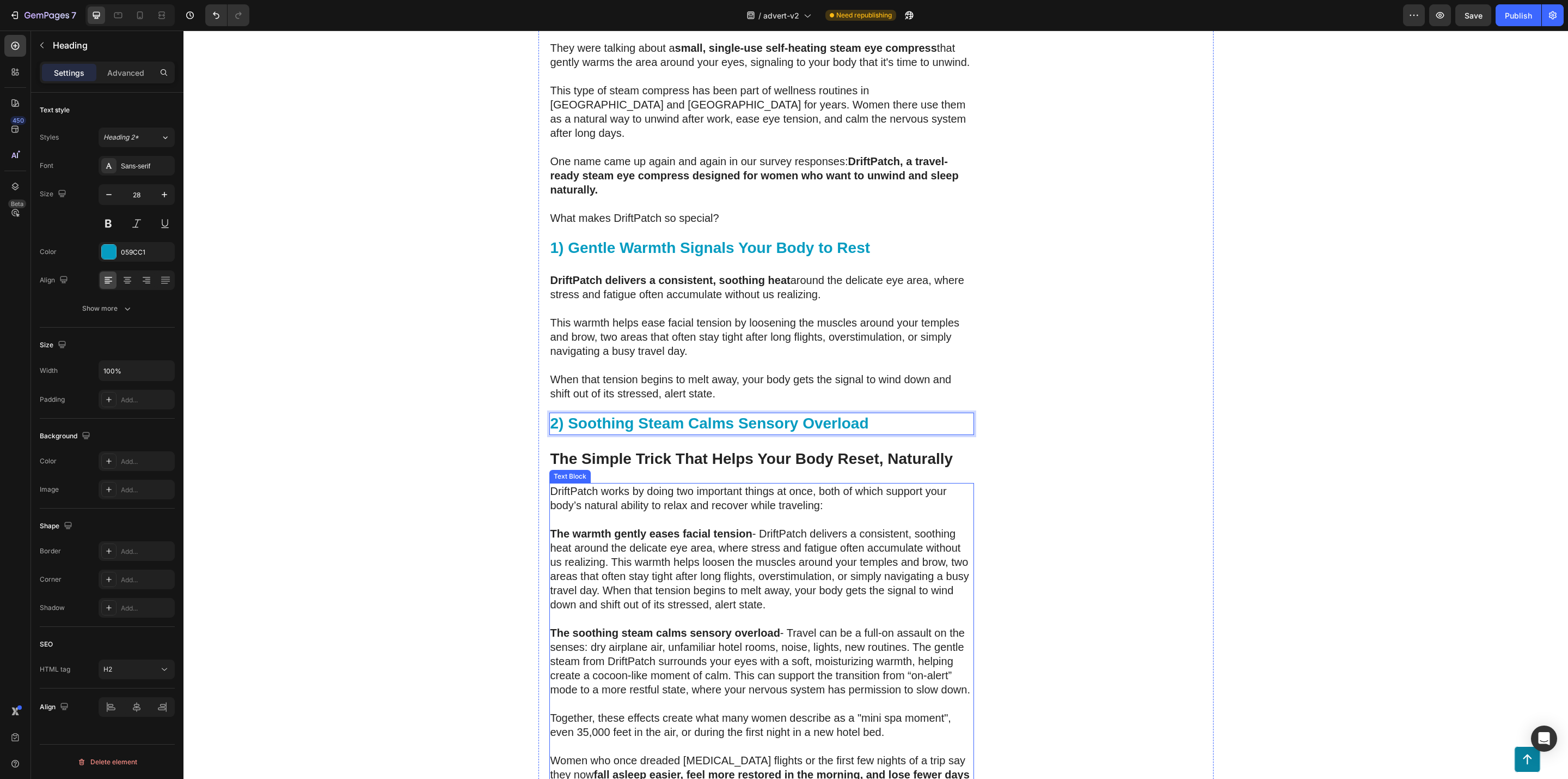
scroll to position [2663, 0]
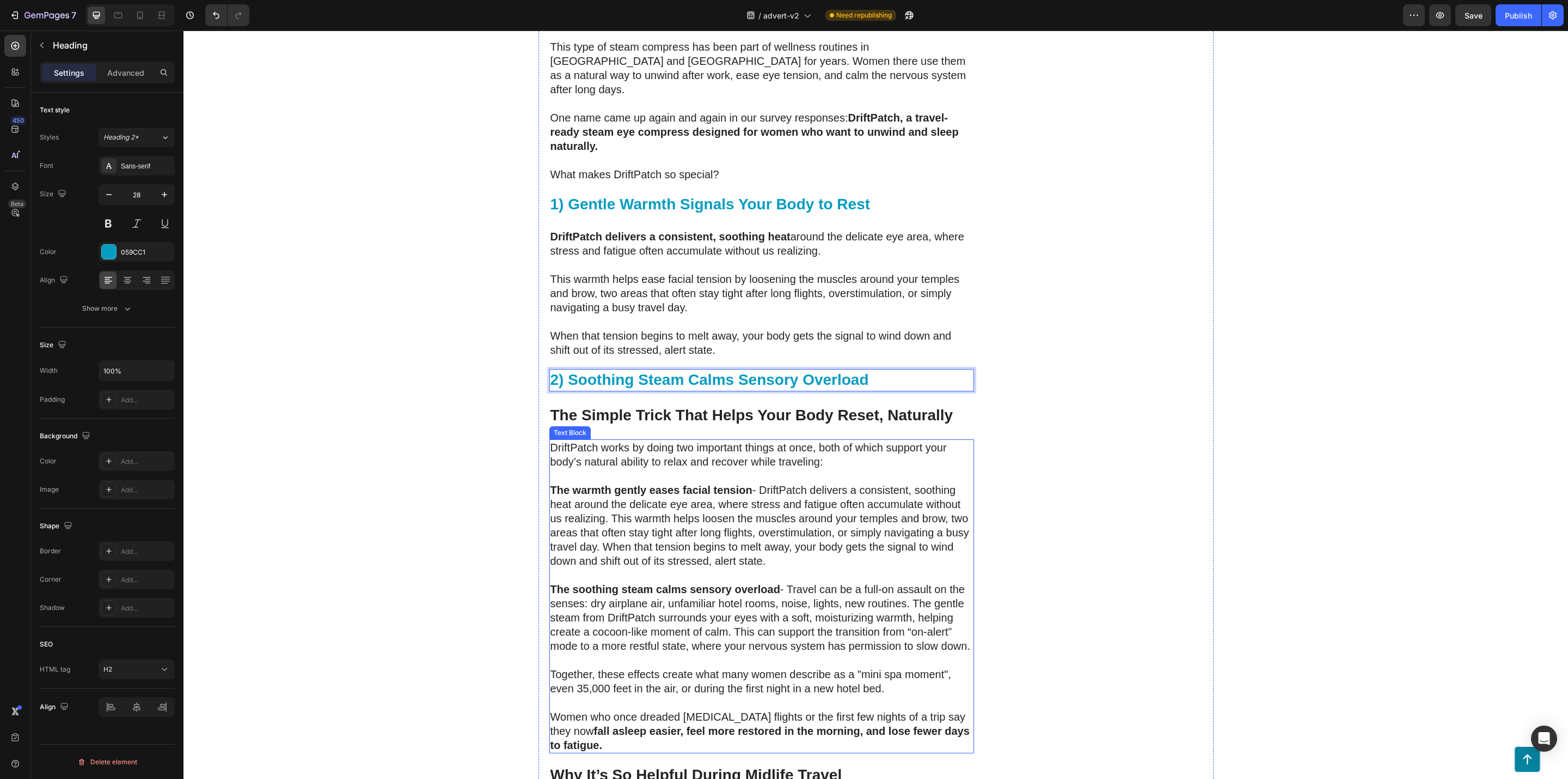
click at [782, 582] on p "The soothing steam calms sensory overload - Travel can be a full-on assault on …" at bounding box center [762, 618] width 423 height 71
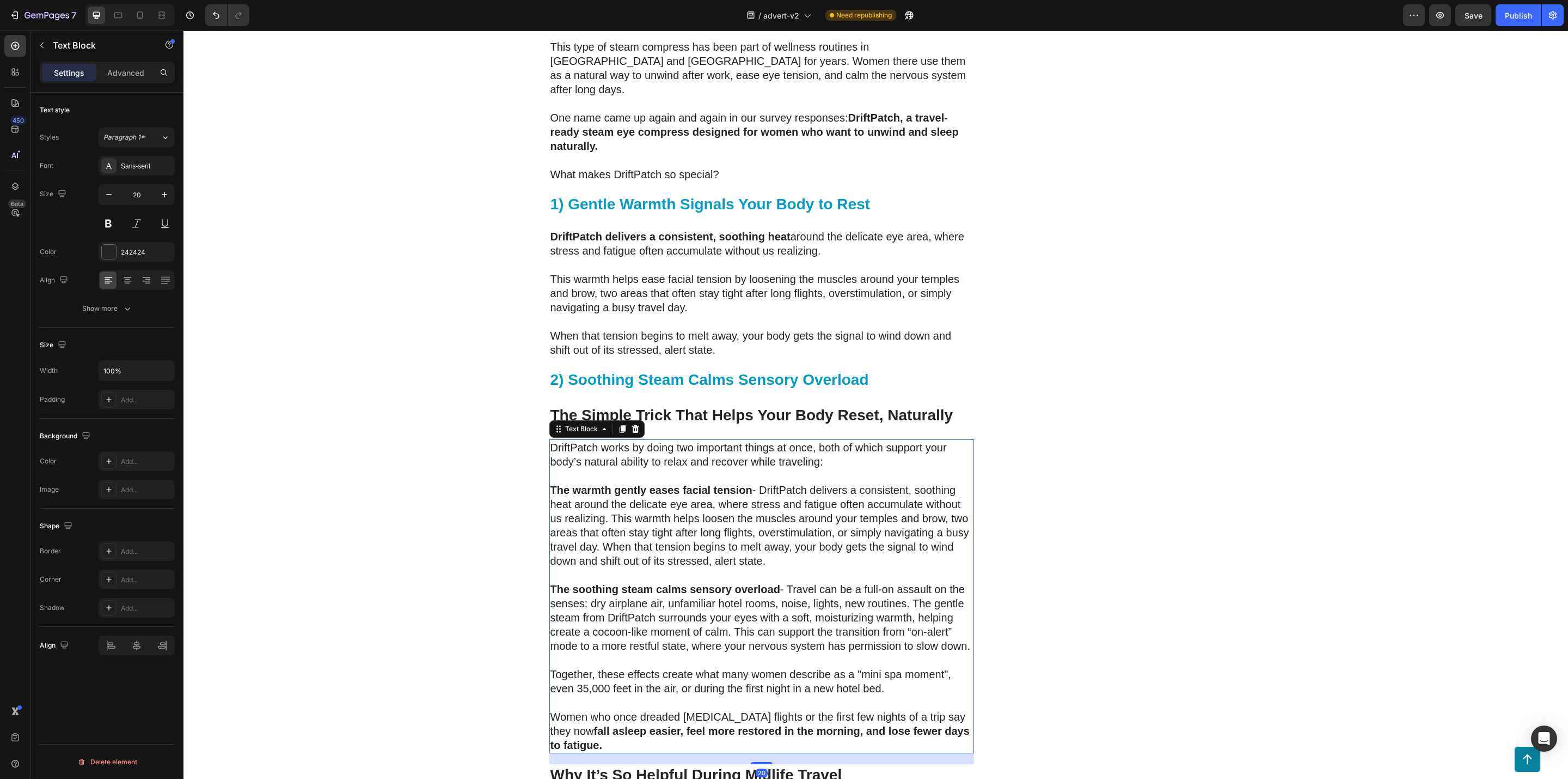
click at [755, 567] on p at bounding box center [762, 574] width 423 height 14
click at [752, 536] on p "The warmth gently eases facial tension - DriftPatch delivers a consistent, soot…" at bounding box center [762, 525] width 423 height 85
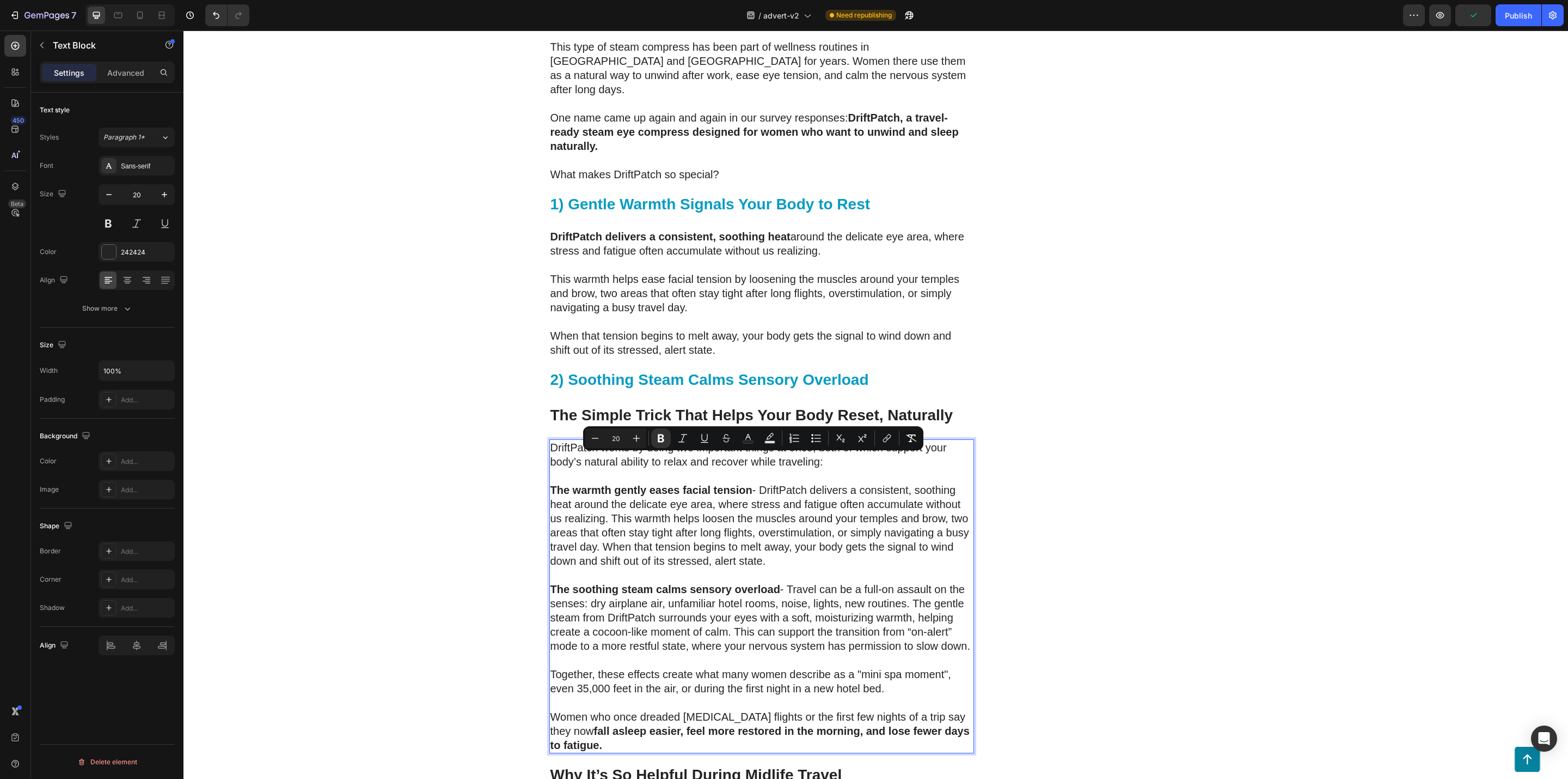
drag, startPoint x: 767, startPoint y: 535, endPoint x: 598, endPoint y: 481, distance: 177.4
click at [561, 482] on p "The warmth gently eases facial tension - DriftPatch delivers a consistent, soot…" at bounding box center [762, 525] width 423 height 85
click at [614, 487] on p "The warmth gently eases facial tension - DriftPatch delivers a consistent, soot…" at bounding box center [762, 525] width 423 height 85
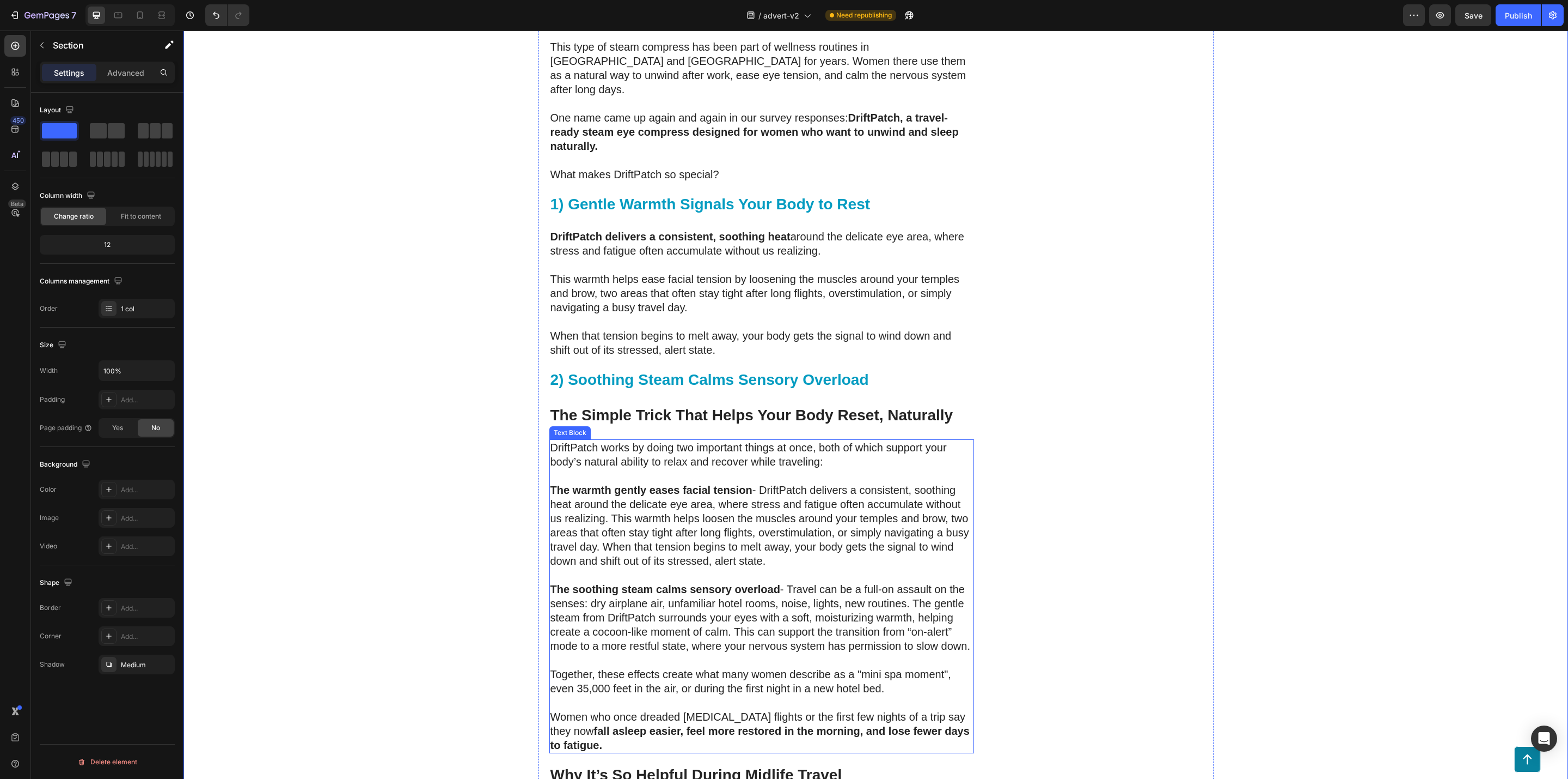
click at [632, 482] on p "The warmth gently eases facial tension - DriftPatch delivers a consistent, soot…" at bounding box center [762, 525] width 423 height 85
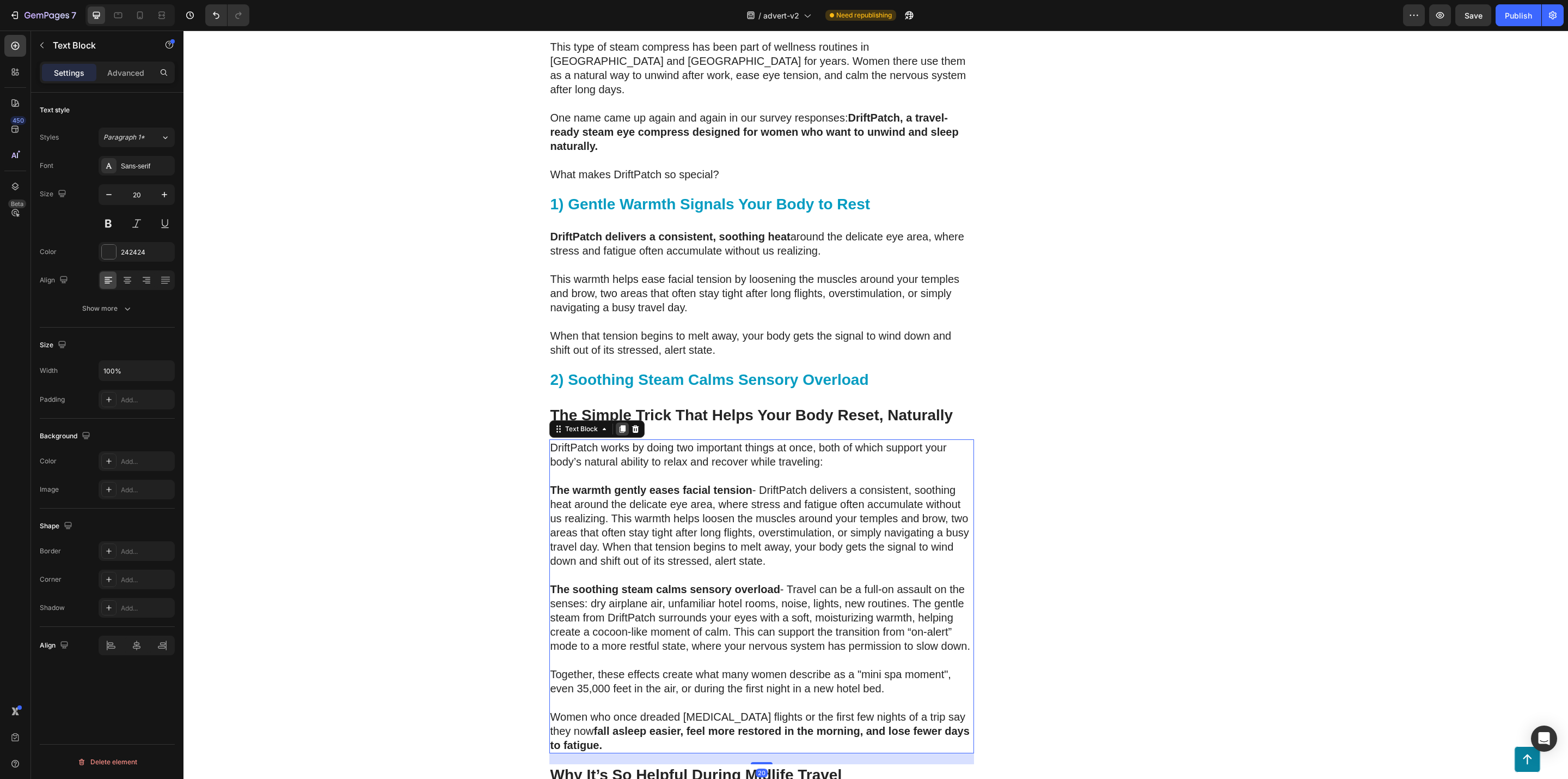
click at [619, 424] on icon at bounding box center [622, 428] width 9 height 9
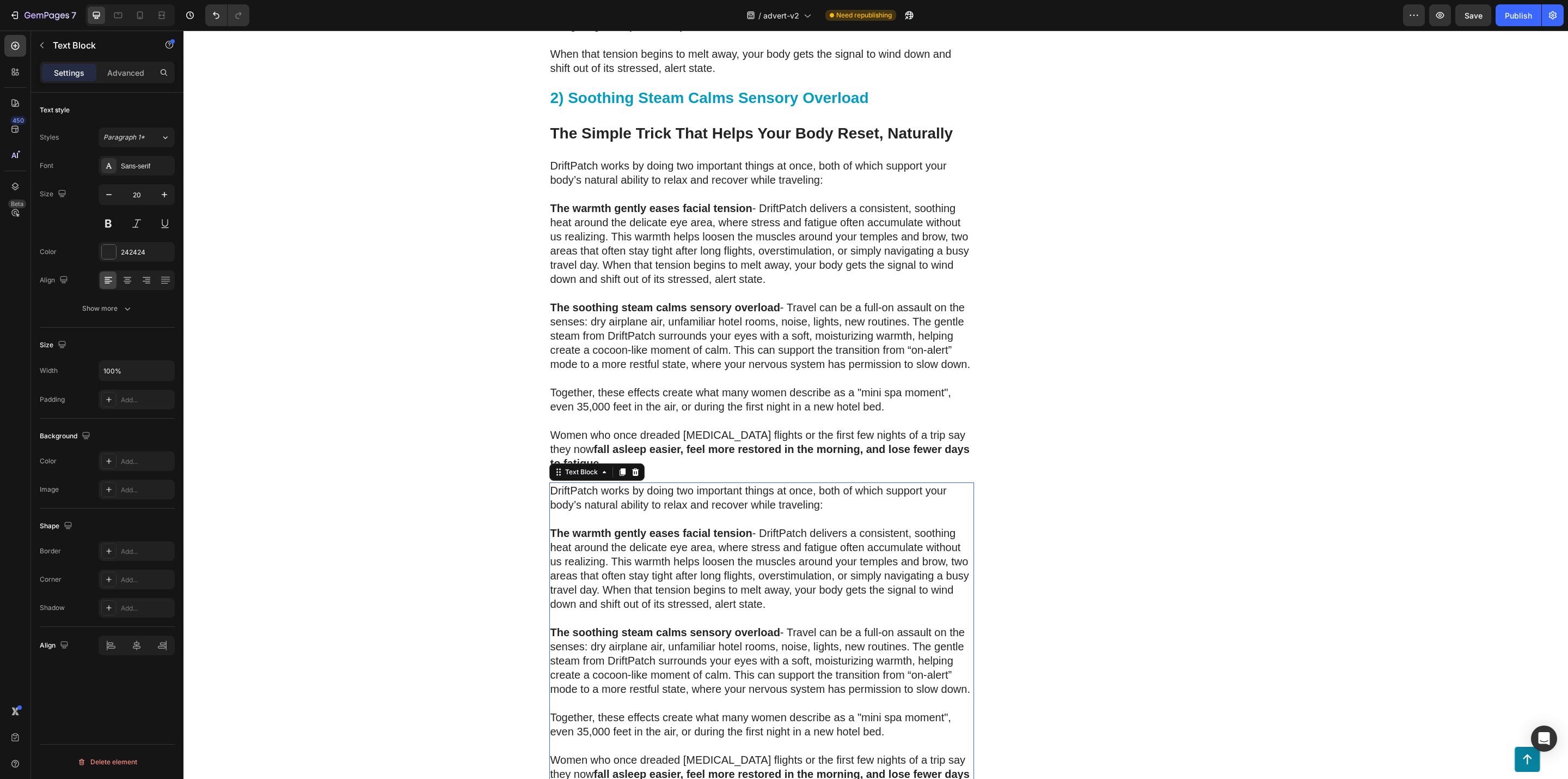
scroll to position [2920, 0]
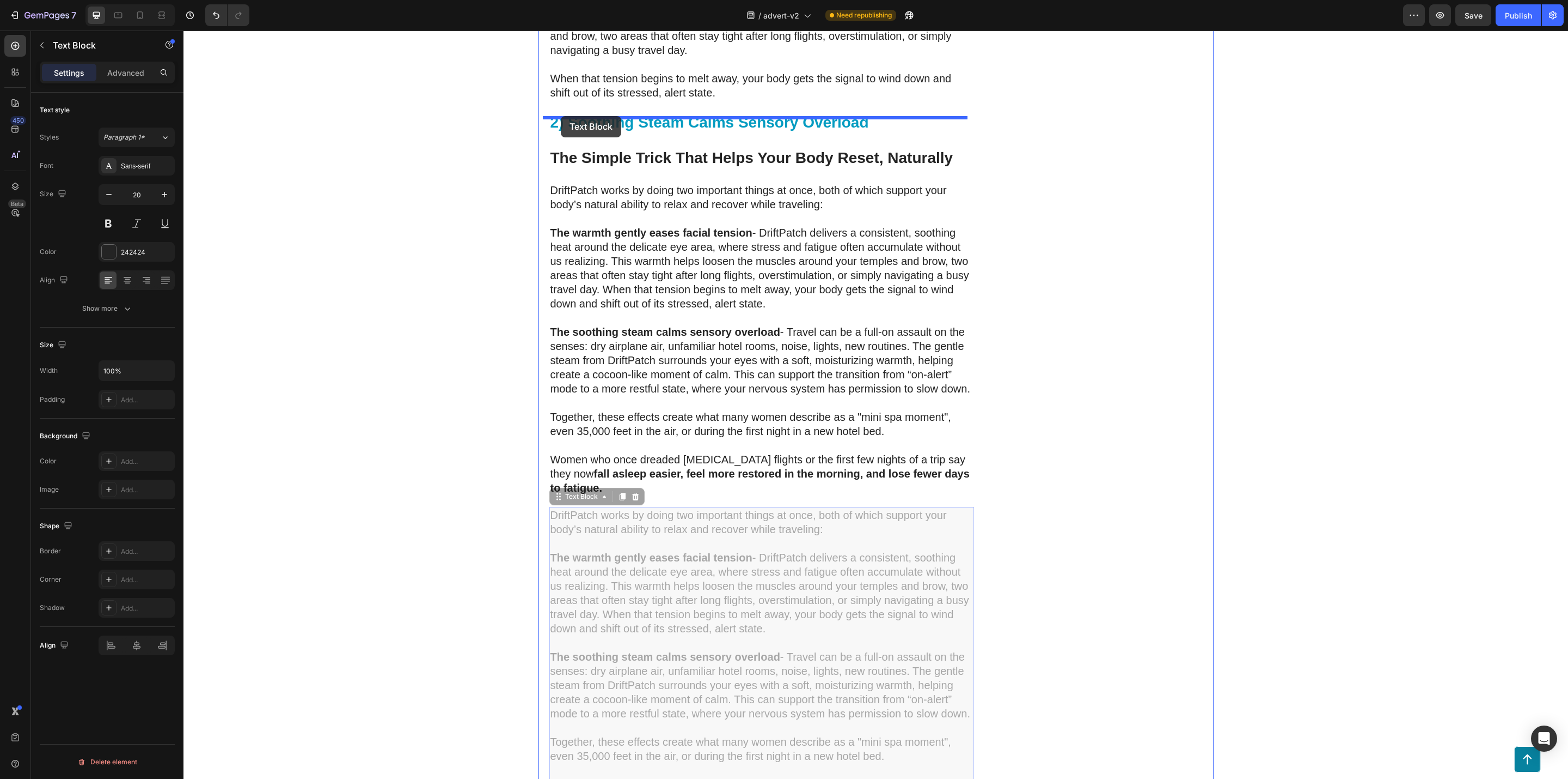
drag, startPoint x: 550, startPoint y: 465, endPoint x: 560, endPoint y: 116, distance: 349.1
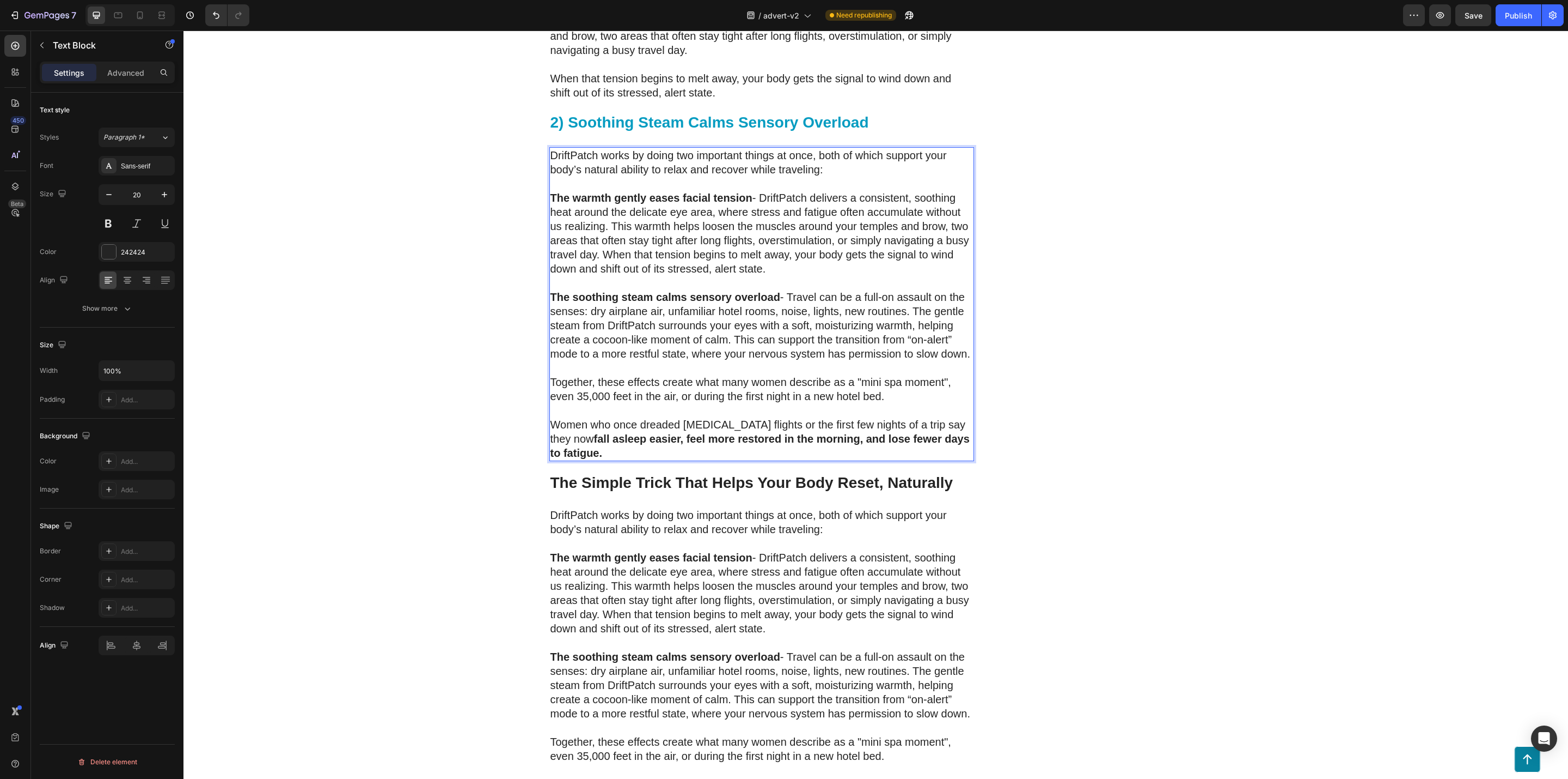
click at [613, 291] on strong "The soothing steam calms sensory overload" at bounding box center [665, 297] width 230 height 12
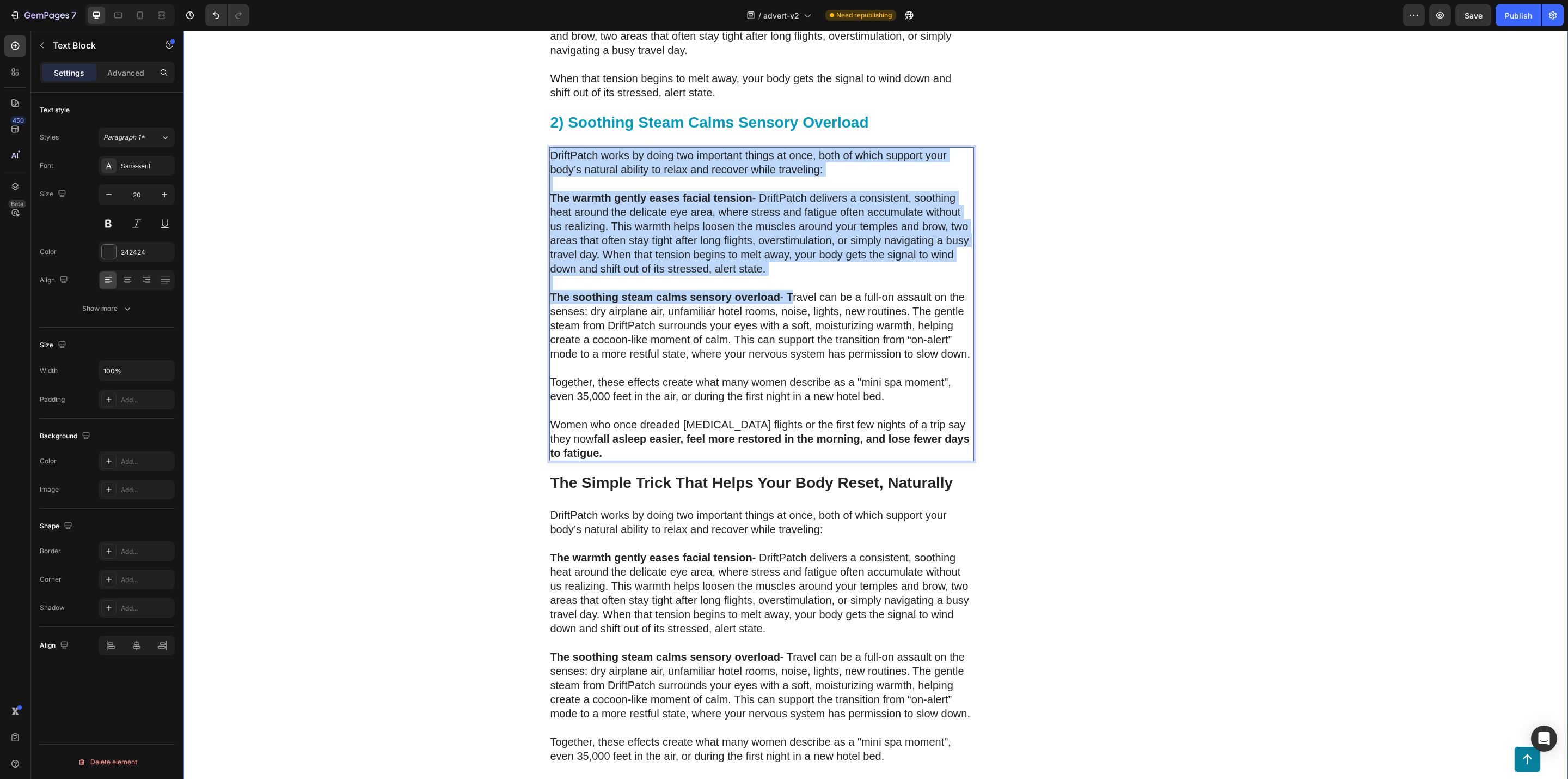
drag, startPoint x: 784, startPoint y: 267, endPoint x: 531, endPoint y: 124, distance: 290.6
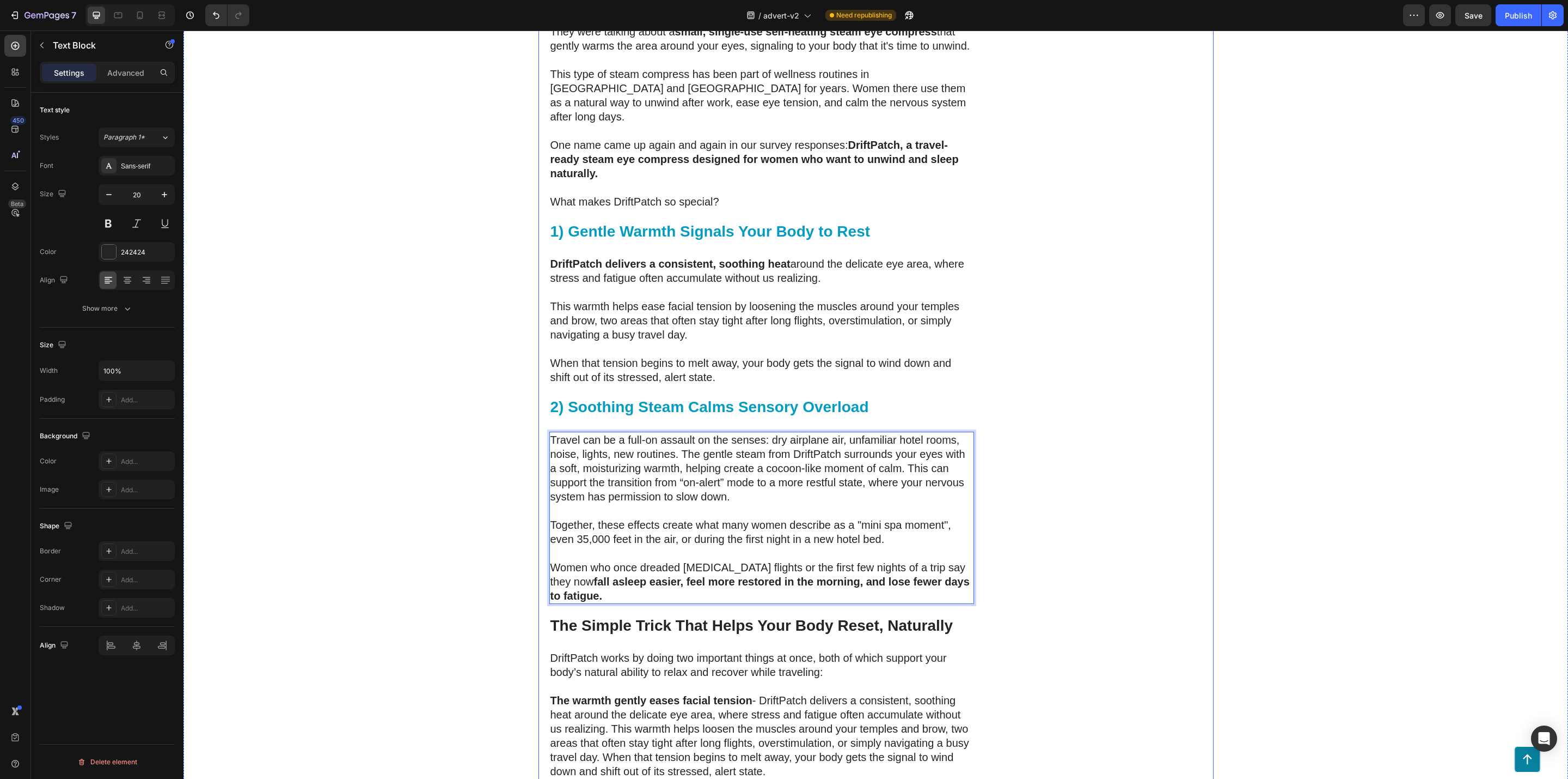
scroll to position [2593, 0]
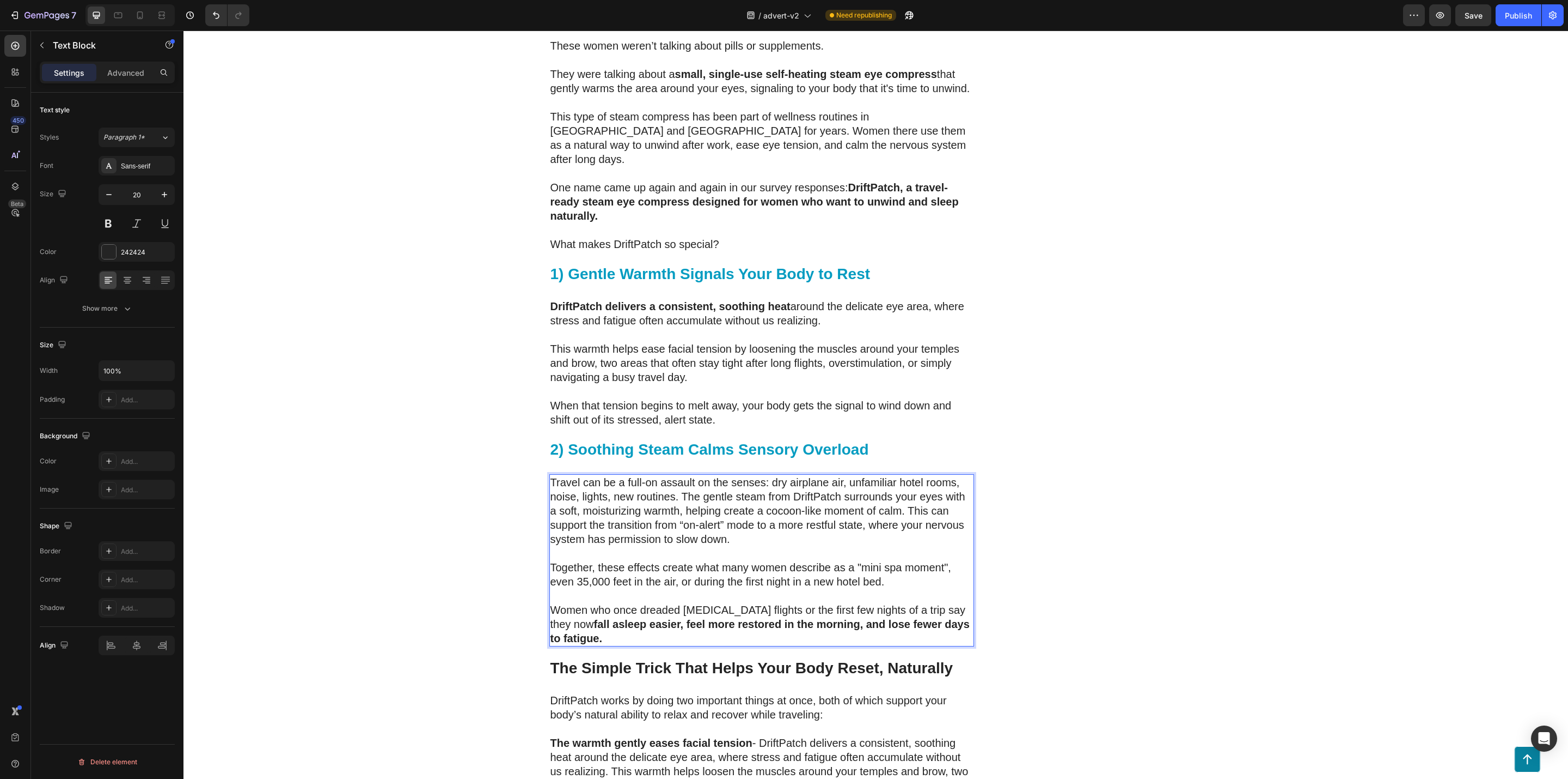
click at [677, 476] on p "Travel can be a full-on assault on the senses: dry airplane air, unfamiliar hot…" at bounding box center [762, 511] width 423 height 71
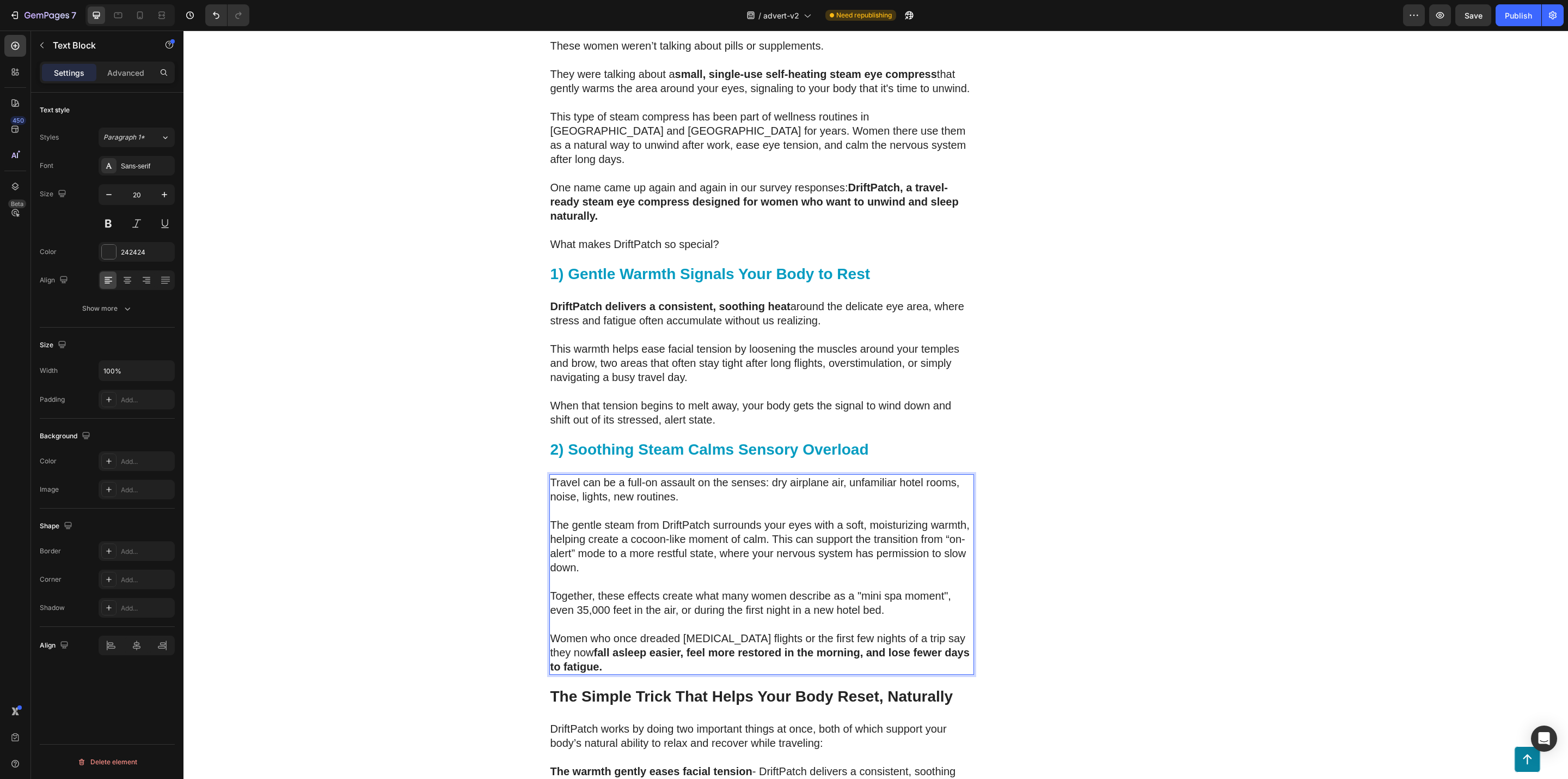
click at [768, 518] on p "The gentle steam from DriftPatch surrounds your eyes with a soft, moisturizing …" at bounding box center [762, 546] width 423 height 56
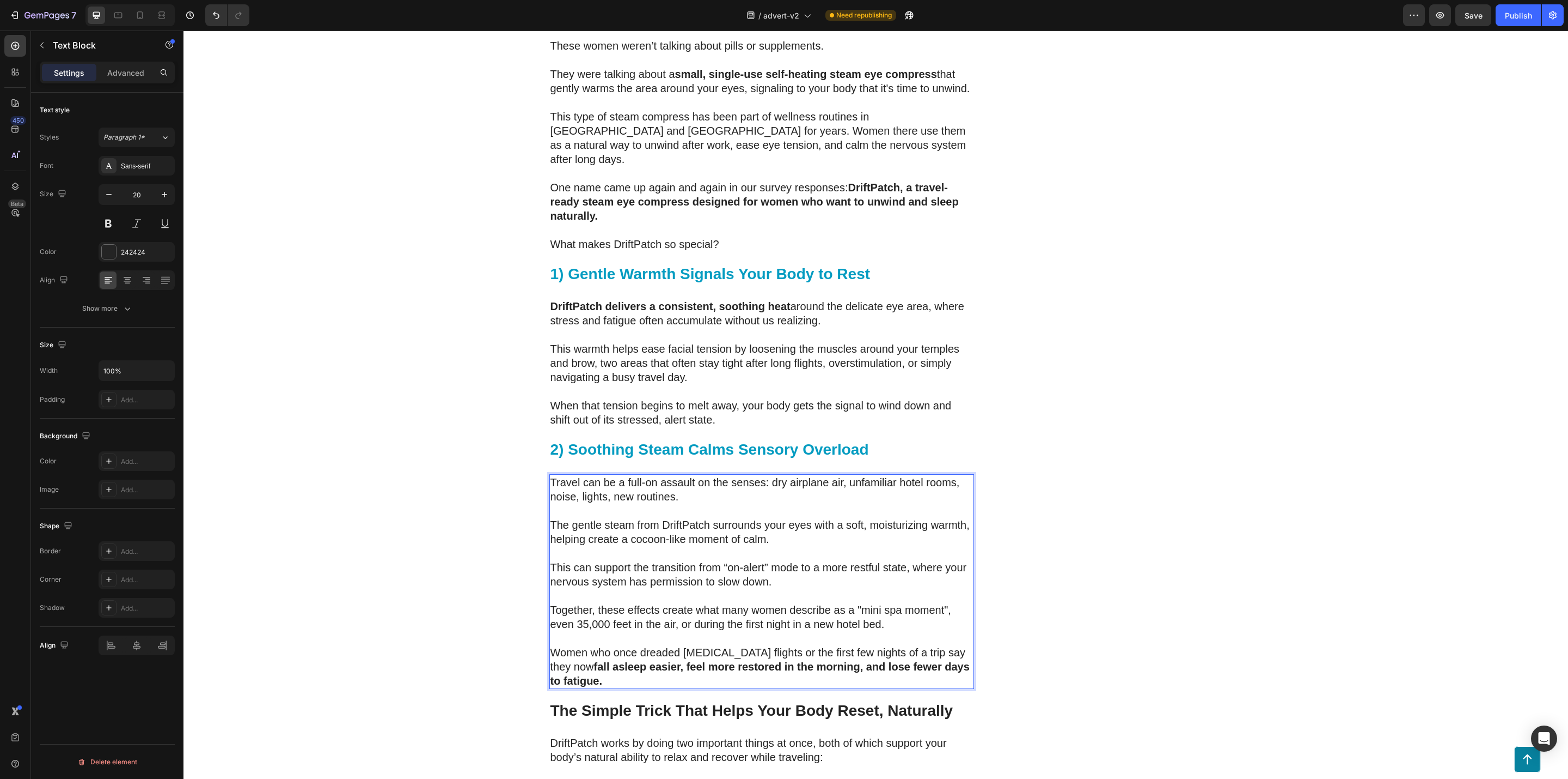
drag, startPoint x: 613, startPoint y: 649, endPoint x: 542, endPoint y: 610, distance: 81.0
click at [549, 610] on div "Travel can be a full-on assault on the senses: dry airplane air, unfamiliar hot…" at bounding box center [762, 581] width 425 height 215
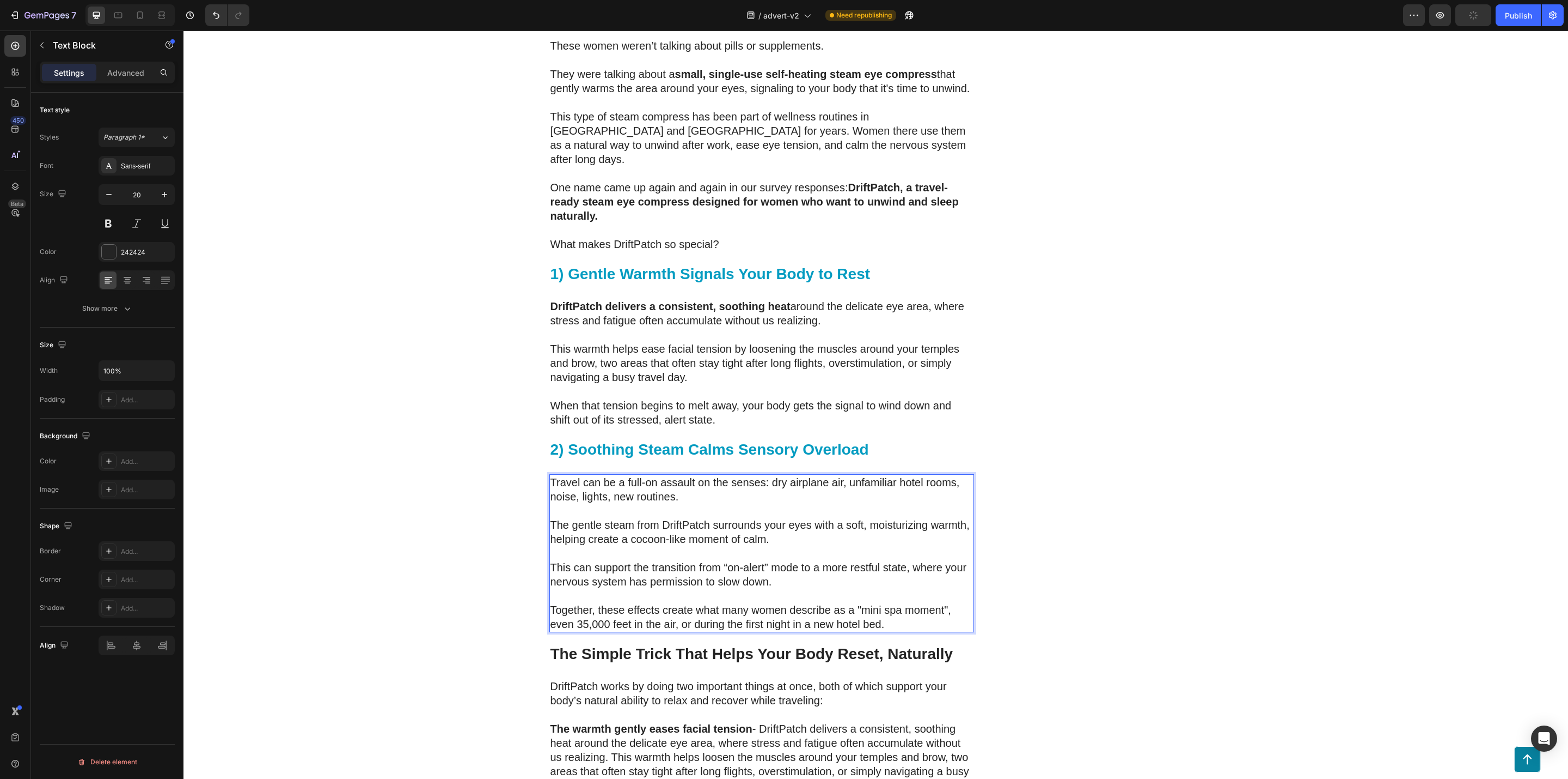
click at [592, 603] on p "Together, these effects create what many women describe as a "mini spa moment",…" at bounding box center [762, 617] width 423 height 29
click at [1195, 465] on div "DriftPatch - Self Heating Eye Compress Heading Icon Icon Icon Icon Icon Icon Li…" at bounding box center [1097, 17] width 212 height 5032
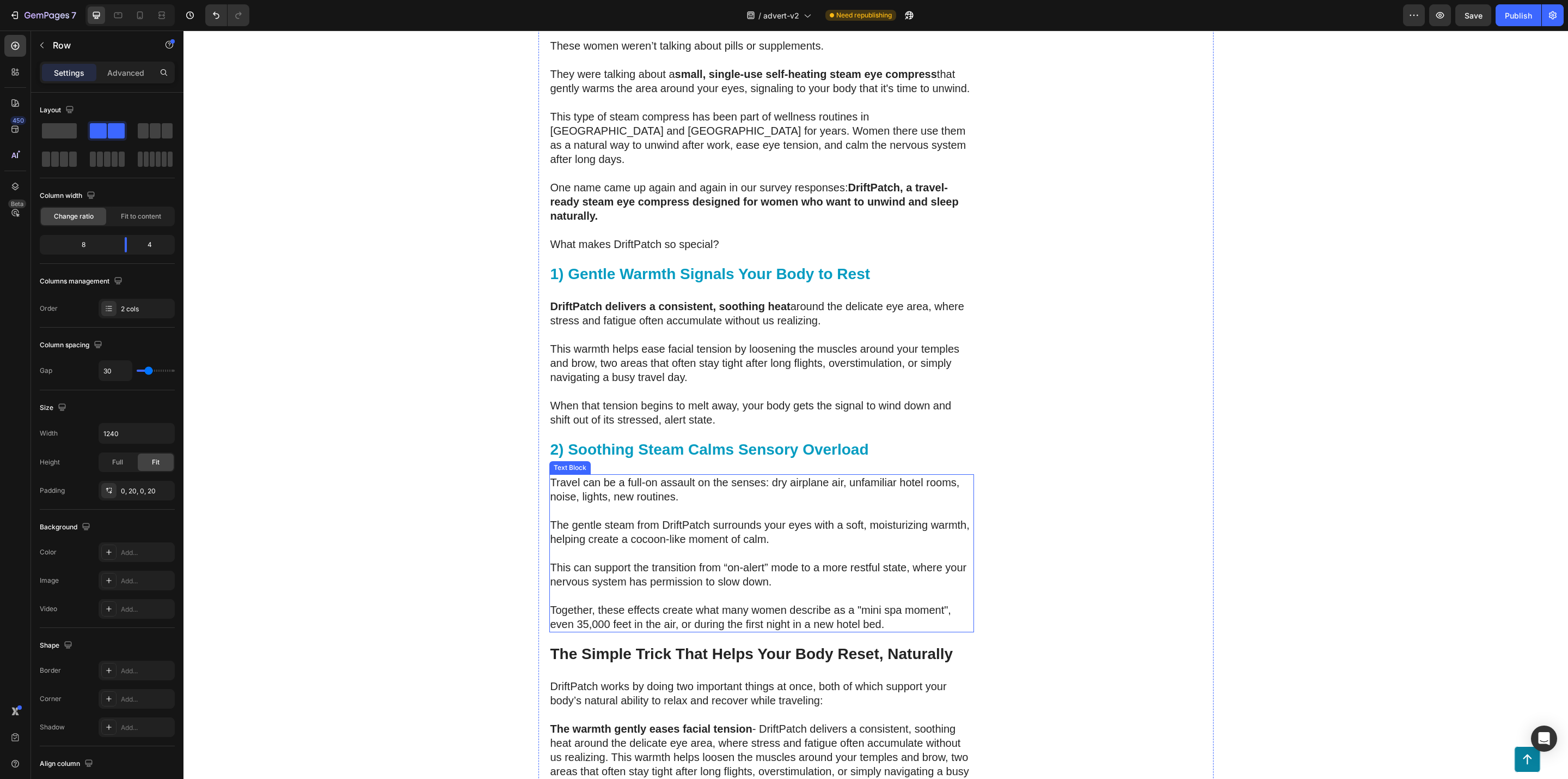
click at [682, 518] on p "The gentle steam from DriftPatch surrounds your eyes with a soft, moisturizing …" at bounding box center [762, 532] width 423 height 29
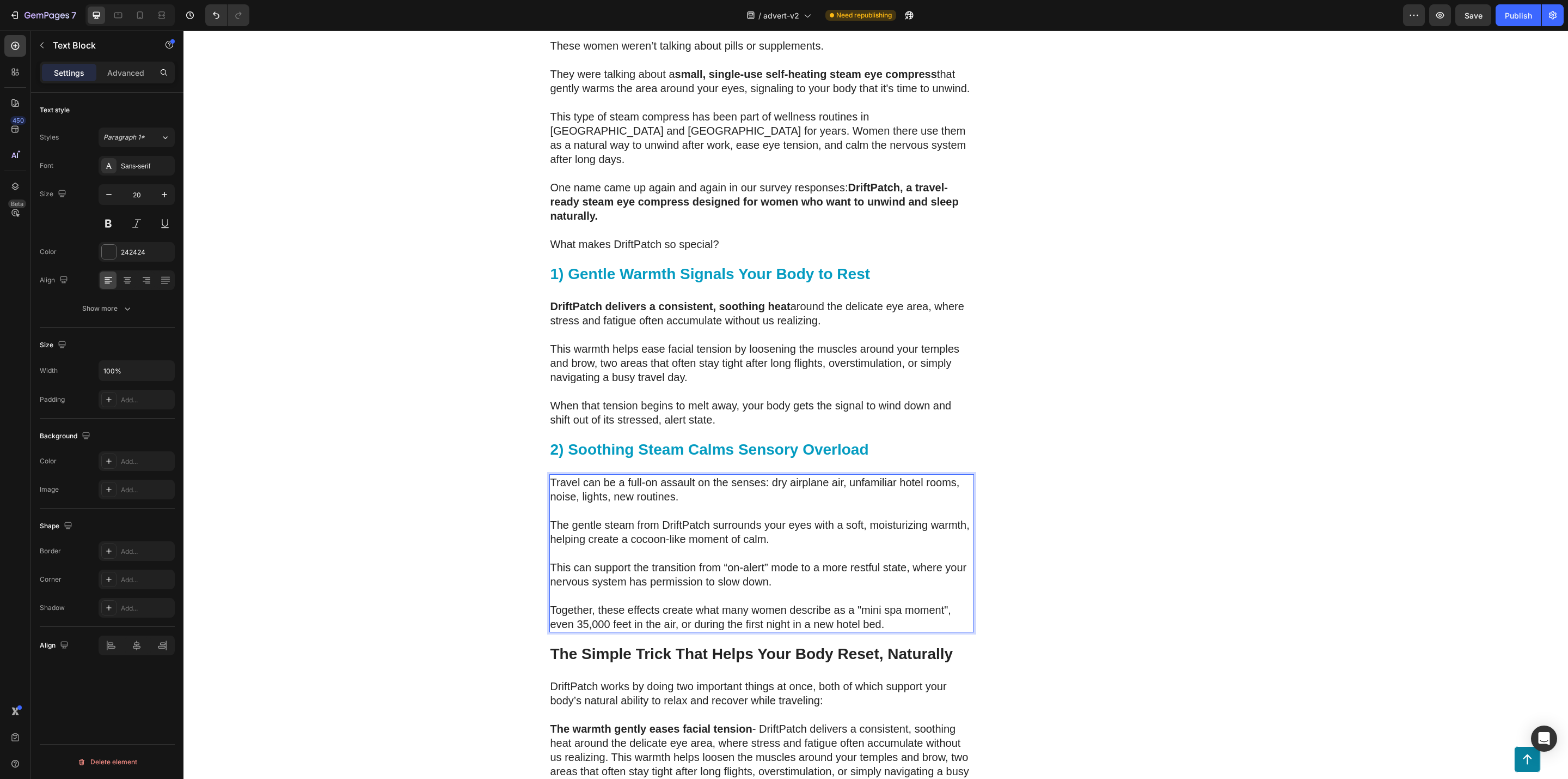
click at [959, 518] on p "The gentle steam from DriftPatch surrounds your eyes with a soft, moisturizing …" at bounding box center [762, 532] width 423 height 29
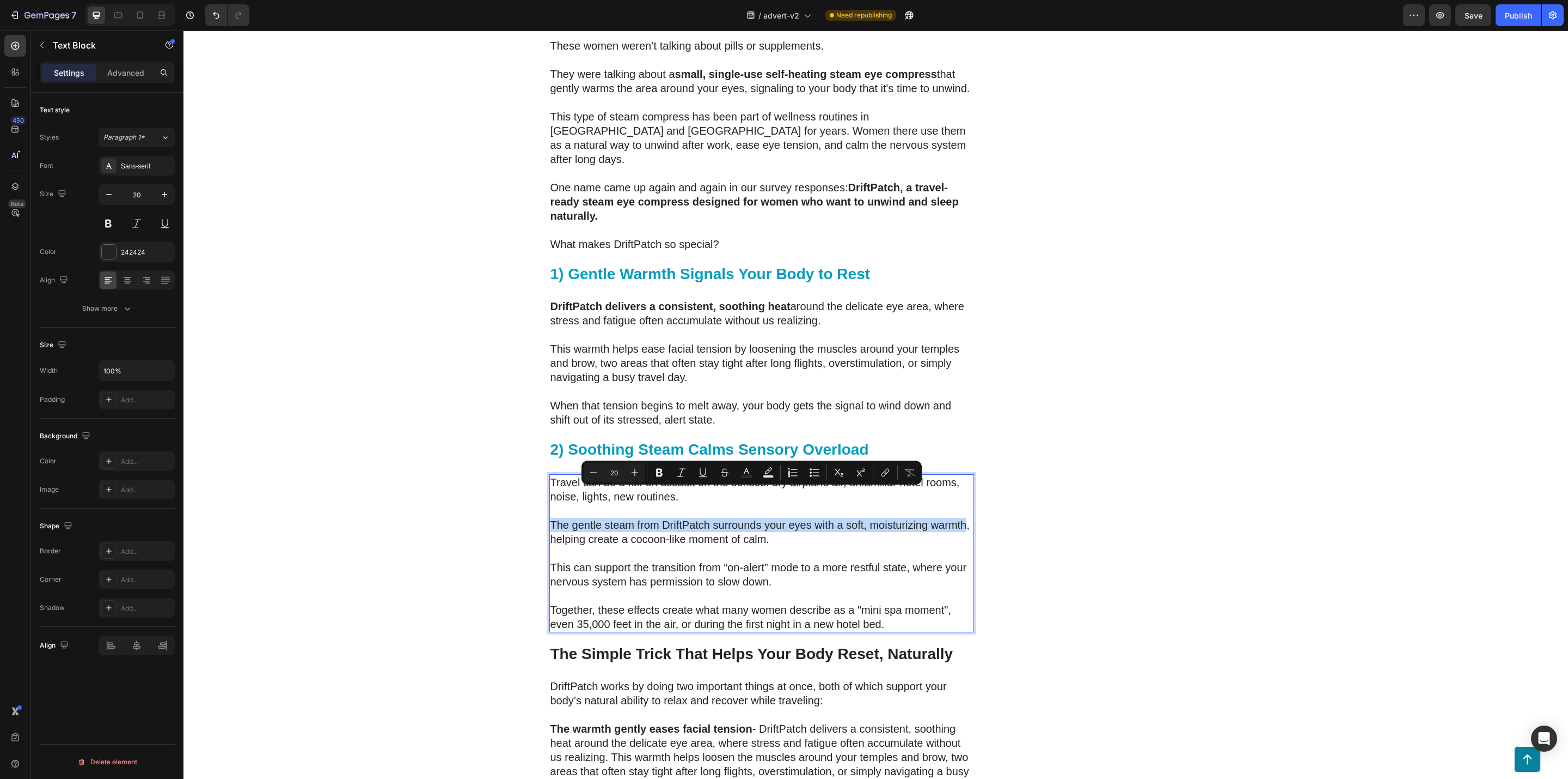
drag, startPoint x: 959, startPoint y: 497, endPoint x: 546, endPoint y: 492, distance: 413.0
click at [550, 518] on p "The gentle steam from DriftPatch surrounds your eyes with a soft, moisturizing …" at bounding box center [762, 532] width 423 height 29
click at [1084, 457] on div "DriftPatch - Self Heating Eye Compress Heading Icon Icon Icon Icon Icon Icon Li…" at bounding box center [1097, 17] width 212 height 5032
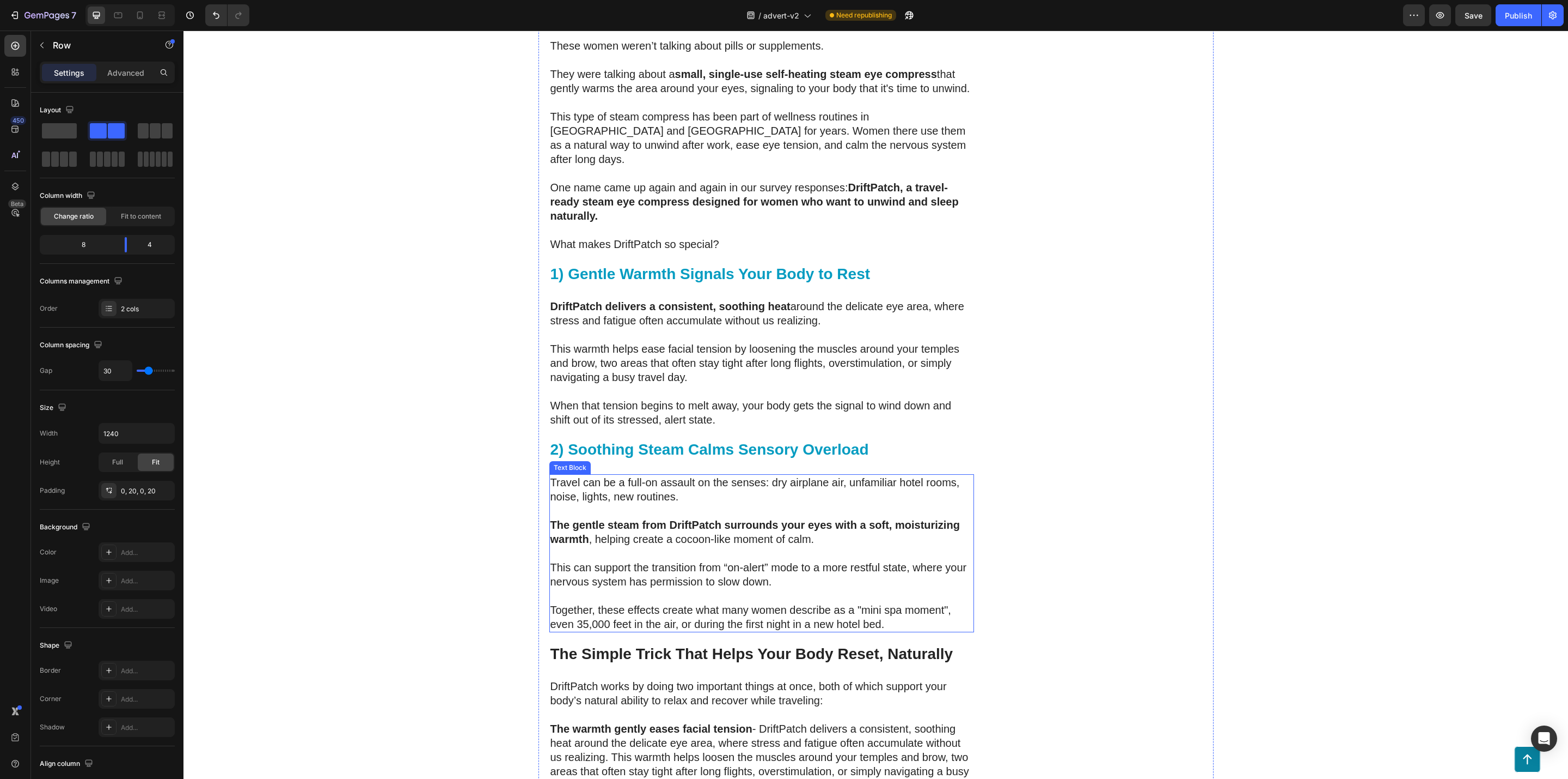
click at [882, 603] on p "Together, these effects create what many women describe as a "mini spa moment",…" at bounding box center [762, 617] width 423 height 29
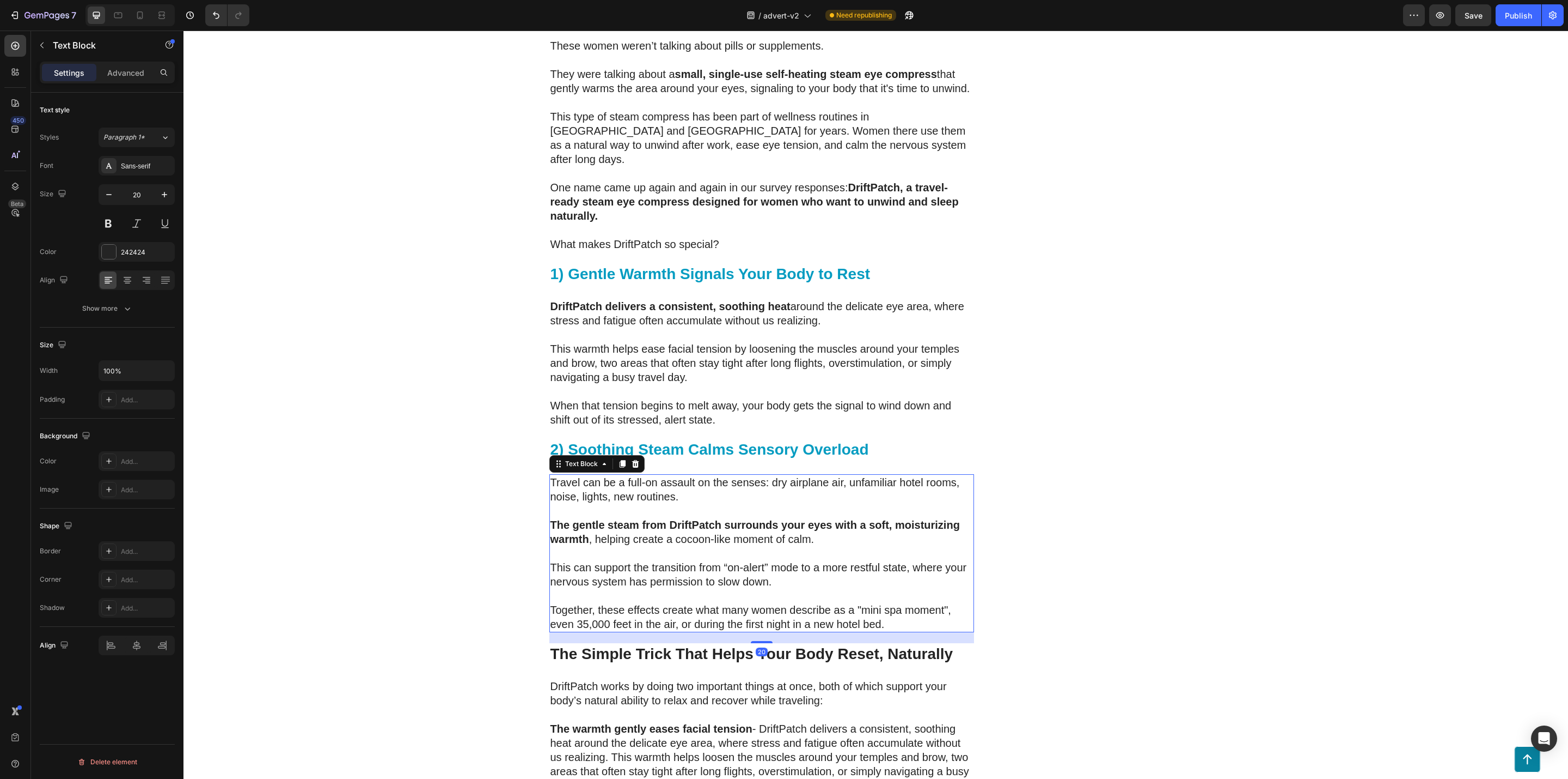
click at [1014, 593] on div "DriftPatch - Self Heating Eye Compress Heading Icon Icon Icon Icon Icon Icon Li…" at bounding box center [1097, 17] width 212 height 5032
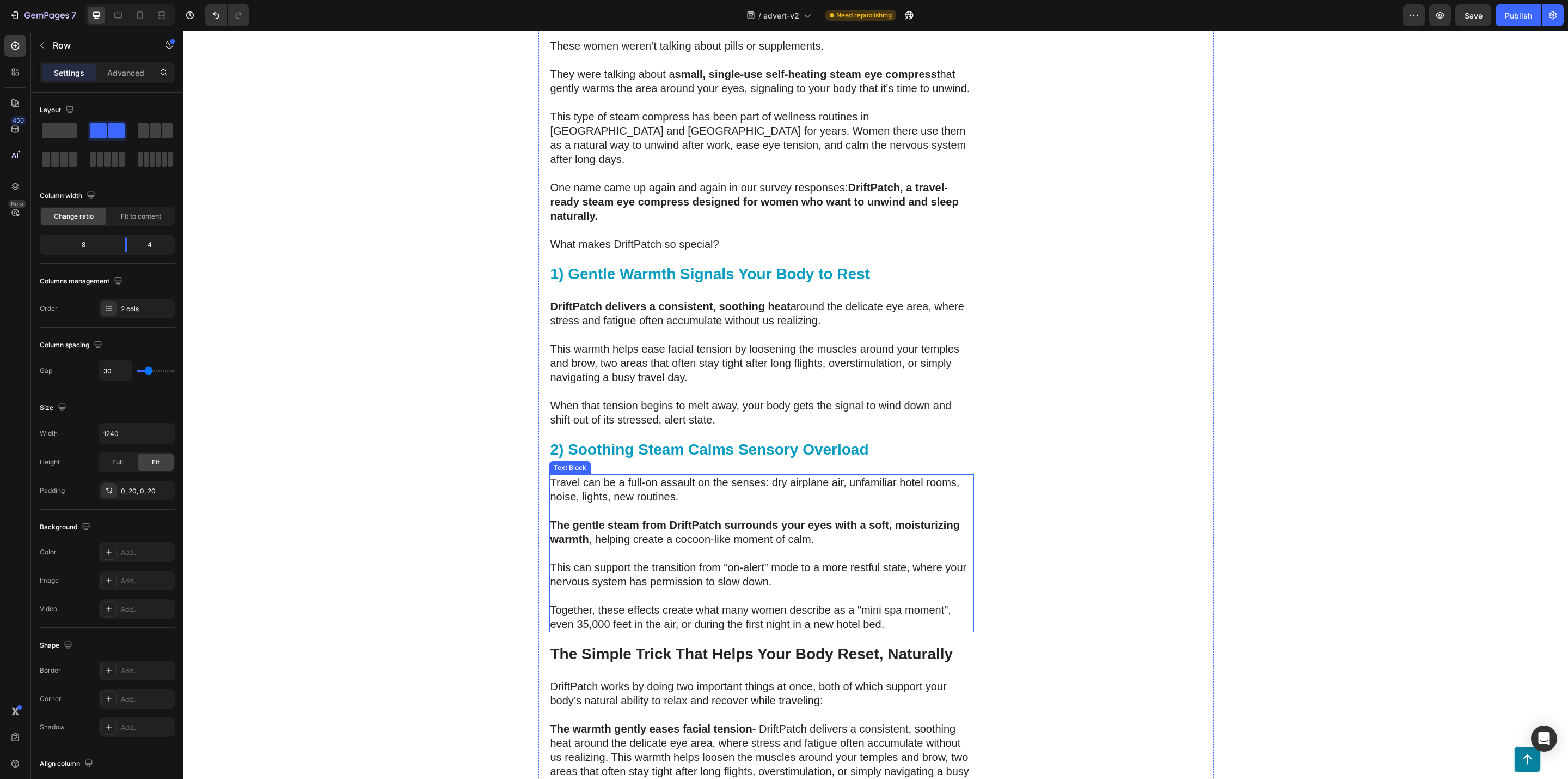
click at [813, 518] on p "The gentle steam from DriftPatch surrounds your eyes with a soft, moisturizing …" at bounding box center [762, 532] width 423 height 29
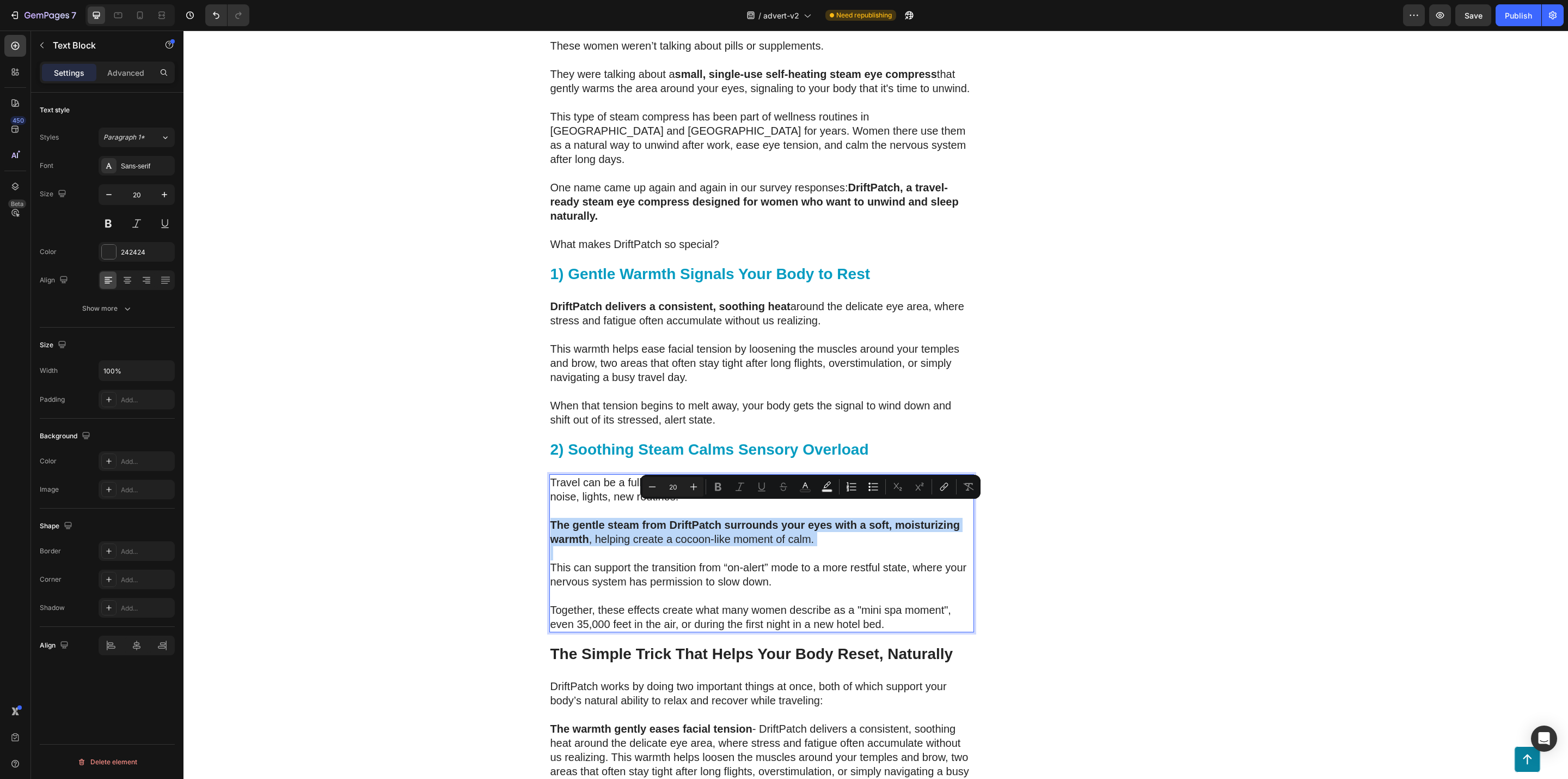
click at [813, 518] on p "The gentle steam from DriftPatch surrounds your eyes with a soft, moisturizing …" at bounding box center [762, 532] width 423 height 29
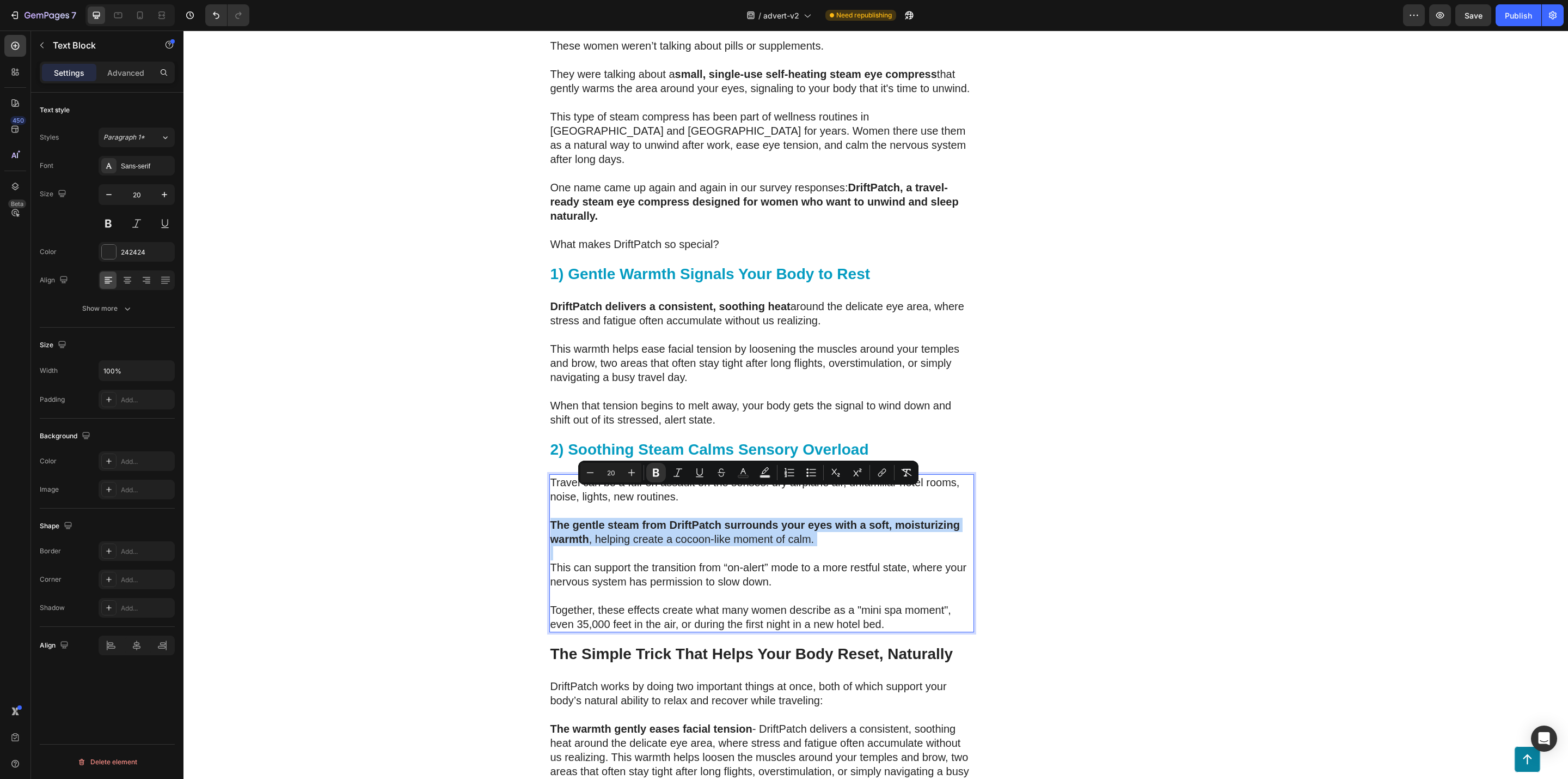
click at [818, 518] on p "The gentle steam from DriftPatch surrounds your eyes with a soft, moisturizing …" at bounding box center [762, 532] width 423 height 29
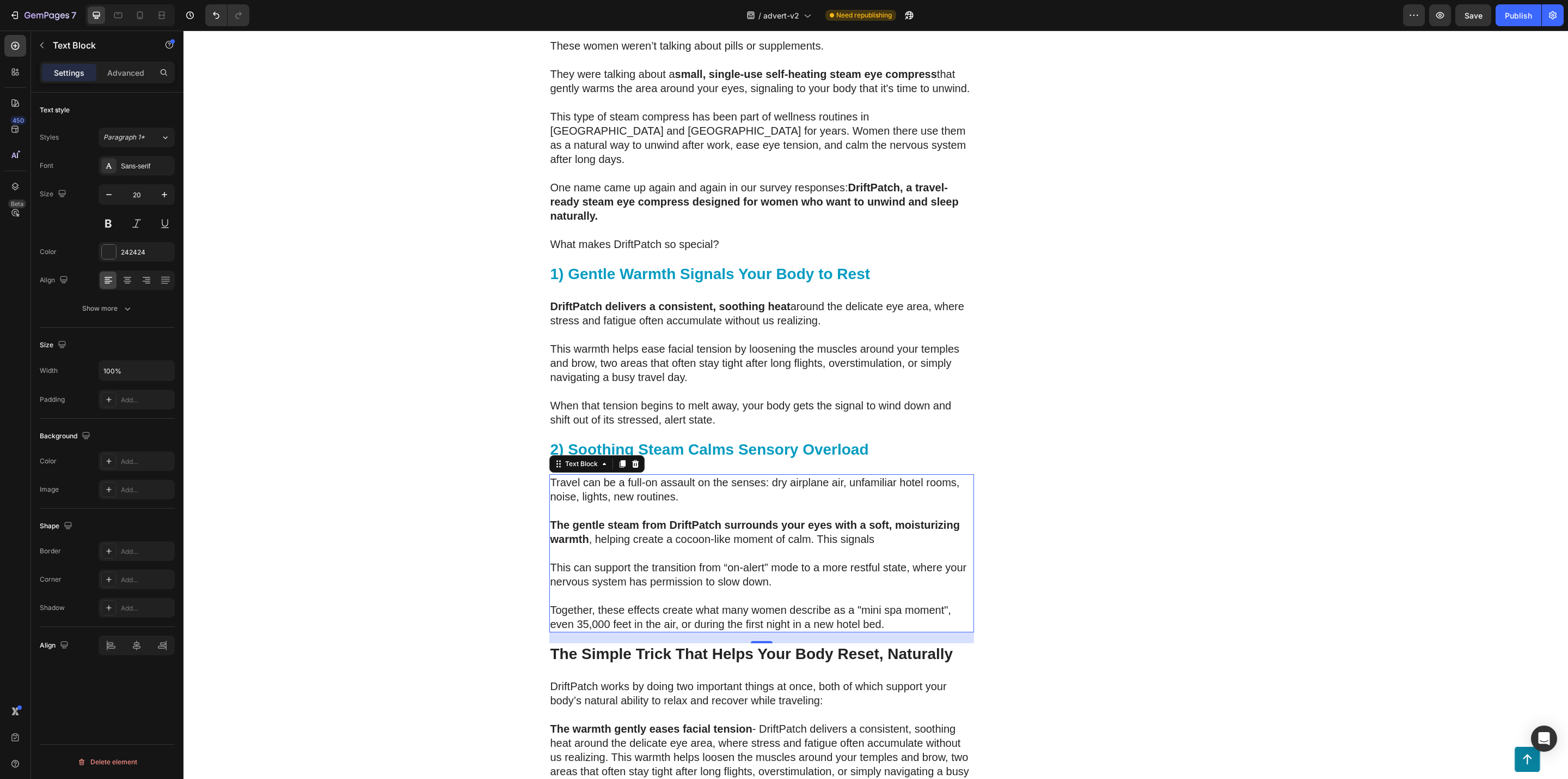
click at [873, 518] on p "The gentle steam from DriftPatch surrounds your eyes with a soft, moisturizing …" at bounding box center [762, 532] width 423 height 29
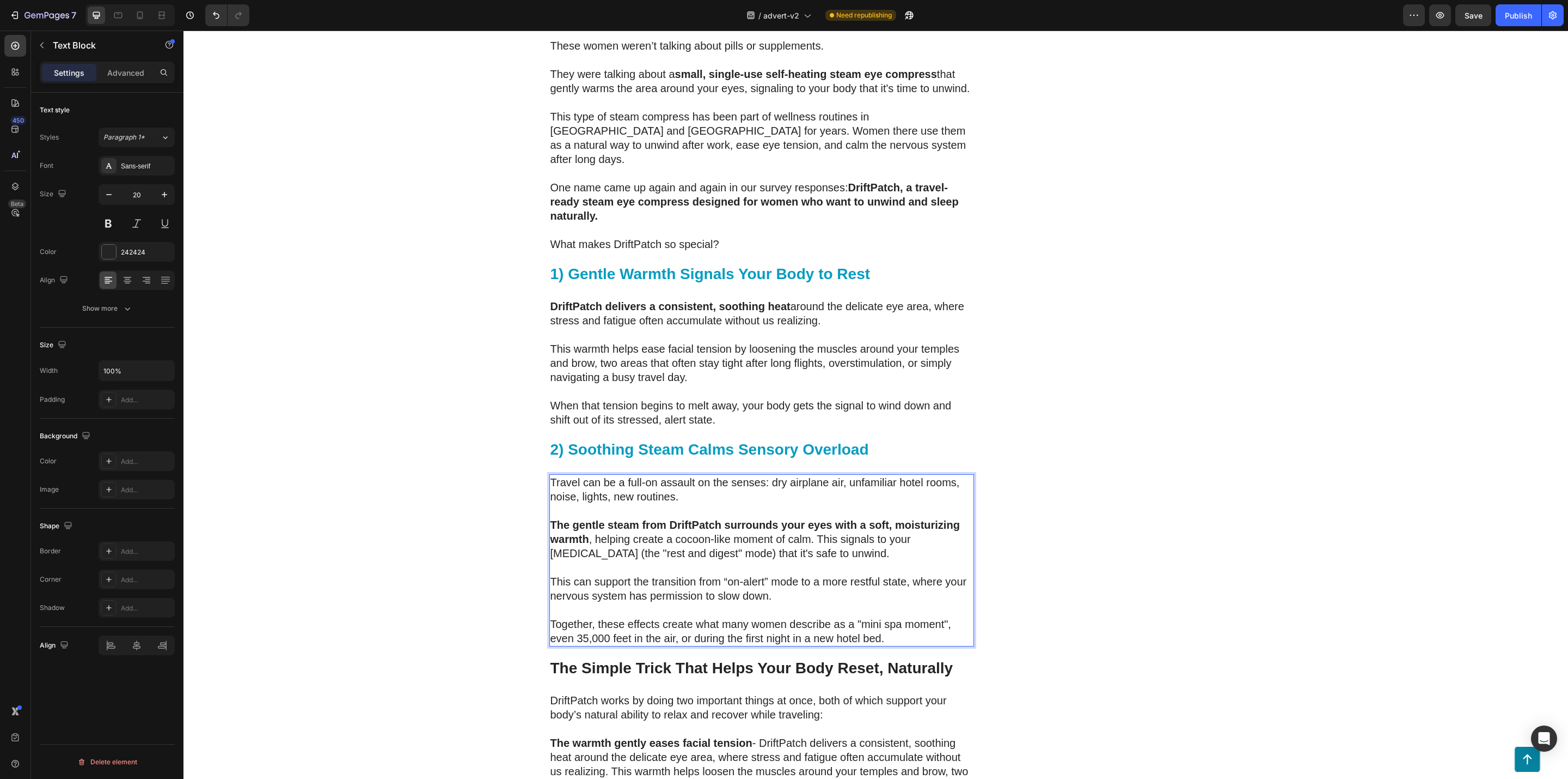
click at [590, 574] on p "This can support the transition from “on-alert” mode to a more restful state, w…" at bounding box center [762, 588] width 423 height 29
click at [788, 574] on p "This can support the transition from “on-alert” mode to a more restful state, w…" at bounding box center [762, 588] width 423 height 29
click at [1078, 581] on div "DriftPatch - Self Heating Eye Compress Heading Icon Icon Icon Icon Icon Icon Li…" at bounding box center [1097, 24] width 212 height 5046
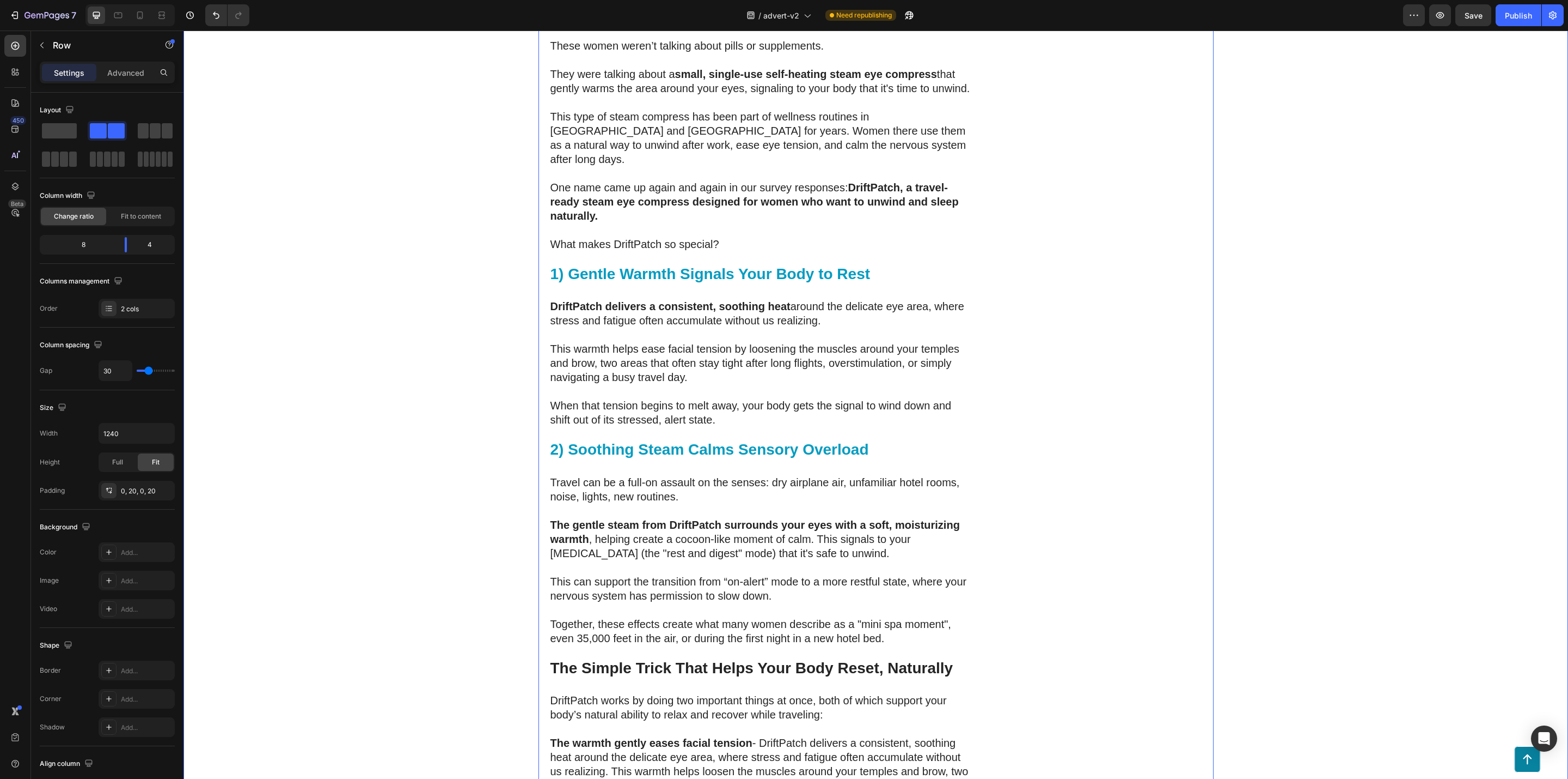
click at [325, 337] on div "⁠⁠⁠⁠⁠⁠⁠ 200 Women Told Us How Bad Sleep Was Quietly Ruining Their Travels. One …" at bounding box center [876, 35] width 1385 height 5067
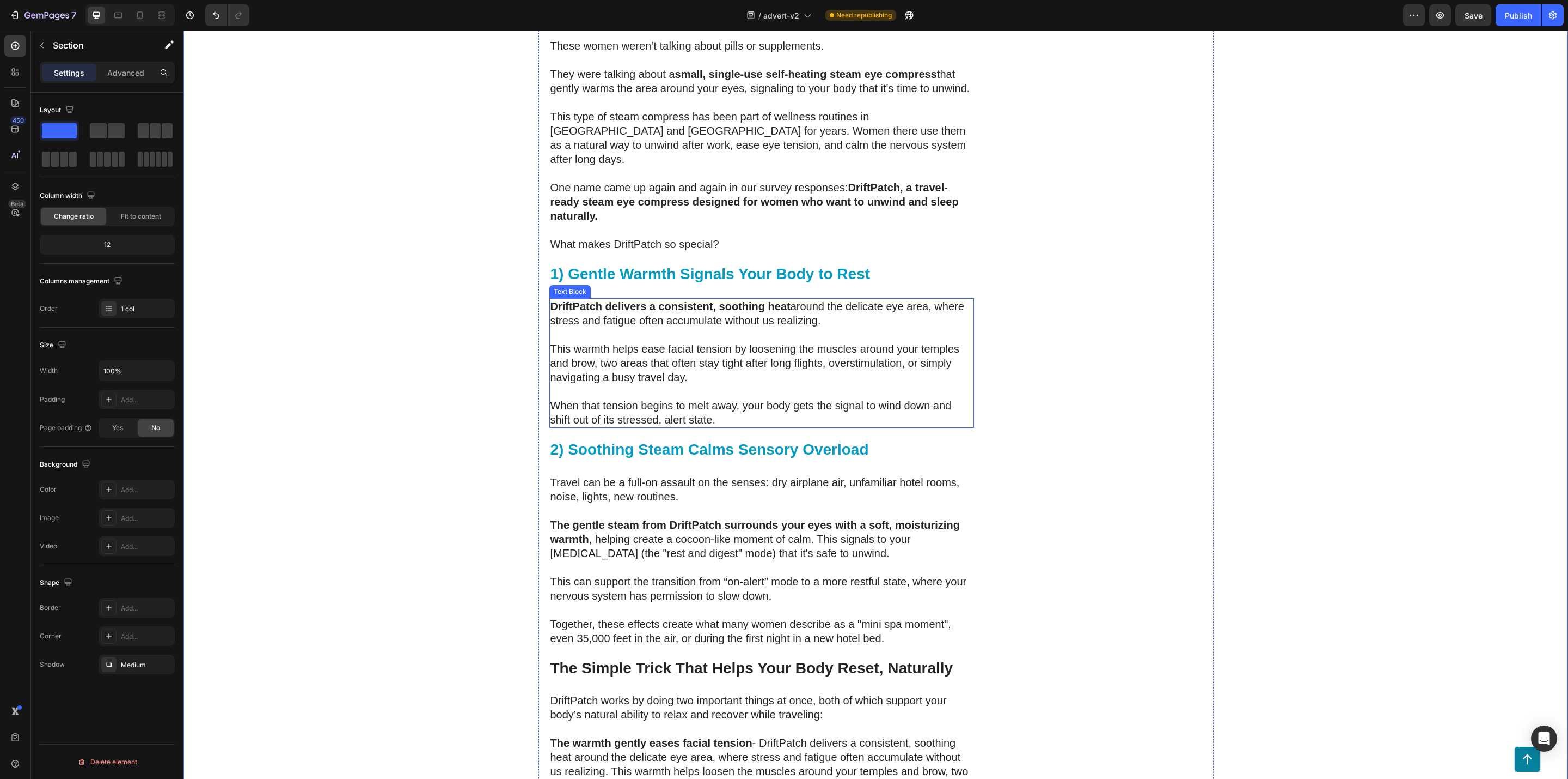
click at [757, 301] on strong "DriftPatch delivers a consistent, soothing heat" at bounding box center [670, 306] width 240 height 12
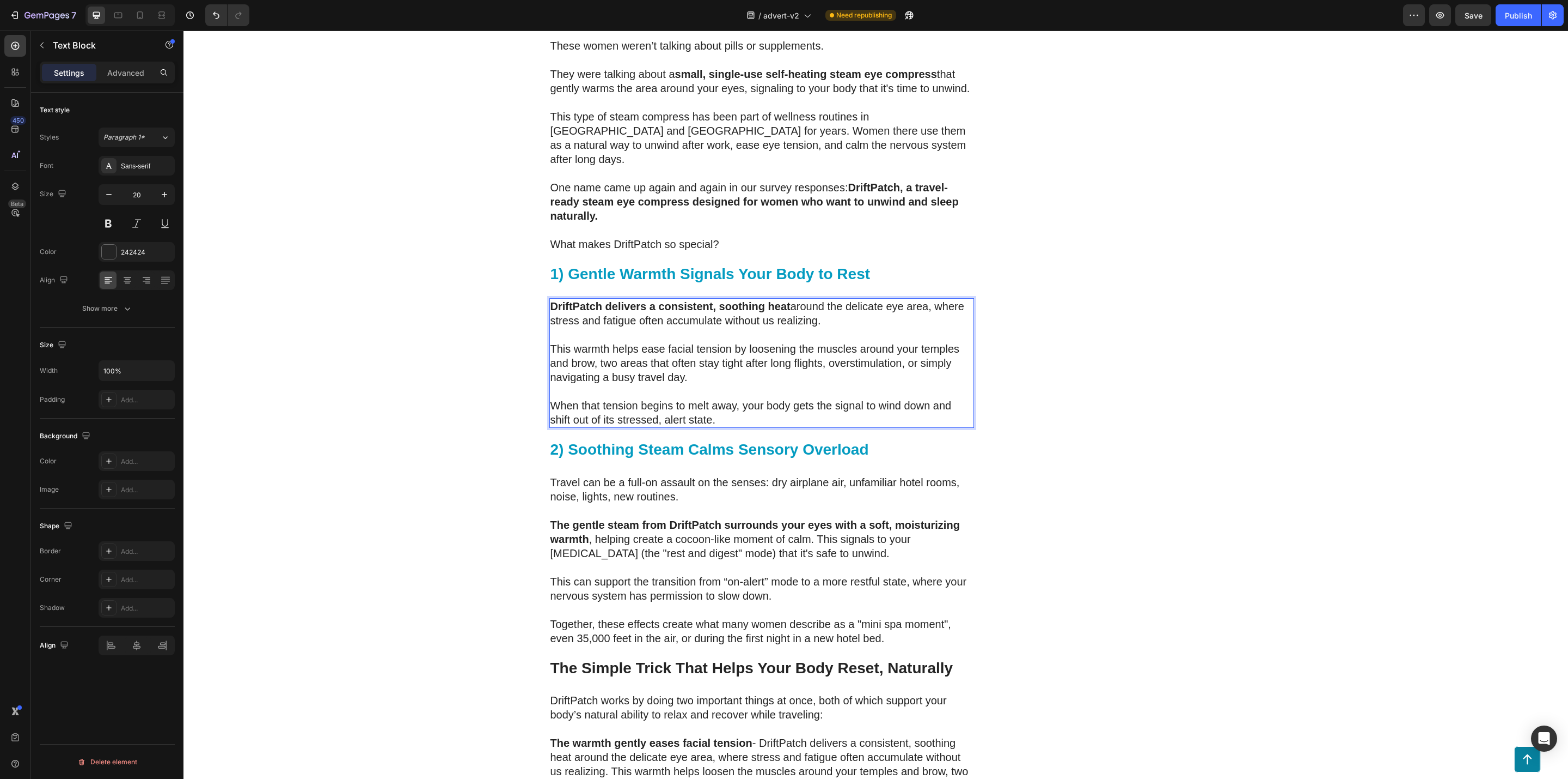
click at [760, 301] on strong "DriftPatch delivers a consistent, soothing heat" at bounding box center [670, 306] width 240 height 12
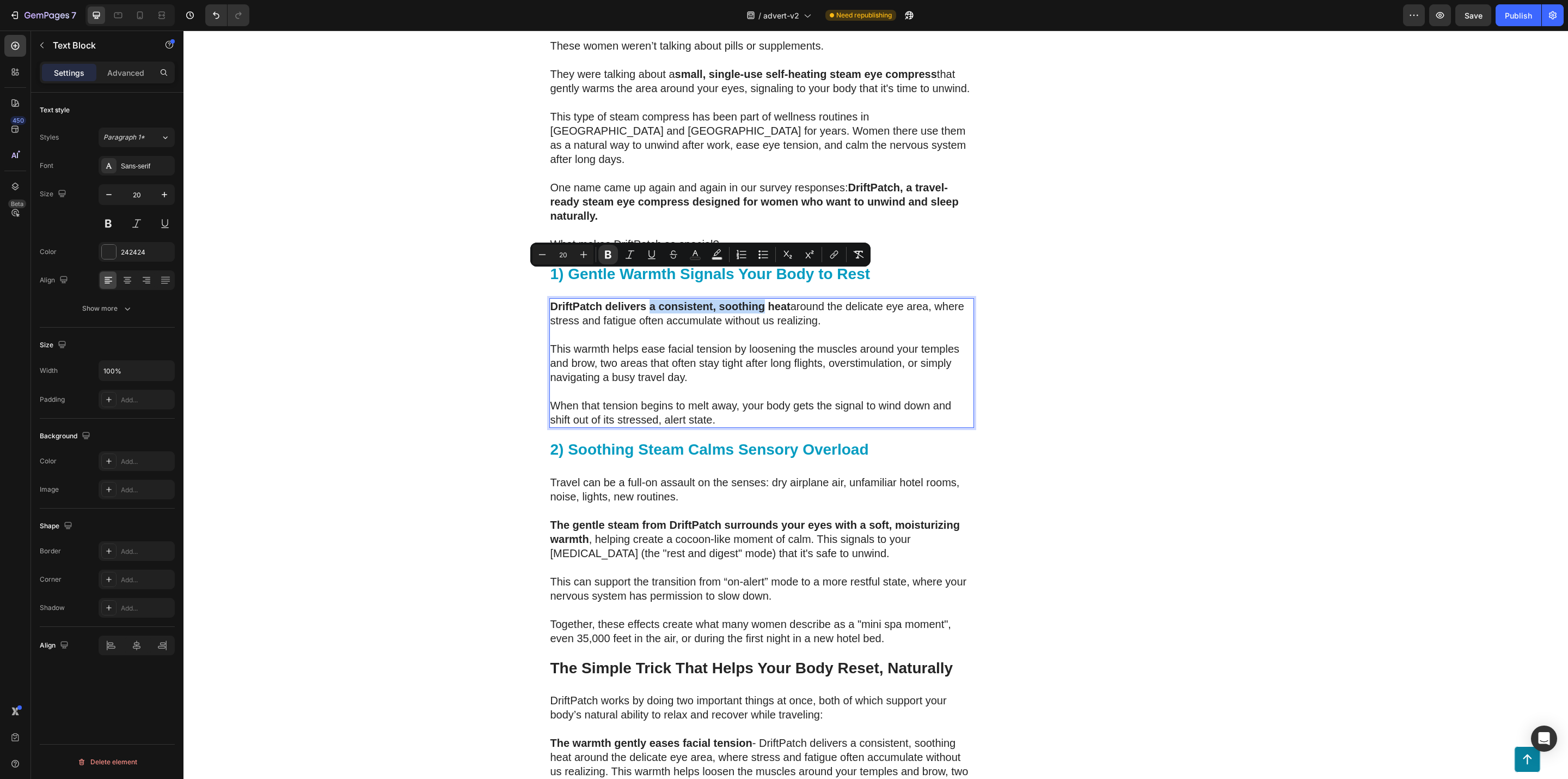
drag, startPoint x: 760, startPoint y: 278, endPoint x: 644, endPoint y: 279, distance: 116.0
click at [644, 301] on strong "DriftPatch delivers a consistent, soothing heat" at bounding box center [670, 306] width 240 height 12
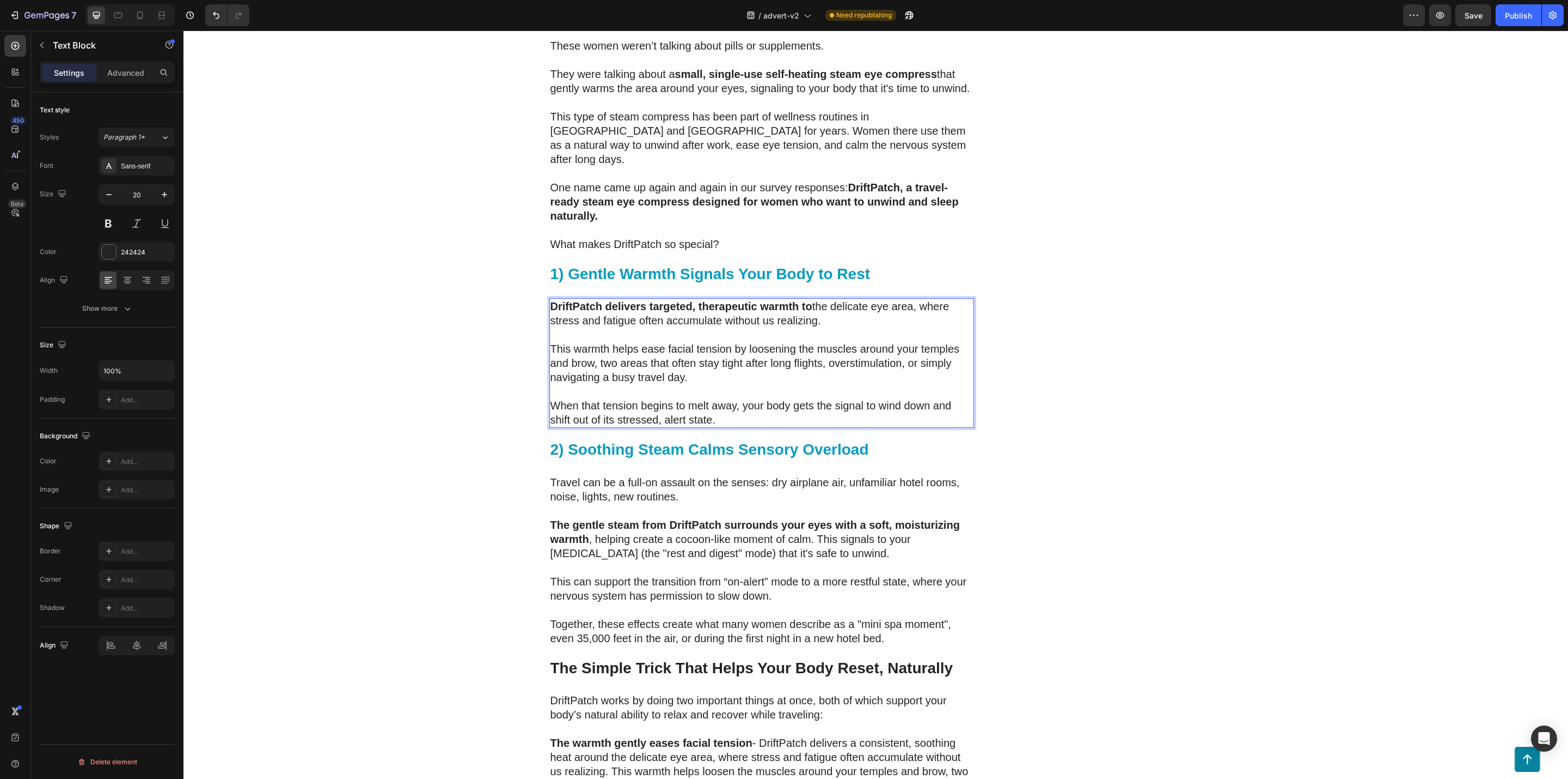
click at [577, 342] on p "This warmth helps ease facial tension by loosening the muscles around your temp…" at bounding box center [762, 363] width 423 height 43
click at [571, 342] on p "This warmth helps ease facial tension by loosening the muscles around your temp…" at bounding box center [762, 363] width 423 height 43
click at [630, 398] on p "When that tension begins to melt away, your body gets the signal to wind down a…" at bounding box center [762, 412] width 423 height 29
click at [617, 398] on p "When that tension begins to melt away, your body gets the signal to wind down a…" at bounding box center [762, 412] width 423 height 29
click at [731, 398] on p "When that tension begins to melt away, your body gets the signal to wind down a…" at bounding box center [762, 412] width 423 height 29
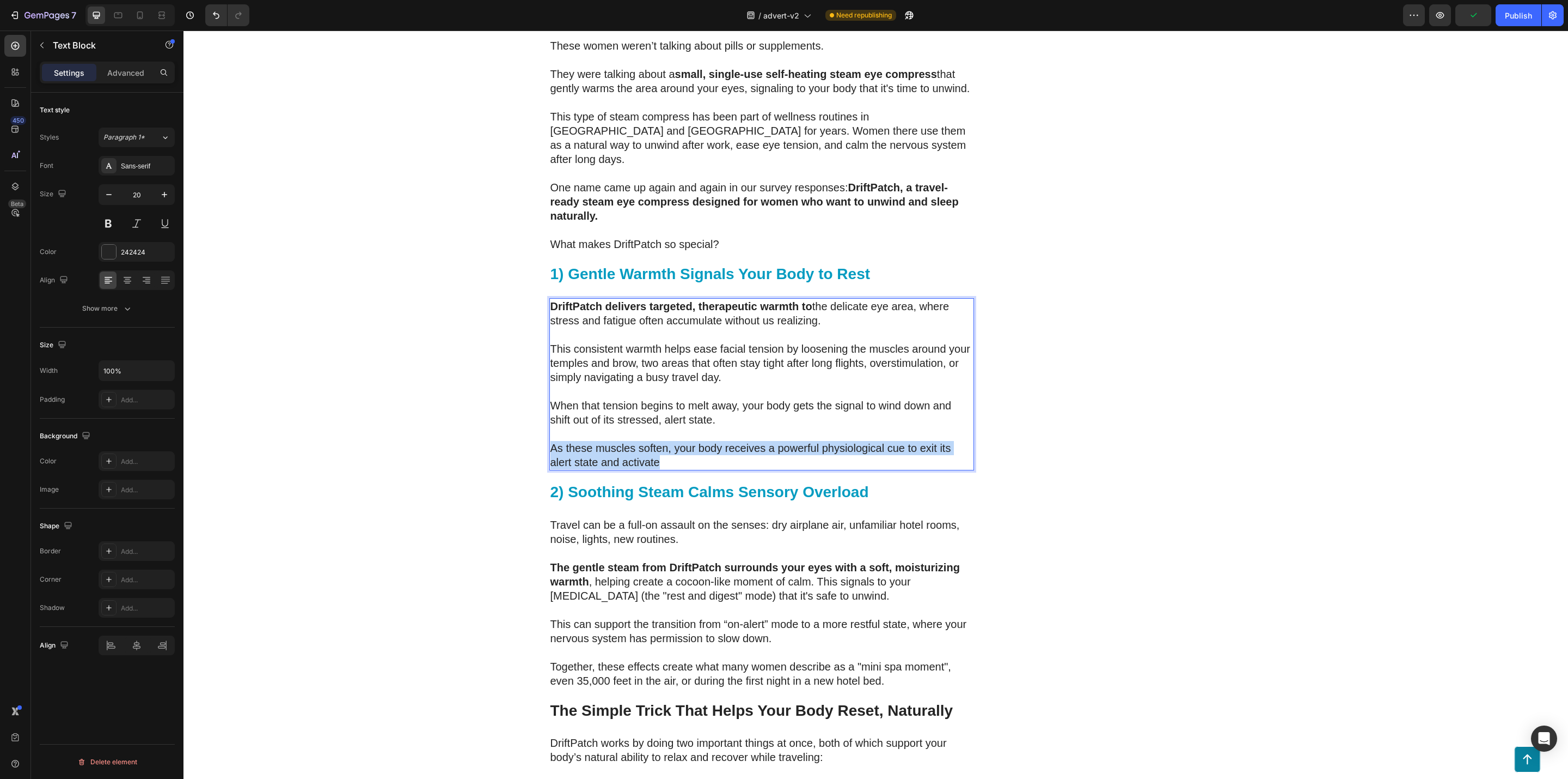
drag, startPoint x: 671, startPoint y: 435, endPoint x: 545, endPoint y: 412, distance: 128.1
click at [550, 441] on p "As these muscles soften, your body receives a powerful physiological cue to exi…" at bounding box center [762, 455] width 423 height 29
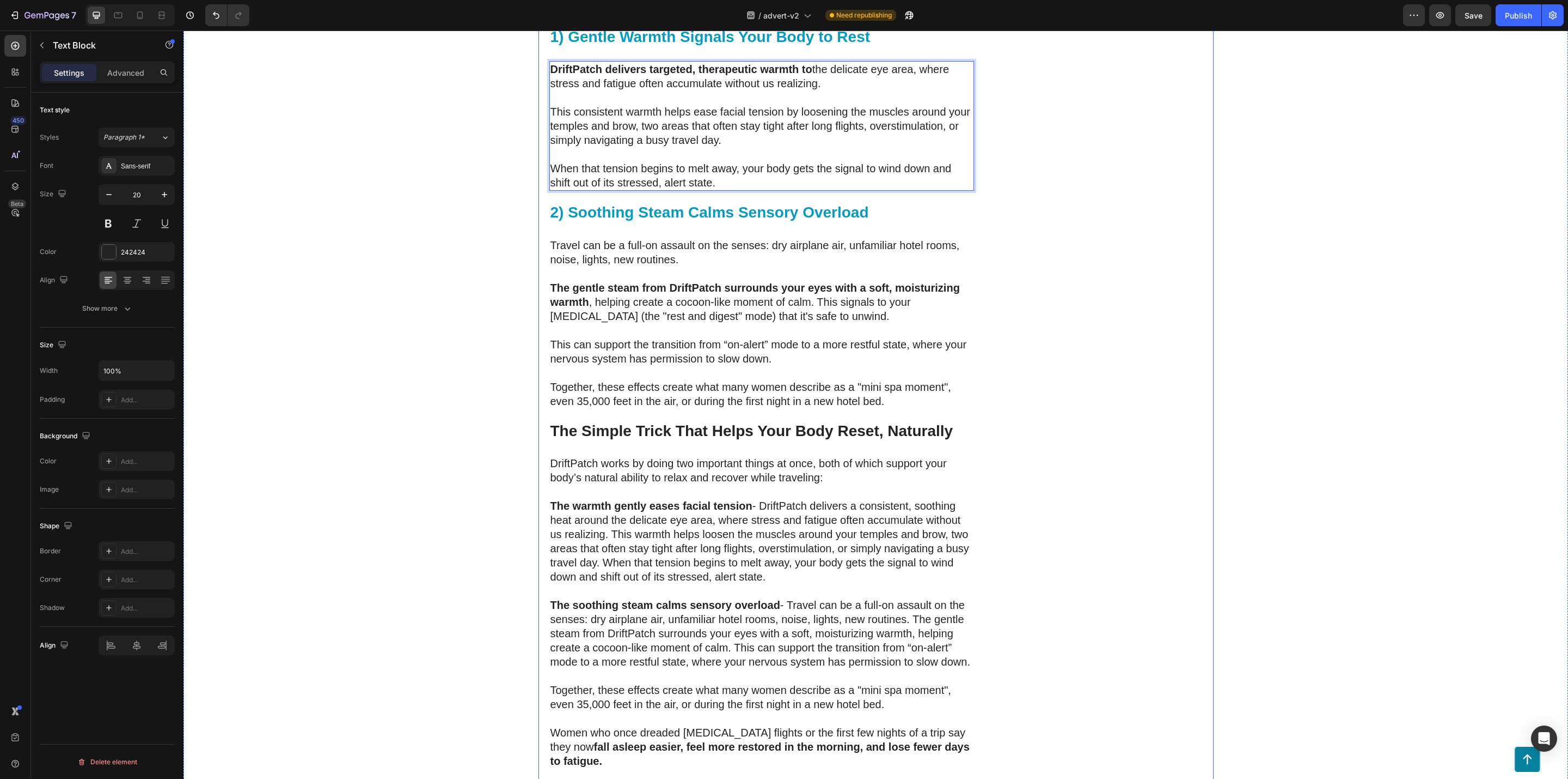
scroll to position [2838, 0]
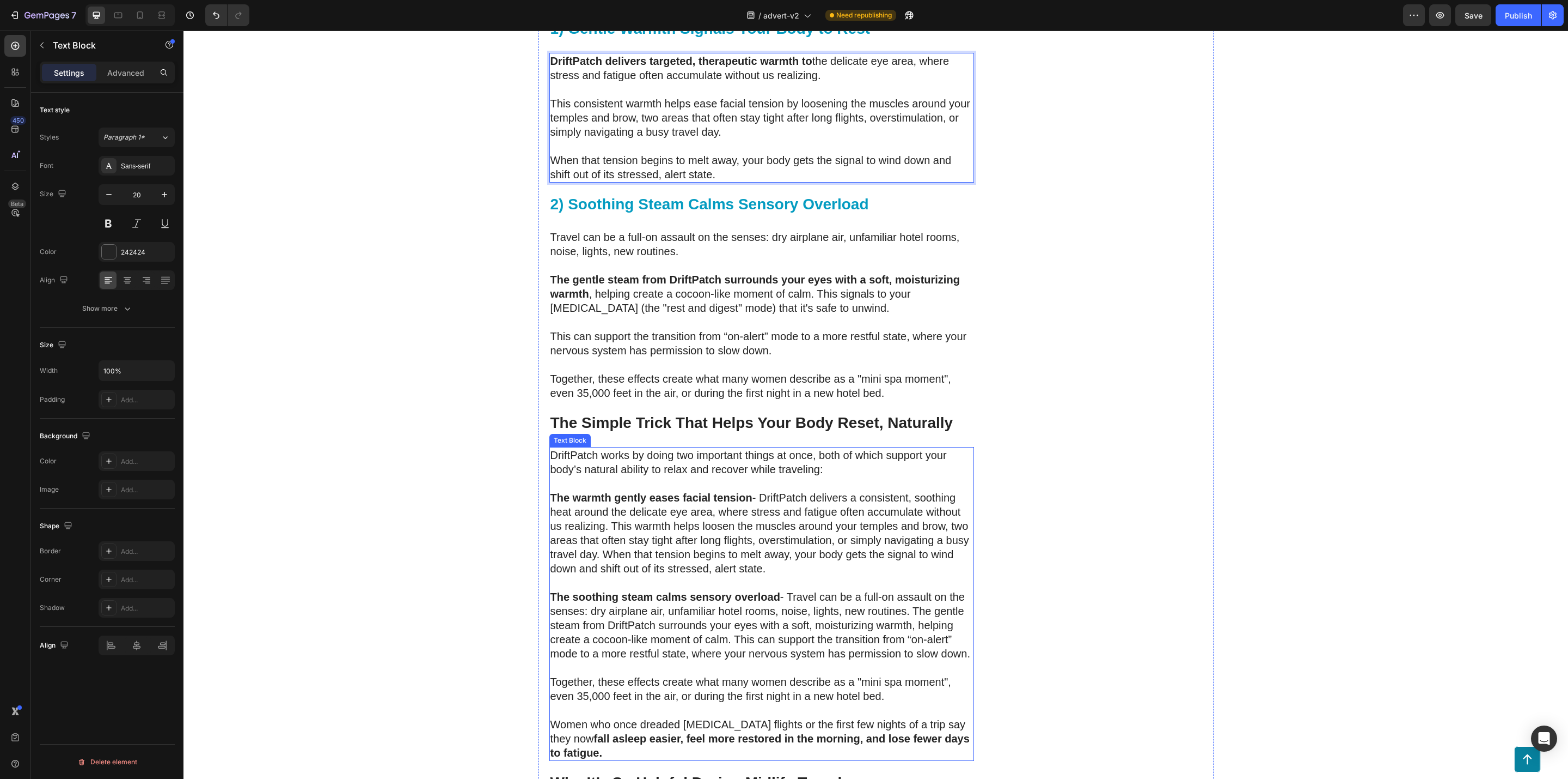
click at [930, 617] on p "The soothing steam calms sensory overload - Travel can be a full-on assault on …" at bounding box center [762, 625] width 423 height 71
click at [554, 329] on p "This can support the transition from “on-alert” mode to a more restful state, w…" at bounding box center [762, 343] width 423 height 29
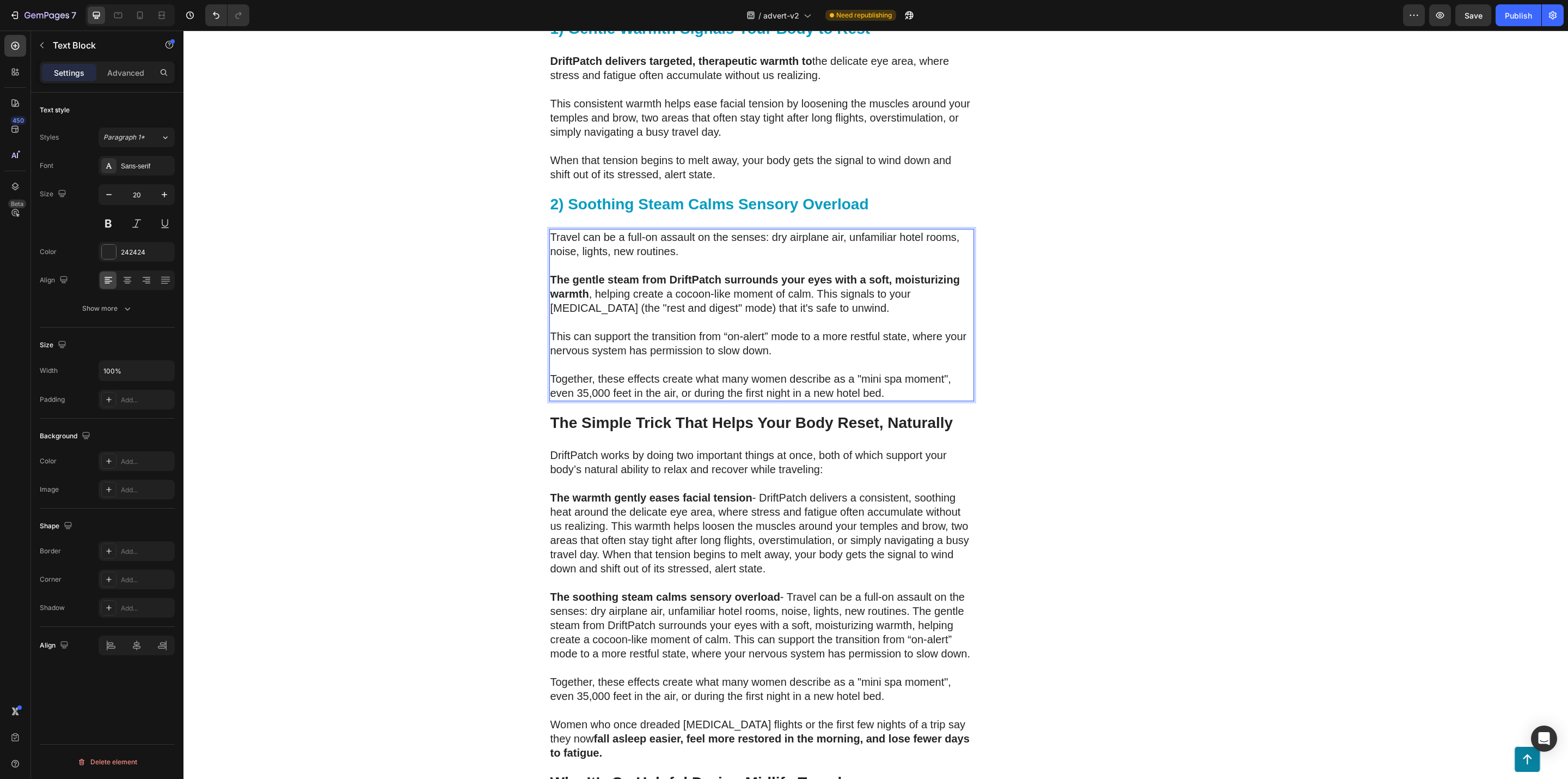
click at [550, 329] on p "This can support the transition from “on-alert” mode to a more restful state, w…" at bounding box center [762, 343] width 423 height 29
click at [605, 372] on p "Together, these effects create what many women describe as a "mini spa moment",…" at bounding box center [762, 386] width 423 height 29
click at [702, 372] on p "Together, these effects create what many women describe as a "mini spa moment",…" at bounding box center [762, 386] width 423 height 29
drag, startPoint x: 594, startPoint y: 350, endPoint x: 927, endPoint y: 352, distance: 333.0
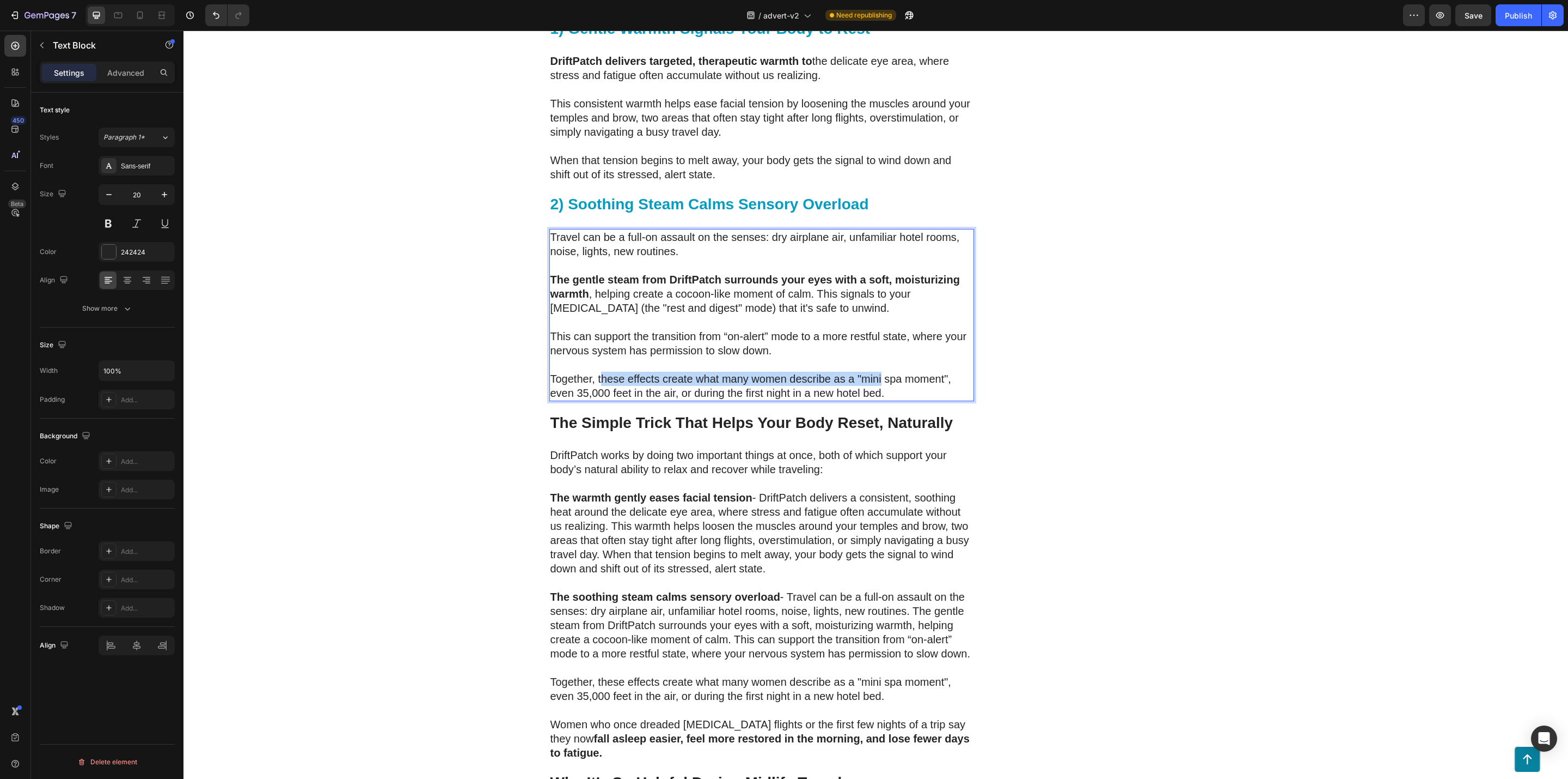
click at [878, 372] on p "Together, these effects create what many women describe as a "mini spa moment",…" at bounding box center [762, 386] width 423 height 29
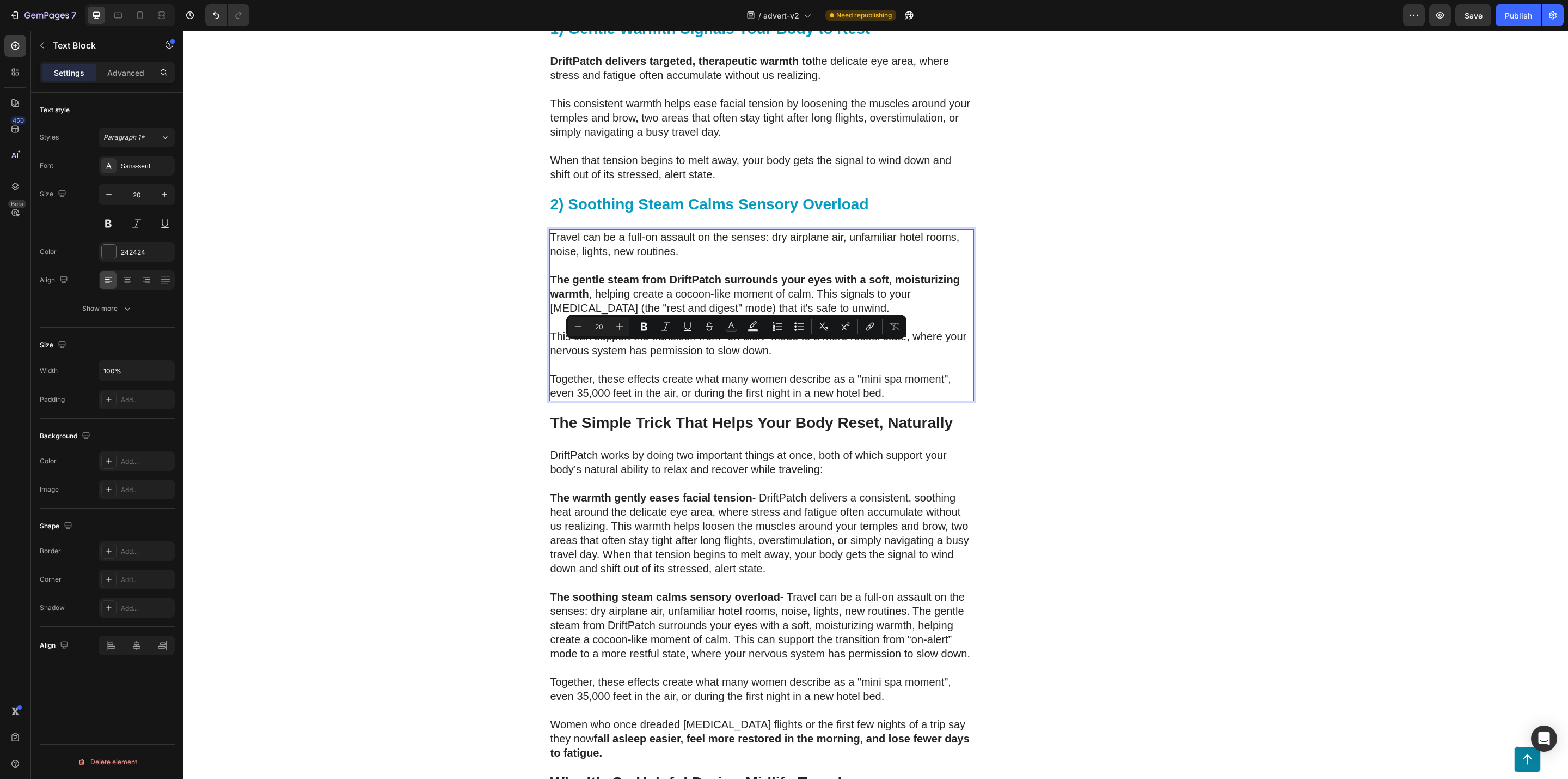
click at [953, 372] on p "Together, these effects create what many women describe as a "mini spa moment",…" at bounding box center [762, 386] width 423 height 29
click at [660, 358] on p "Rich Text Editor. Editing area: main" at bounding box center [762, 365] width 423 height 14
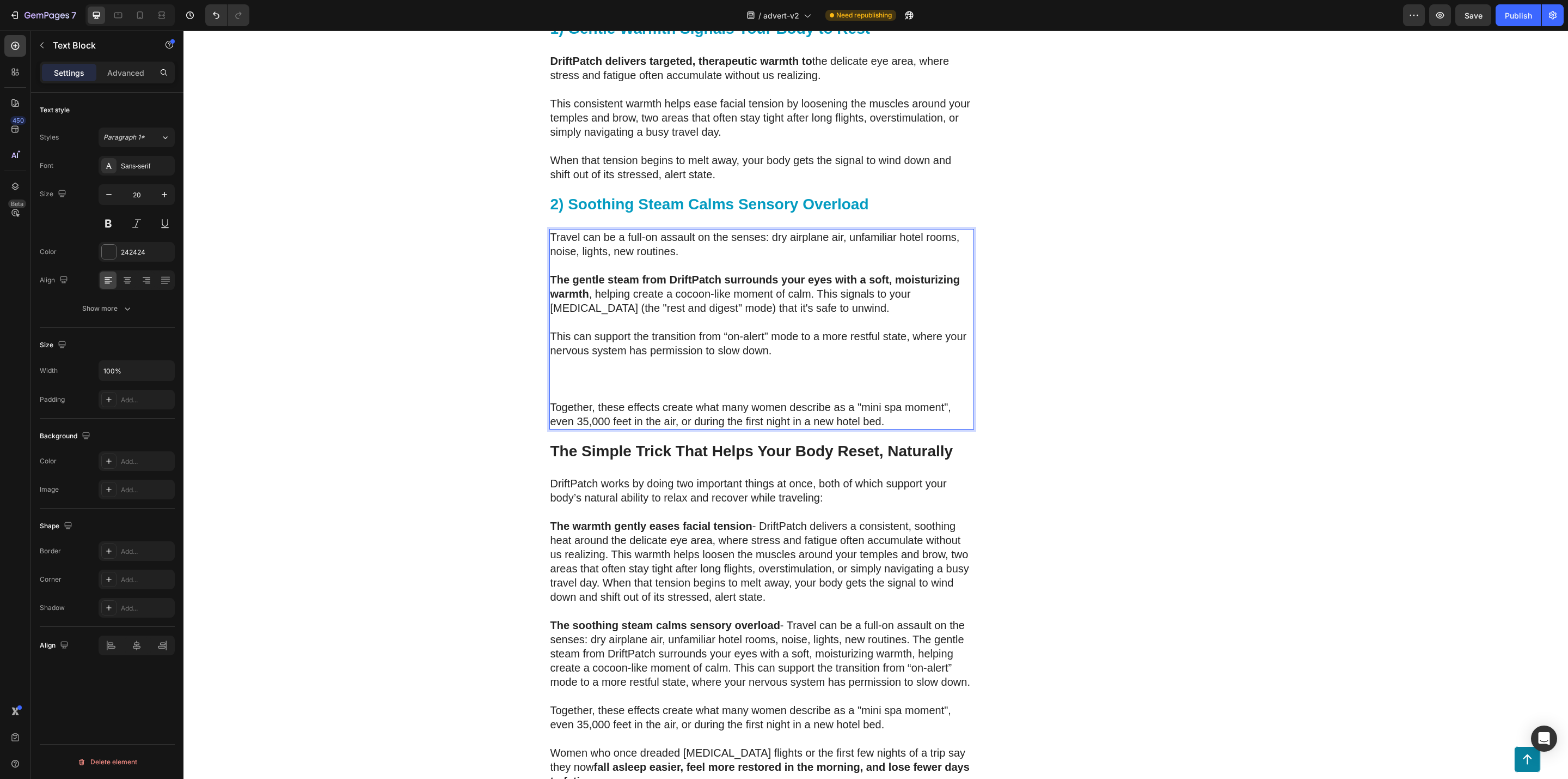
click at [550, 329] on p "This can support the transition from “on-alert” mode to a more restful state, w…" at bounding box center [762, 343] width 423 height 29
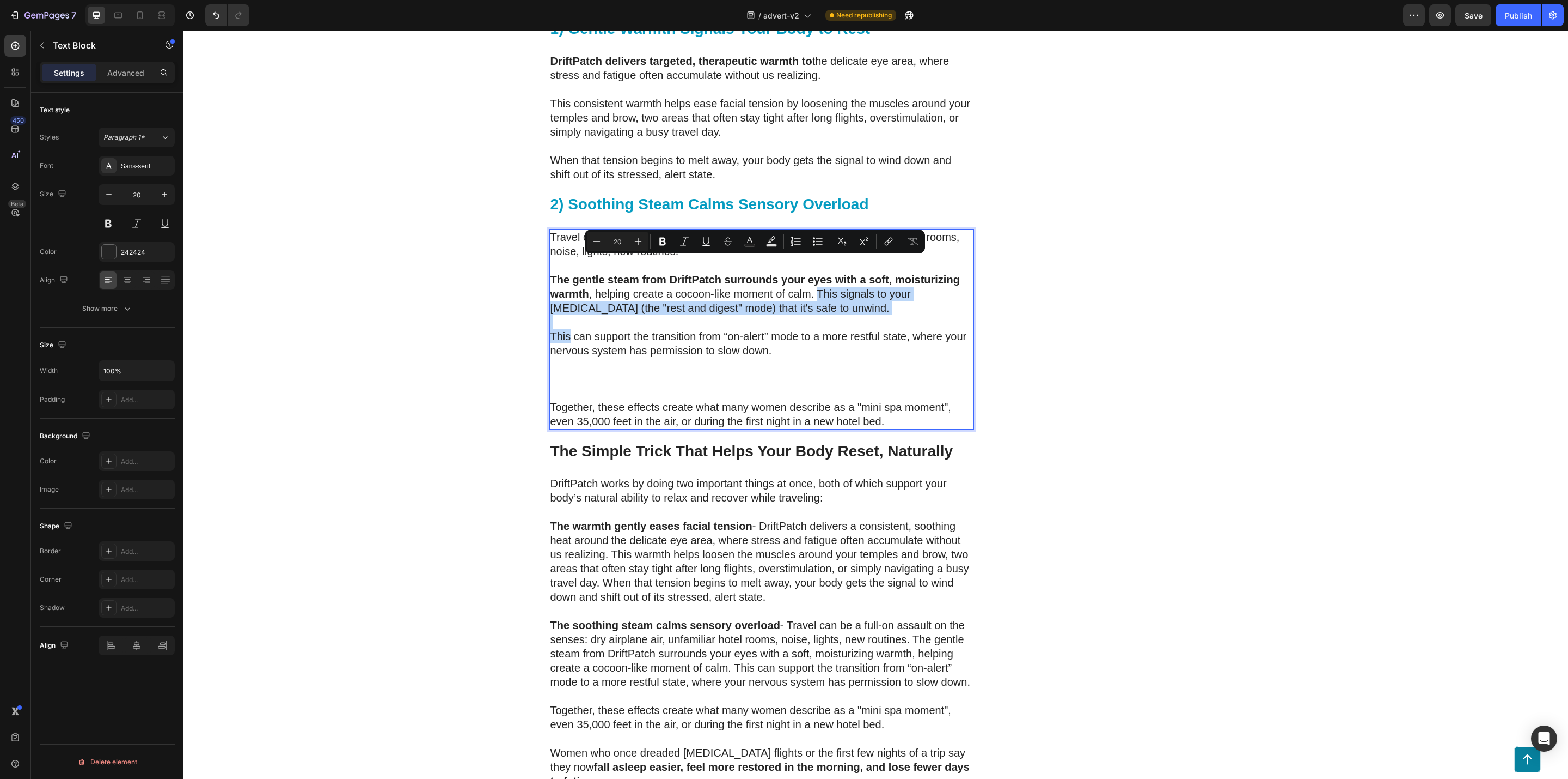
drag, startPoint x: 545, startPoint y: 305, endPoint x: 818, endPoint y: 263, distance: 276.2
click at [818, 263] on div "Travel can be a full-on assault on the senses: dry airplane air, unfamiliar hot…" at bounding box center [762, 328] width 425 height 201
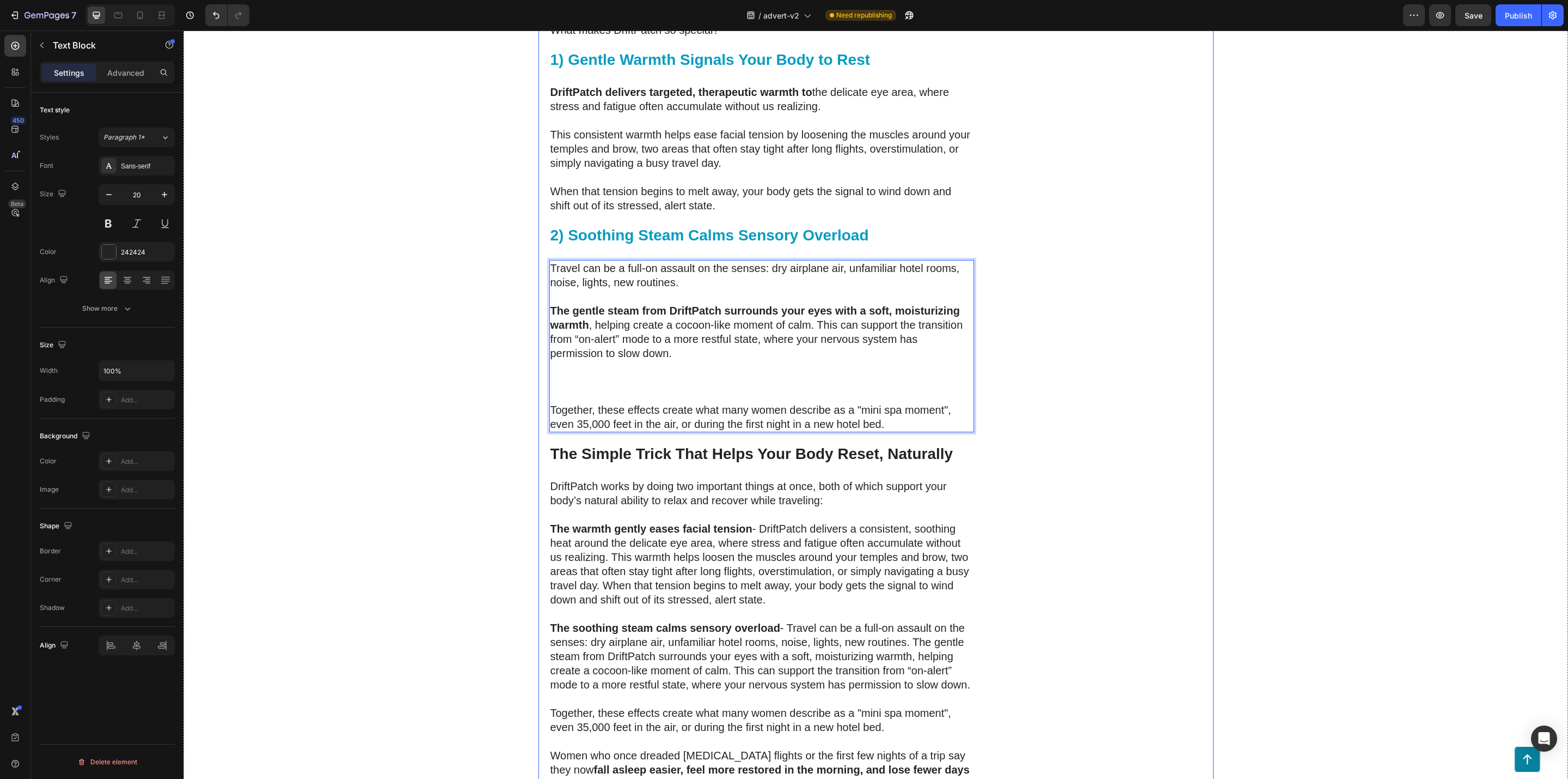
scroll to position [2675, 0]
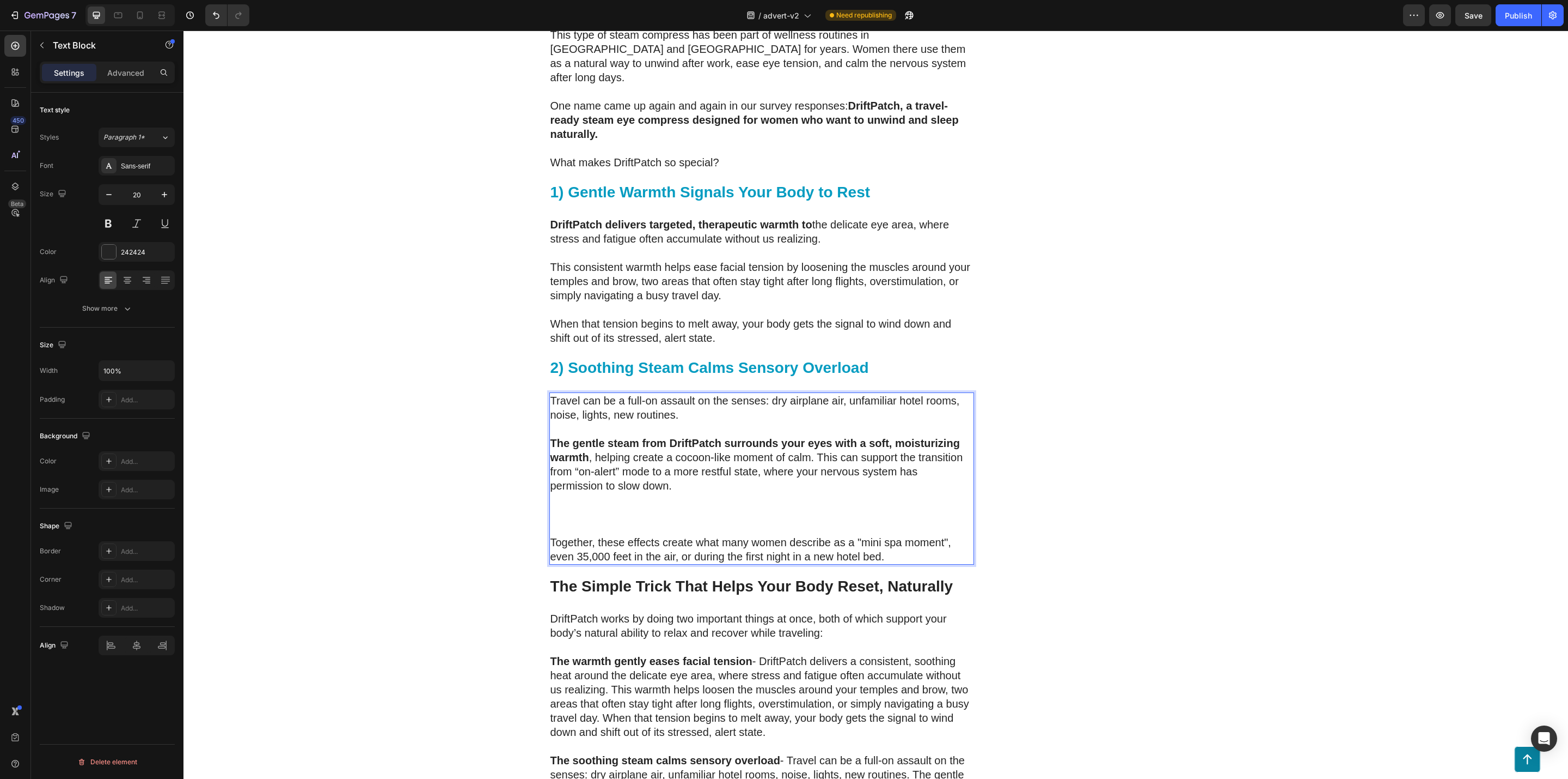
click at [575, 507] on p "Rich Text Editor. Editing area: main" at bounding box center [762, 514] width 423 height 14
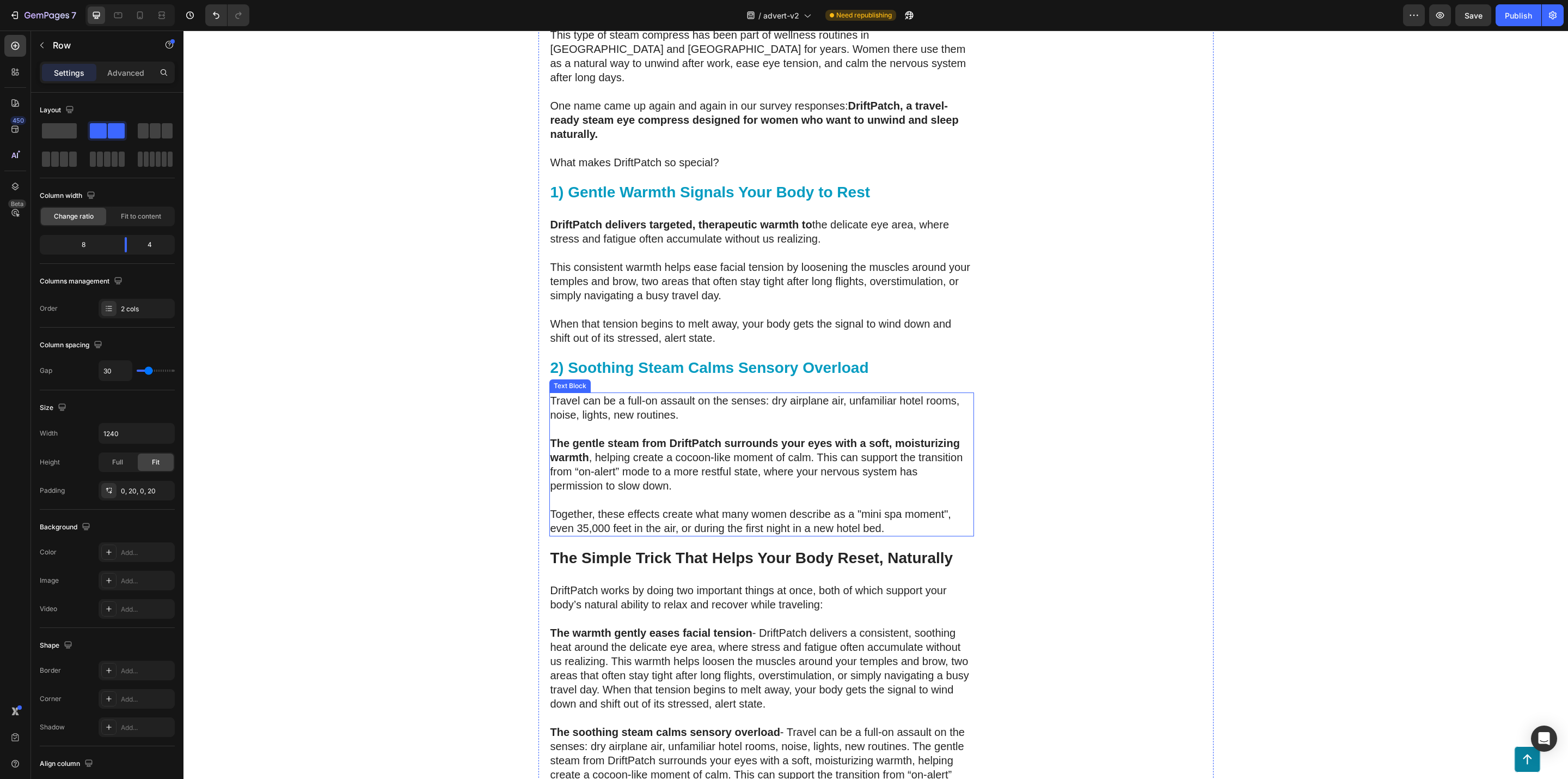
click at [627, 445] on p "The gentle steam from DriftPatch surrounds your eyes with a soft, moisturizing …" at bounding box center [762, 464] width 423 height 56
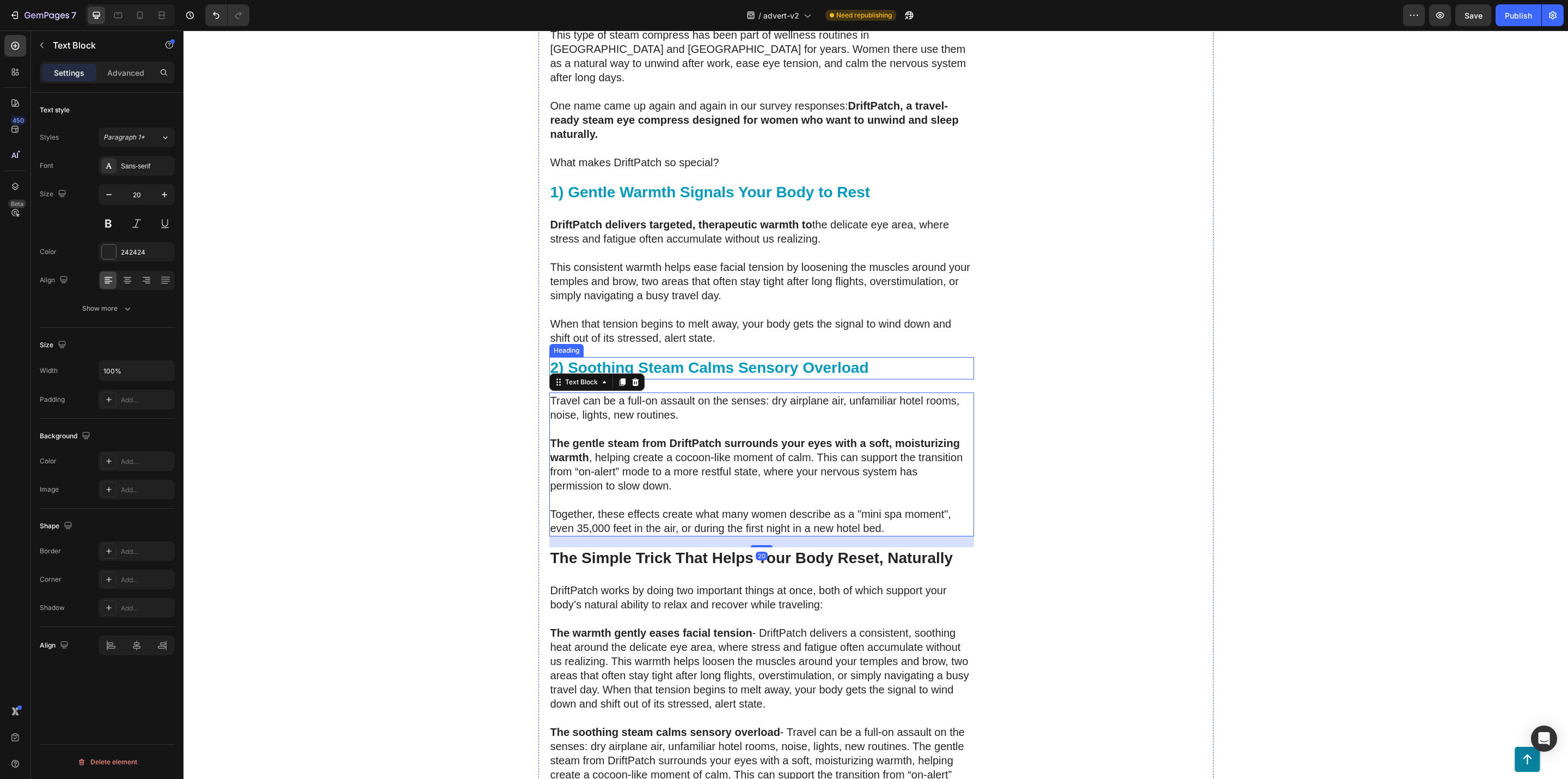
click at [632, 359] on strong "2) Soothing Steam Calms Sensory Overload" at bounding box center [709, 367] width 318 height 17
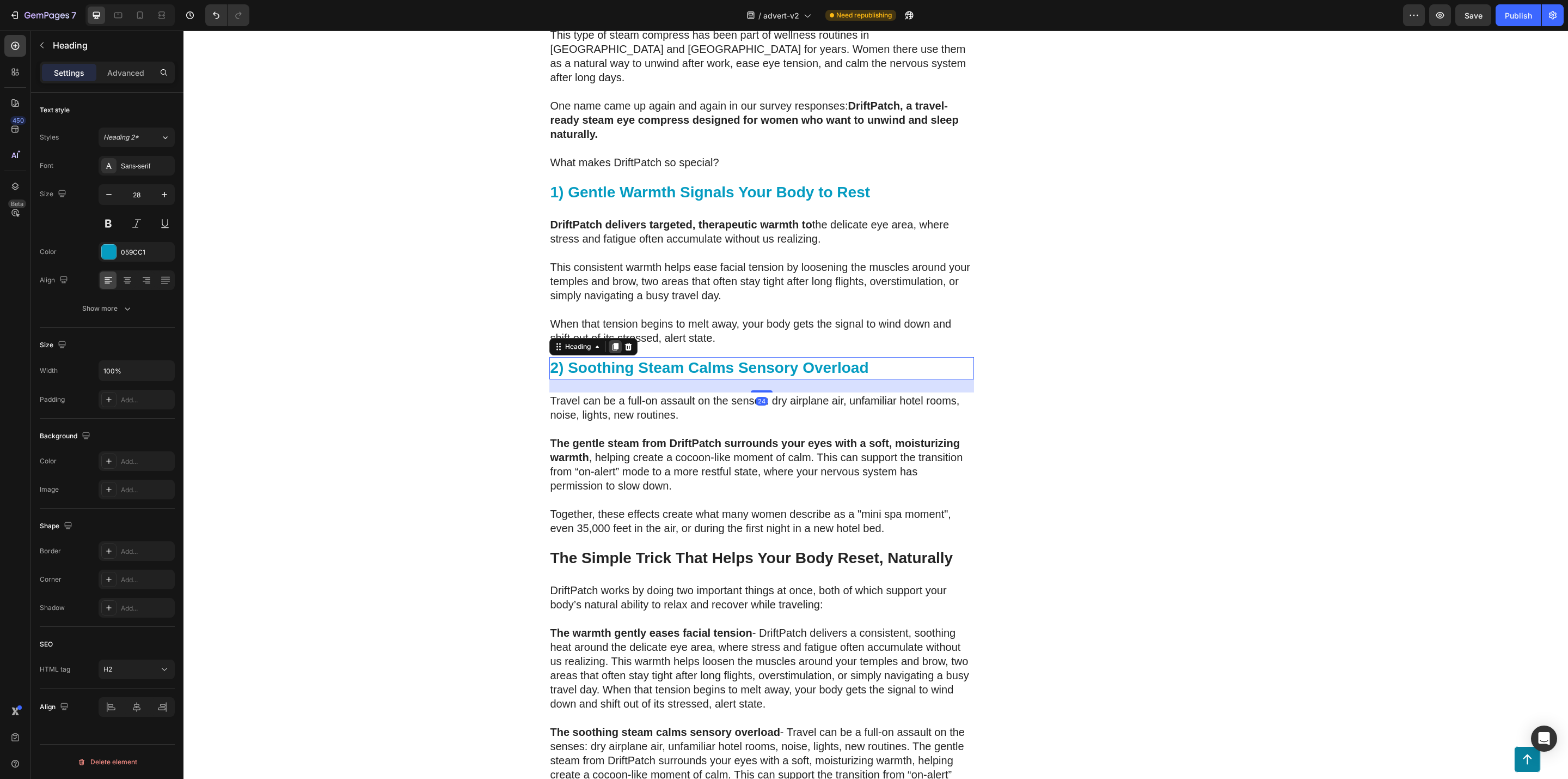
click at [611, 342] on icon at bounding box center [615, 346] width 9 height 9
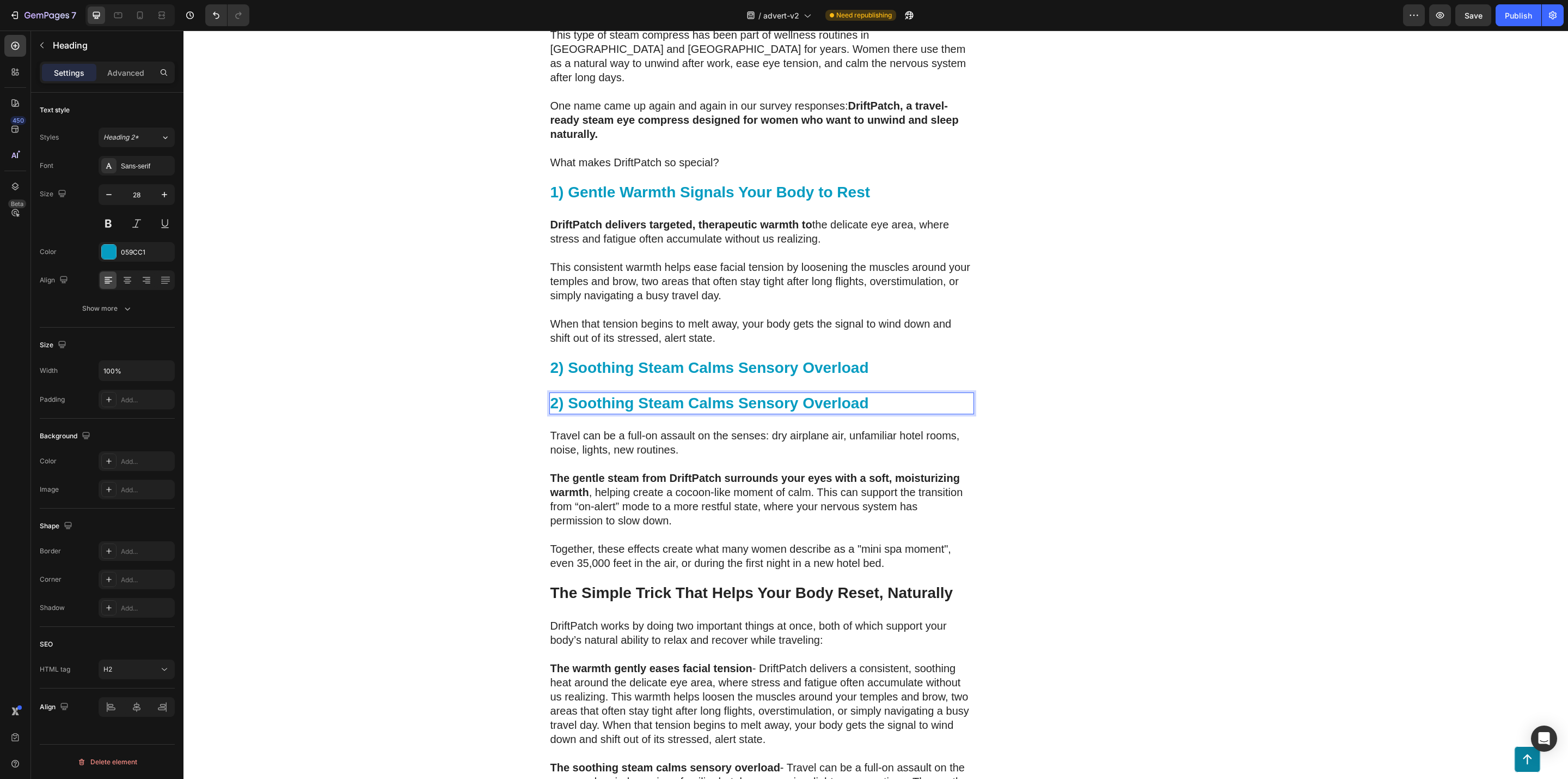
click at [657, 394] on strong "2) Soothing Steam Calms Sensory Overload" at bounding box center [709, 402] width 318 height 17
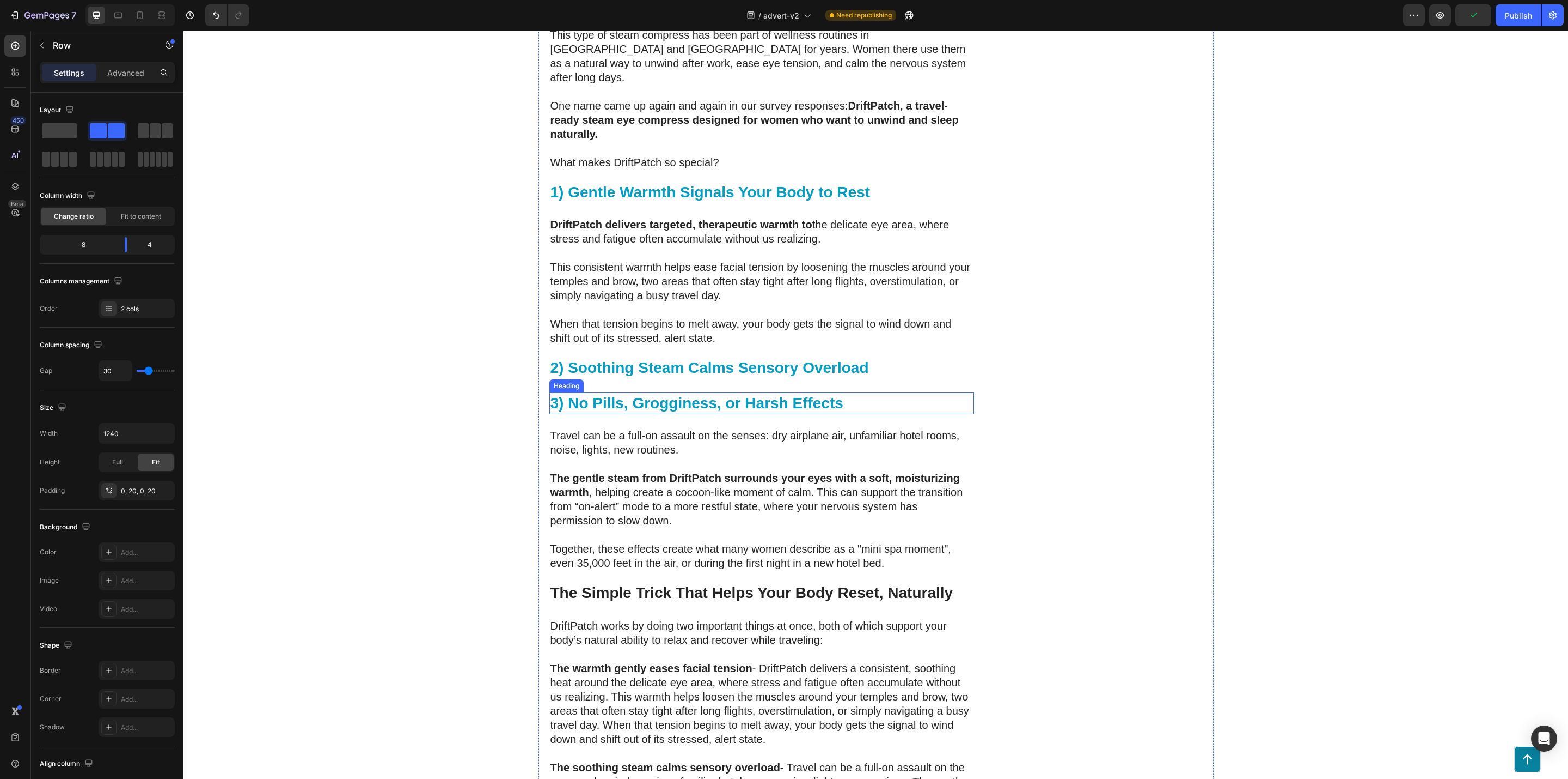
click at [809, 394] on strong "3) No Pills, Grogginess, or Harsh Effects" at bounding box center [697, 402] width 293 height 17
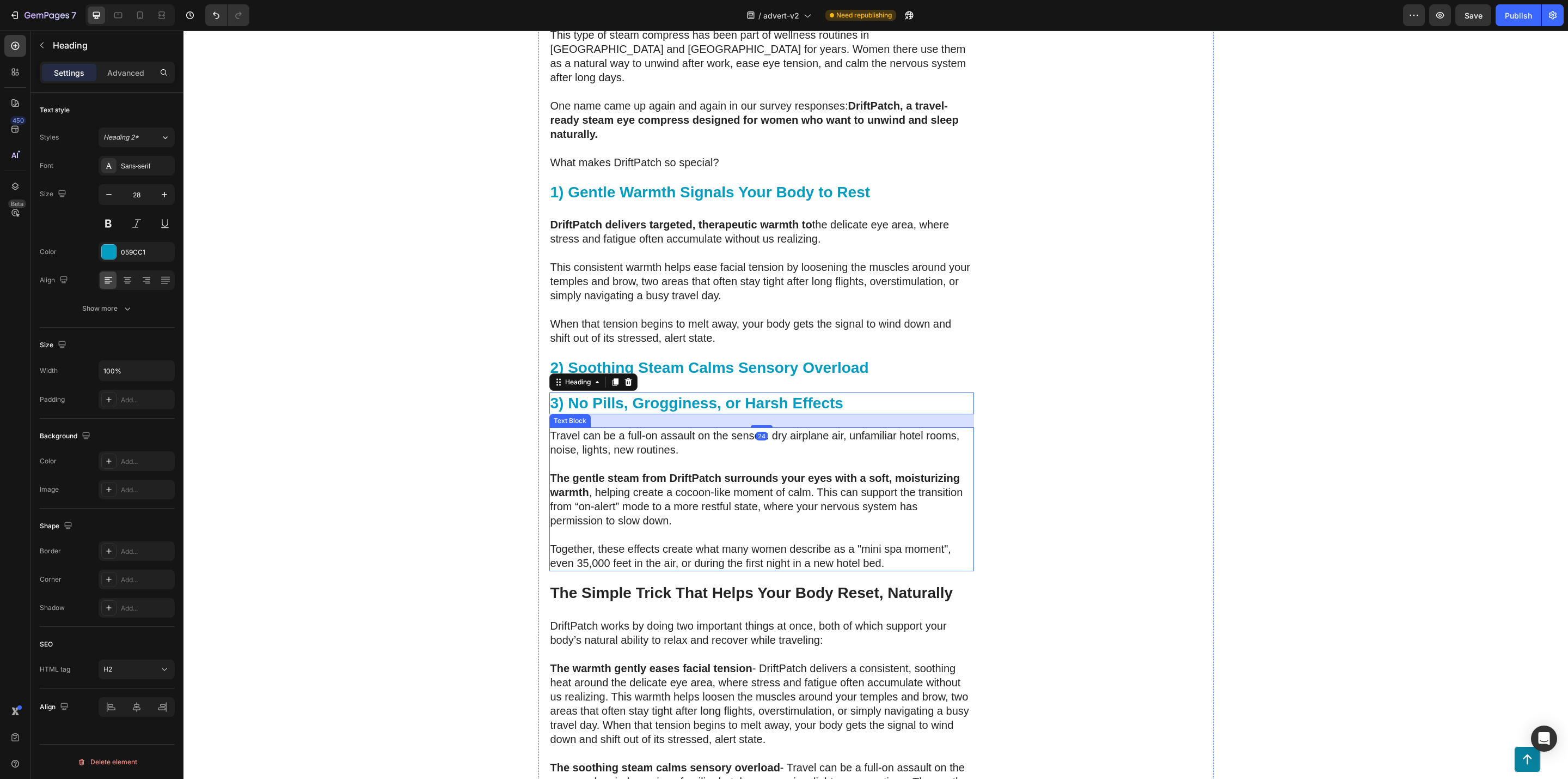
click at [830, 472] on strong "The gentle steam from DriftPatch surrounds your eyes with a soft, moisturizing …" at bounding box center [755, 484] width 409 height 26
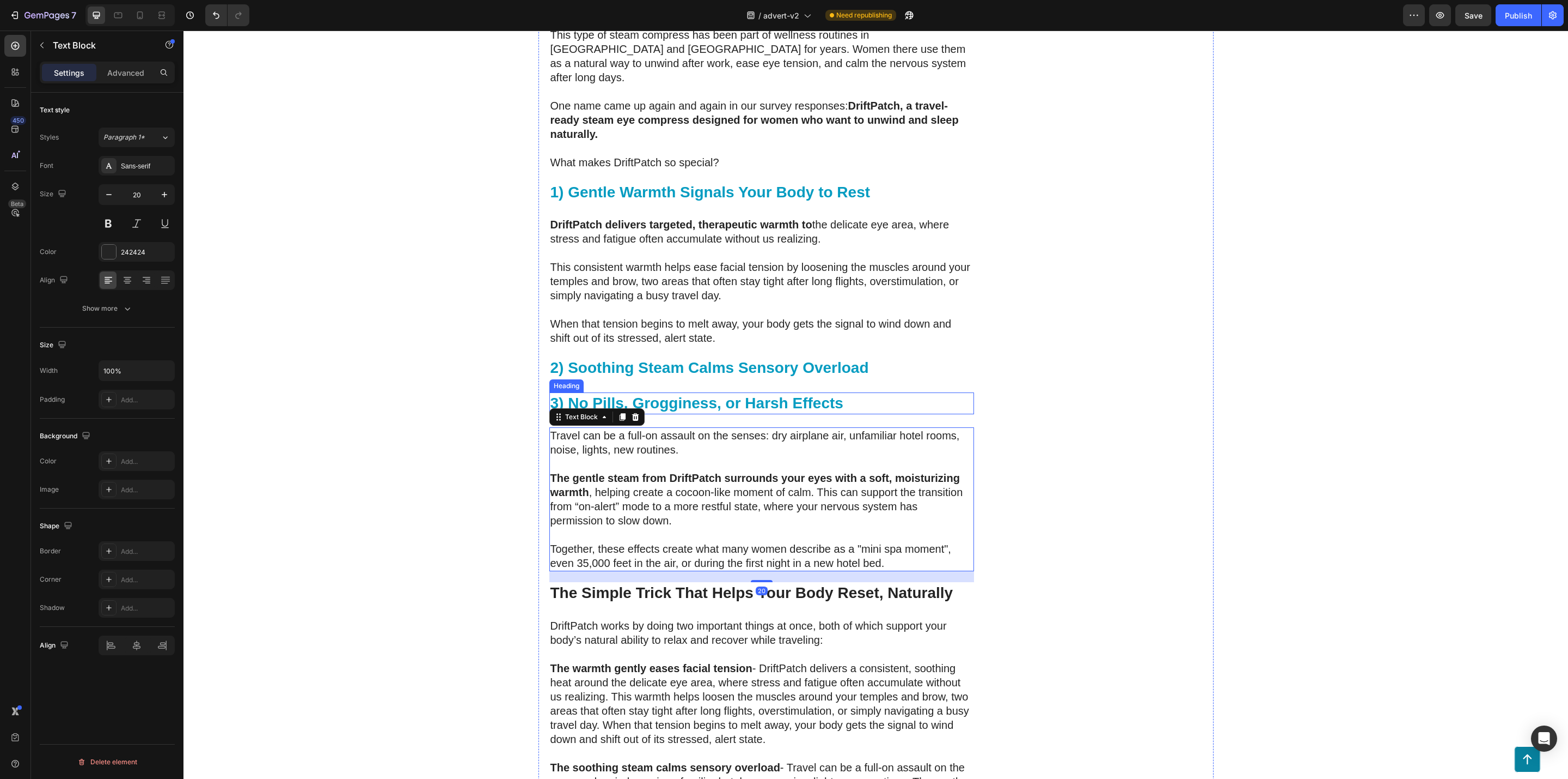
click at [765, 394] on strong "3) No Pills, Grogginess, or Harsh Effects" at bounding box center [697, 402] width 293 height 17
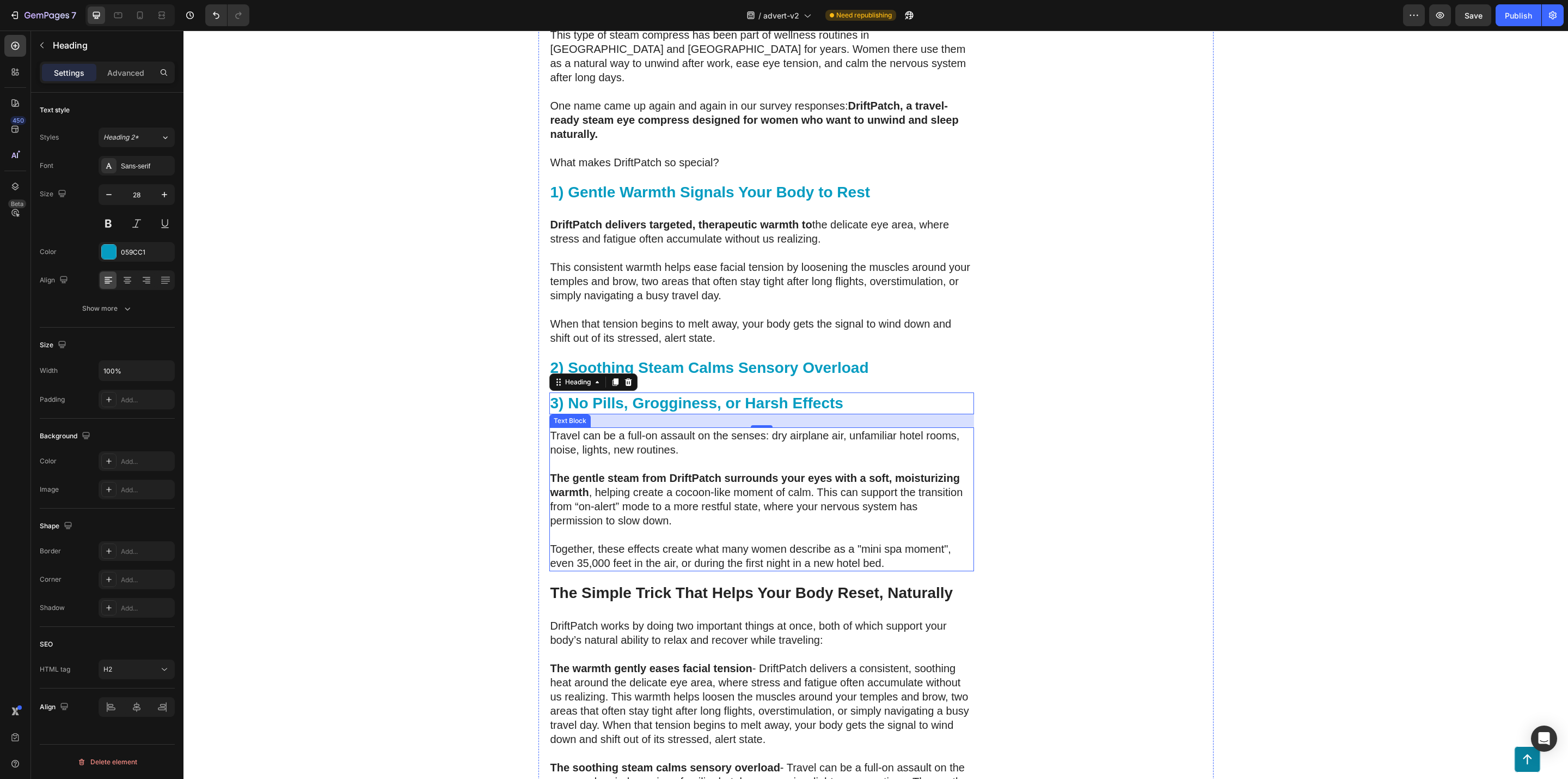
click at [799, 472] on strong "The gentle steam from DriftPatch surrounds your eyes with a soft, moisturizing …" at bounding box center [755, 484] width 409 height 26
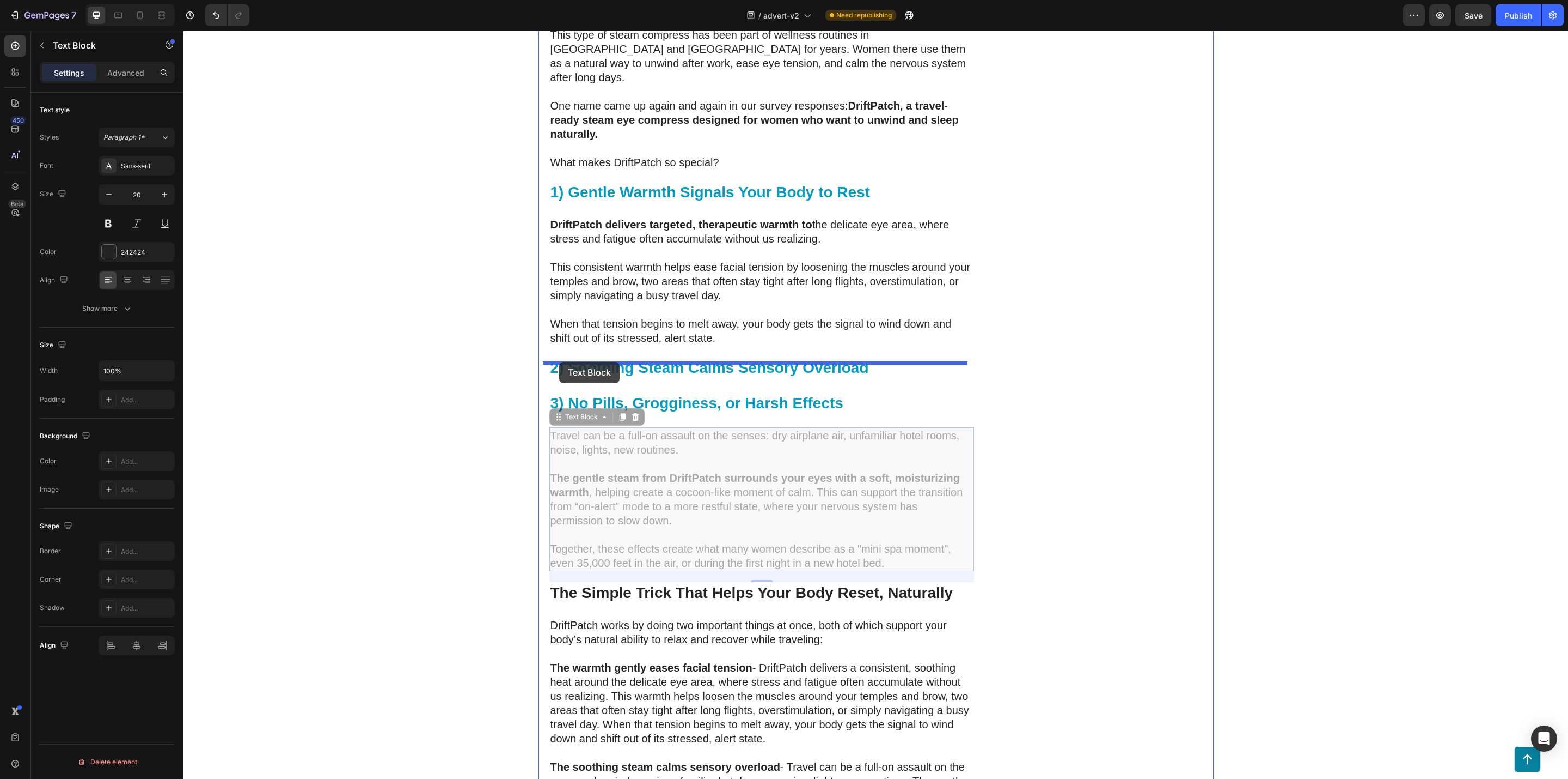
drag, startPoint x: 547, startPoint y: 390, endPoint x: 559, endPoint y: 362, distance: 30.5
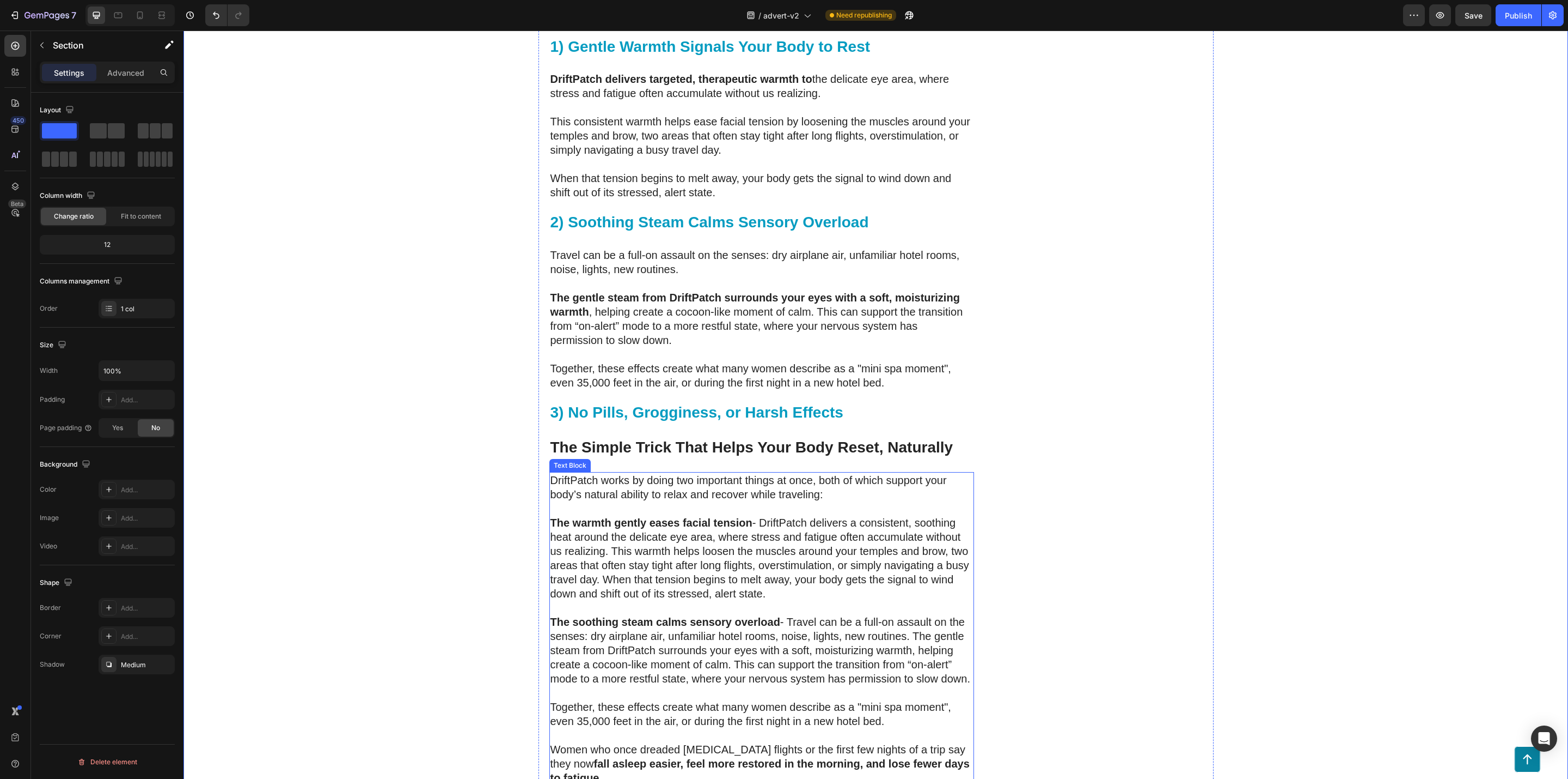
scroll to position [2838, 0]
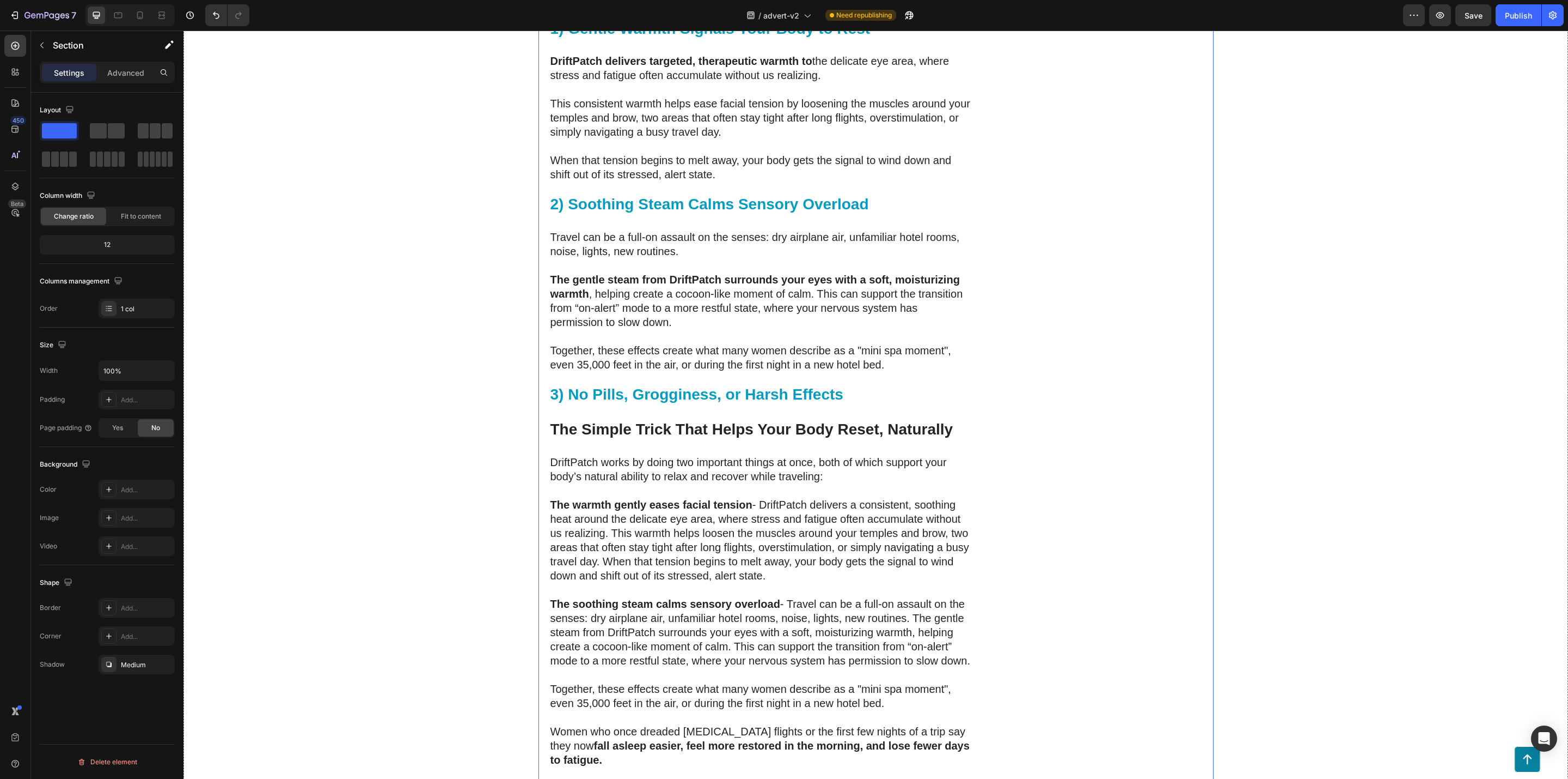
click at [860, 385] on p "⁠⁠⁠⁠⁠⁠⁠ 3) No Pills, Grogginess, or Harsh Effects" at bounding box center [762, 394] width 423 height 20
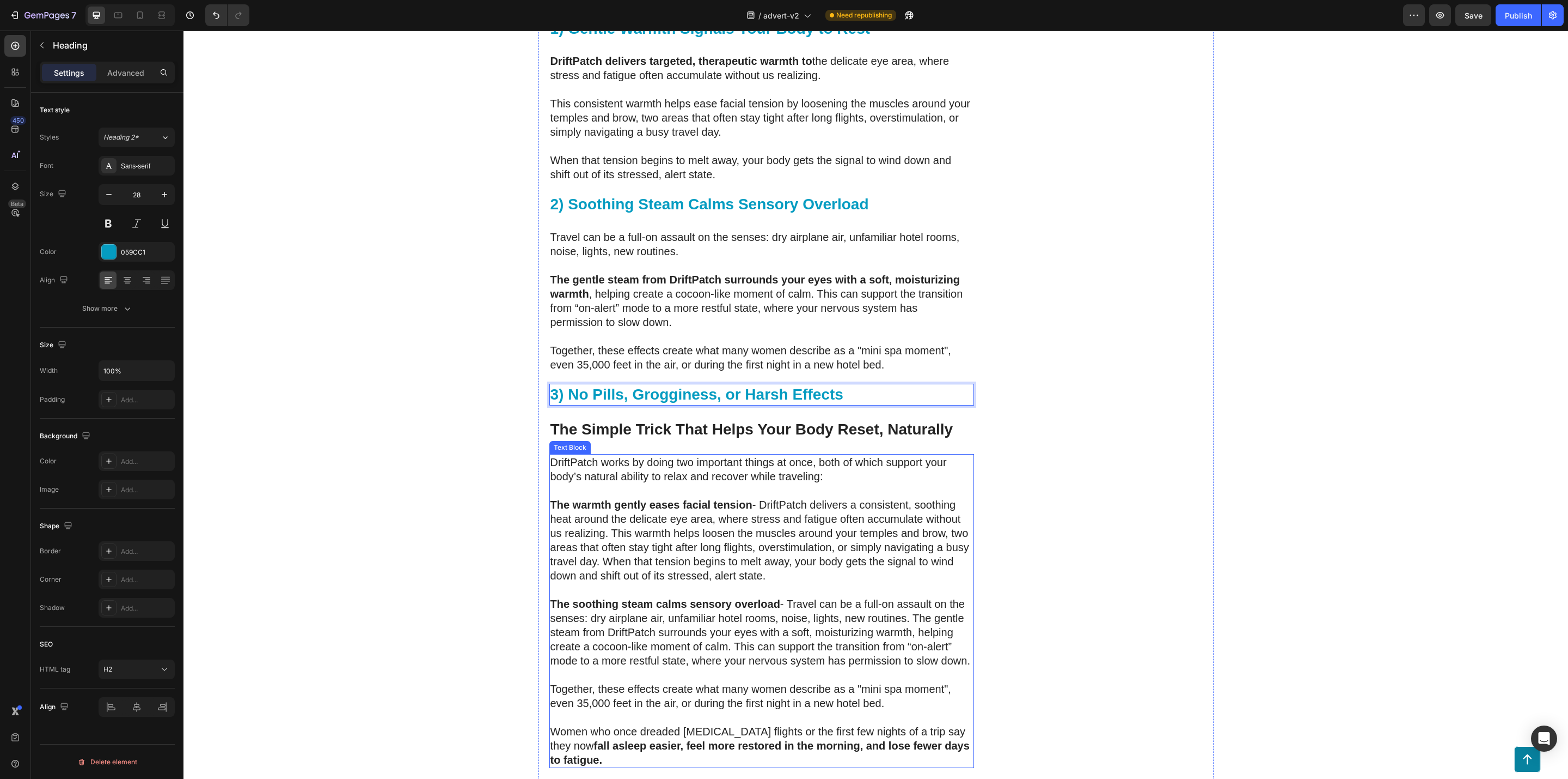
click at [792, 455] on p "DriftPatch works by doing two important things at once, both of which support y…" at bounding box center [762, 469] width 423 height 29
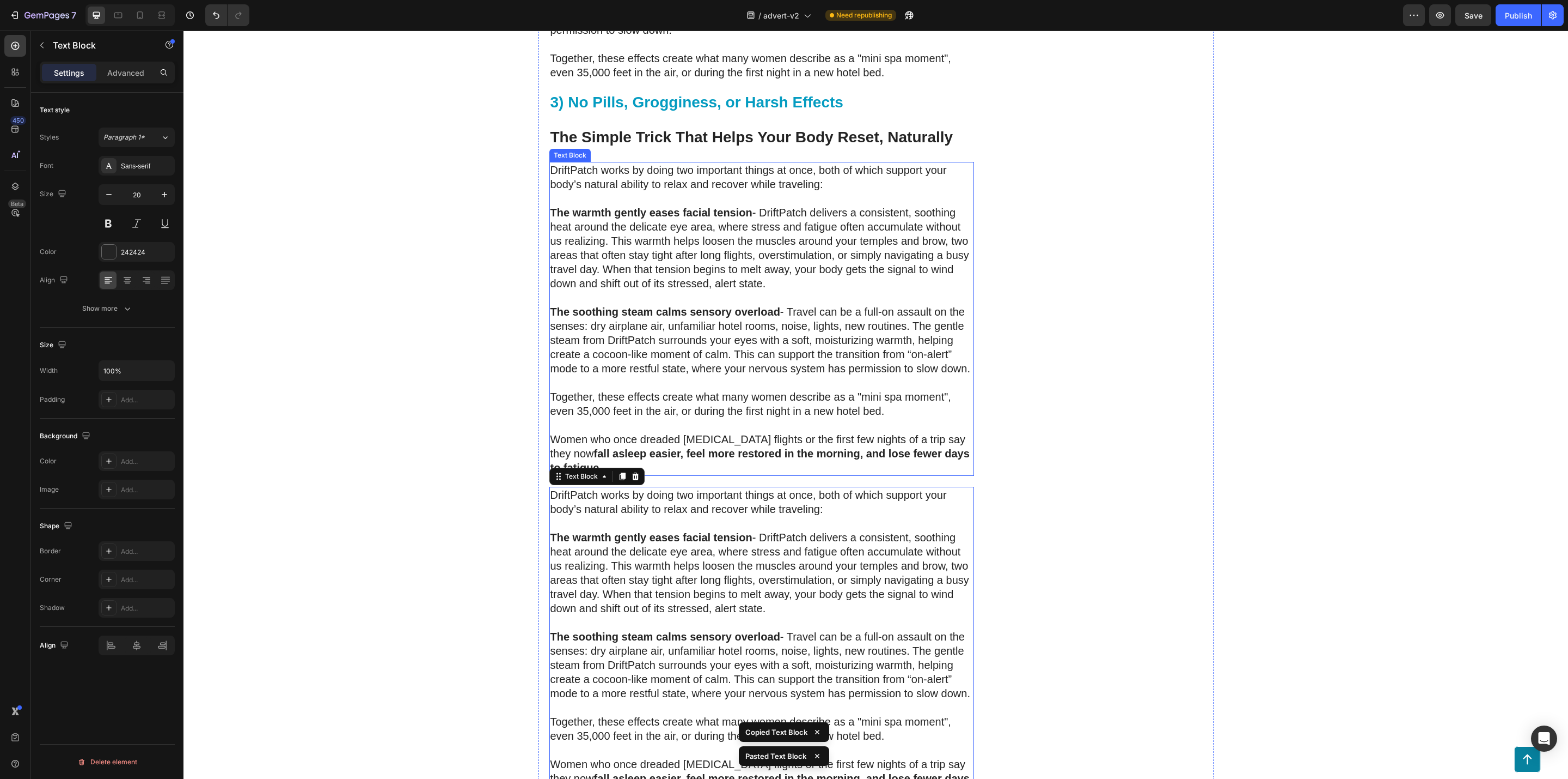
scroll to position [3110, 0]
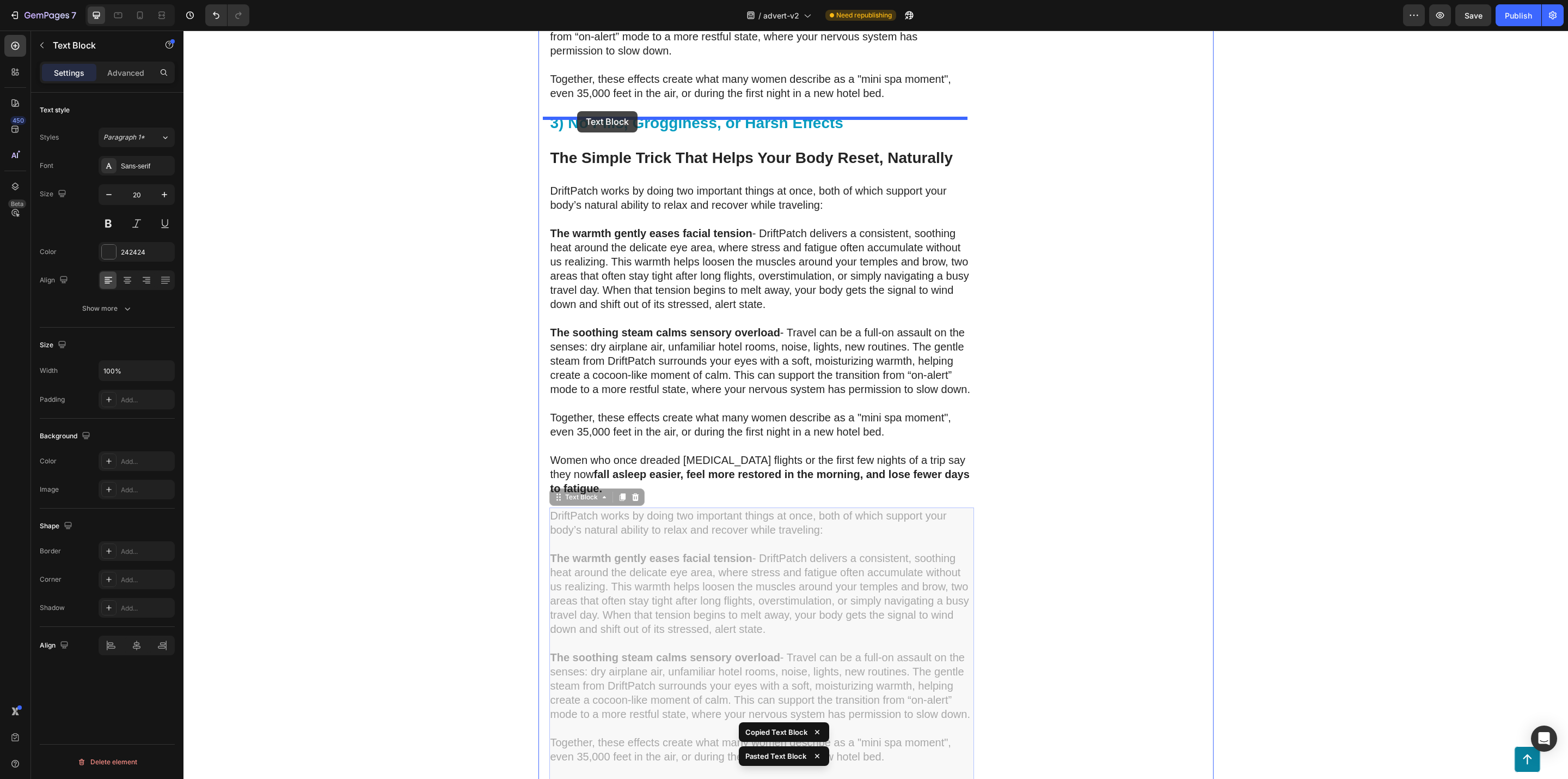
drag, startPoint x: 549, startPoint y: 464, endPoint x: 577, endPoint y: 111, distance: 354.1
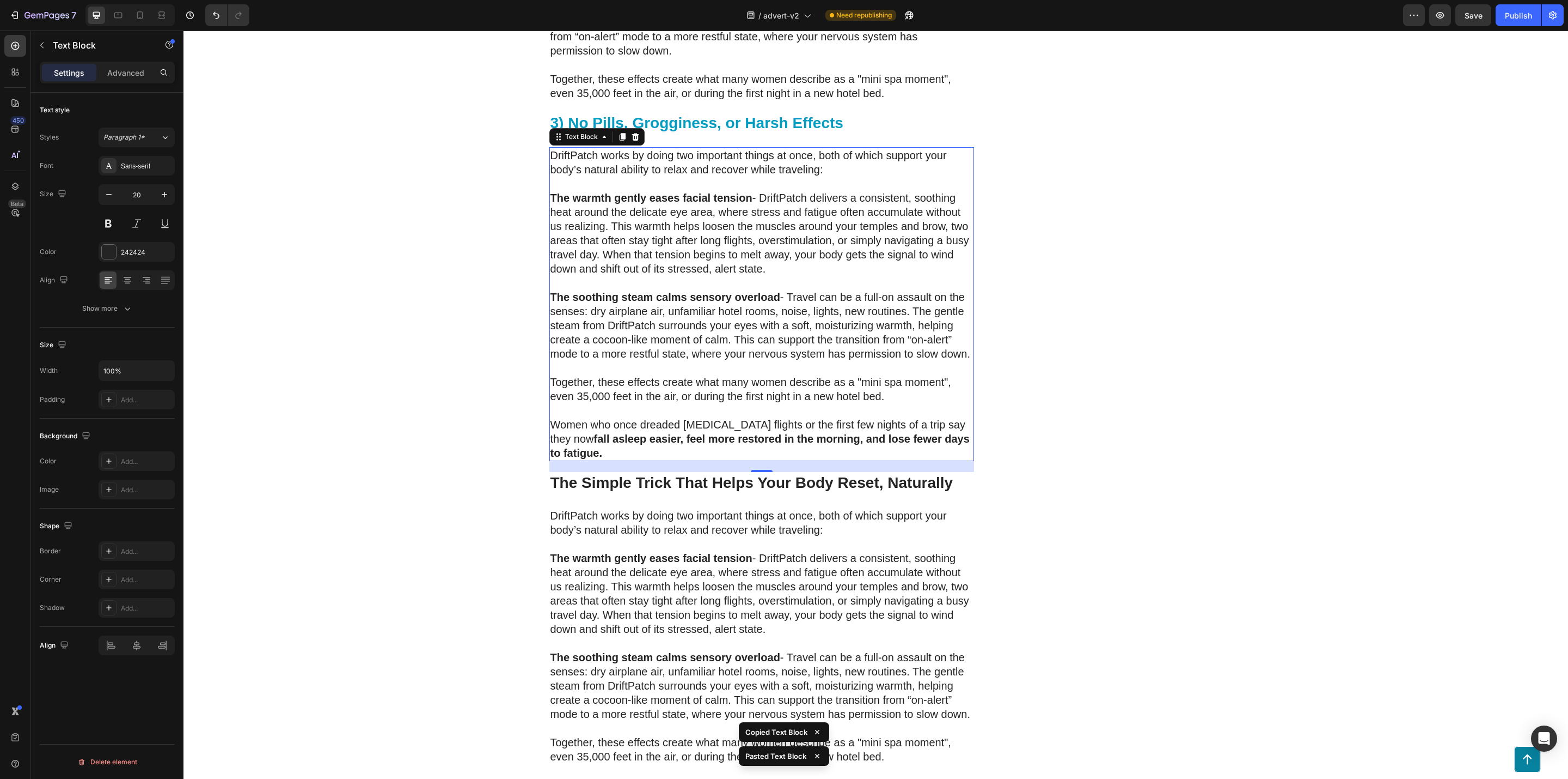
click at [634, 200] on p "The warmth gently eases facial tension - DriftPatch delivers a consistent, soot…" at bounding box center [762, 233] width 423 height 85
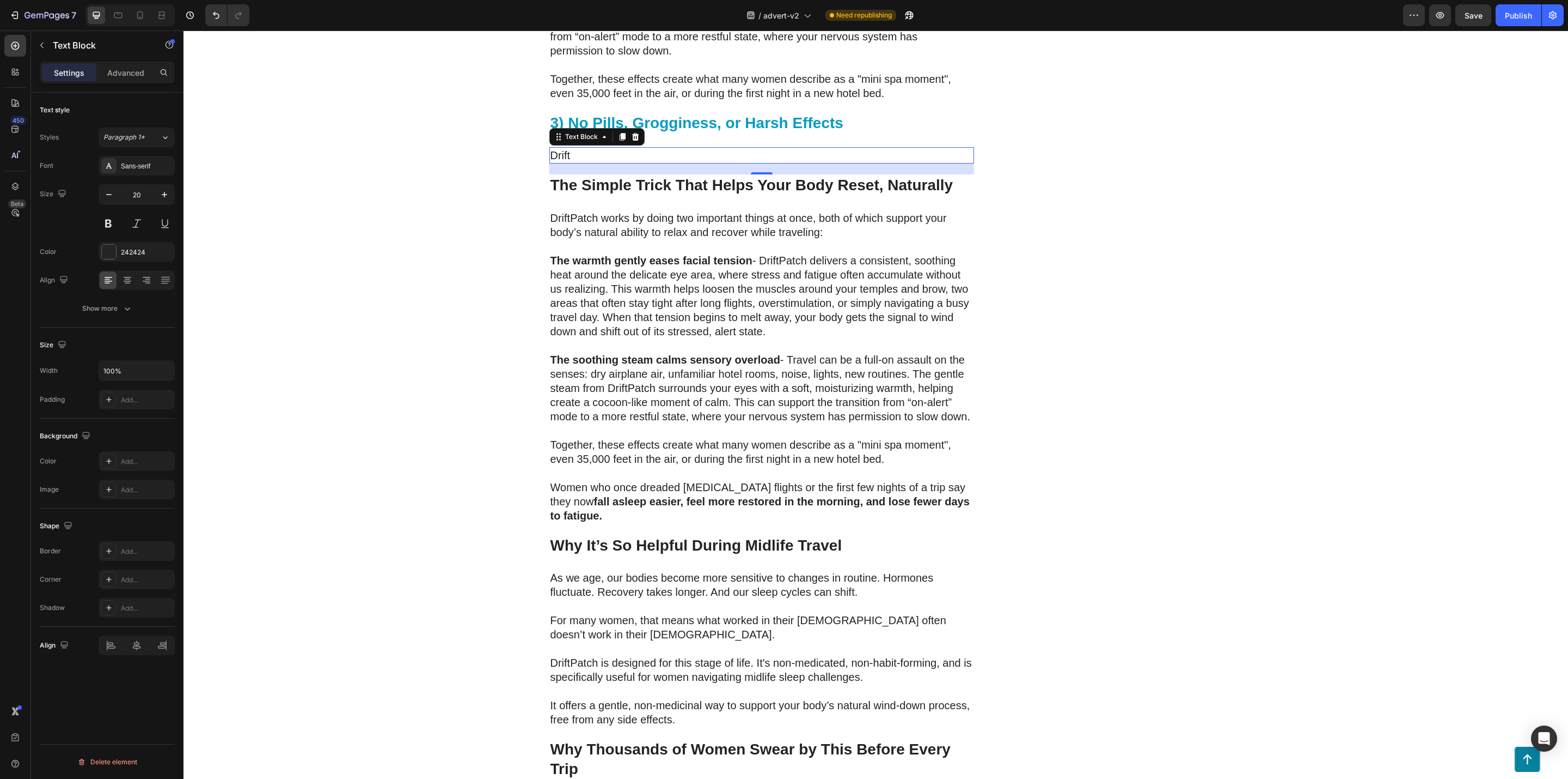
click at [652, 148] on p "Drift" at bounding box center [762, 155] width 423 height 14
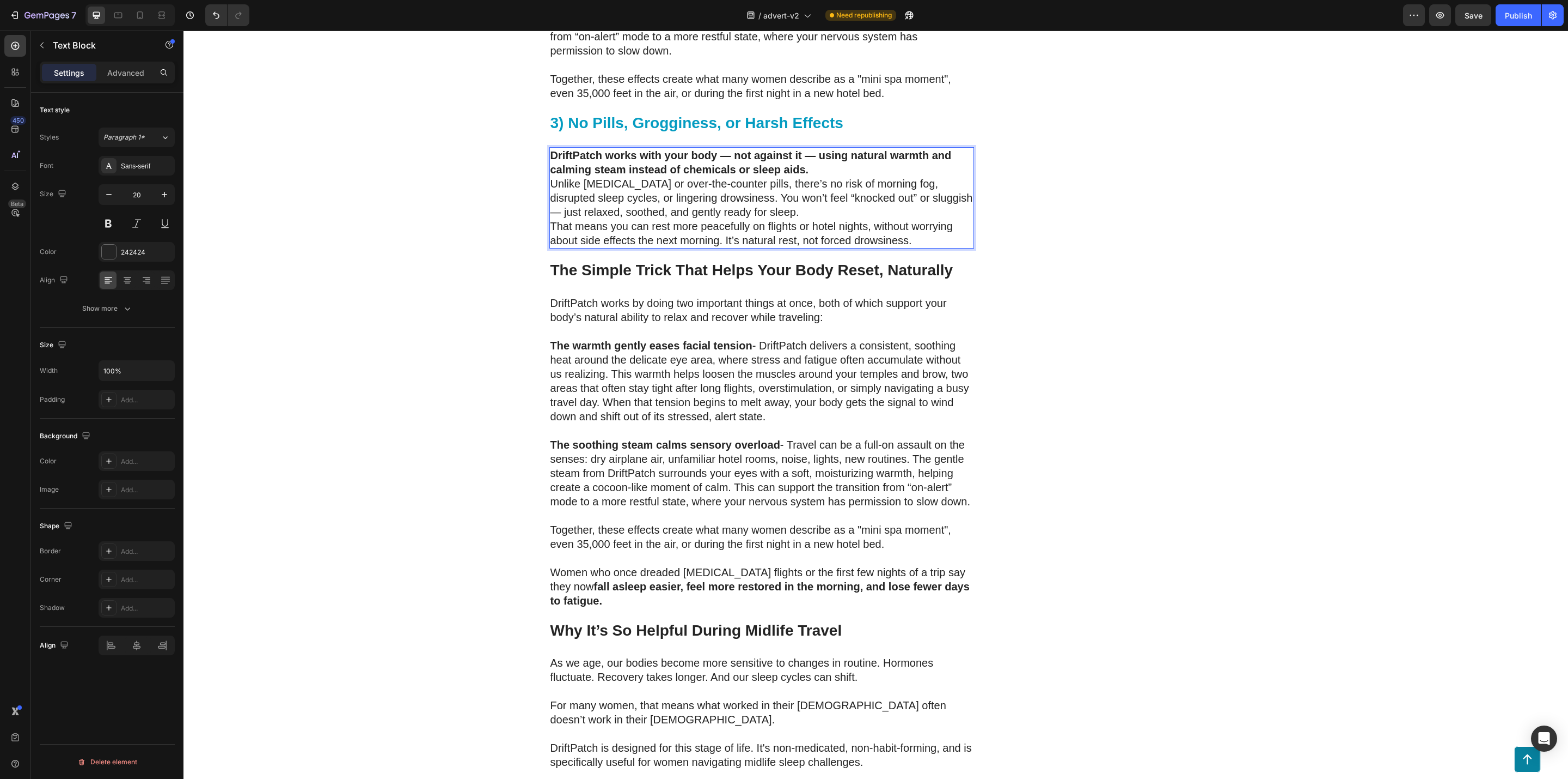
click at [719, 149] on strong "DriftPatch works with your body — not against it — using natural warmth and cal…" at bounding box center [751, 162] width 401 height 26
click at [835, 148] on p "DriftPatch works with your body, not against it. using natural warmth and calmi…" at bounding box center [762, 162] width 423 height 29
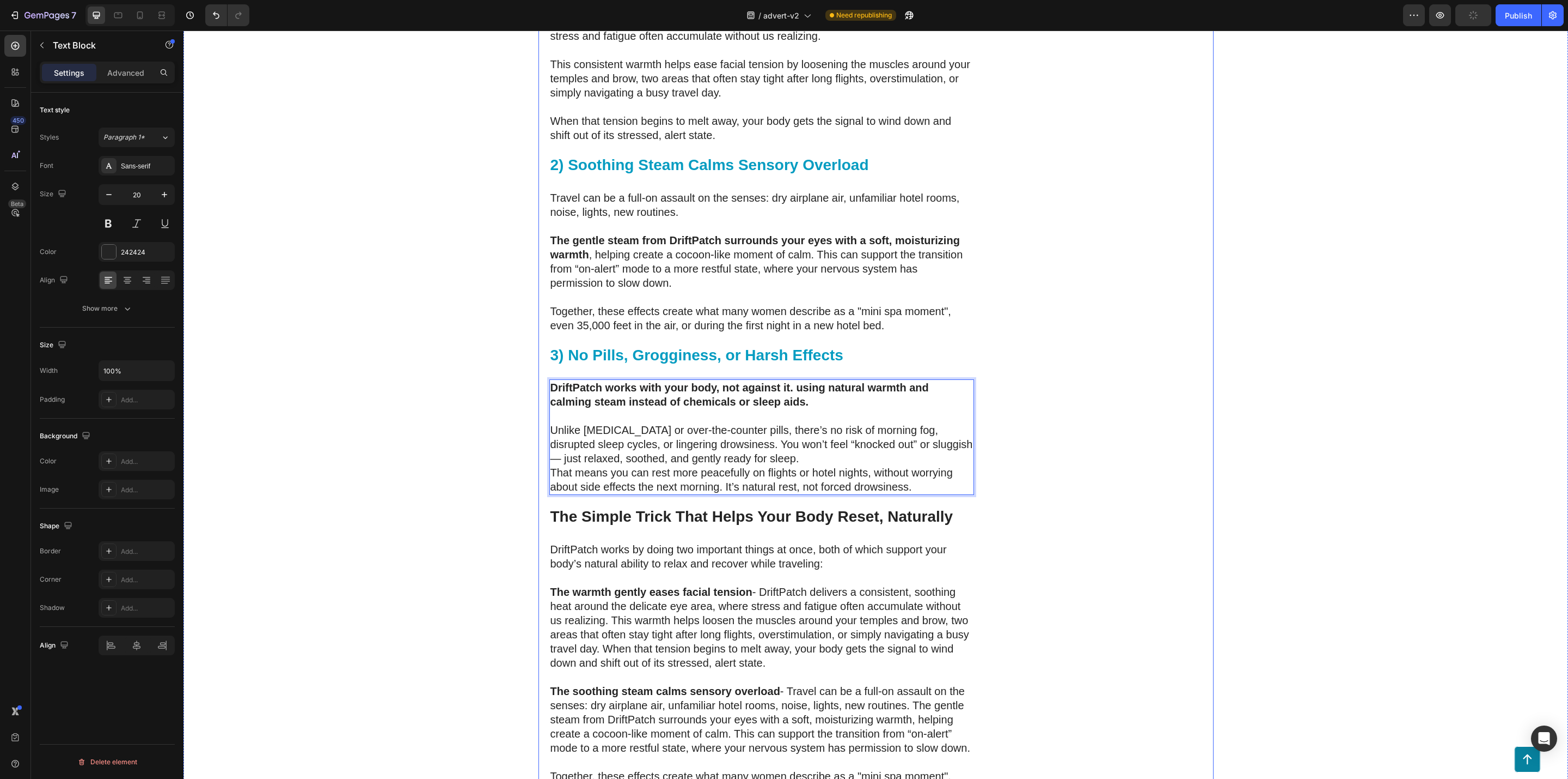
scroll to position [2865, 0]
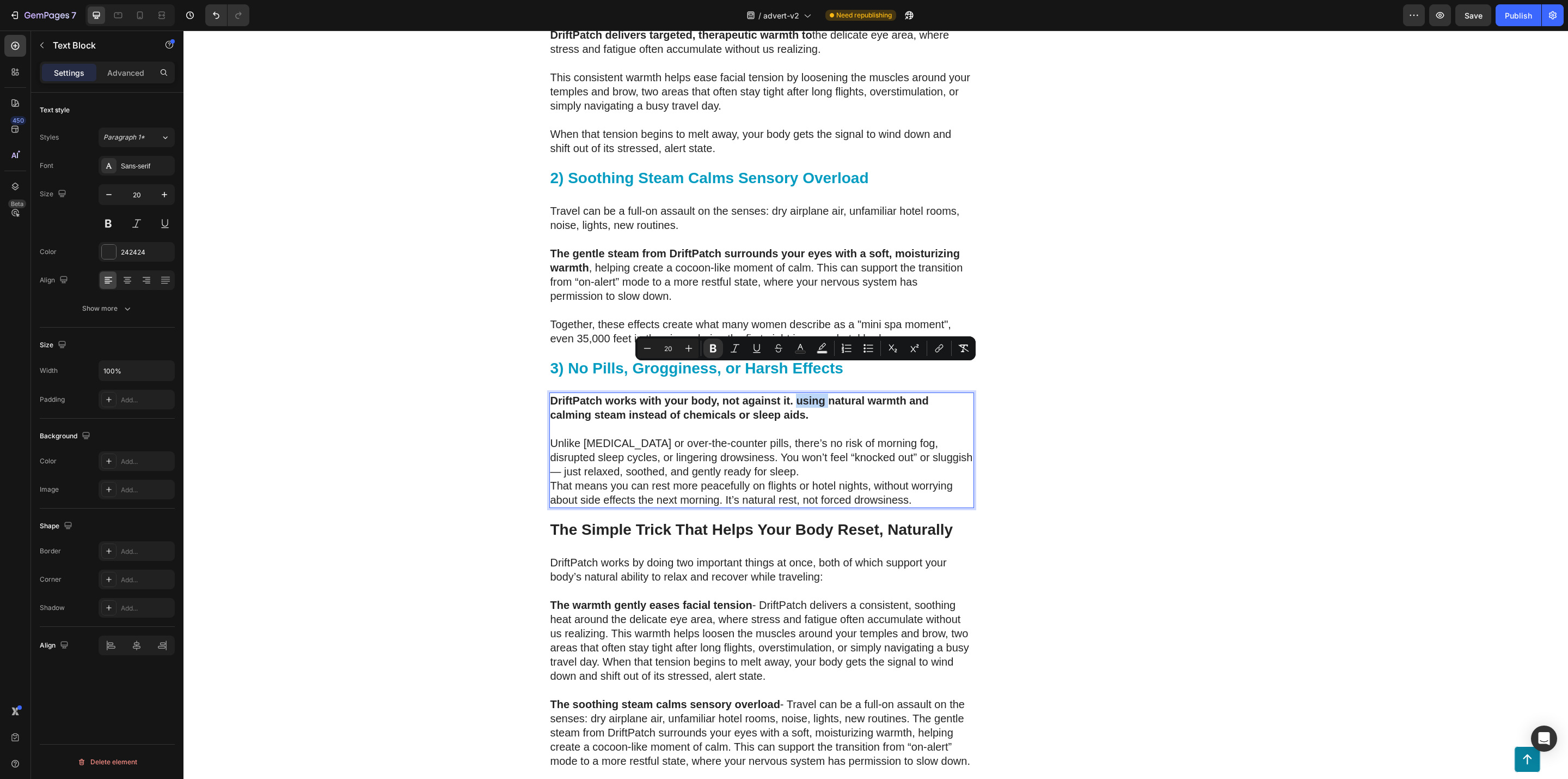
drag, startPoint x: 821, startPoint y: 372, endPoint x: 792, endPoint y: 375, distance: 29.2
click at [792, 394] on strong "DriftPatch works with your body, not against it. using natural warmth and calmi…" at bounding box center [739, 407] width 378 height 26
drag, startPoint x: 830, startPoint y: 385, endPoint x: 789, endPoint y: 372, distance: 43.0
click at [789, 393] on p "DriftPatch works with your body, not against it. It uses natural warmth and cal…" at bounding box center [762, 407] width 423 height 29
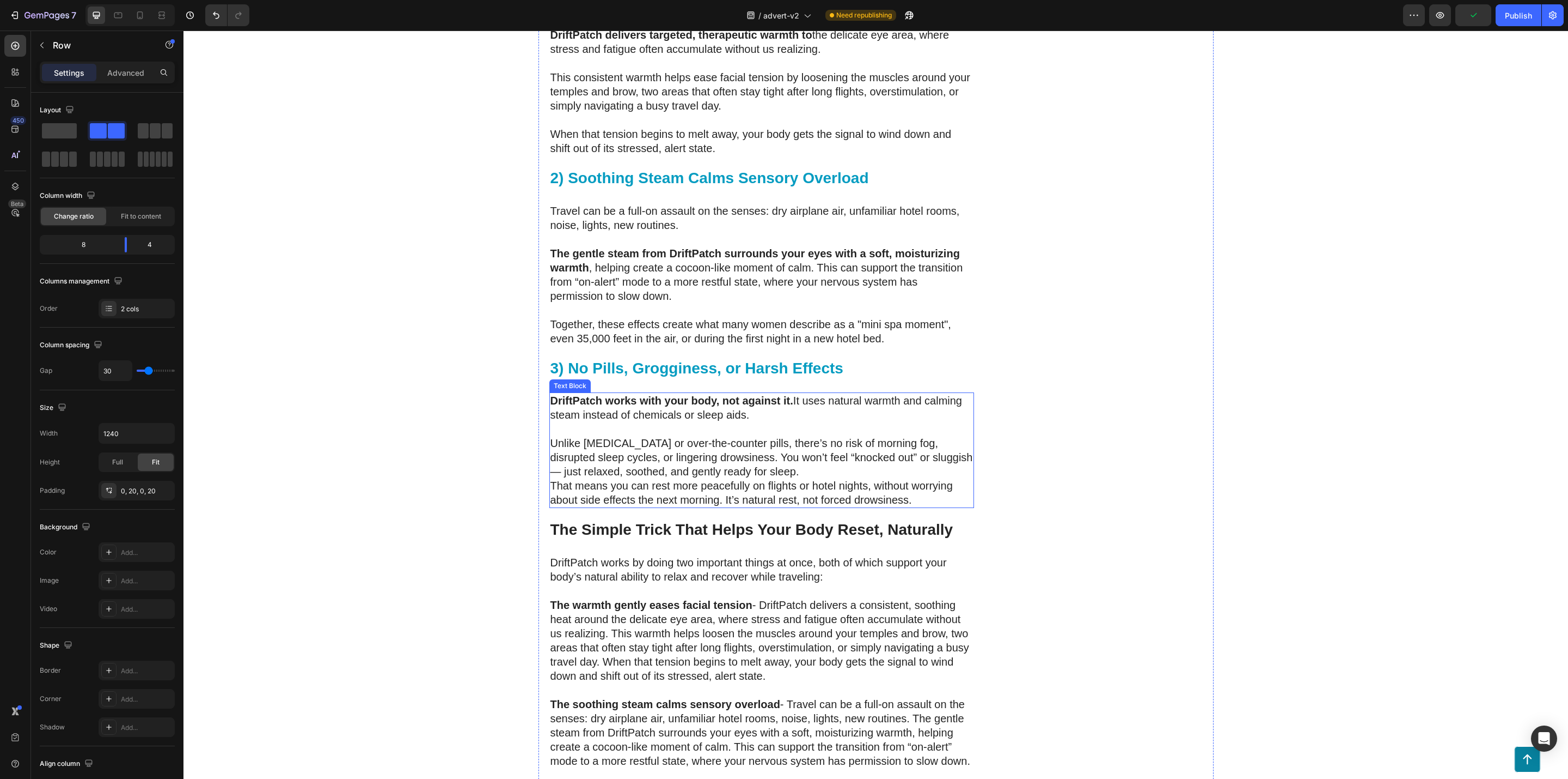
click at [790, 436] on p "Unlike melatonin or over-the-counter pills, there’s no risk of morning fog, dis…" at bounding box center [762, 457] width 423 height 43
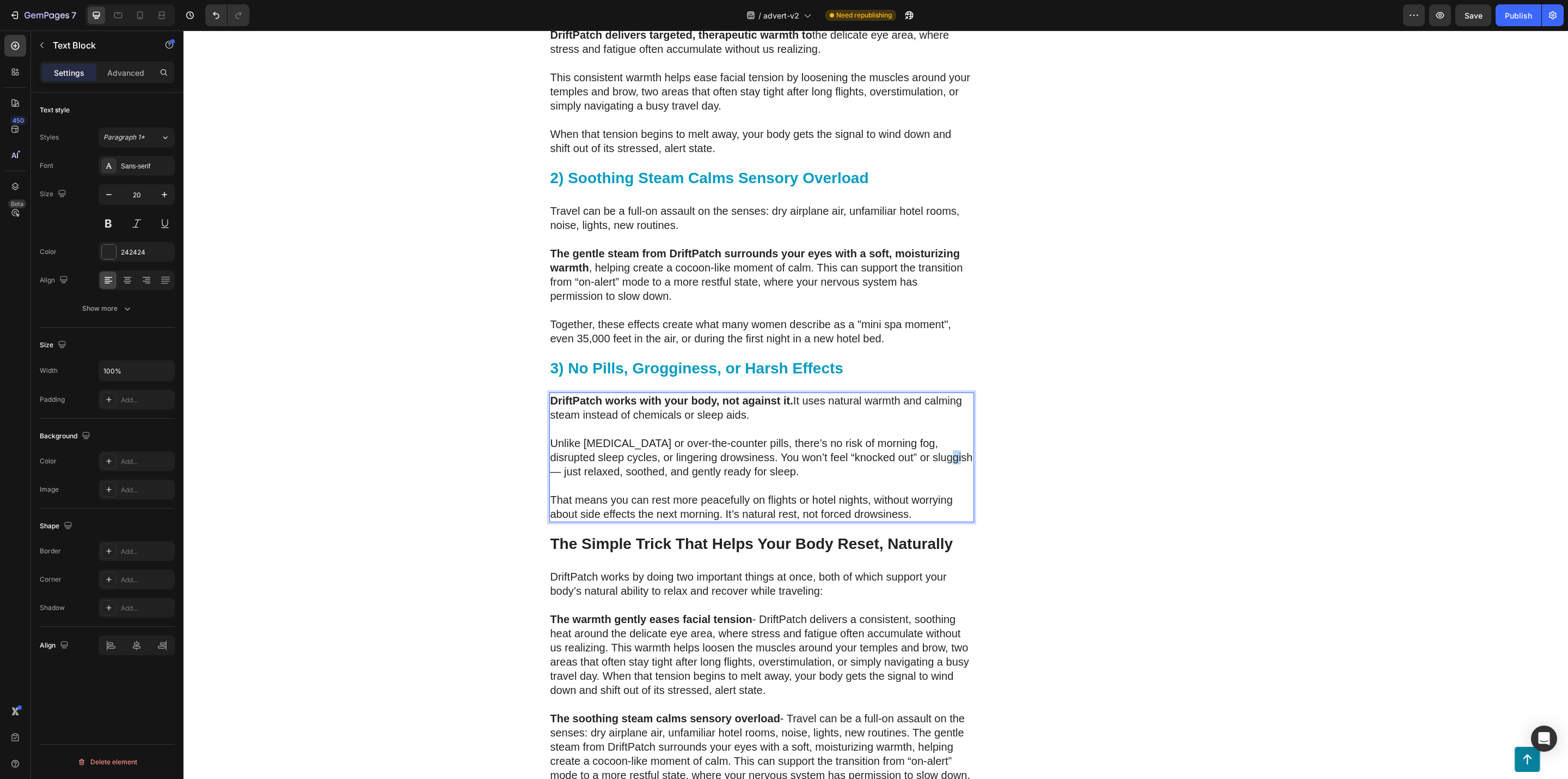
drag, startPoint x: 935, startPoint y: 430, endPoint x: 922, endPoint y: 430, distance: 13.0
click at [922, 436] on p "Unlike melatonin or over-the-counter pills, there’s no risk of morning fog, dis…" at bounding box center [762, 457] width 423 height 43
drag, startPoint x: 921, startPoint y: 484, endPoint x: 720, endPoint y: 487, distance: 201.0
click at [720, 492] on p "That means you can rest more peacefully on flights or hotel nights, without wor…" at bounding box center [762, 506] width 423 height 29
click at [590, 492] on p "That means you can rest more peacefully on flights or hotel nights, without wor…" at bounding box center [762, 506] width 423 height 29
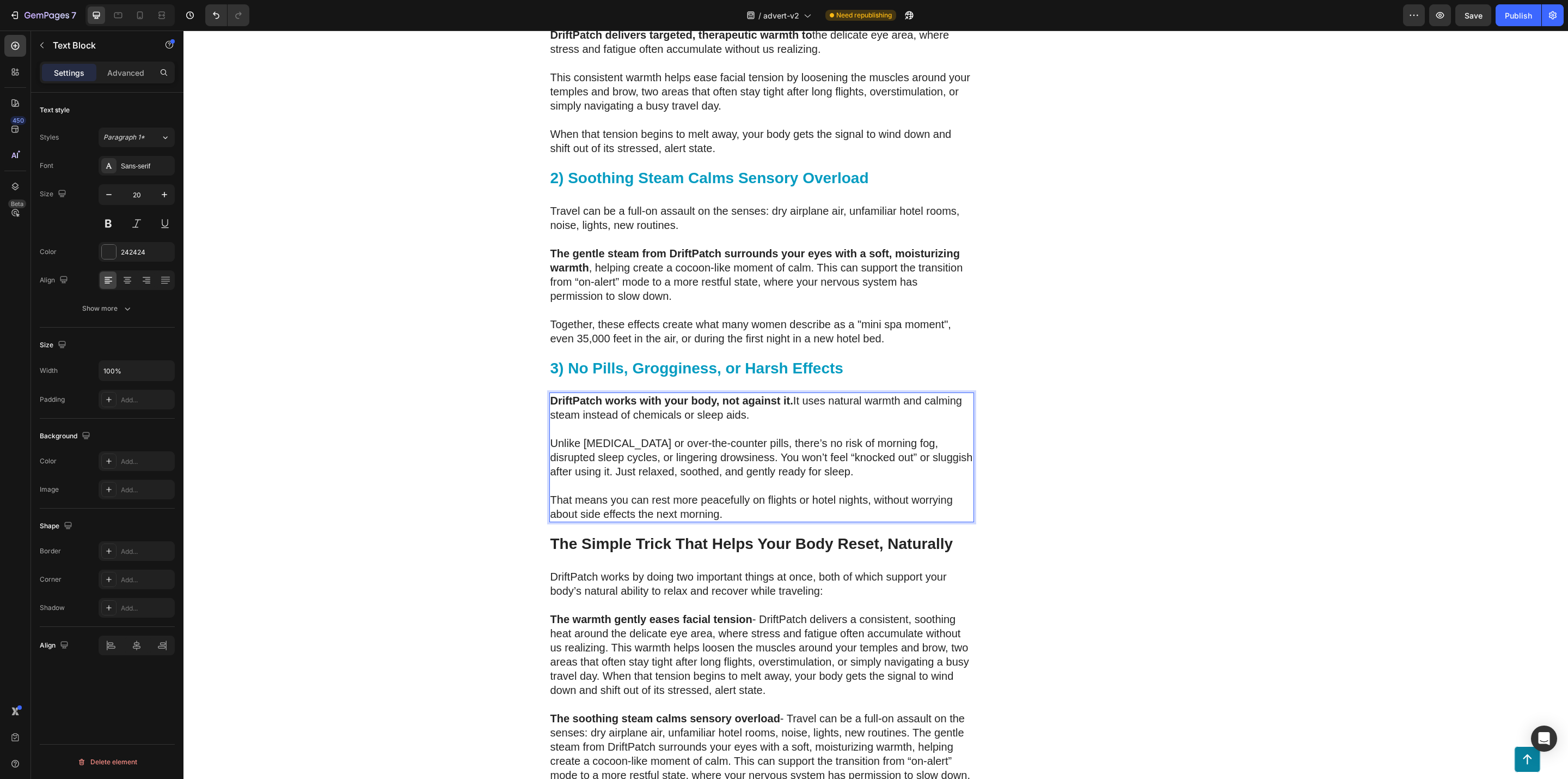
click at [574, 492] on p "That means you can rest more peacefully on flights or hotel nights, without wor…" at bounding box center [762, 506] width 423 height 29
click at [572, 393] on p "DriftPatch works with your body, not against it. It uses natural warmth and cal…" at bounding box center [762, 407] width 423 height 29
drag, startPoint x: 859, startPoint y: 372, endPoint x: 827, endPoint y: 372, distance: 32.0
click at [827, 393] on p "DriftPatch works with your body, not against it. It uses natural warmth and cal…" at bounding box center [762, 407] width 423 height 29
click at [616, 393] on p "DriftPatch works with your body, not against it. It uses soothing warmth and ca…" at bounding box center [762, 407] width 423 height 29
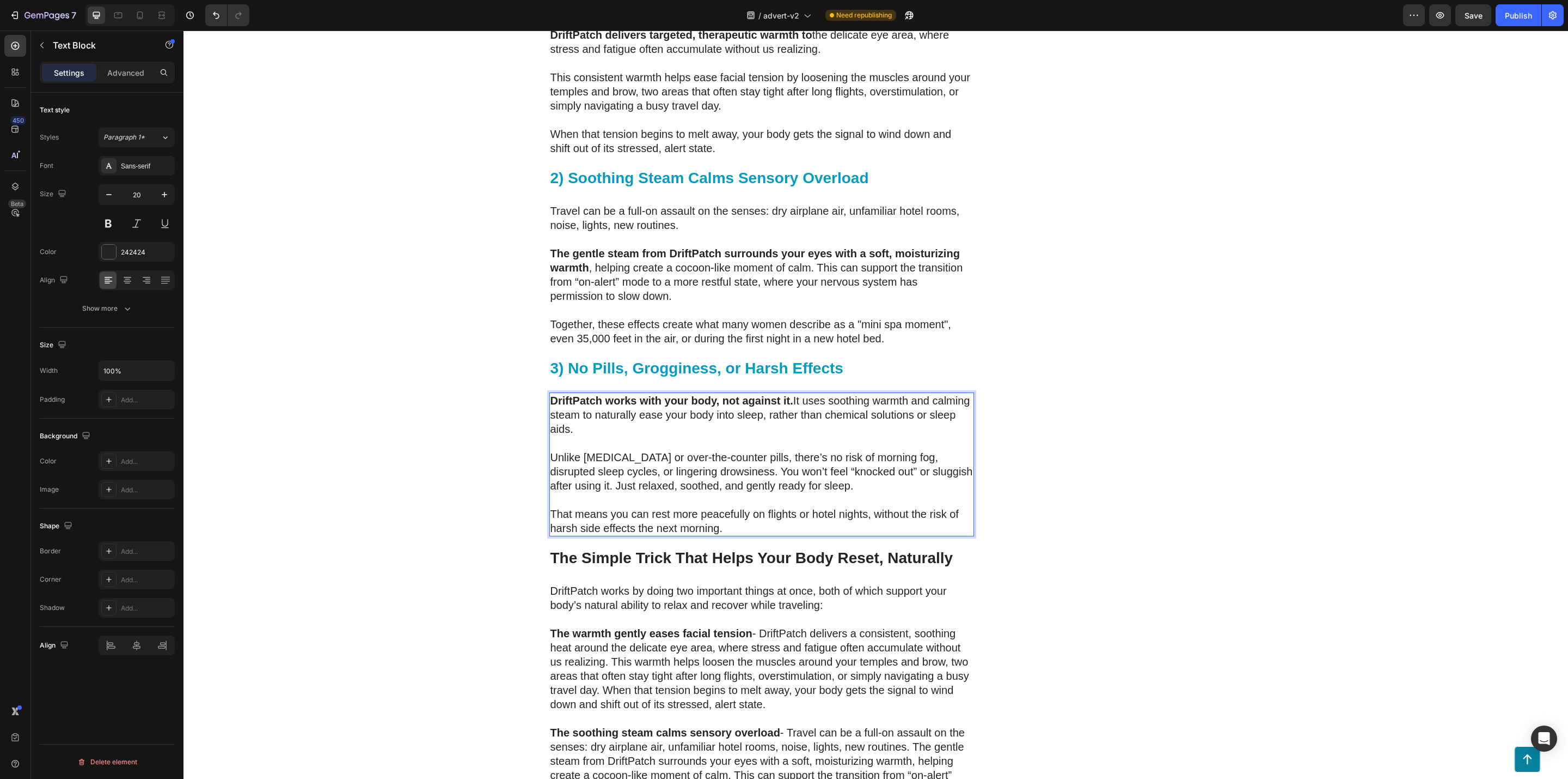
click at [709, 450] on p "Unlike melatonin or over-the-counter pills, there’s no risk of morning fog, dis…" at bounding box center [762, 471] width 423 height 43
click at [815, 455] on p "Unlike melatonin or over-the-counter pills, there’s no risk of morning fog, dis…" at bounding box center [762, 471] width 423 height 43
click at [863, 492] on p "Rich Text Editor. Editing area: main" at bounding box center [762, 499] width 423 height 14
click at [910, 452] on p "Unlike melatonin or over-the-counter pills, there’s no risk of morning fog, dis…" at bounding box center [762, 471] width 423 height 43
click at [904, 507] on p "That means you can rest more peacefully on flights or hotel nights, without the…" at bounding box center [762, 521] width 423 height 29
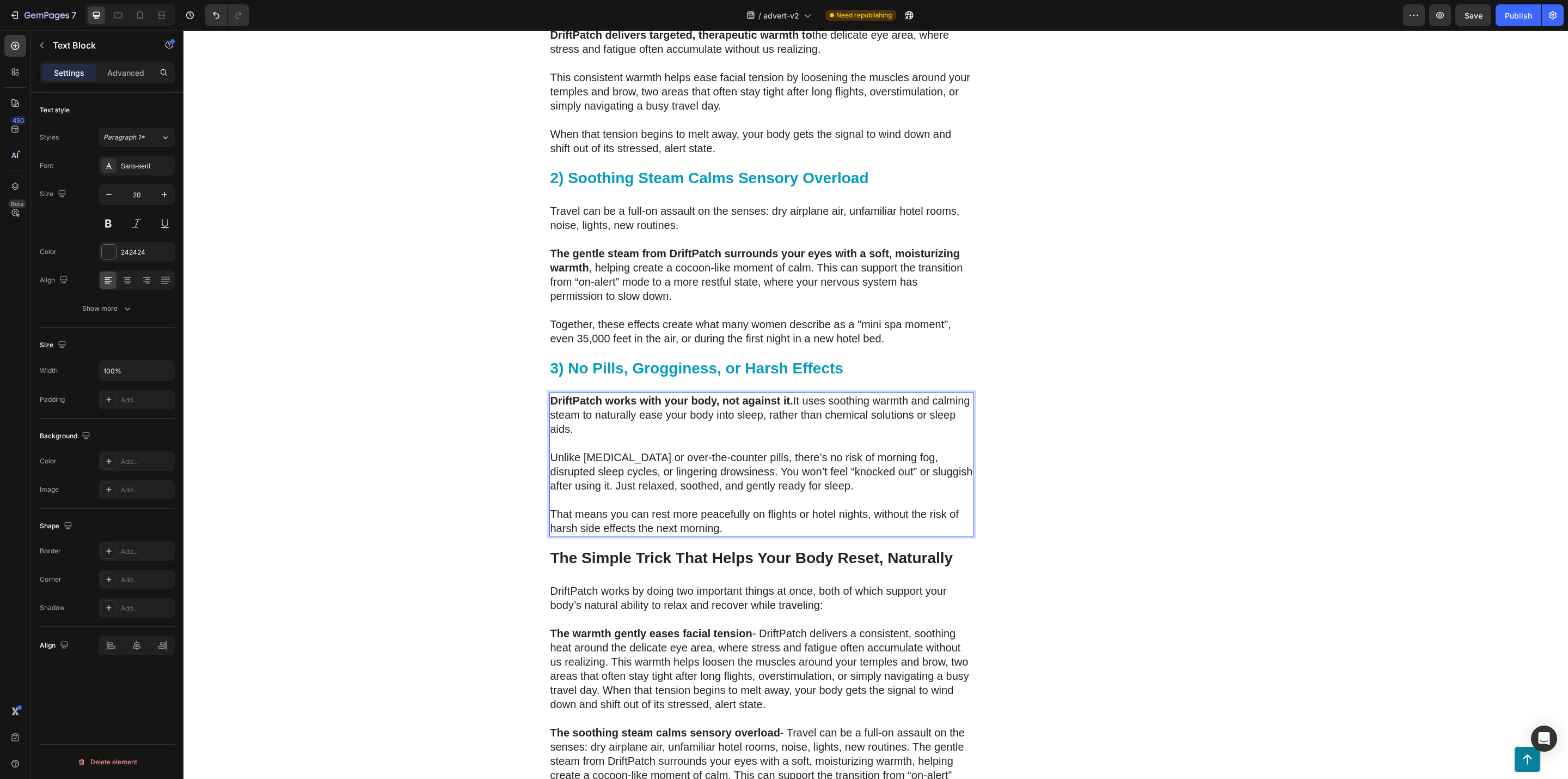
click at [828, 507] on p "That means you can rest more peacefully on flights or hotel nights, without the…" at bounding box center [762, 521] width 423 height 29
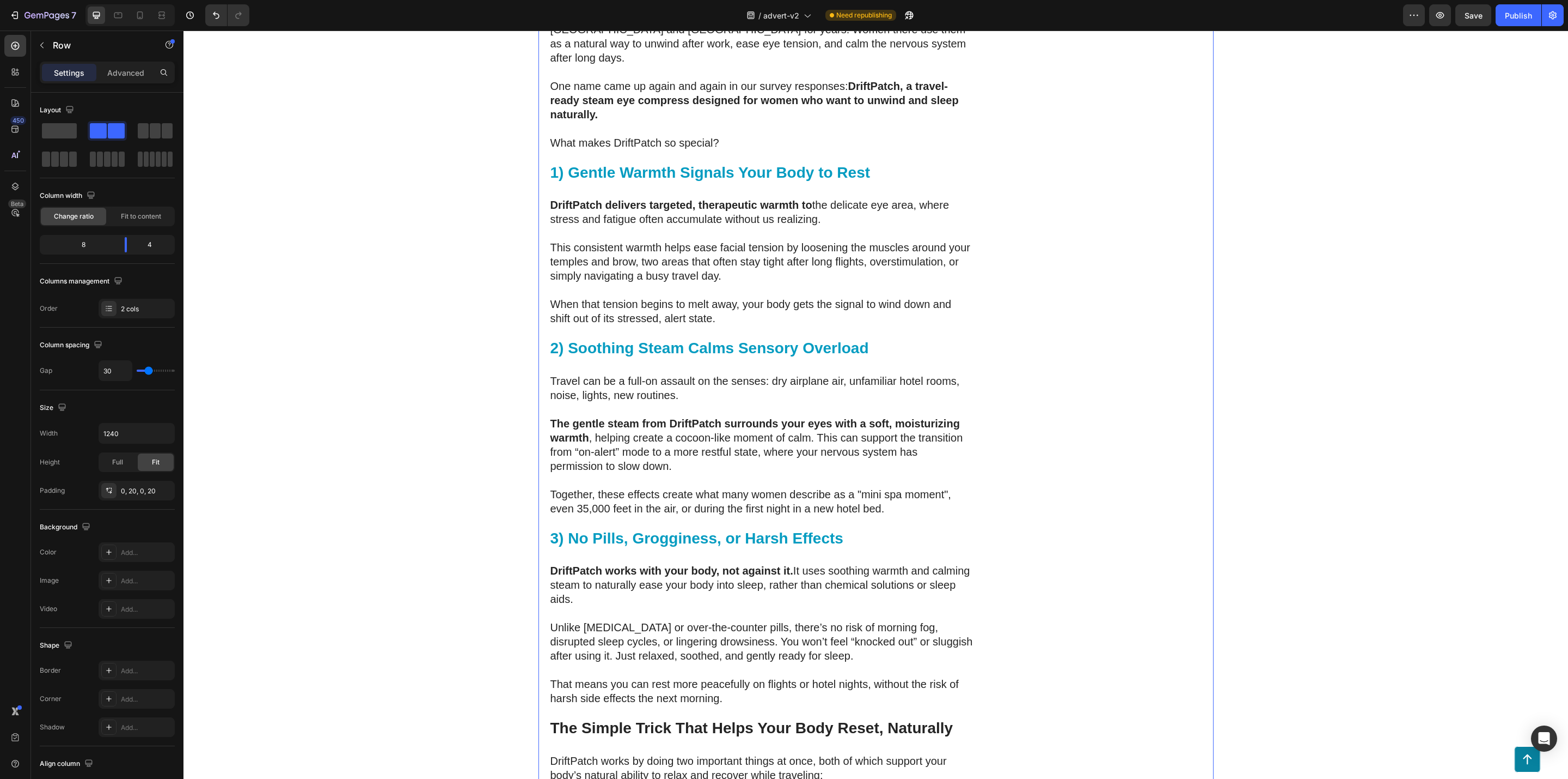
scroll to position [2701, 0]
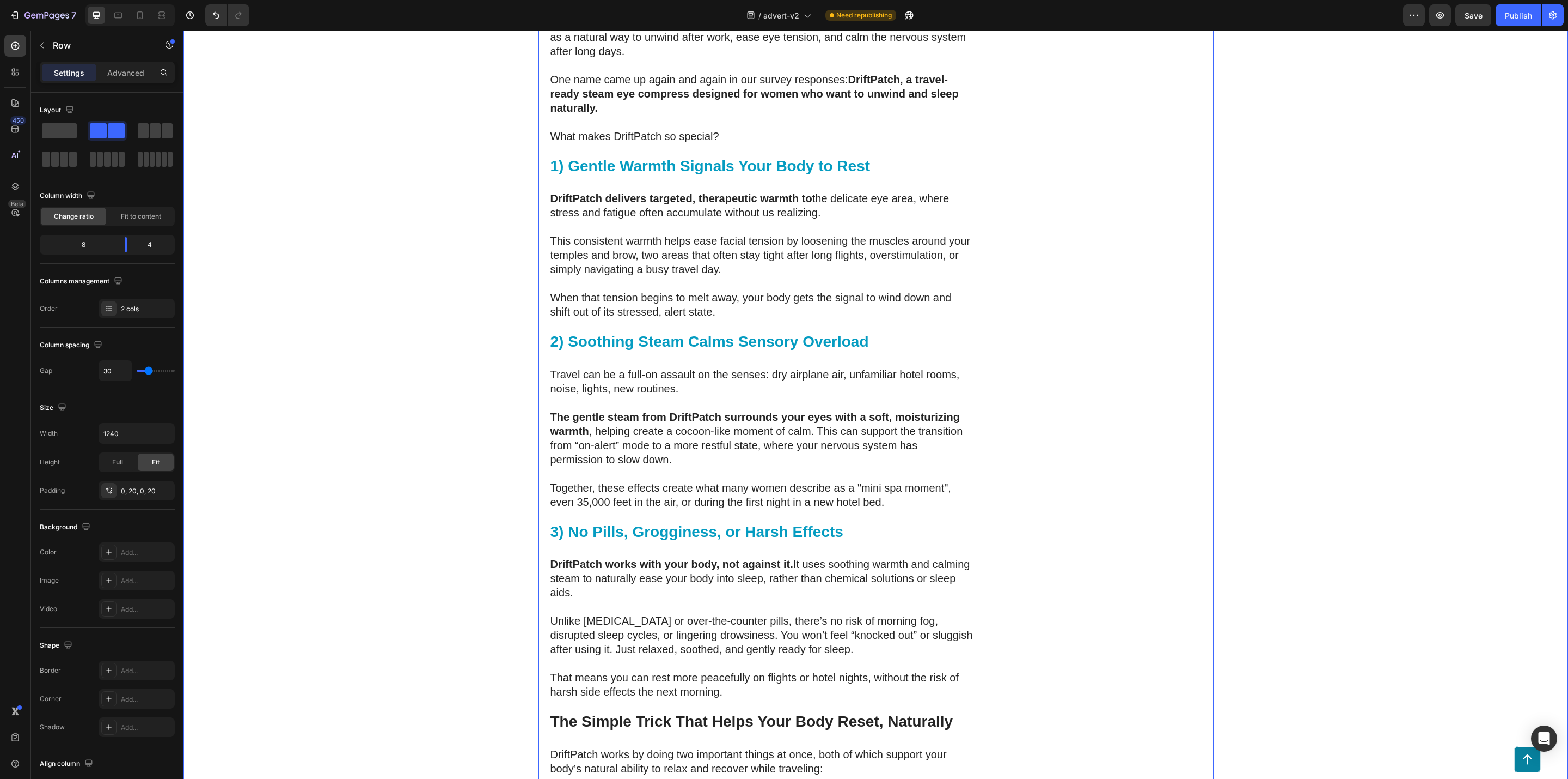
click at [1259, 413] on div "⁠⁠⁠⁠⁠⁠⁠ 200 Women Told Us How Bad Sleep Was Quietly Ruining Their Travels. One …" at bounding box center [876, 8] width 1385 height 5230
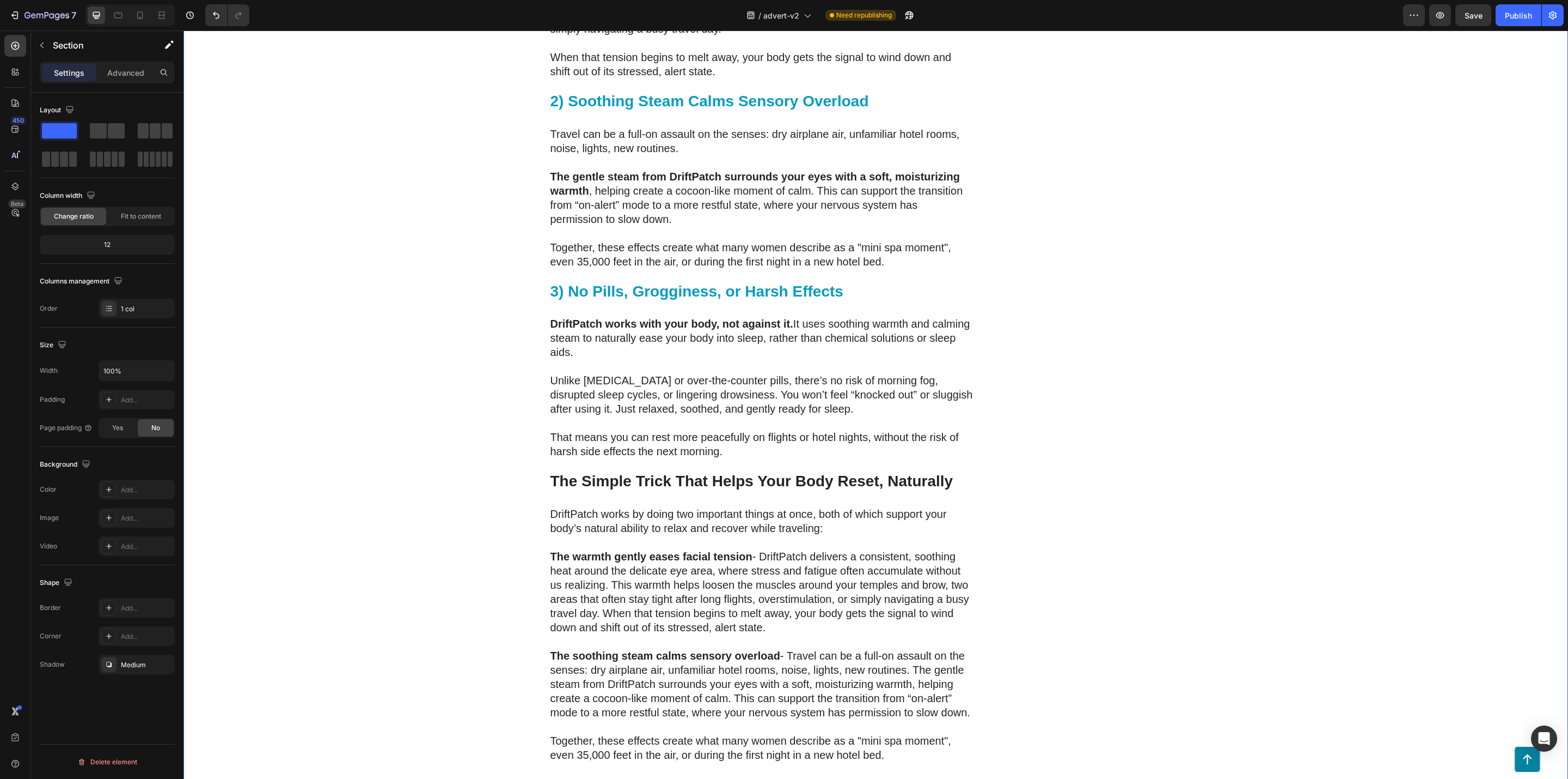
scroll to position [2946, 0]
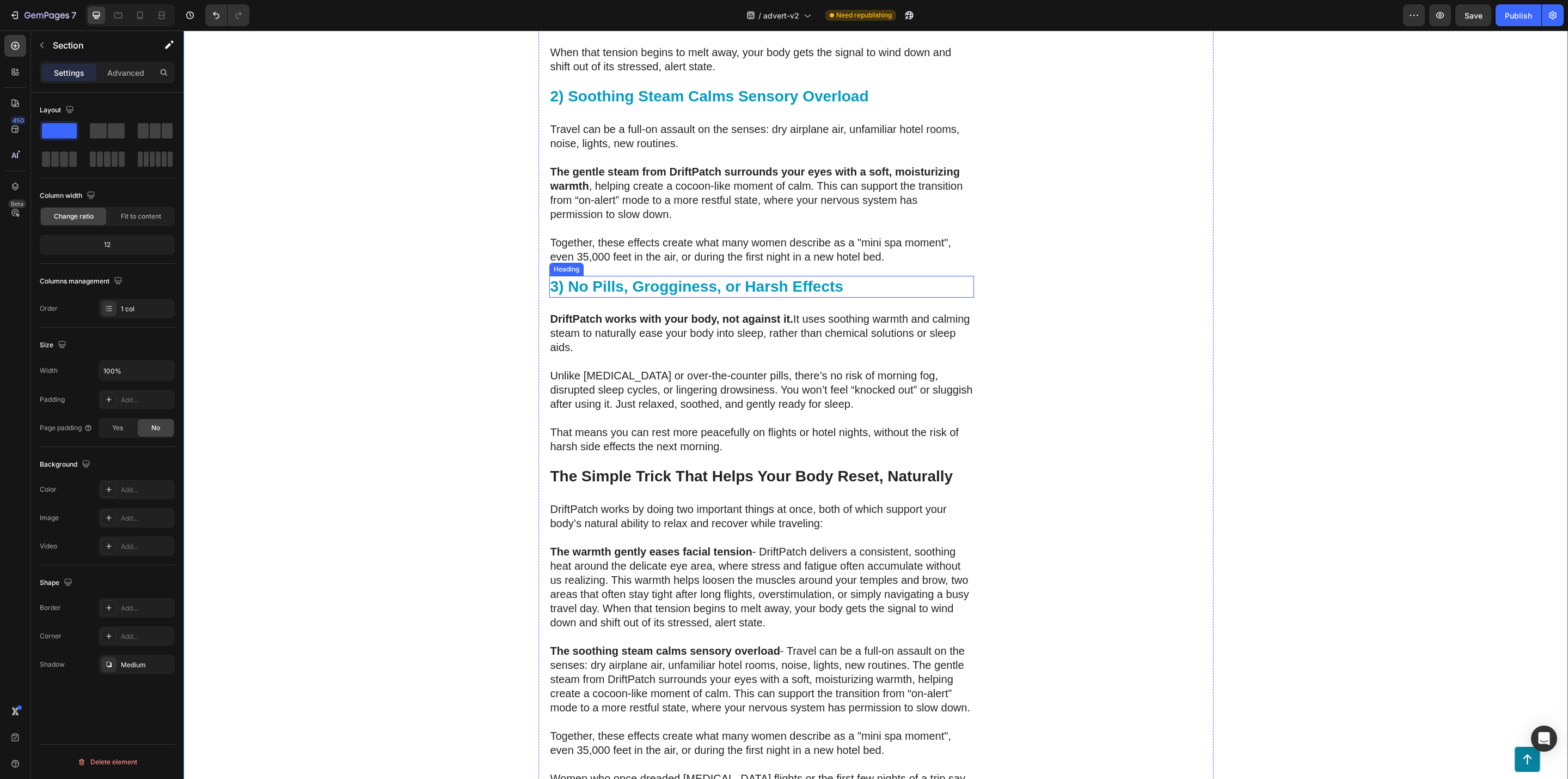
click at [634, 278] on strong "3) No Pills, Grogginess, or Harsh Effects" at bounding box center [697, 286] width 293 height 17
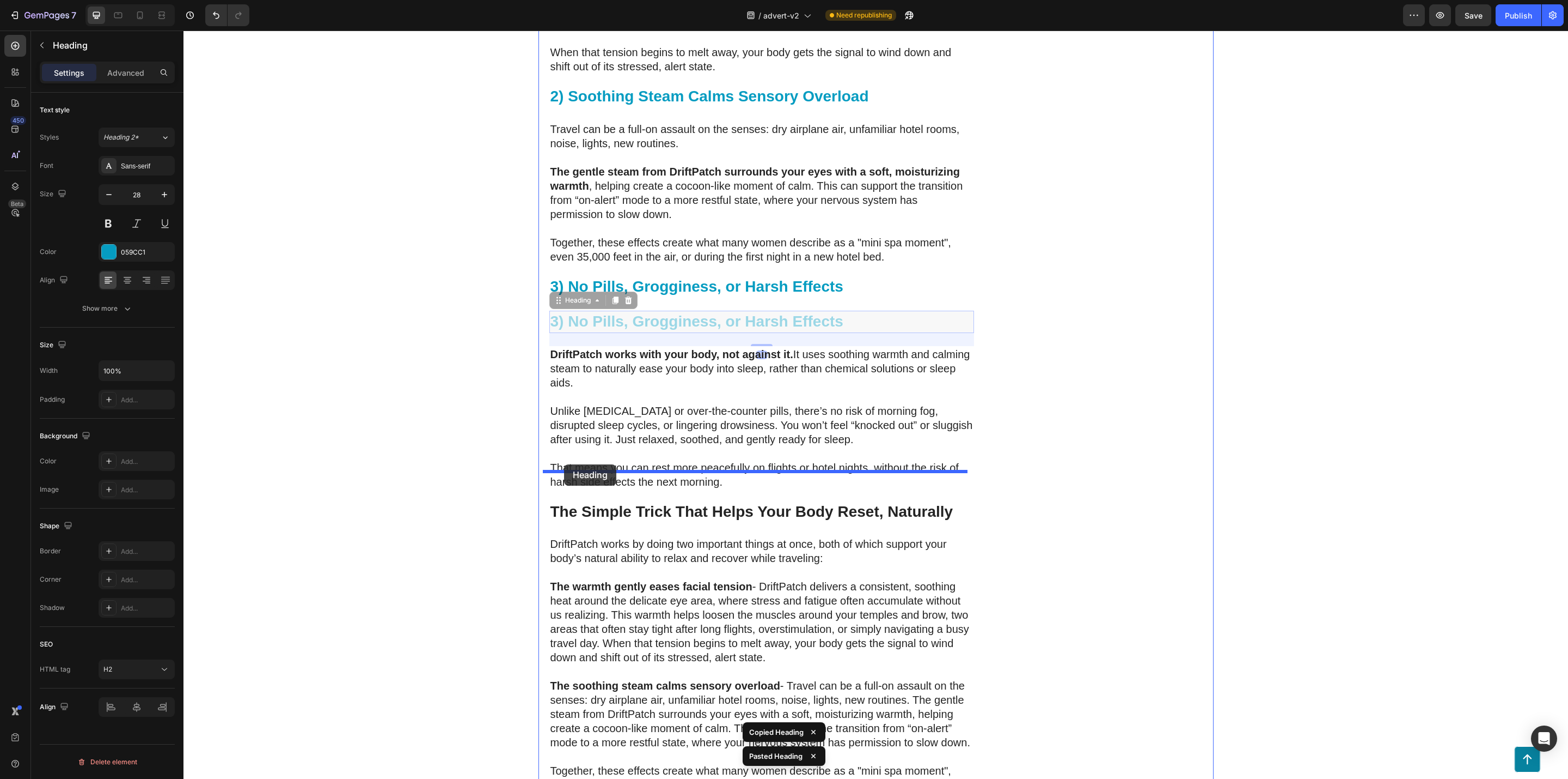
drag, startPoint x: 554, startPoint y: 298, endPoint x: 564, endPoint y: 465, distance: 167.3
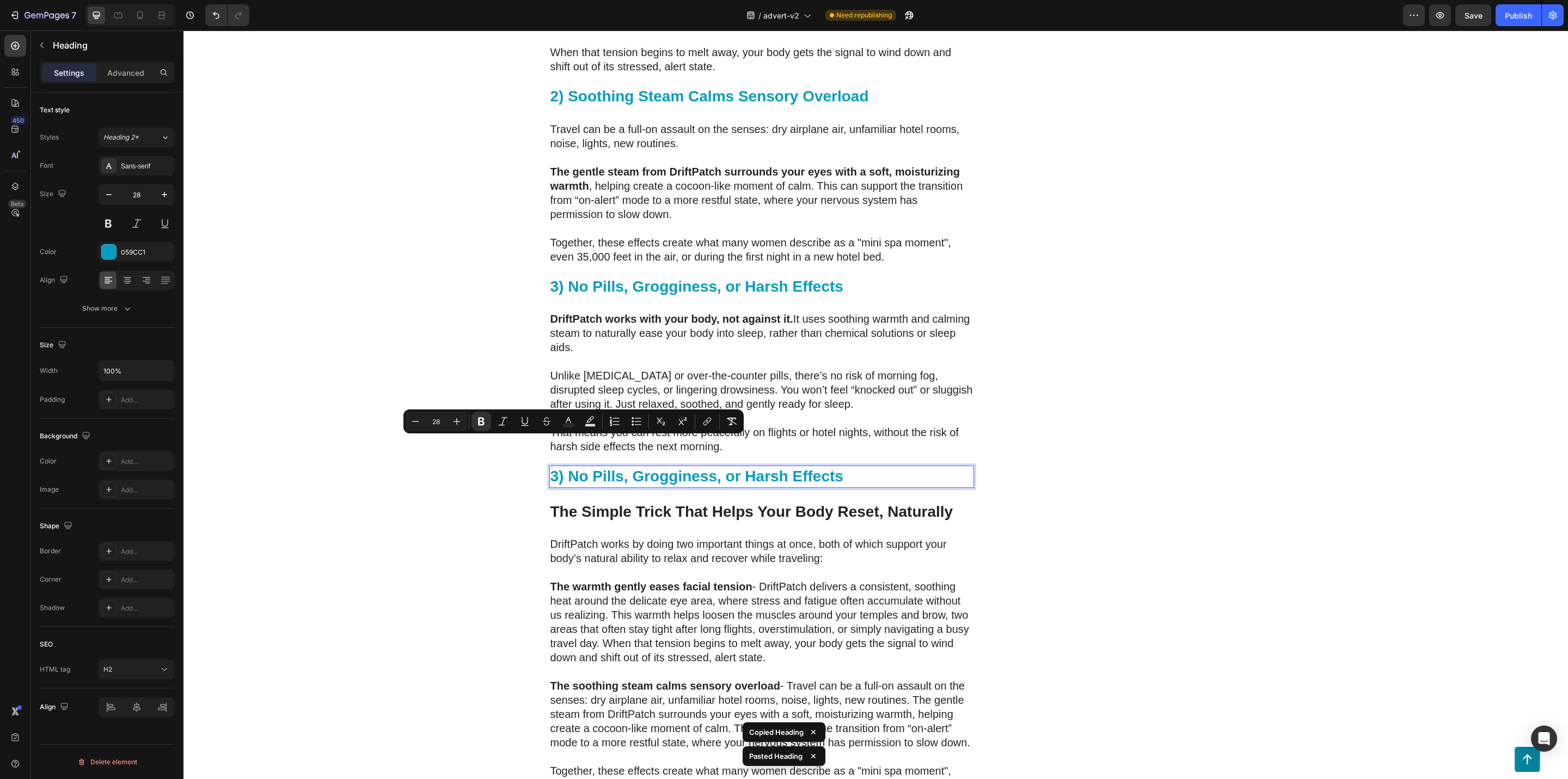
click at [550, 468] on strong "3) No Pills, Grogginess, or Harsh Effects" at bounding box center [697, 476] width 293 height 17
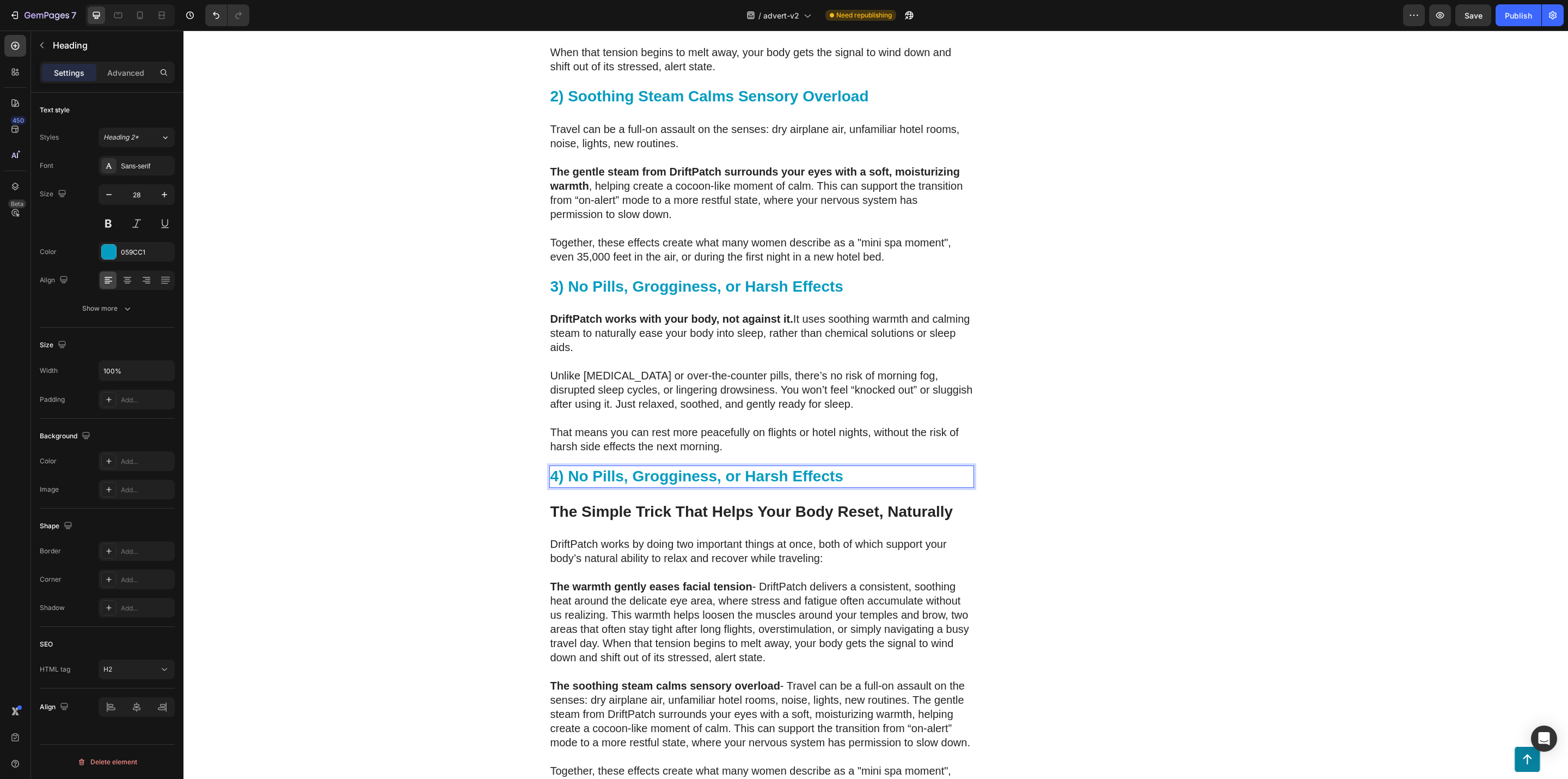
click at [850, 467] on p "4) No Pills, Grogginess, or Harsh Effects" at bounding box center [762, 476] width 423 height 20
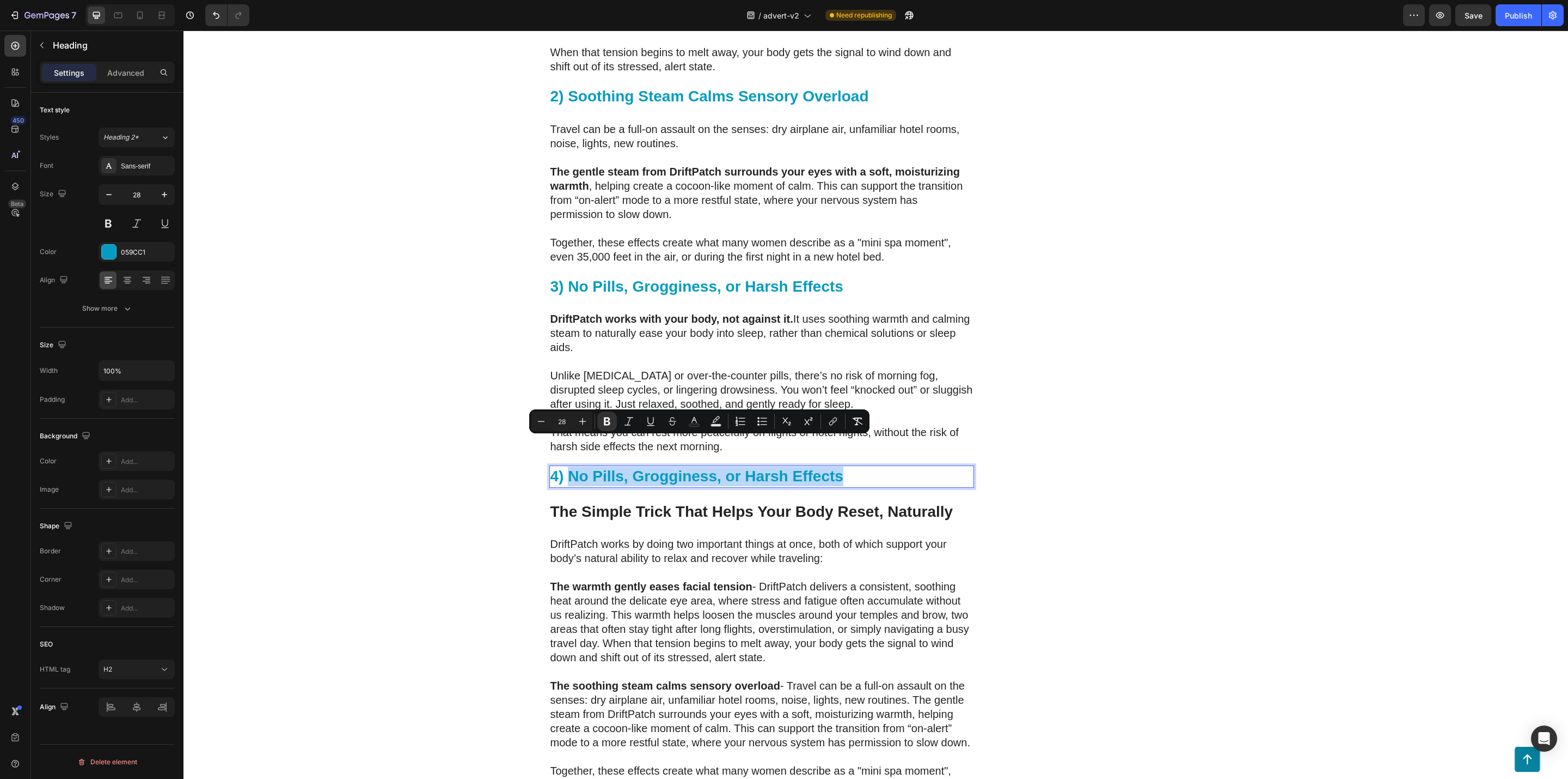
drag, startPoint x: 843, startPoint y: 449, endPoint x: 565, endPoint y: 448, distance: 278.0
click at [565, 467] on p "4) No Pills, Grogginess, or Harsh Effects" at bounding box center [762, 476] width 423 height 20
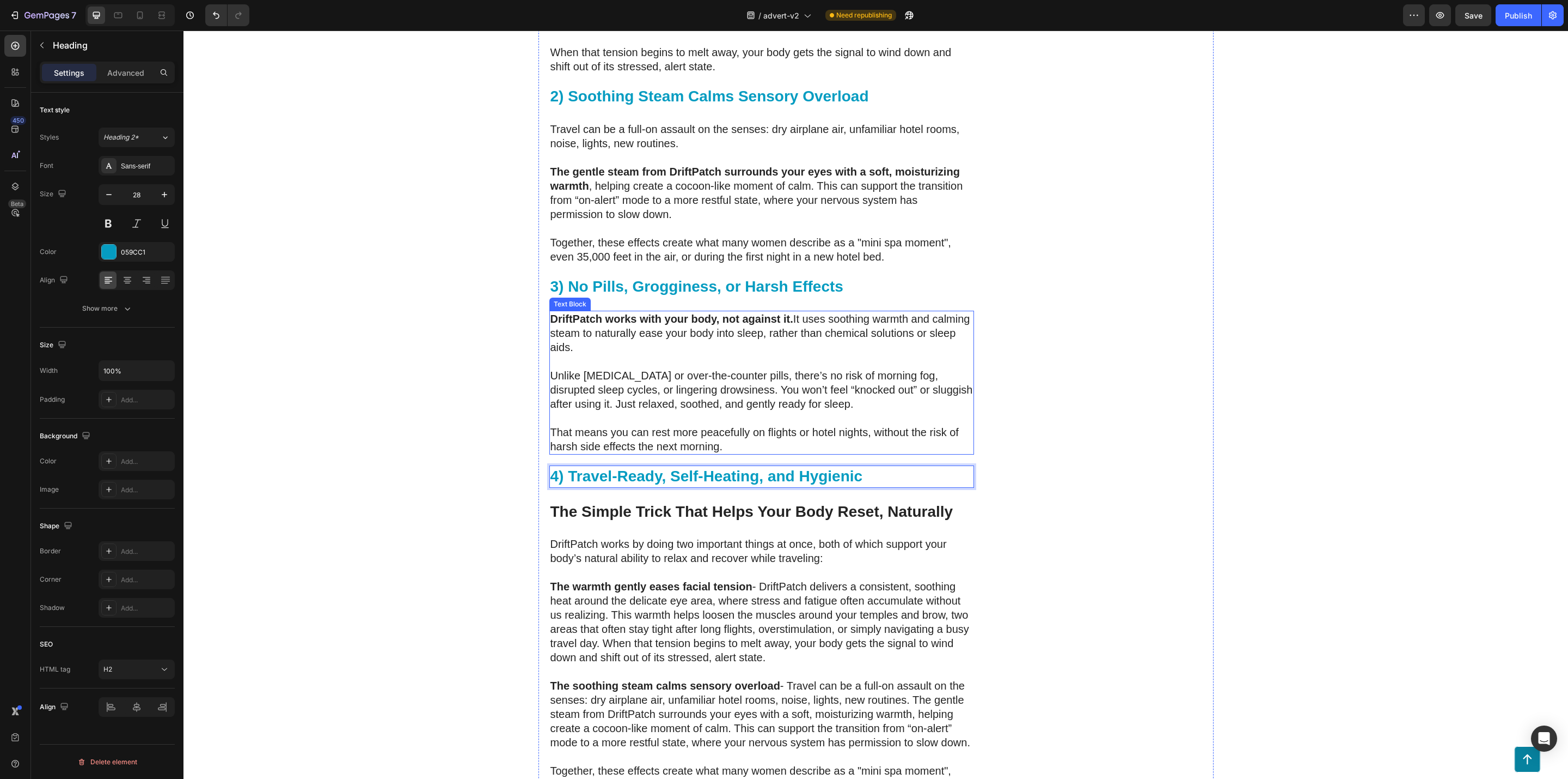
click at [629, 369] on p "Unlike melatonin or over-the-counter pills, there’s no risk of morning fog, dis…" at bounding box center [762, 390] width 423 height 43
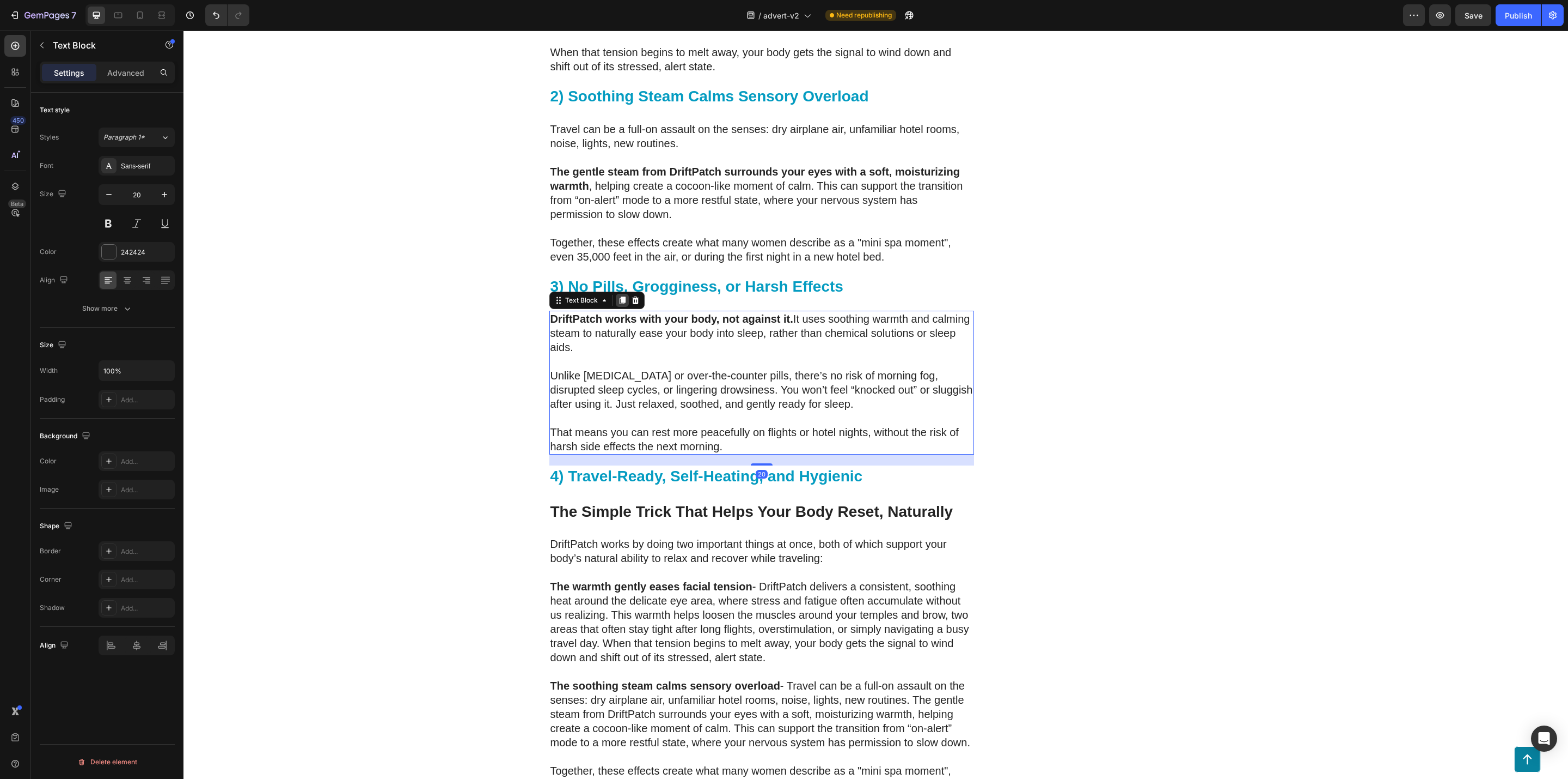
click at [619, 297] on icon at bounding box center [622, 301] width 6 height 8
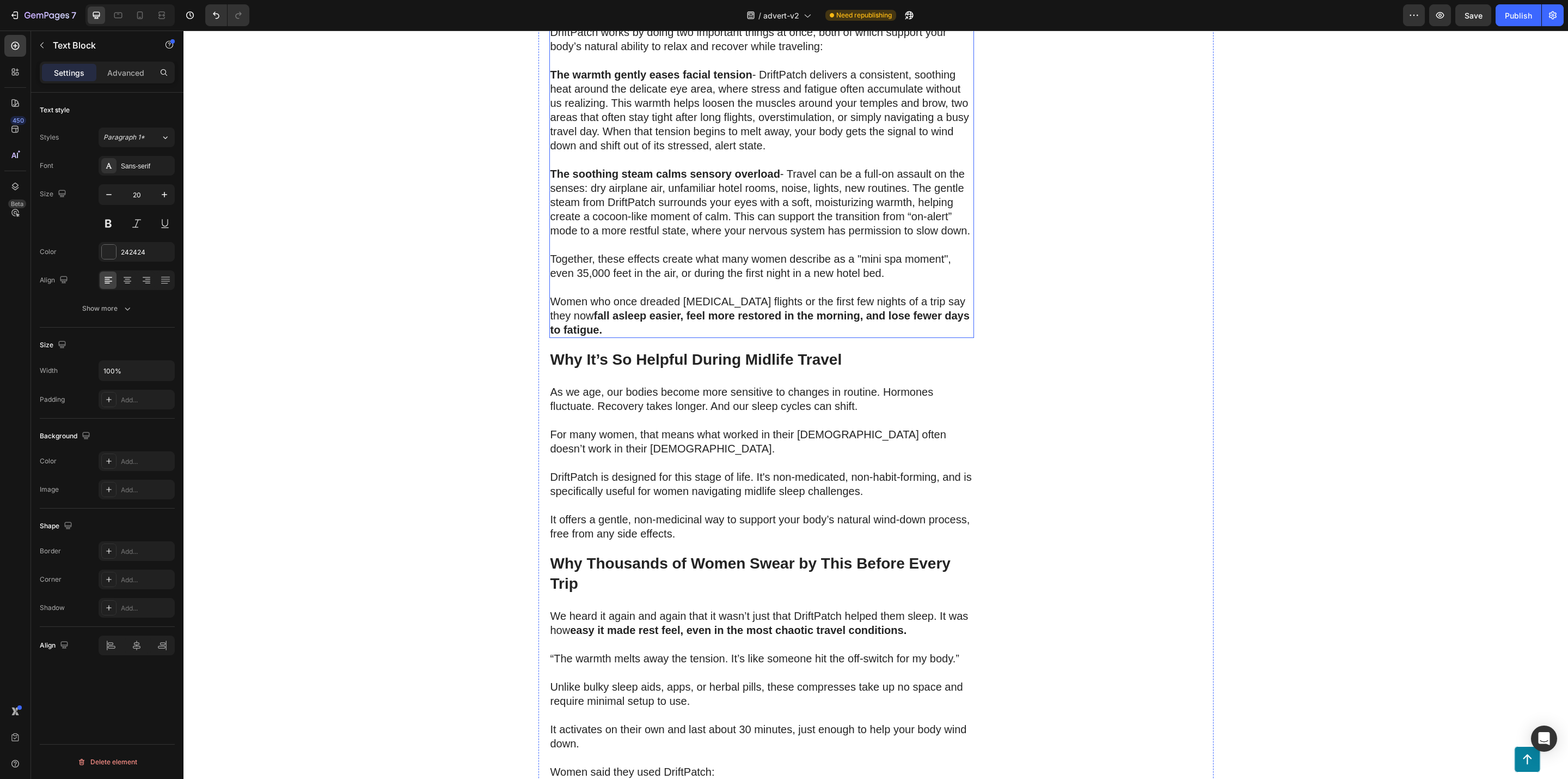
scroll to position [3191, 0]
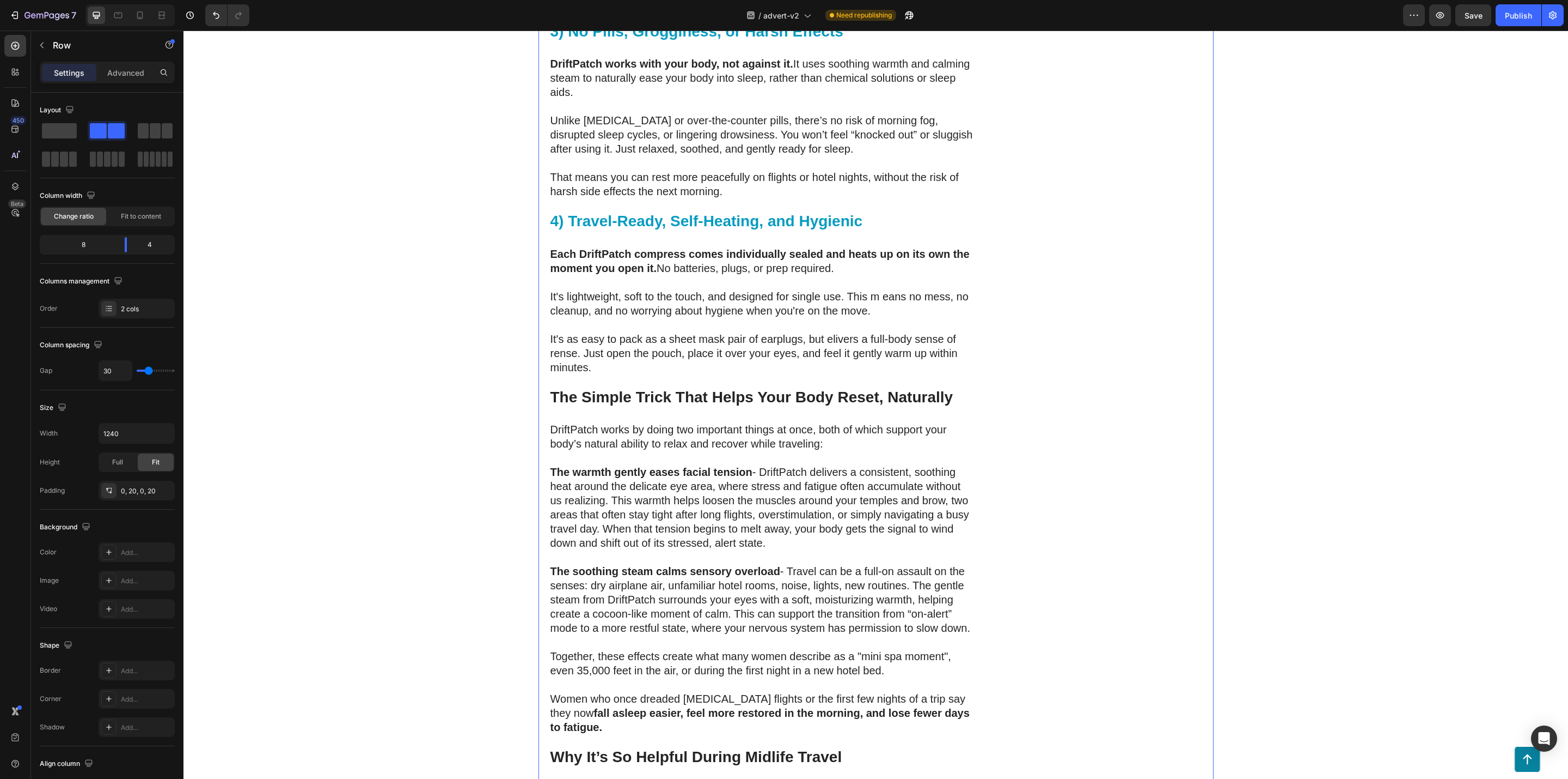
scroll to position [2783, 0]
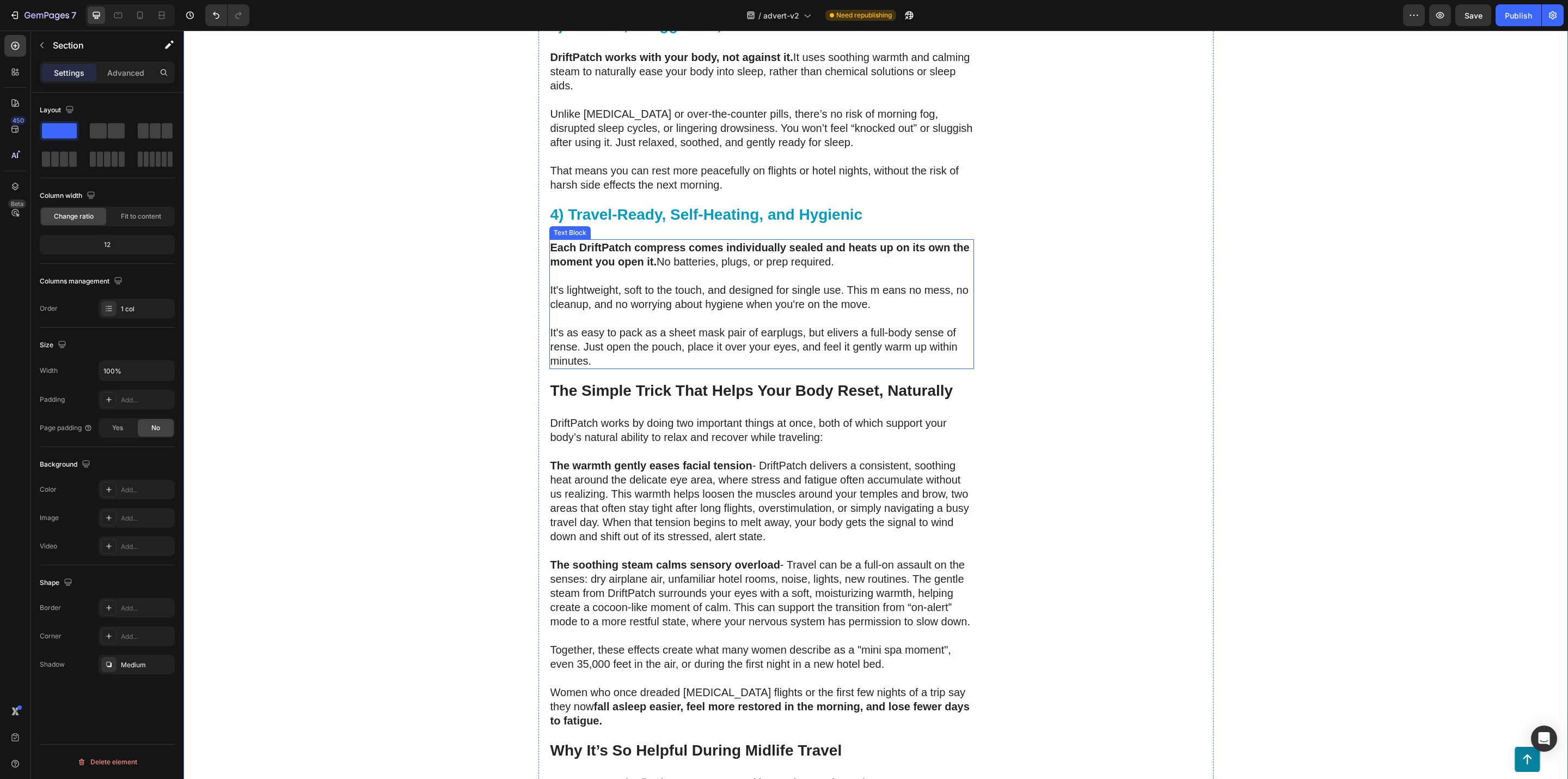
click at [867, 311] on p "It's lightweight, soft to the touch, and designed for single use. This m eans n…" at bounding box center [762, 297] width 423 height 29
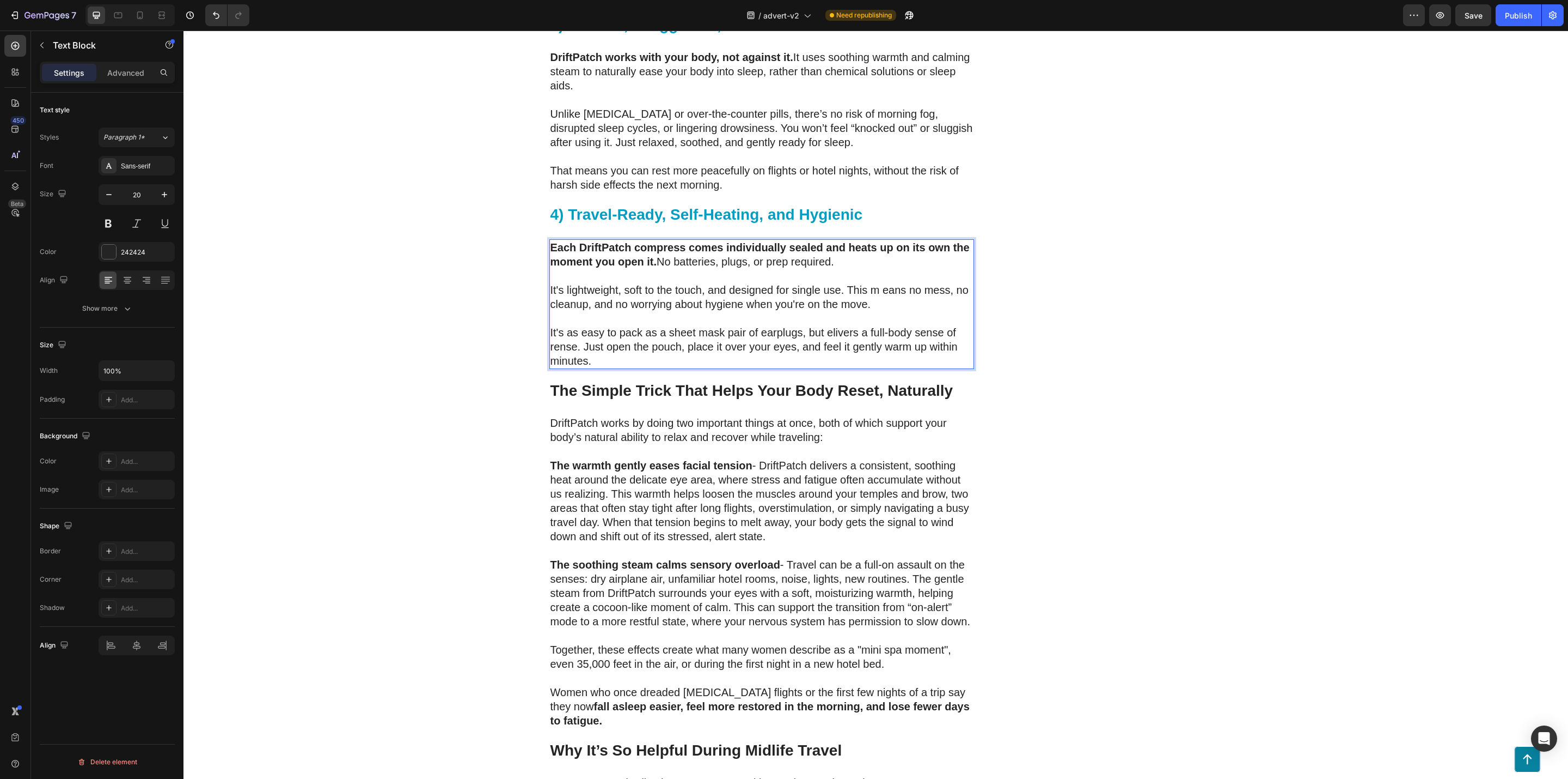
click at [880, 311] on p "It's lightweight, soft to the touch, and designed for single use. This m eans n…" at bounding box center [762, 297] width 423 height 29
click at [876, 311] on p "It's lightweight, soft to the touch, and designed for single use. This m eans n…" at bounding box center [762, 297] width 423 height 29
click at [822, 368] on p "It's as easy to pack as a sheet mask pair of earplugs, but elivers a full-body …" at bounding box center [762, 346] width 423 height 43
click at [550, 368] on p "It's as easy to pack as a sheet mask pair of earplugs, but edlivers a full-body…" at bounding box center [762, 346] width 423 height 43
drag, startPoint x: 842, startPoint y: 562, endPoint x: 832, endPoint y: 572, distance: 14.1
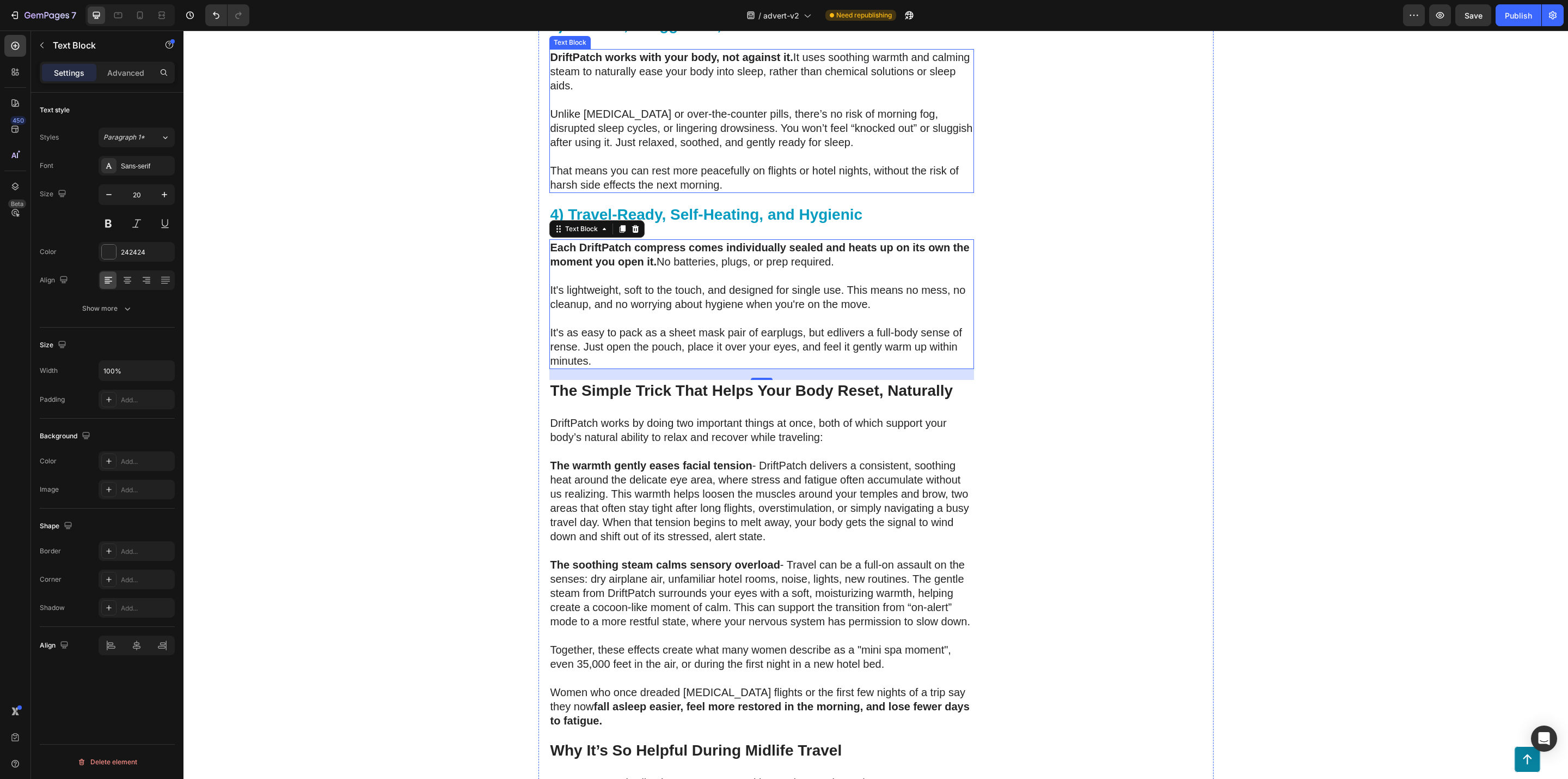
click at [842, 192] on p "That means you can rest more peacefully on flights or hotel nights, without the…" at bounding box center [762, 177] width 423 height 29
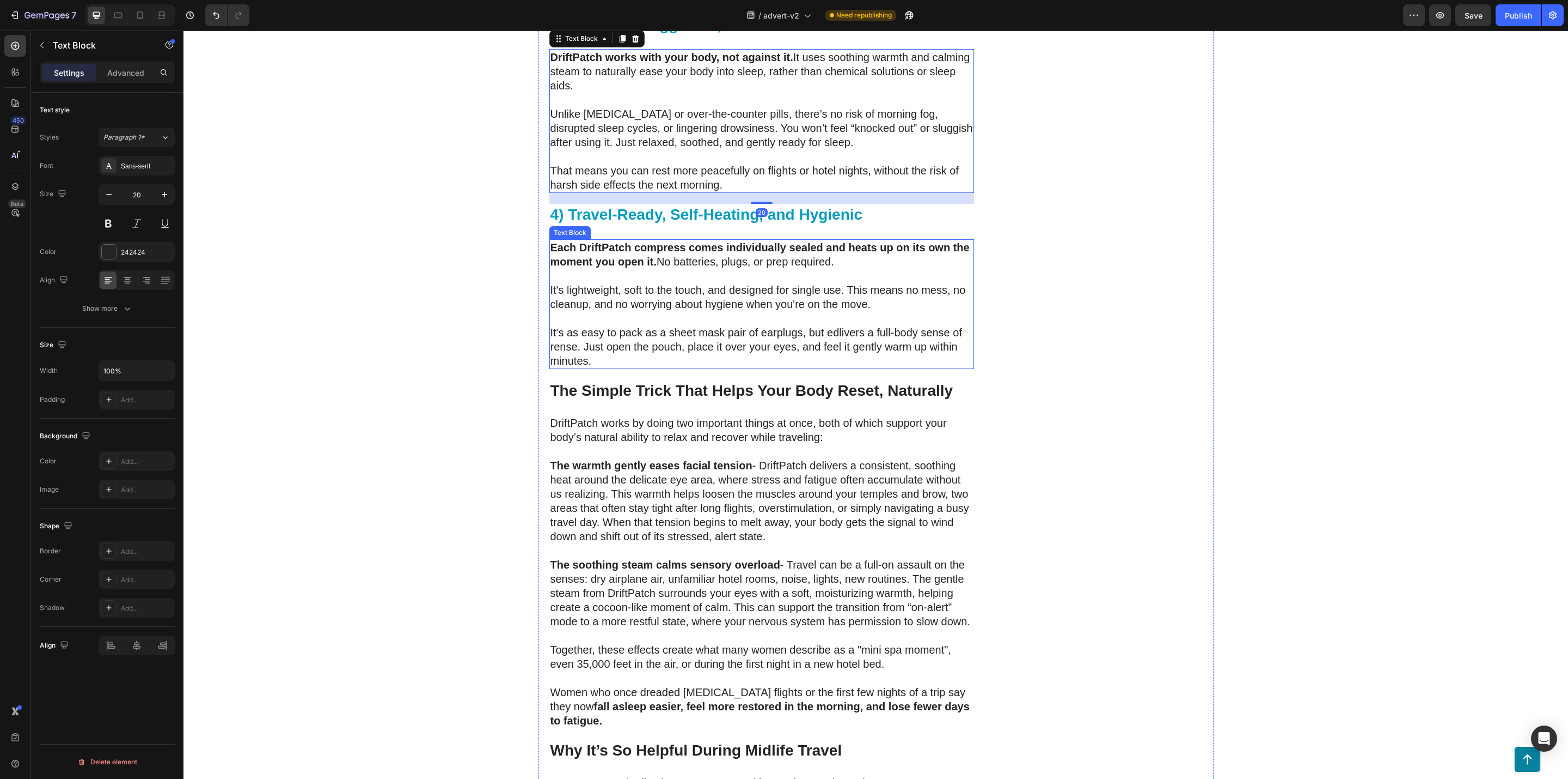
click at [832, 368] on p "It's as easy to pack as a sheet mask pair of earplugs, but edlivers a full-body…" at bounding box center [762, 346] width 423 height 43
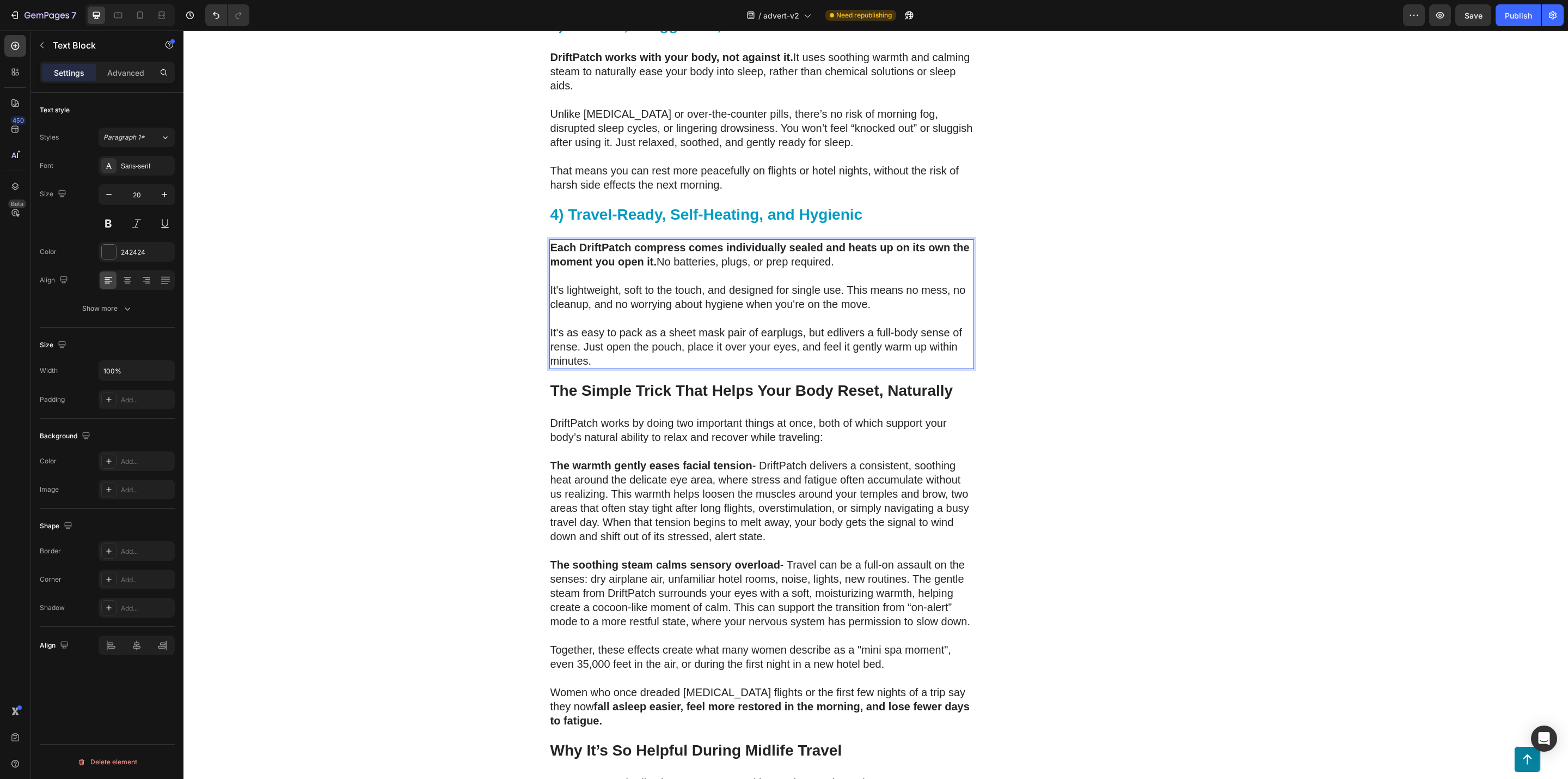
click at [832, 368] on p "It's as easy to pack as a sheet mask pair of earplugs, but edlivers a full-body…" at bounding box center [762, 346] width 423 height 43
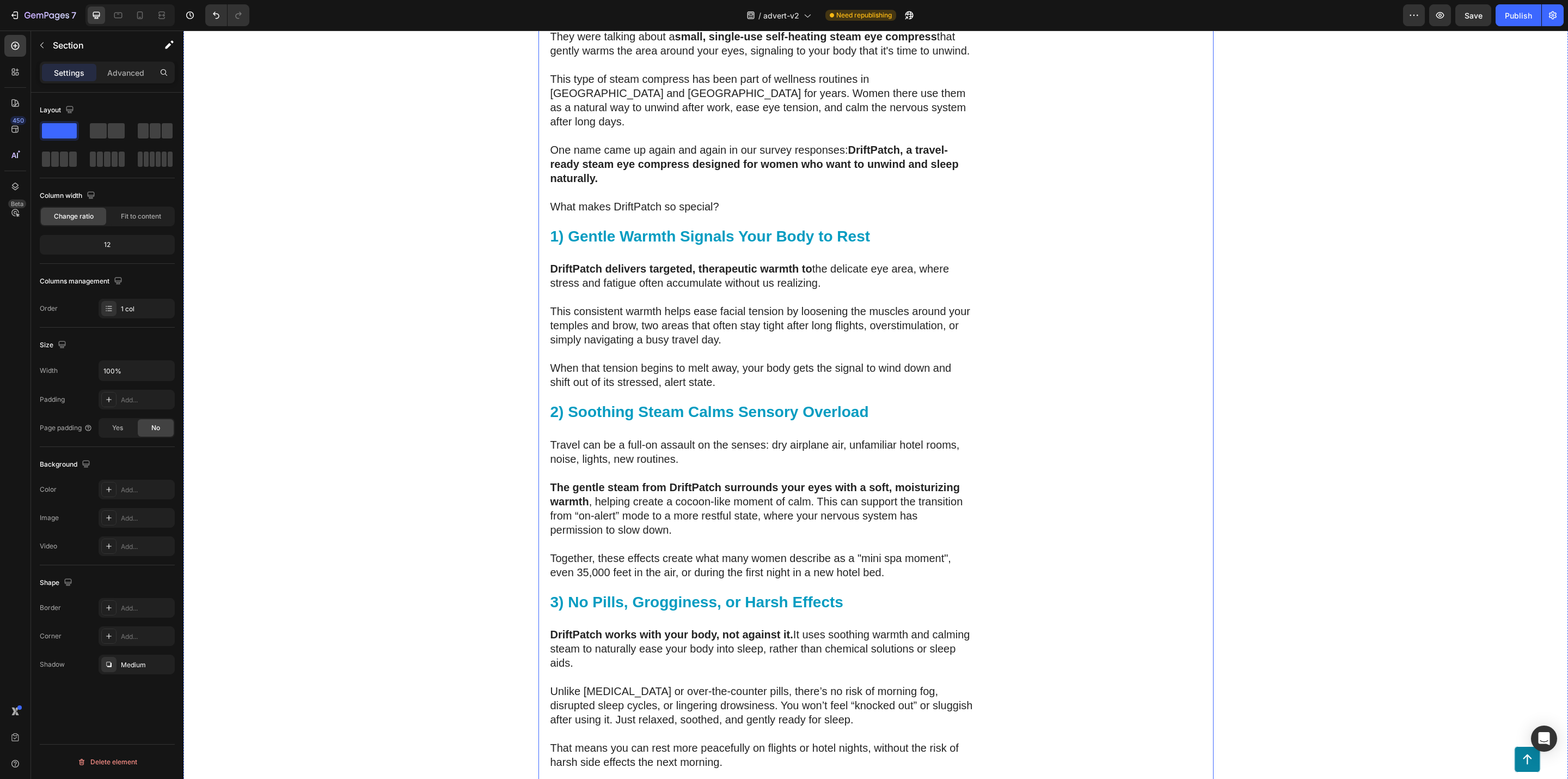
scroll to position [2210, 0]
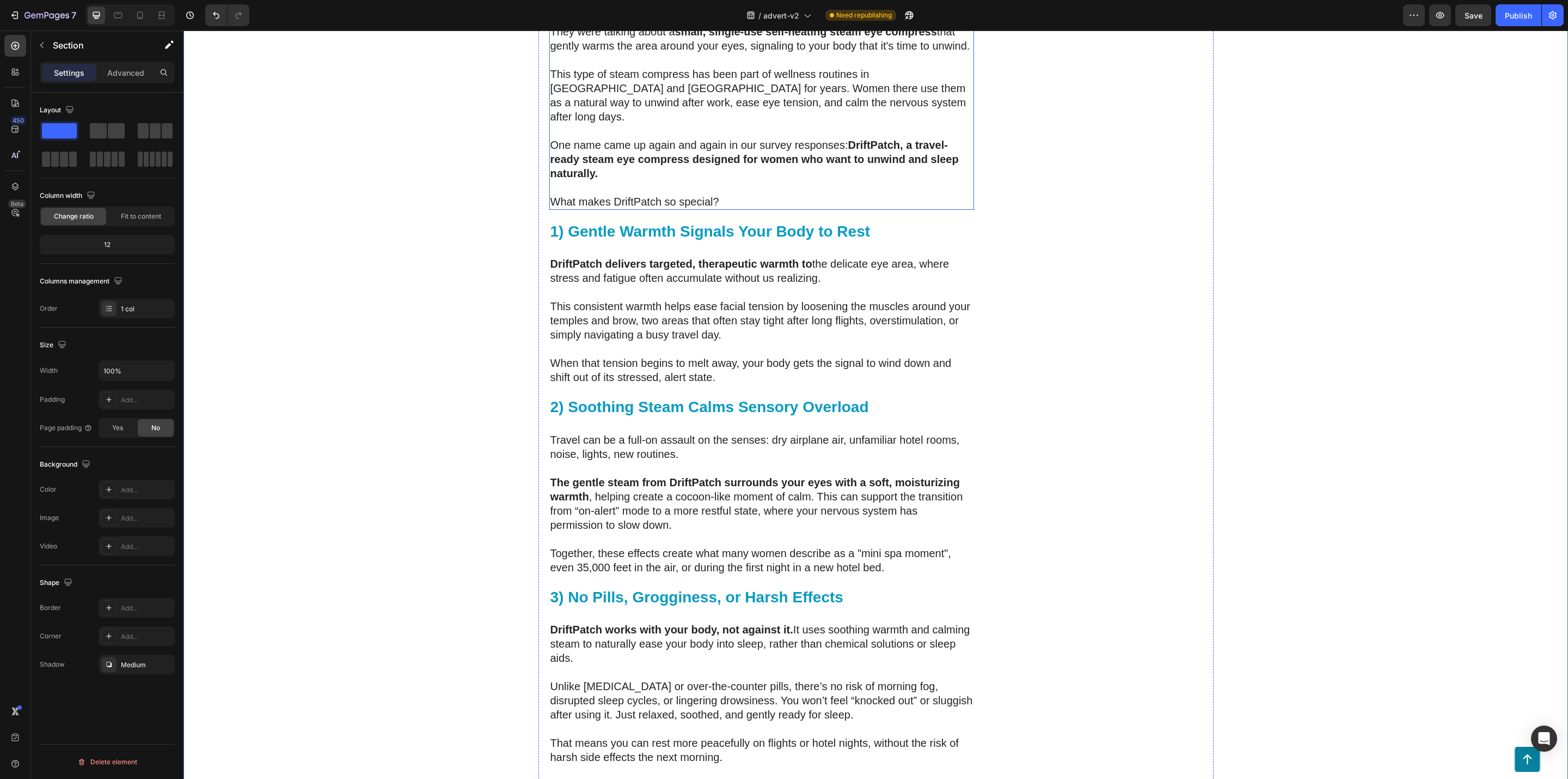
click at [845, 179] on strong "DriftPatch, a travel-ready steam eye compress designed for women who want to un…" at bounding box center [754, 159] width 408 height 41
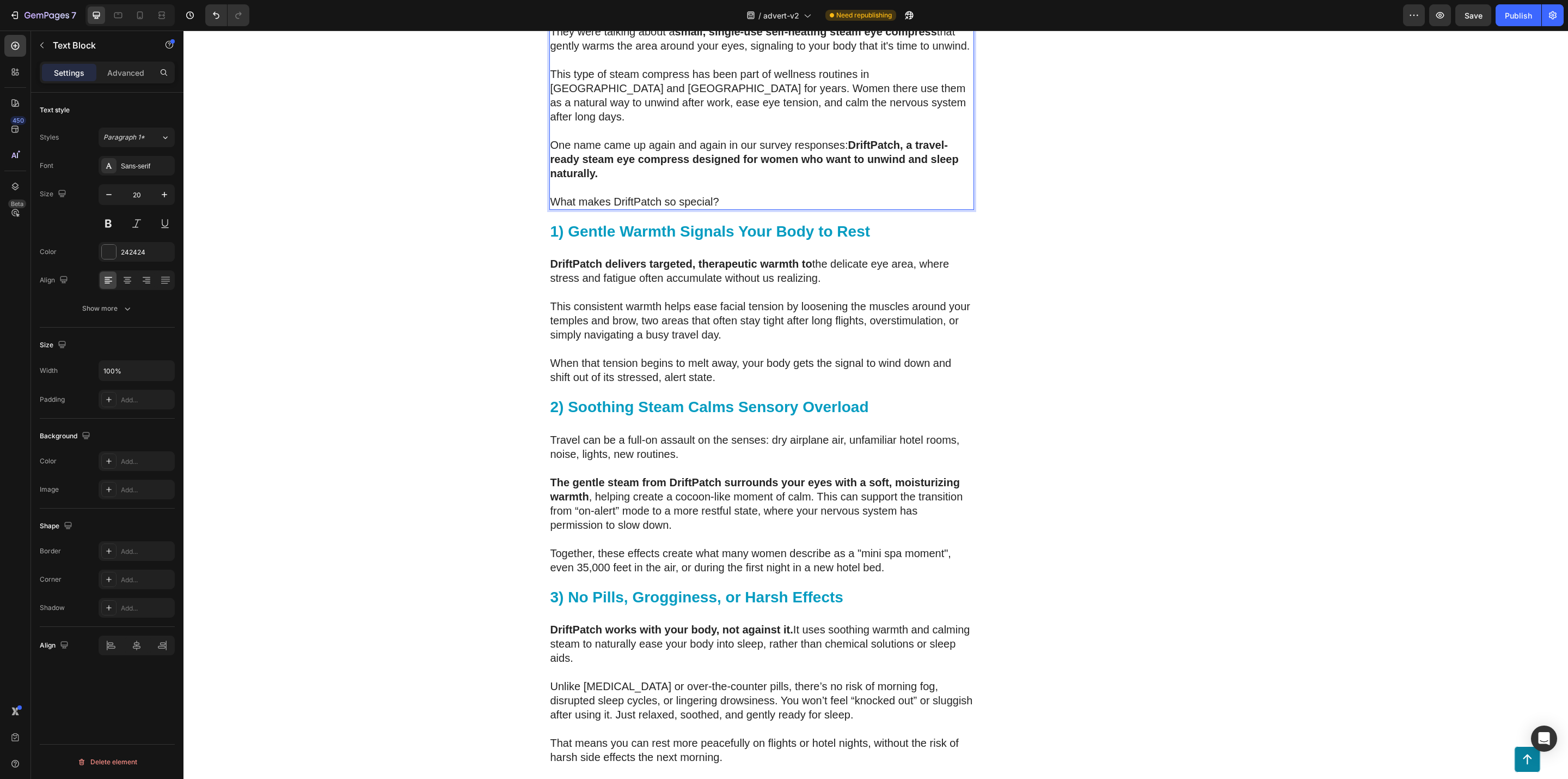
click at [845, 179] on strong "DriftPatch, a travel-ready steam eye compress designed for women who want to un…" at bounding box center [754, 159] width 408 height 41
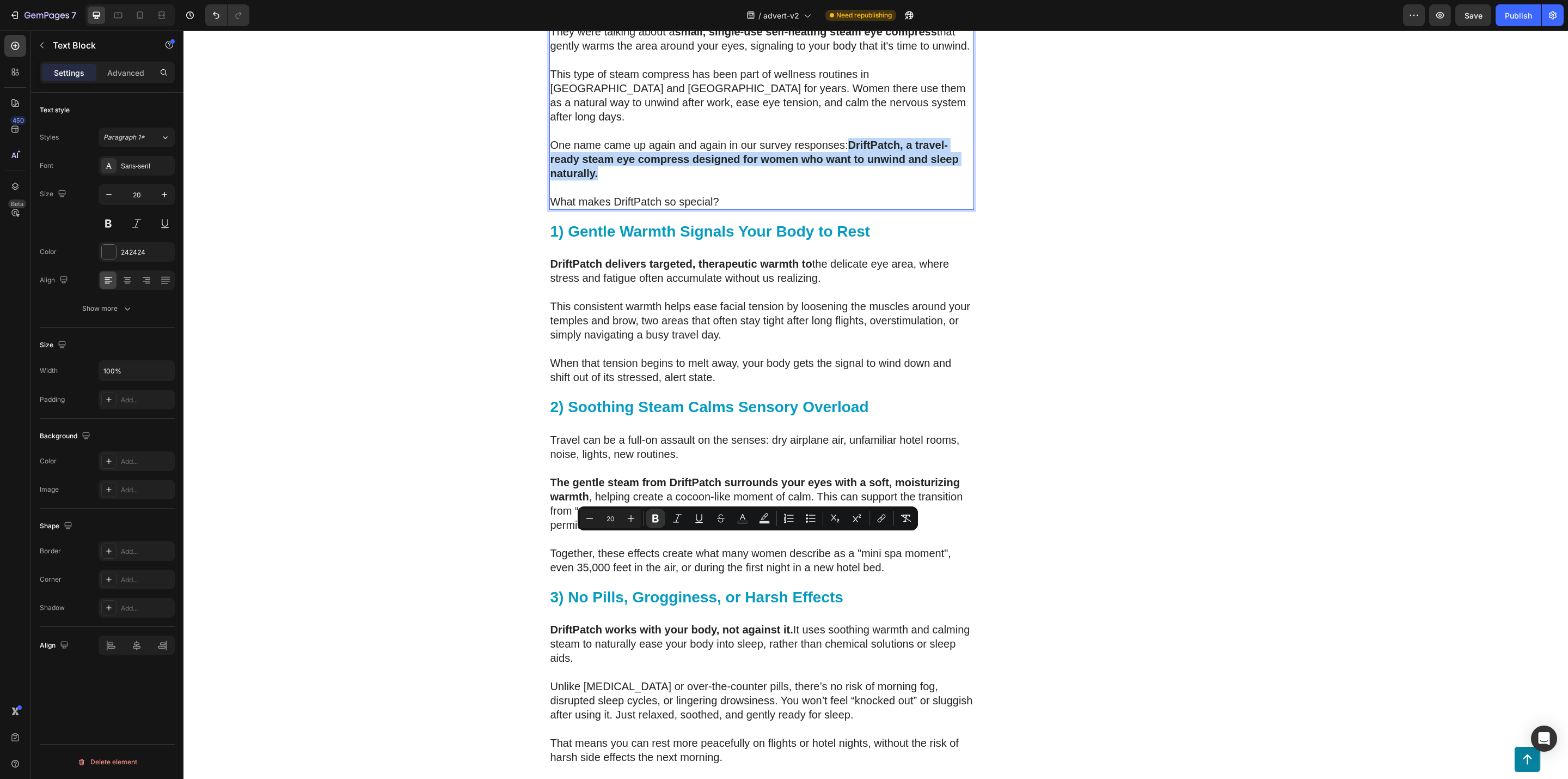
drag, startPoint x: 854, startPoint y: 564, endPoint x: 849, endPoint y: 544, distance: 20.6
click at [849, 180] on p "One name came up again and again in our survey responses: DriftPatch, a travel-…" at bounding box center [762, 158] width 423 height 43
click at [631, 525] on button "Plus" at bounding box center [631, 518] width 20 height 20
click at [628, 520] on icon "Editor contextual toolbar" at bounding box center [630, 518] width 11 height 11
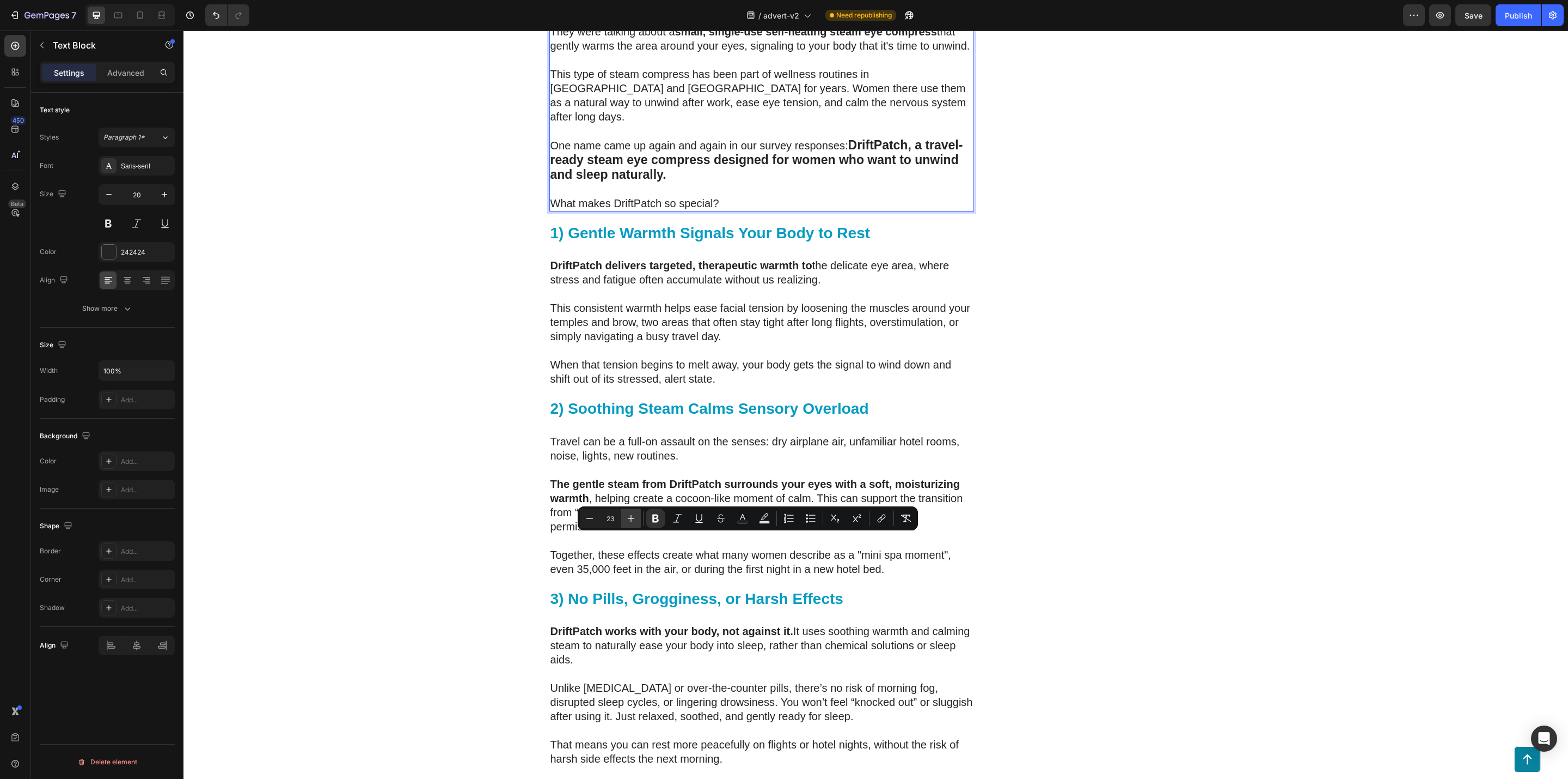
click at [628, 520] on icon "Editor contextual toolbar" at bounding box center [630, 518] width 11 height 11
type input "24"
click at [921, 196] on p "Rich Text Editor. Editing area: main" at bounding box center [762, 189] width 423 height 14
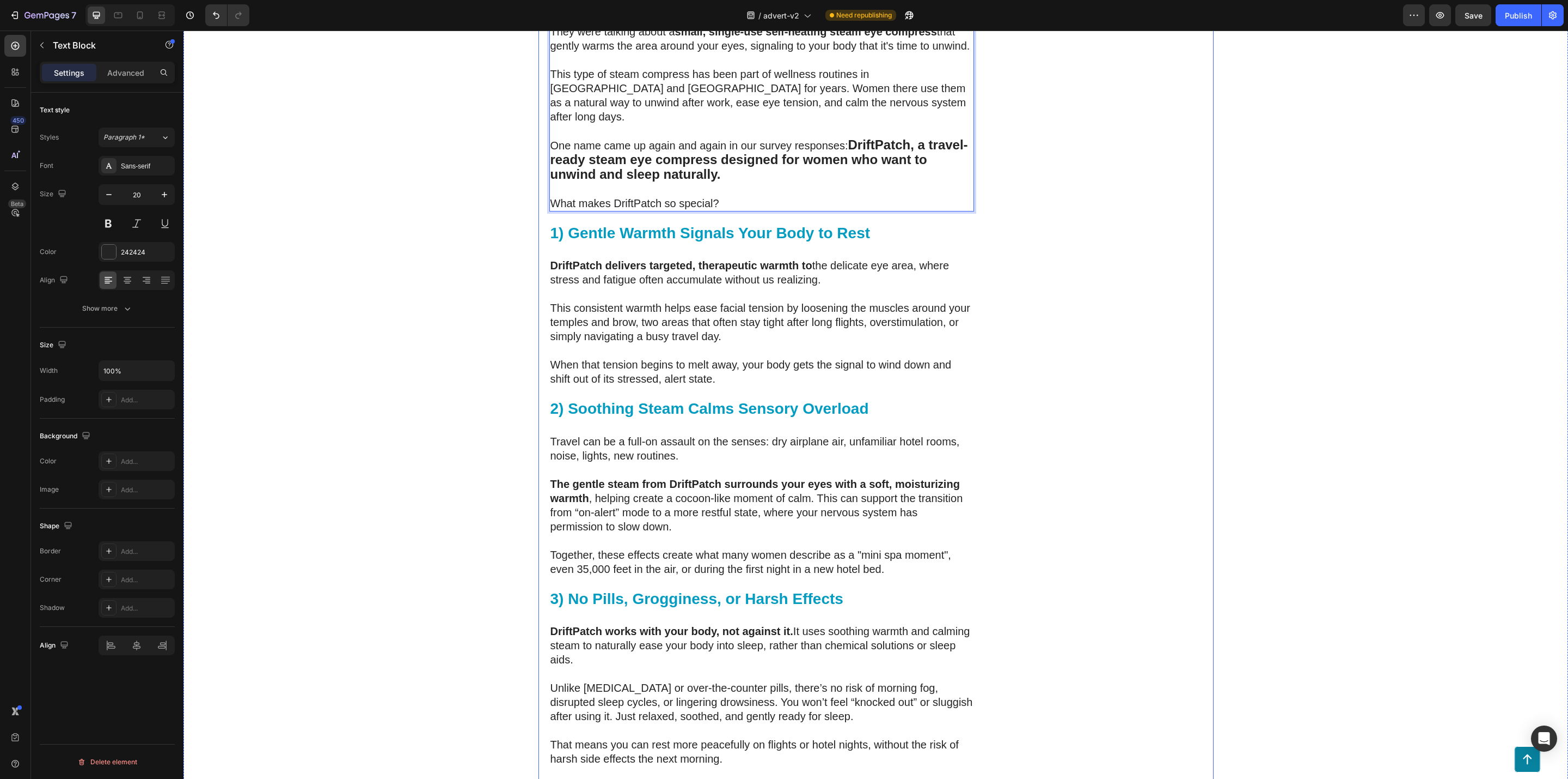
click at [1045, 593] on div "DriftPatch - Self Heating Eye Compress Heading Icon Icon Icon Icon Icon Icon Li…" at bounding box center [1097, 363] width 212 height 4960
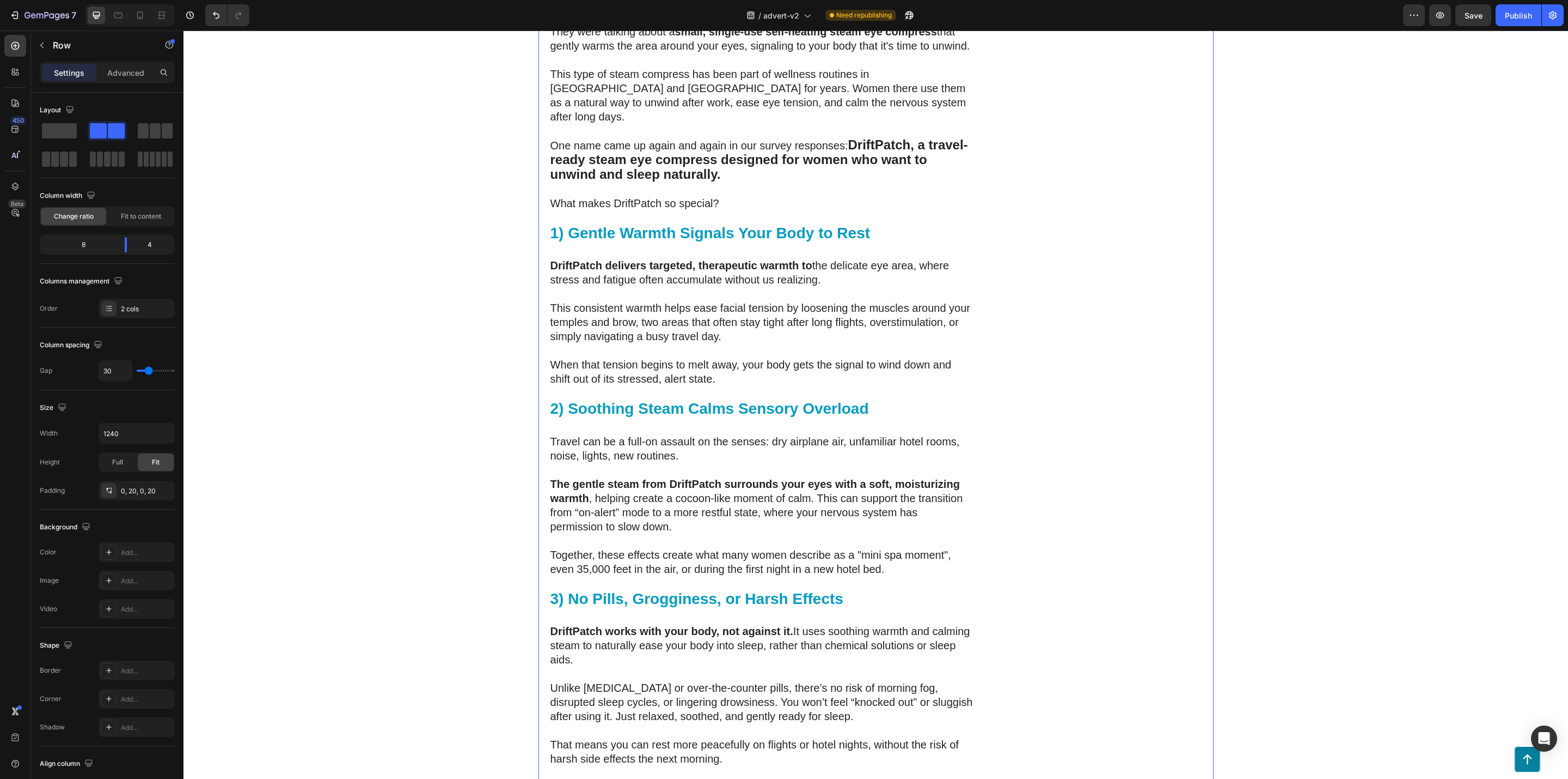
click at [150, 17] on div at bounding box center [130, 15] width 89 height 22
click at [147, 17] on div at bounding box center [140, 16] width 18 height 18
type input "0"
type input "100%"
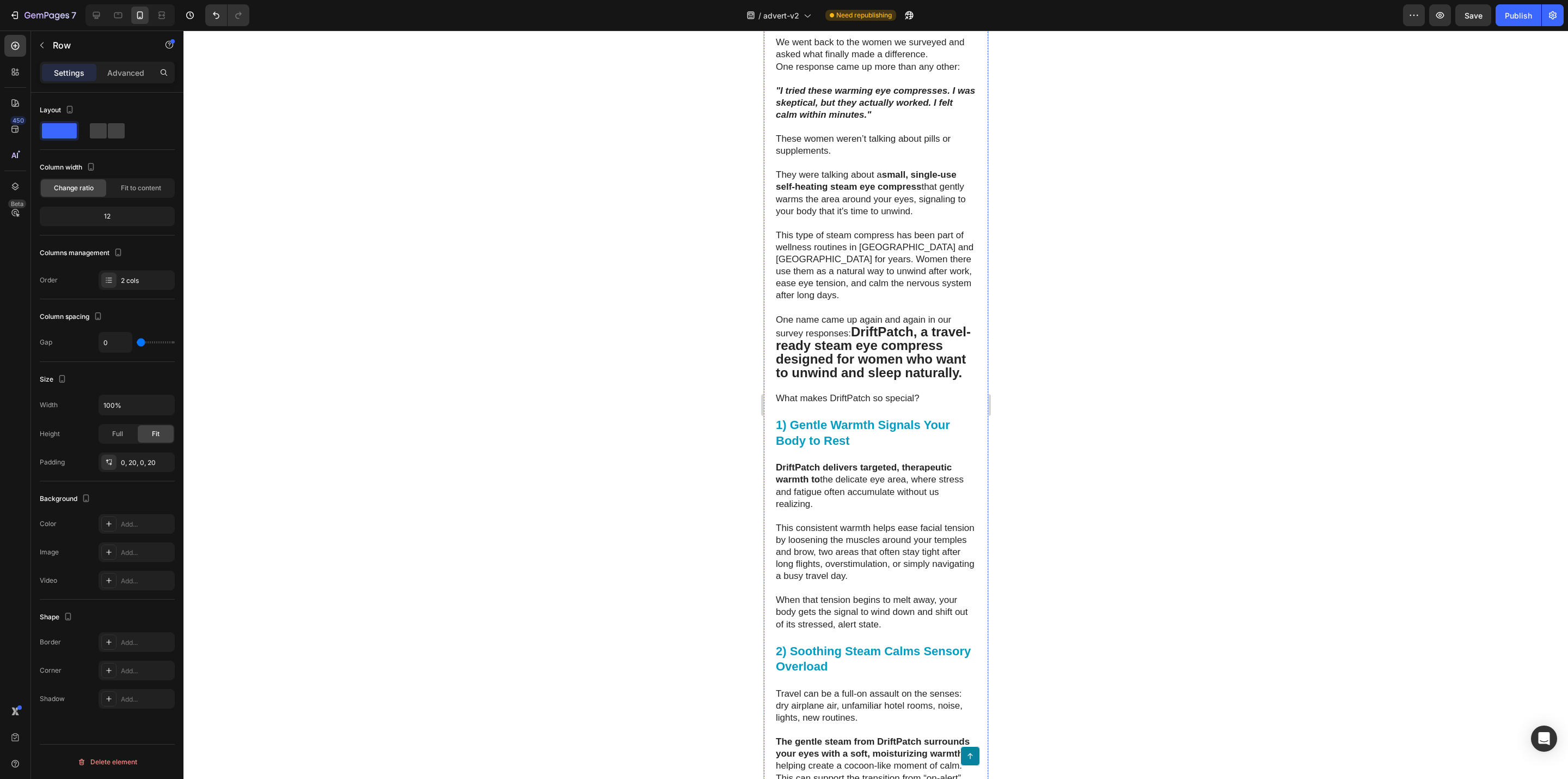
scroll to position [2317, 0]
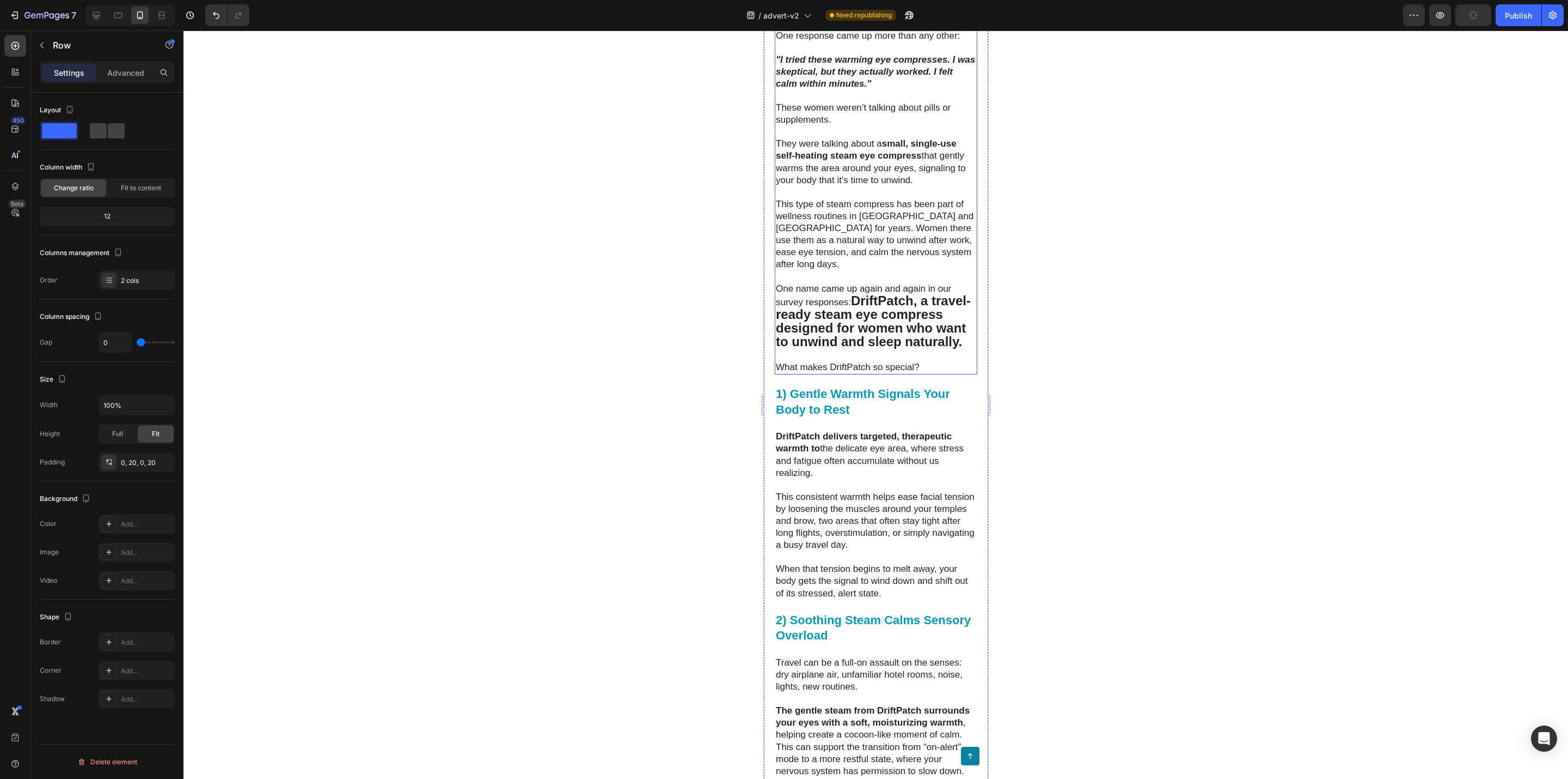
click at [873, 349] on strong "DriftPatch, a travel-ready steam eye compress designed for women who want to un…" at bounding box center [872, 321] width 195 height 55
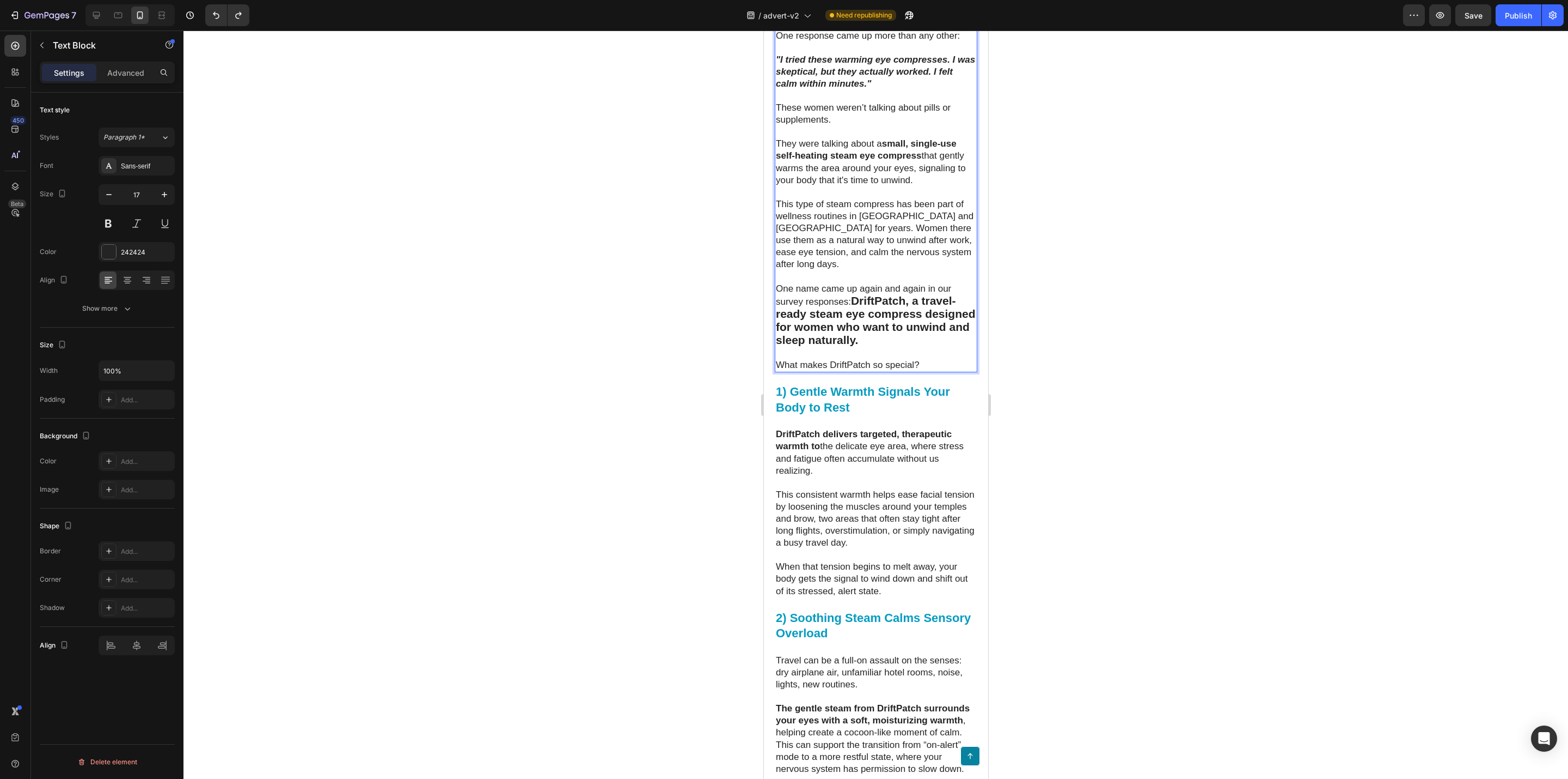
click at [881, 283] on p "Rich Text Editor. Editing area: main" at bounding box center [875, 276] width 201 height 12
click at [886, 346] on strong "DriftPatch, a travel-ready steam eye compress designed for women who want to un…" at bounding box center [875, 320] width 200 height 51
click at [1286, 545] on div at bounding box center [876, 404] width 1385 height 748
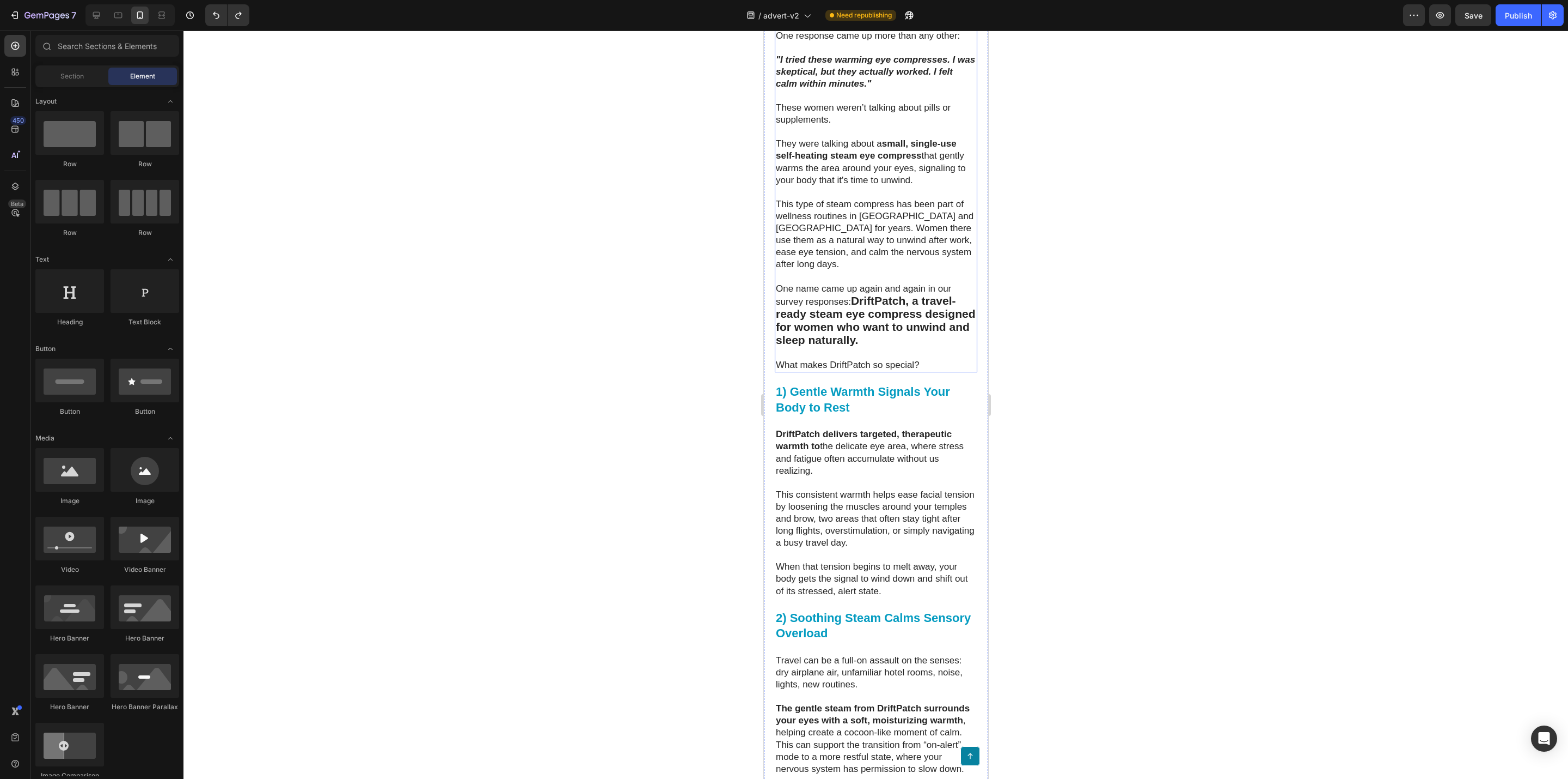
click at [860, 346] on strong "DriftPatch, a travel-ready steam eye compress designed for women who want to un…" at bounding box center [875, 320] width 200 height 51
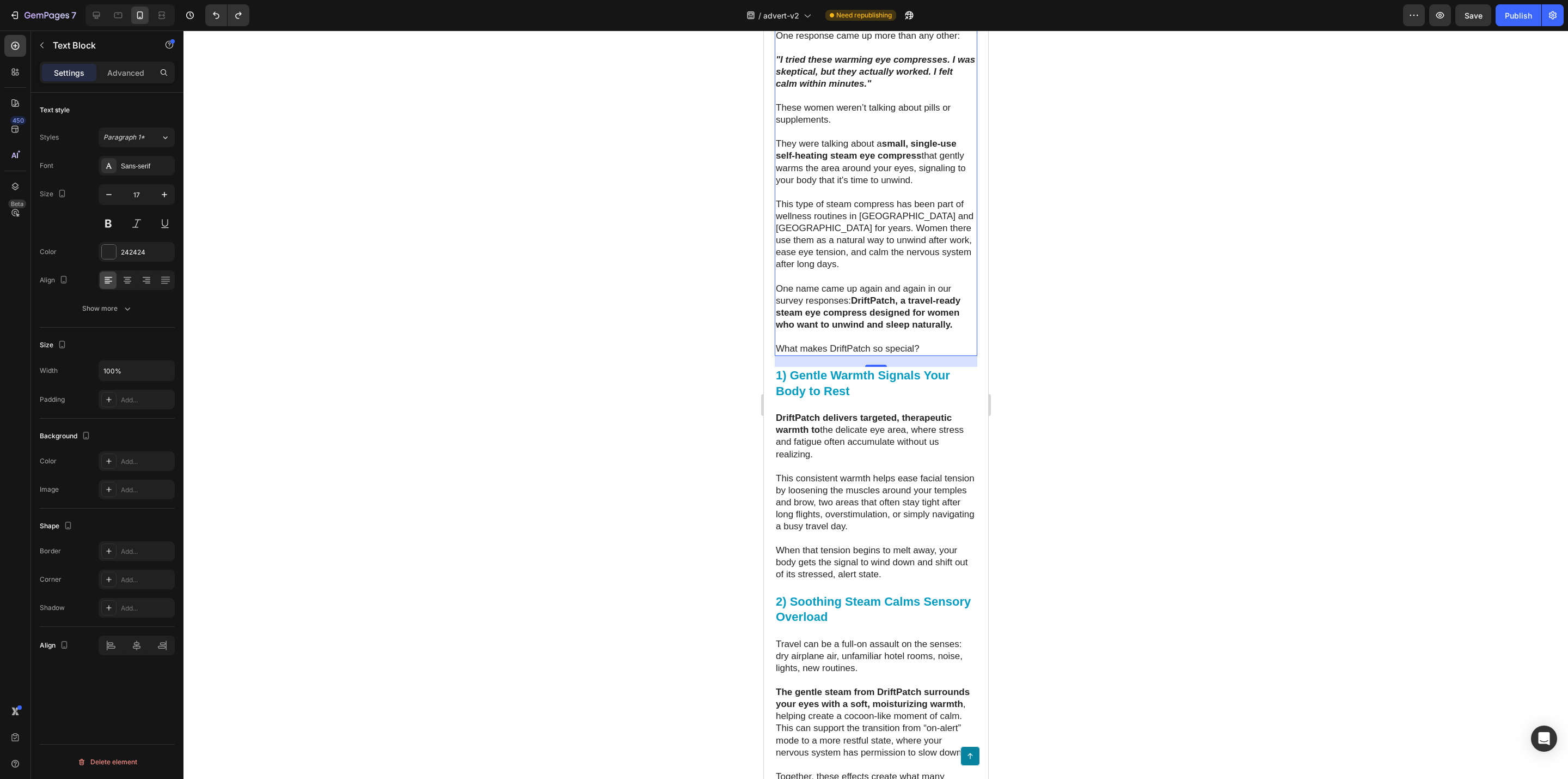
click at [1157, 309] on div at bounding box center [876, 404] width 1385 height 748
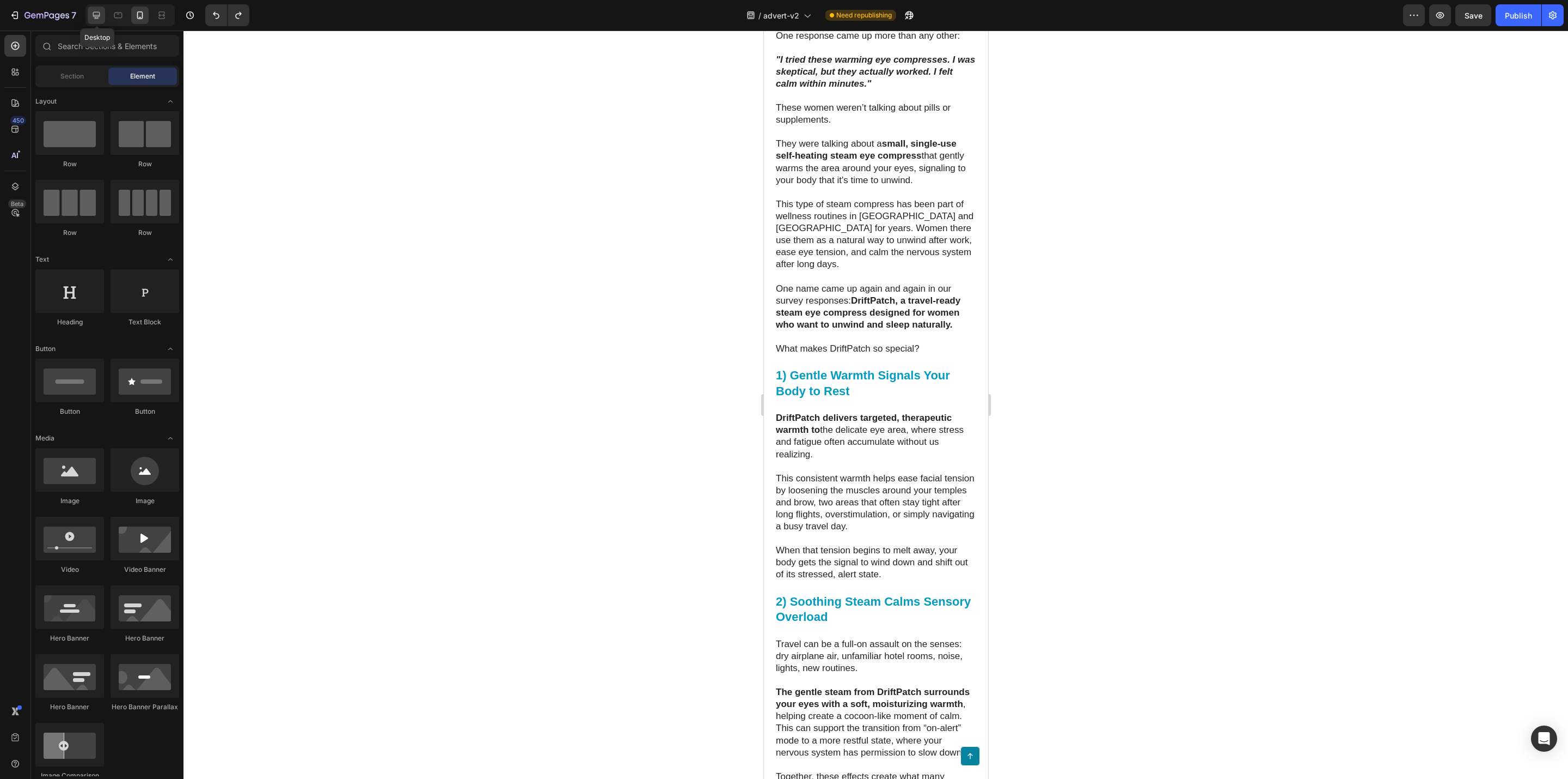
click at [94, 17] on icon at bounding box center [96, 15] width 7 height 7
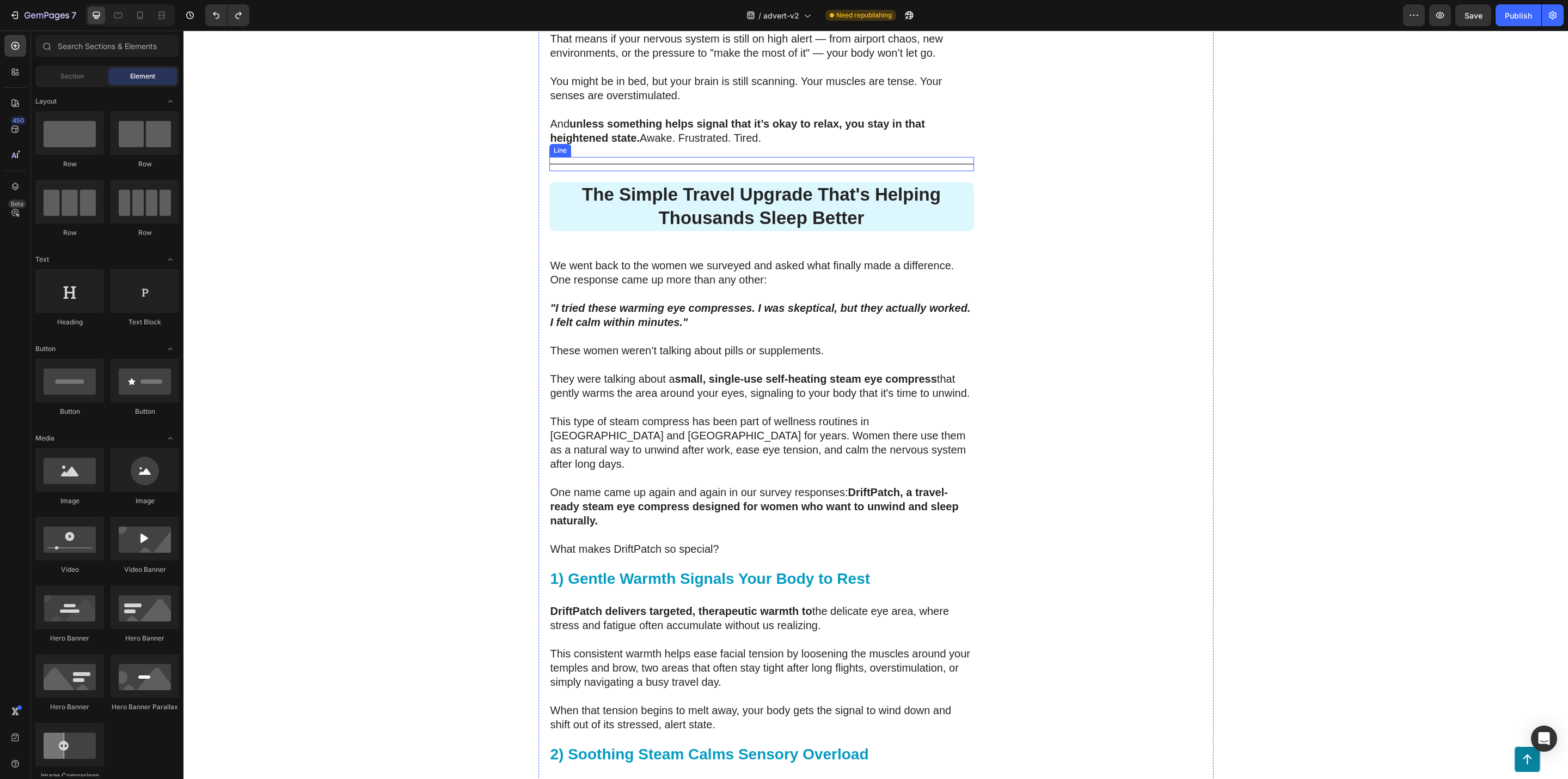
scroll to position [1843, 0]
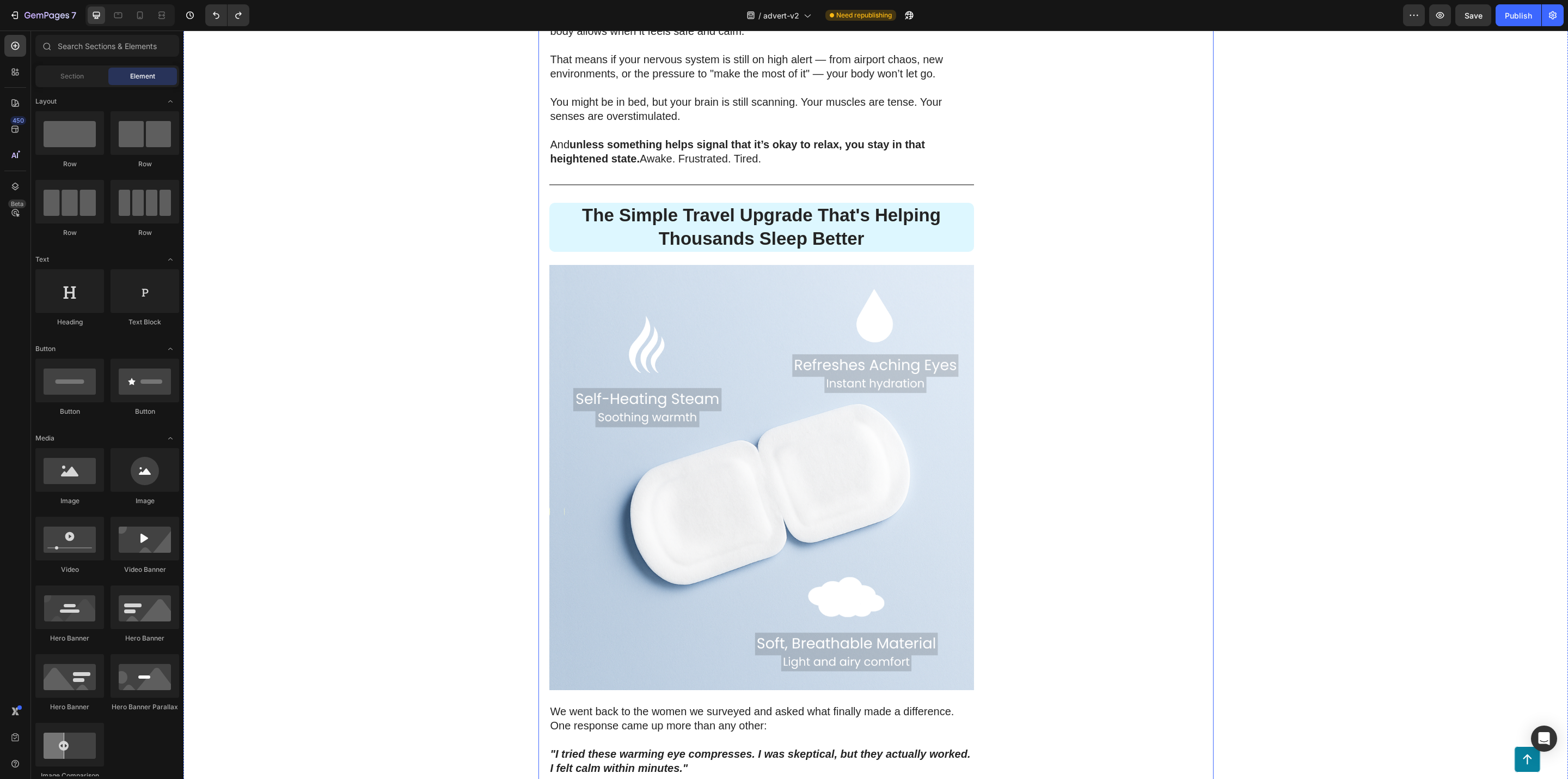
click at [626, 178] on div "Title Line" at bounding box center [762, 185] width 425 height 14
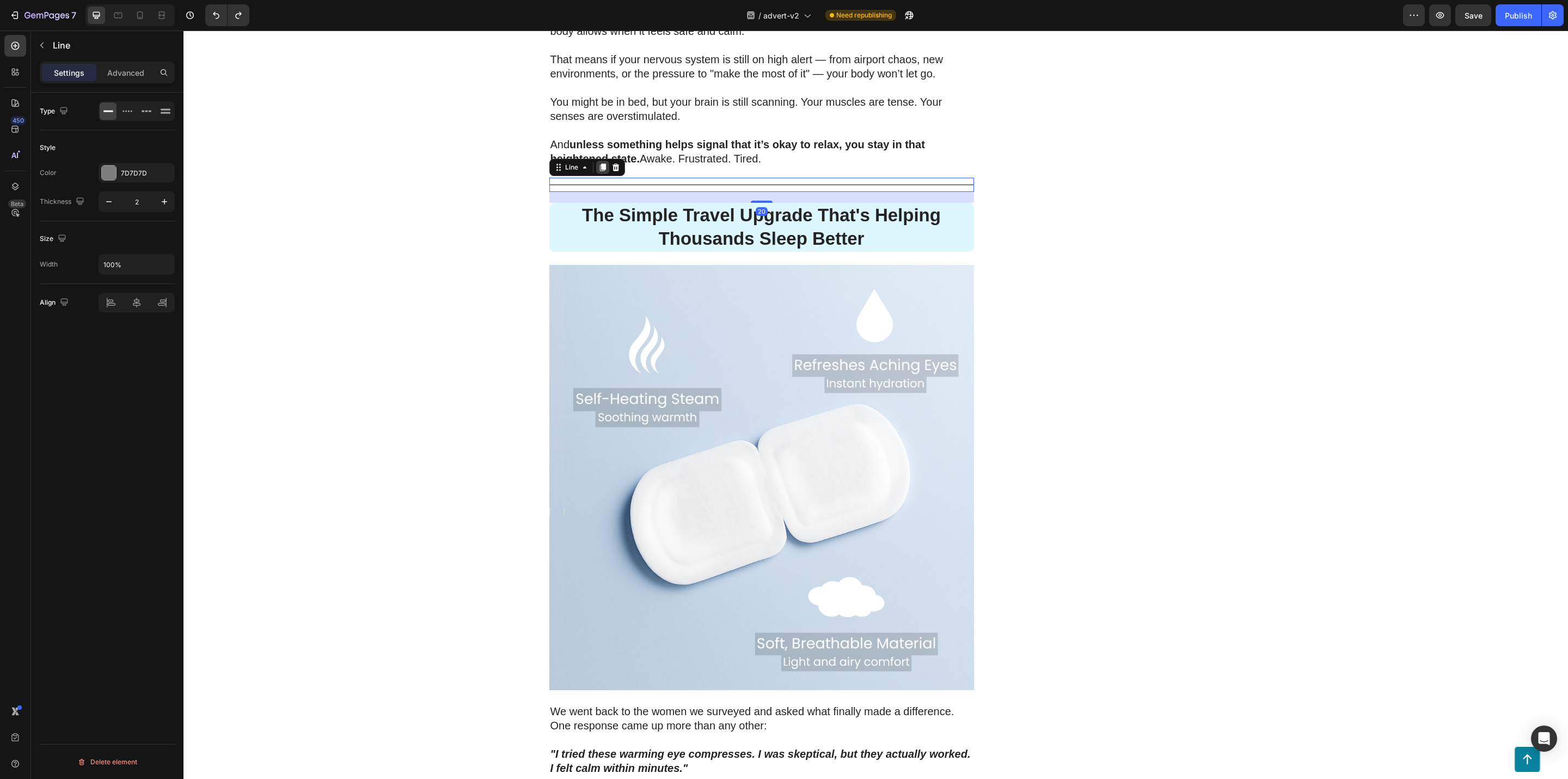
click at [600, 163] on icon at bounding box center [603, 167] width 6 height 8
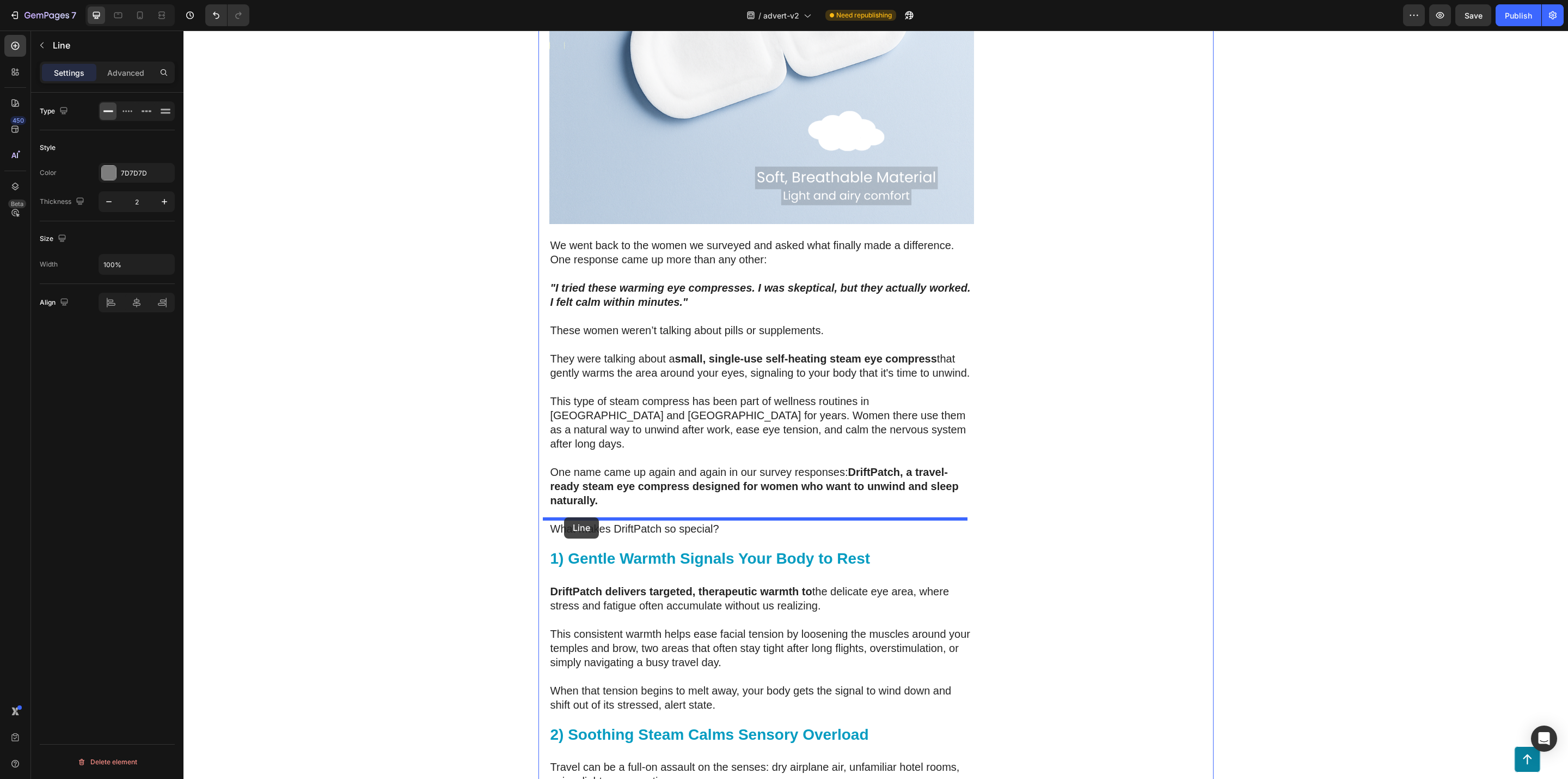
drag, startPoint x: 549, startPoint y: 182, endPoint x: 564, endPoint y: 517, distance: 335.3
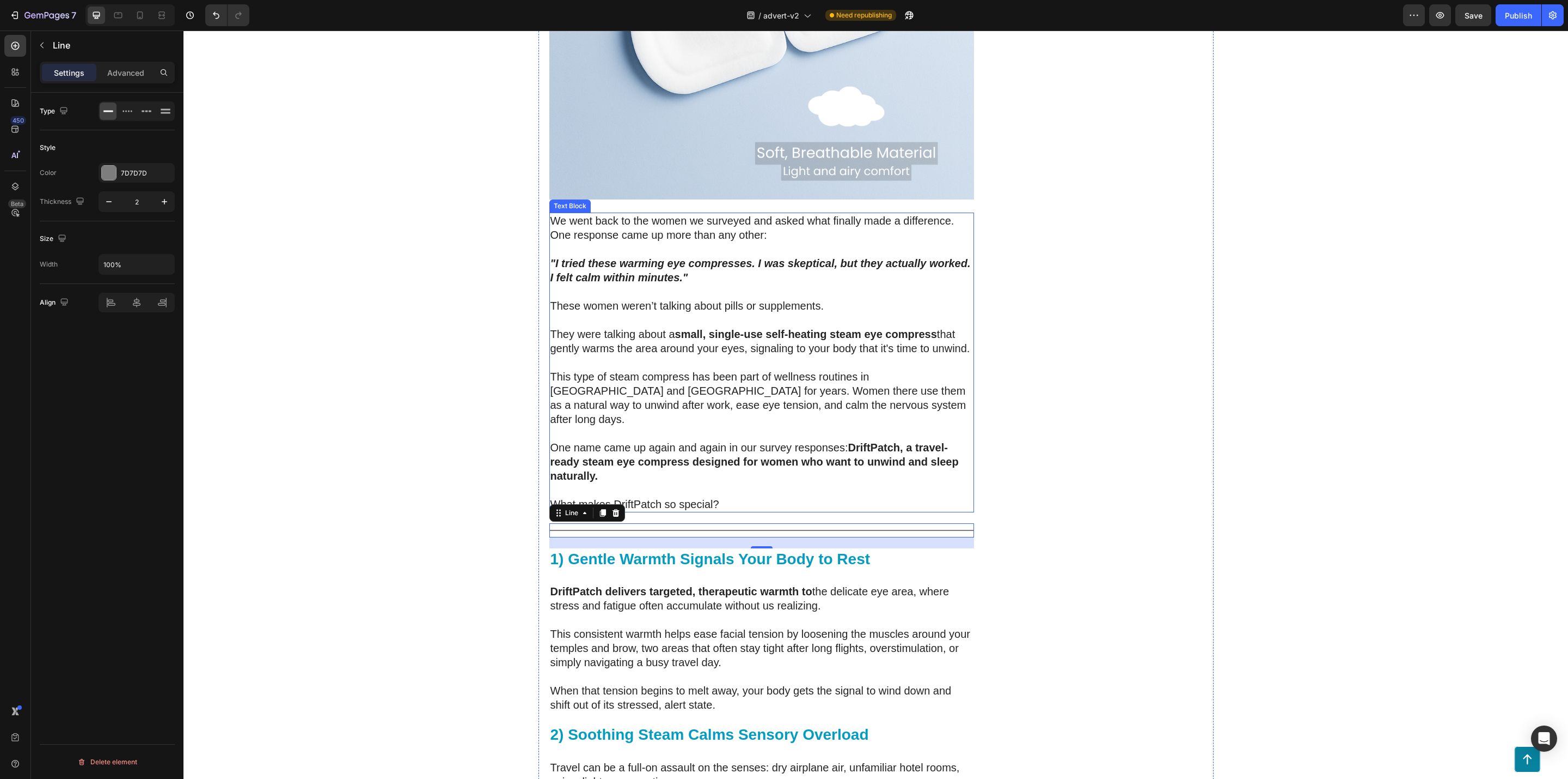
scroll to position [2308, 0]
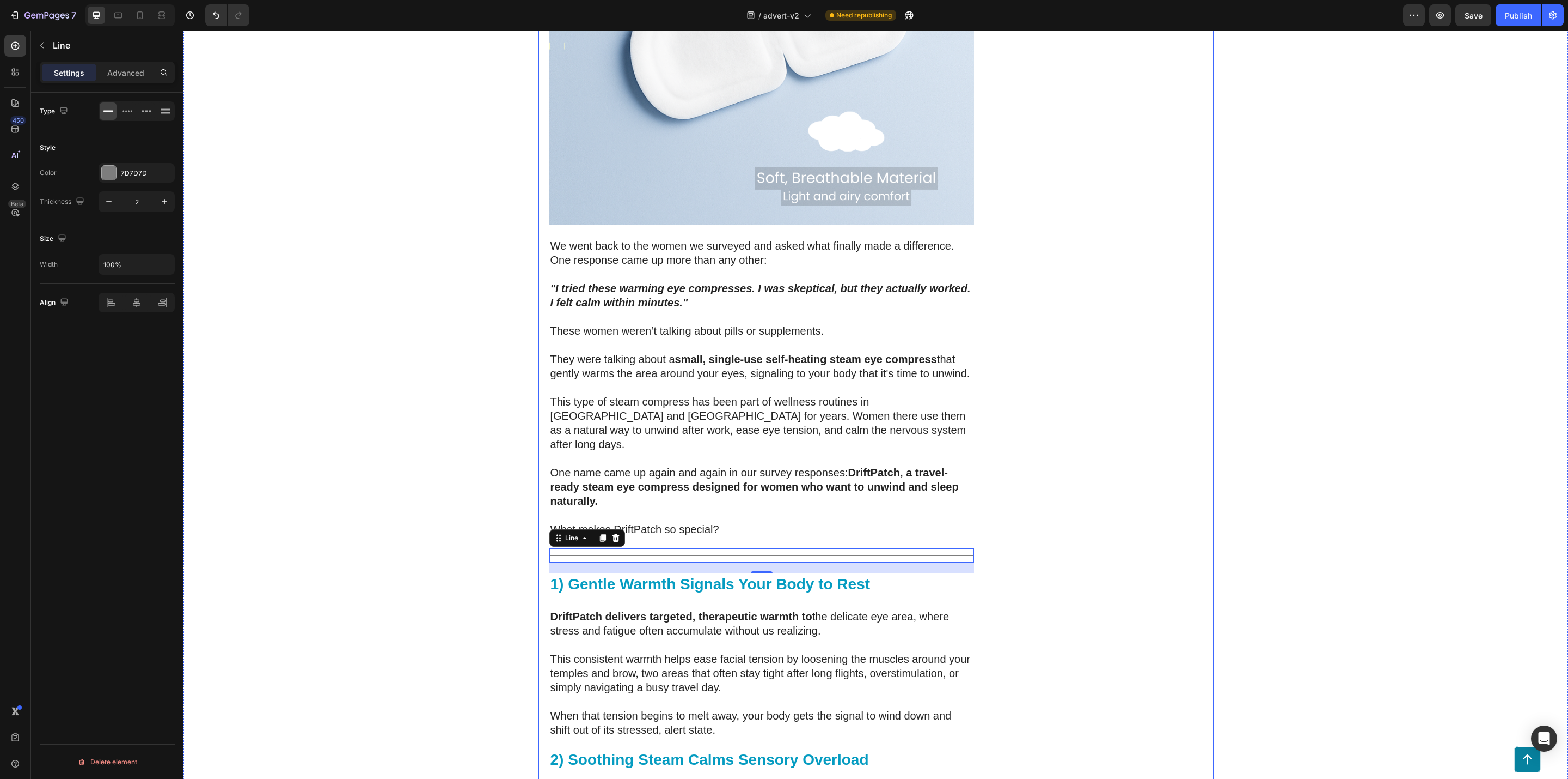
click at [1188, 515] on div "DriftPatch - Self Heating Eye Compress Heading Icon Icon Icon Icon Icon Icon Li…" at bounding box center [1097, 490] width 212 height 5409
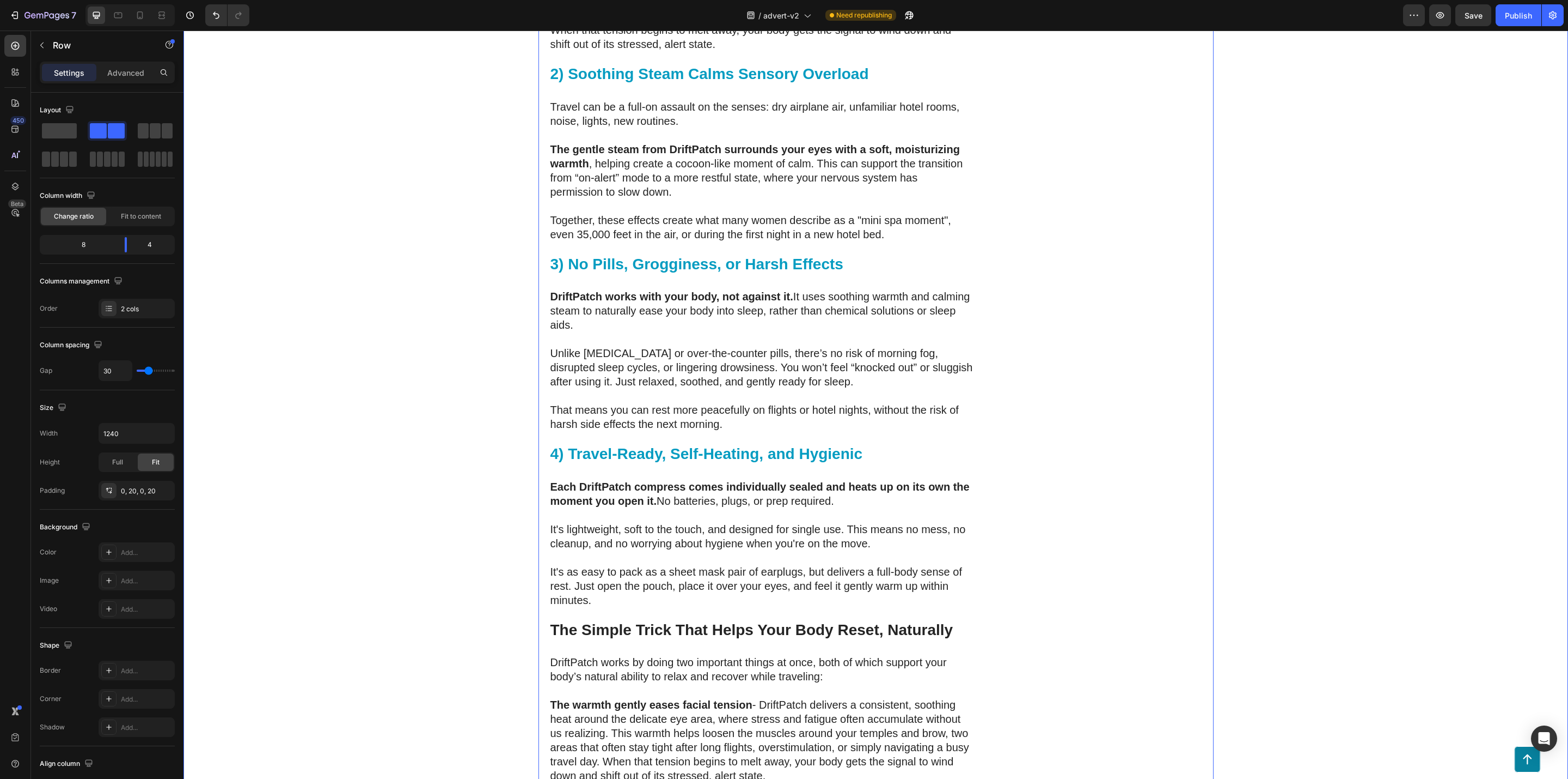
scroll to position [2962, 0]
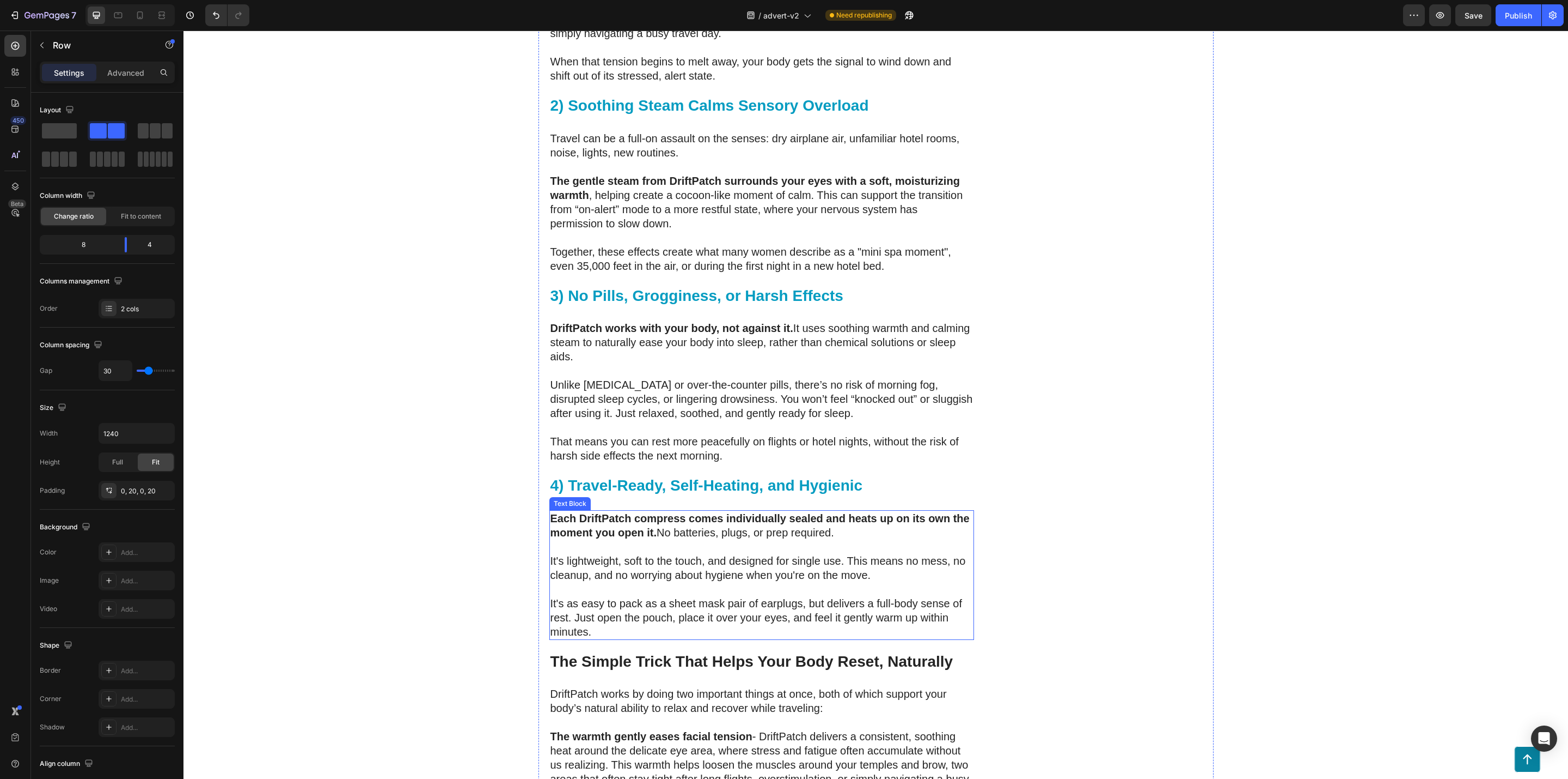
click at [799, 596] on p "It's as easy to pack as a sheet mask pair of earplugs, but delivers a full-body…" at bounding box center [762, 617] width 423 height 43
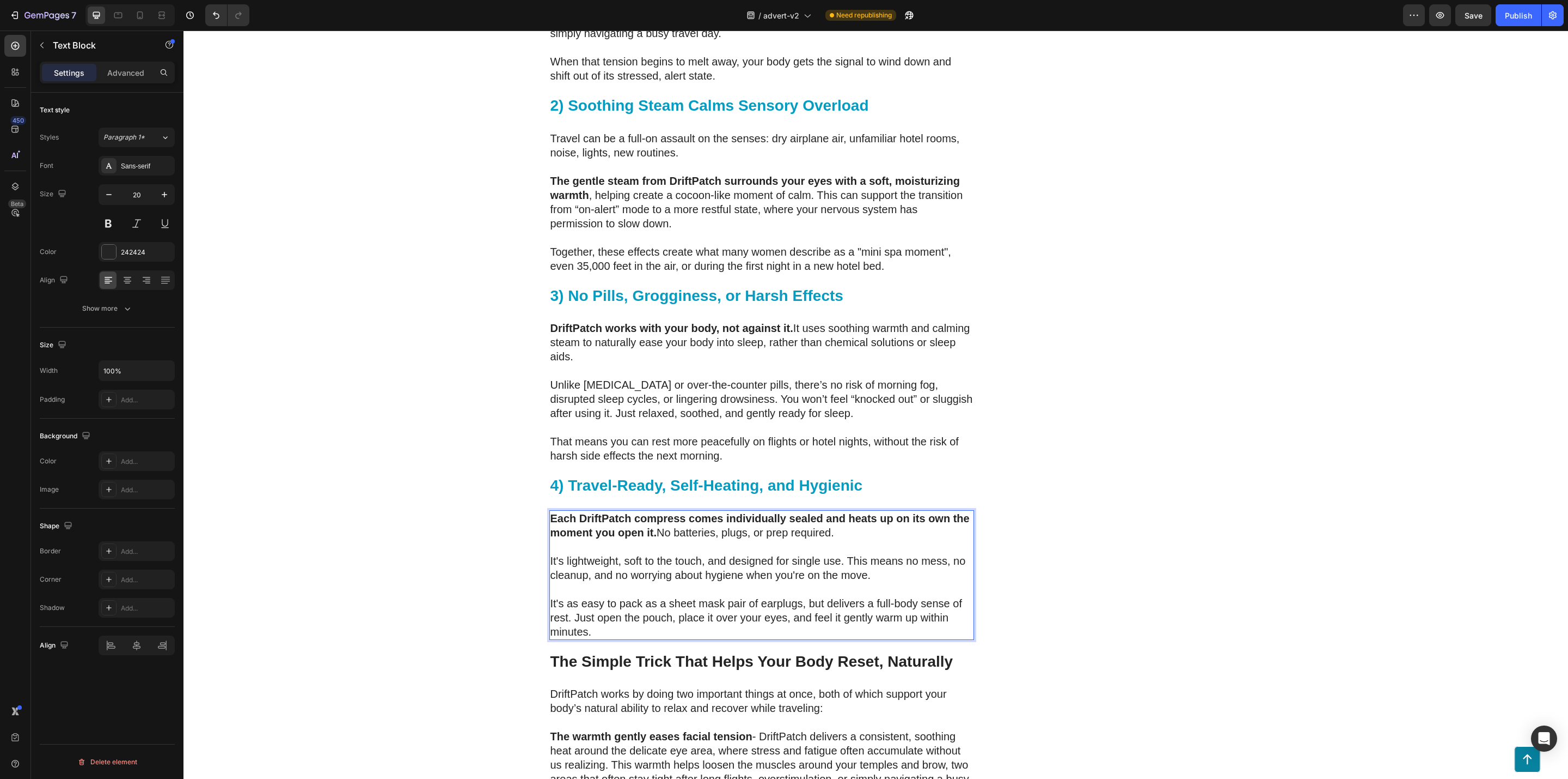
click at [698, 600] on p "It's as easy to pack as a sheet mask pair of earplugs, but delivers a full-body…" at bounding box center [762, 617] width 423 height 43
click at [785, 554] on p "It's lightweight, soft to the touch, and designed for single use. This means no…" at bounding box center [762, 567] width 423 height 29
click at [551, 554] on p "It's lightweight, soft to the touch, and designed for single use. This means no…" at bounding box center [762, 567] width 423 height 29
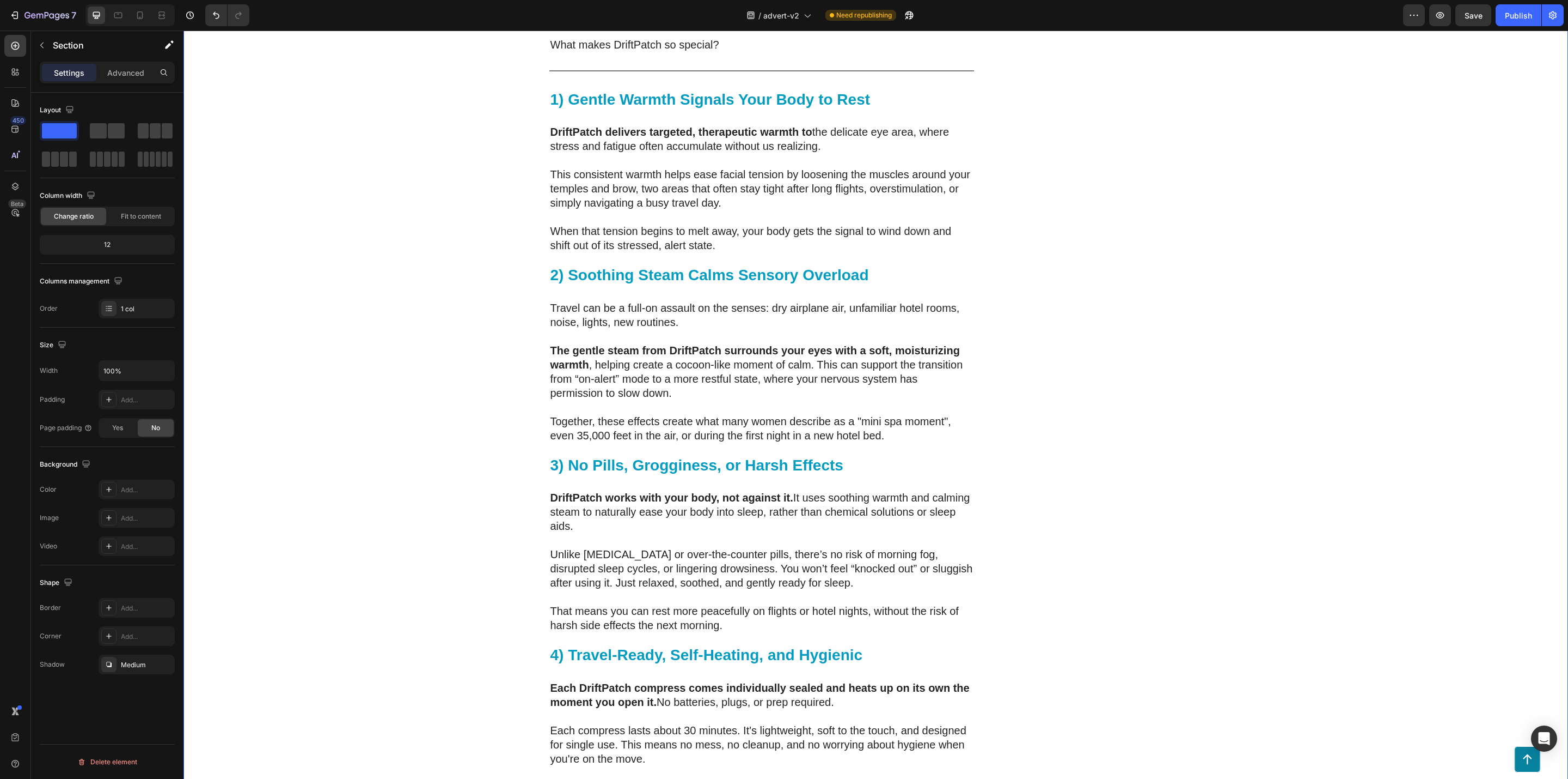
scroll to position [2799, 0]
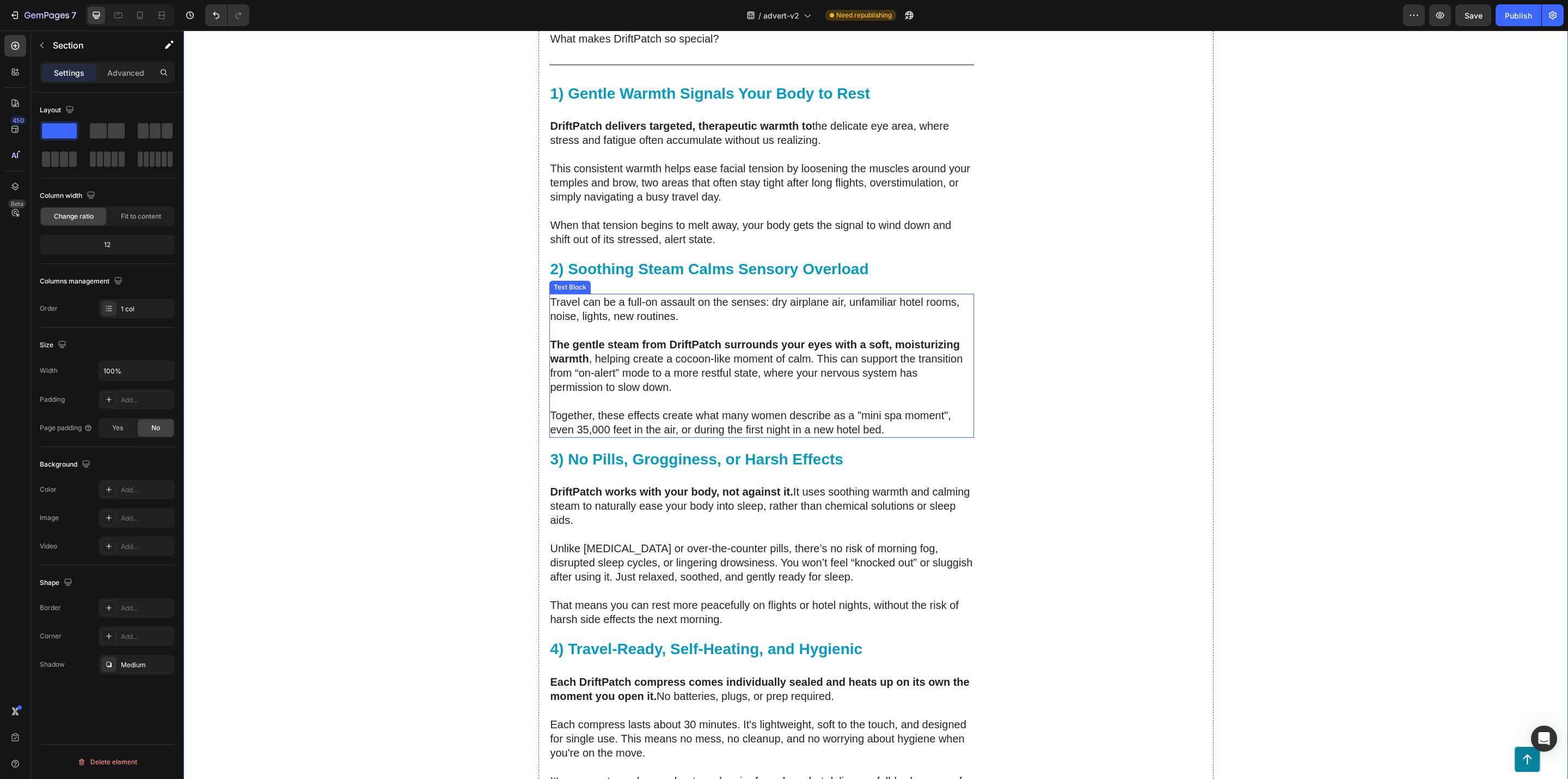
click at [817, 337] on p "The gentle steam from DriftPatch surrounds your eyes with a soft, moisturizing …" at bounding box center [762, 365] width 423 height 56
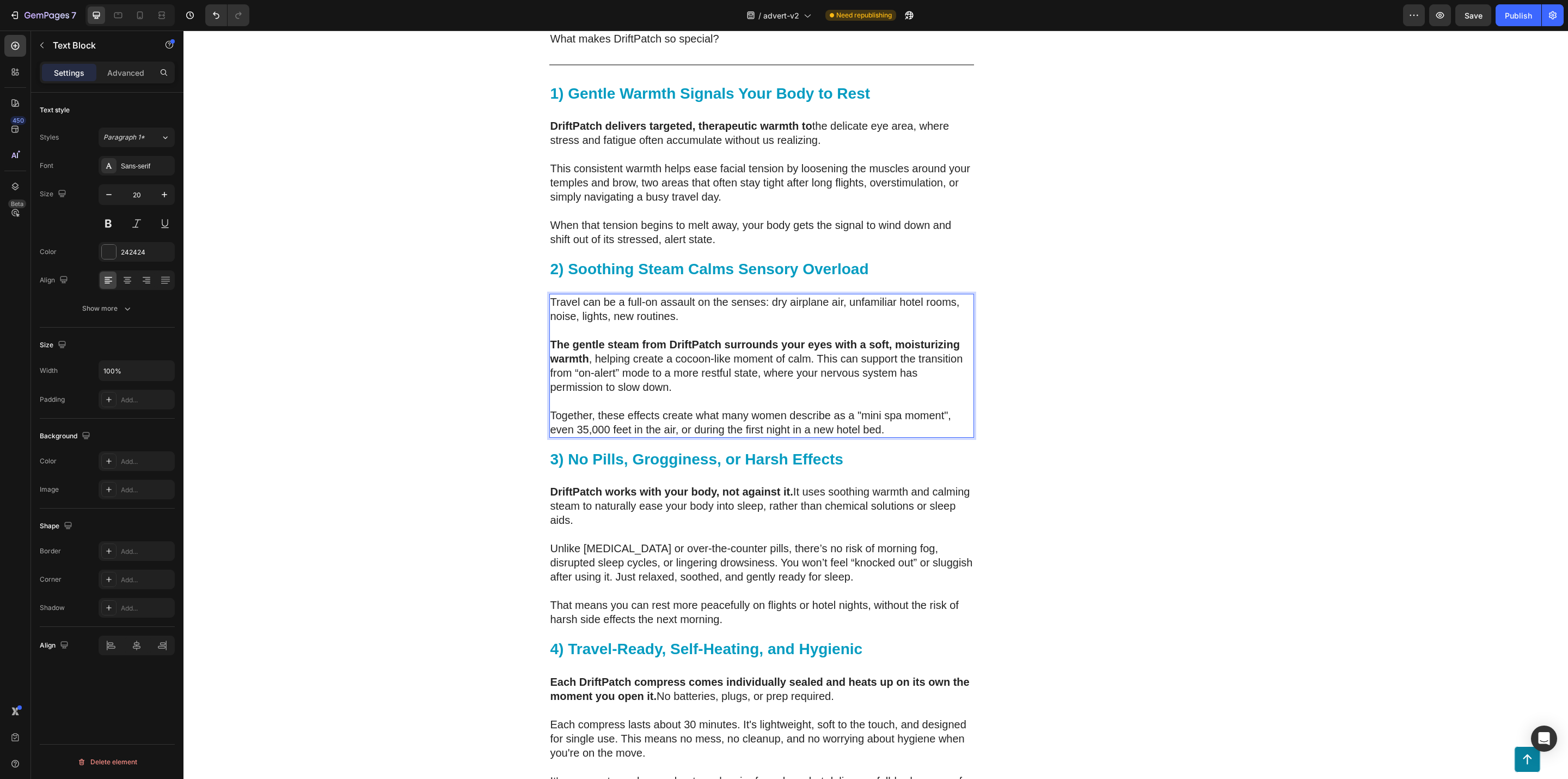
click at [827, 337] on p "The gentle steam from DriftPatch surrounds your eyes with a soft, moisturizing …" at bounding box center [762, 365] width 423 height 56
click at [812, 337] on p "The gentle steam from DriftPatch surrounds your eyes with a soft, moisturizing …" at bounding box center [762, 365] width 423 height 56
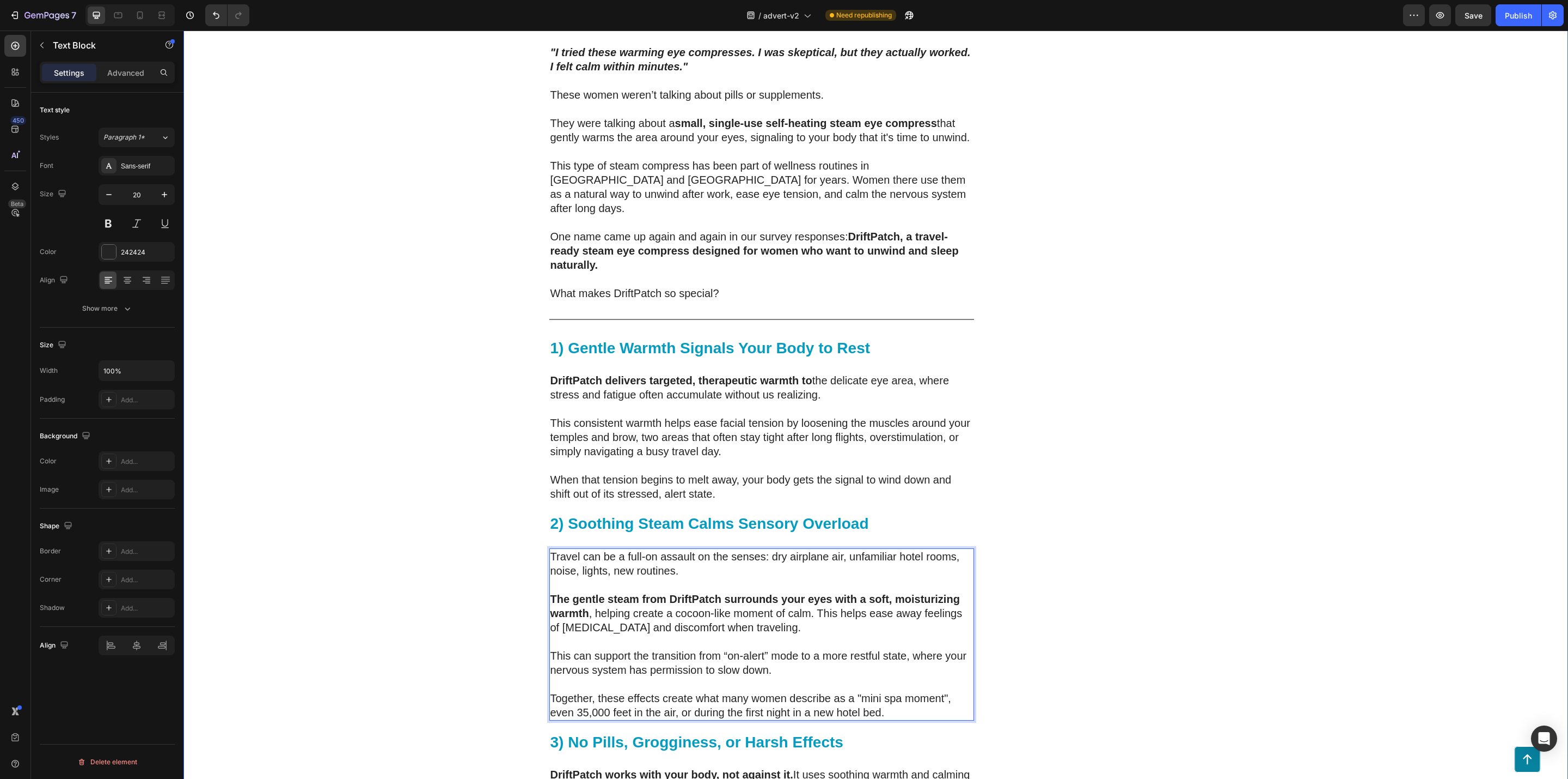
scroll to position [2553, 0]
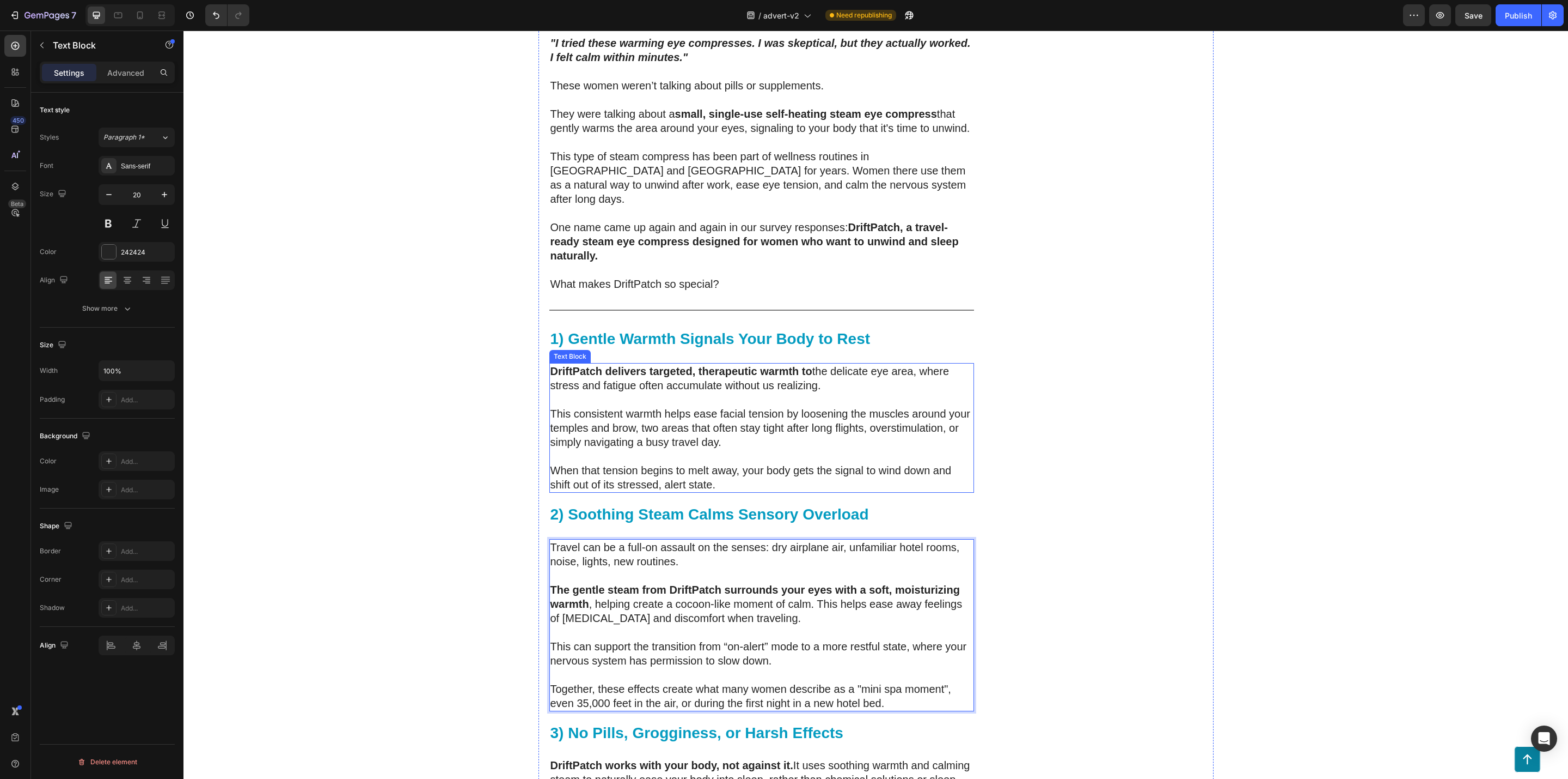
click at [628, 406] on p "This consistent warmth helps ease facial tension by loosening the muscles aroun…" at bounding box center [762, 427] width 423 height 43
click at [619, 406] on p "This consistent warmth helps ease facial tension by loosening the muscles aroun…" at bounding box center [762, 427] width 423 height 43
drag, startPoint x: 618, startPoint y: 383, endPoint x: 567, endPoint y: 386, distance: 51.1
click at [567, 406] on p "This consistent warmth helps ease facial tension by loosening the muscles aroun…" at bounding box center [762, 427] width 423 height 43
click at [567, 640] on p "This can support the transition from “on-alert” mode to a more restful state, w…" at bounding box center [762, 653] width 423 height 29
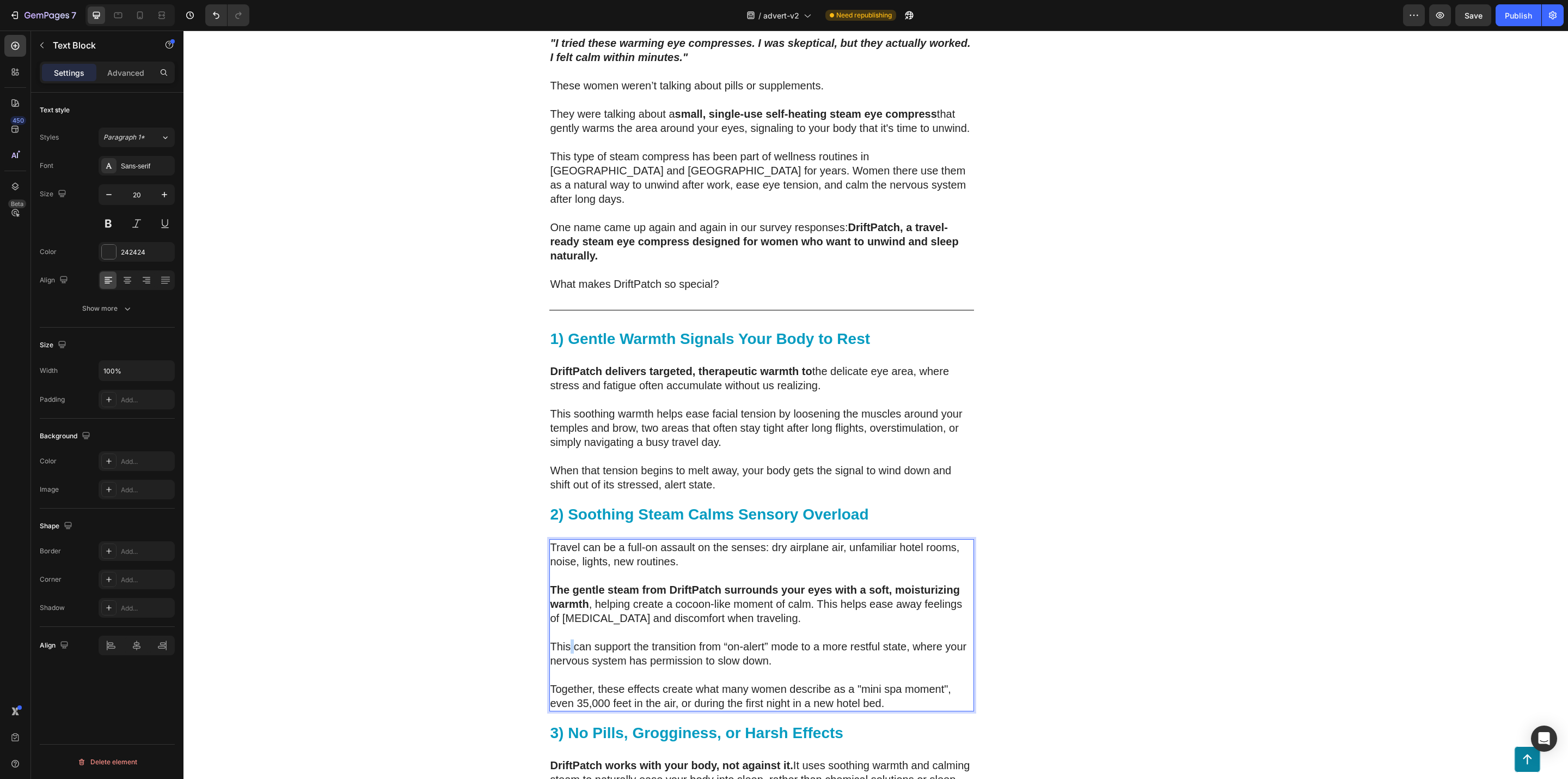
click at [562, 640] on p "This can support the transition from “on-alert” mode to a more restful state, w…" at bounding box center [762, 653] width 423 height 29
drag, startPoint x: 564, startPoint y: 619, endPoint x: 546, endPoint y: 616, distance: 18.2
click at [550, 640] on p "This can support the transition from “on-alert” mode to a more restful state, w…" at bounding box center [762, 653] width 423 height 29
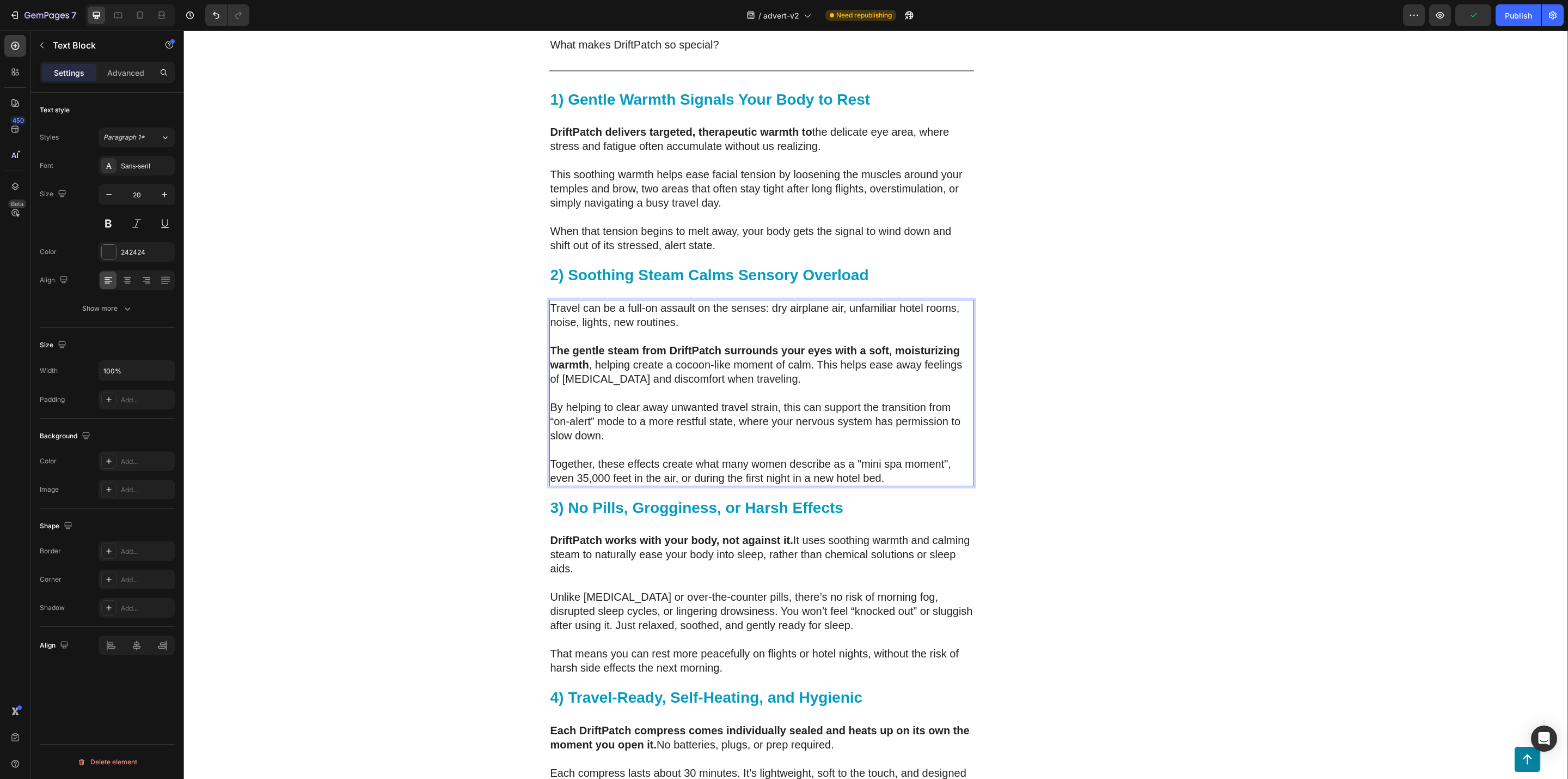
scroll to position [2799, 0]
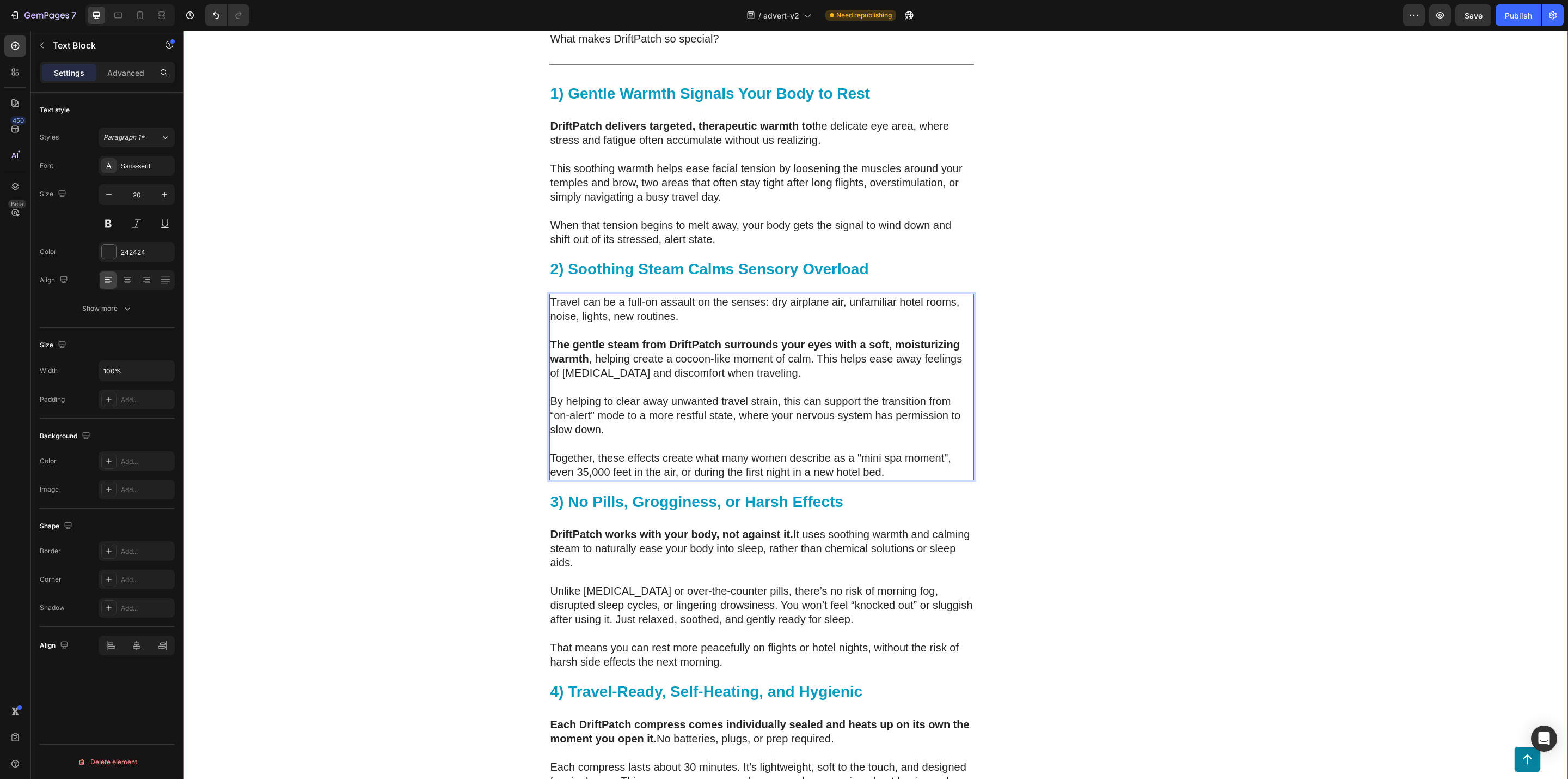
click at [1302, 420] on div "⁠⁠⁠⁠⁠⁠⁠ 200 Women Told Us How Bad Sleep Was Quietly Ruining Their Travels. One …" at bounding box center [876, 39] width 1385 height 5487
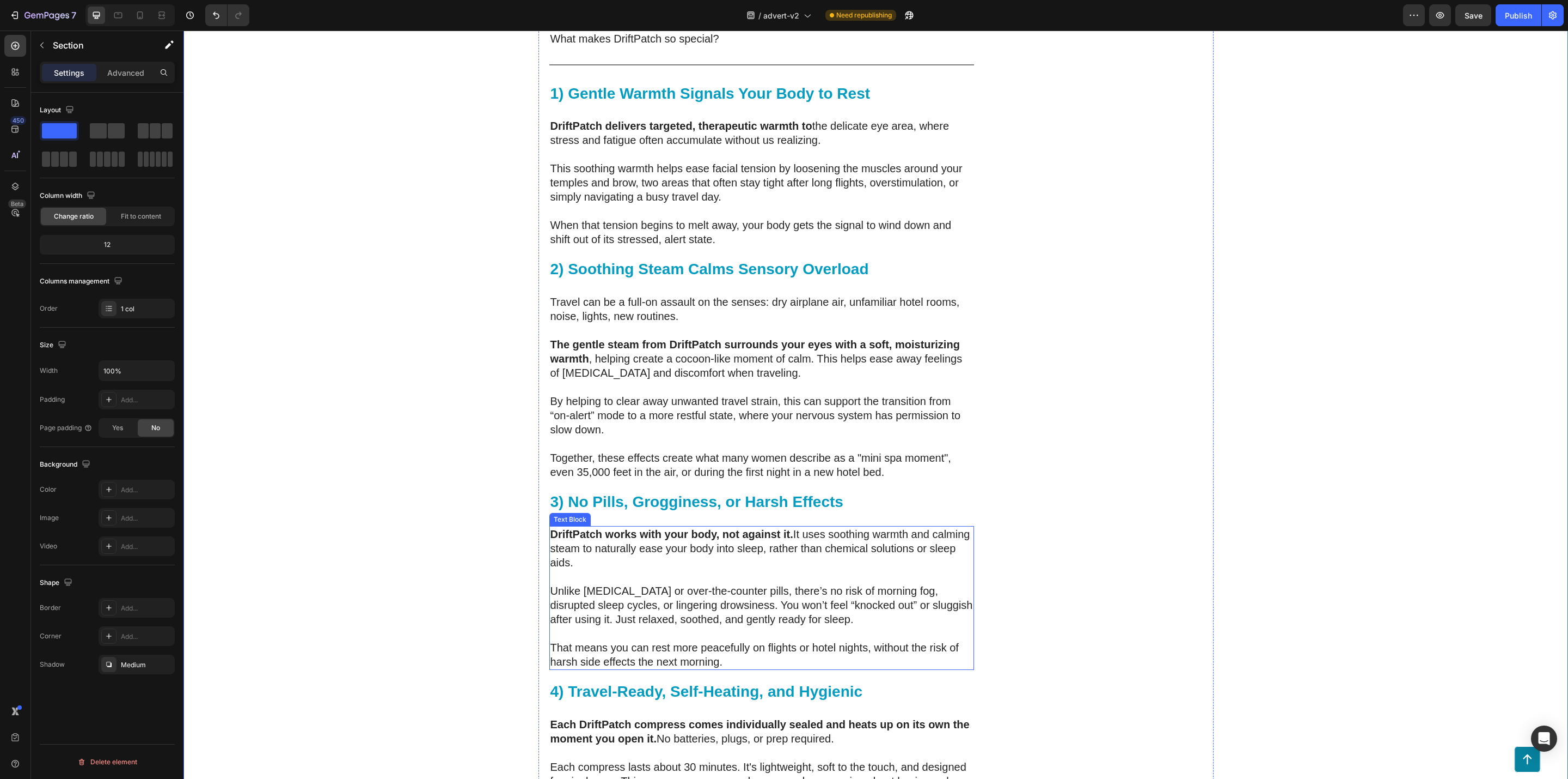
click at [770, 527] on p "DriftPatch works with your body, not against it. It uses soothing warmth and ca…" at bounding box center [762, 548] width 423 height 43
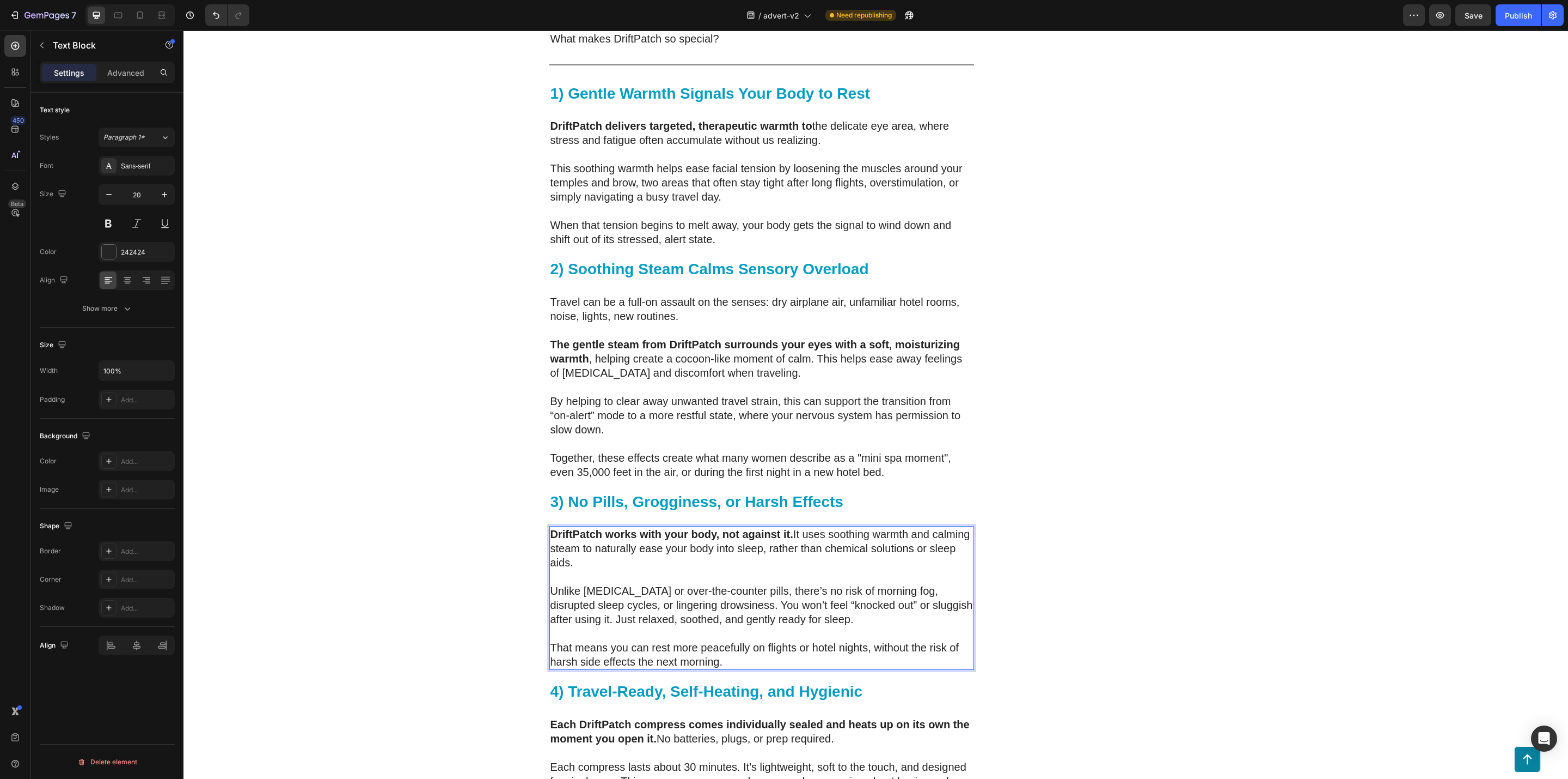
click at [770, 527] on p "DriftPatch works with your body, not against it. It uses soothing warmth and ca…" at bounding box center [762, 548] width 423 height 43
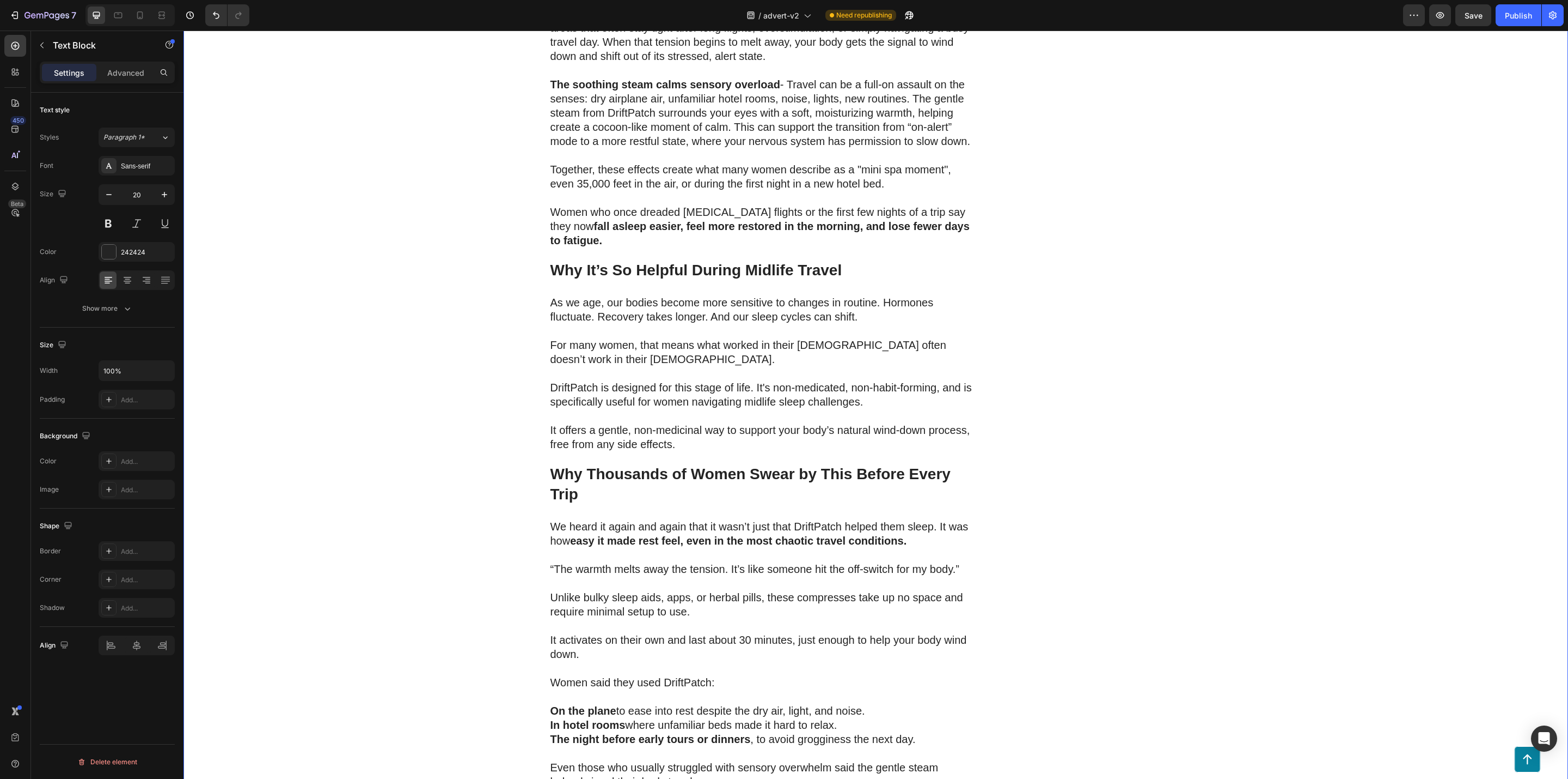
scroll to position [3779, 0]
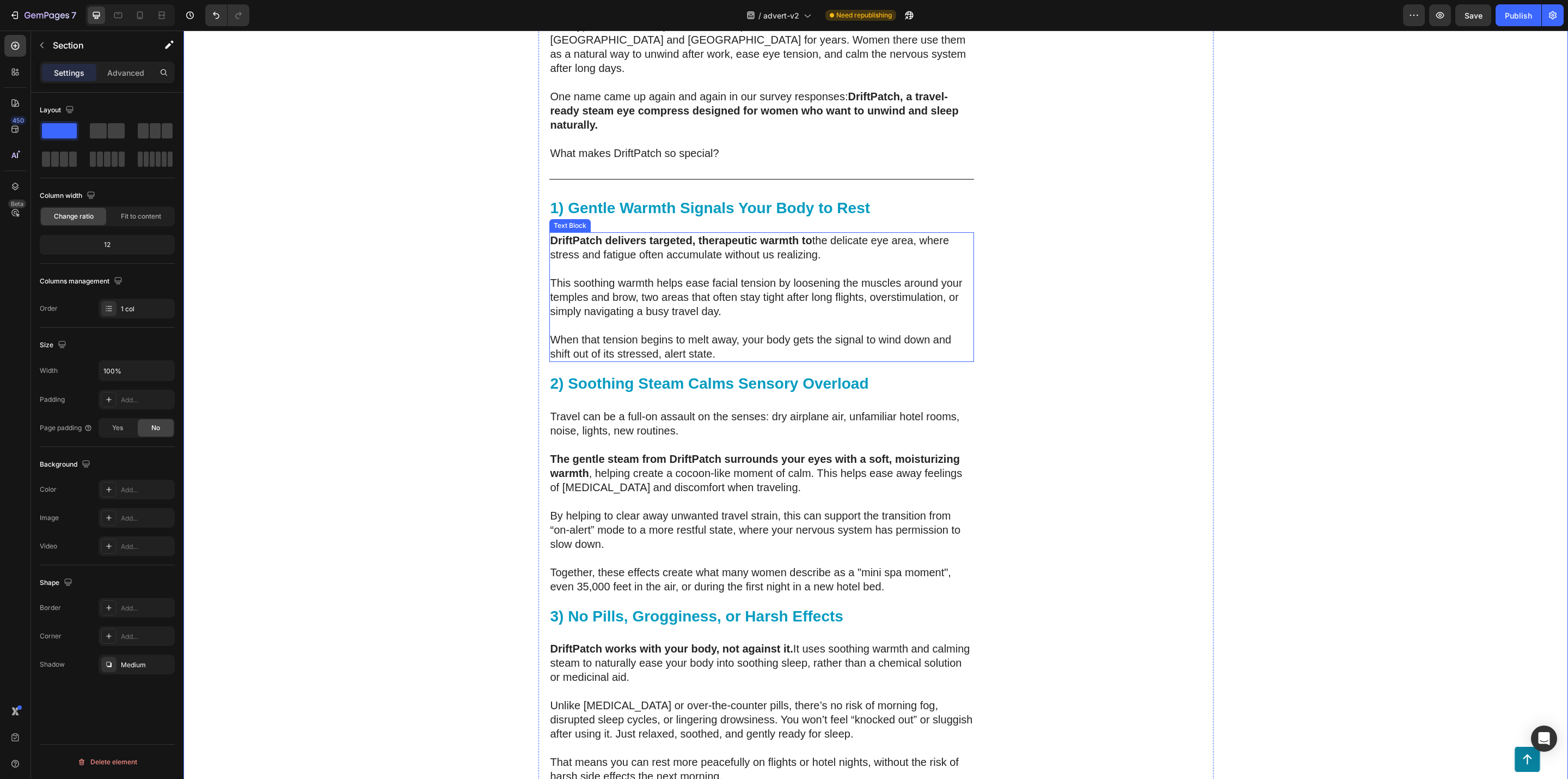
scroll to position [2390, 0]
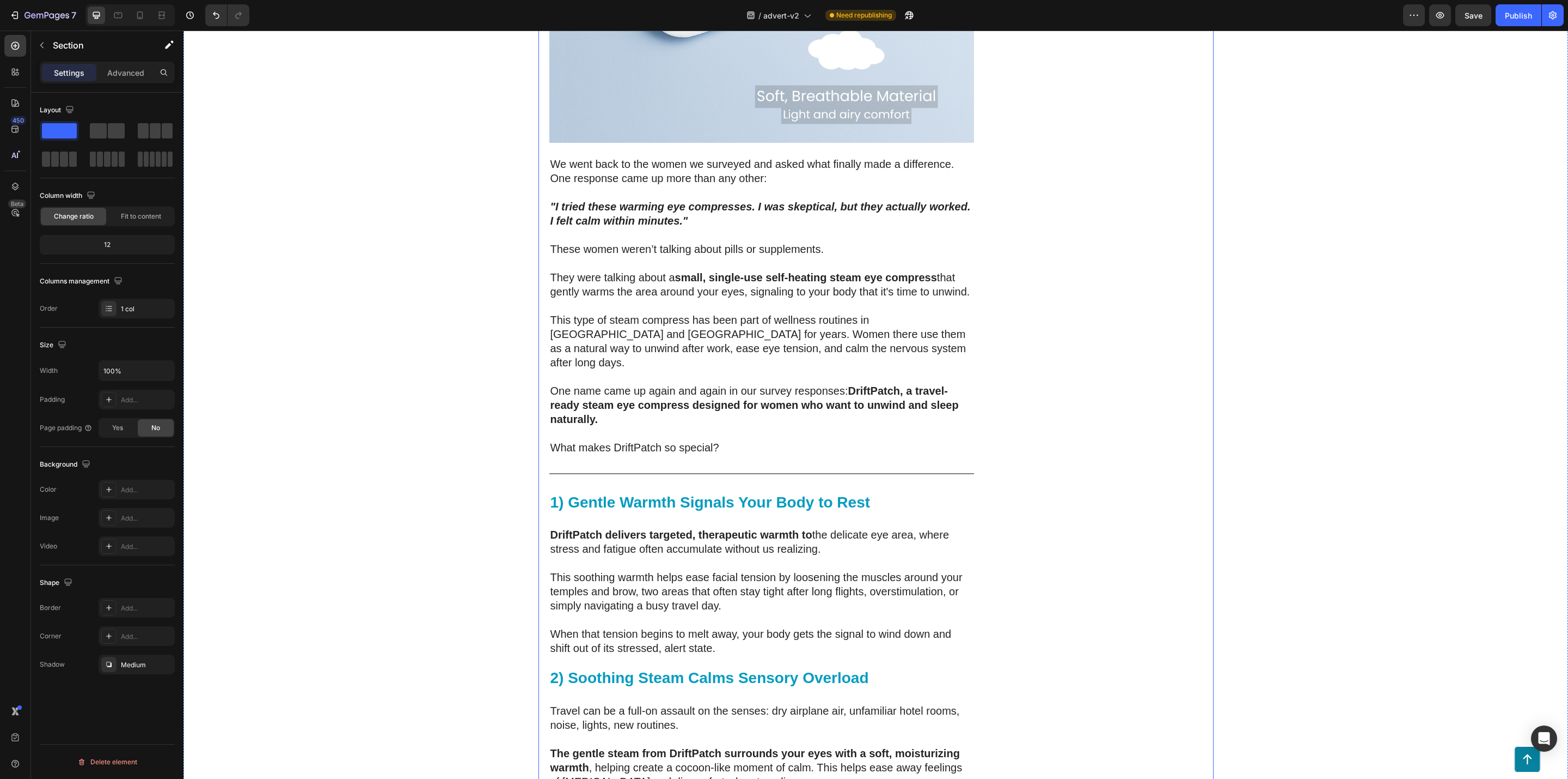
click at [613, 473] on div at bounding box center [762, 473] width 425 height 1
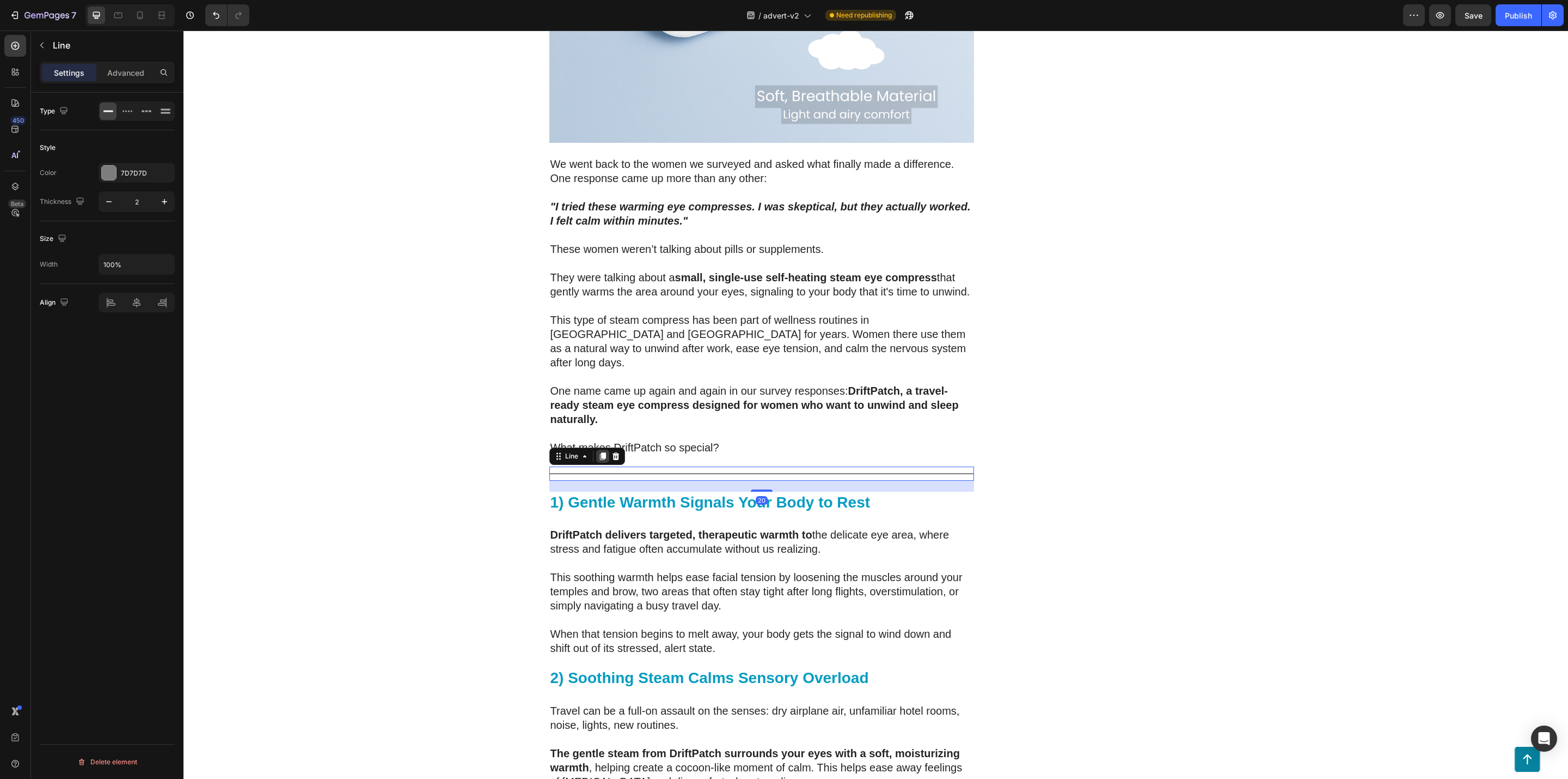
click at [600, 452] on icon at bounding box center [603, 456] width 6 height 8
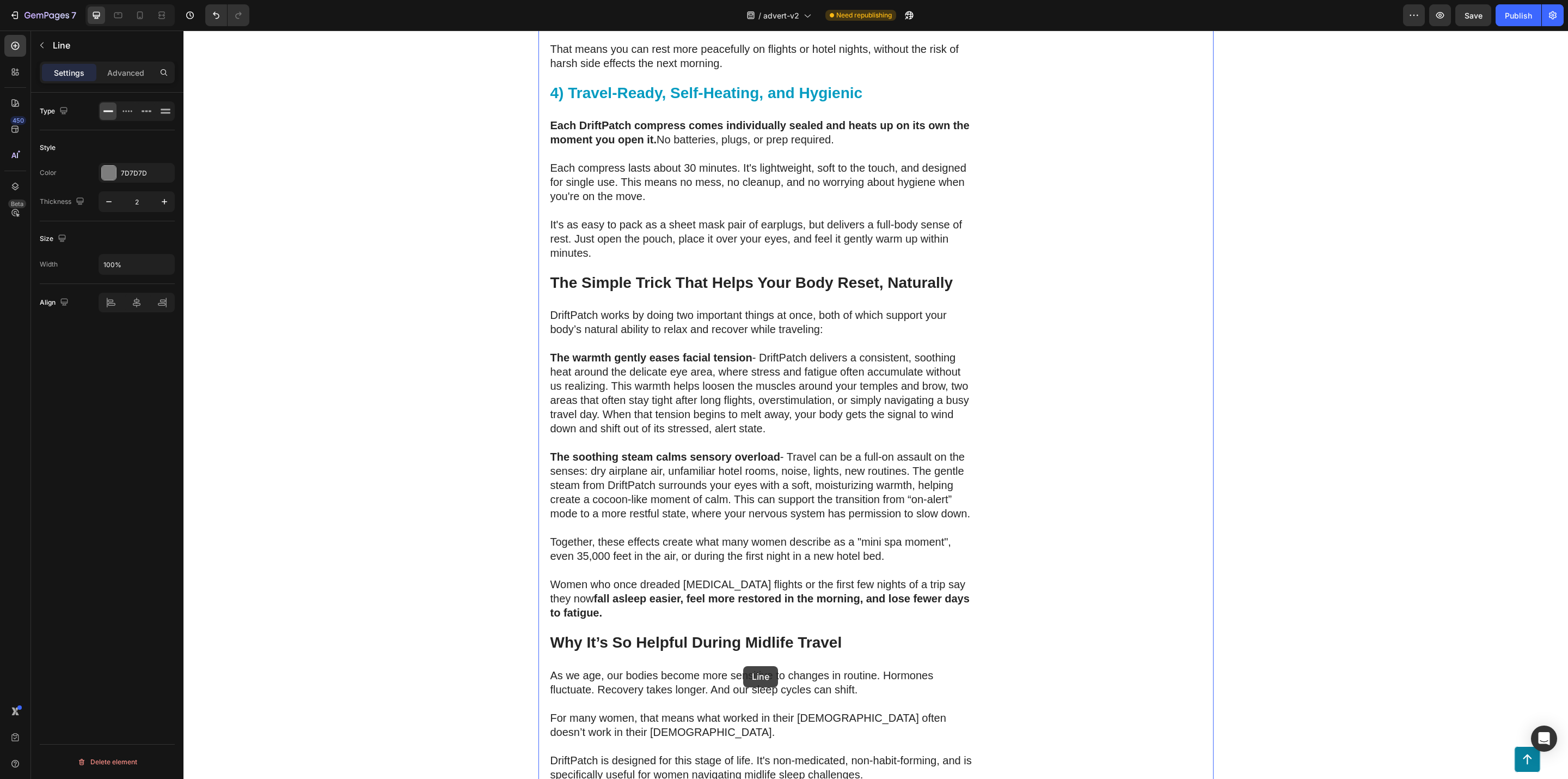
scroll to position [3471, 0]
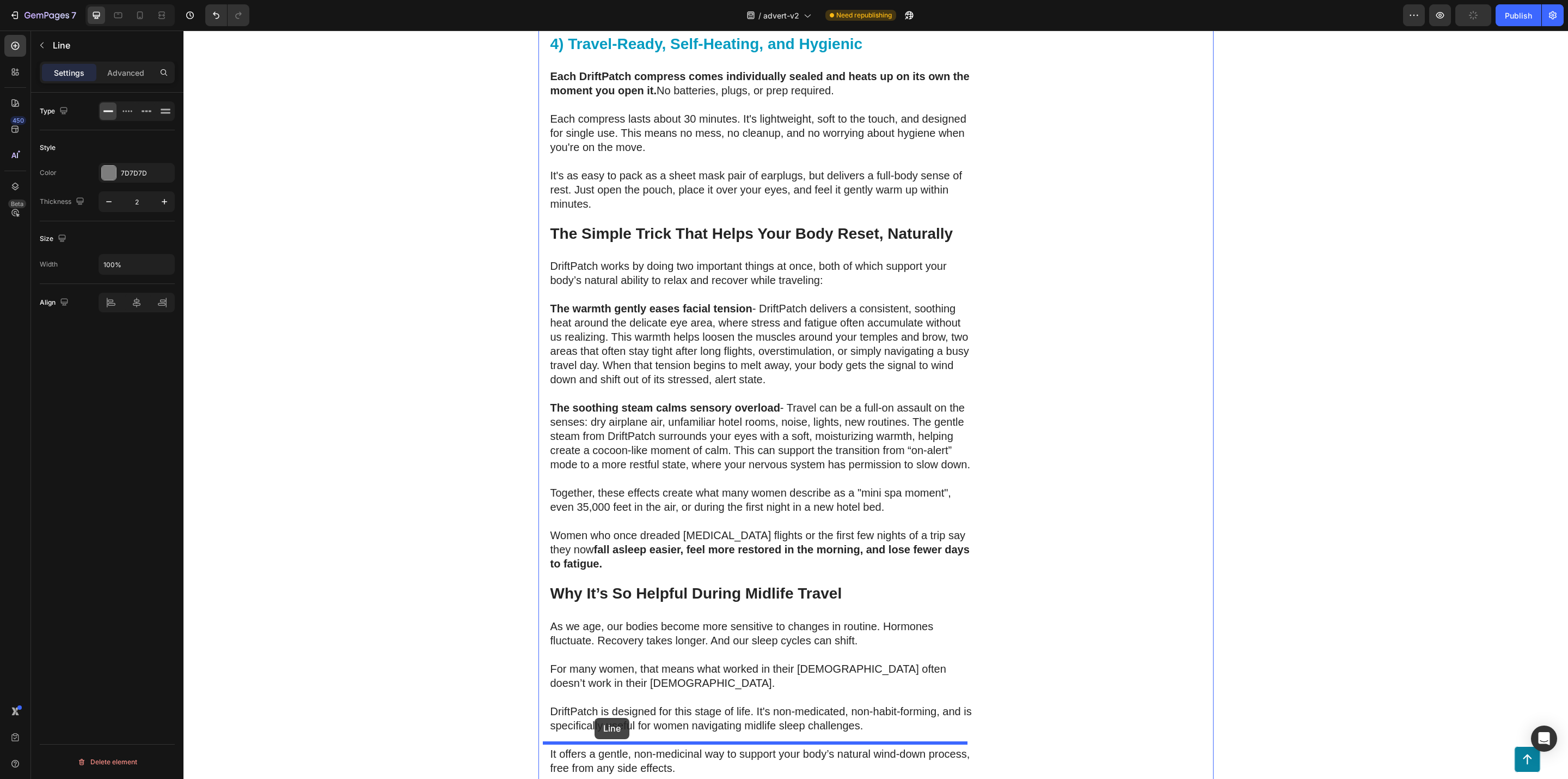
drag, startPoint x: 554, startPoint y: 455, endPoint x: 595, endPoint y: 718, distance: 266.2
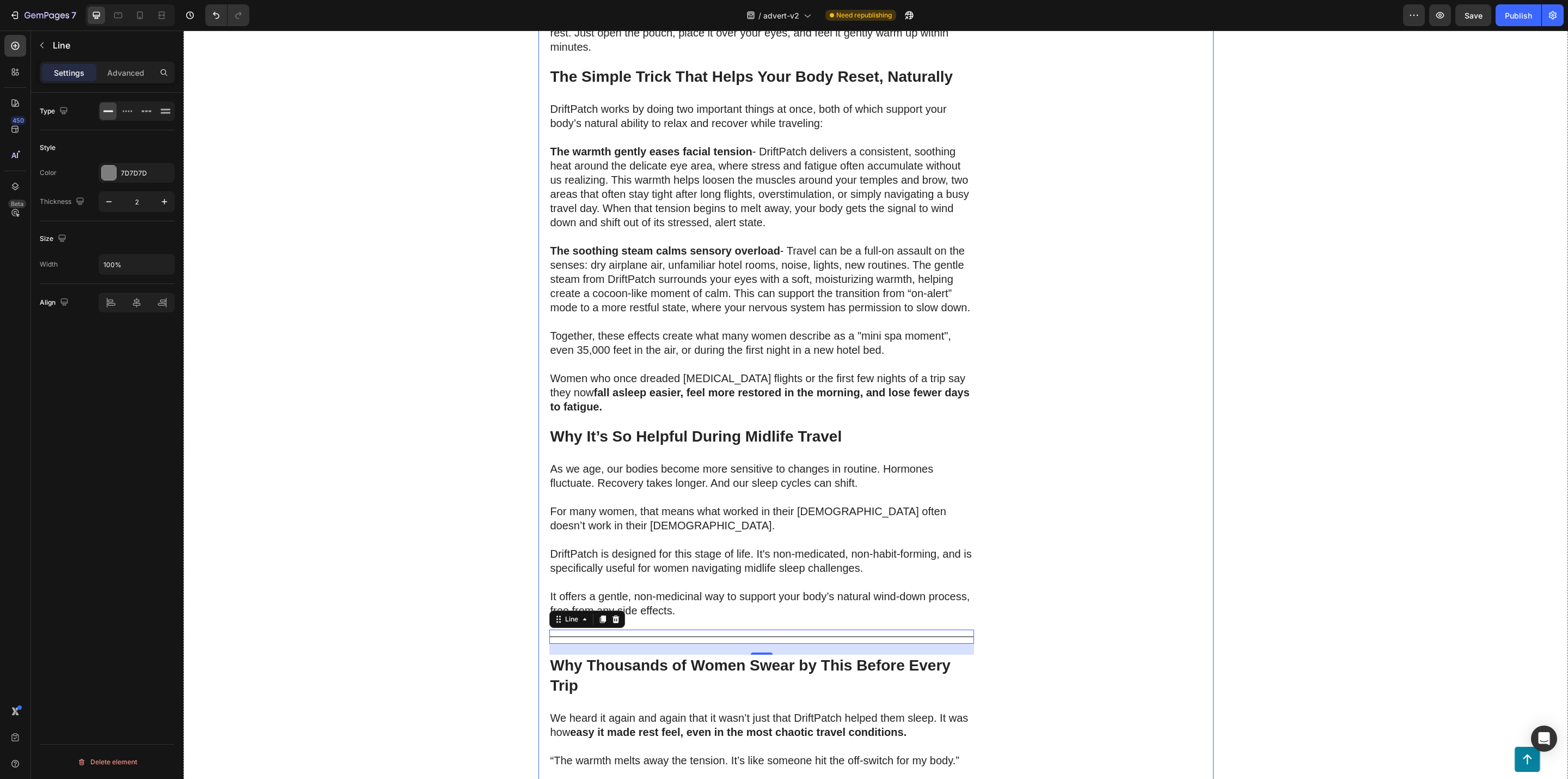
scroll to position [3609, 0]
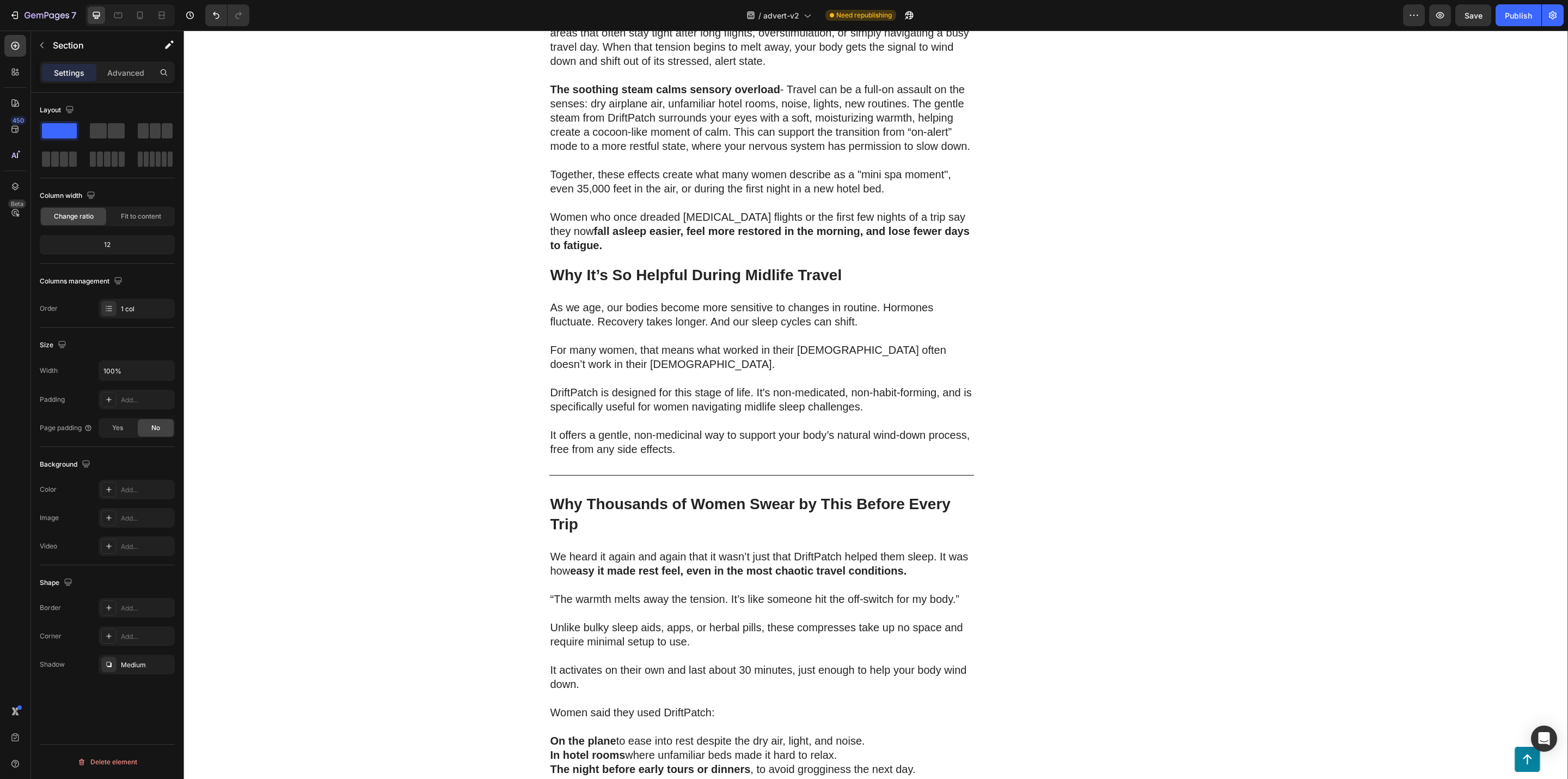
scroll to position [3772, 0]
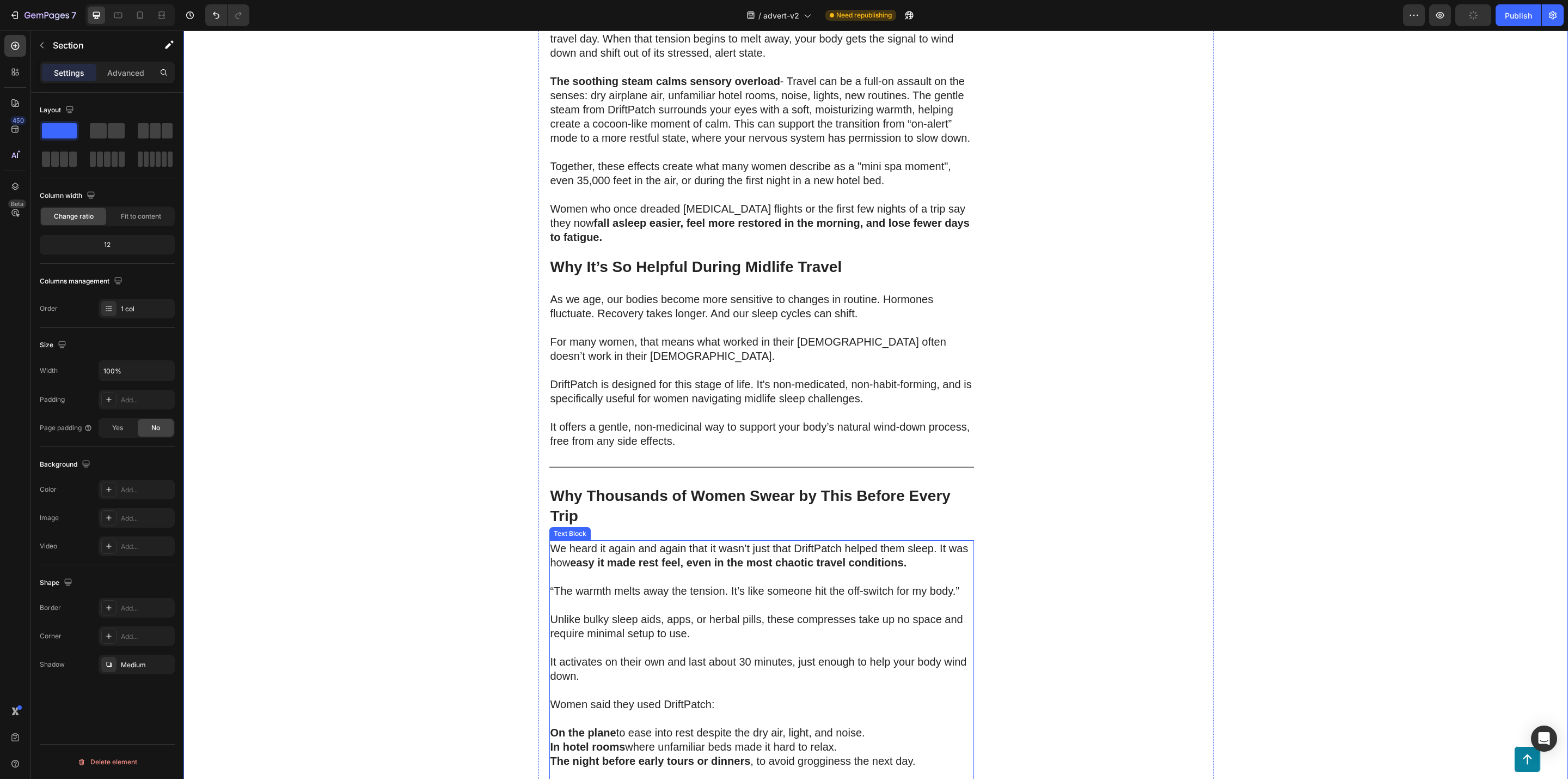
click at [612, 641] on p "It activates on their own and last about 30 minutes, just enough to help your b…" at bounding box center [762, 661] width 423 height 43
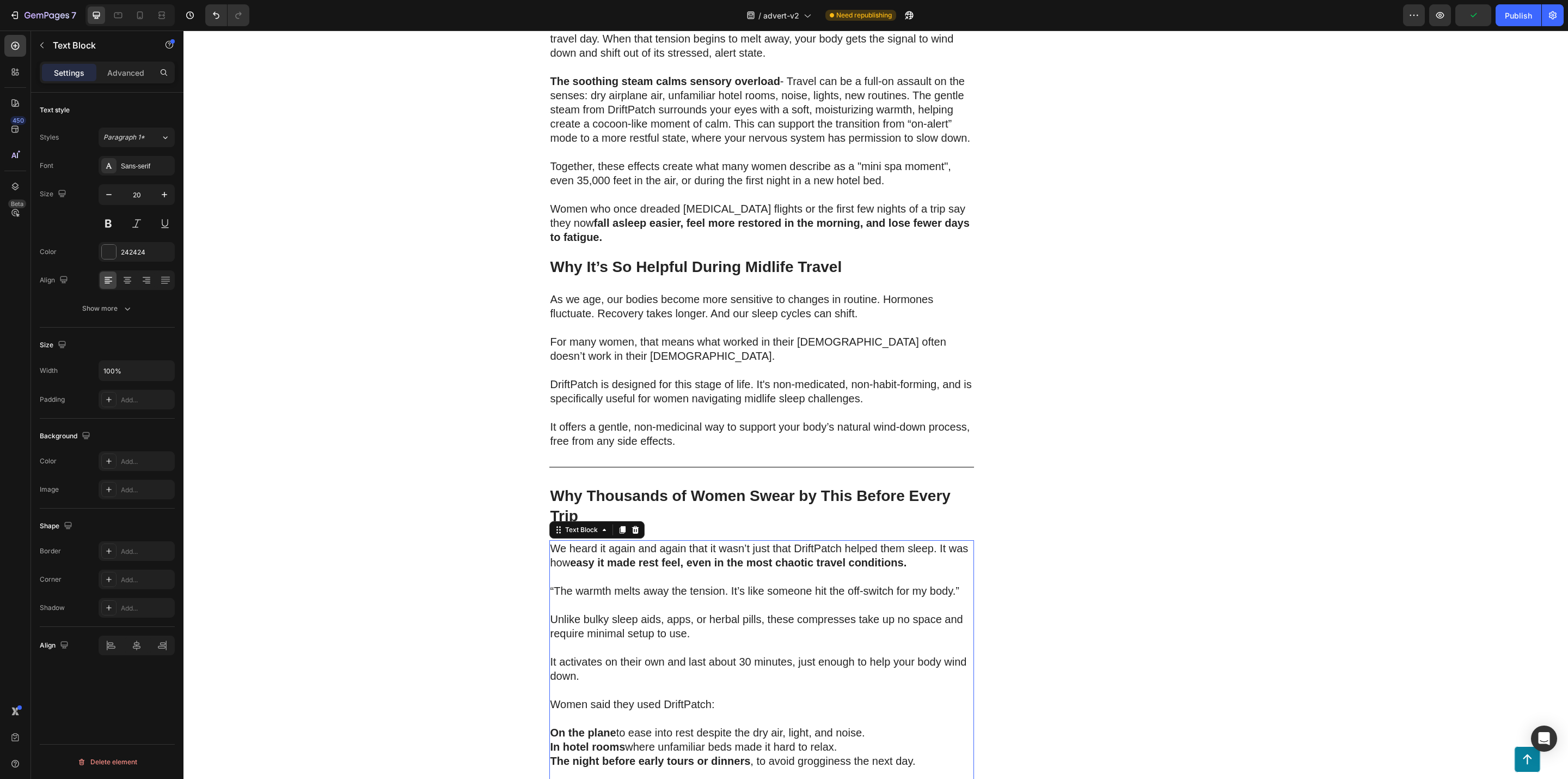
click at [610, 641] on p "It activates on their own and last about 30 minutes, just enough to help your b…" at bounding box center [762, 661] width 423 height 43
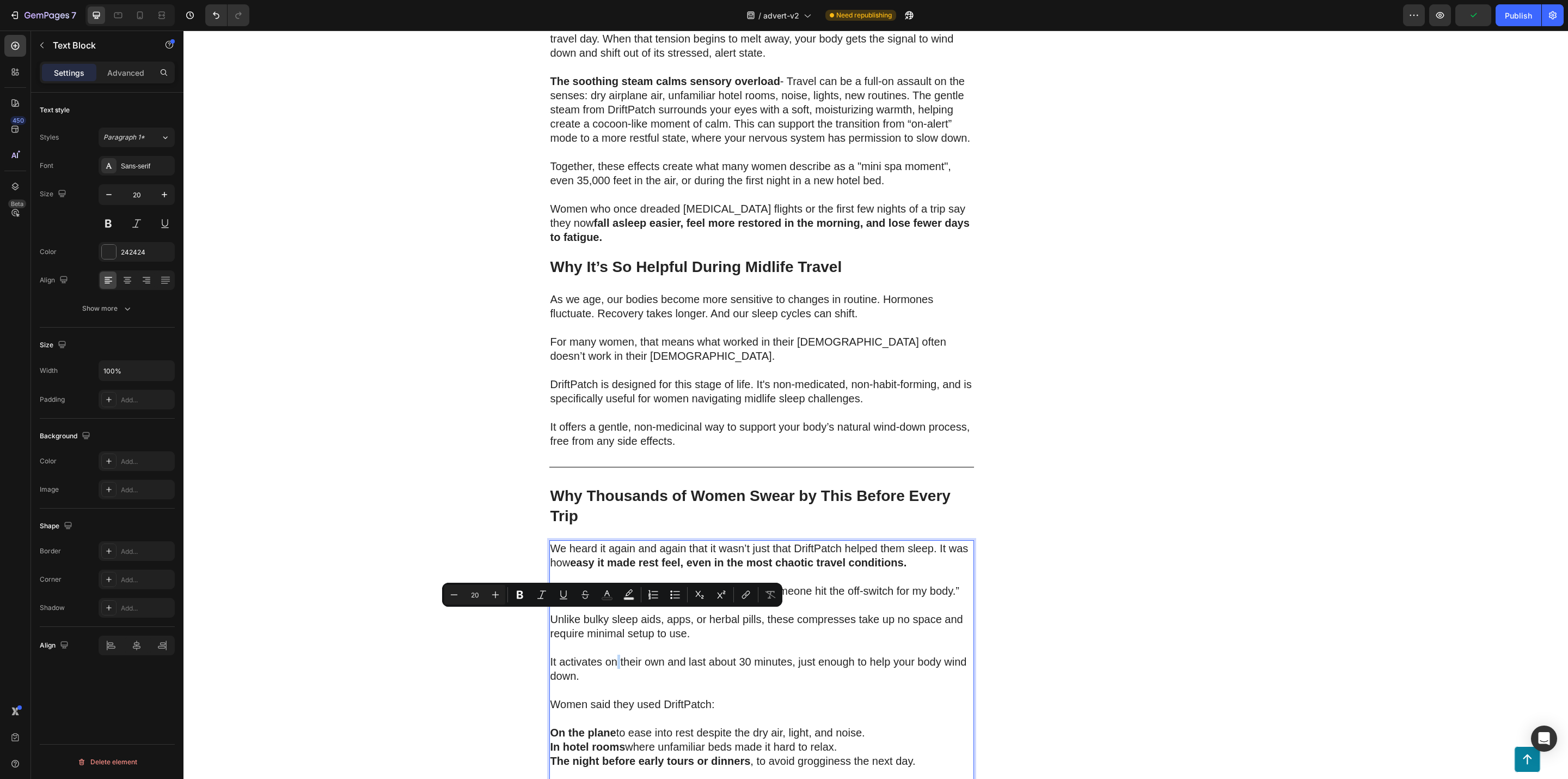
click at [610, 641] on p "It activates on their own and last about 30 minutes, just enough to help your b…" at bounding box center [762, 661] width 423 height 43
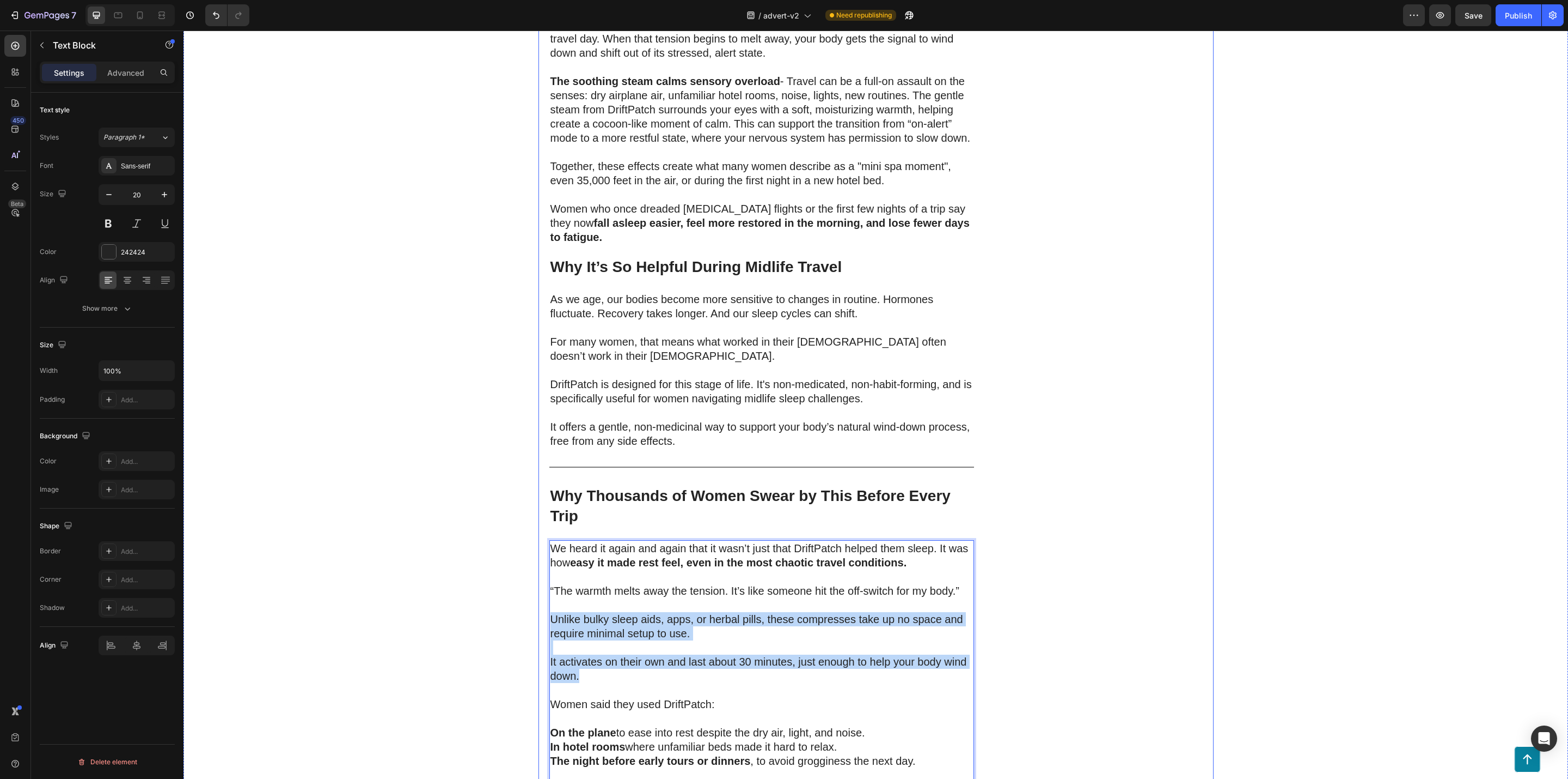
drag, startPoint x: 590, startPoint y: 629, endPoint x: 539, endPoint y: 574, distance: 75.0
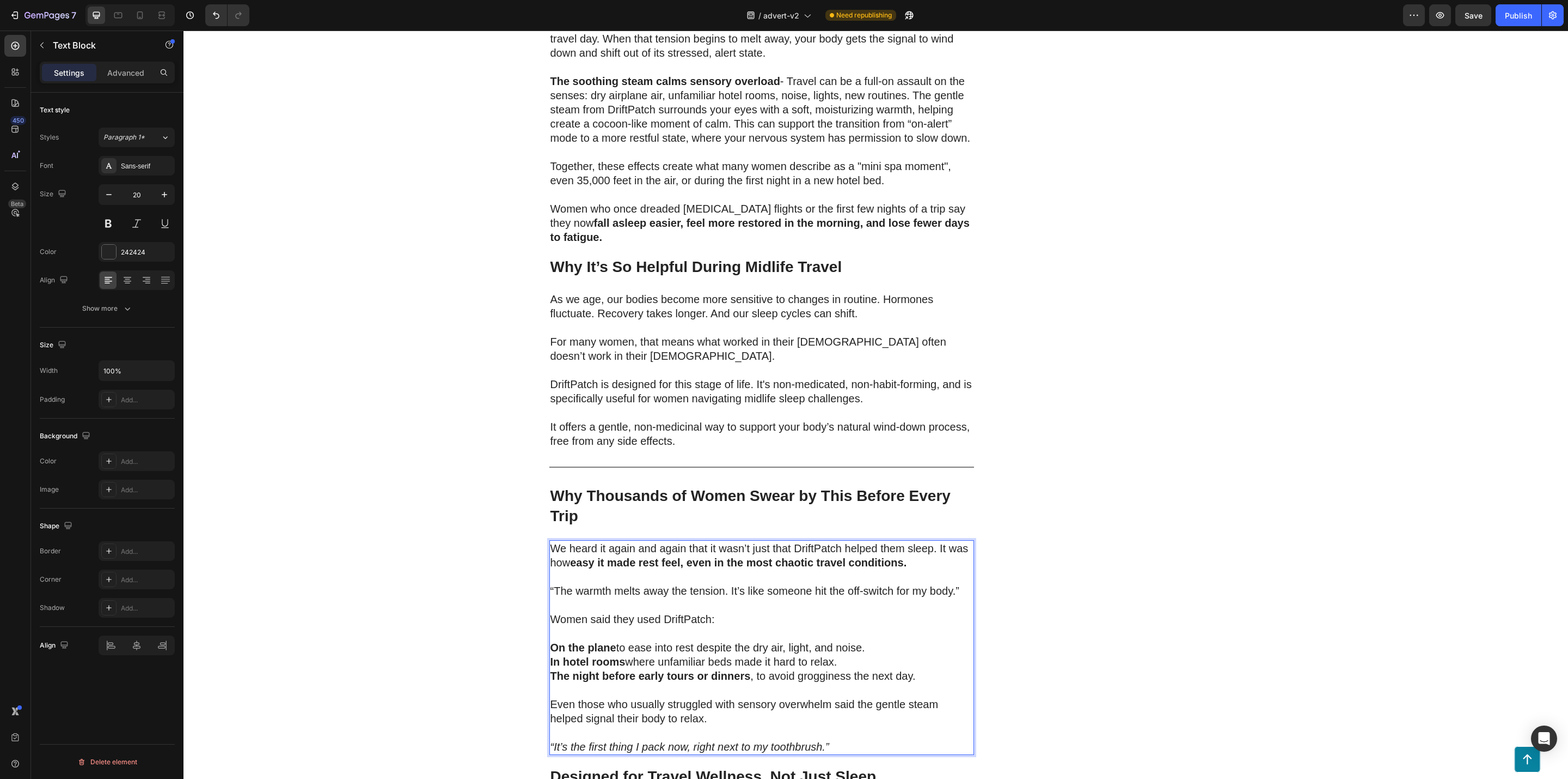
click at [837, 612] on p "Women said they used DriftPatch:" at bounding box center [762, 619] width 423 height 14
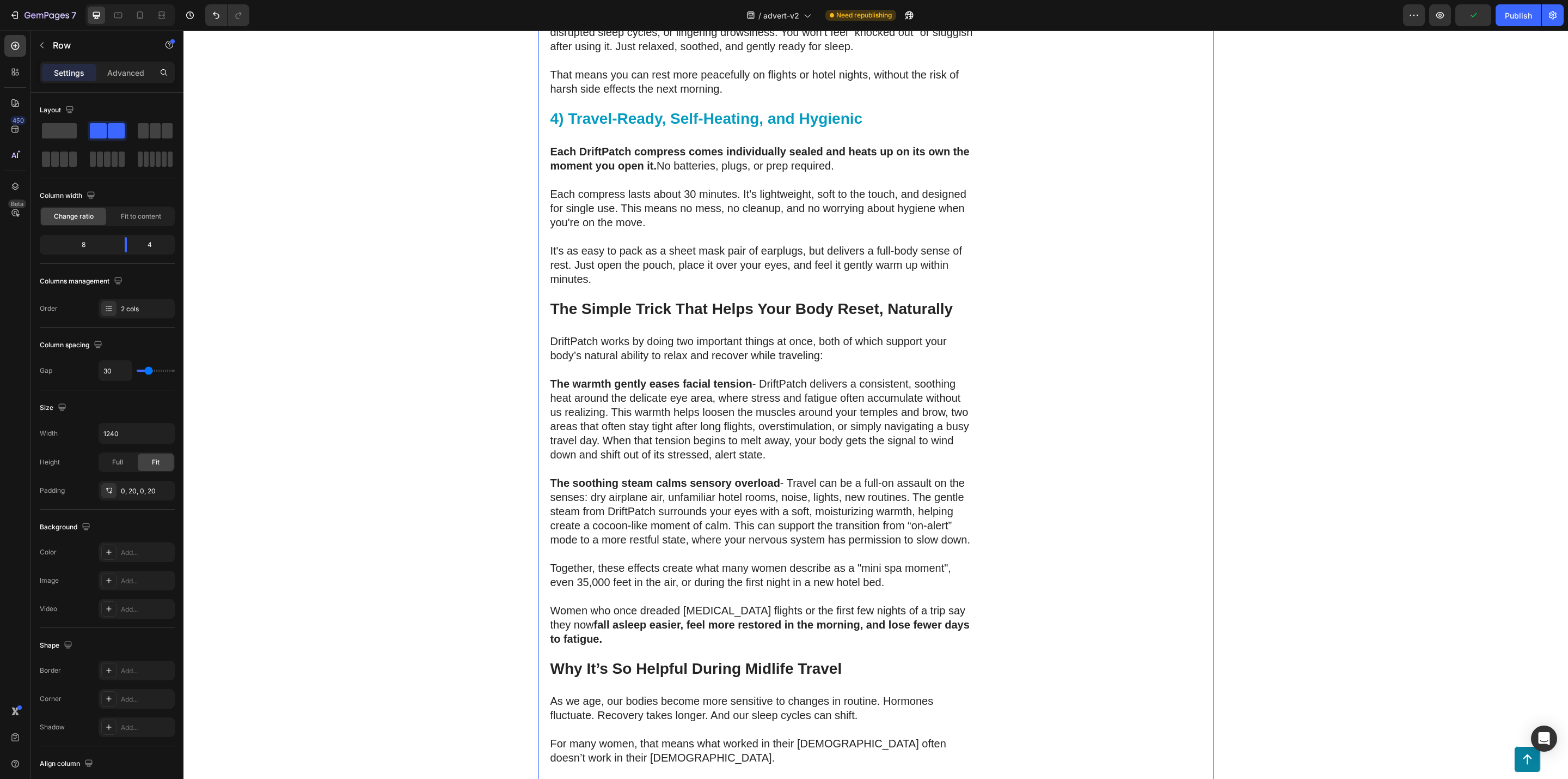
scroll to position [3364, 0]
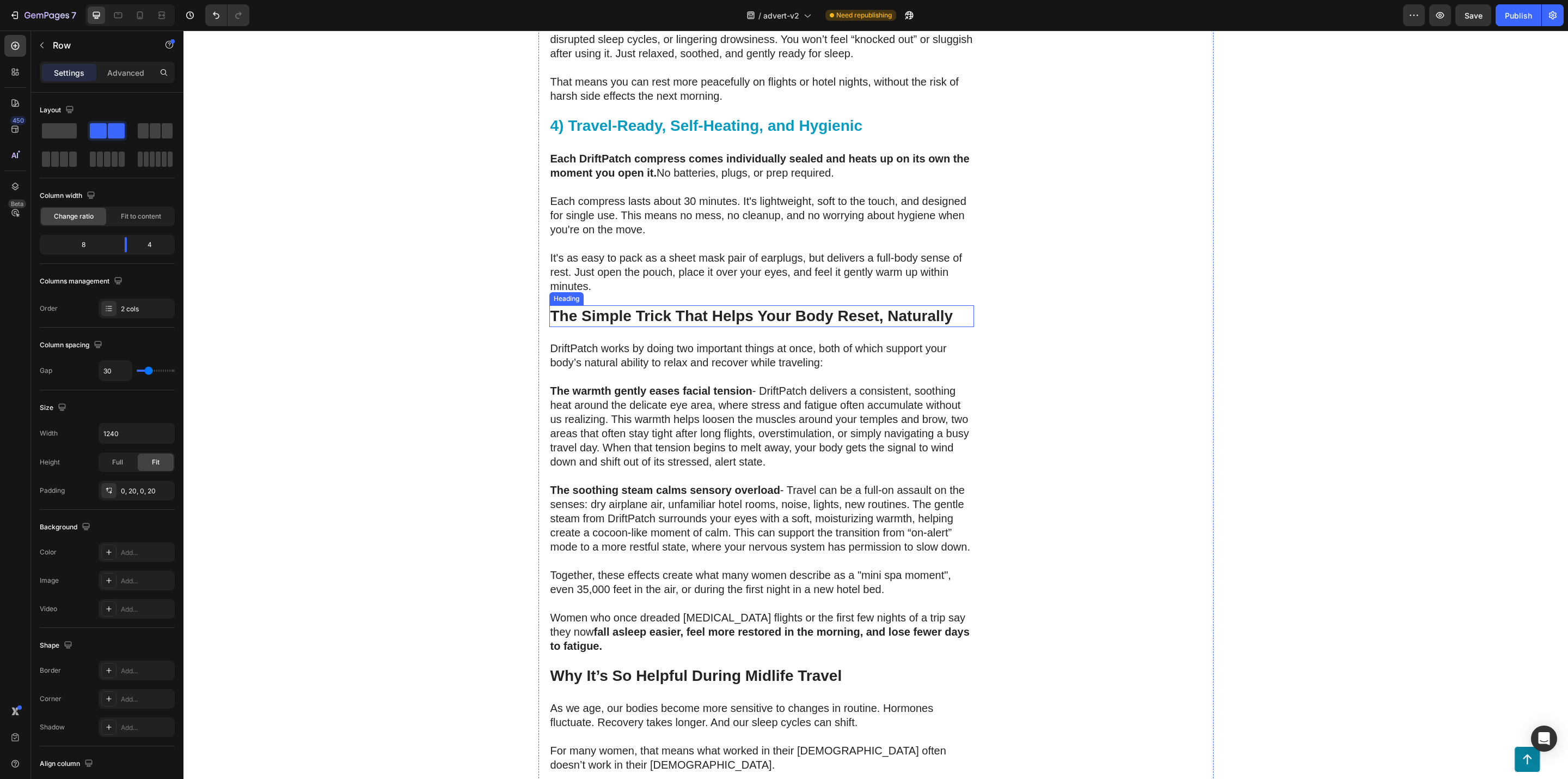
click at [857, 307] on strong "The Simple Trick That Helps Your Body Reset, Naturally" at bounding box center [752, 315] width 403 height 17
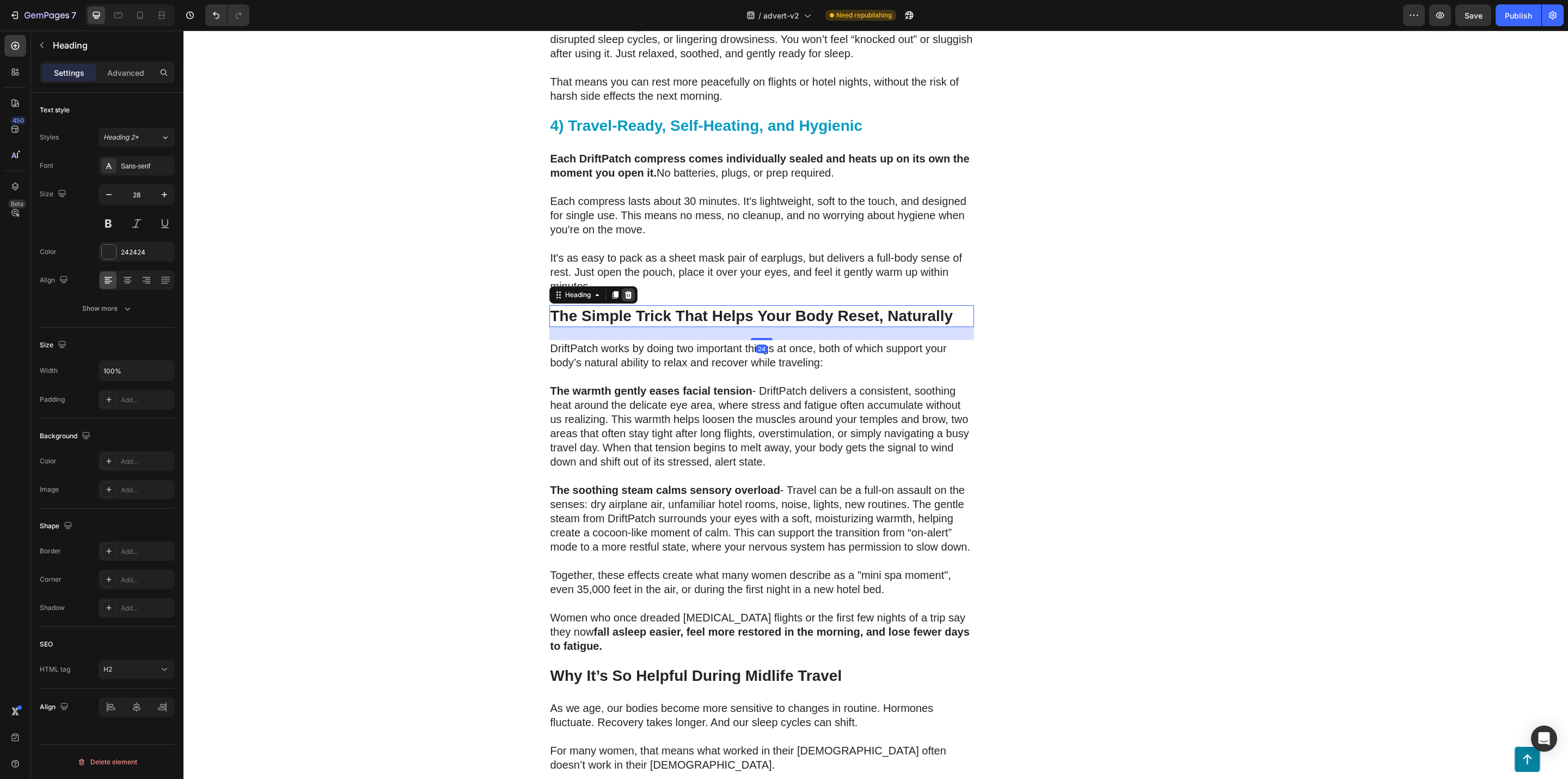
click at [627, 289] on div at bounding box center [627, 295] width 13 height 13
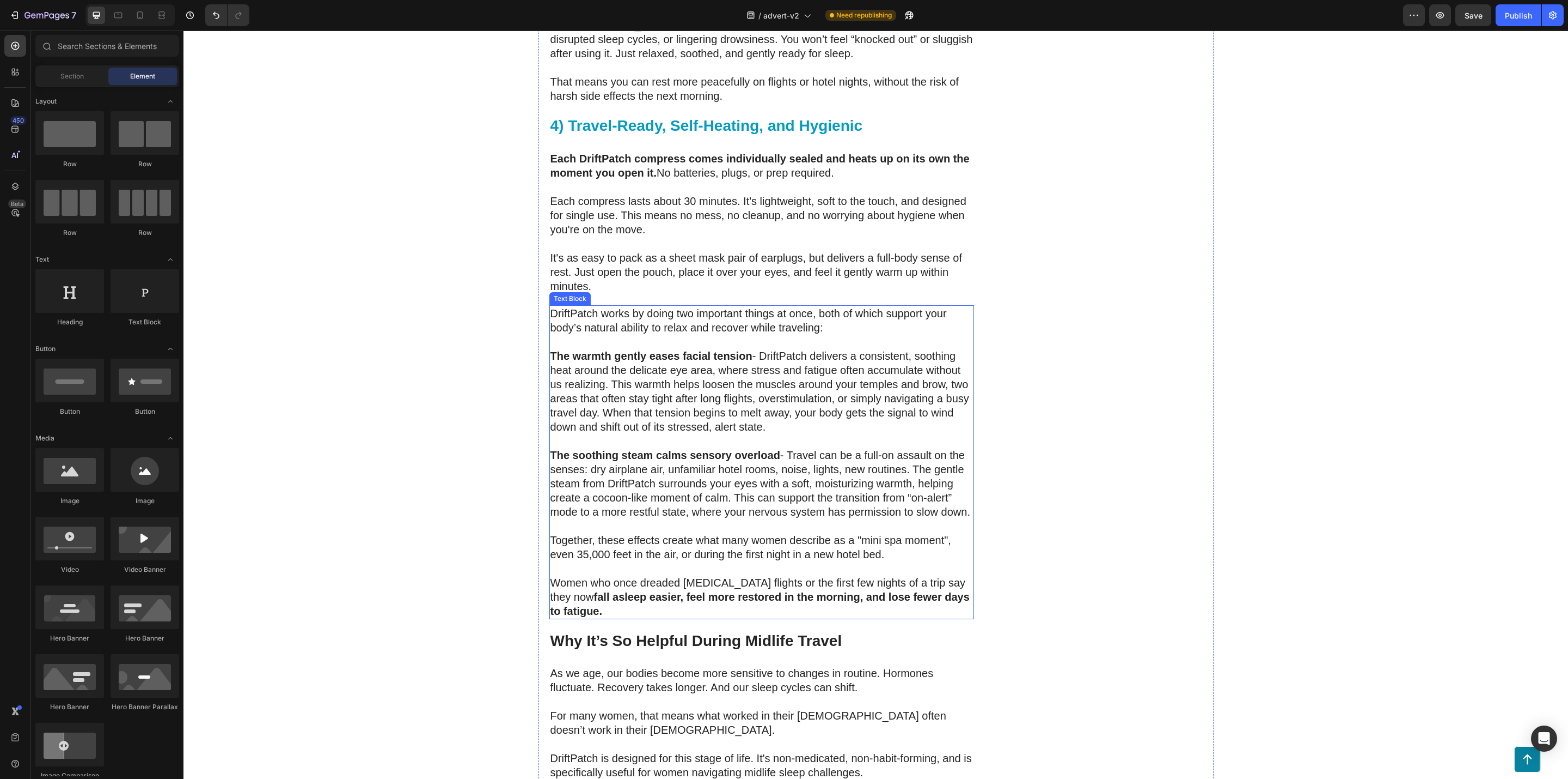
click at [679, 350] on p "The warmth gently eases facial tension - DriftPatch delivers a consistent, soot…" at bounding box center [762, 391] width 423 height 85
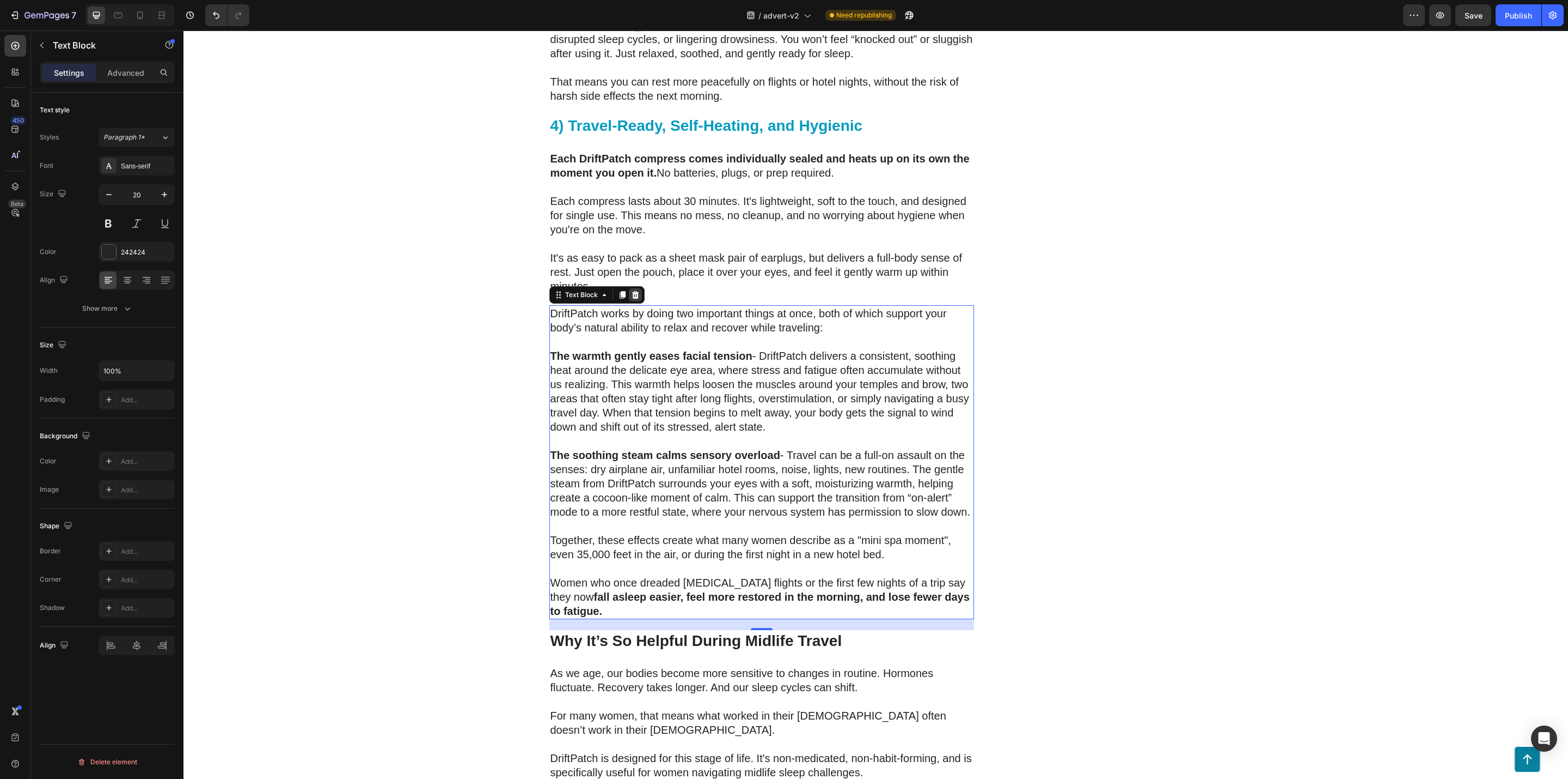
click at [631, 291] on icon at bounding box center [635, 295] width 9 height 9
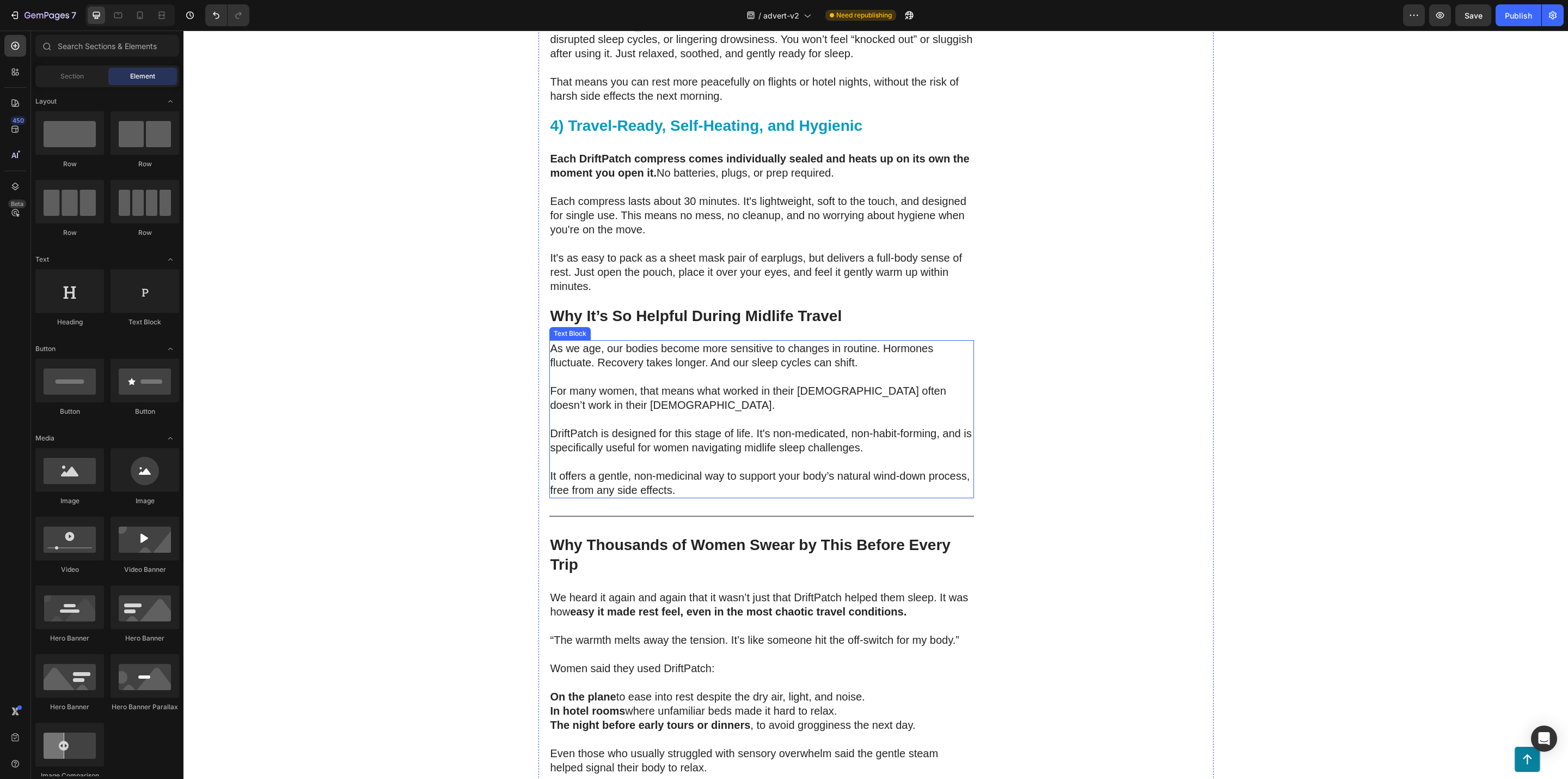
click at [721, 384] on p "For many women, that means what worked in their [DEMOGRAPHIC_DATA] often doesn’…" at bounding box center [762, 397] width 423 height 29
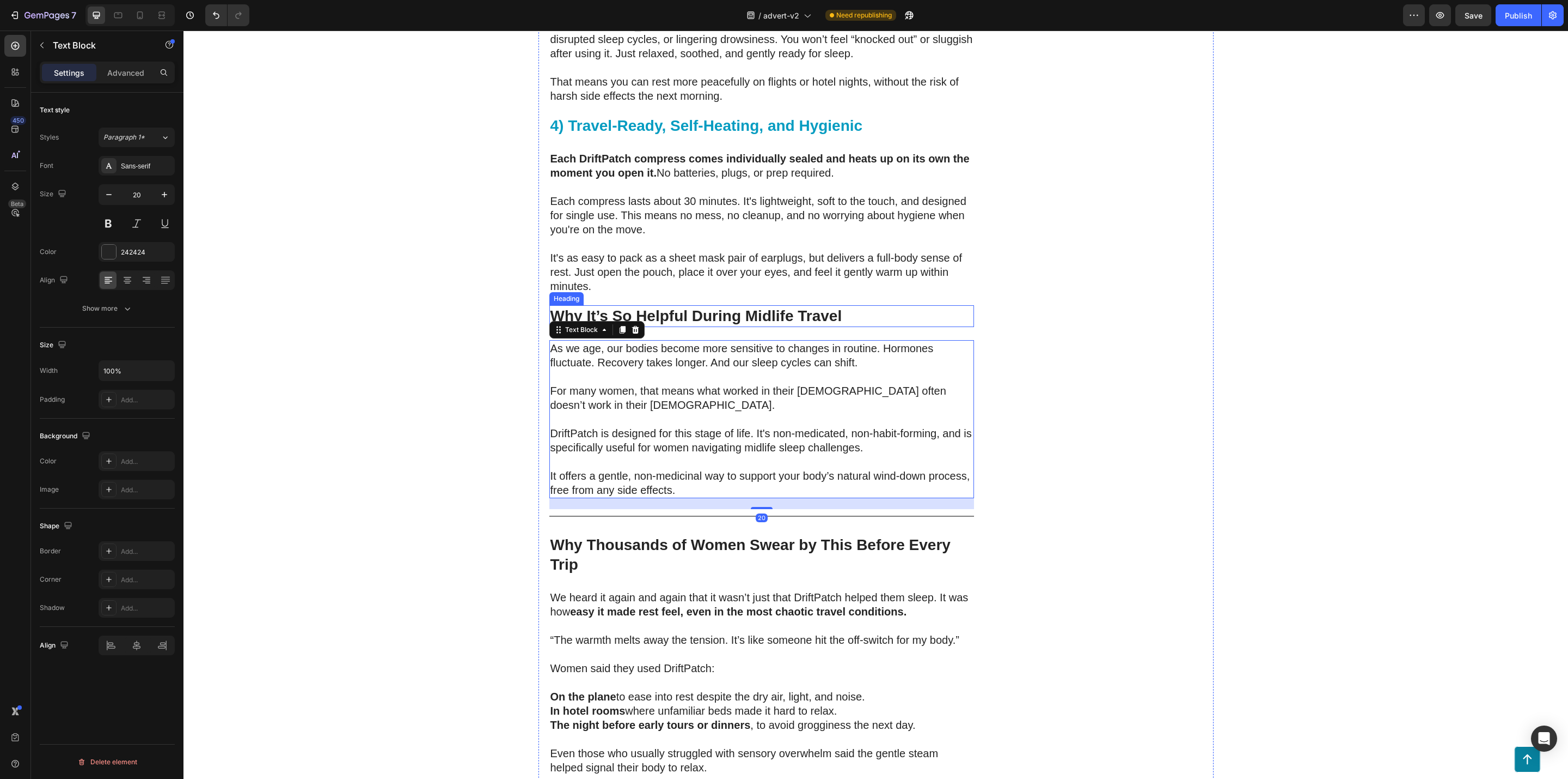
click at [720, 305] on h2 "Why It’s So Helpful During Midlife Travel" at bounding box center [762, 316] width 425 height 22
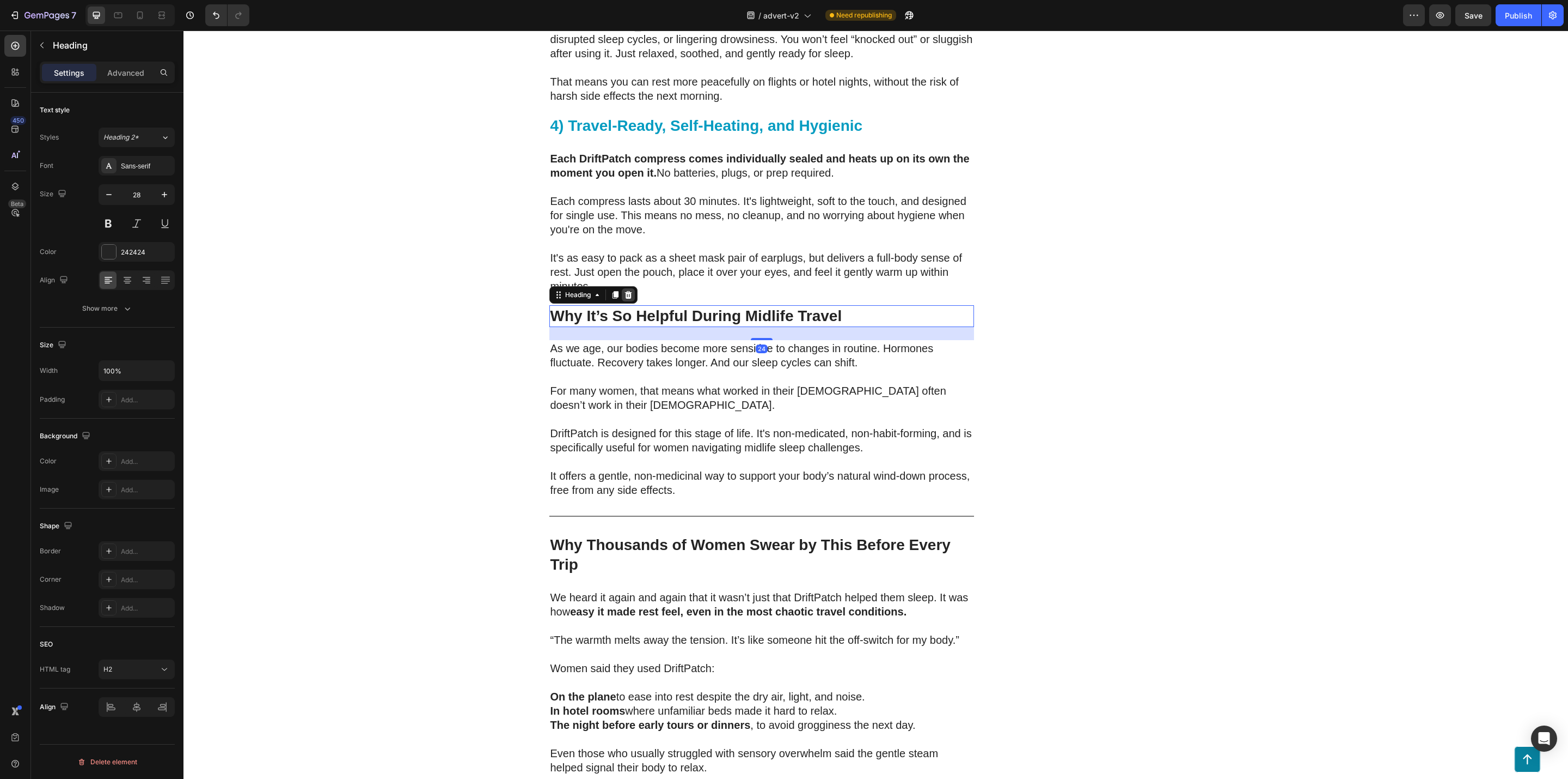
click at [627, 289] on div at bounding box center [627, 295] width 13 height 13
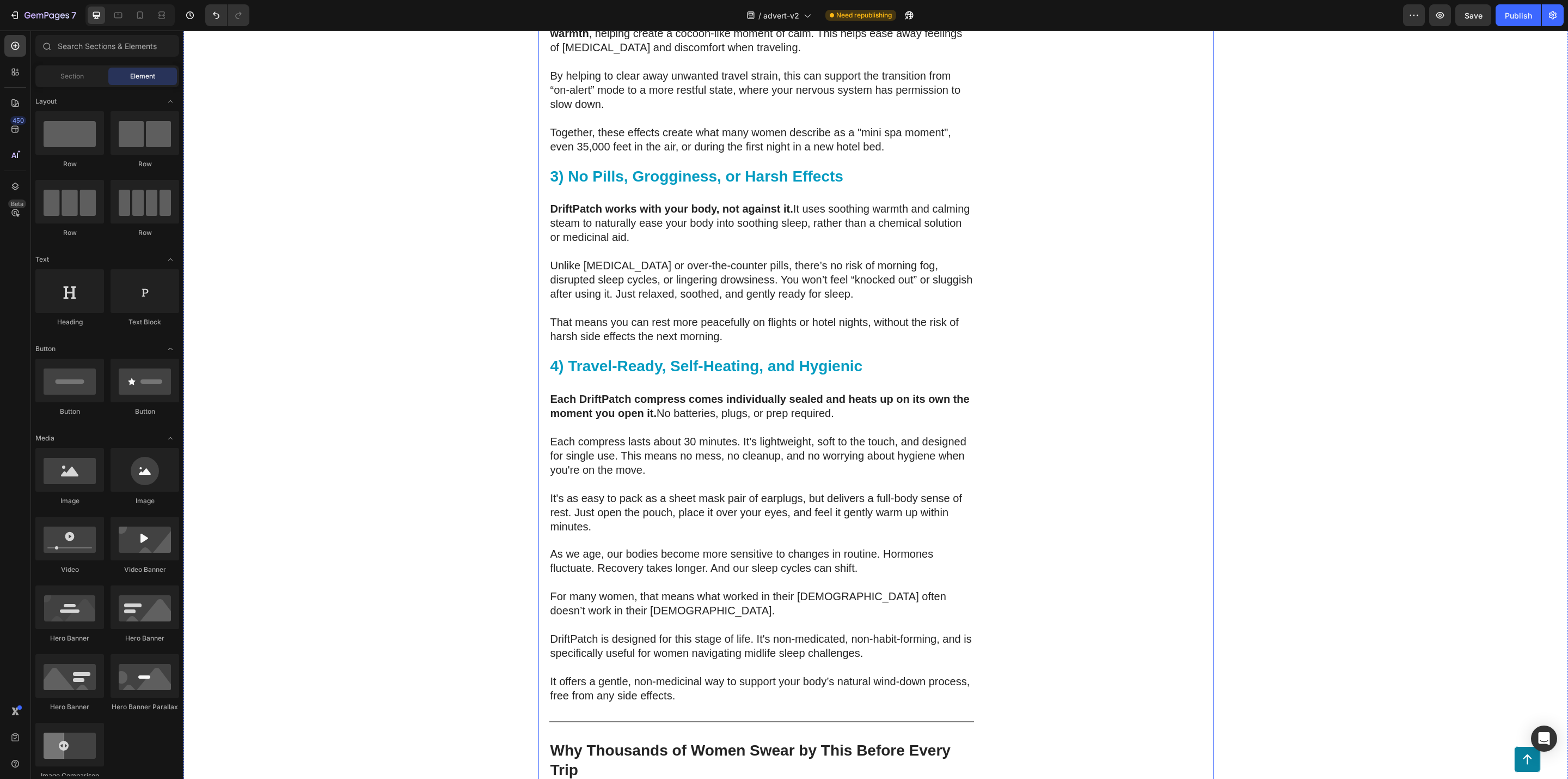
scroll to position [3119, 0]
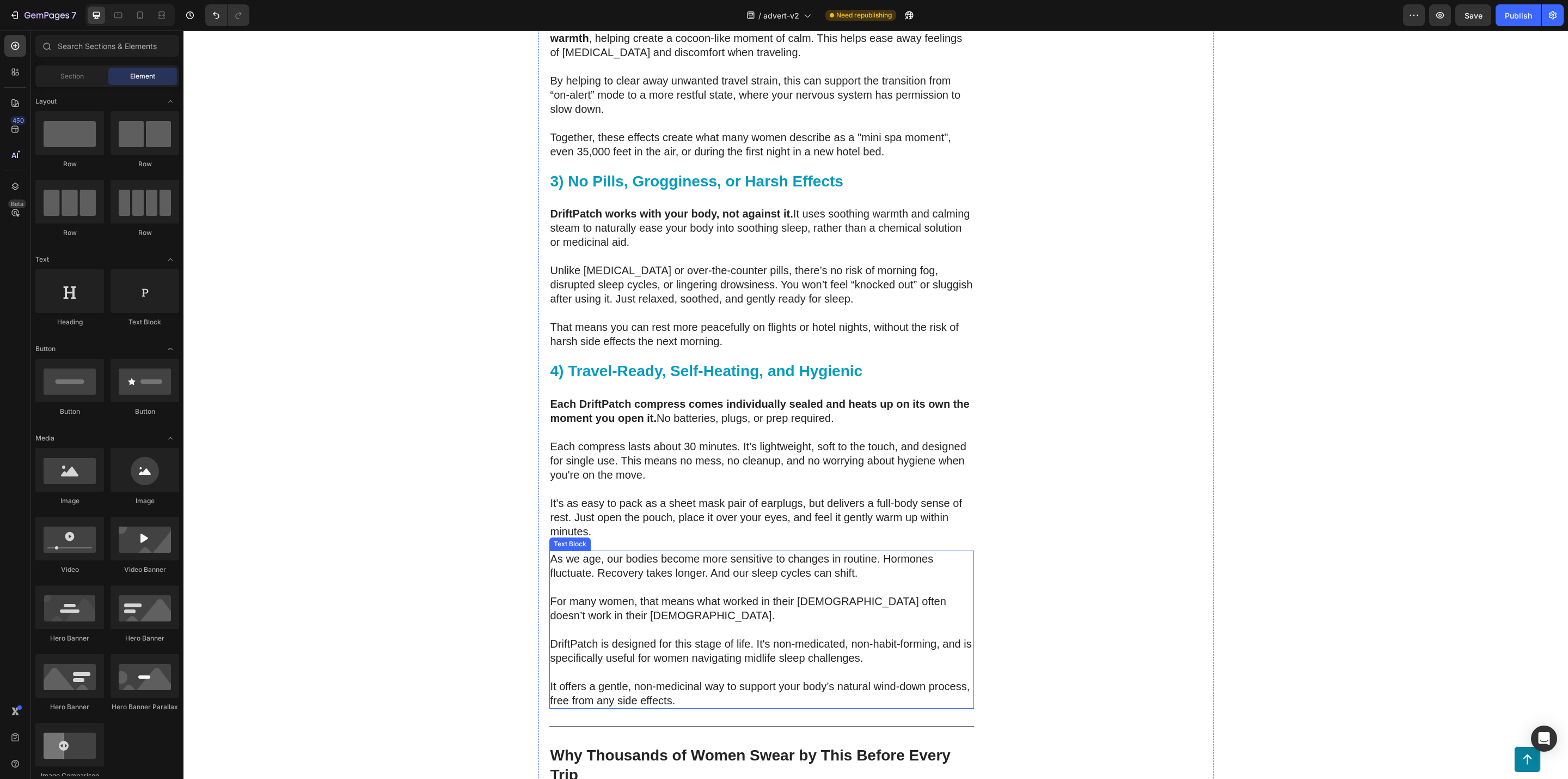
click at [734, 594] on p "For many women, that means what worked in their [DEMOGRAPHIC_DATA] often doesn’…" at bounding box center [762, 608] width 423 height 29
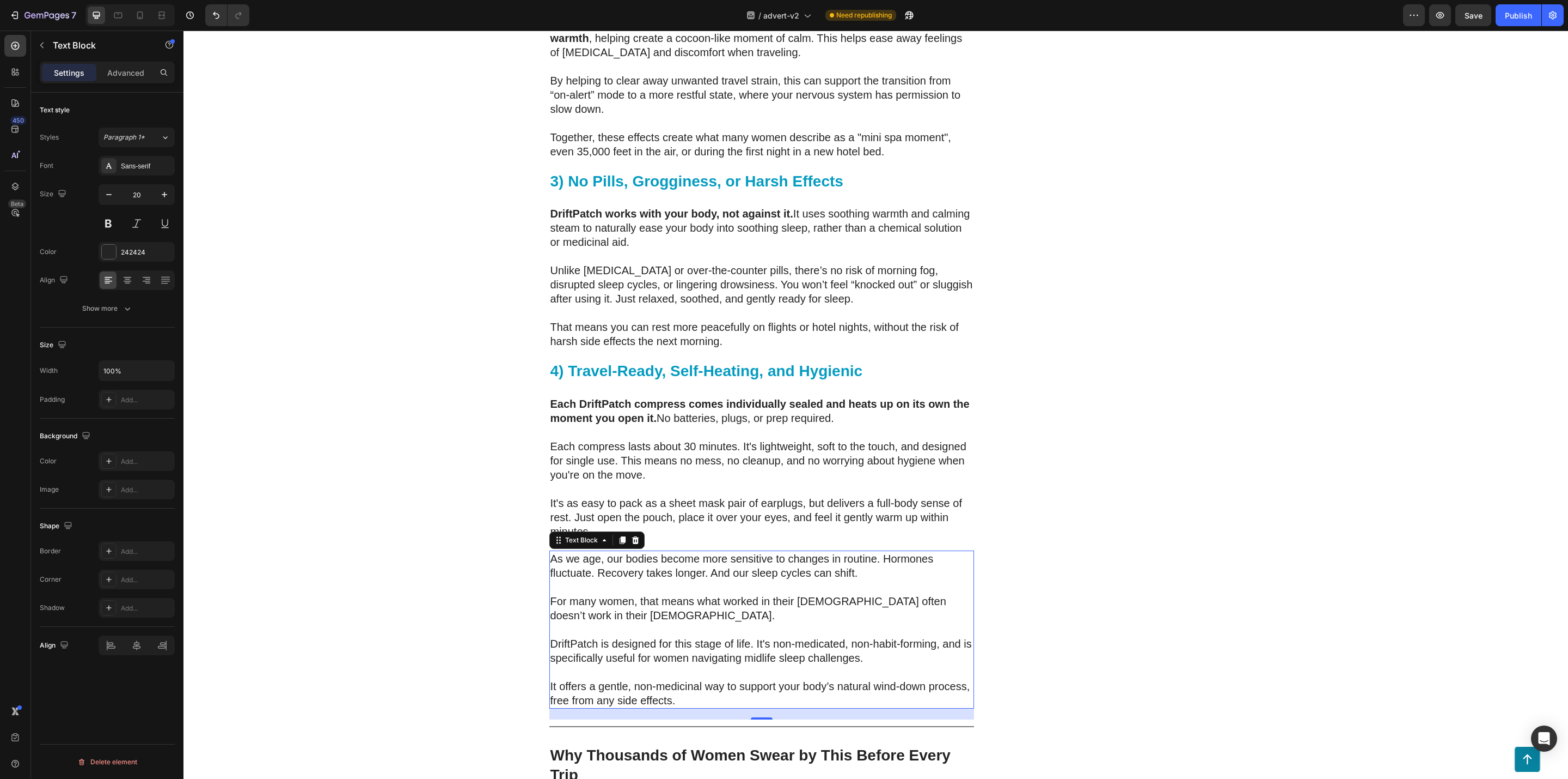
click at [811, 552] on p "As we age, our bodies become more sensitive to changes in routine. Hormones flu…" at bounding box center [762, 565] width 423 height 29
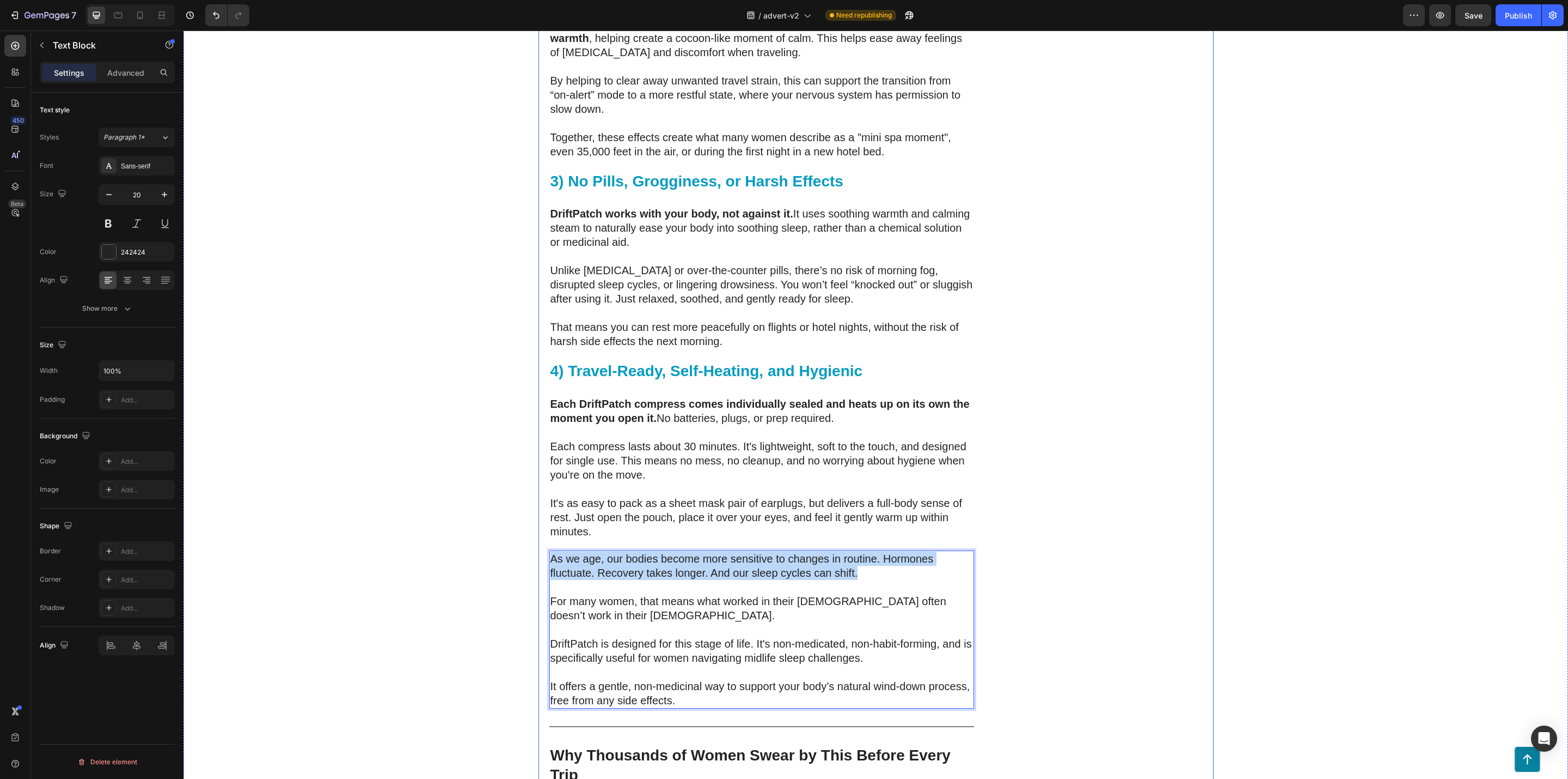
drag, startPoint x: 860, startPoint y: 540, endPoint x: 540, endPoint y: 530, distance: 320.2
copy p "As we age, our bodies become more sensitive to changes in routine. Hormones flu…"
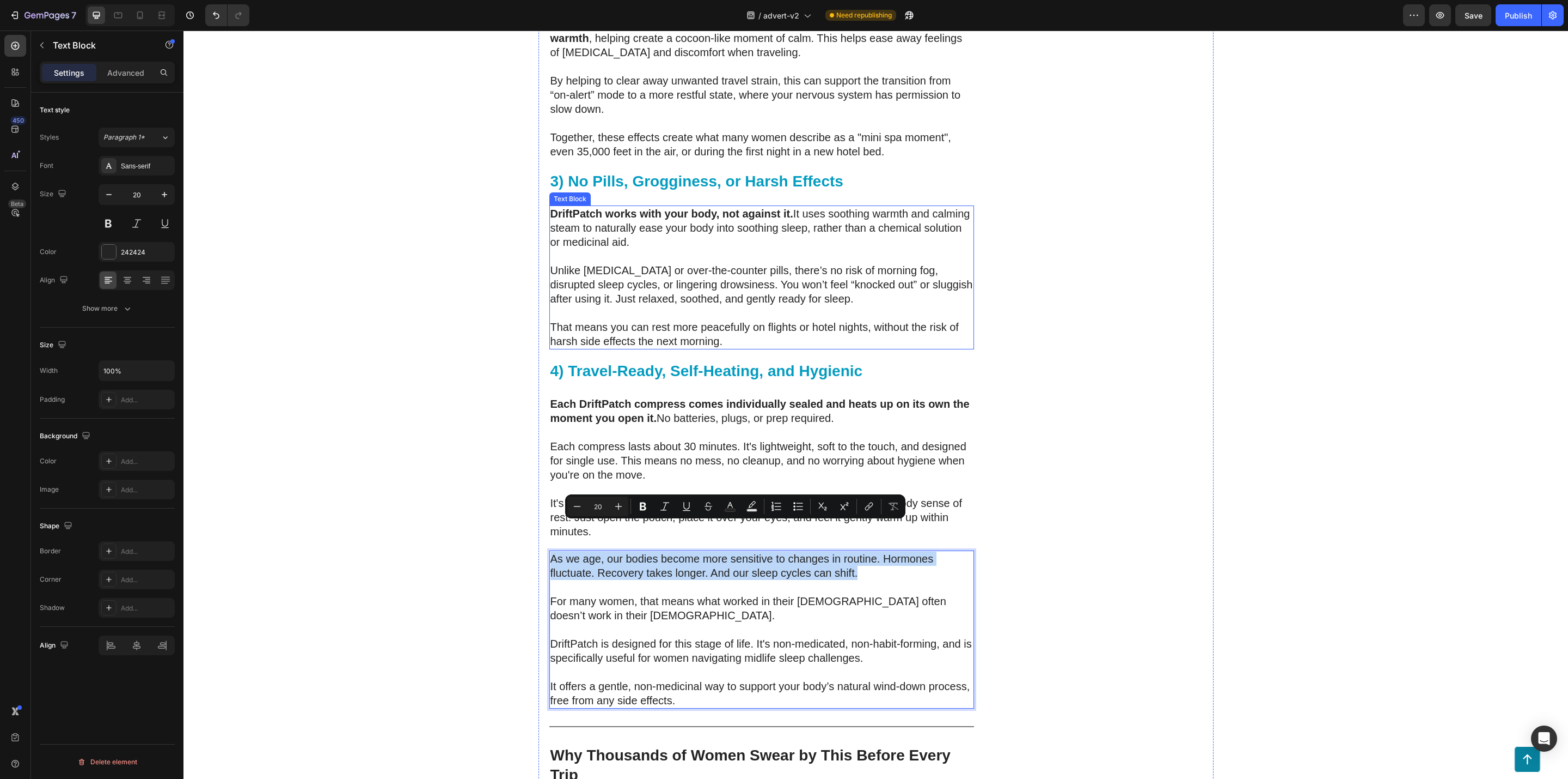
click at [557, 208] on strong "DriftPatch works with your body, not against it." at bounding box center [672, 214] width 243 height 12
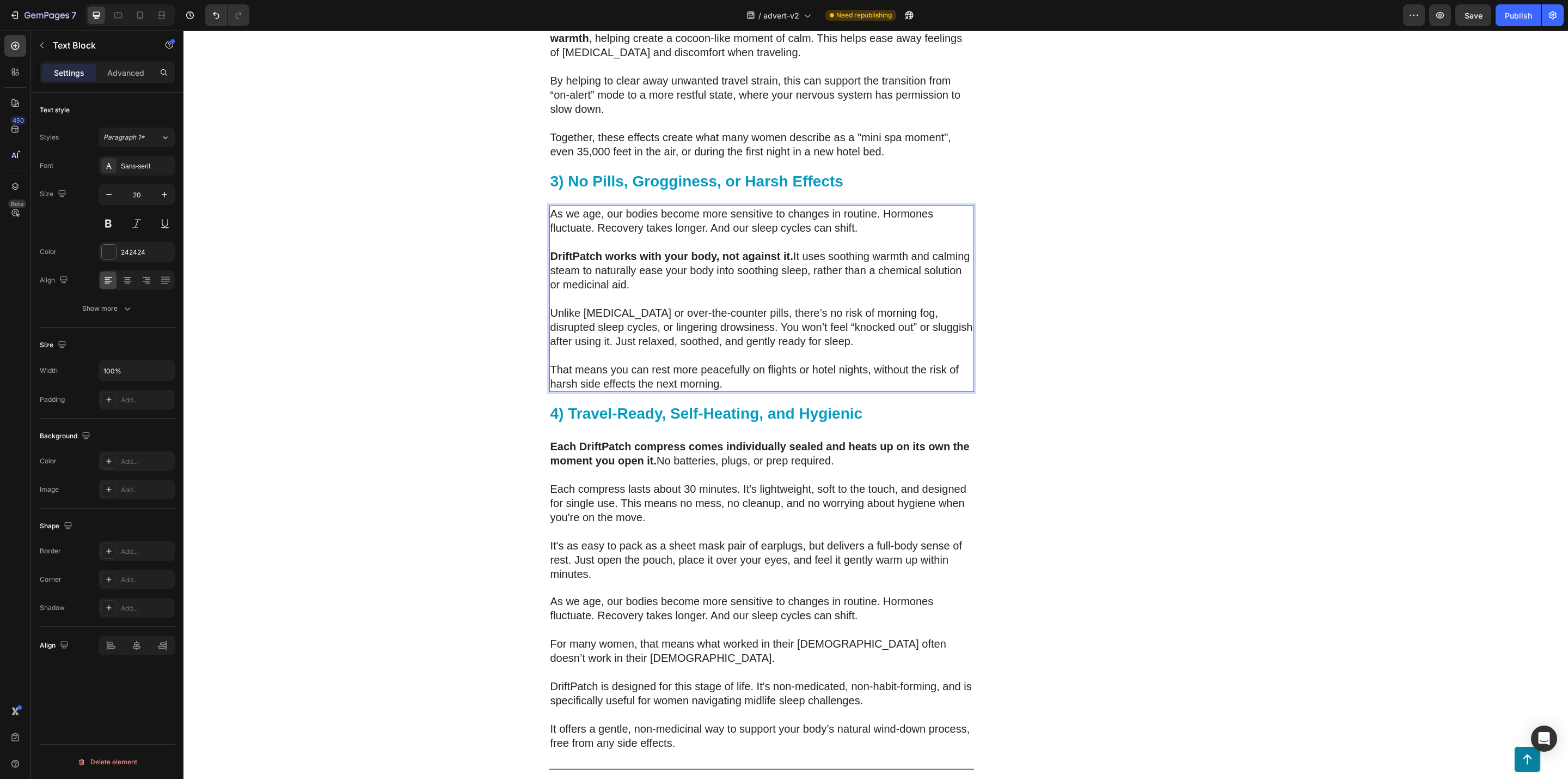
click at [600, 207] on p "As we age, our bodies become more sensitive to changes in routine. Hormones flu…" at bounding box center [762, 220] width 423 height 29
click at [640, 637] on p "For many women, that means what worked in their [DEMOGRAPHIC_DATA] often doesn’…" at bounding box center [762, 650] width 423 height 29
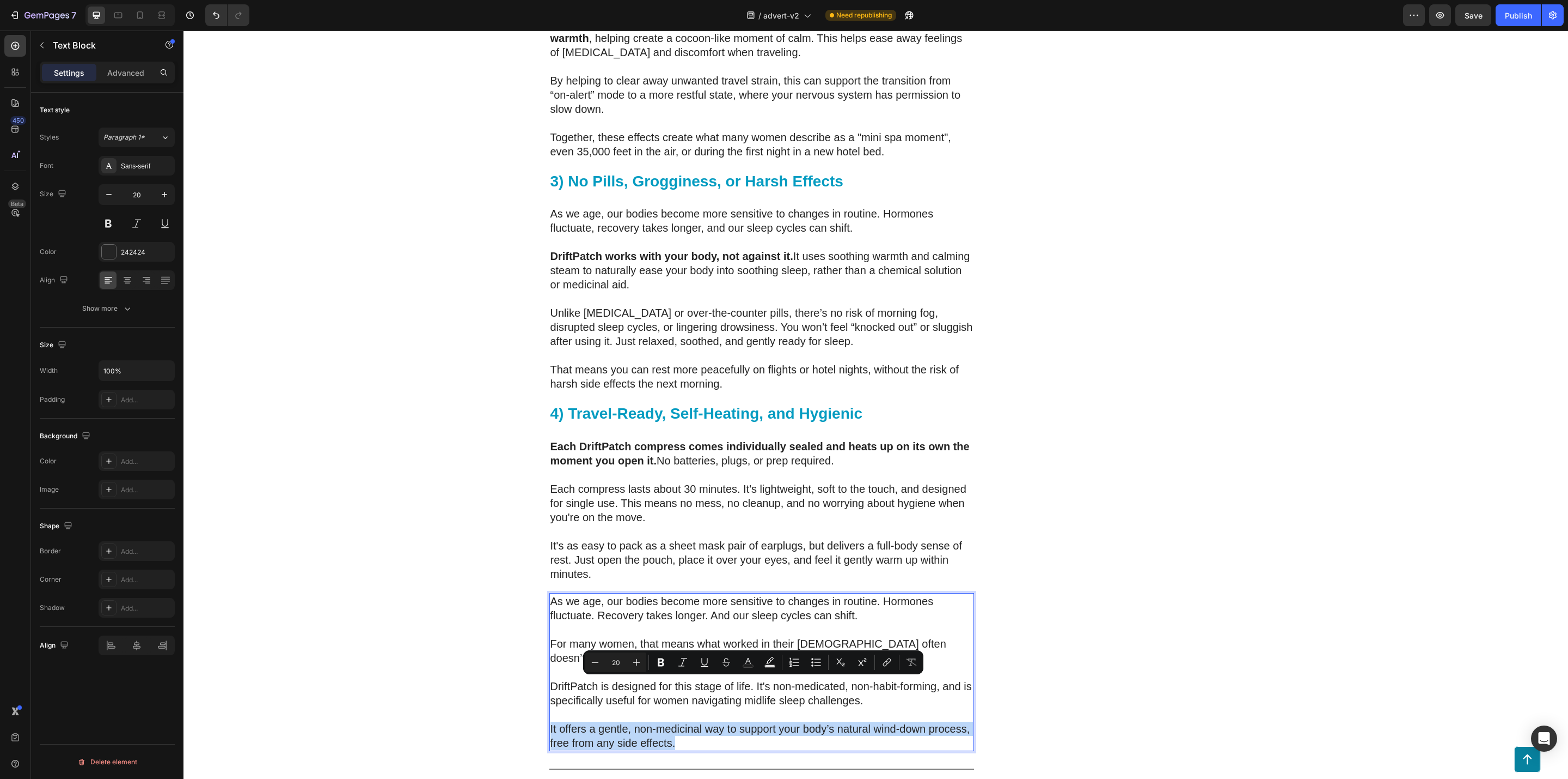
drag, startPoint x: 674, startPoint y: 696, endPoint x: 544, endPoint y: 678, distance: 131.2
click at [550, 722] on p "It offers a gentle, non-medicinal way to support your body’s natural wind-down …" at bounding box center [762, 736] width 423 height 29
copy p "It offers a gentle, non-medicinal way to support your body’s natural wind-down …"
click at [648, 348] on p "Rich Text Editor. Editing area: main" at bounding box center [762, 355] width 423 height 14
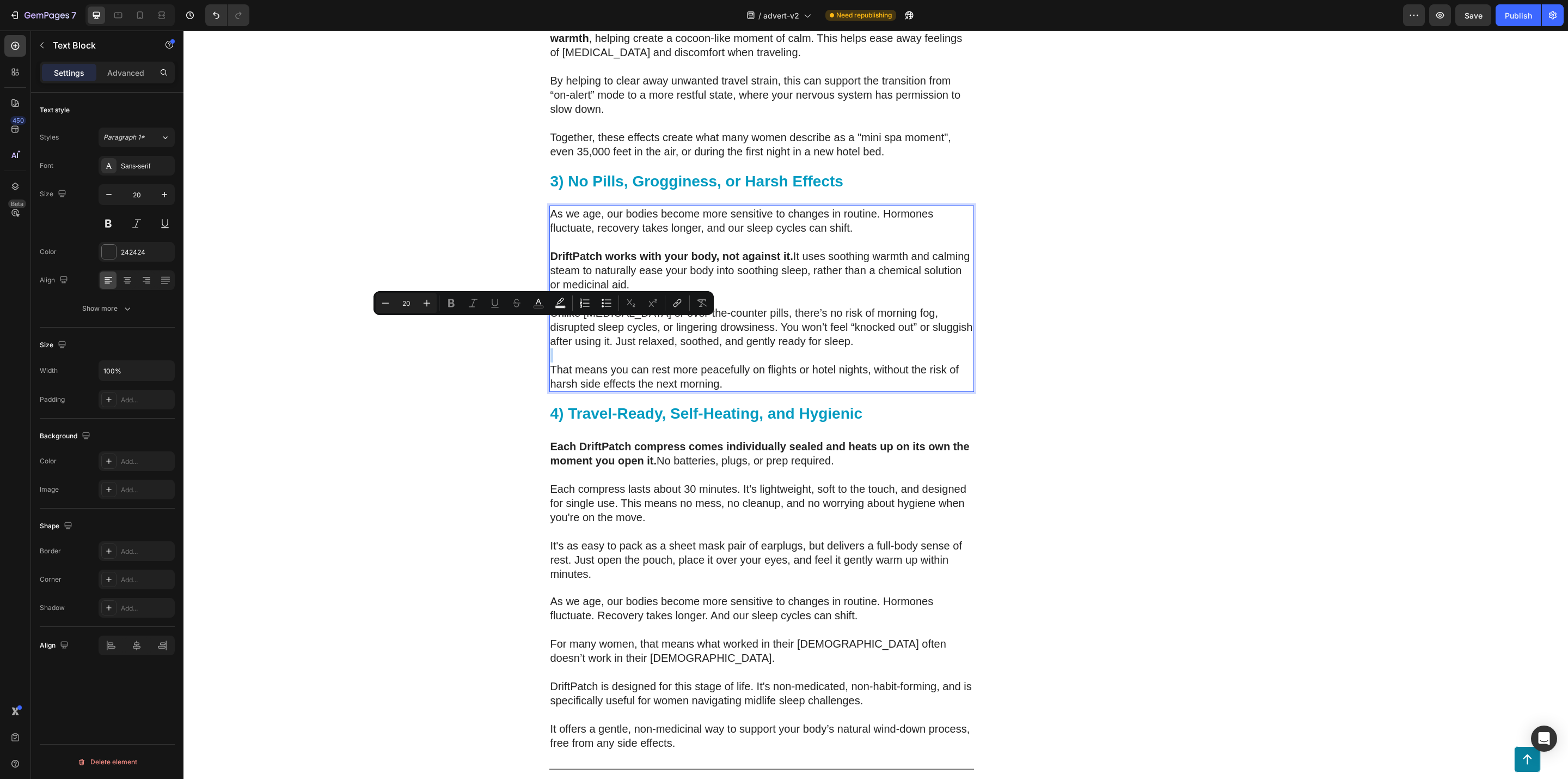
click at [647, 348] on p "Rich Text Editor. Editing area: main" at bounding box center [762, 355] width 423 height 14
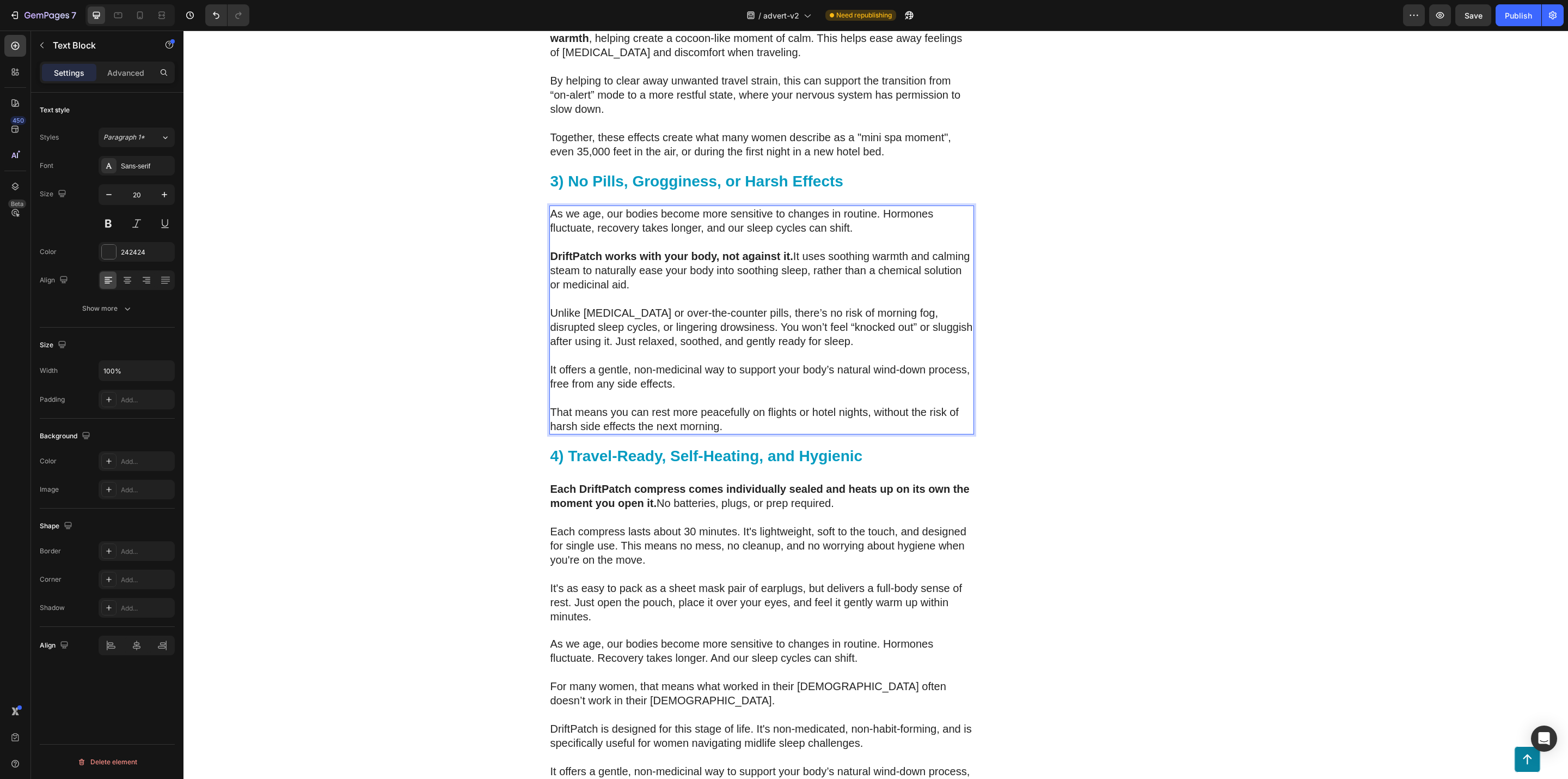
click at [551, 363] on p "It offers a gentle, non-medicinal way to support your body’s natural wind-down …" at bounding box center [762, 377] width 423 height 29
drag, startPoint x: 675, startPoint y: 352, endPoint x: 658, endPoint y: 353, distance: 17.0
click at [658, 363] on p "Instead, it offers a gentle, non-medicinal way to support your body’s natural w…" at bounding box center [762, 377] width 423 height 29
click at [691, 637] on p "As we age, our bodies become more sensitive to changes in routine. Hormones flu…" at bounding box center [762, 650] width 423 height 29
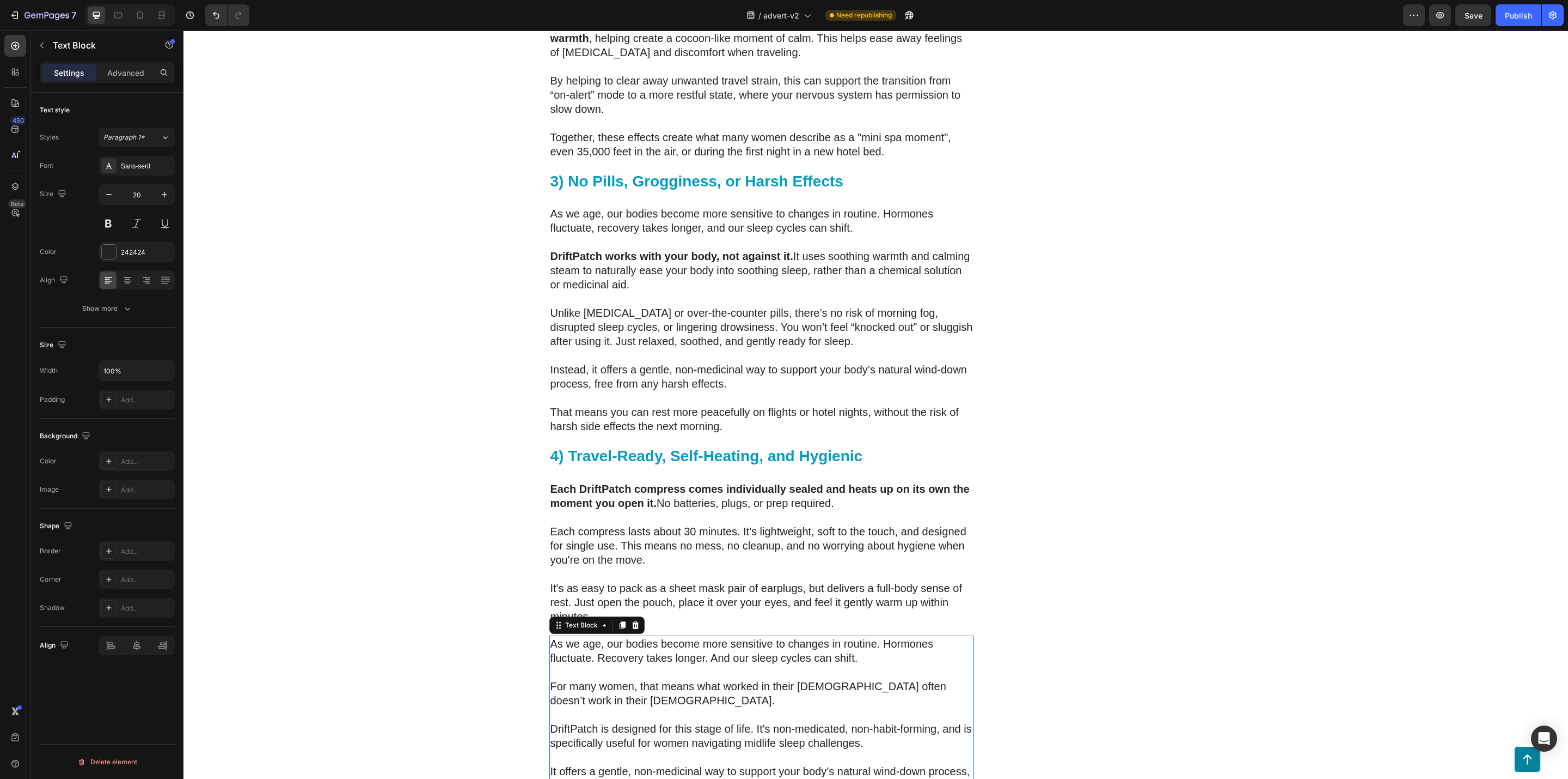
click at [635, 616] on div "Text Block" at bounding box center [597, 625] width 95 height 18
click at [632, 621] on icon at bounding box center [635, 625] width 9 height 9
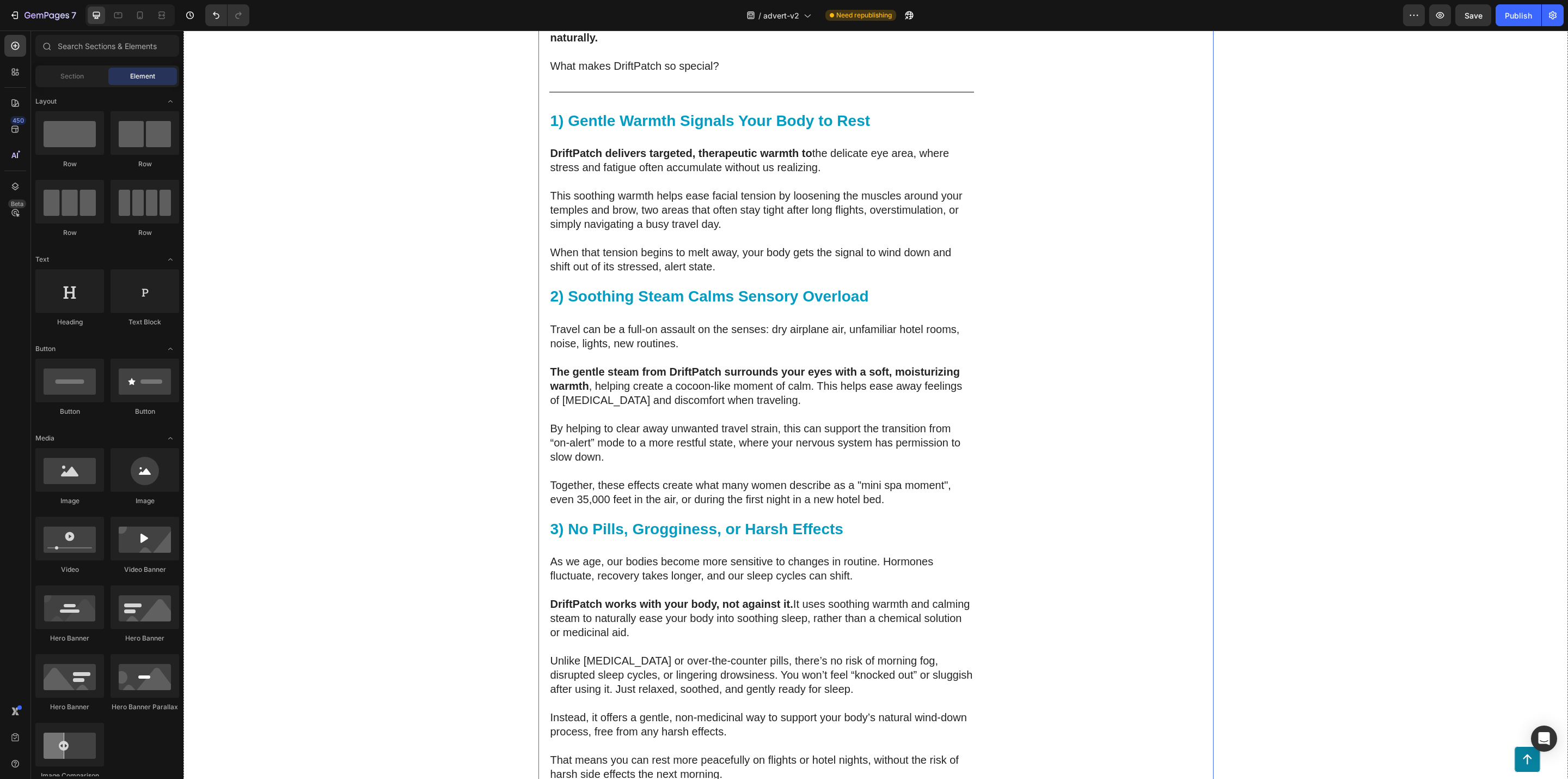
scroll to position [2792, 0]
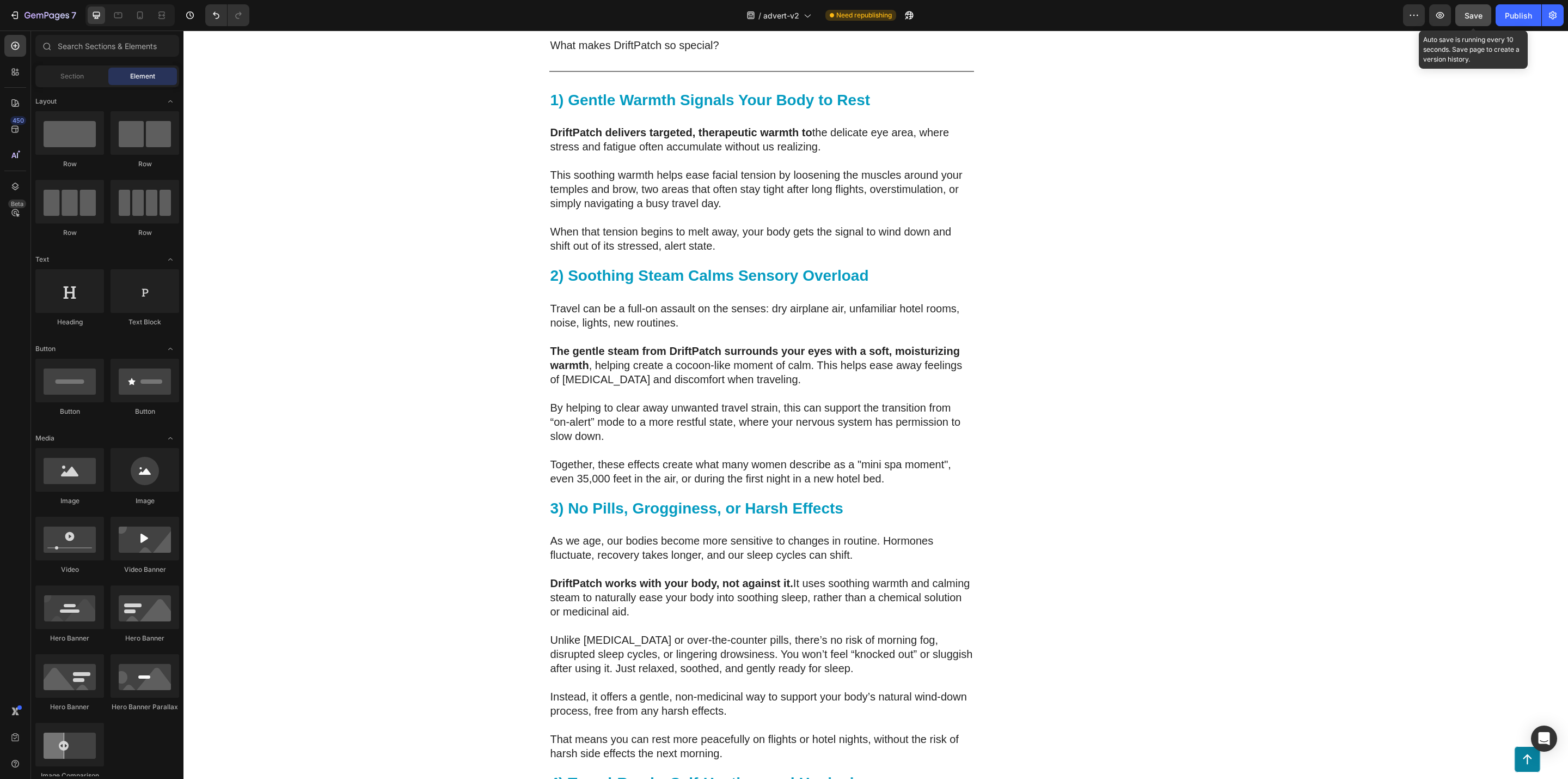
click at [1479, 15] on span "Save" at bounding box center [1474, 15] width 18 height 9
click at [598, 578] on p "DriftPatch works with your body, not against it. It uses soothing warmth and ca…" at bounding box center [762, 597] width 423 height 43
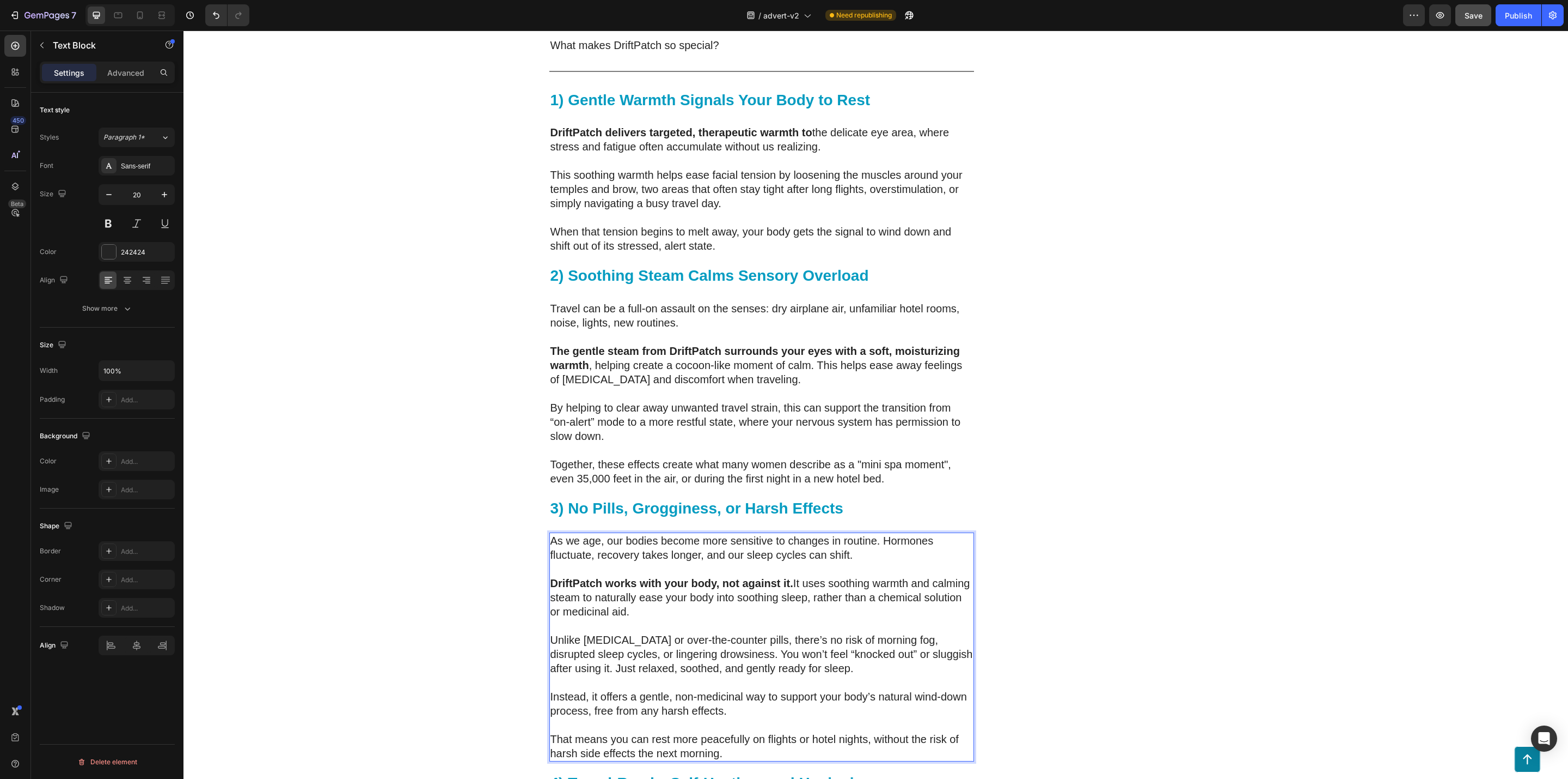
click at [597, 583] on p "DriftPatch works with your body, not against it. It uses soothing warmth and ca…" at bounding box center [762, 597] width 423 height 43
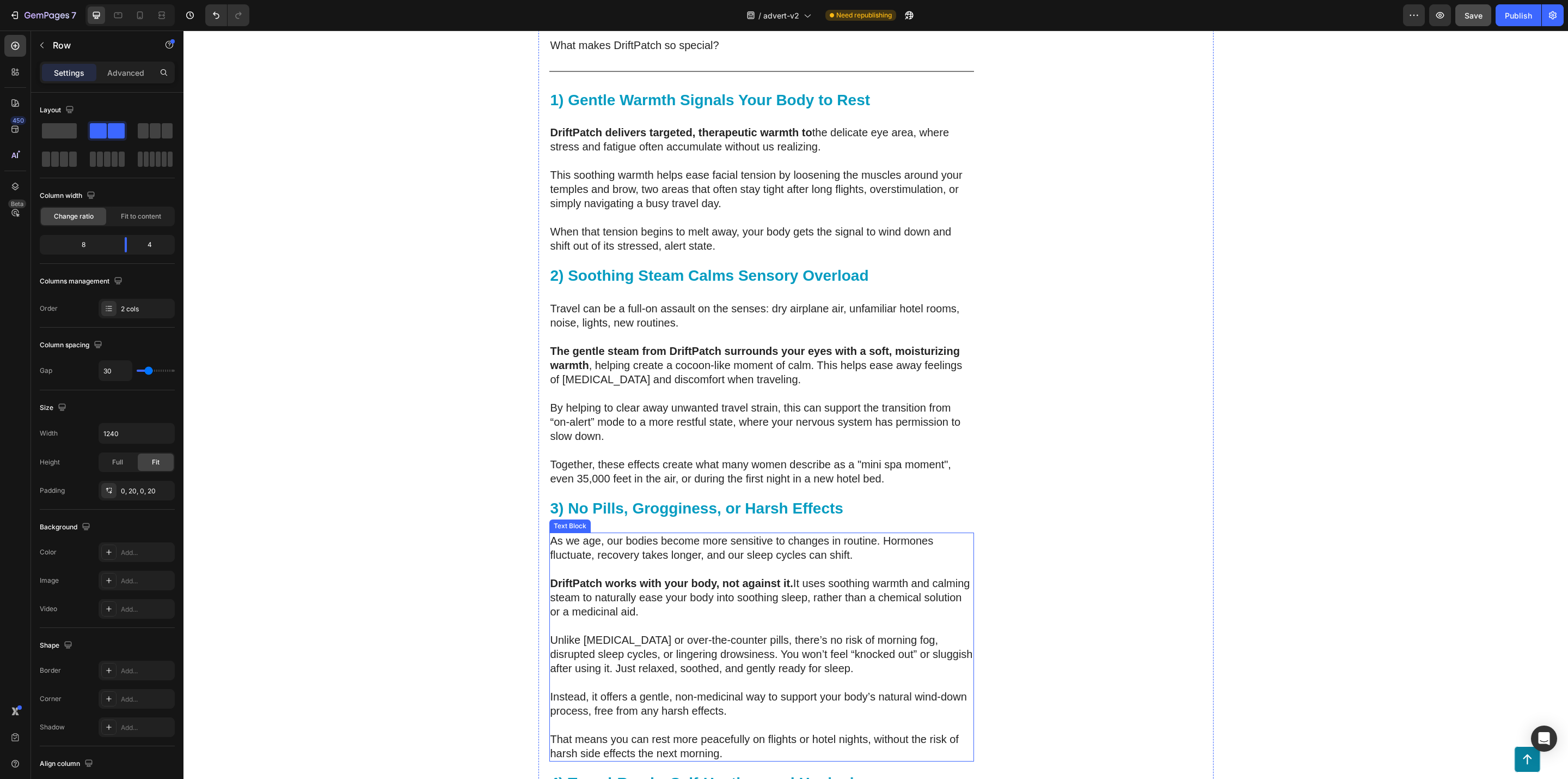
click at [817, 576] on p "DriftPatch works with your body, not against it. It uses soothing warmth and ca…" at bounding box center [762, 597] width 423 height 43
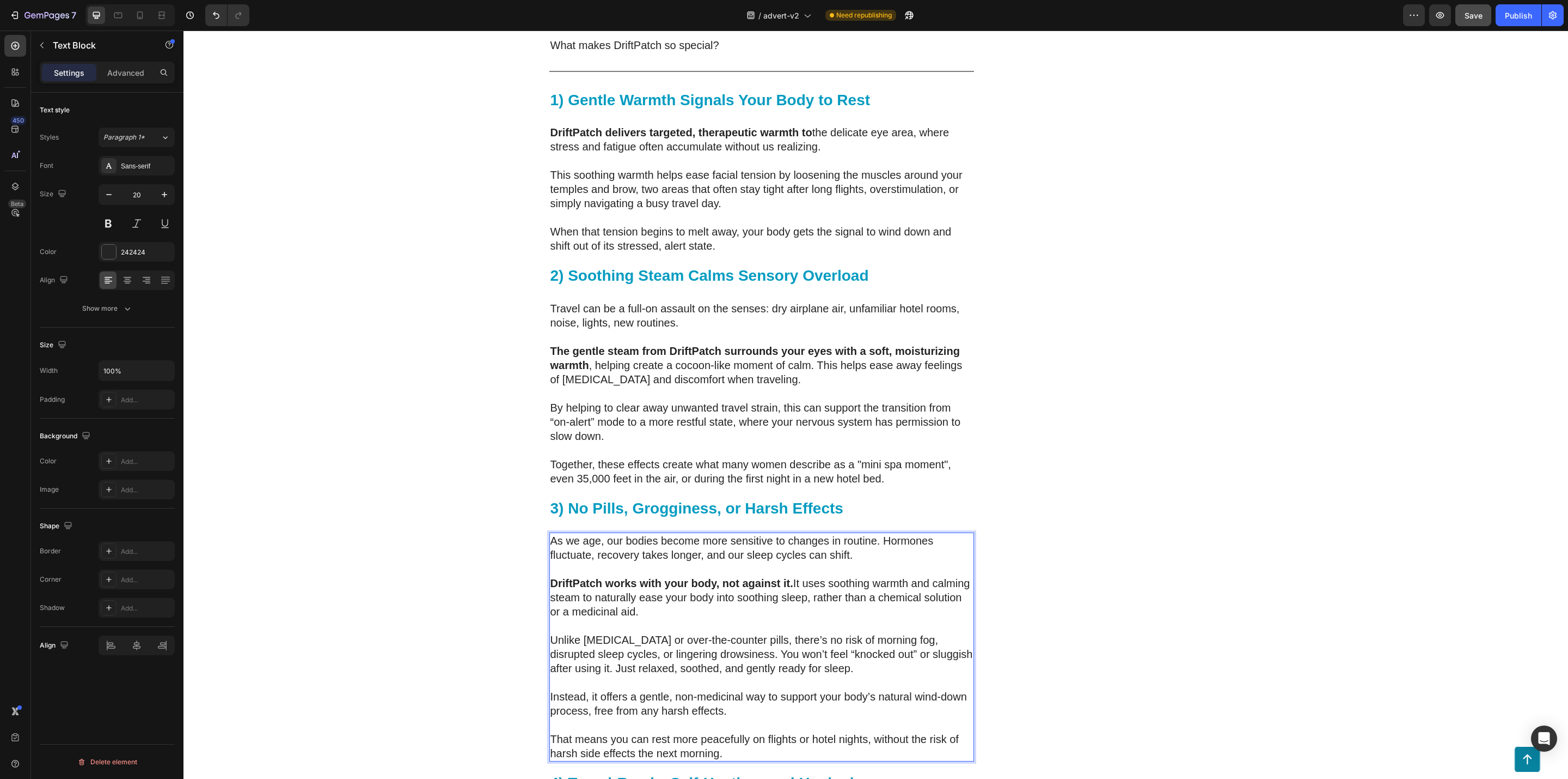
click at [811, 576] on p "DriftPatch works with your body, not against it. It uses soothing warmth and ca…" at bounding box center [762, 597] width 423 height 43
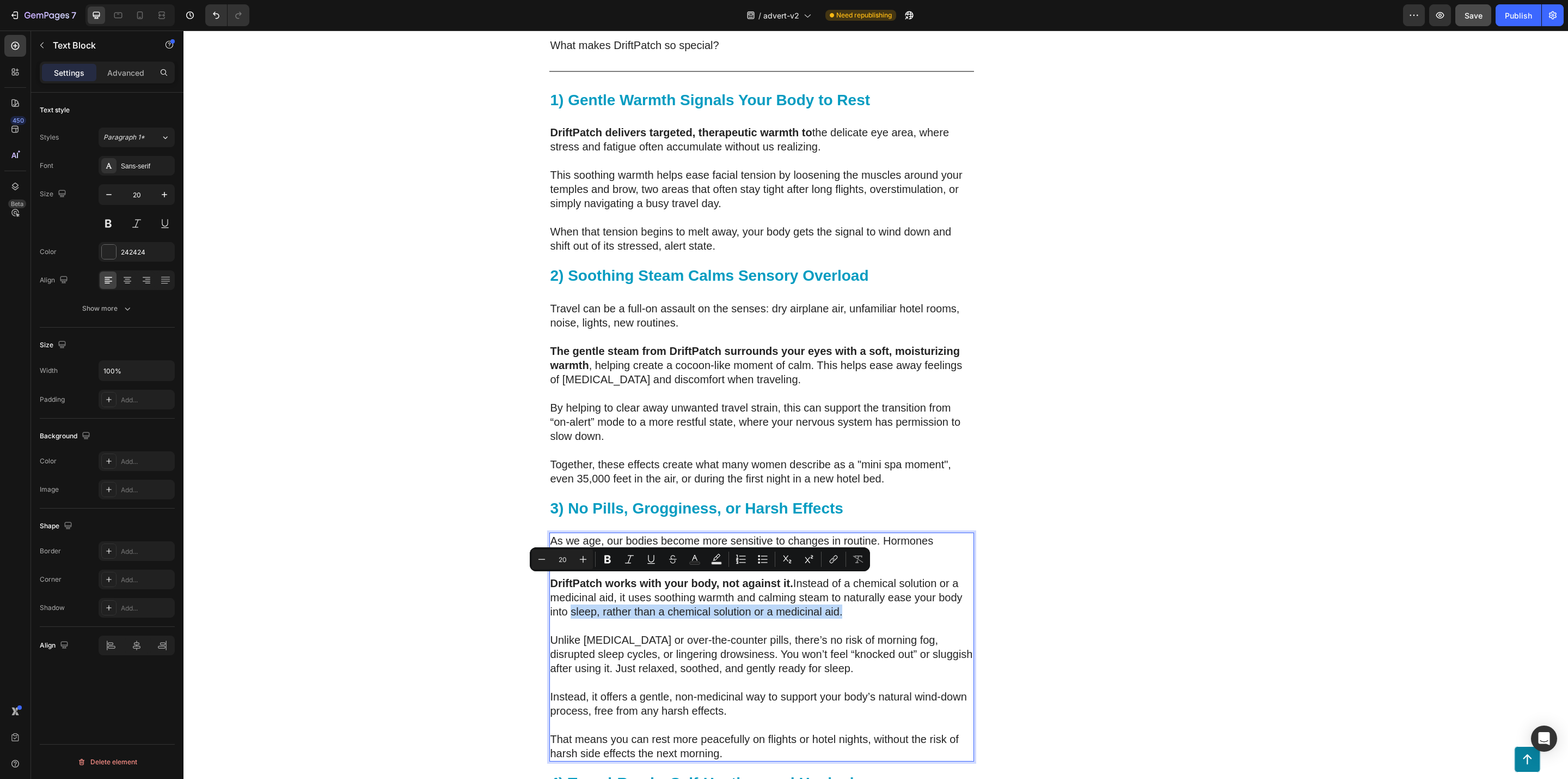
drag, startPoint x: 852, startPoint y: 580, endPoint x: 565, endPoint y: 581, distance: 287.0
click at [565, 581] on p "DriftPatch works with your body, not against it. Instead of a chemical solution…" at bounding box center [762, 597] width 423 height 43
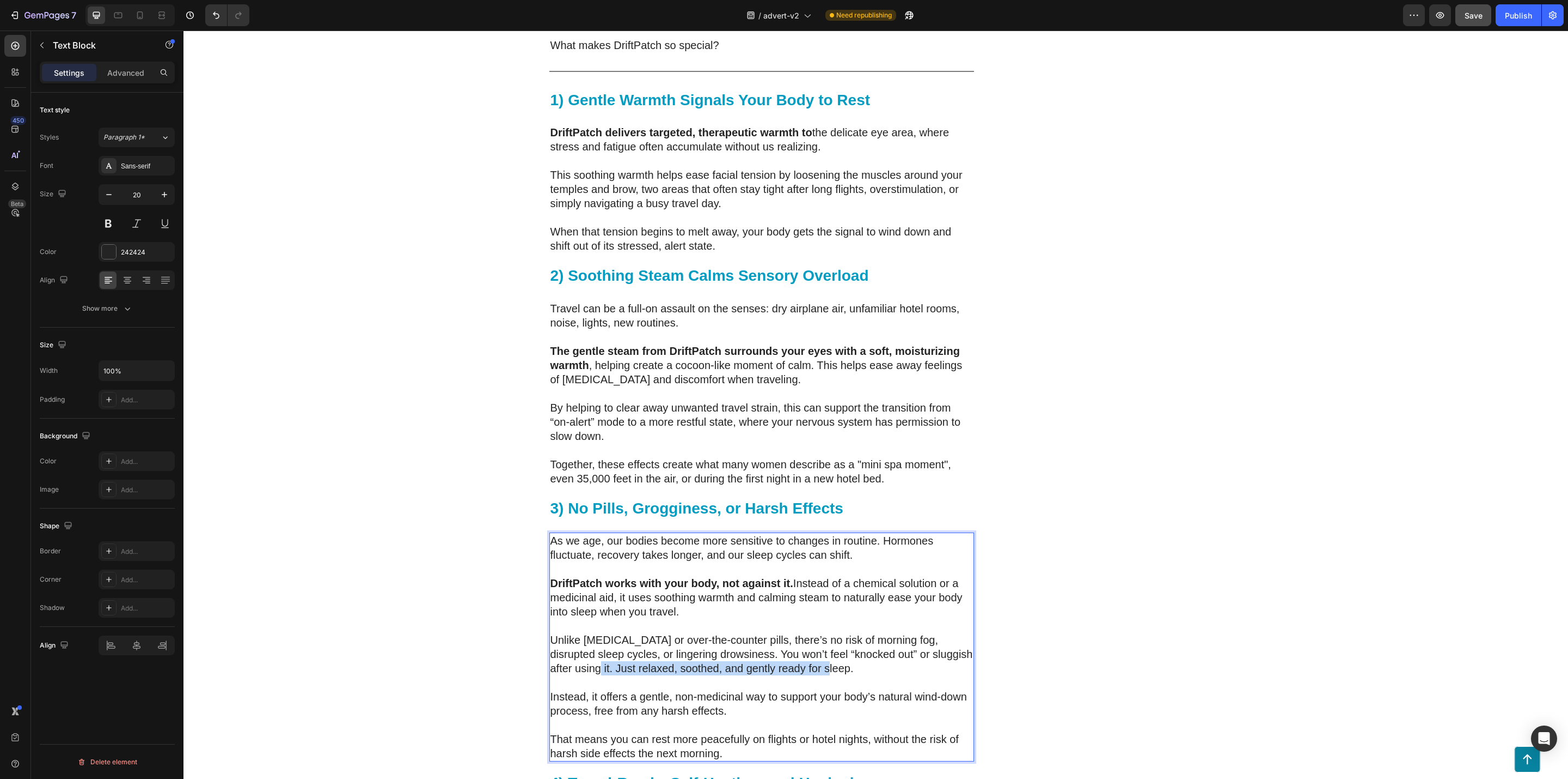
drag, startPoint x: 827, startPoint y: 638, endPoint x: 587, endPoint y: 643, distance: 240.1
click at [587, 643] on p "Unlike melatonin or over-the-counter pills, there’s no risk of morning fog, dis…" at bounding box center [762, 653] width 423 height 43
click at [734, 689] on p "Instead, it offers a gentle, non-medicinal way to support your body’s natural w…" at bounding box center [762, 703] width 423 height 29
click at [550, 732] on p "That means you can rest more peacefully on flights or hotel nights, without the…" at bounding box center [762, 745] width 423 height 29
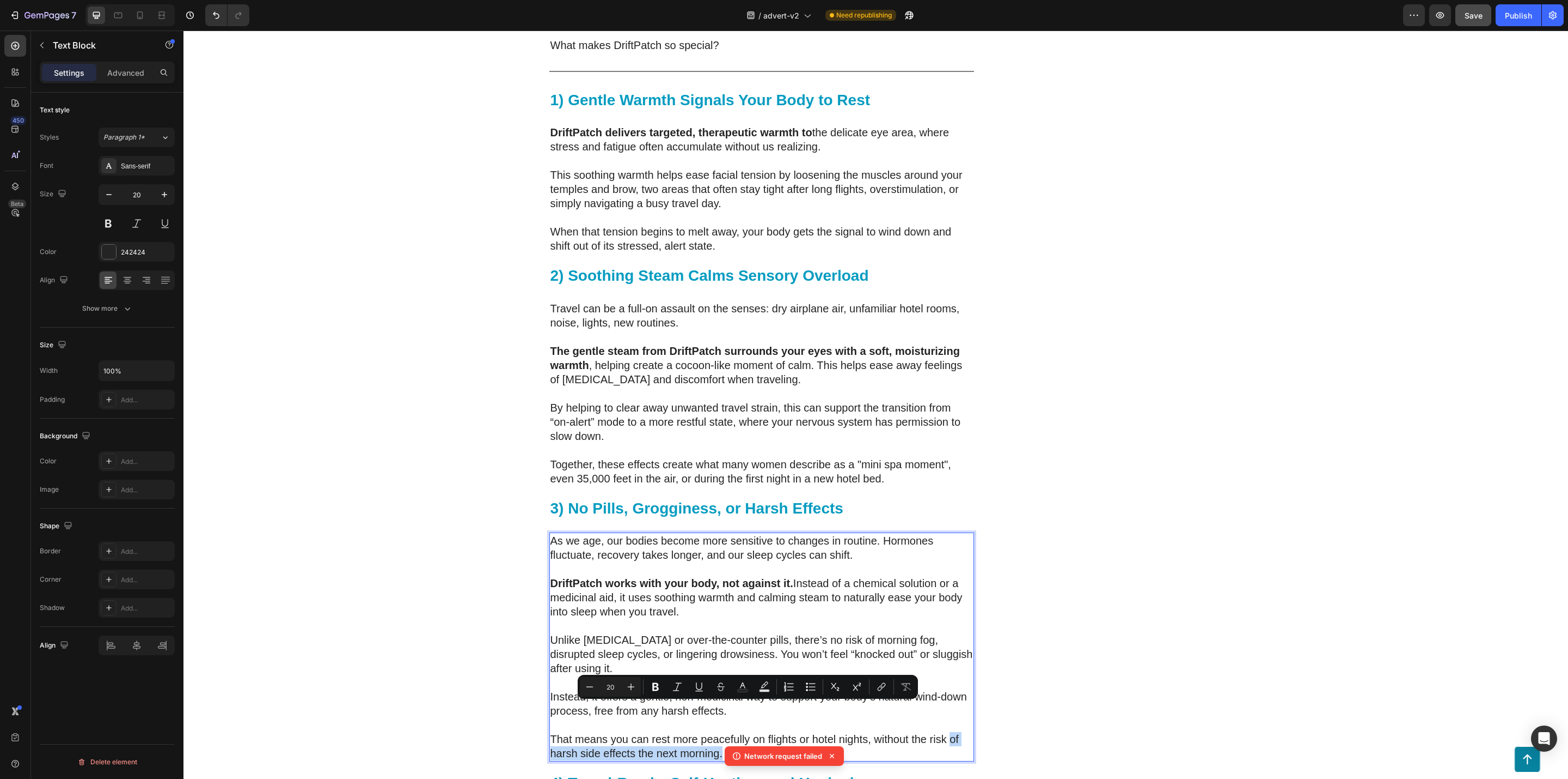
drag, startPoint x: 878, startPoint y: 721, endPoint x: 945, endPoint y: 715, distance: 67.3
click at [945, 732] on p "That means you can rest more peacefully on flights or hotel nights, without the…" at bounding box center [762, 745] width 423 height 29
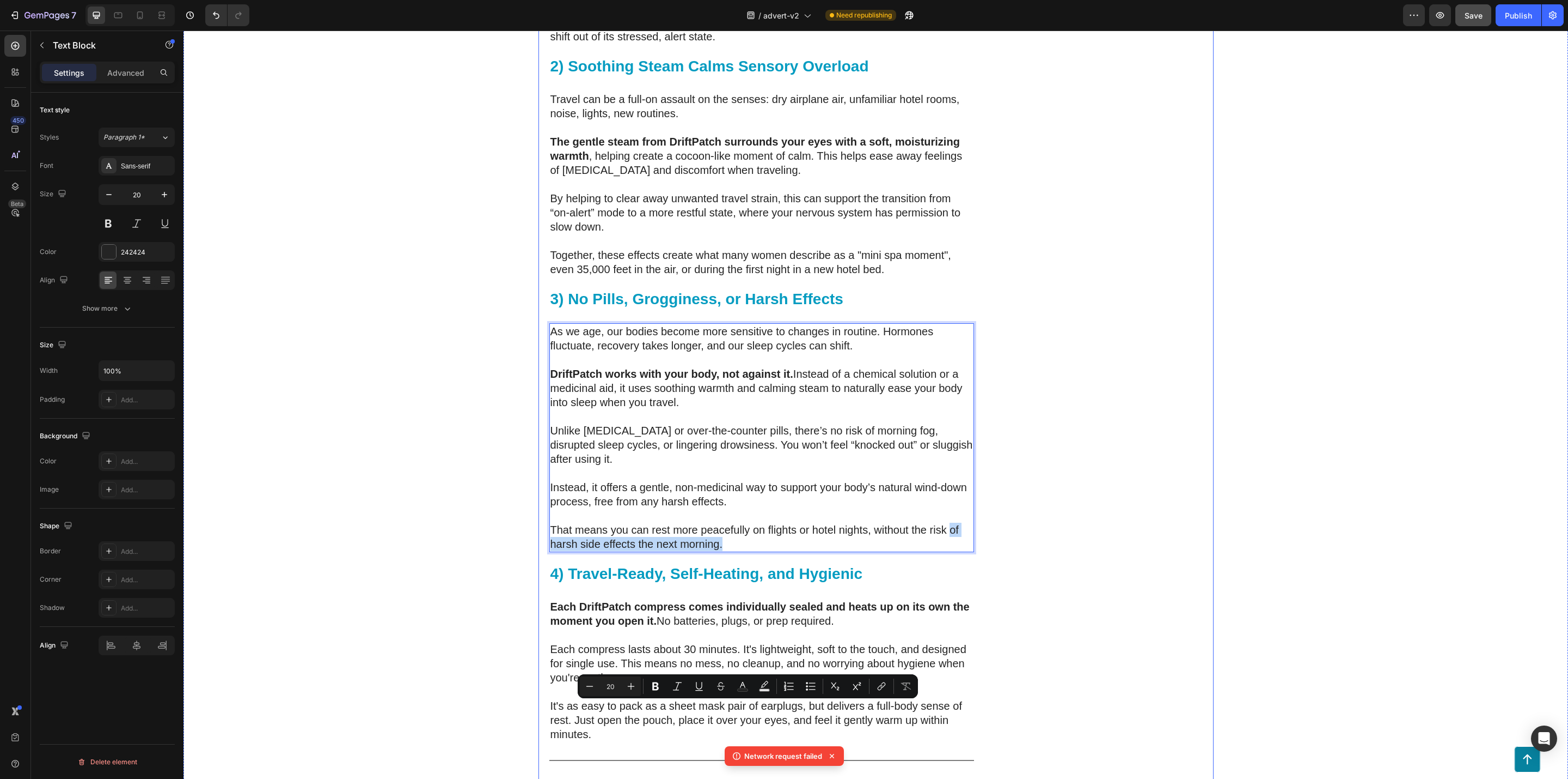
scroll to position [3037, 0]
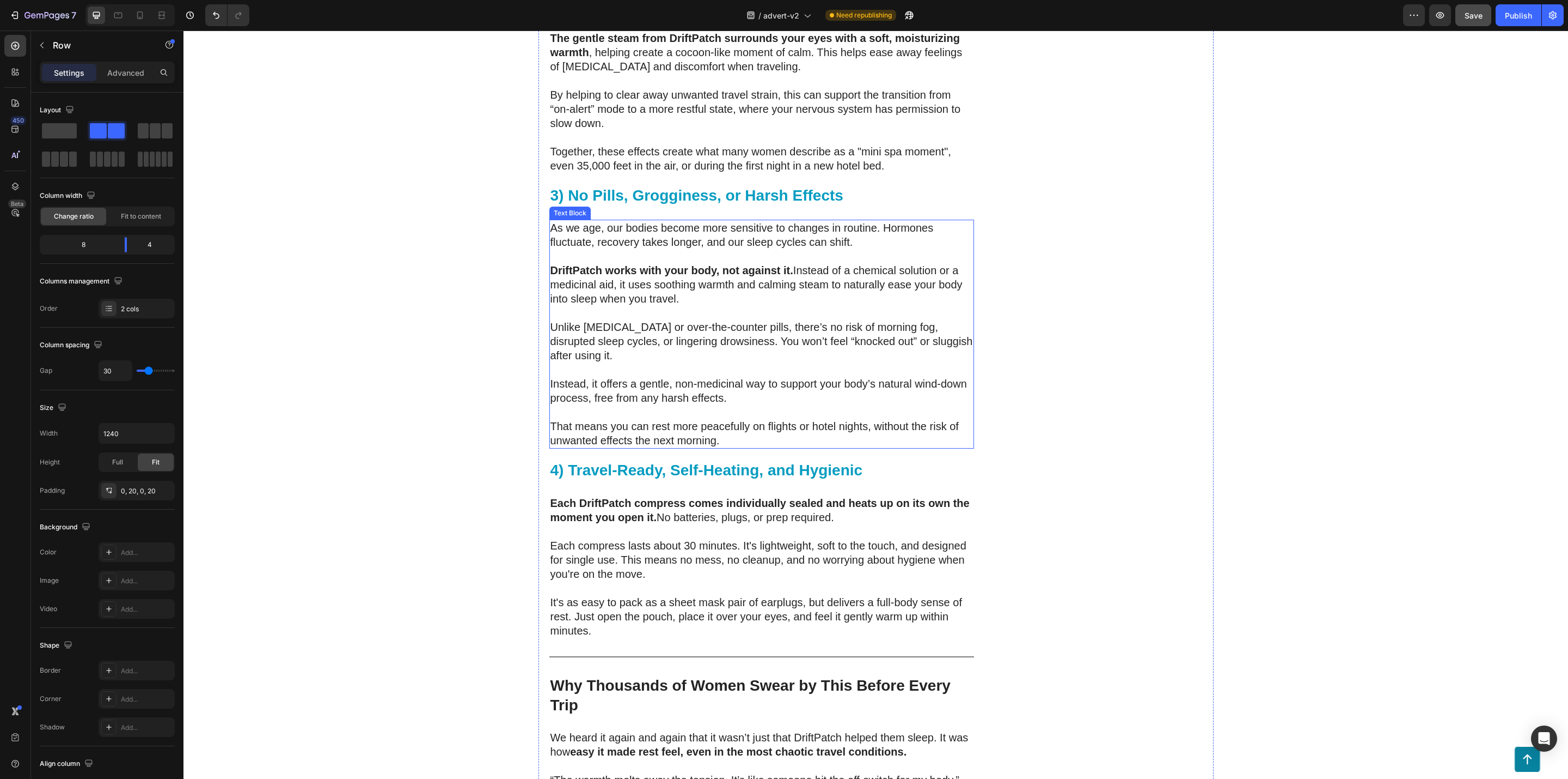
scroll to position [3119, 0]
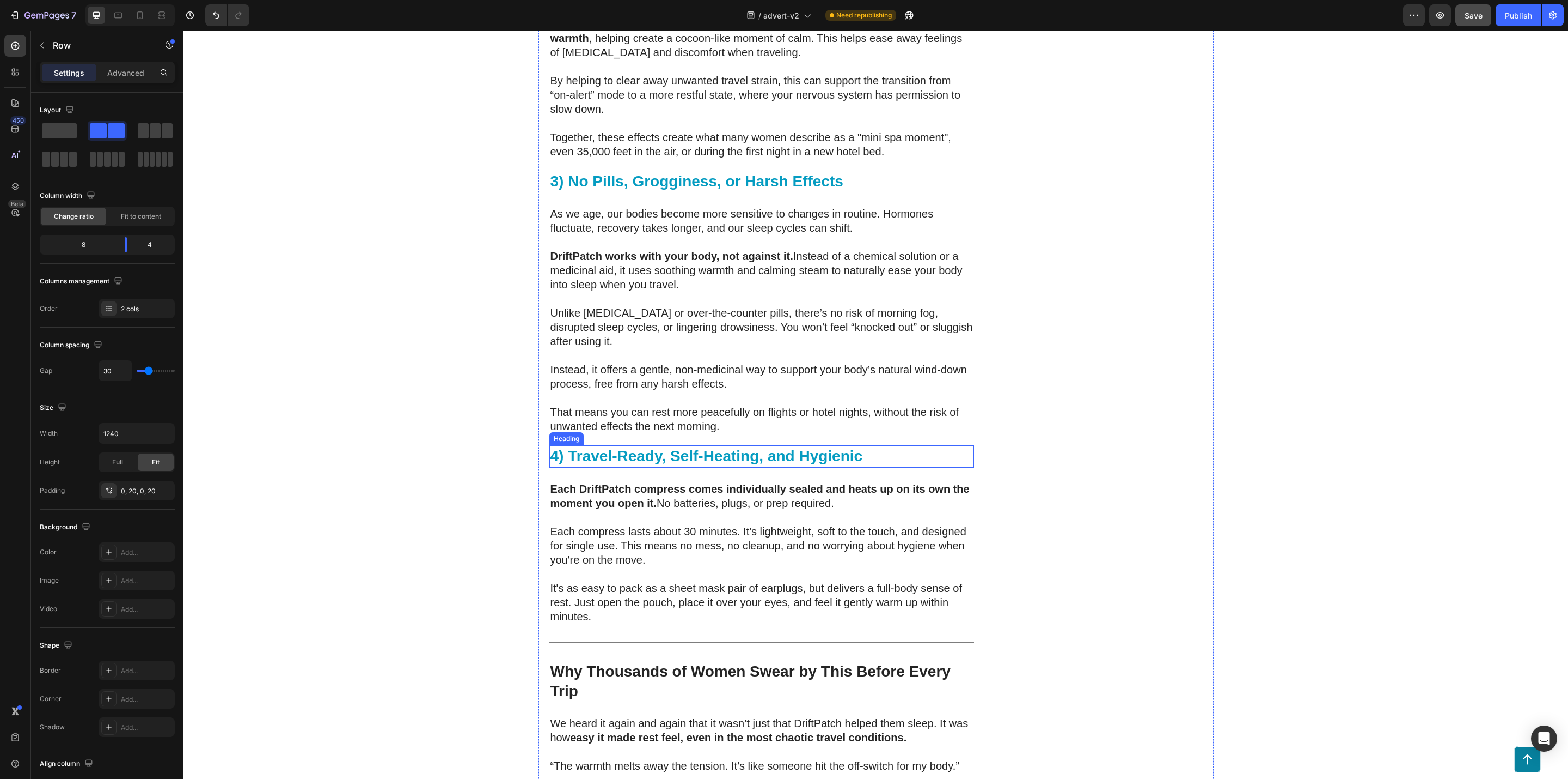
click at [727, 448] on strong "4) Travel-Ready, Self-Heating, and Hygienic" at bounding box center [706, 456] width 312 height 17
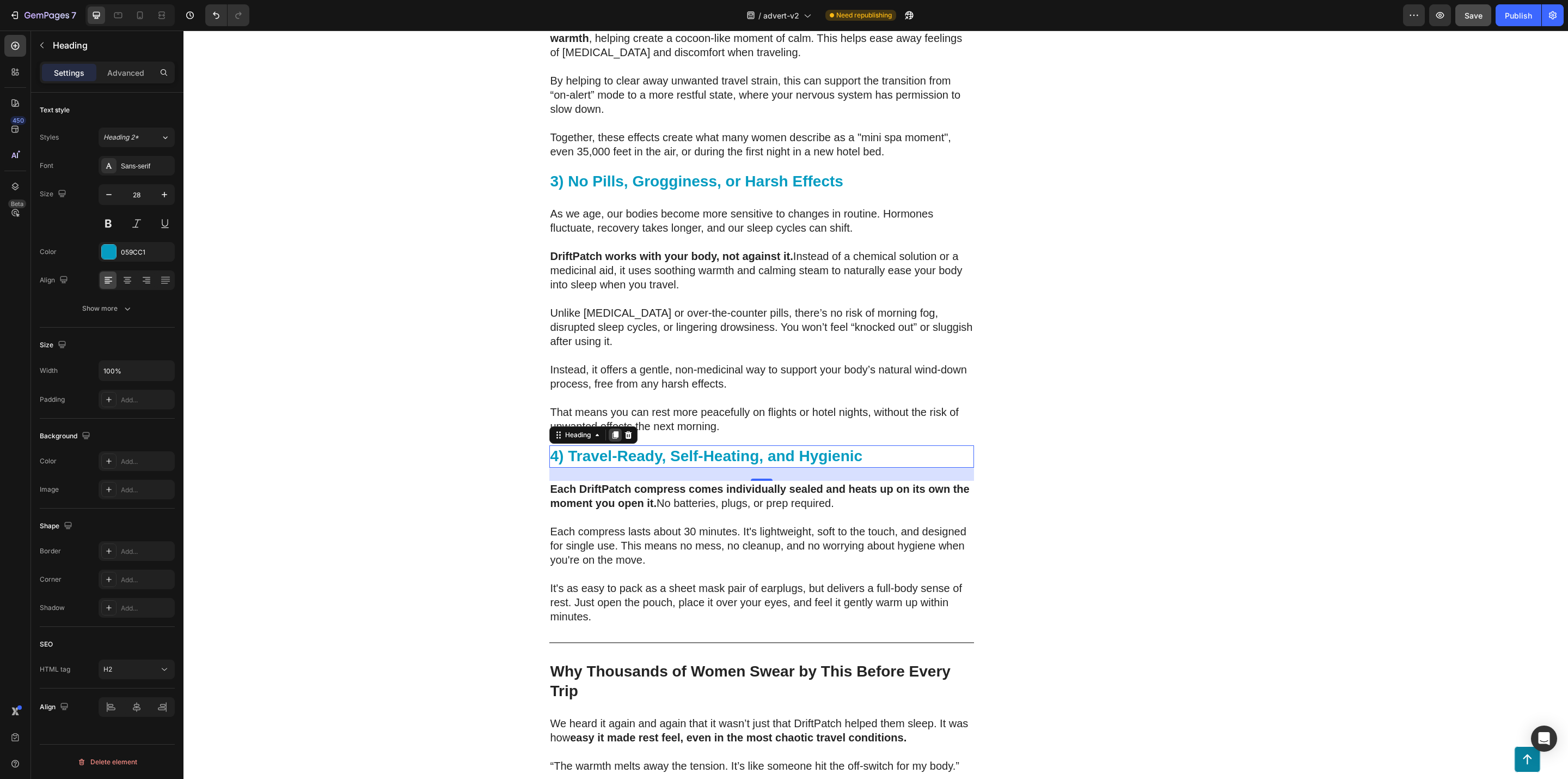
click at [611, 430] on icon at bounding box center [615, 434] width 9 height 9
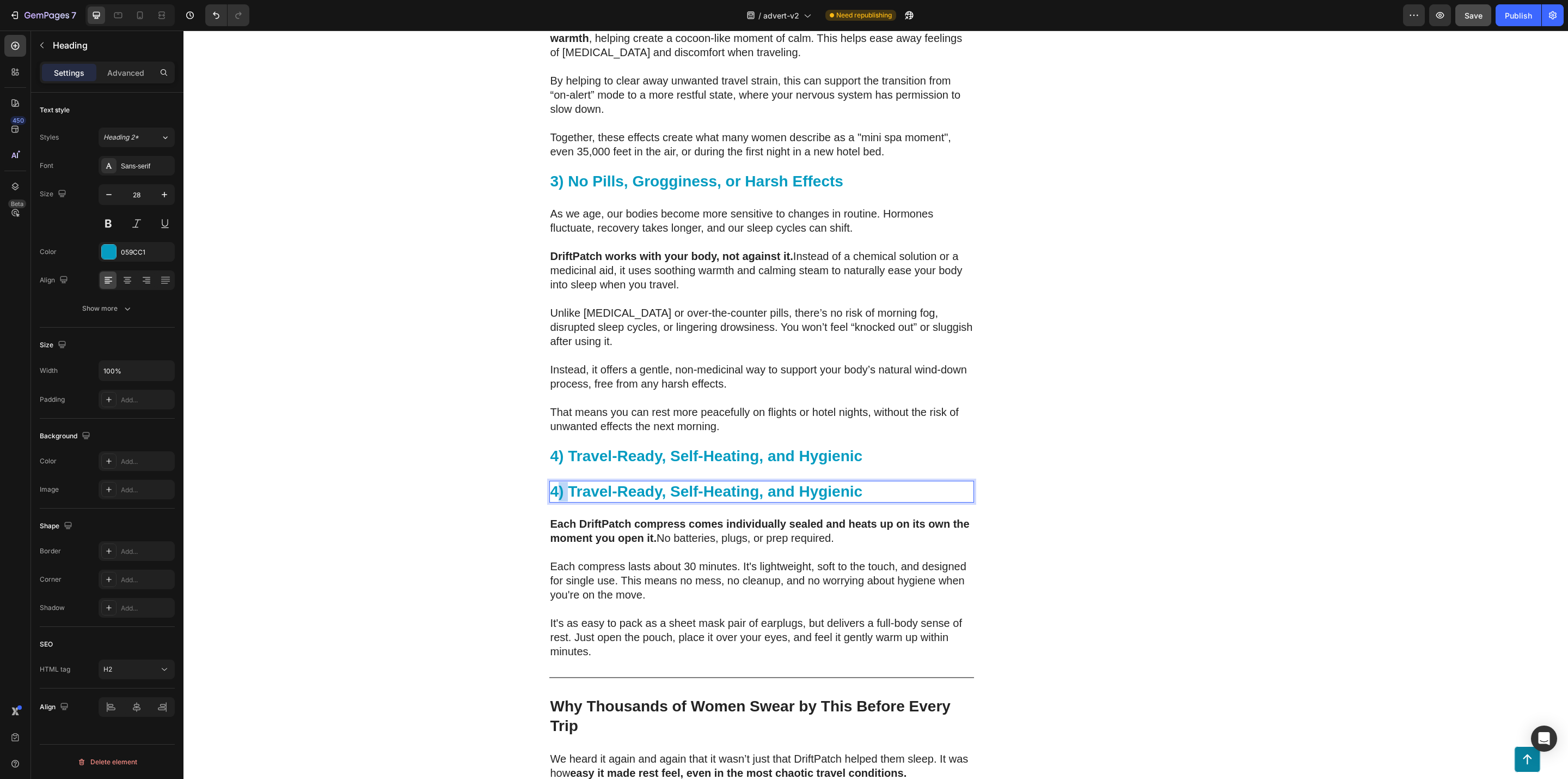
click at [552, 482] on strong "4) Travel-Ready, Self-Heating, and Hygienic" at bounding box center [706, 490] width 312 height 17
drag, startPoint x: 566, startPoint y: 463, endPoint x: 894, endPoint y: 463, distance: 328.0
click at [894, 481] on p "5) Travel-Ready, Self-Heating, and Hygienic" at bounding box center [762, 491] width 423 height 20
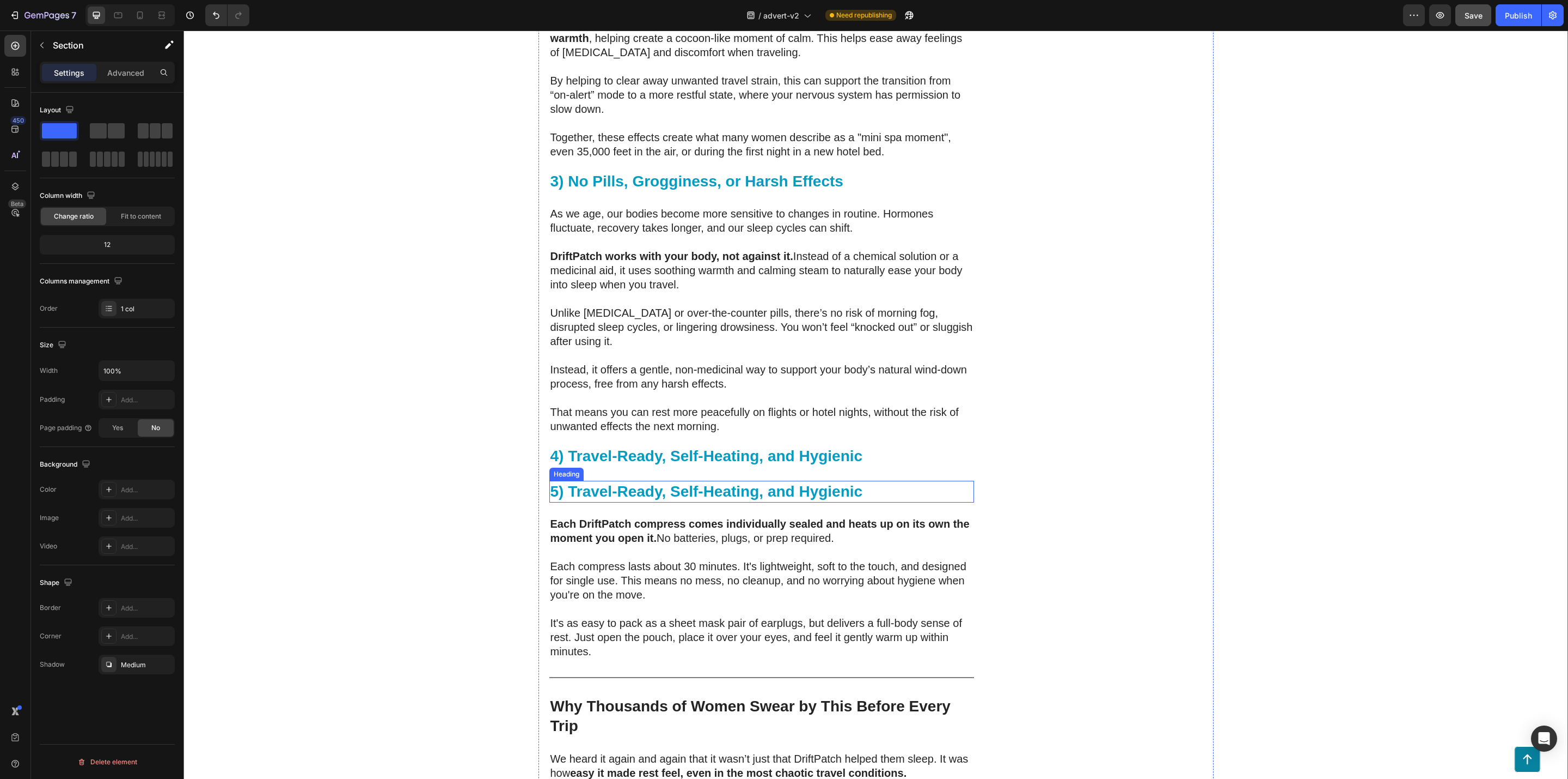
click at [607, 482] on strong "5) Travel-Ready, Self-Heating, and Hygienic" at bounding box center [706, 490] width 312 height 17
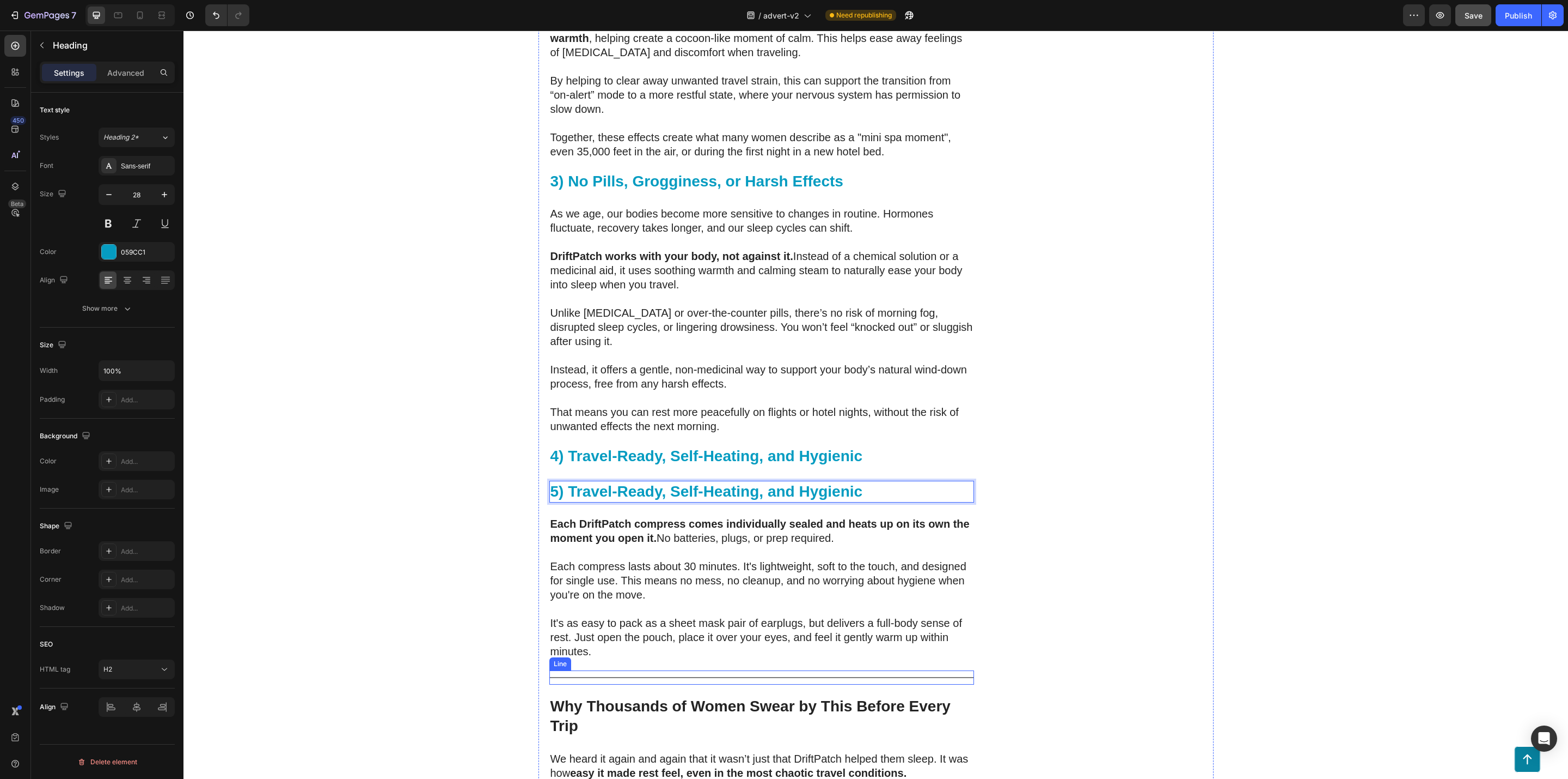
drag, startPoint x: 625, startPoint y: 462, endPoint x: 637, endPoint y: 645, distance: 183.4
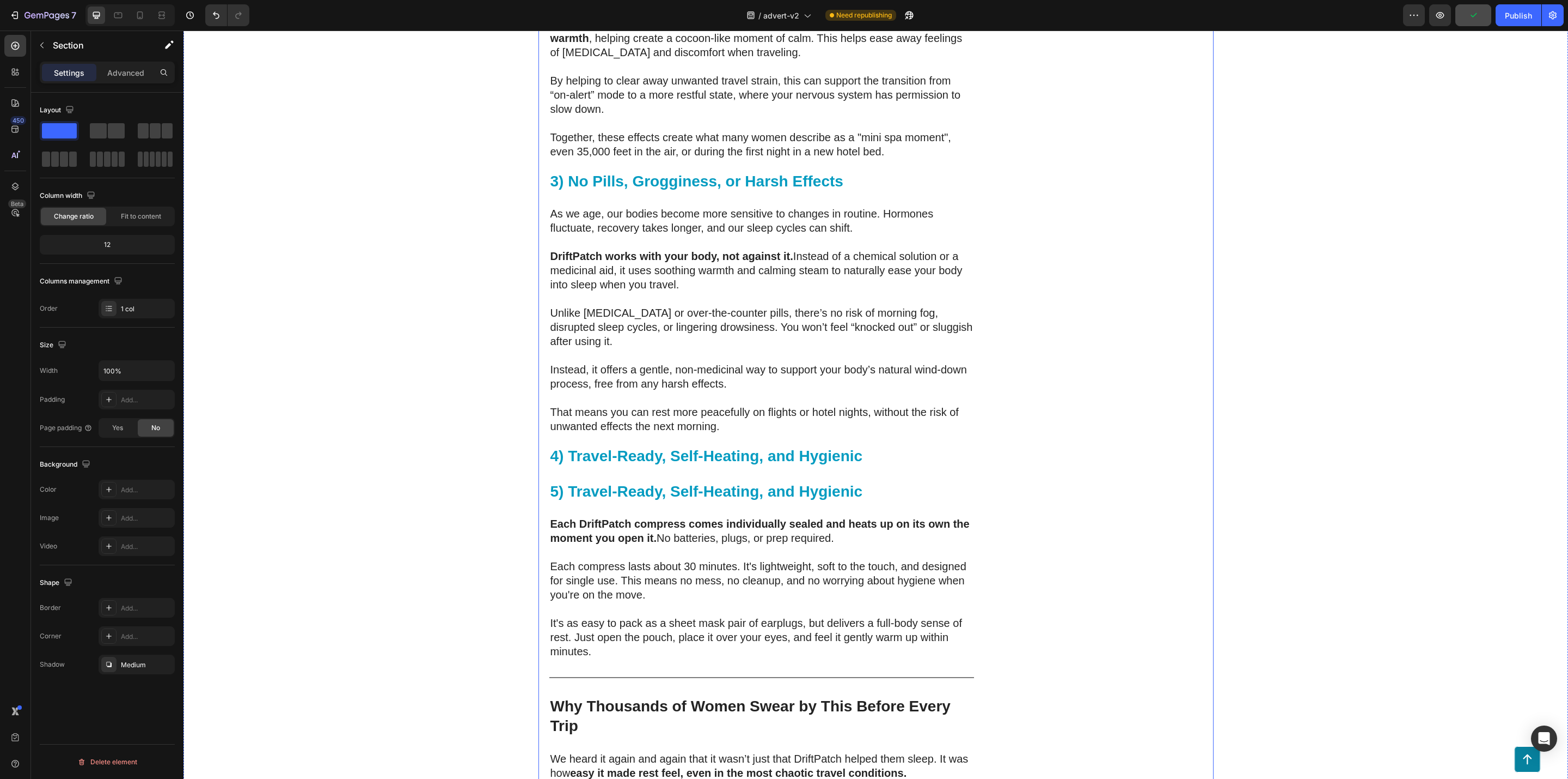
click at [610, 482] on strong "5) Travel-Ready, Self-Heating, and Hygienic" at bounding box center [706, 490] width 312 height 17
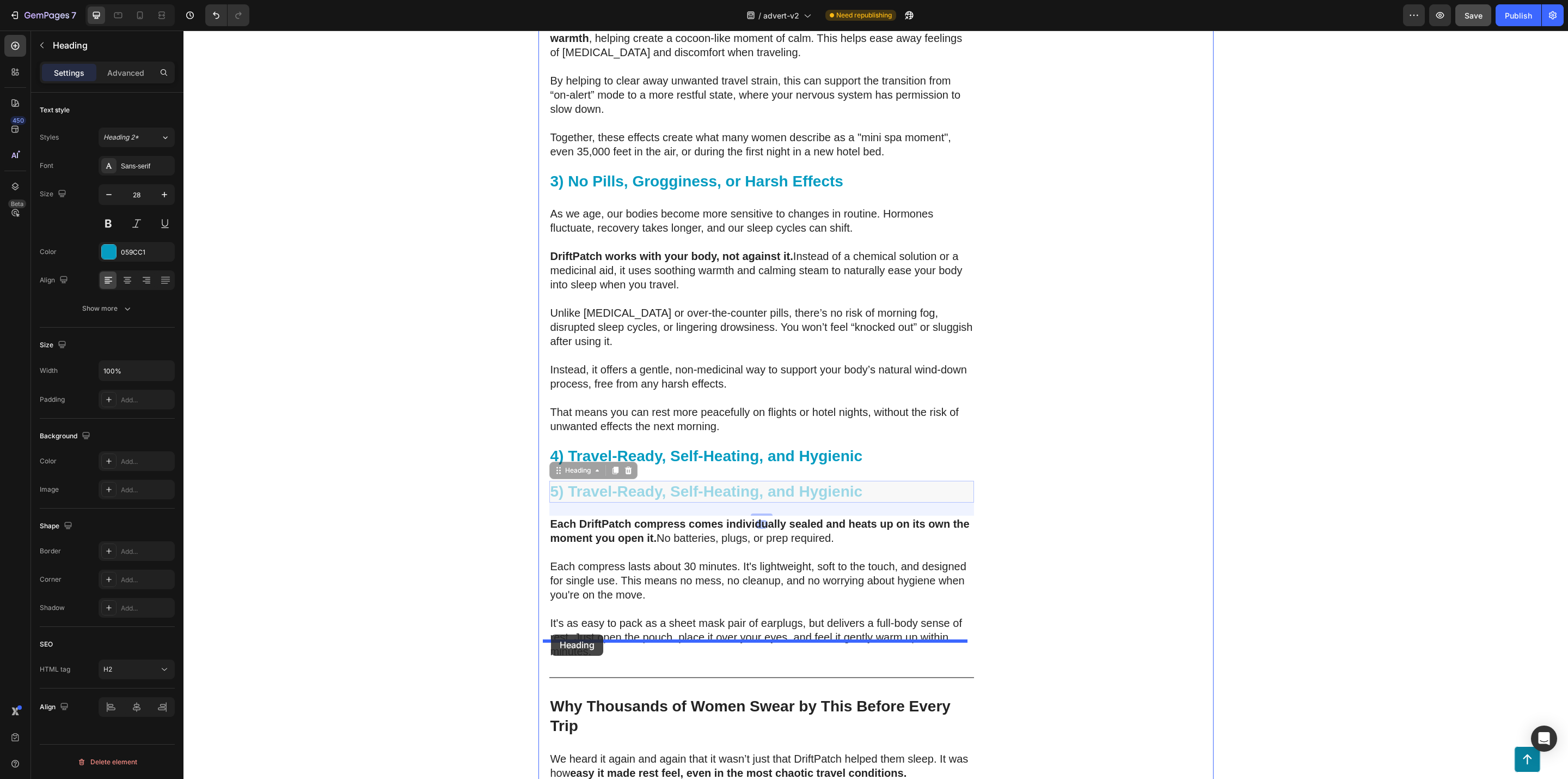
drag, startPoint x: 552, startPoint y: 440, endPoint x: 551, endPoint y: 635, distance: 195.0
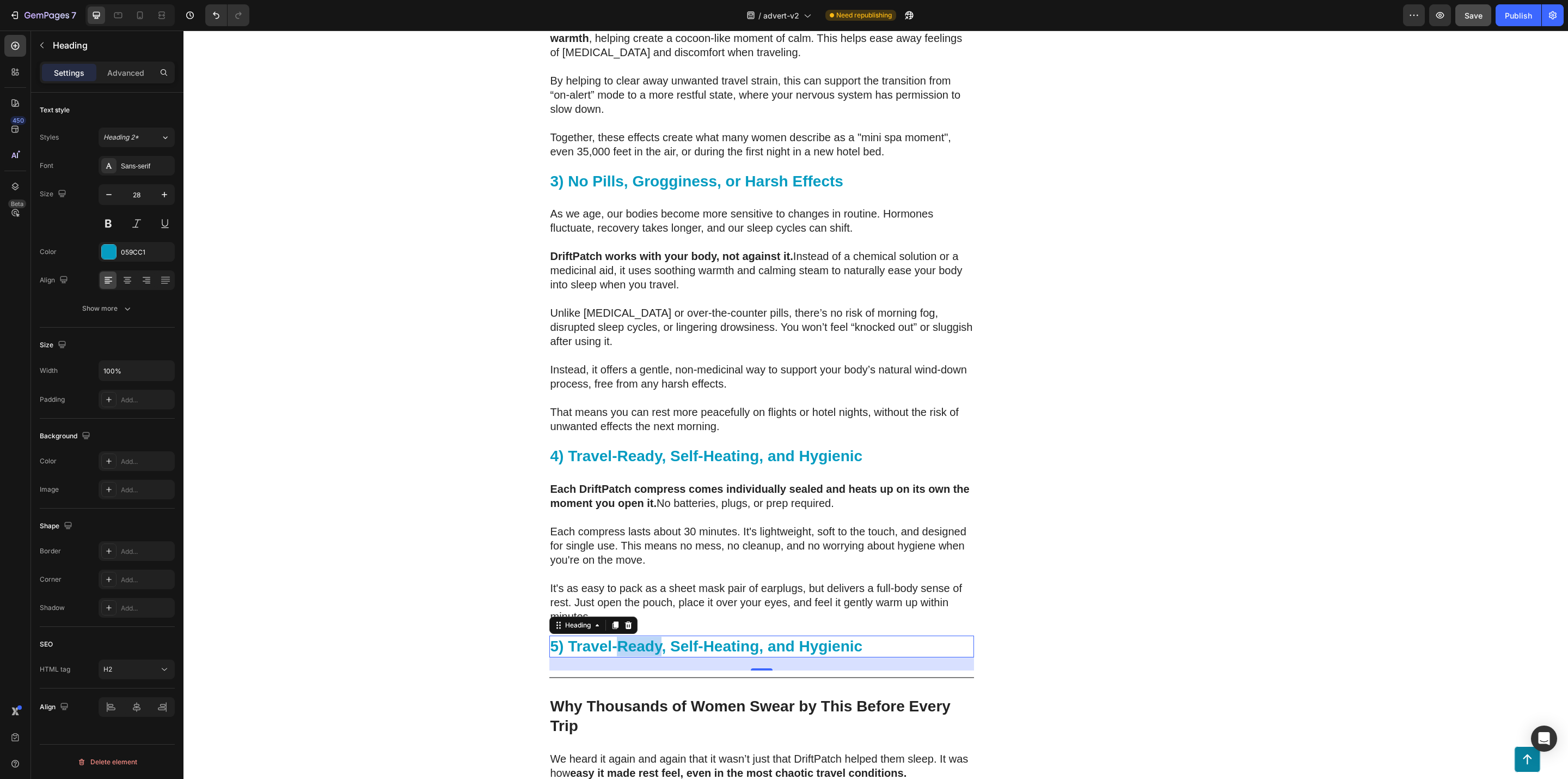
click at [637, 638] on strong "5) Travel-Ready, Self-Heating, and Hygienic" at bounding box center [706, 646] width 312 height 17
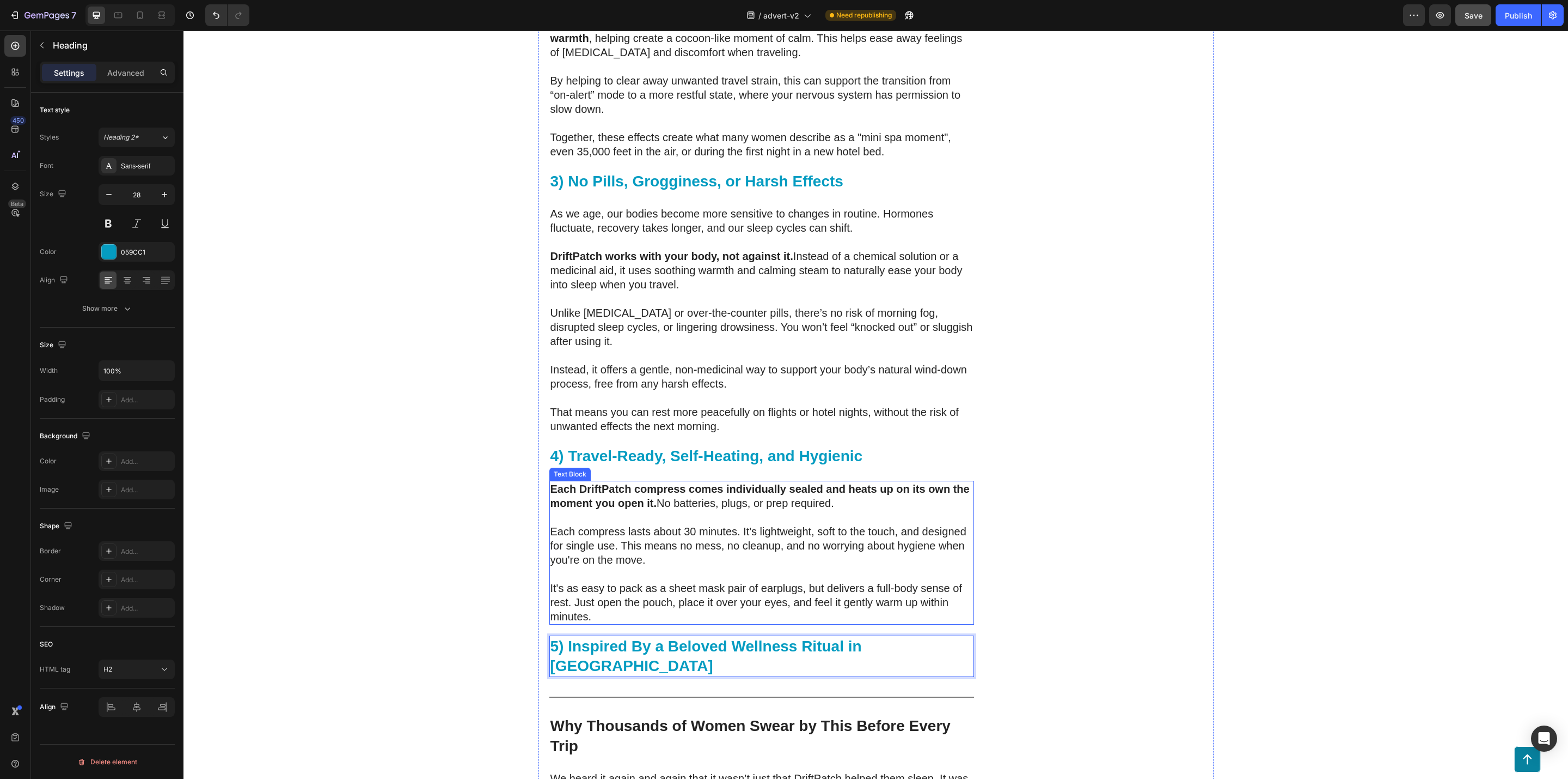
click at [663, 533] on p "Each compress lasts about 30 minutes. It's lightweight, soft to the touch, and …" at bounding box center [762, 545] width 423 height 43
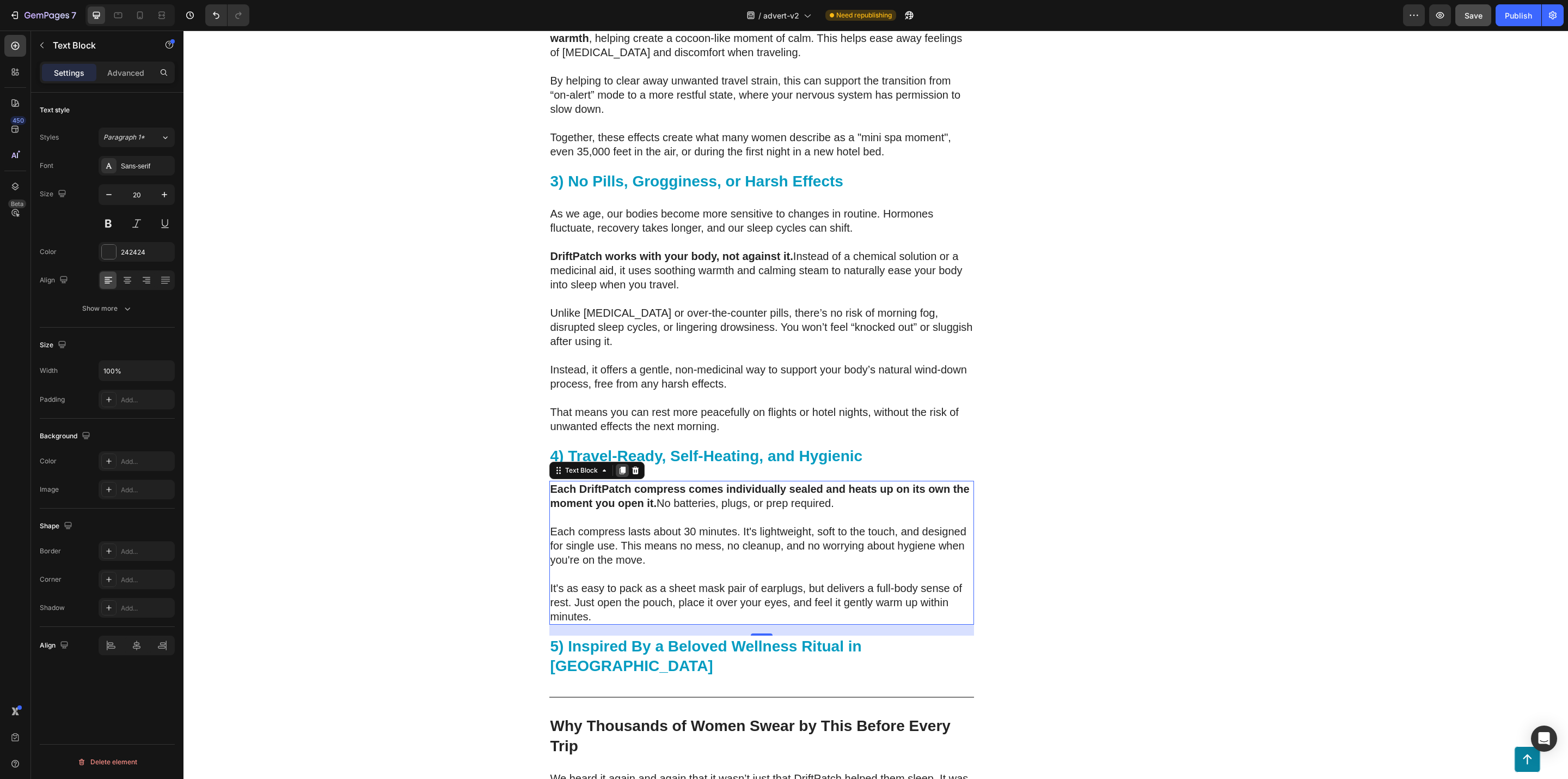
click at [619, 466] on icon at bounding box center [622, 470] width 9 height 9
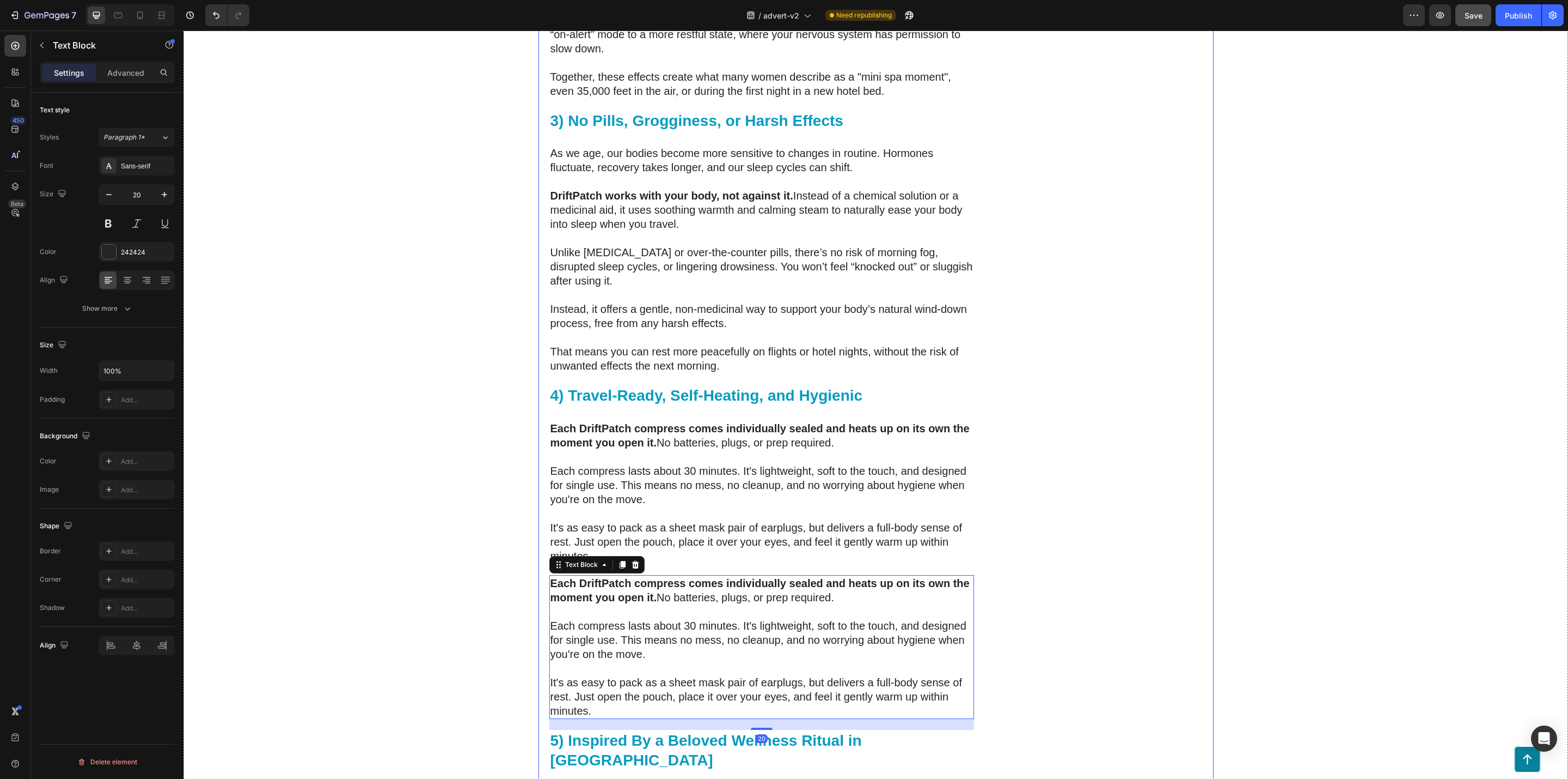
scroll to position [3282, 0]
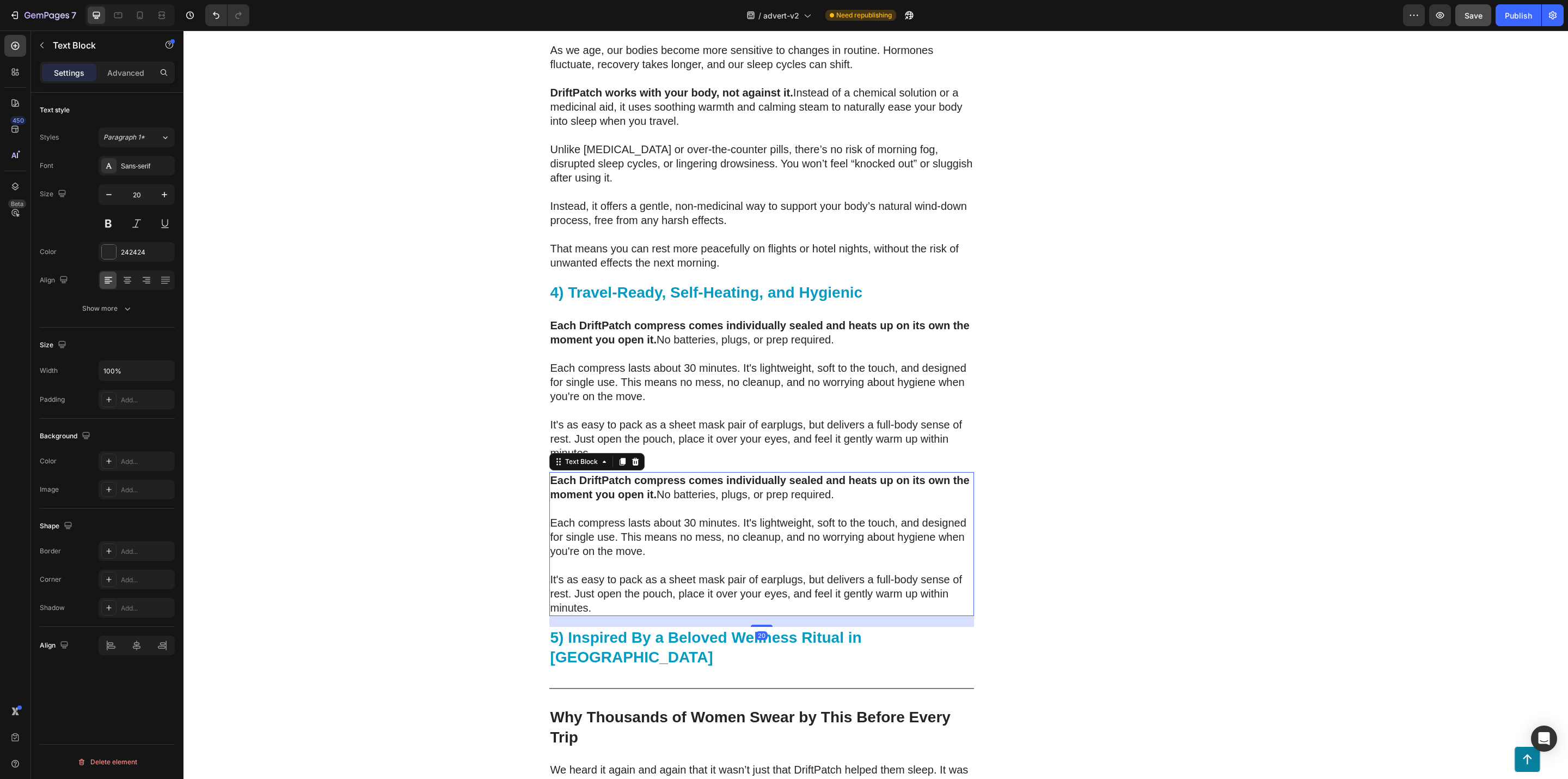
click at [663, 526] on p "Each compress lasts about 30 minutes. It's lightweight, soft to the touch, and …" at bounding box center [762, 536] width 423 height 43
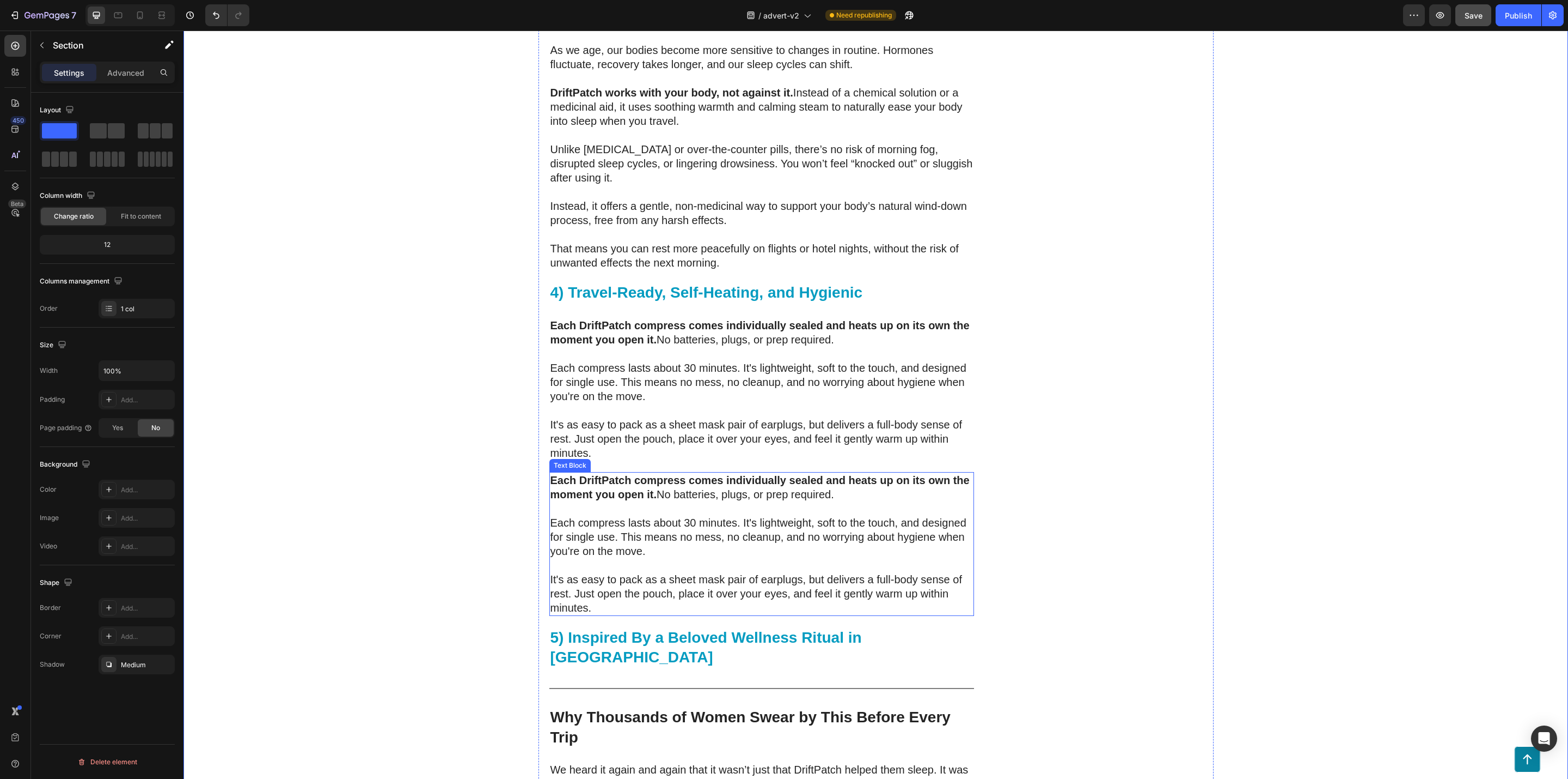
click at [570, 515] on p "Each compress lasts about 30 minutes. It's lightweight, soft to the touch, and …" at bounding box center [762, 536] width 423 height 43
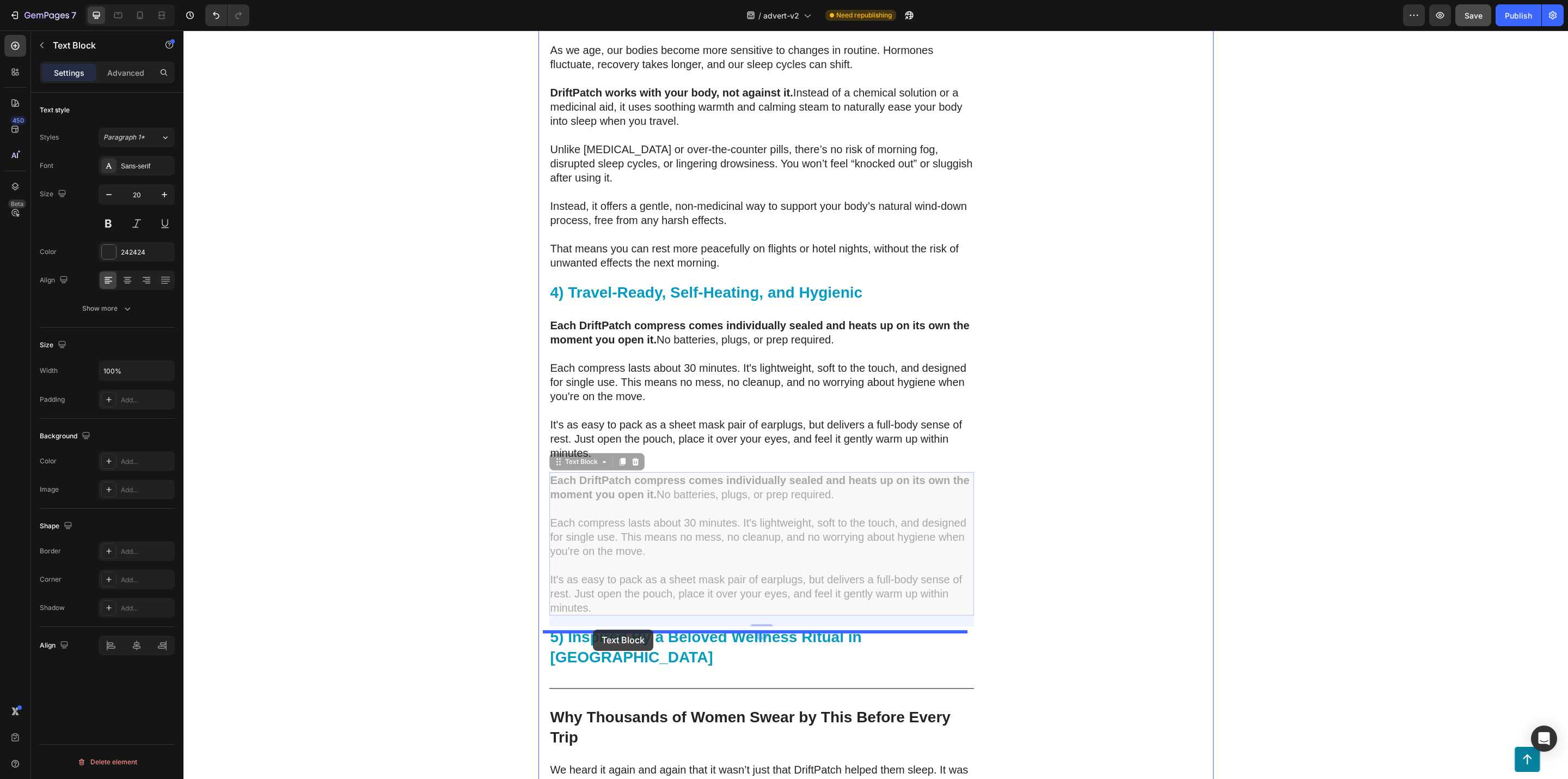
drag, startPoint x: 551, startPoint y: 435, endPoint x: 593, endPoint y: 630, distance: 199.5
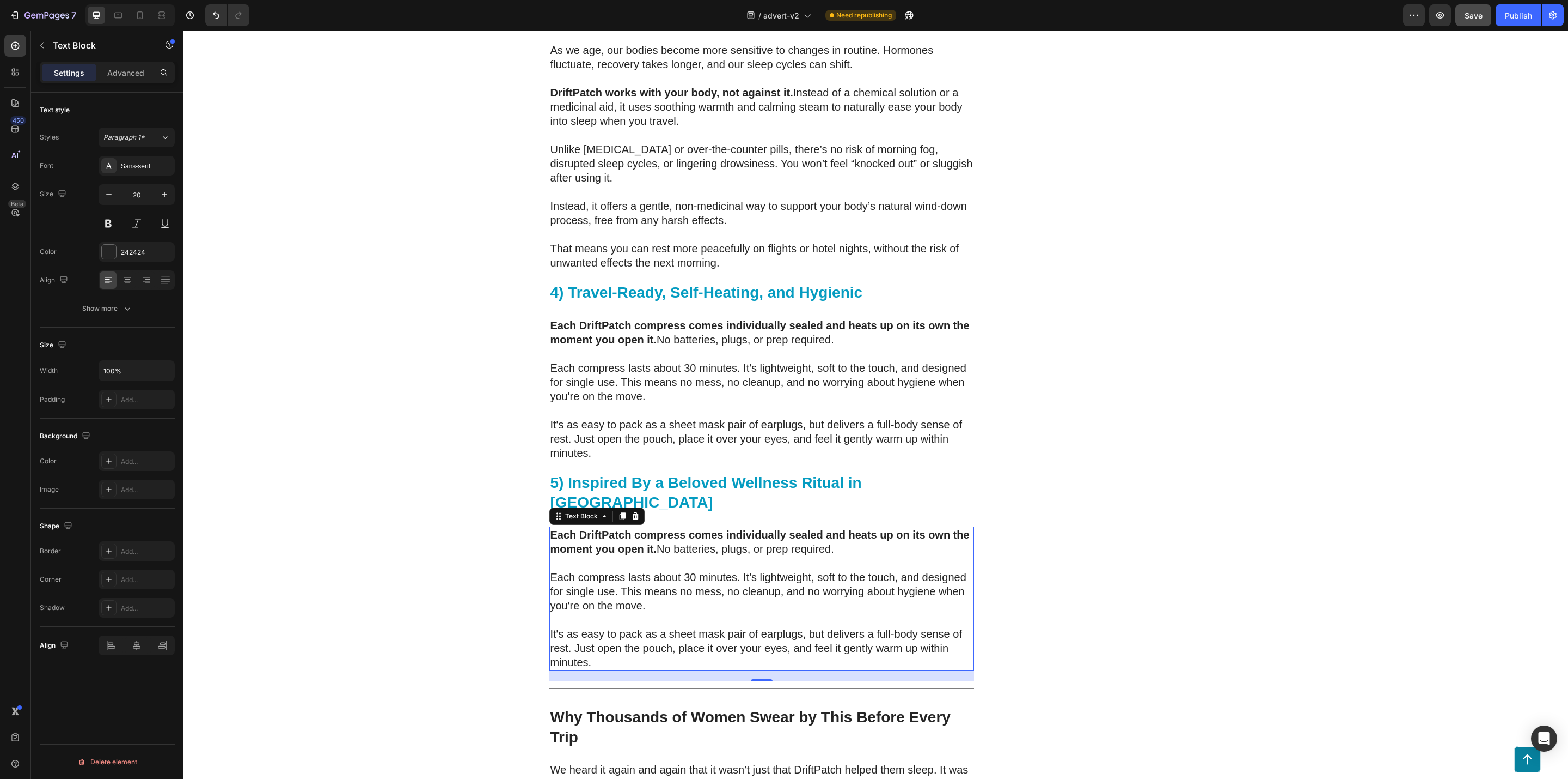
click at [713, 556] on p "Rich Text Editor. Editing area: main" at bounding box center [762, 563] width 423 height 14
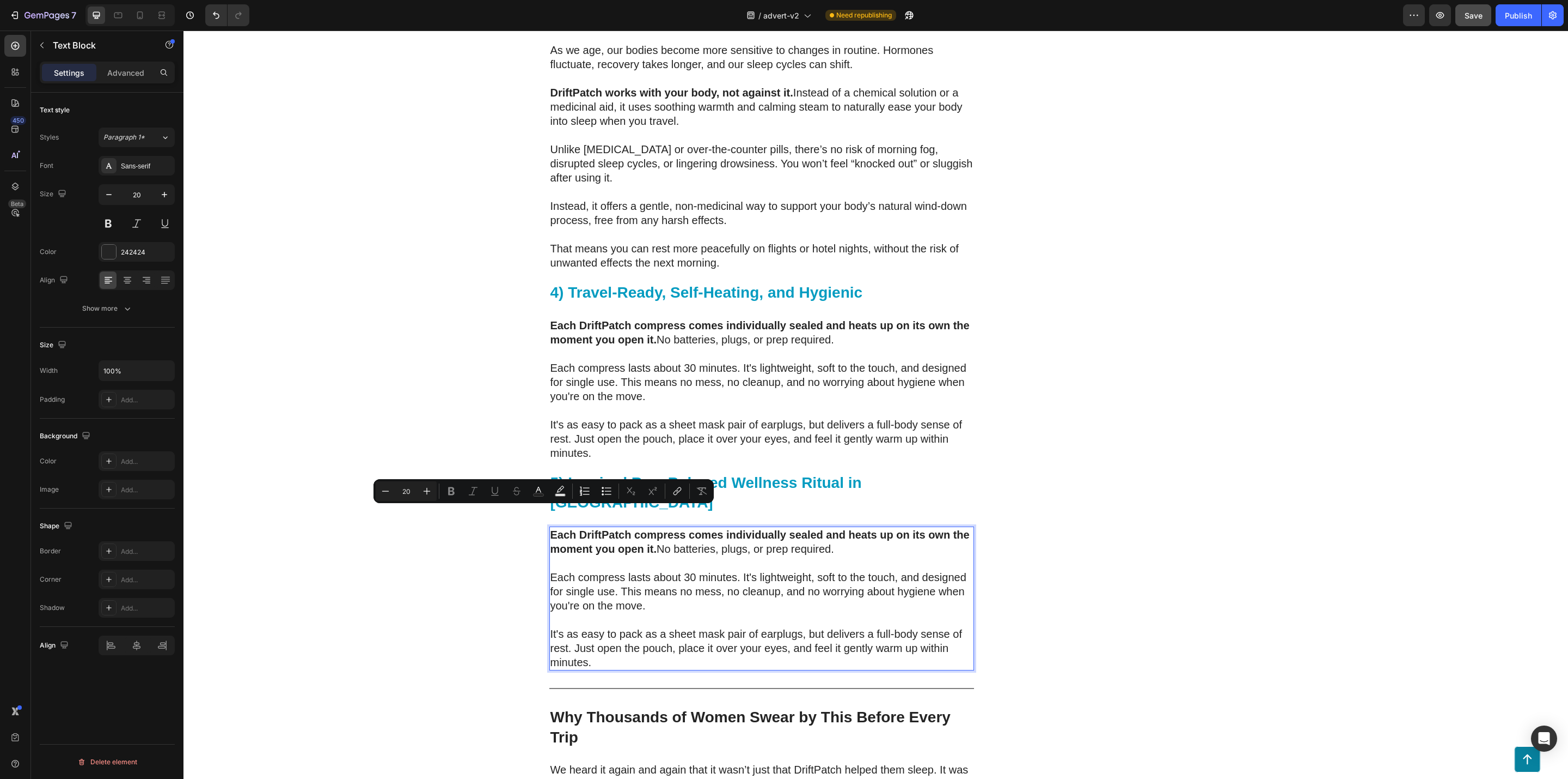
click at [698, 570] on p "Each compress lasts about 30 minutes. It's lightweight, soft to the touch, and …" at bounding box center [762, 591] width 423 height 43
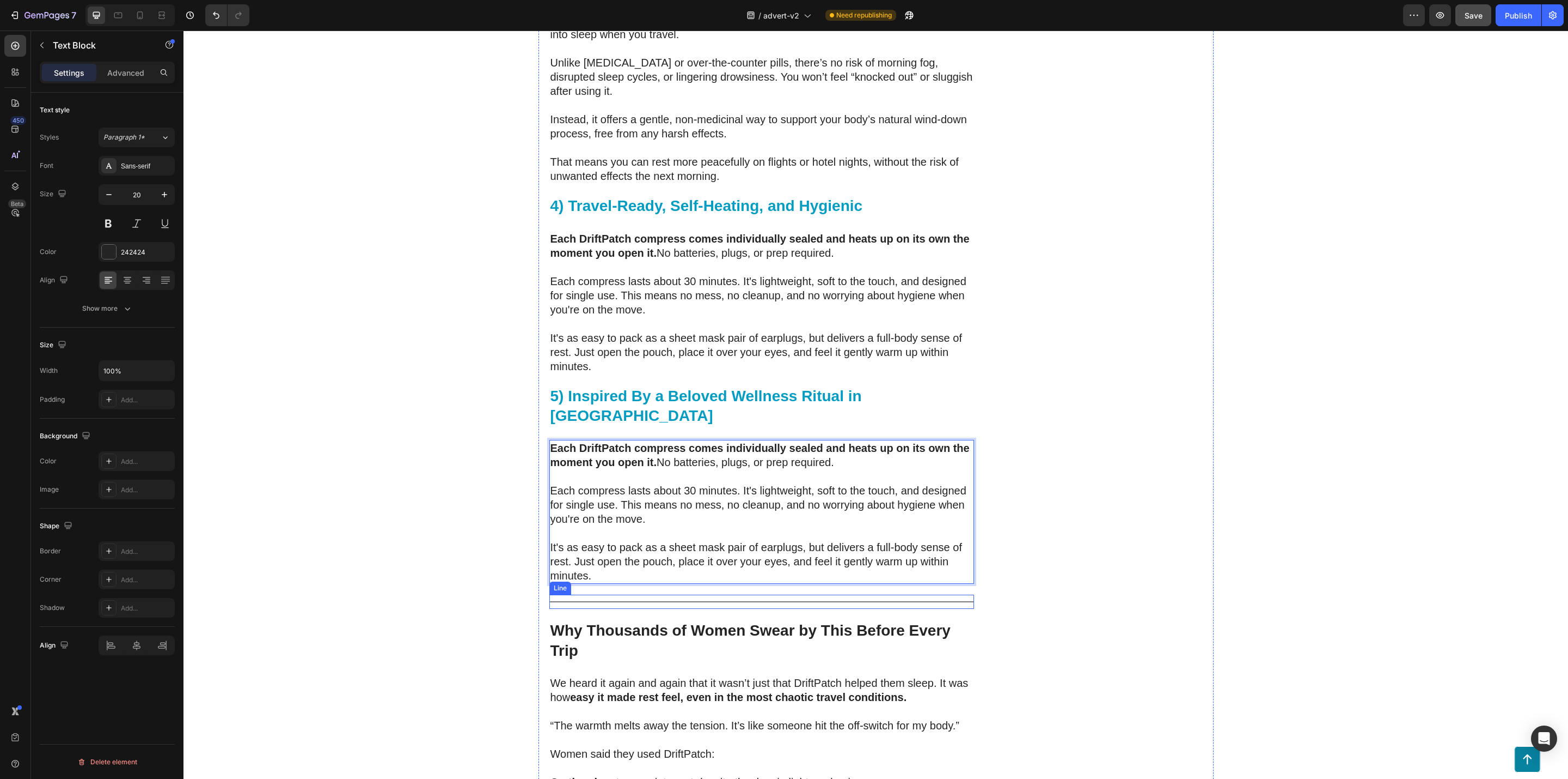
scroll to position [3446, 0]
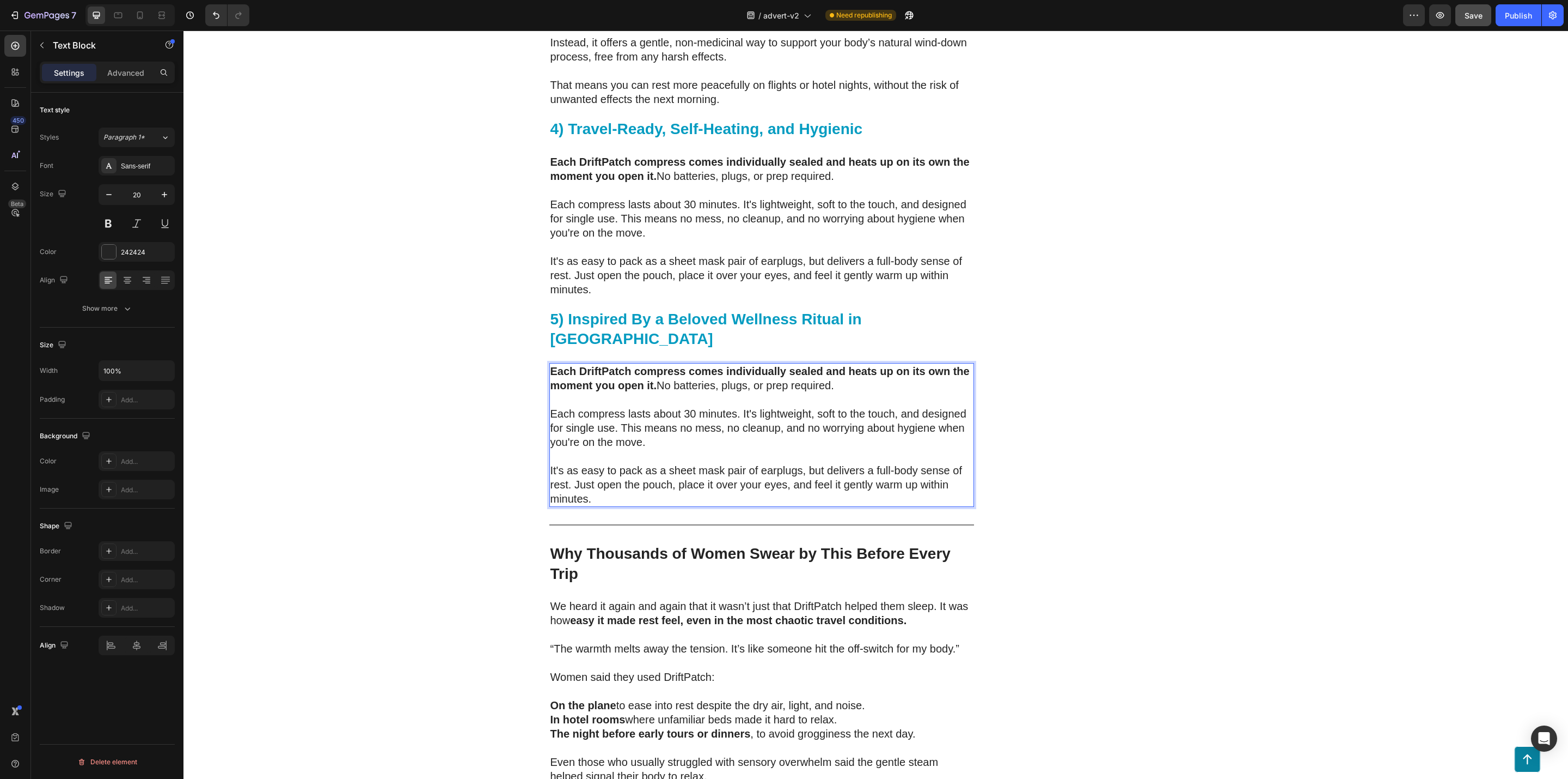
click at [644, 464] on p "It's as easy to pack as a sheet mask pair of earplugs, but delivers a full-body…" at bounding box center [762, 484] width 423 height 43
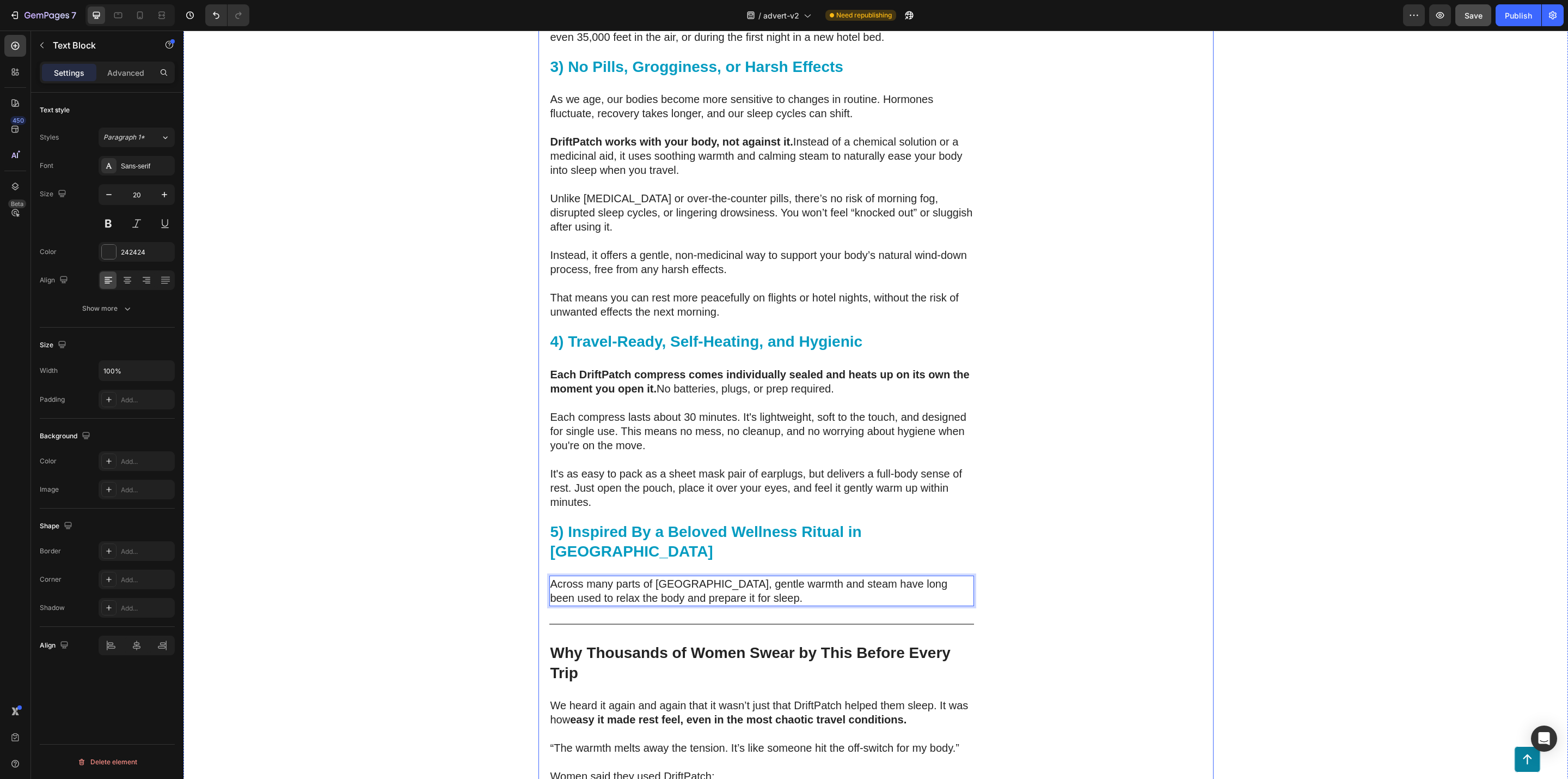
scroll to position [3364, 0]
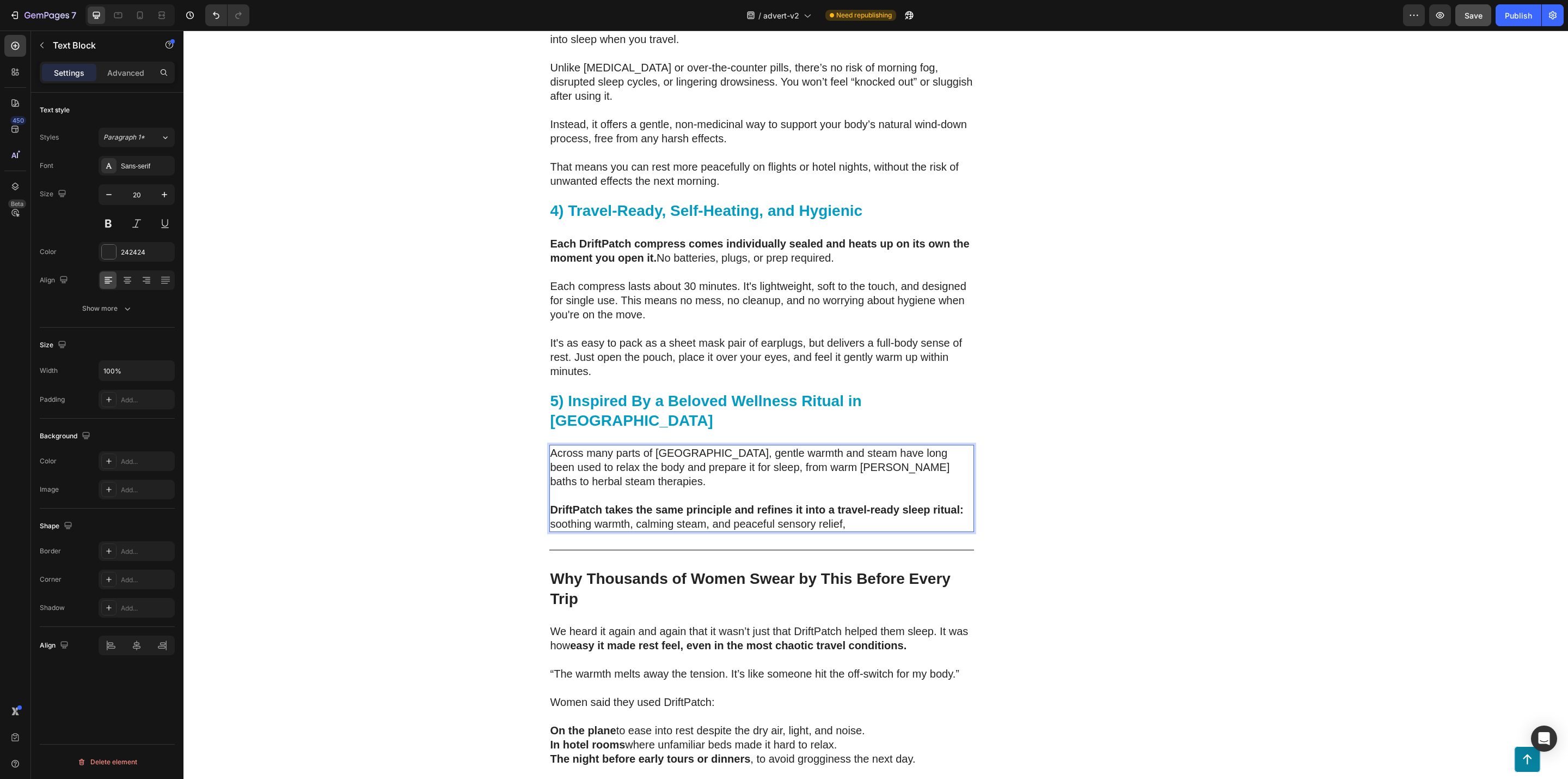
click at [767, 446] on p "Across many parts of Asia, gentle warmth and steam have long been used to relax…" at bounding box center [762, 467] width 423 height 43
click at [871, 502] on p "DriftPatch takes the same principle and refines it into a travel-ready sleep ri…" at bounding box center [762, 516] width 423 height 29
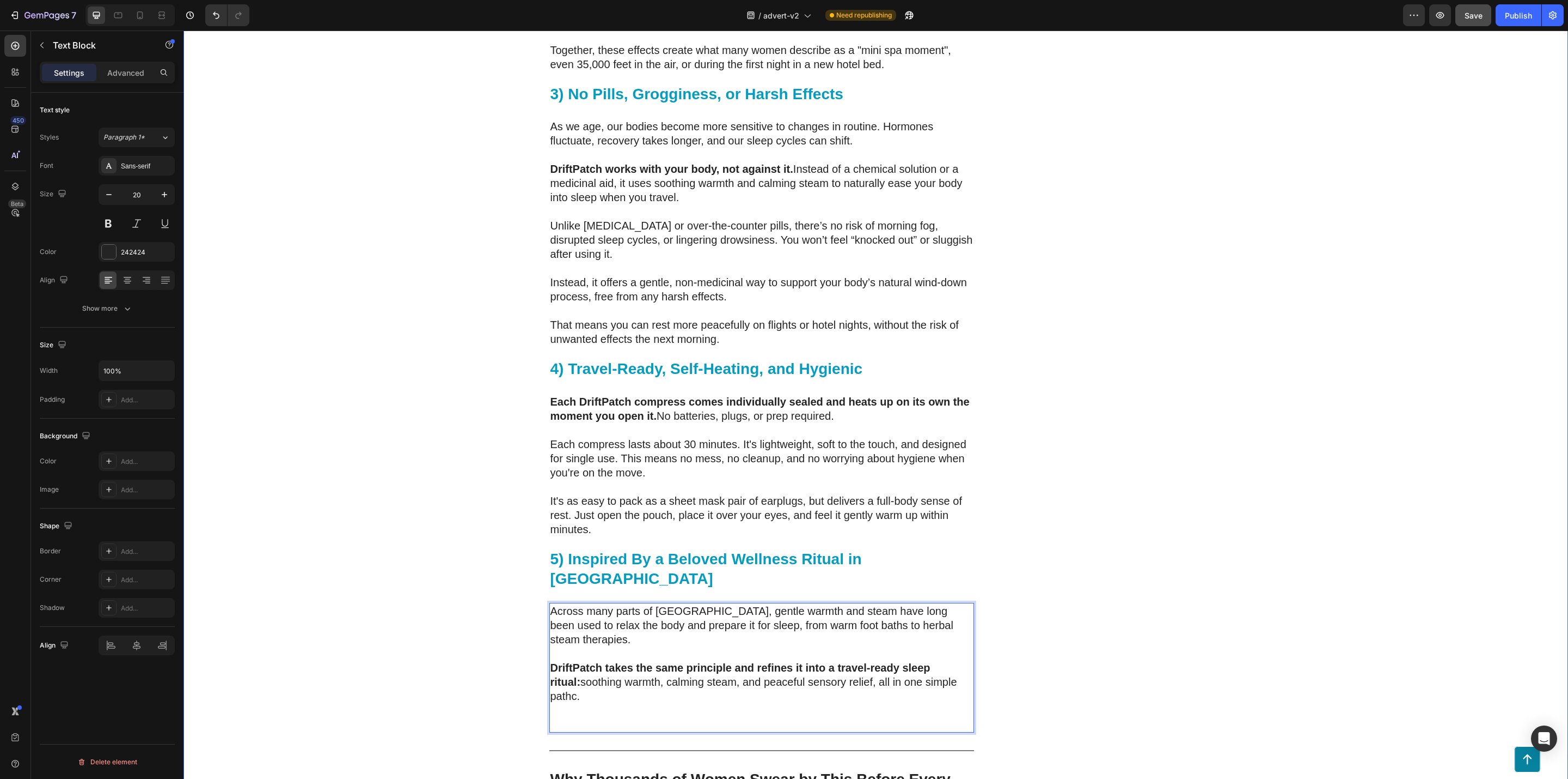
scroll to position [3201, 0]
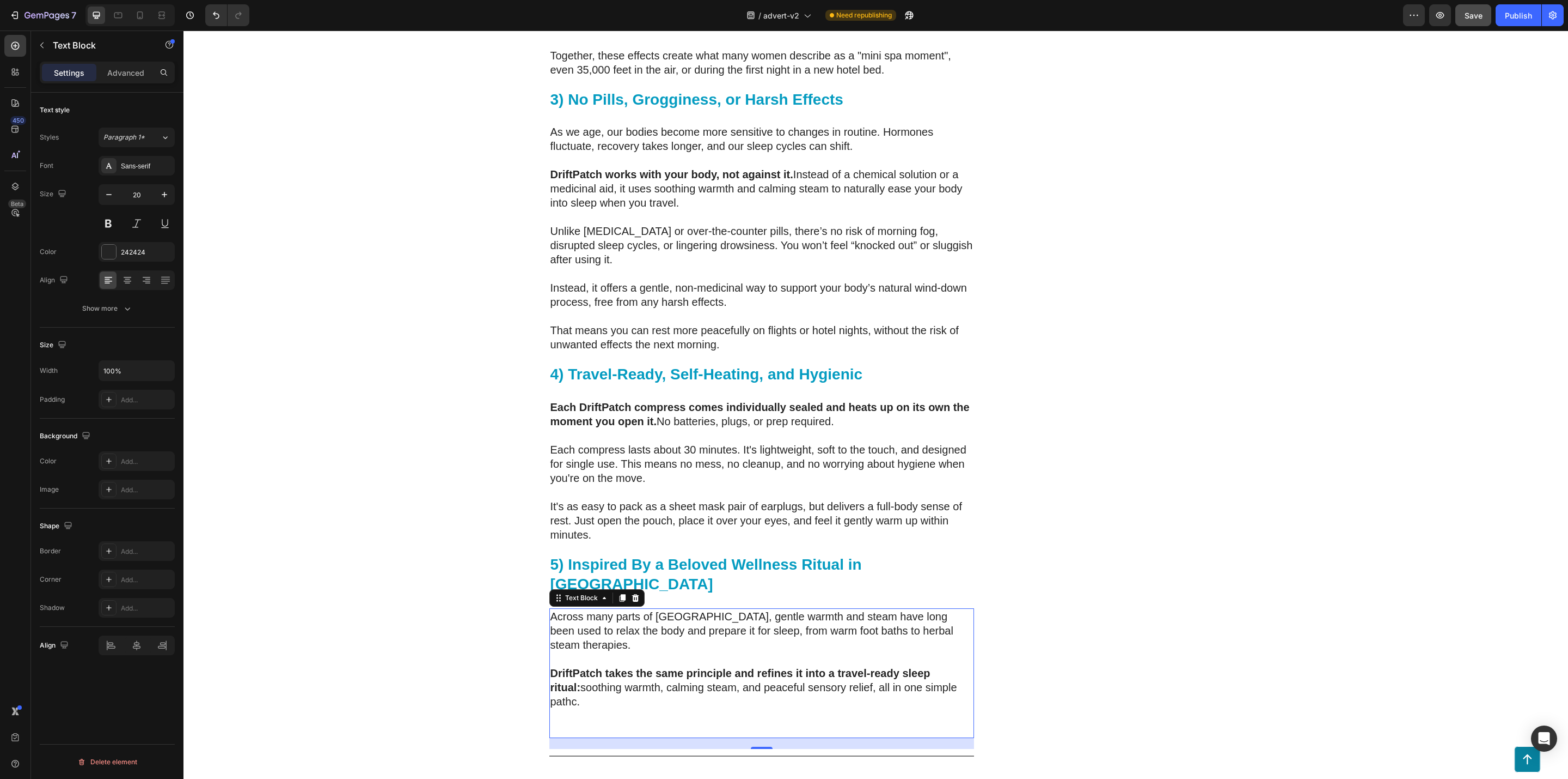
click at [861, 609] on p "Across many parts of Asia, gentle warmth and steam have long been used to relax…" at bounding box center [762, 630] width 423 height 43
click at [892, 609] on p "Across many parts of Asia, gentle warmth and steam have long been used to relax…" at bounding box center [762, 630] width 423 height 43
click at [908, 609] on p "Across many parts of Asia, gentle warmth and steam have long been used to relax…" at bounding box center [762, 630] width 423 height 43
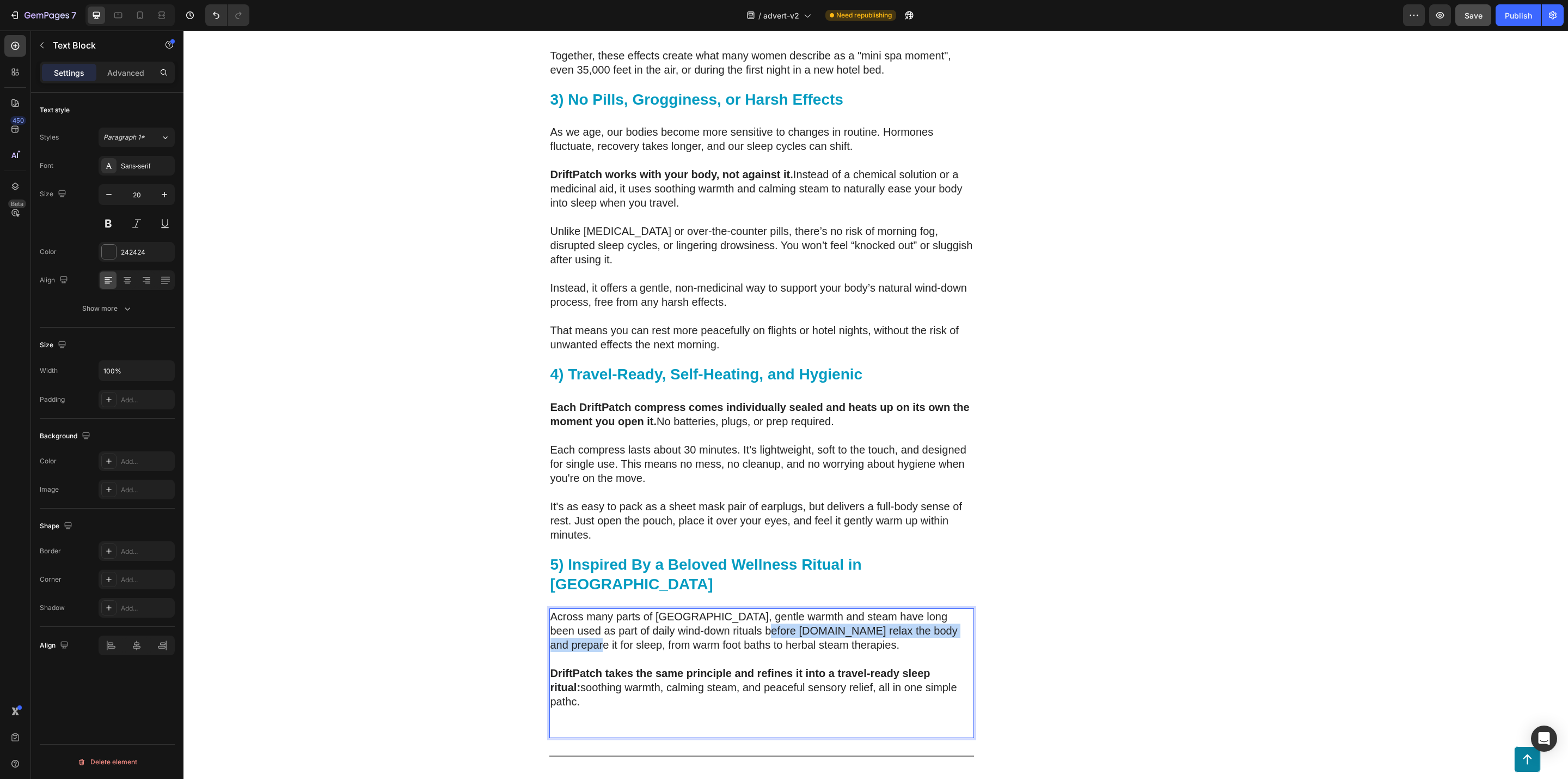
drag, startPoint x: 927, startPoint y: 583, endPoint x: 724, endPoint y: 580, distance: 203.0
click at [724, 609] on p "Across many parts of Asia, gentle warmth and steam have long been used as part …" at bounding box center [762, 630] width 423 height 43
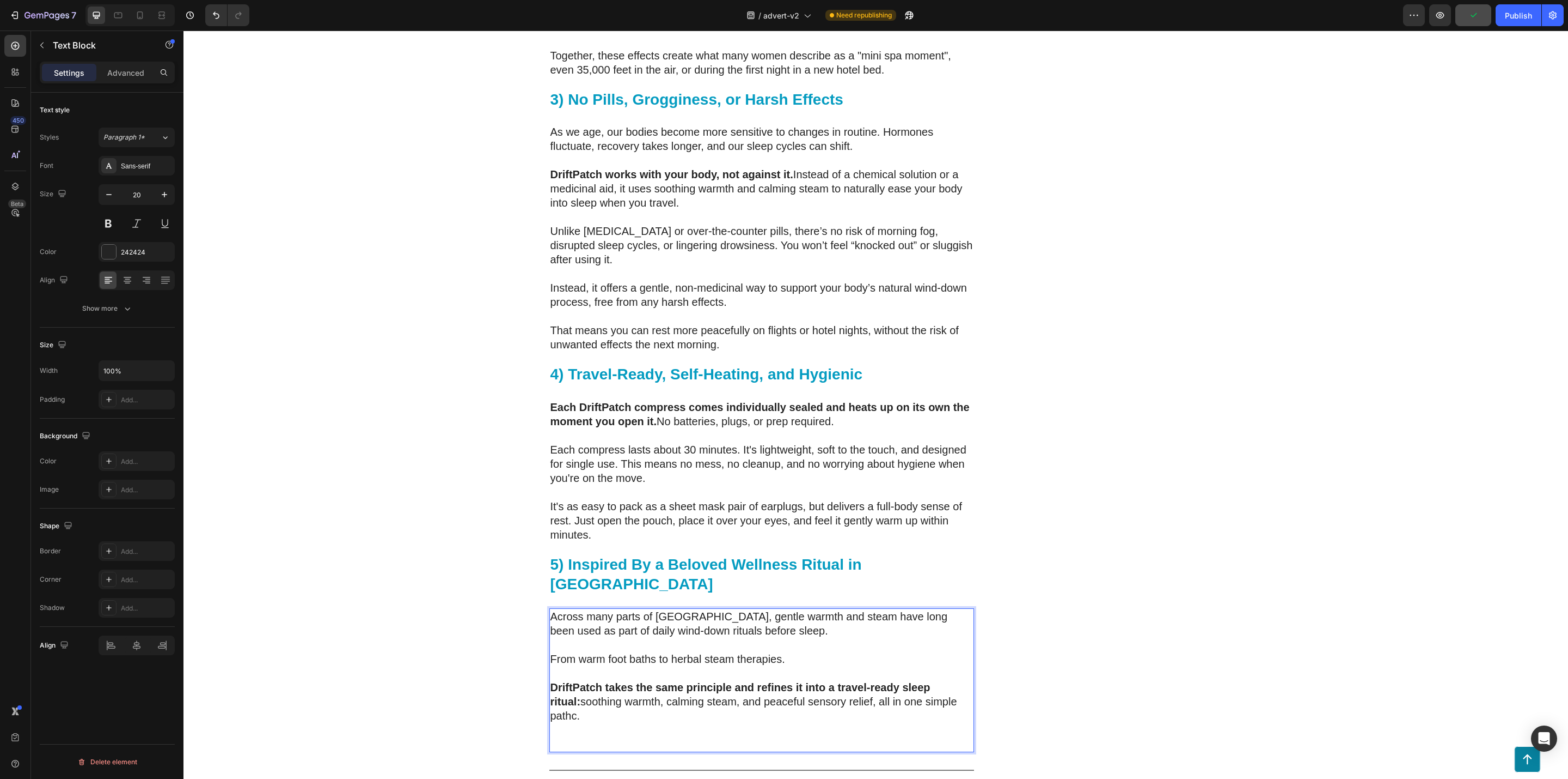
click at [787, 666] on p "Rich Text Editor. Editing area: main" at bounding box center [762, 673] width 423 height 14
click at [777, 651] on p "From warm foot baths to herbal steam therapies." at bounding box center [762, 658] width 423 height 14
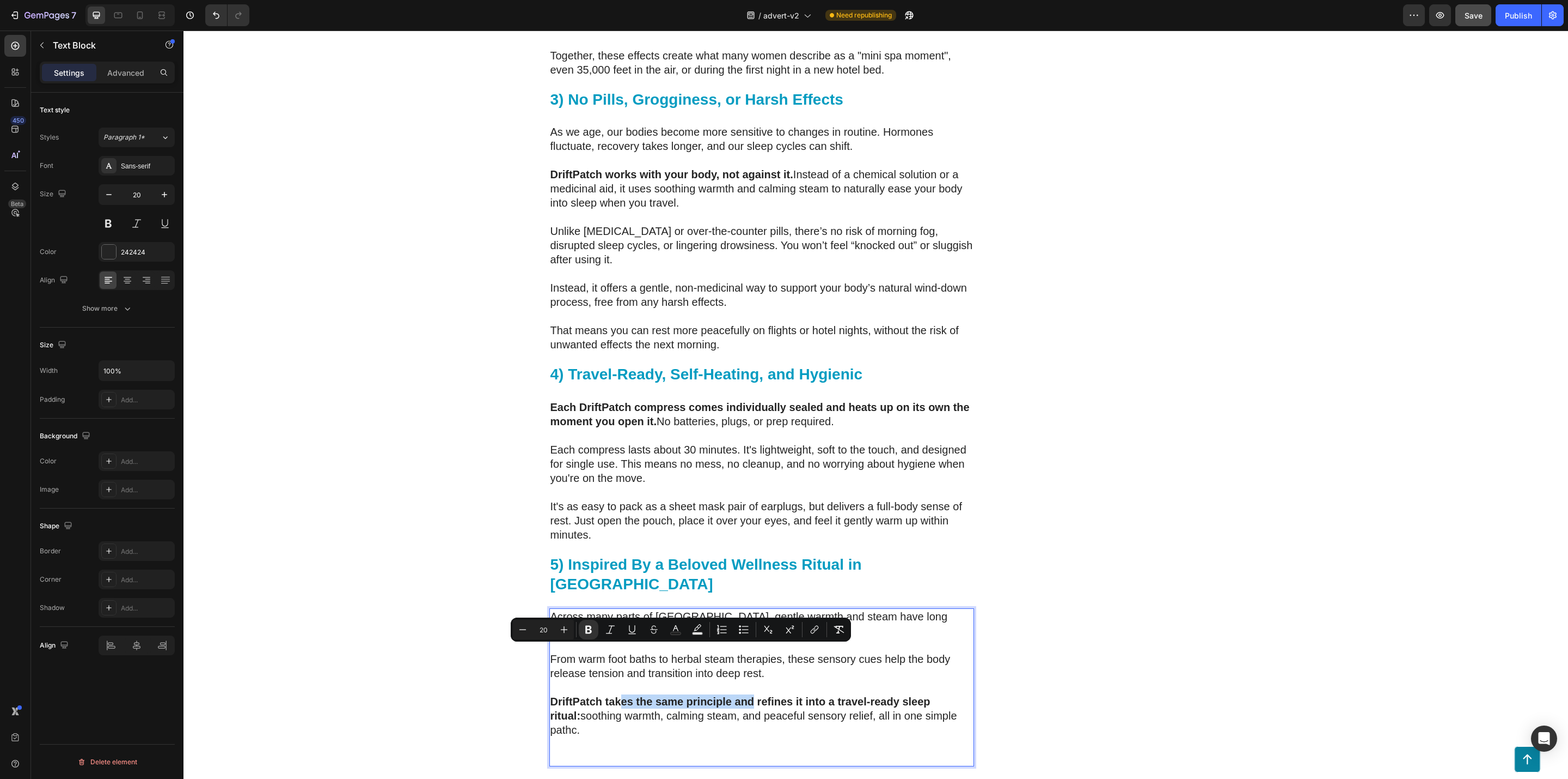
drag, startPoint x: 748, startPoint y: 649, endPoint x: 613, endPoint y: 652, distance: 135.0
click at [613, 695] on strong "DriftPatch takes the same principle and refines it into a travel-ready sleep ri…" at bounding box center [740, 708] width 380 height 26
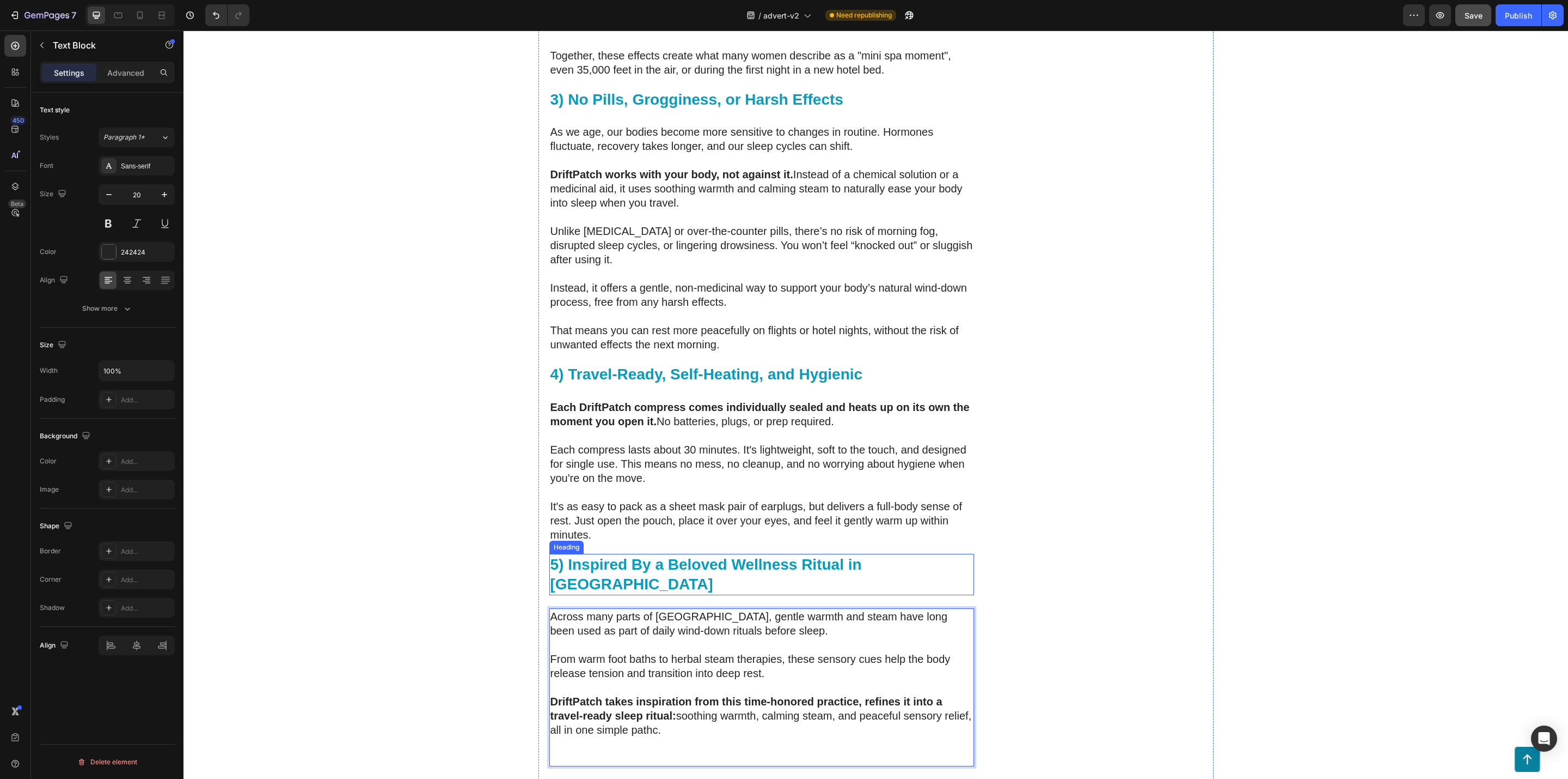
scroll to position [3282, 0]
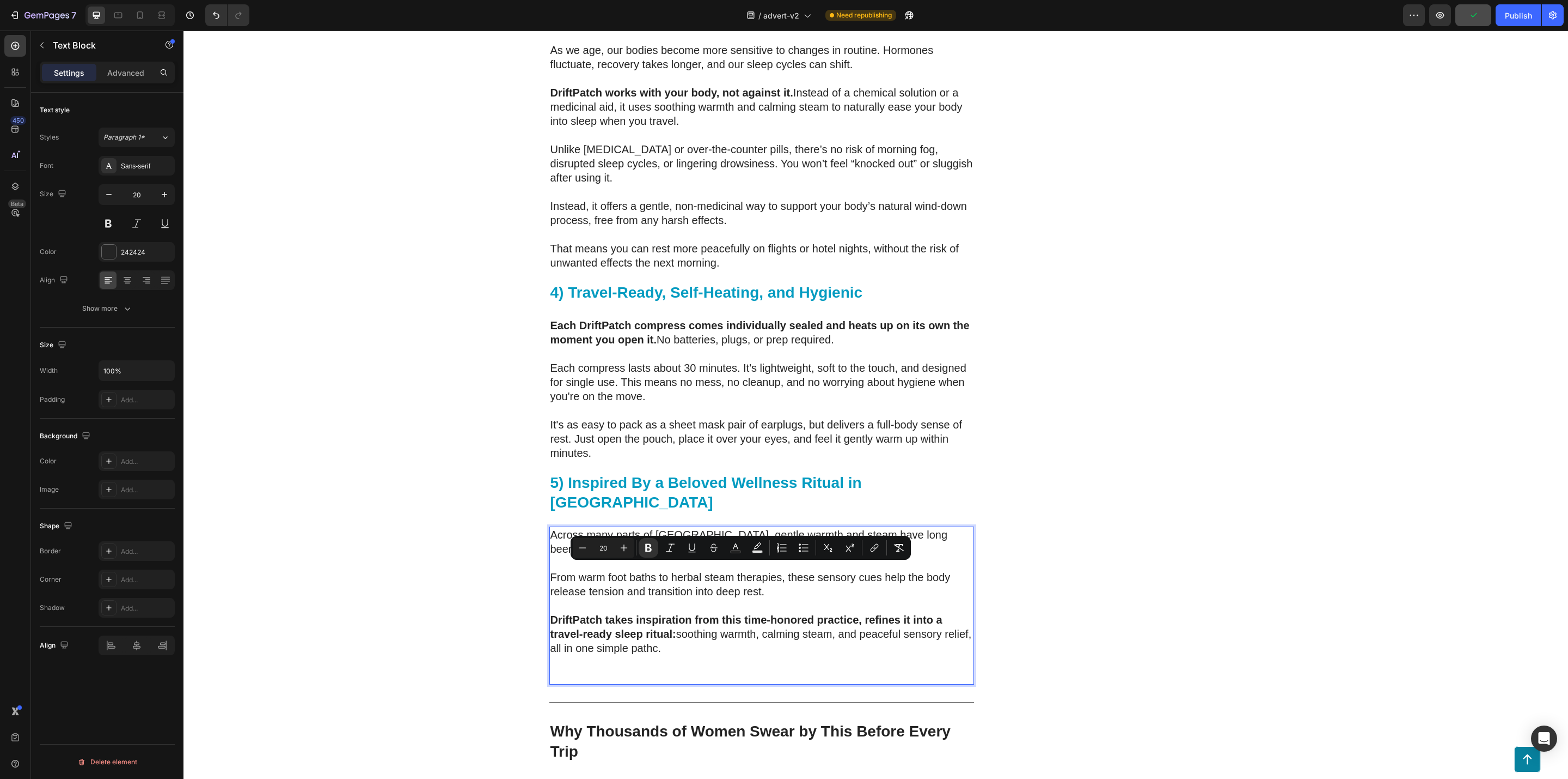
drag, startPoint x: 719, startPoint y: 597, endPoint x: 860, endPoint y: 572, distance: 143.2
click at [860, 613] on p "DriftPatch takes inspiration from this time-honored practice, refines it into a…" at bounding box center [762, 634] width 423 height 43
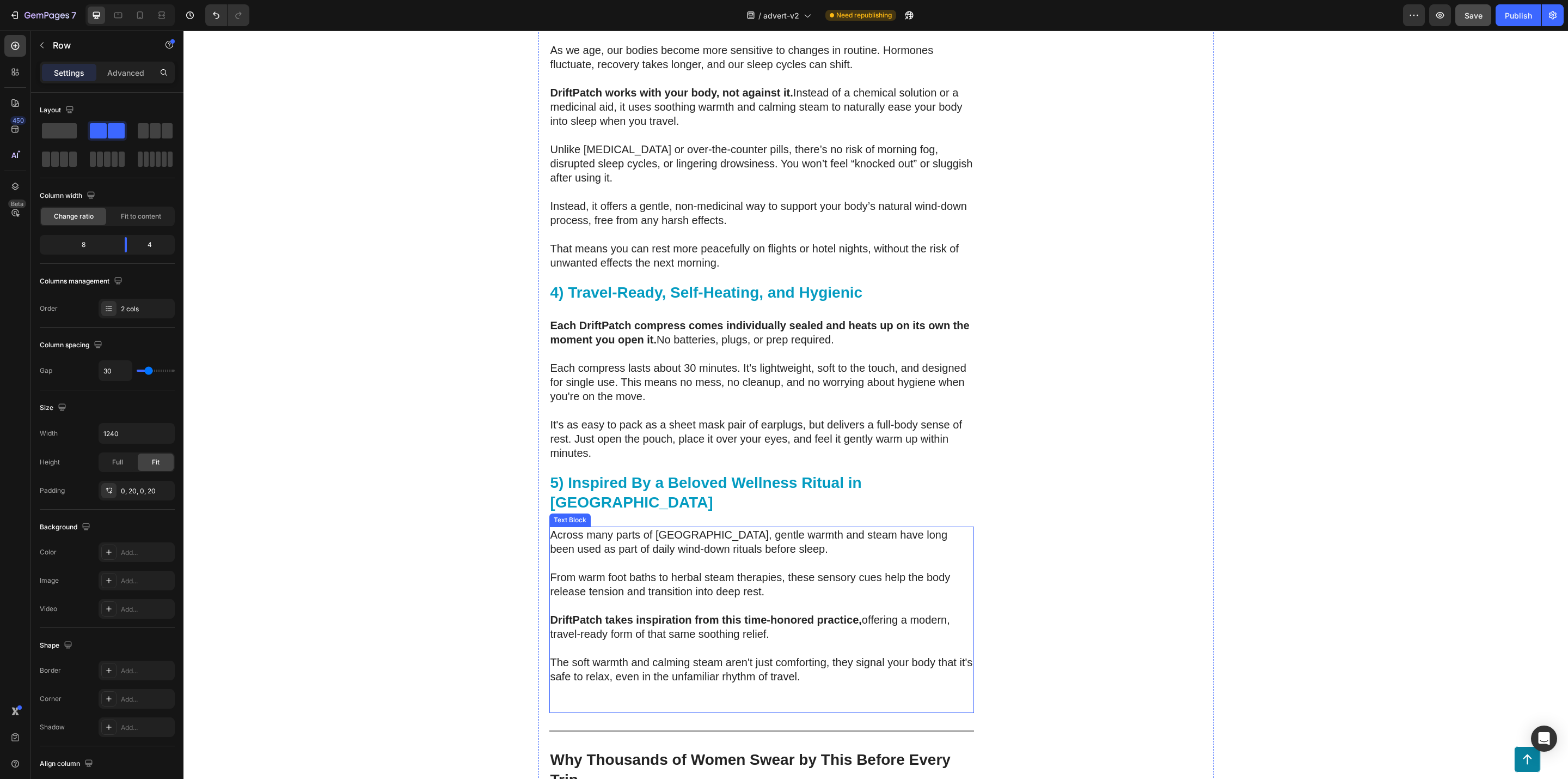
click at [886, 655] on p "The soft warmth and calming steam aren't just comforting, they signal your body…" at bounding box center [762, 669] width 423 height 29
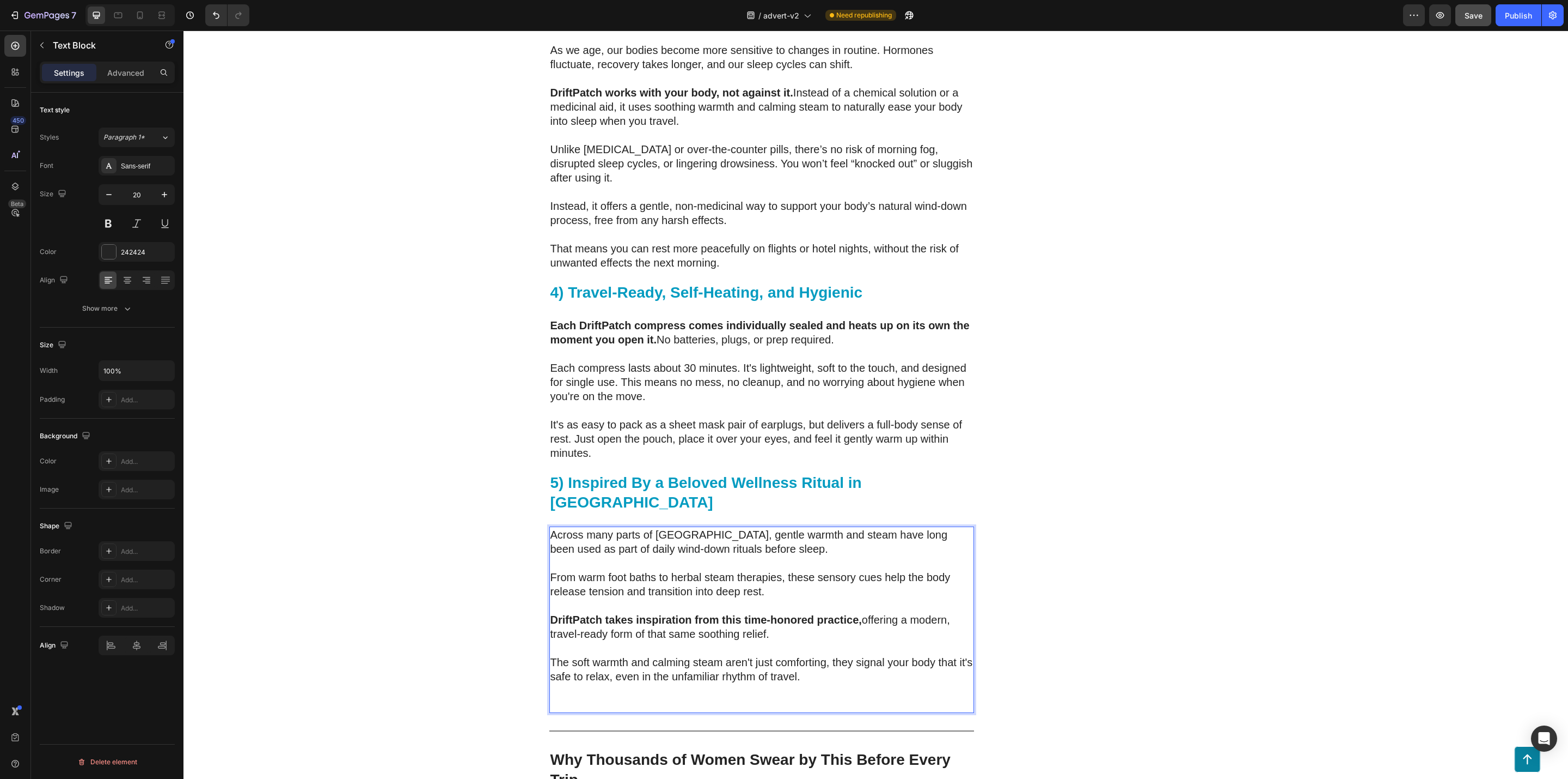
click at [550, 655] on p "The soft warmth and calming steam aren't just comforting, they signal your body…" at bounding box center [762, 669] width 423 height 29
click at [830, 641] on p "Rich Text Editor. Editing area: main" at bounding box center [762, 648] width 423 height 14
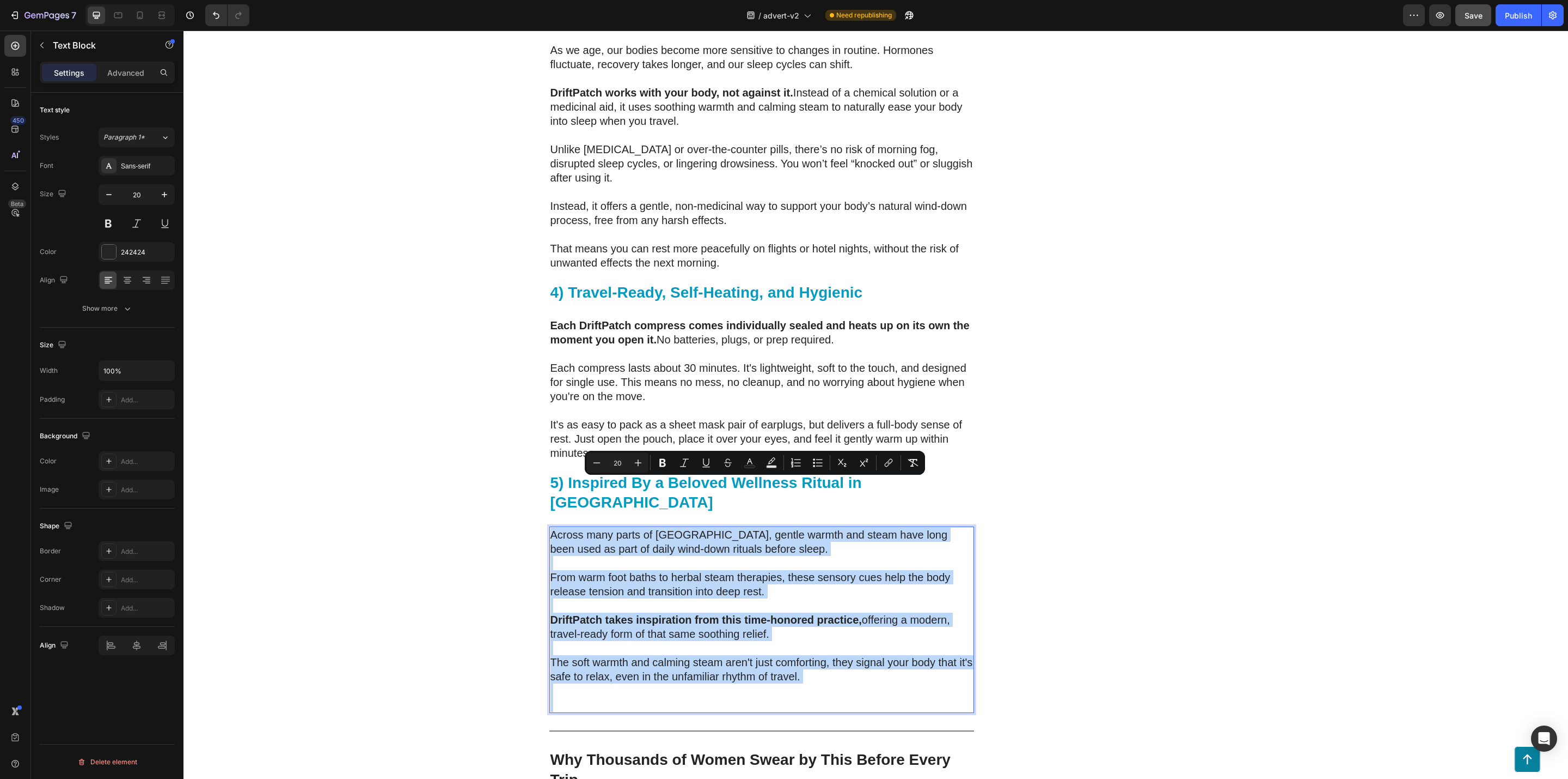
copy div "Across many parts of Asia, gentle warmth and steam have long been used as part …"
click at [886, 683] on p "Rich Text Editor. Editing area: main" at bounding box center [762, 690] width 423 height 14
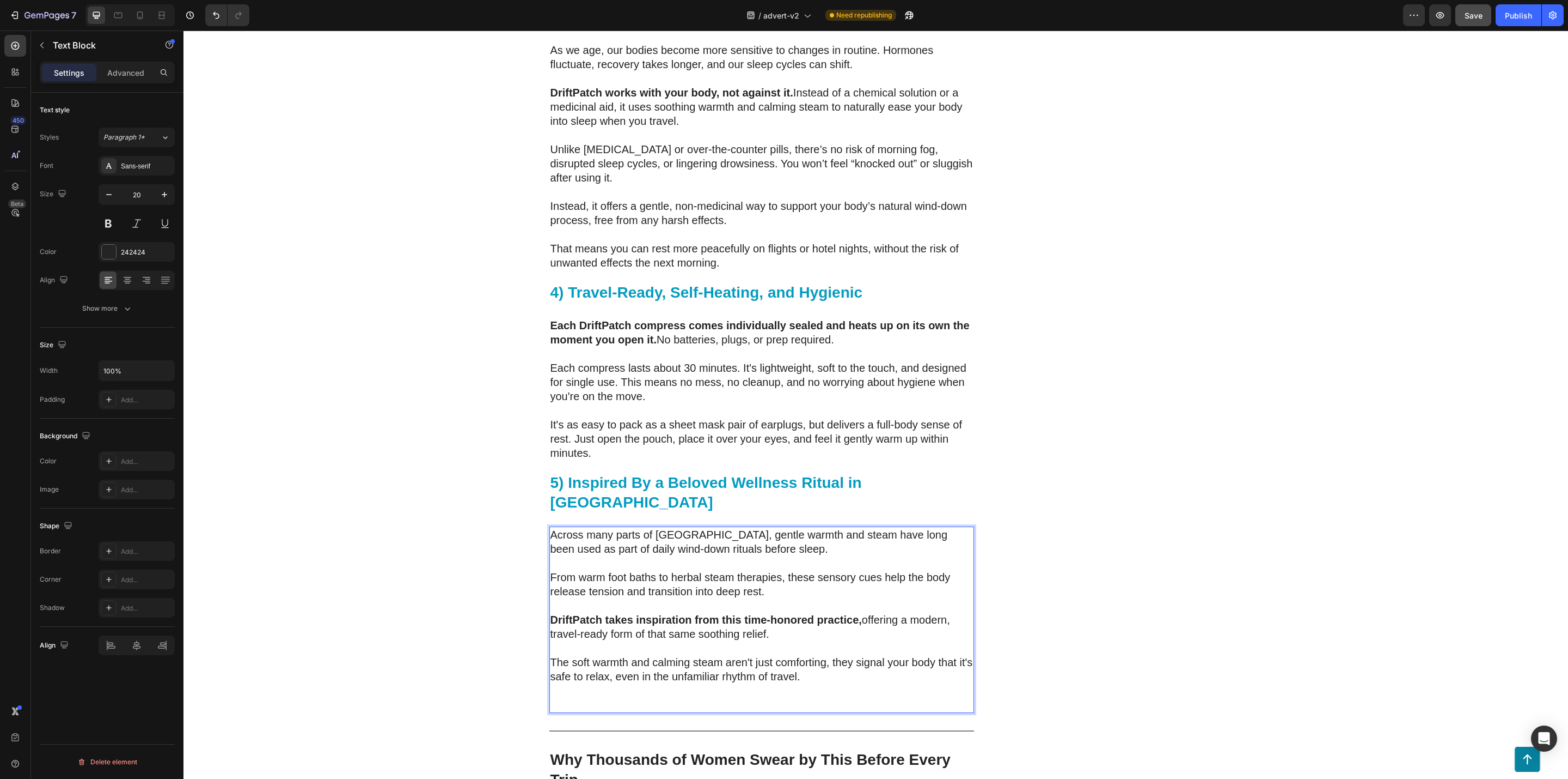
click at [881, 655] on p "The soft warmth and calming steam aren't just comforting, they signal your body…" at bounding box center [762, 669] width 423 height 29
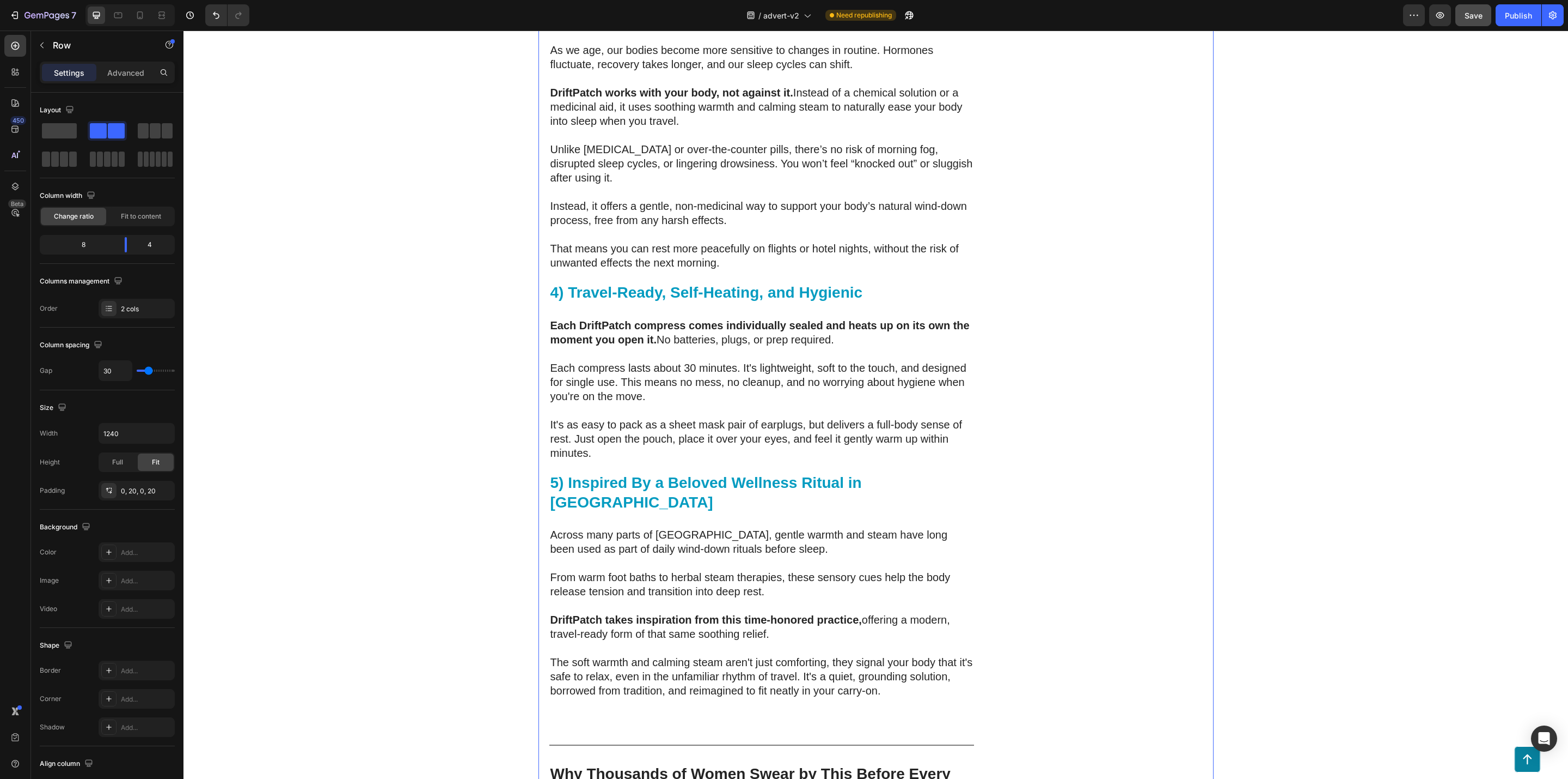
click at [554, 712] on p "Rich Text Editor. Editing area: main" at bounding box center [762, 719] width 423 height 14
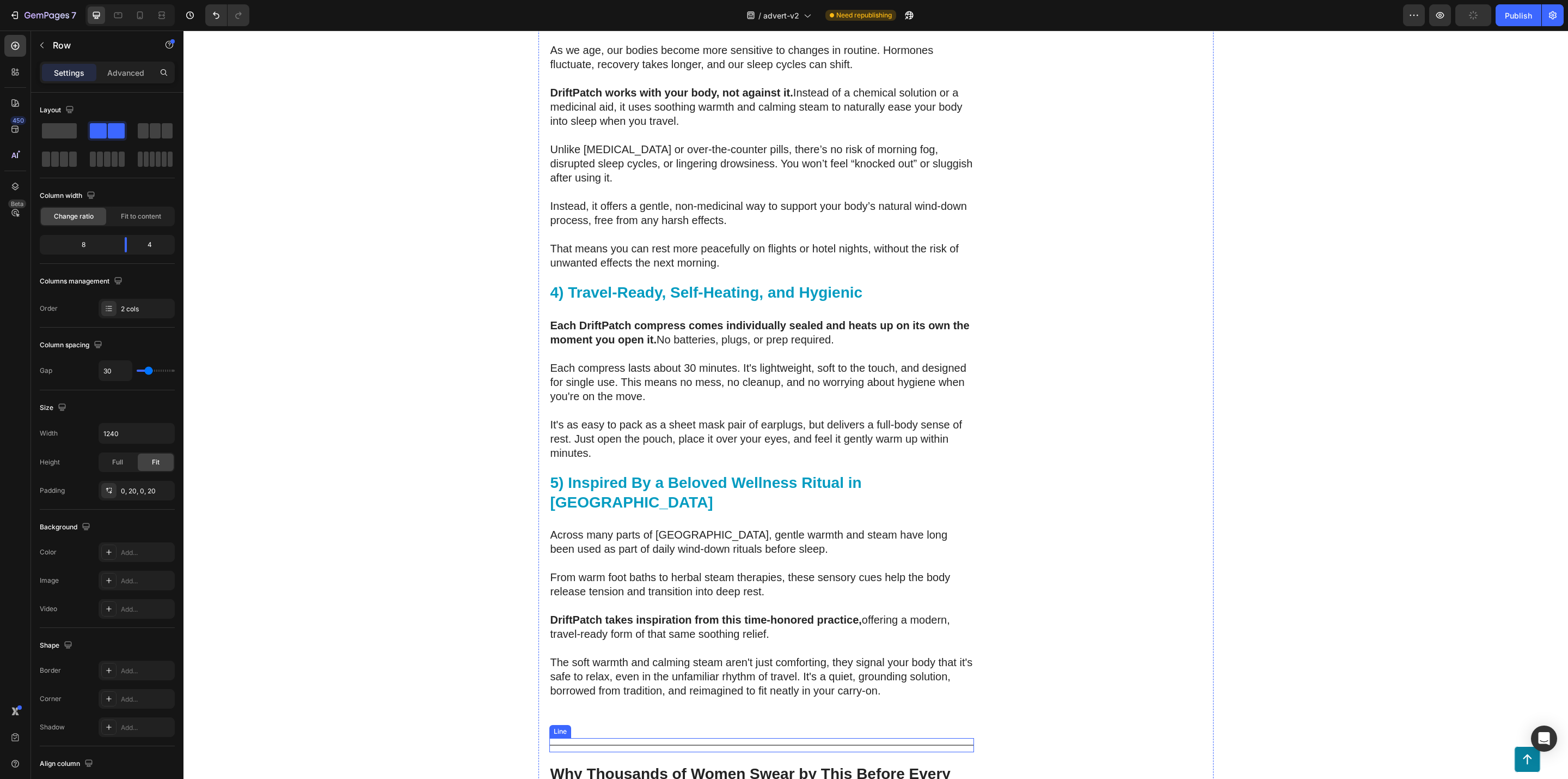
click at [562, 712] on p "Rich Text Editor. Editing area: main" at bounding box center [762, 719] width 423 height 14
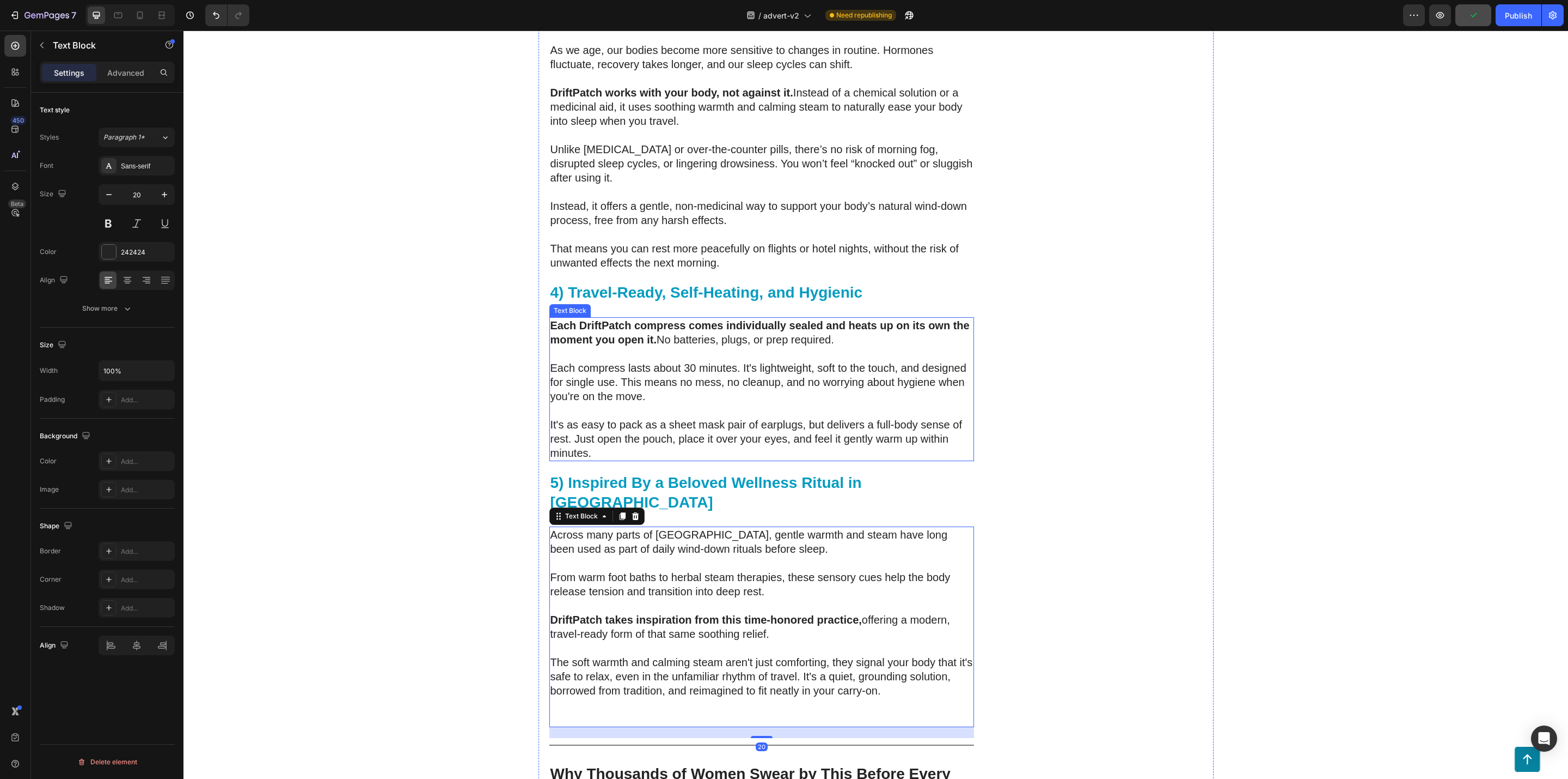
click at [595, 427] on p "It's as easy to pack as a sheet mask pair of earplugs, but delivers a full-body…" at bounding box center [762, 438] width 423 height 43
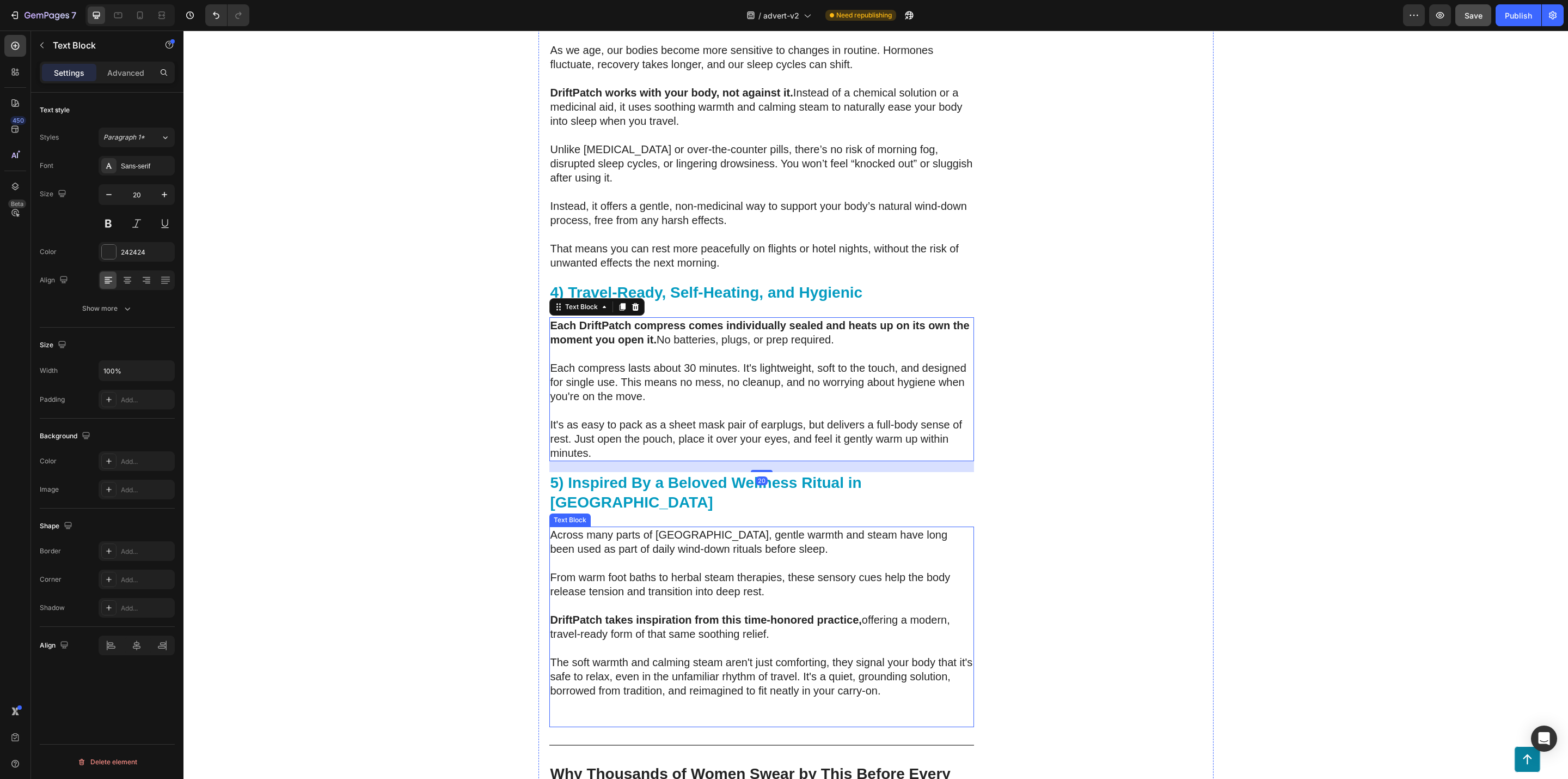
click at [573, 712] on p "Rich Text Editor. Editing area: main" at bounding box center [762, 719] width 423 height 14
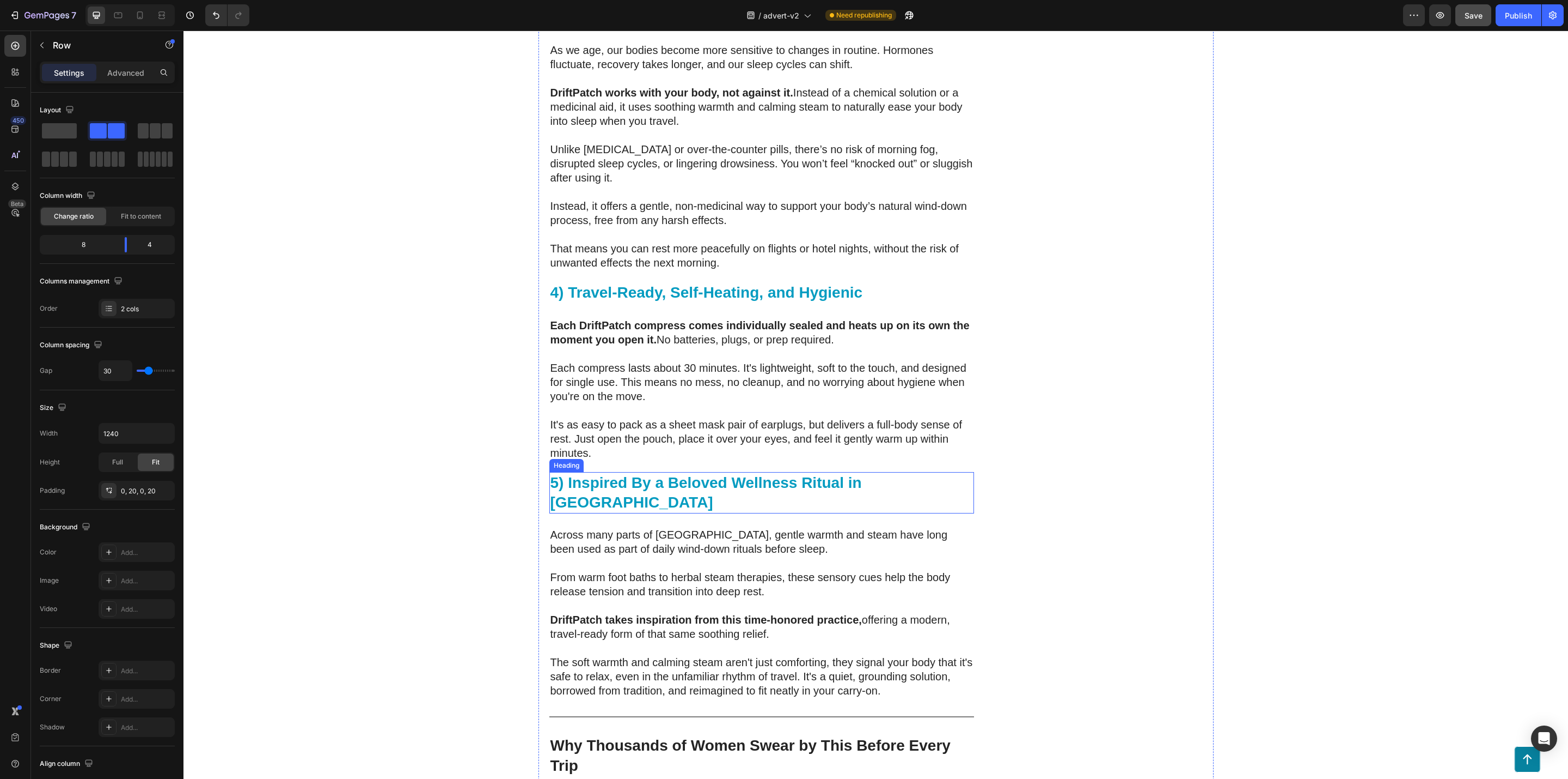
click at [665, 475] on strong "5) Inspired By a Beloved Wellness Ritual in Asia" at bounding box center [705, 492] width 311 height 37
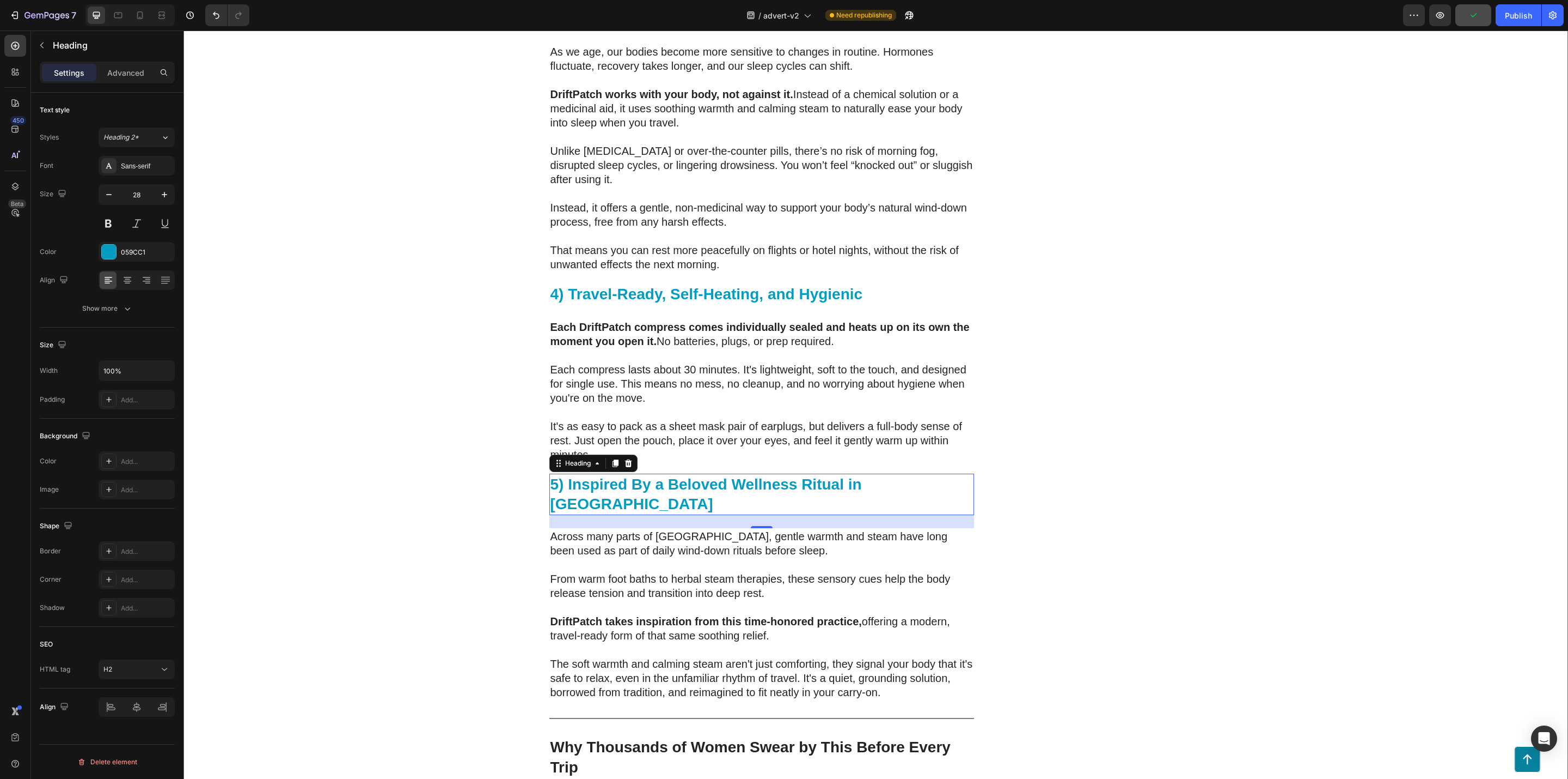
scroll to position [3364, 0]
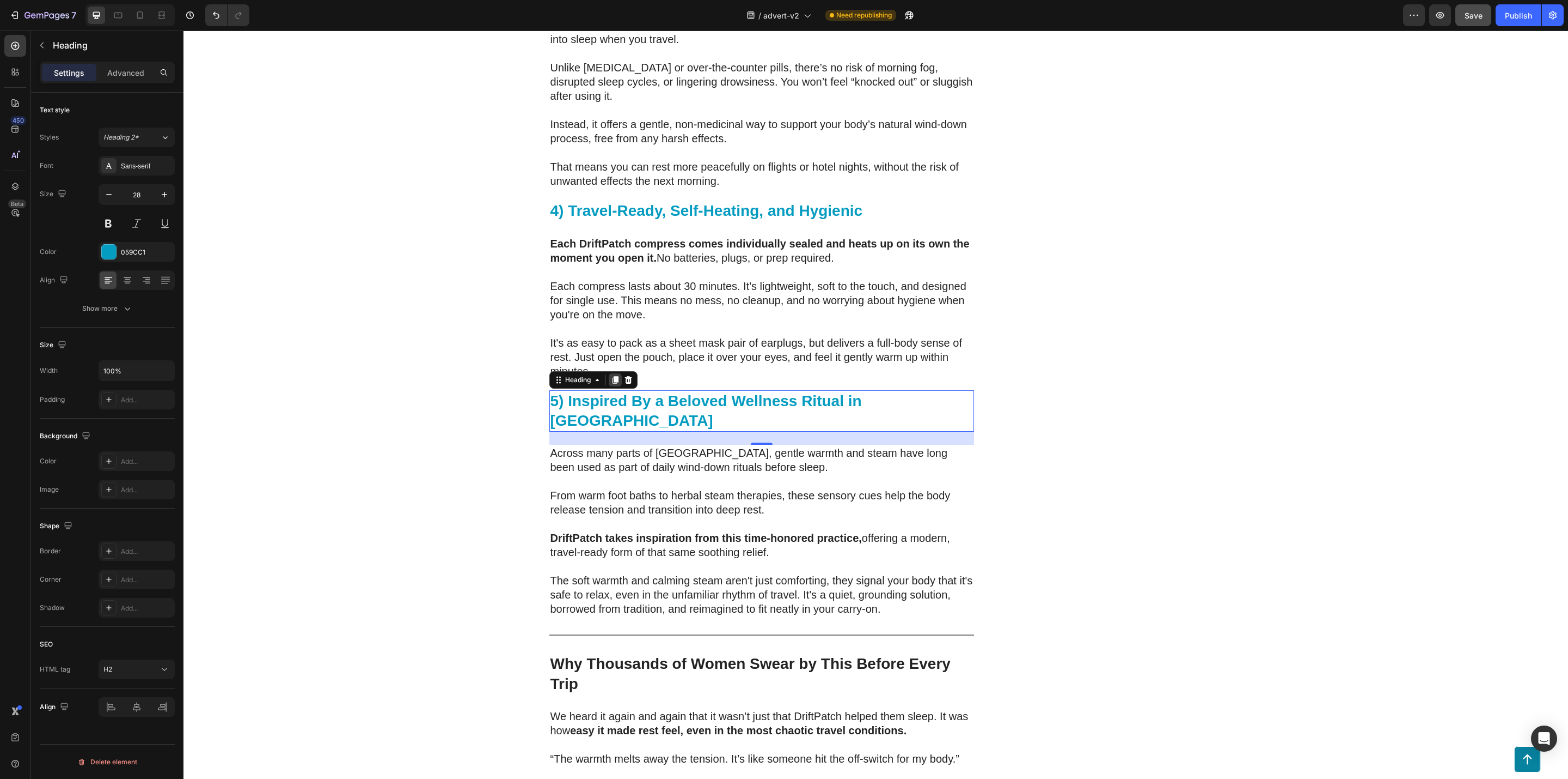
click at [613, 376] on icon at bounding box center [616, 380] width 6 height 8
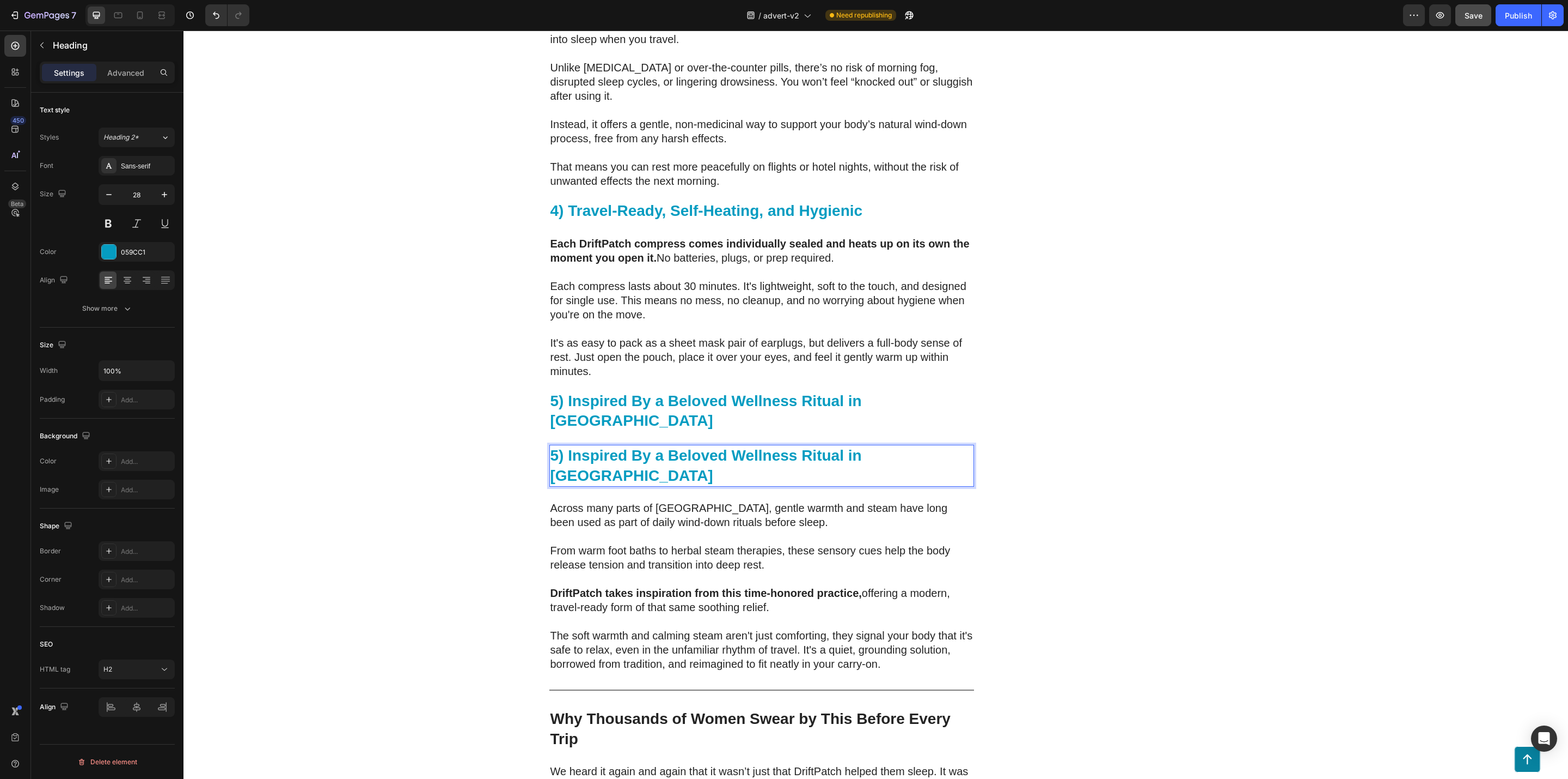
click at [554, 447] on strong "5) Inspired By a Beloved Wellness Ritual in Asia" at bounding box center [705, 465] width 311 height 37
drag, startPoint x: 932, startPoint y: 407, endPoint x: 381, endPoint y: 407, distance: 551.0
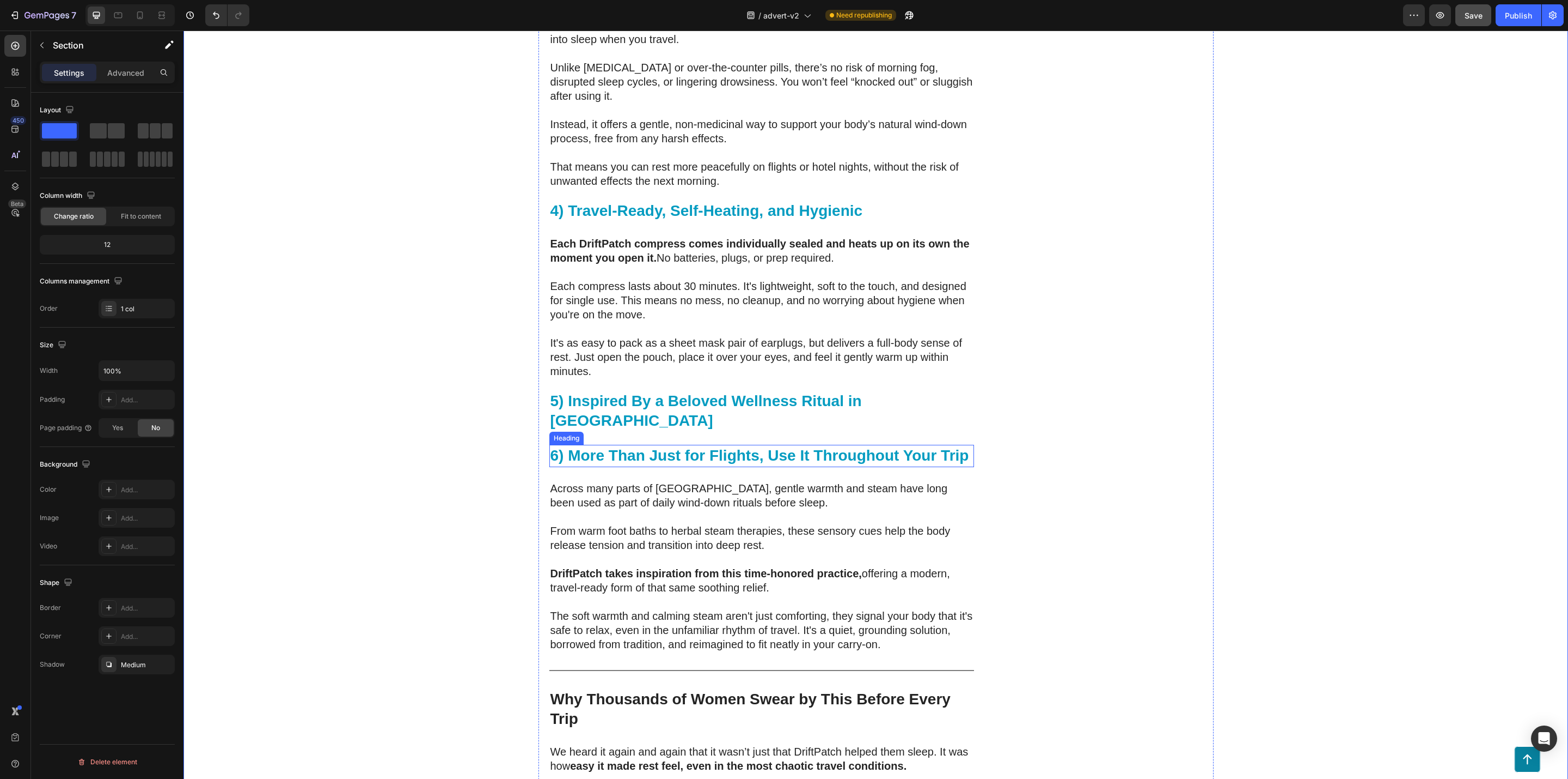
click at [789, 447] on strong "6) More Than Just for Flights, Use It Throughout Your Trip" at bounding box center [760, 455] width 419 height 17
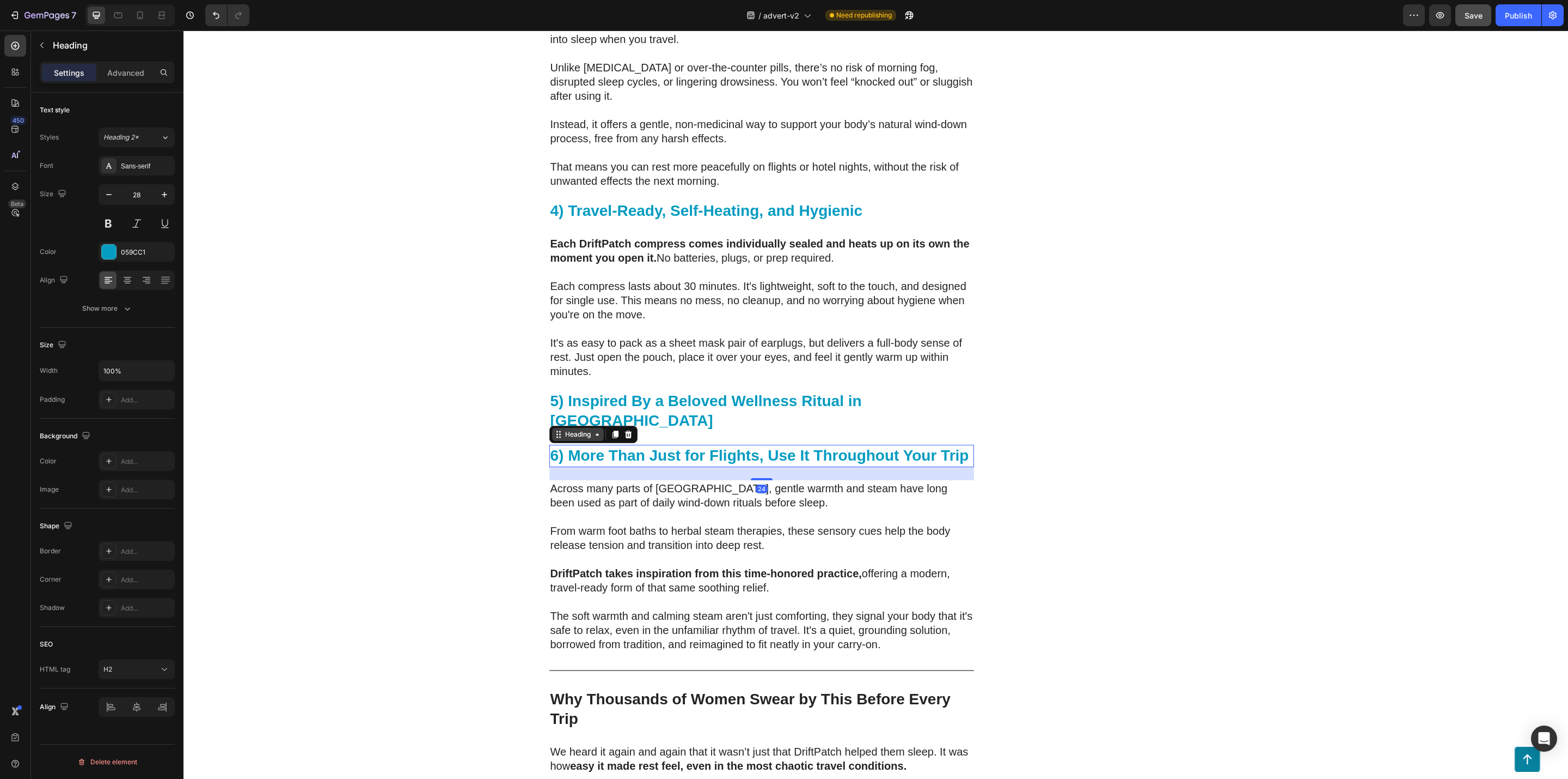
click at [563, 429] on div "Heading" at bounding box center [578, 434] width 30 height 10
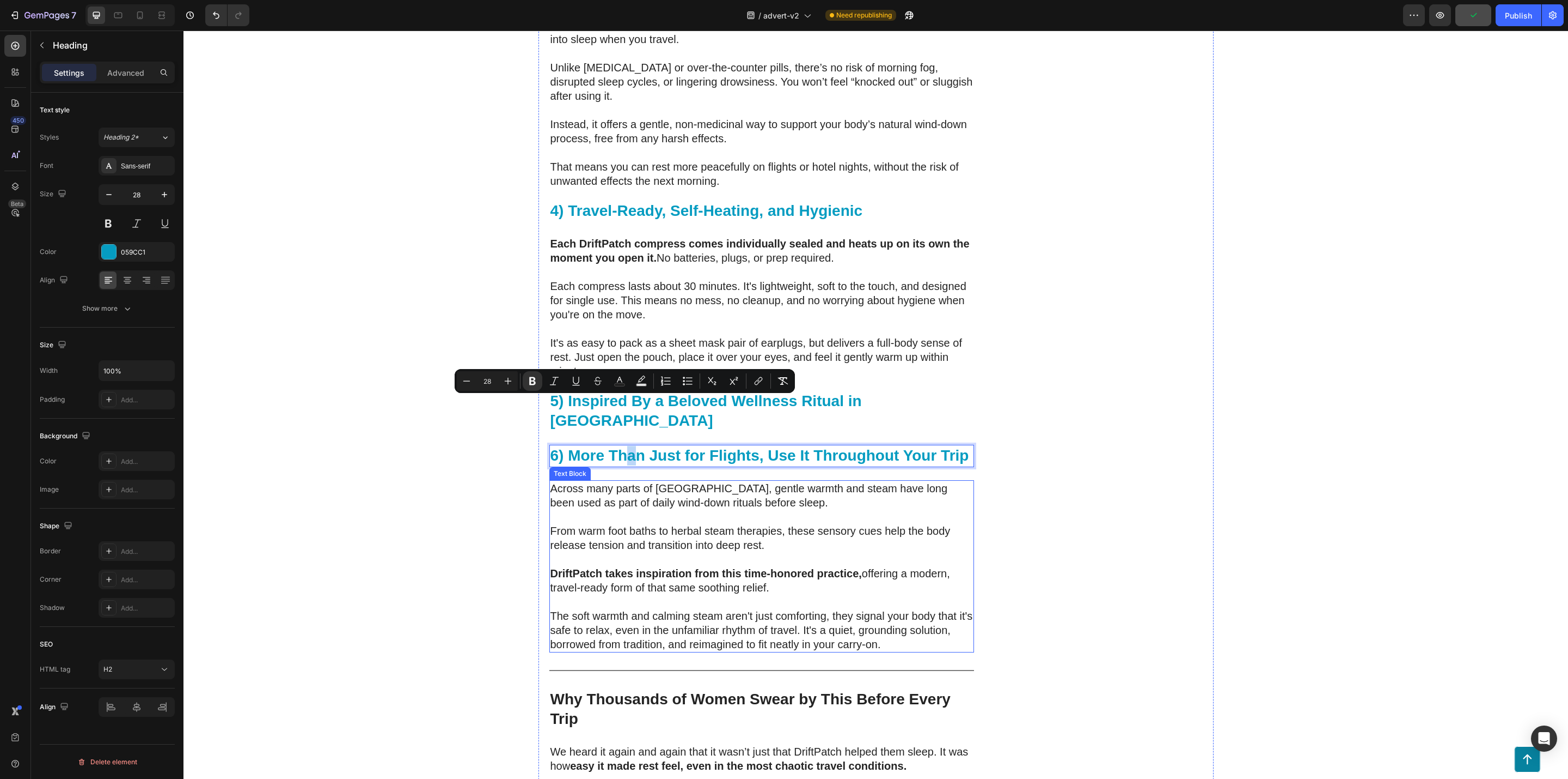
drag, startPoint x: 625, startPoint y: 402, endPoint x: 585, endPoint y: 446, distance: 59.5
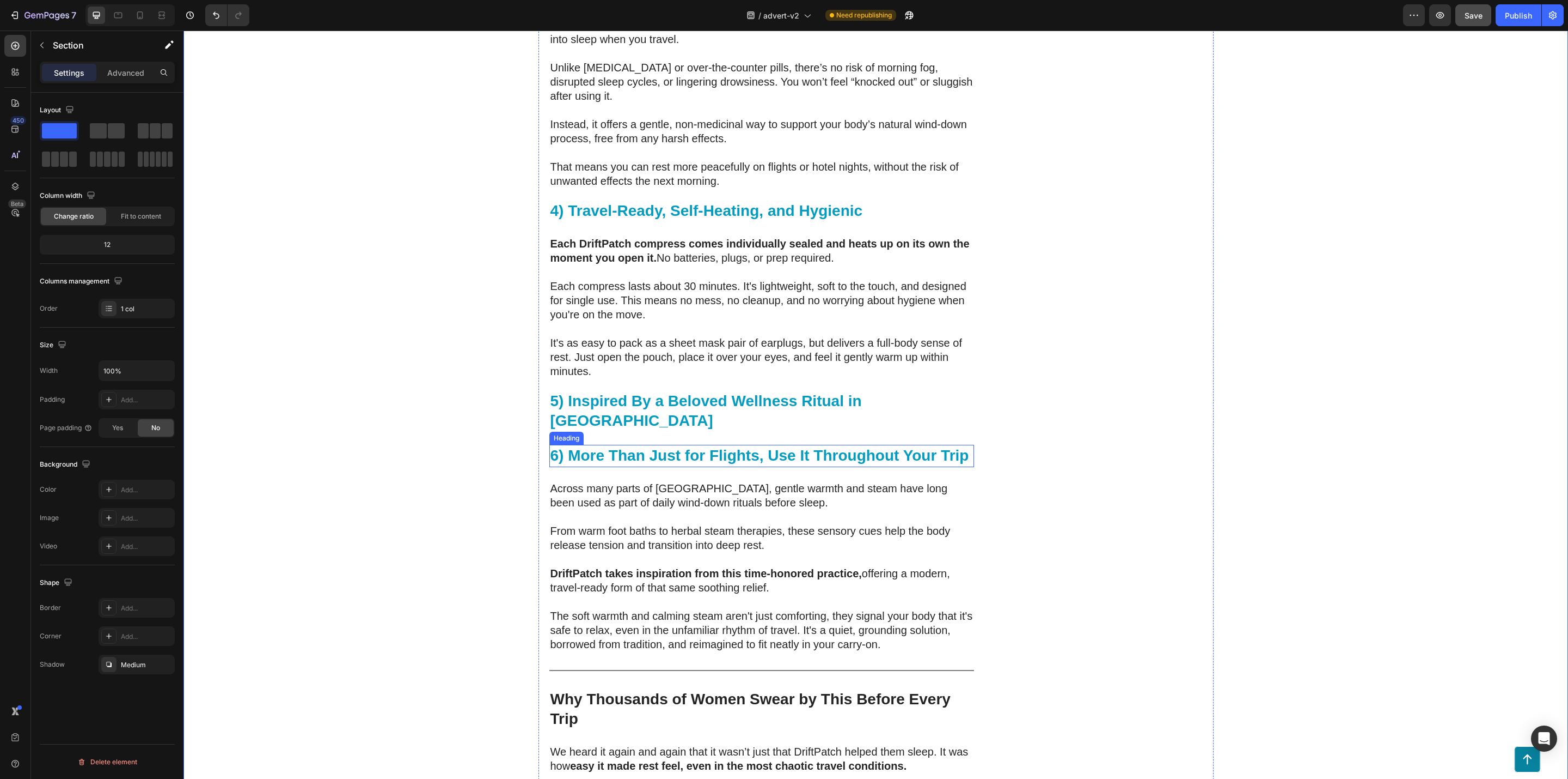
click at [715, 447] on strong "6) More Than Just for Flights, Use It Throughout Your Trip" at bounding box center [760, 455] width 419 height 17
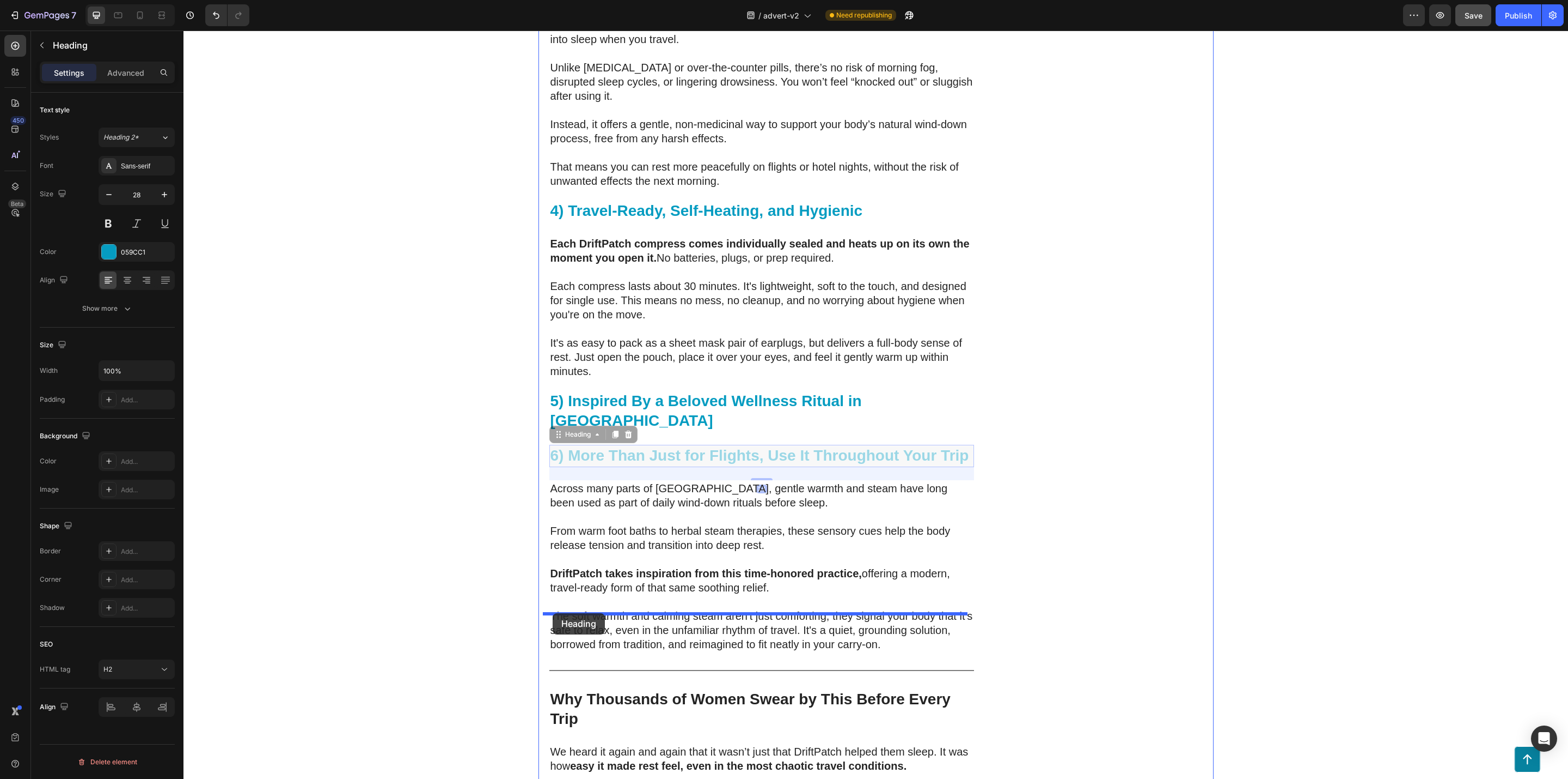
drag, startPoint x: 552, startPoint y: 387, endPoint x: 552, endPoint y: 613, distance: 226.0
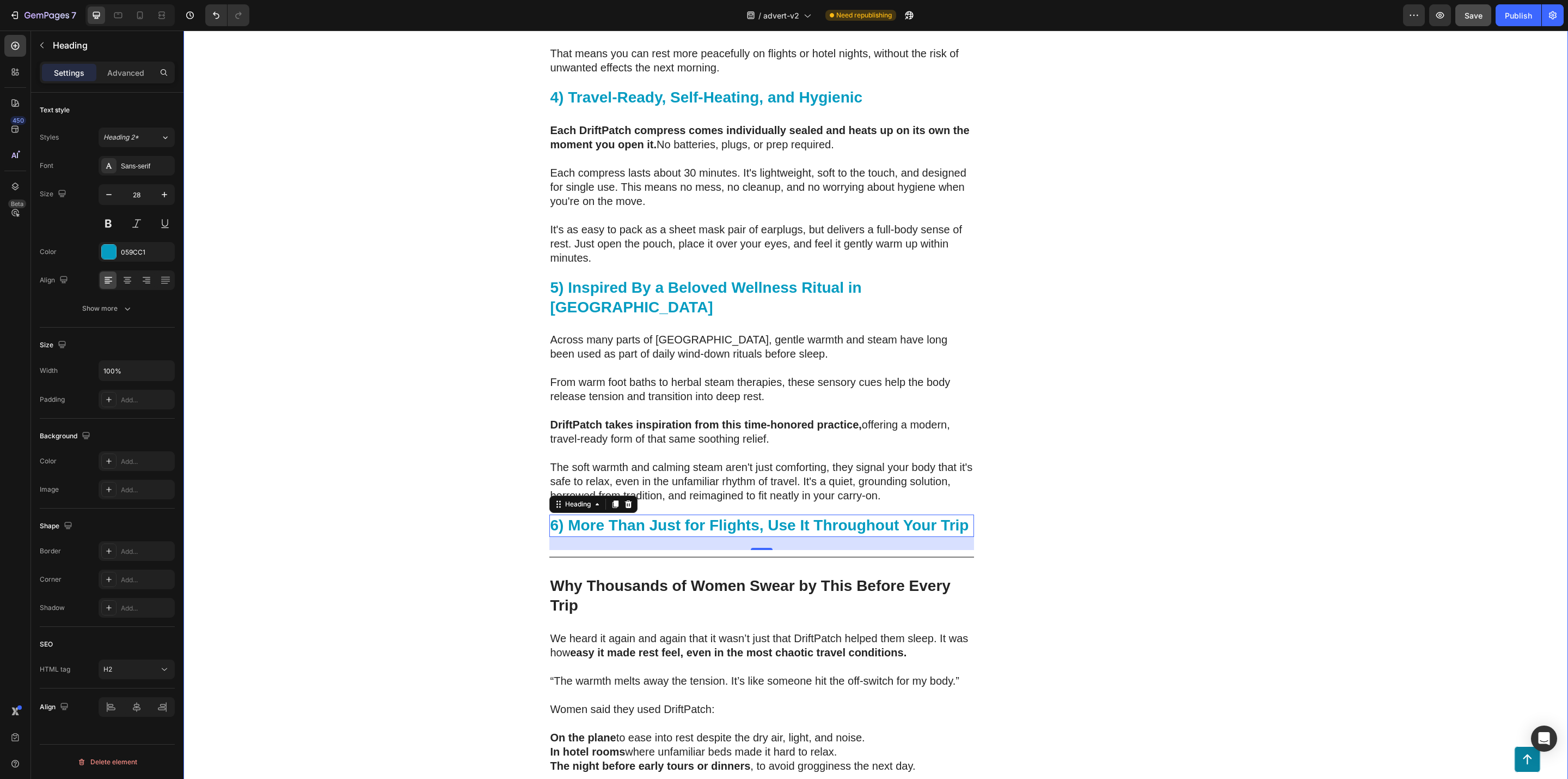
scroll to position [3527, 0]
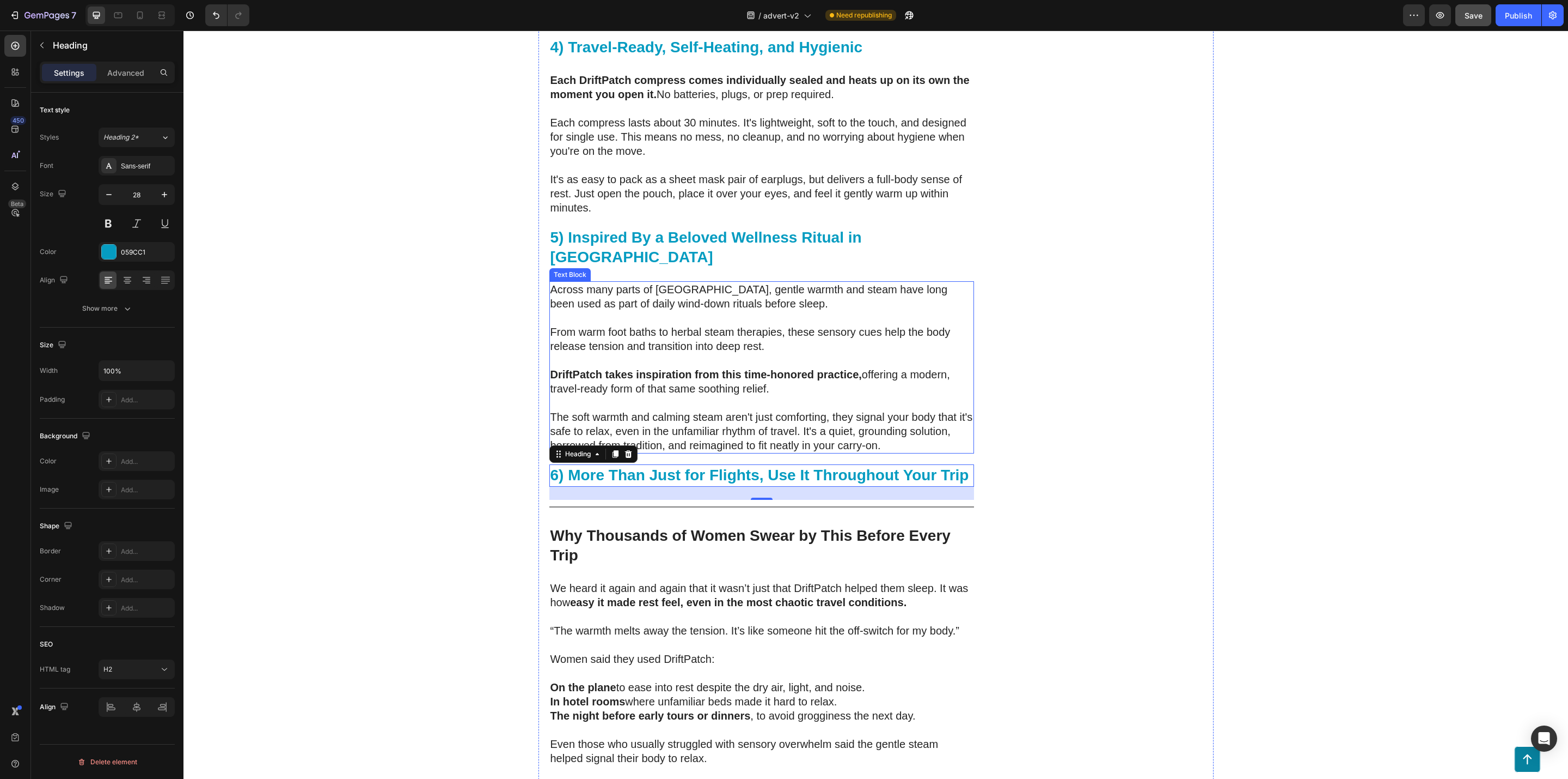
click at [747, 409] on p "The soft warmth and calming steam aren't just comforting, they signal your body…" at bounding box center [762, 430] width 423 height 43
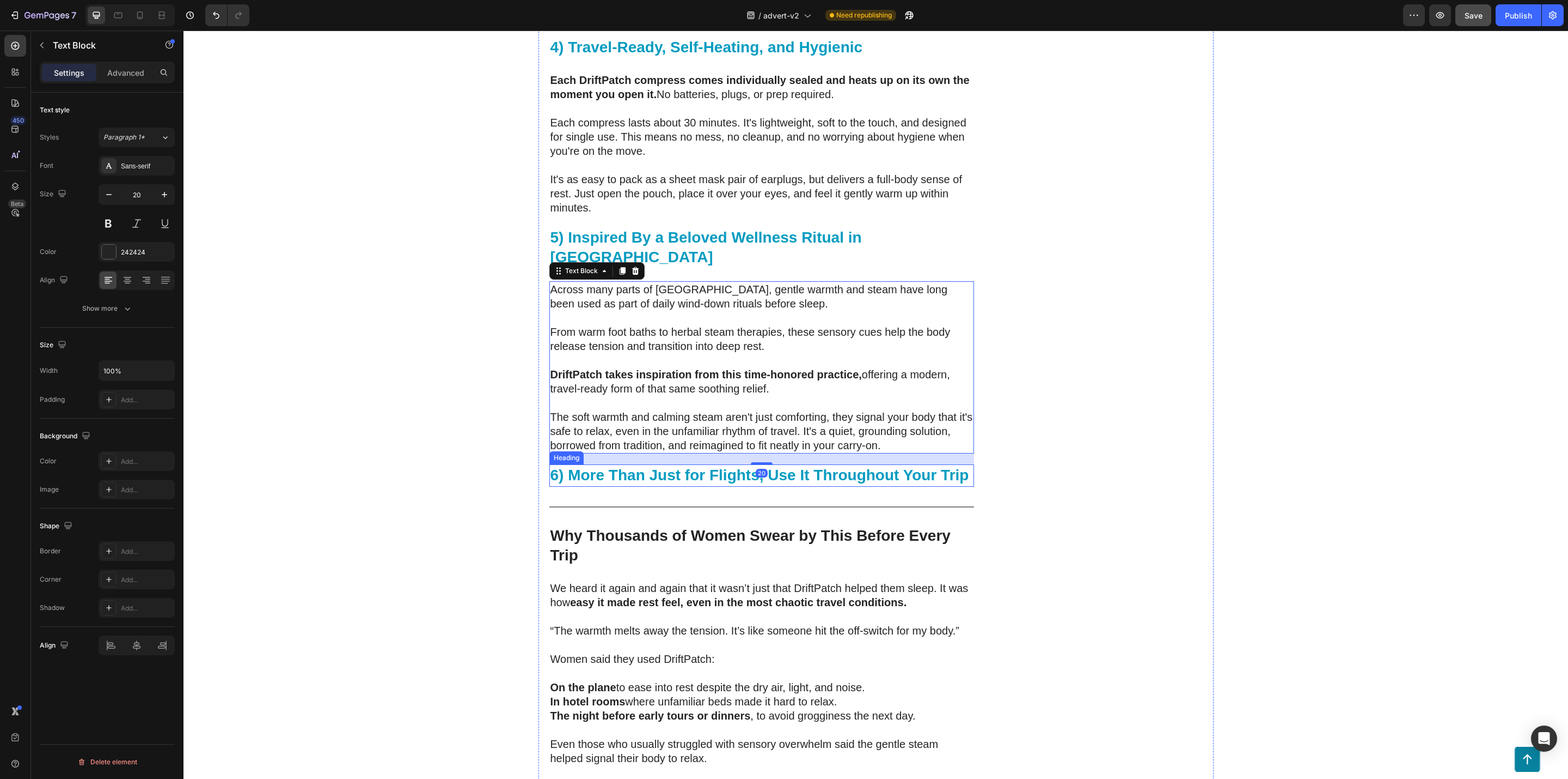
click at [732, 467] on strong "6) More Than Just for Flights, Use It Throughout Your Trip" at bounding box center [760, 475] width 419 height 17
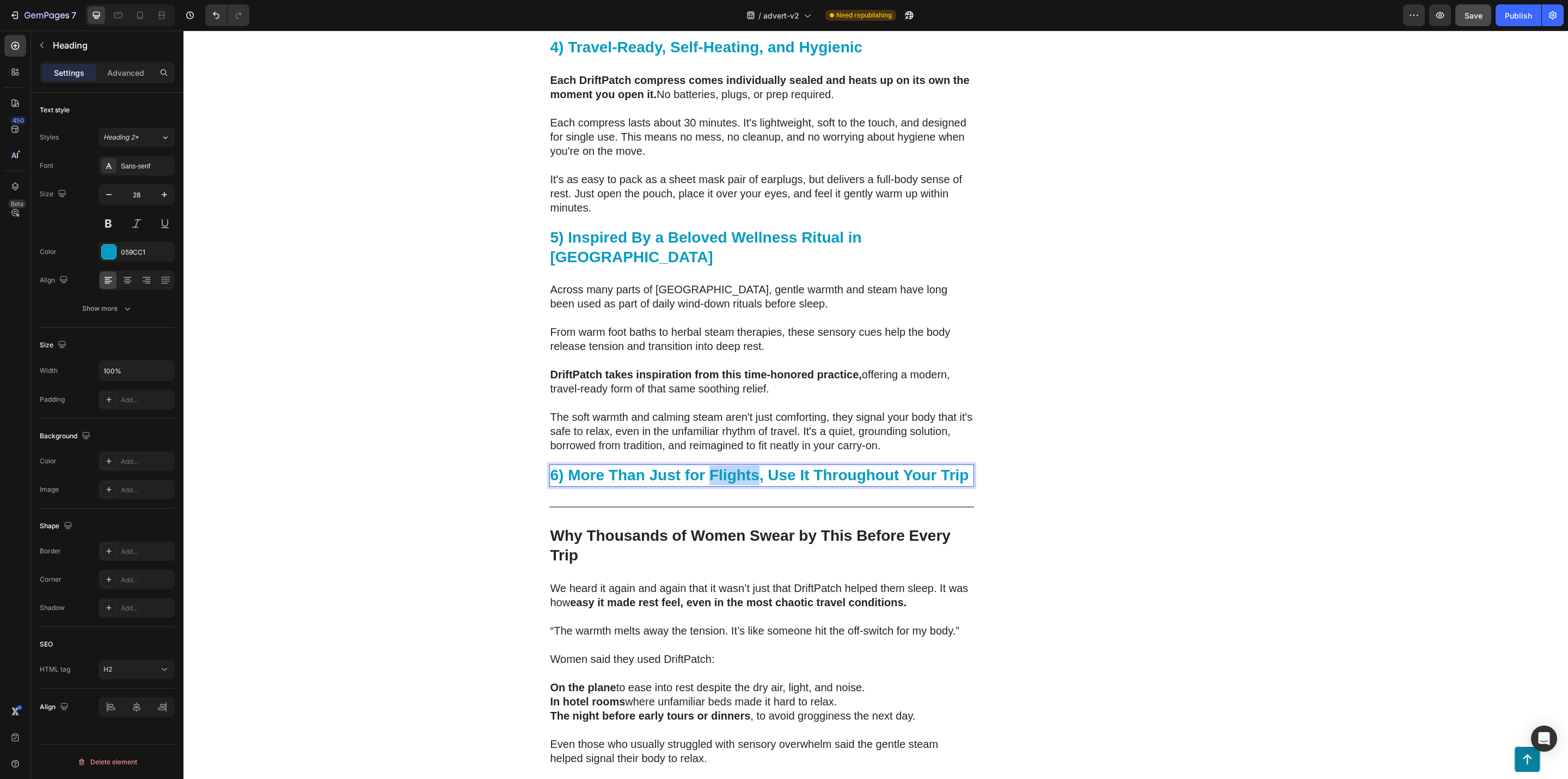
click at [715, 467] on strong "6) More Than Just for Flights, Use It Throughout Your Trip" at bounding box center [760, 475] width 419 height 17
click at [752, 467] on strong "6) More Than Just for Flights, Use It Throughout Your Trip" at bounding box center [760, 475] width 419 height 17
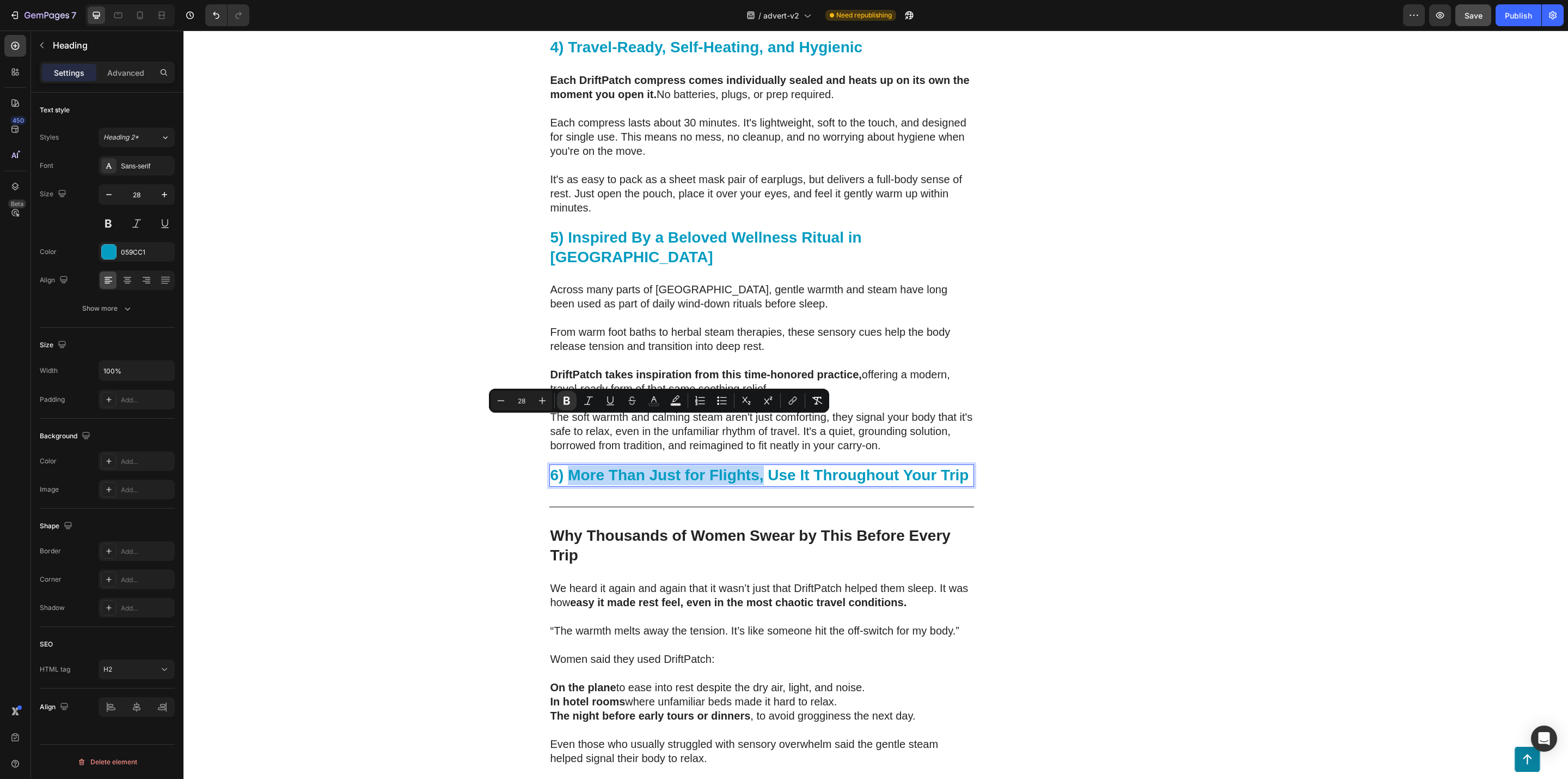
drag, startPoint x: 760, startPoint y: 425, endPoint x: 563, endPoint y: 428, distance: 197.0
click at [563, 467] on strong "6) More Than Just for Flights, Use It Throughout Your Trip" at bounding box center [760, 475] width 419 height 17
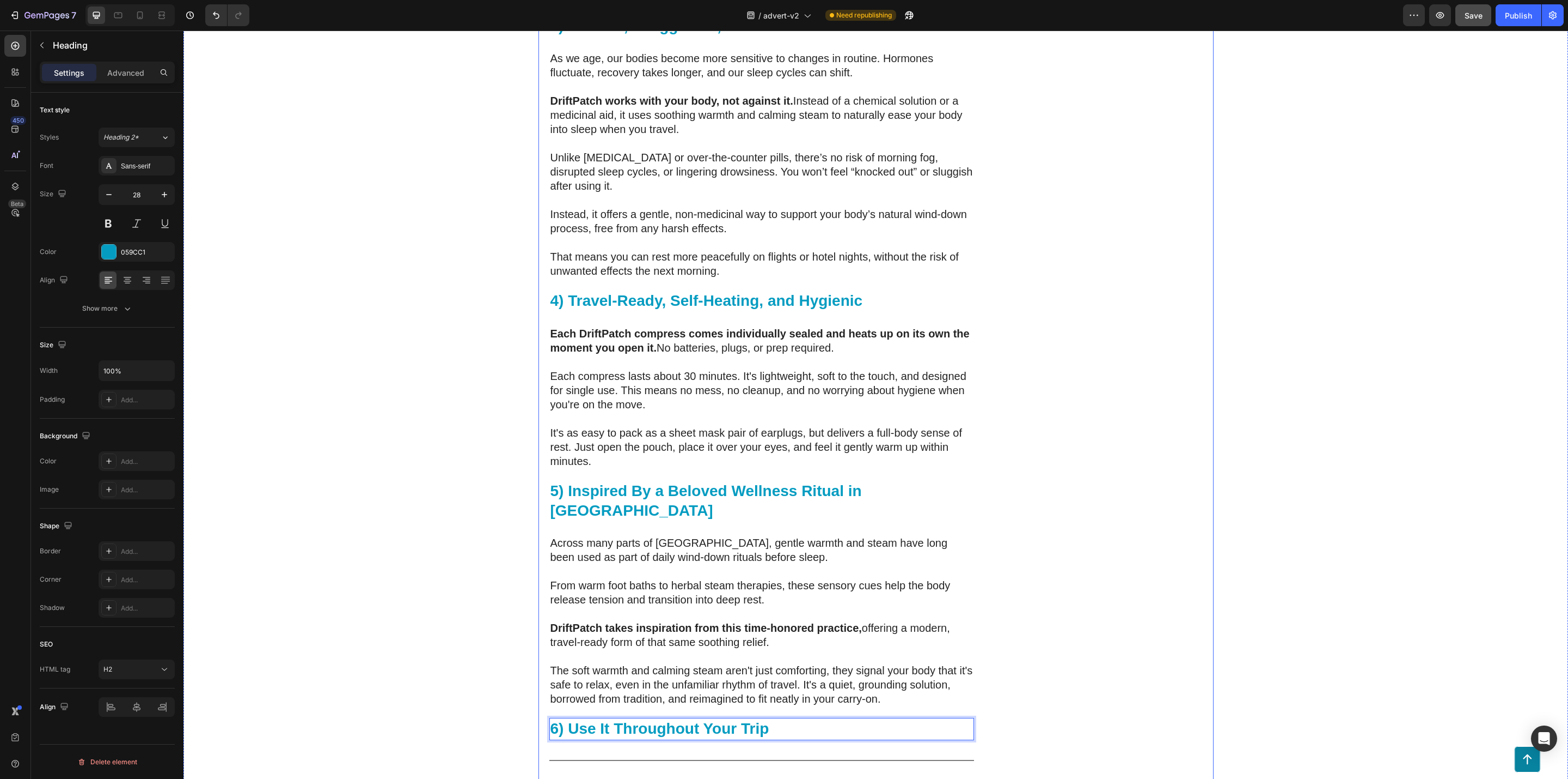
scroll to position [3282, 0]
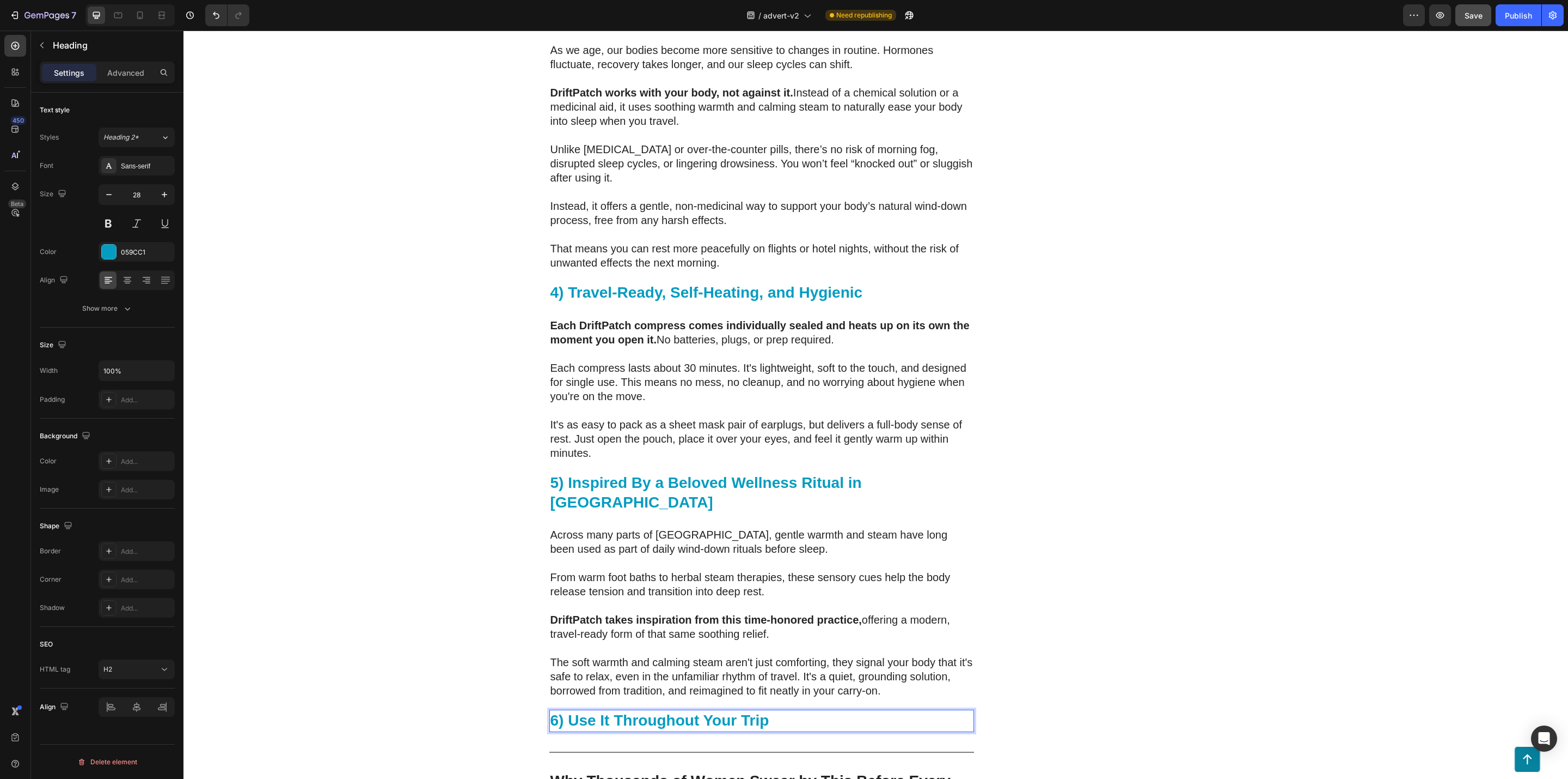
click at [790, 711] on p "6) Use It Throughout Your Trip" at bounding box center [762, 721] width 423 height 20
click at [773, 655] on p "The soft warmth and calming steam aren't just comforting, they signal your body…" at bounding box center [762, 676] width 423 height 43
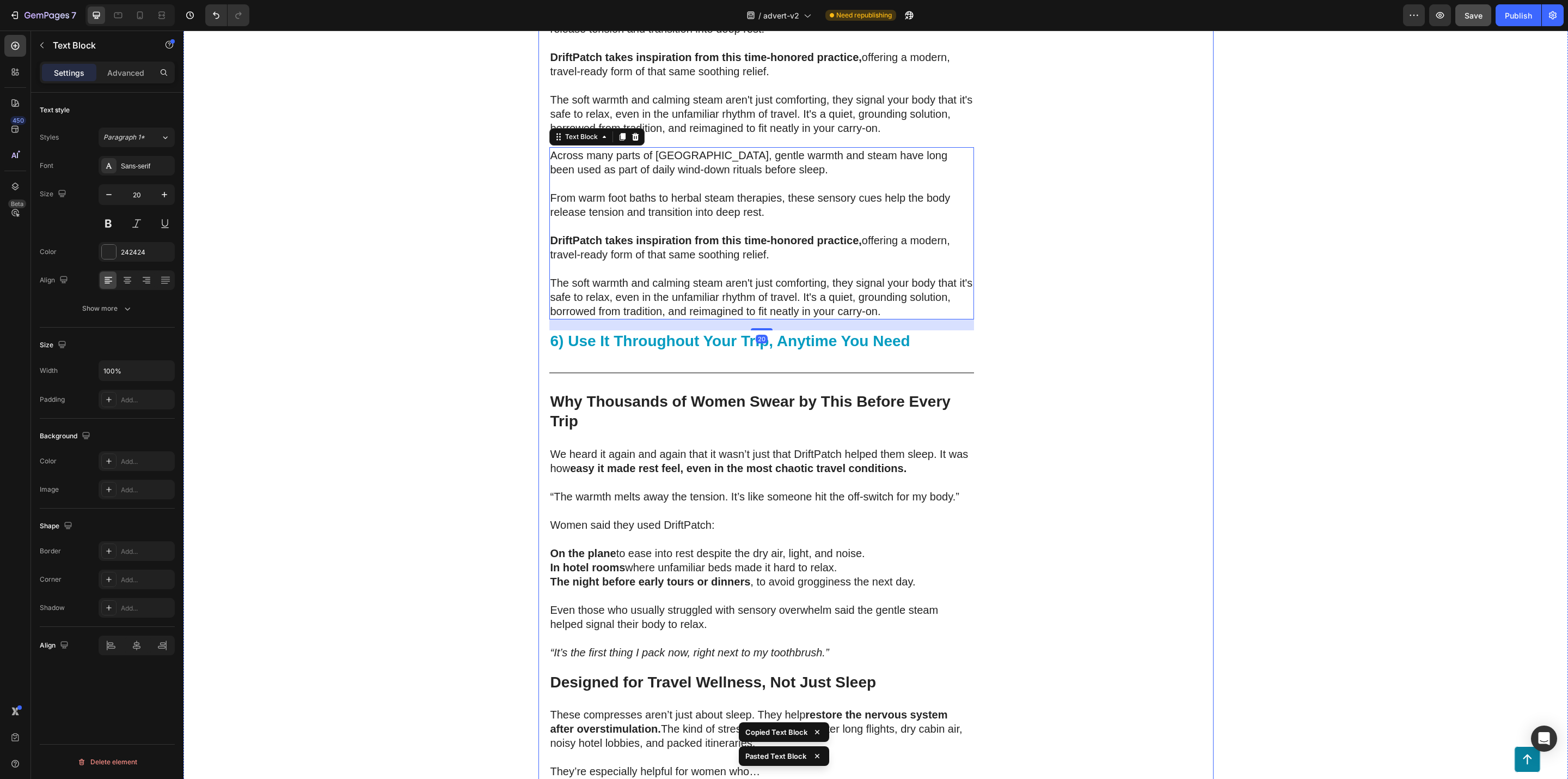
scroll to position [3874, 0]
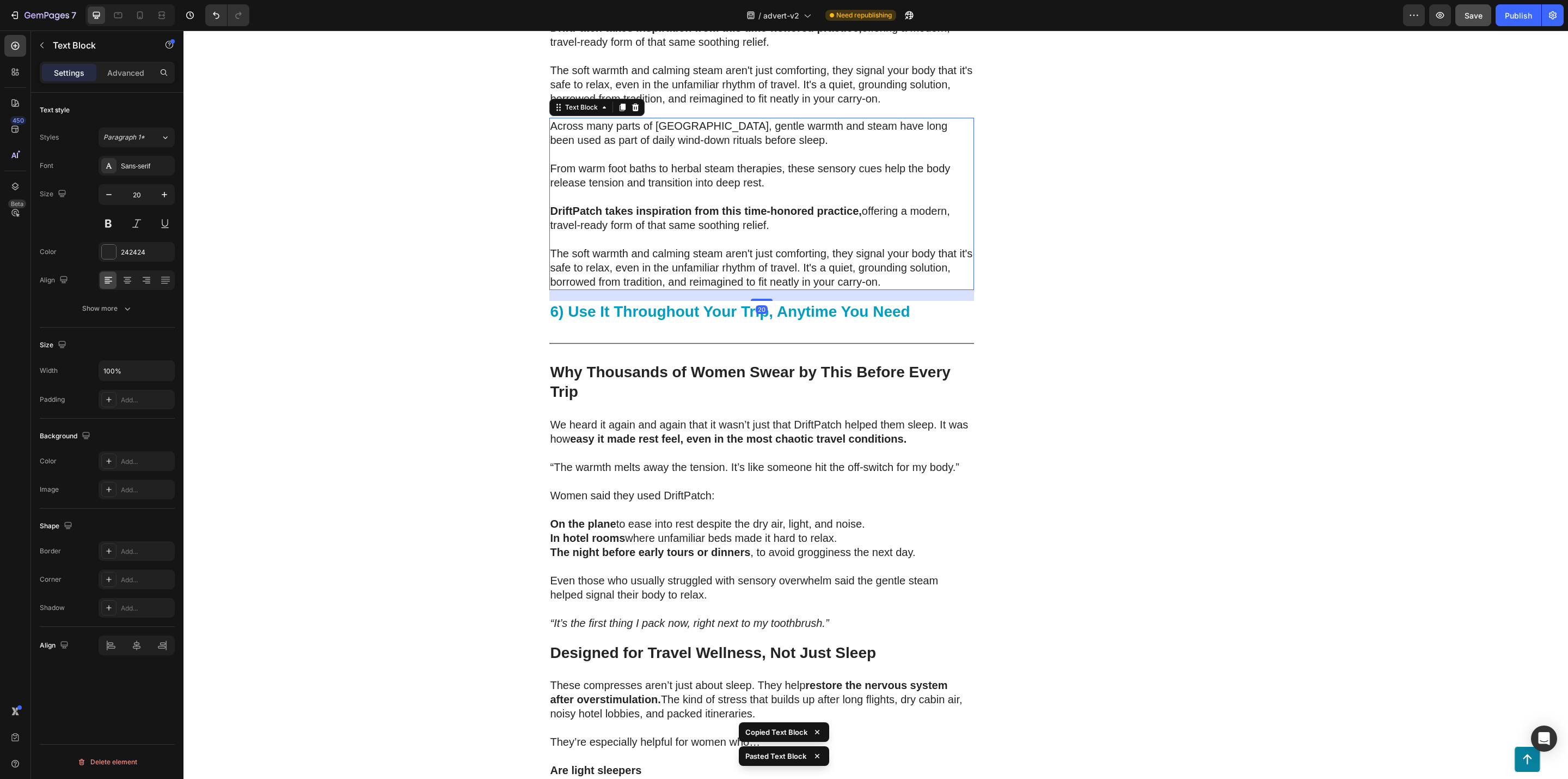
click at [623, 204] on p "DriftPatch takes inspiration from this time-honored practice, offering a modern…" at bounding box center [762, 217] width 423 height 29
click at [552, 119] on p "Across many parts of Asia, gentle warmth and steam have long been used as part …" at bounding box center [762, 132] width 423 height 29
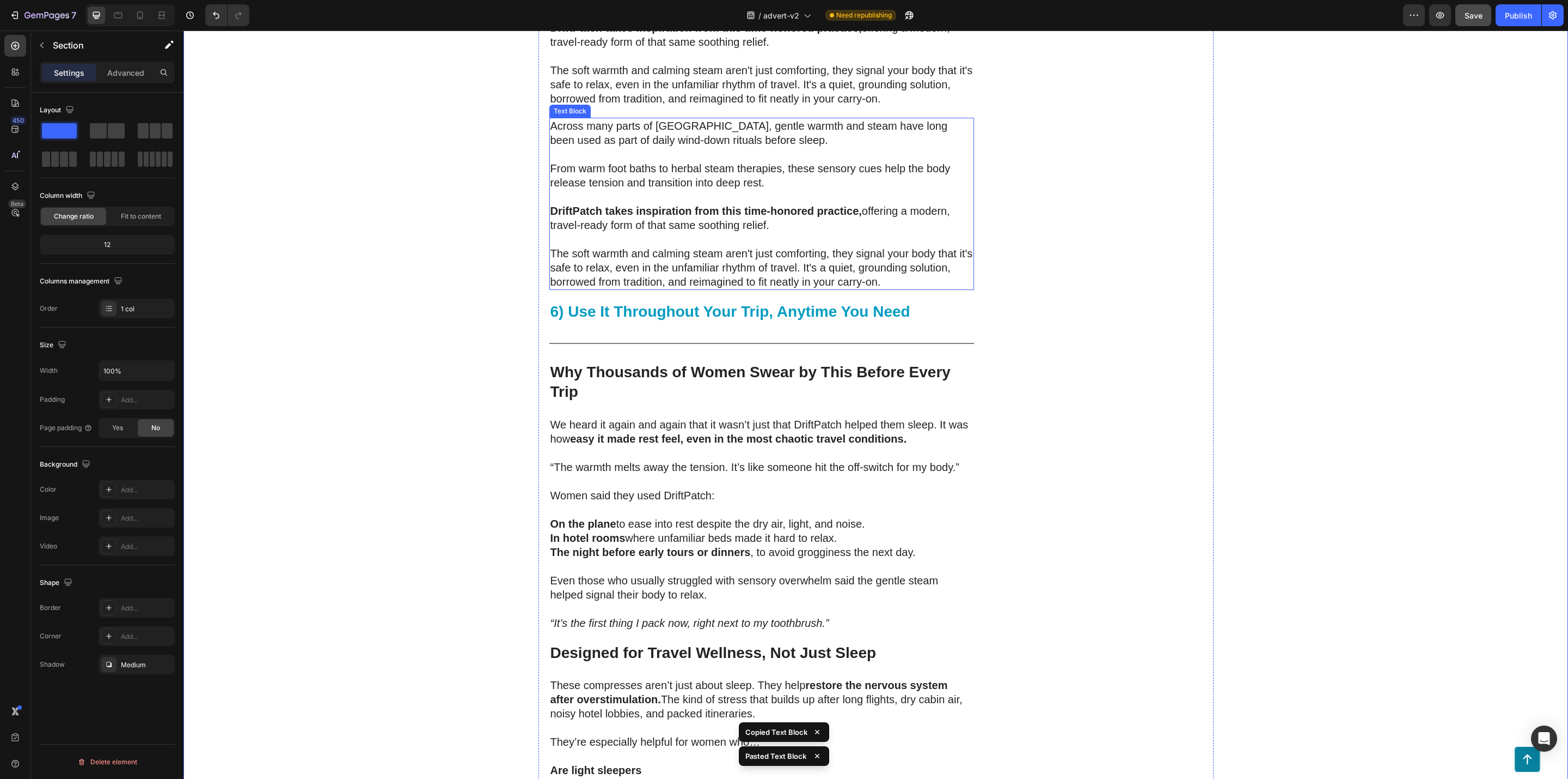
click at [580, 119] on p "Across many parts of Asia, gentle warmth and steam have long been used as part …" at bounding box center [762, 132] width 423 height 29
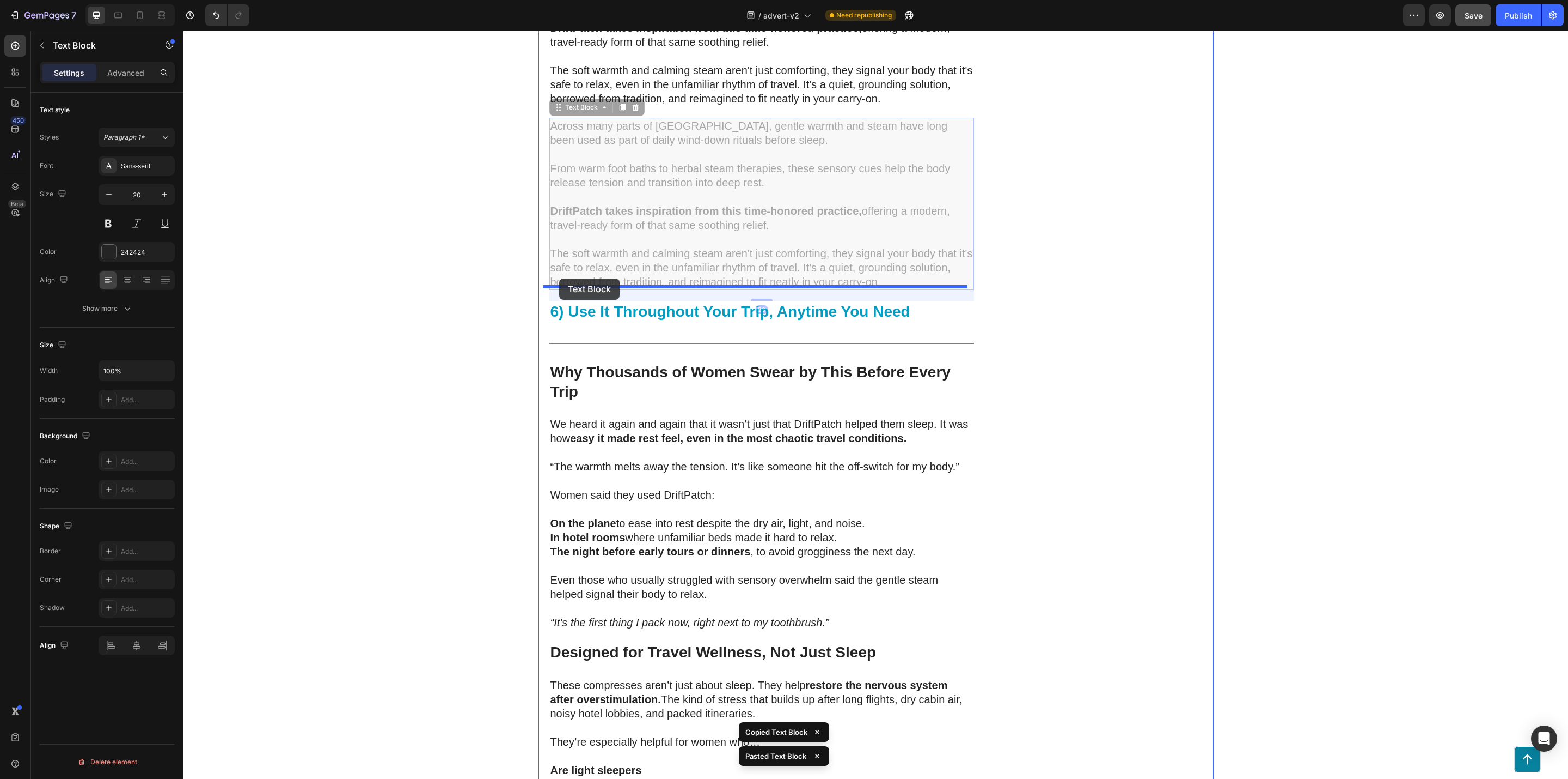
drag, startPoint x: 549, startPoint y: 57, endPoint x: 559, endPoint y: 279, distance: 222.2
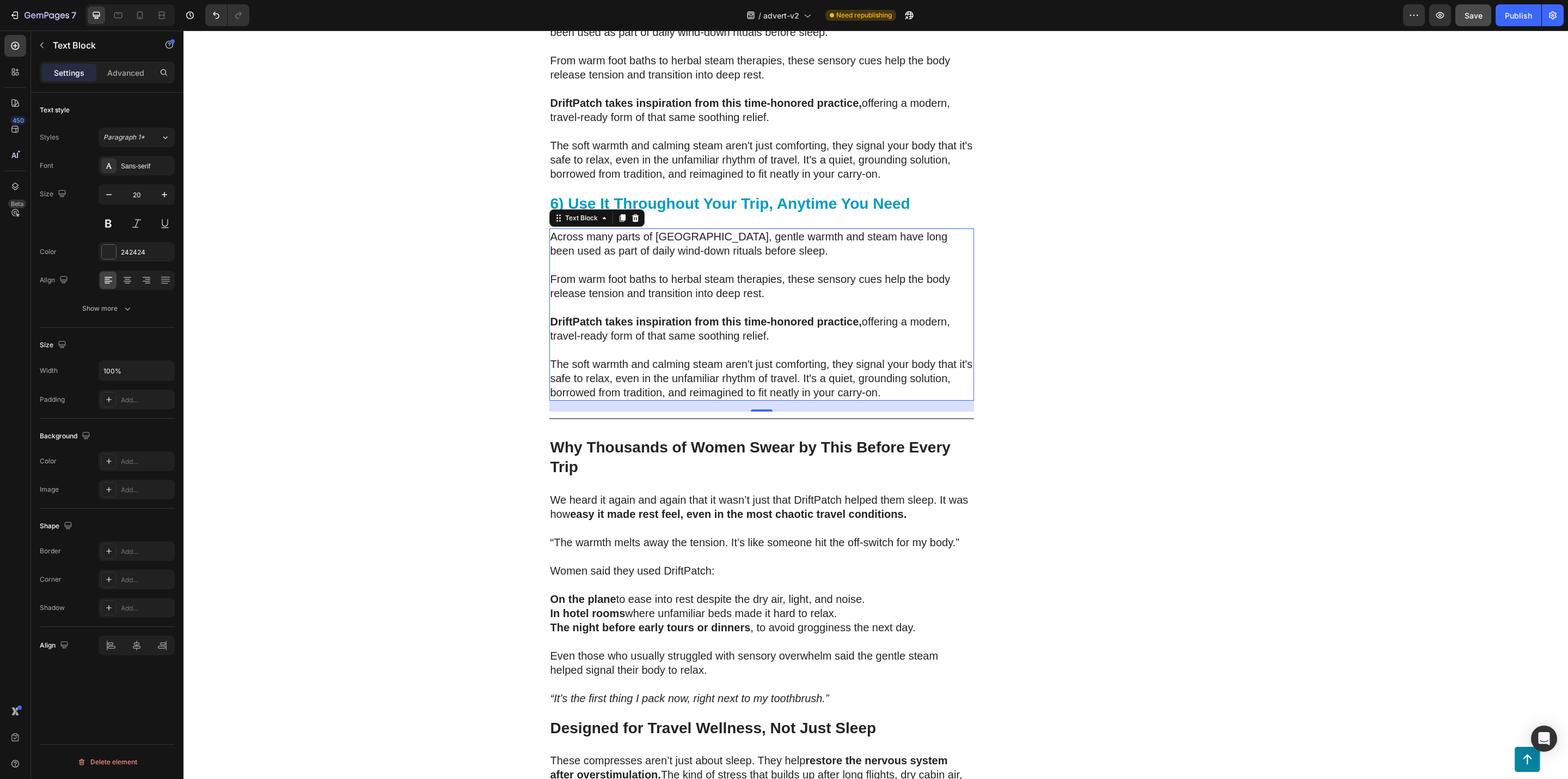
scroll to position [3792, 0]
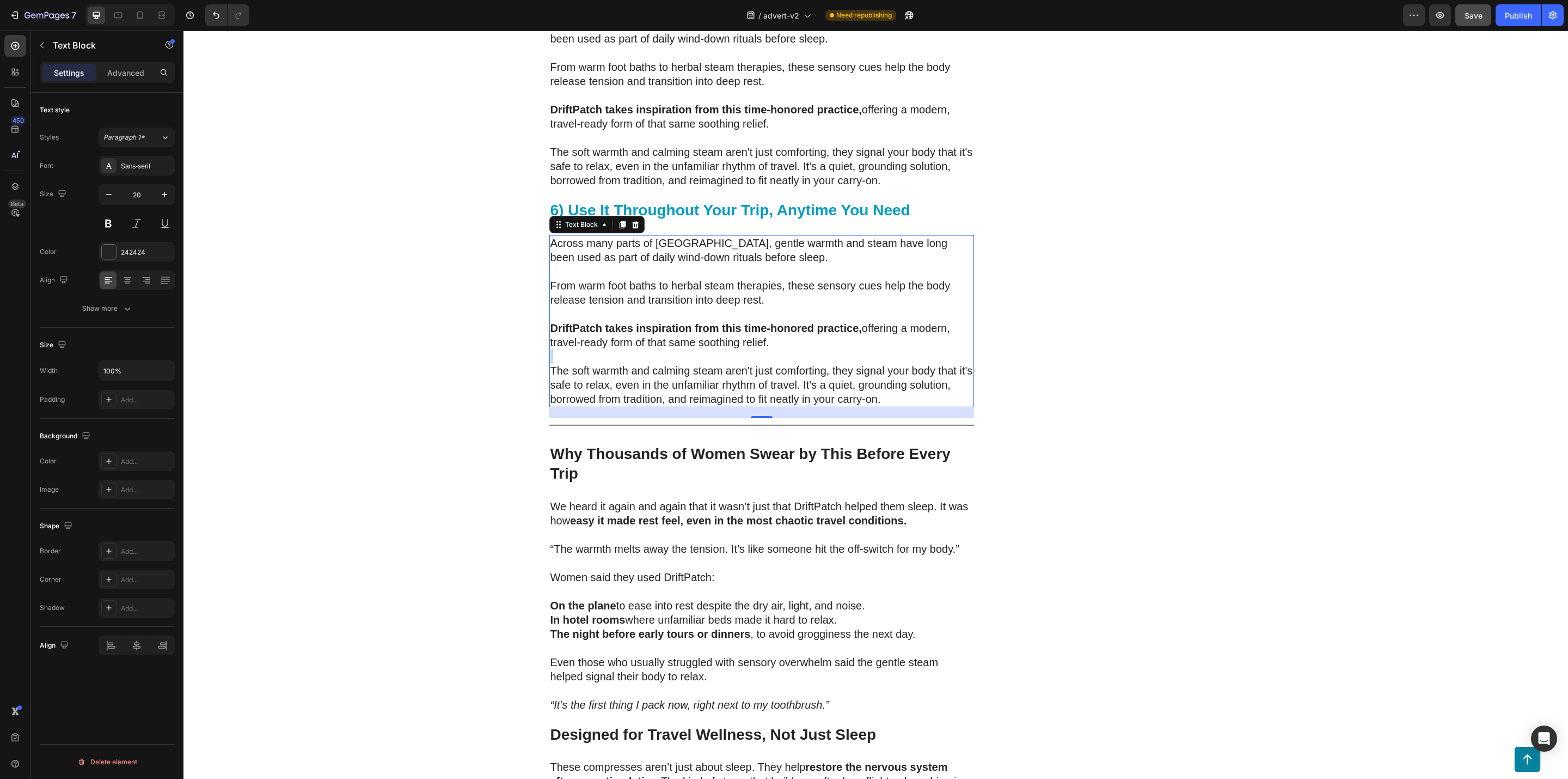
click at [754, 349] on p "Rich Text Editor. Editing area: main" at bounding box center [762, 356] width 423 height 14
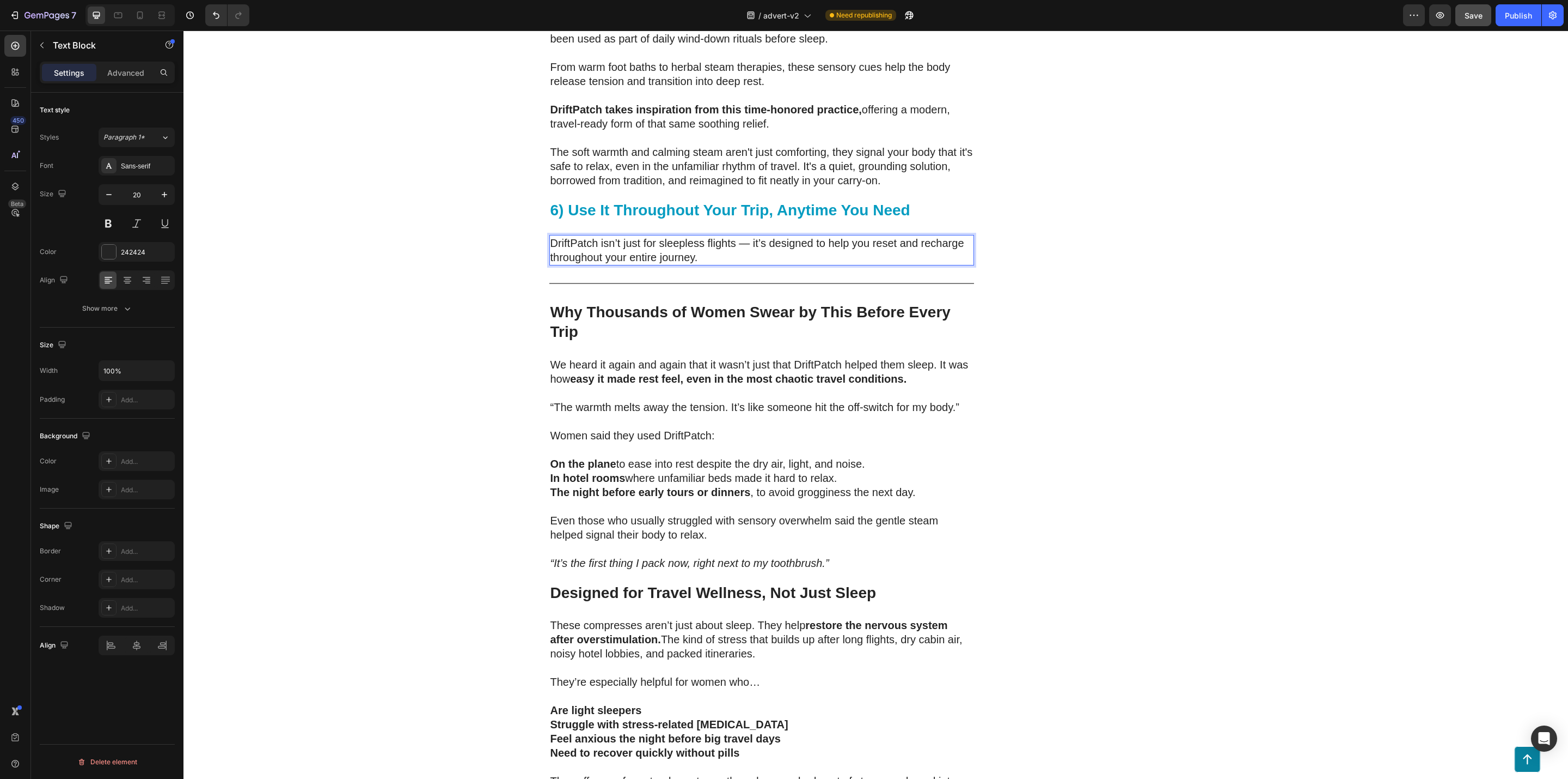
click at [745, 236] on p "DriftPatch isn’t just for sleepless flights — it’s designed to help you reset a…" at bounding box center [762, 250] width 423 height 29
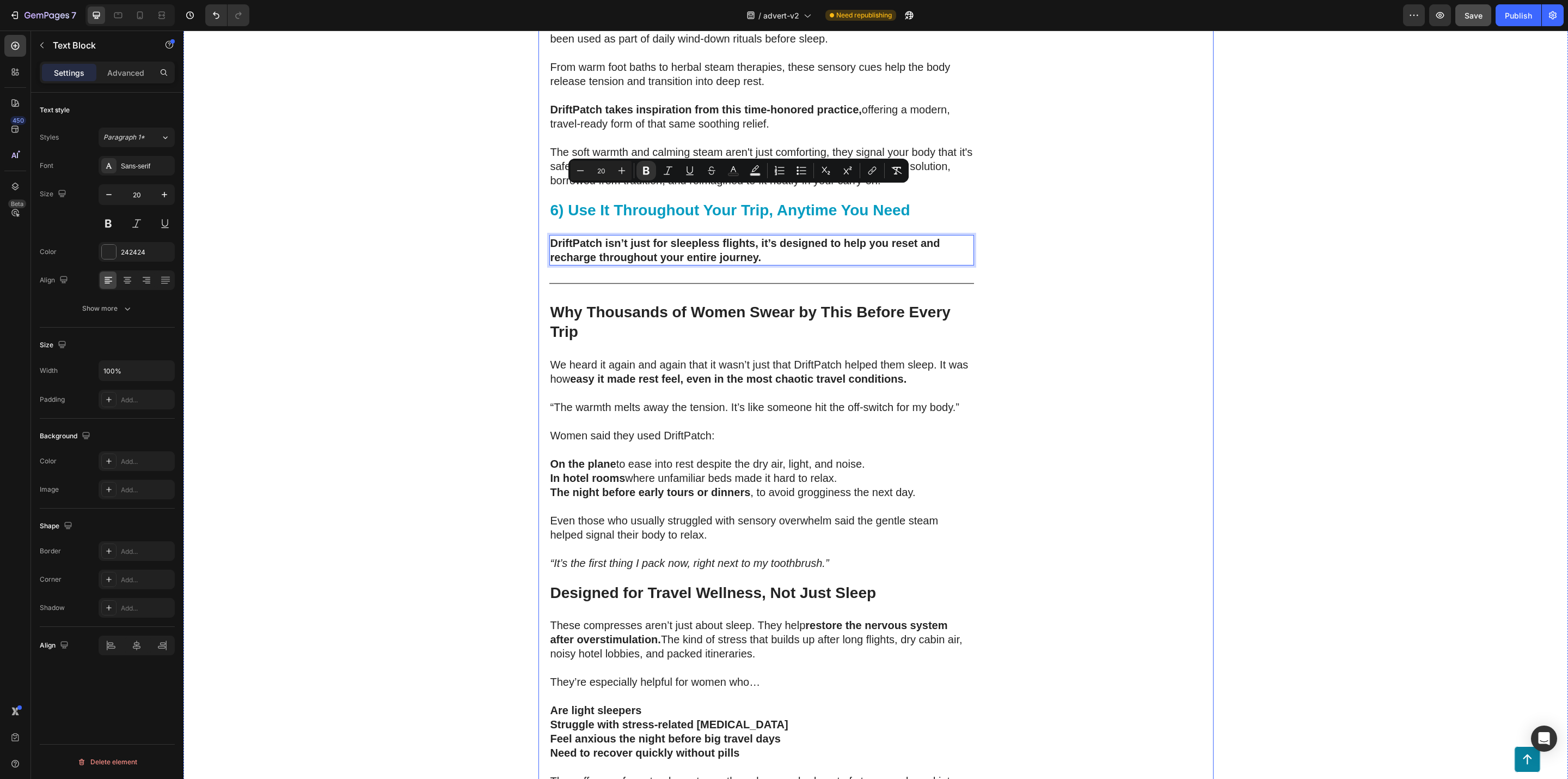
click at [817, 236] on p "DriftPatch isn’t just for sleepless flights, it’s designed to help you reset an…" at bounding box center [762, 250] width 423 height 29
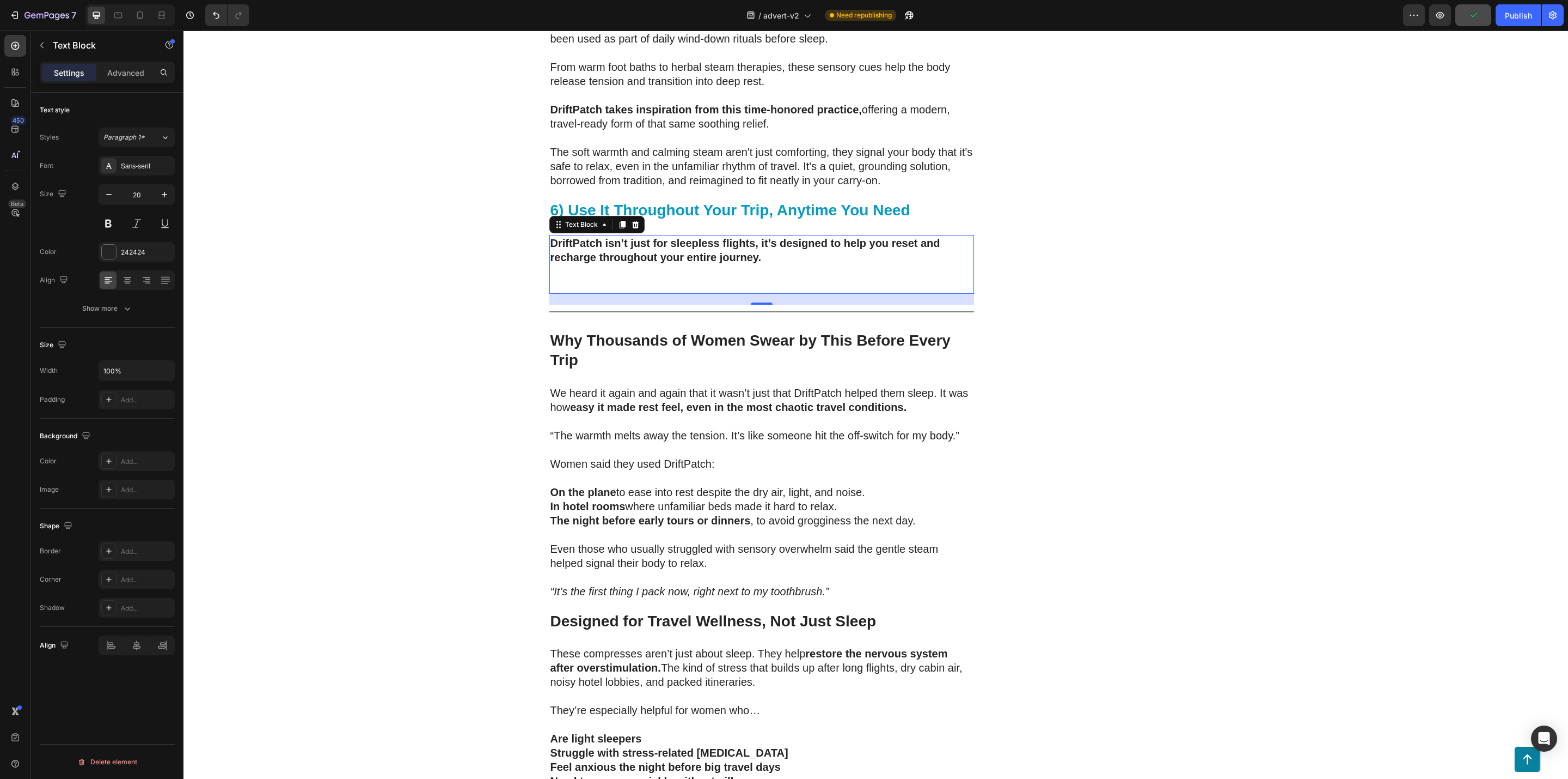
click at [615, 264] on p "Rich Text Editor. Editing area: main" at bounding box center [762, 271] width 423 height 14
click at [581, 279] on p "Rich Text Editor. Editing area: main" at bounding box center [762, 286] width 423 height 14
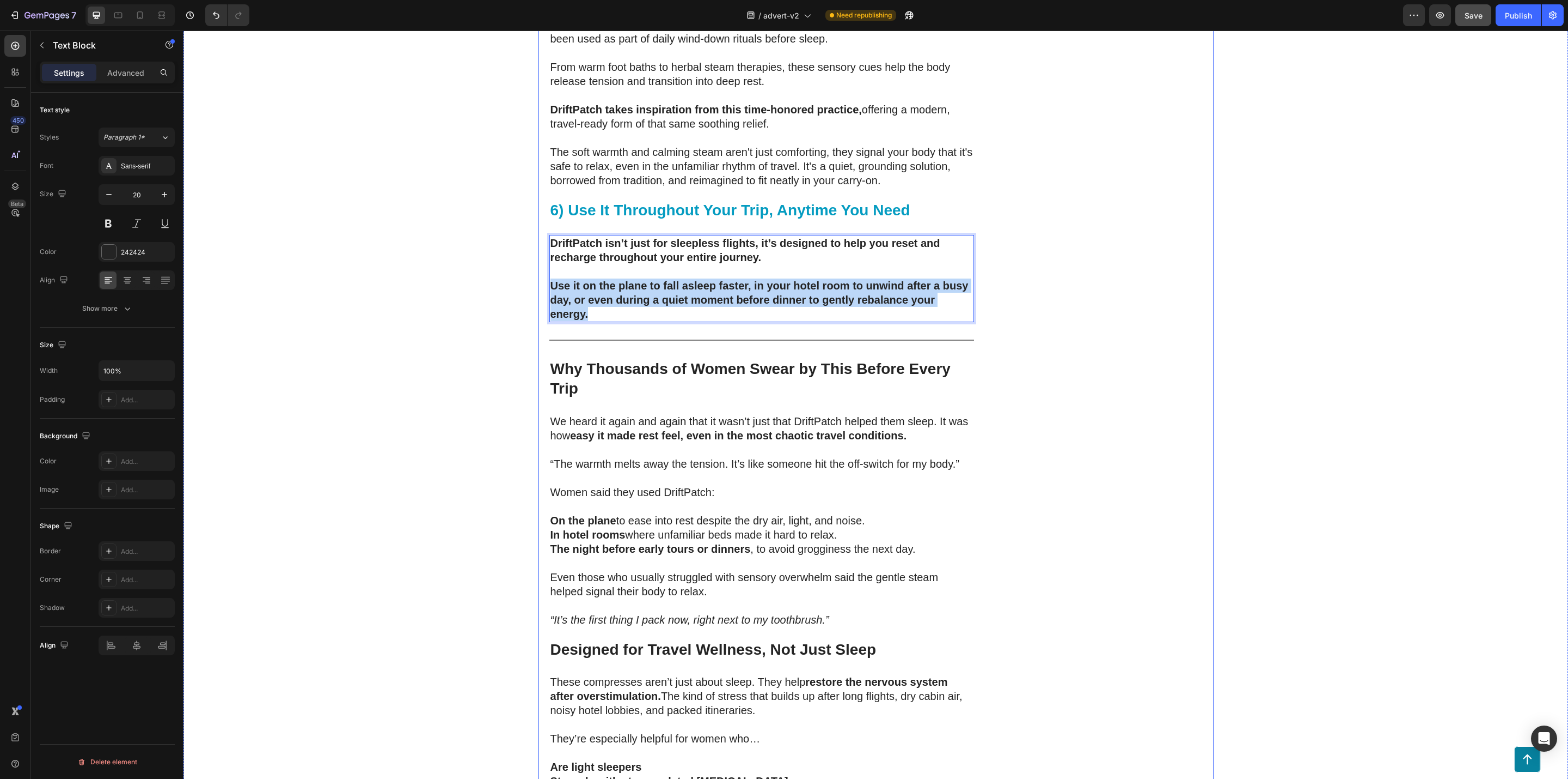
drag, startPoint x: 590, startPoint y: 262, endPoint x: 538, endPoint y: 233, distance: 59.5
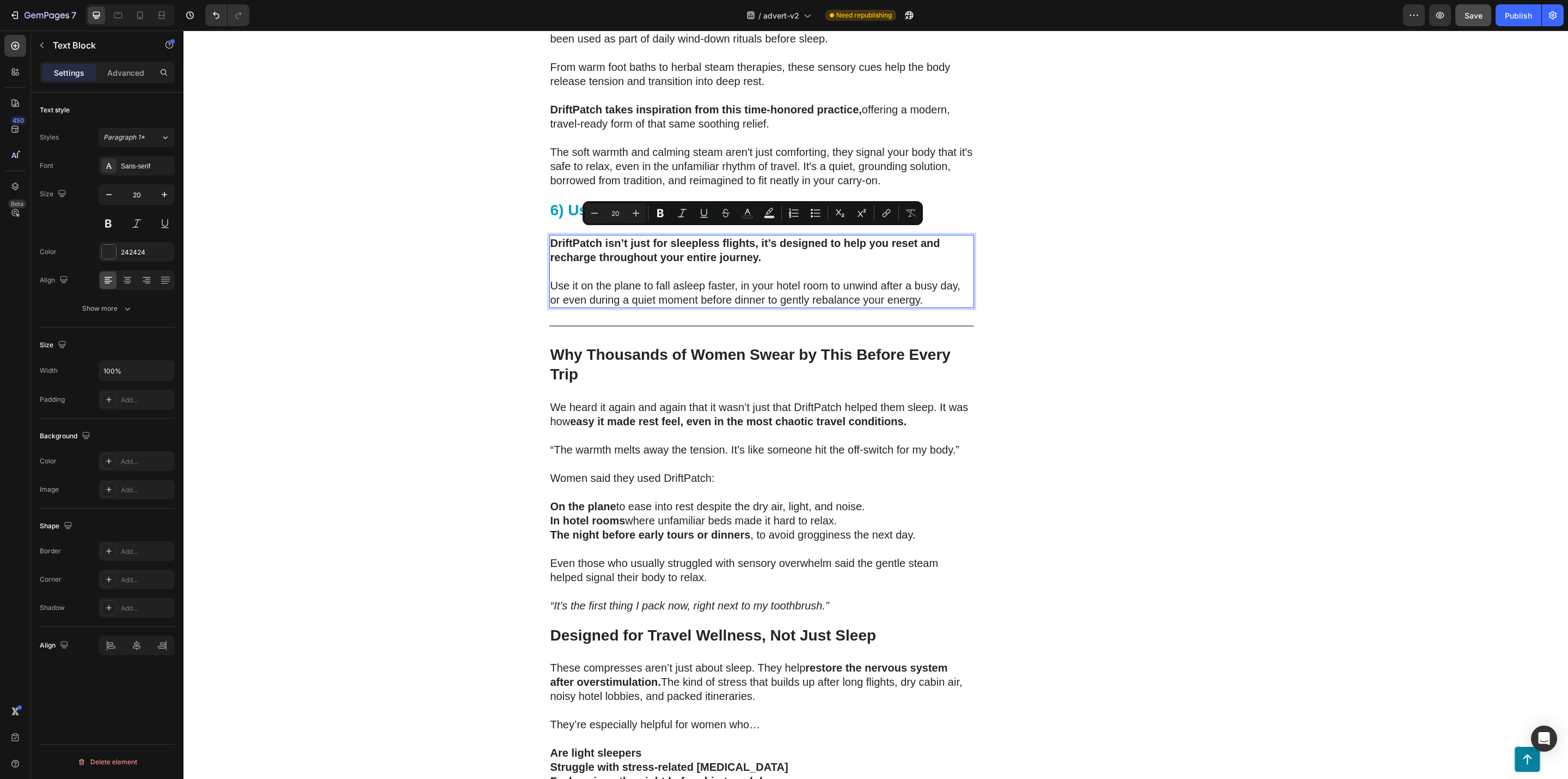
click at [935, 279] on p "Use it on the plane to fall asleep faster, in your hotel room to unwind after a…" at bounding box center [762, 293] width 423 height 29
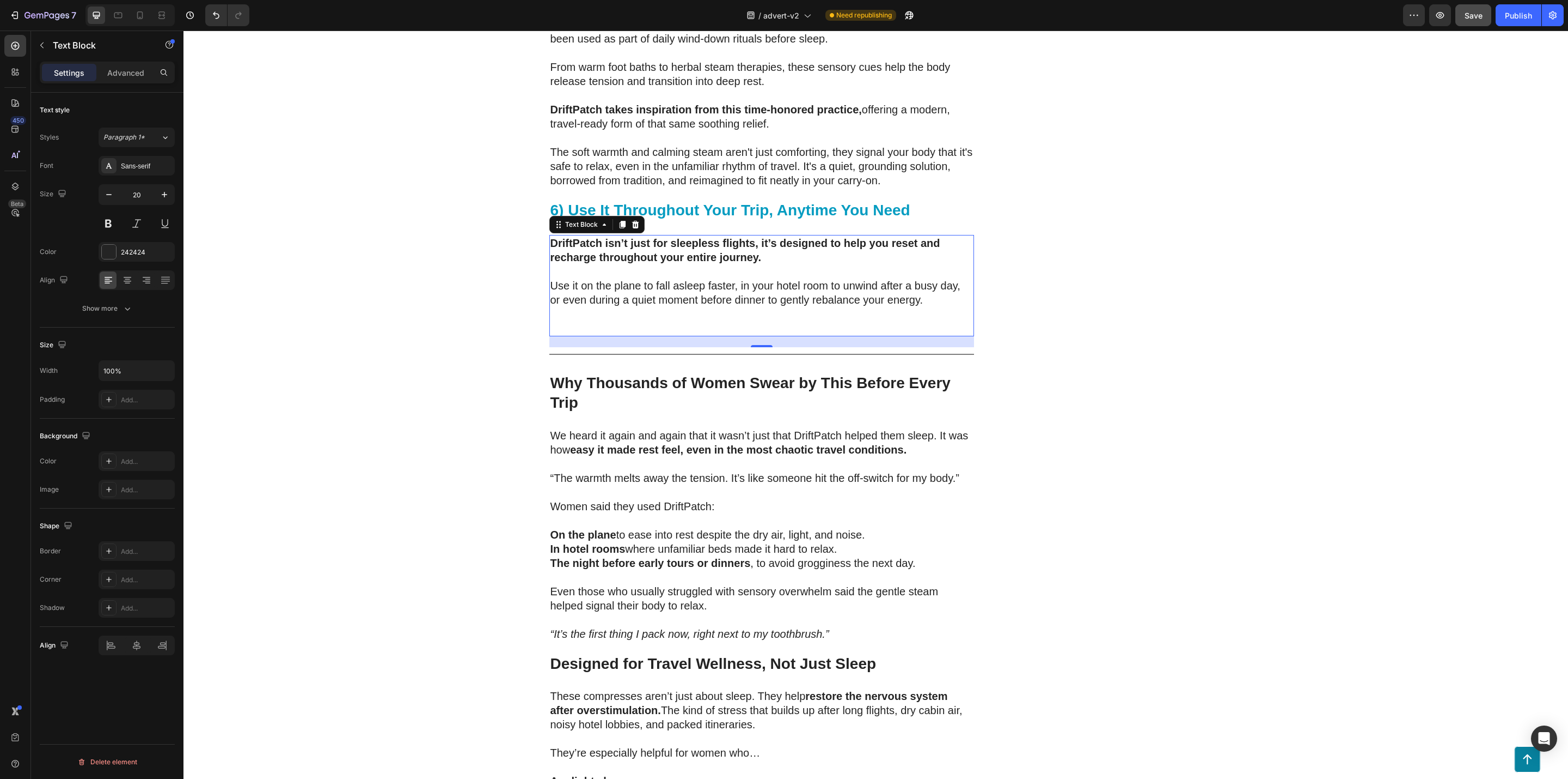
click at [644, 306] on p "Rich Text Editor. Editing area: main" at bounding box center [762, 313] width 423 height 14
click at [609, 321] on p "Rich Text Editor. Editing area: main" at bounding box center [762, 328] width 423 height 14
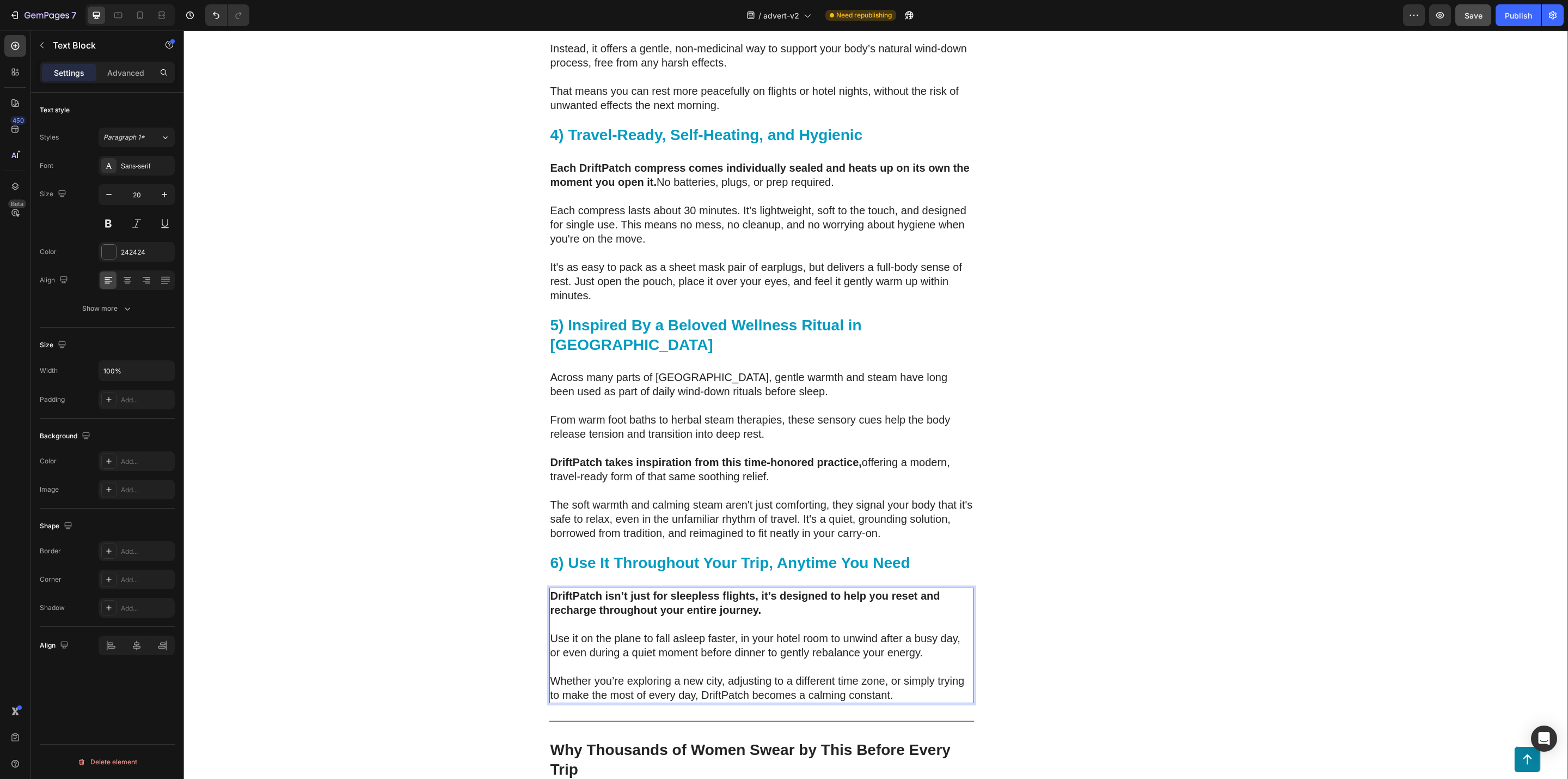
scroll to position [3384, 0]
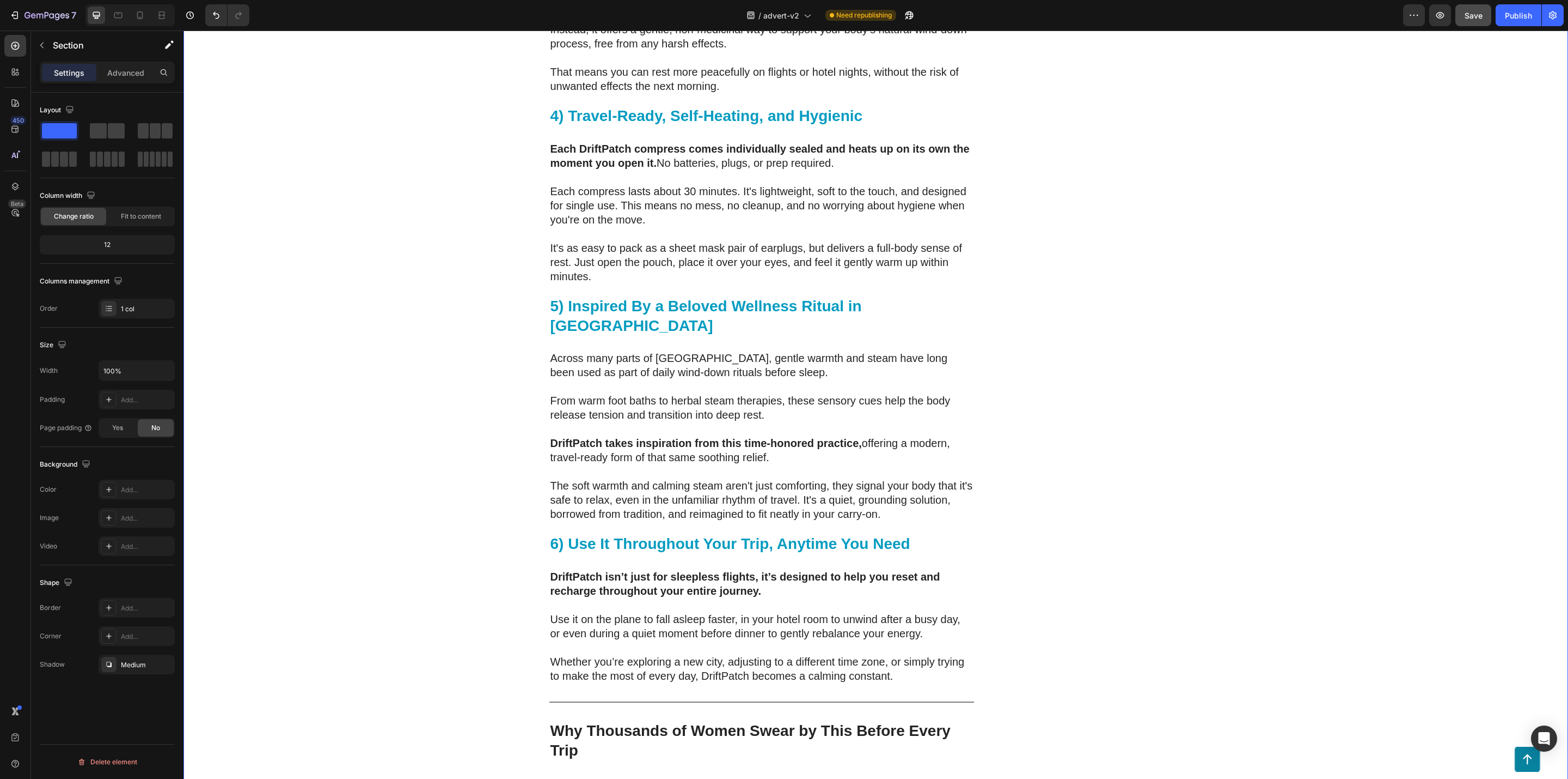
scroll to position [3466, 0]
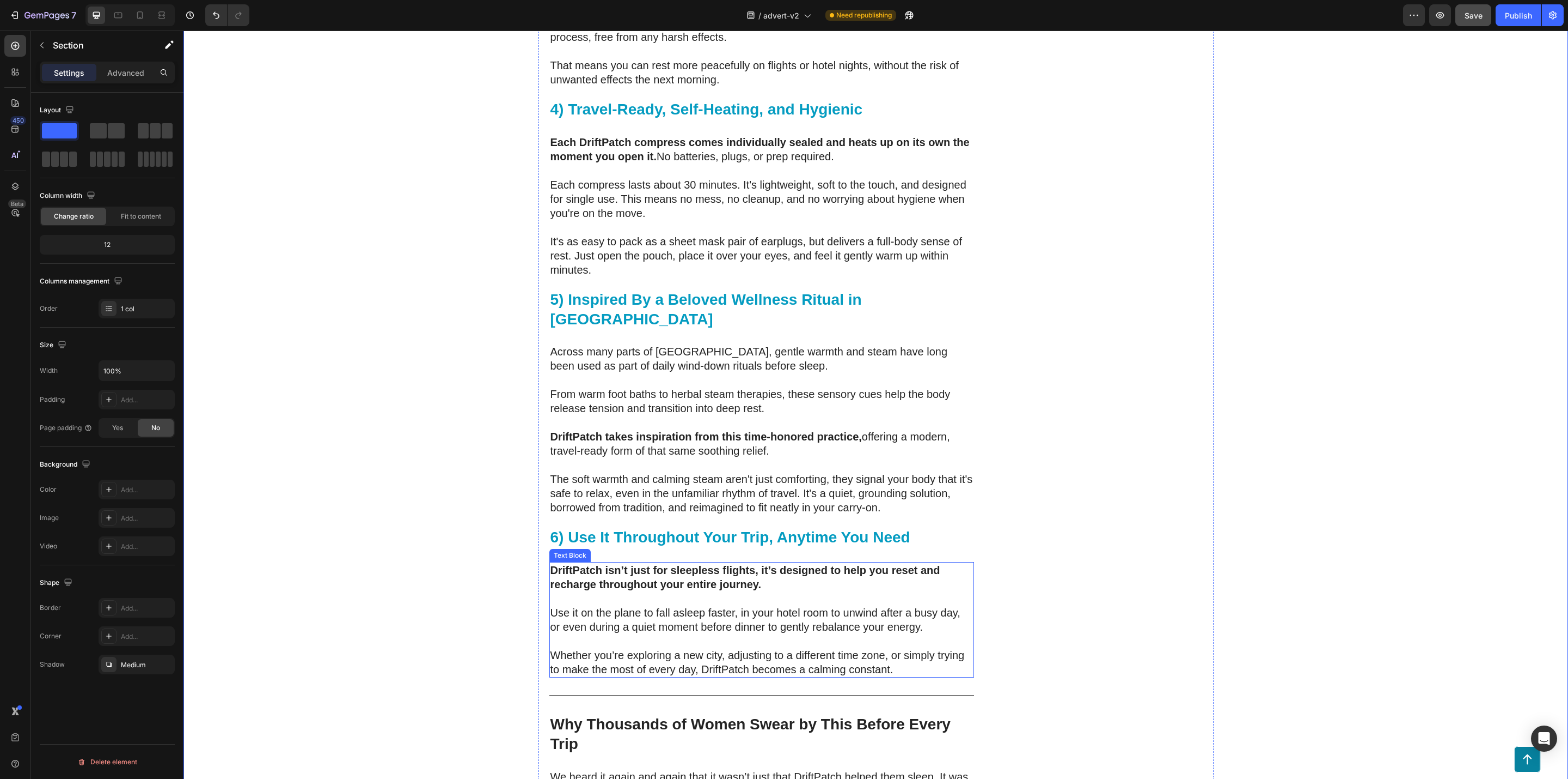
click at [855, 605] on p "Use it on the plane to fall asleep faster, in your hotel room to unwind after a…" at bounding box center [762, 619] width 423 height 29
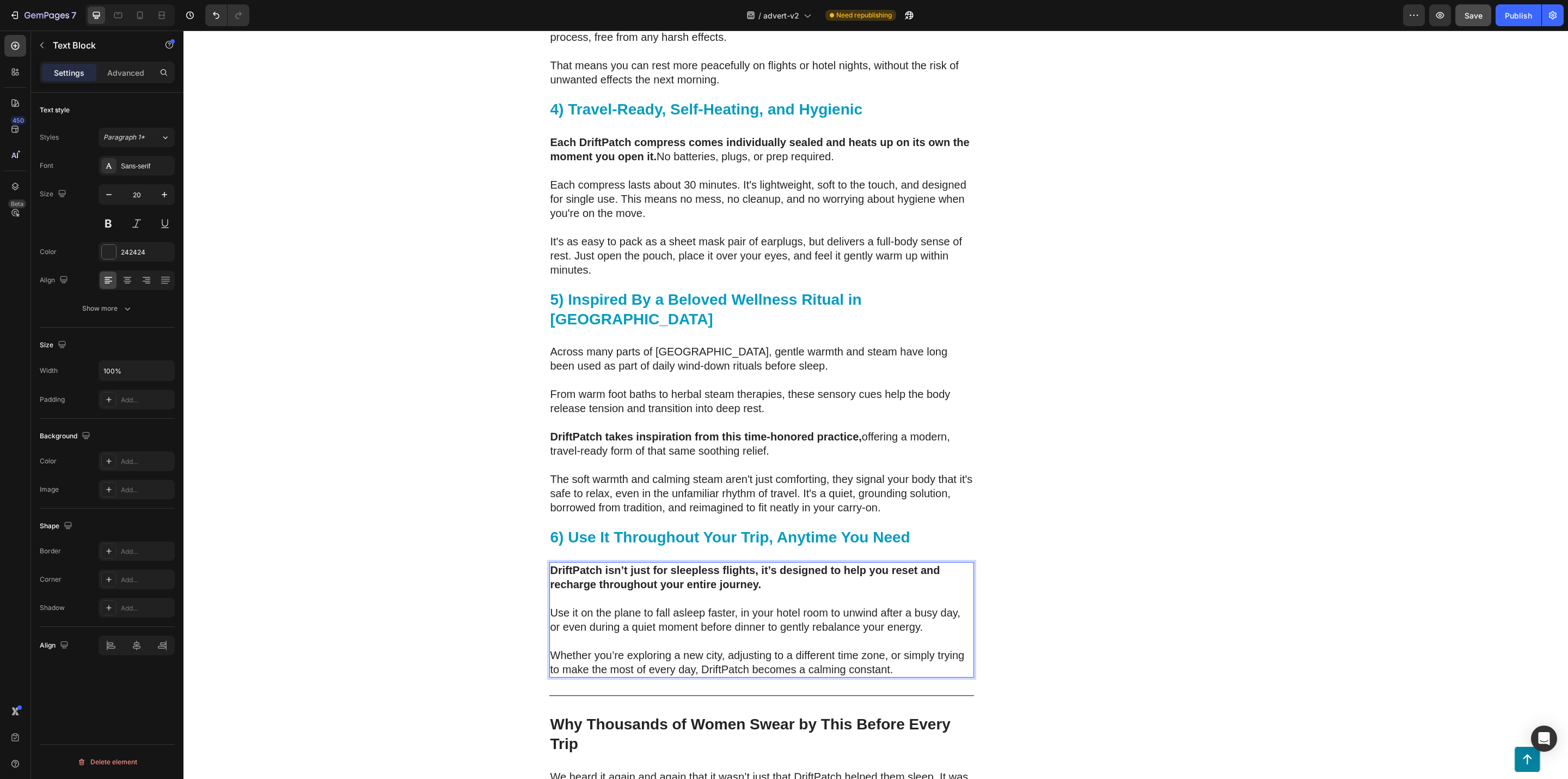
click at [869, 605] on p "Use it on the plane to fall asleep faster, in your hotel room to unwind after a…" at bounding box center [762, 619] width 423 height 29
click at [897, 648] on p "Whether you’re exploring a new city, adjusting to a different time zone, or sim…" at bounding box center [762, 661] width 423 height 29
click at [914, 648] on p "Whether you’re exploring a new city, adjusting to a different time zone, or sim…" at bounding box center [762, 661] width 423 height 29
drag, startPoint x: 910, startPoint y: 618, endPoint x: 792, endPoint y: 620, distance: 118.0
click at [792, 648] on p "Whether you’re exploring a new city, adjusting to a different time zone, or sim…" at bounding box center [762, 661] width 423 height 29
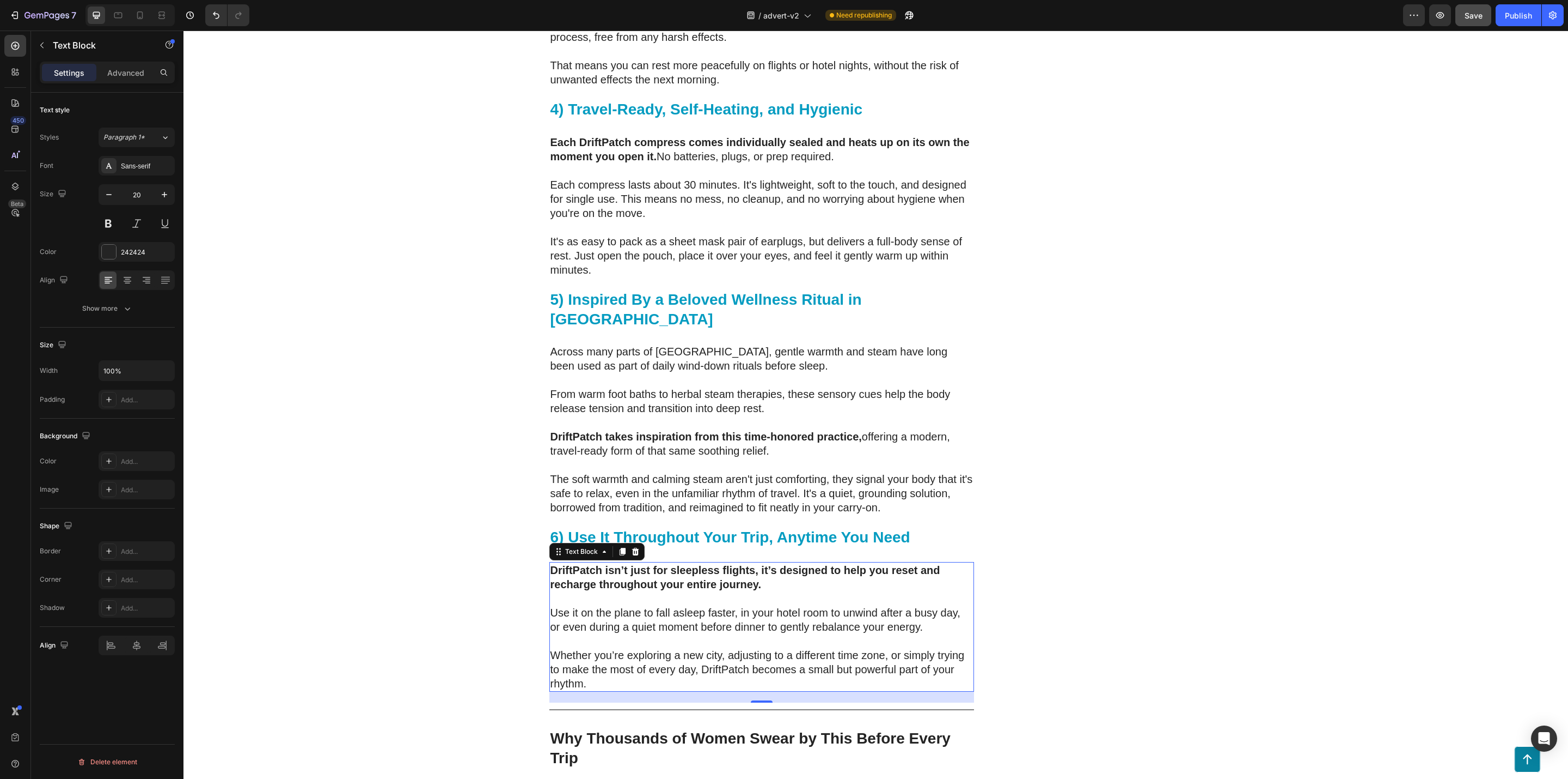
click at [619, 648] on p "Whether you’re exploring a new city, adjusting to a different time zone, or sim…" at bounding box center [762, 668] width 423 height 43
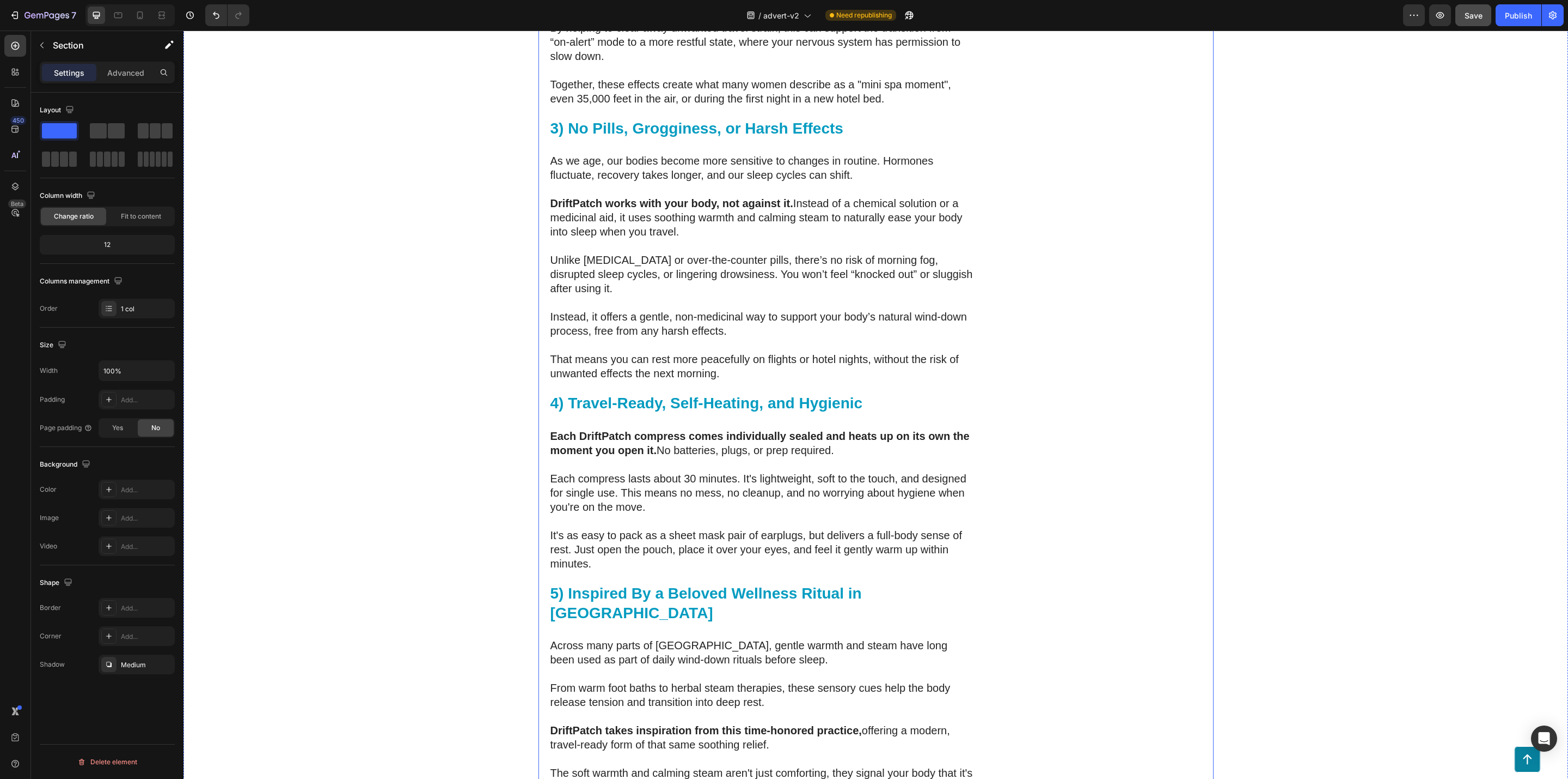
scroll to position [3384, 0]
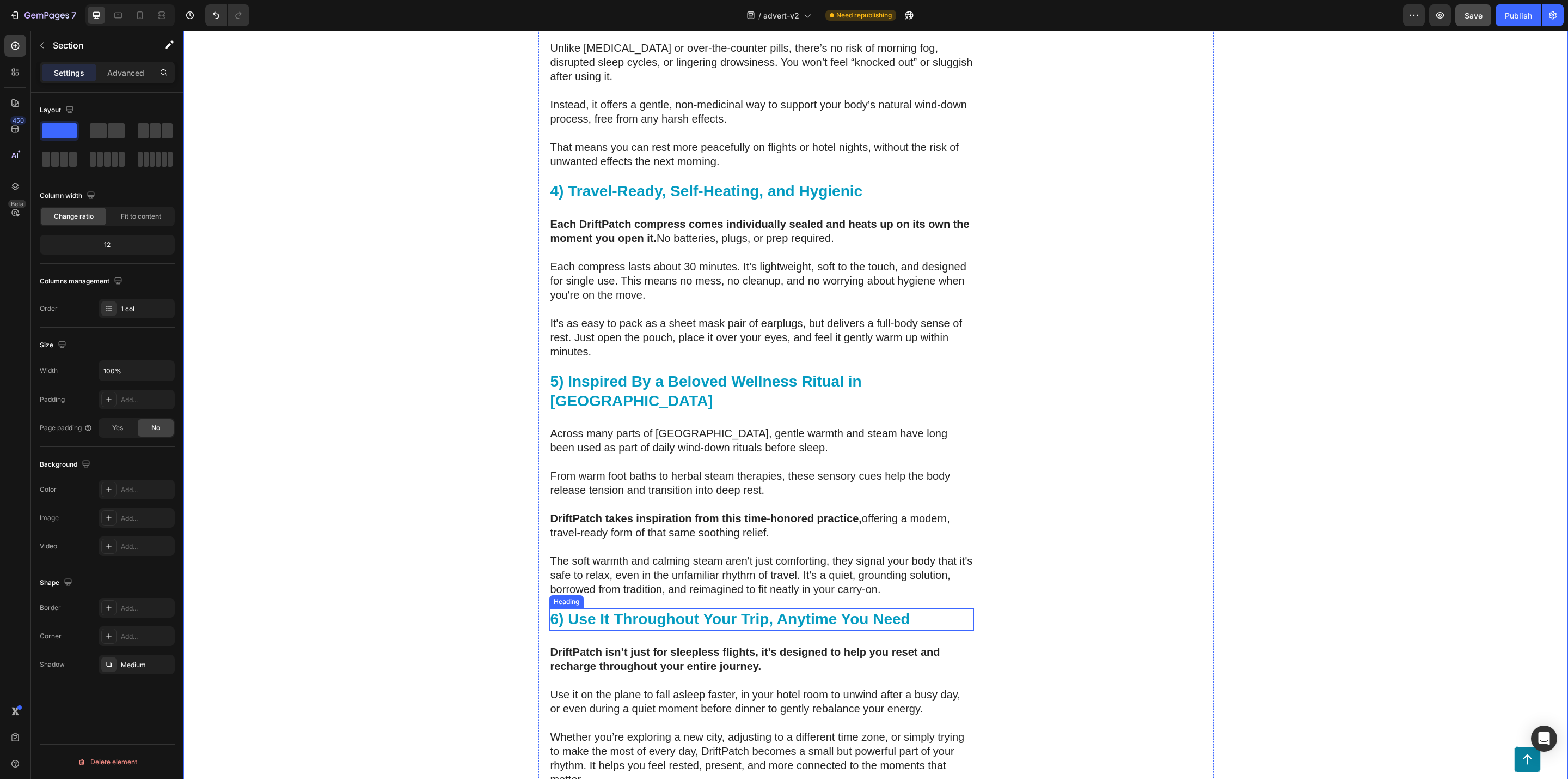
click at [582, 610] on strong "6) Use It Throughout Your Trip, Anytime You Need" at bounding box center [730, 618] width 360 height 17
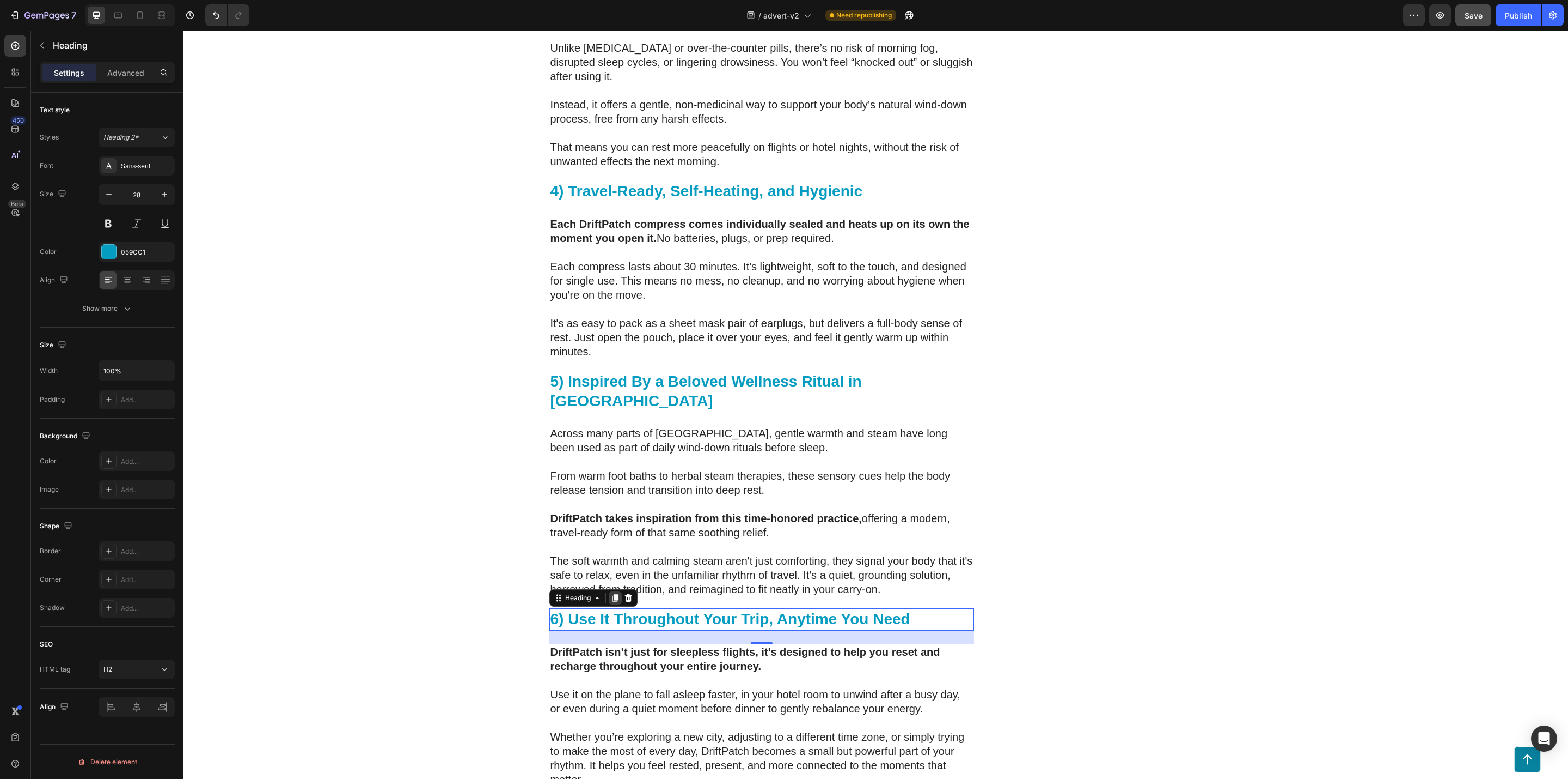
click at [609, 591] on div at bounding box center [615, 597] width 13 height 13
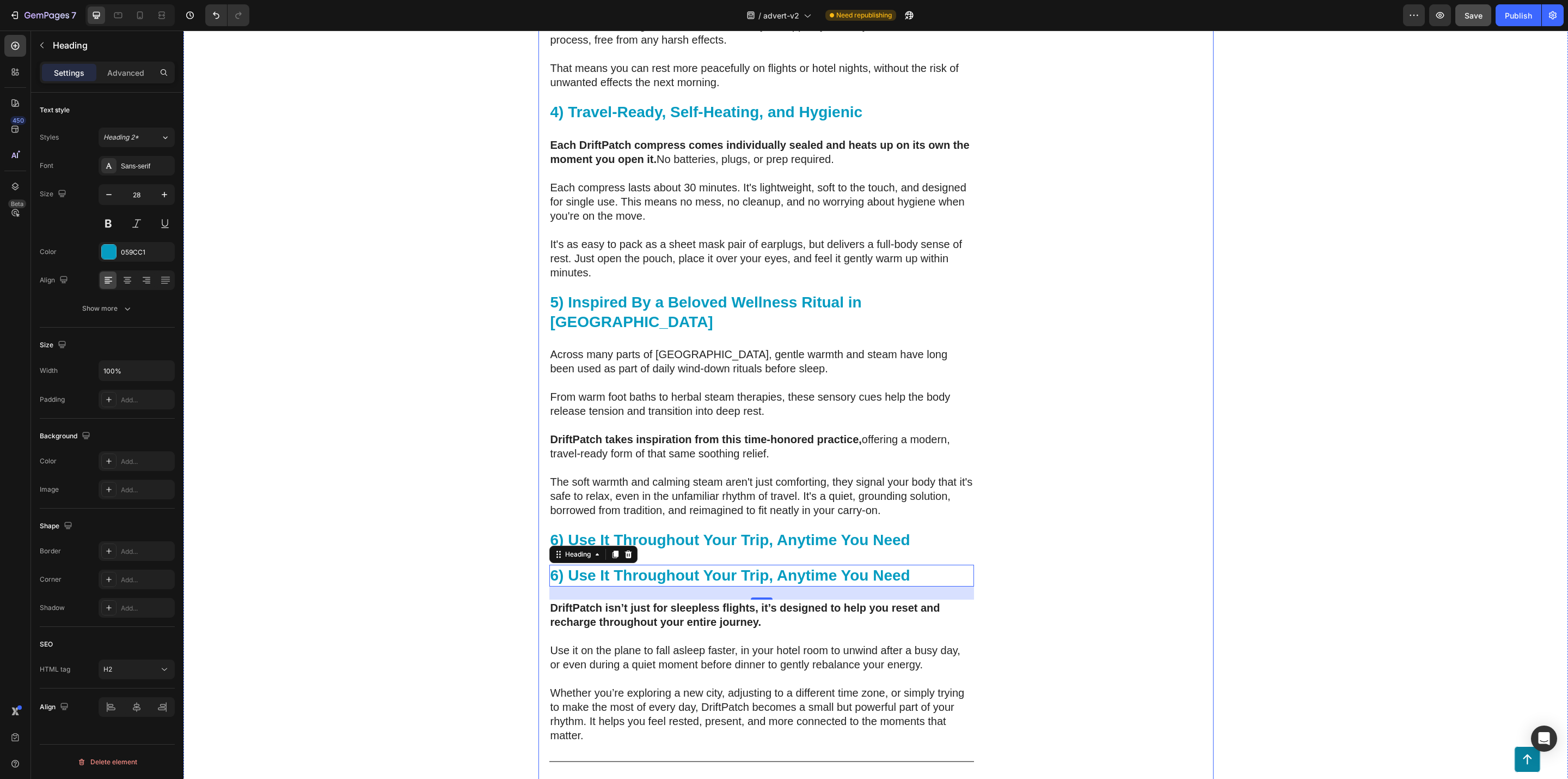
scroll to position [3466, 0]
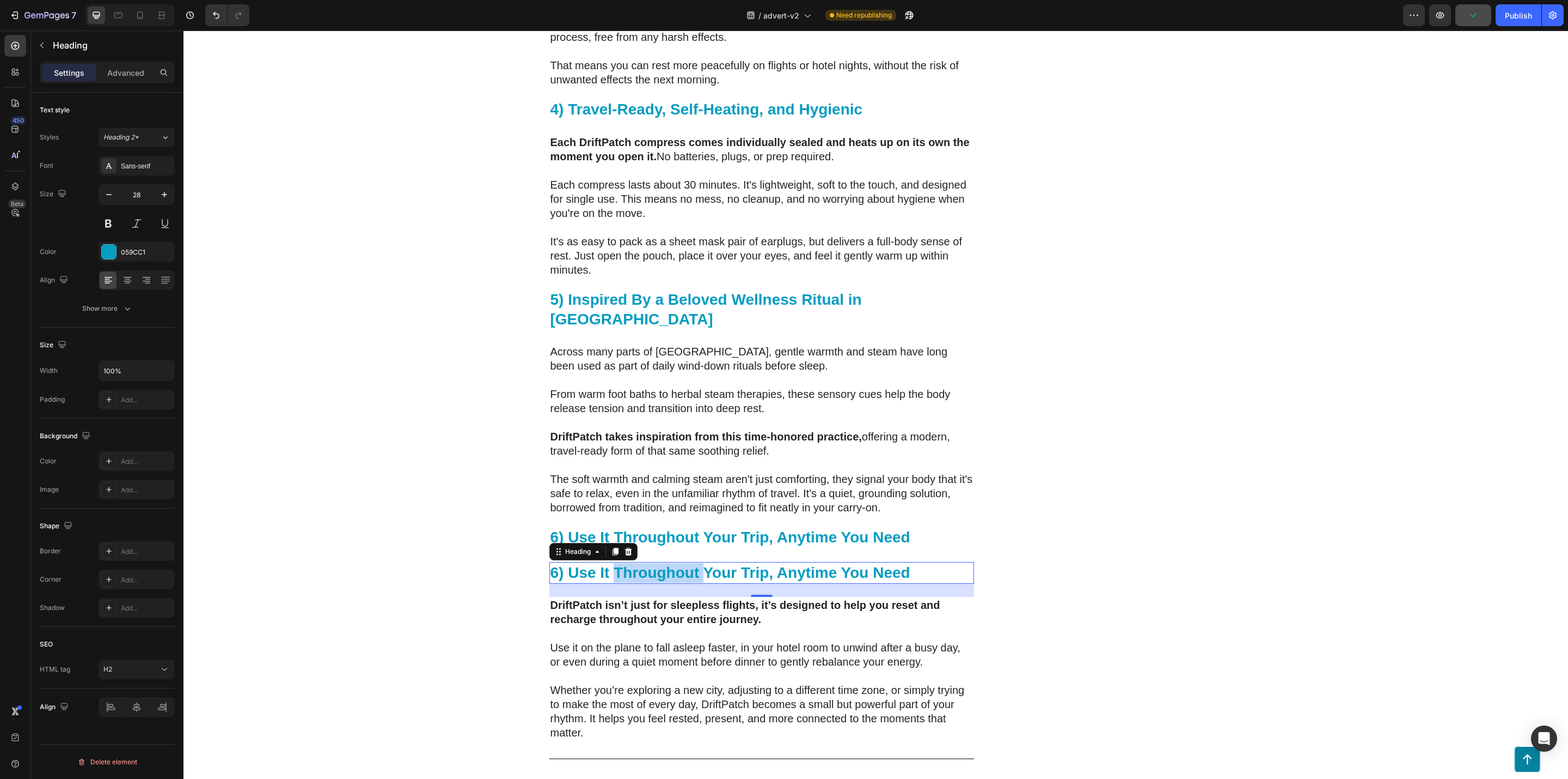
click at [629, 563] on strong "6) Use It Throughout Your Trip, Anytime You Need" at bounding box center [730, 571] width 360 height 17
drag, startPoint x: 407, startPoint y: 552, endPoint x: 415, endPoint y: 550, distance: 8.2
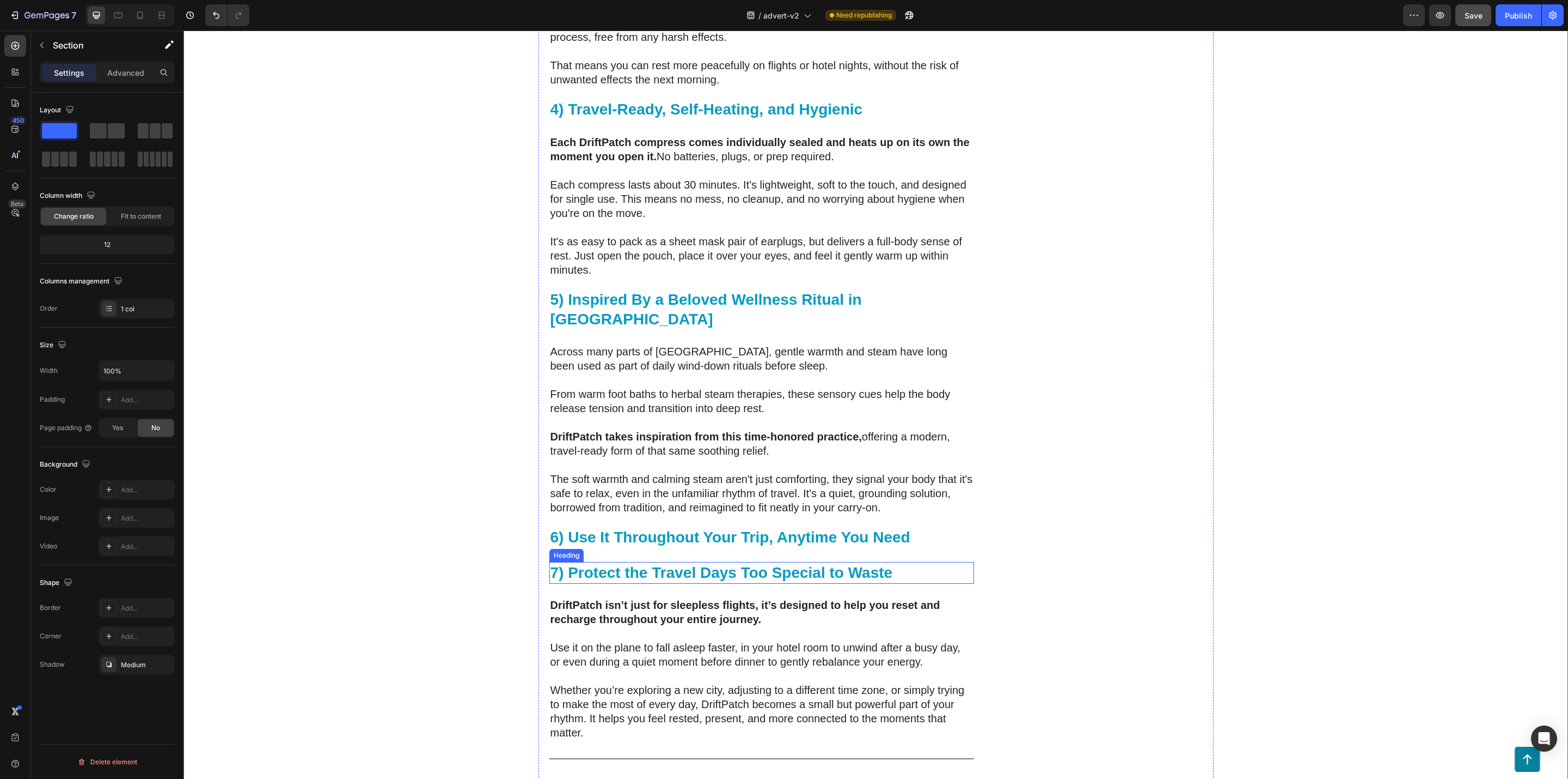
click at [629, 563] on p "7) Protect the Travel Days Too Special to Waste" at bounding box center [762, 572] width 423 height 20
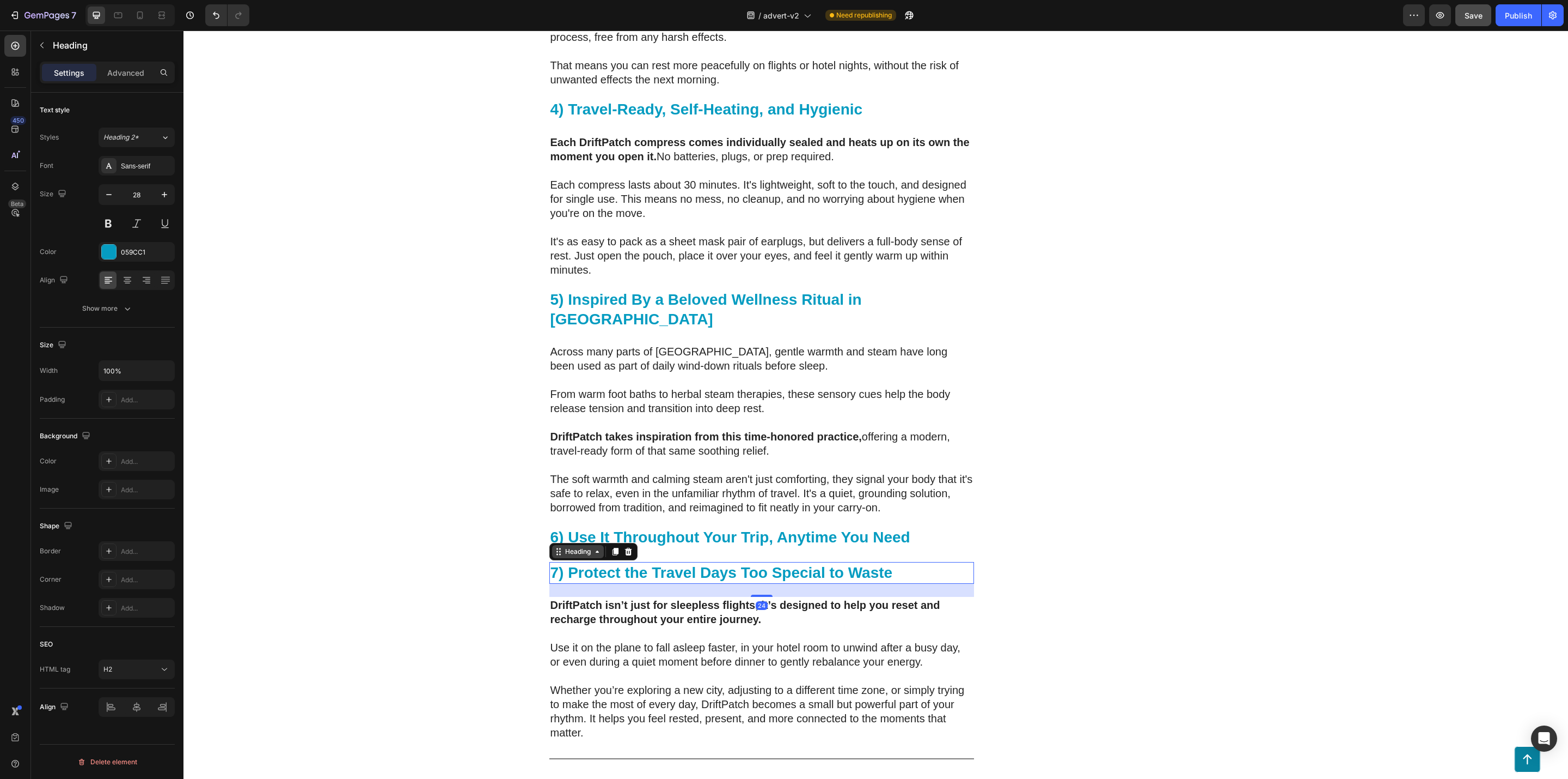
click at [563, 547] on div "Heading" at bounding box center [578, 552] width 30 height 10
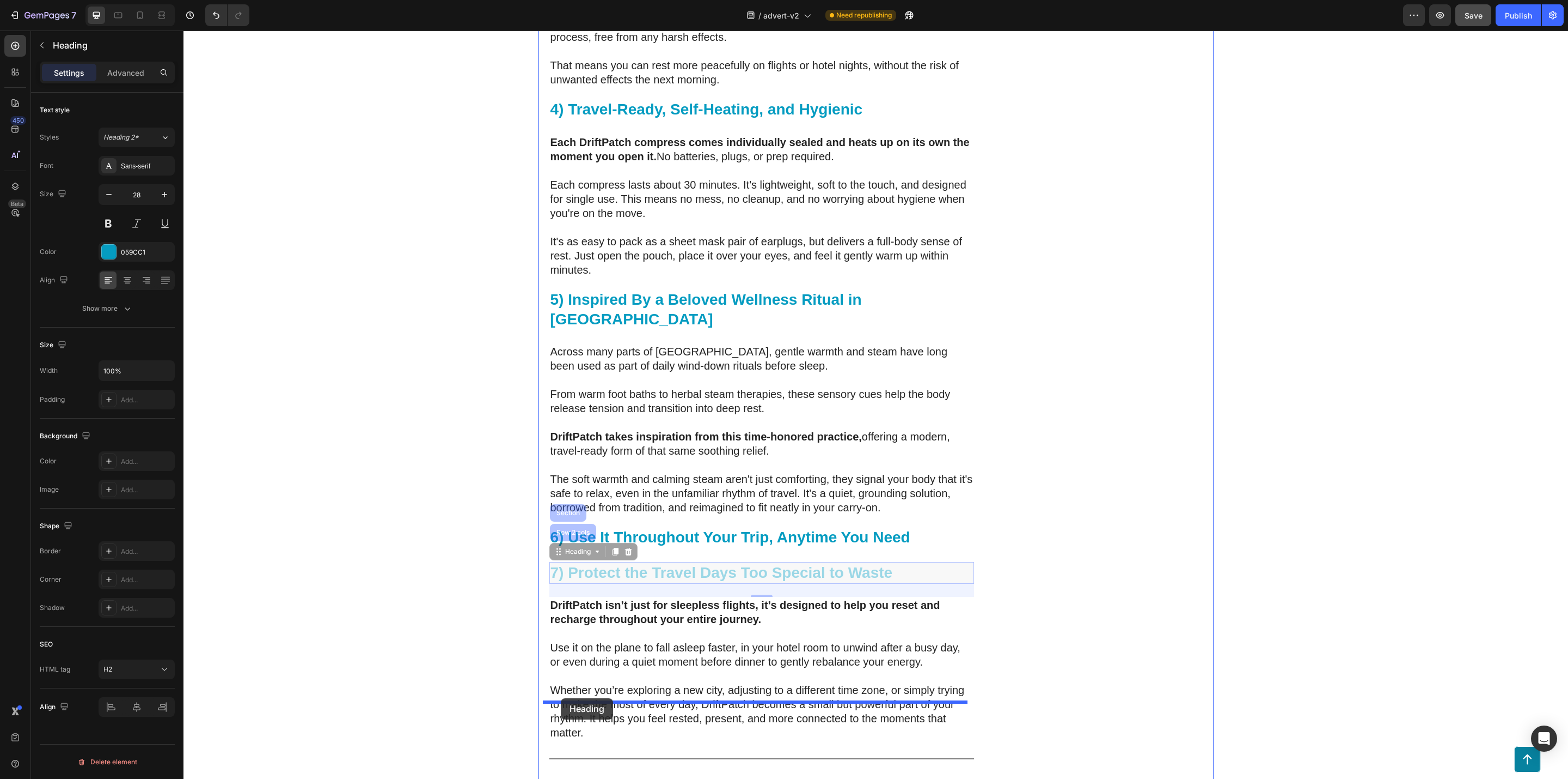
drag, startPoint x: 559, startPoint y: 502, endPoint x: 785, endPoint y: 627, distance: 258.3
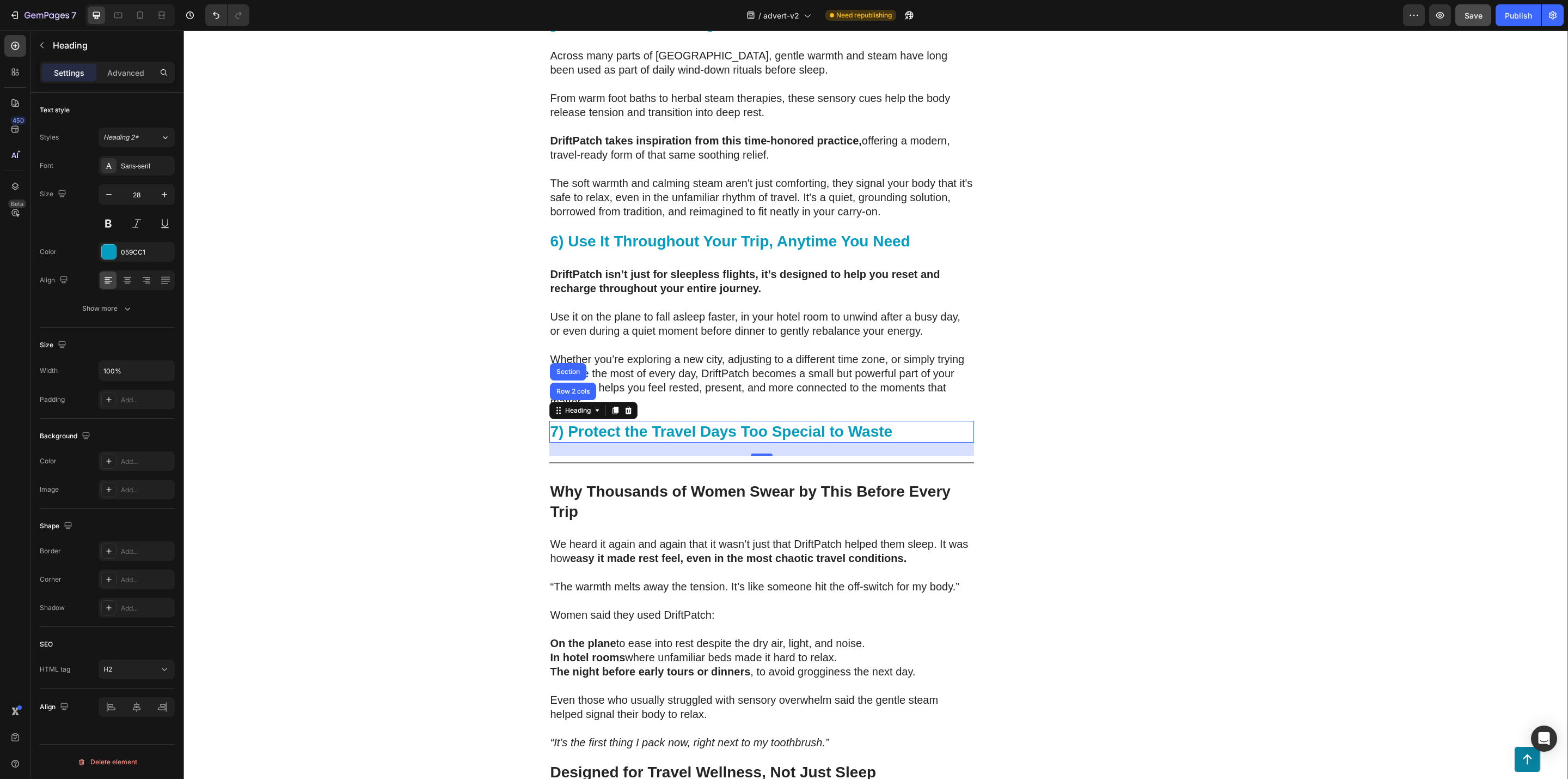
scroll to position [3711, 0]
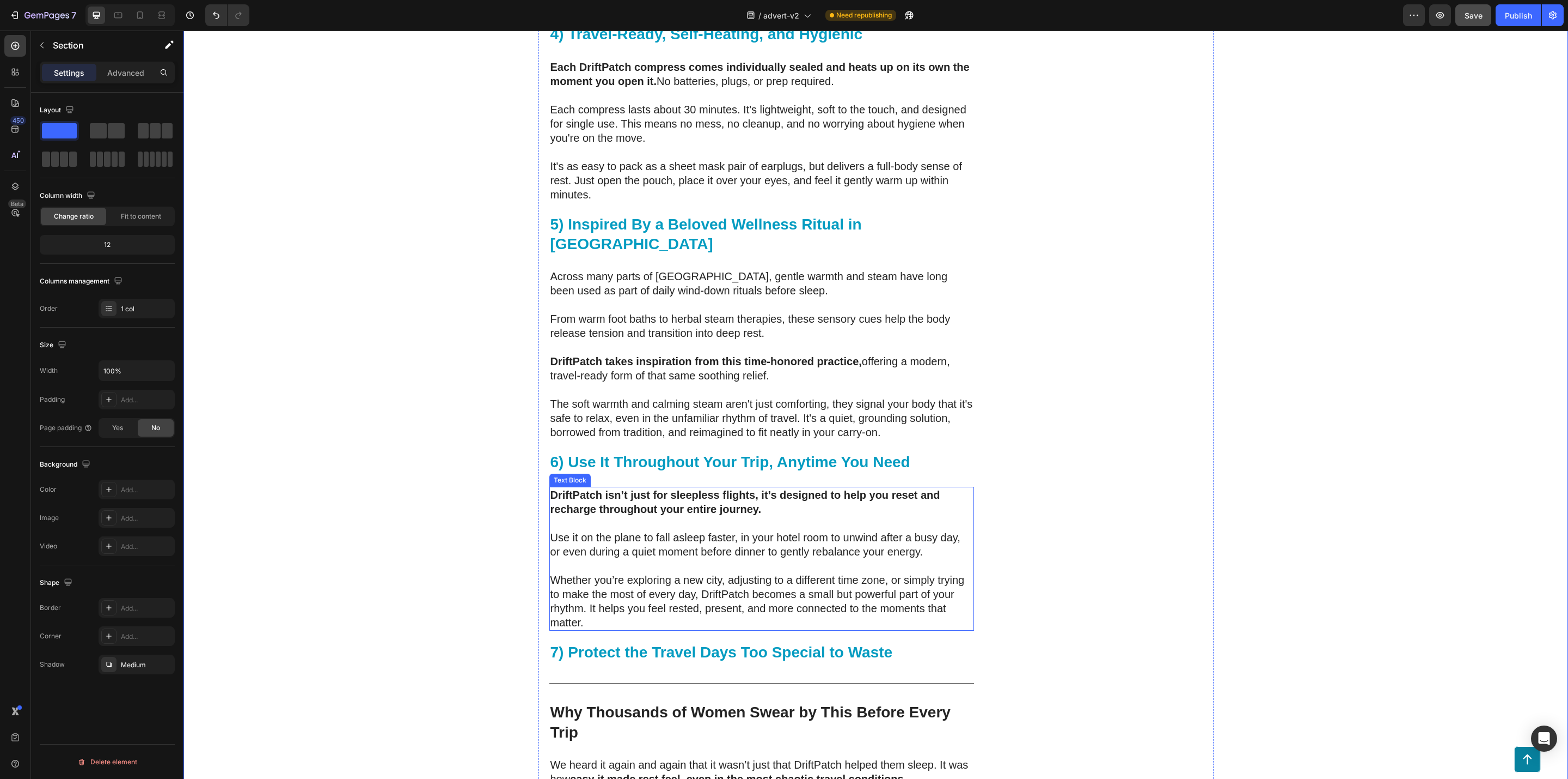
scroll to position [3547, 0]
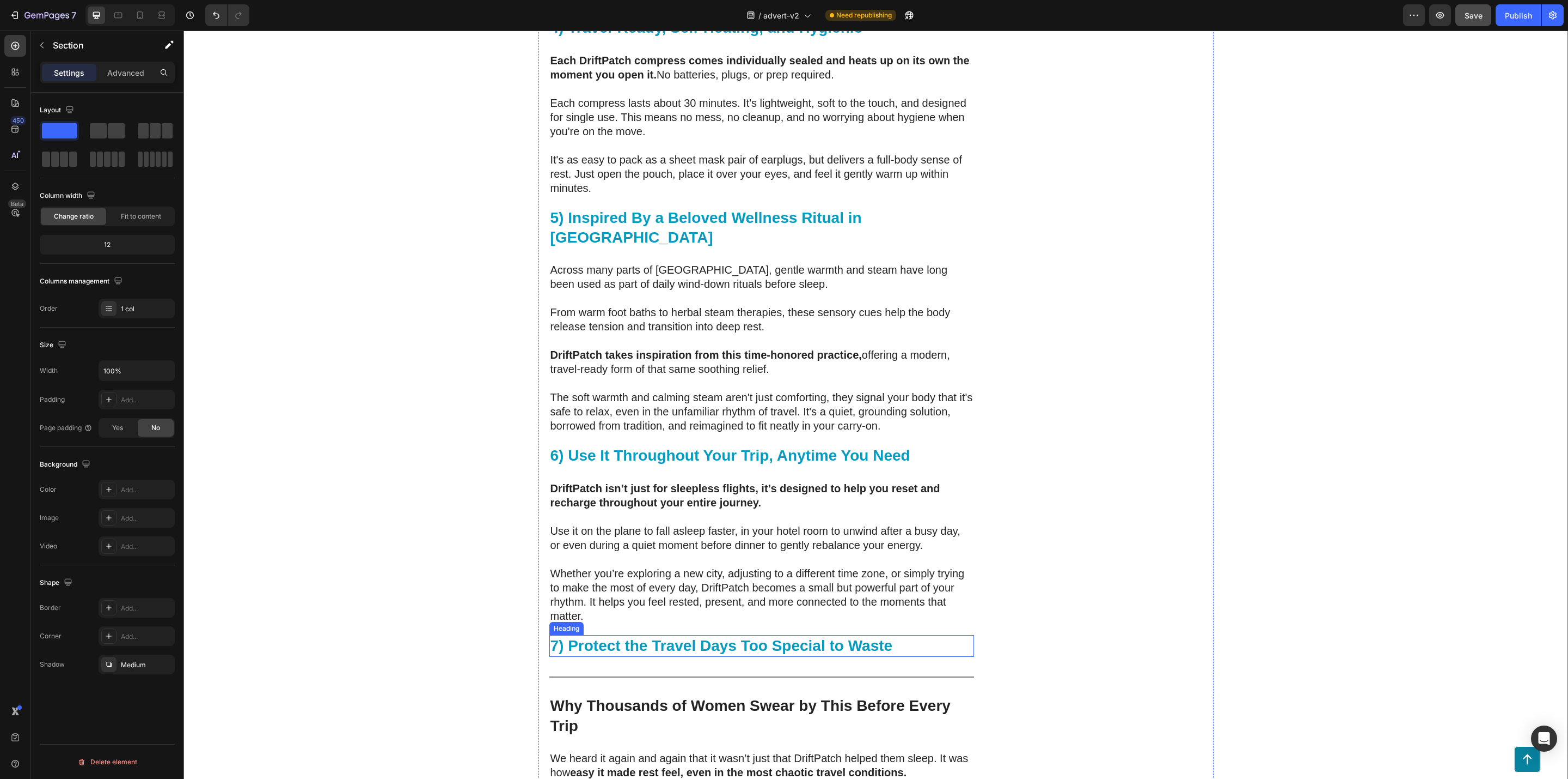
click at [847, 636] on p "7) Protect the Travel Days Too Special to Waste" at bounding box center [762, 646] width 423 height 20
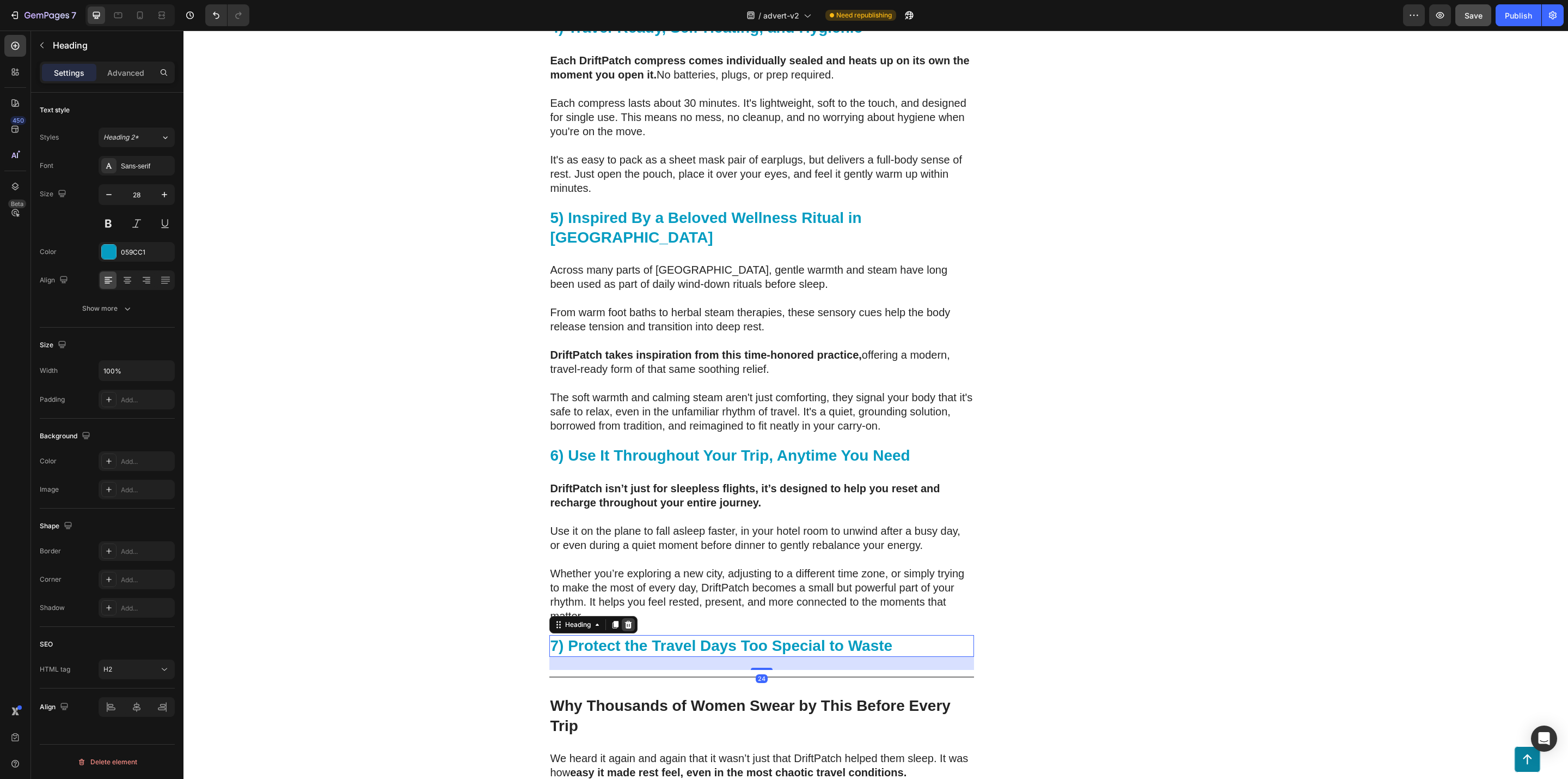
click at [625, 620] on icon at bounding box center [628, 624] width 9 height 9
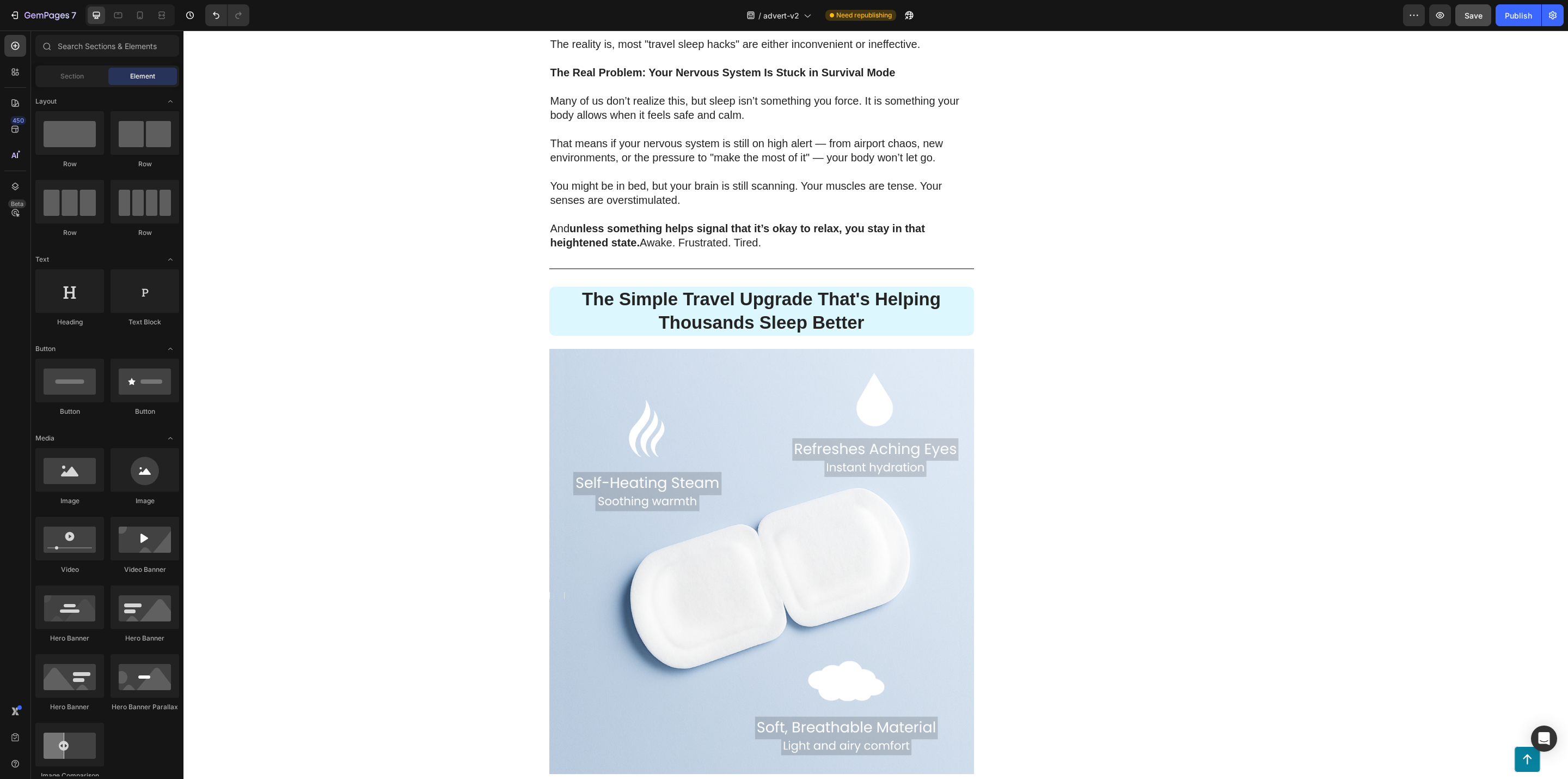
scroll to position [610, 0]
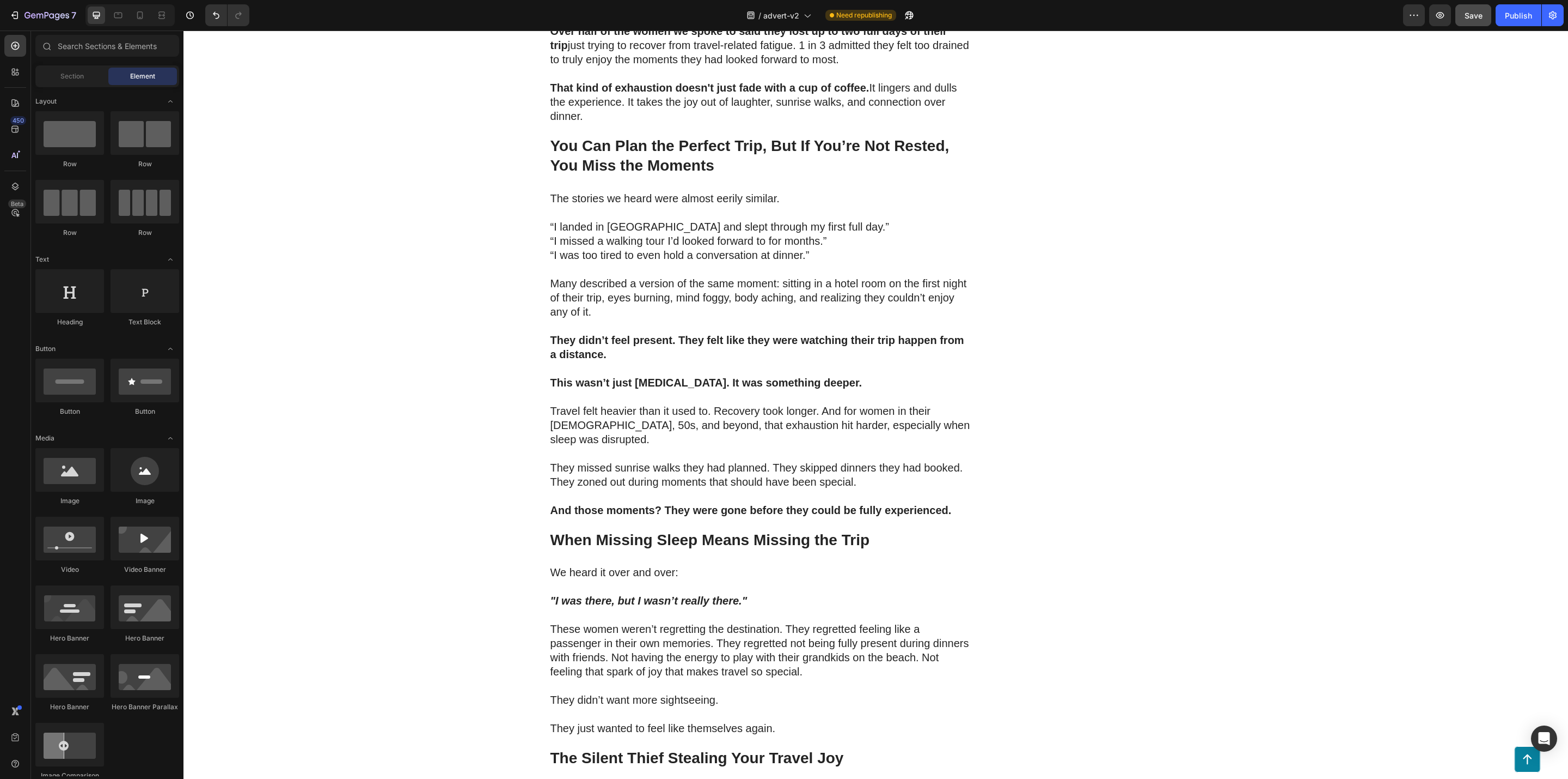
drag, startPoint x: 1562, startPoint y: 682, endPoint x: 1674, endPoint y: 59, distance: 633.0
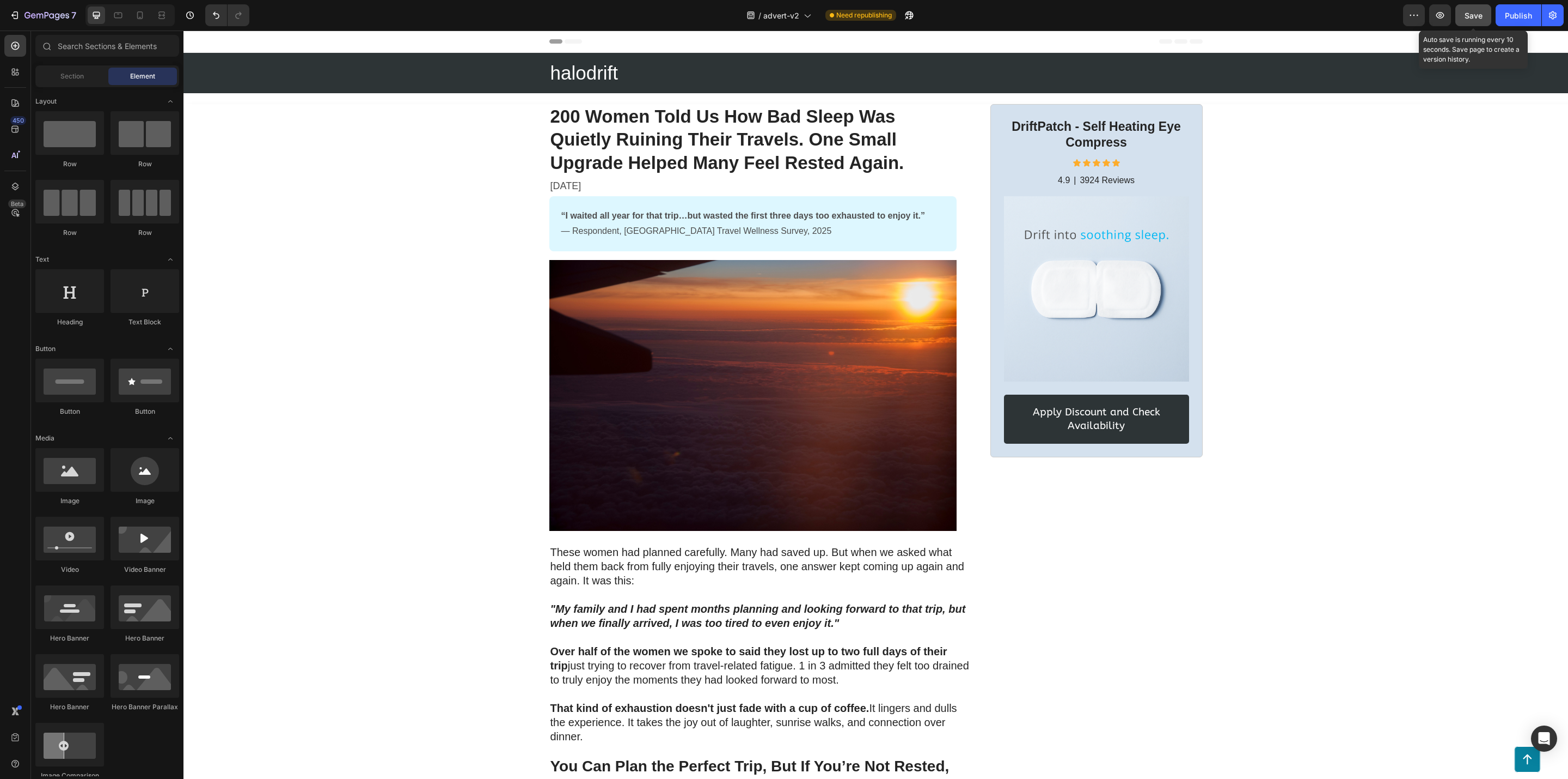
click at [1477, 17] on span "Save" at bounding box center [1474, 15] width 18 height 9
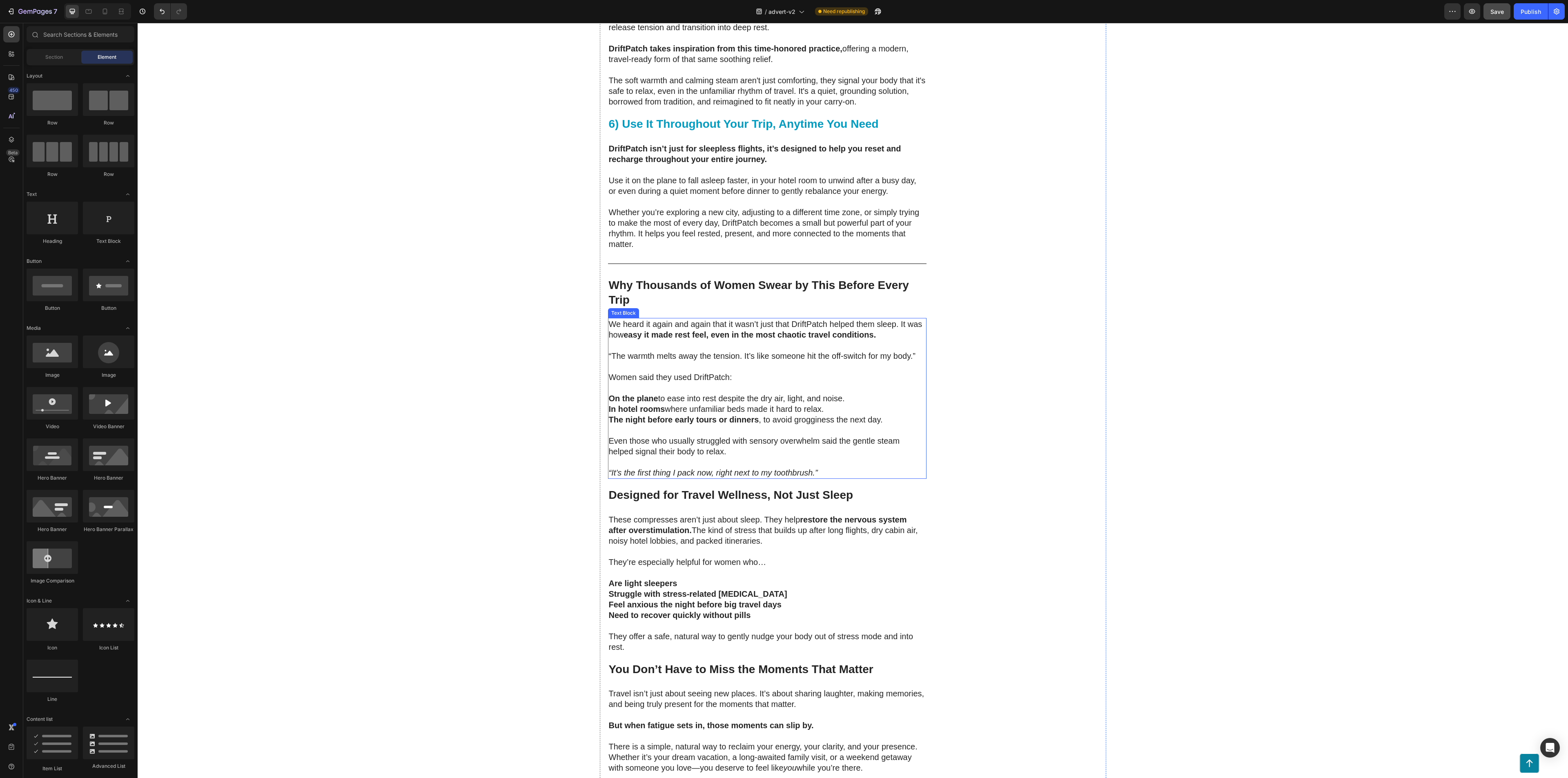
scroll to position [2866, 0]
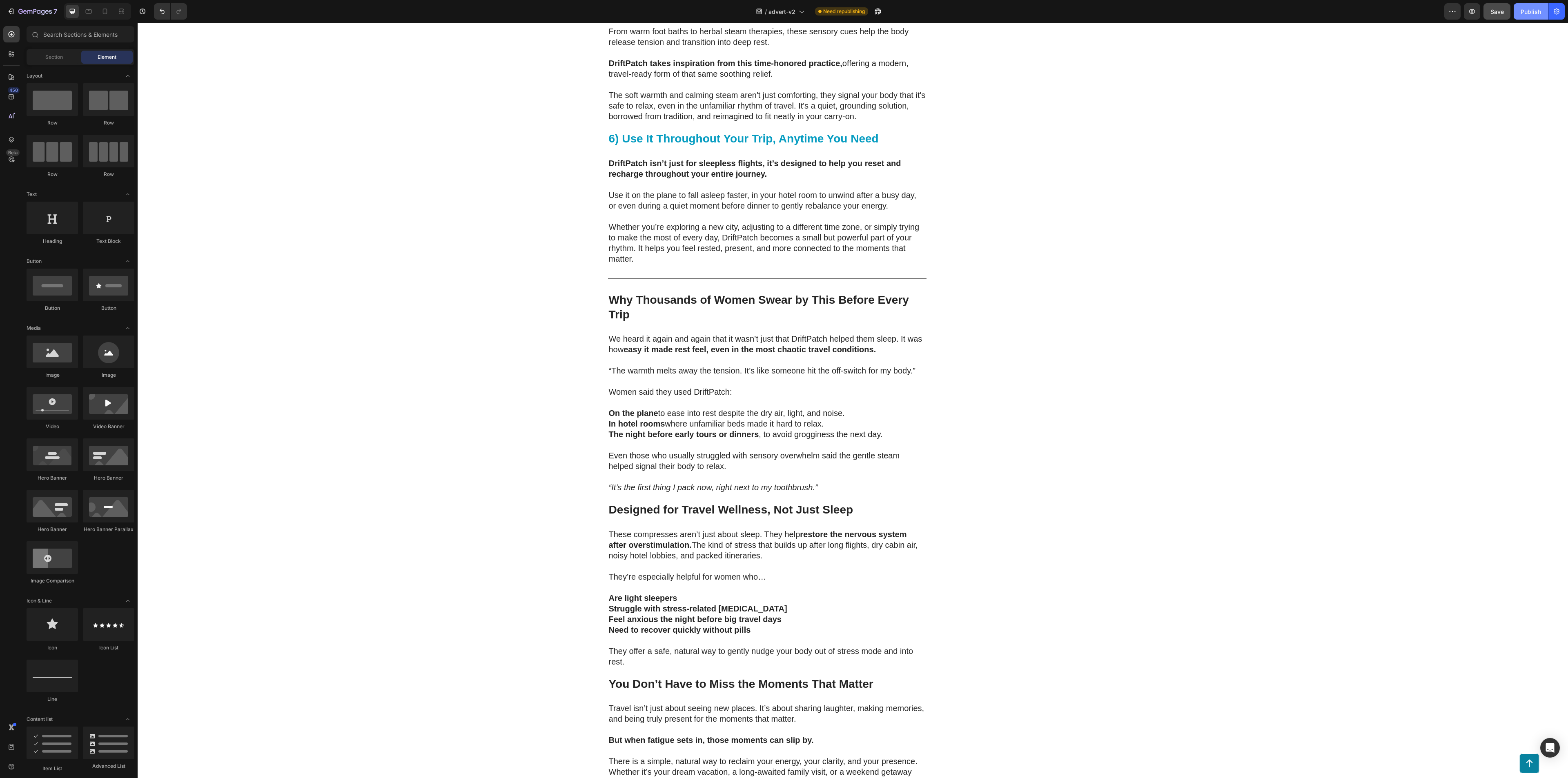
drag, startPoint x: 1521, startPoint y: 19, endPoint x: 1379, endPoint y: 1, distance: 143.1
click at [1175, 19] on button "Publish" at bounding box center [1530, 11] width 34 height 16
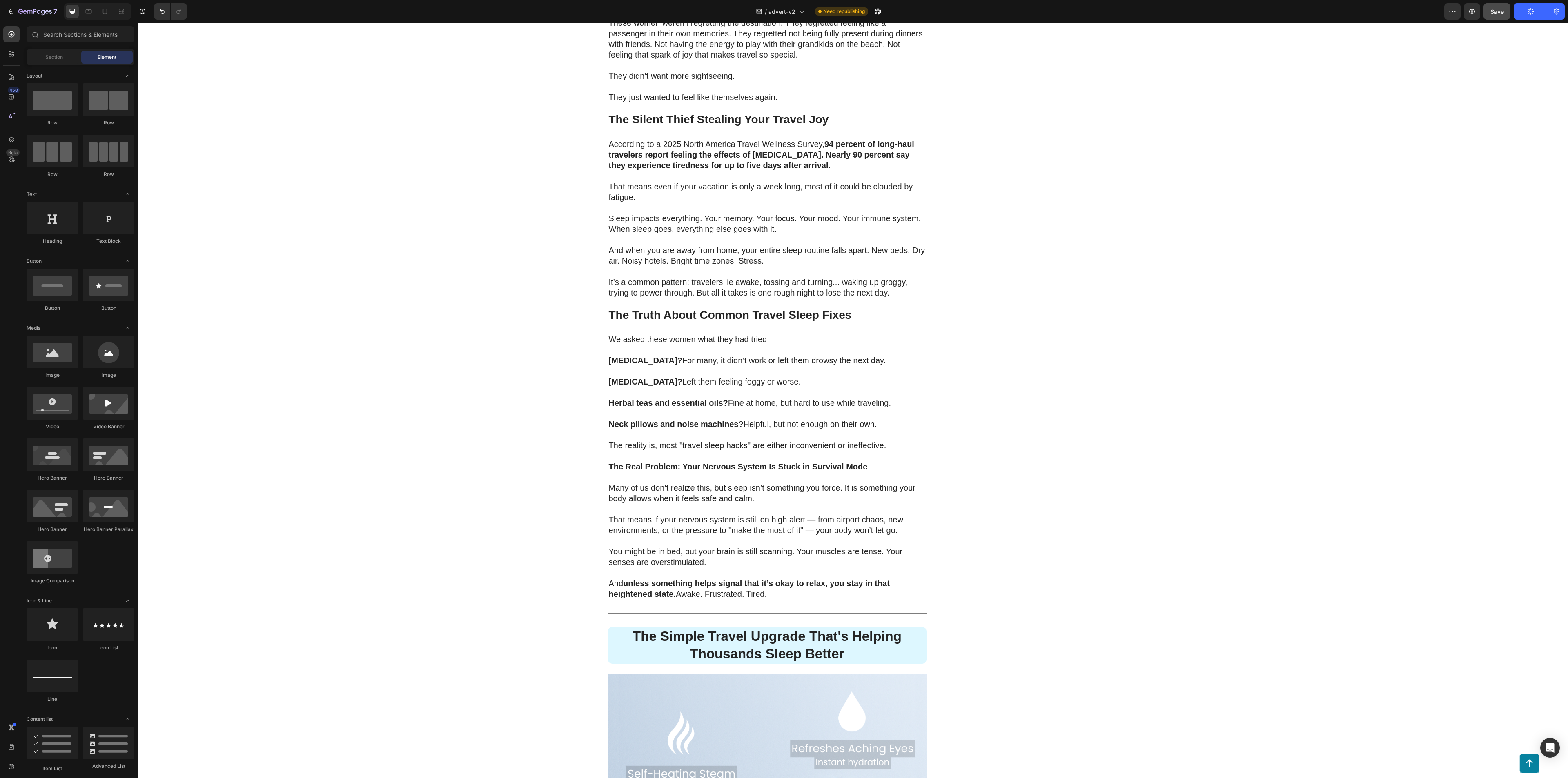
scroll to position [908, 0]
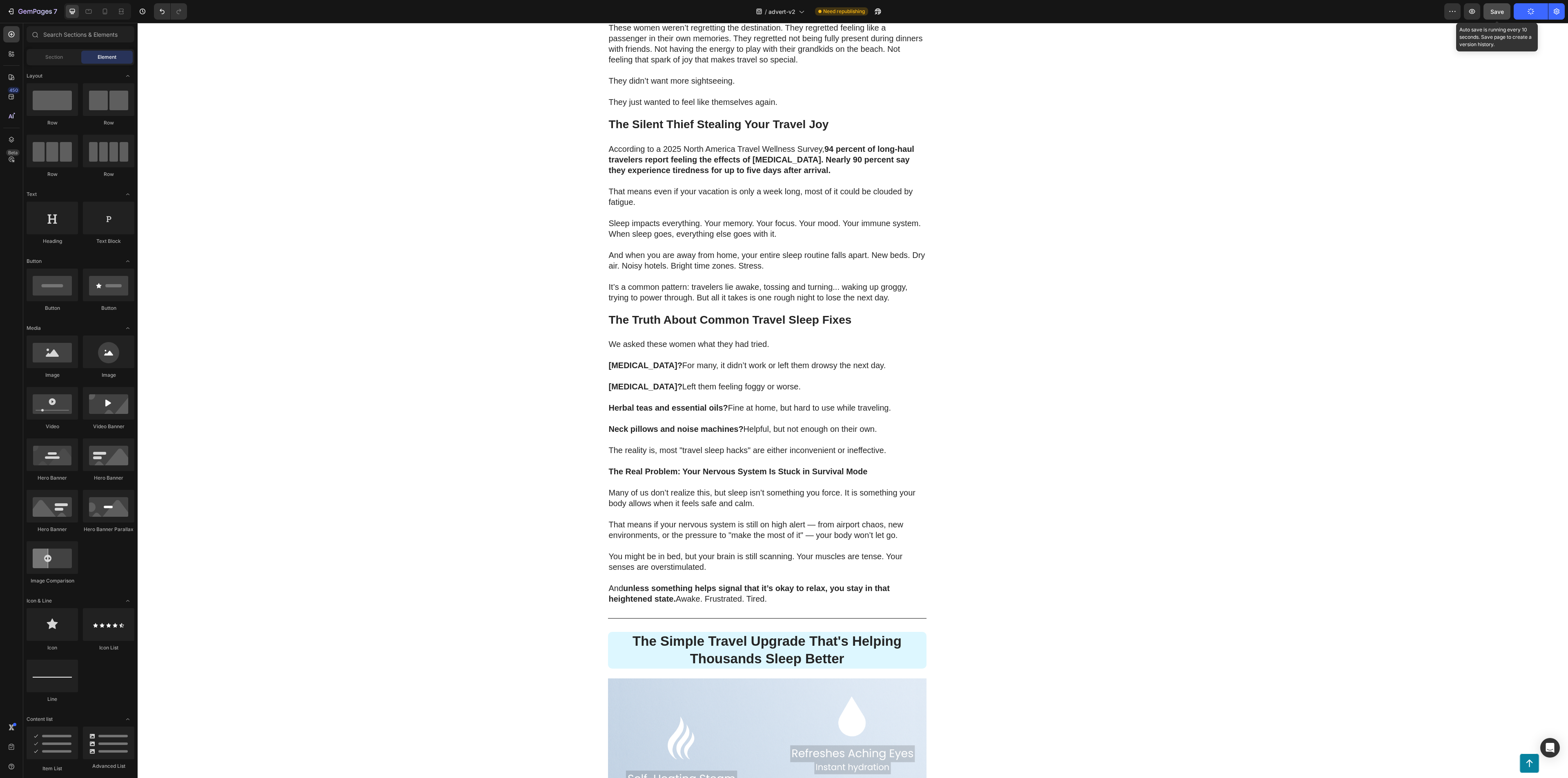
click at [1175, 16] on button "Save" at bounding box center [1496, 11] width 27 height 16
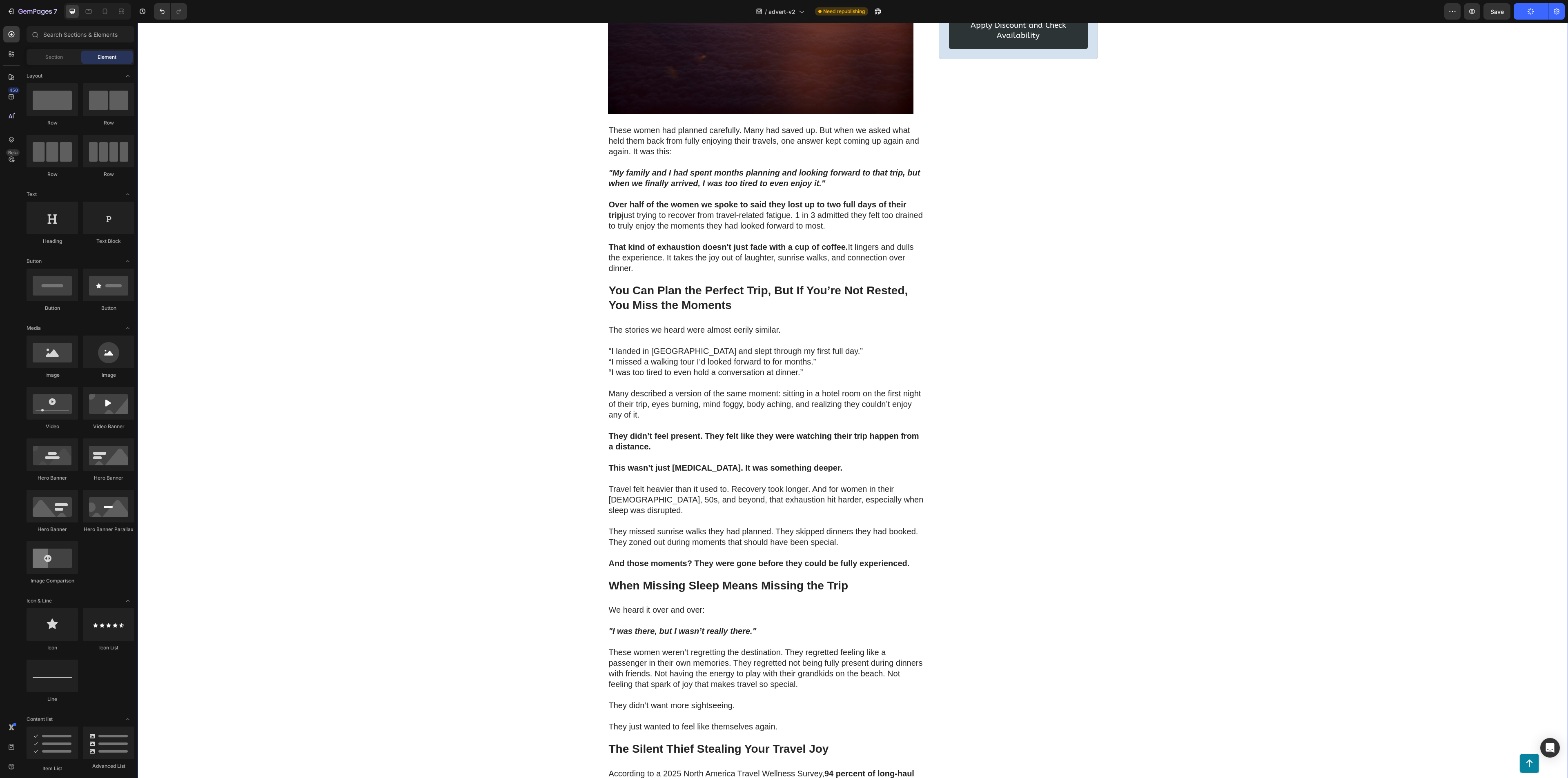
scroll to position [0, 0]
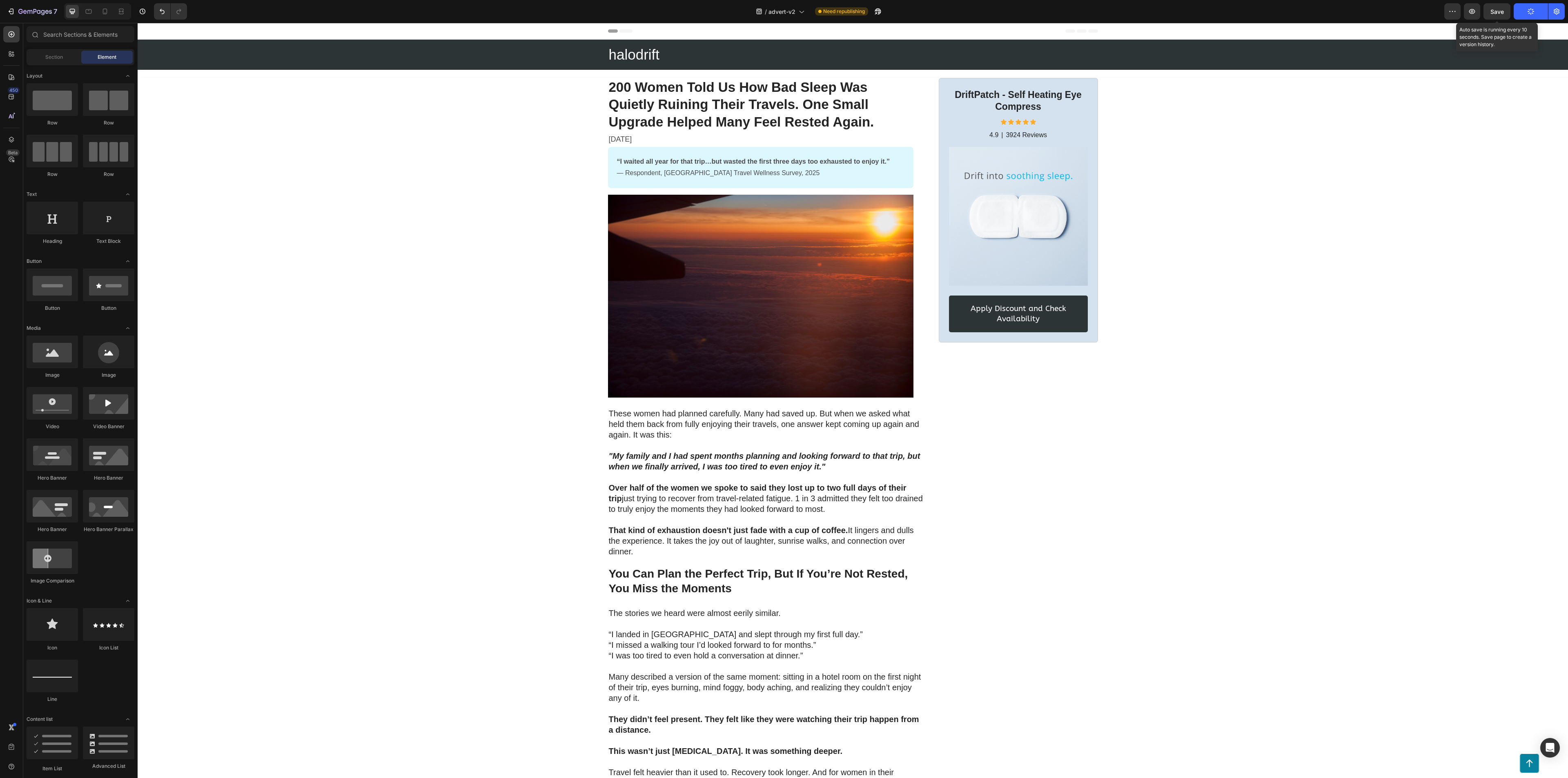
click at [1175, 13] on span "Save" at bounding box center [1497, 11] width 13 height 7
